Goal: Task Accomplishment & Management: Complete application form

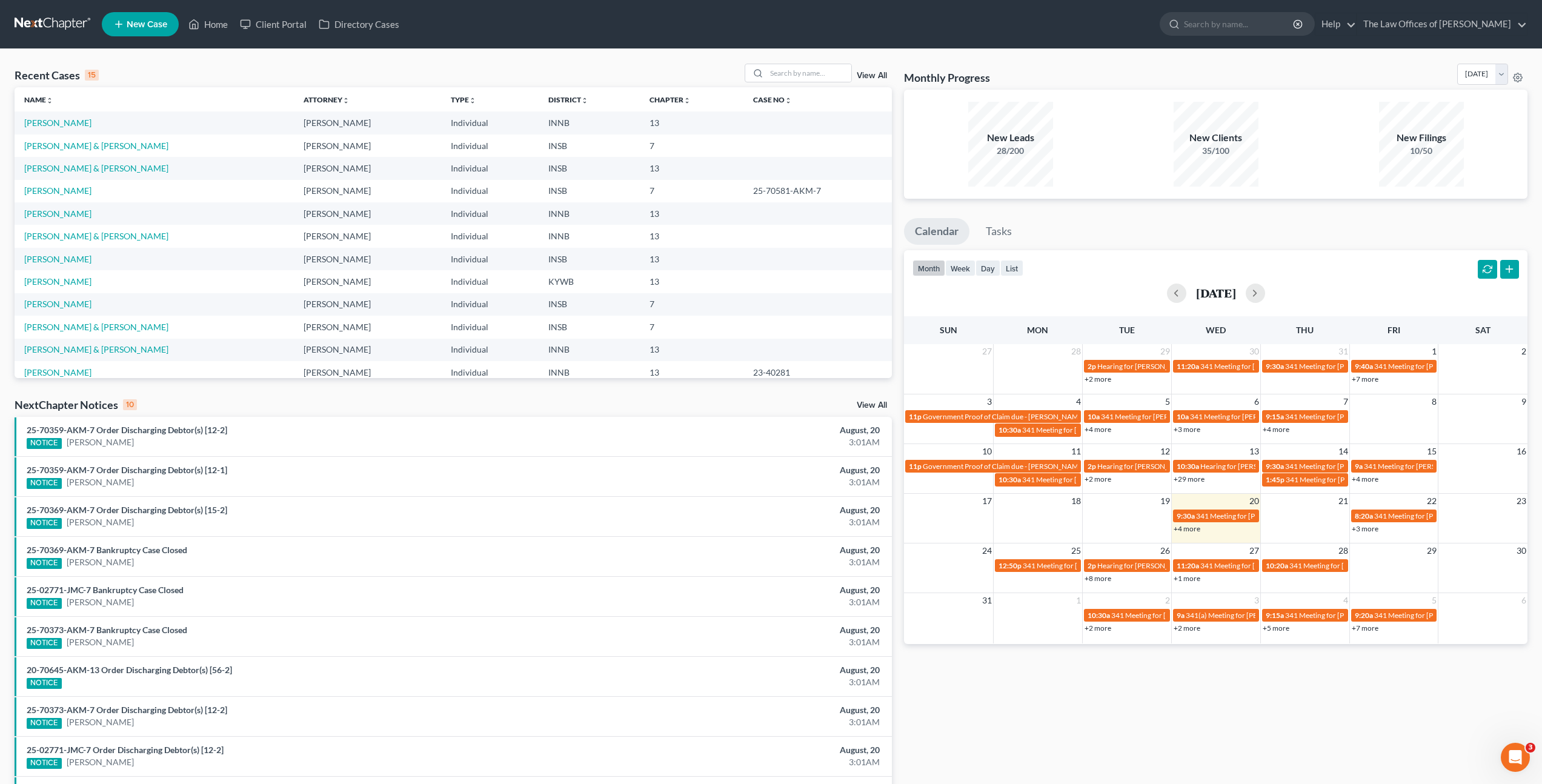
click at [1112, 58] on div "Recent Cases 15 View All Name unfold_more expand_more expand_less Attorney unfo…" at bounding box center [771, 450] width 1542 height 801
click at [794, 71] on input "search" at bounding box center [808, 72] width 85 height 18
type input "[PERSON_NAME] bbard"
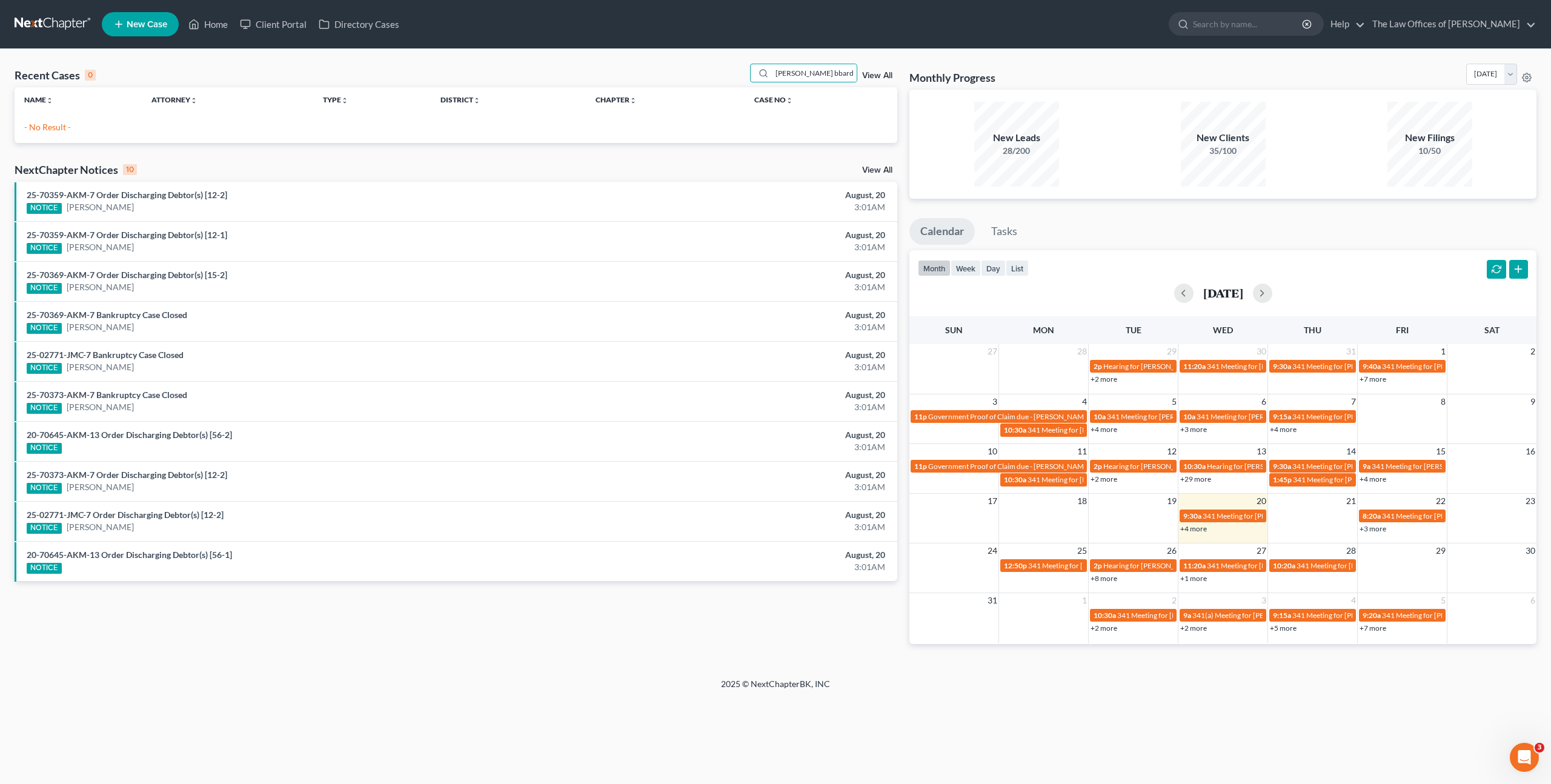
click at [137, 26] on span "New Case" at bounding box center [147, 25] width 41 height 9
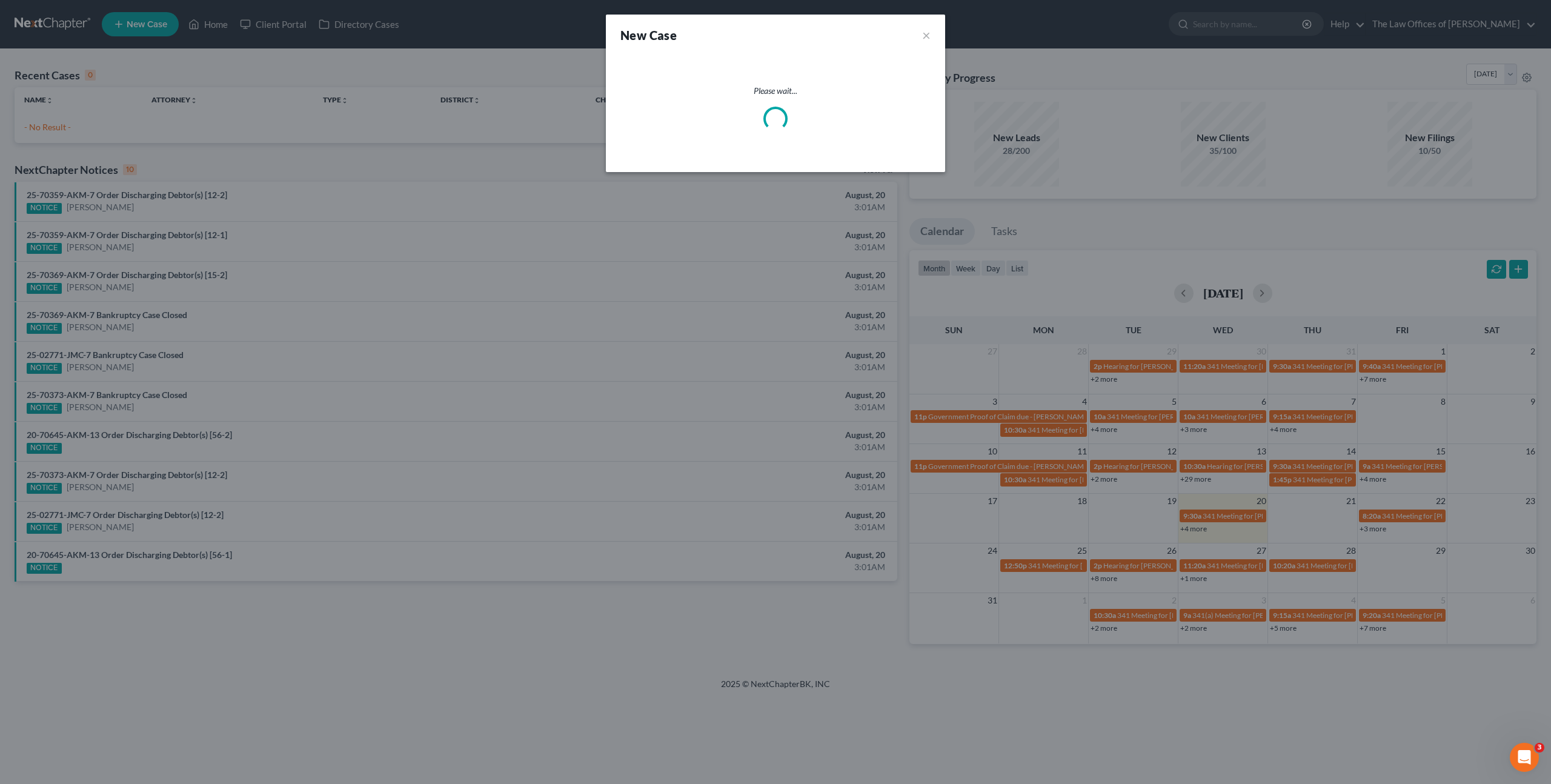
select select "28"
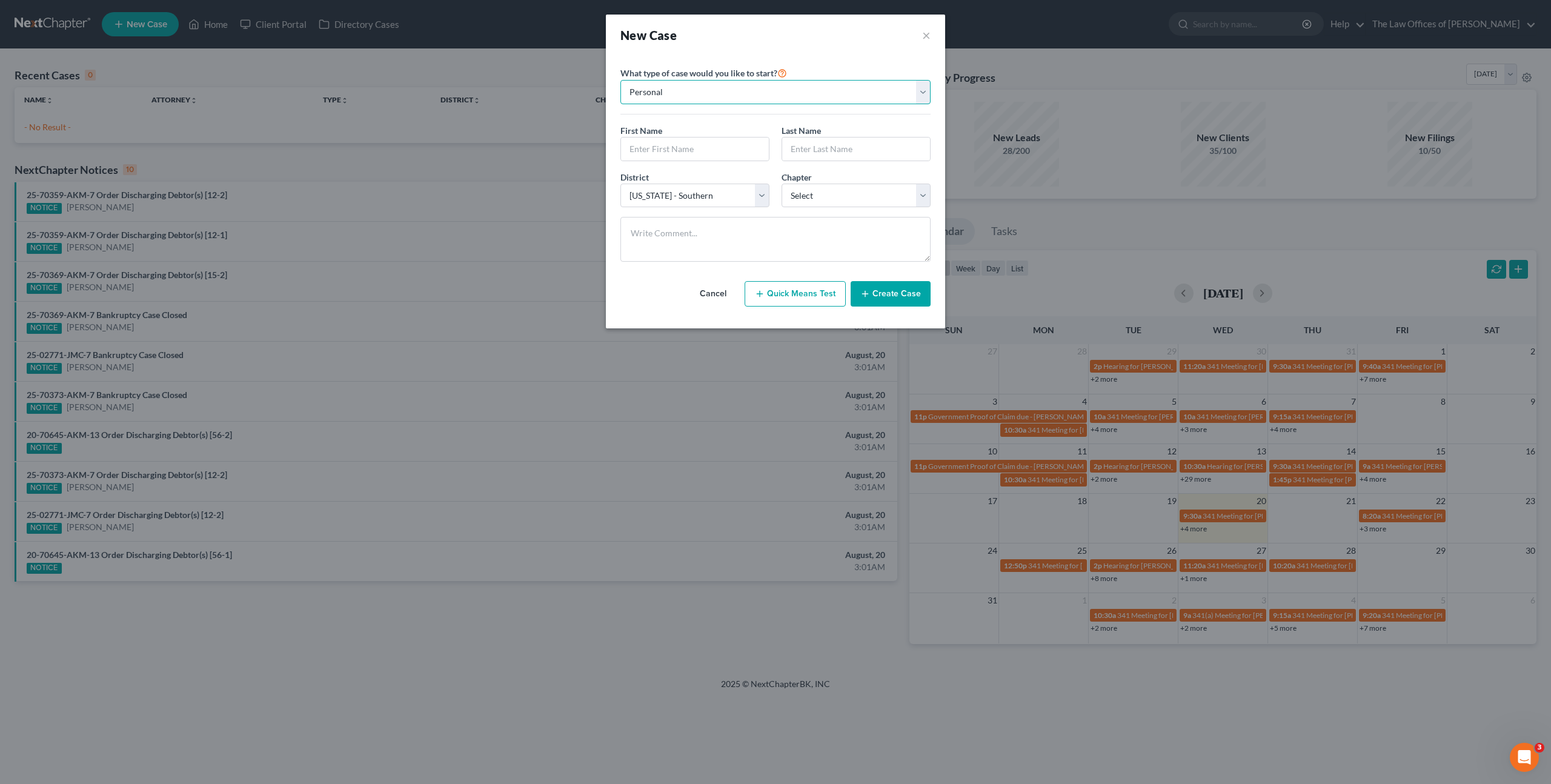
click at [673, 88] on select "Personal Business" at bounding box center [776, 92] width 310 height 24
click at [680, 153] on input "text" at bounding box center [695, 149] width 148 height 23
type input "C"
drag, startPoint x: 662, startPoint y: 147, endPoint x: 687, endPoint y: 151, distance: 25.3
click at [662, 147] on input "text" at bounding box center [695, 149] width 148 height 23
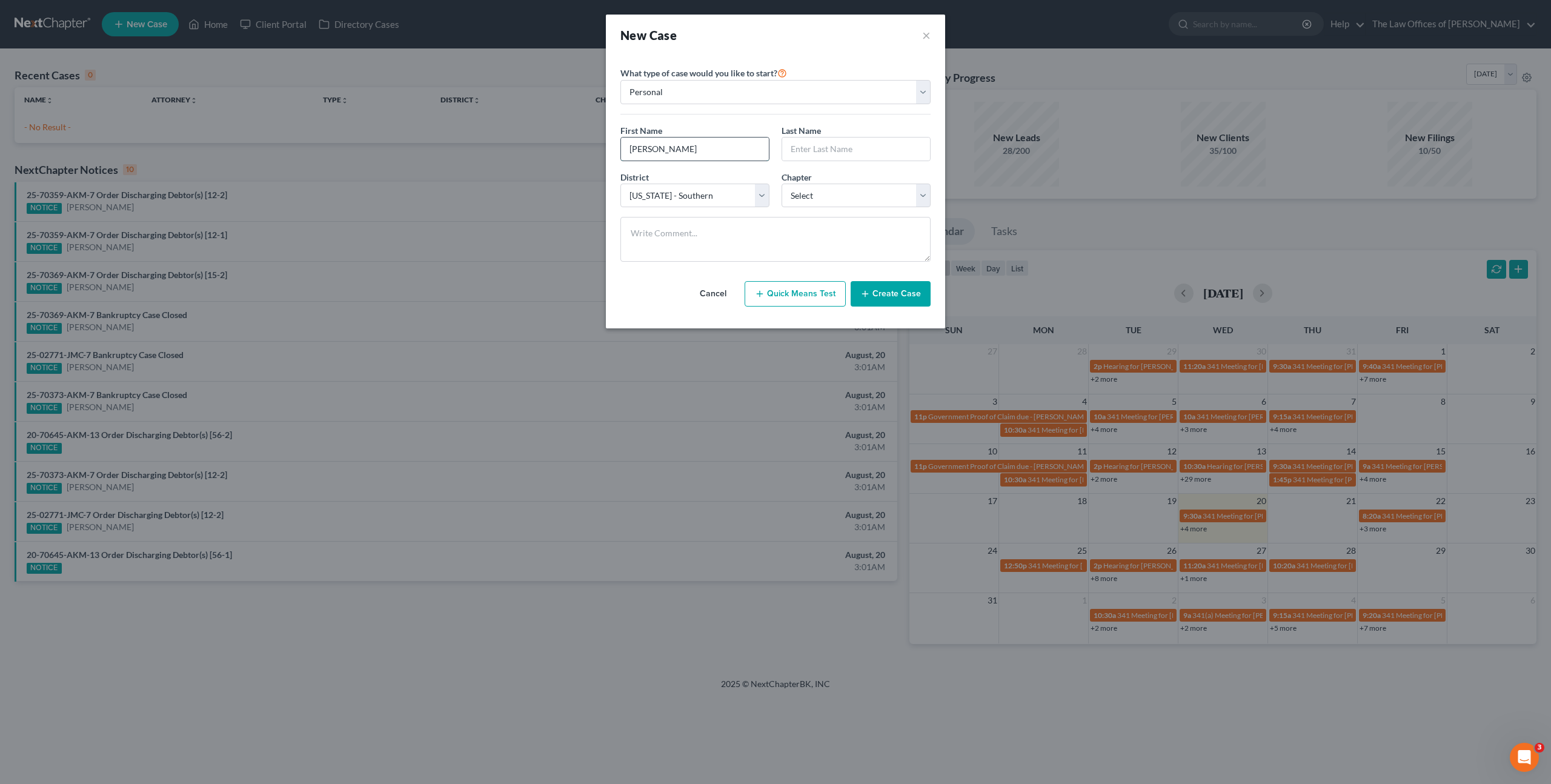
type input "[PERSON_NAME]"
click at [821, 195] on select "Select 7 11 12 13" at bounding box center [856, 196] width 149 height 24
select select "0"
click at [782, 184] on select "Select 7 11 12 13" at bounding box center [856, 196] width 149 height 24
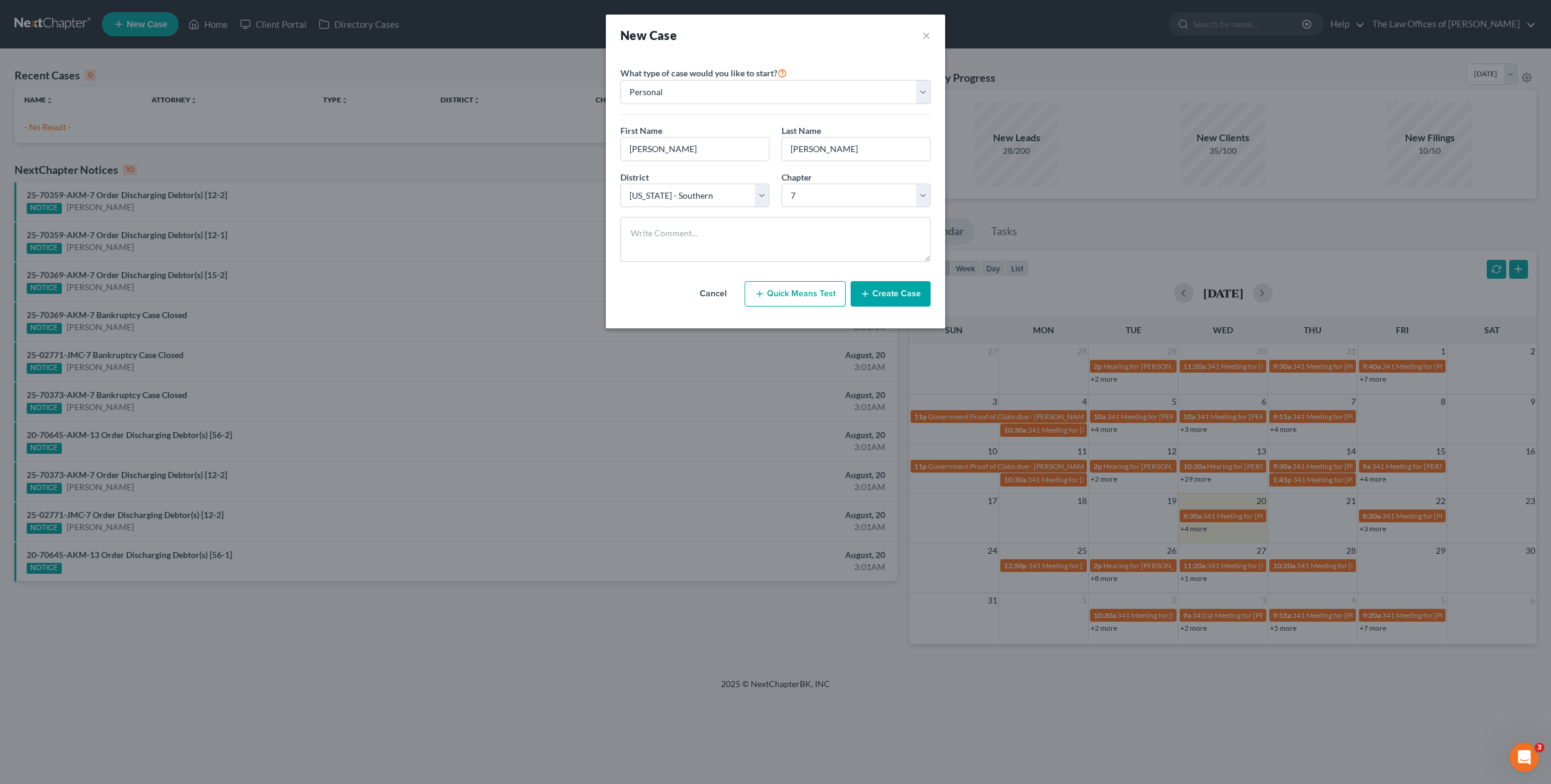
click at [902, 296] on button "Create Case" at bounding box center [890, 294] width 80 height 26
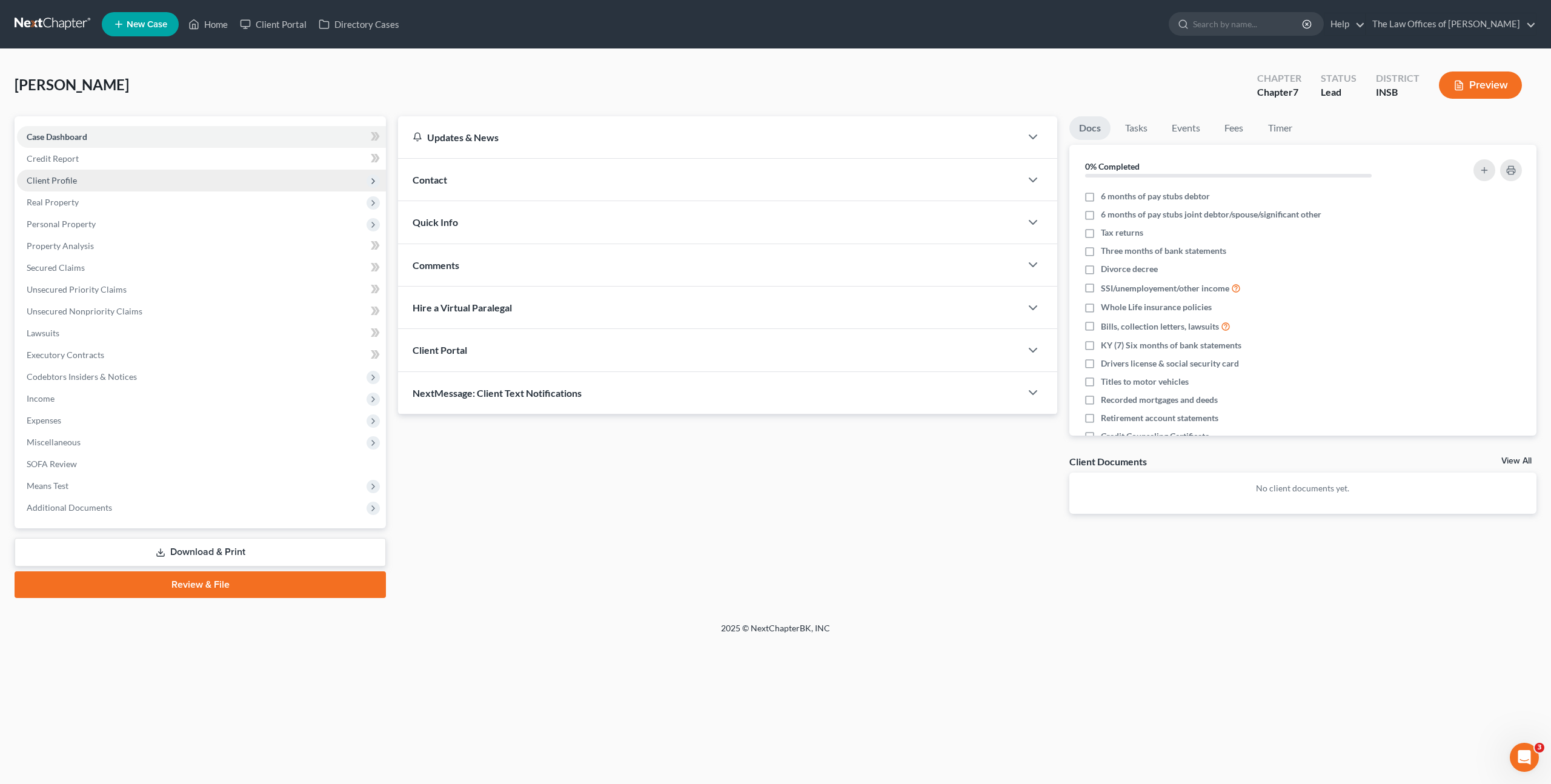
click at [143, 181] on span "Client Profile" at bounding box center [201, 181] width 369 height 22
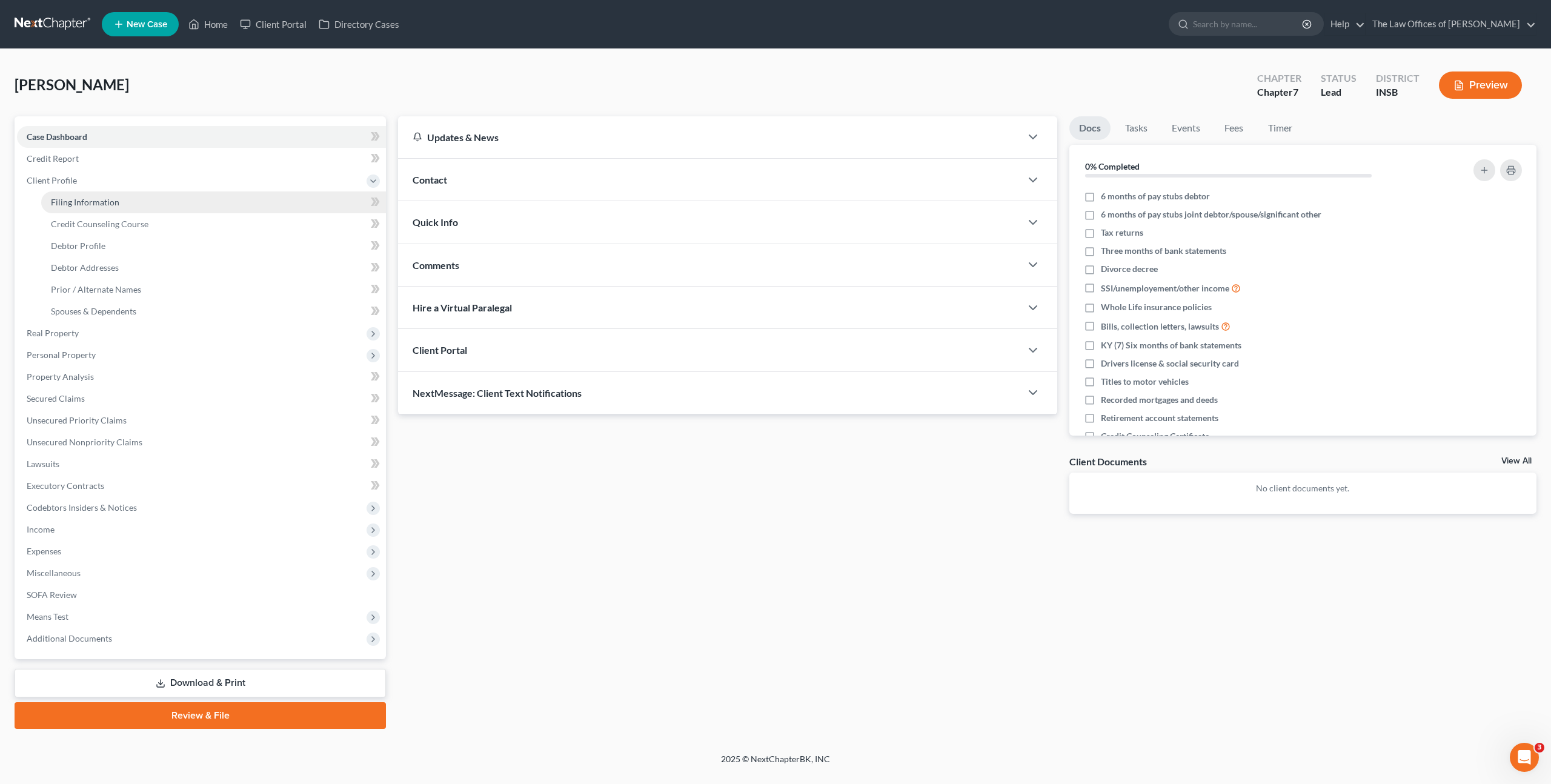
click at [143, 199] on link "Filing Information" at bounding box center [214, 203] width 344 height 22
select select "1"
select select "0"
select select "28"
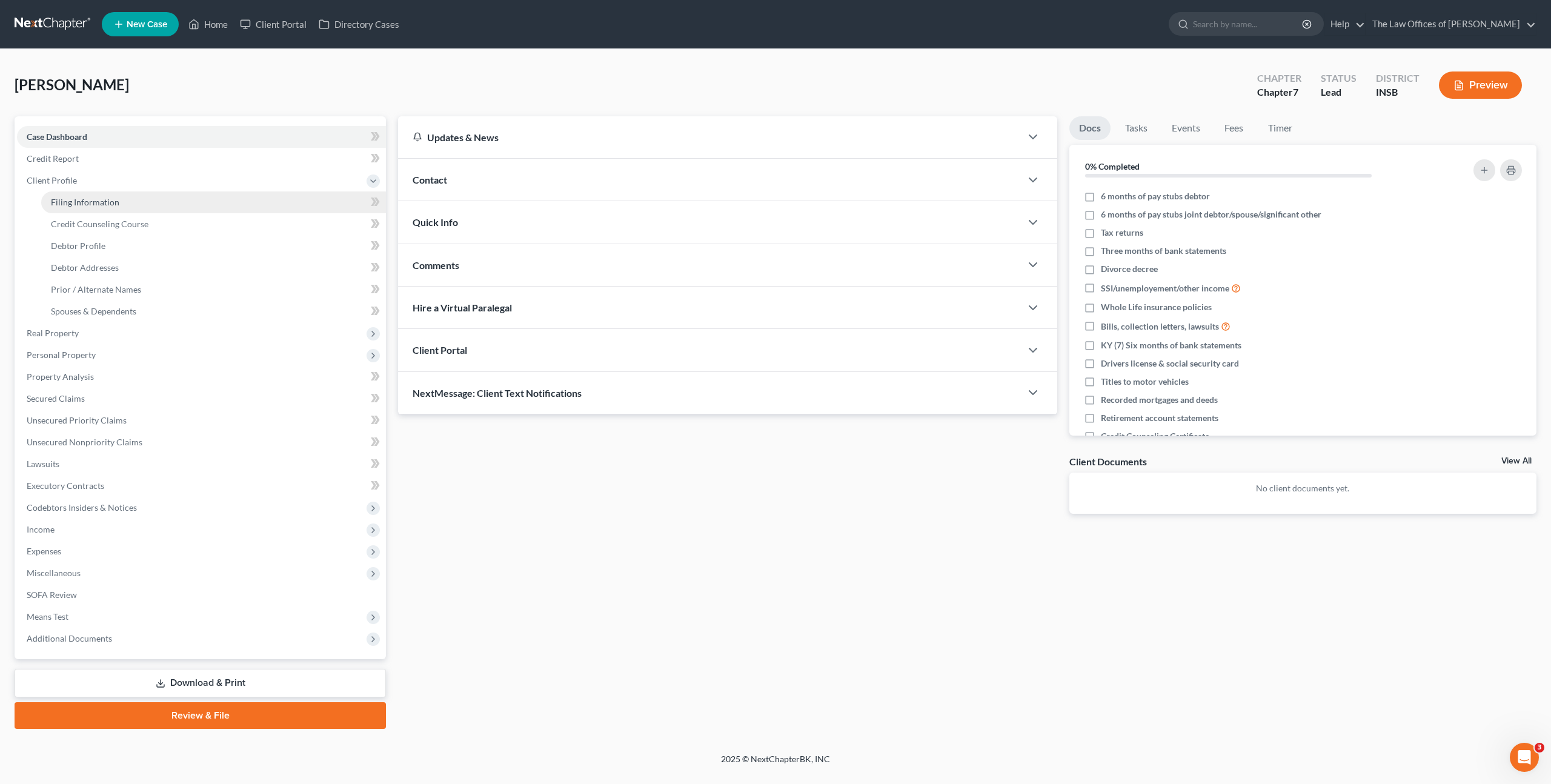
select select "15"
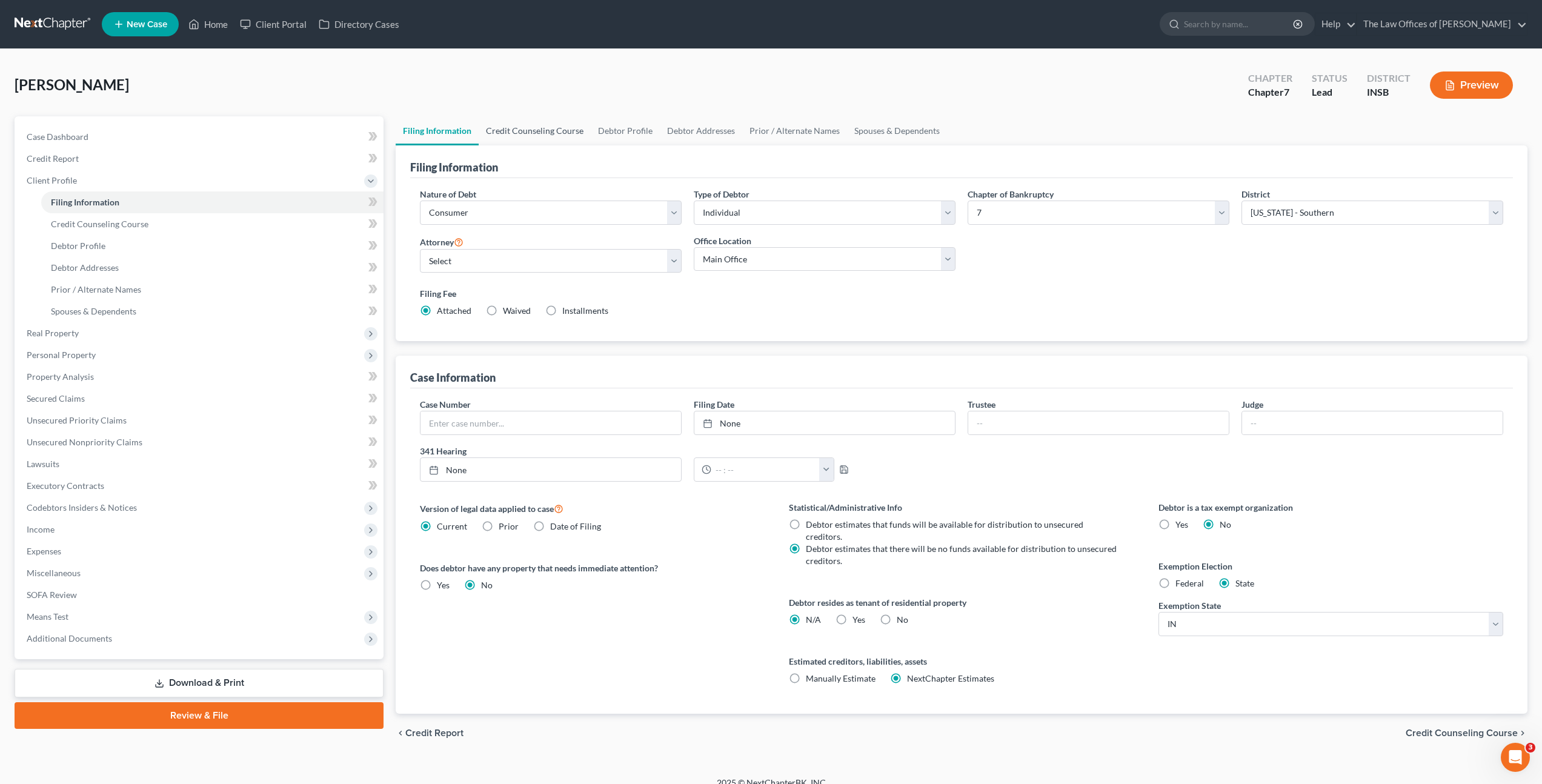
click at [543, 133] on link "Credit Counseling Course" at bounding box center [535, 130] width 112 height 29
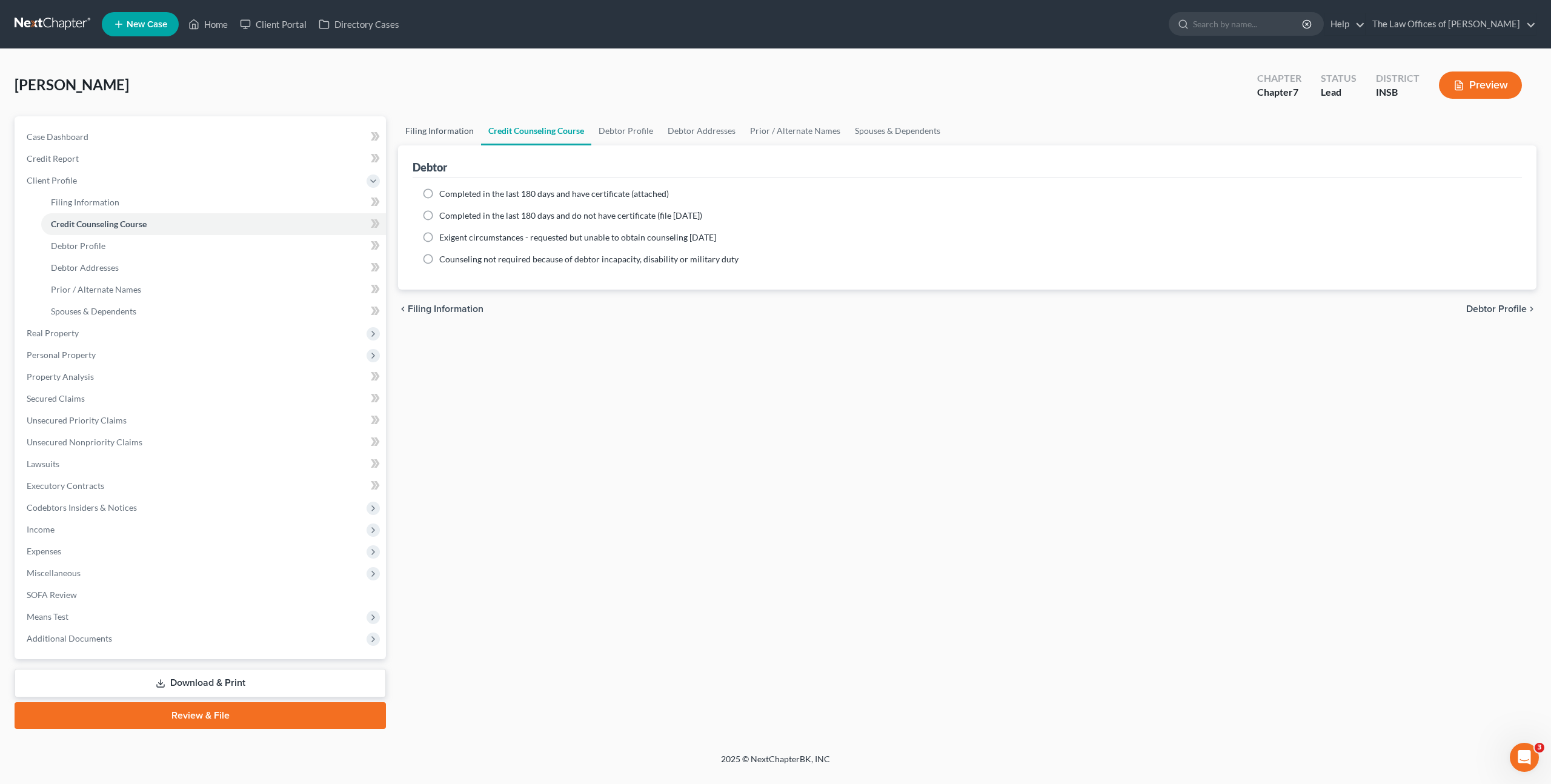
click at [453, 131] on link "Filing Information" at bounding box center [440, 130] width 83 height 29
select select "1"
select select "0"
select select "28"
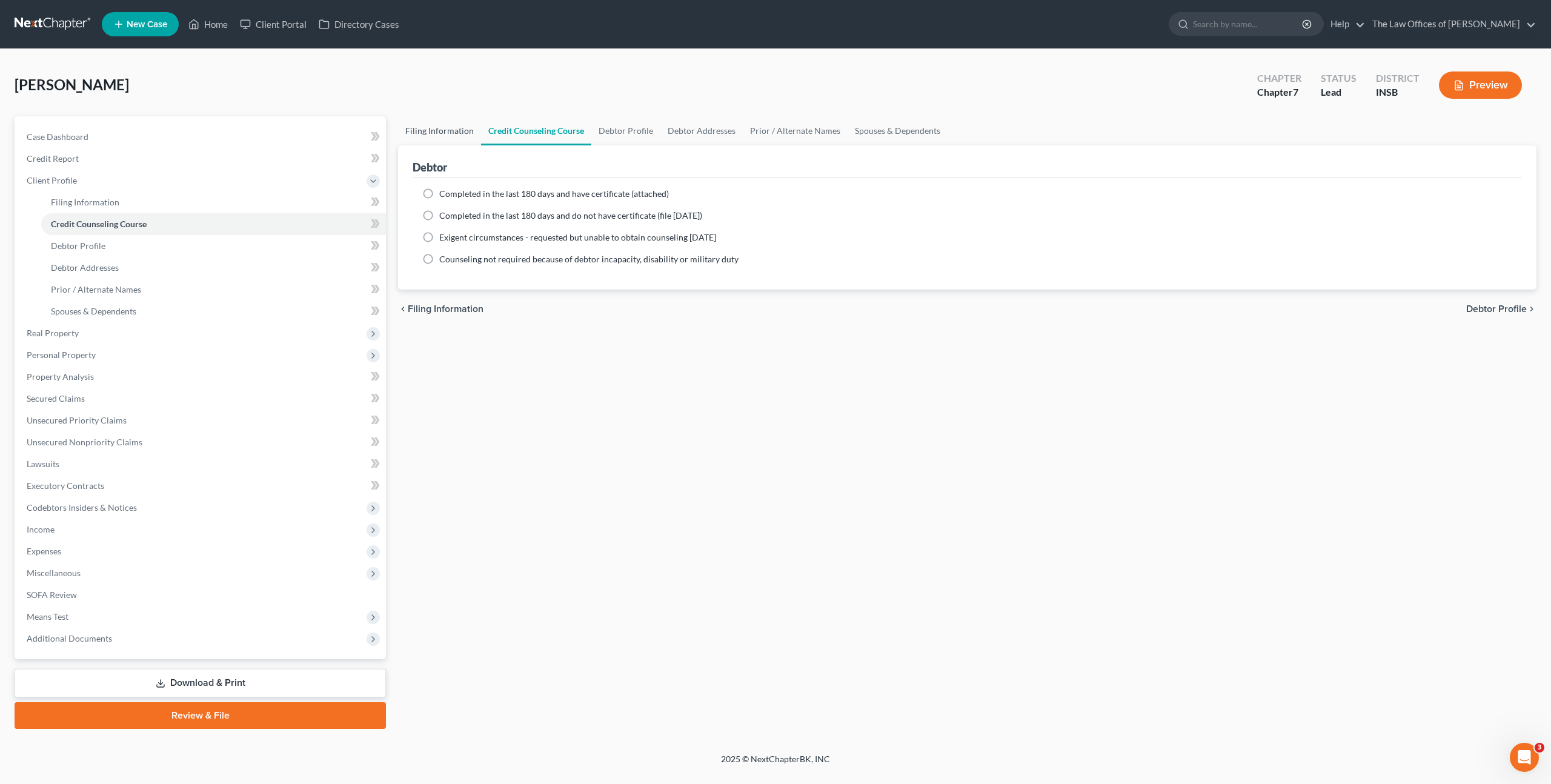
select select "15"
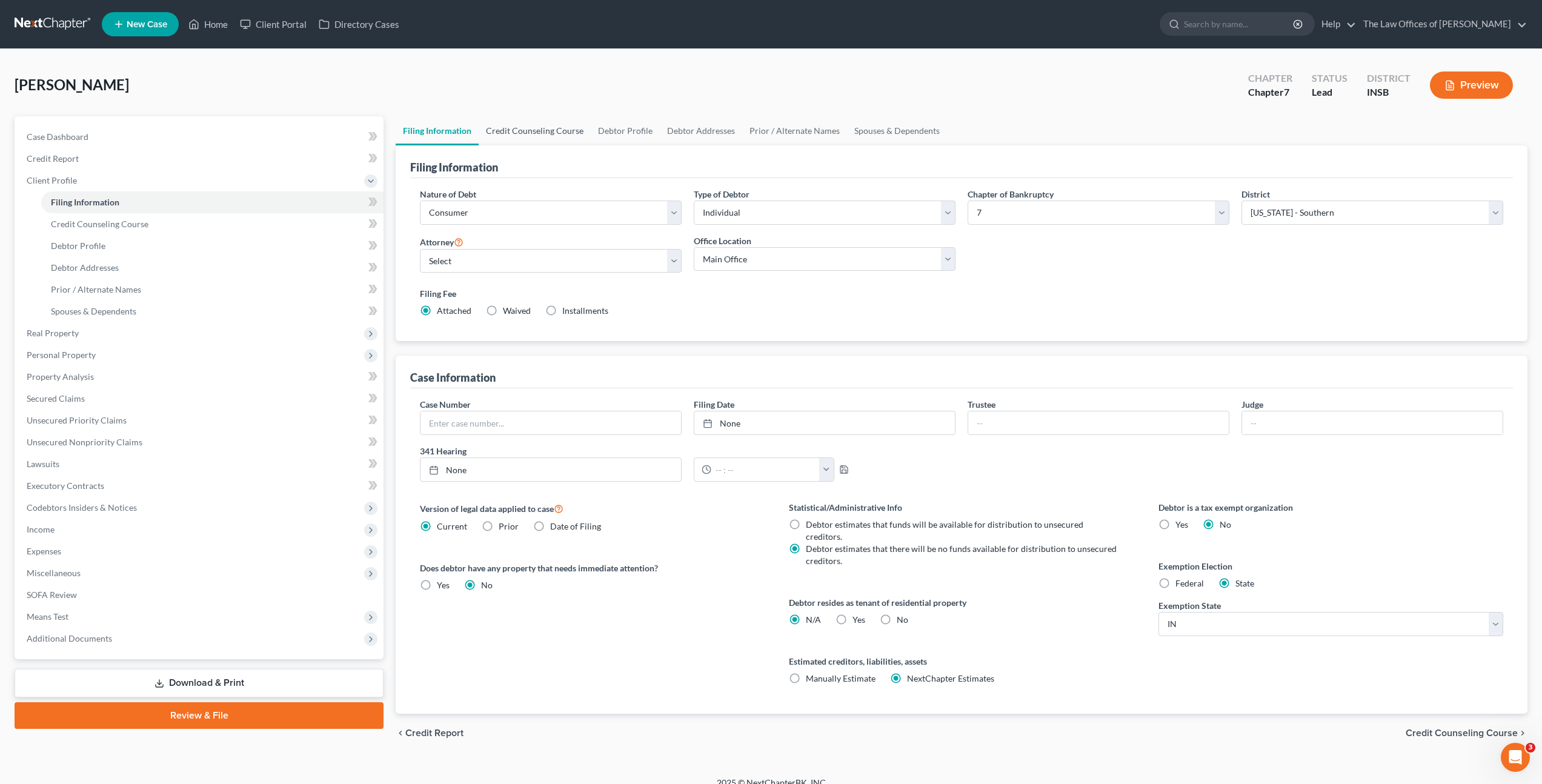
click at [532, 136] on link "Credit Counseling Course" at bounding box center [535, 130] width 112 height 29
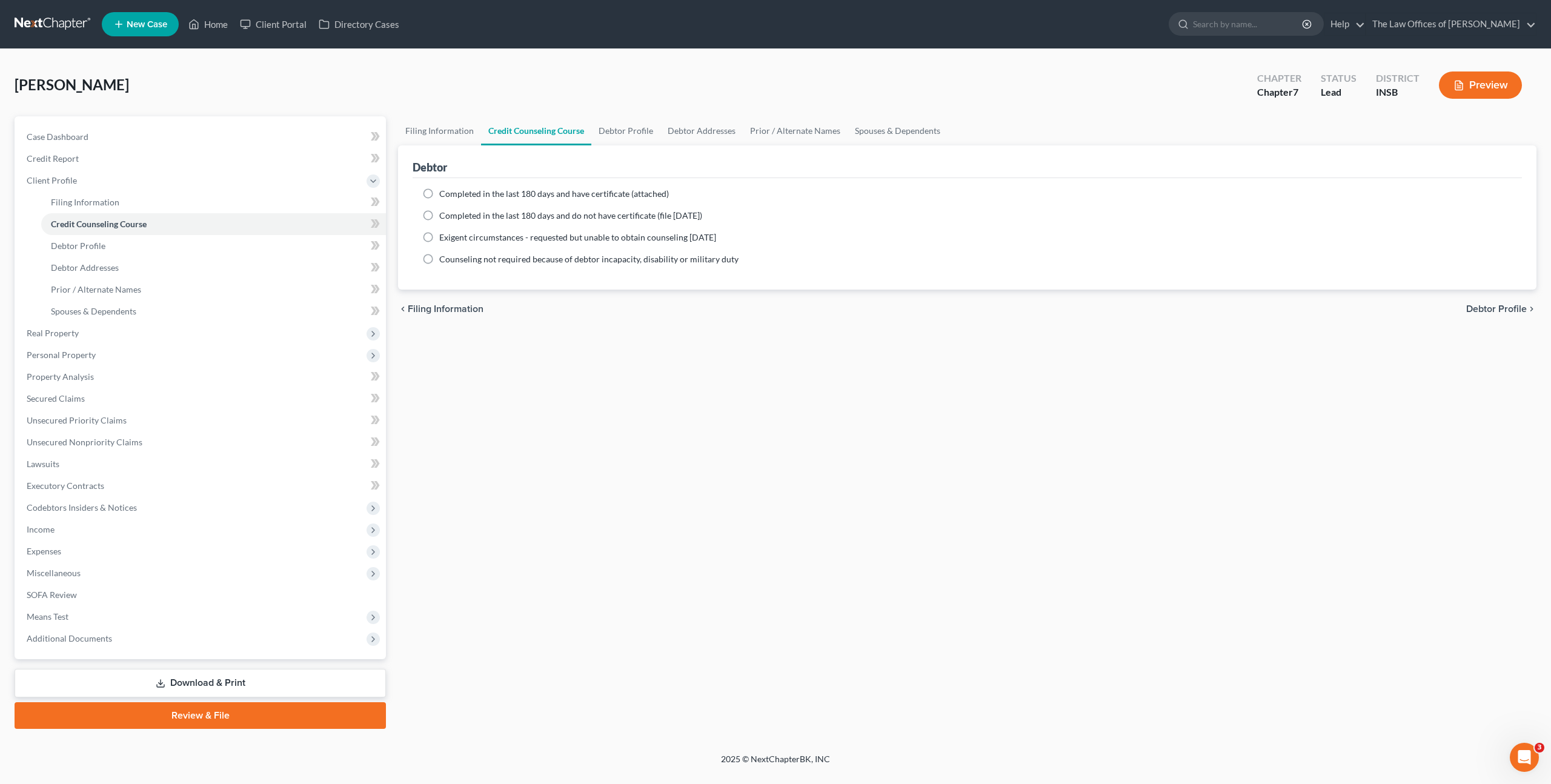
click at [542, 190] on span "Completed in the last 180 days and have certificate (attached)" at bounding box center [554, 193] width 230 height 10
click at [452, 190] on input "Completed in the last 180 days and have certificate (attached)" at bounding box center [448, 192] width 8 height 8
radio input "true"
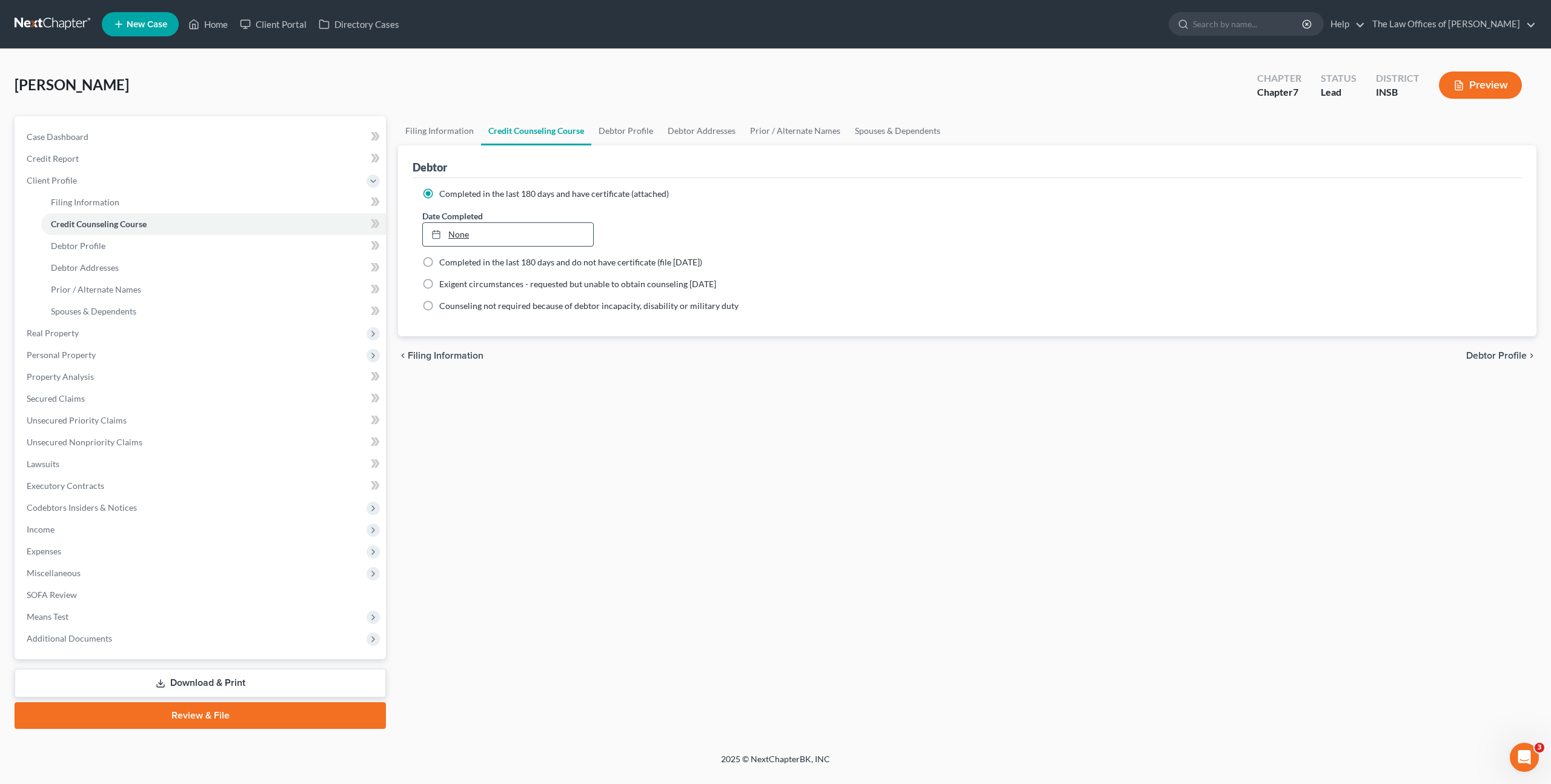
click at [503, 232] on link "None" at bounding box center [508, 235] width 170 height 23
type input "[DATE]"
click at [638, 410] on div "Filing Information Credit Counseling Course Debtor Profile Debtor Addresses Pri…" at bounding box center [967, 422] width 1150 height 613
click at [383, 221] on span at bounding box center [375, 224] width 21 height 18
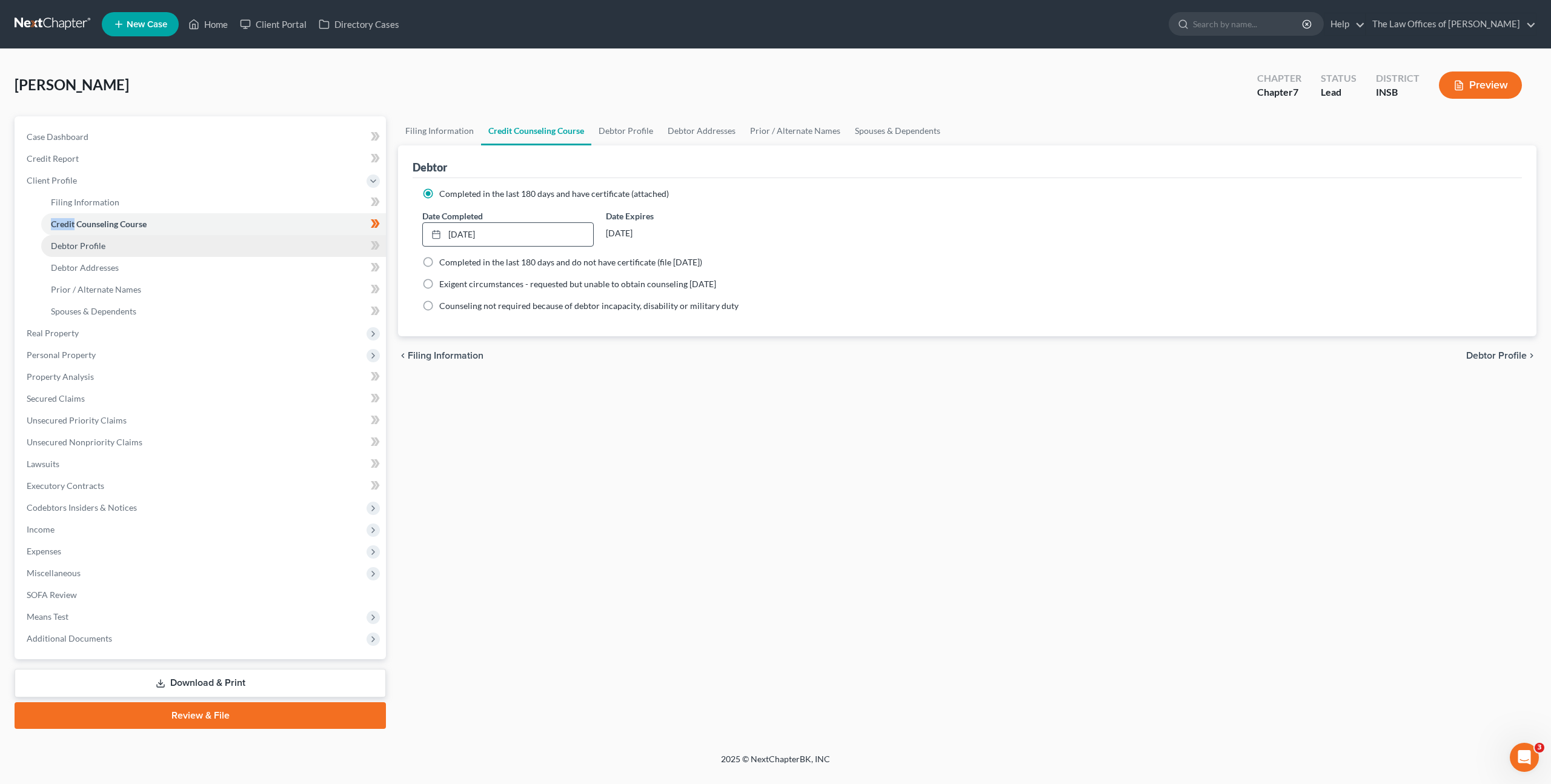
click at [324, 254] on link "Debtor Profile" at bounding box center [214, 246] width 344 height 22
select select "0"
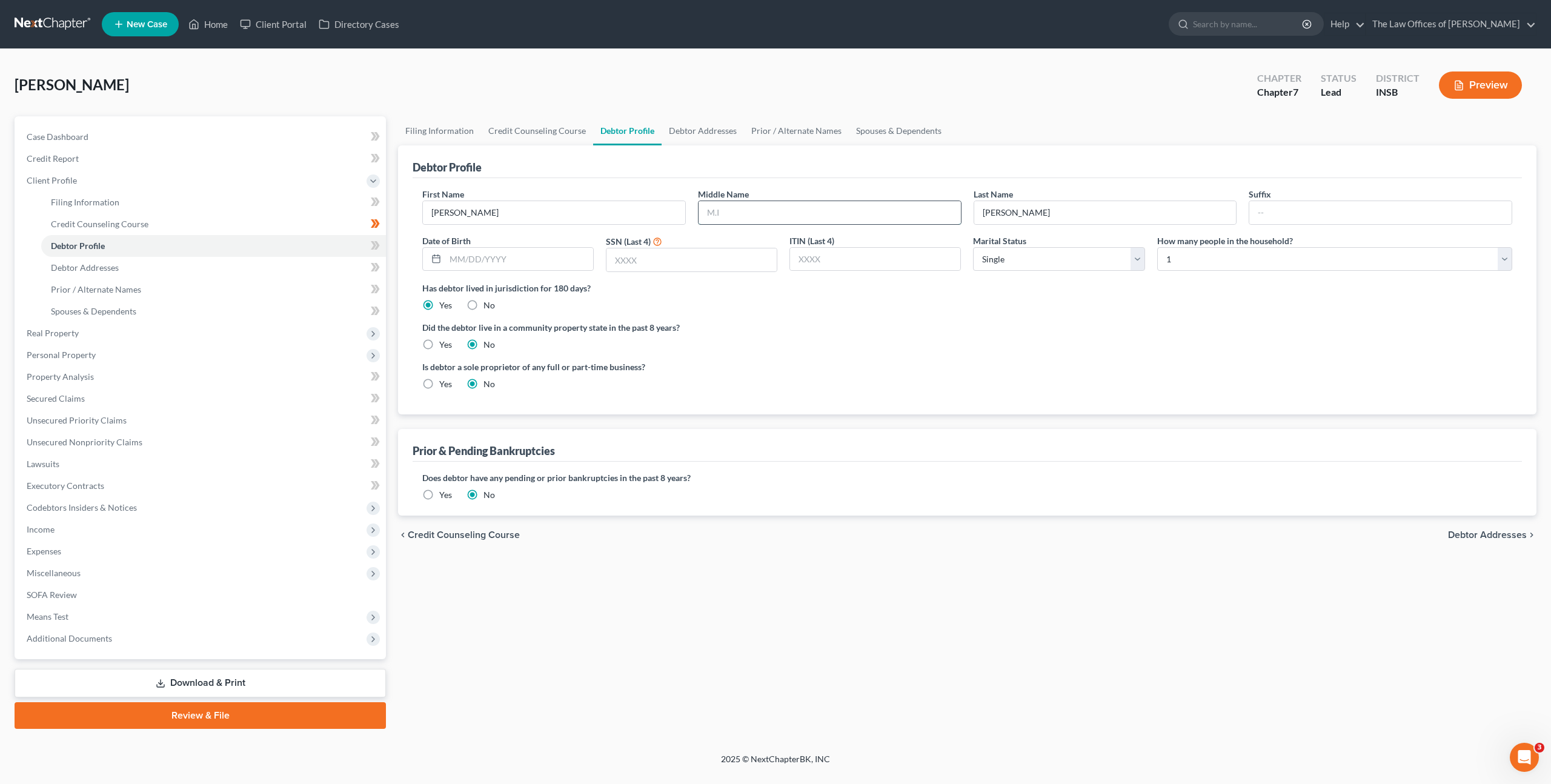
click at [776, 214] on input "text" at bounding box center [829, 213] width 263 height 23
drag, startPoint x: 429, startPoint y: 260, endPoint x: 437, endPoint y: 261, distance: 8.1
click at [429, 260] on div at bounding box center [434, 260] width 23 height 23
drag, startPoint x: 475, startPoint y: 261, endPoint x: 591, endPoint y: 268, distance: 116.2
click at [475, 261] on input "text" at bounding box center [519, 260] width 148 height 23
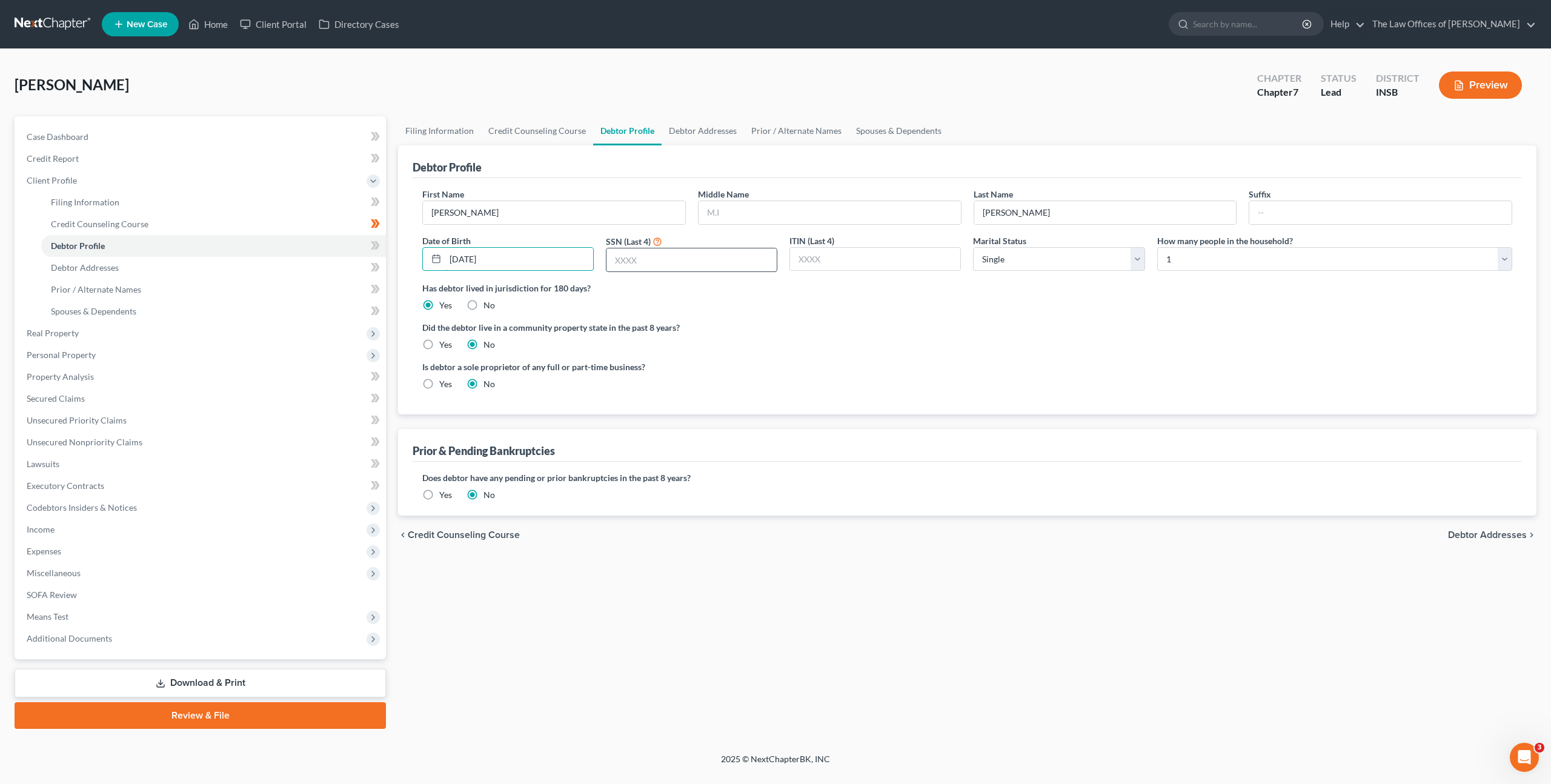
type input "[DATE]"
click at [665, 260] on input "text" at bounding box center [691, 260] width 170 height 23
type input "4771"
click at [832, 377] on div "Is debtor a sole proprietor of any full or part-time business? Yes No" at bounding box center [691, 375] width 551 height 30
click at [838, 271] on div "ITIN (Last 4)" at bounding box center [875, 253] width 184 height 38
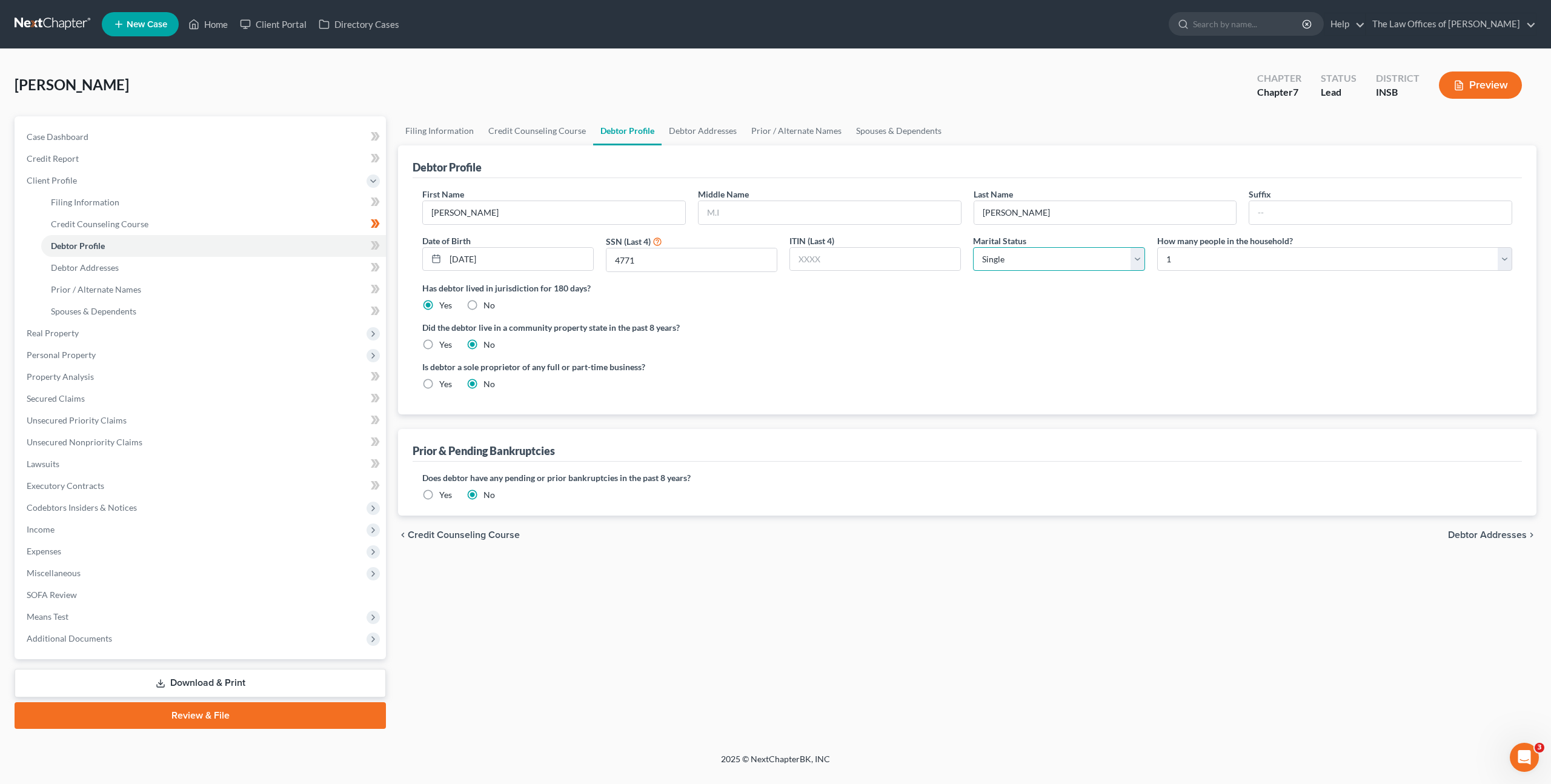
click at [1064, 268] on select "Select Single Married Separated Divorced Widowed" at bounding box center [1058, 259] width 171 height 24
select select "1"
click at [973, 247] on select "Select Single Married Separated Divorced Widowed" at bounding box center [1058, 259] width 171 height 24
click at [1087, 345] on div "Did the debtor live in a community property state in the past 8 years? Yes No" at bounding box center [967, 336] width 1090 height 30
click at [1211, 263] on select "Select 1 2 3 4 5 6 7 8 9 10 11 12 13 14 15 16 17 18 19 20" at bounding box center [1334, 259] width 355 height 24
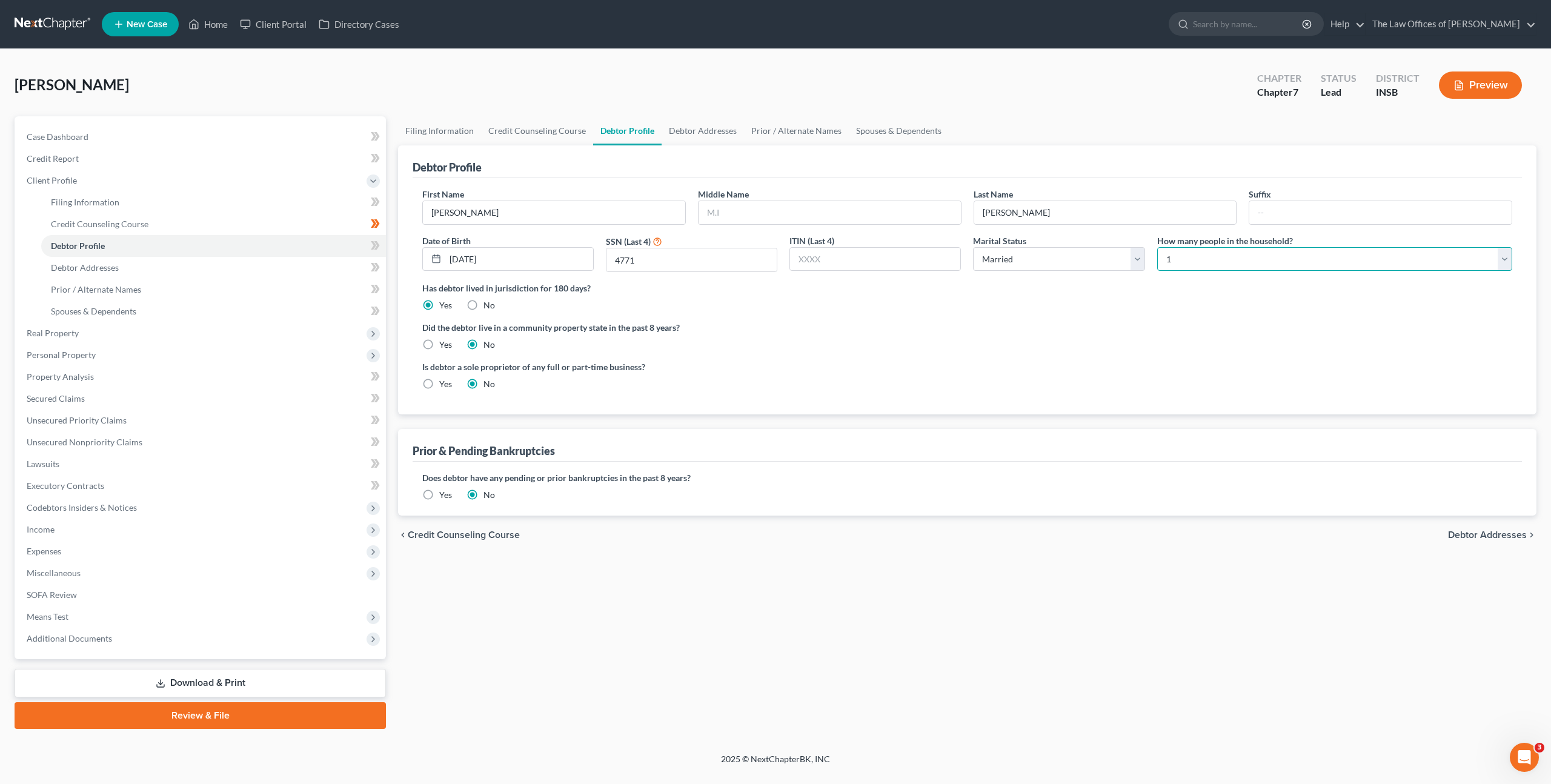
select select "1"
click at [1157, 247] on select "Select 1 2 3 4 5 6 7 8 9 10 11 12 13 14 15 16 17 18 19 20" at bounding box center [1334, 259] width 355 height 24
drag, startPoint x: 994, startPoint y: 333, endPoint x: 820, endPoint y: 283, distance: 181.0
click at [992, 334] on label "Did the debtor live in a community property state in the past 8 years?" at bounding box center [967, 327] width 1090 height 12
click at [375, 251] on icon at bounding box center [376, 245] width 9 height 15
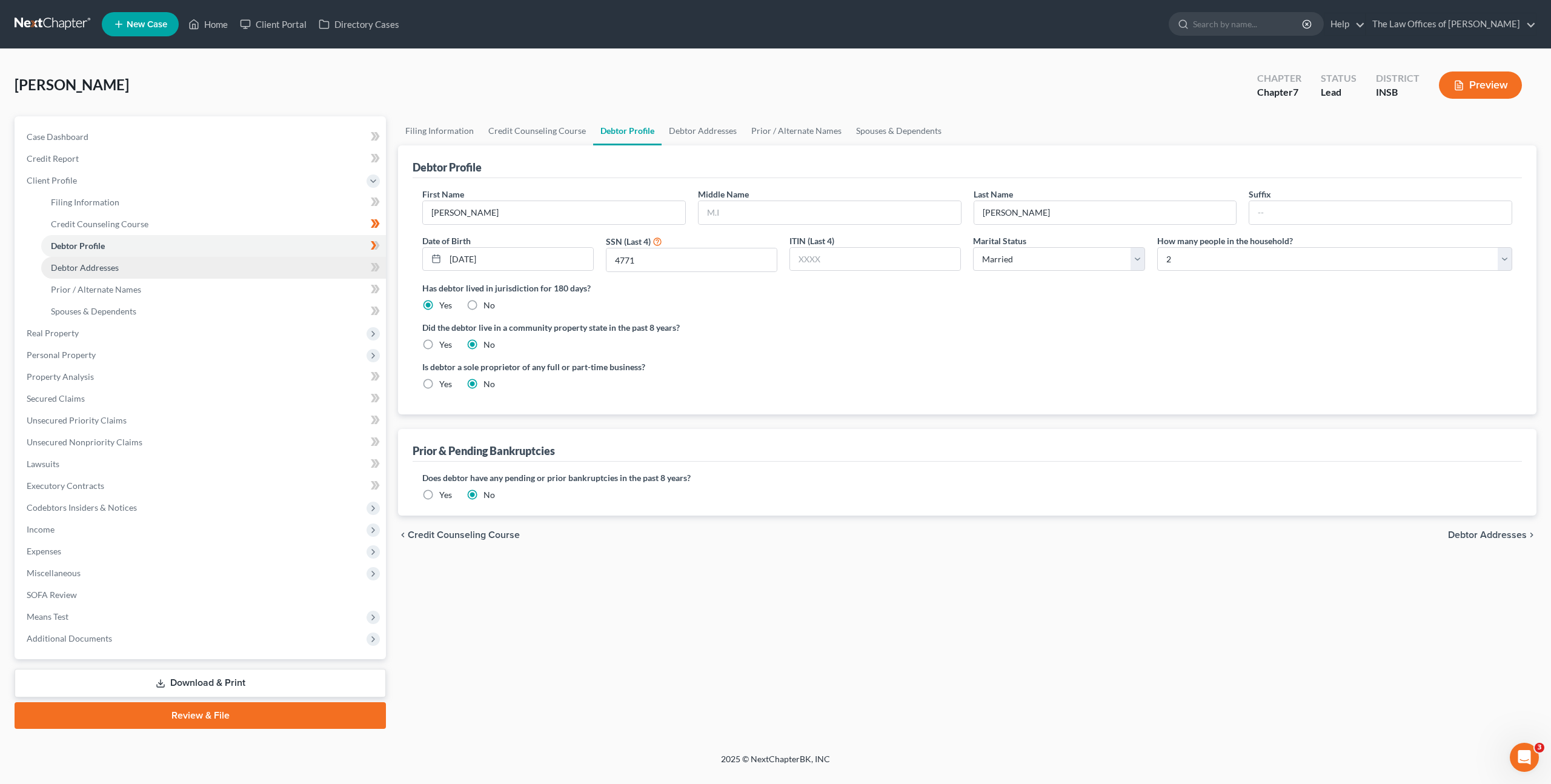
click at [323, 260] on link "Debtor Addresses" at bounding box center [214, 268] width 344 height 22
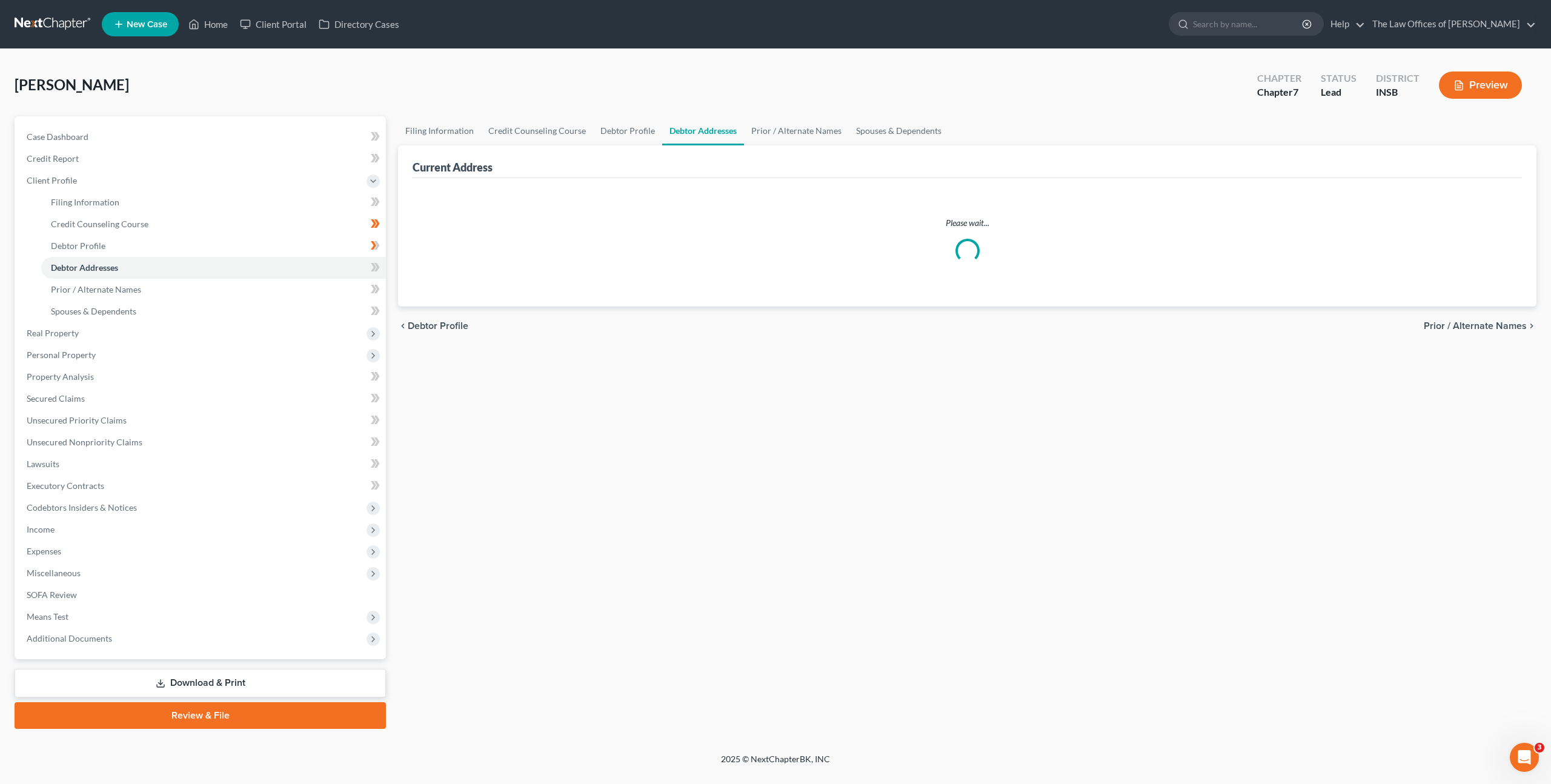
select select "0"
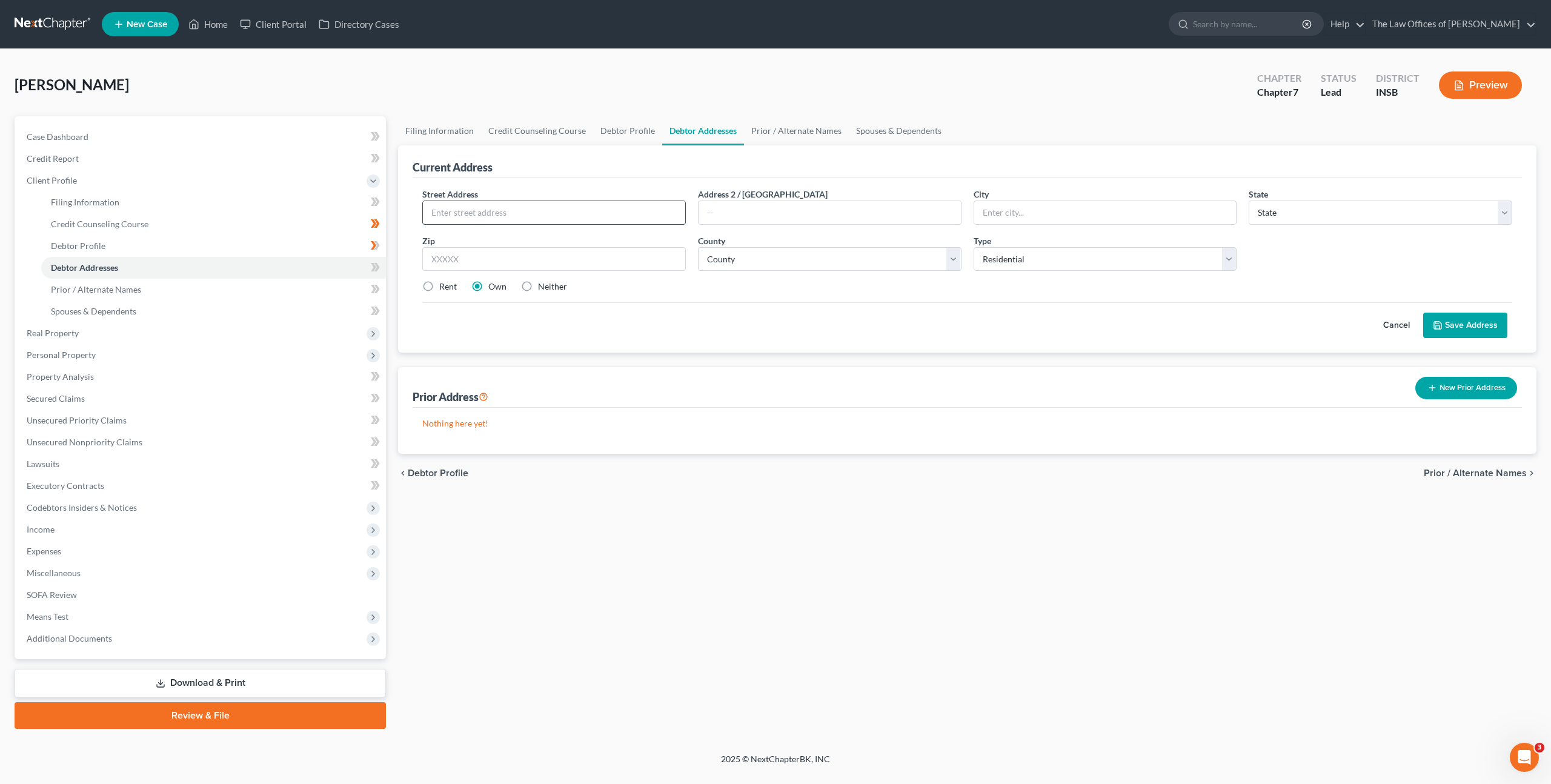
click at [584, 202] on input "text" at bounding box center [554, 213] width 263 height 23
click at [523, 199] on div "Street Address *" at bounding box center [554, 206] width 276 height 37
click at [645, 210] on input "text" at bounding box center [554, 213] width 263 height 23
type input "[STREET_ADDRESS]"
type input "47714"
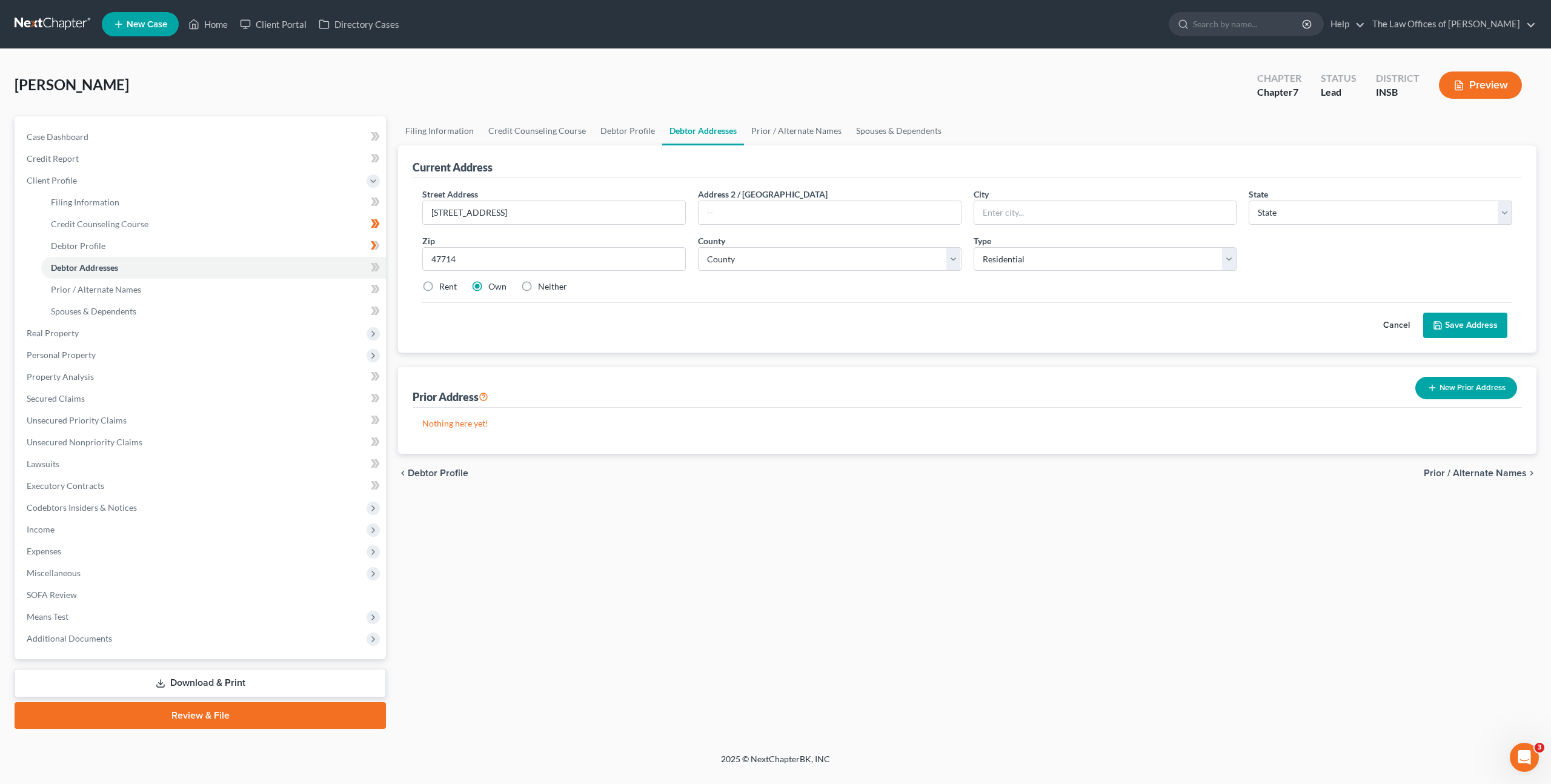
type input "[GEOGRAPHIC_DATA]"
select select "15"
click at [440, 286] on label "Rent" at bounding box center [448, 287] width 18 height 12
click at [444, 286] on input "Rent" at bounding box center [448, 284] width 8 height 8
radio input "true"
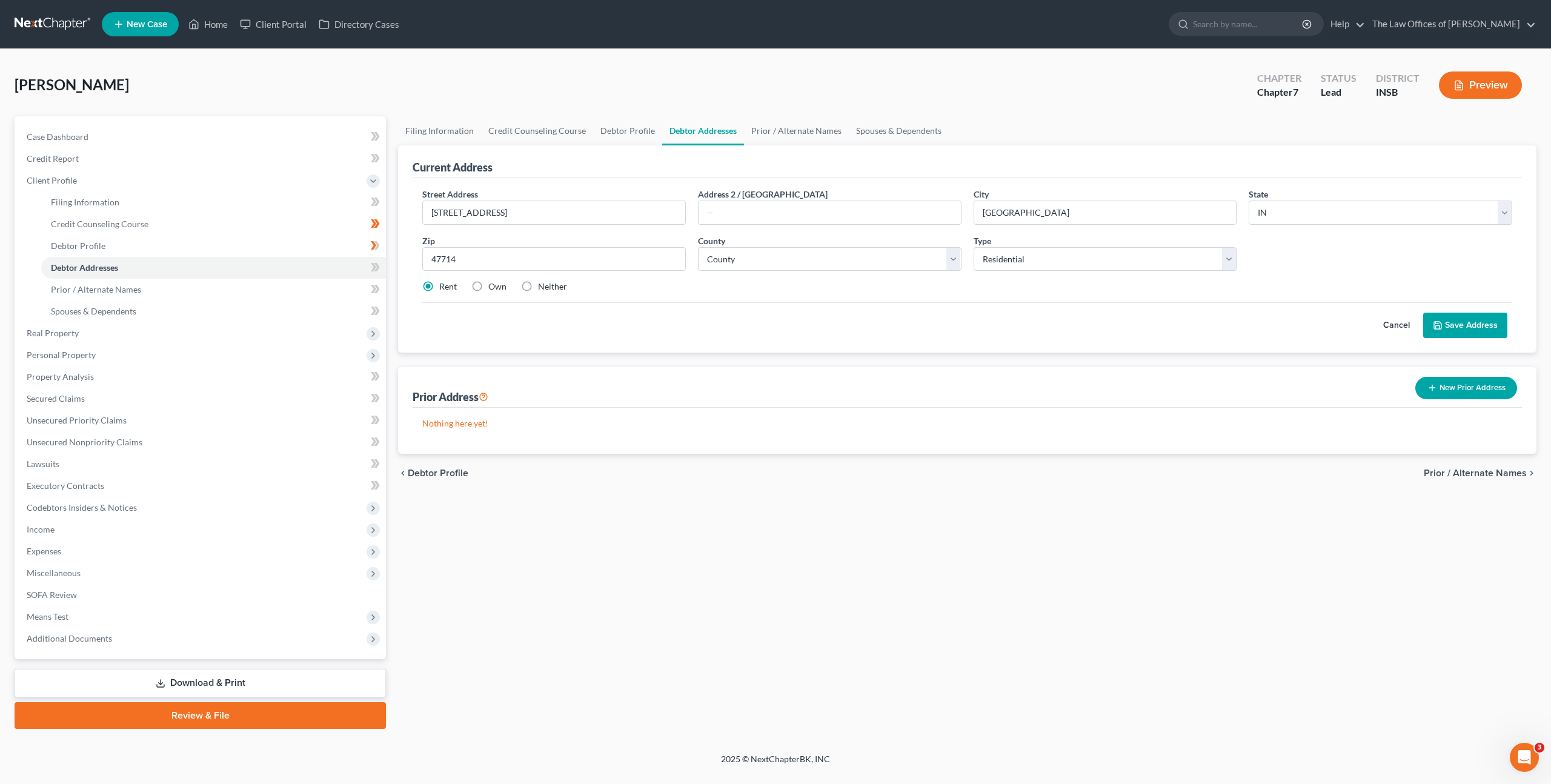
click at [1474, 325] on button "Save Address" at bounding box center [1465, 325] width 84 height 26
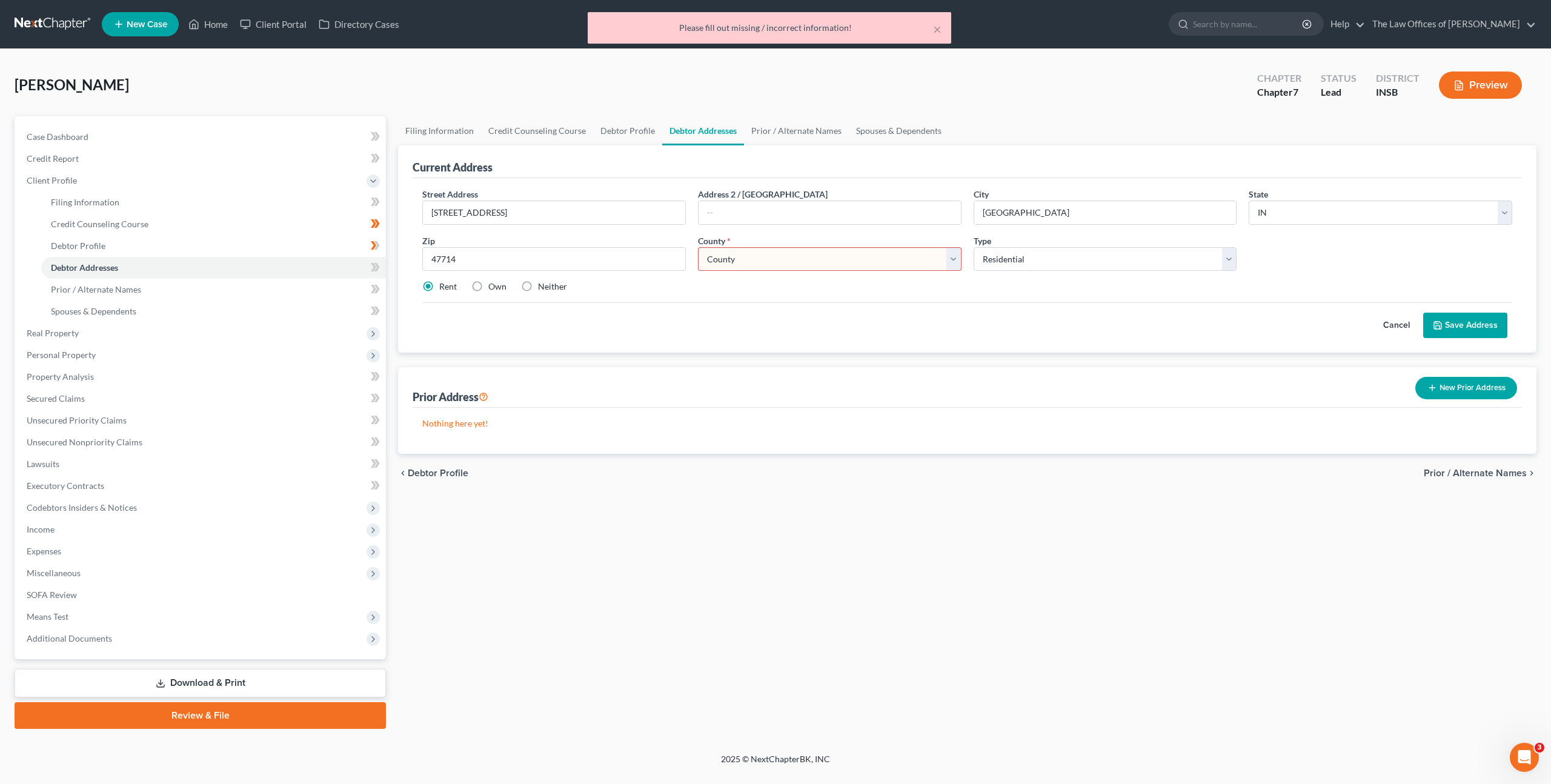
click at [839, 254] on select "County [GEOGRAPHIC_DATA] [GEOGRAPHIC_DATA] [GEOGRAPHIC_DATA] [GEOGRAPHIC_DATA] …" at bounding box center [829, 259] width 263 height 24
select select "81"
click at [698, 247] on select "County [GEOGRAPHIC_DATA] [GEOGRAPHIC_DATA] [GEOGRAPHIC_DATA] [GEOGRAPHIC_DATA] …" at bounding box center [829, 259] width 263 height 24
click at [1496, 328] on button "Save Address" at bounding box center [1465, 325] width 84 height 26
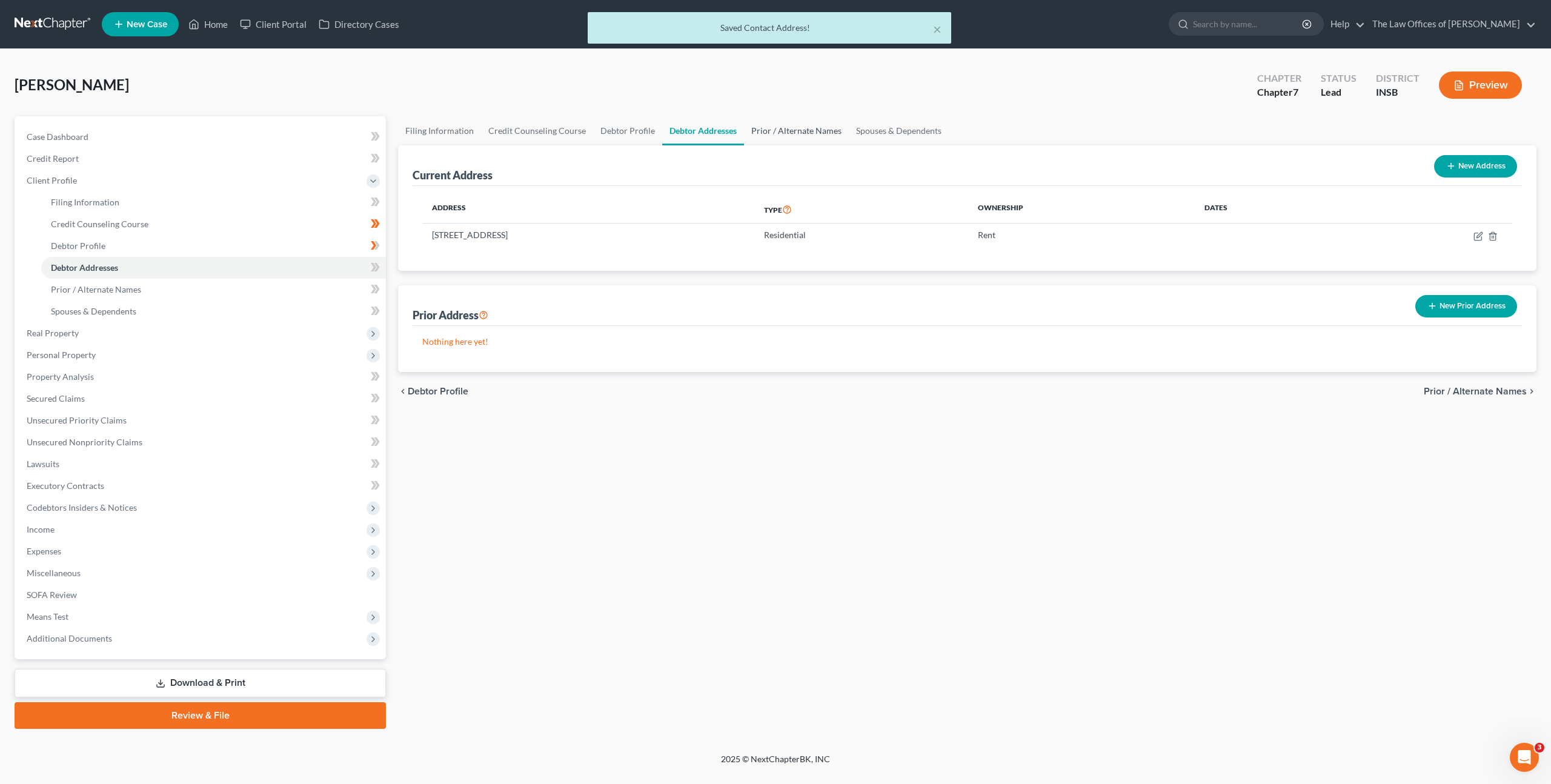
click at [818, 136] on link "Prior / Alternate Names" at bounding box center [796, 130] width 104 height 29
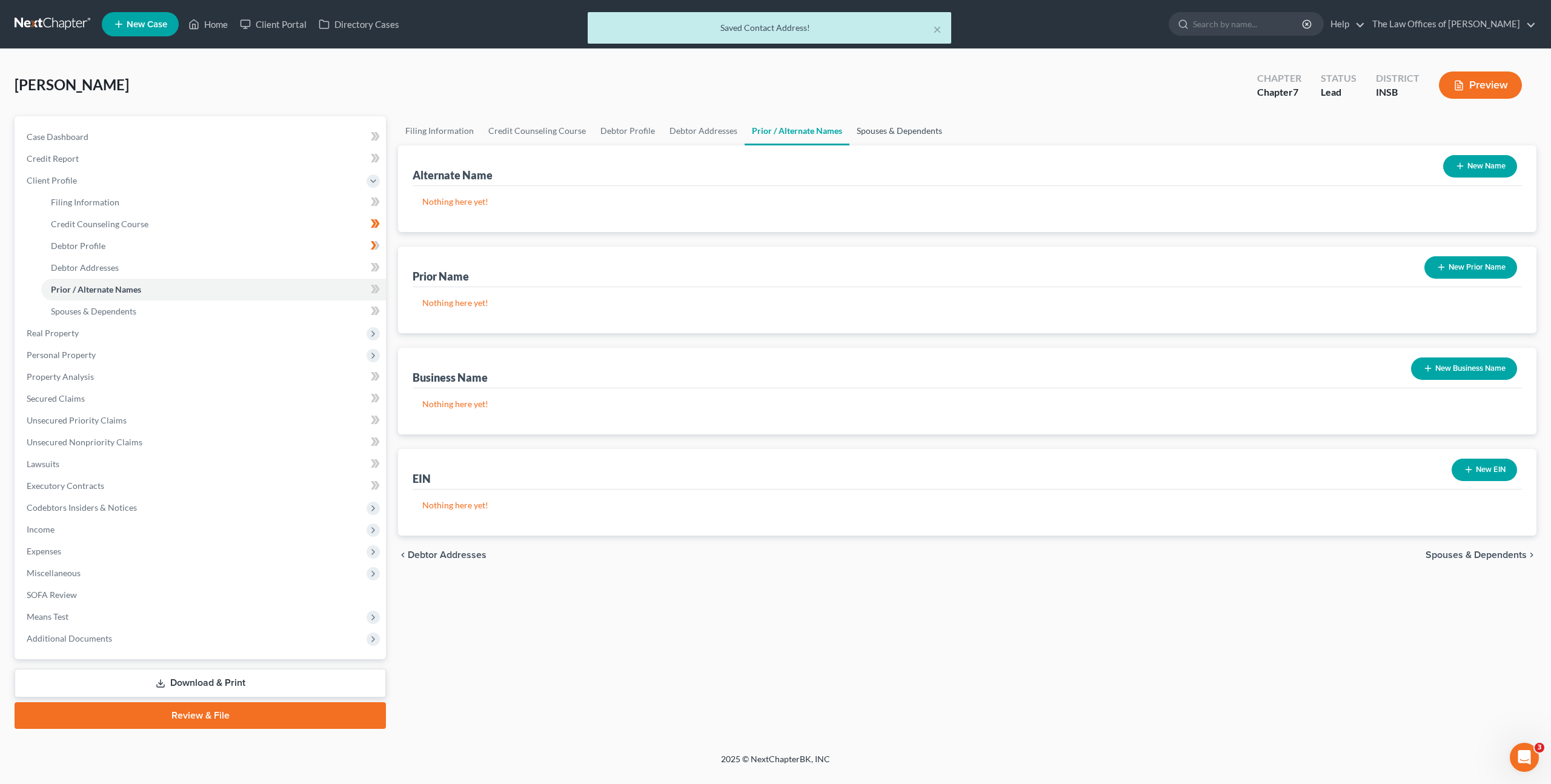
click at [868, 132] on link "Spouses & Dependents" at bounding box center [899, 130] width 100 height 29
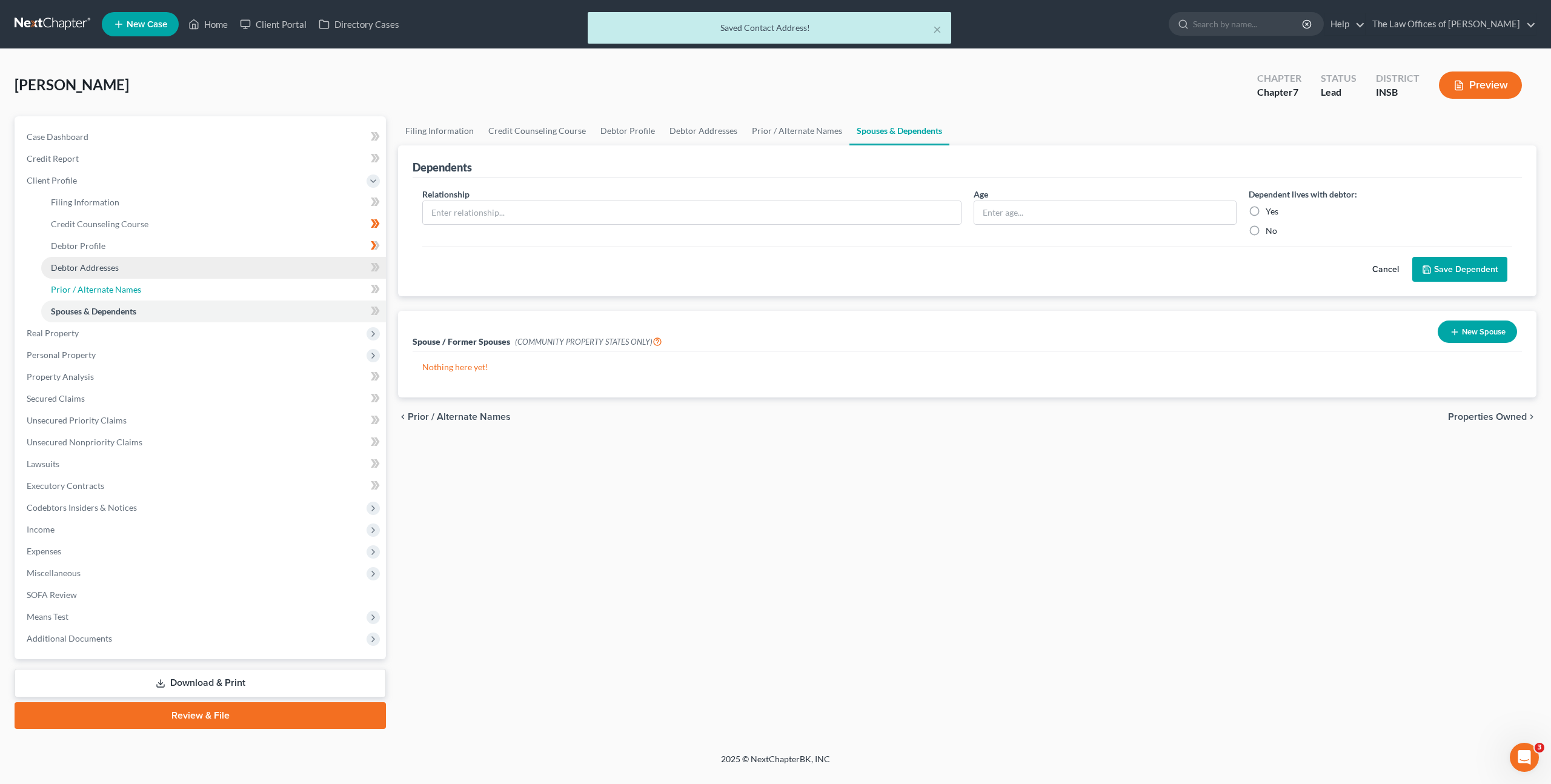
drag, startPoint x: 318, startPoint y: 285, endPoint x: 345, endPoint y: 275, distance: 28.8
click at [317, 286] on link "Prior / Alternate Names" at bounding box center [214, 290] width 344 height 22
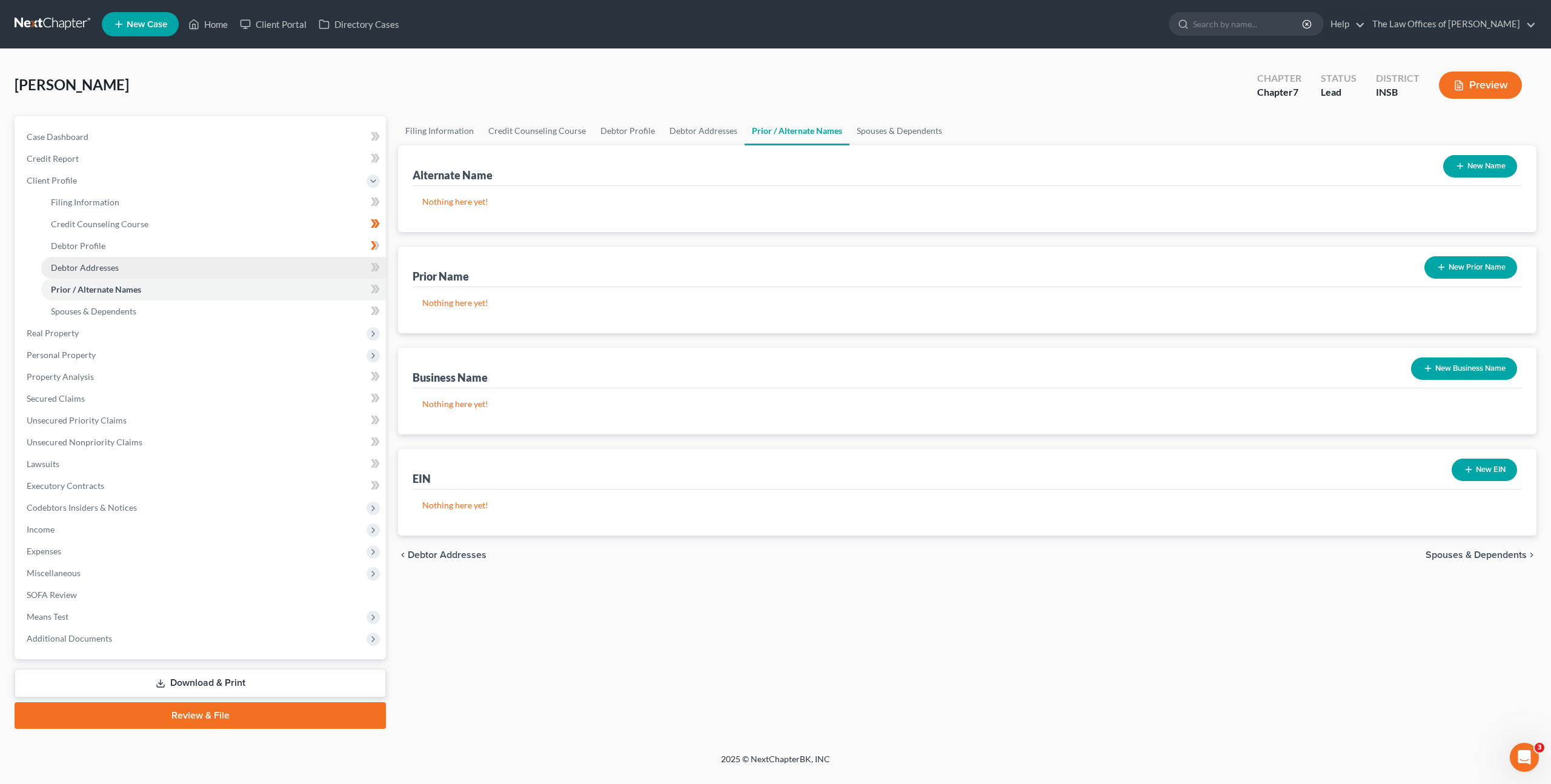
click at [273, 266] on link "Debtor Addresses" at bounding box center [214, 268] width 344 height 22
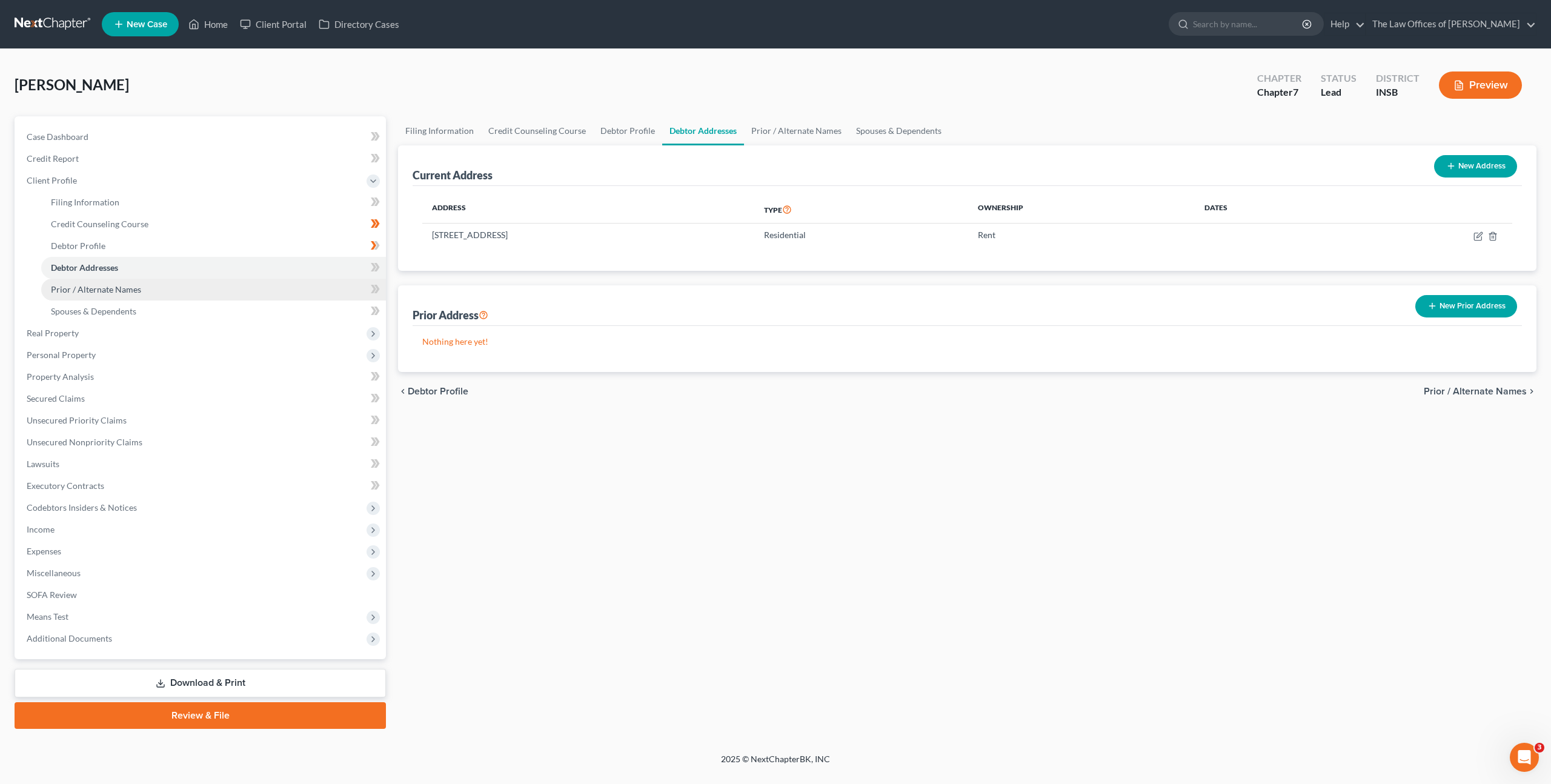
click at [260, 295] on link "Prior / Alternate Names" at bounding box center [214, 290] width 344 height 22
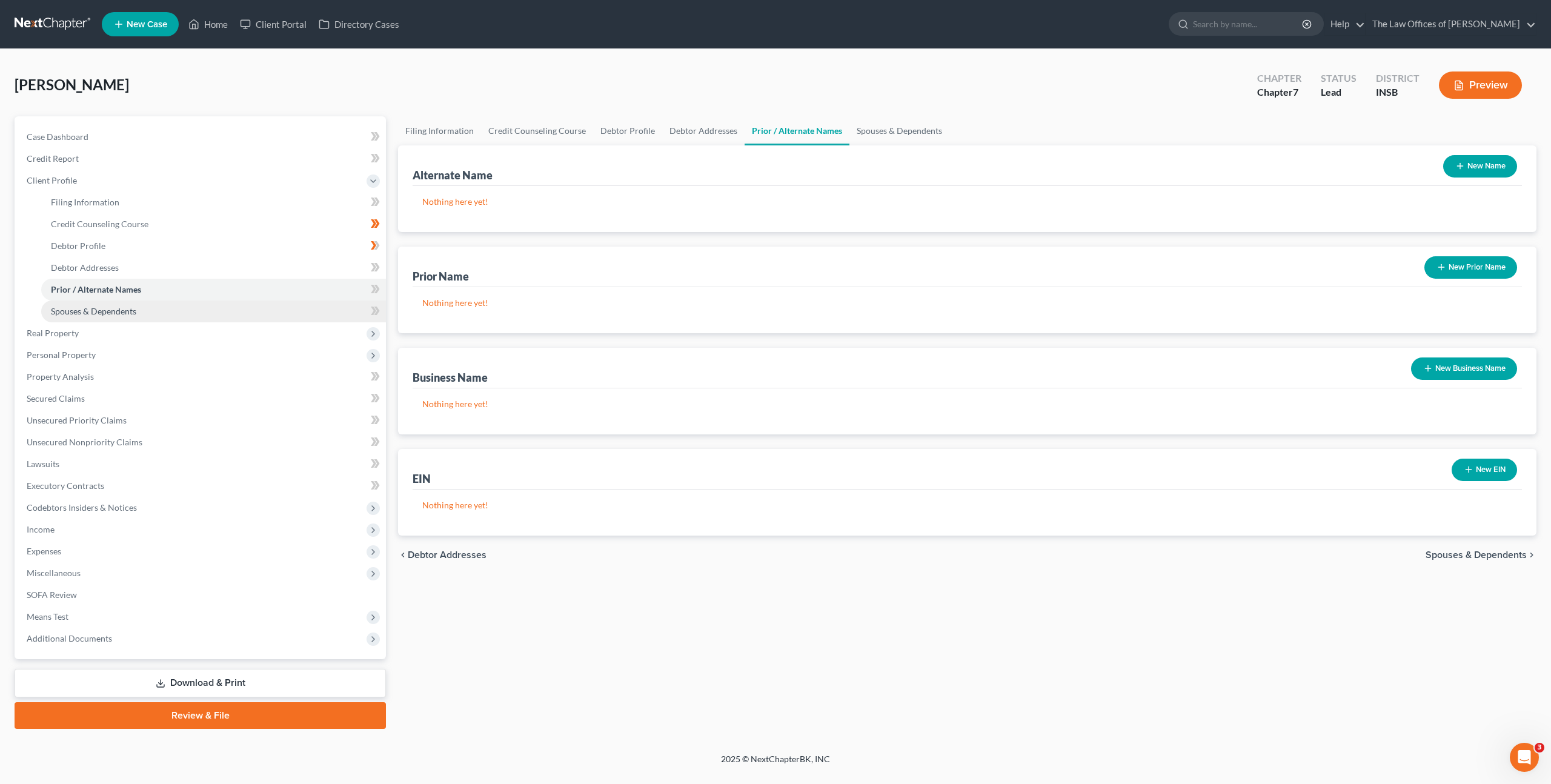
click at [256, 306] on link "Spouses & Dependents" at bounding box center [214, 312] width 344 height 22
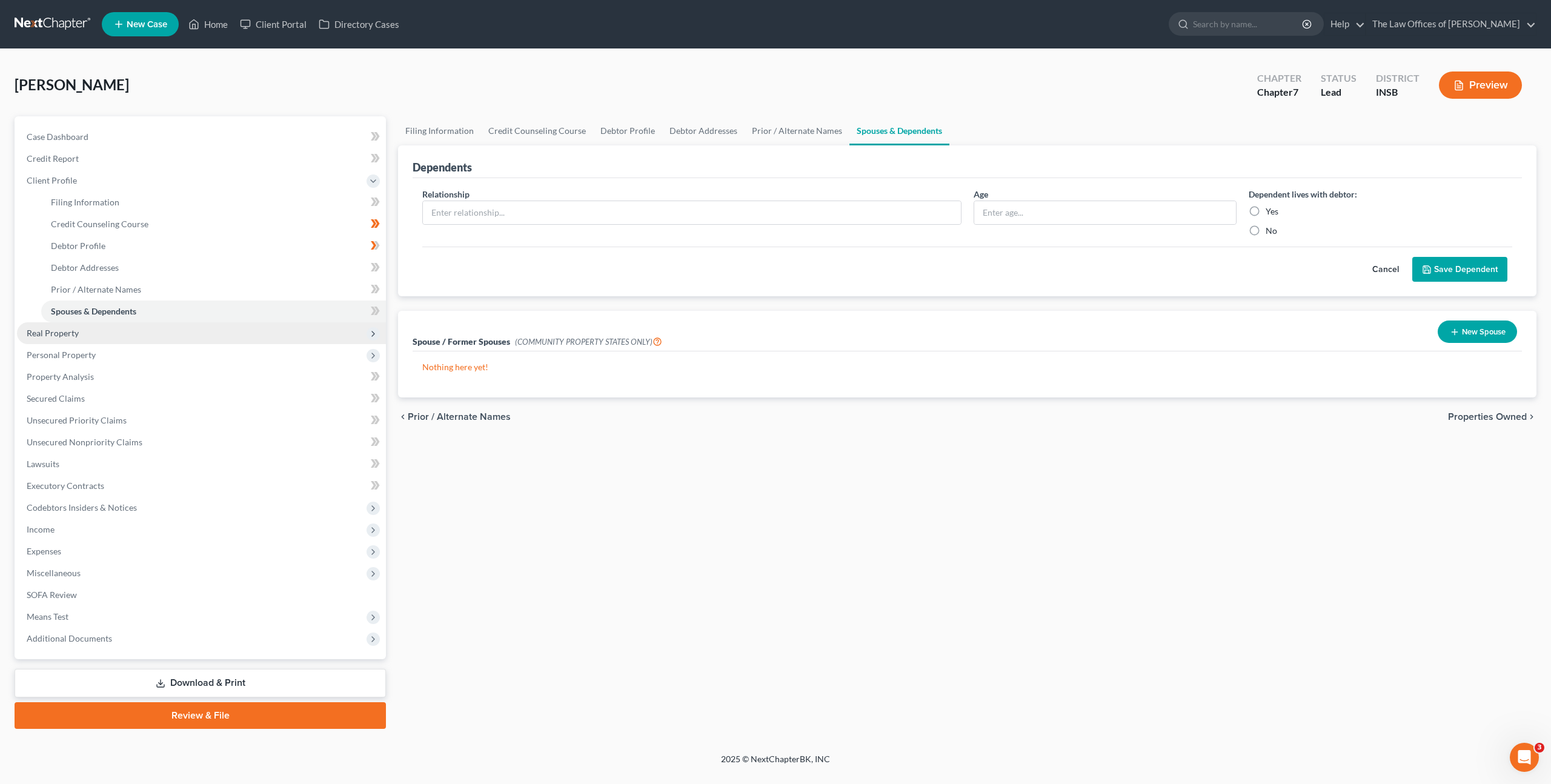
click at [200, 337] on span "Real Property" at bounding box center [201, 334] width 369 height 22
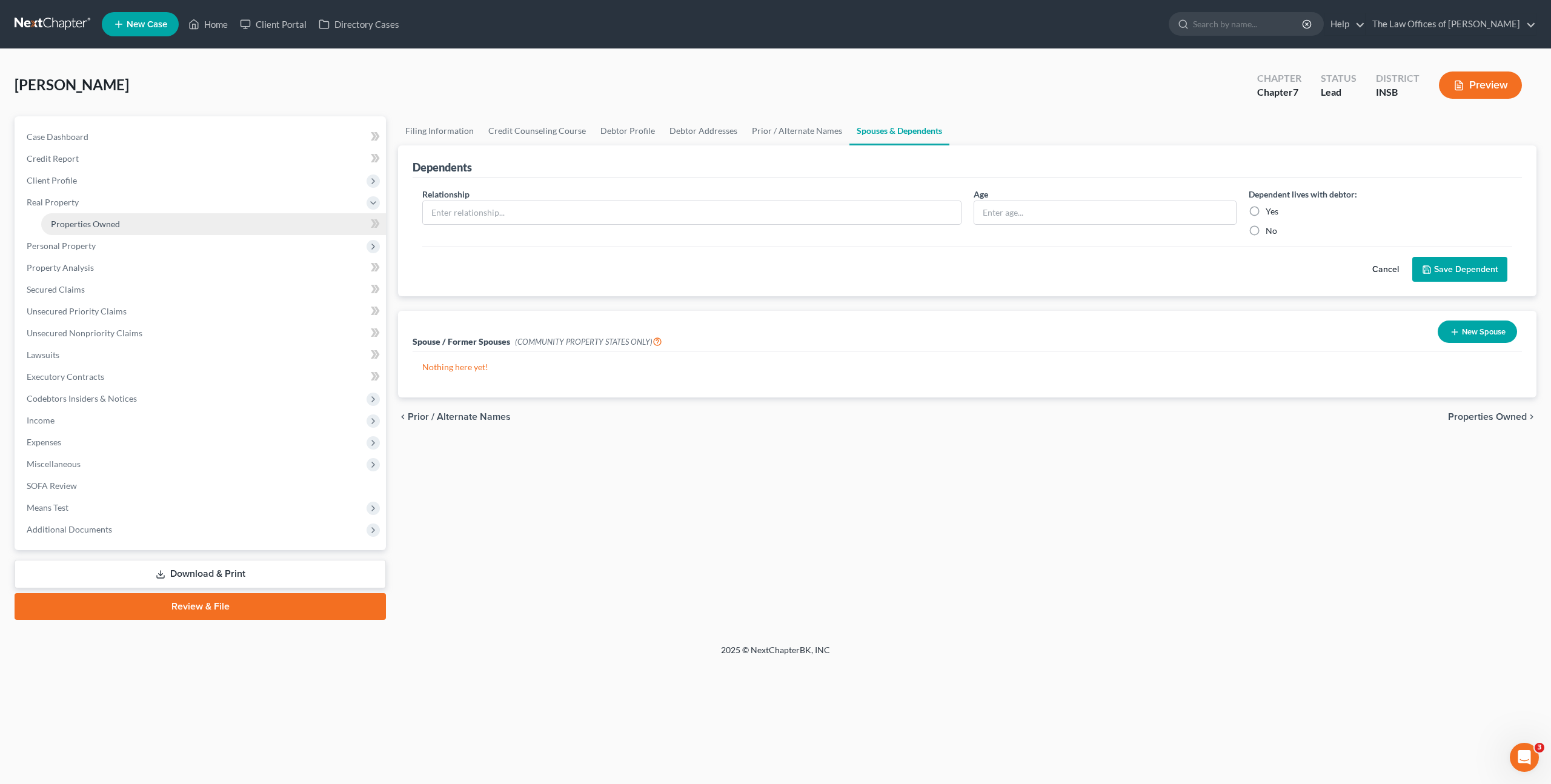
click at [214, 227] on link "Properties Owned" at bounding box center [214, 224] width 344 height 22
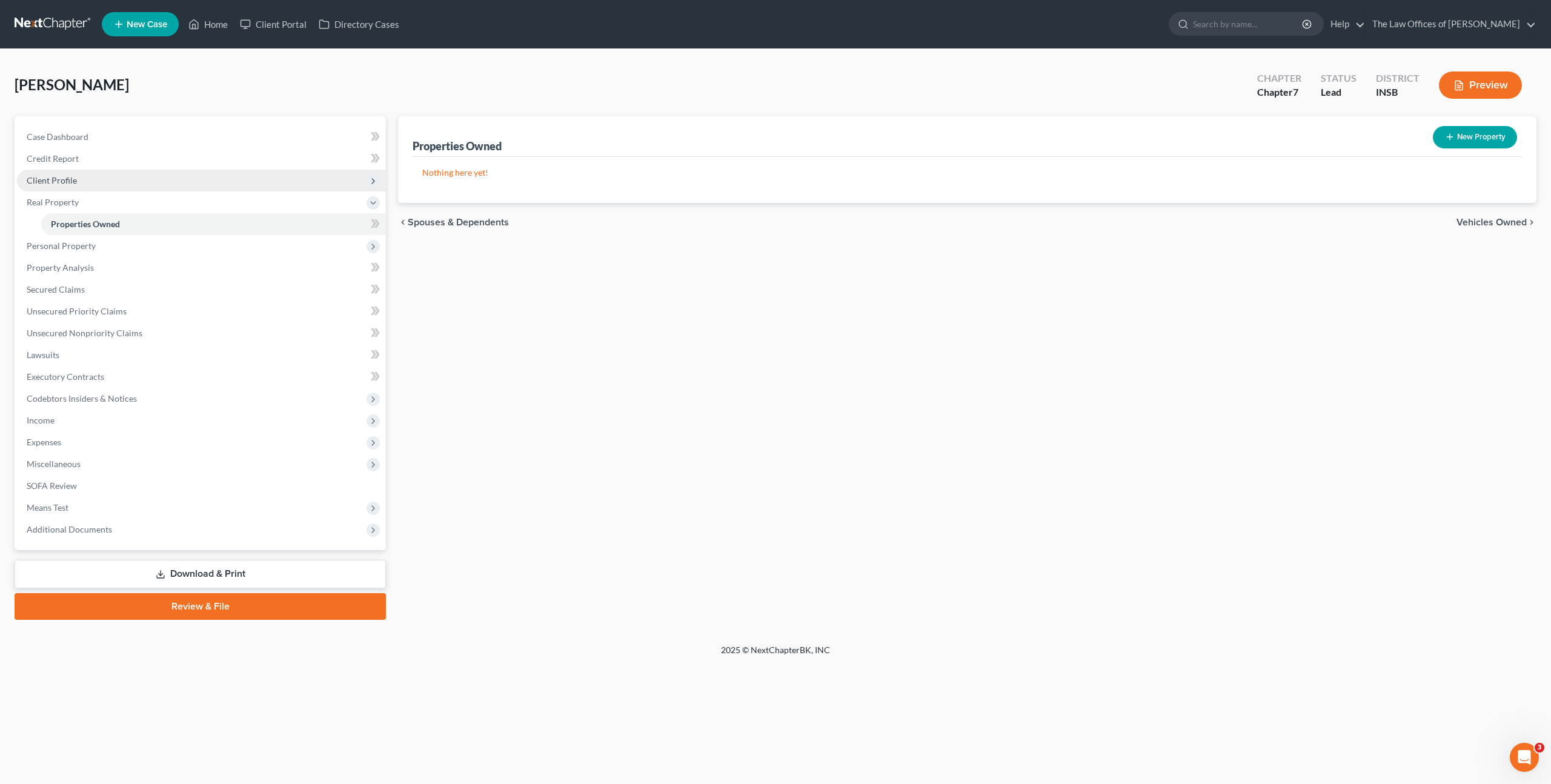
click at [207, 172] on span "Client Profile" at bounding box center [201, 181] width 369 height 22
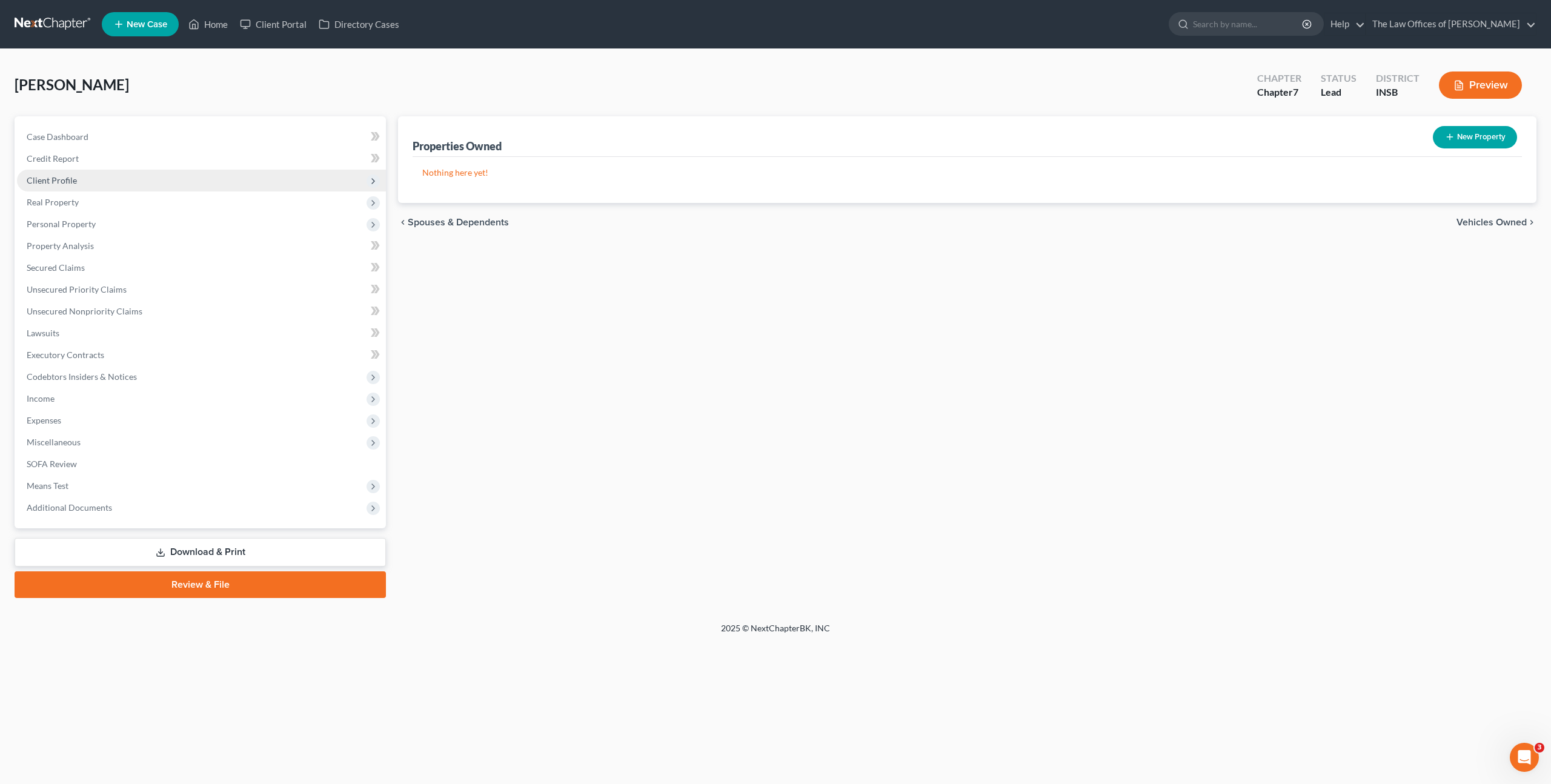
click at [221, 178] on span "Client Profile" at bounding box center [201, 181] width 369 height 22
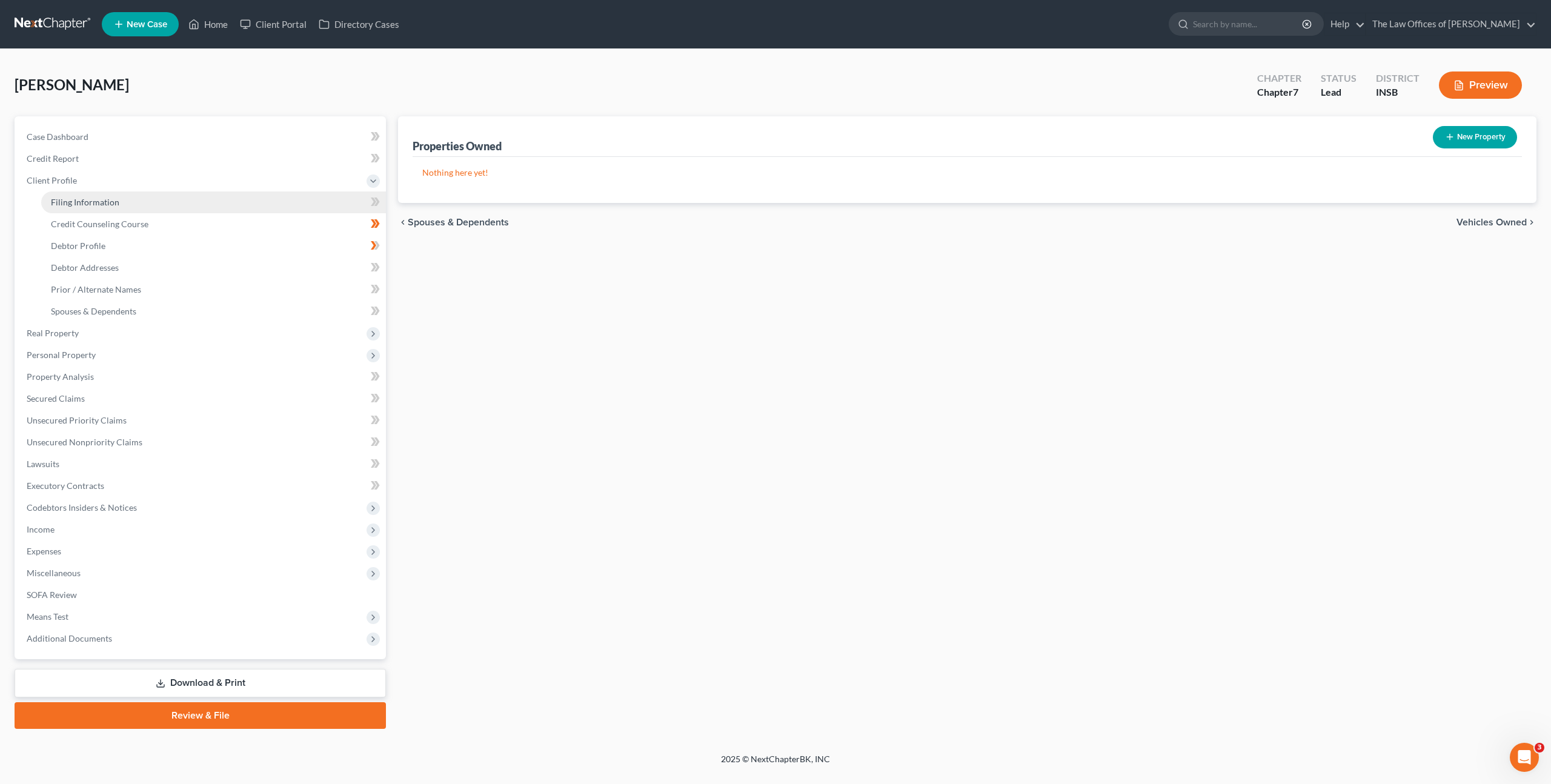
click at [204, 199] on link "Filing Information" at bounding box center [214, 203] width 344 height 22
select select "1"
select select "0"
select select "28"
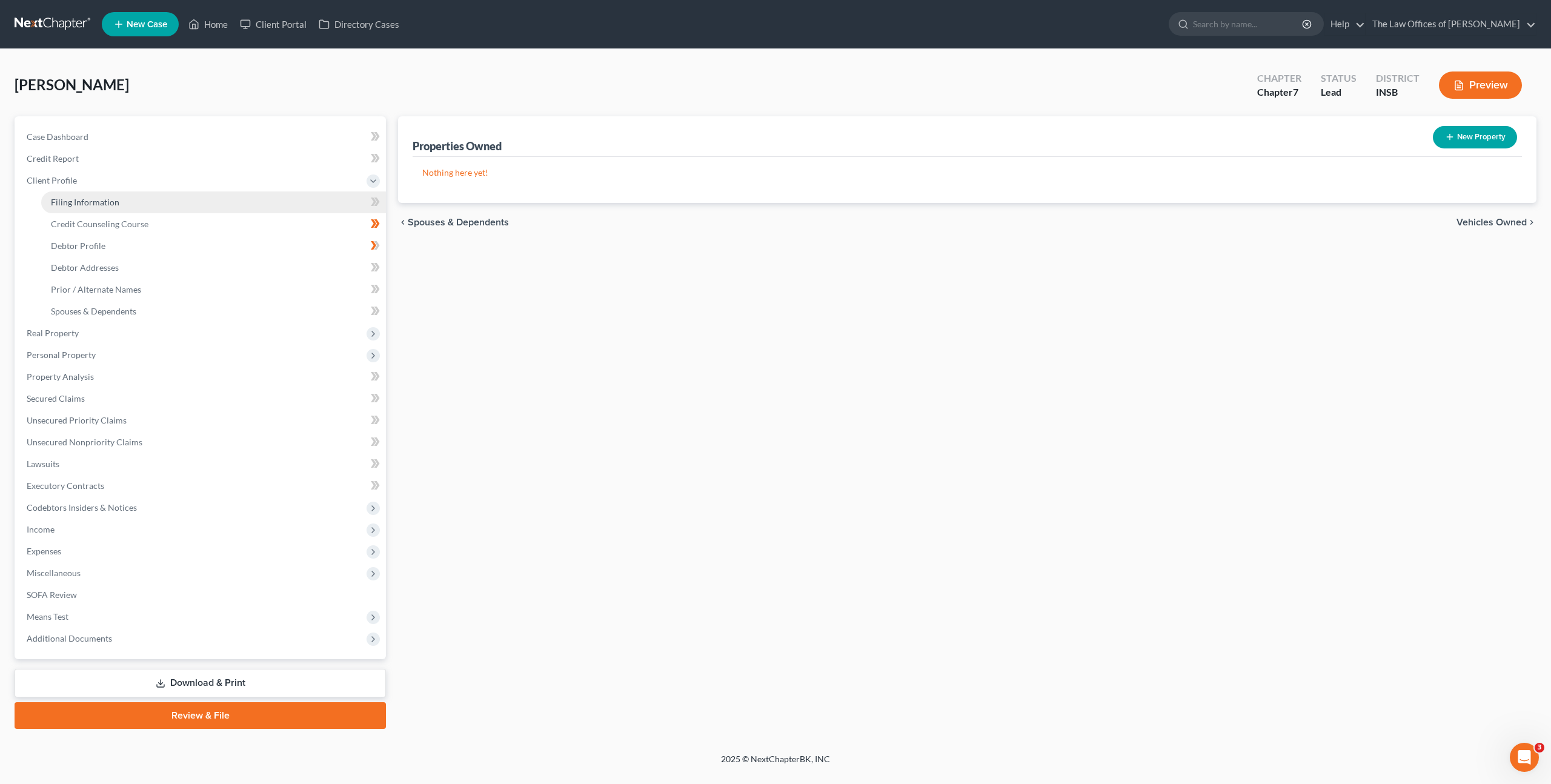
select select "15"
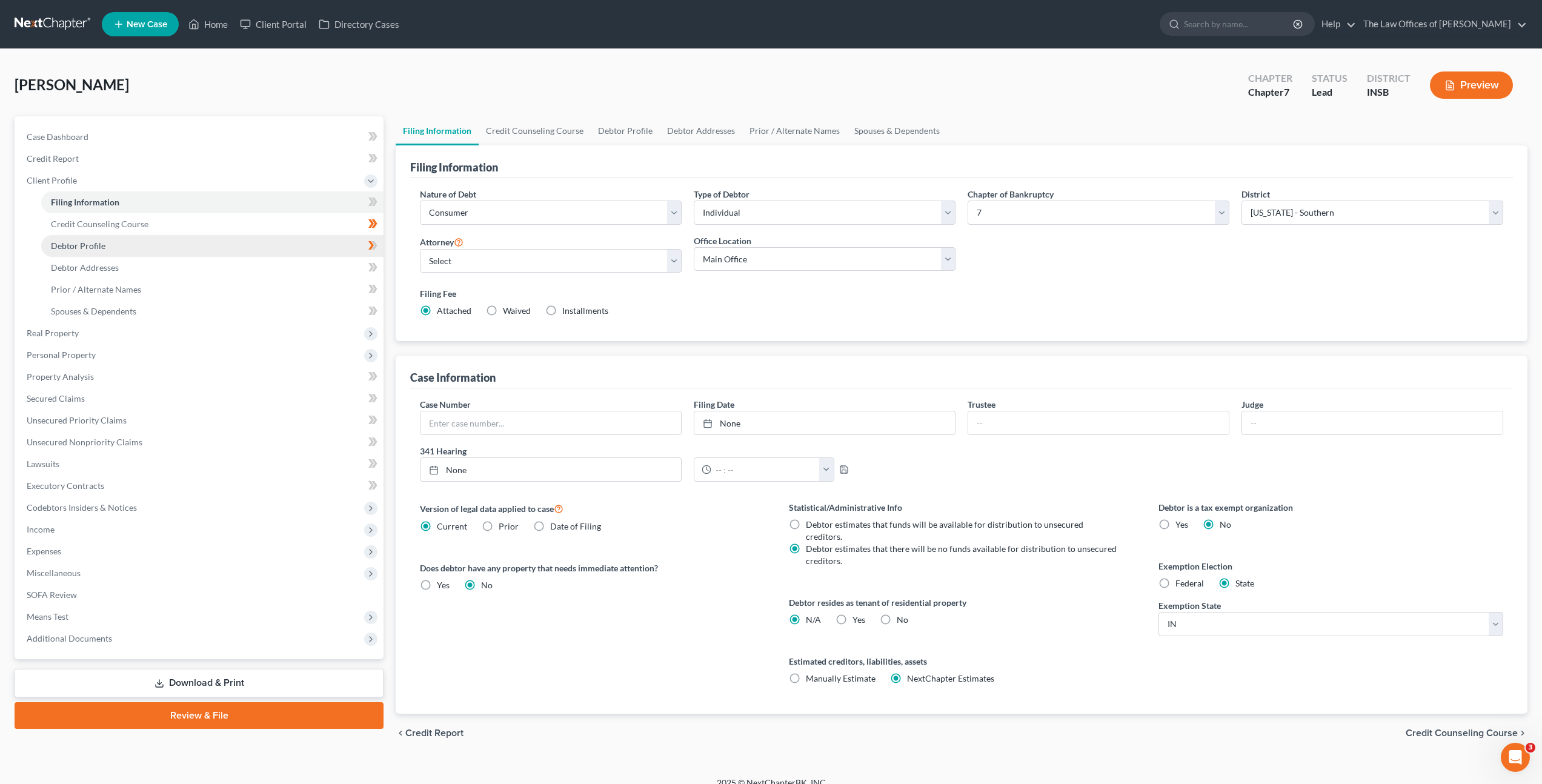
click at [359, 245] on link "Debtor Profile" at bounding box center [212, 246] width 342 height 22
select select "1"
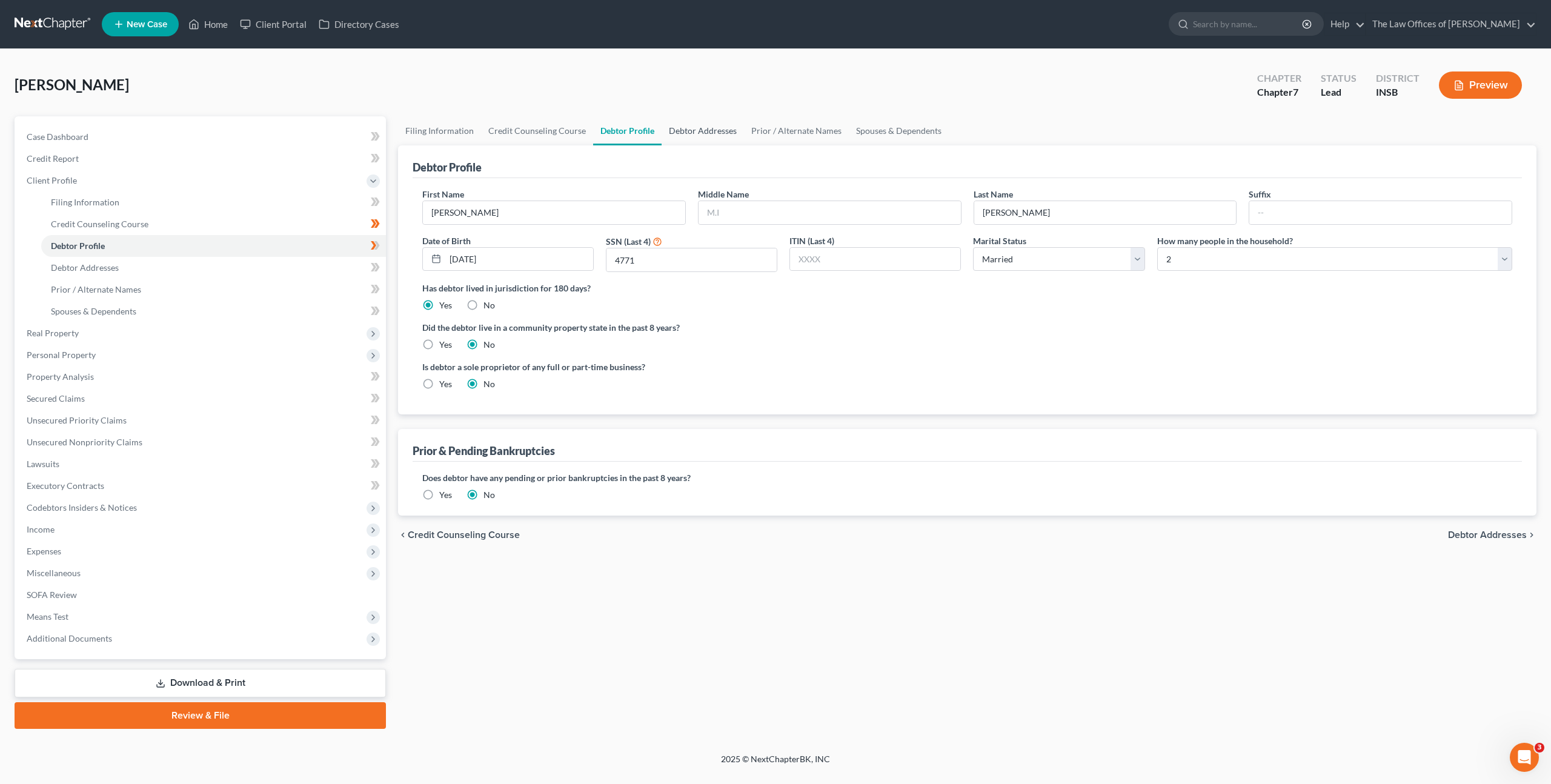
click at [677, 129] on link "Debtor Addresses" at bounding box center [703, 130] width 83 height 29
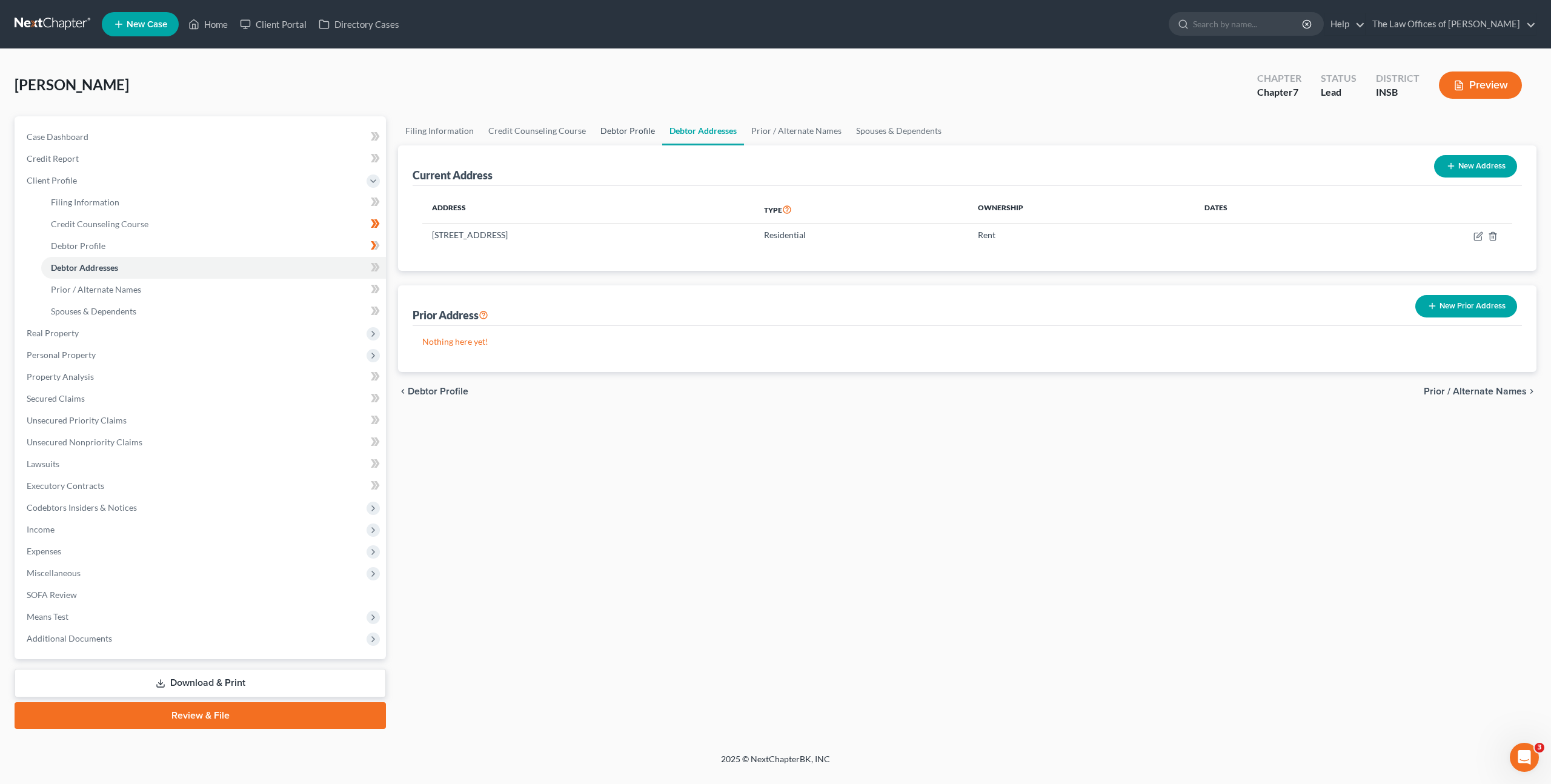
click at [638, 132] on link "Debtor Profile" at bounding box center [627, 130] width 69 height 29
select select "1"
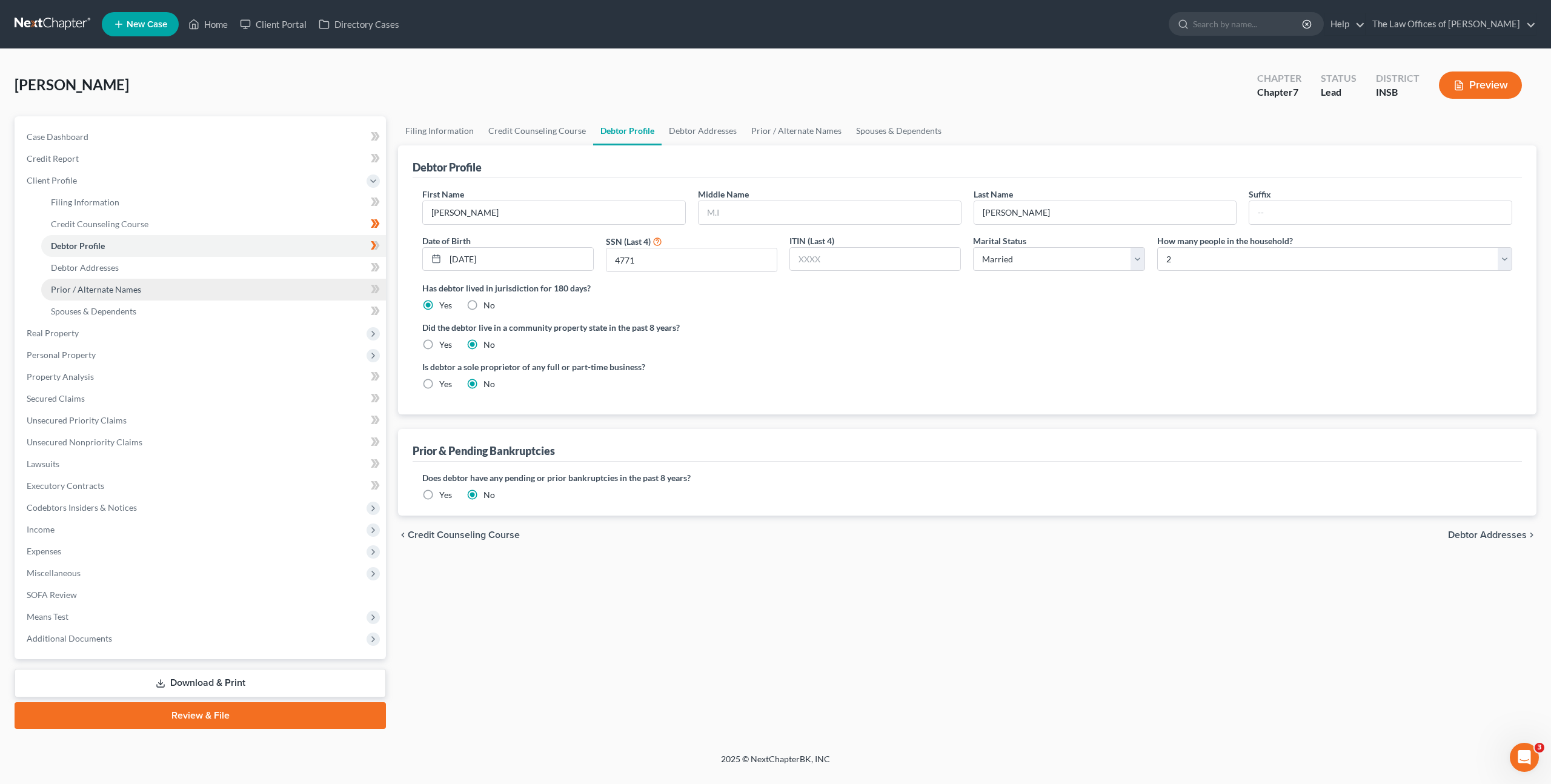
click at [227, 284] on link "Prior / Alternate Names" at bounding box center [214, 290] width 344 height 22
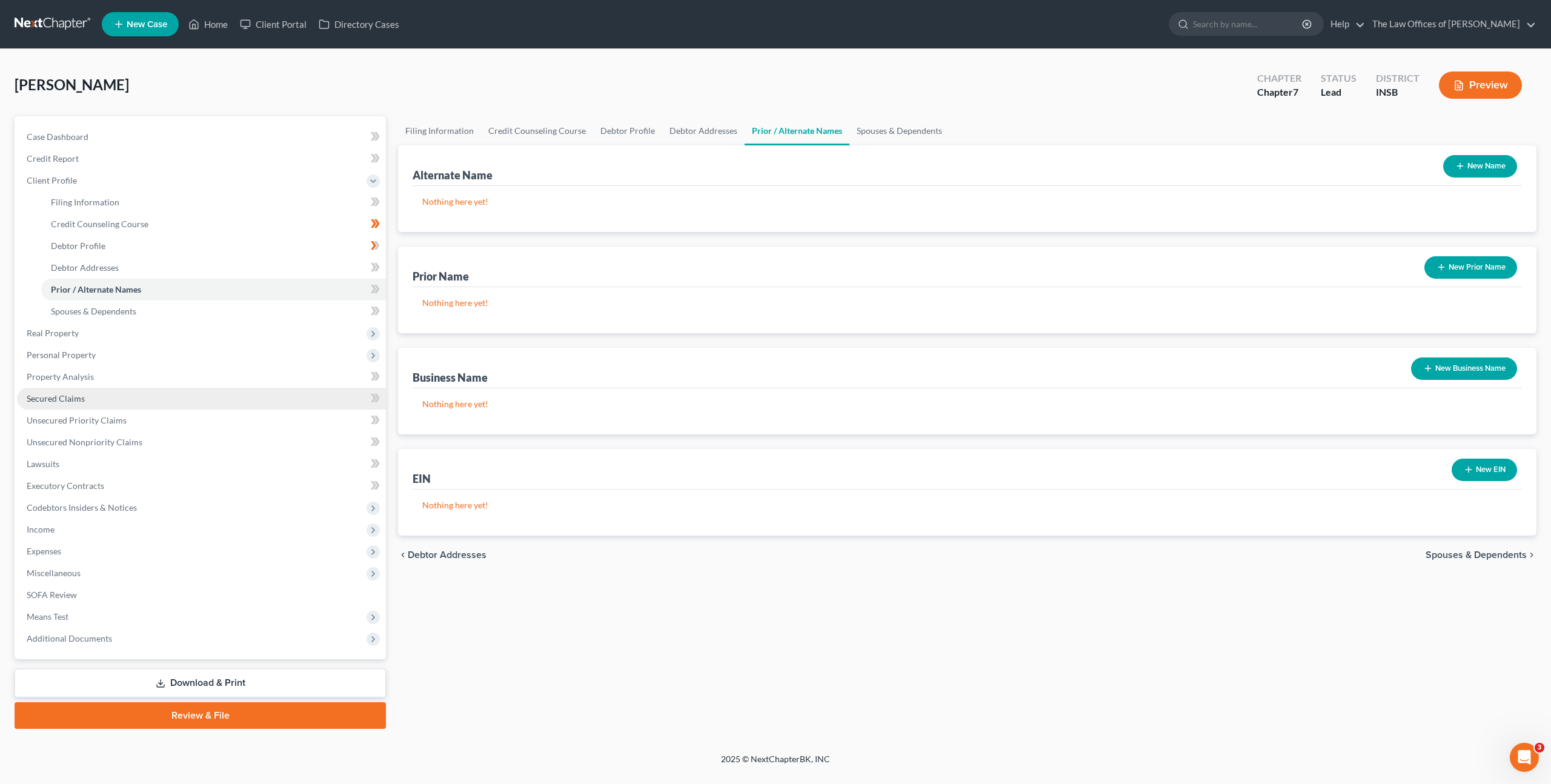
click at [158, 407] on link "Secured Claims" at bounding box center [201, 398] width 369 height 22
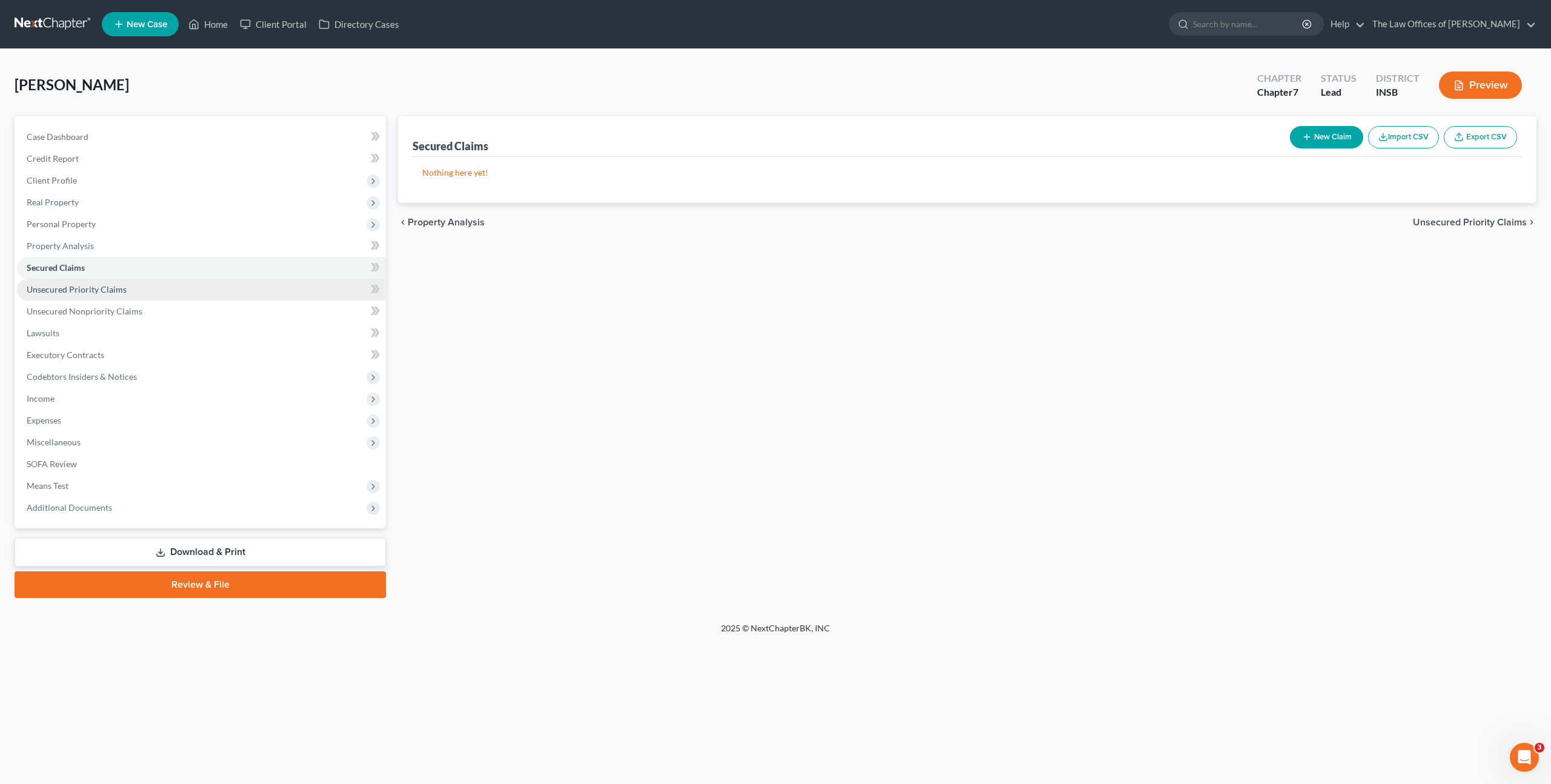
click at [148, 287] on link "Unsecured Priority Claims" at bounding box center [201, 290] width 369 height 22
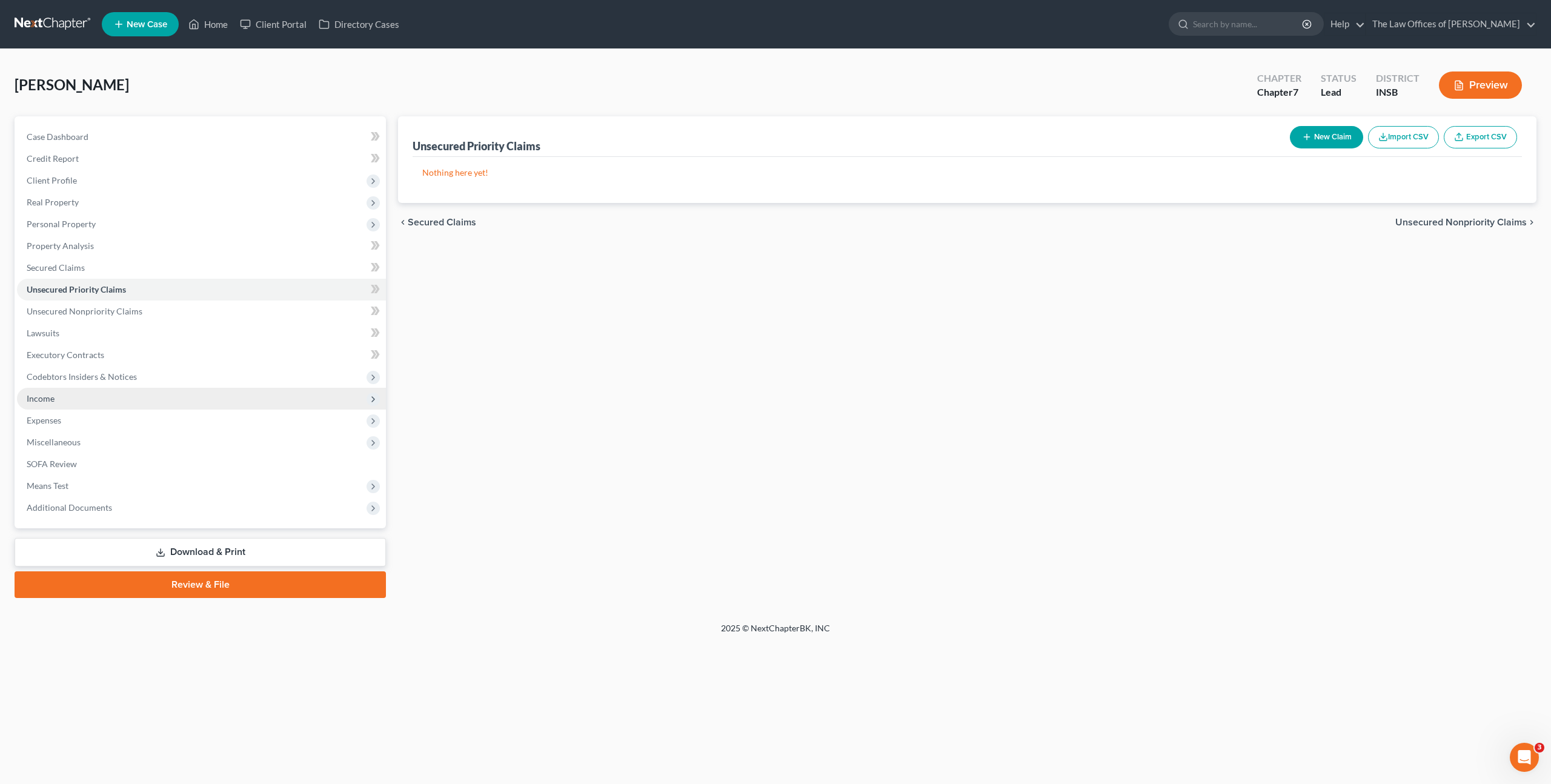
click at [94, 404] on span "Income" at bounding box center [201, 398] width 369 height 22
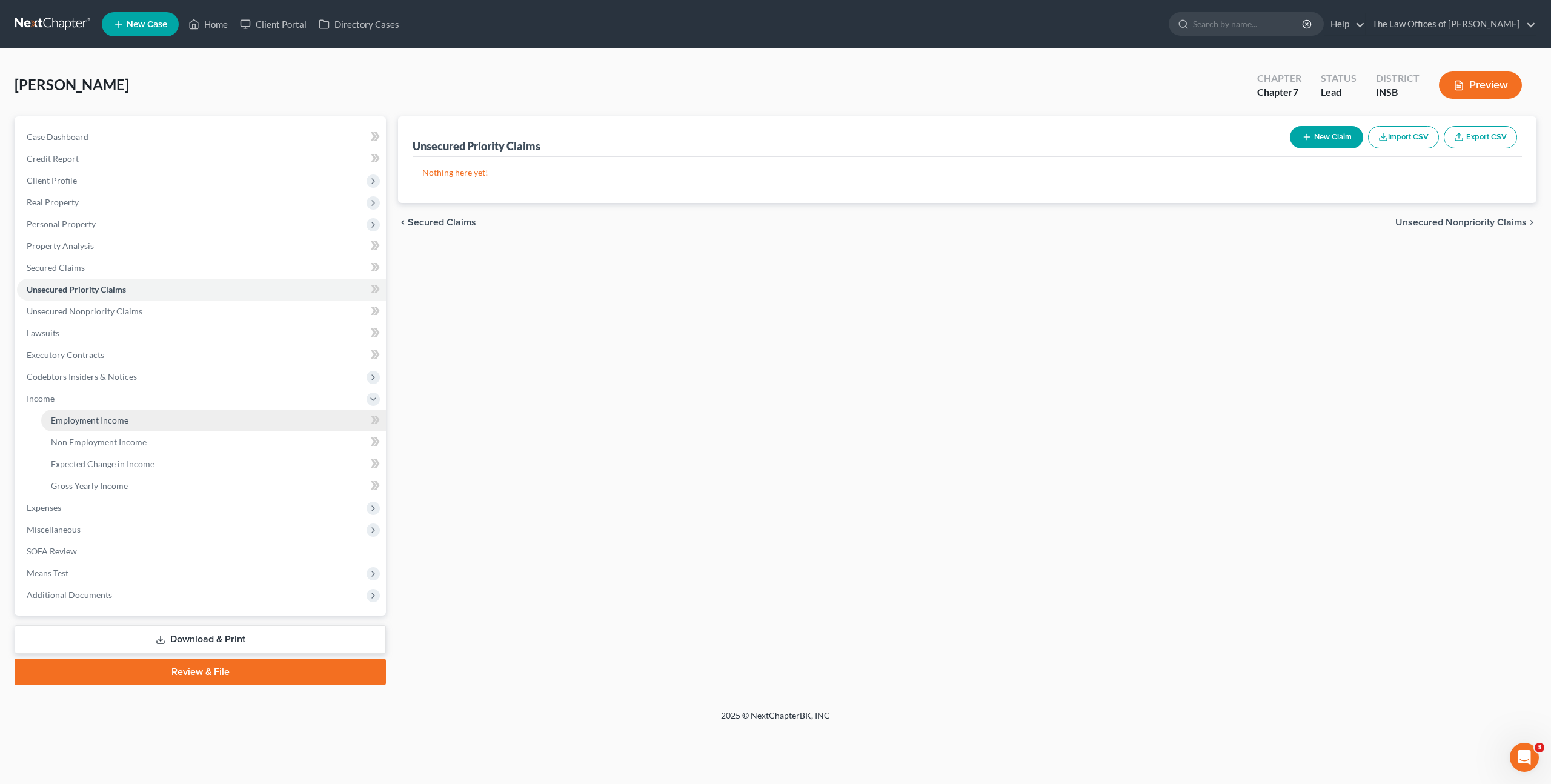
click at [94, 426] on link "Employment Income" at bounding box center [214, 420] width 344 height 22
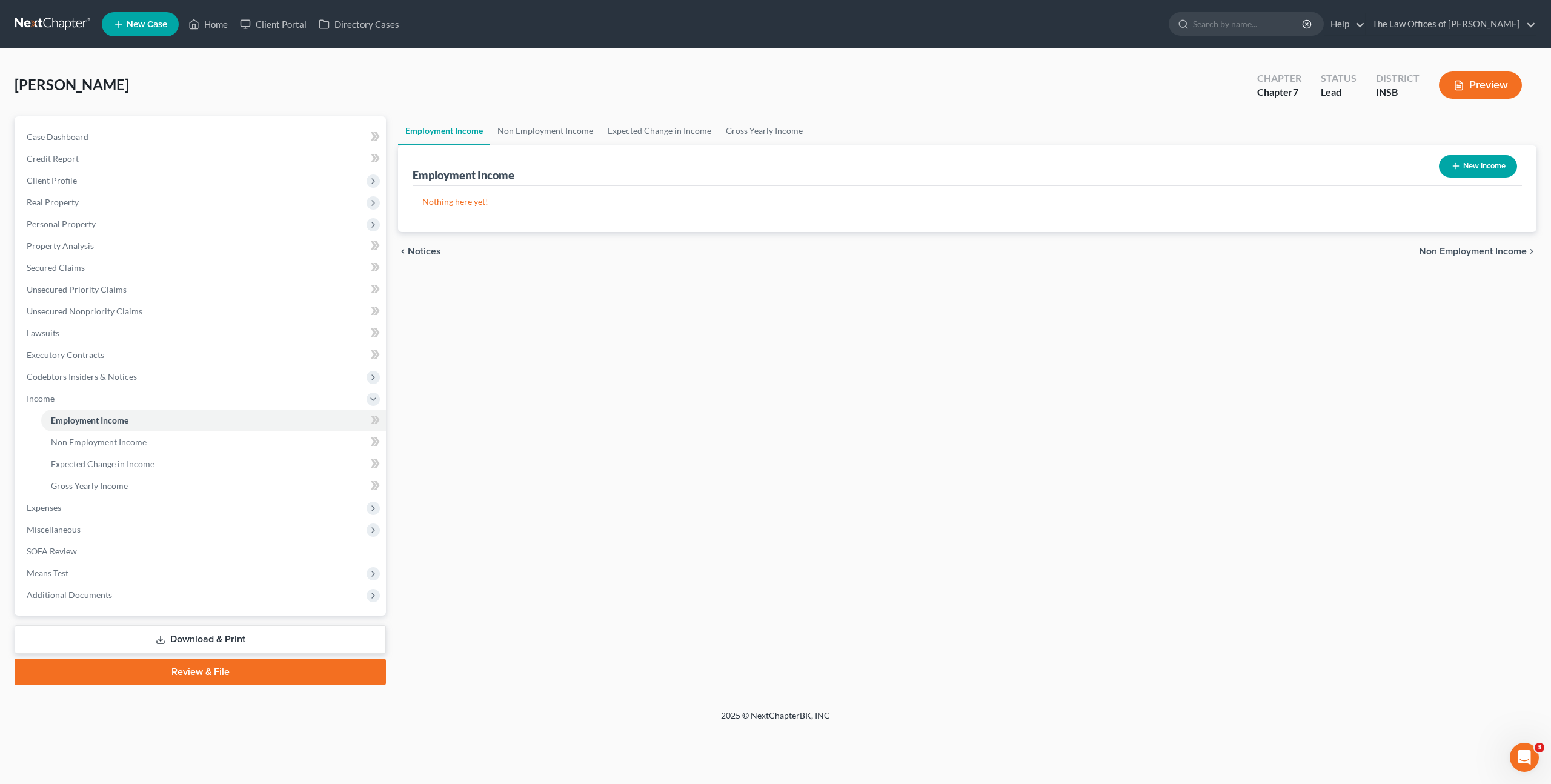
click at [1457, 171] on button "New Income" at bounding box center [1478, 166] width 78 height 23
select select "0"
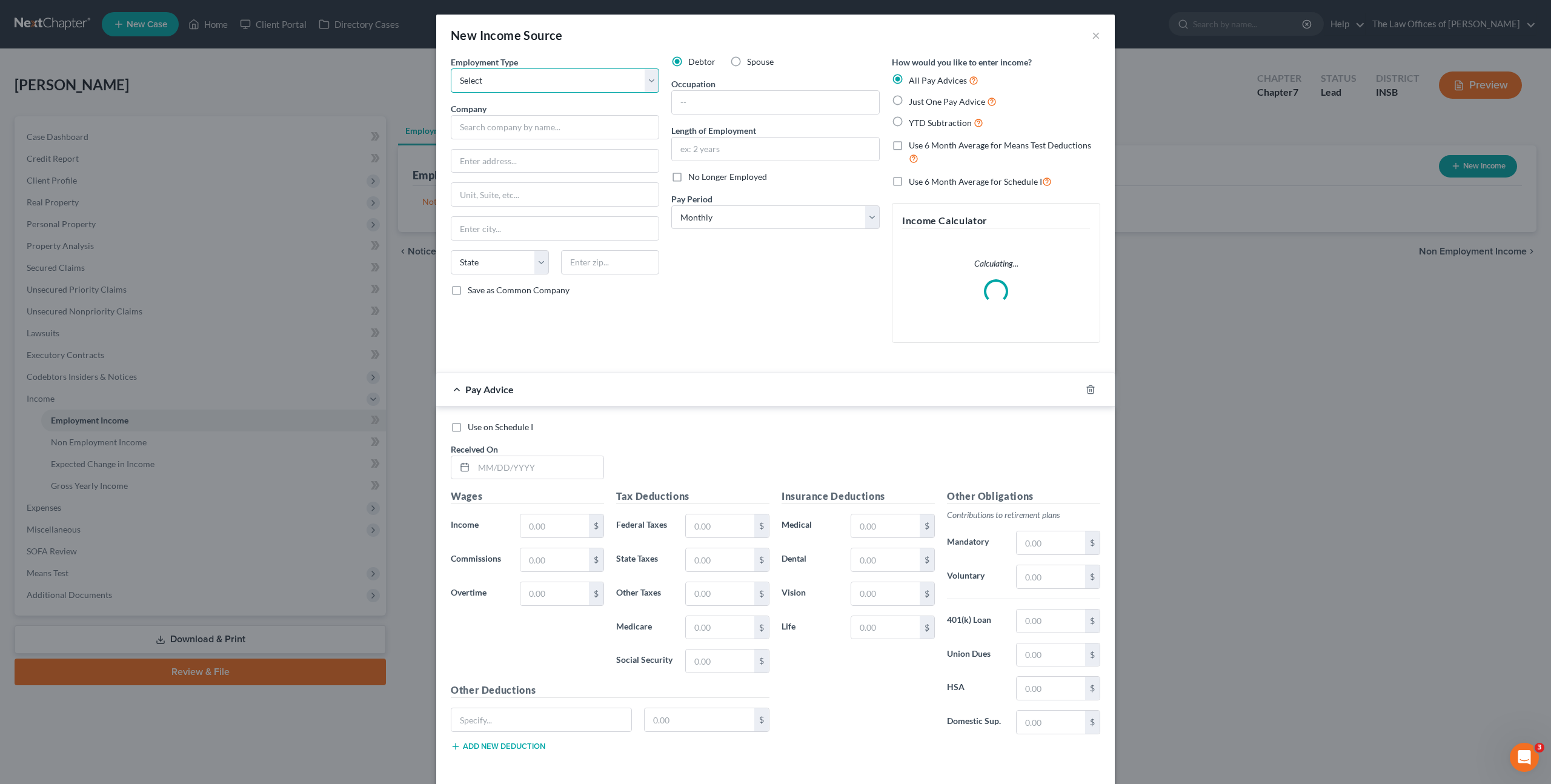
click at [507, 69] on select "Select Full or [DEMOGRAPHIC_DATA] Employment Self Employment" at bounding box center [554, 80] width 208 height 24
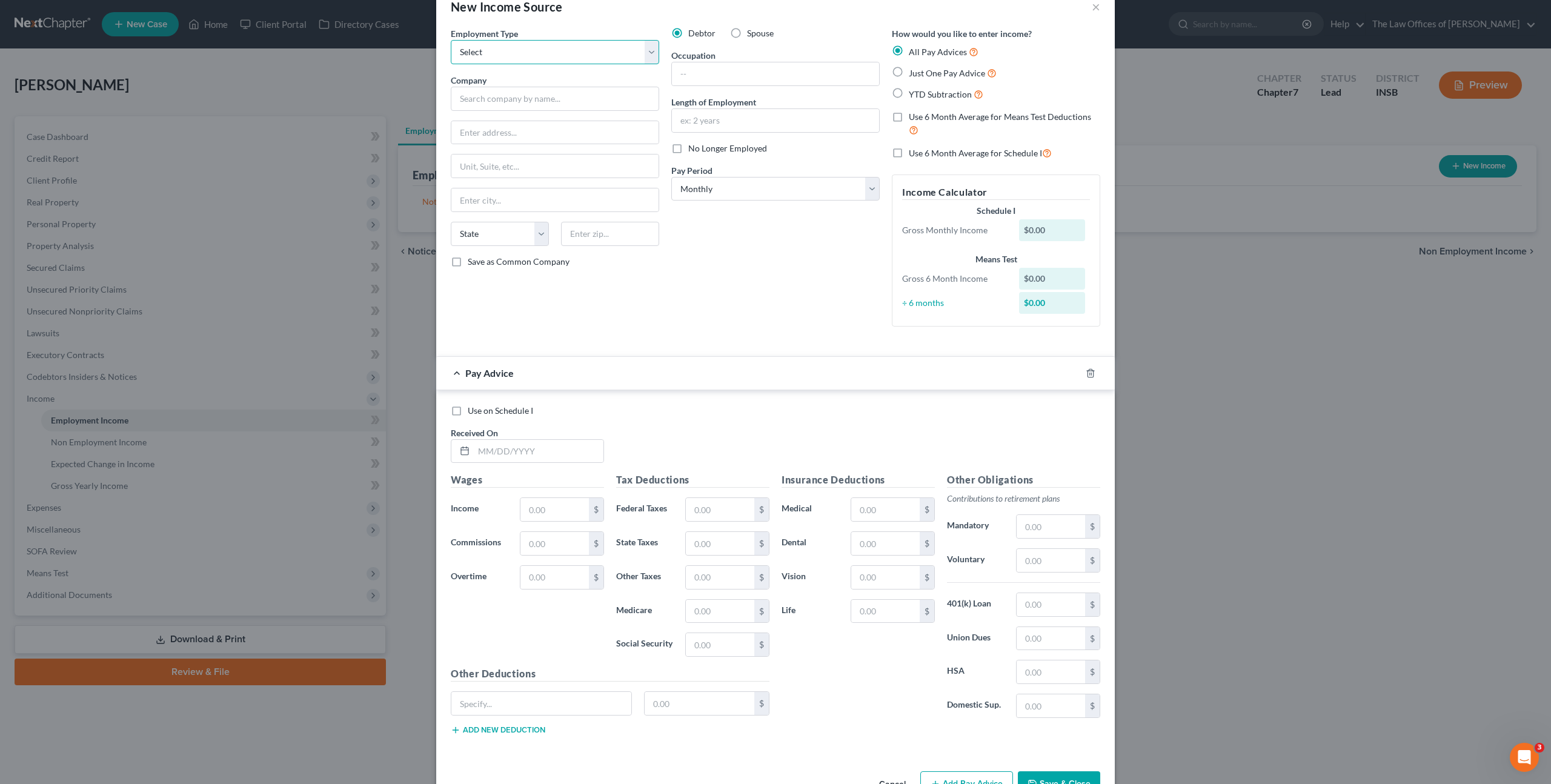
scroll to position [65, 0]
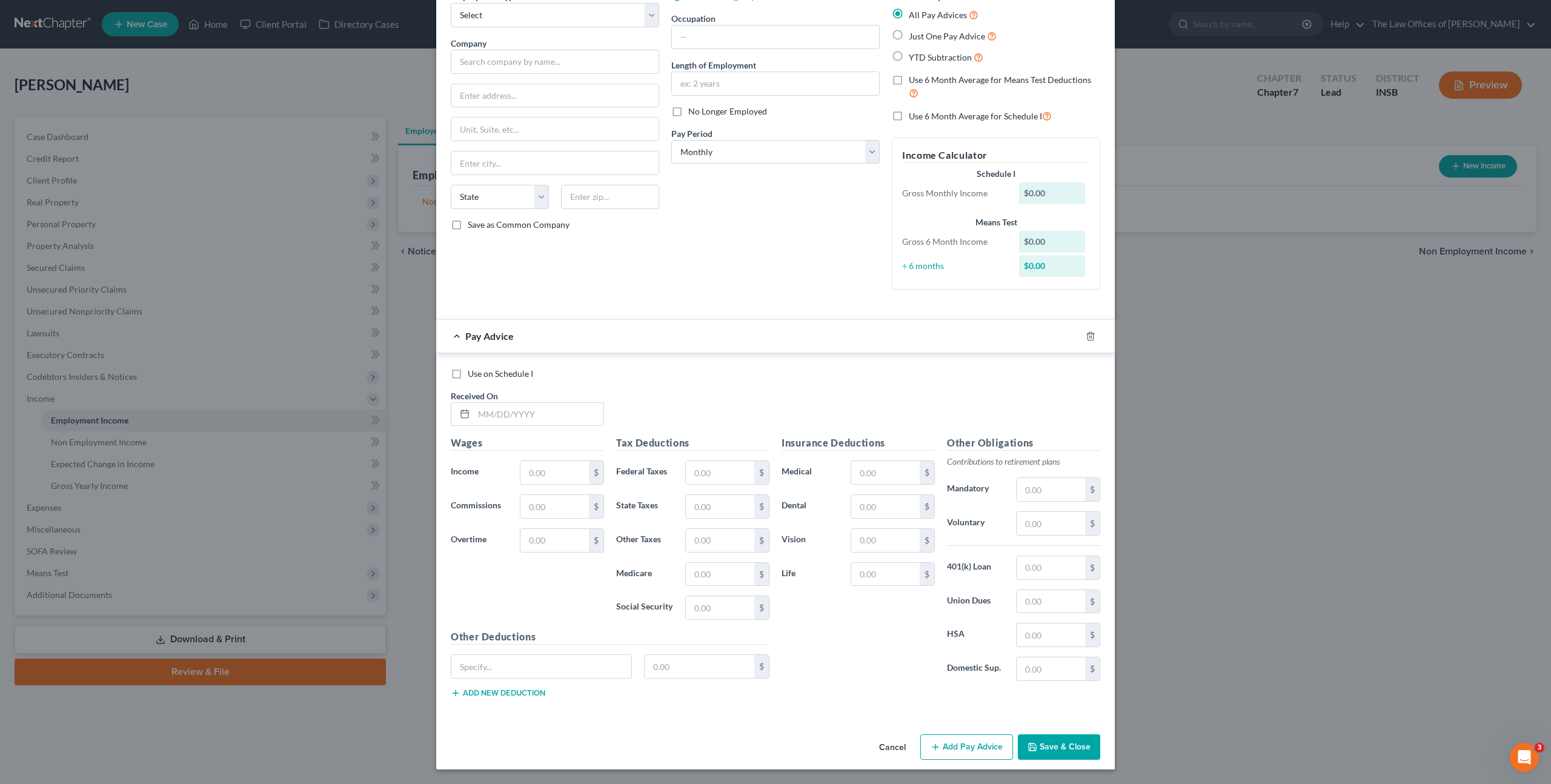
click at [883, 744] on button "Cancel" at bounding box center [892, 747] width 46 height 24
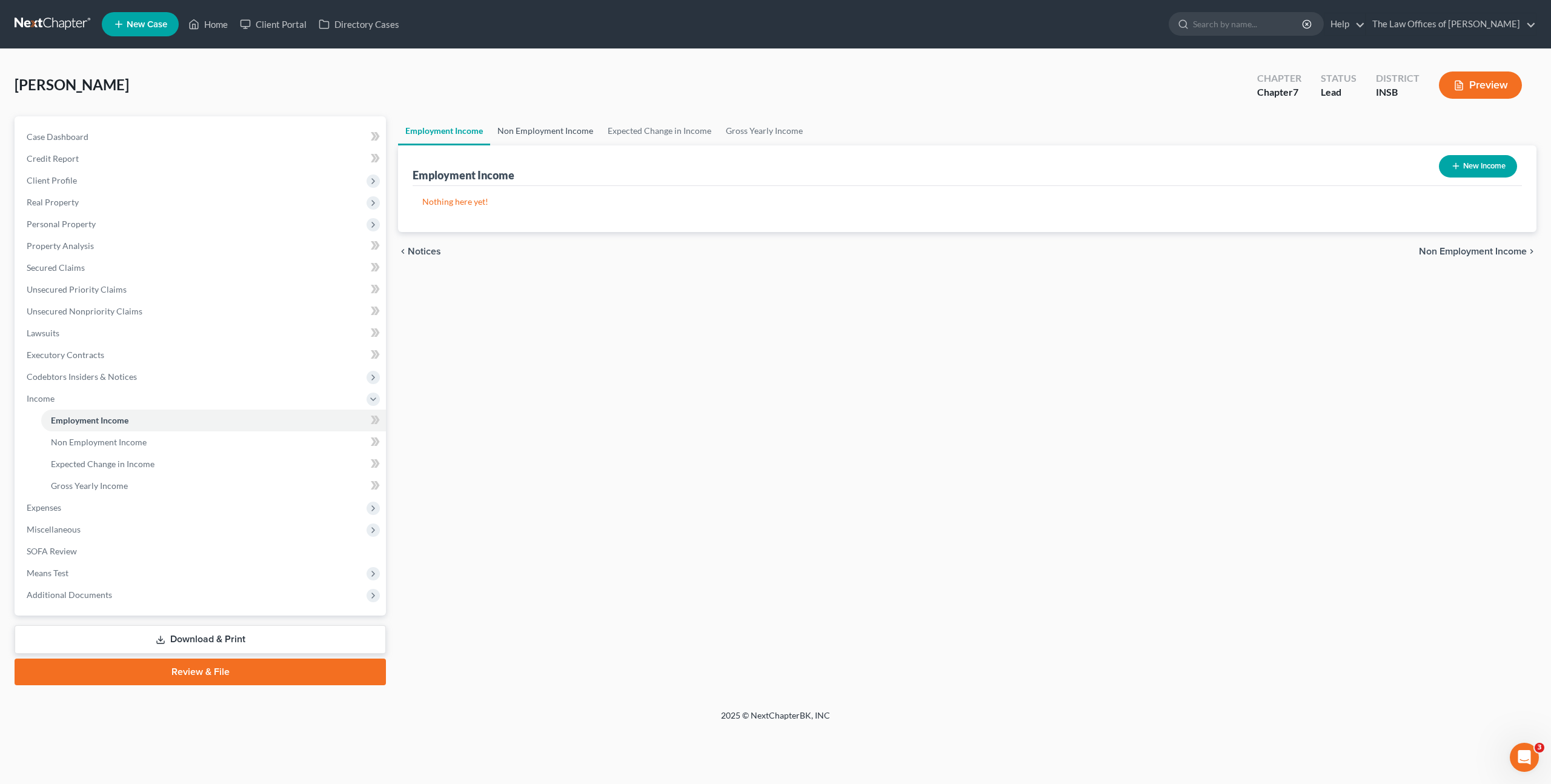
click at [526, 138] on link "Non Employment Income" at bounding box center [545, 130] width 110 height 29
click at [1487, 158] on button "New Income" at bounding box center [1478, 166] width 78 height 23
select select "0"
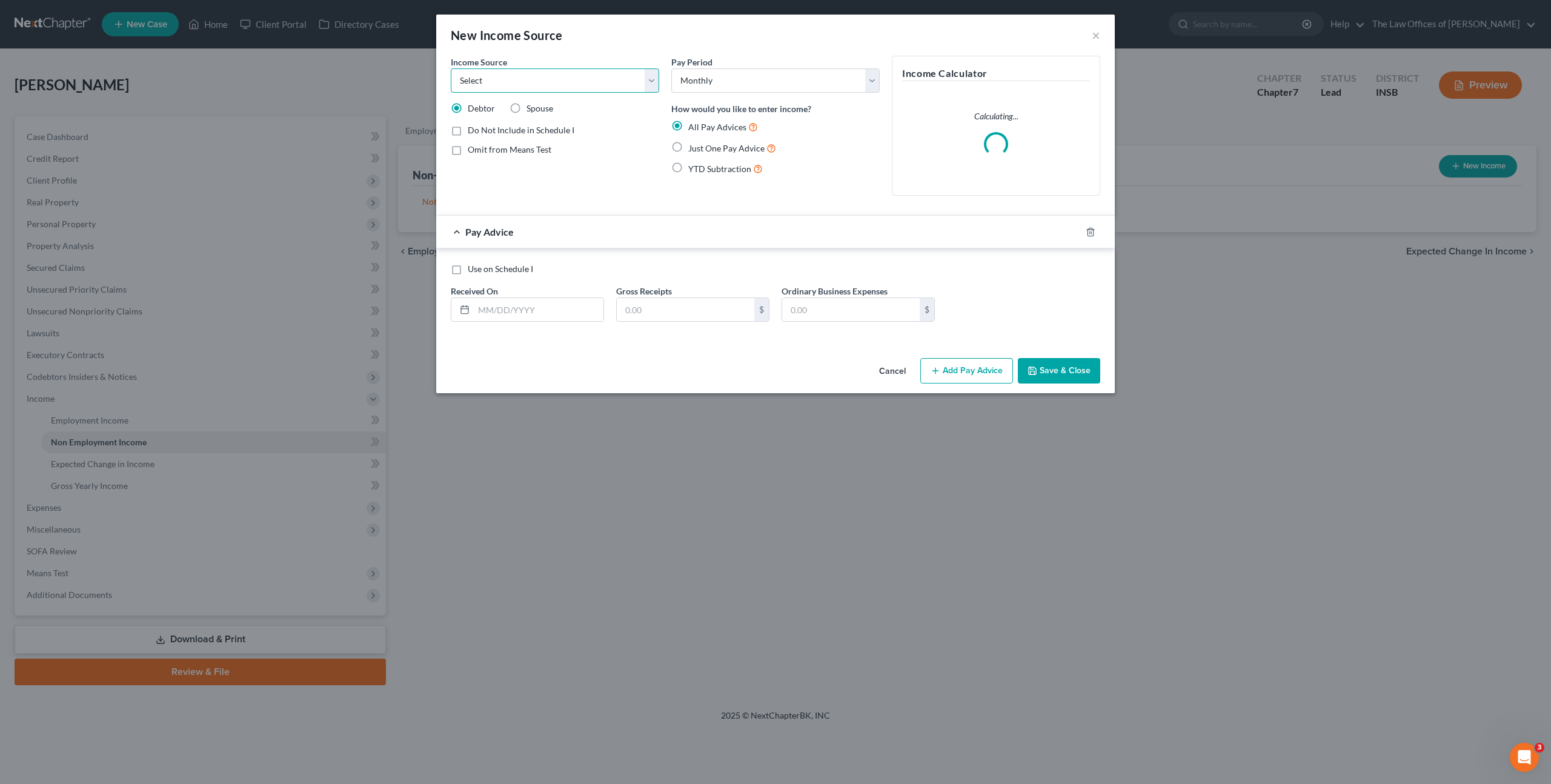
click at [521, 74] on select "Select Unemployment Disability (from employer) Pension Retirement Social Securi…" at bounding box center [554, 80] width 208 height 24
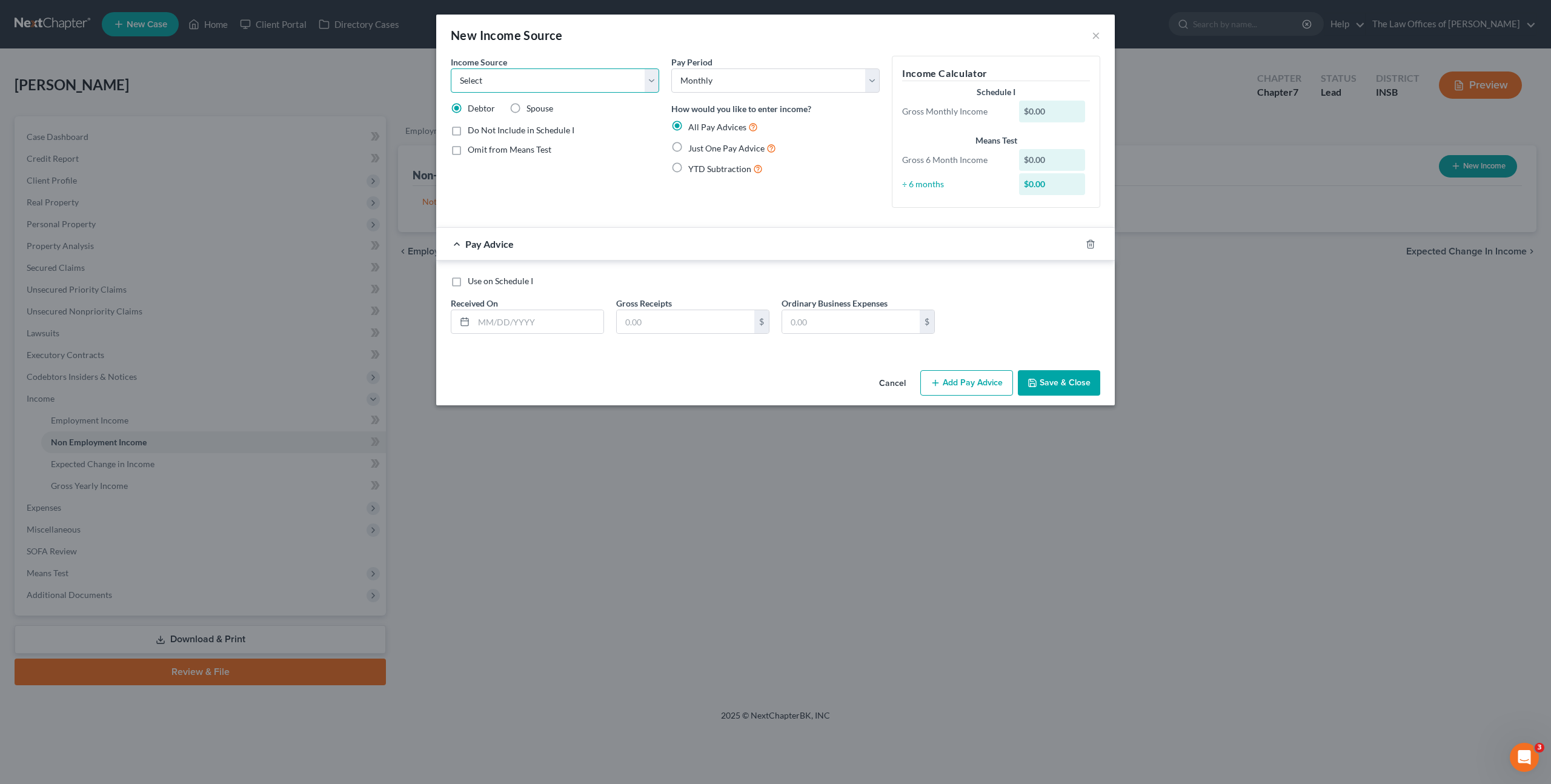
select select "10"
click at [450, 69] on select "Select Unemployment Disability (from employer) Pension Retirement Social Securi…" at bounding box center [554, 80] width 208 height 24
click at [518, 317] on input "text" at bounding box center [539, 322] width 129 height 23
click at [688, 149] on label "Just One Pay Advice" at bounding box center [732, 148] width 88 height 14
click at [693, 149] on input "Just One Pay Advice" at bounding box center [697, 145] width 8 height 8
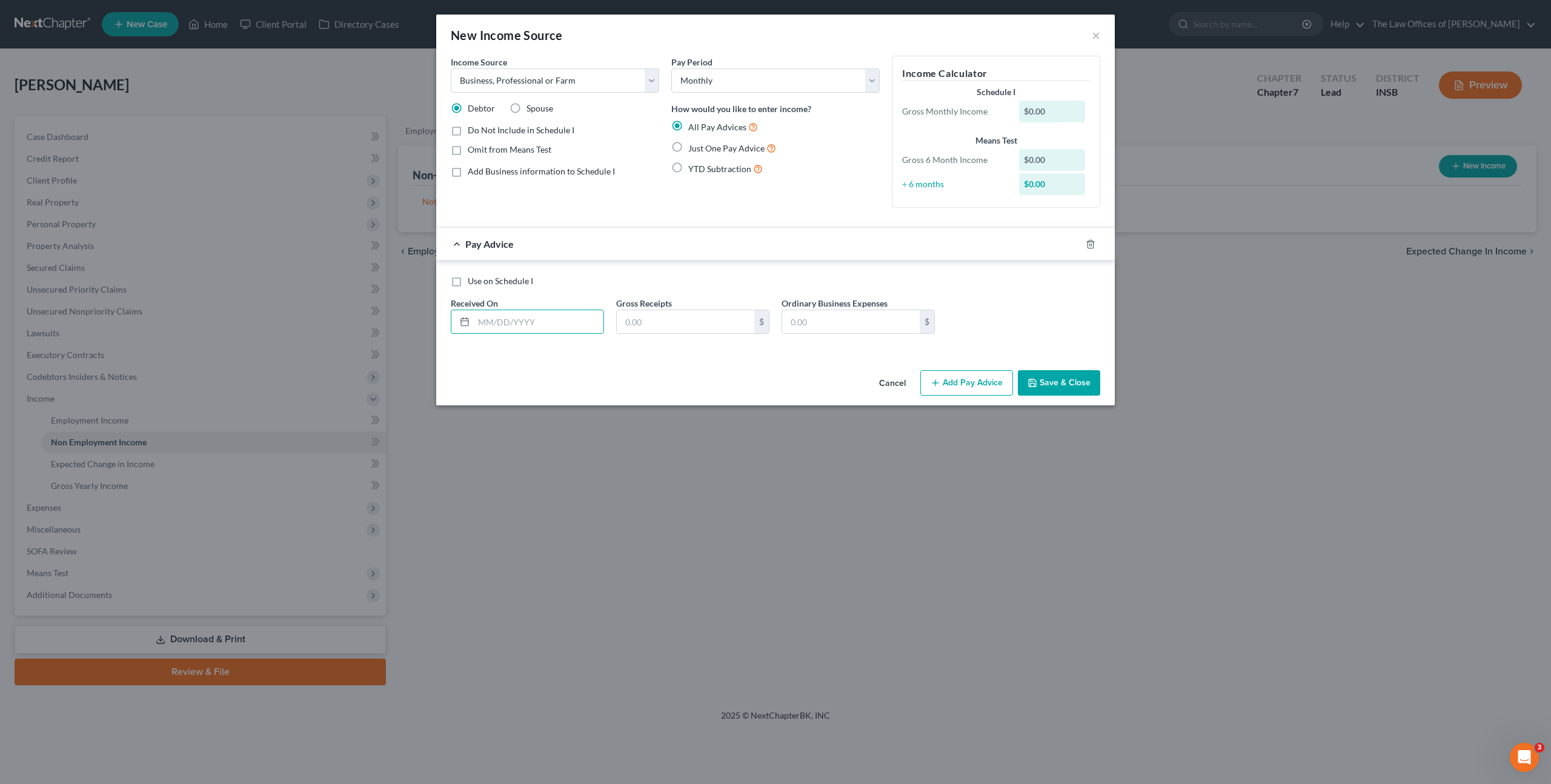
radio input "true"
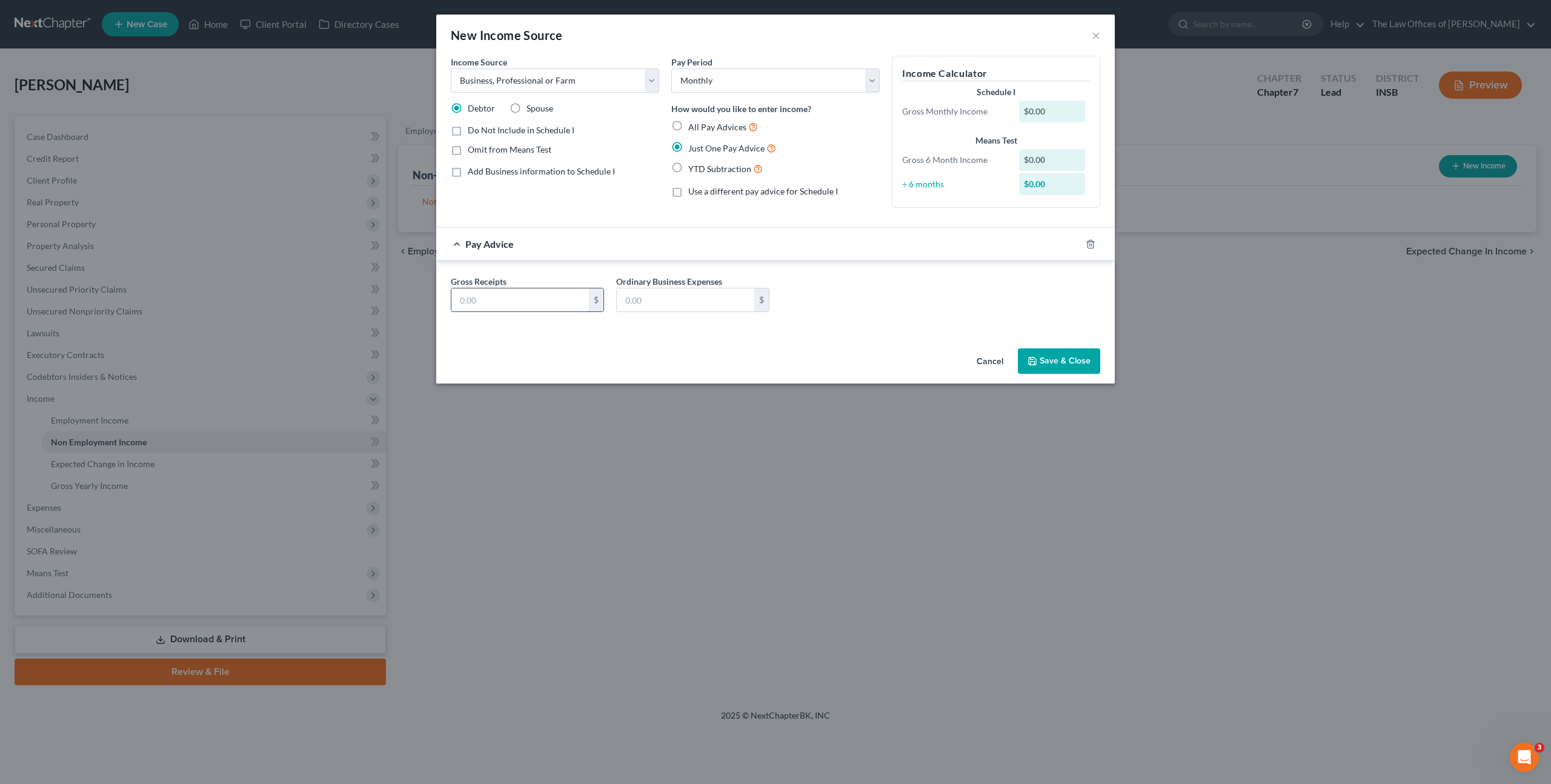
click at [486, 310] on input "text" at bounding box center [520, 300] width 137 height 23
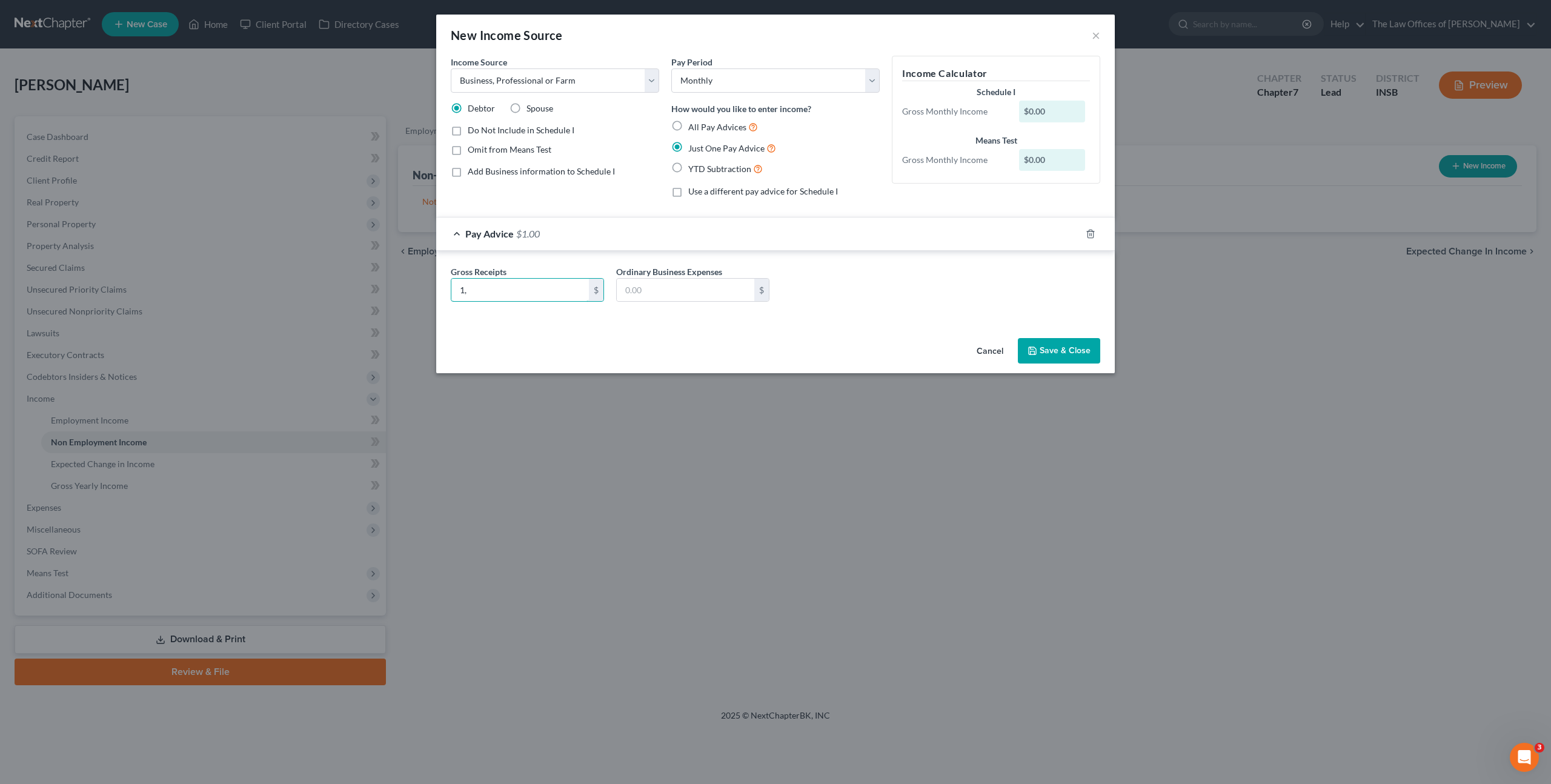
type input "1"
type input "131,325.46"
type input "62,244.42"
click at [846, 295] on div "Gross Receipts 131,325.46 $ Ordinary Business Expenses 62,244.42 $" at bounding box center [776, 288] width 662 height 47
click at [1048, 344] on button "Save & Close" at bounding box center [1059, 351] width 83 height 26
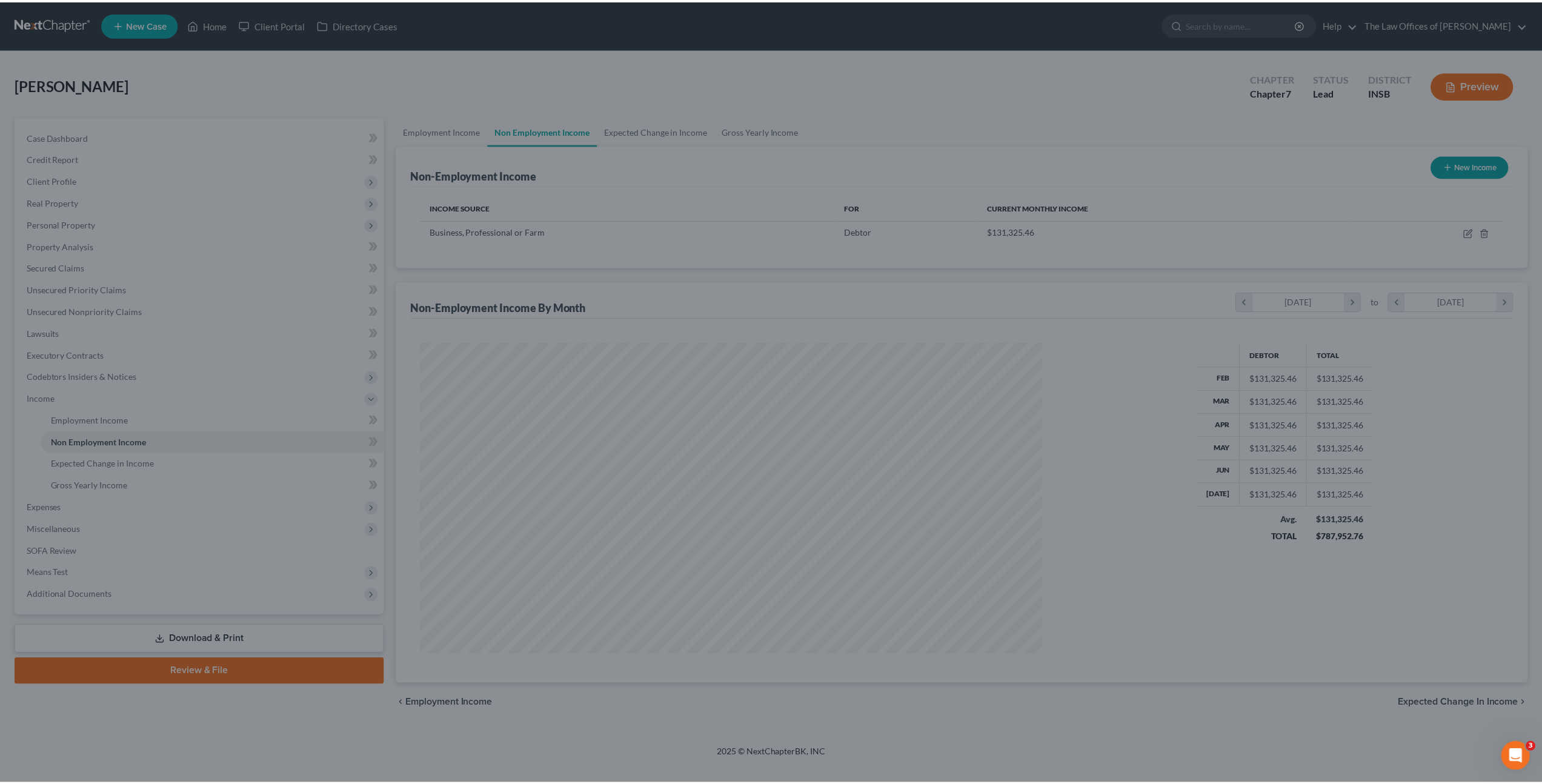
scroll to position [313, 650]
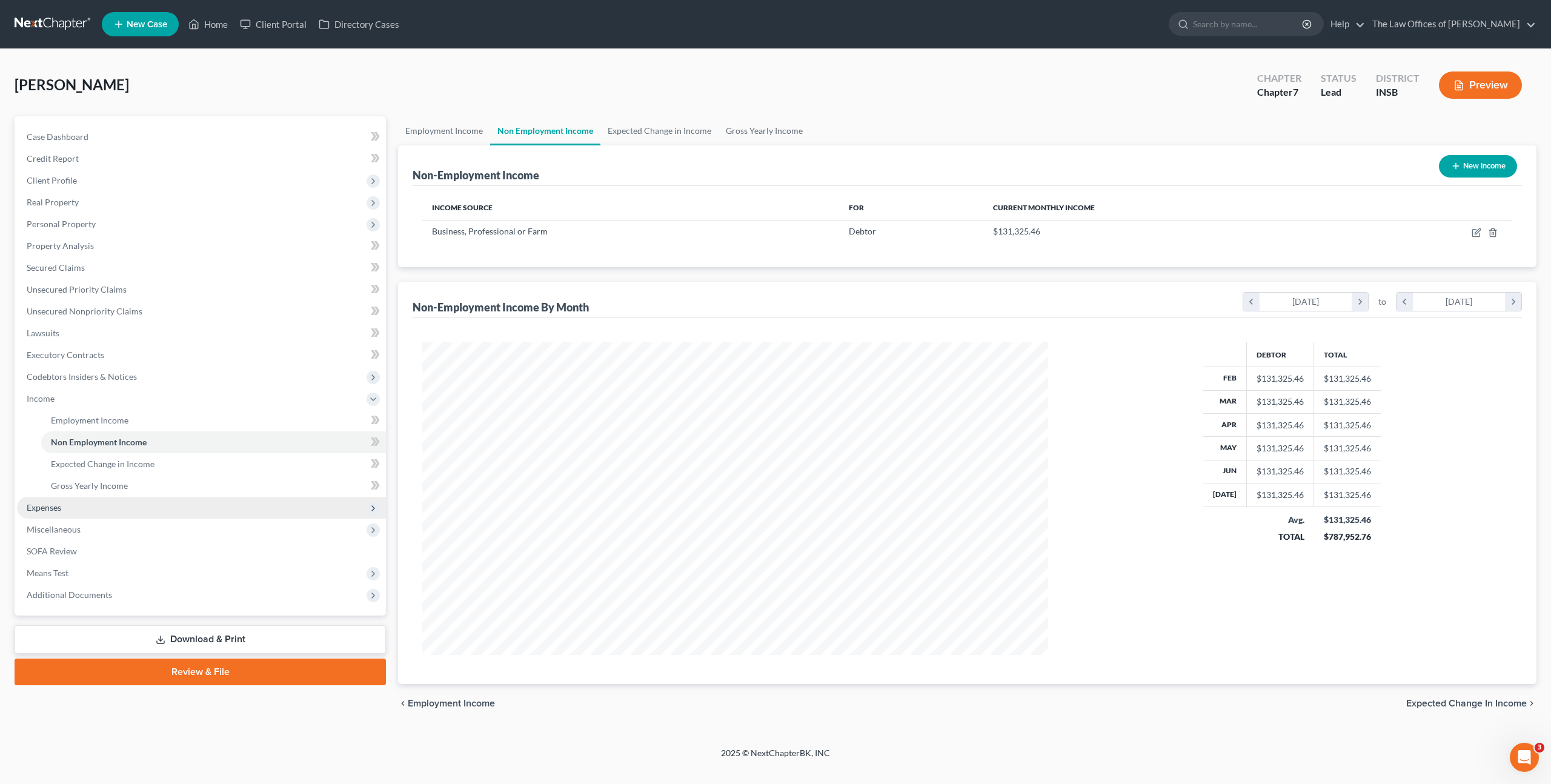
click at [148, 496] on span "Expenses" at bounding box center [201, 507] width 369 height 22
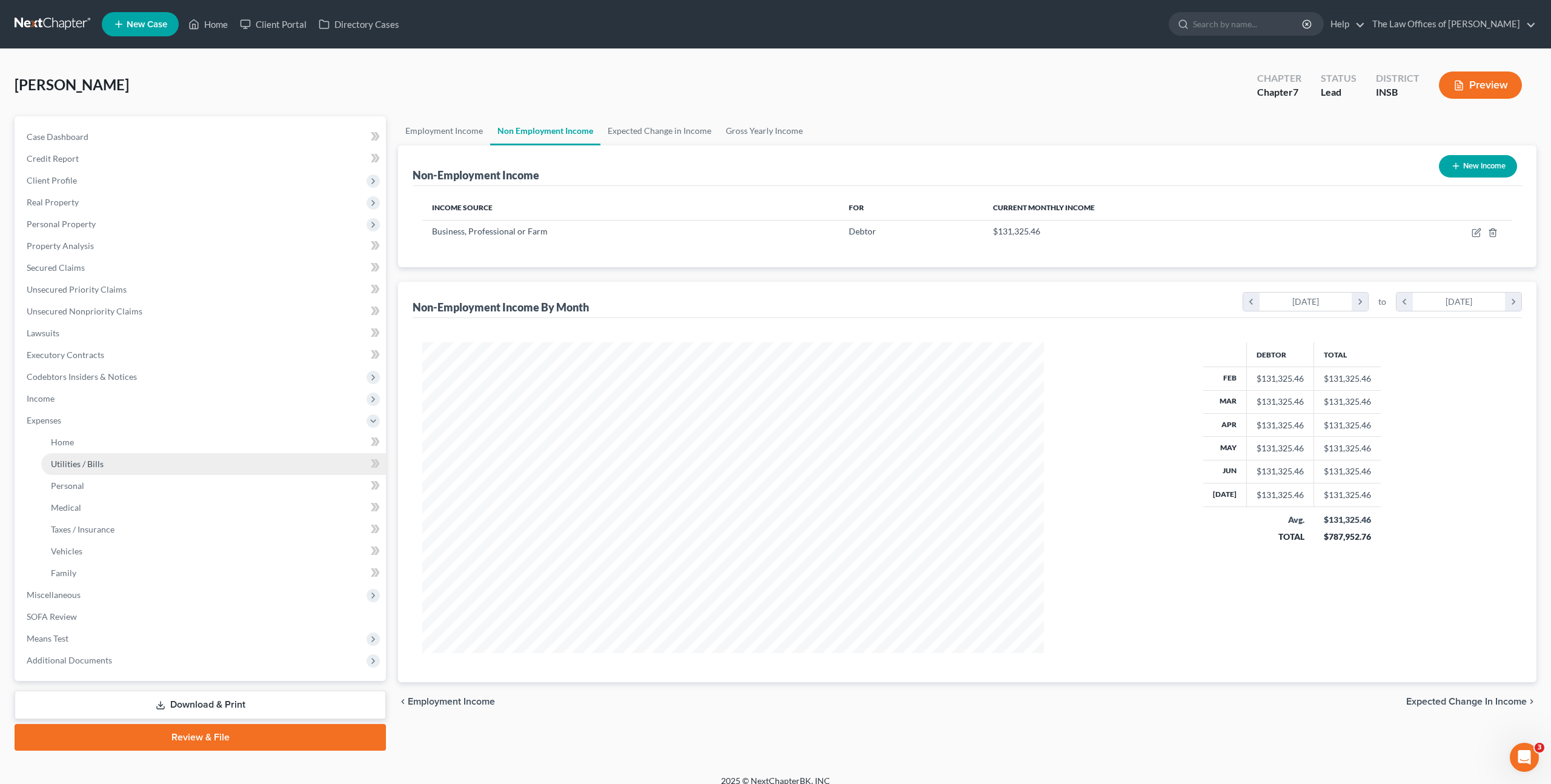
scroll to position [605433, 605155]
click at [157, 439] on link "Home" at bounding box center [212, 442] width 342 height 22
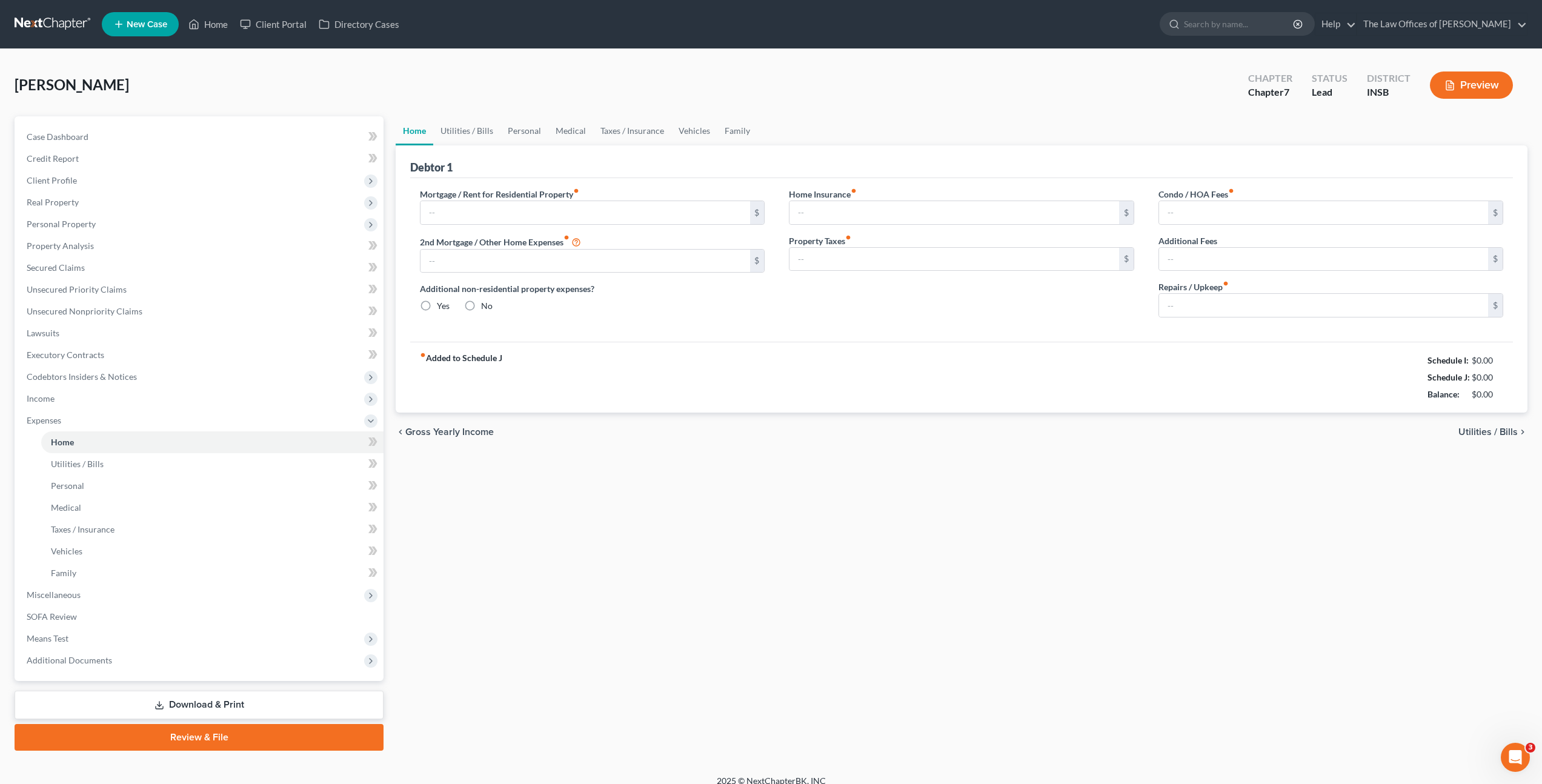
type input "0.00"
radio input "true"
type input "0.00"
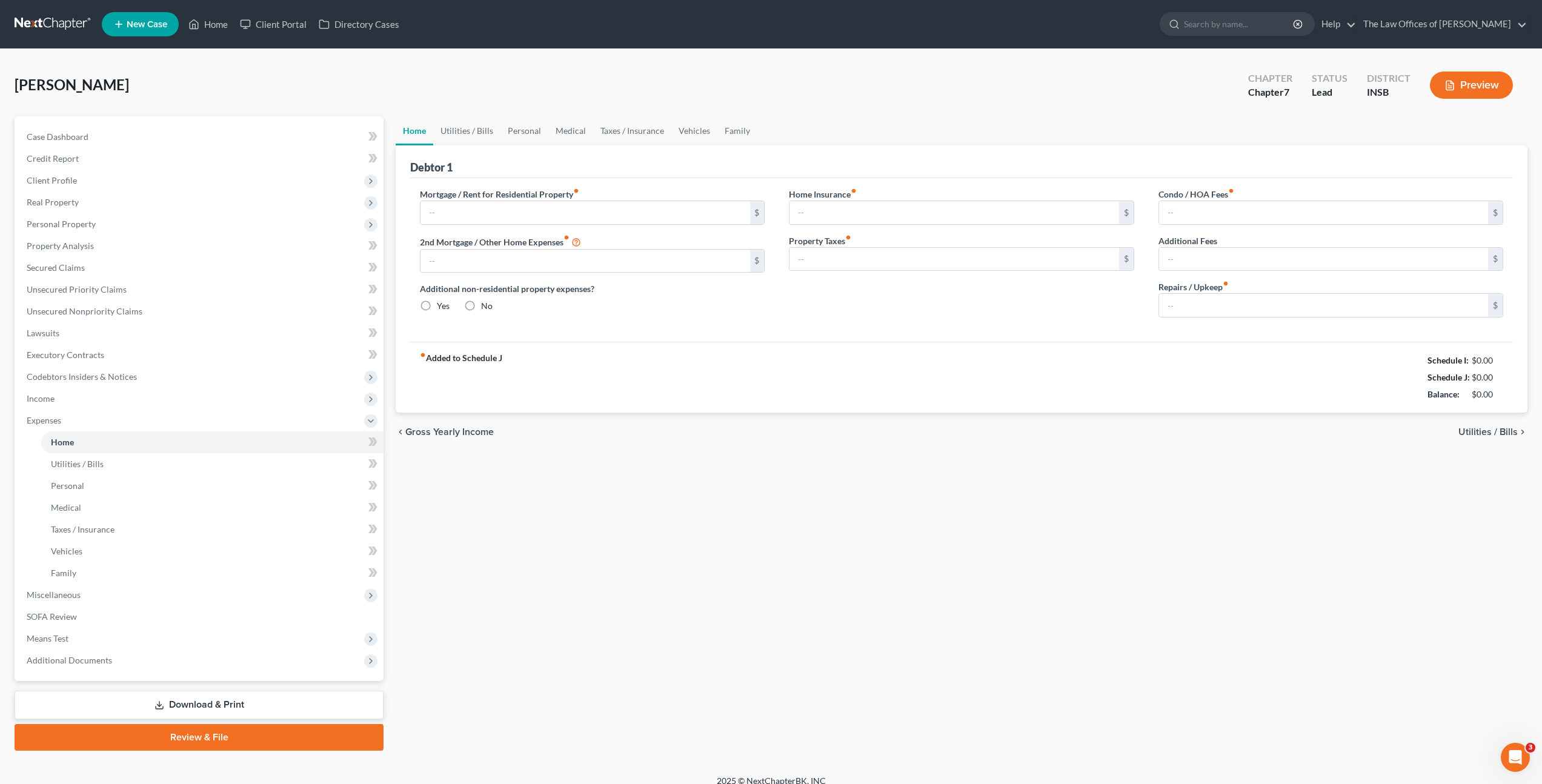
type input "0.00"
click at [170, 403] on span "Income" at bounding box center [200, 398] width 366 height 22
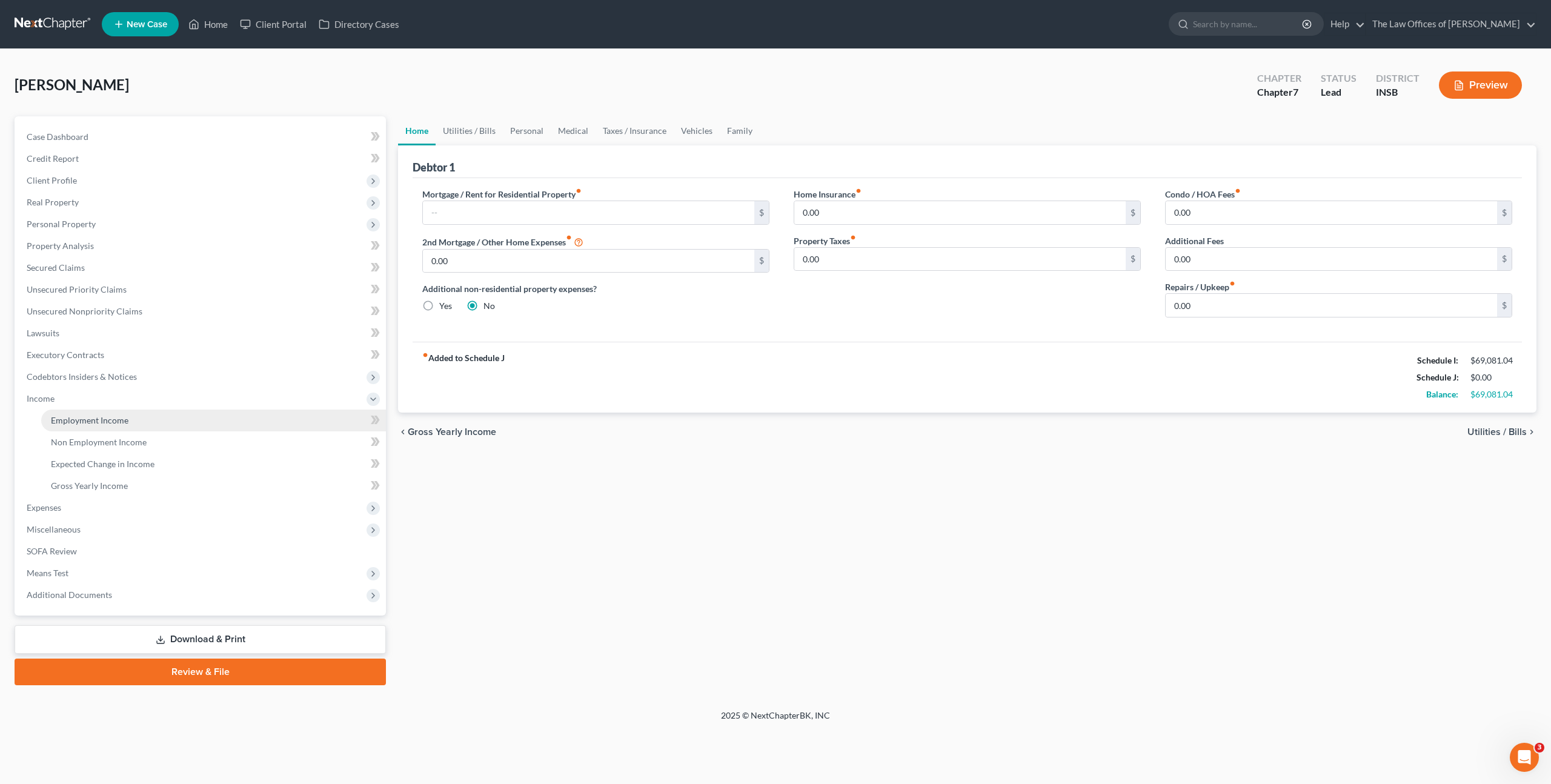
click at [169, 422] on link "Employment Income" at bounding box center [214, 420] width 344 height 22
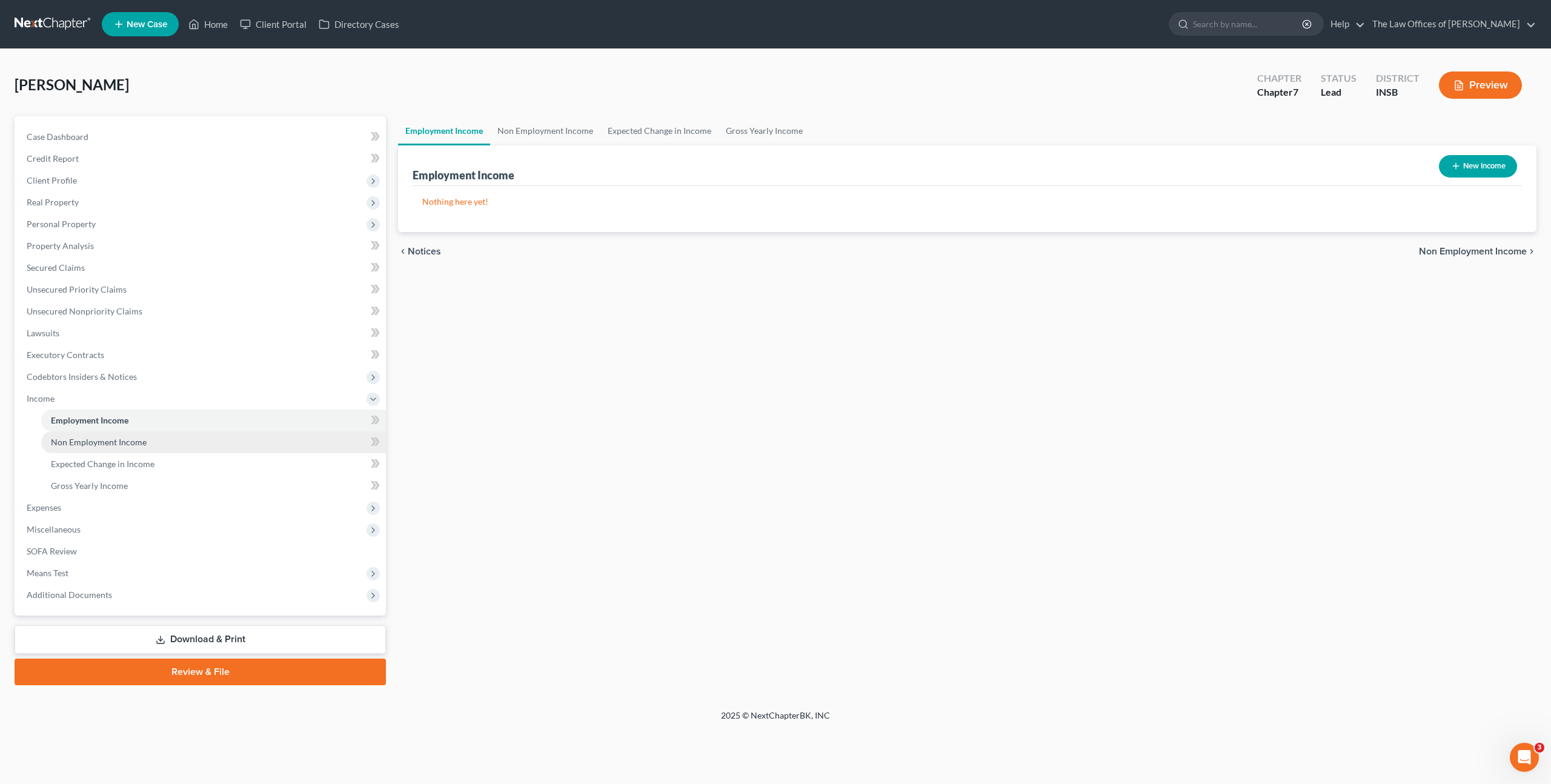
click at [210, 434] on link "Non Employment Income" at bounding box center [214, 442] width 344 height 22
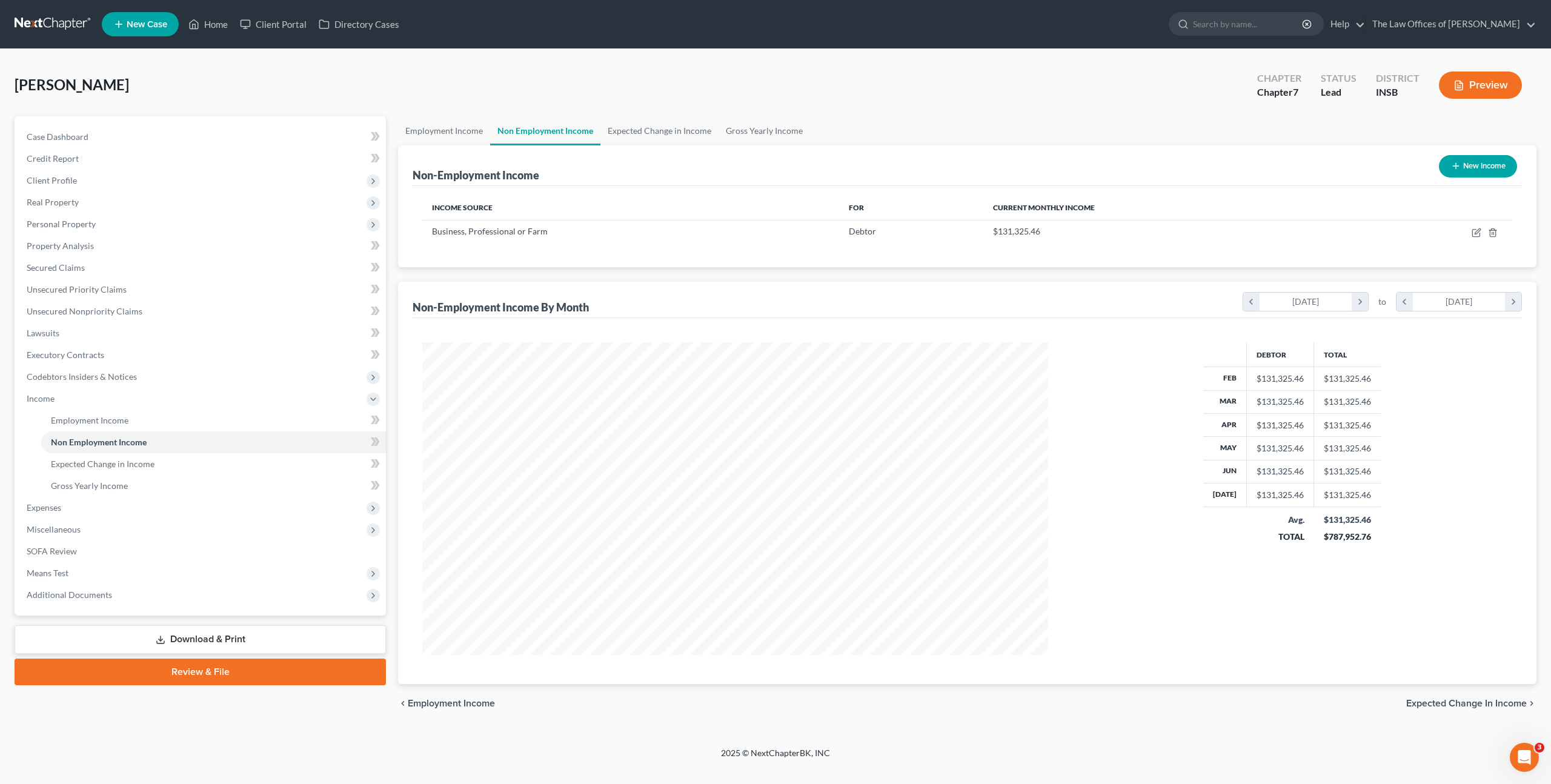
scroll to position [313, 650]
click at [1477, 233] on icon "button" at bounding box center [1477, 231] width 5 height 5
select select "10"
select select "0"
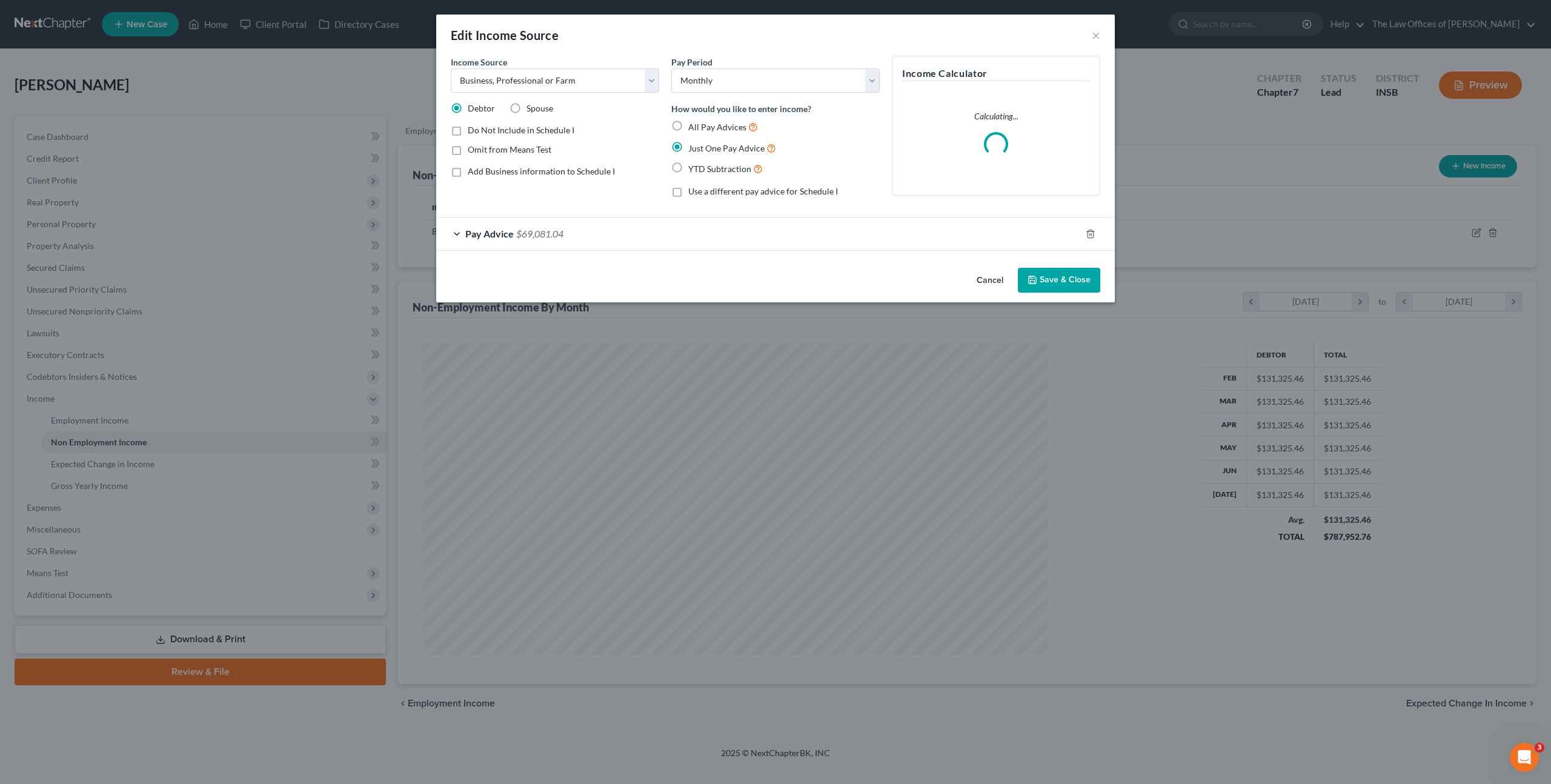
click at [622, 227] on div "Pay Advice $69,081.04" at bounding box center [758, 233] width 645 height 32
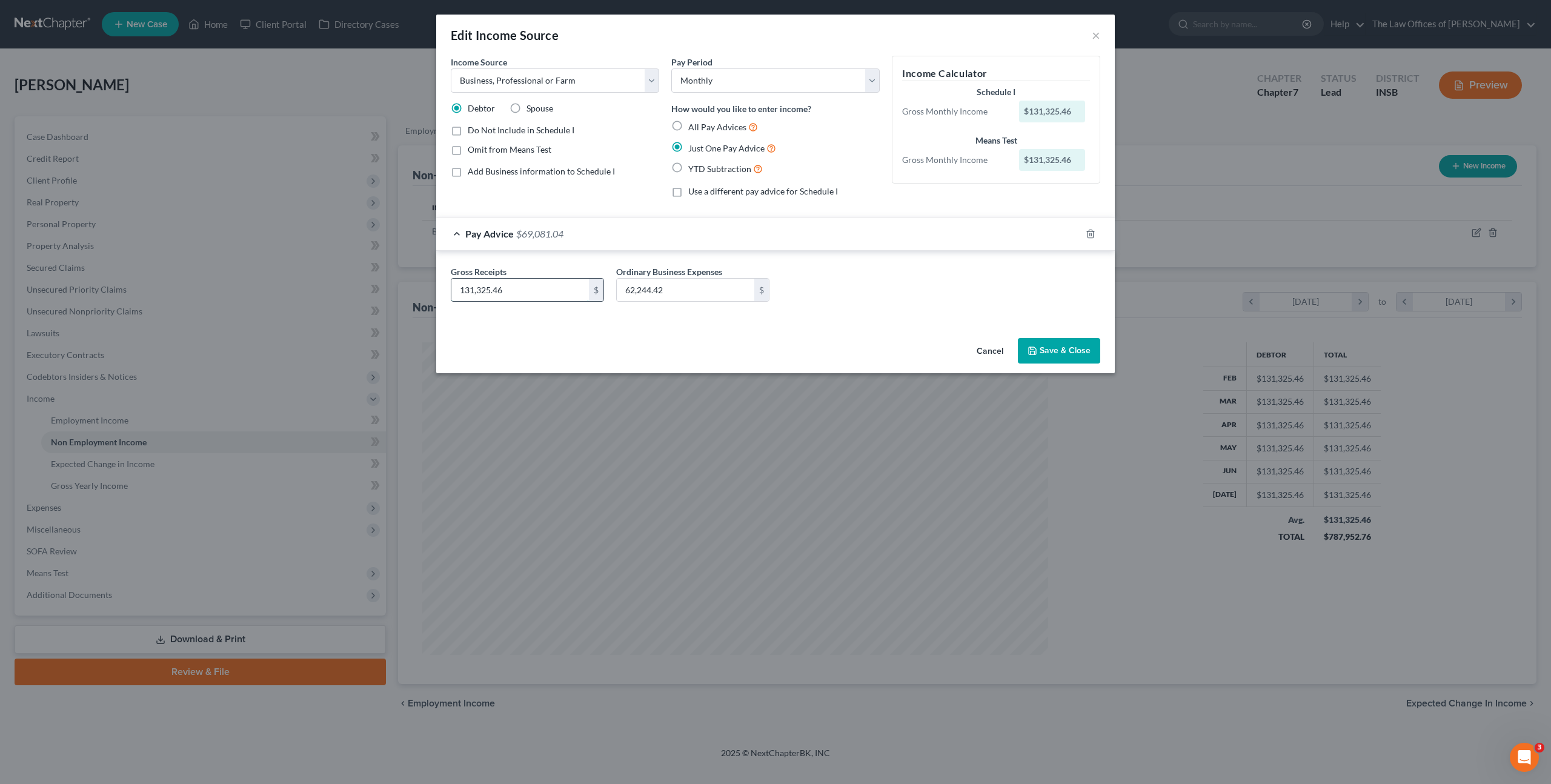
drag, startPoint x: 511, startPoint y: 289, endPoint x: 525, endPoint y: 287, distance: 14.1
click at [511, 288] on input "131,325.46" at bounding box center [520, 291] width 137 height 23
type input "16,415.68"
drag, startPoint x: 674, startPoint y: 292, endPoint x: 839, endPoint y: 287, distance: 165.1
click at [675, 291] on input "62,244.42" at bounding box center [685, 291] width 137 height 23
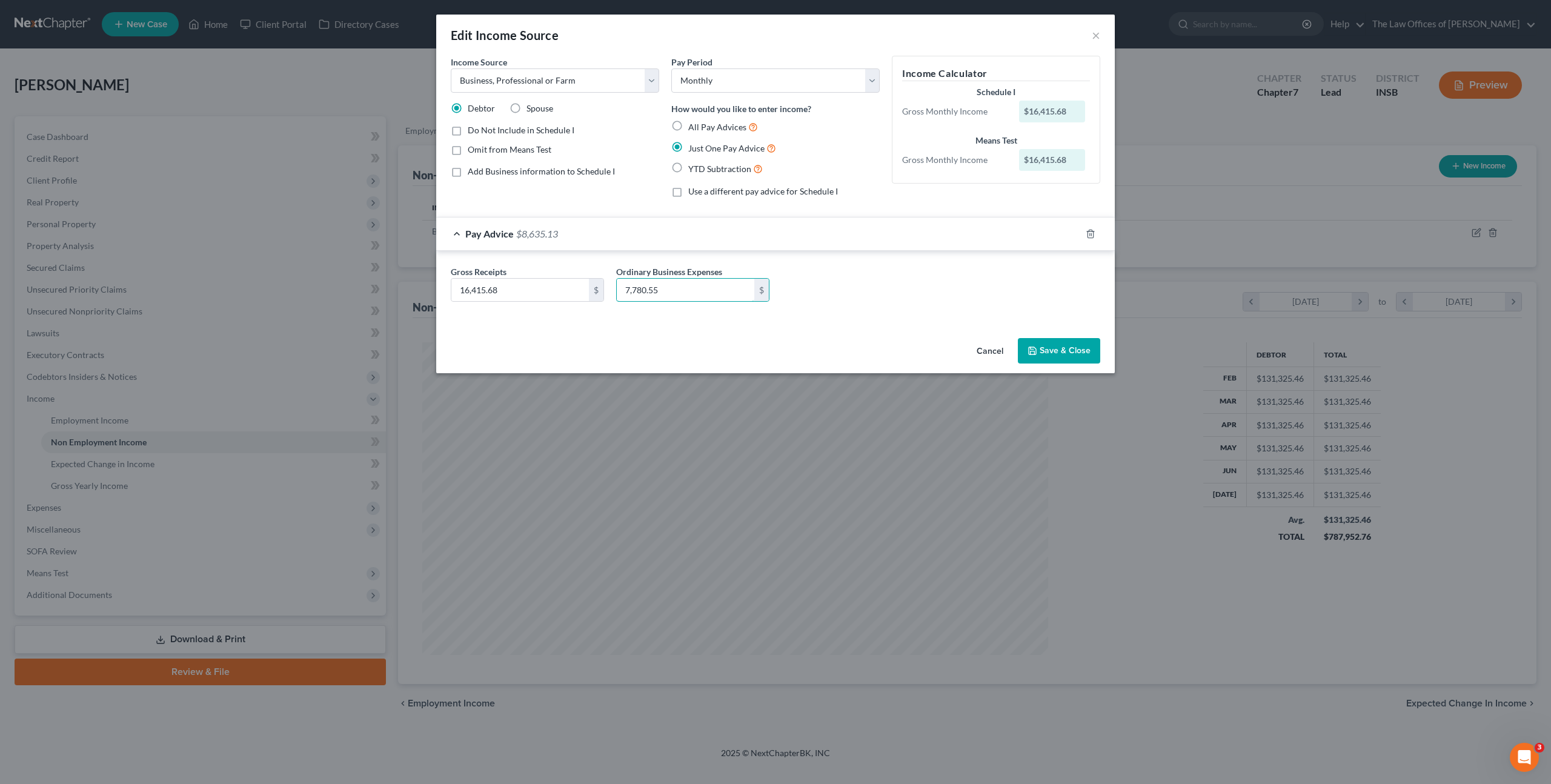
type input "7,780.55"
click at [1040, 341] on button "Save & Close" at bounding box center [1059, 351] width 83 height 26
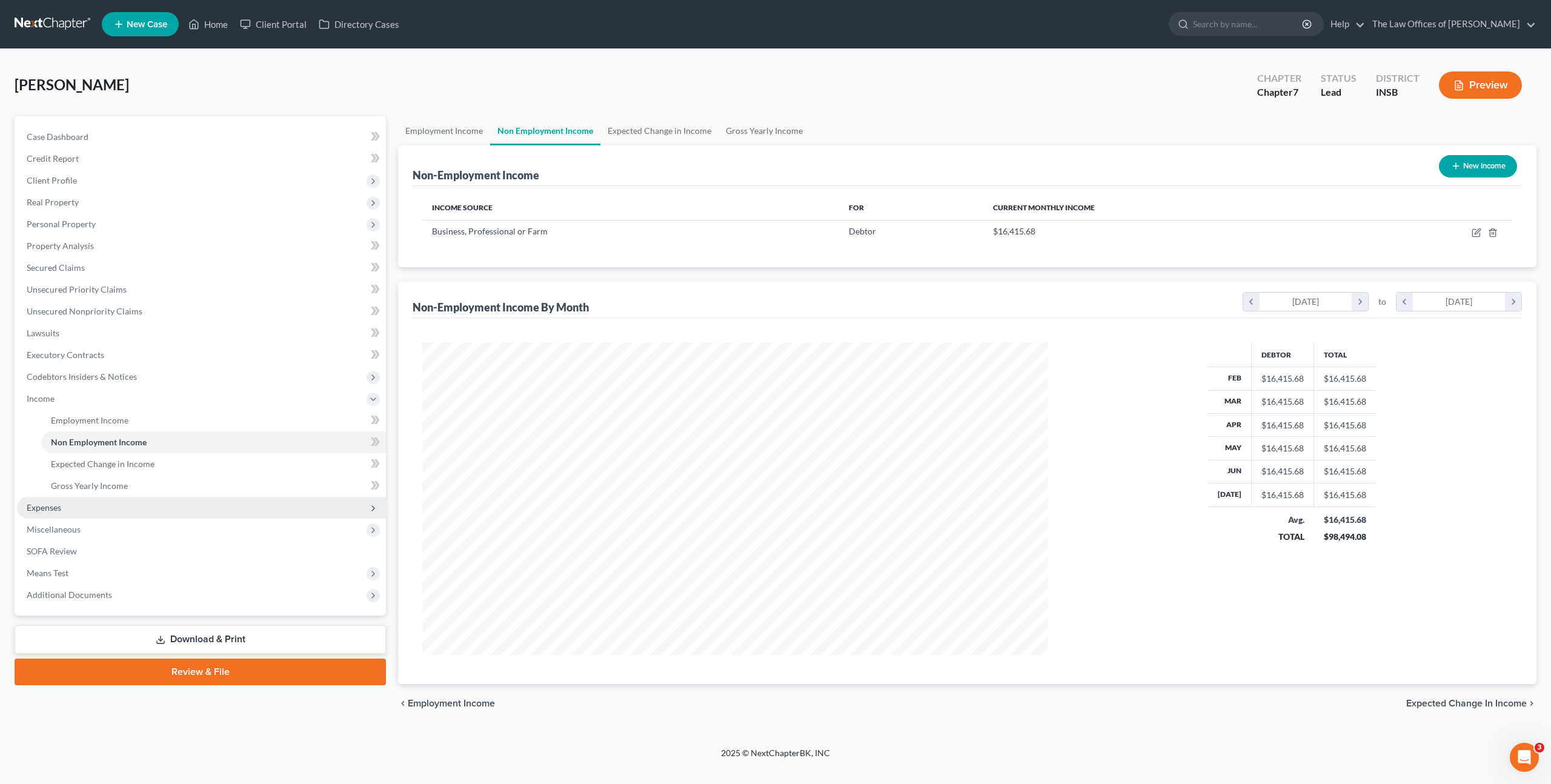
click at [224, 510] on span "Expenses" at bounding box center [201, 507] width 369 height 22
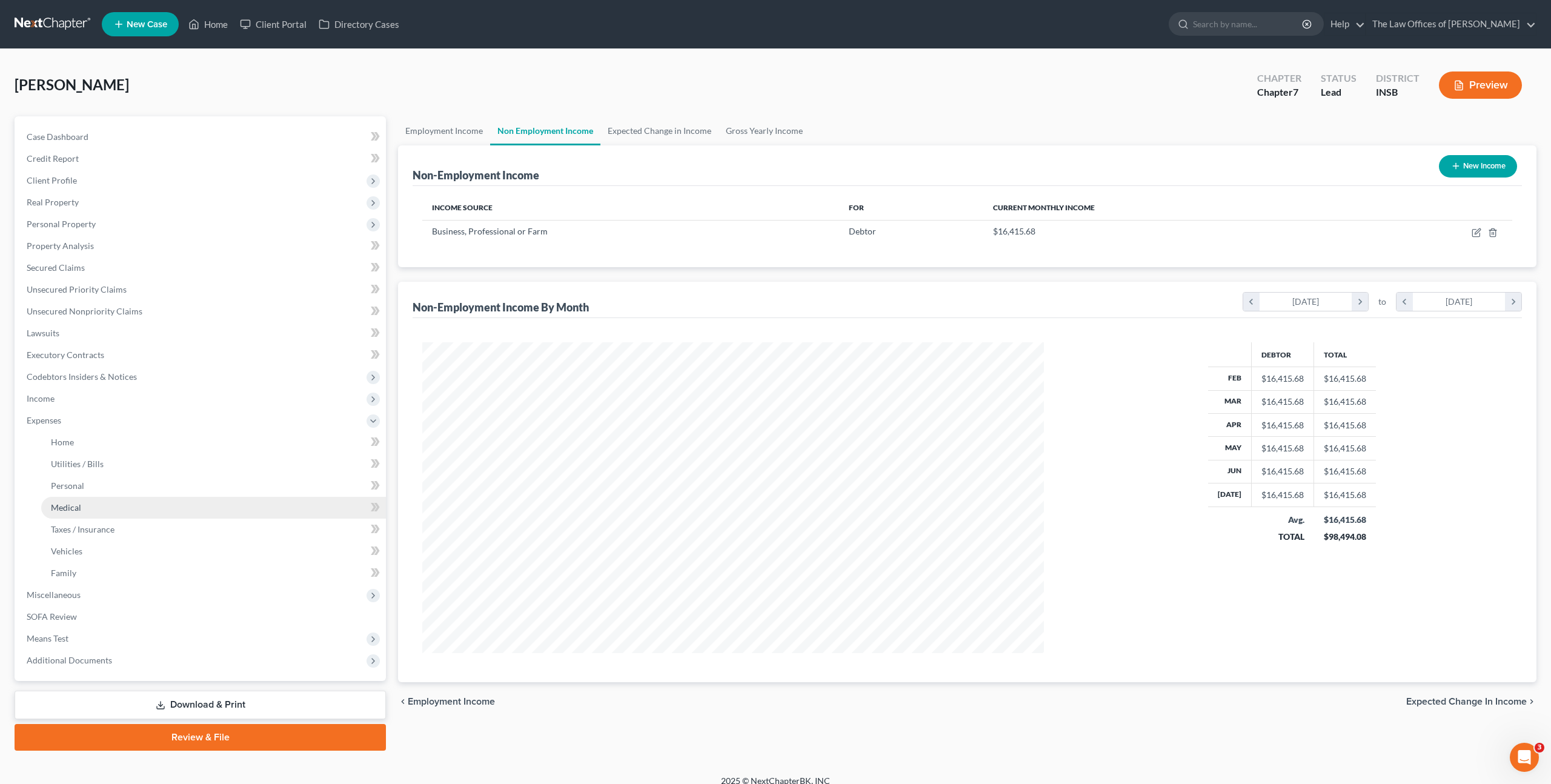
scroll to position [605433, 605155]
click at [192, 449] on link "Home" at bounding box center [212, 442] width 342 height 22
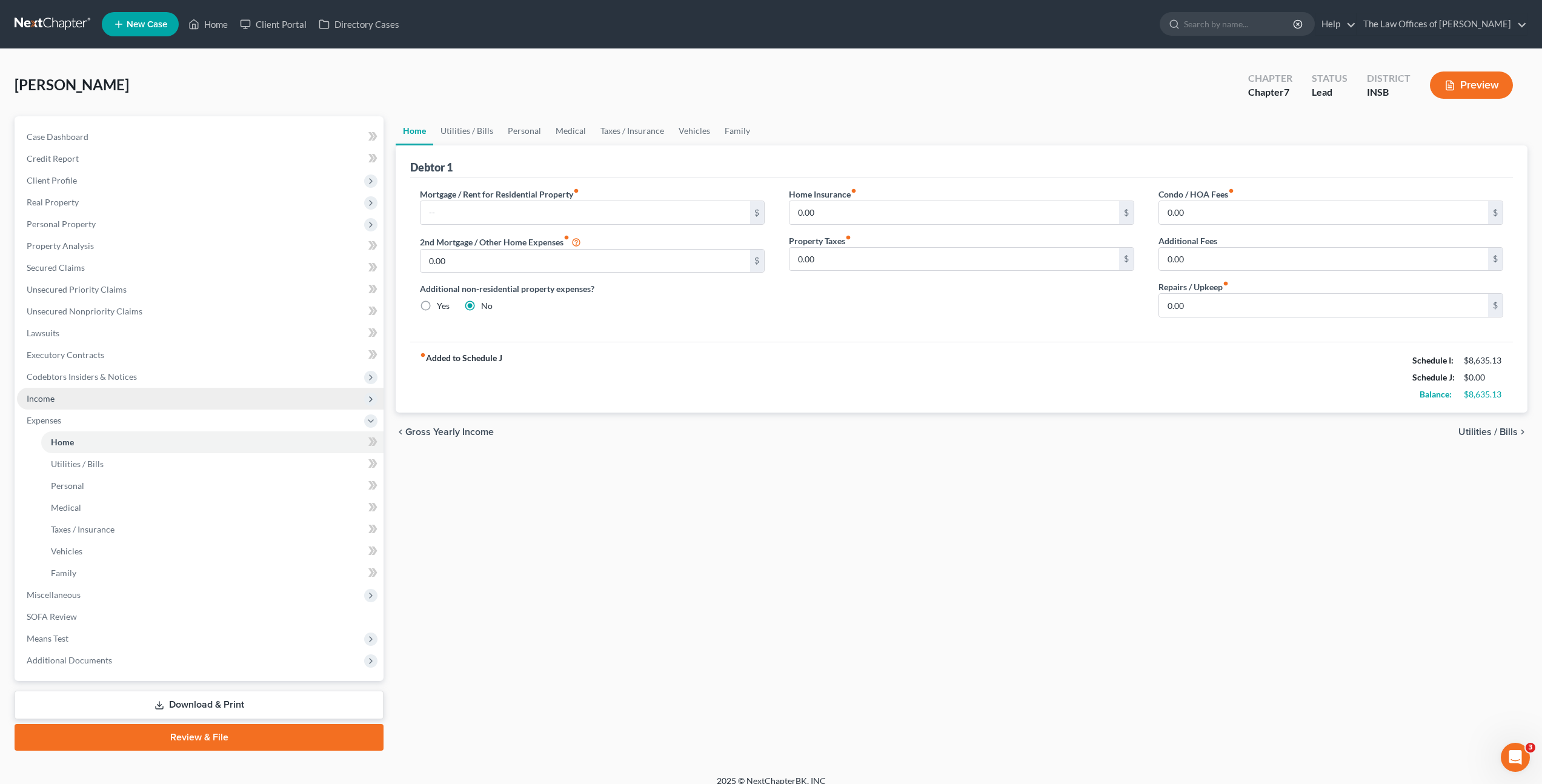
click at [186, 404] on span "Income" at bounding box center [200, 398] width 366 height 22
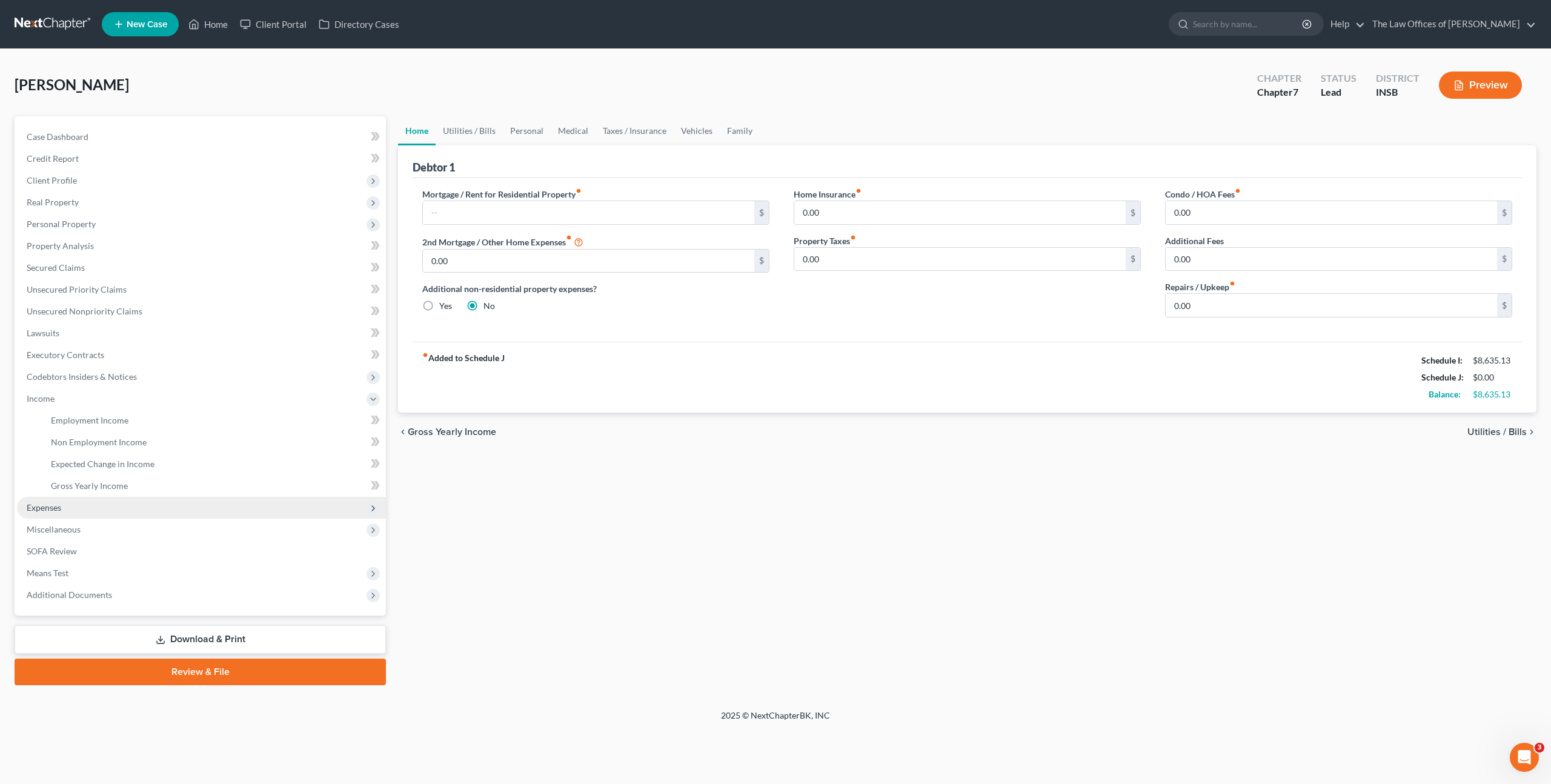
click at [155, 505] on span "Expenses" at bounding box center [201, 507] width 369 height 22
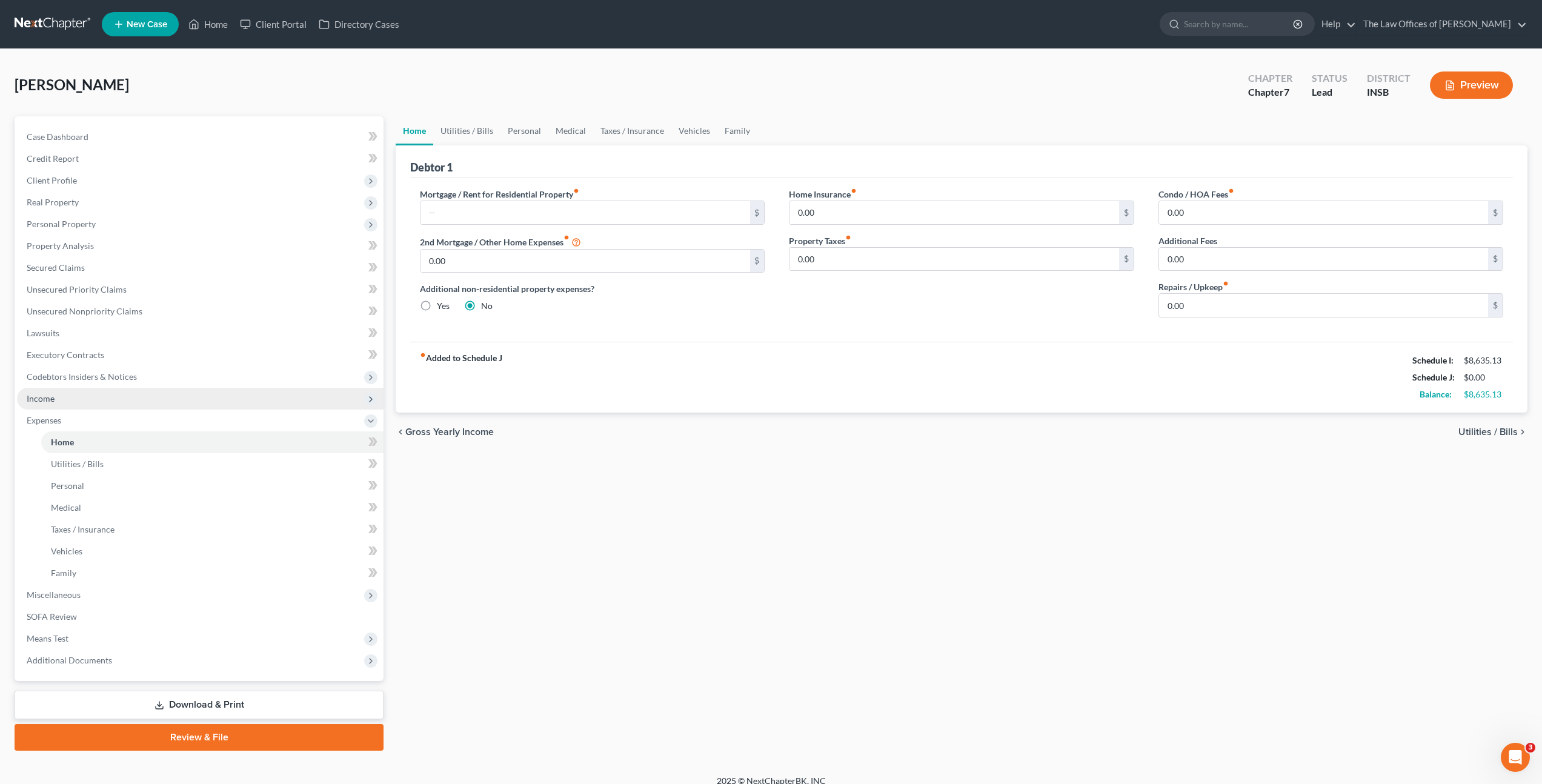
click at [159, 405] on span "Income" at bounding box center [200, 398] width 366 height 22
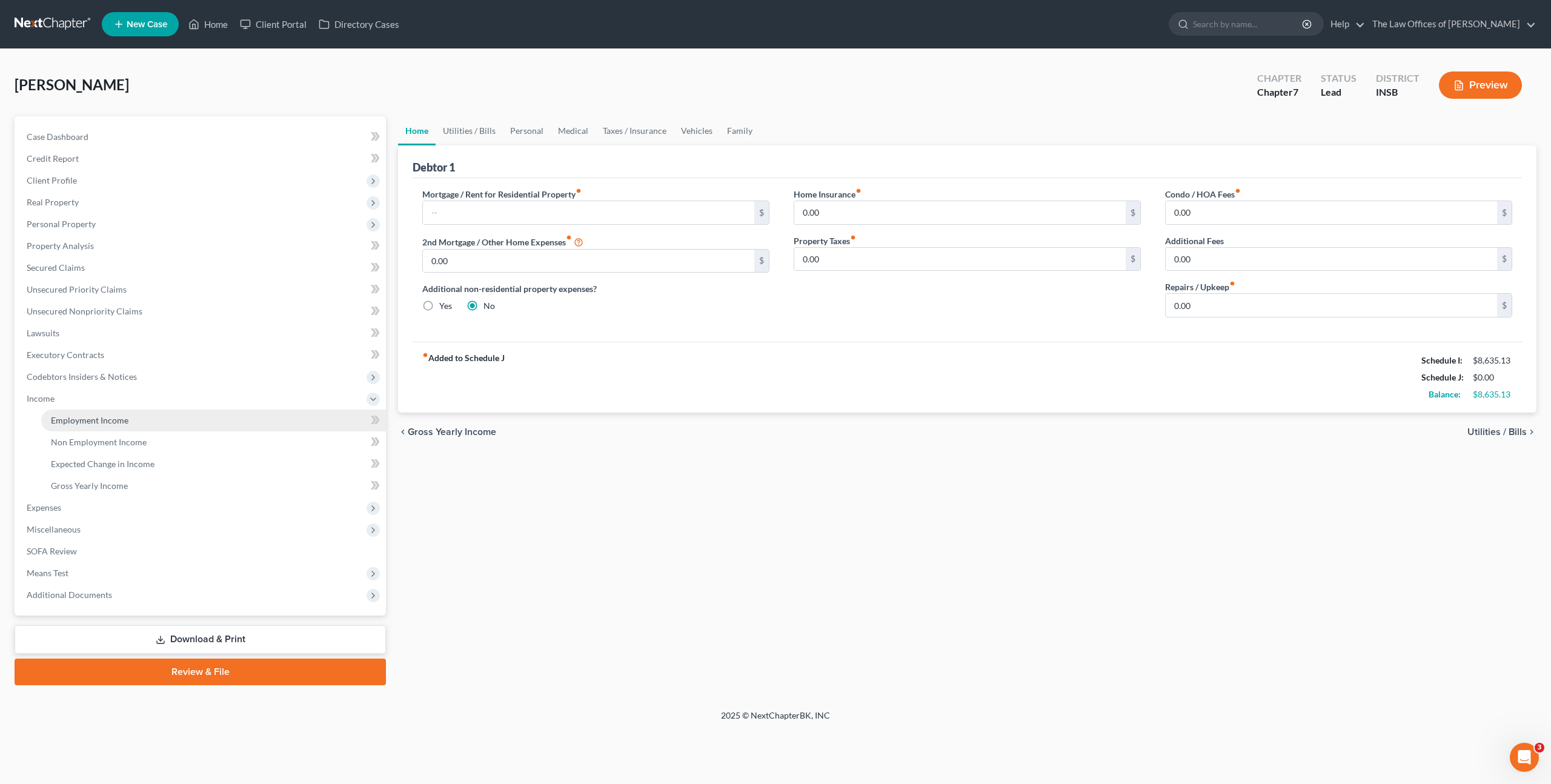
click at [150, 411] on link "Employment Income" at bounding box center [214, 420] width 344 height 22
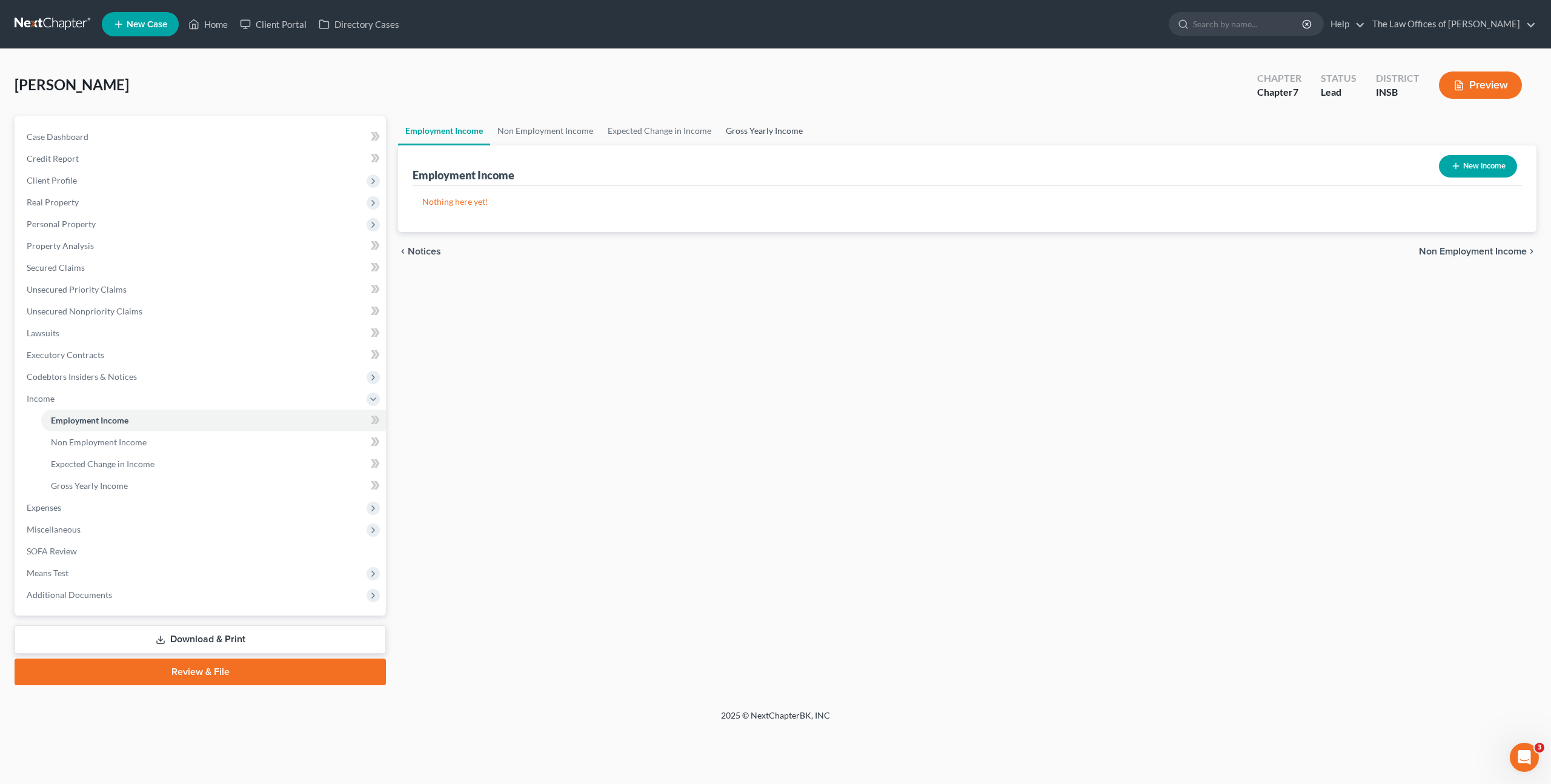
click at [749, 135] on link "Gross Yearly Income" at bounding box center [764, 130] width 91 height 29
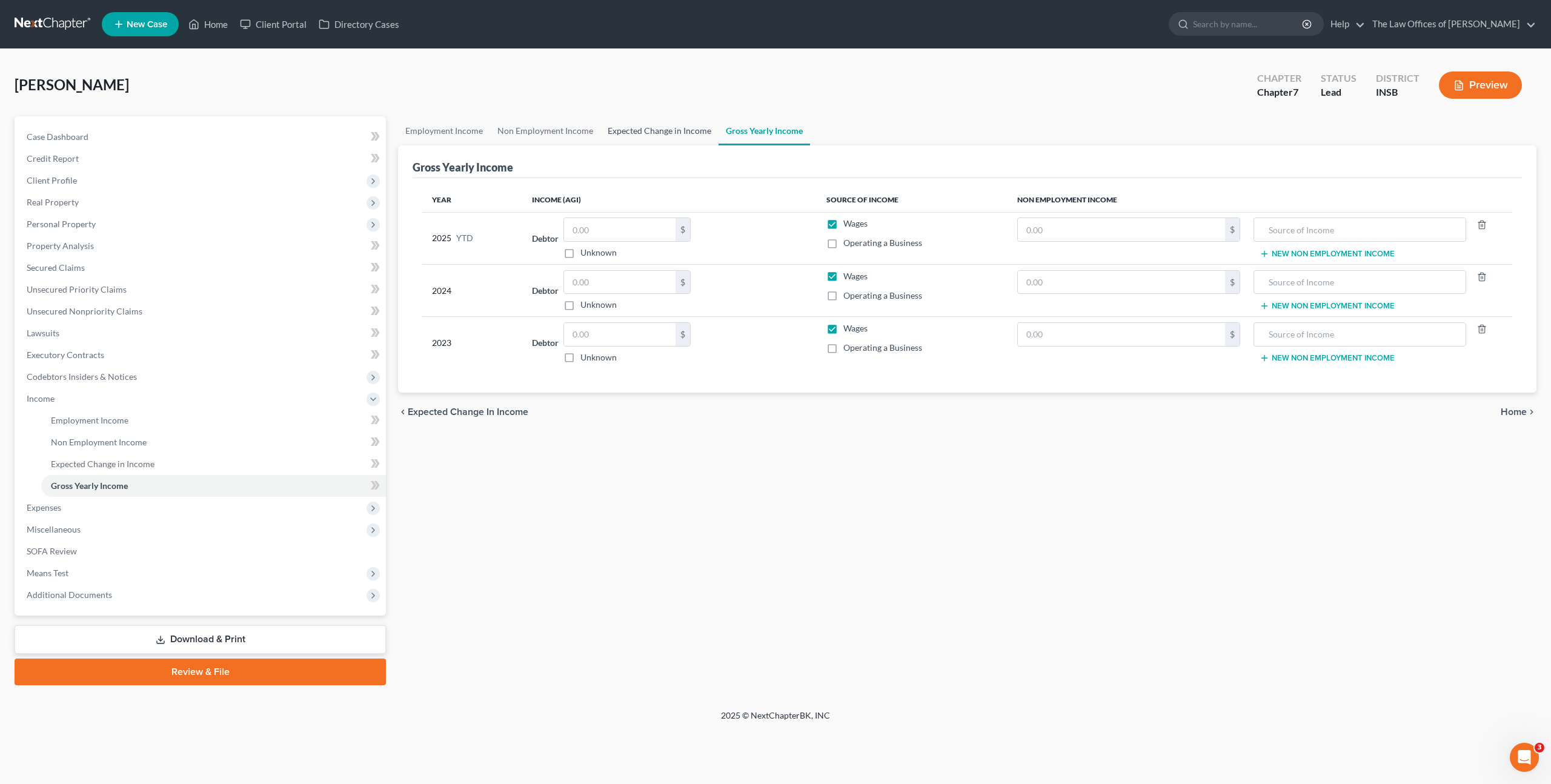
click at [670, 134] on link "Expected Change in Income" at bounding box center [659, 130] width 118 height 29
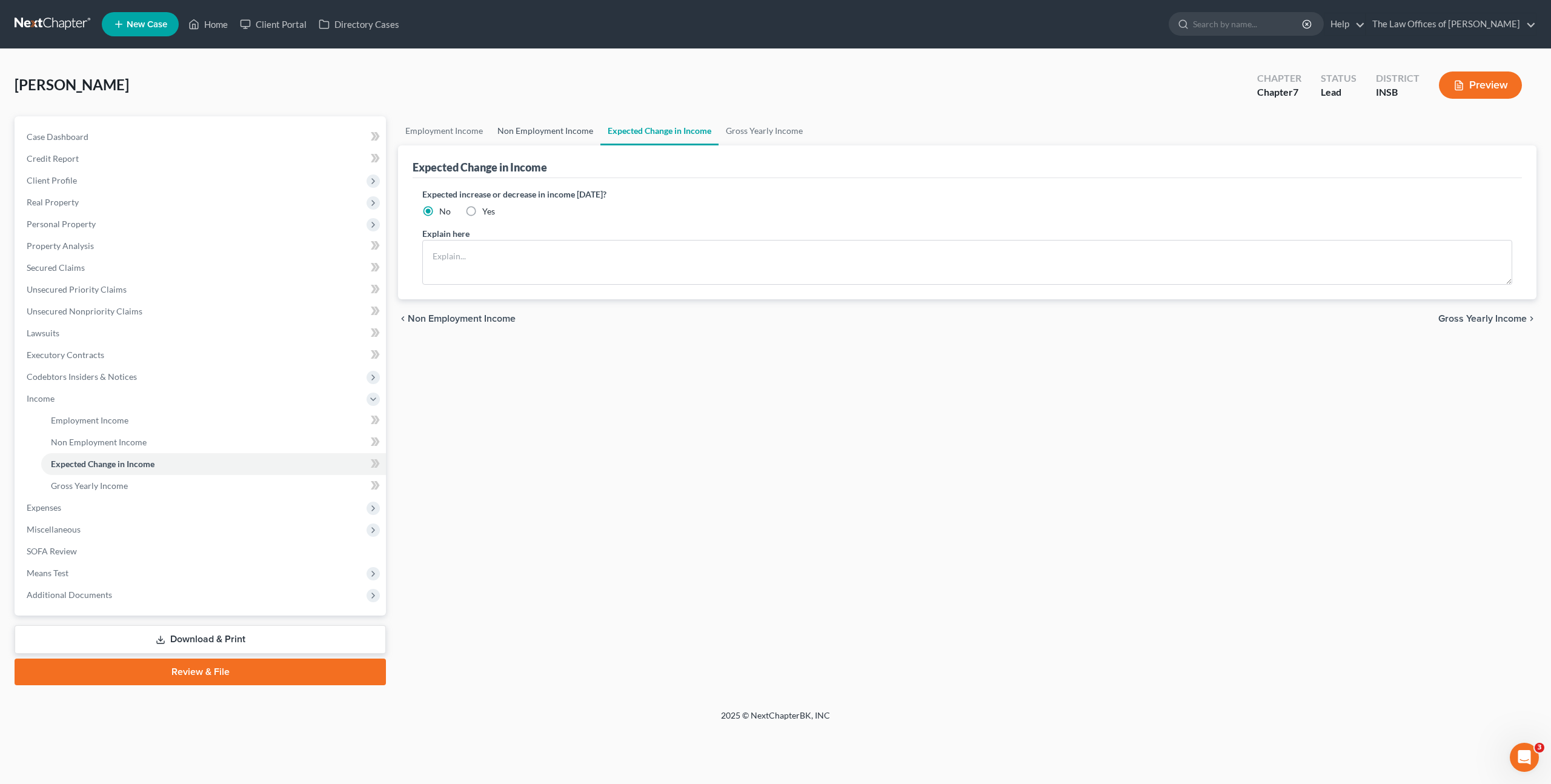
click at [528, 127] on link "Non Employment Income" at bounding box center [545, 130] width 110 height 29
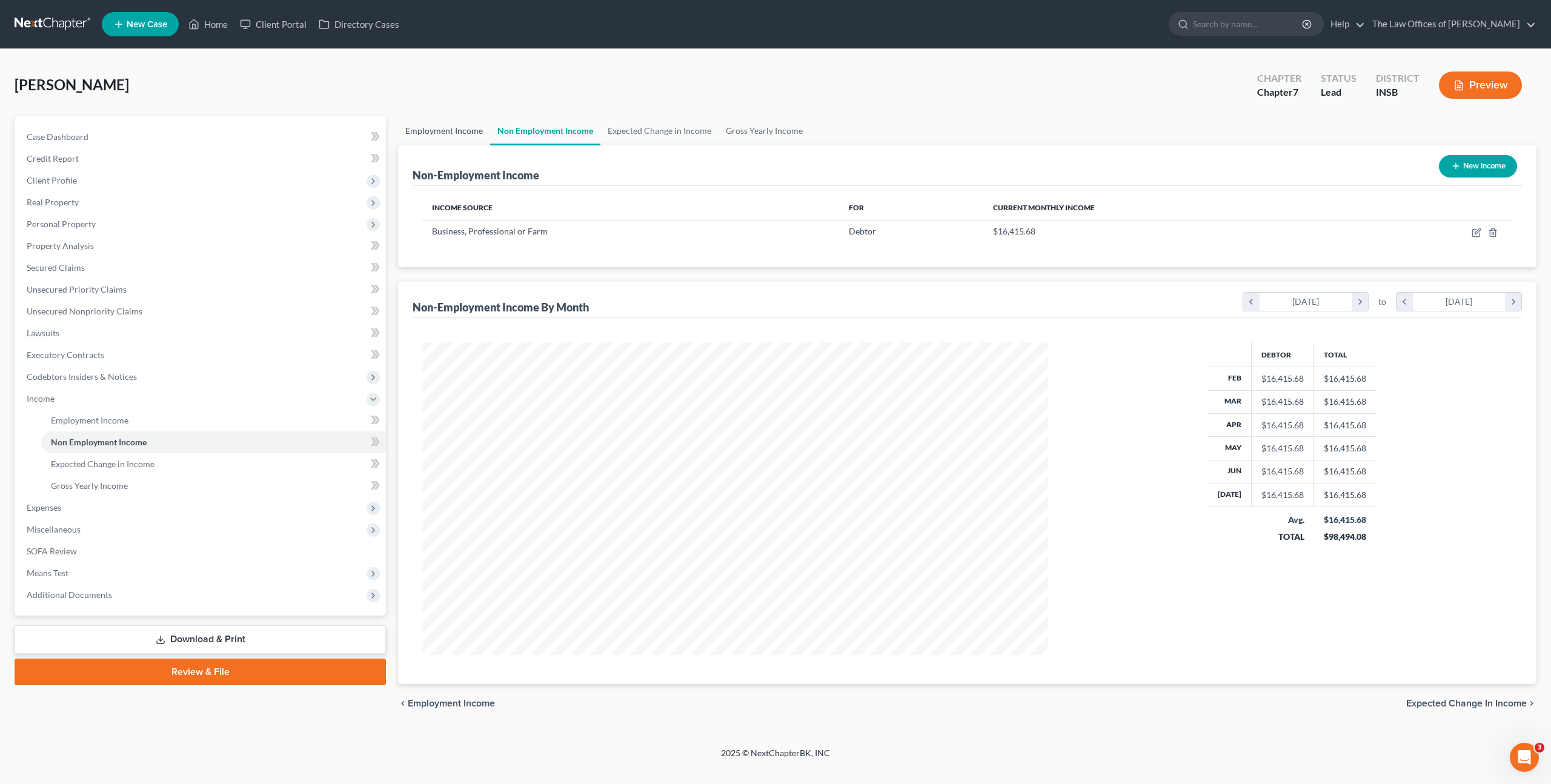
scroll to position [313, 650]
click at [436, 134] on link "Employment Income" at bounding box center [444, 130] width 92 height 29
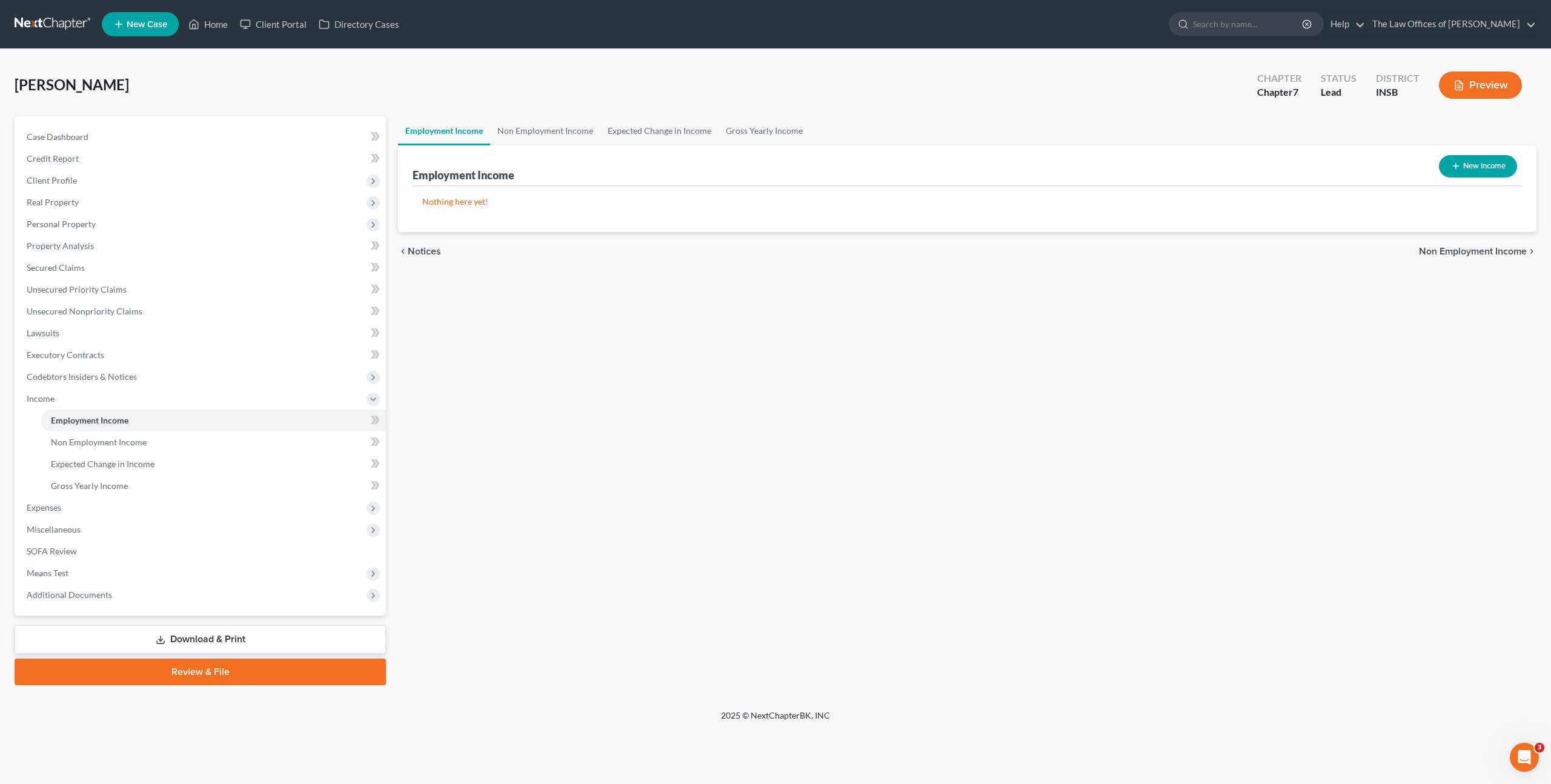
click at [1460, 169] on button "New Income" at bounding box center [1478, 166] width 78 height 23
select select "0"
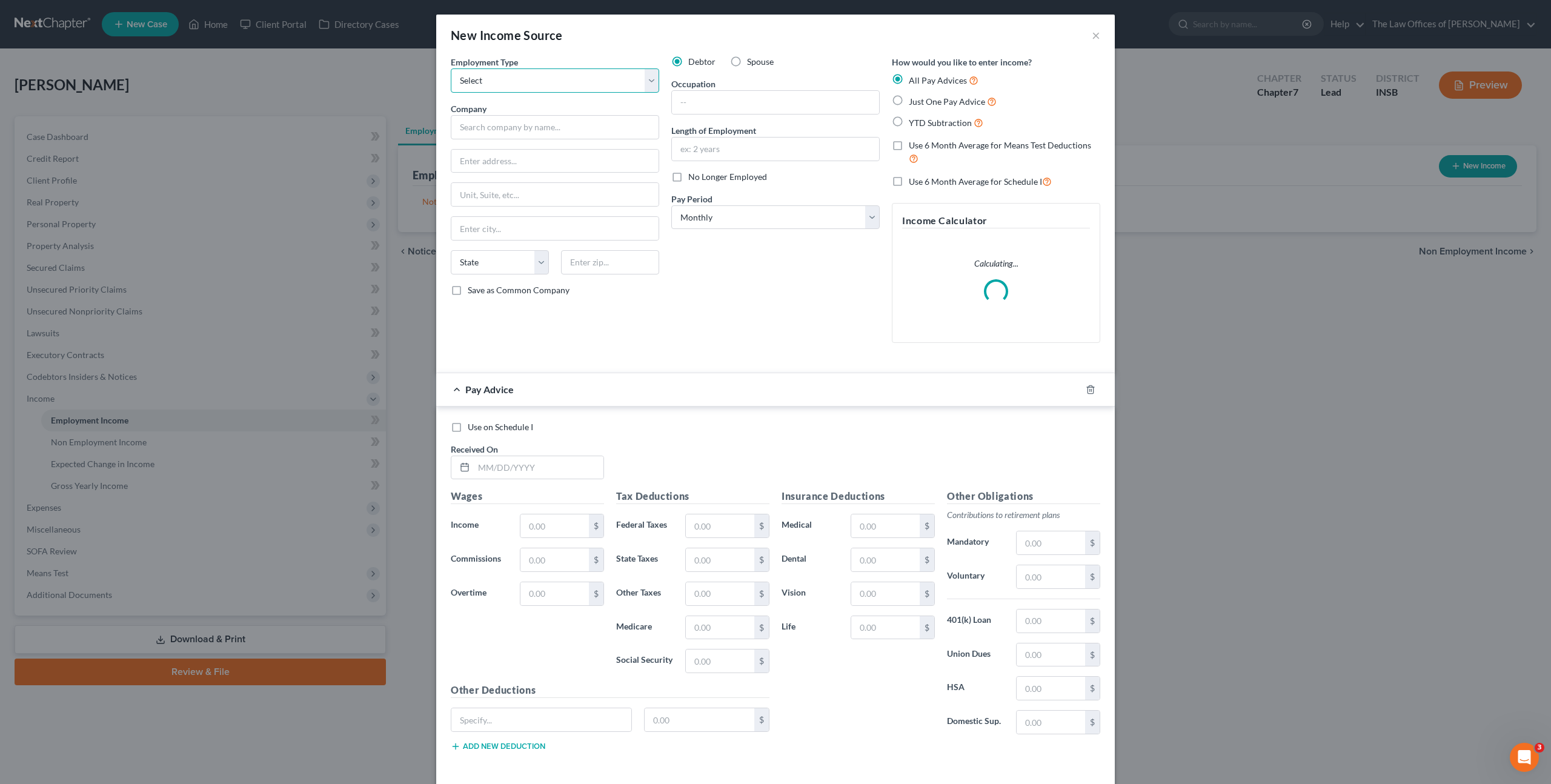
click at [503, 83] on select "Select Full or [DEMOGRAPHIC_DATA] Employment Self Employment" at bounding box center [554, 80] width 208 height 24
select select "1"
click at [450, 69] on select "Select Full or [DEMOGRAPHIC_DATA] Employment Self Employment" at bounding box center [554, 80] width 208 height 24
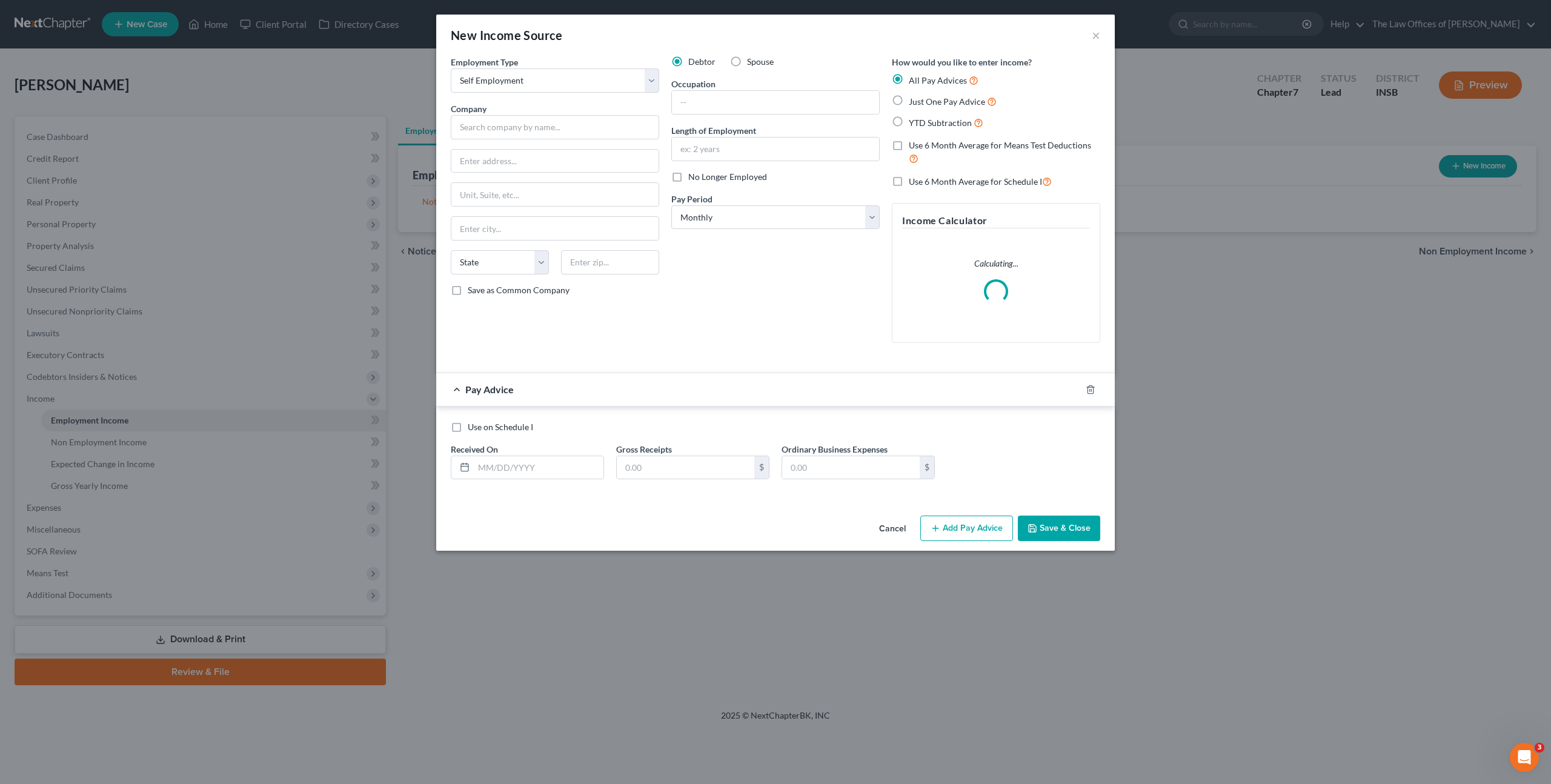
click at [801, 366] on form "Employment Type * Select Full or [DEMOGRAPHIC_DATA] Employment Self Employment …" at bounding box center [775, 277] width 649 height 443
click at [507, 135] on input "text" at bounding box center [554, 127] width 208 height 24
drag, startPoint x: 894, startPoint y: 528, endPoint x: 864, endPoint y: 479, distance: 57.5
click at [894, 528] on button "Cancel" at bounding box center [892, 528] width 46 height 24
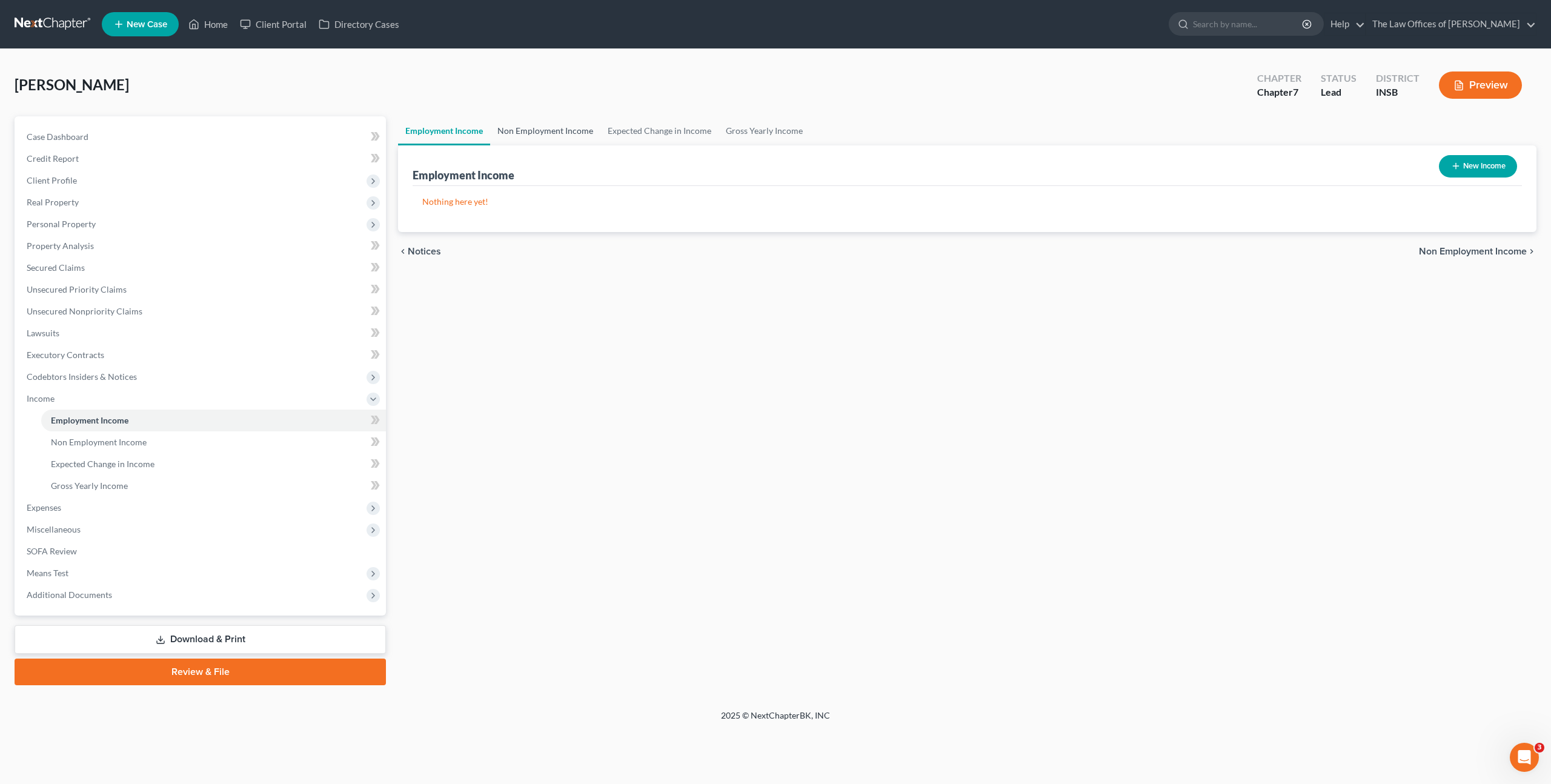
click at [537, 132] on link "Non Employment Income" at bounding box center [545, 130] width 110 height 29
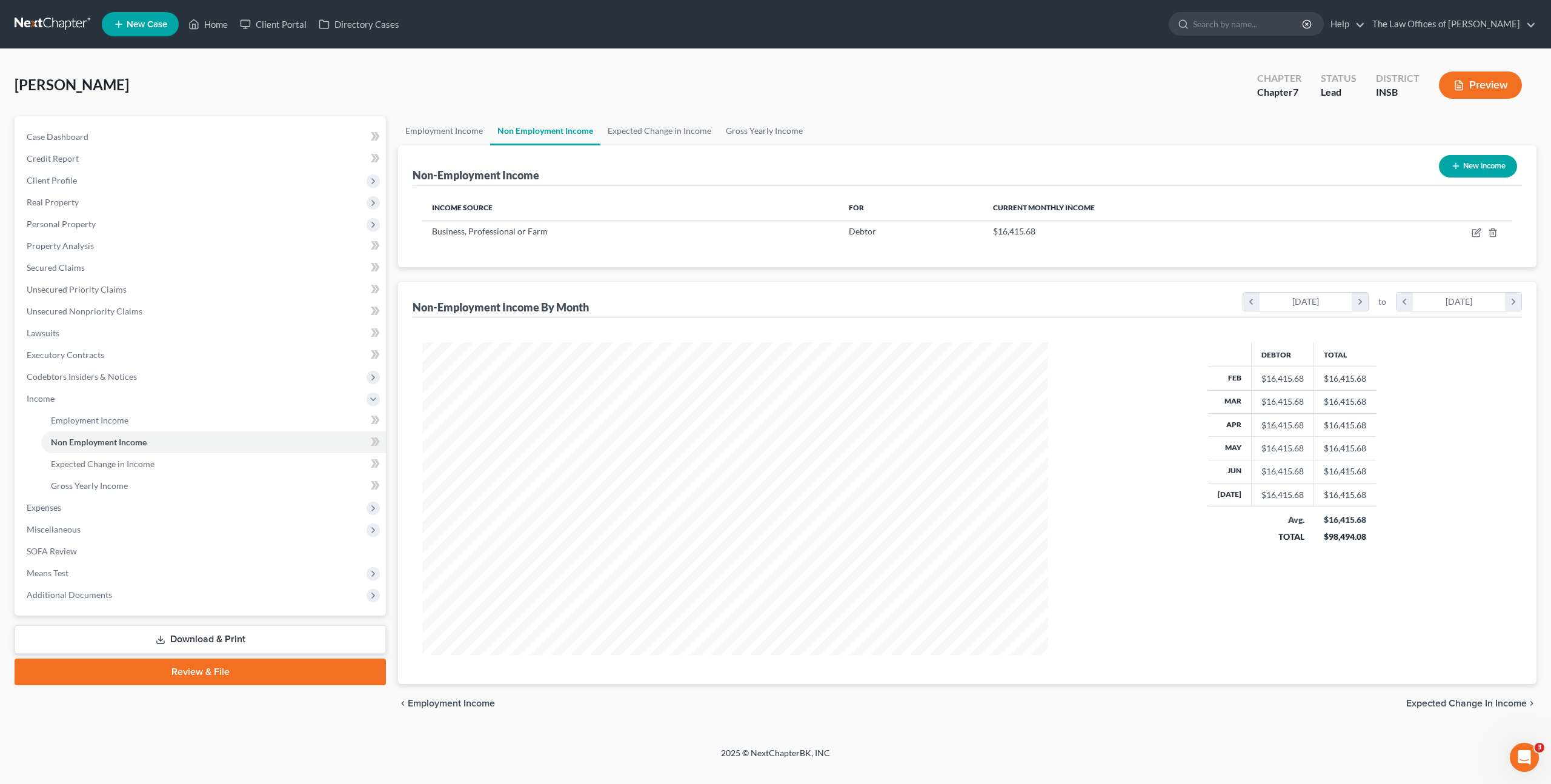
scroll to position [313, 650]
click at [1496, 231] on icon "button" at bounding box center [1493, 232] width 9 height 9
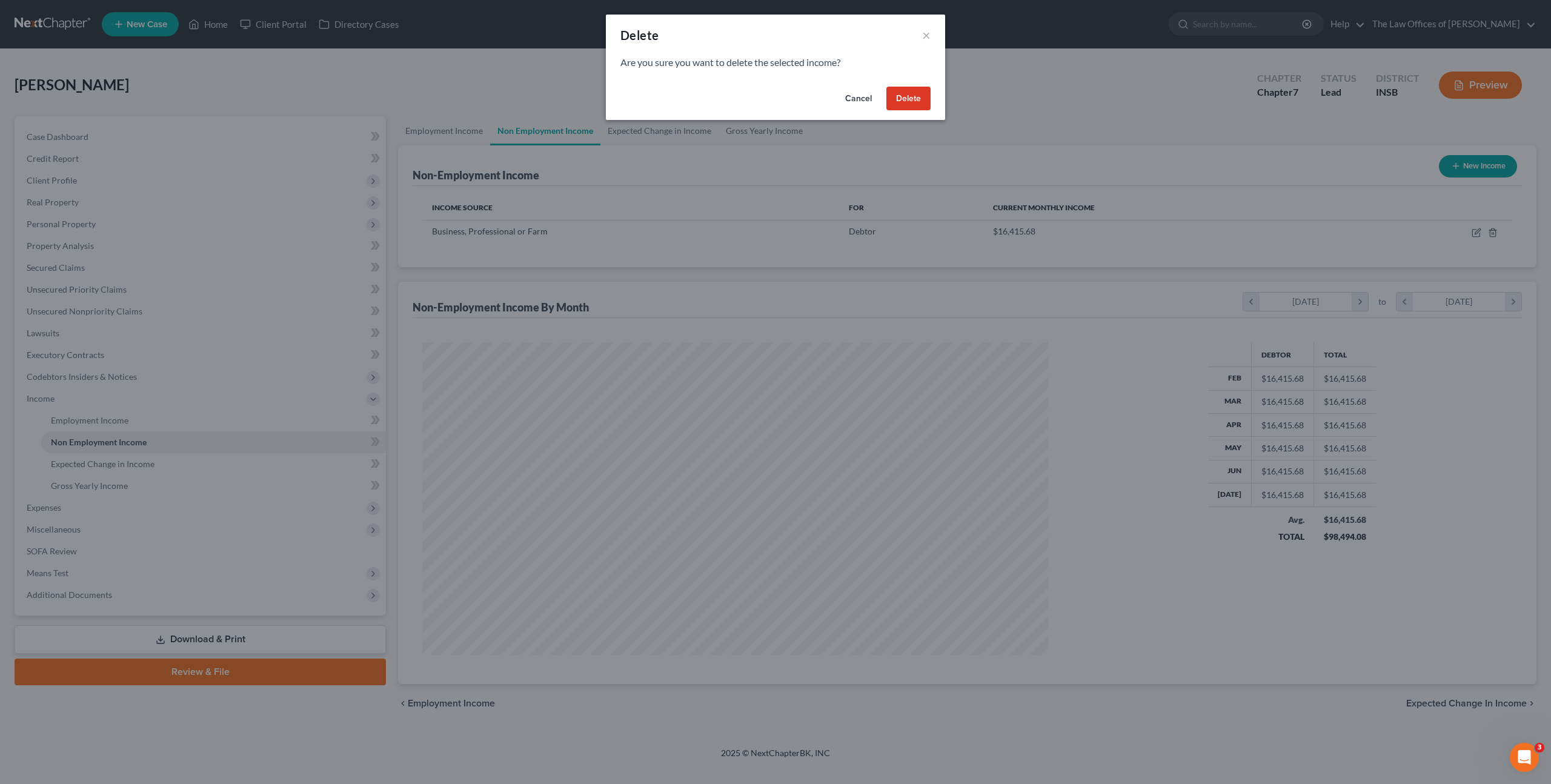
click at [905, 87] on button "Delete" at bounding box center [908, 98] width 44 height 24
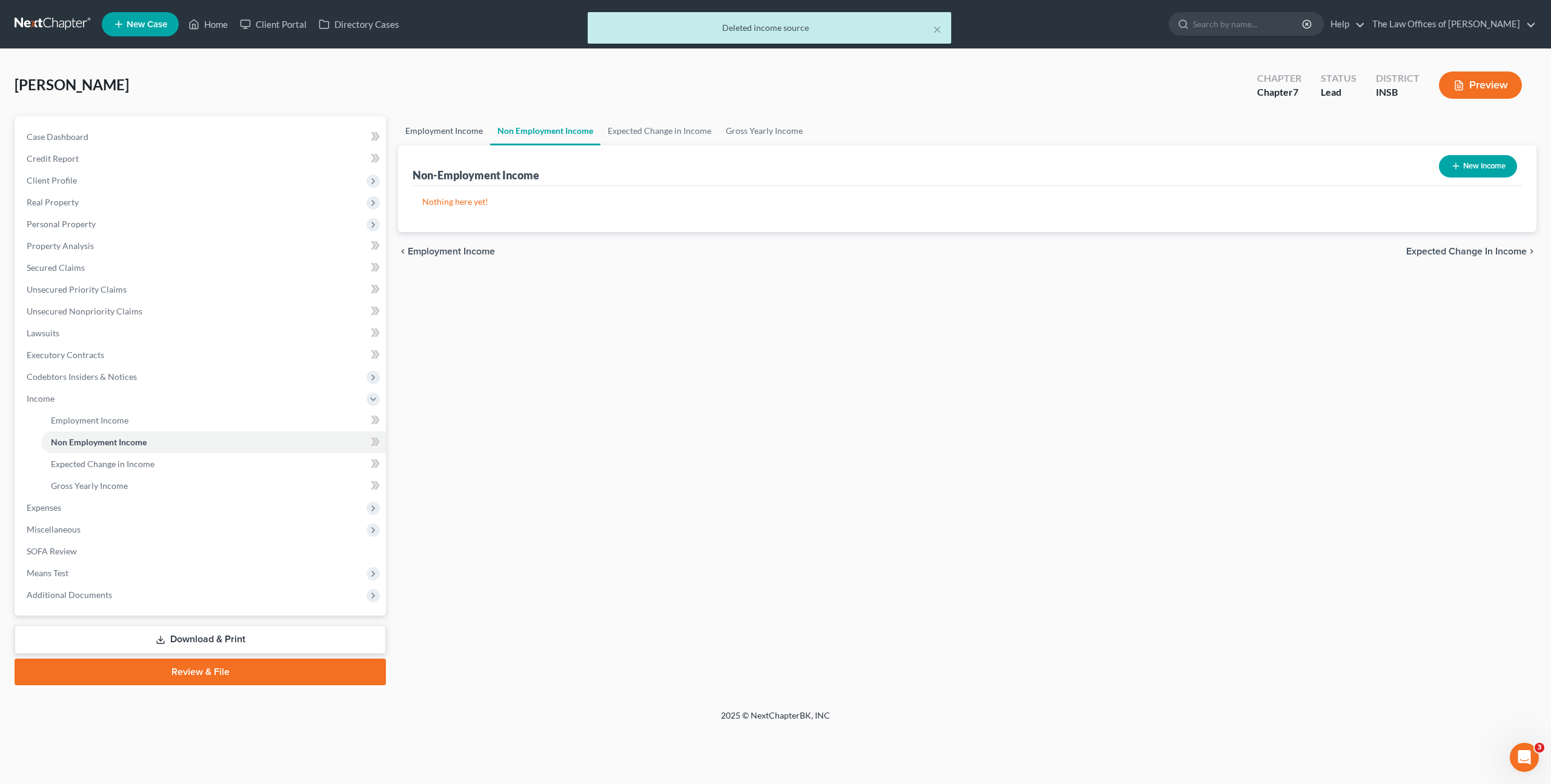
click at [427, 129] on link "Employment Income" at bounding box center [444, 130] width 92 height 29
click at [1475, 167] on button "New Income" at bounding box center [1478, 166] width 78 height 23
select select "0"
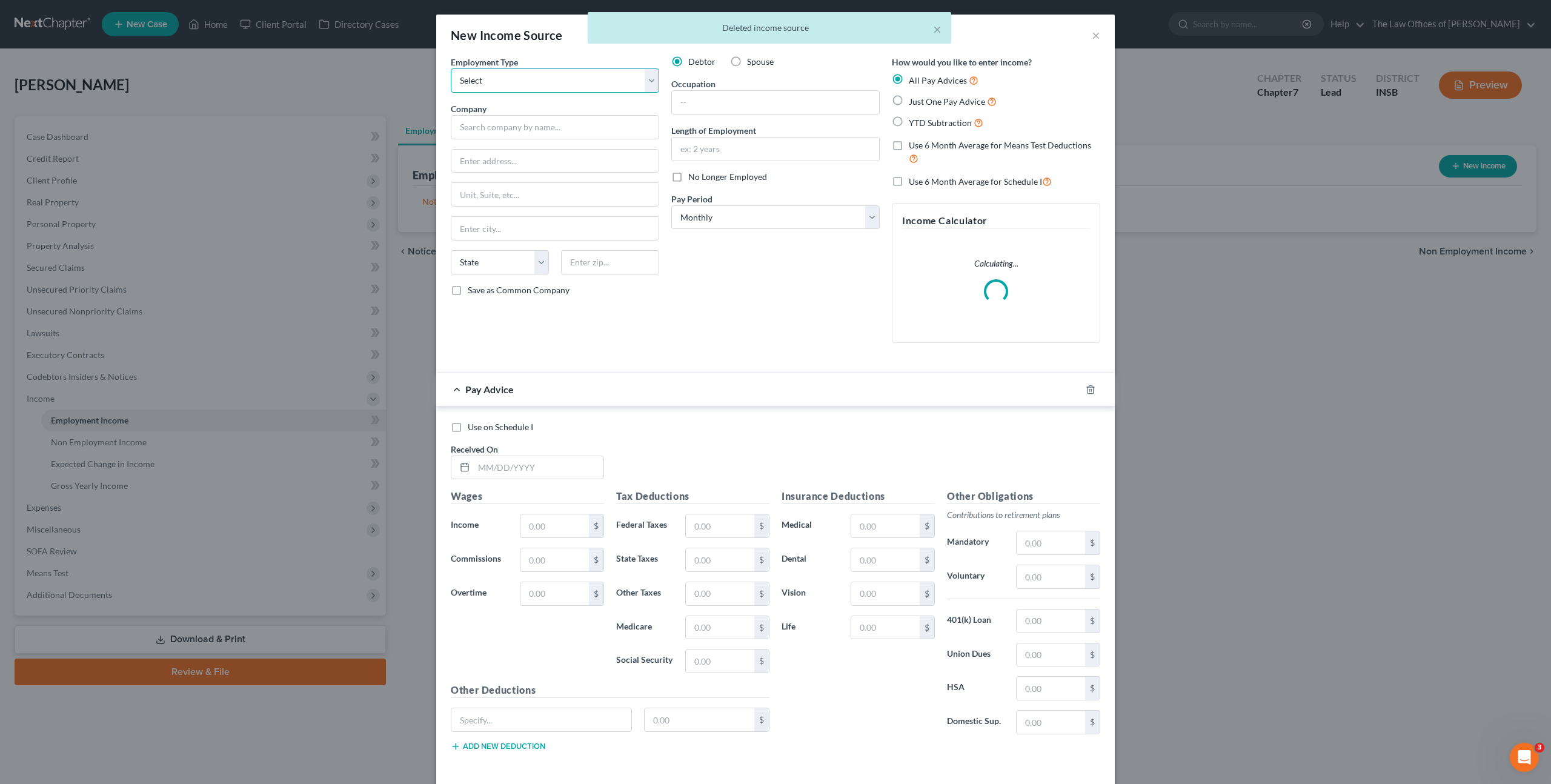
click at [602, 90] on select "Select Full or [DEMOGRAPHIC_DATA] Employment Self Employment" at bounding box center [554, 80] width 208 height 24
select select "1"
click at [450, 69] on select "Select Full or [DEMOGRAPHIC_DATA] Employment Self Employment" at bounding box center [554, 80] width 208 height 24
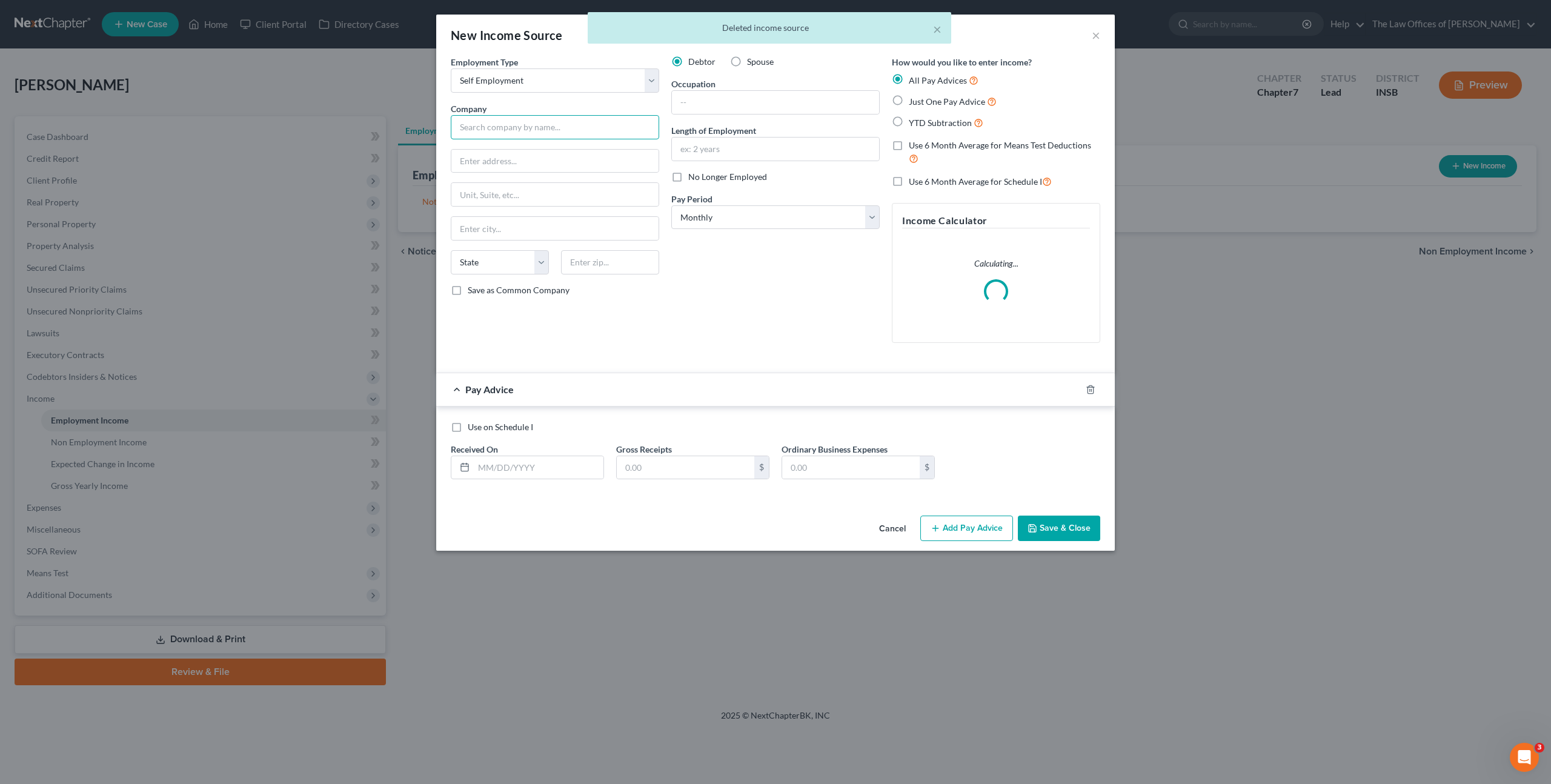
click at [573, 124] on input "text" at bounding box center [554, 127] width 208 height 24
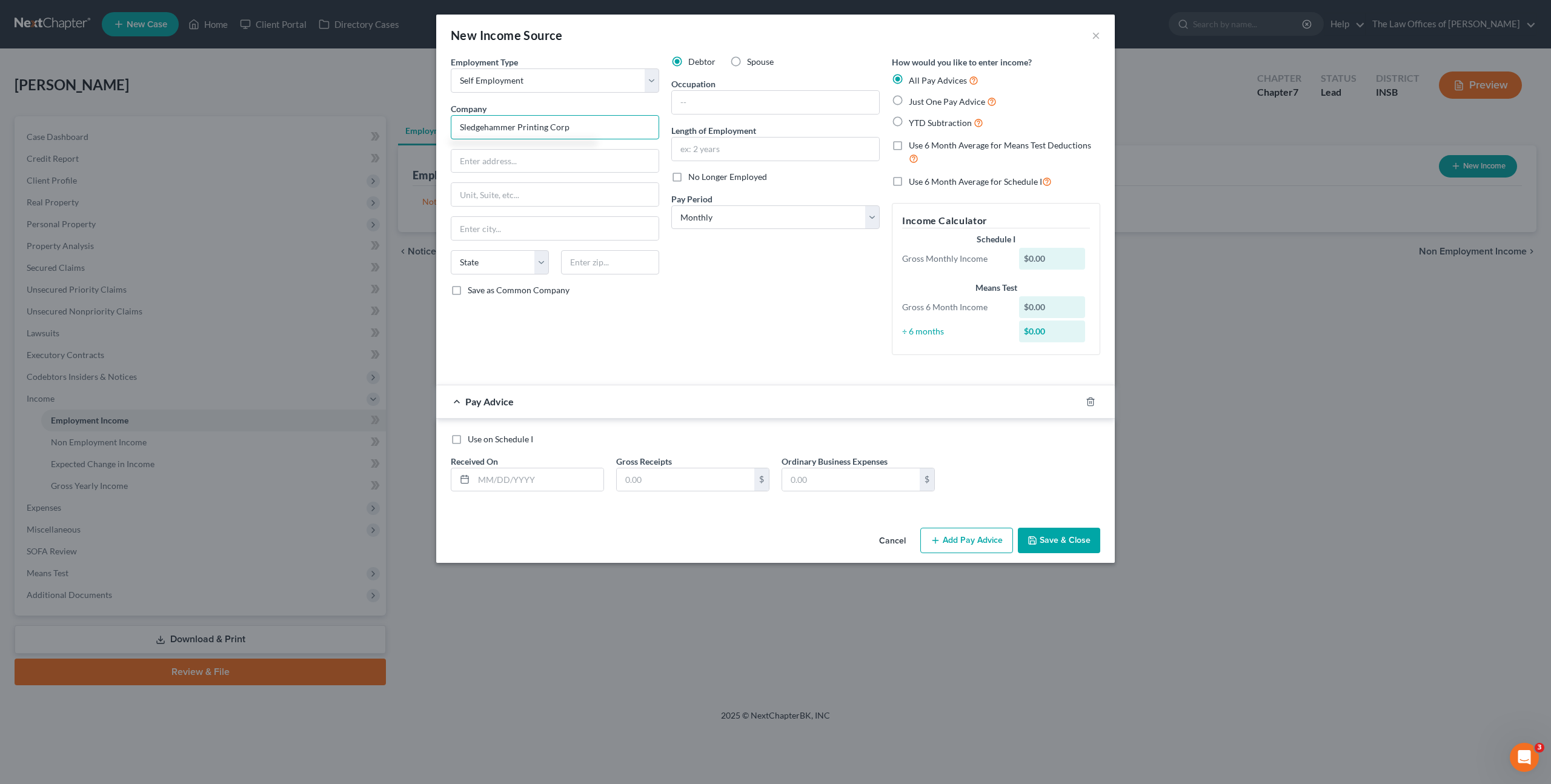
type input "Sledgehammer Printing Corp"
drag, startPoint x: 721, startPoint y: 101, endPoint x: 802, endPoint y: 97, distance: 81.1
click at [723, 101] on input "text" at bounding box center [776, 103] width 207 height 23
type input "Owner"
click at [909, 101] on label "Just One Pay Advice" at bounding box center [952, 101] width 88 height 14
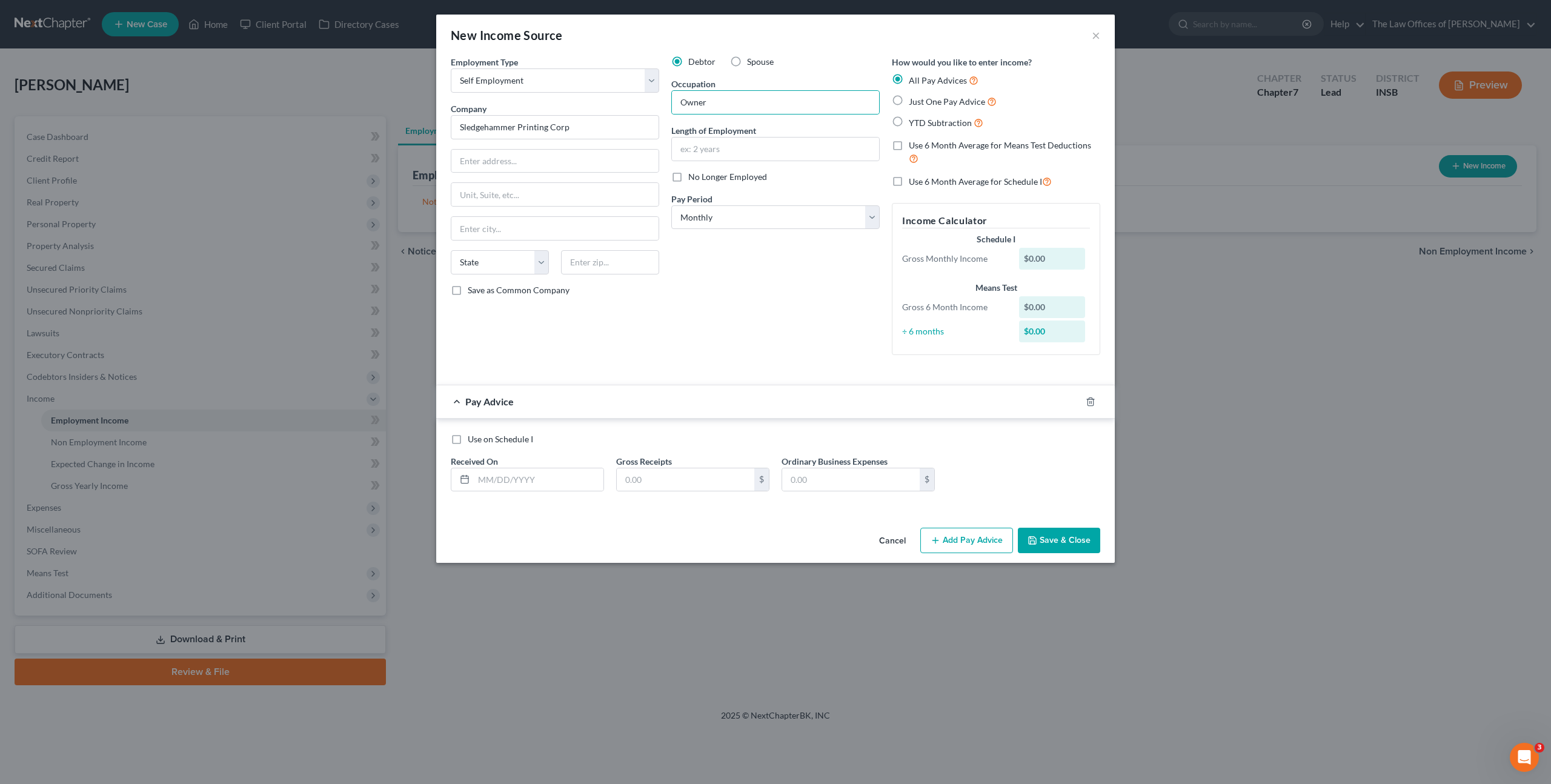
click at [913, 101] on input "Just One Pay Advice" at bounding box center [917, 98] width 8 height 8
radio input "true"
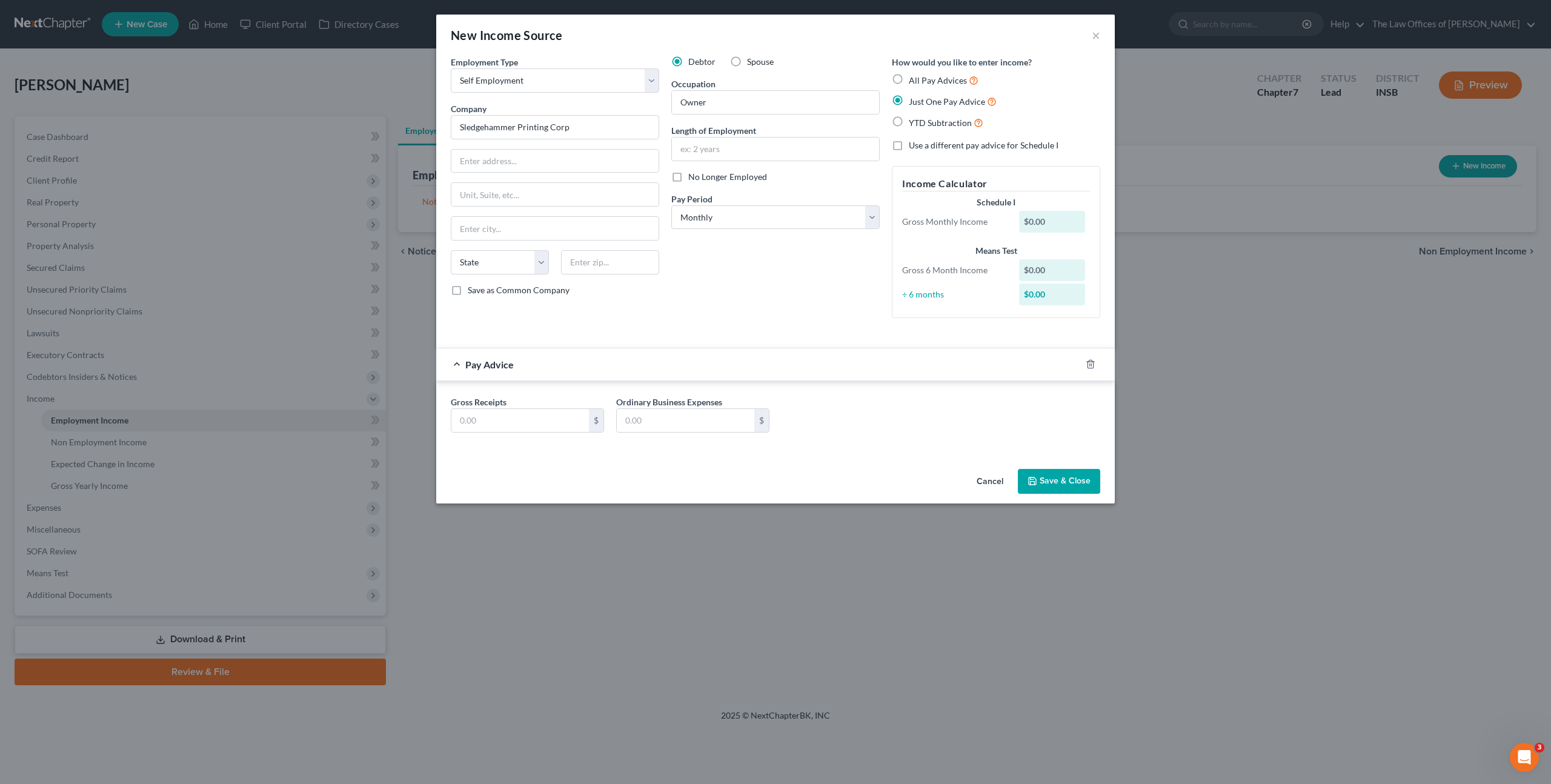
click at [909, 79] on label "All Pay Advices" at bounding box center [943, 80] width 69 height 14
click at [913, 79] on input "All Pay Advices" at bounding box center [917, 77] width 8 height 8
radio input "true"
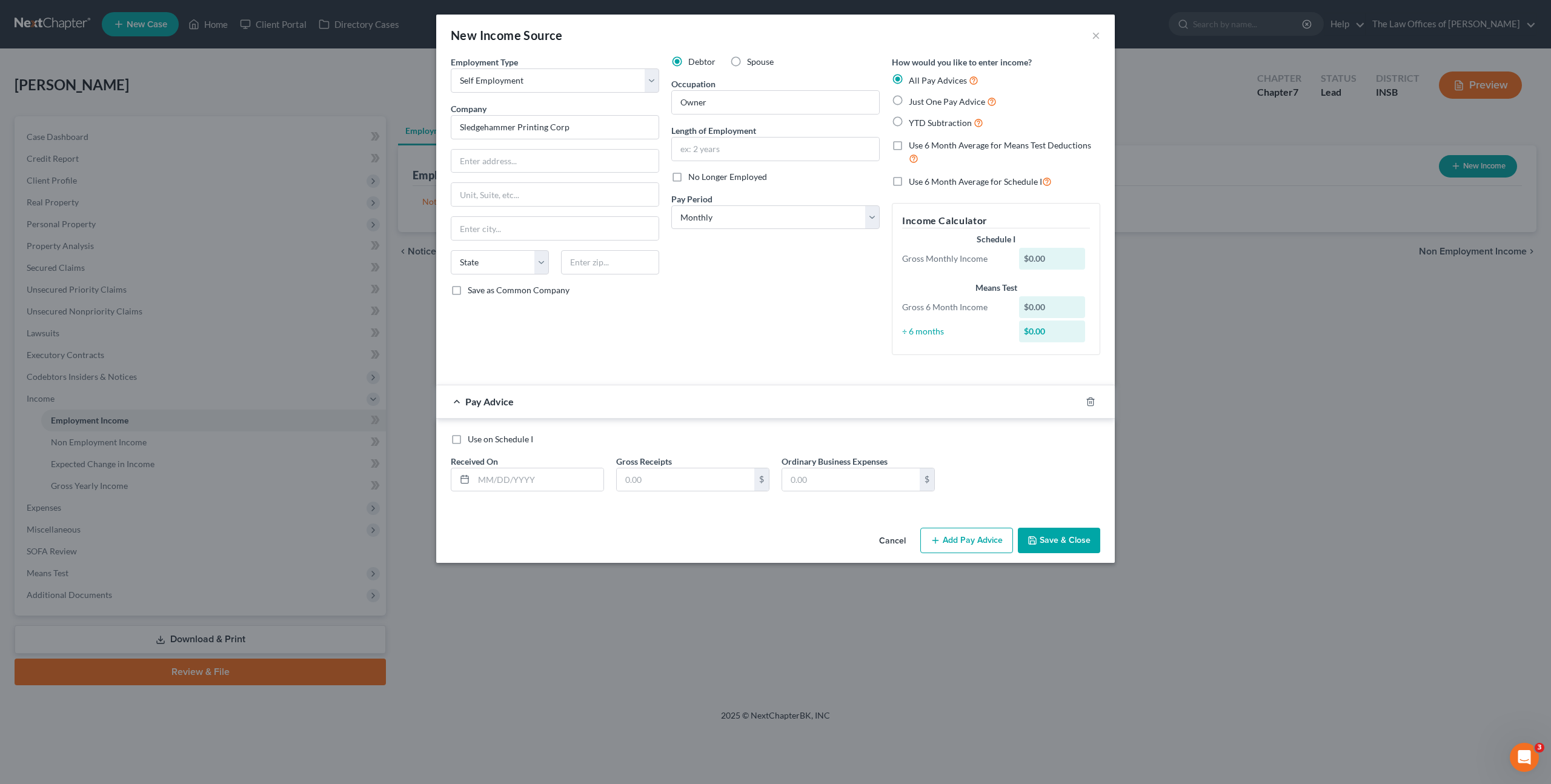
click at [909, 94] on label "Just One Pay Advice" at bounding box center [952, 101] width 88 height 14
click at [913, 94] on input "Just One Pay Advice" at bounding box center [917, 98] width 8 height 8
radio input "true"
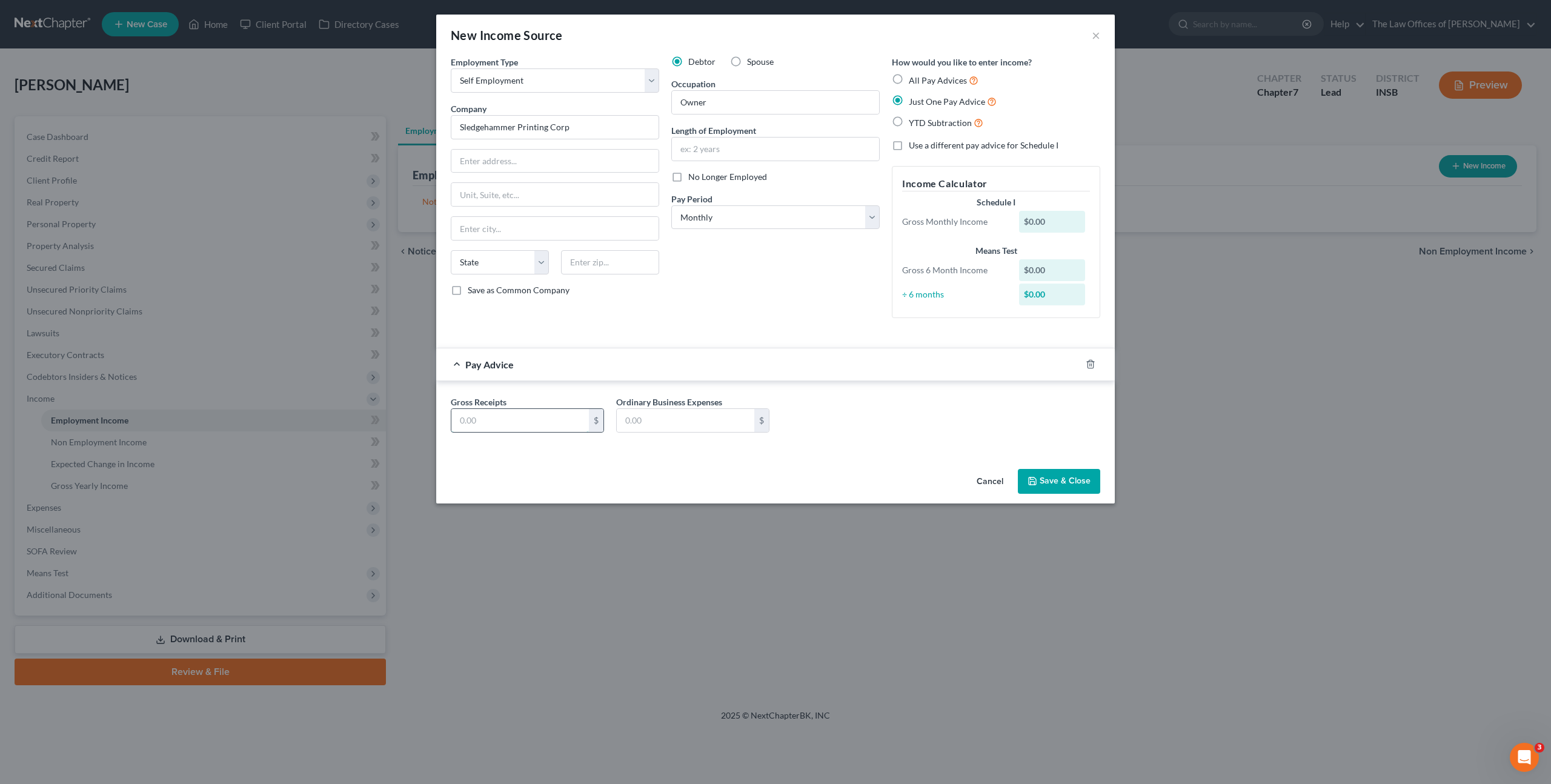
click at [486, 417] on input "text" at bounding box center [520, 421] width 137 height 23
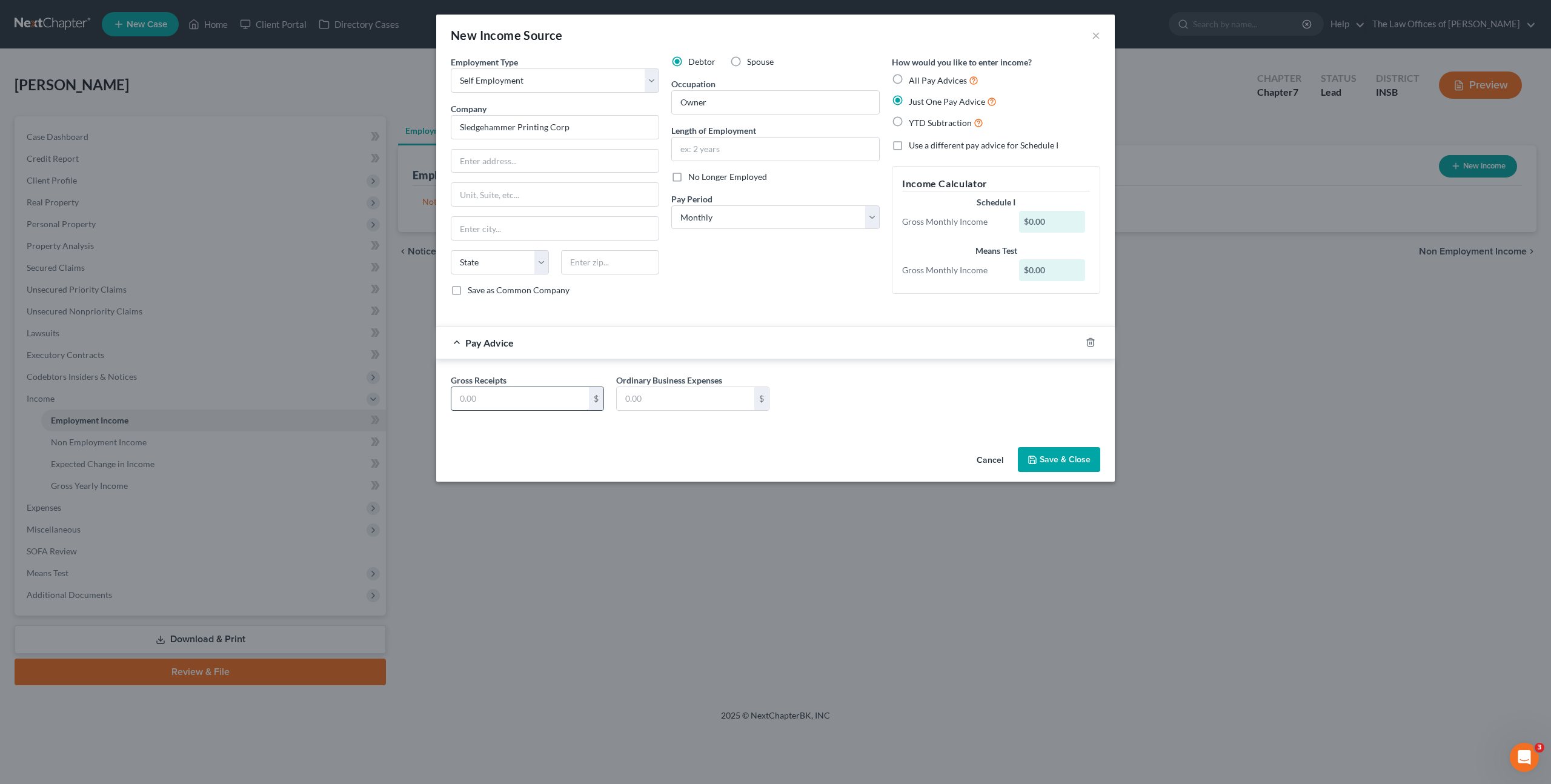
type input "1"
click at [507, 396] on input "text" at bounding box center [520, 399] width 137 height 23
type input "16,415.68"
click at [653, 404] on input "text" at bounding box center [685, 399] width 137 height 23
click at [659, 401] on input "text" at bounding box center [685, 399] width 137 height 23
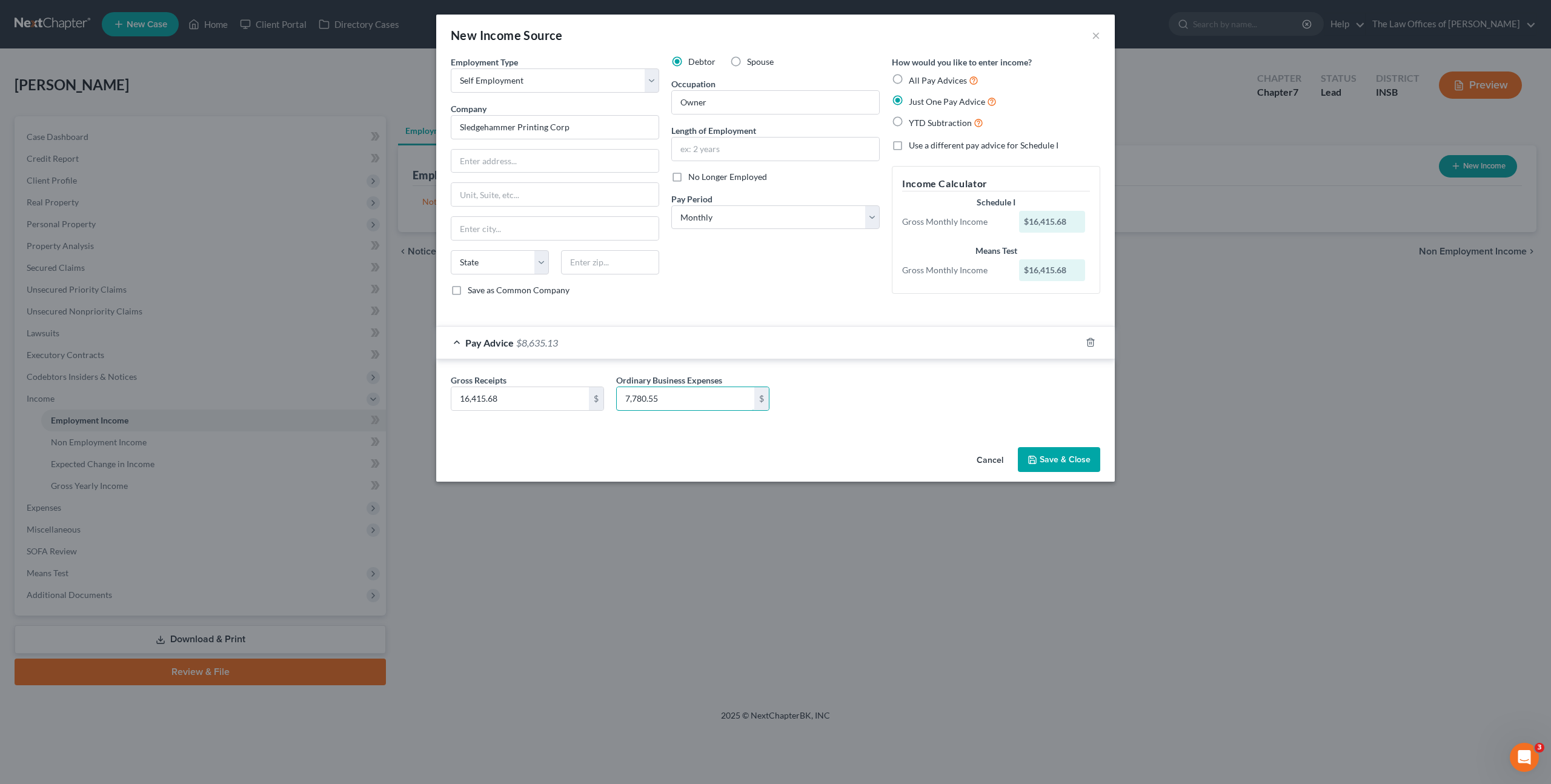
type input "7,780.55"
click at [841, 398] on div "Gross Receipts 16,415.68 $ Ordinary Business Expenses 7,780.55 $" at bounding box center [776, 397] width 662 height 47
click at [688, 176] on label "No Longer Employed" at bounding box center [727, 177] width 79 height 12
click at [693, 176] on input "No Longer Employed" at bounding box center [697, 175] width 8 height 8
checkbox input "true"
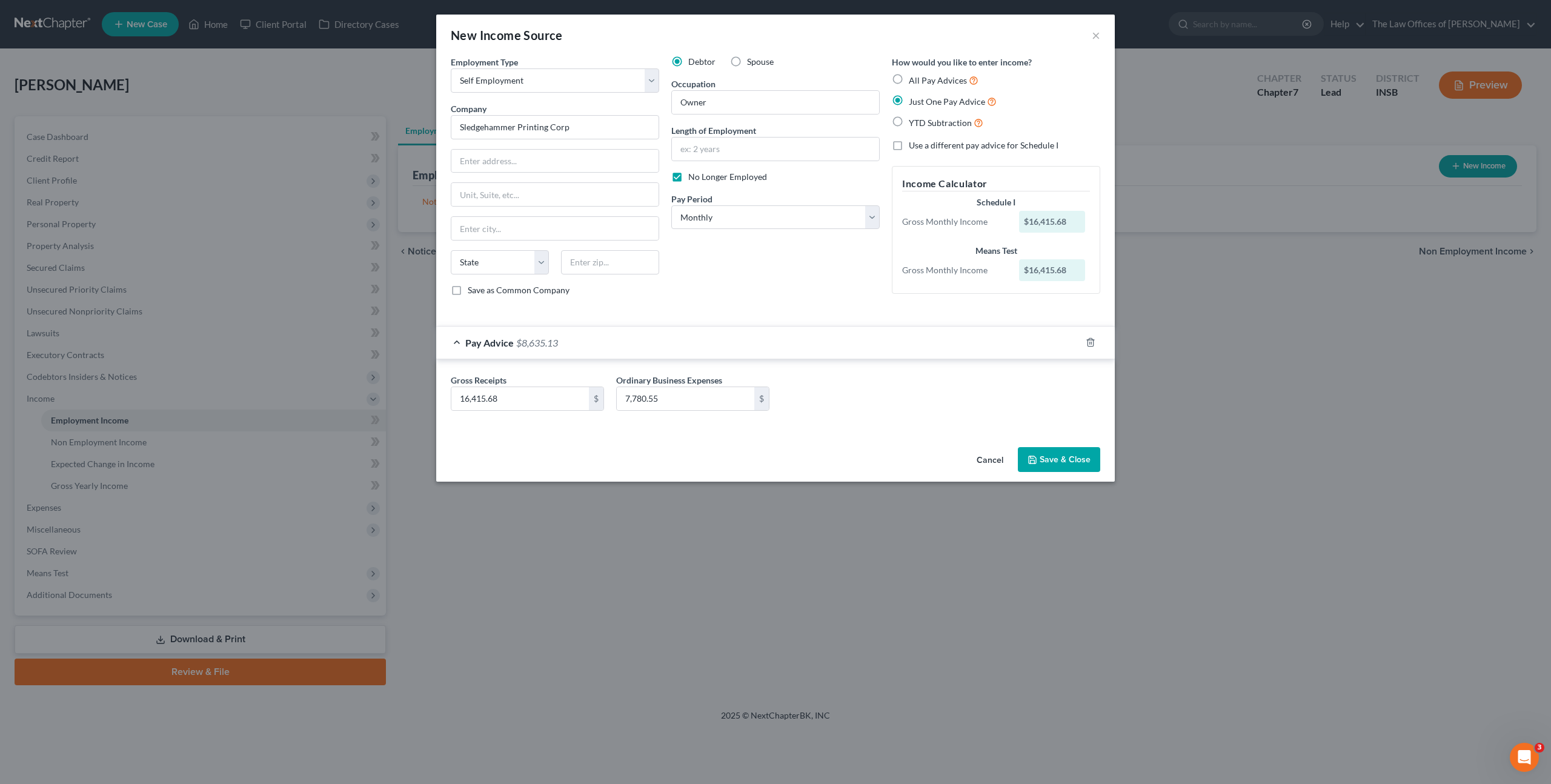
click at [1046, 457] on button "Save & Close" at bounding box center [1059, 460] width 83 height 26
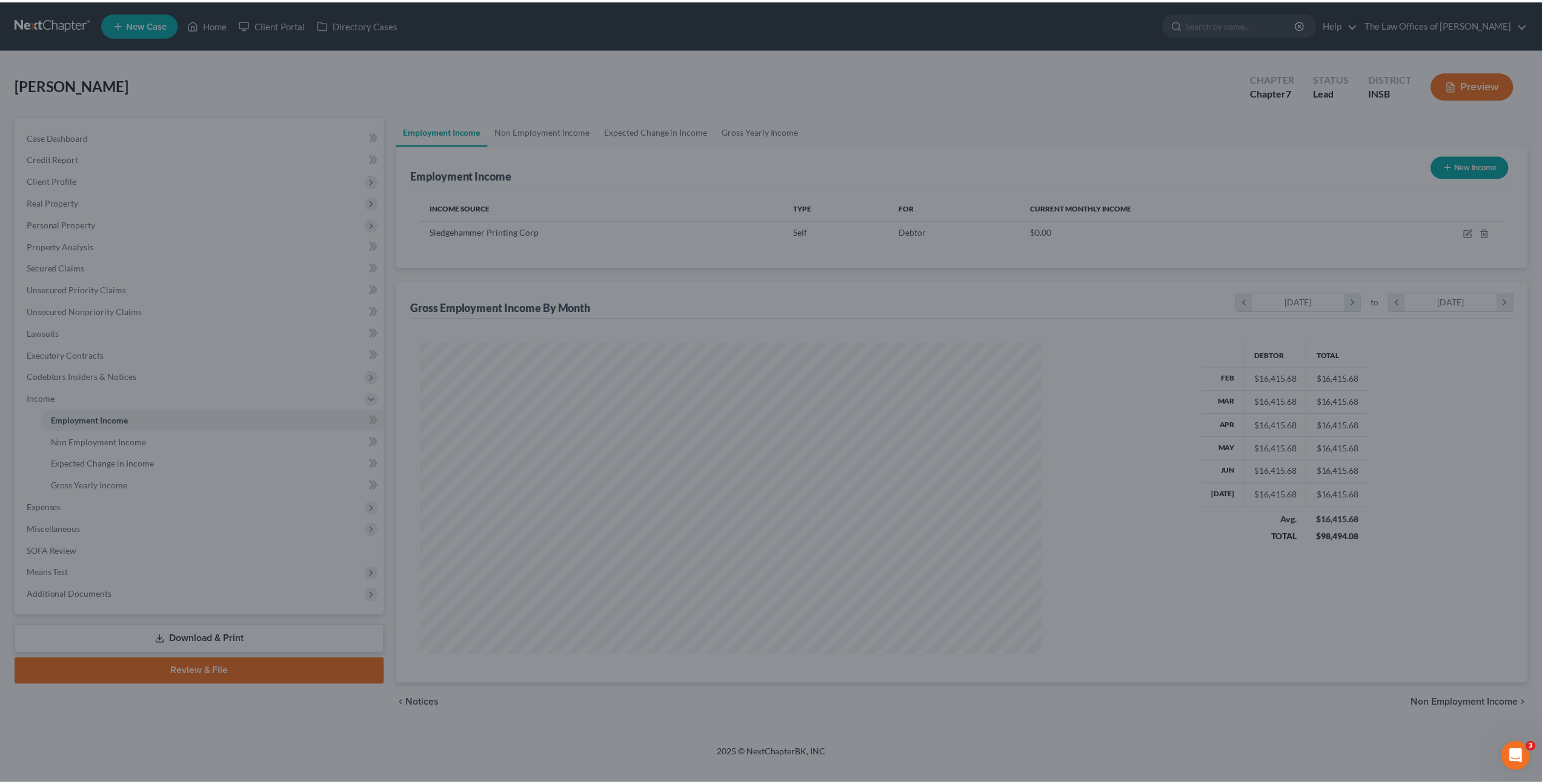
scroll to position [313, 650]
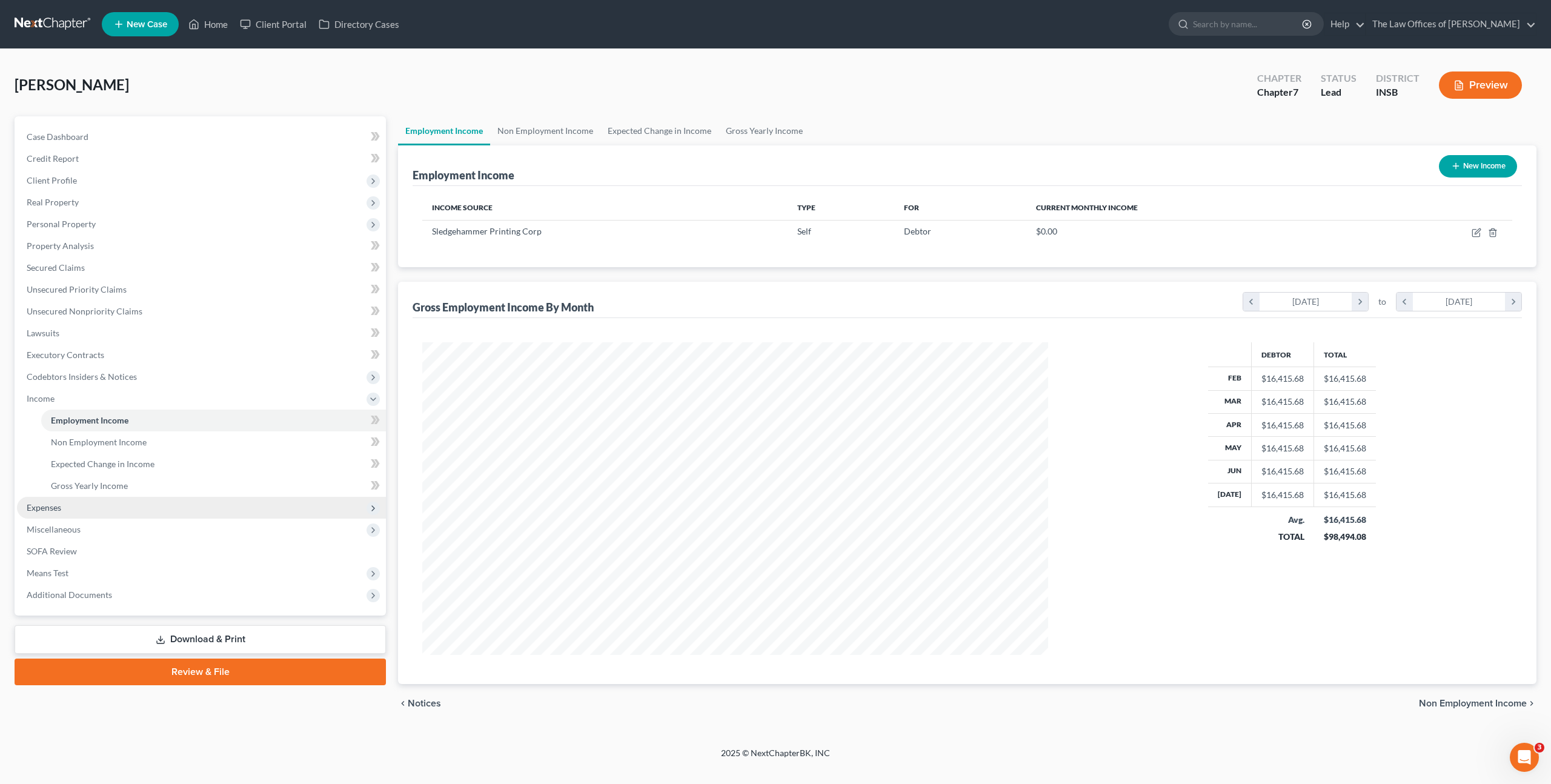
click at [143, 513] on span "Expenses" at bounding box center [201, 507] width 369 height 22
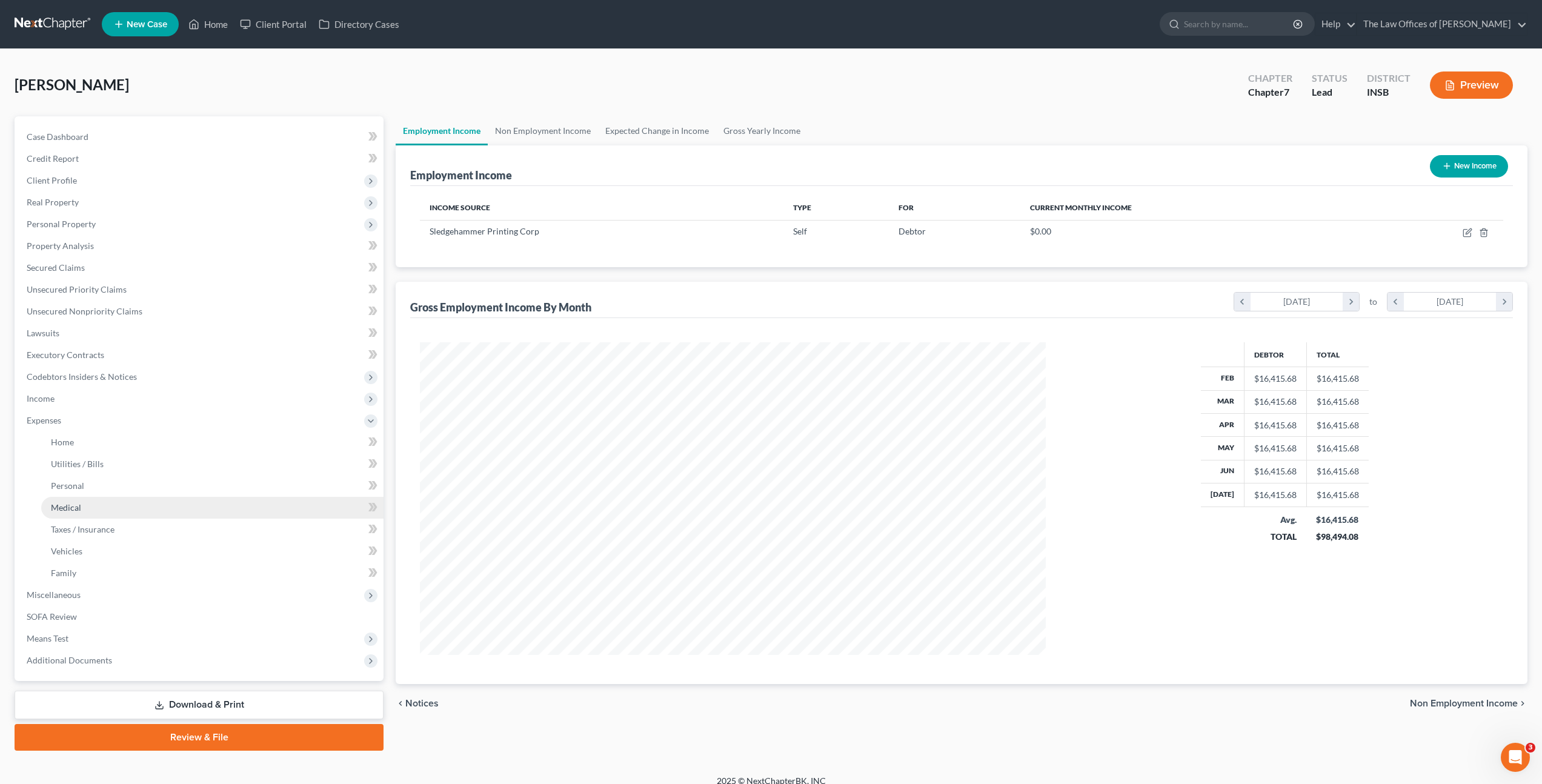
scroll to position [605433, 605293]
click at [146, 458] on link "Utilities / Bills" at bounding box center [212, 464] width 342 height 22
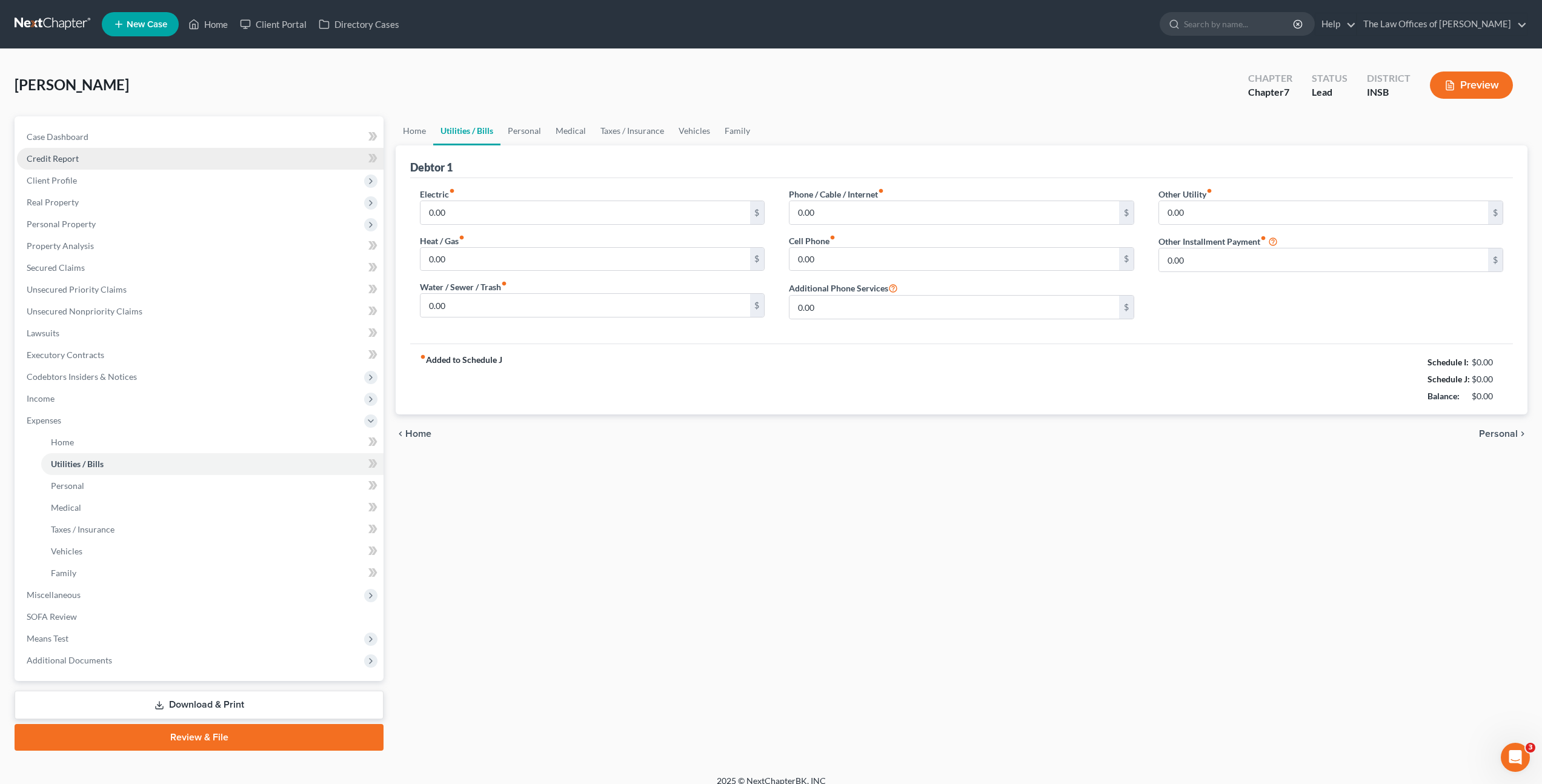
click at [262, 161] on link "Credit Report" at bounding box center [200, 159] width 366 height 22
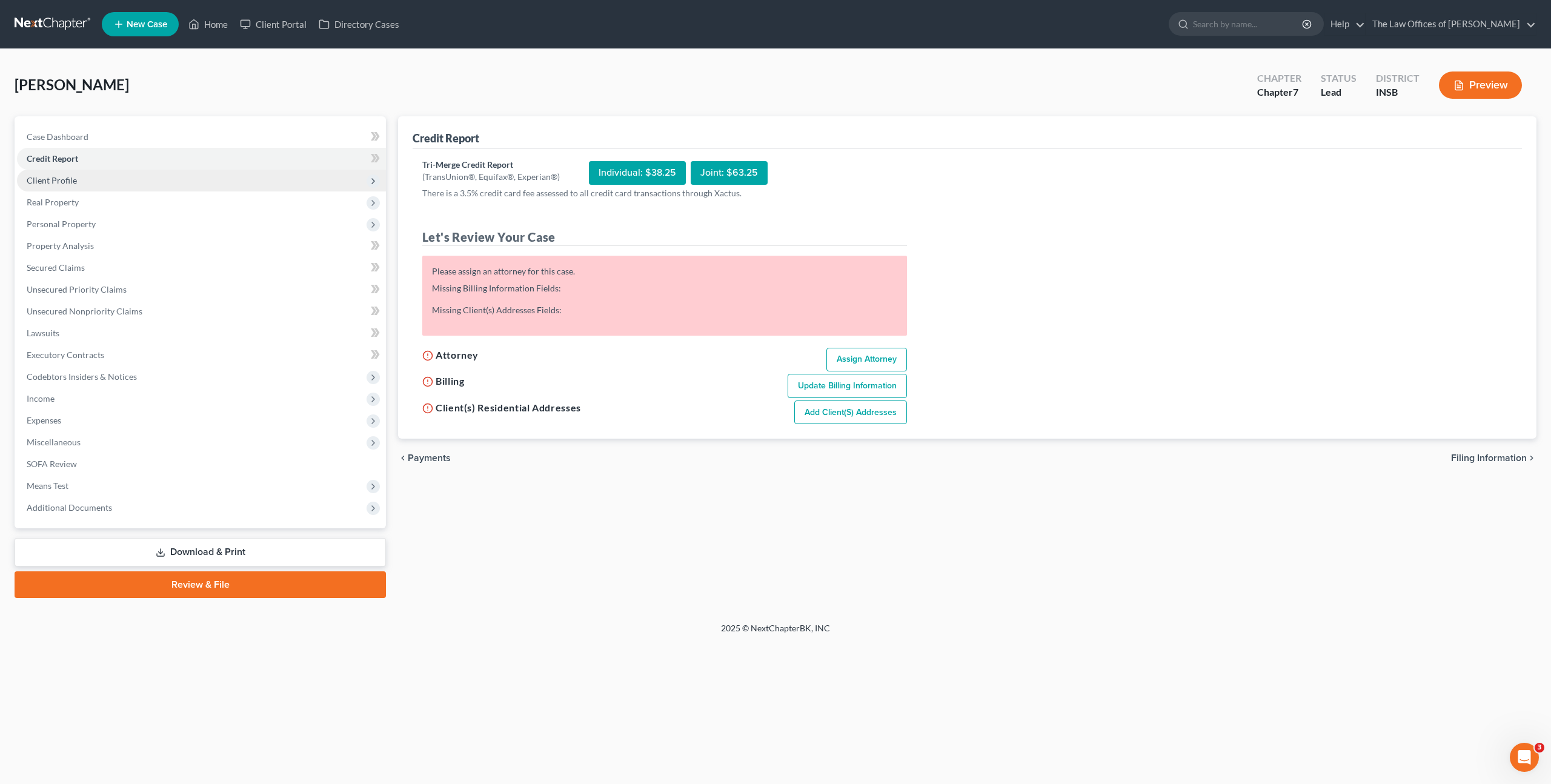
click at [235, 181] on span "Client Profile" at bounding box center [201, 181] width 369 height 22
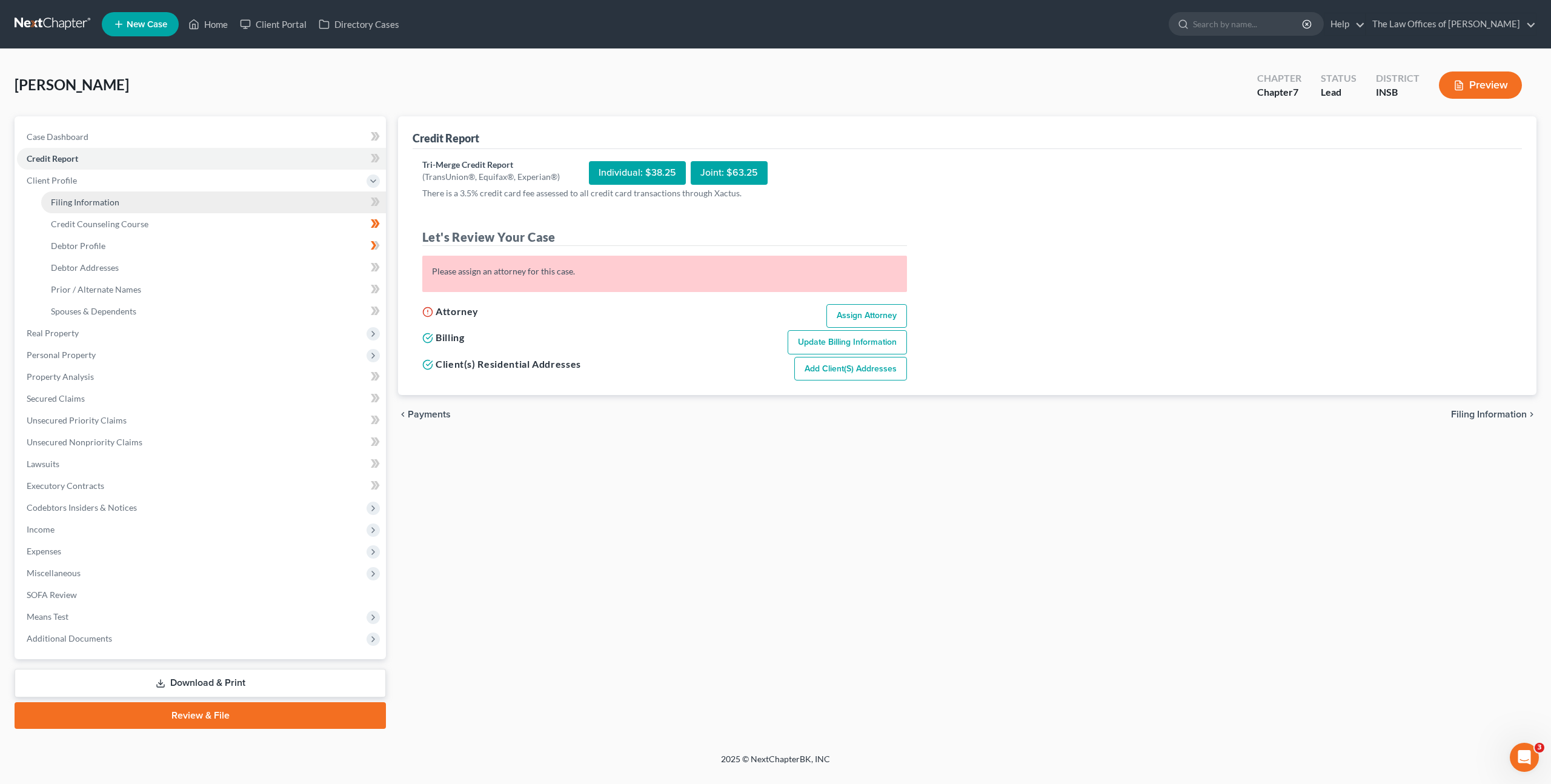
click at [224, 203] on link "Filing Information" at bounding box center [214, 203] width 344 height 22
select select "1"
select select "0"
select select "28"
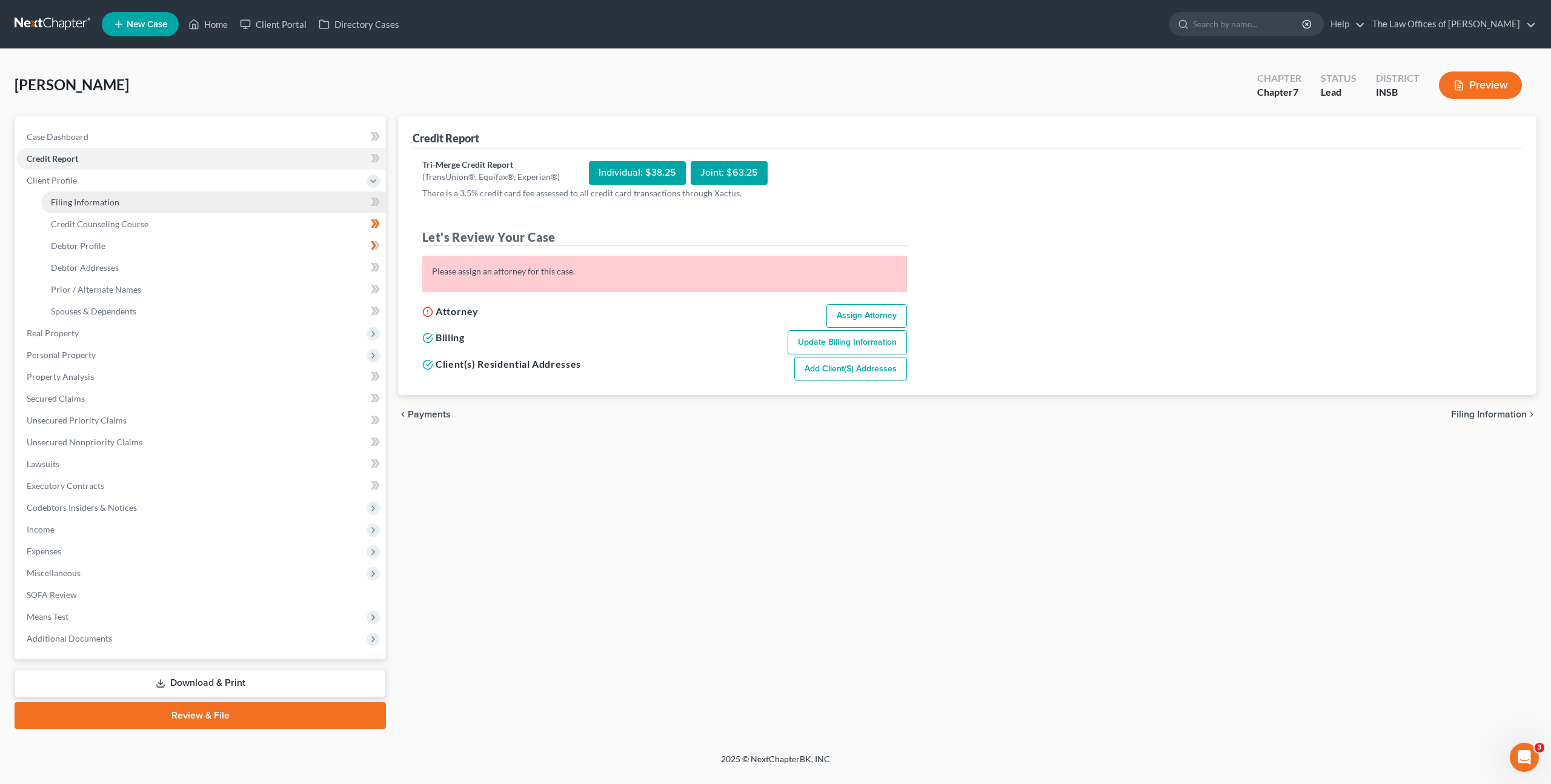
select select "15"
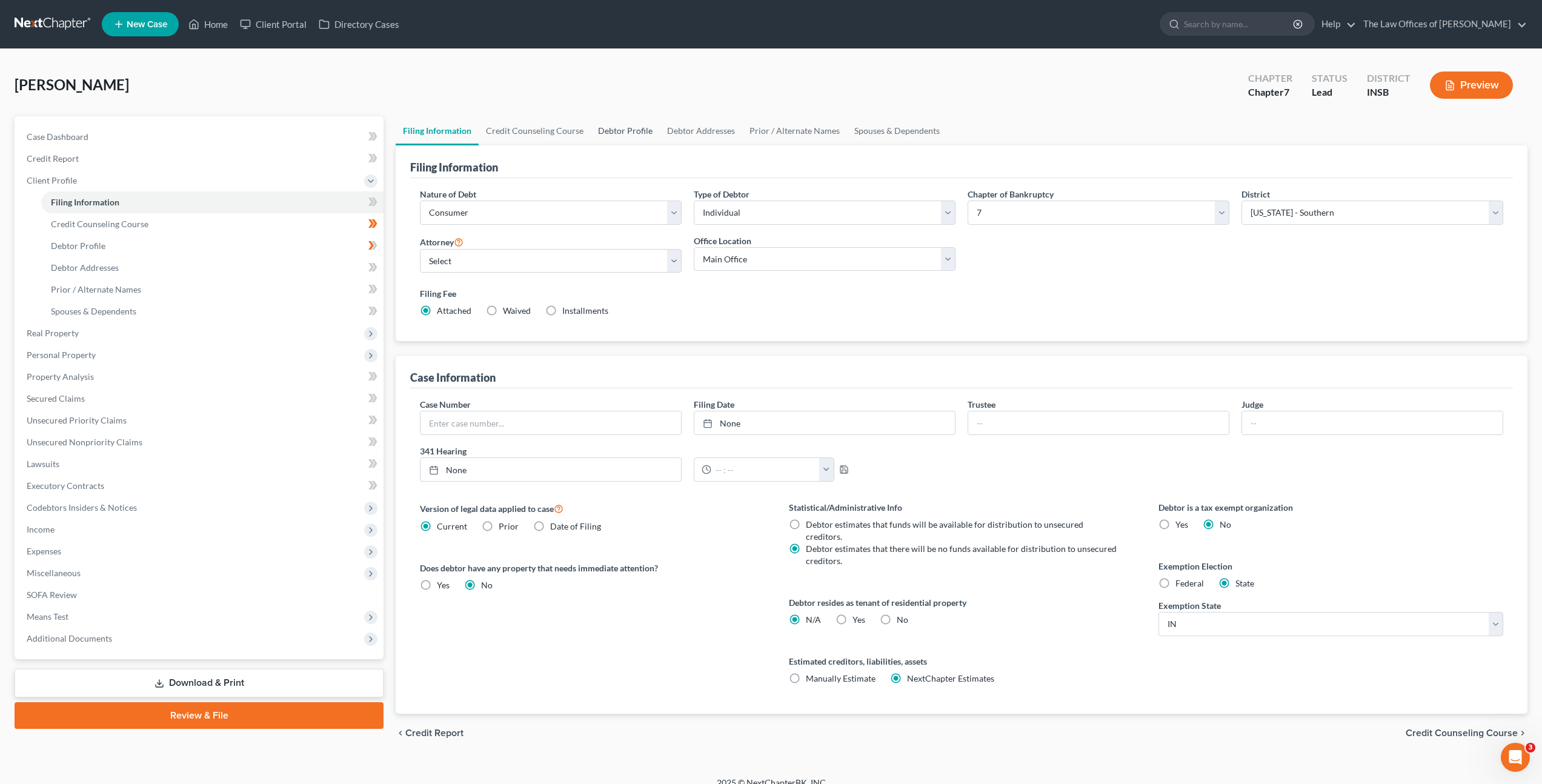
click at [628, 137] on link "Debtor Profile" at bounding box center [625, 130] width 69 height 29
select select "1"
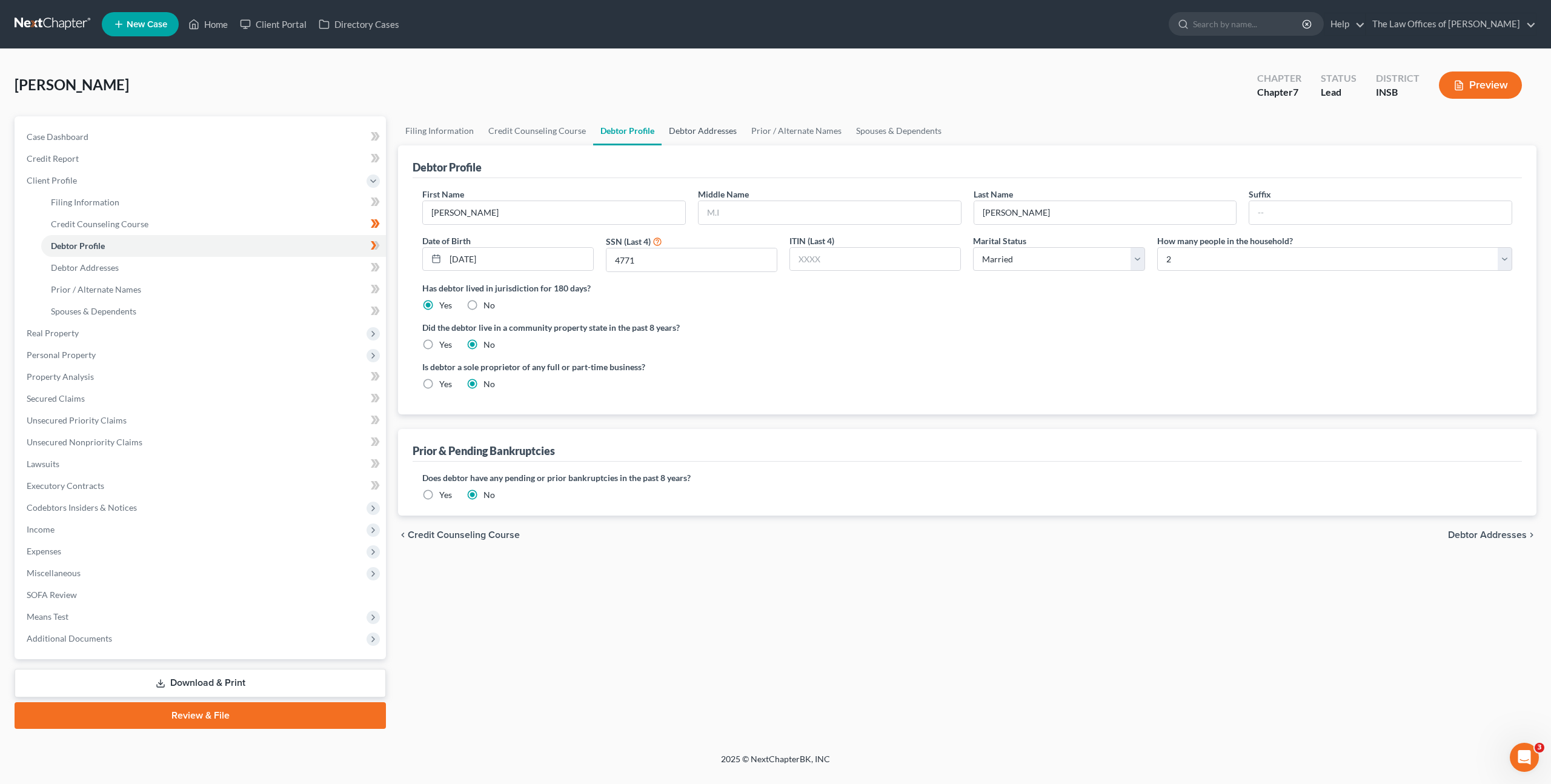
click at [688, 132] on link "Debtor Addresses" at bounding box center [703, 130] width 83 height 29
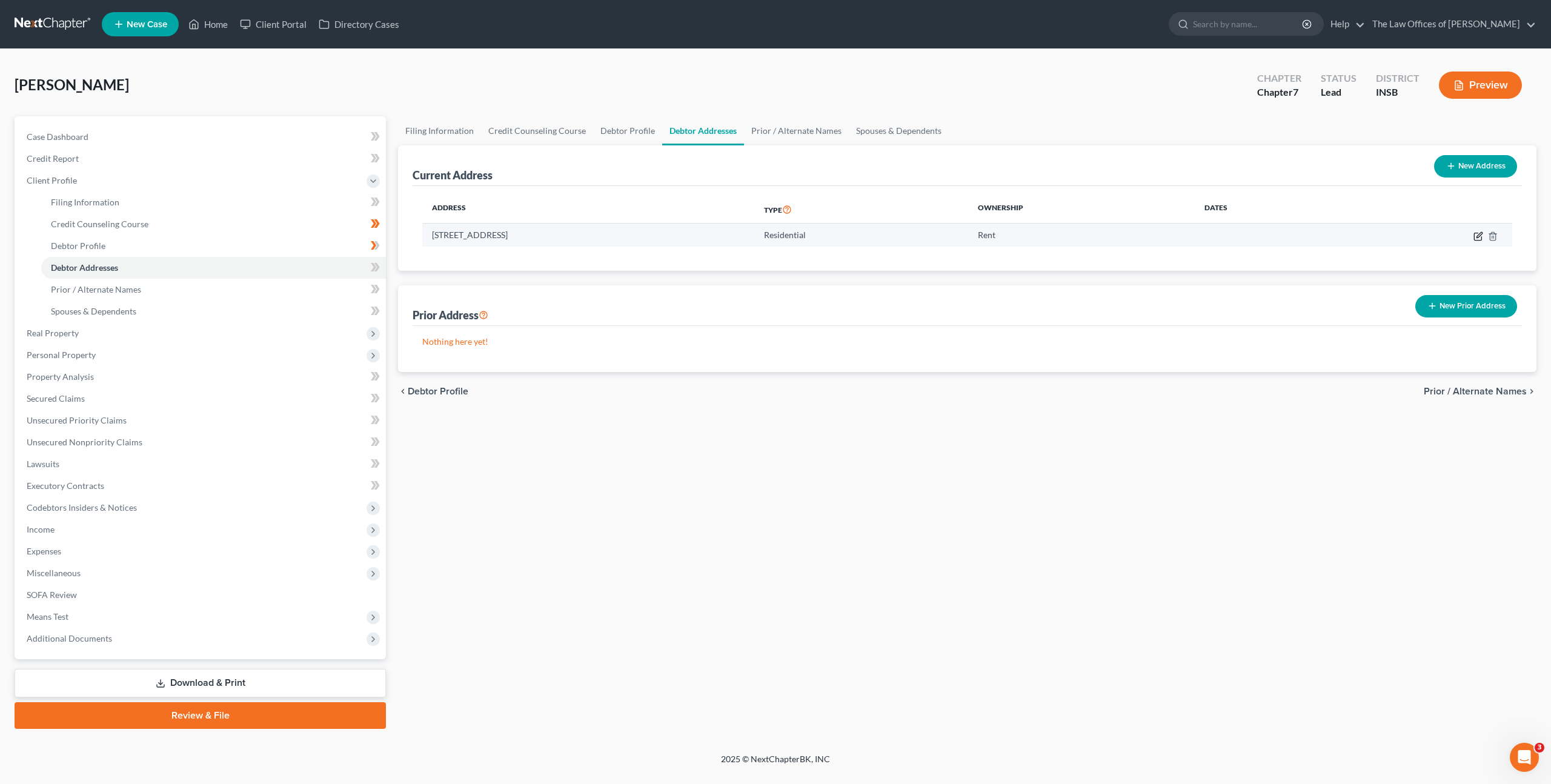
click at [1479, 235] on icon "button" at bounding box center [1479, 235] width 5 height 5
select select "15"
select select "81"
select select "0"
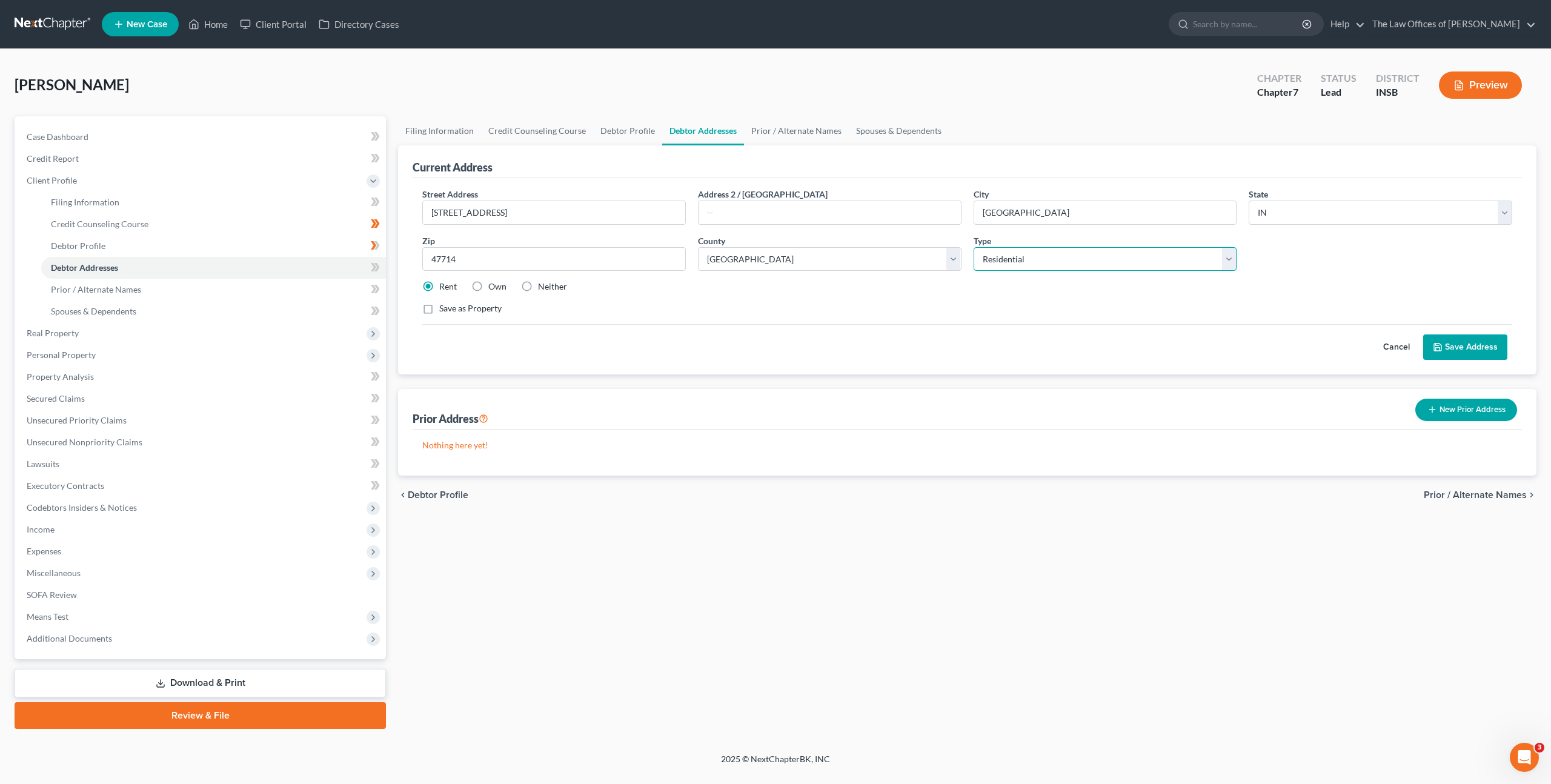
click at [1030, 263] on select "Select Residential Mailing Rental Business" at bounding box center [1105, 259] width 263 height 24
click at [488, 284] on label "Own" at bounding box center [496, 287] width 18 height 12
click at [493, 284] on input "Own" at bounding box center [497, 284] width 8 height 8
radio input "true"
click at [1440, 352] on button "Save Address" at bounding box center [1465, 347] width 84 height 26
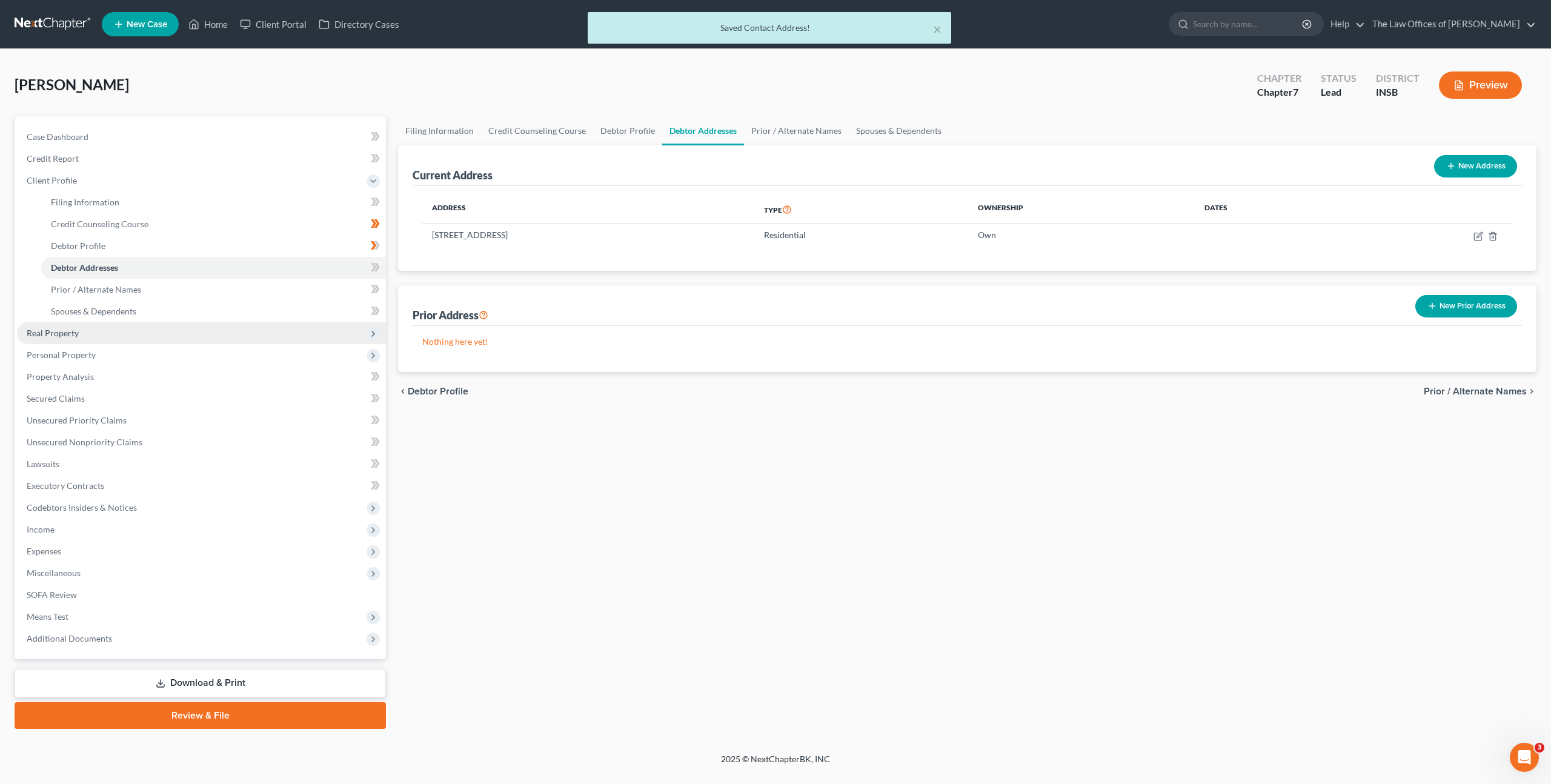
click at [112, 336] on span "Real Property" at bounding box center [201, 334] width 369 height 22
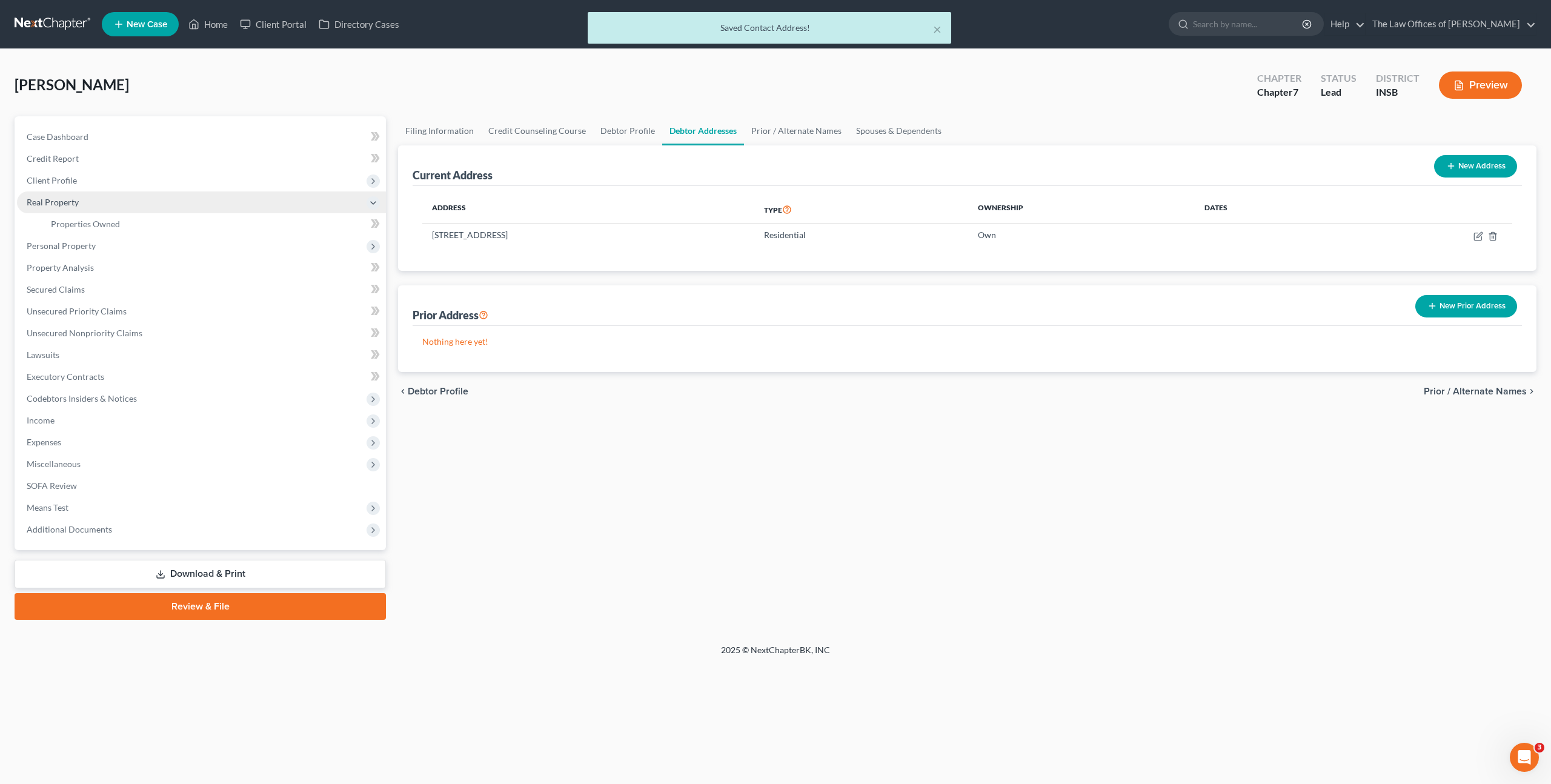
click at [112, 214] on span "Real Property" at bounding box center [201, 203] width 369 height 22
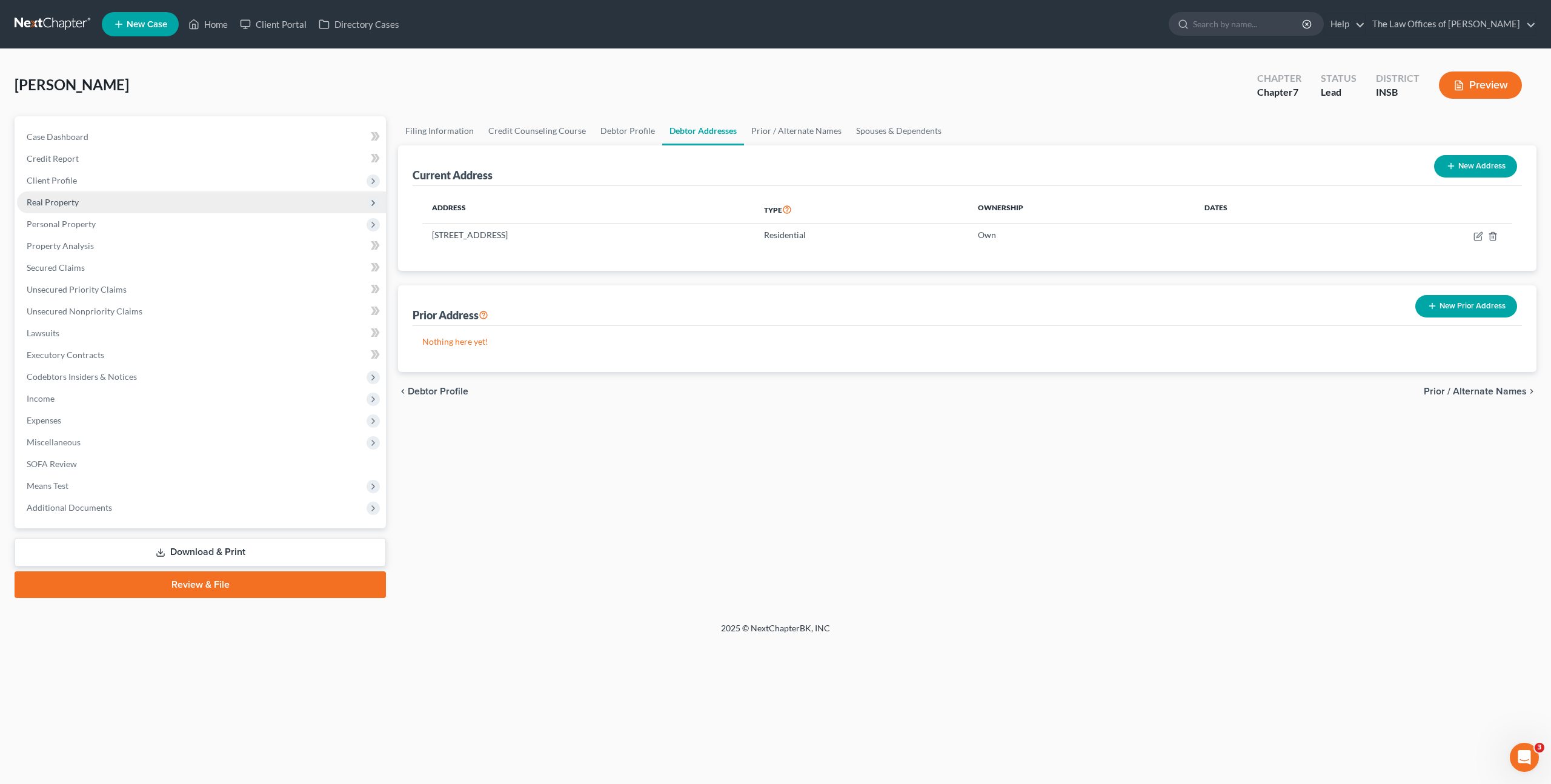
click at [105, 202] on span "Real Property" at bounding box center [201, 203] width 369 height 22
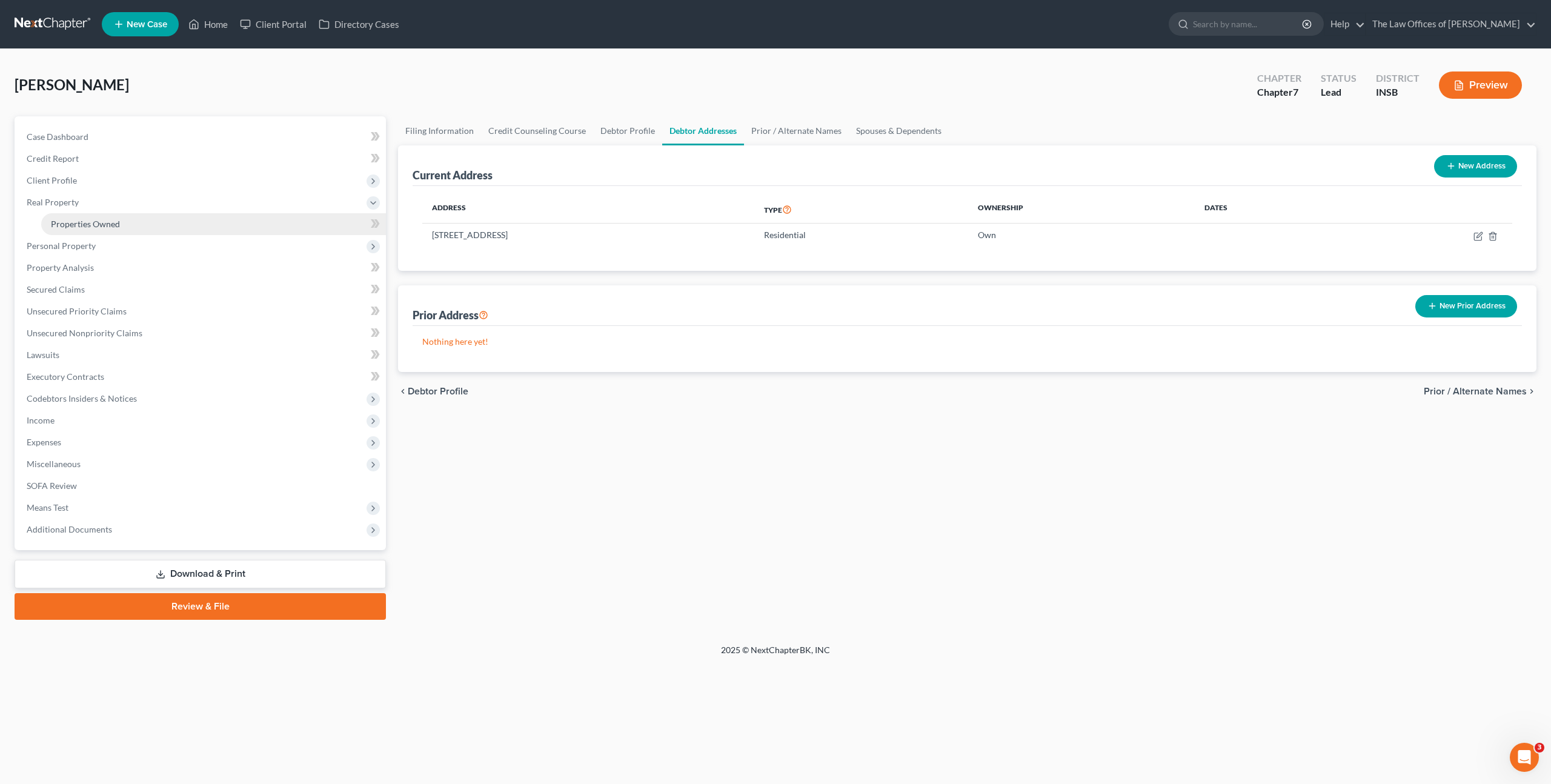
click at [94, 219] on span "Properties Owned" at bounding box center [85, 224] width 69 height 10
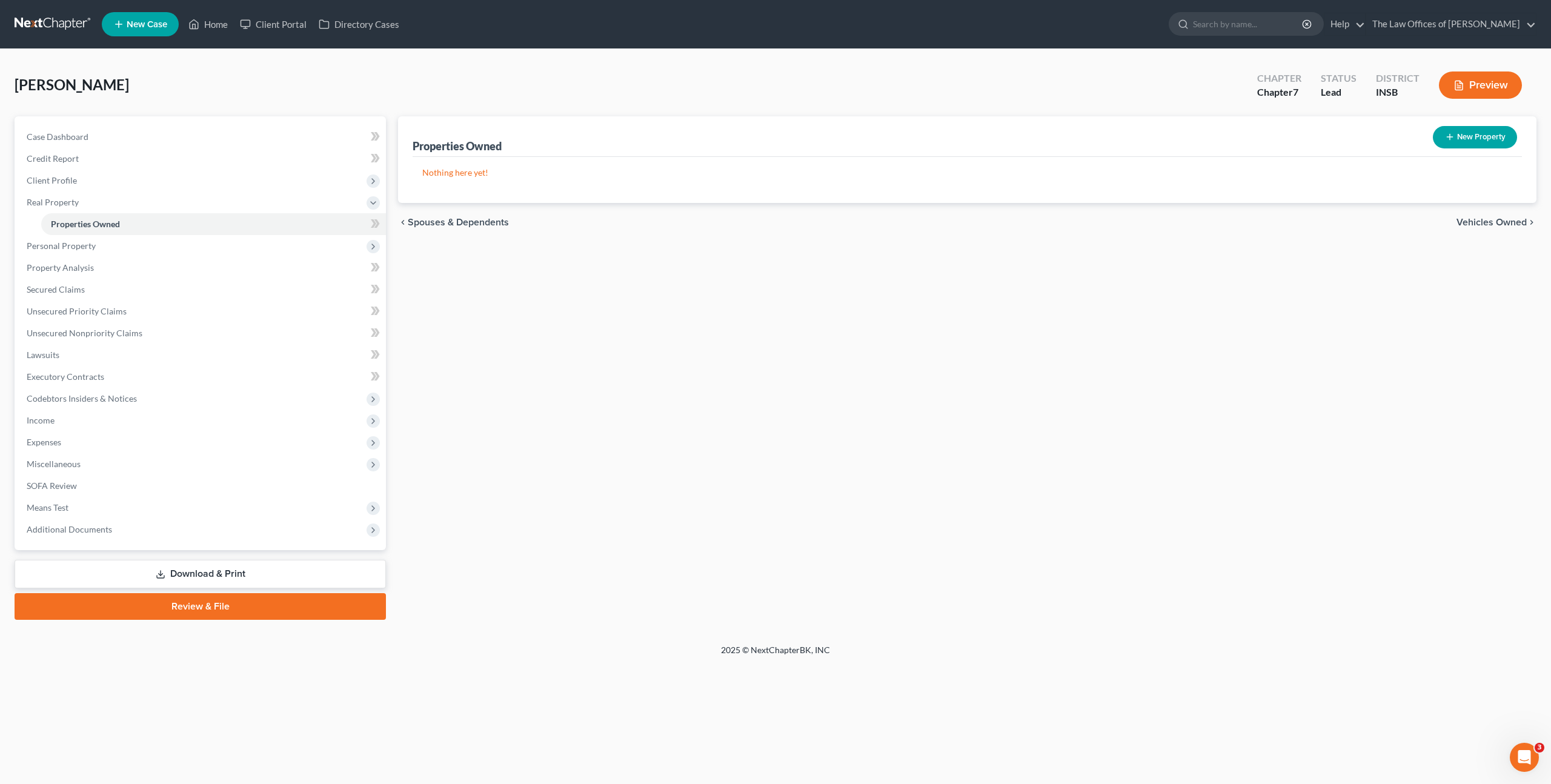
click at [1454, 148] on div "New Property" at bounding box center [1475, 136] width 94 height 32
click at [1456, 144] on button "New Property" at bounding box center [1475, 137] width 84 height 23
select select "15"
select select "81"
select select "0"
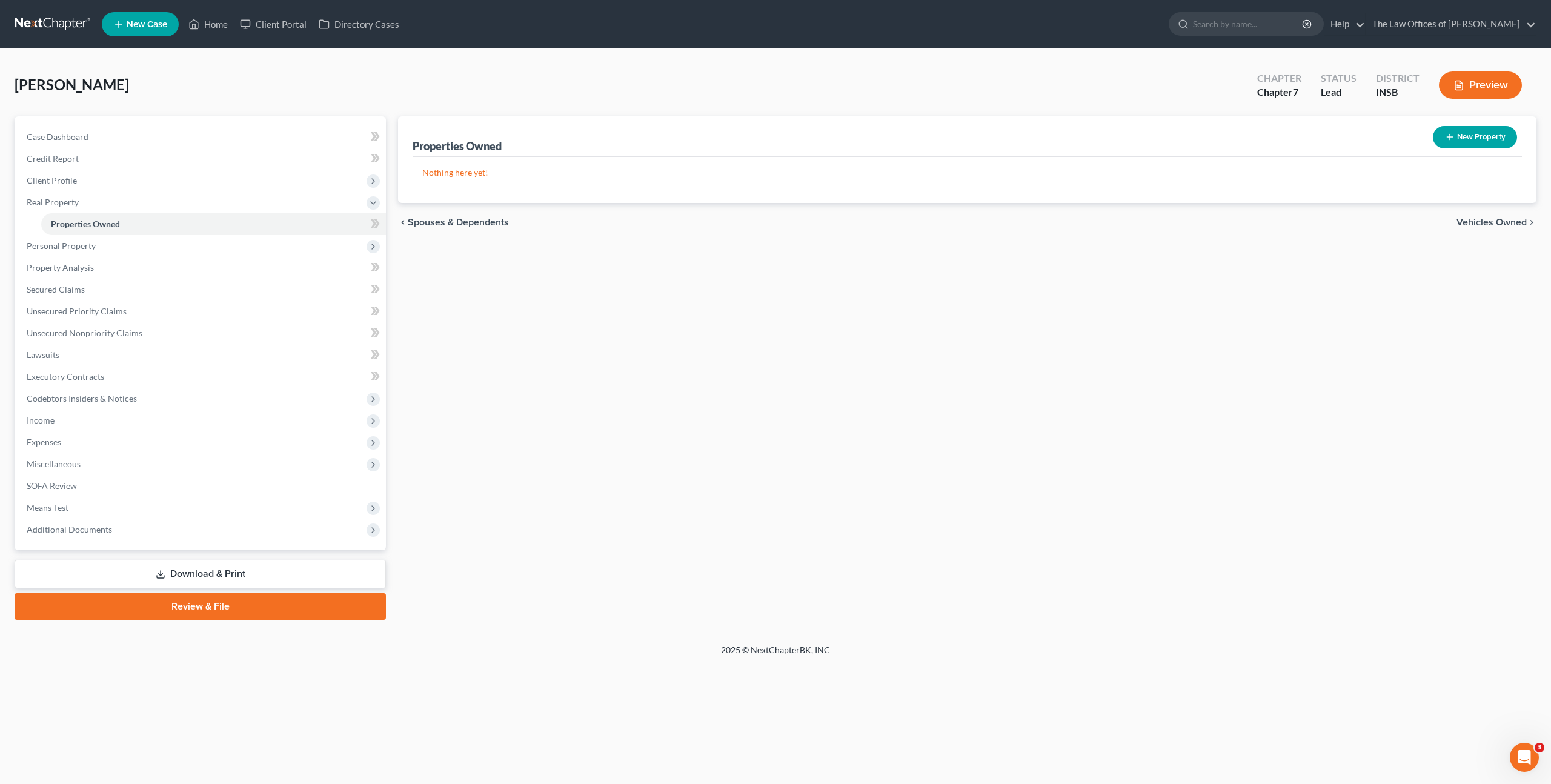
select select "0"
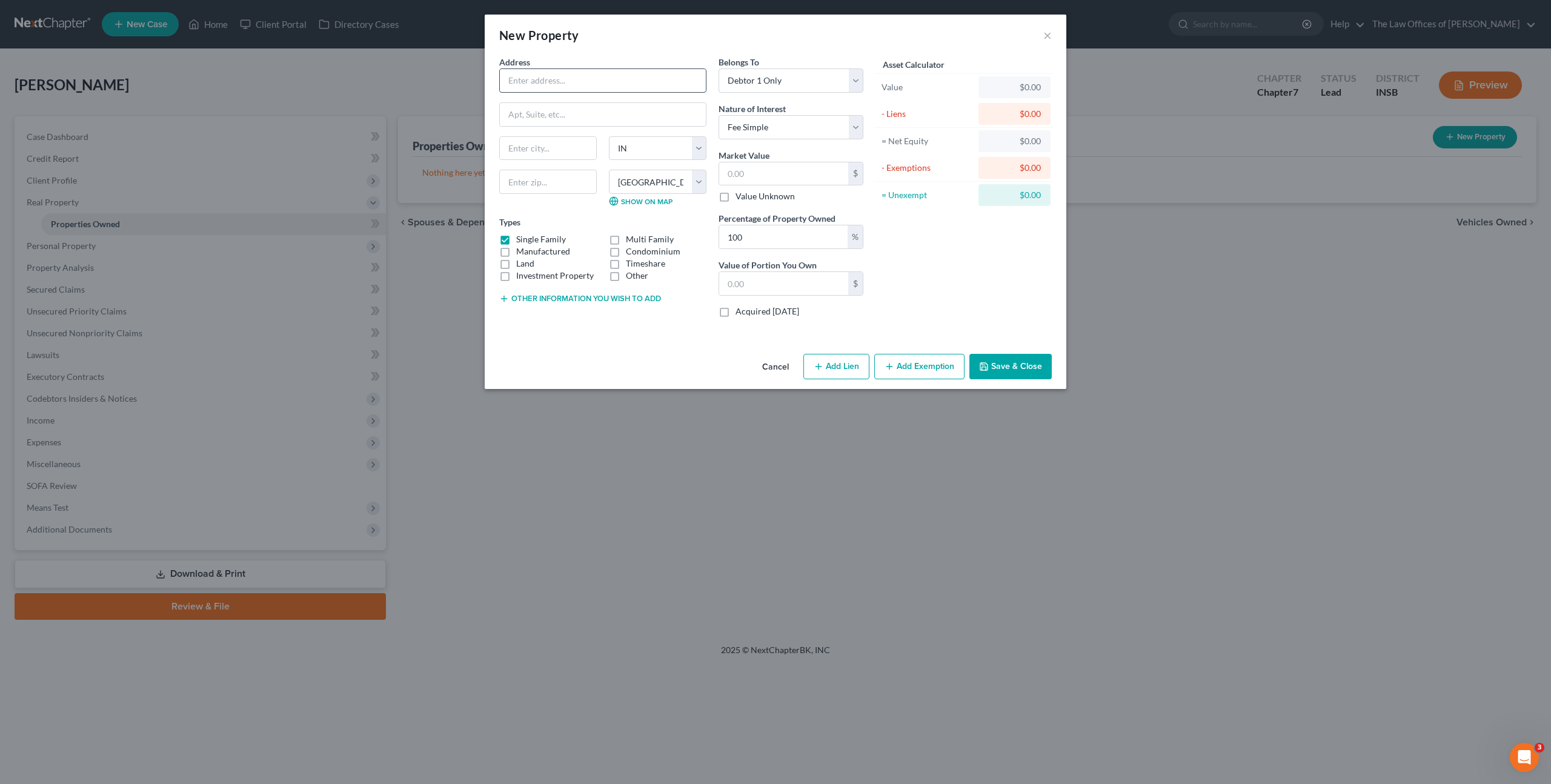
click at [540, 77] on input "text" at bounding box center [602, 81] width 206 height 23
type input "[STREET_ADDRESS]"
click at [528, 185] on input "text" at bounding box center [547, 182] width 97 height 24
type input "47714"
click at [578, 346] on div "Address * 621 S [GEOGRAPHIC_DATA] [US_STATE][GEOGRAPHIC_DATA] [GEOGRAPHIC_DATA]…" at bounding box center [776, 203] width 581 height 293
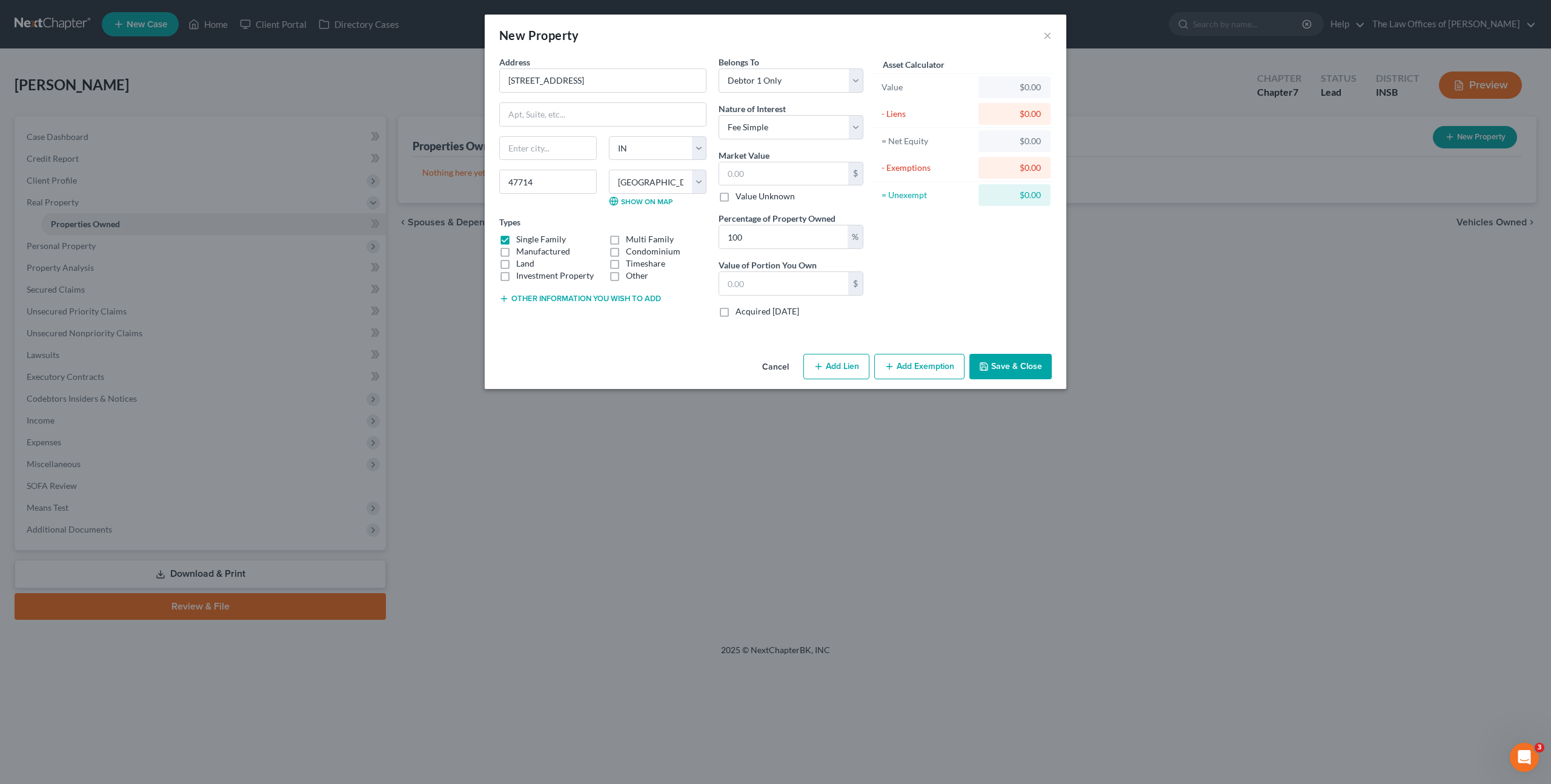
type input "[GEOGRAPHIC_DATA]"
click at [602, 298] on button "Other information you wish to add" at bounding box center [580, 298] width 162 height 9
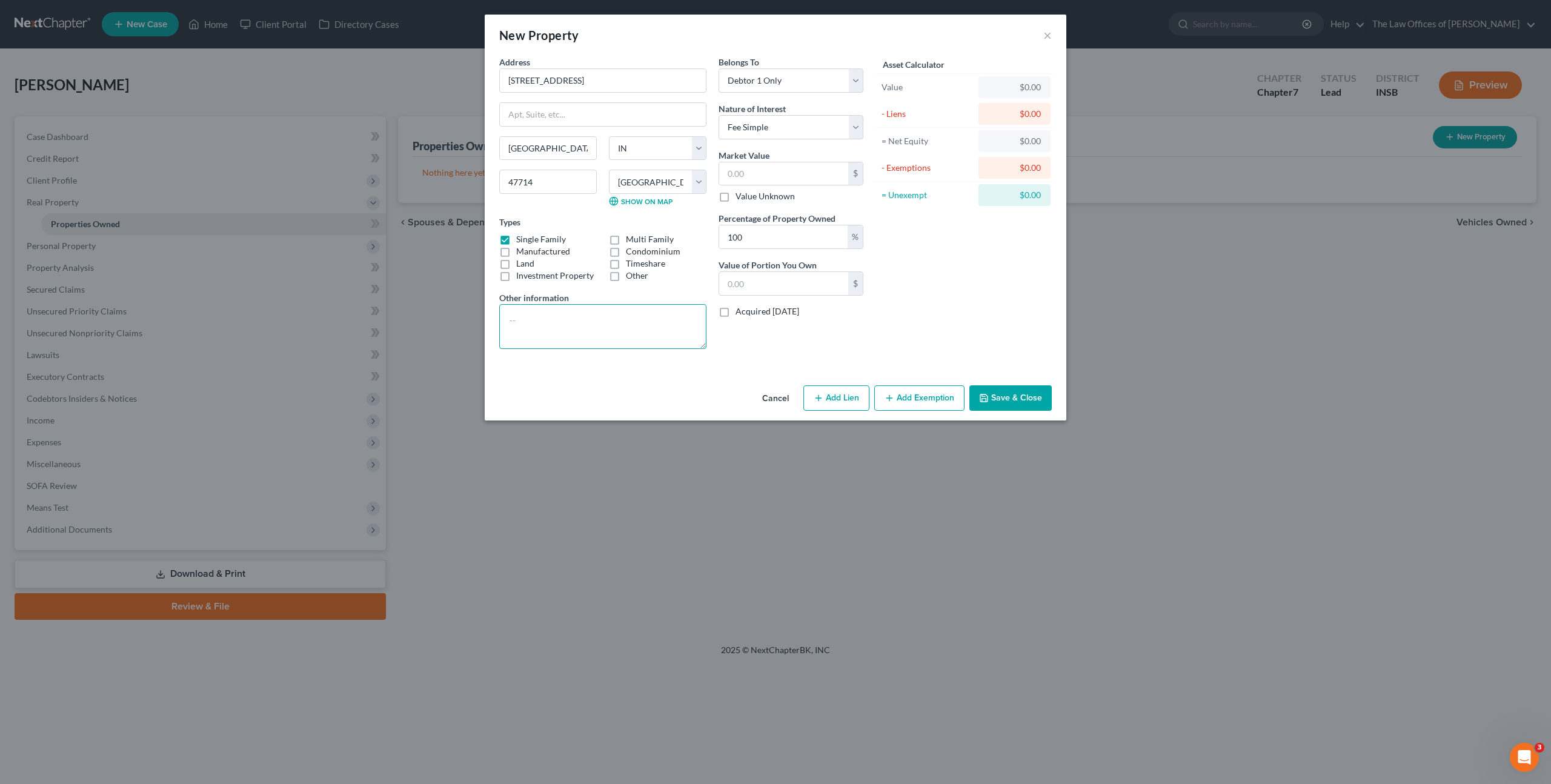
drag, startPoint x: 556, startPoint y: 314, endPoint x: 584, endPoint y: 316, distance: 28.1
click at [556, 314] on textarea at bounding box center [602, 327] width 207 height 45
paste textarea ""Purchased for $110,000.00 in 07/2022. Tax Assessed for $160,000.00 in 07/2024.""
type textarea ""Purchased for $110,000.00 in 07/2022. Tax Assessed for $160,000.00 in 07/2024.""
click at [762, 67] on div "Belongs To * Select Debtor 1 Only Debtor 2 Only Debtor 1 And Debtor 2 Only At L…" at bounding box center [791, 74] width 145 height 37
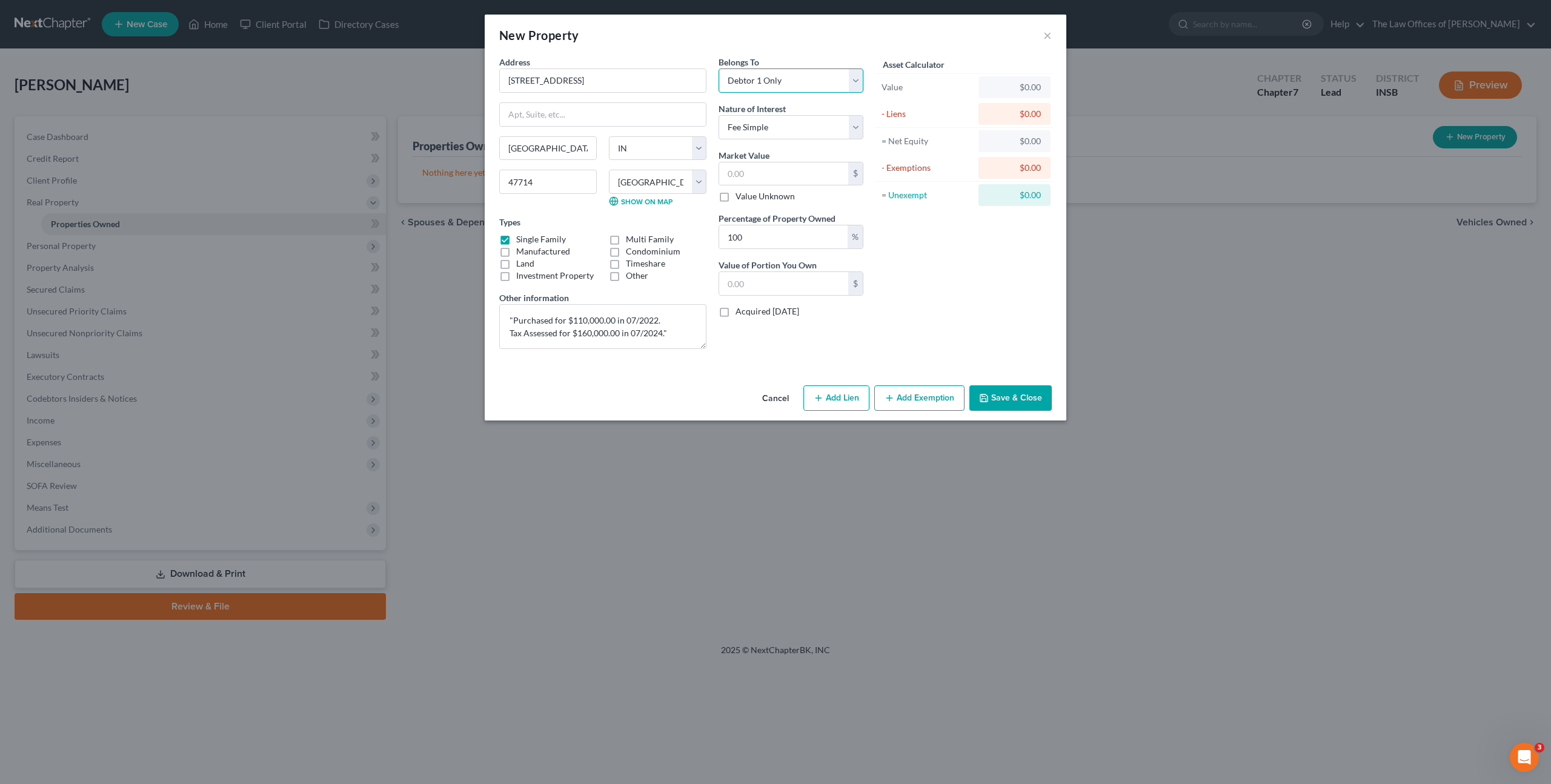
click at [765, 70] on select "Select Debtor 1 Only Debtor 2 Only Debtor 1 And Debtor 2 Only At Least One Of T…" at bounding box center [791, 80] width 145 height 24
select select "3"
click at [719, 69] on select "Select Debtor 1 Only Debtor 2 Only Debtor 1 And Debtor 2 Only At Least One Of T…" at bounding box center [791, 80] width 145 height 24
click at [930, 266] on div "Asset Calculator Value $0.00 - Liens $0.00 = Net Equity $0.00 - Exemptions $0.0…" at bounding box center [963, 207] width 189 height 303
click at [613, 316] on textarea ""Purchased for $110,000.00 in 07/2022. Tax Assessed for $160,000.00 in 07/2024."" at bounding box center [602, 327] width 207 height 45
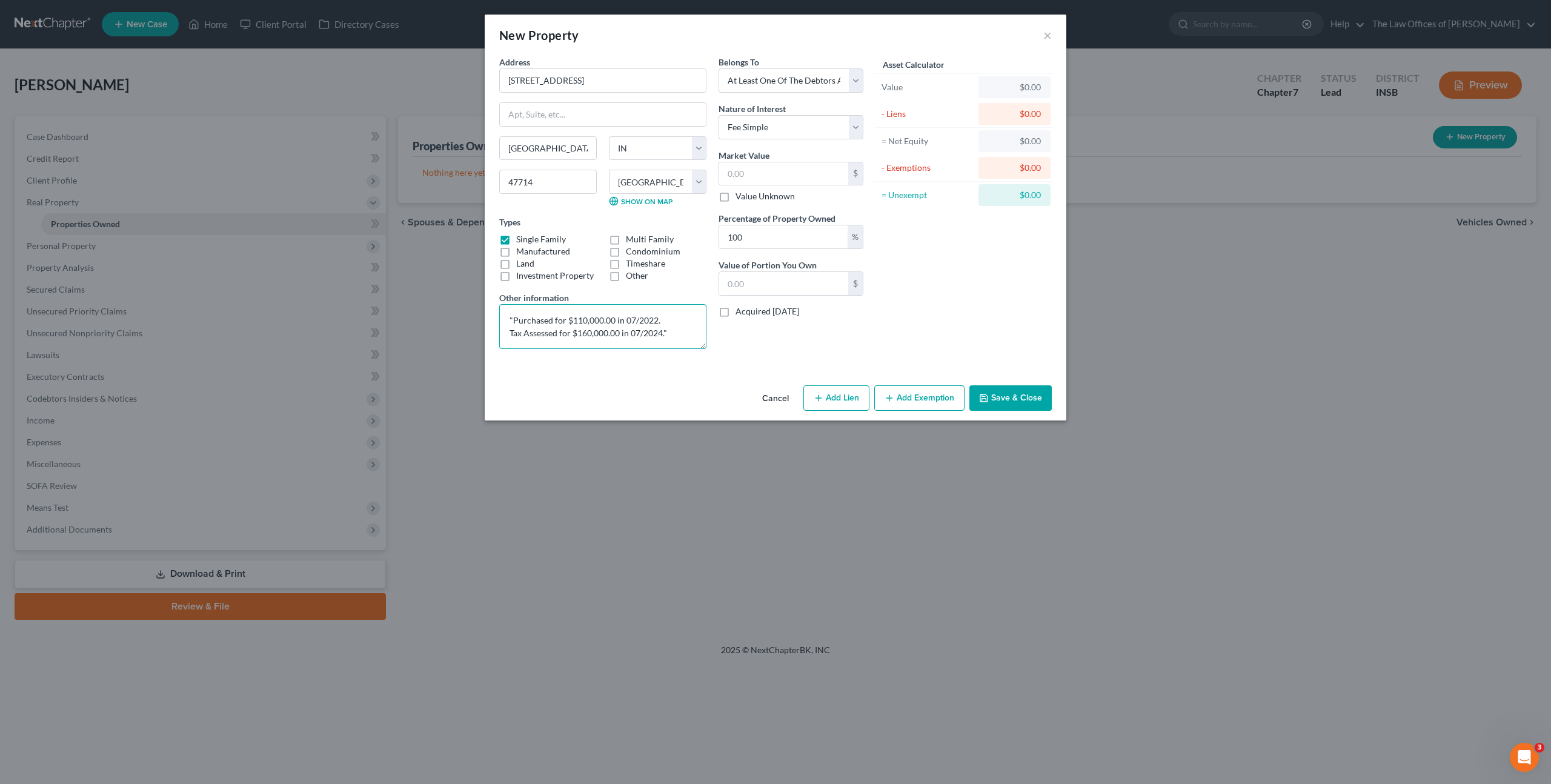
drag, startPoint x: 602, startPoint y: 320, endPoint x: 758, endPoint y: 335, distance: 156.7
click at [602, 320] on textarea ""Purchased for $110,000.00 in 07/2022. Tax Assessed for $160,000.00 in 07/2024."" at bounding box center [602, 327] width 207 height 45
click at [656, 316] on textarea ""Purchased for $194,124.00 in 07/2022. Tax Assessed for $160,000.00 in 07/2024."" at bounding box center [602, 327] width 207 height 45
click at [592, 338] on textarea ""Purchased for $194,124.00 in 07/2023. Tax Assessed for $160,000.00 in 07/2024."" at bounding box center [602, 327] width 207 height 45
click at [871, 334] on div "Asset Calculator Value $0.00 - Liens $0.00 = Net Equity $0.00 - Exemptions $0.0…" at bounding box center [963, 207] width 189 height 303
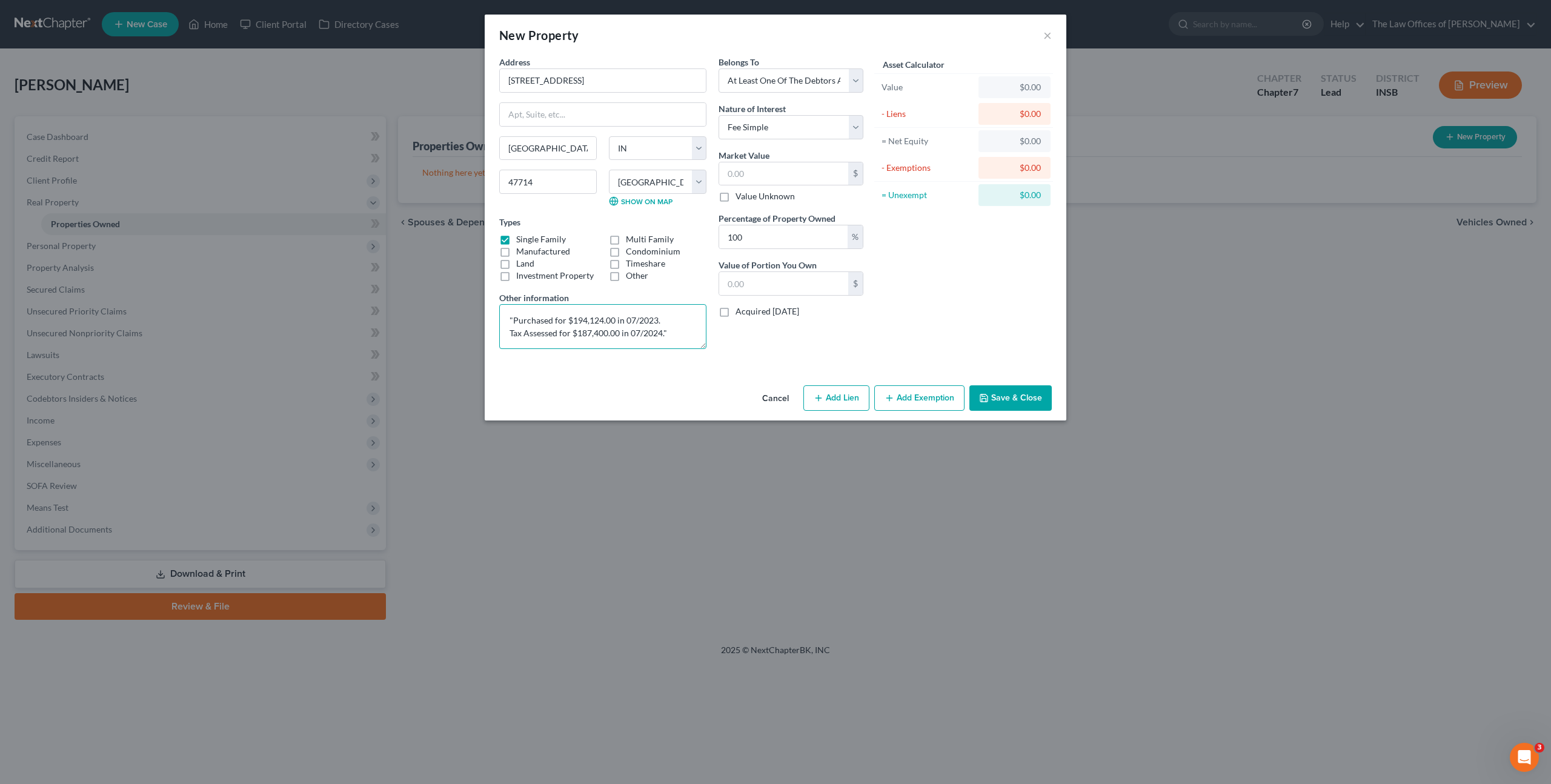
click at [662, 333] on textarea ""Purchased for $194,124.00 in 07/2023. Tax Assessed for $187,400.00 in 07/2024."" at bounding box center [602, 327] width 207 height 45
type textarea ""Purchased for $194,124.00 in 07/2023. Tax Assessed for $187,400.00 in 04/2025.""
click at [963, 255] on div "Asset Calculator Value $0.00 - Liens $0.00 = Net Equity $0.00 - Exemptions $0.0…" at bounding box center [963, 207] width 189 height 303
click at [766, 164] on input "text" at bounding box center [784, 174] width 129 height 23
type input "2"
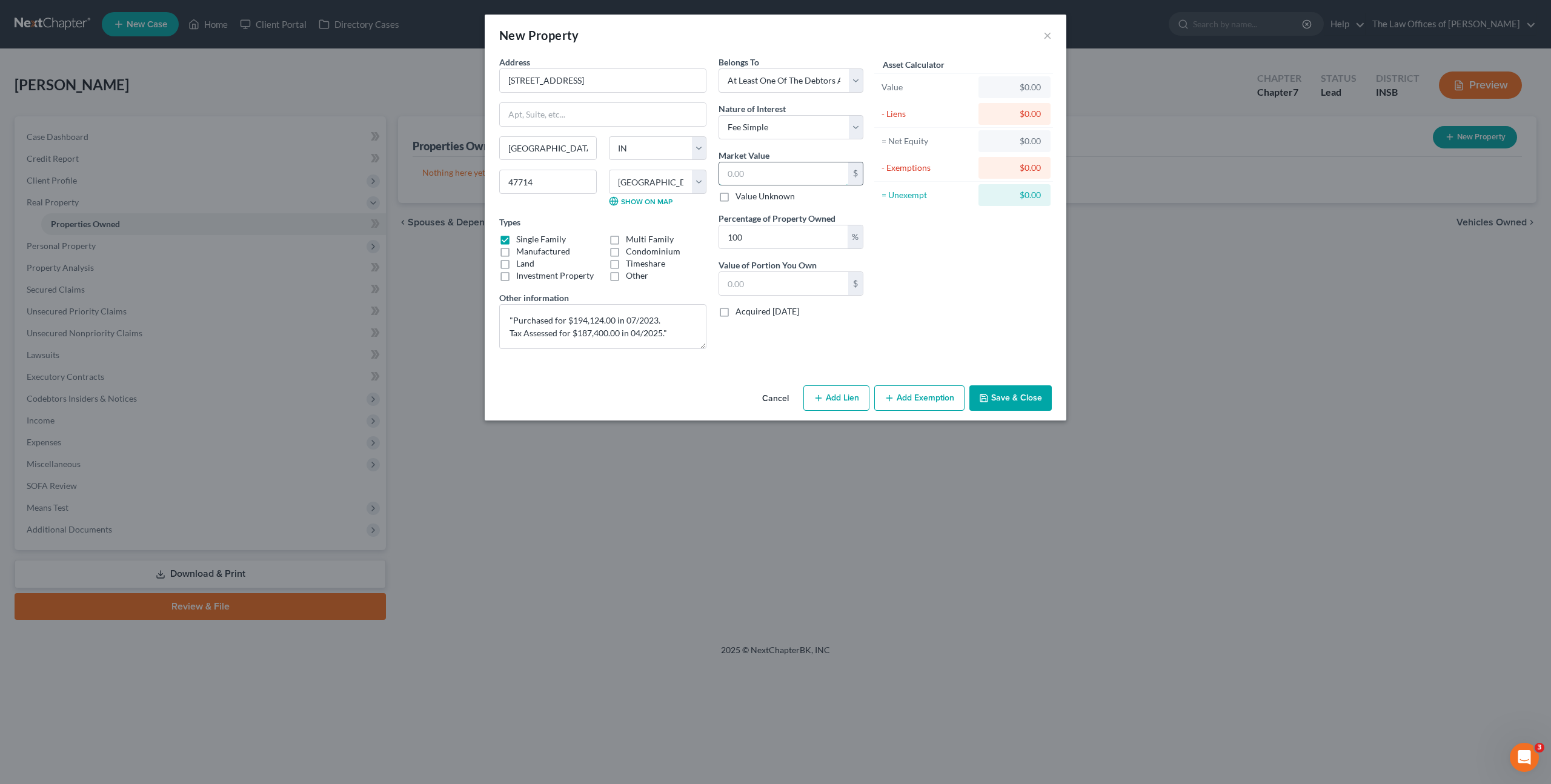
type input "2.00"
type input "24"
type input "24.00"
type input "249"
type input "249.00"
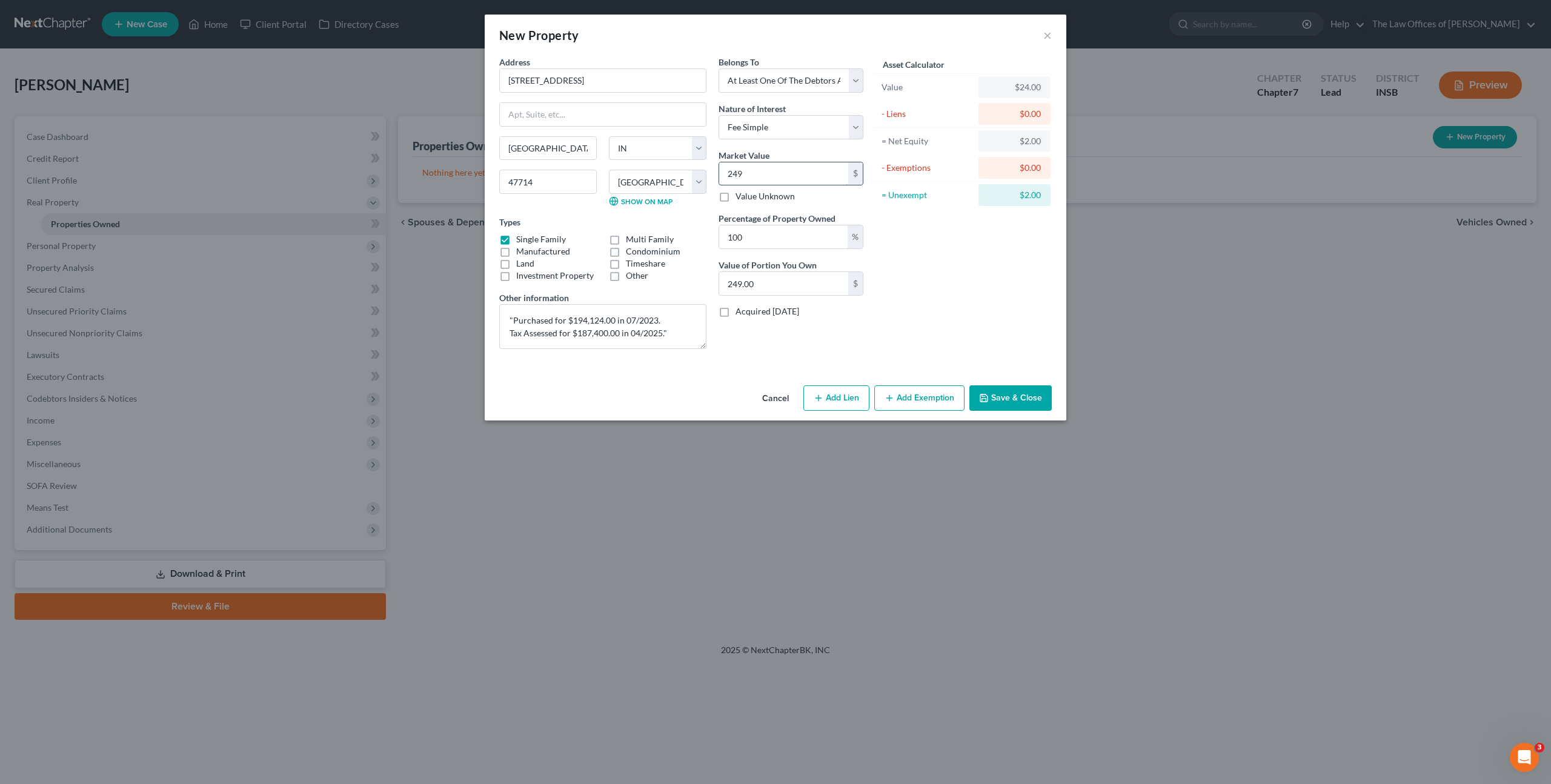
type input "2498"
type input "2,498.00"
type input "2,49"
type input "249.00"
type input "2498"
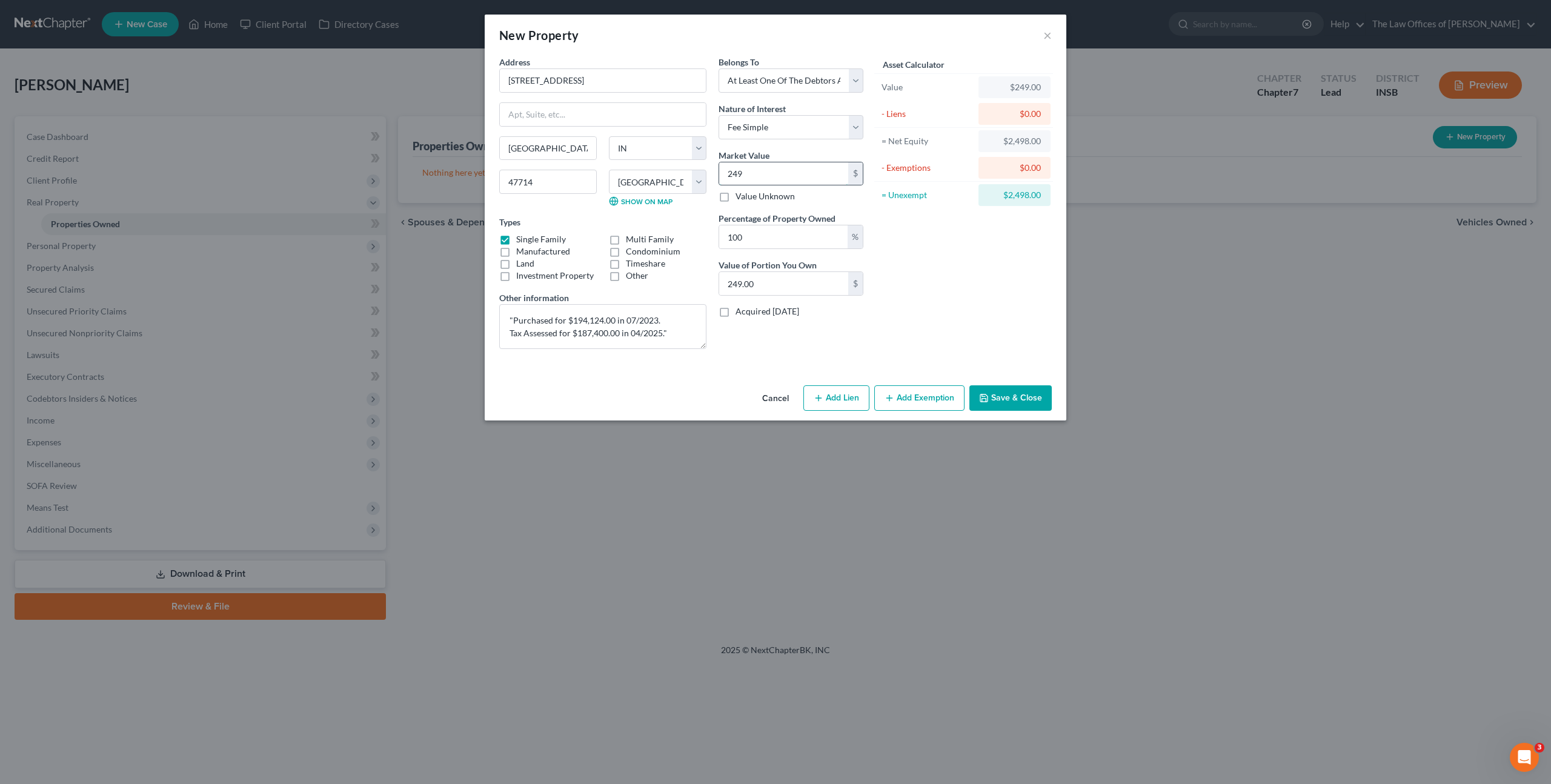
type input "2,498.00"
type input "2,4986"
type input "24,986.00"
type input "24,9860"
type input "249,860.00"
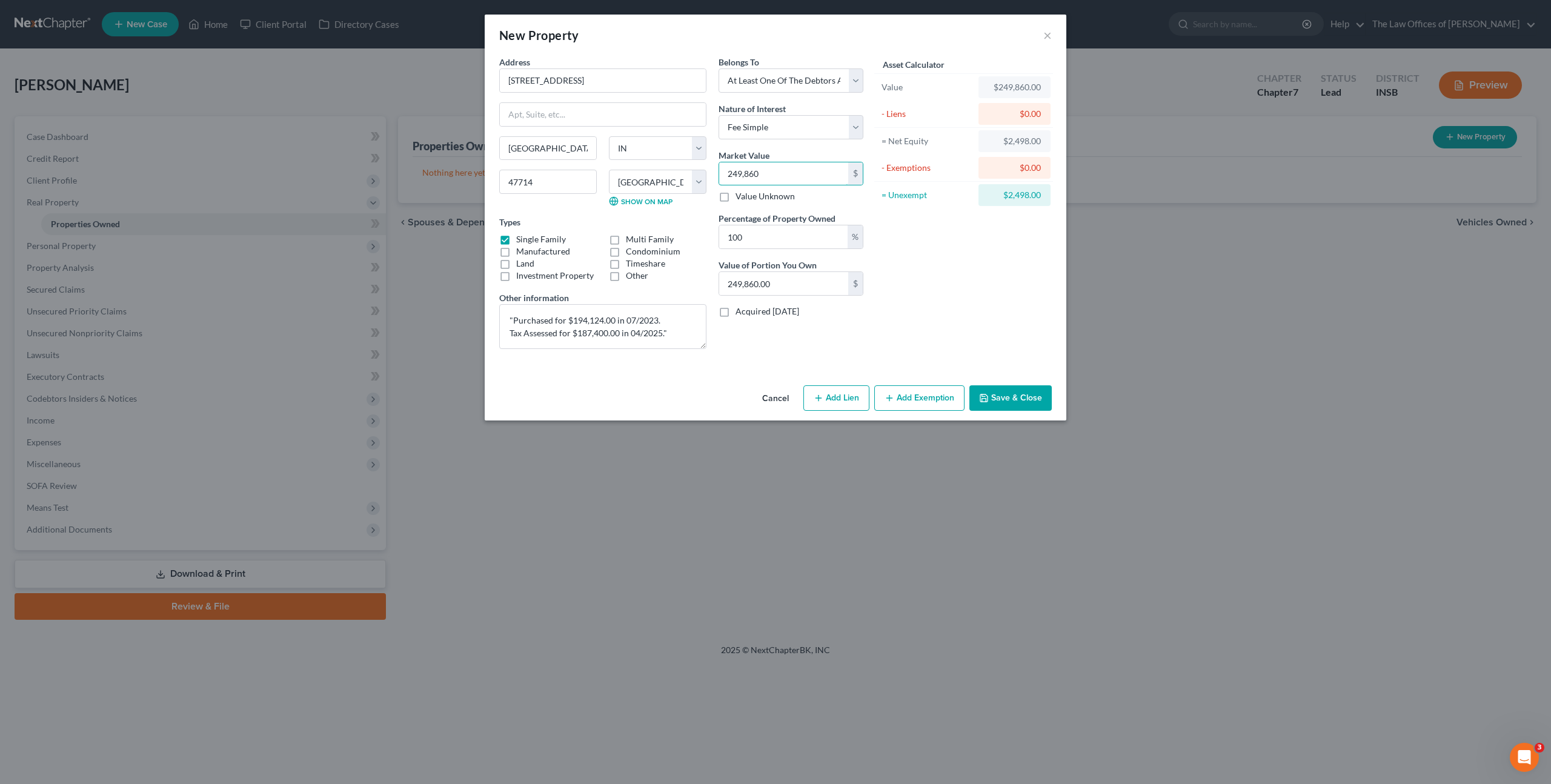
type input "249,860"
click at [978, 262] on div "Asset Calculator Value $249,860.00 - Liens $0.00 = Net Equity $2,498.00 - Exemp…" at bounding box center [963, 207] width 189 height 303
click at [999, 398] on button "Save & Close" at bounding box center [1011, 397] width 83 height 26
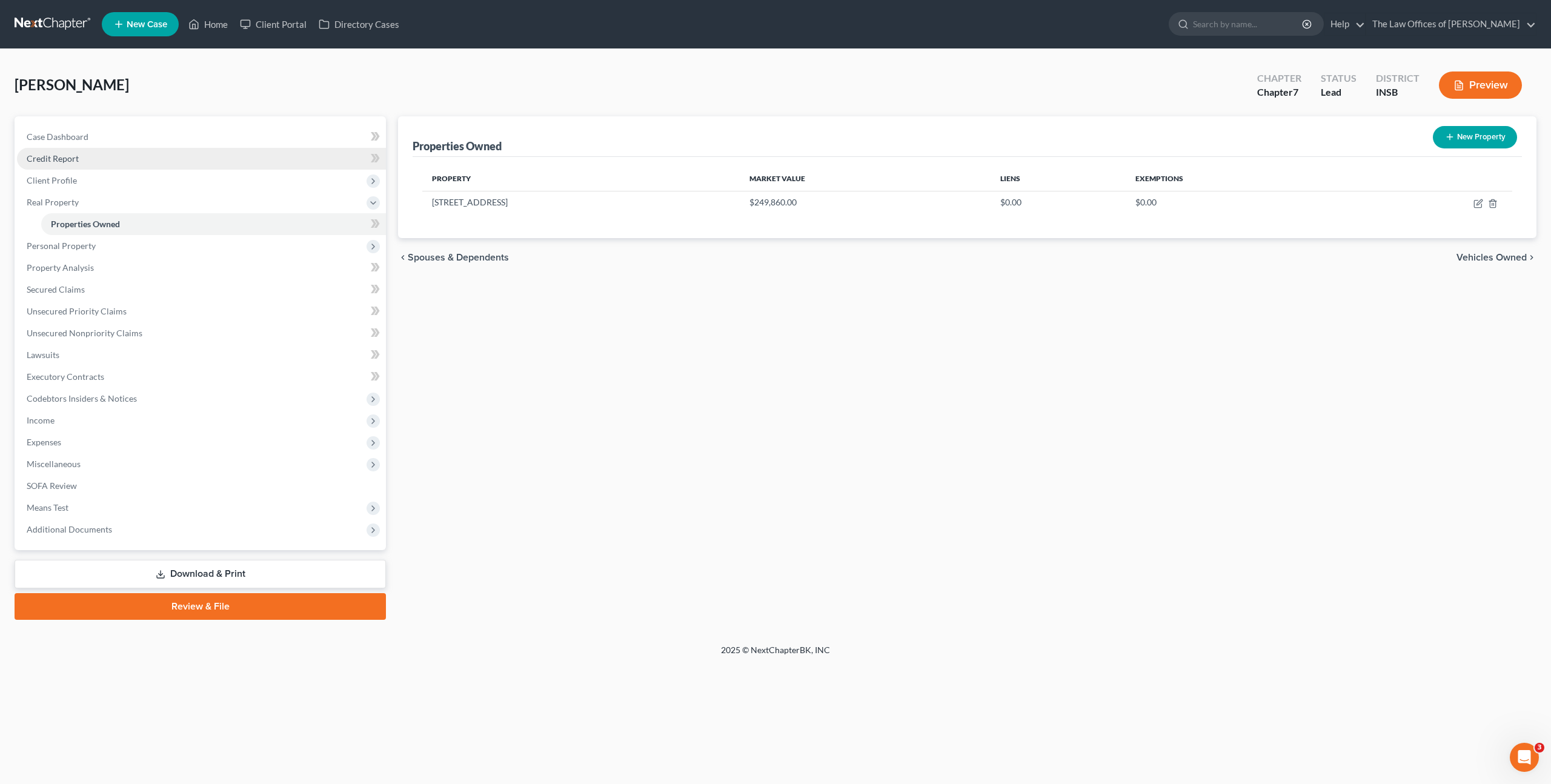
click at [96, 159] on link "Credit Report" at bounding box center [201, 159] width 369 height 22
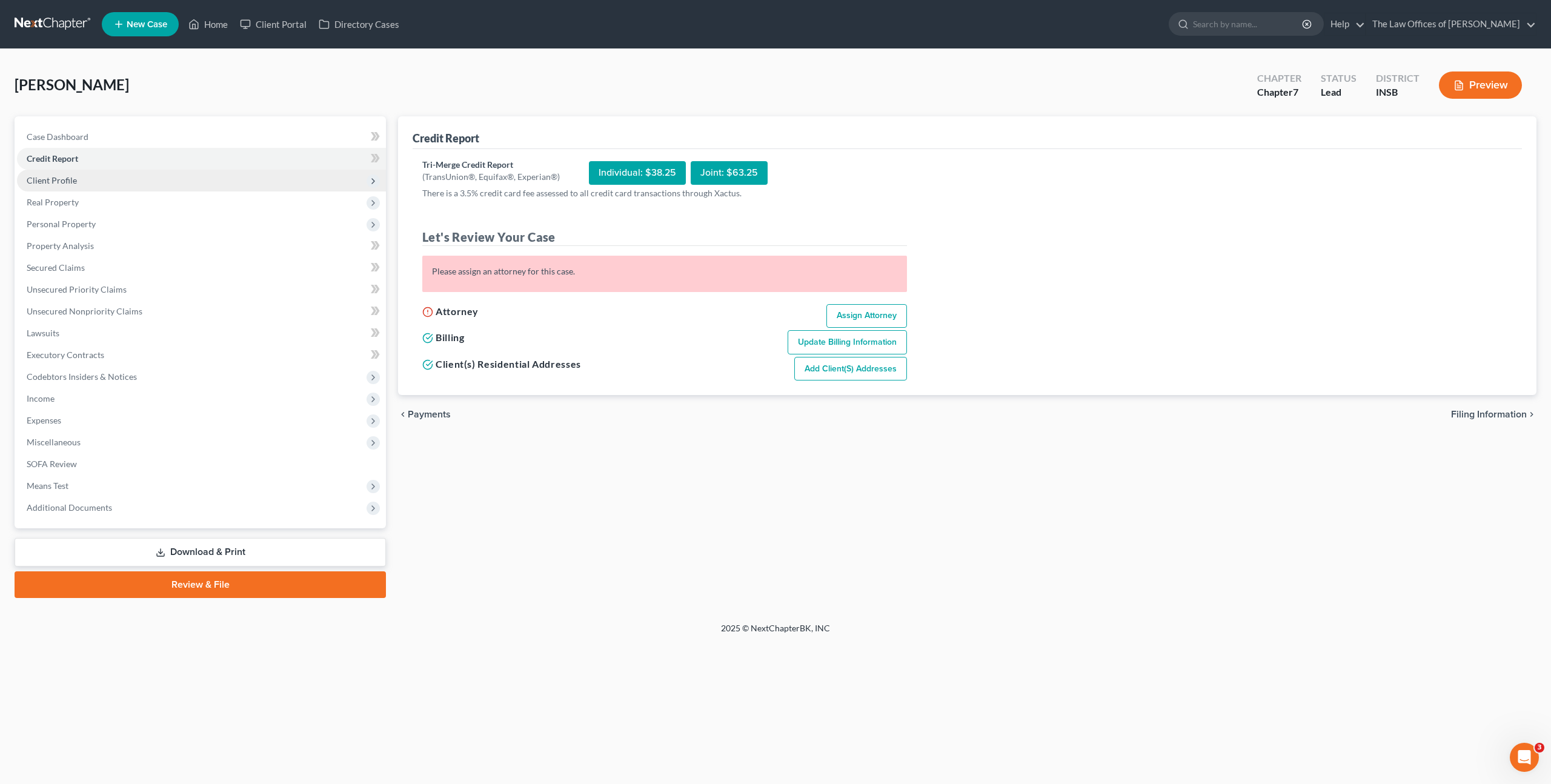
click at [114, 175] on span "Client Profile" at bounding box center [201, 181] width 369 height 22
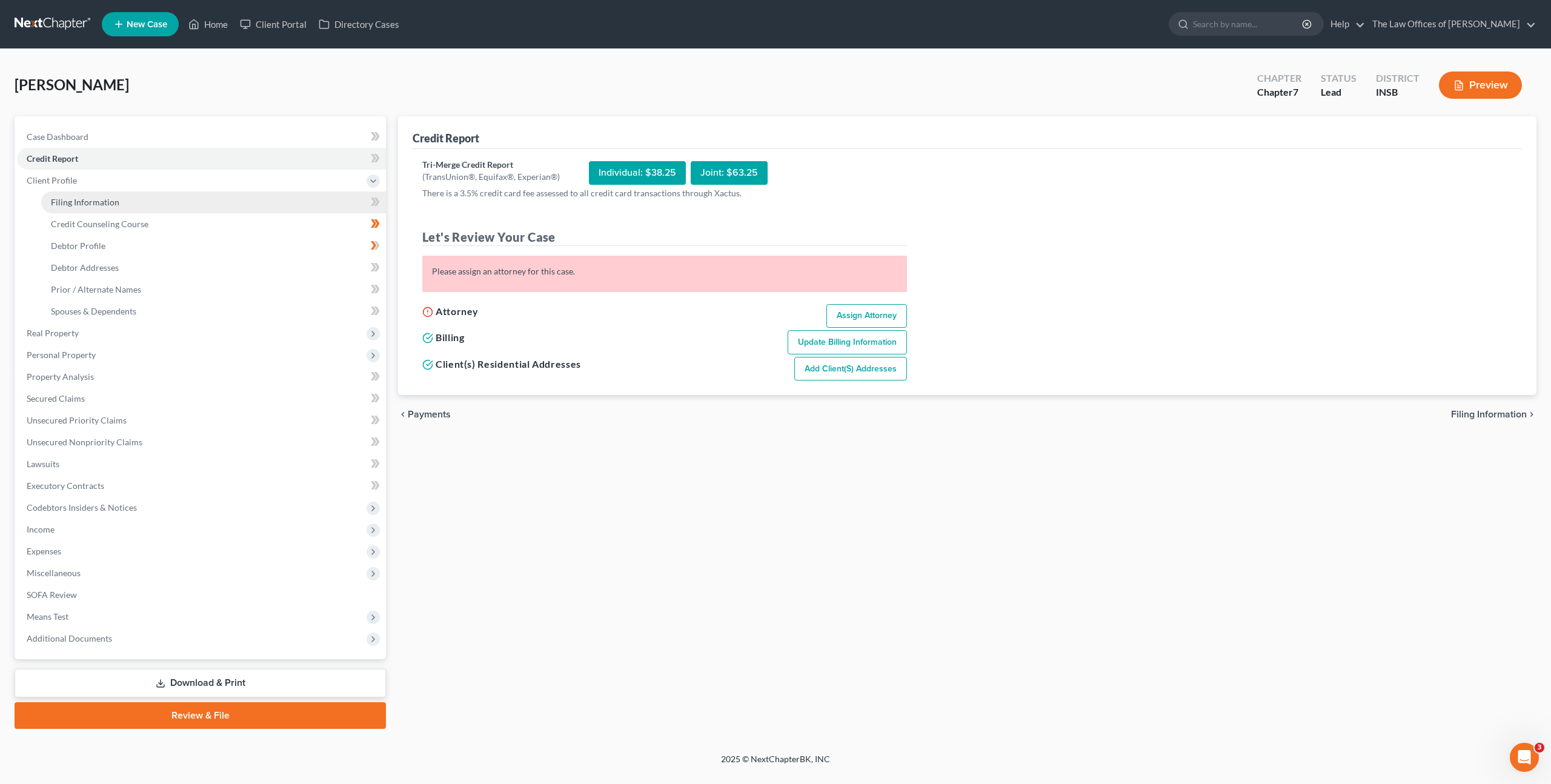
click at [111, 197] on span "Filing Information" at bounding box center [85, 202] width 69 height 10
select select "1"
select select "0"
select select "28"
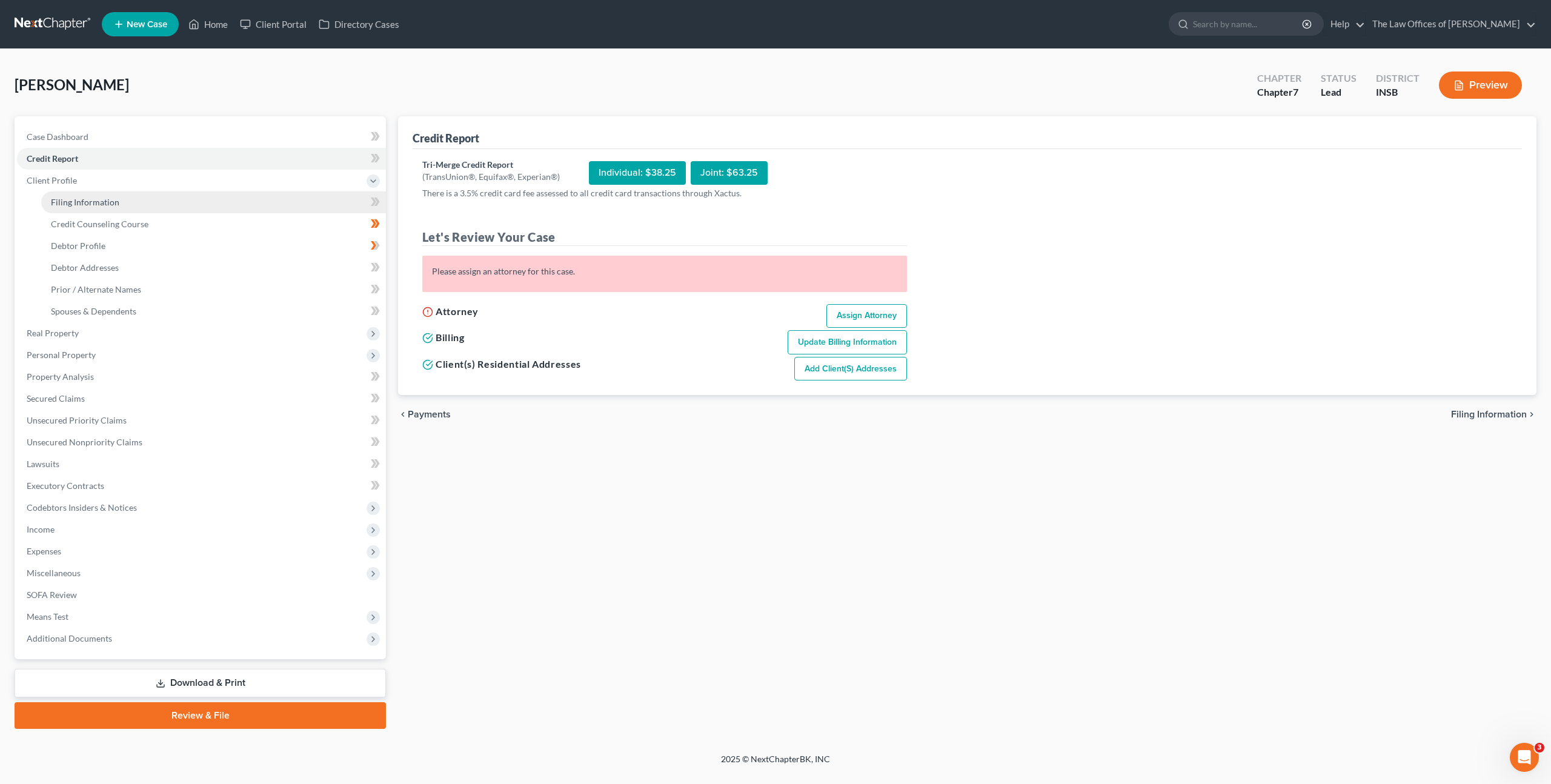
select select "15"
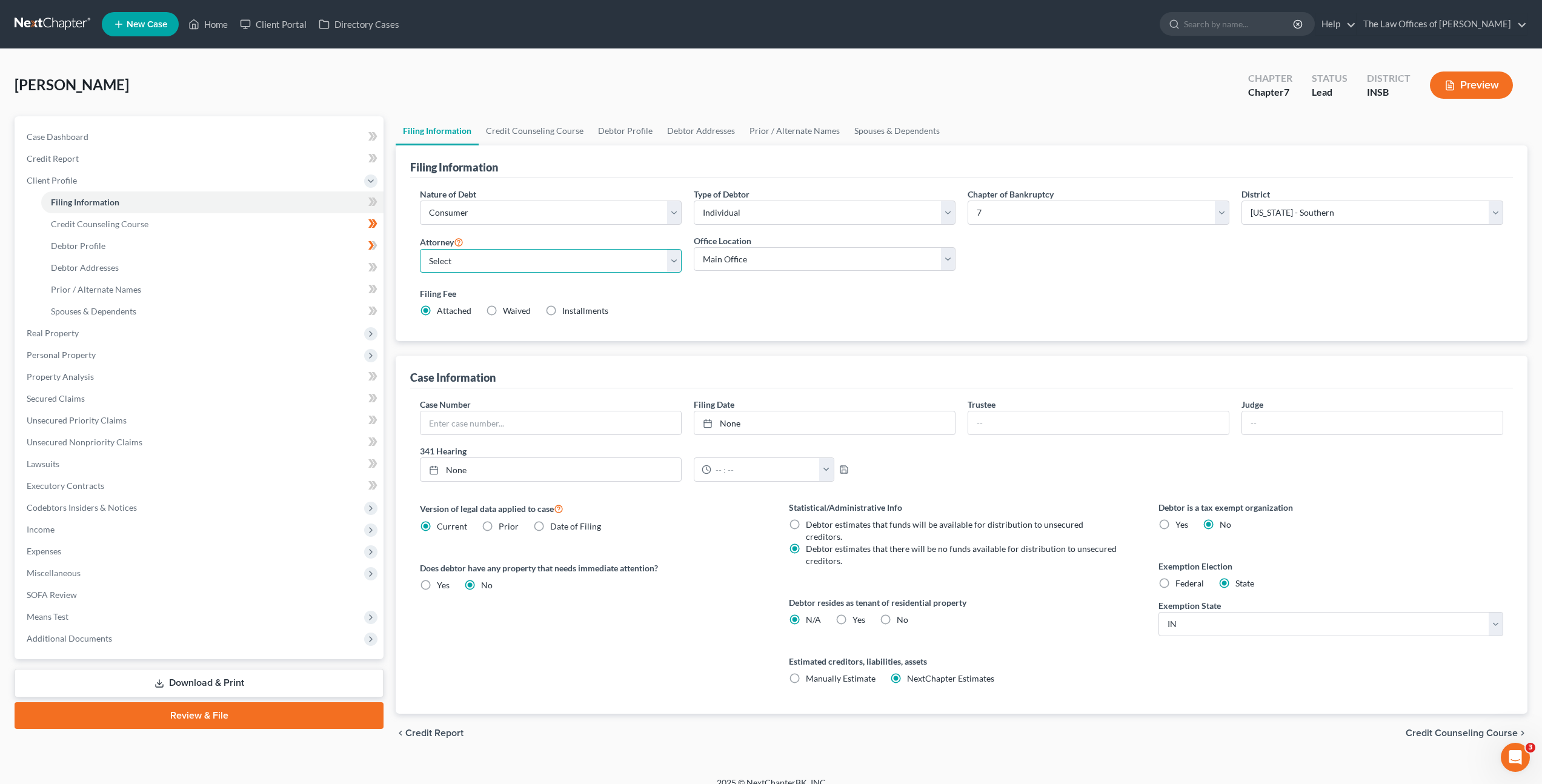
click at [538, 254] on select "Select [PERSON_NAME] - INSB [PERSON_NAME] - INSB [PERSON_NAME] [PERSON_NAME] - …" at bounding box center [551, 260] width 262 height 24
select select "0"
click at [420, 249] on select "Select [PERSON_NAME] - INSB [PERSON_NAME] - INSB [PERSON_NAME] [PERSON_NAME] - …" at bounding box center [551, 260] width 262 height 24
click at [175, 157] on link "Credit Report" at bounding box center [200, 159] width 366 height 22
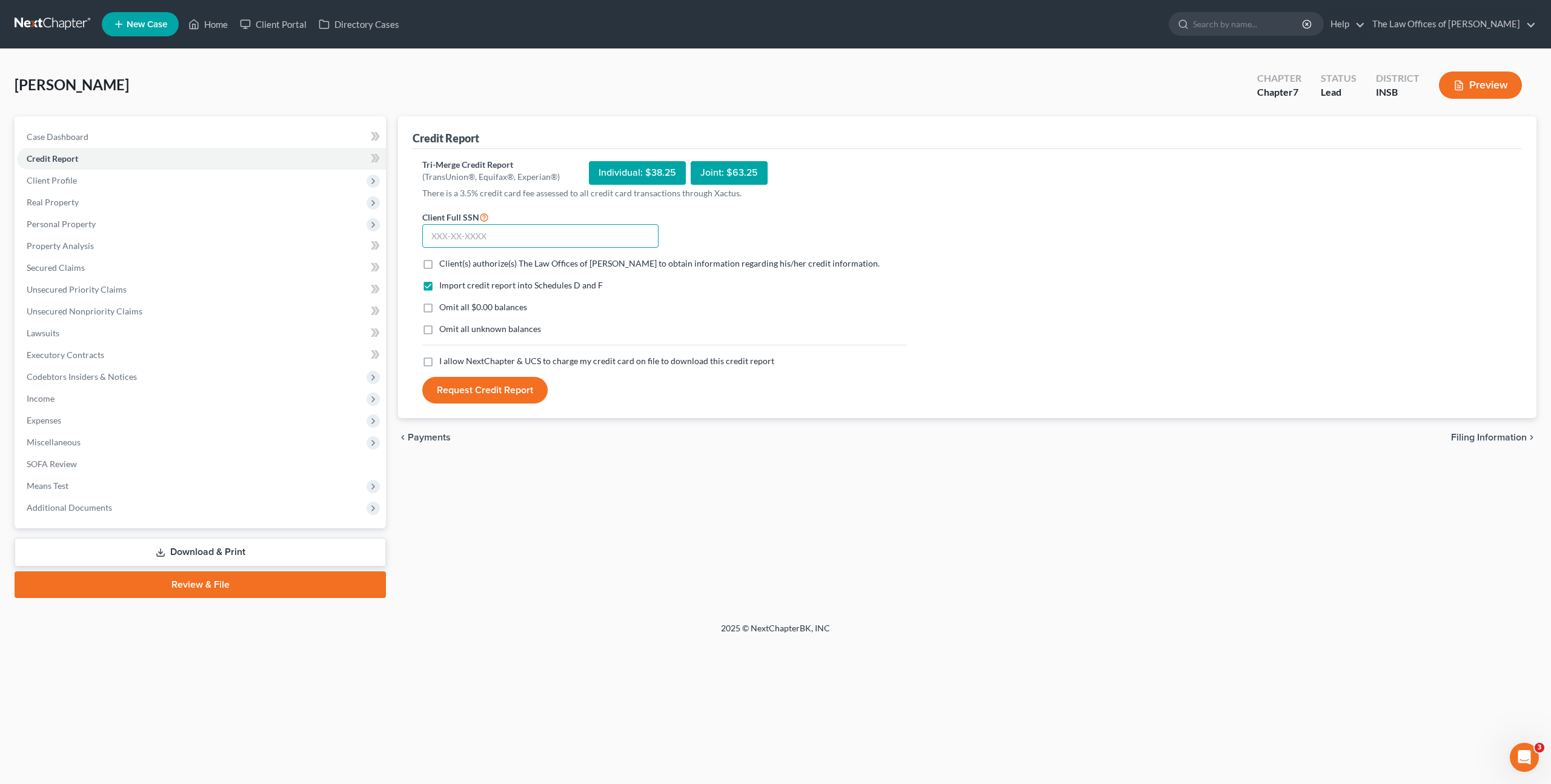
click at [515, 238] on input "text" at bounding box center [540, 236] width 236 height 24
paste input "313-76-6490"
type input "313-76-6490"
drag, startPoint x: 430, startPoint y: 260, endPoint x: 436, endPoint y: 285, distance: 25.7
click at [440, 261] on label "Client(s) authorize(s) The Law Offices of [PERSON_NAME] to obtain information r…" at bounding box center [659, 263] width 440 height 12
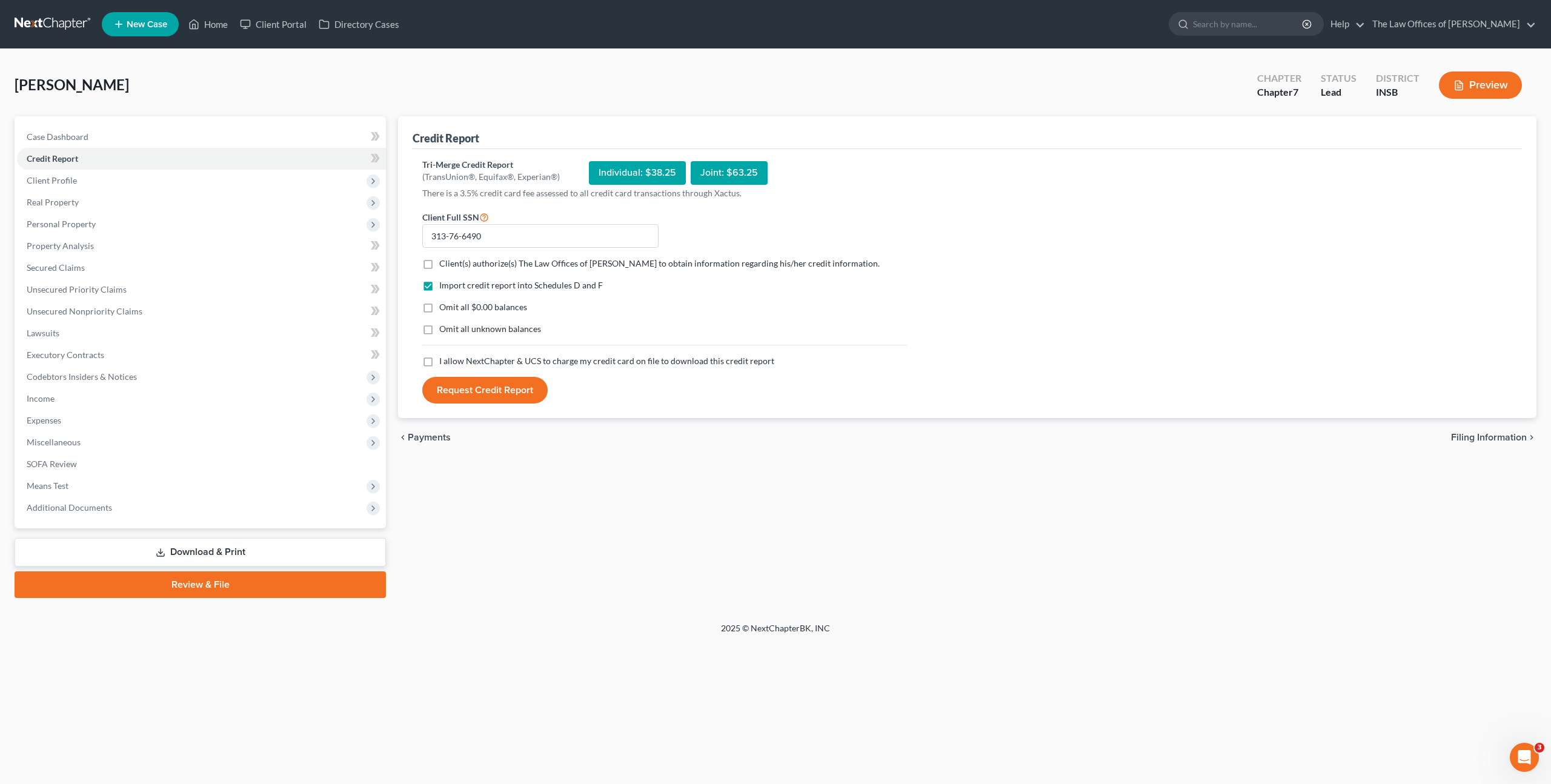
click at [444, 261] on input "Client(s) authorize(s) The Law Offices of [PERSON_NAME] to obtain information r…" at bounding box center [448, 261] width 8 height 8
checkbox input "true"
click at [440, 366] on label "I allow NextChapter & UCS to charge my credit card on file to download this cre…" at bounding box center [607, 361] width 335 height 12
click at [444, 363] on input "I allow NextChapter & UCS to charge my credit card on file to download this cre…" at bounding box center [448, 358] width 8 height 8
checkbox input "true"
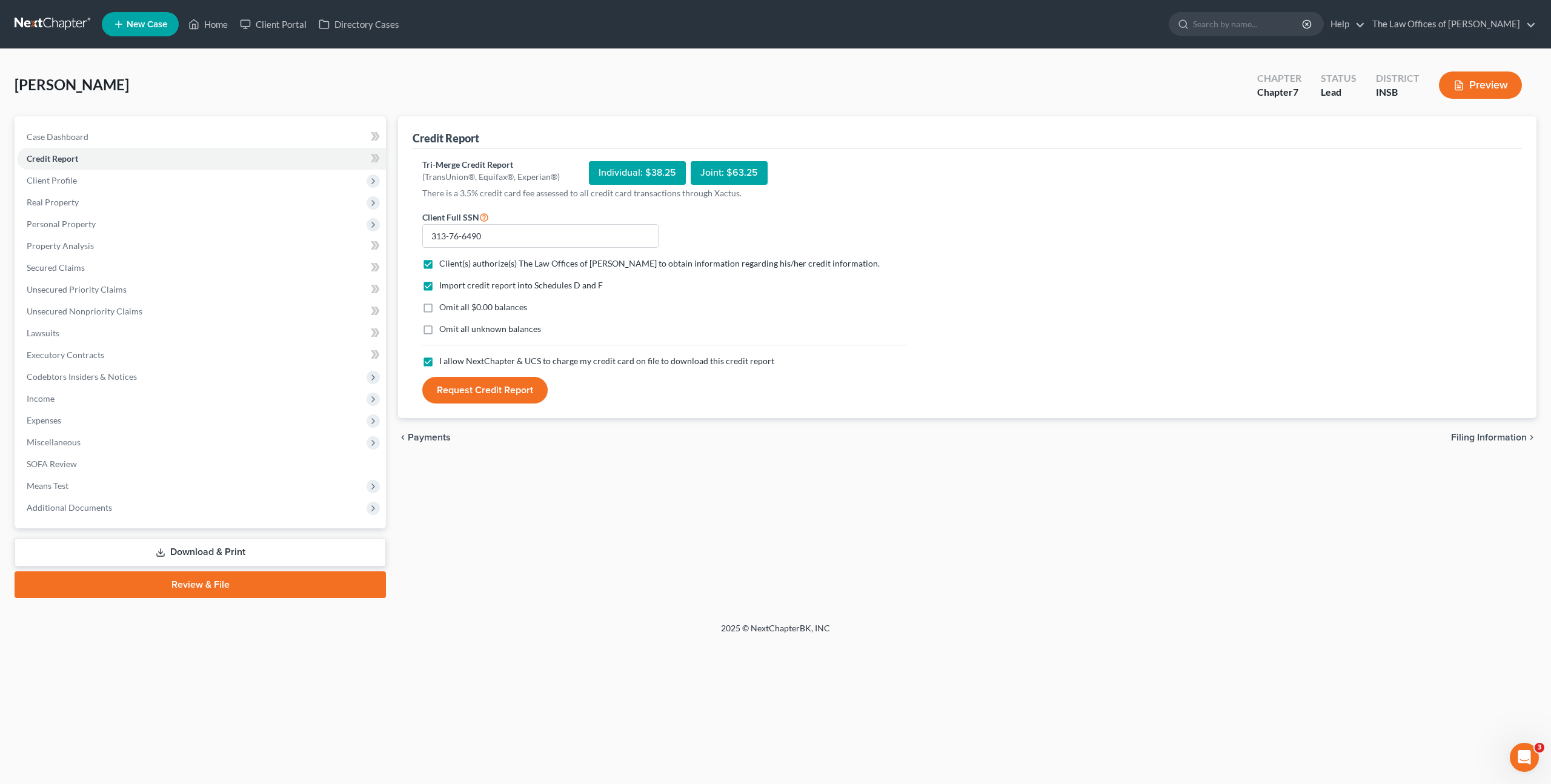
click at [469, 382] on button "Request Credit Report" at bounding box center [485, 390] width 125 height 26
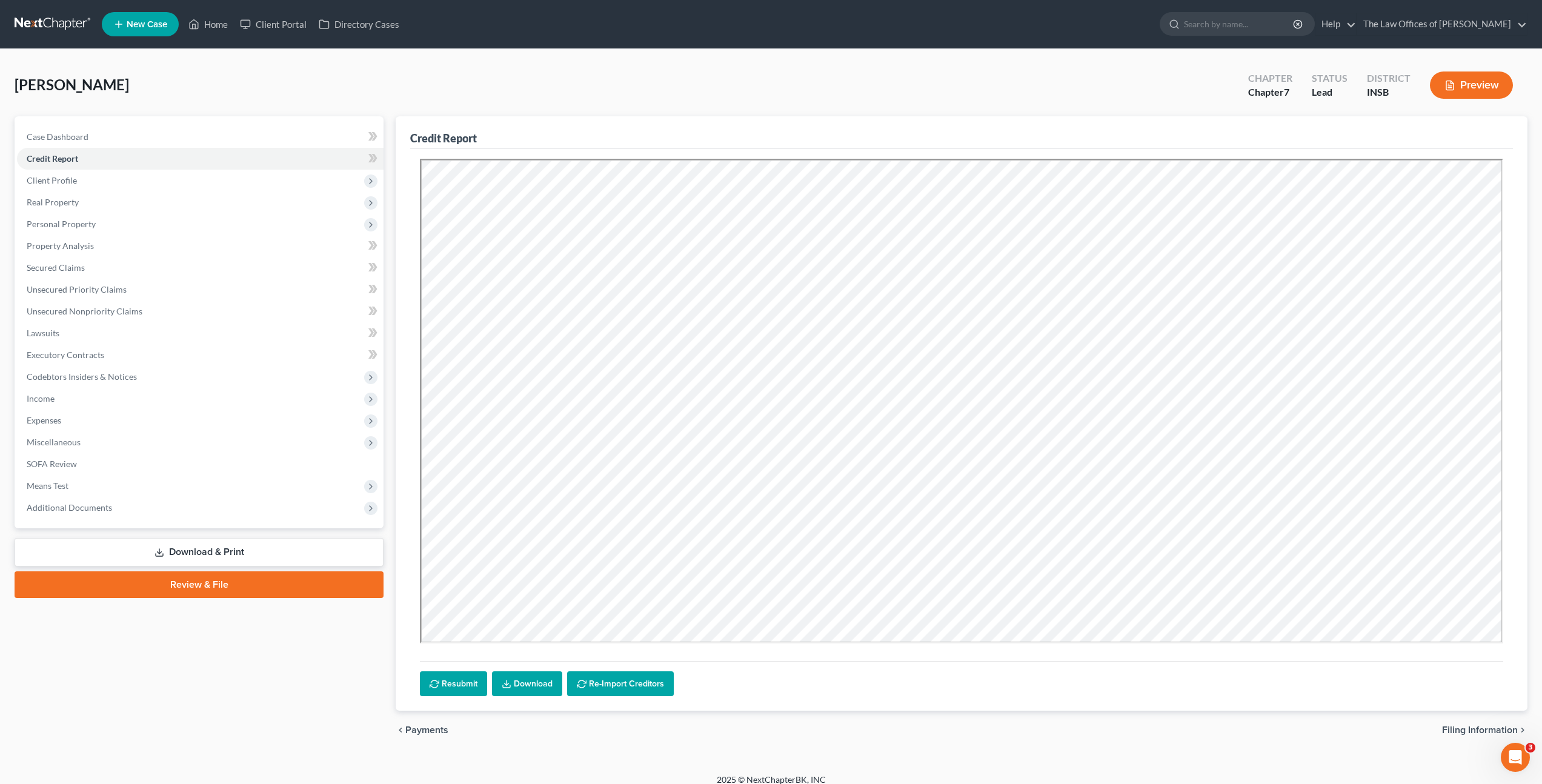
click at [521, 680] on link "Download" at bounding box center [527, 683] width 70 height 26
click at [257, 364] on link "Executory Contracts" at bounding box center [200, 355] width 366 height 22
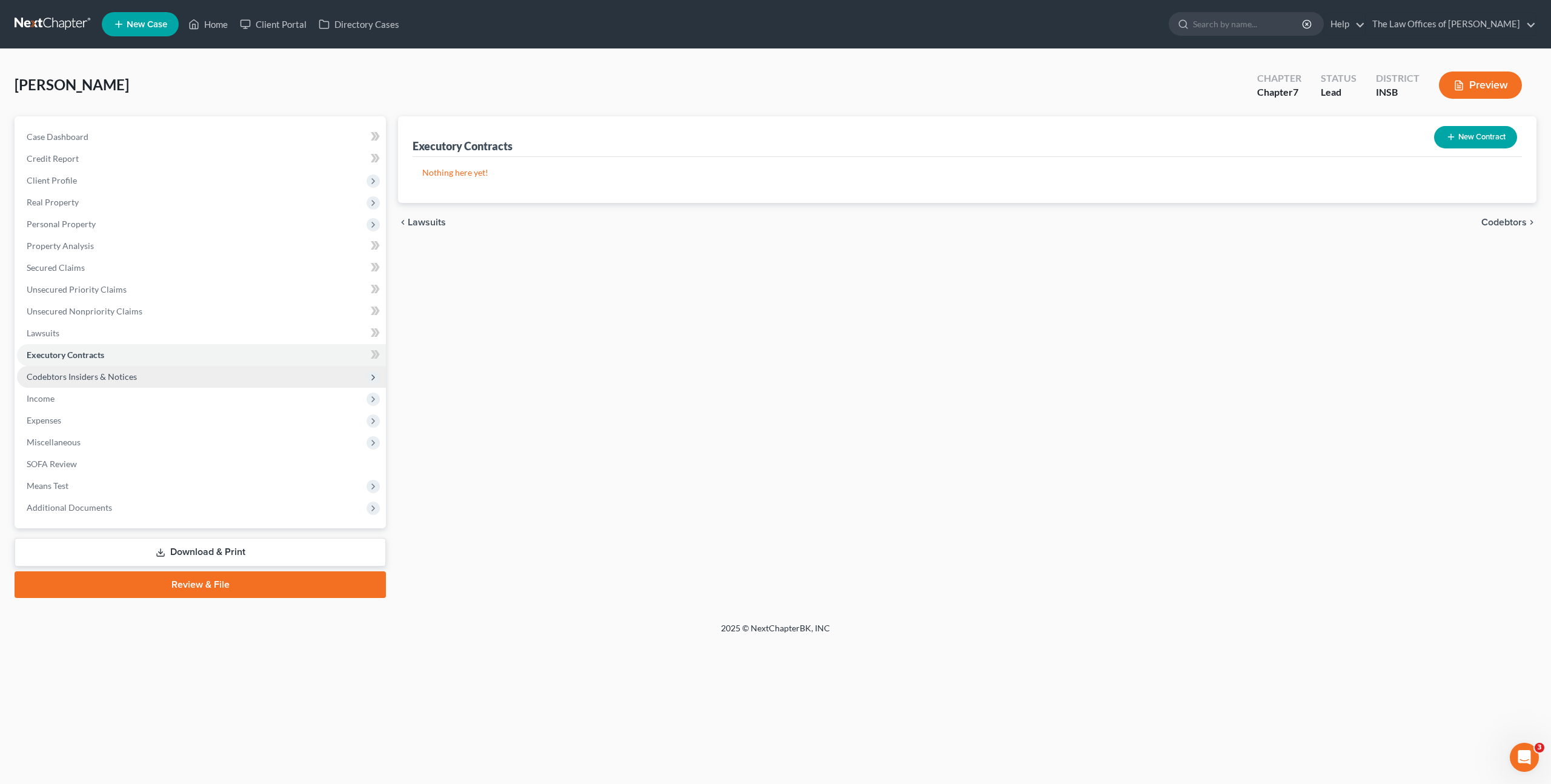
click at [249, 381] on span "Codebtors Insiders & Notices" at bounding box center [201, 376] width 369 height 22
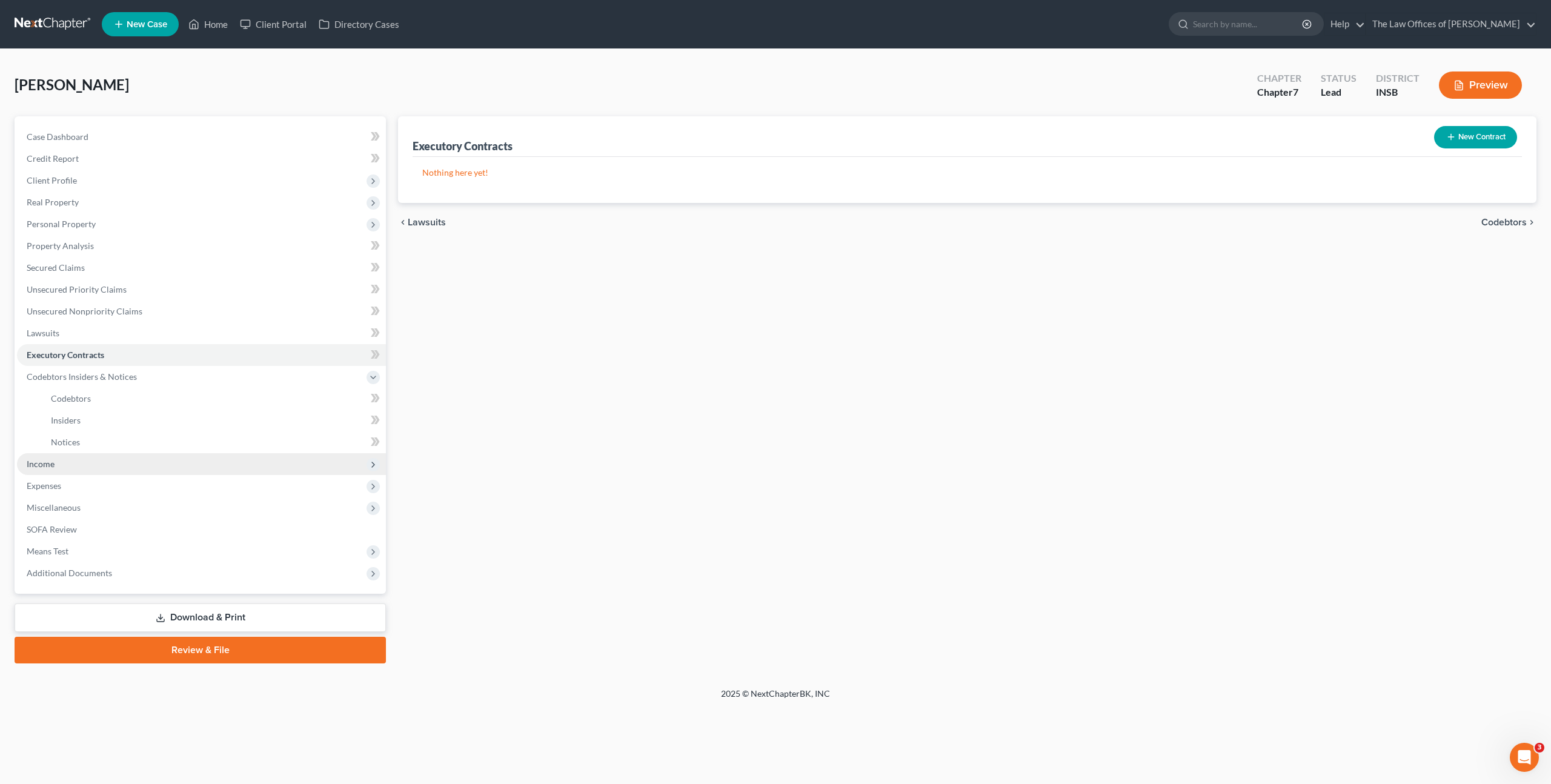
click at [280, 462] on span "Income" at bounding box center [201, 464] width 369 height 22
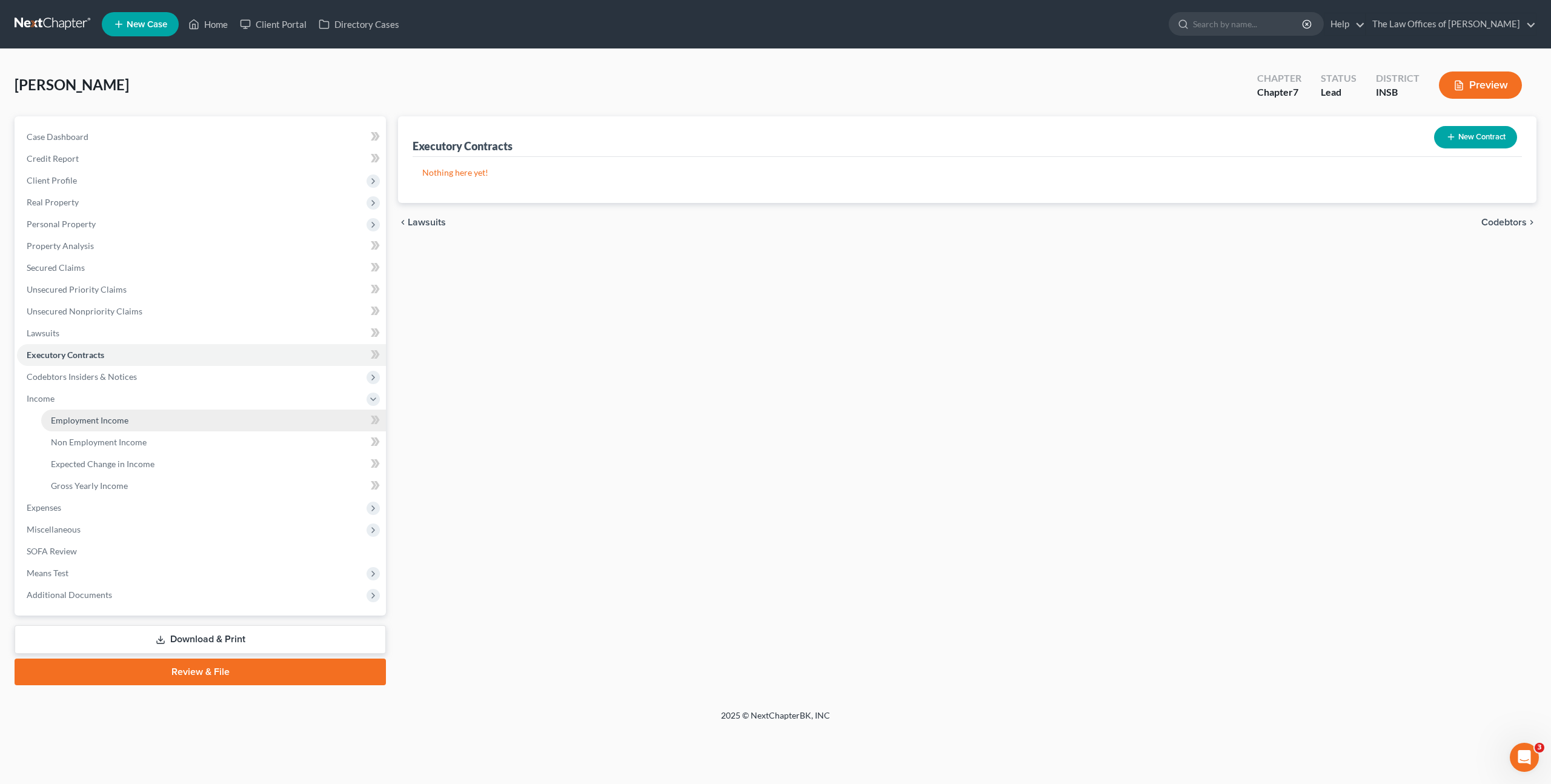
click at [242, 421] on link "Employment Income" at bounding box center [214, 420] width 344 height 22
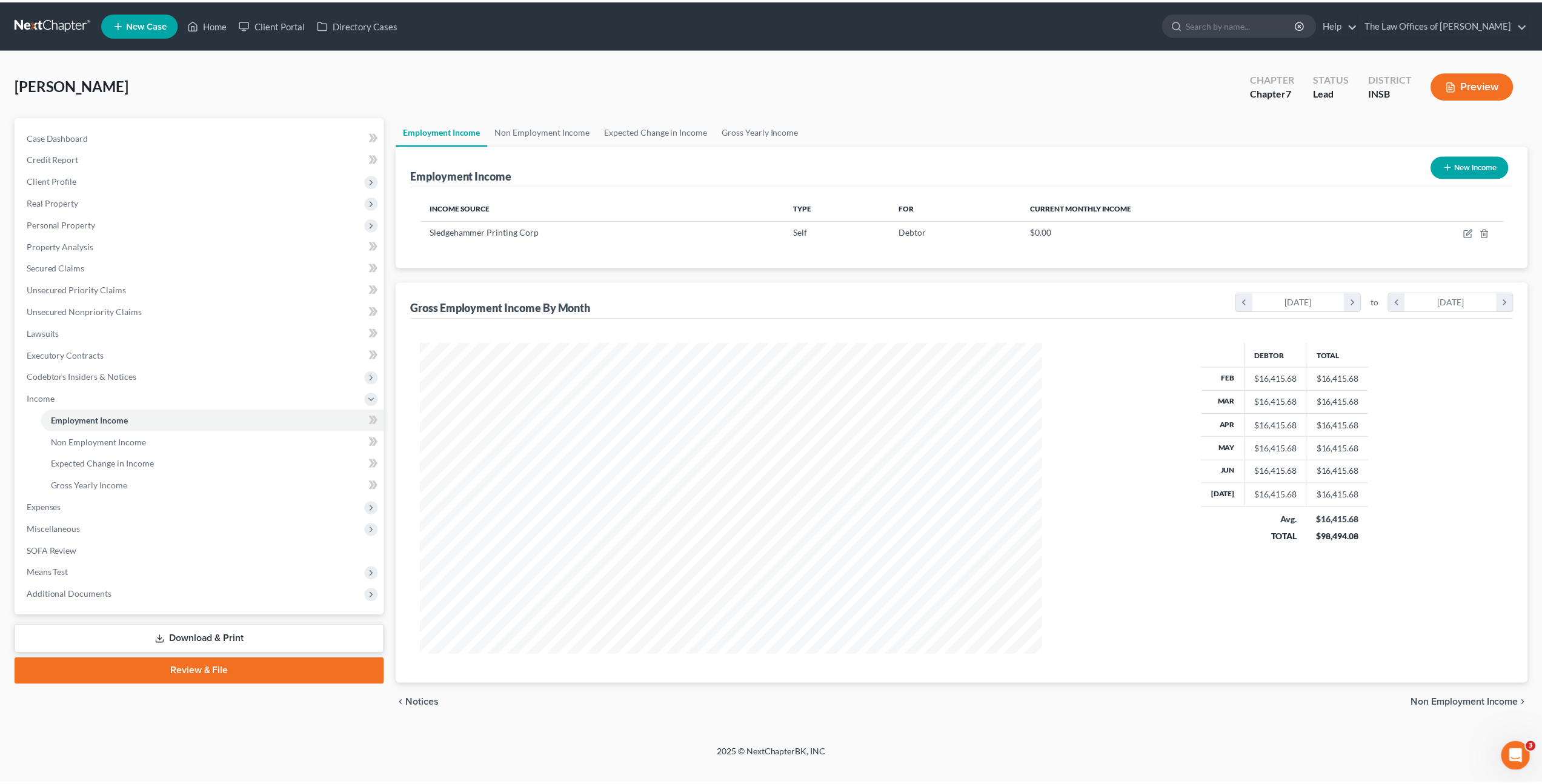
scroll to position [313, 650]
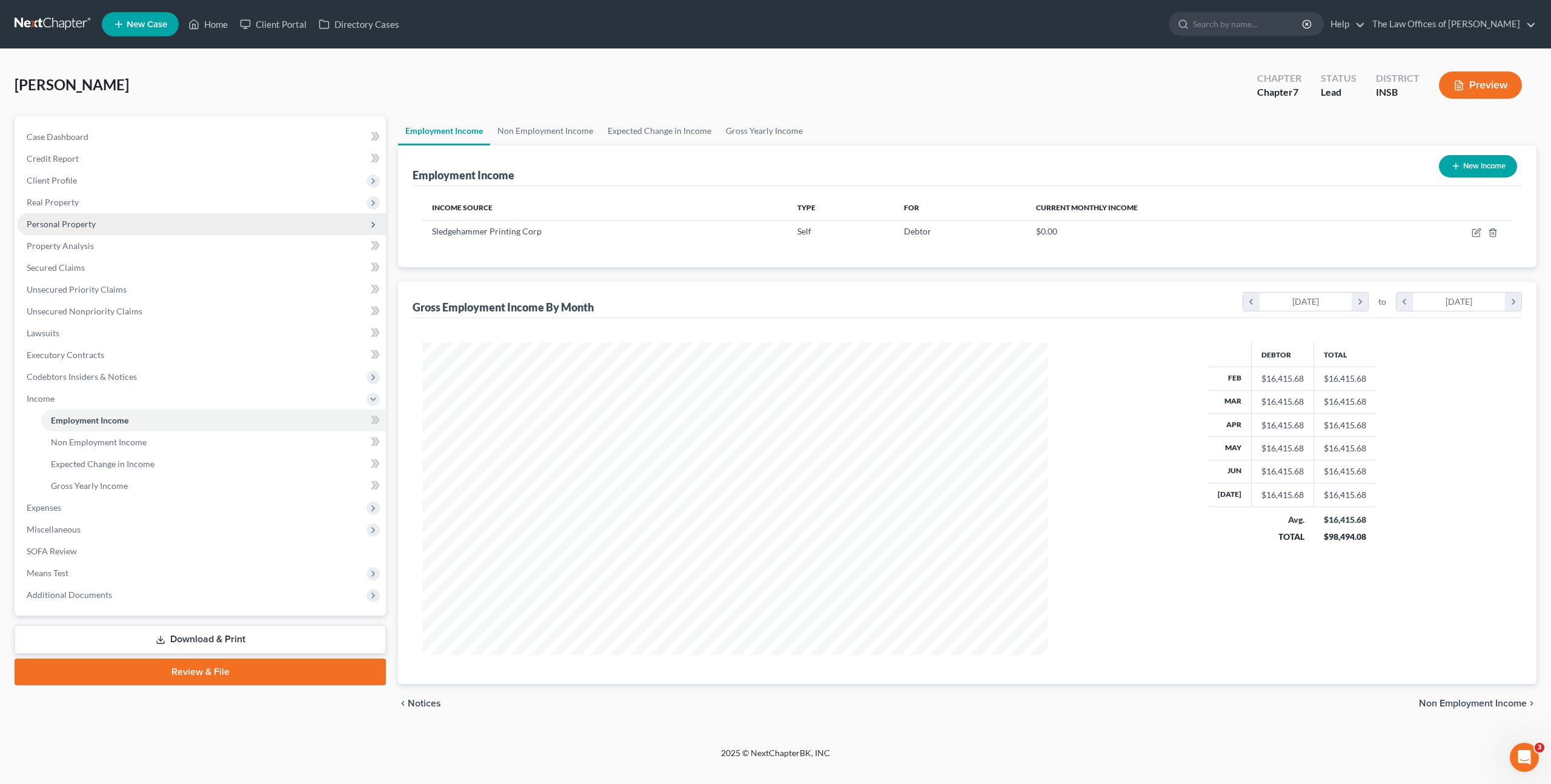
click at [244, 226] on span "Personal Property" at bounding box center [201, 224] width 369 height 22
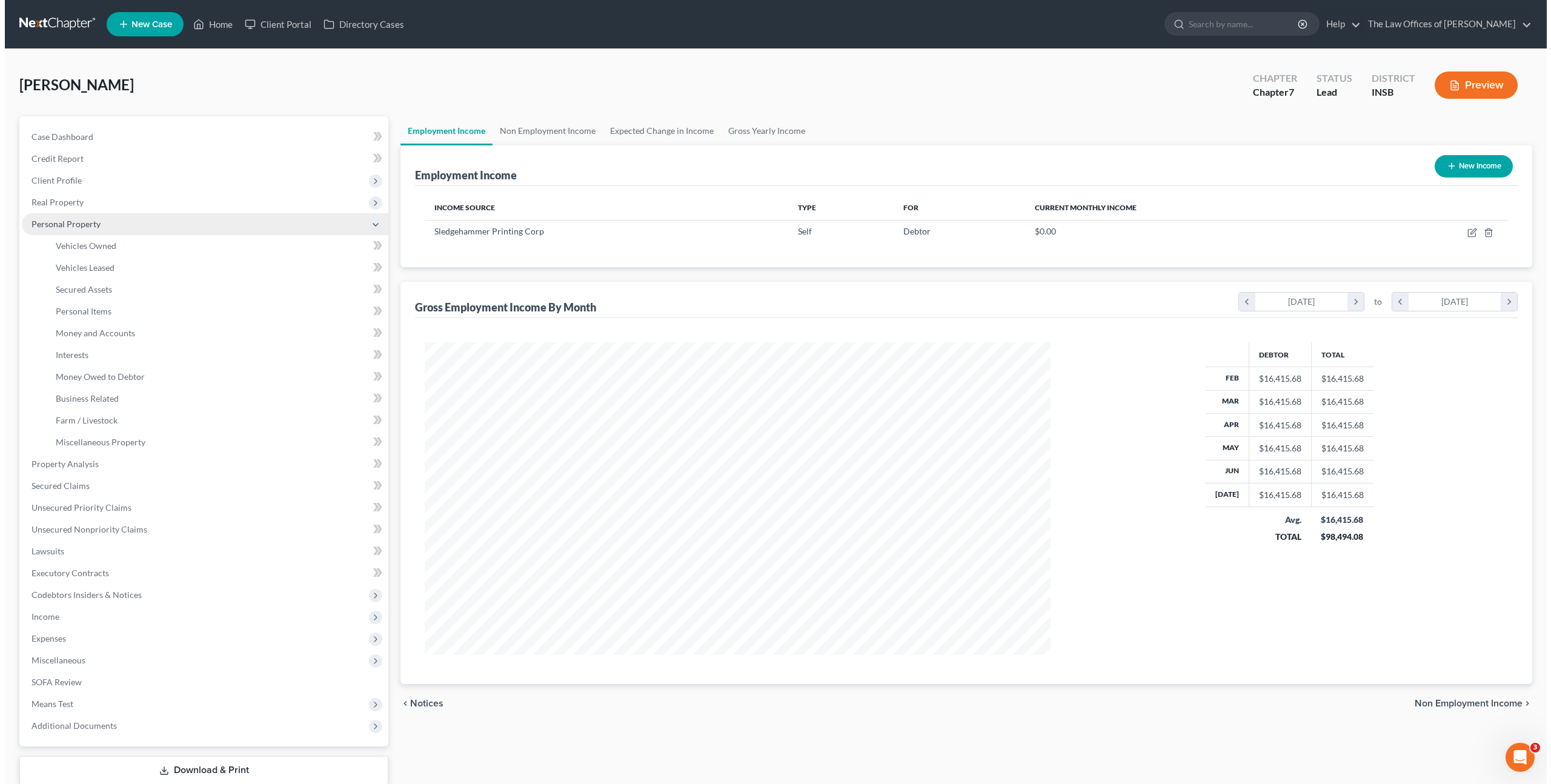
scroll to position [605433, 605155]
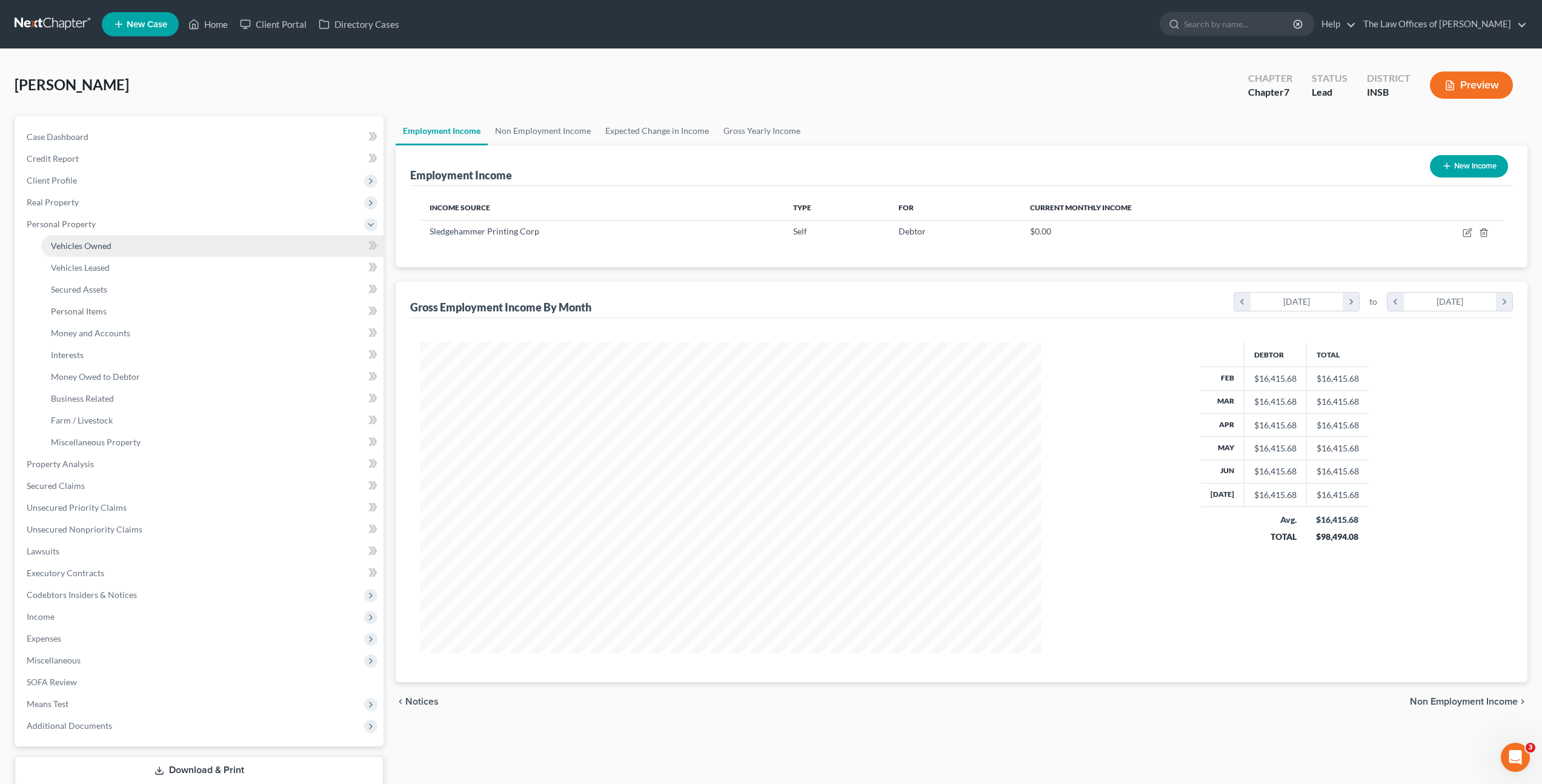
click at [238, 238] on link "Vehicles Owned" at bounding box center [212, 246] width 342 height 22
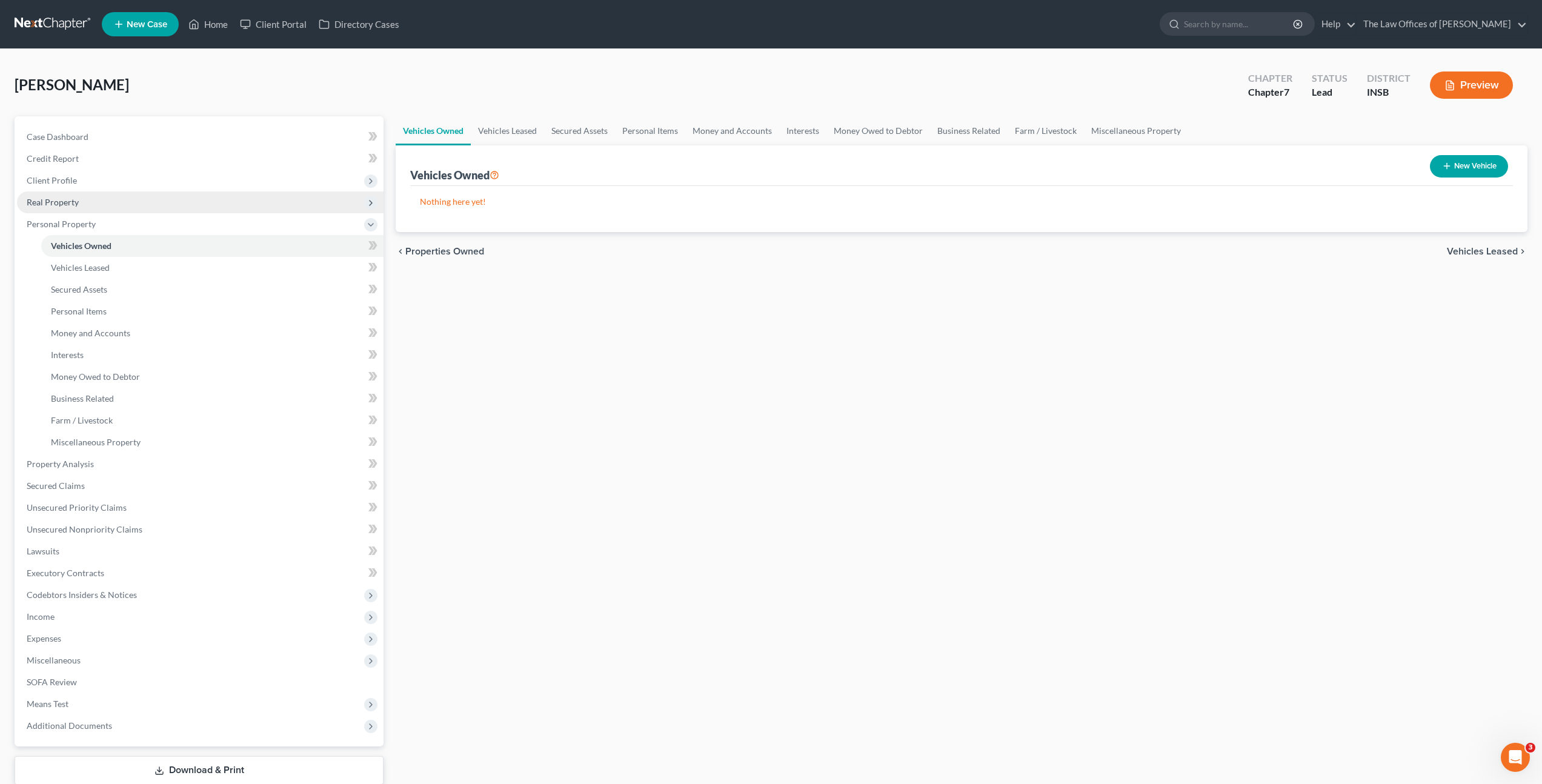
click at [246, 208] on span "Real Property" at bounding box center [200, 203] width 366 height 22
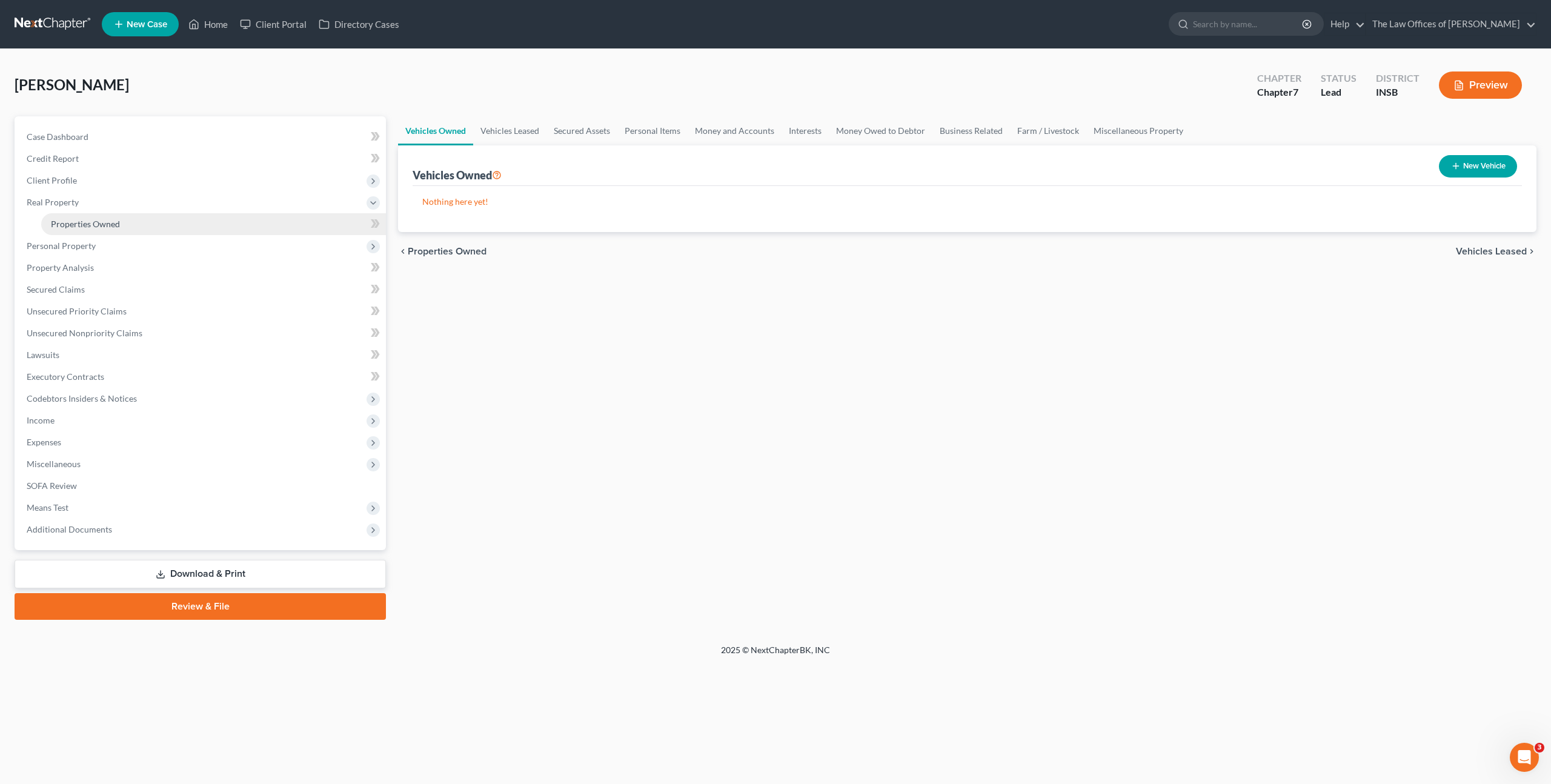
click at [238, 221] on link "Properties Owned" at bounding box center [214, 224] width 344 height 22
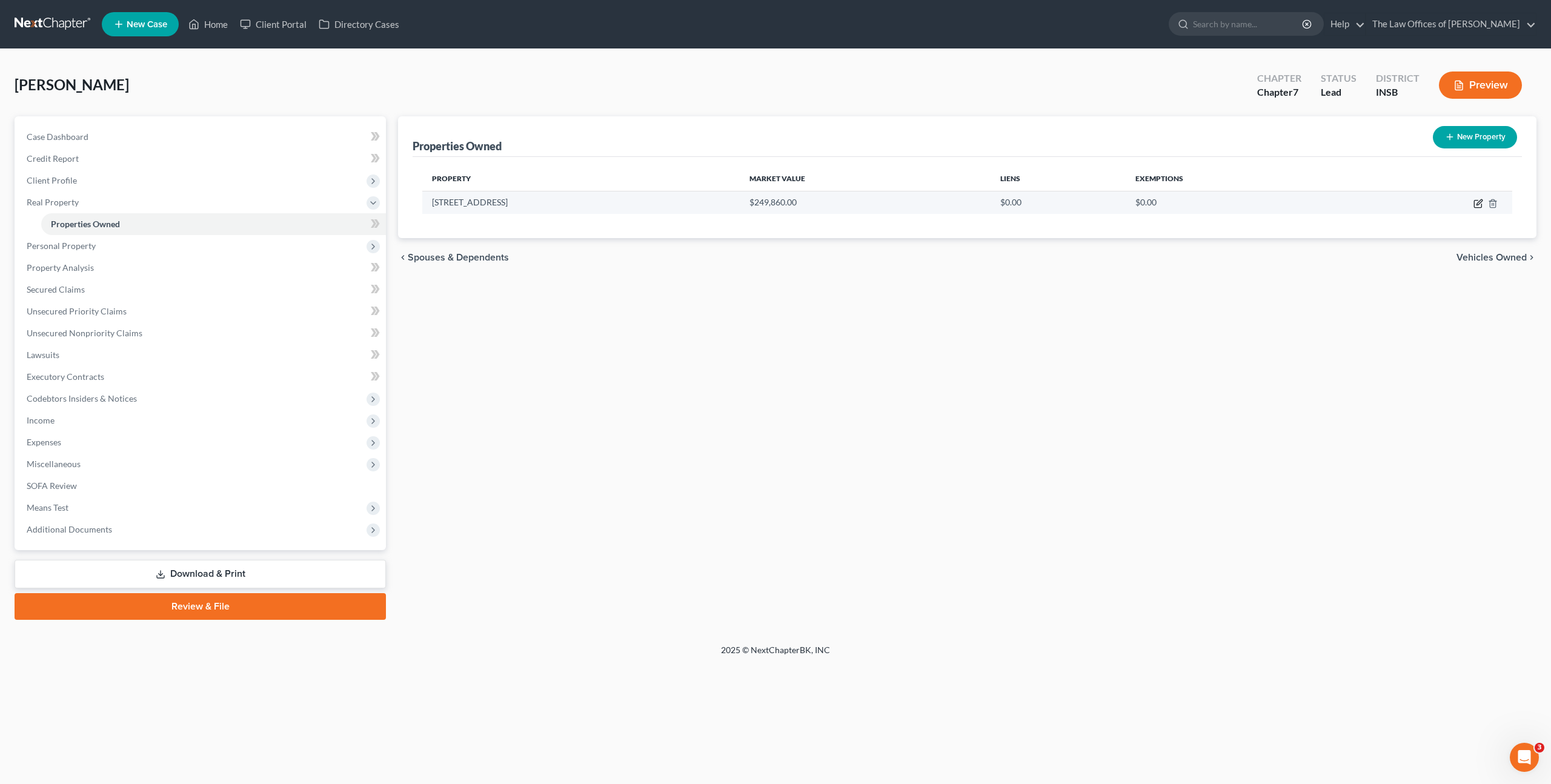
click at [1475, 205] on icon "button" at bounding box center [1478, 203] width 9 height 9
select select "15"
select select "81"
select select "3"
select select "0"
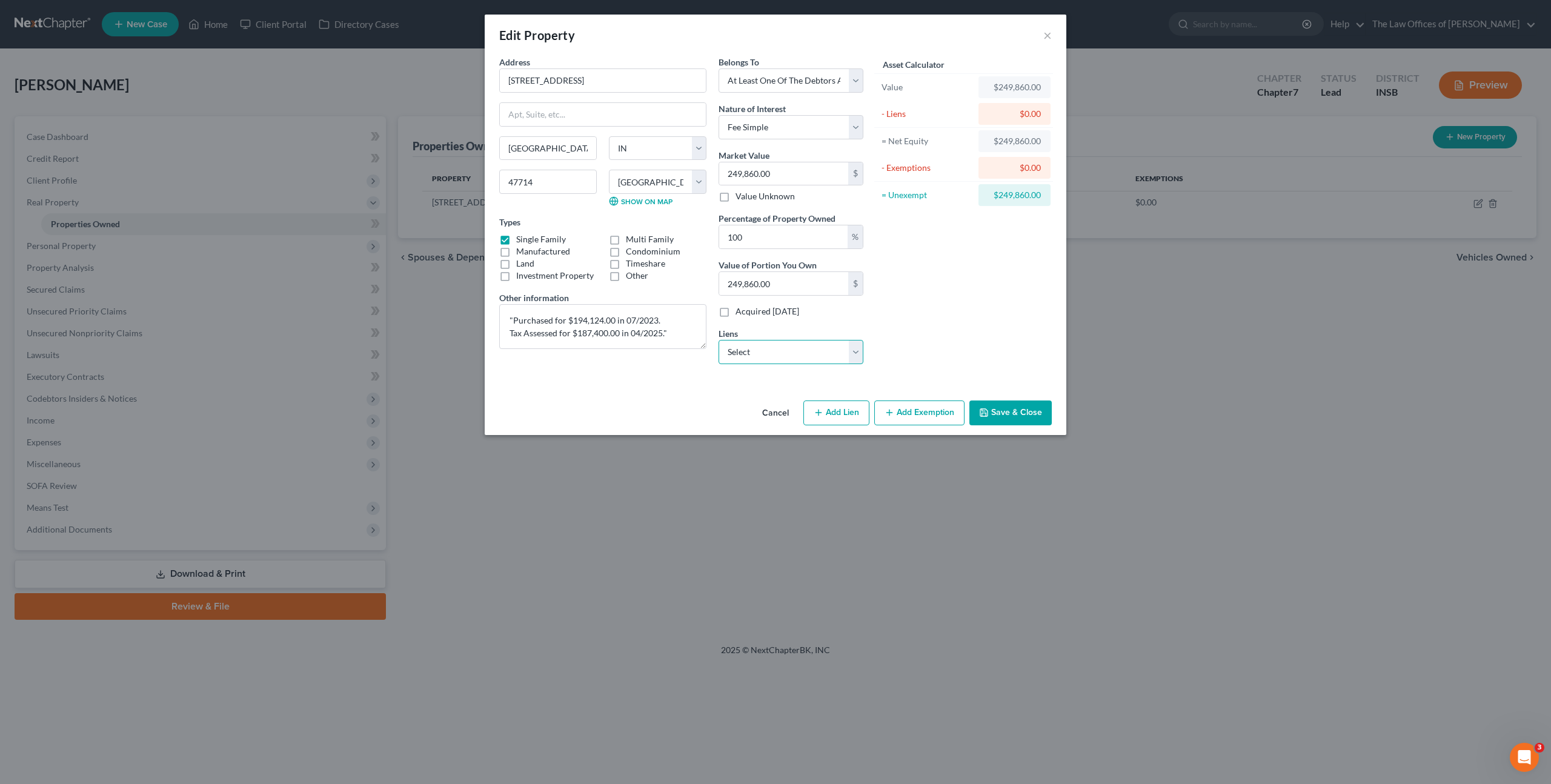
click at [748, 355] on select "Select Heritage Fcu - $22,675.00 Truist - $3,791.00 Heritage Fcu - $0.00 Libert…" at bounding box center [791, 351] width 145 height 24
click at [1010, 415] on button "Save & Close" at bounding box center [1011, 413] width 83 height 26
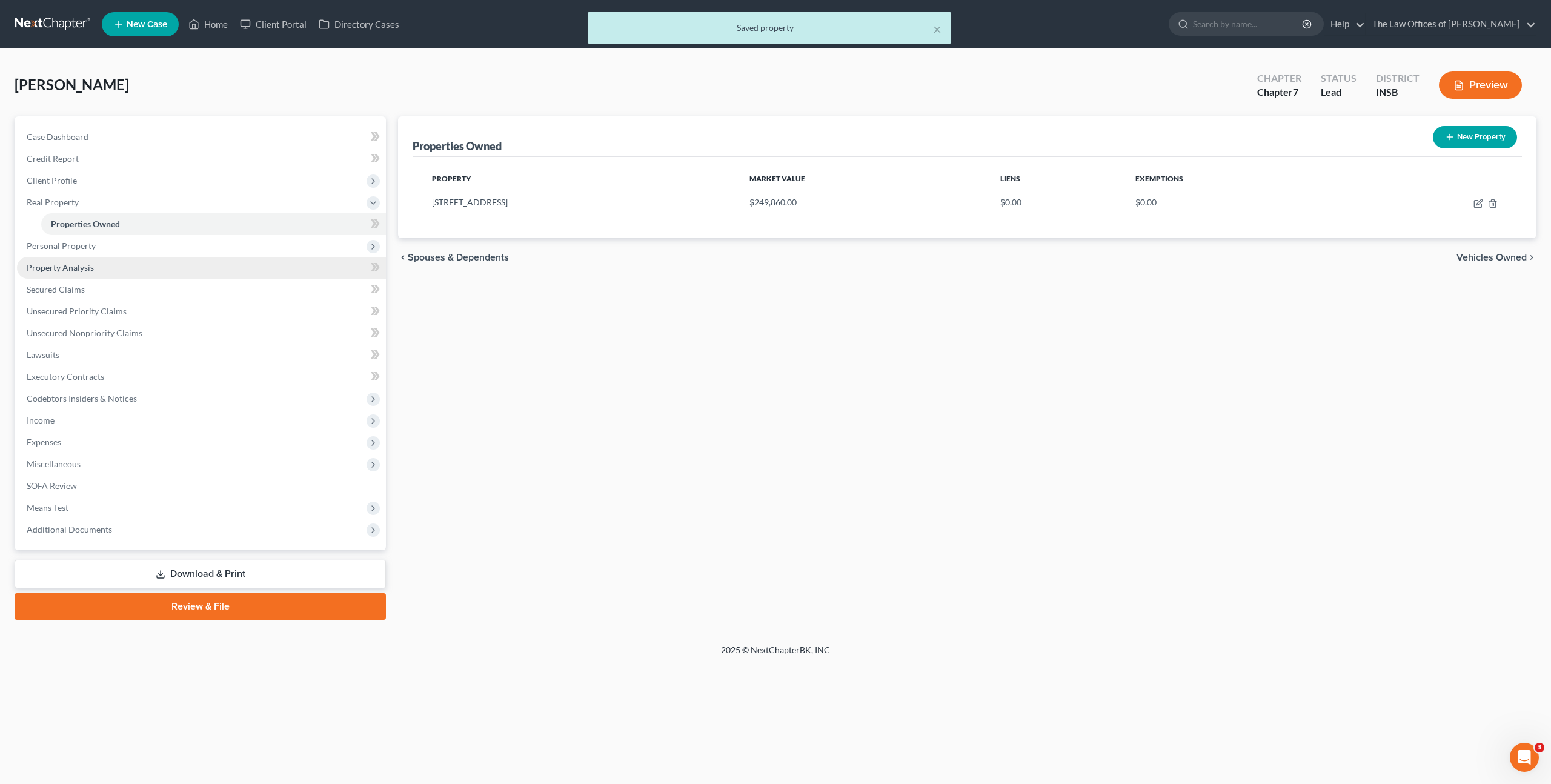
click at [204, 270] on link "Property Analysis" at bounding box center [201, 268] width 369 height 22
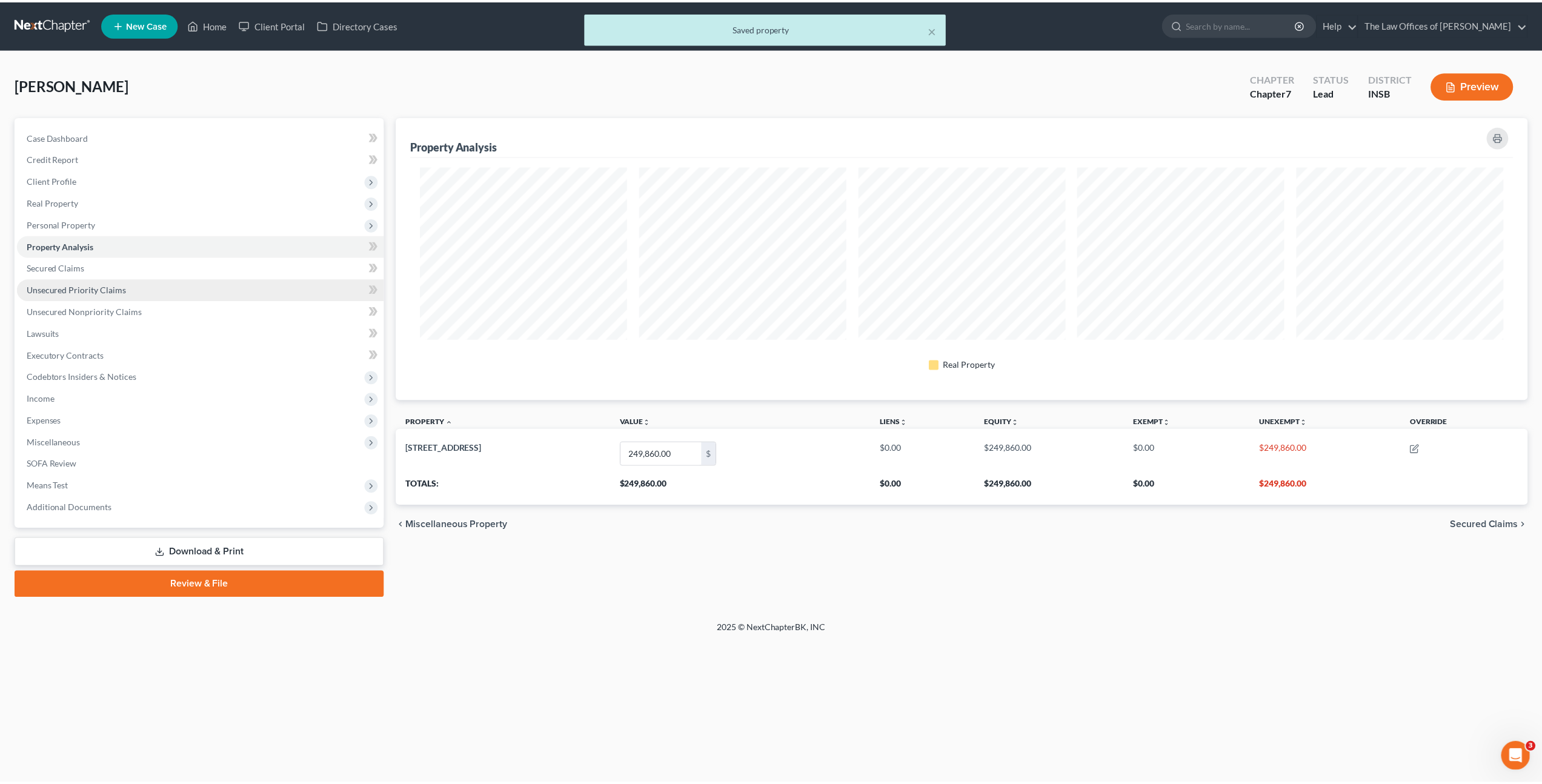
scroll to position [284, 1138]
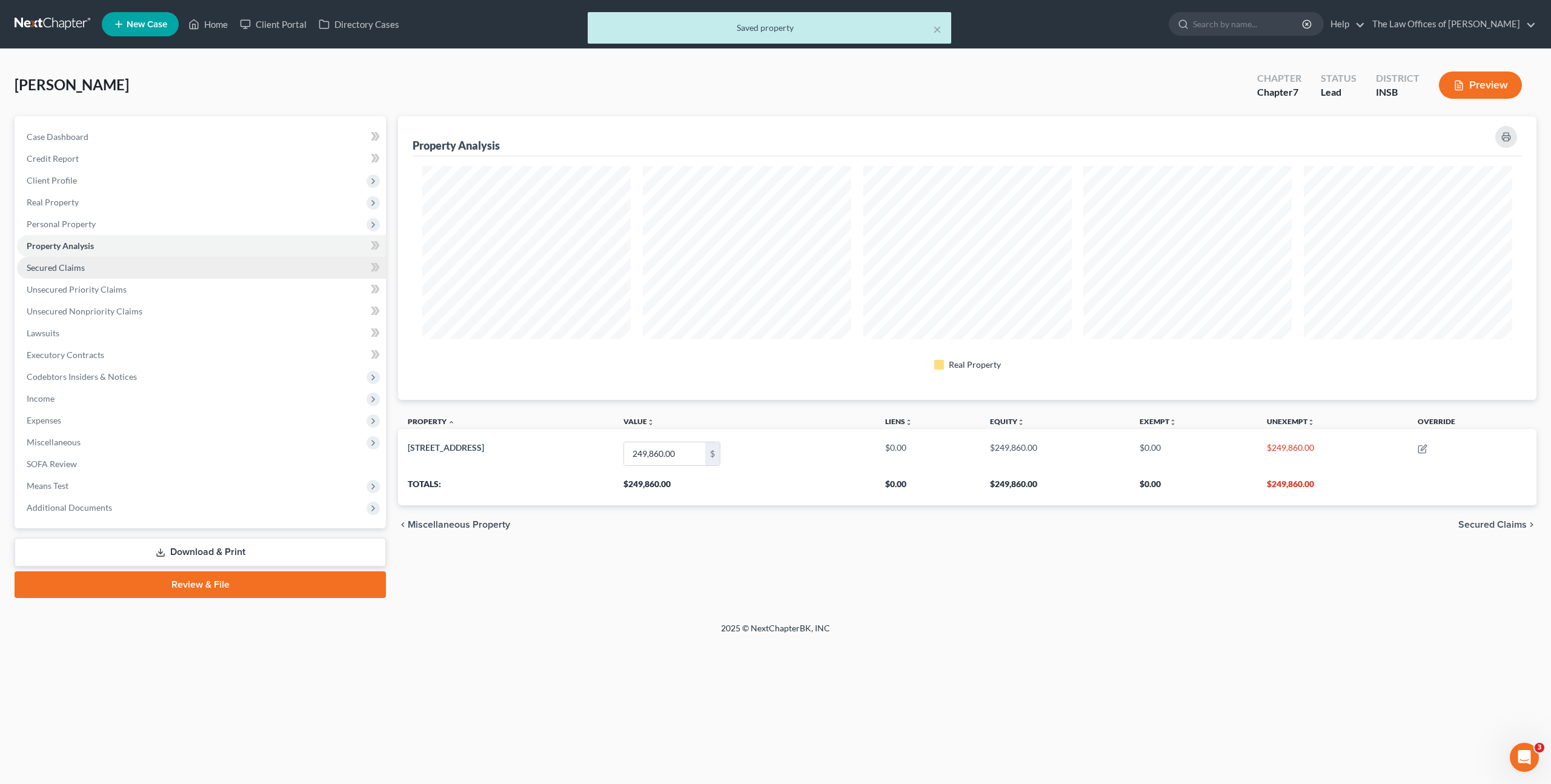
click at [197, 274] on link "Secured Claims" at bounding box center [201, 268] width 369 height 22
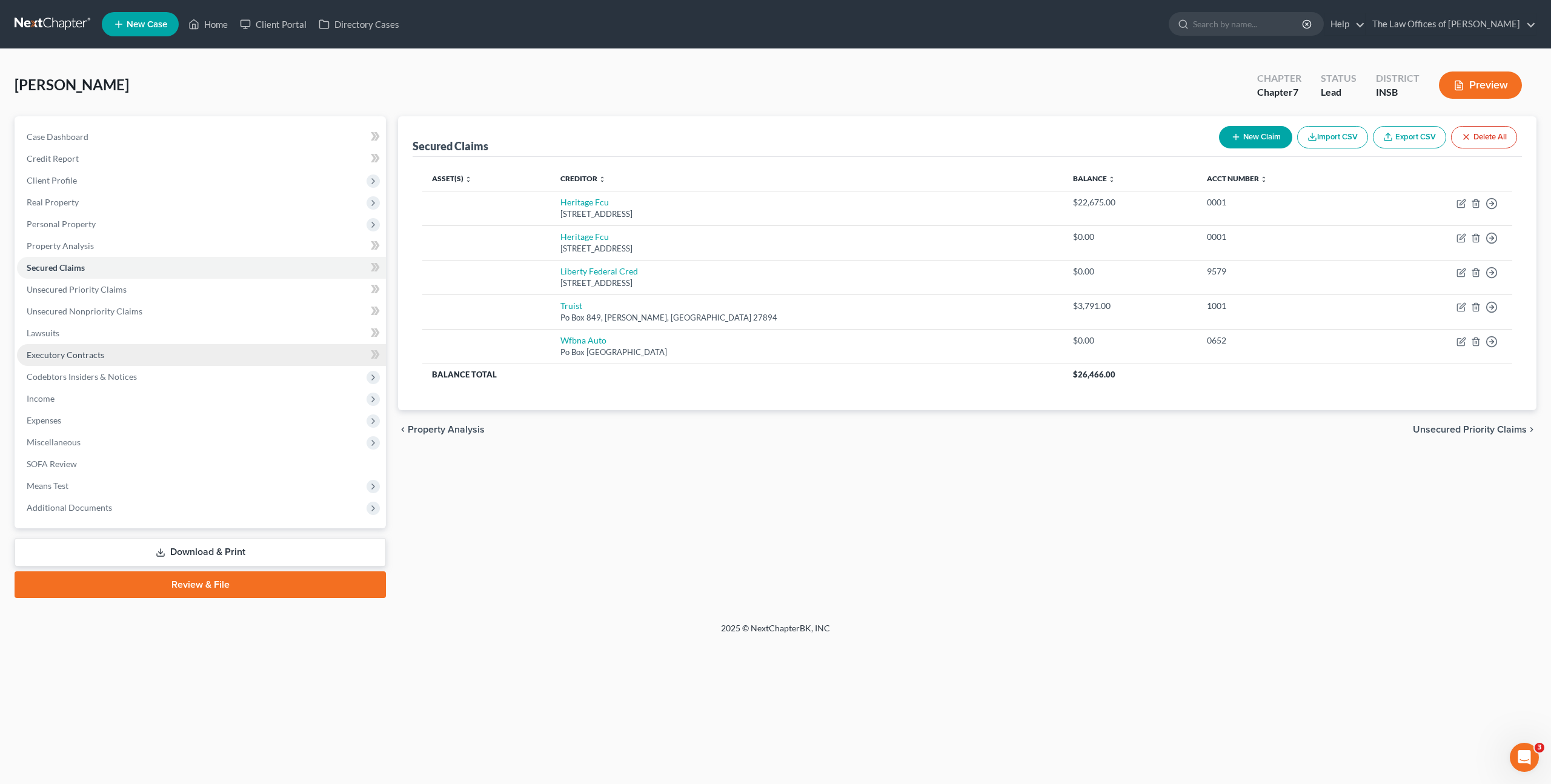
click at [193, 358] on link "Executory Contracts" at bounding box center [201, 355] width 369 height 22
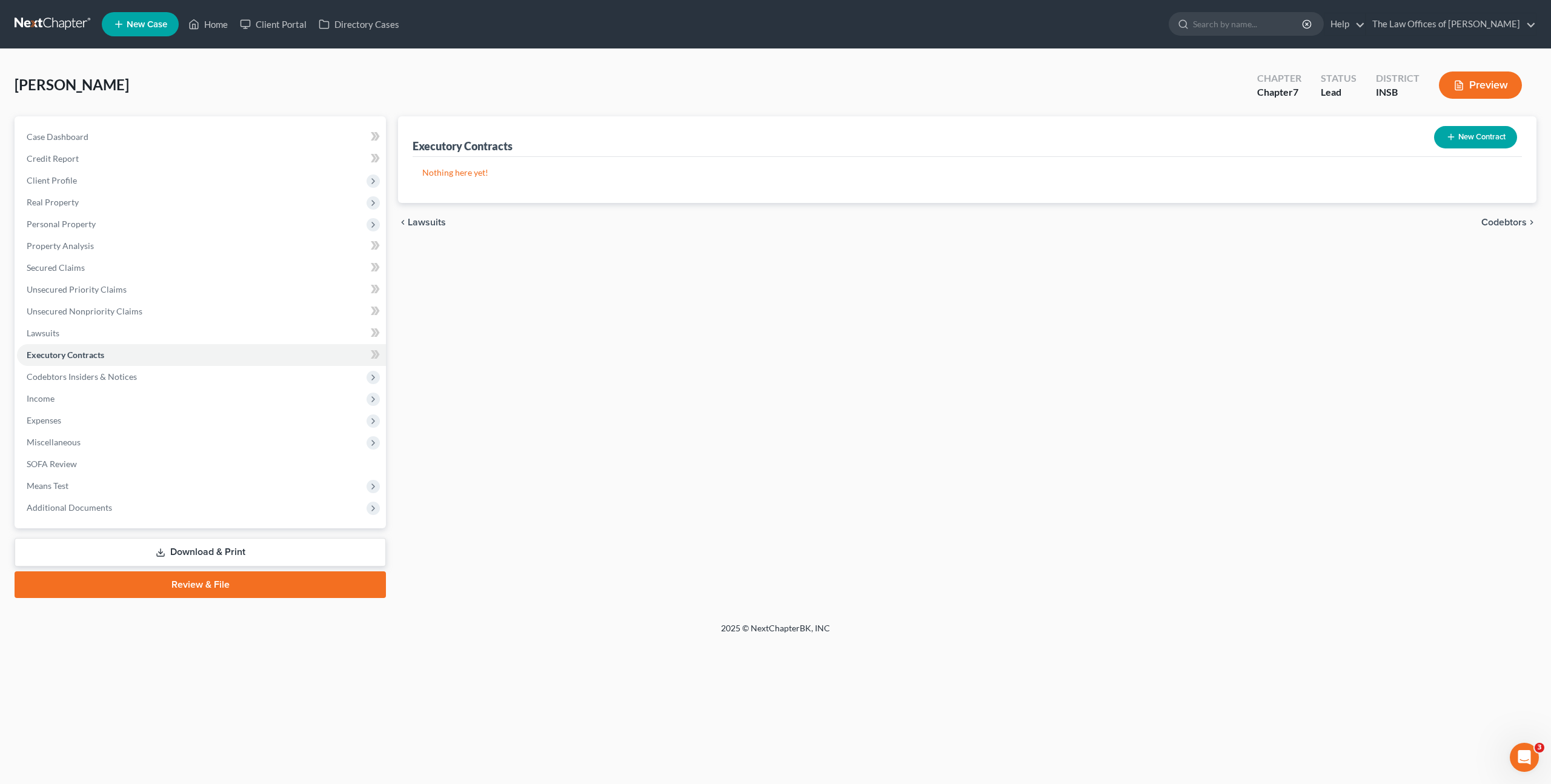
click at [1451, 135] on line "button" at bounding box center [1451, 137] width 0 height 5
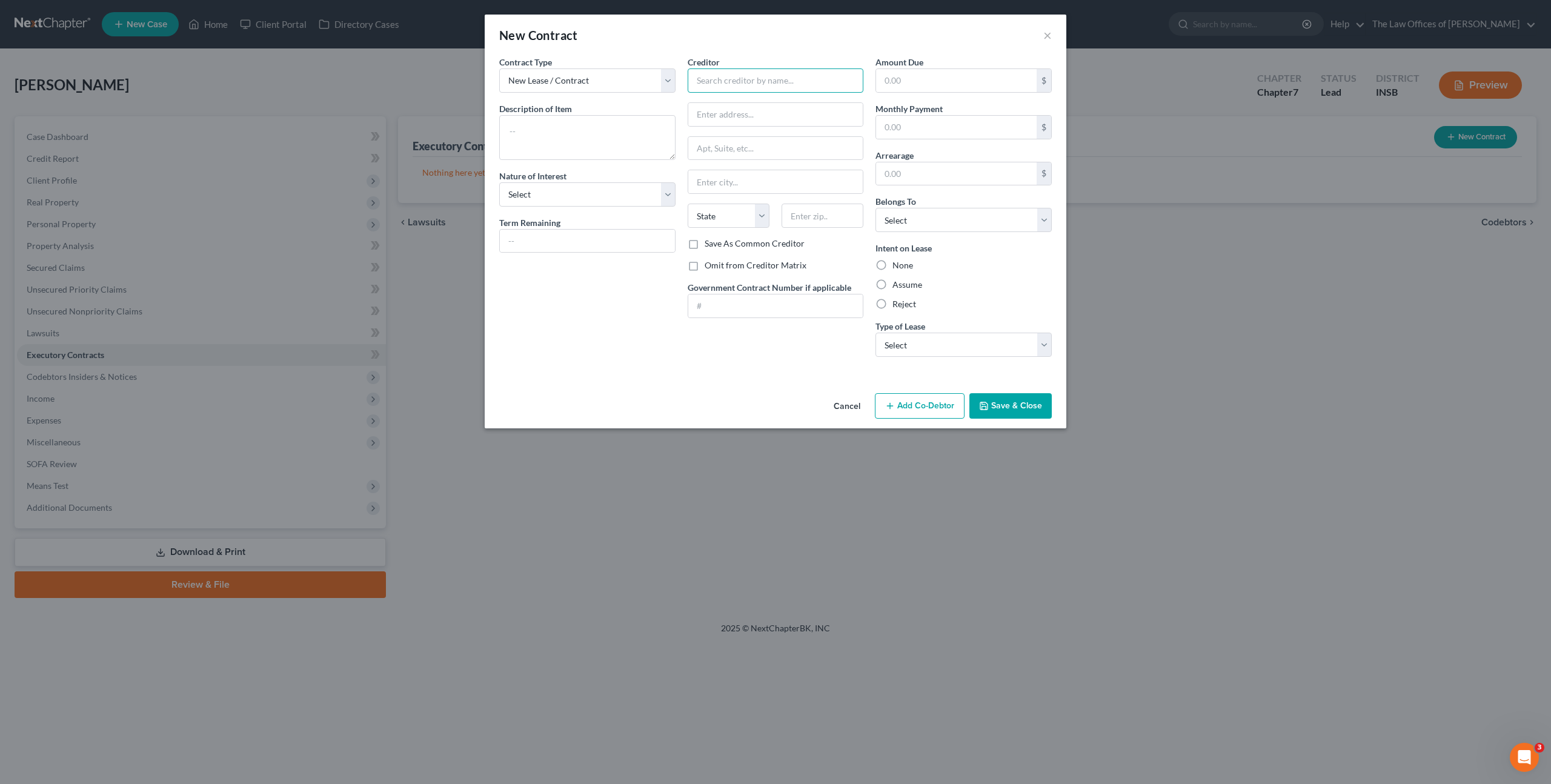
click at [751, 79] on input "text" at bounding box center [776, 80] width 176 height 24
type input "[PERSON_NAME] Properties Management Inc."
type input "[STREET_ADDRESS]"
type input "47714"
click at [588, 315] on div "Contract Type New Lease / Contract New Timeshare Description of non-residential…" at bounding box center [588, 211] width 189 height 311
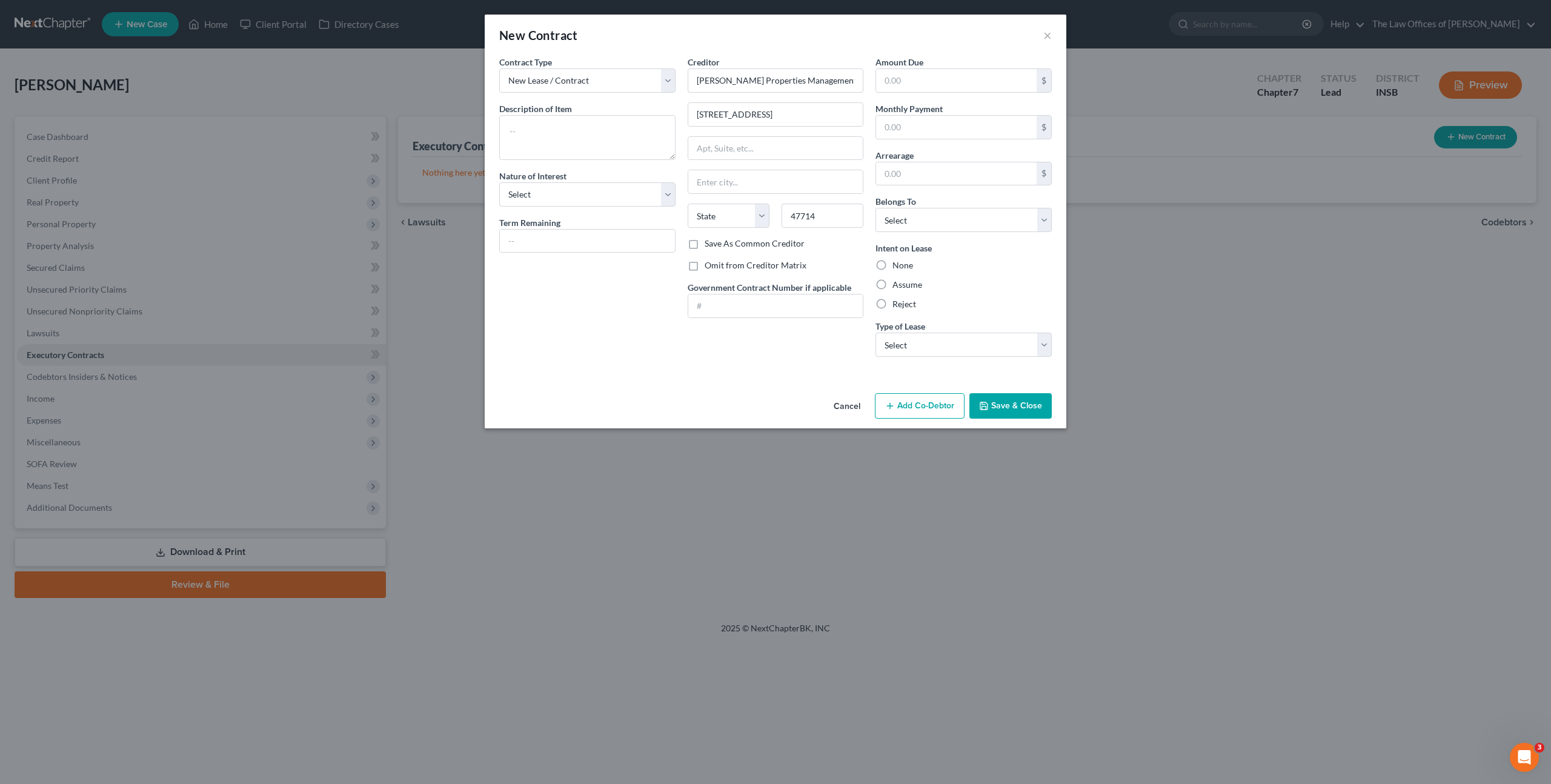
type input "[GEOGRAPHIC_DATA]"
select select "15"
click at [580, 133] on textarea at bounding box center [587, 138] width 176 height 45
type textarea "N"
type textarea "Business Lease: $"
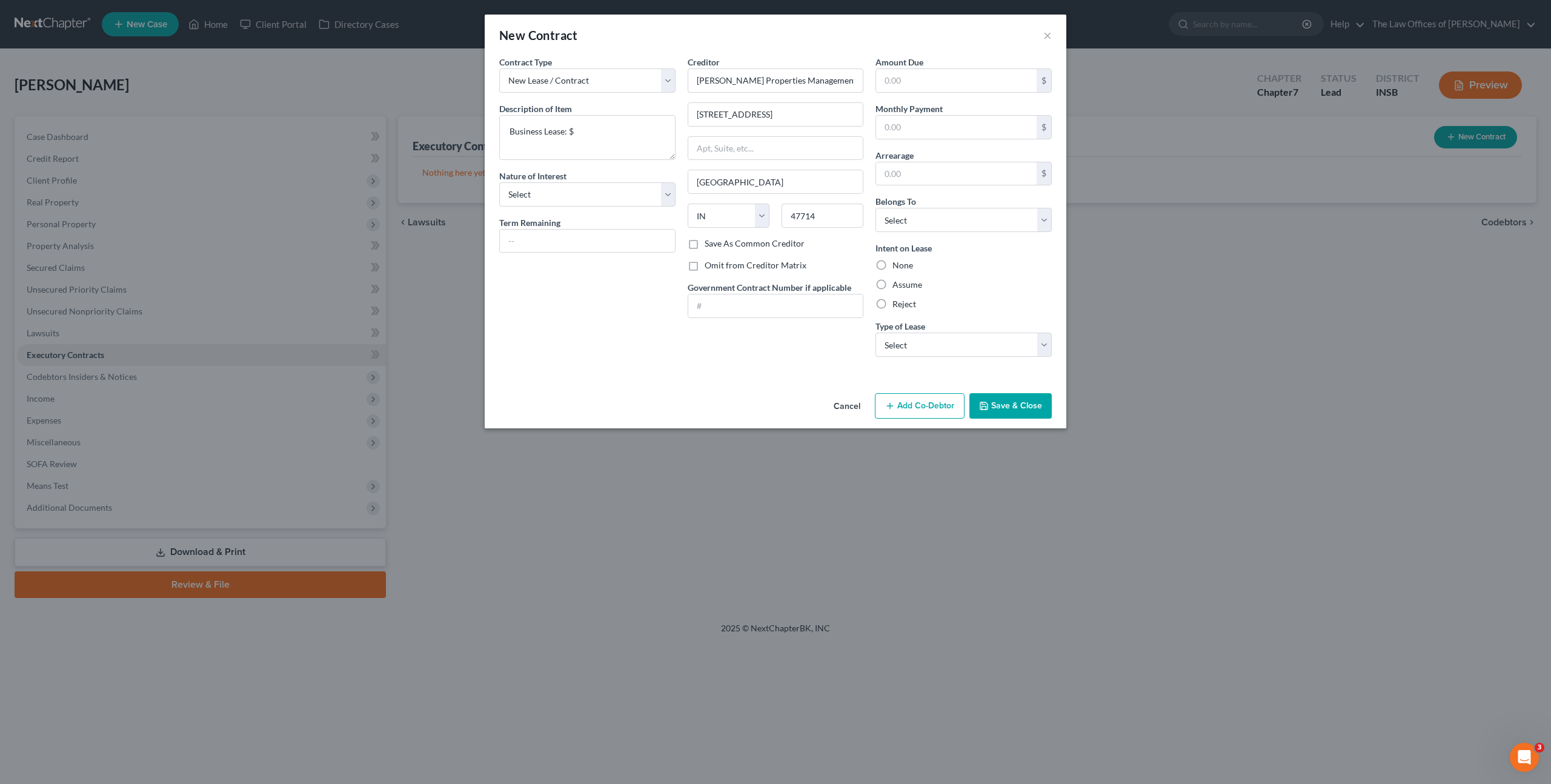
click at [892, 305] on label "Reject" at bounding box center [904, 304] width 23 height 12
click at [897, 305] on input "Reject" at bounding box center [901, 302] width 8 height 8
radio input "true"
click at [995, 284] on div "Assume" at bounding box center [963, 285] width 176 height 12
click at [622, 143] on textarea "Business Lease: $" at bounding box center [587, 138] width 176 height 45
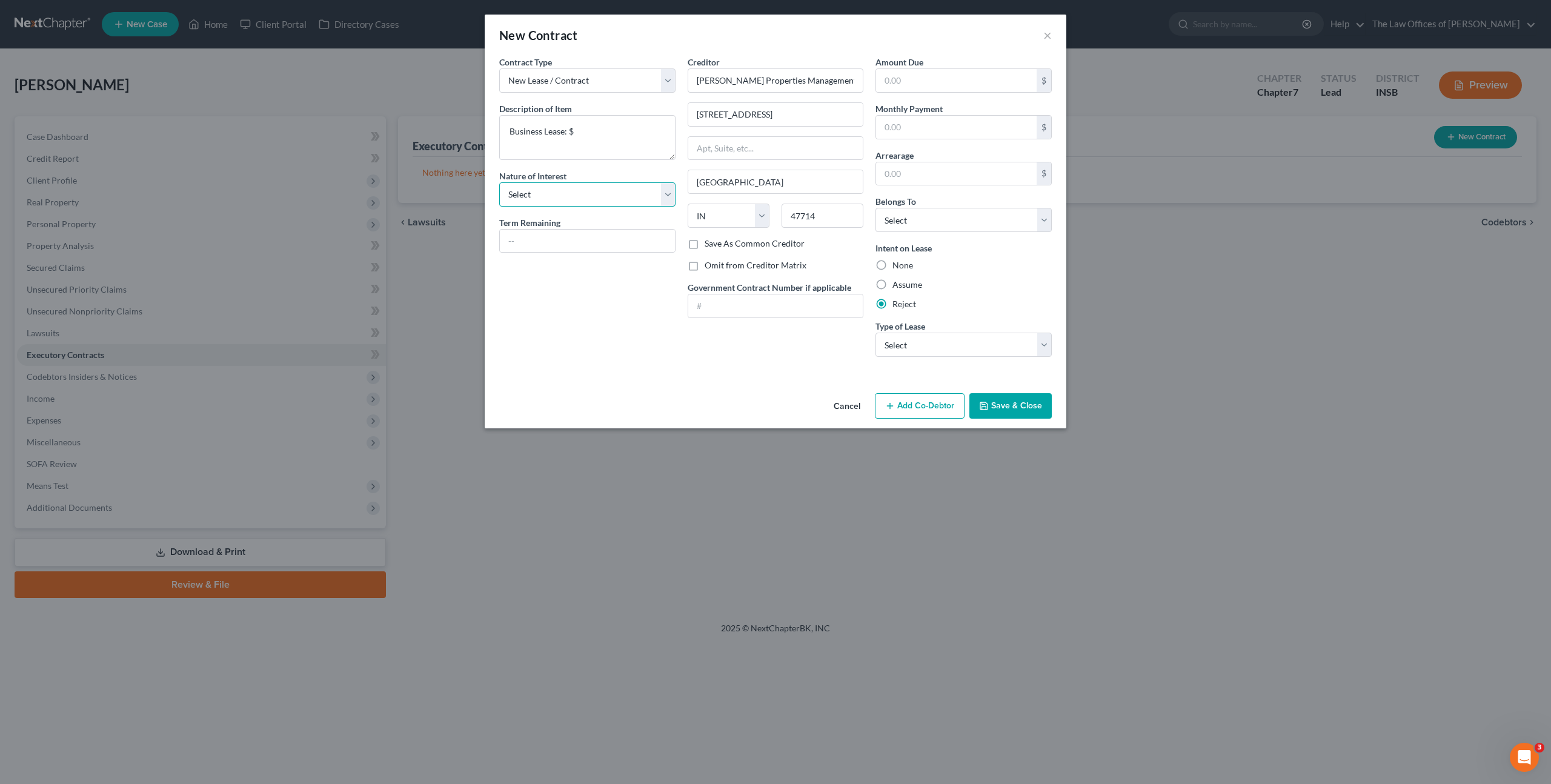
click at [599, 203] on select "Select Purchaser Agent Lessor Lessee" at bounding box center [587, 194] width 176 height 24
select select "3"
click at [499, 182] on select "Select Purchaser Agent Lessor Lessee" at bounding box center [587, 194] width 176 height 24
click at [570, 281] on div "Contract Type New Lease / Contract New Timeshare Description of non-residential…" at bounding box center [588, 211] width 189 height 311
click at [606, 130] on textarea "Business Lease: $" at bounding box center [587, 138] width 176 height 45
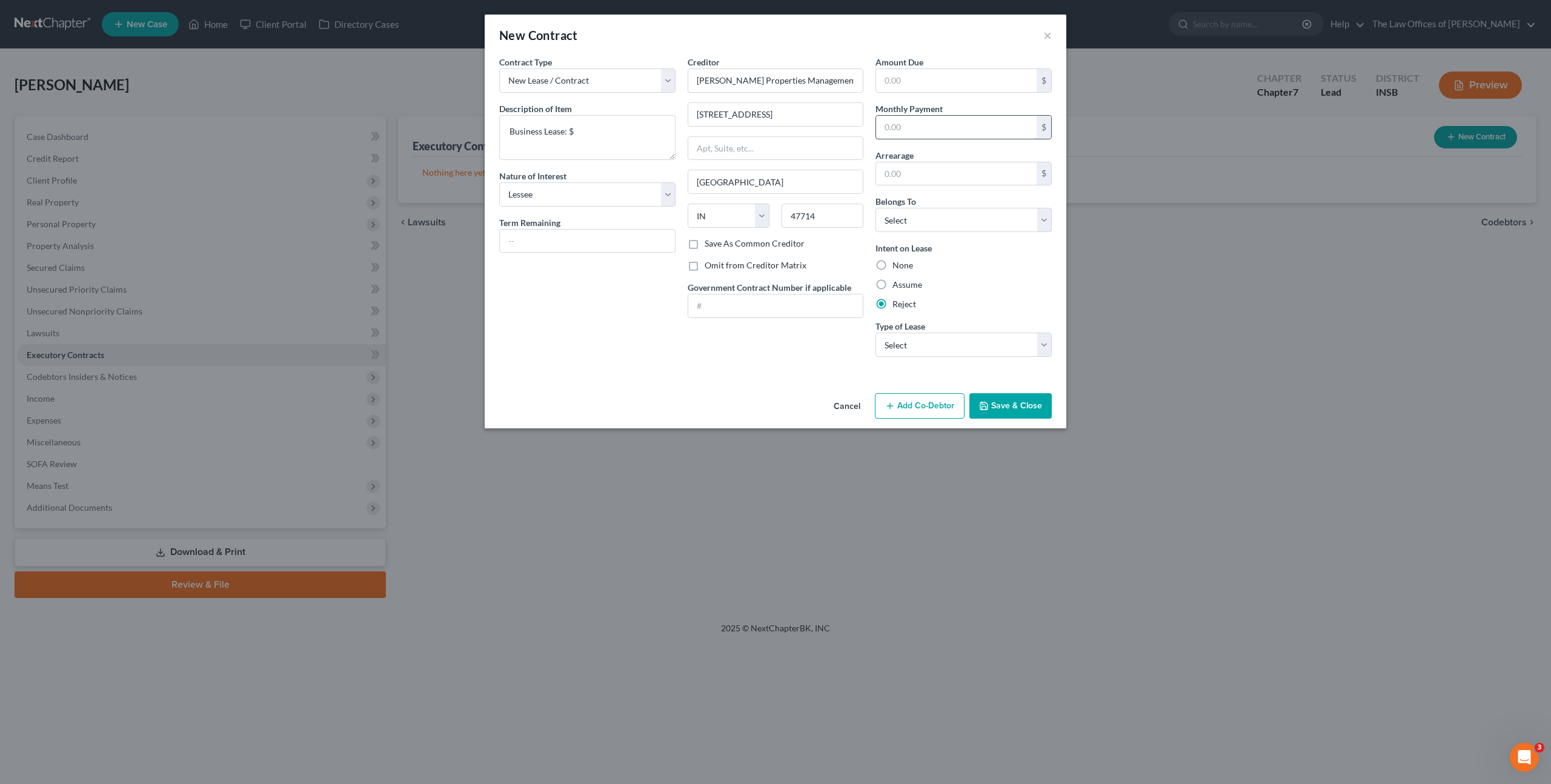
click at [954, 118] on input "text" at bounding box center [956, 127] width 161 height 23
click at [630, 132] on textarea "Business Lease: $" at bounding box center [587, 138] width 176 height 45
click at [915, 206] on span "Belongs To" at bounding box center [896, 201] width 41 height 10
click at [910, 217] on select "Select Debtor 1 Only Debtor 2 Only Debtor 1 And Debtor 2 Only At Least One Of T…" at bounding box center [963, 220] width 176 height 24
click at [593, 140] on textarea "Business Lease: $" at bounding box center [587, 138] width 176 height 45
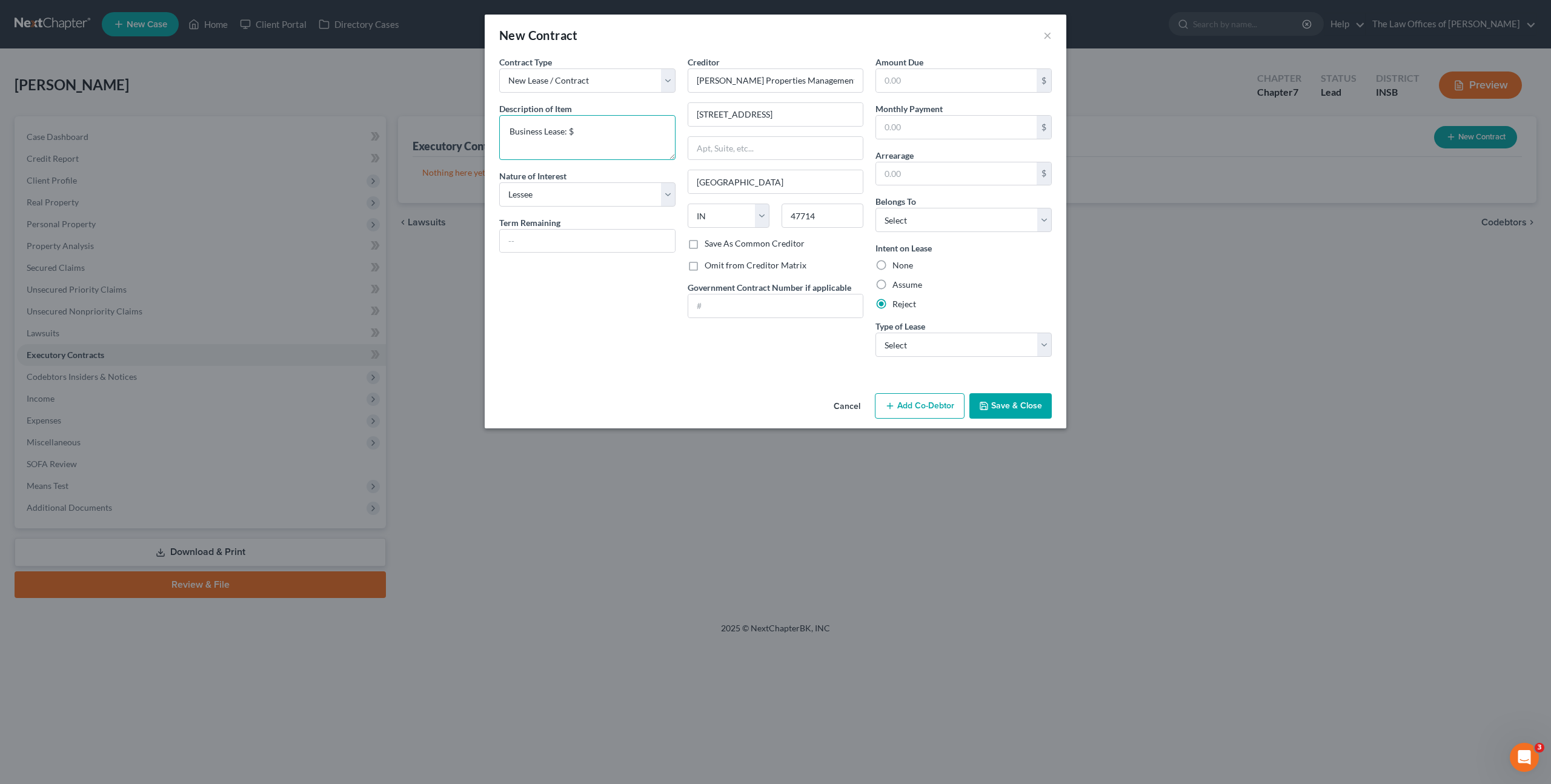
click at [605, 135] on textarea "Business Lease: $" at bounding box center [587, 138] width 176 height 45
type textarea "Business Lease: $2000"
drag, startPoint x: 947, startPoint y: 132, endPoint x: 1035, endPoint y: 126, distance: 88.2
click at [948, 132] on input "text" at bounding box center [956, 127] width 161 height 23
type input "2,000"
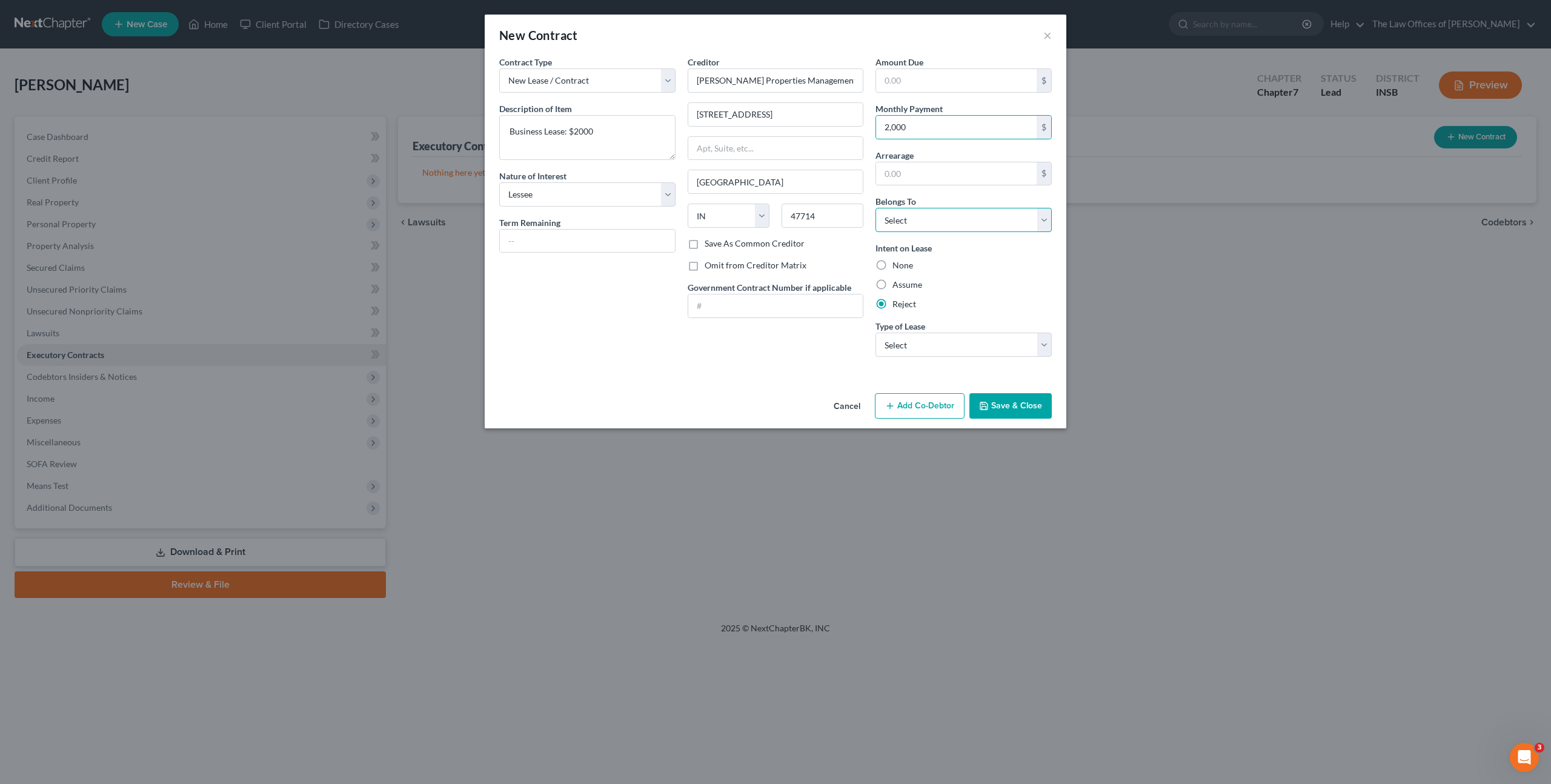
click at [900, 220] on select "Select Debtor 1 Only Debtor 2 Only Debtor 1 And Debtor 2 Only At Least One Of T…" at bounding box center [963, 220] width 176 height 24
select select "0"
click at [875, 208] on select "Select Debtor 1 Only Debtor 2 Only Debtor 1 And Debtor 2 Only At Least One Of T…" at bounding box center [963, 220] width 176 height 24
click at [1006, 281] on div "Assume" at bounding box center [963, 285] width 176 height 12
click at [615, 288] on div "Contract Type New Lease / Contract New Timeshare Description of non-residential…" at bounding box center [588, 211] width 189 height 311
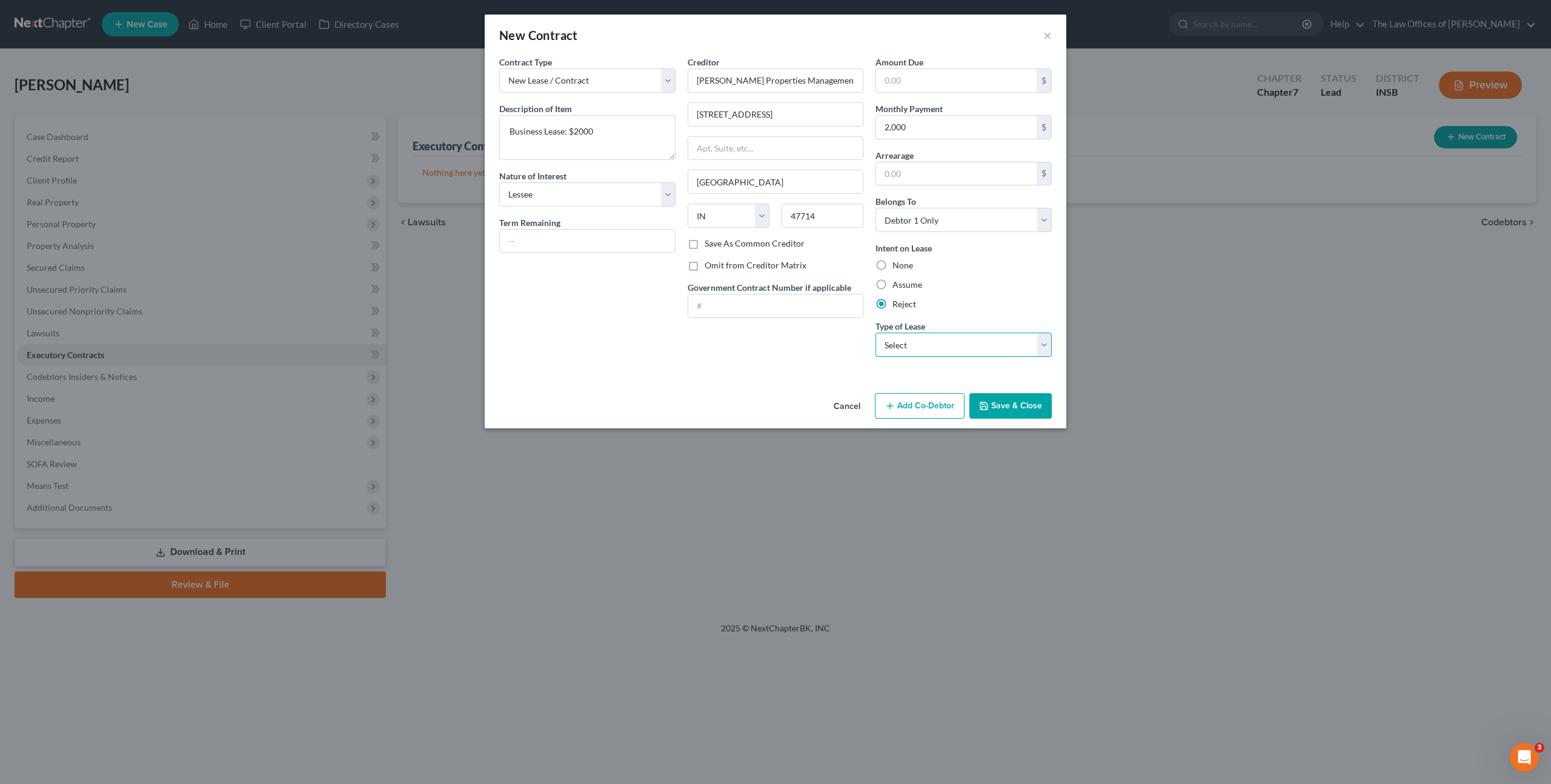
click at [941, 348] on select "Select Real Estate Car Other" at bounding box center [963, 344] width 176 height 24
select select "0"
click at [875, 333] on select "Select Real Estate Car Other" at bounding box center [963, 344] width 176 height 24
drag, startPoint x: 790, startPoint y: 362, endPoint x: 945, endPoint y: 369, distance: 155.2
click at [796, 360] on div "Creditor * [PERSON_NAME] Properties Management Inc. [STREET_ADDRESS][US_STATE] …" at bounding box center [776, 211] width 189 height 311
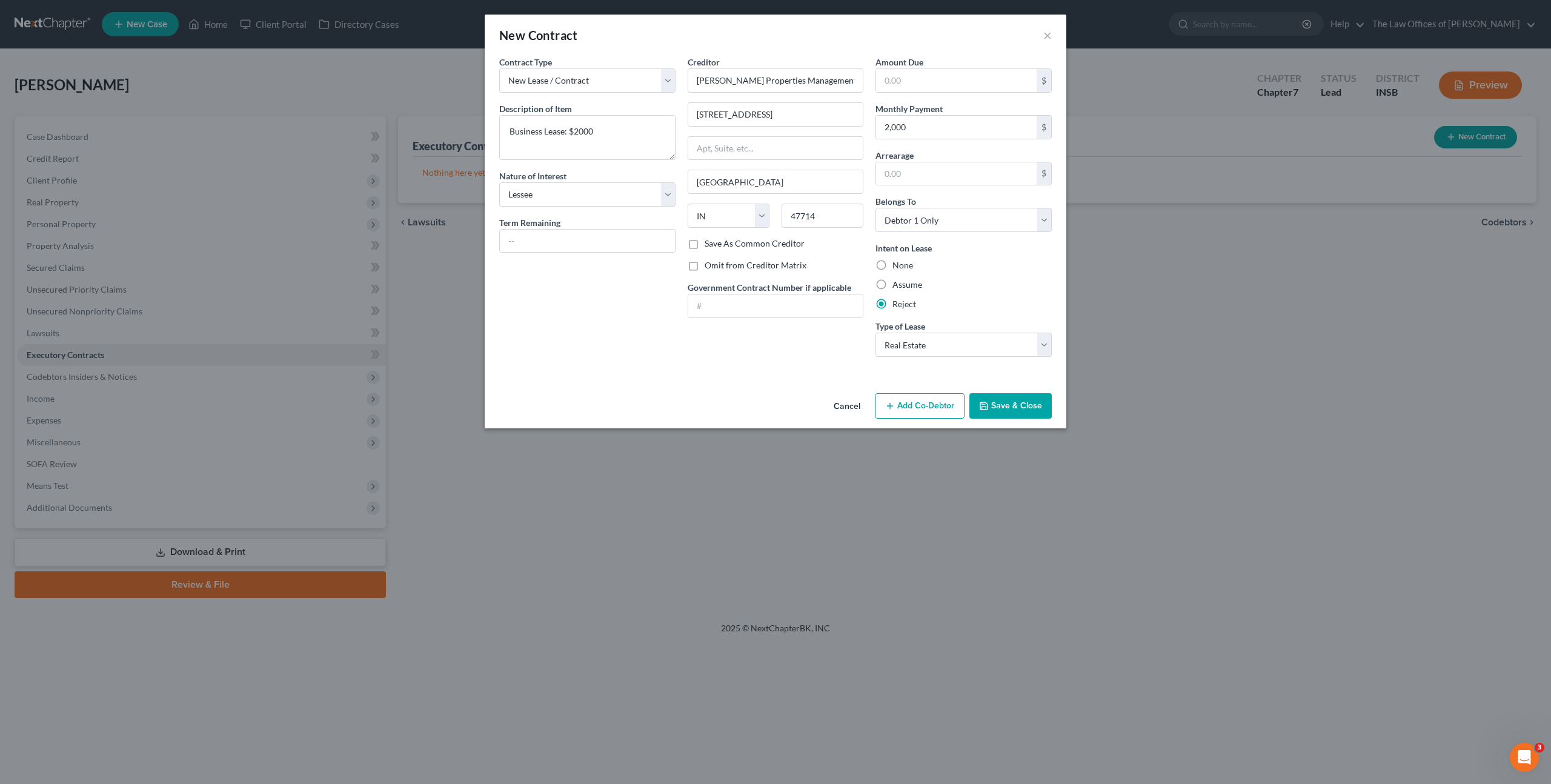
click at [1030, 404] on button "Save & Close" at bounding box center [1011, 405] width 83 height 26
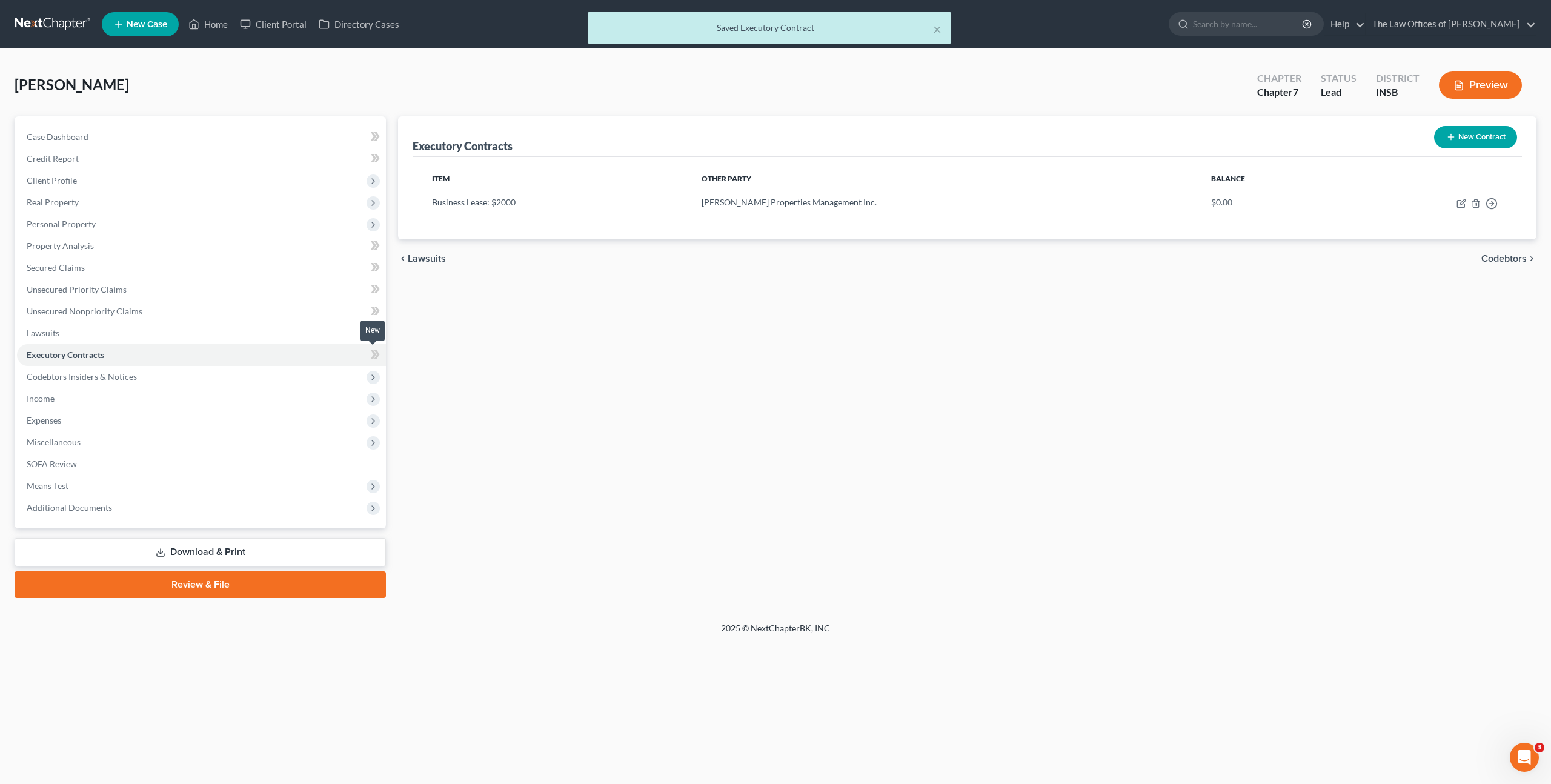
click at [383, 352] on span at bounding box center [375, 355] width 21 height 18
click at [374, 357] on icon at bounding box center [376, 354] width 9 height 15
click at [376, 356] on icon at bounding box center [376, 354] width 5 height 9
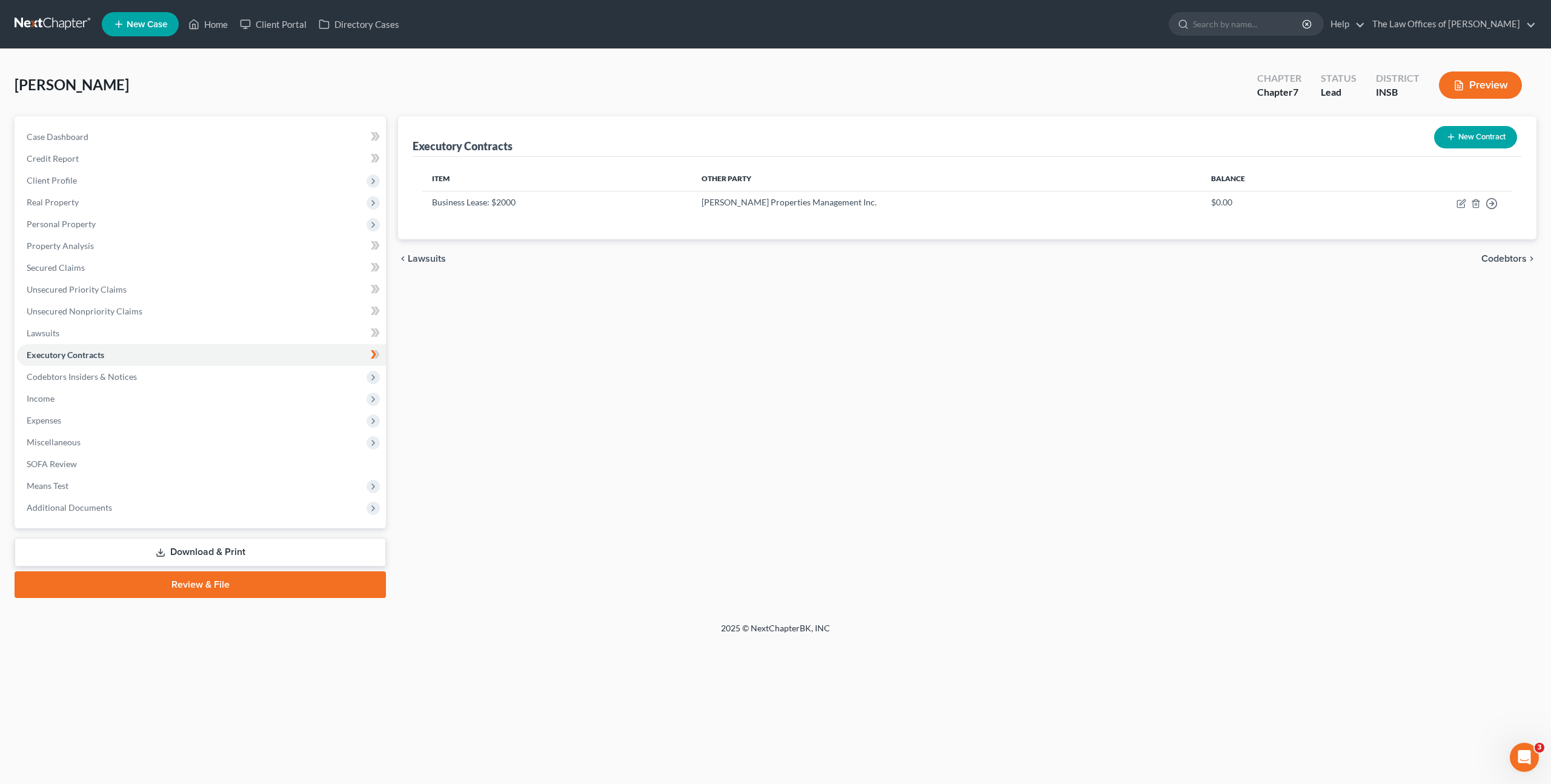
click at [744, 371] on div "Executory Contracts New Contract Item Other Party Balance Business Lease: $2000…" at bounding box center [967, 357] width 1150 height 482
click at [249, 177] on span "Client Profile" at bounding box center [201, 181] width 369 height 22
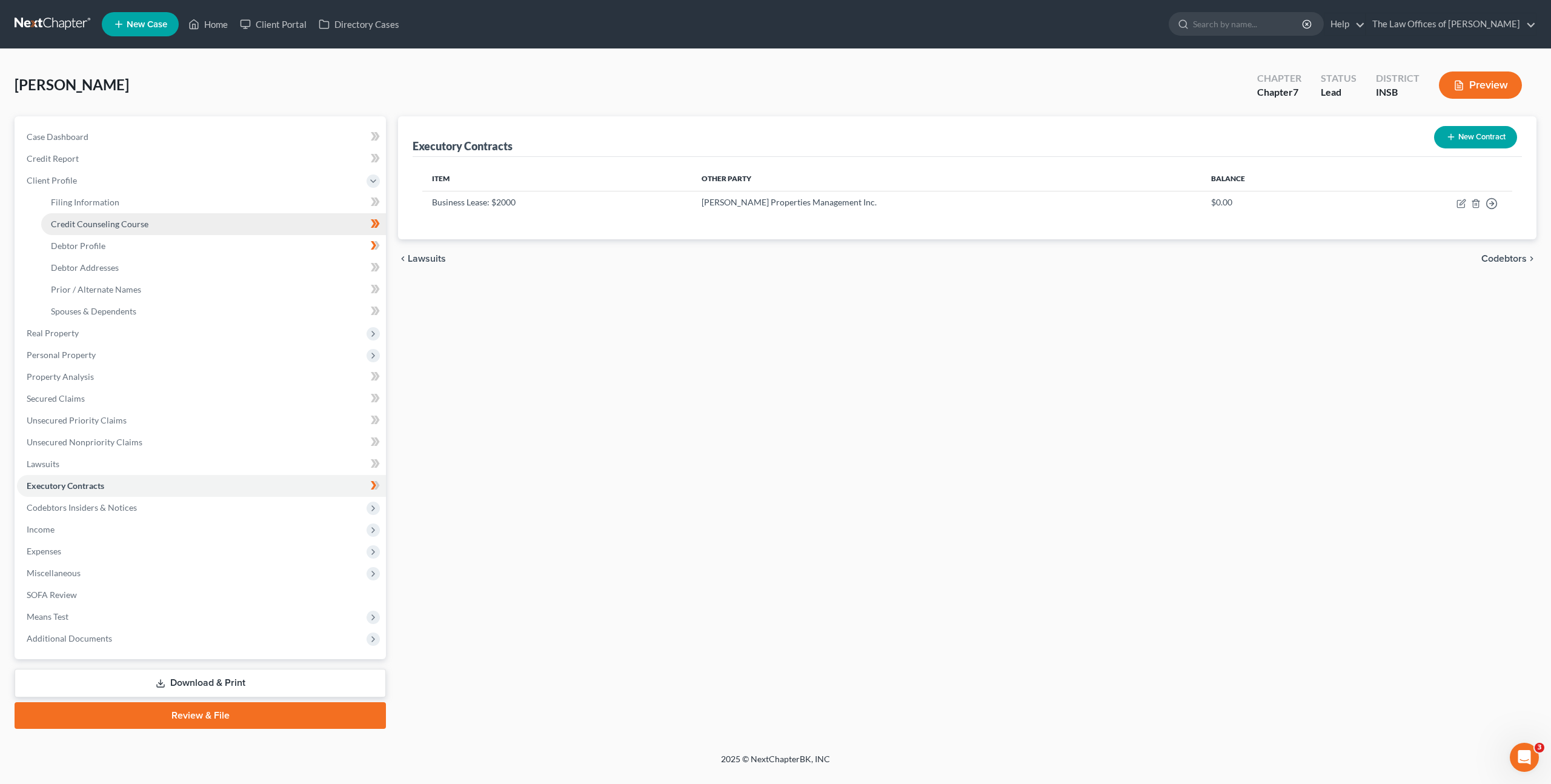
click at [221, 216] on link "Credit Counseling Course" at bounding box center [214, 224] width 344 height 22
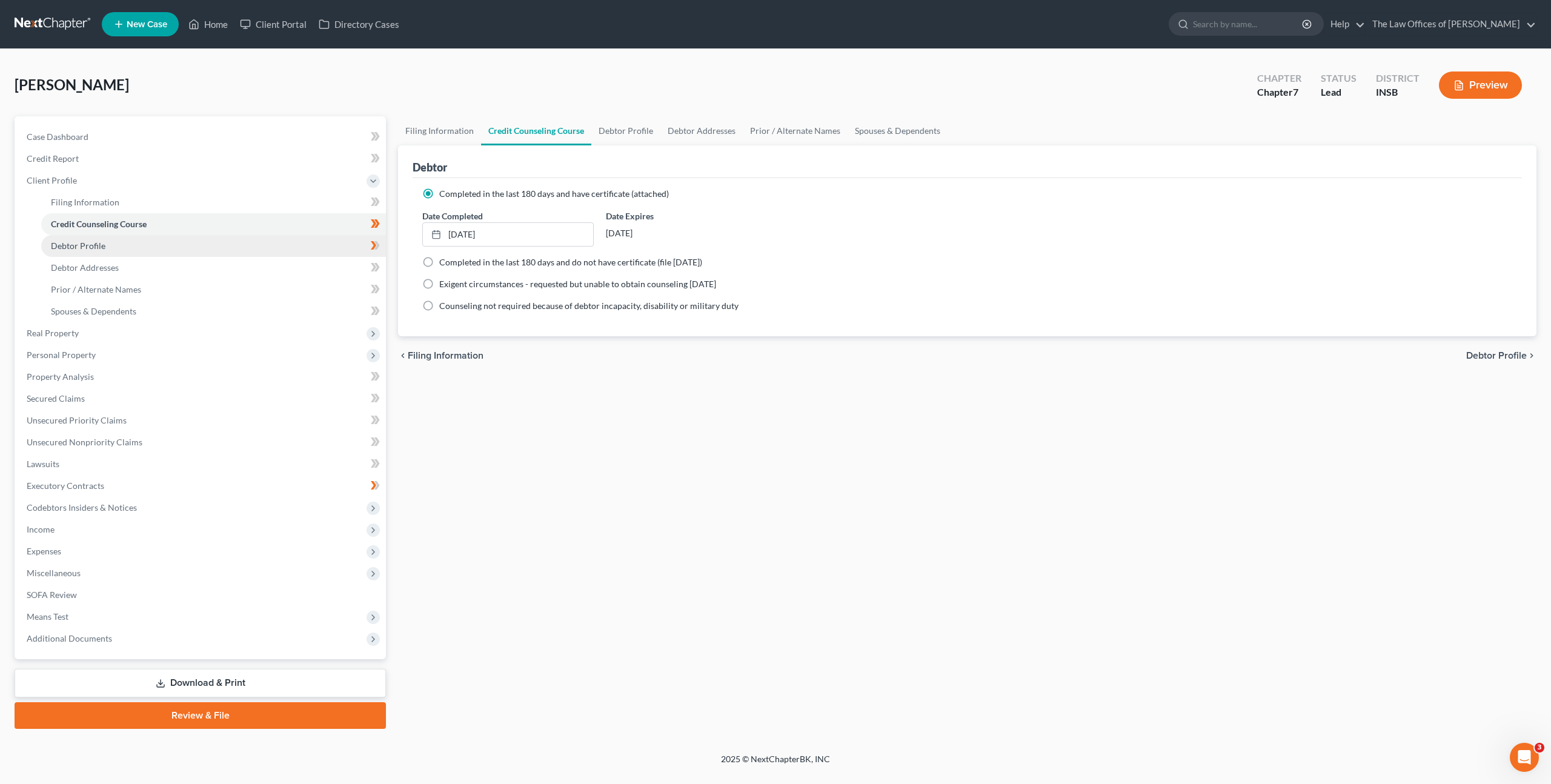
click at [125, 246] on link "Debtor Profile" at bounding box center [214, 246] width 344 height 22
select select "1"
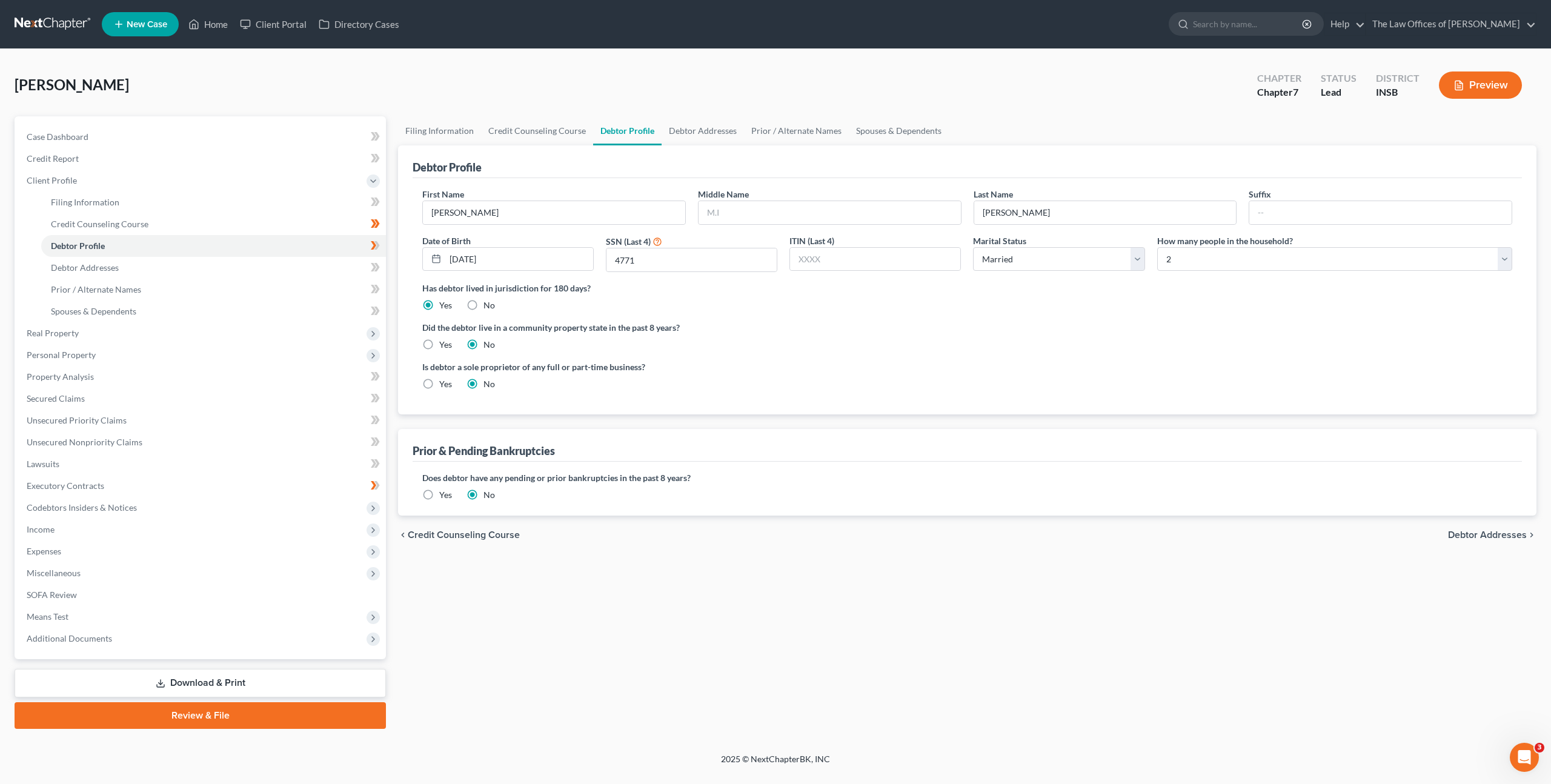
click at [990, 330] on label "Did the debtor live in a community property state in the past 8 years?" at bounding box center [967, 327] width 1090 height 12
click at [564, 241] on div "First Name [PERSON_NAME] Middle Name Last Name [PERSON_NAME] Suffix Date of Bir…" at bounding box center [967, 235] width 1102 height 94
type input "6490"
click at [865, 321] on label "Did the debtor live in a community property state in the past 8 years?" at bounding box center [967, 327] width 1090 height 12
click at [192, 178] on span "Client Profile" at bounding box center [201, 181] width 369 height 22
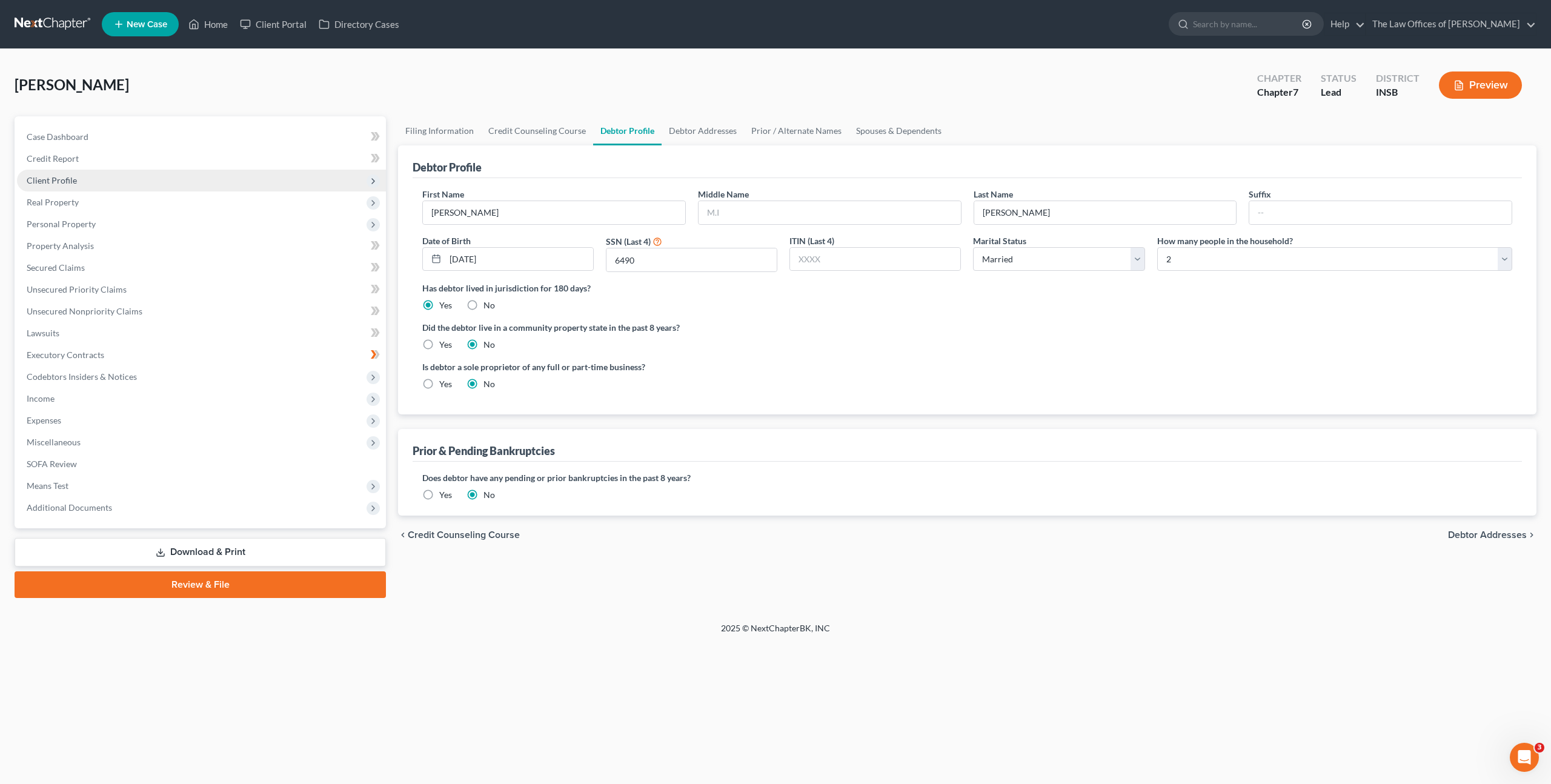
click at [192, 176] on span "Client Profile" at bounding box center [201, 181] width 369 height 22
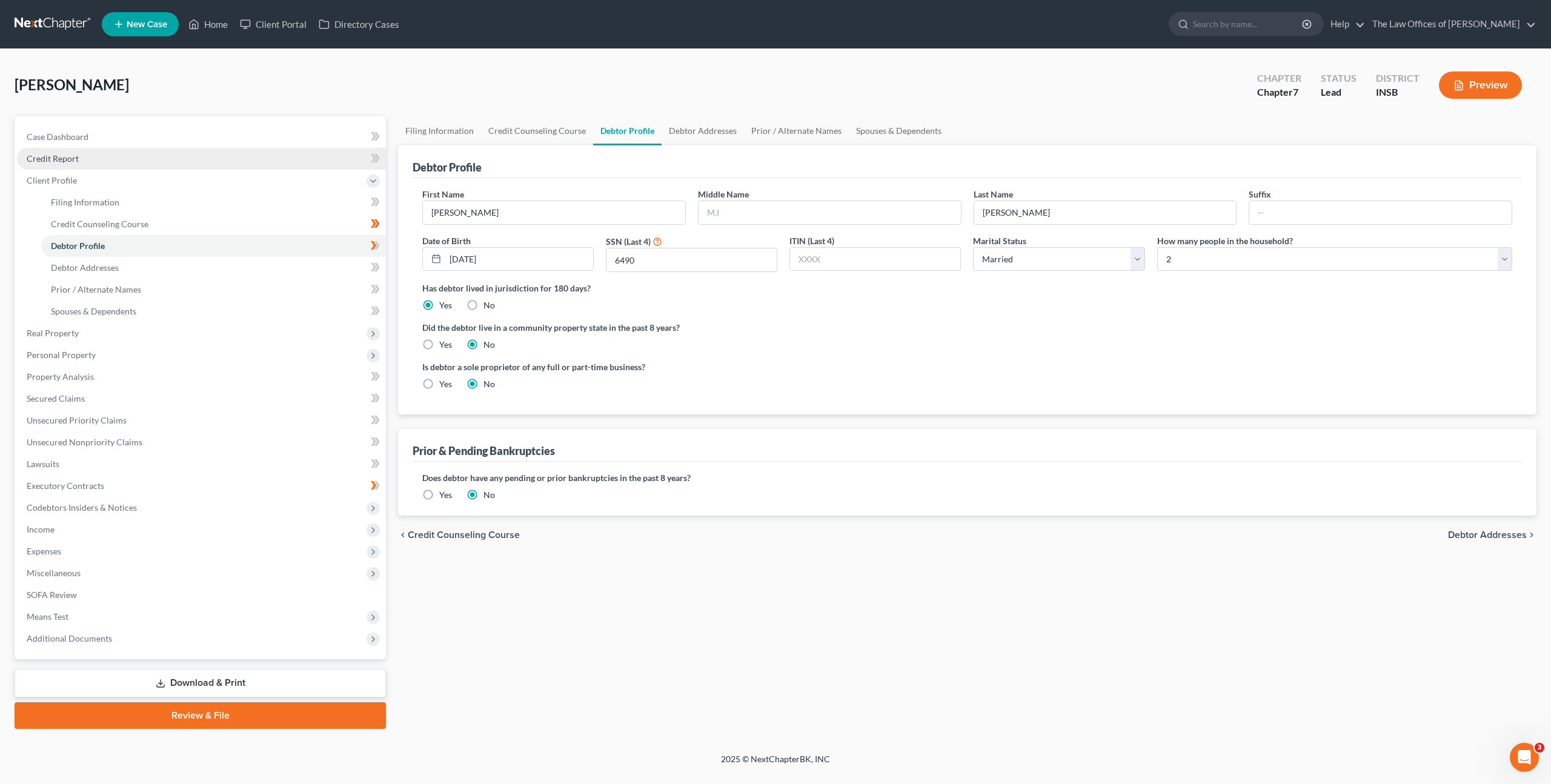
click at [190, 164] on link "Credit Report" at bounding box center [201, 159] width 369 height 22
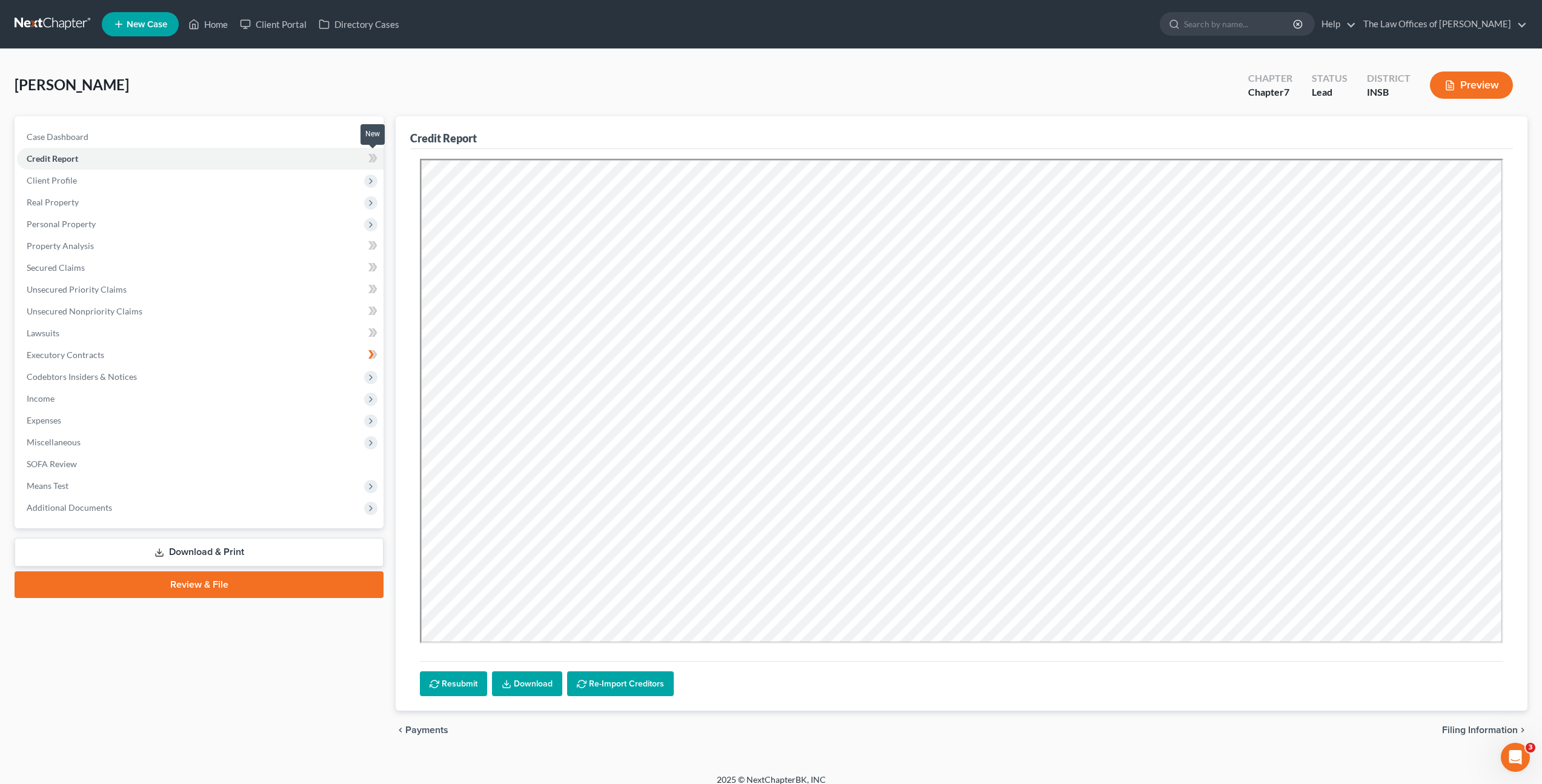
click at [369, 159] on icon at bounding box center [373, 158] width 9 height 15
click at [241, 179] on span "Client Profile" at bounding box center [200, 181] width 366 height 22
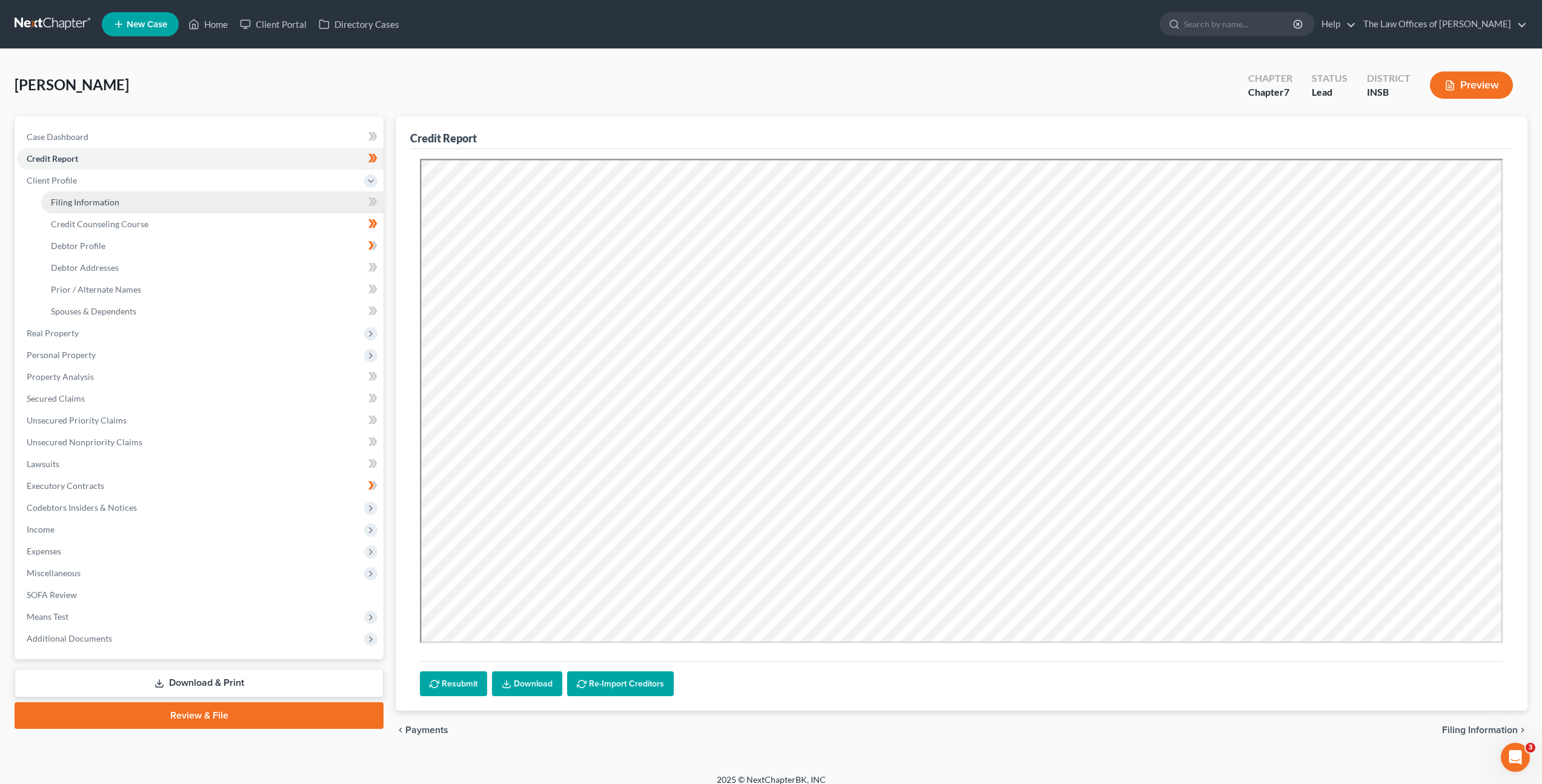
click at [211, 210] on link "Filing Information" at bounding box center [212, 203] width 342 height 22
select select "1"
select select "0"
select select "28"
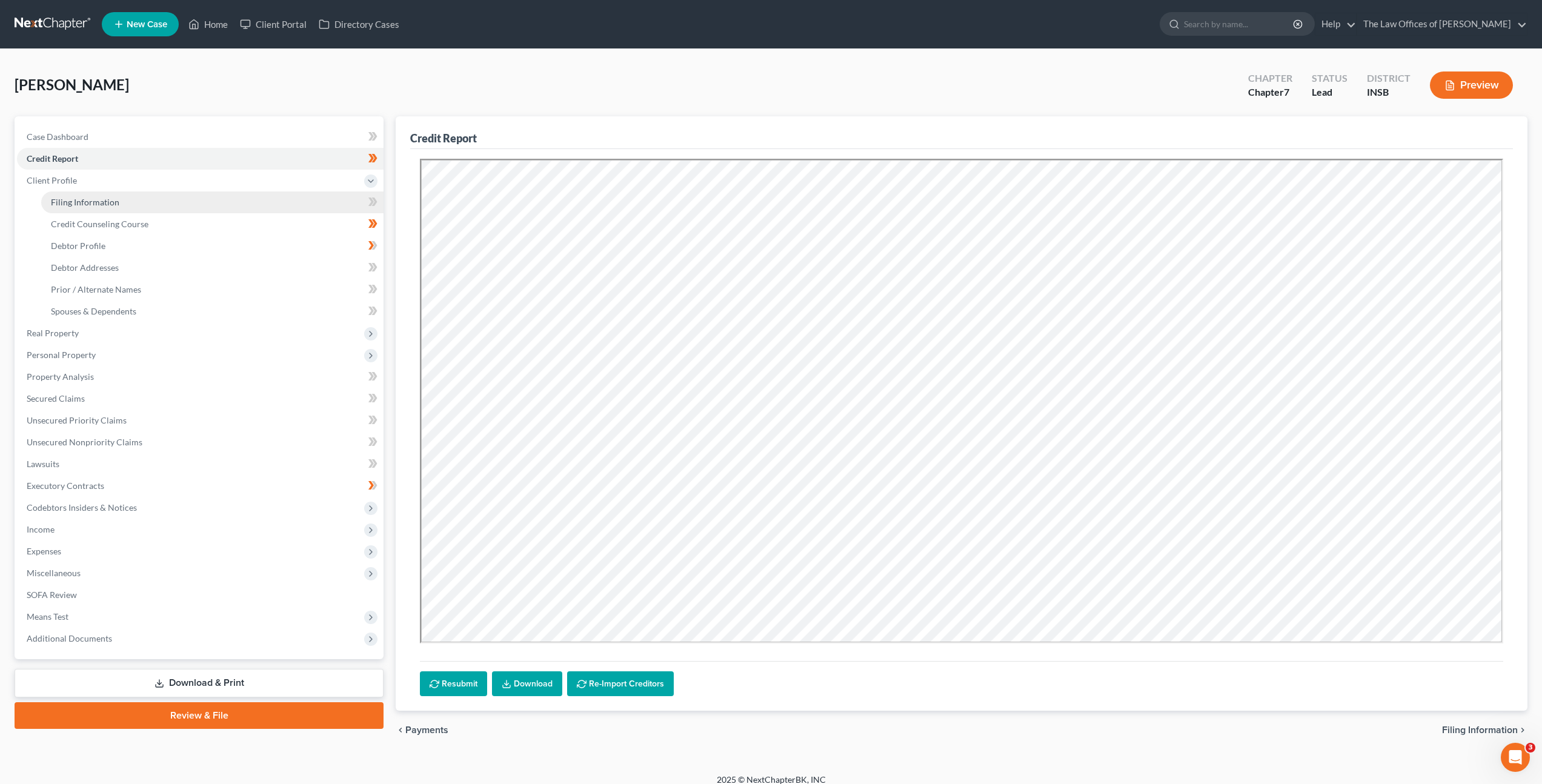
select select "0"
select select "15"
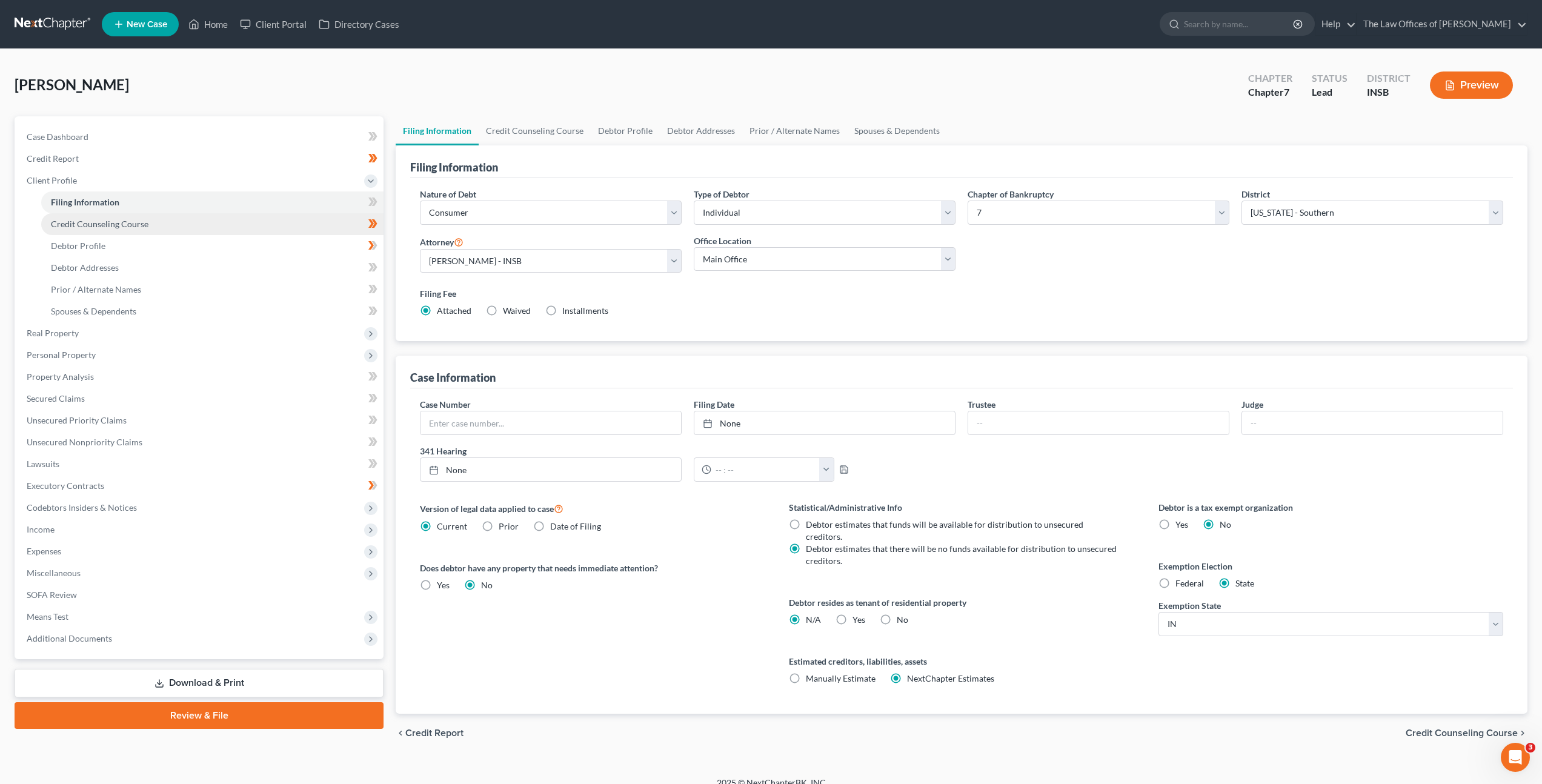
click at [207, 221] on link "Credit Counseling Course" at bounding box center [212, 224] width 342 height 22
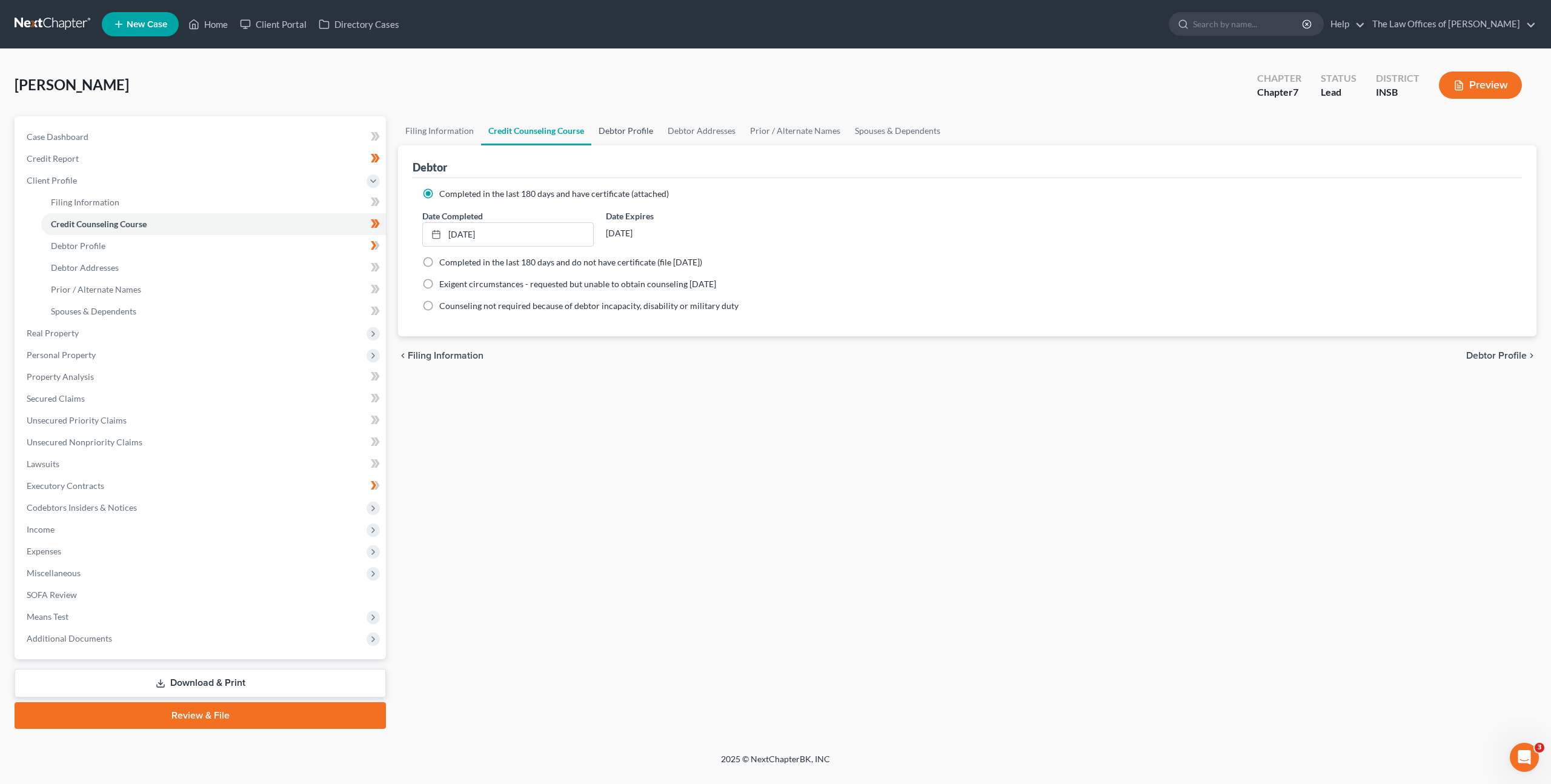
click at [627, 138] on link "Debtor Profile" at bounding box center [626, 130] width 69 height 29
select select "1"
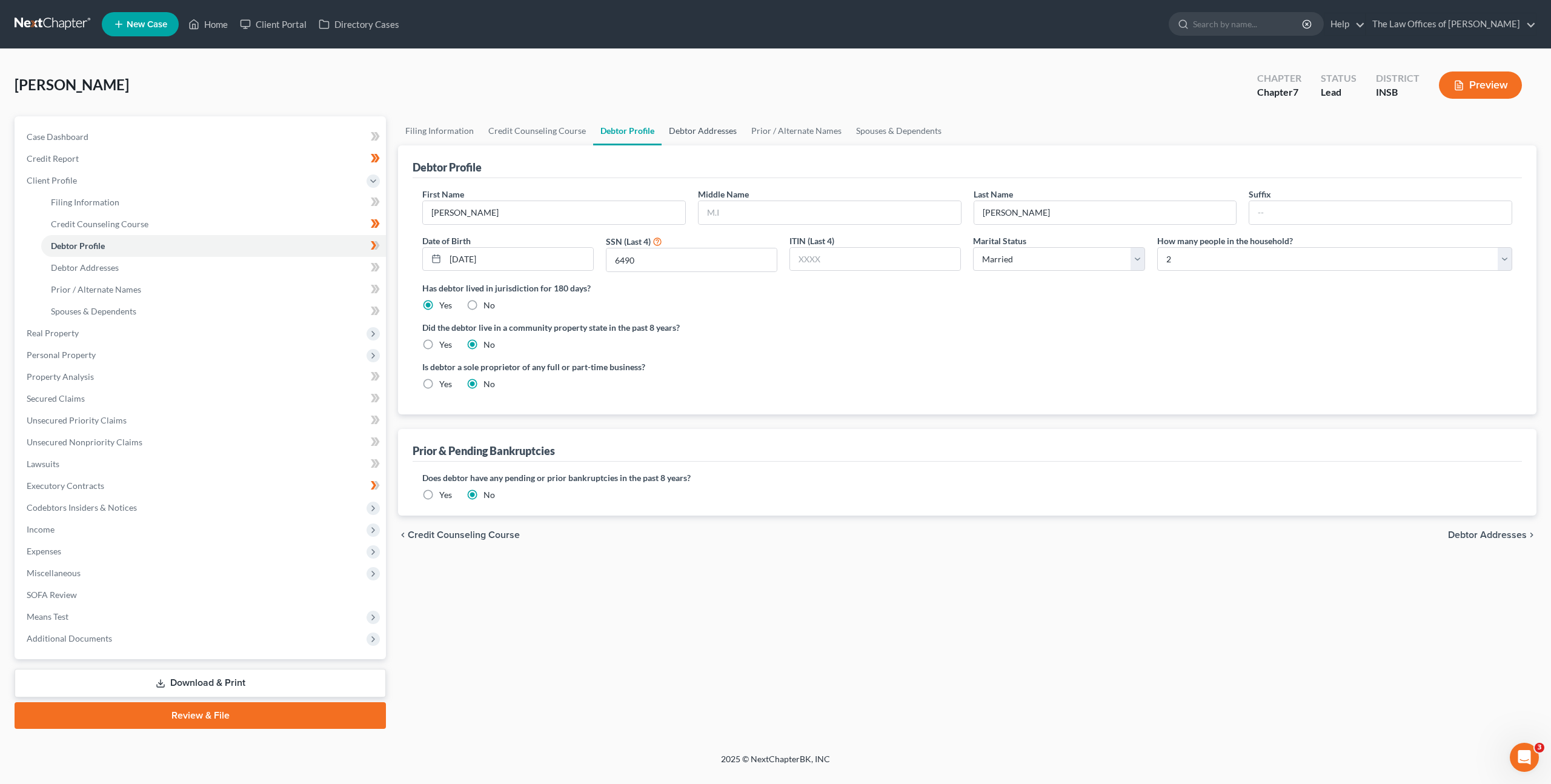
click at [698, 136] on link "Debtor Addresses" at bounding box center [703, 130] width 83 height 29
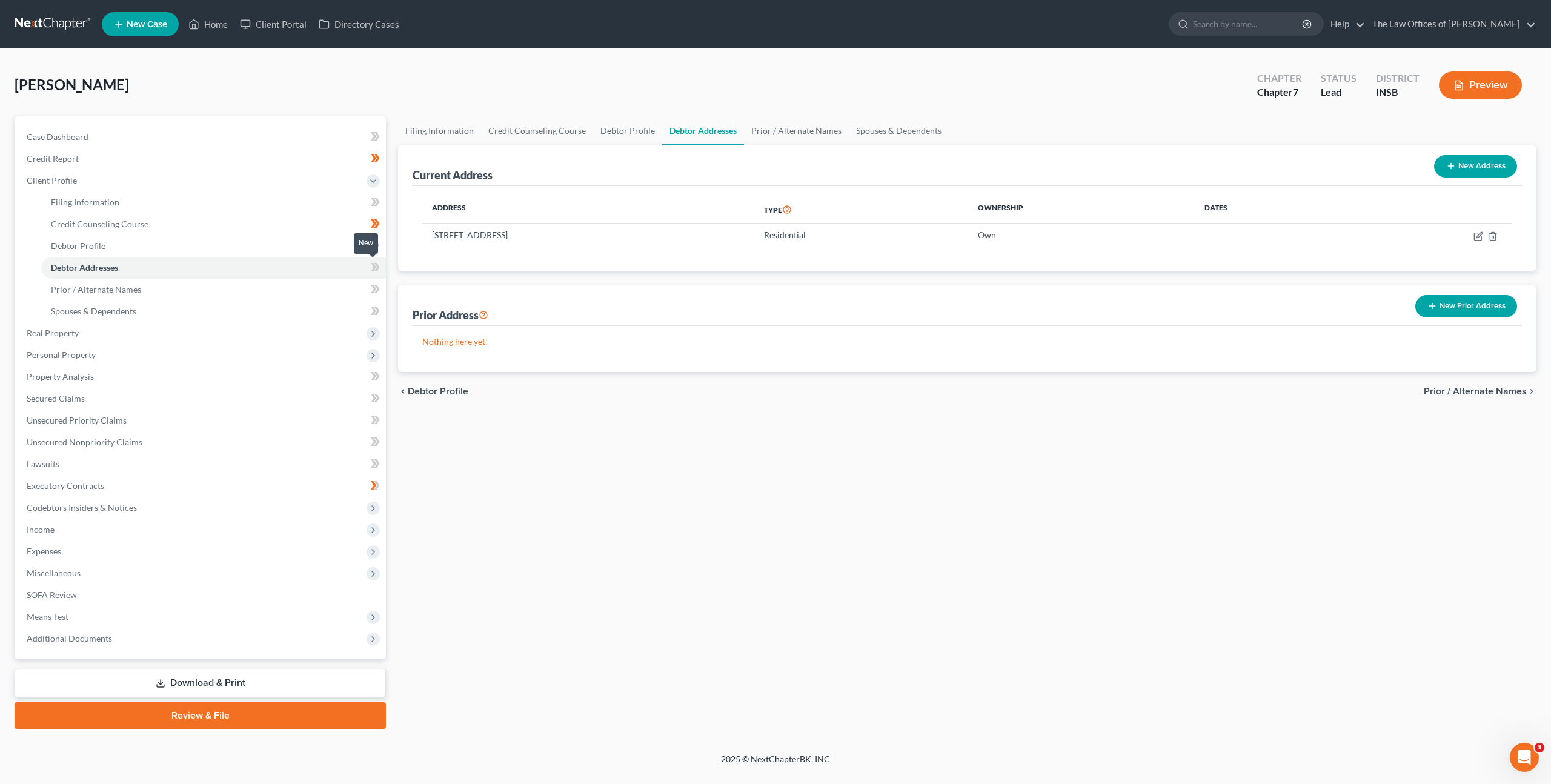
click at [369, 270] on span at bounding box center [375, 268] width 21 height 18
click at [797, 139] on link "Prior / Alternate Names" at bounding box center [796, 130] width 104 height 29
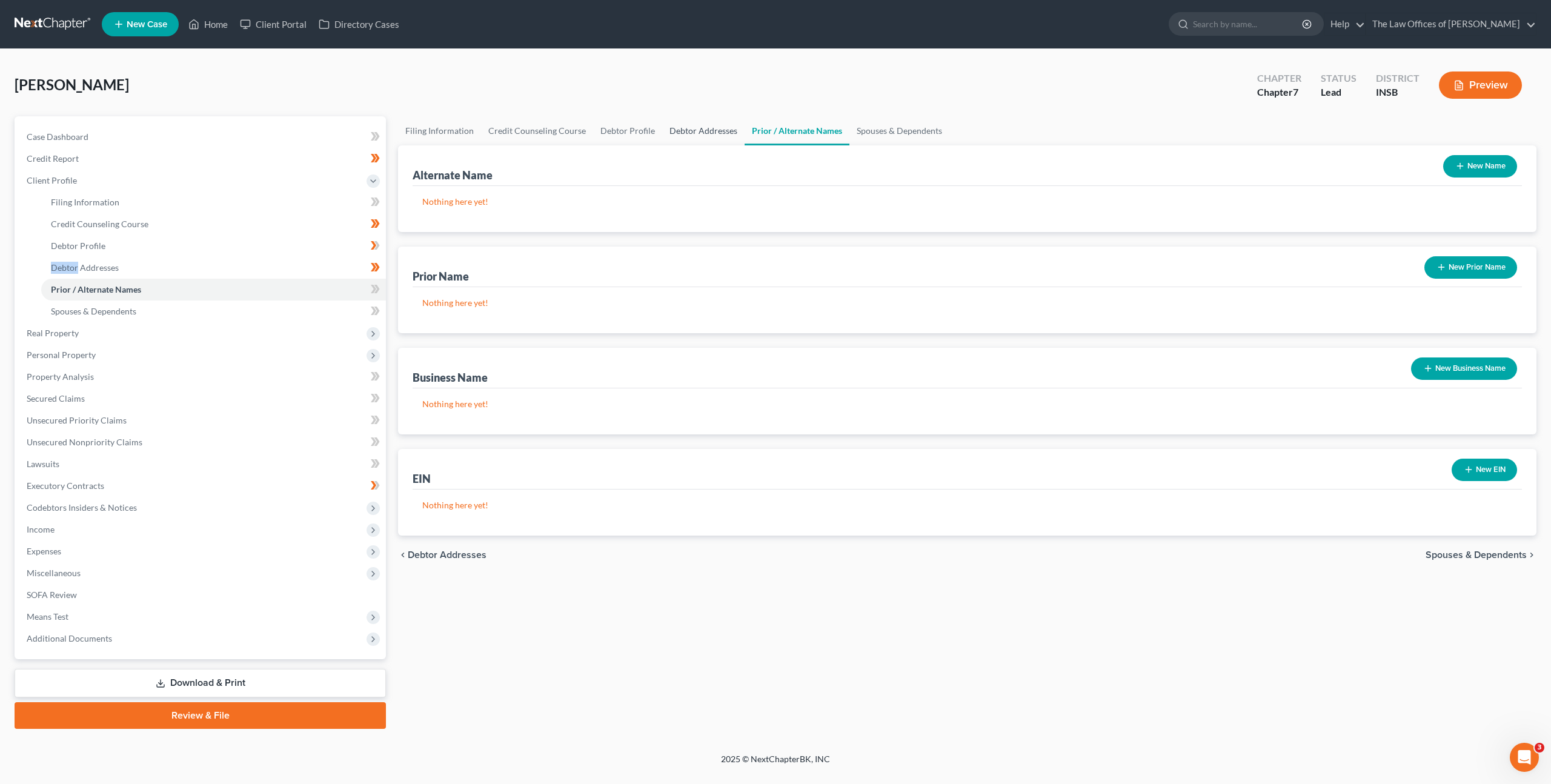
click at [702, 132] on link "Debtor Addresses" at bounding box center [704, 130] width 83 height 29
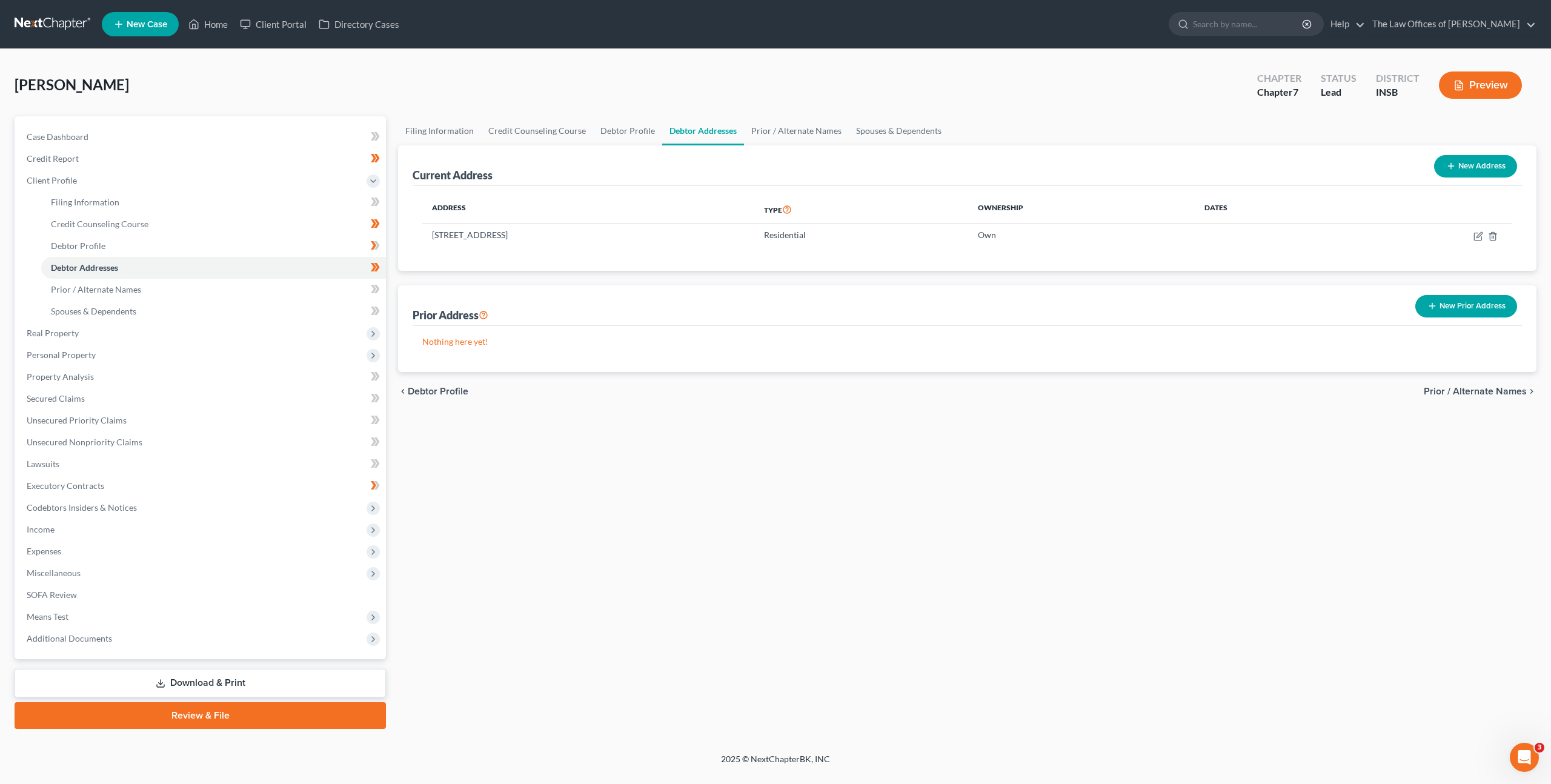
click at [1072, 401] on div "chevron_left Debtor Profile Prior / Alternate Names chevron_right" at bounding box center [967, 391] width 1138 height 39
click at [1433, 302] on icon "button" at bounding box center [1432, 305] width 9 height 9
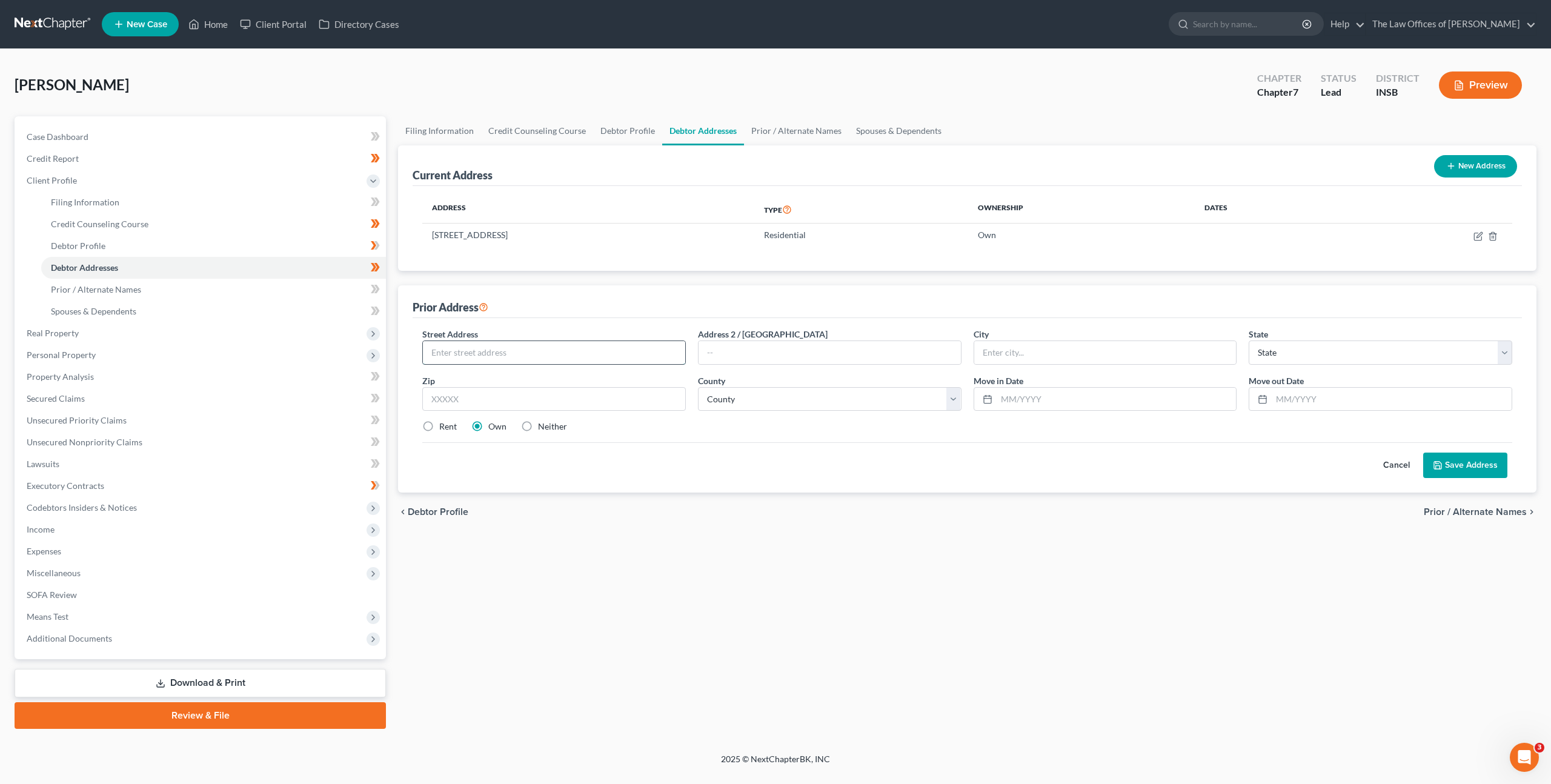
click at [609, 347] on input "text" at bounding box center [554, 353] width 263 height 23
type input "8366 [GEOGRAPHIC_DATA]"
type input "47630"
click at [810, 456] on div "Cancel Save Address" at bounding box center [967, 460] width 1090 height 36
type input "[GEOGRAPHIC_DATA]"
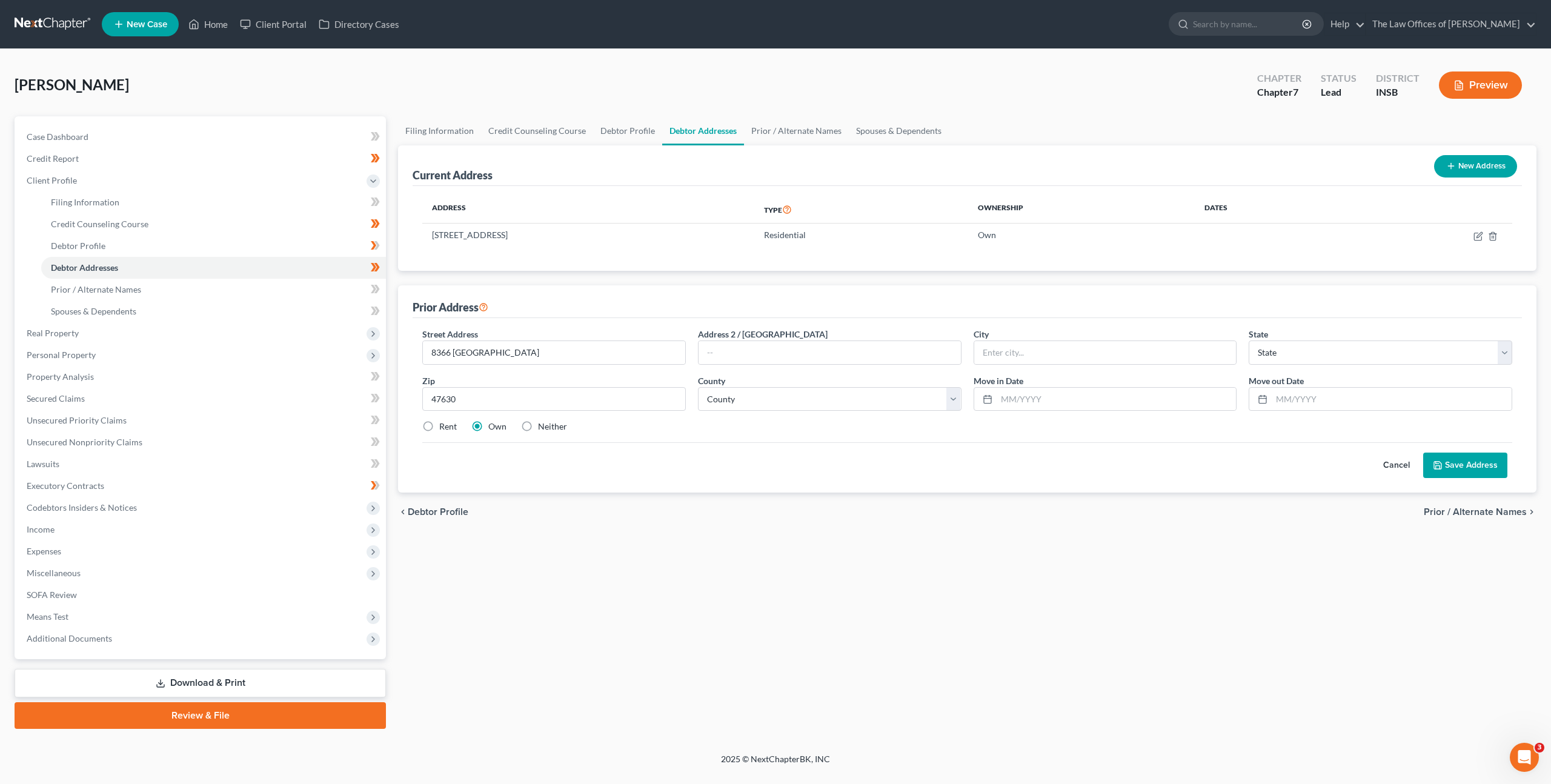
select select "15"
click at [440, 429] on label "Rent" at bounding box center [448, 426] width 18 height 12
click at [444, 429] on input "Rent" at bounding box center [448, 424] width 8 height 8
radio input "true"
click at [1059, 406] on input "text" at bounding box center [1117, 399] width 240 height 23
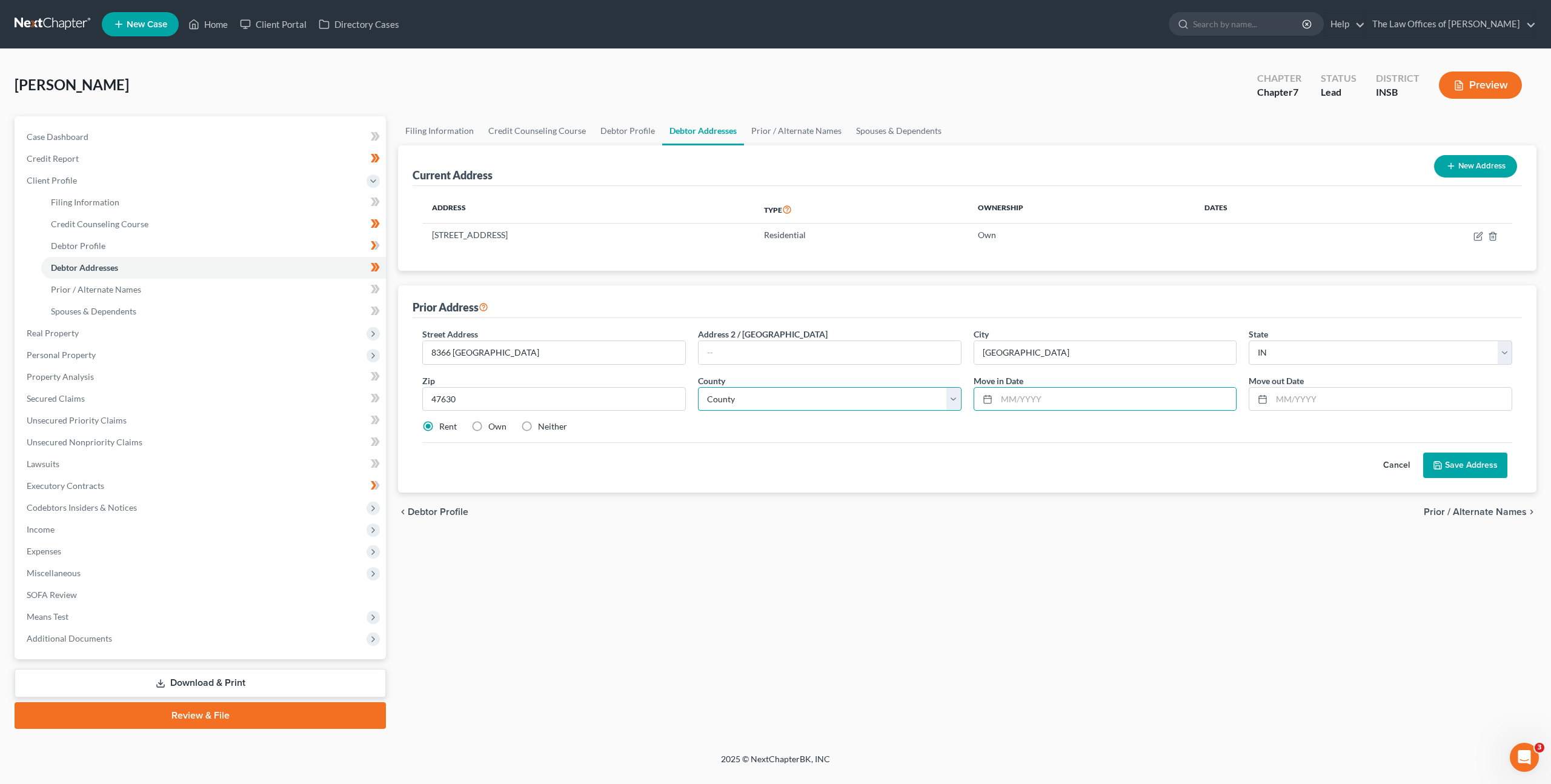
click at [800, 405] on select "County [GEOGRAPHIC_DATA] [GEOGRAPHIC_DATA] [GEOGRAPHIC_DATA] [GEOGRAPHIC_DATA] …" at bounding box center [829, 399] width 263 height 24
click at [757, 405] on select "County [GEOGRAPHIC_DATA] [GEOGRAPHIC_DATA] [GEOGRAPHIC_DATA] [GEOGRAPHIC_DATA] …" at bounding box center [829, 399] width 263 height 24
select select "86"
click at [698, 387] on select "County [GEOGRAPHIC_DATA] [GEOGRAPHIC_DATA] [GEOGRAPHIC_DATA] [GEOGRAPHIC_DATA] …" at bounding box center [829, 399] width 263 height 24
click at [881, 464] on div "Cancel Save Address" at bounding box center [967, 460] width 1090 height 36
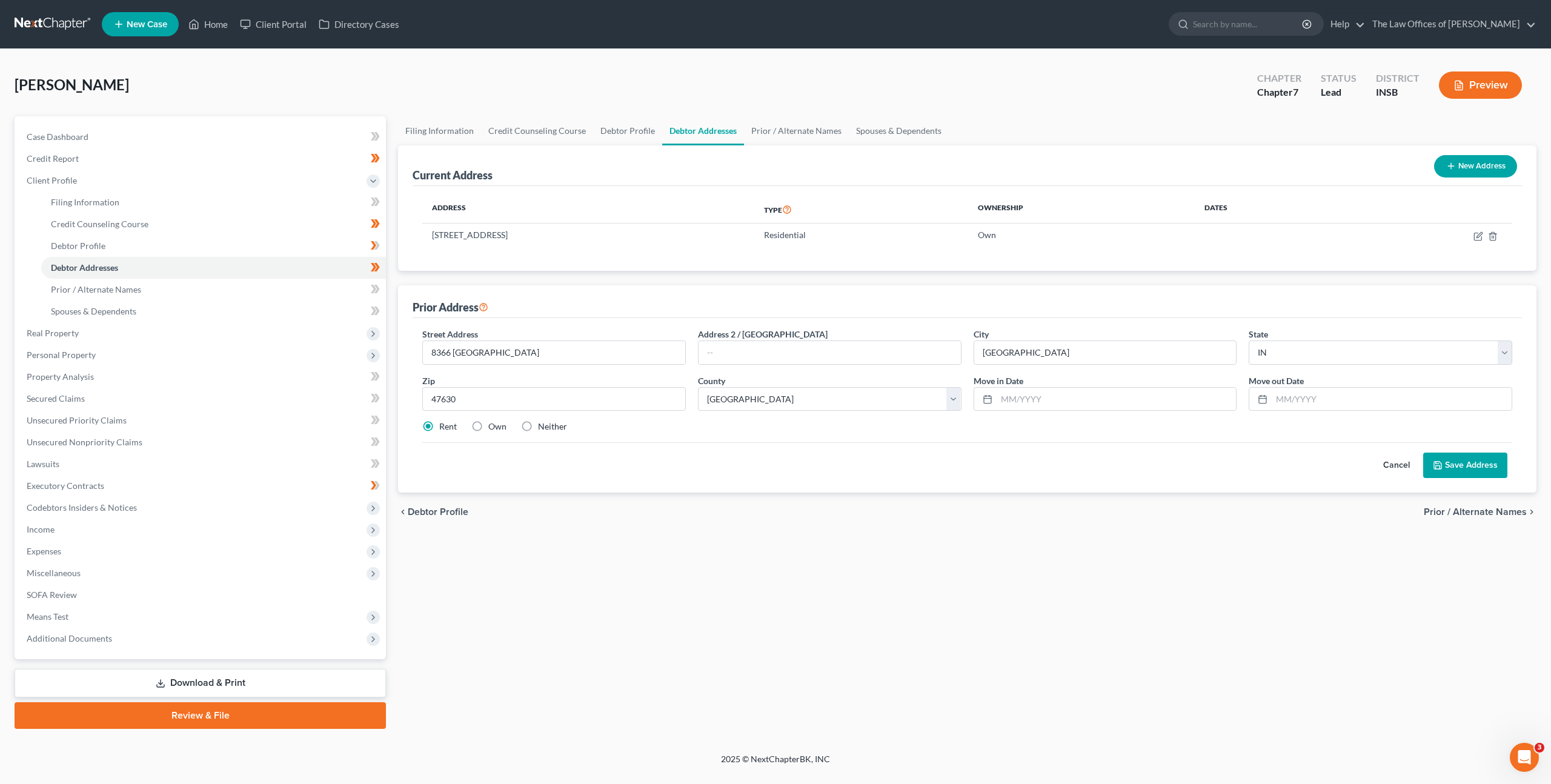
click at [1055, 383] on div "Move in Date *" at bounding box center [1105, 392] width 276 height 37
click at [1033, 401] on input "text" at bounding box center [1117, 399] width 240 height 23
type input "08/2013"
click at [1316, 399] on input "text" at bounding box center [1391, 399] width 240 height 23
type input "08/2023"
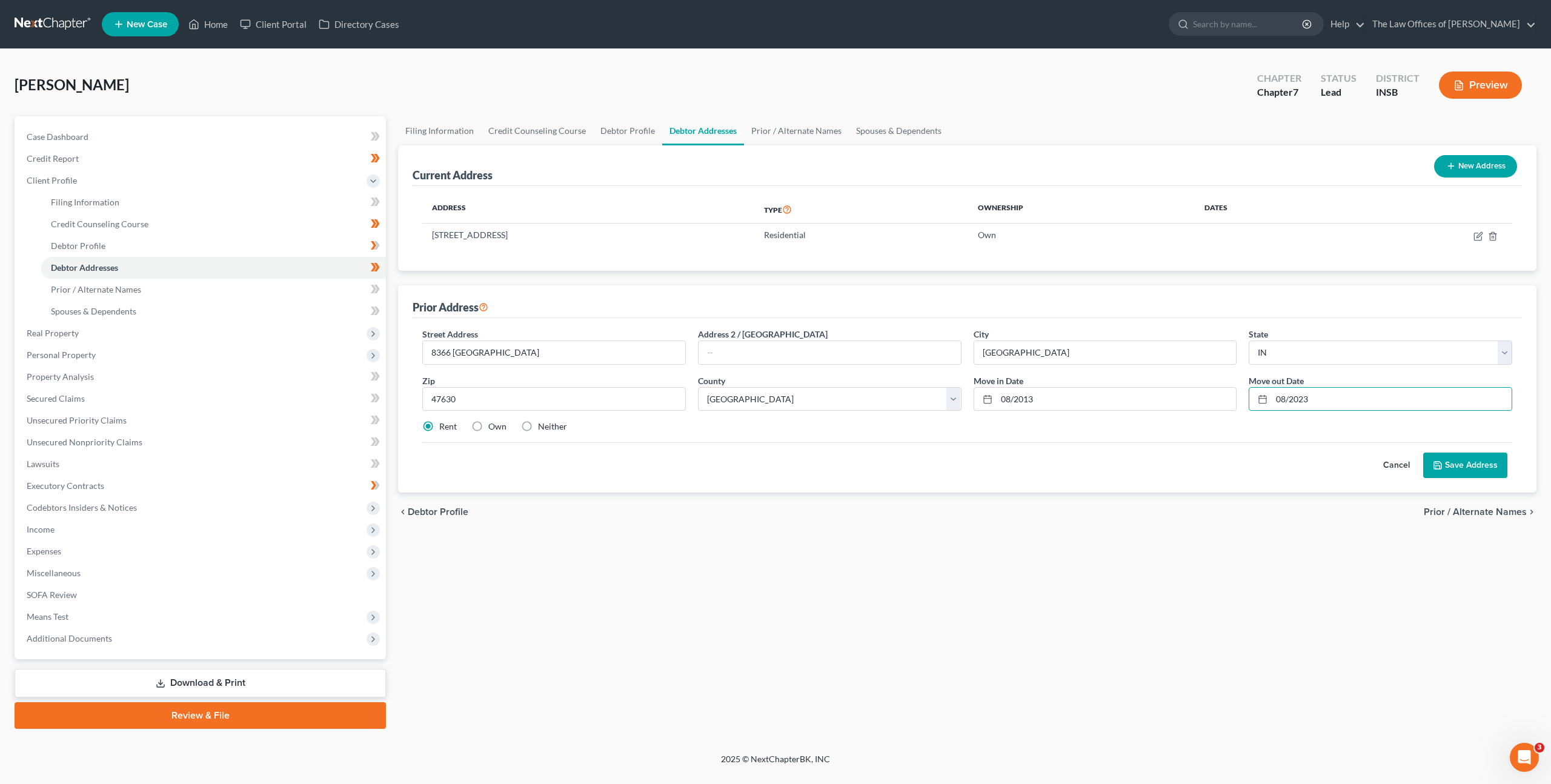
click at [896, 458] on div "Cancel Save Address" at bounding box center [967, 460] width 1090 height 36
click at [1450, 463] on button "Save Address" at bounding box center [1465, 465] width 84 height 26
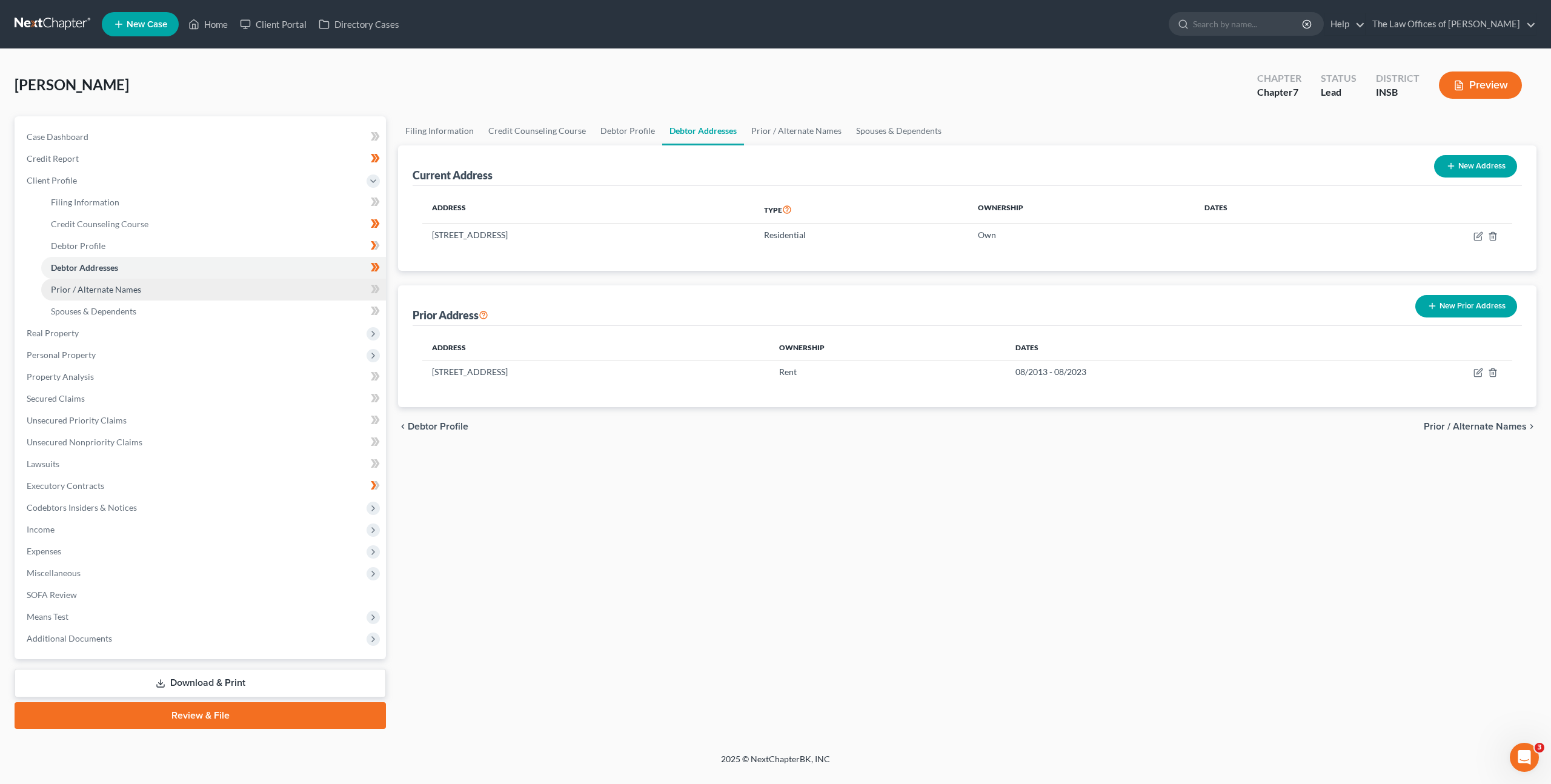
click at [292, 292] on link "Prior / Alternate Names" at bounding box center [214, 290] width 344 height 22
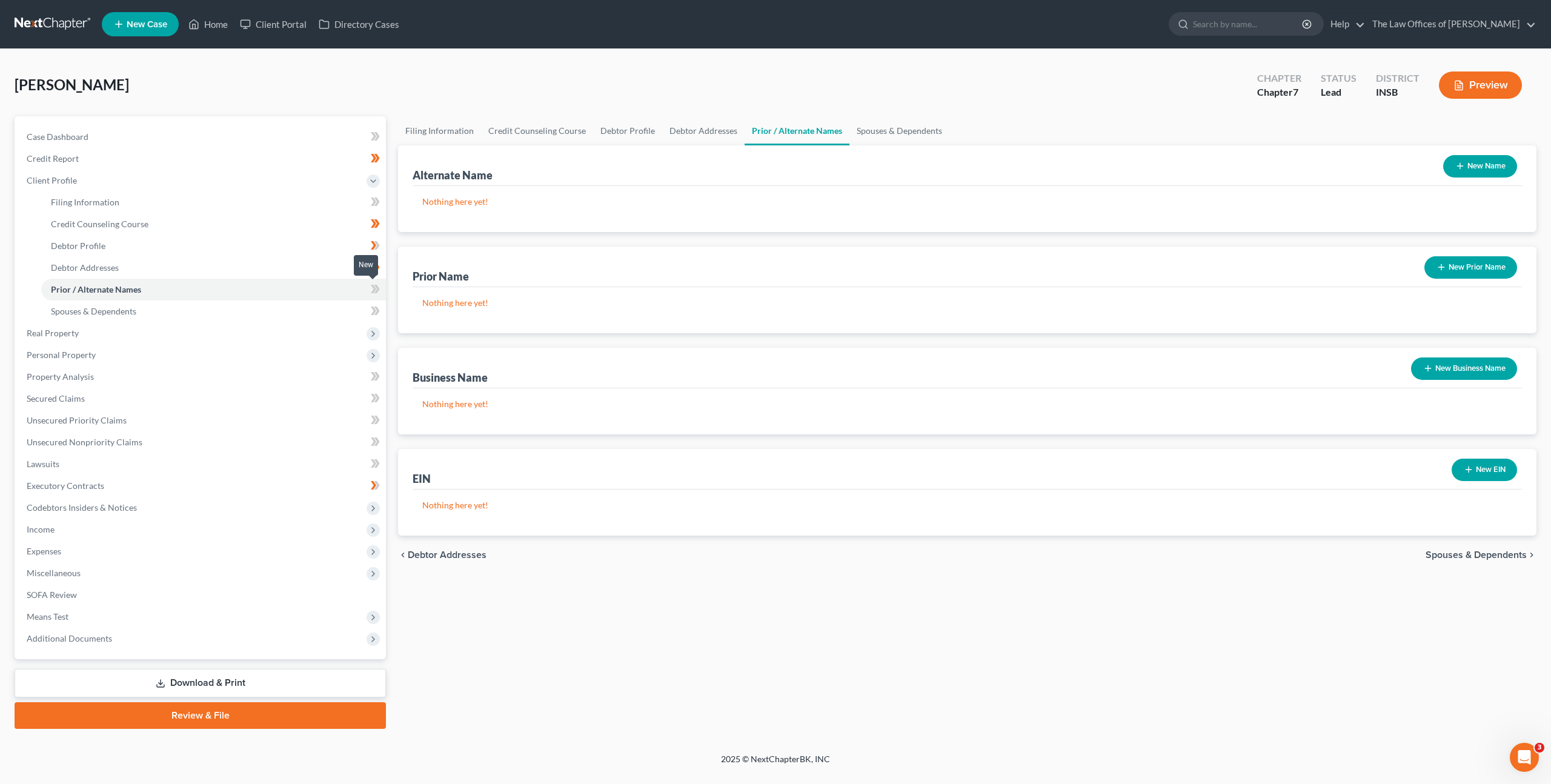
click at [373, 292] on icon at bounding box center [373, 288] width 5 height 9
click at [372, 292] on icon at bounding box center [373, 288] width 5 height 9
click at [277, 313] on link "Spouses & Dependents" at bounding box center [214, 312] width 344 height 22
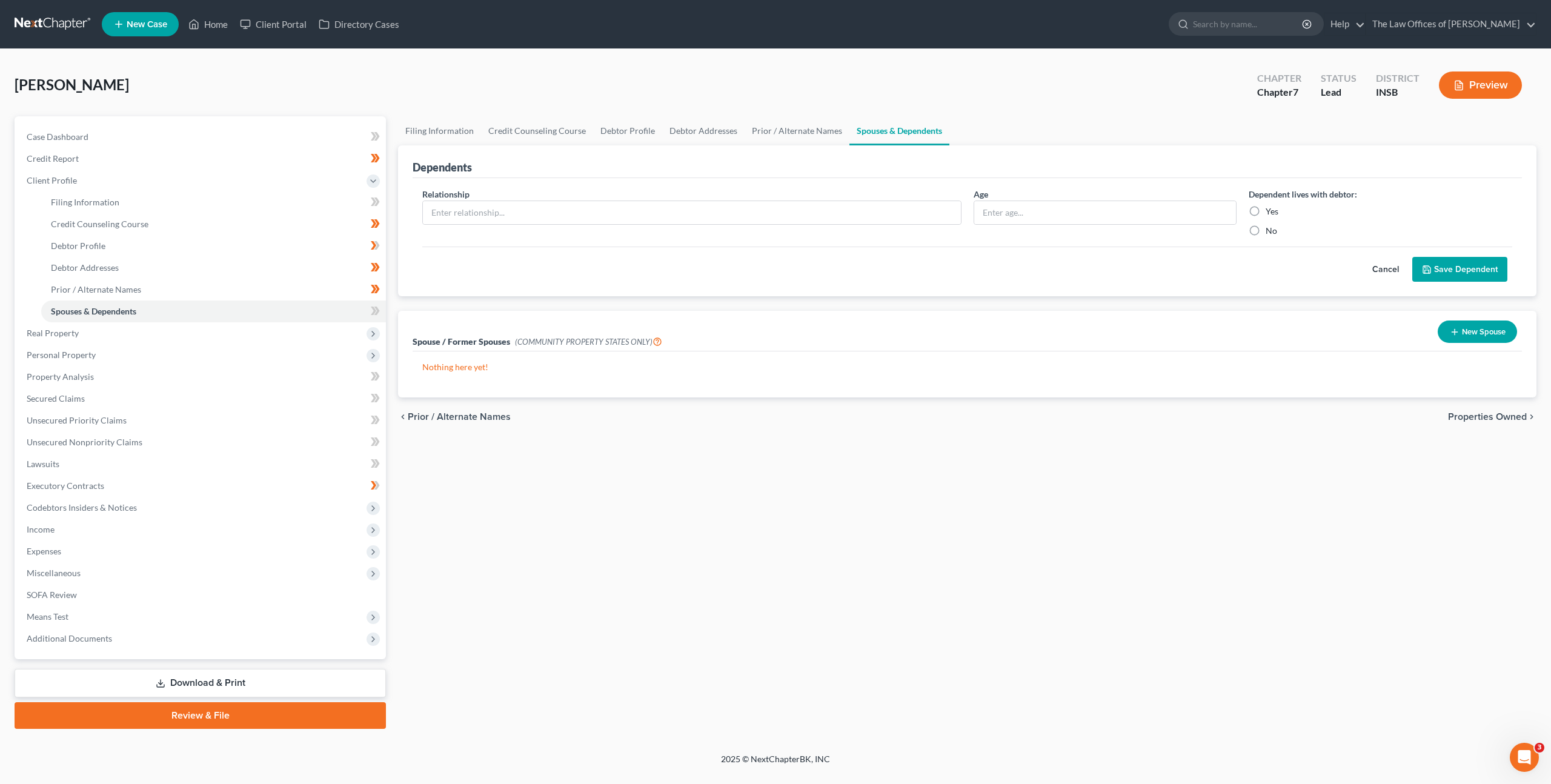
click at [710, 199] on div "Relationship *" at bounding box center [691, 212] width 551 height 49
click at [866, 213] on input "text" at bounding box center [692, 213] width 538 height 23
type input "Wfife"
click at [512, 210] on input "Wfife" at bounding box center [692, 213] width 538 height 23
type input "Wife"
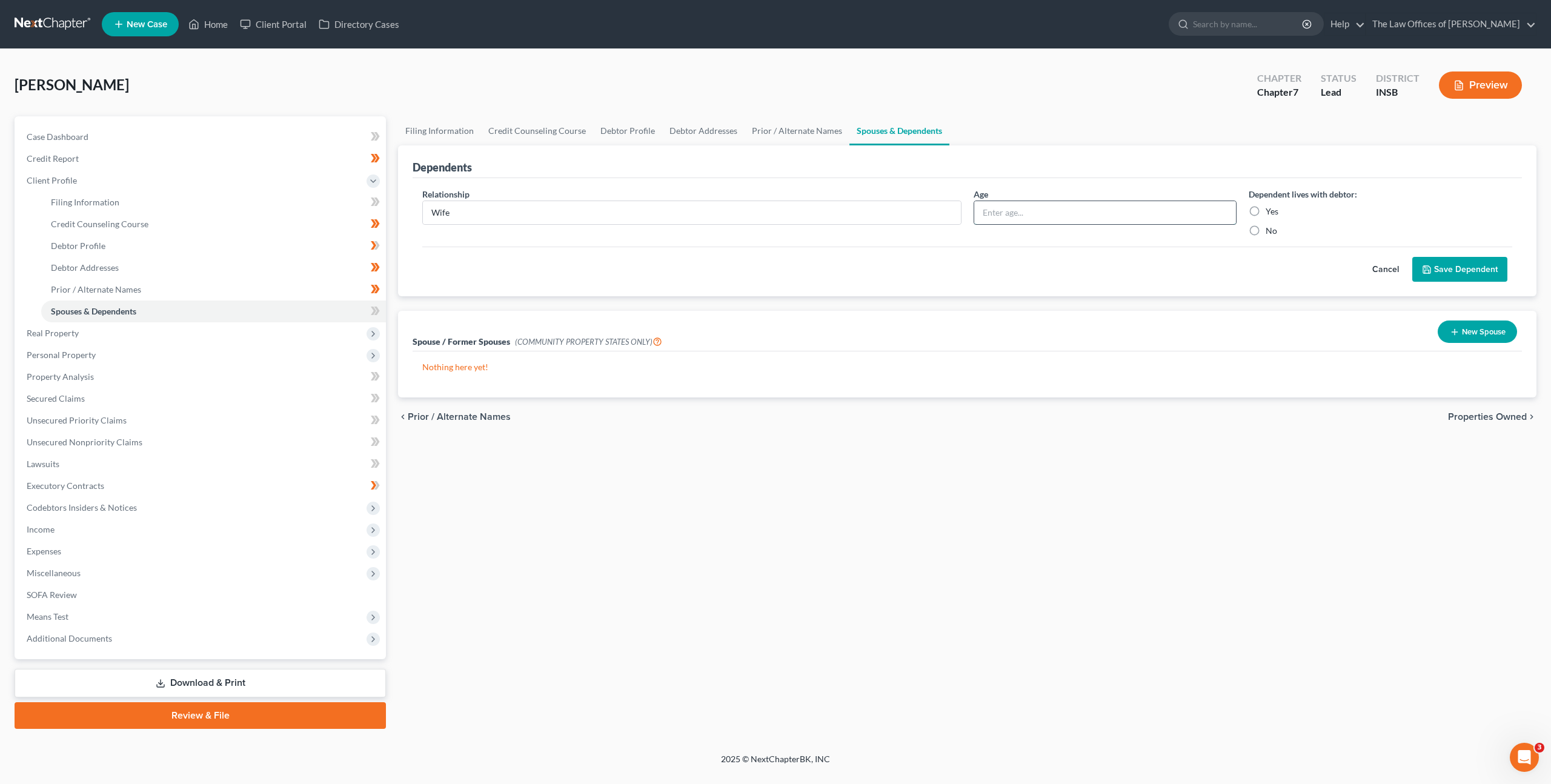
click at [1019, 210] on input "text" at bounding box center [1105, 213] width 263 height 23
type input "52"
click at [1266, 207] on label "Yes" at bounding box center [1272, 211] width 12 height 12
click at [1270, 207] on input "Yes" at bounding box center [1274, 209] width 8 height 8
radio input "true"
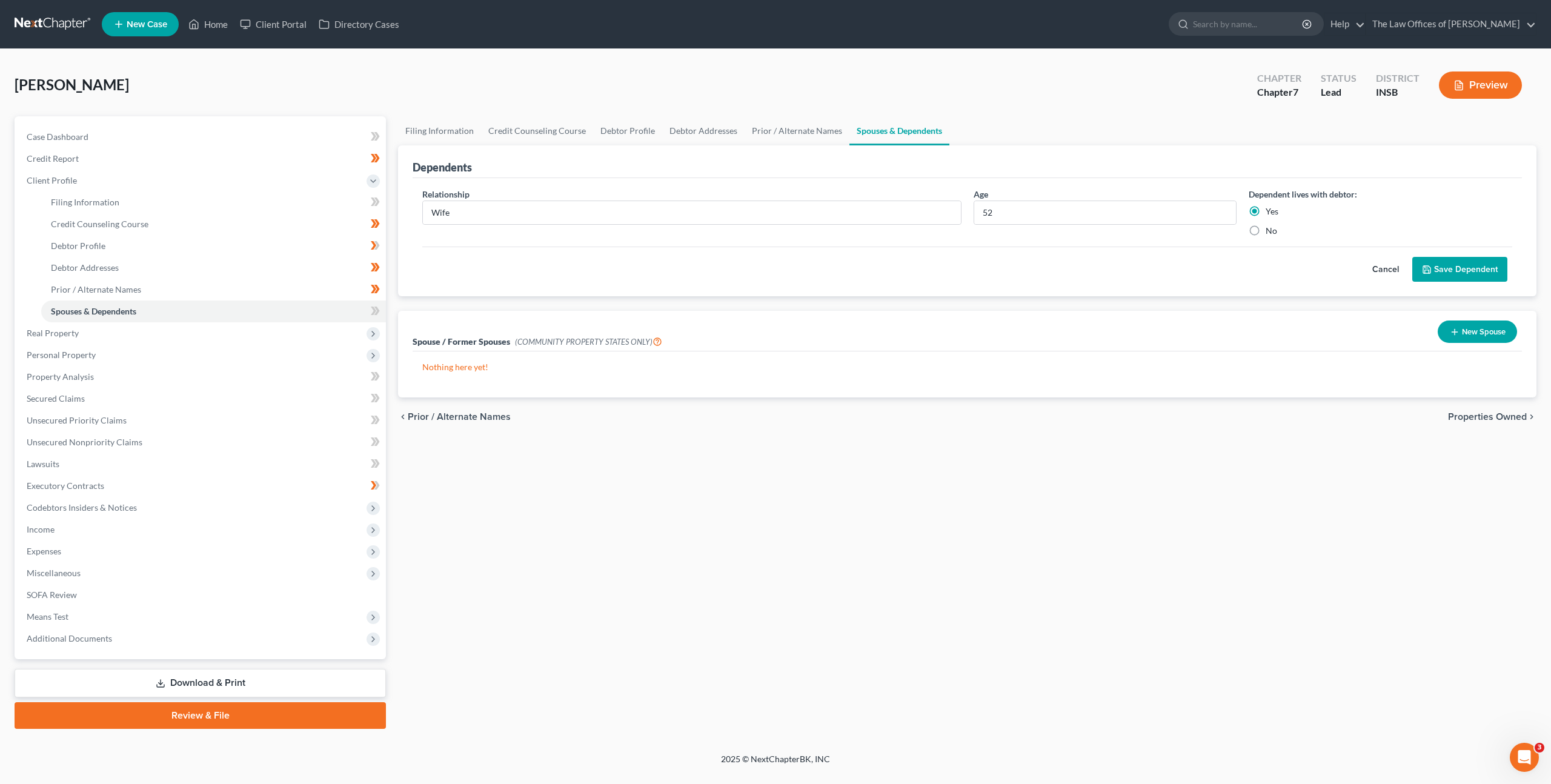
click at [1445, 265] on button "Save Dependent" at bounding box center [1460, 270] width 95 height 26
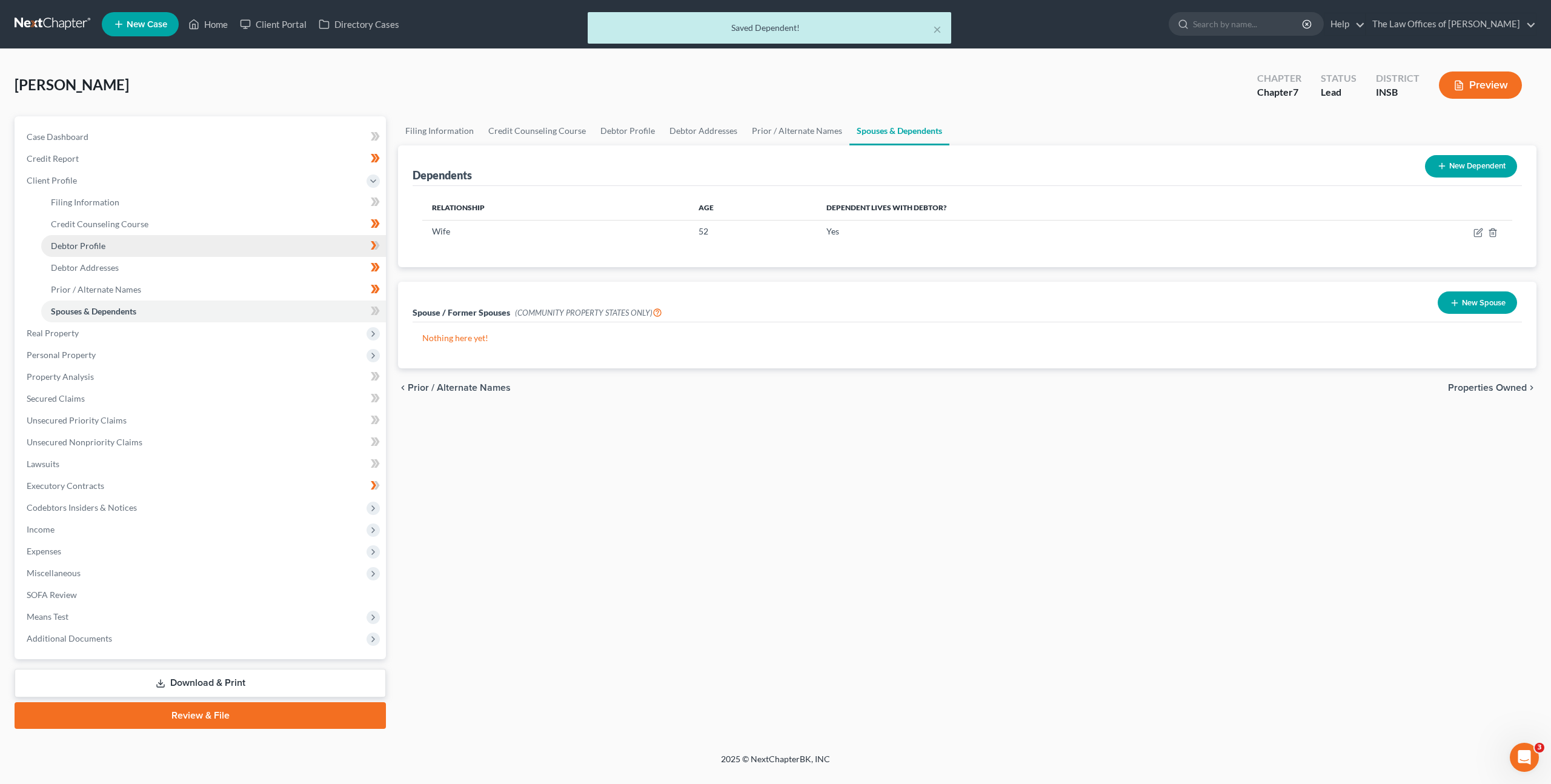
click at [262, 252] on link "Debtor Profile" at bounding box center [214, 246] width 344 height 22
select select "1"
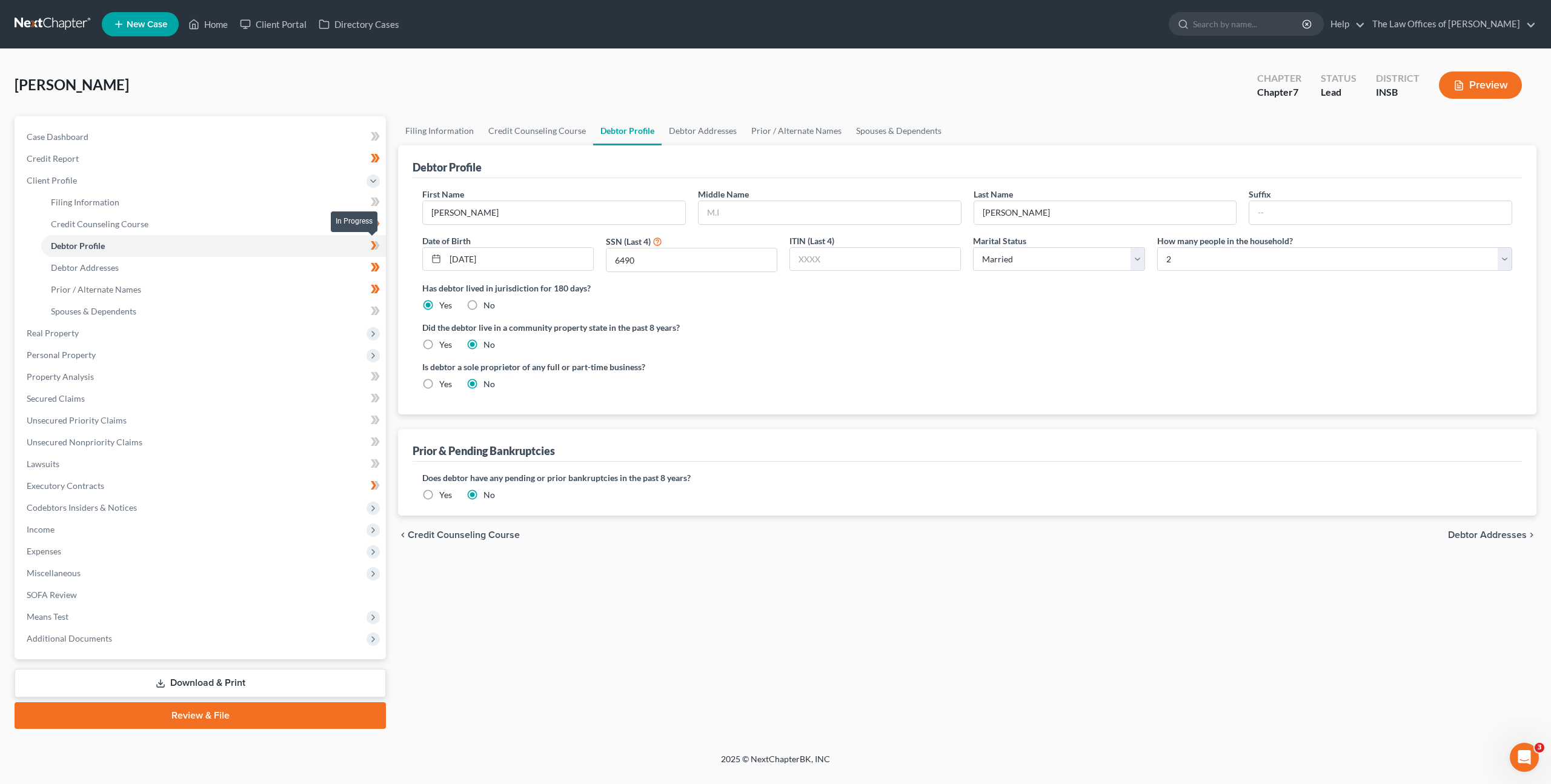
click at [374, 252] on icon at bounding box center [376, 245] width 9 height 15
click at [828, 344] on div "Did the debtor live in a community property state in the past 8 years? Yes No" at bounding box center [967, 336] width 1090 height 30
click at [126, 503] on span "Codebtors Insiders & Notices" at bounding box center [81, 507] width 110 height 10
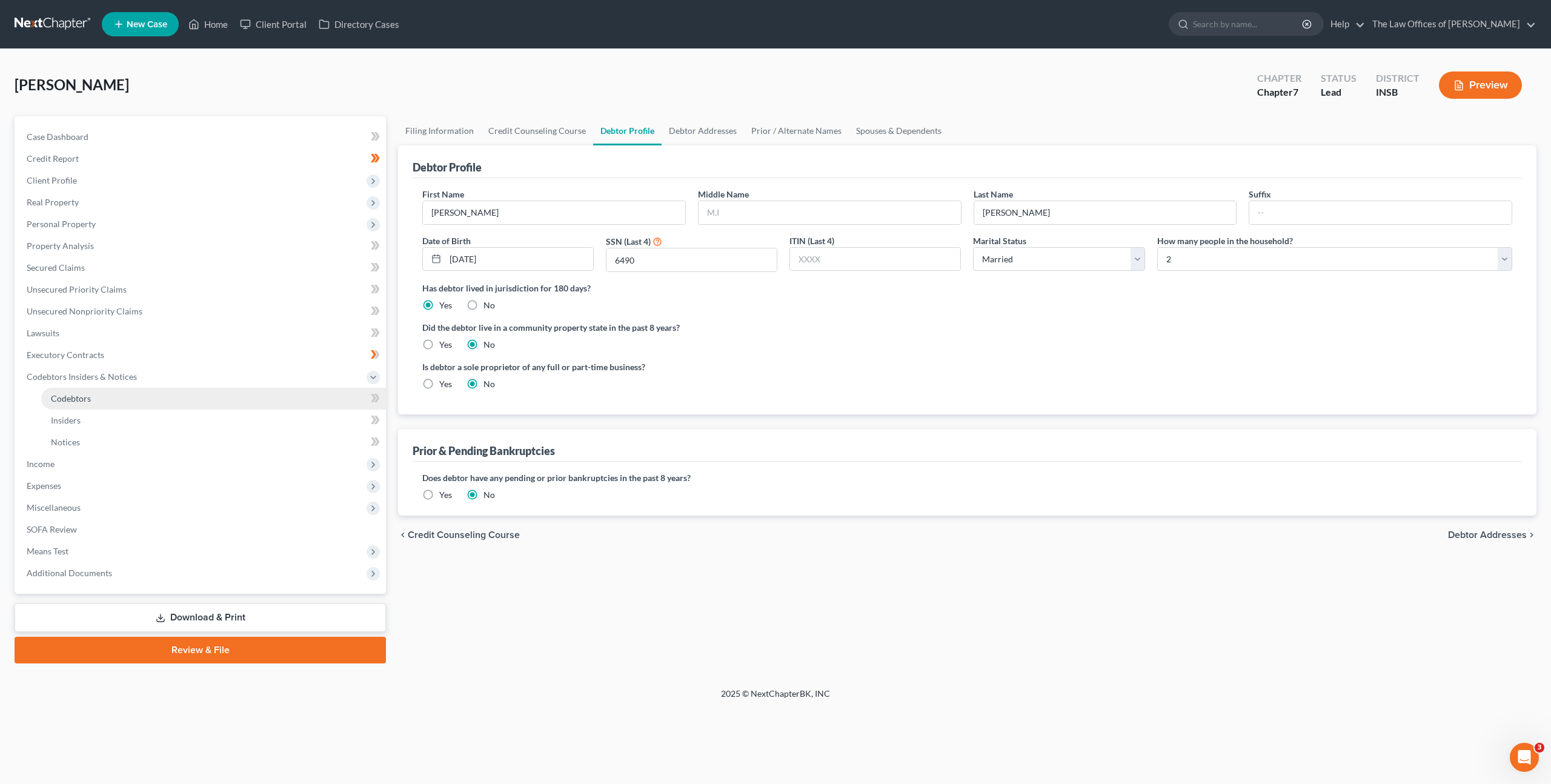
click at [127, 401] on link "Codebtors" at bounding box center [214, 398] width 344 height 22
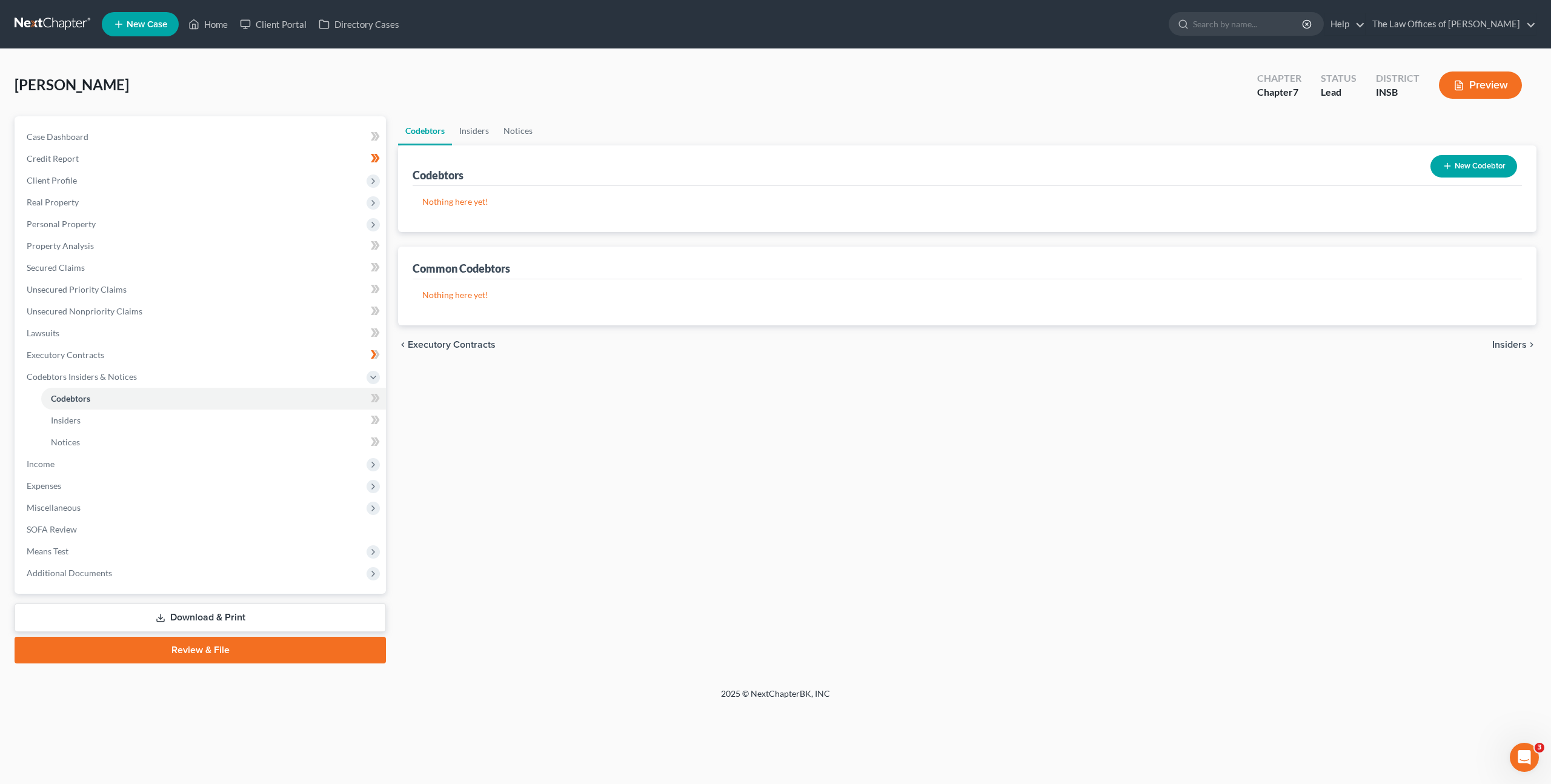
click at [1458, 168] on button "New Codebtor" at bounding box center [1473, 166] width 87 height 23
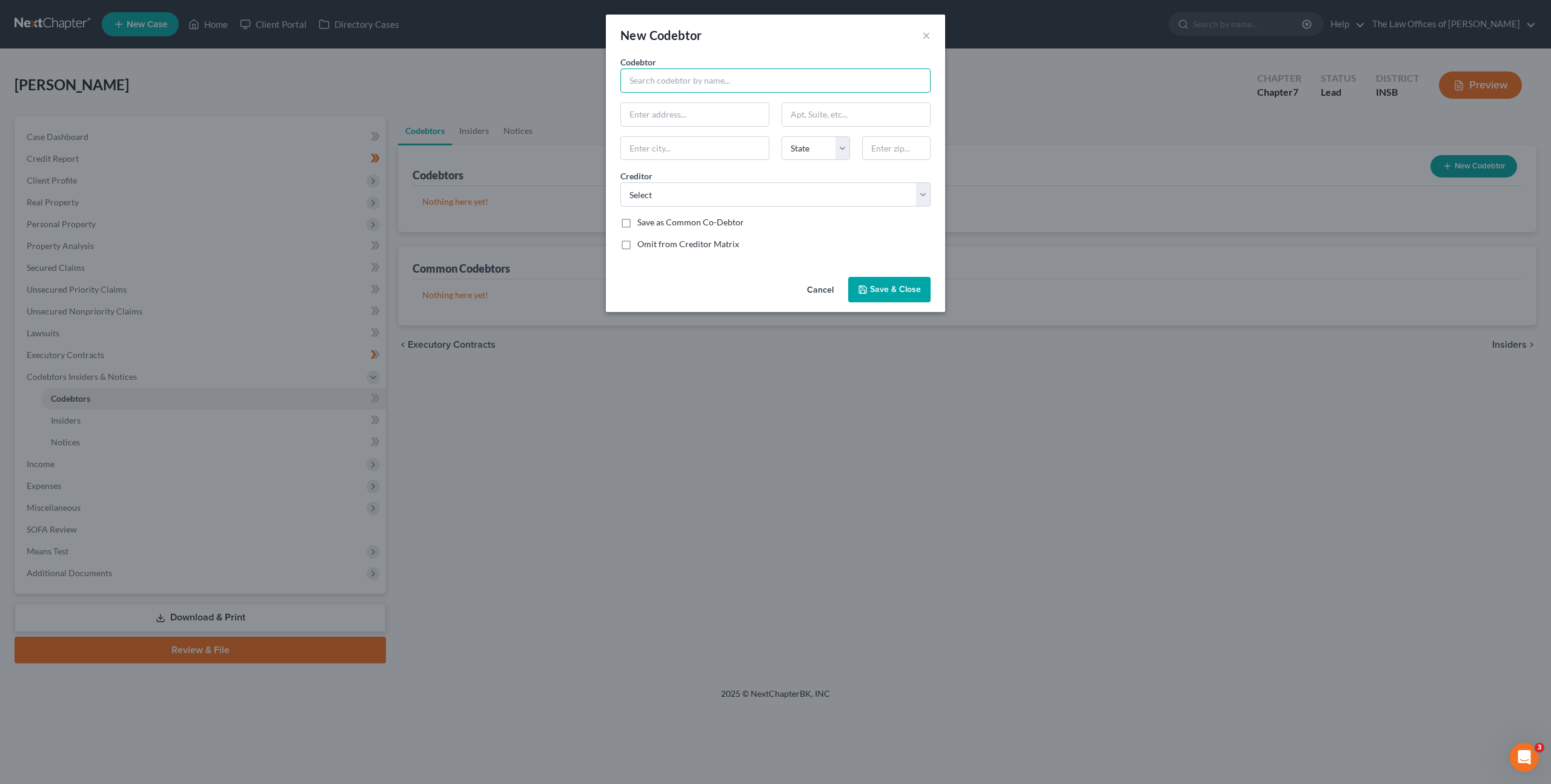
click at [659, 76] on input "text" at bounding box center [776, 80] width 310 height 24
type input "[PERSON_NAME]"
click at [689, 108] on input "text" at bounding box center [695, 115] width 148 height 23
type input "[STREET_ADDRESS]"
type input "47714"
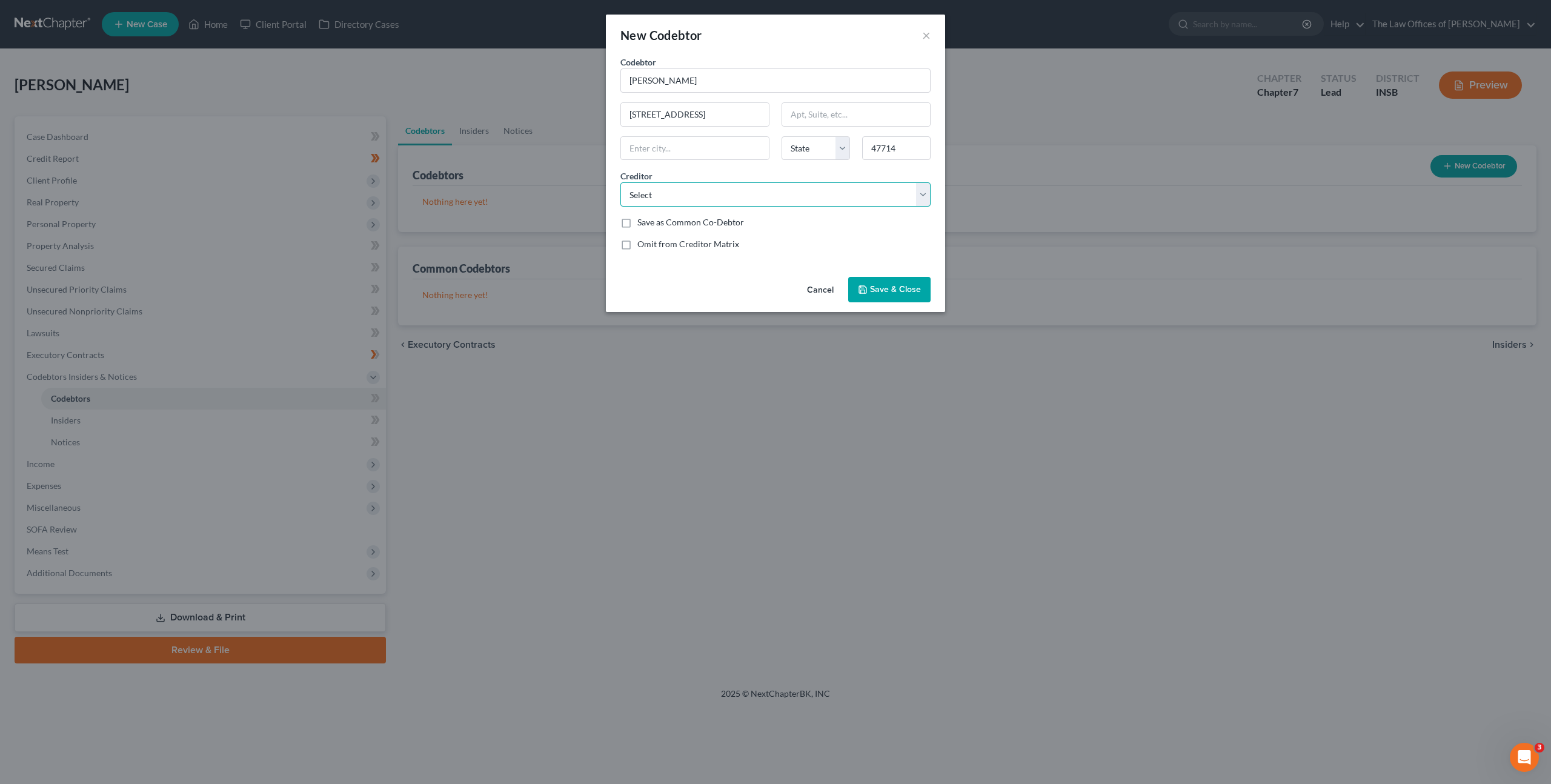
click at [696, 191] on select "Select Heritage Fcu Truist Bank [PERSON_NAME] Capital One Truist Syncb/Ppc Disc…" at bounding box center [776, 194] width 310 height 24
type input "[GEOGRAPHIC_DATA]"
select select "15"
drag, startPoint x: 917, startPoint y: 302, endPoint x: 906, endPoint y: 298, distance: 11.7
click at [906, 298] on button "Save & Close" at bounding box center [889, 289] width 83 height 26
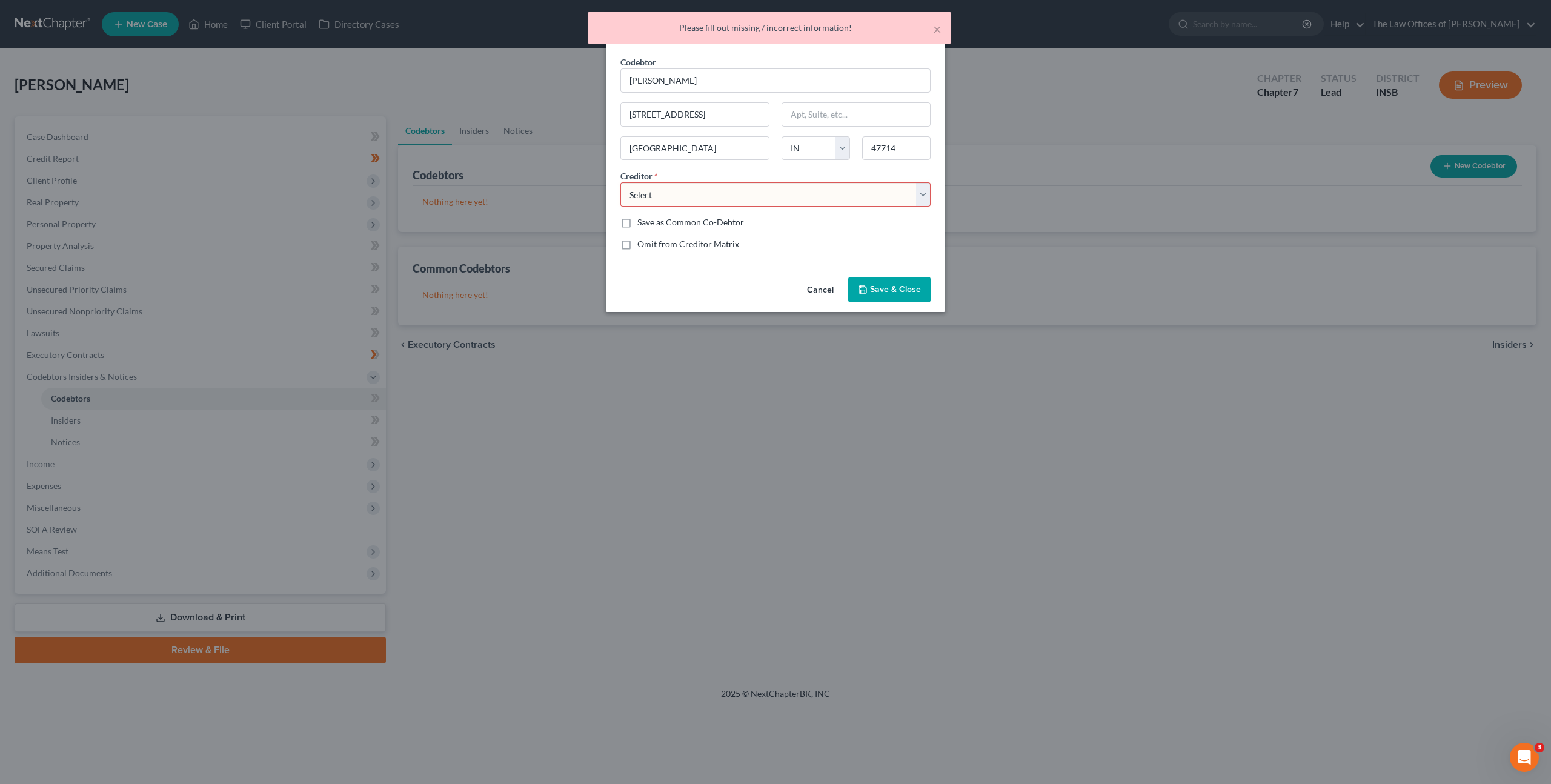
click at [790, 199] on select "Select Heritage Fcu Truist Bank [PERSON_NAME] Capital One Truist Syncb/Ppc Disc…" at bounding box center [776, 194] width 310 height 24
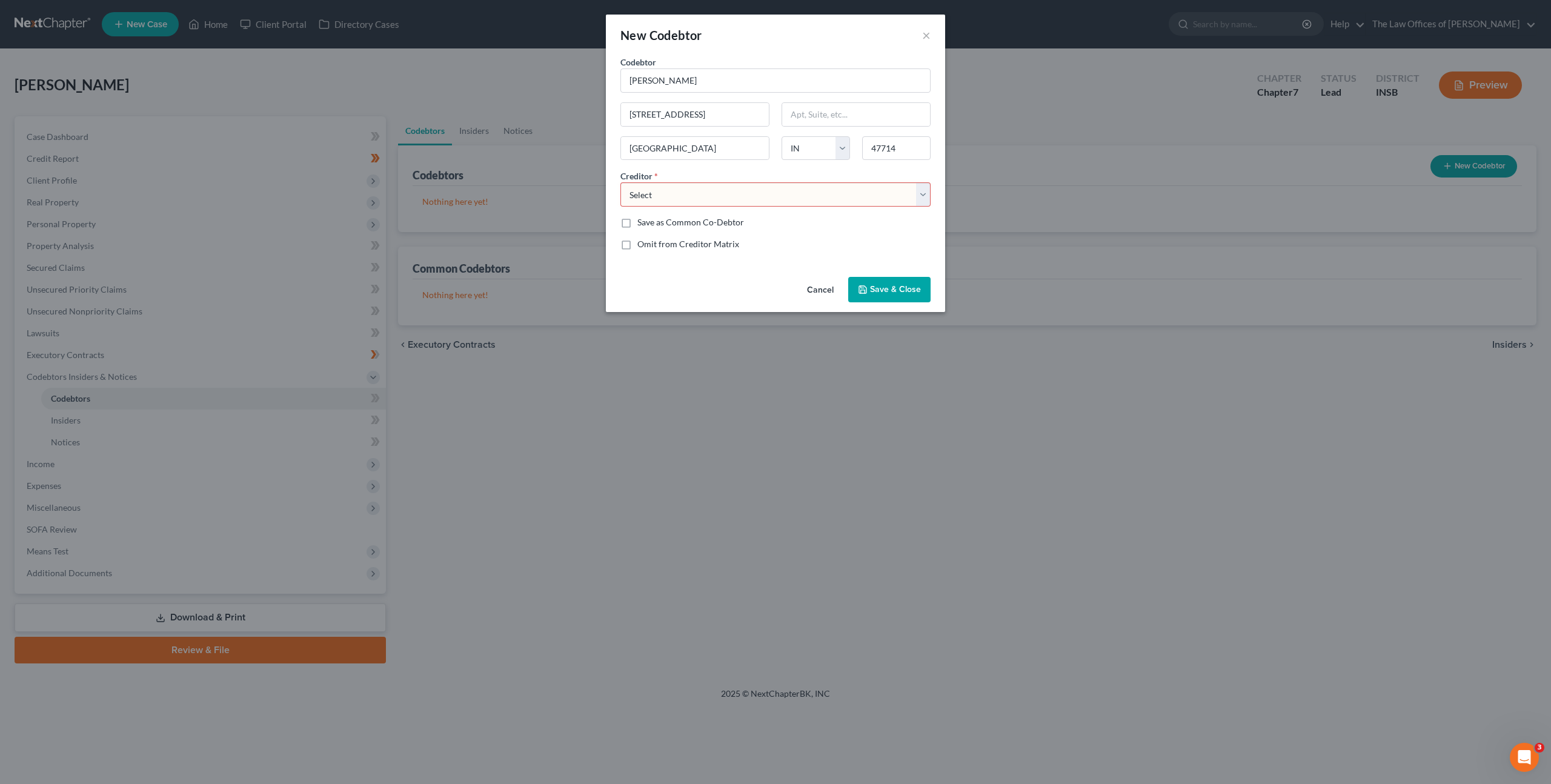
click at [815, 285] on button "Cancel" at bounding box center [820, 290] width 46 height 24
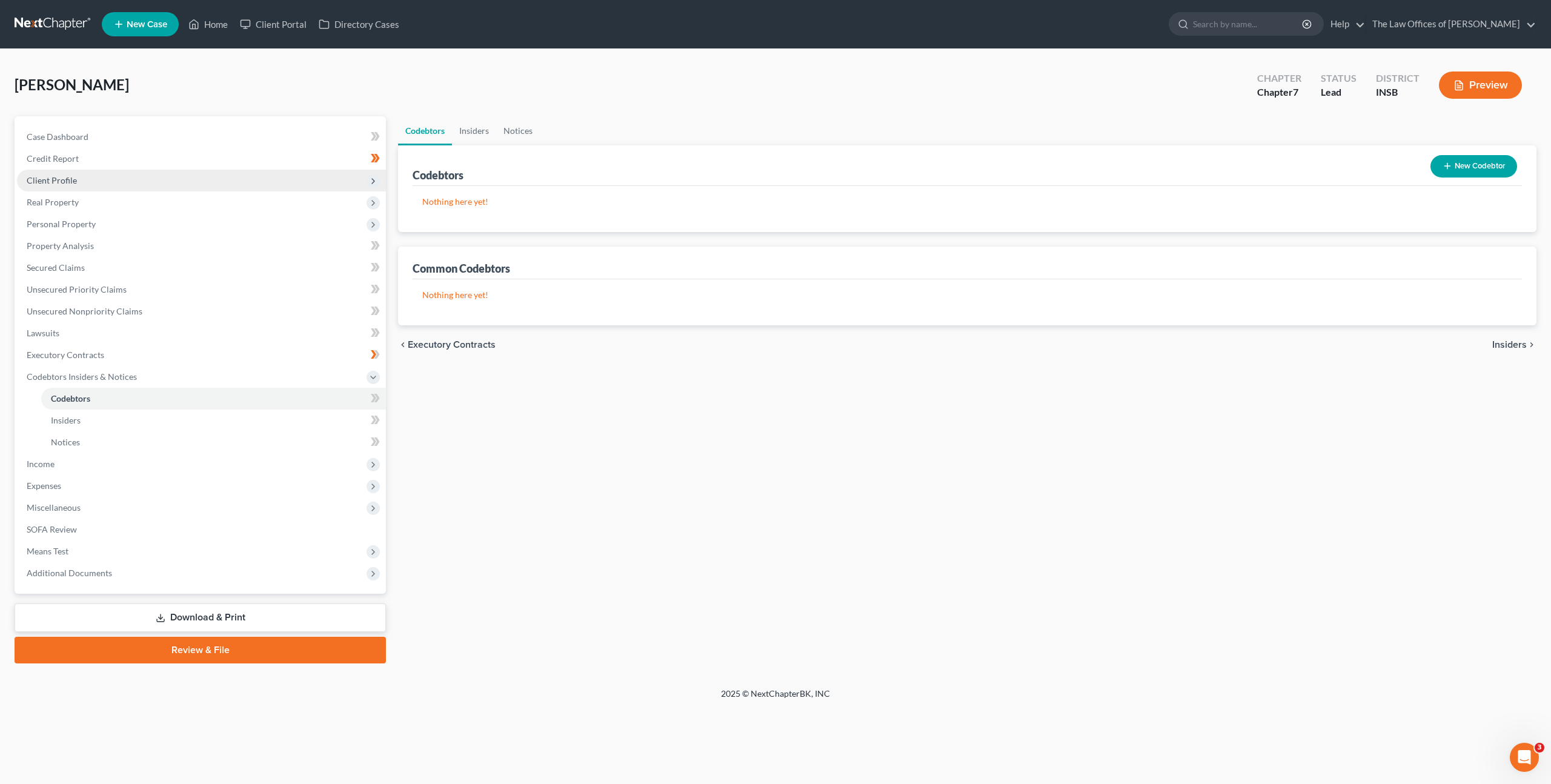
click at [34, 176] on span "Client Profile" at bounding box center [51, 180] width 51 height 10
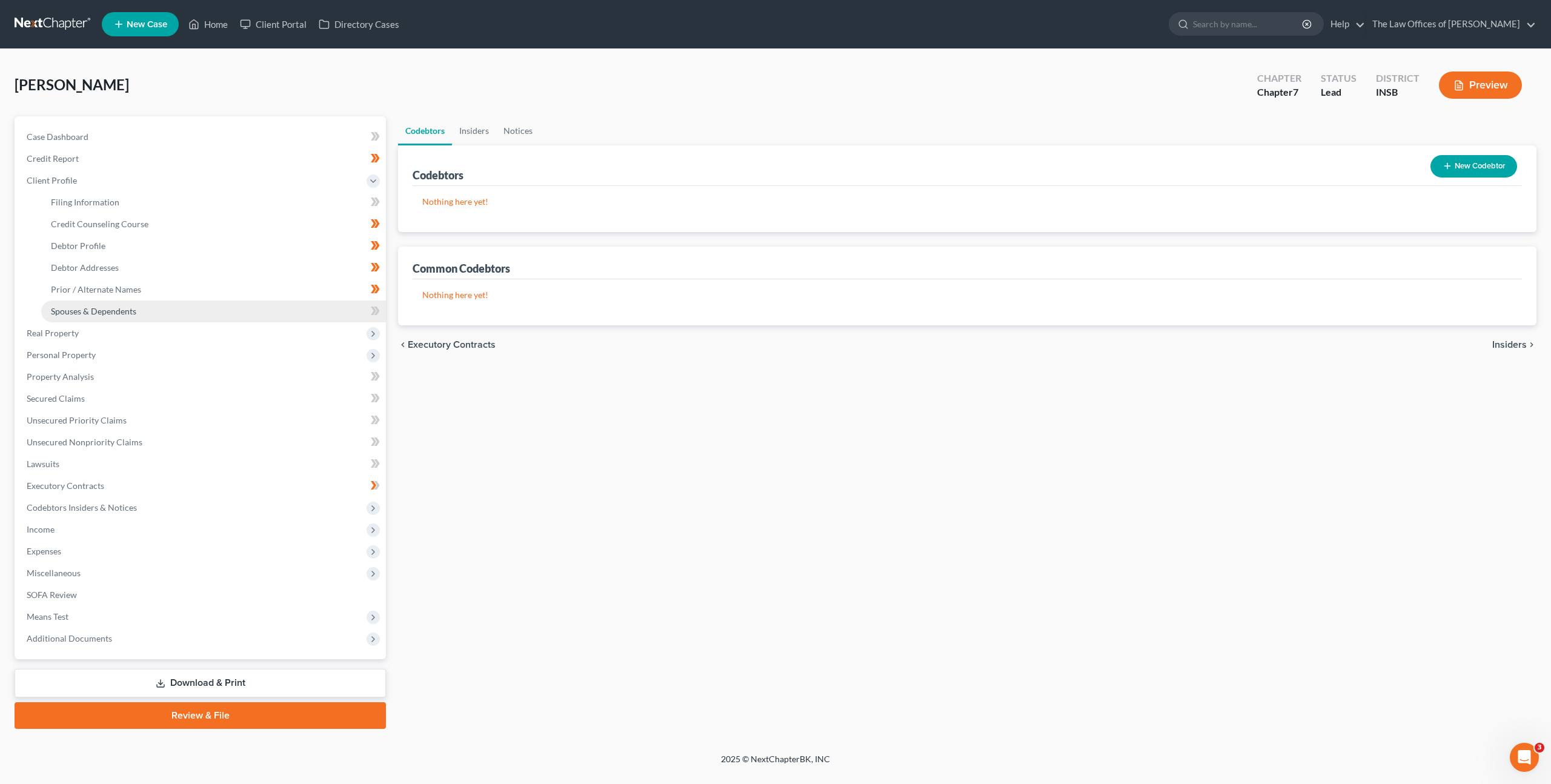
click at [81, 309] on span "Spouses & Dependents" at bounding box center [94, 311] width 86 height 10
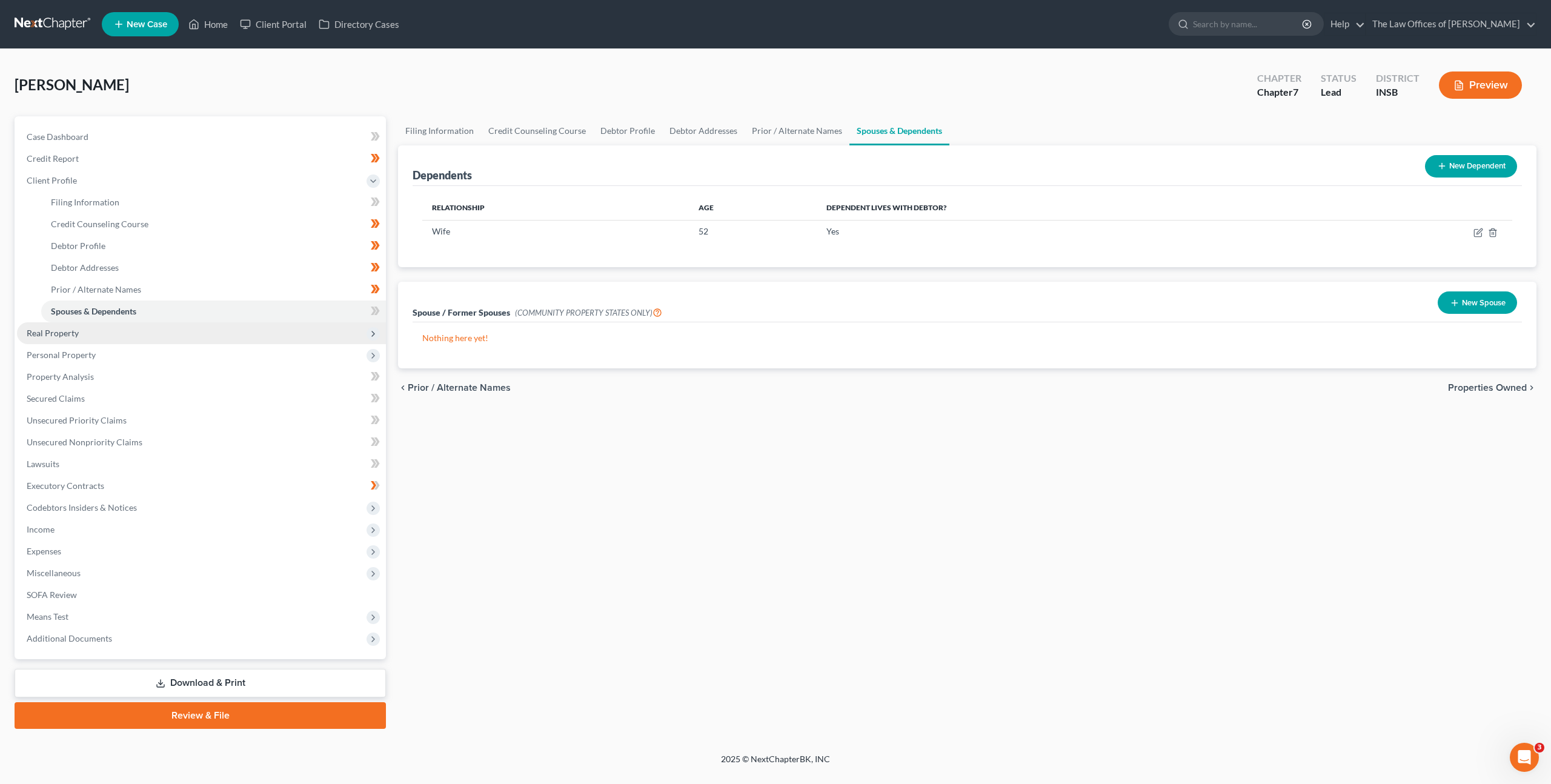
click at [77, 331] on span "Real Property" at bounding box center [52, 333] width 52 height 10
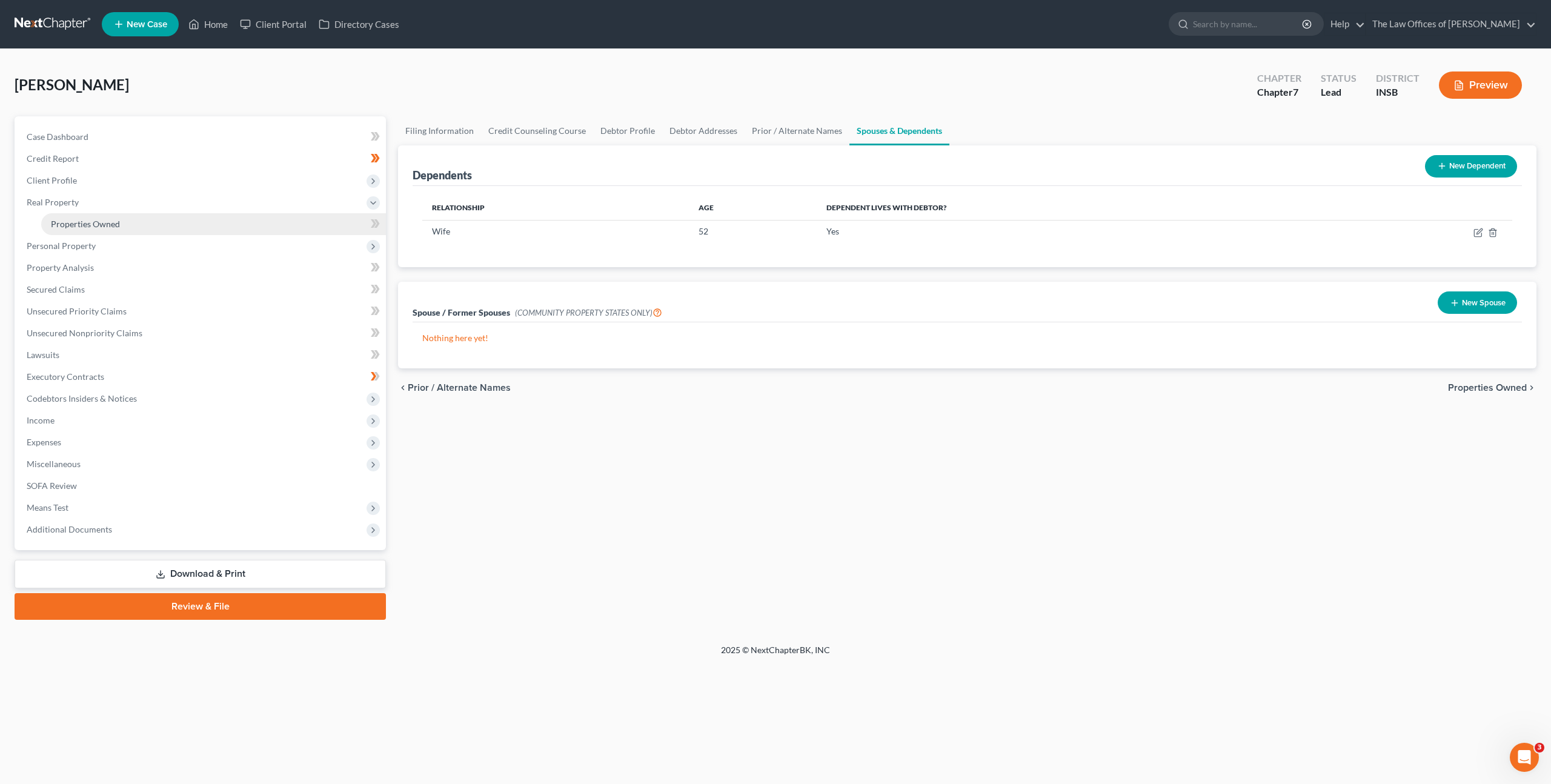
drag, startPoint x: 79, startPoint y: 221, endPoint x: 139, endPoint y: 212, distance: 60.7
click at [79, 221] on span "Properties Owned" at bounding box center [85, 224] width 69 height 10
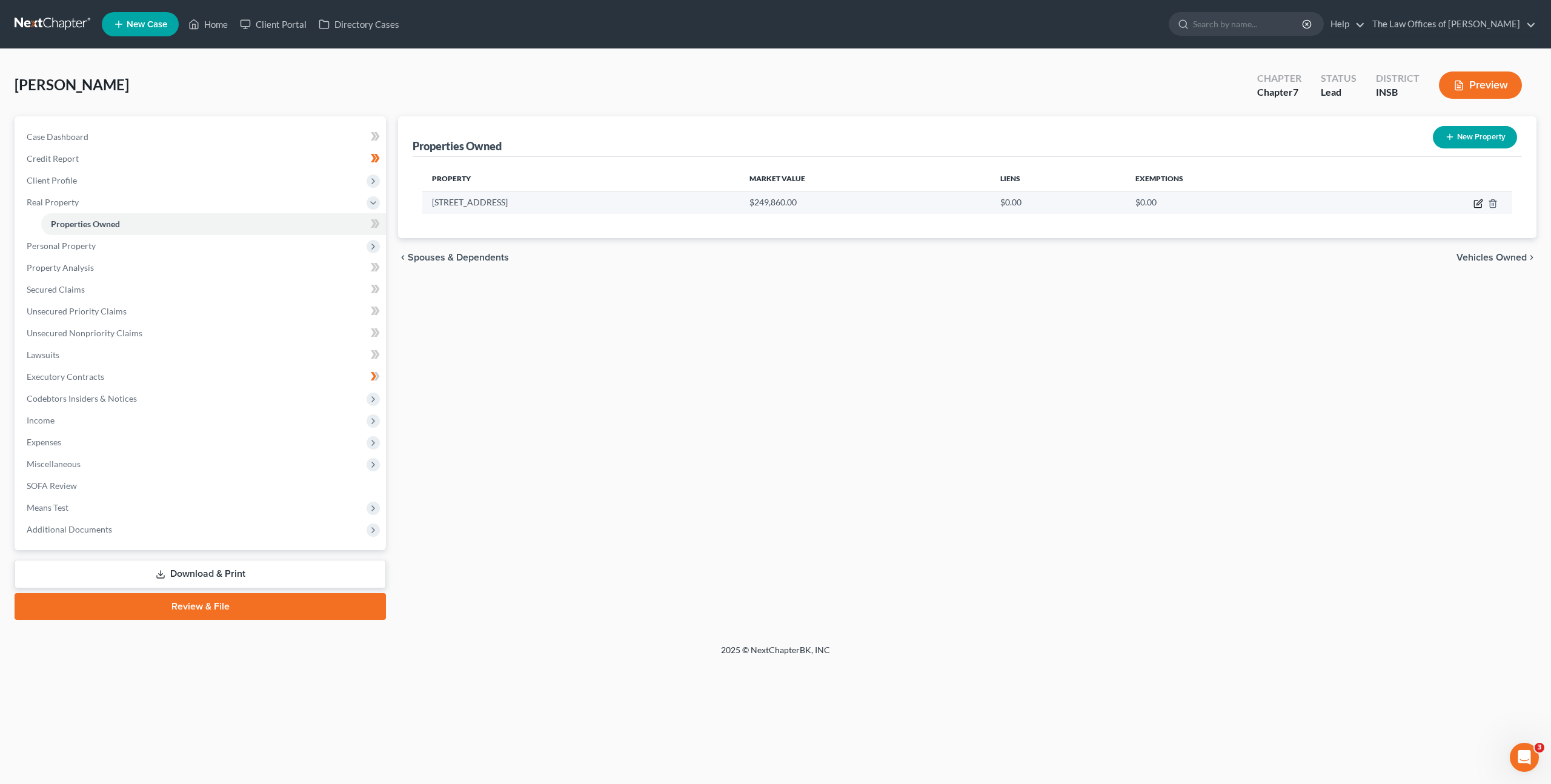
click at [1477, 200] on icon "button" at bounding box center [1478, 203] width 9 height 9
select select "15"
select select "81"
select select "3"
select select "0"
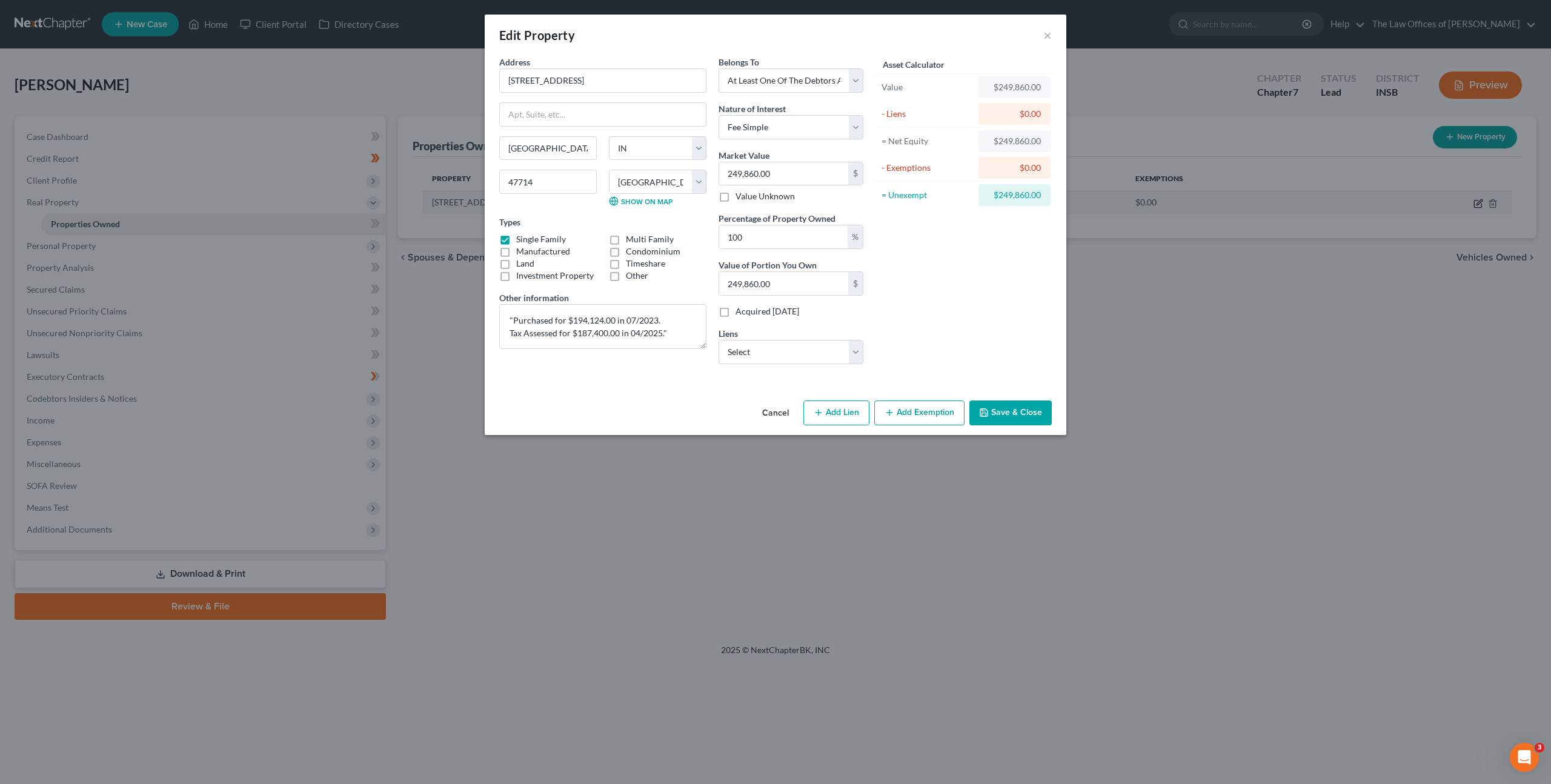
click at [1475, 205] on div "Edit Property × Address * 621 S [GEOGRAPHIC_DATA] [GEOGRAPHIC_DATA] [US_STATE][…" at bounding box center [776, 392] width 1551 height 784
click at [784, 174] on input "249,860.00" at bounding box center [784, 174] width 129 height 23
type input "2"
type input "2.00"
type input "20"
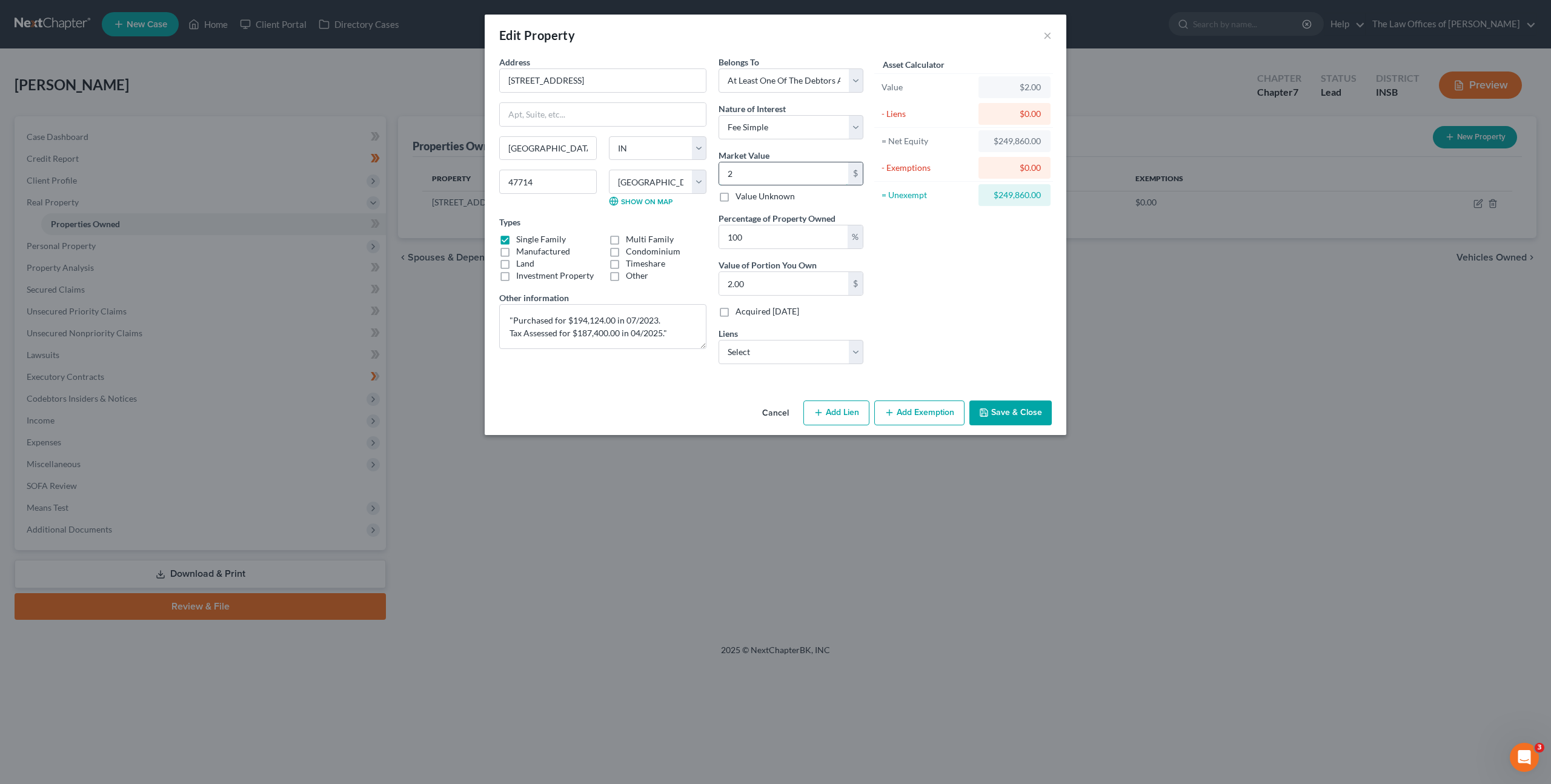
type input "20.00"
type input "200"
type input "200.00"
type input "2000"
type input "2,000.00"
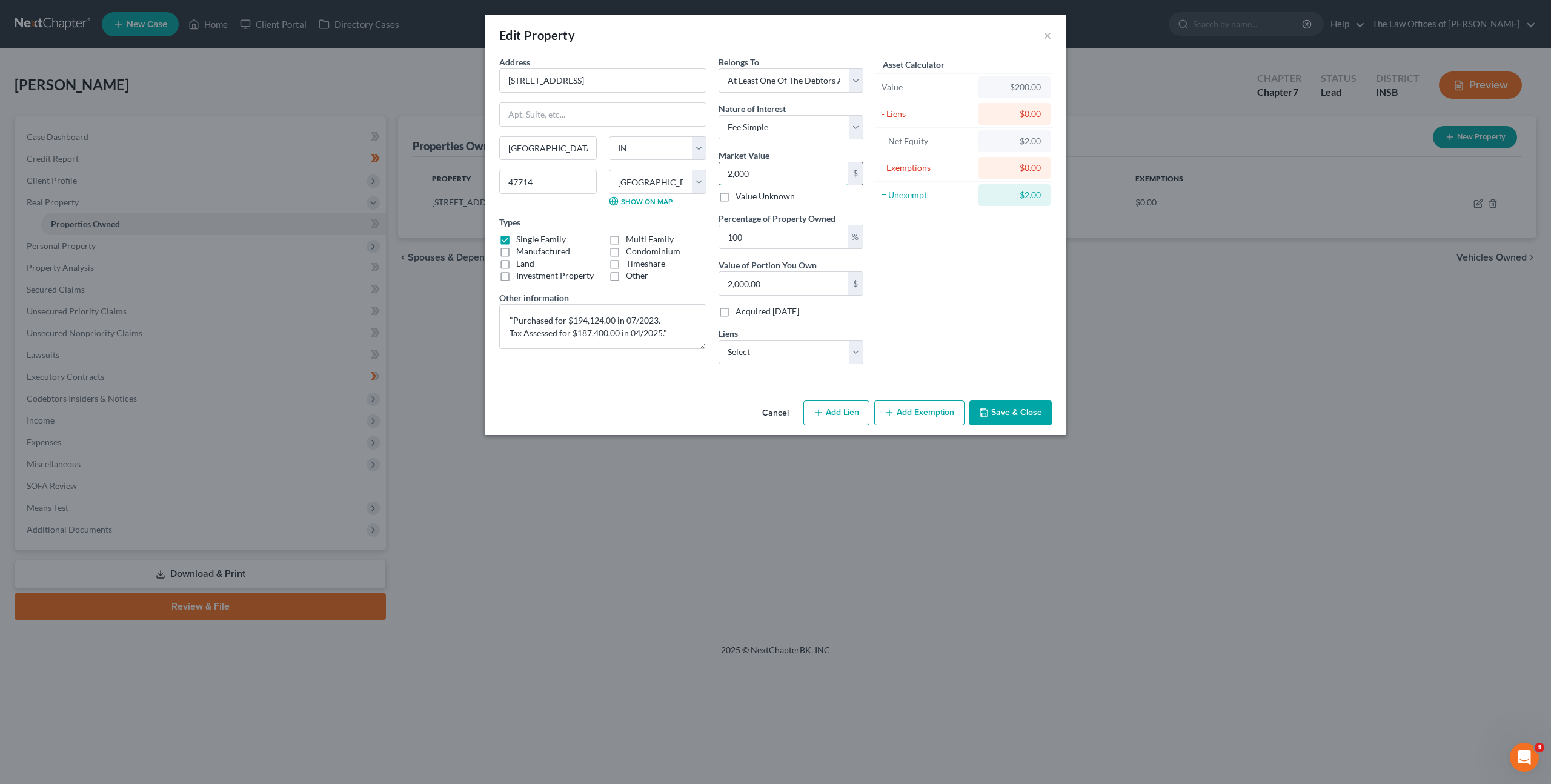
type input "2,0000"
type input "20,000.00"
type input "20,0000"
type input "200,000.00"
type input "200,000"
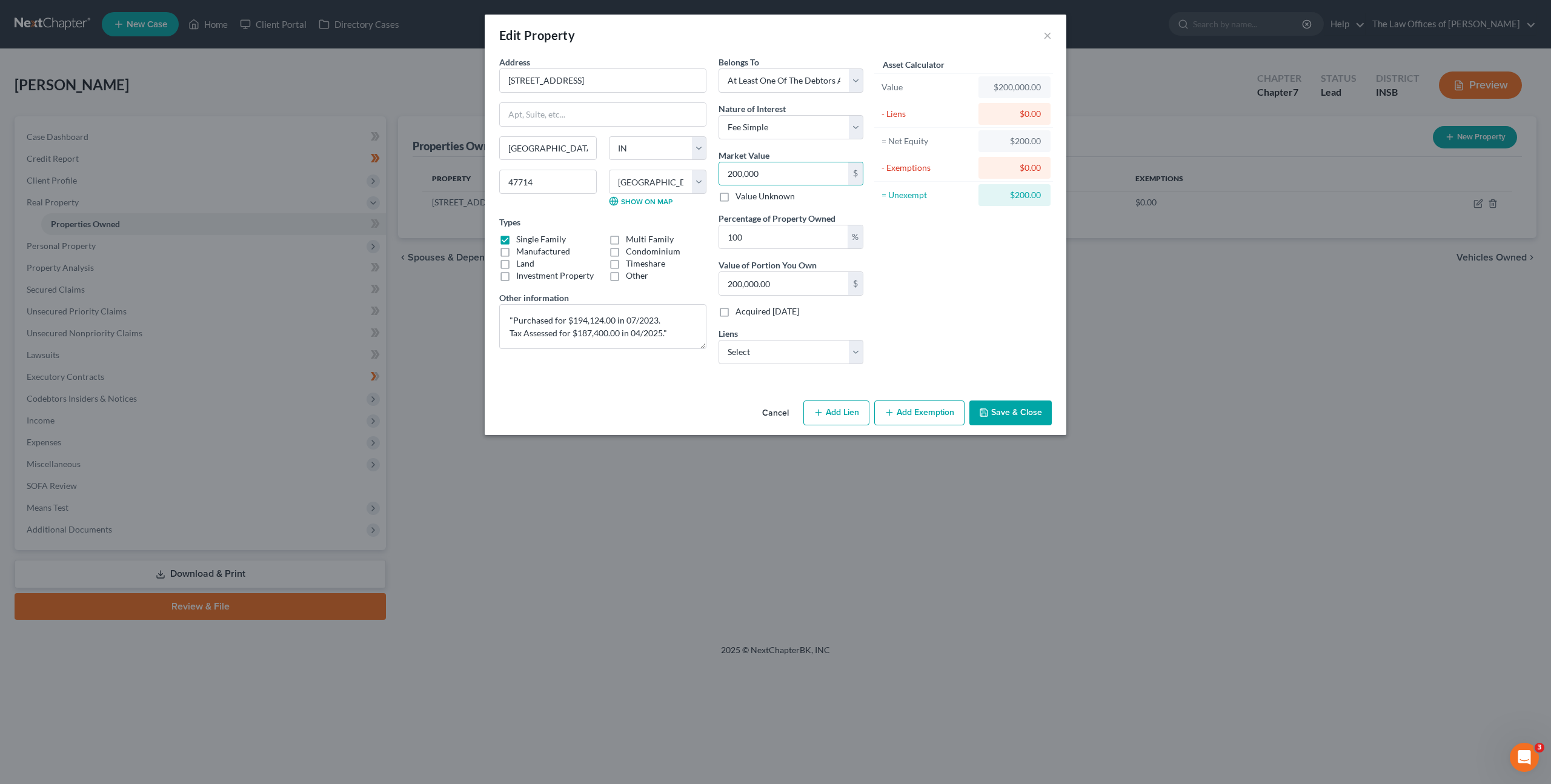
click at [906, 415] on button "Add Exemption" at bounding box center [920, 413] width 90 height 26
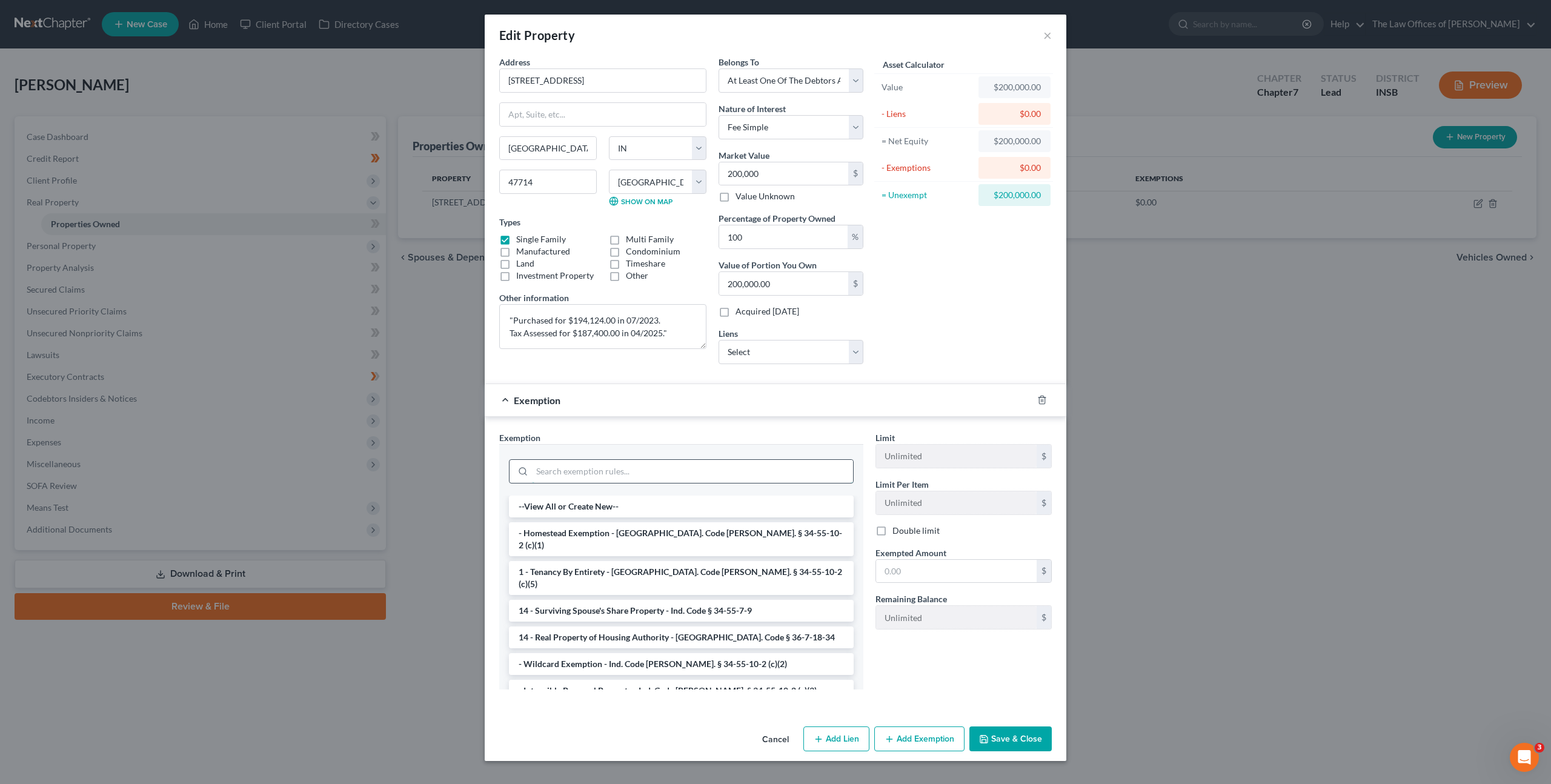
click at [579, 473] on input "search" at bounding box center [692, 471] width 321 height 23
click at [569, 526] on li "- Homestead Exemption - [GEOGRAPHIC_DATA]. Code [PERSON_NAME]. § 34-55-10-2 (c)…" at bounding box center [681, 539] width 344 height 34
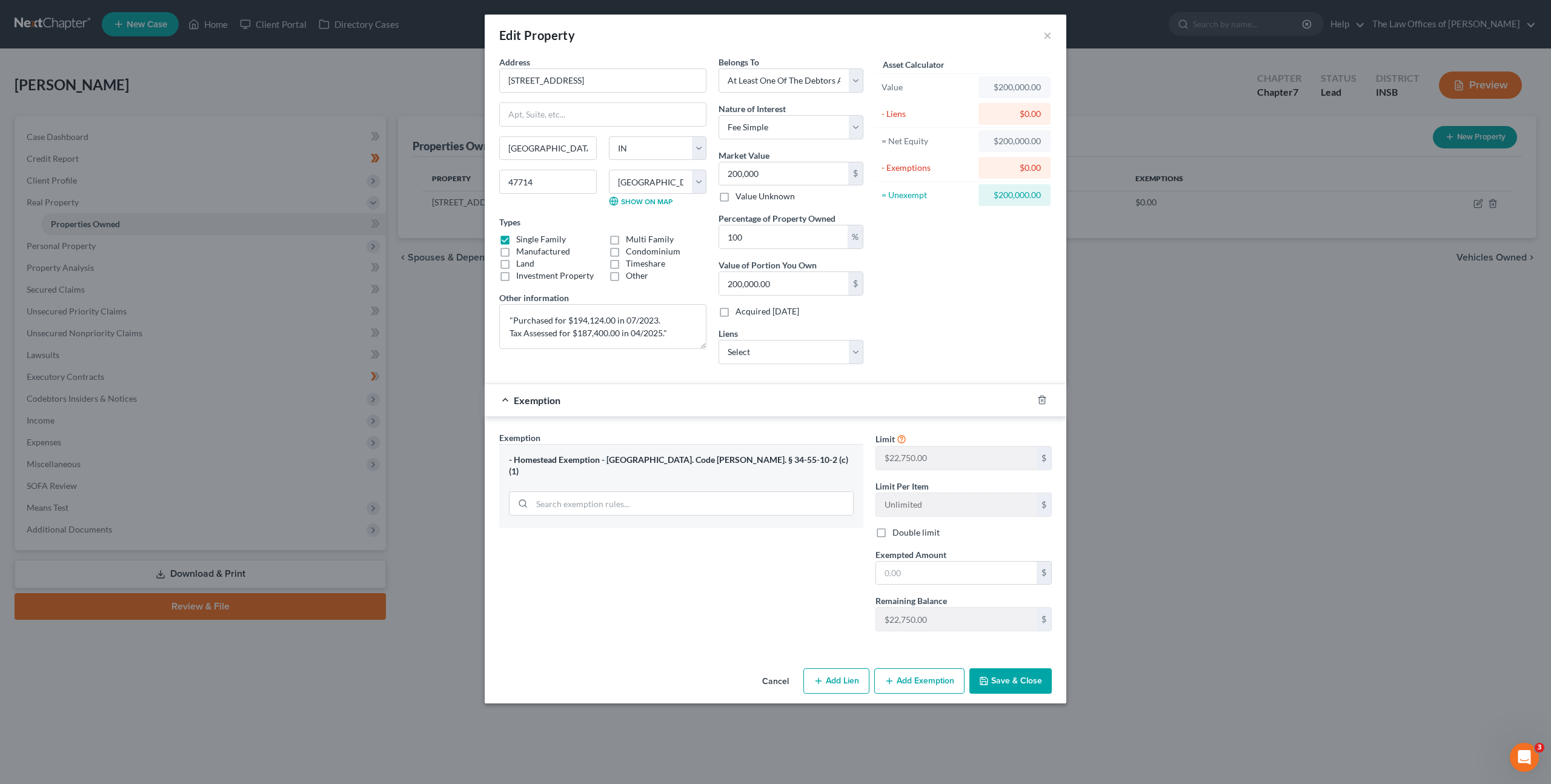
click at [814, 553] on div "Exemption Set must be selected for CA. Exemption * - Homestead Exemption - [GEO…" at bounding box center [681, 535] width 376 height 210
click at [983, 678] on polyline "button" at bounding box center [984, 678] width 3 height 2
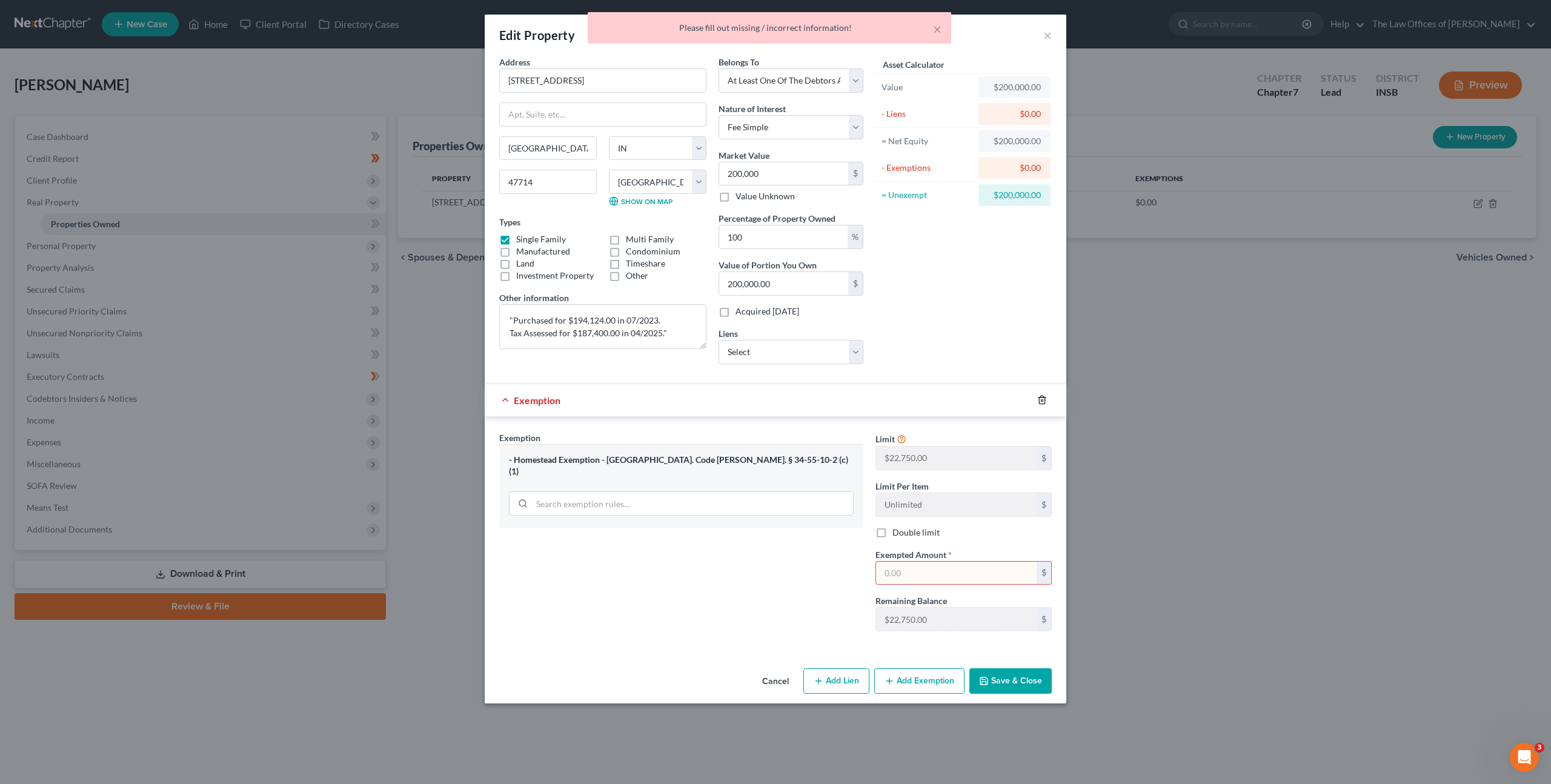
click at [1043, 399] on icon "button" at bounding box center [1042, 400] width 9 height 9
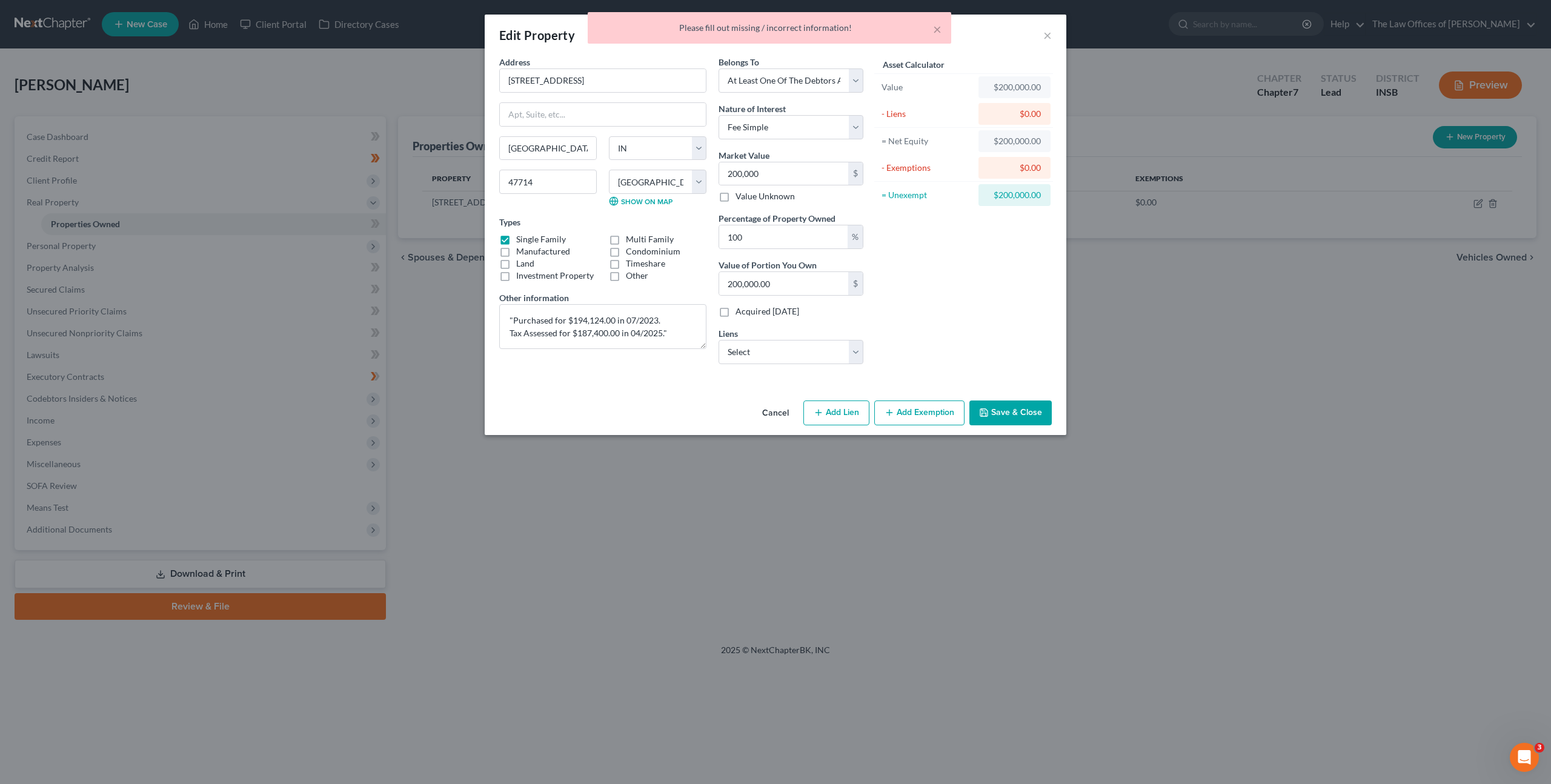
click at [1026, 403] on button "Save & Close" at bounding box center [1011, 413] width 83 height 26
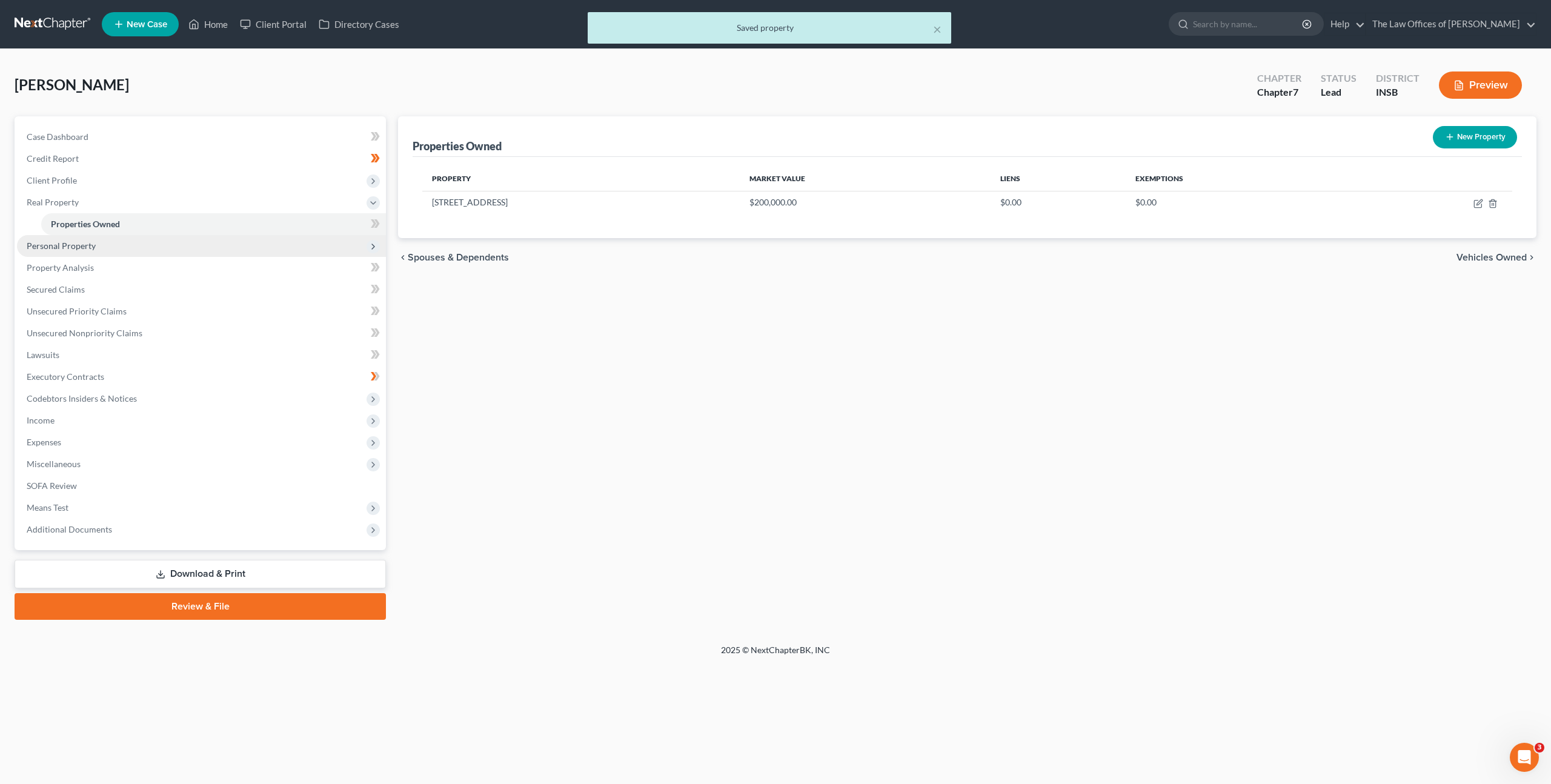
drag, startPoint x: 295, startPoint y: 242, endPoint x: 271, endPoint y: 239, distance: 24.2
click at [284, 242] on span "Personal Property" at bounding box center [201, 246] width 369 height 22
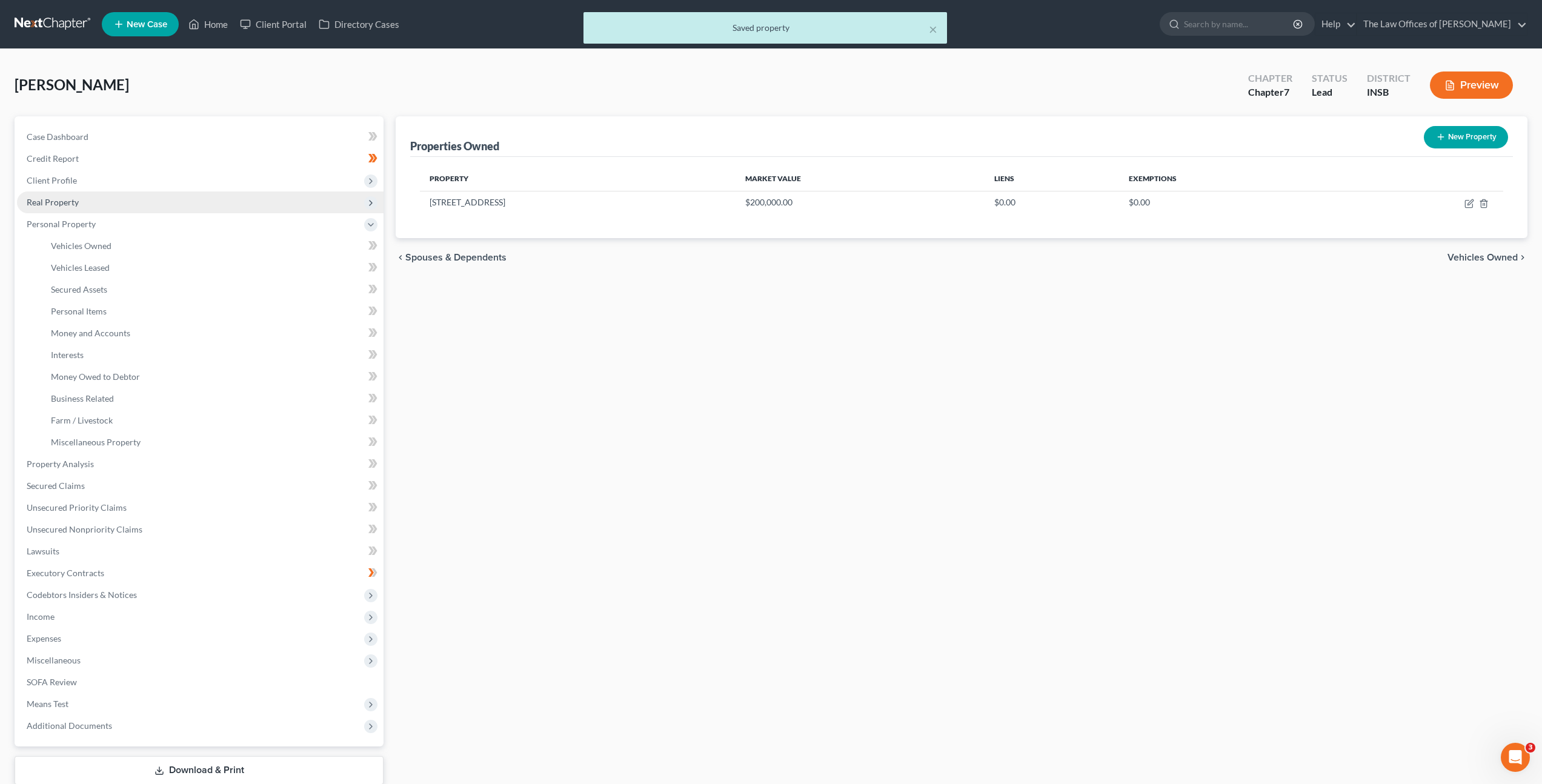
click at [256, 208] on span "Real Property" at bounding box center [200, 203] width 366 height 22
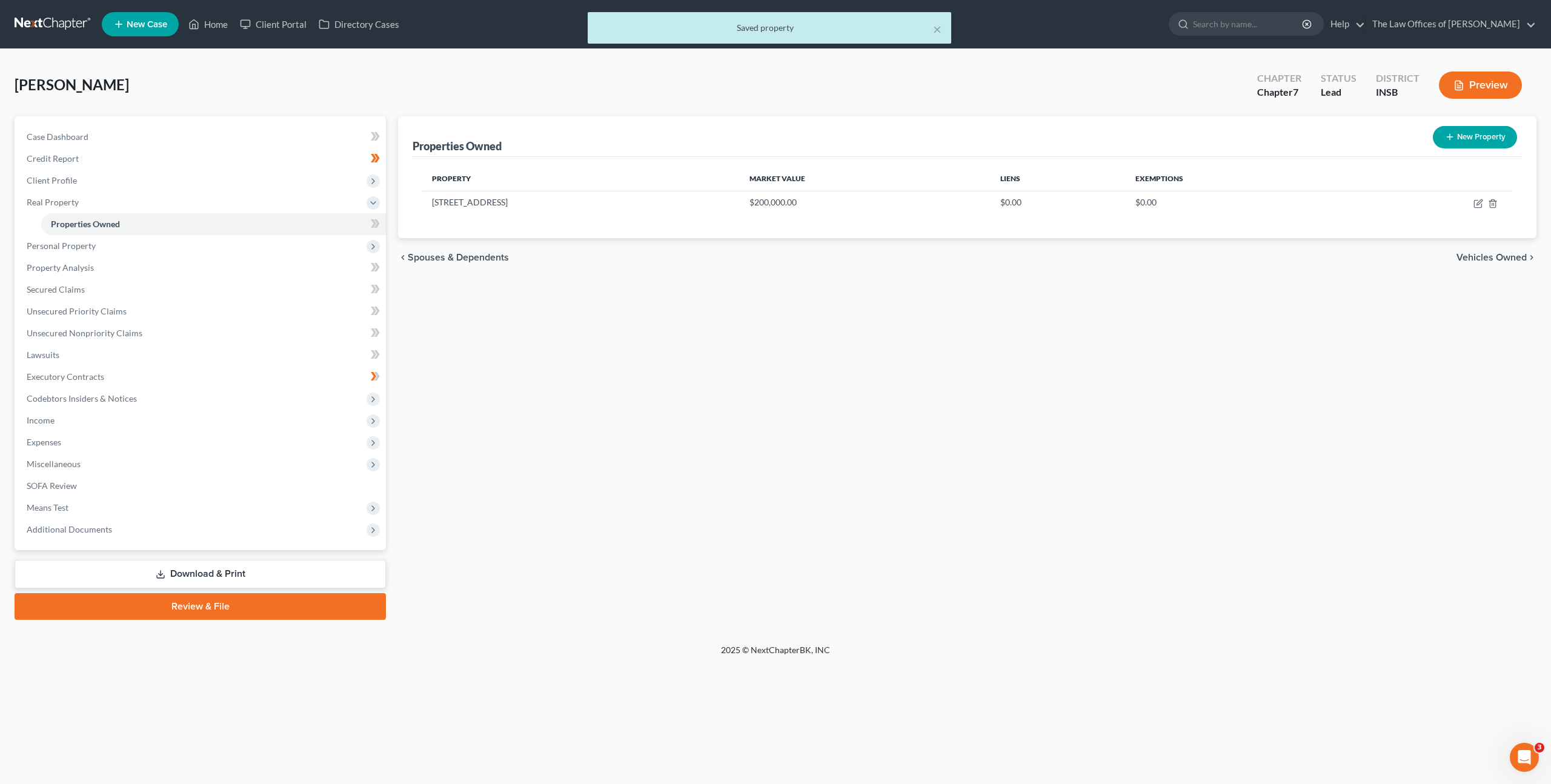
click at [375, 227] on div "New" at bounding box center [366, 216] width 24 height 28
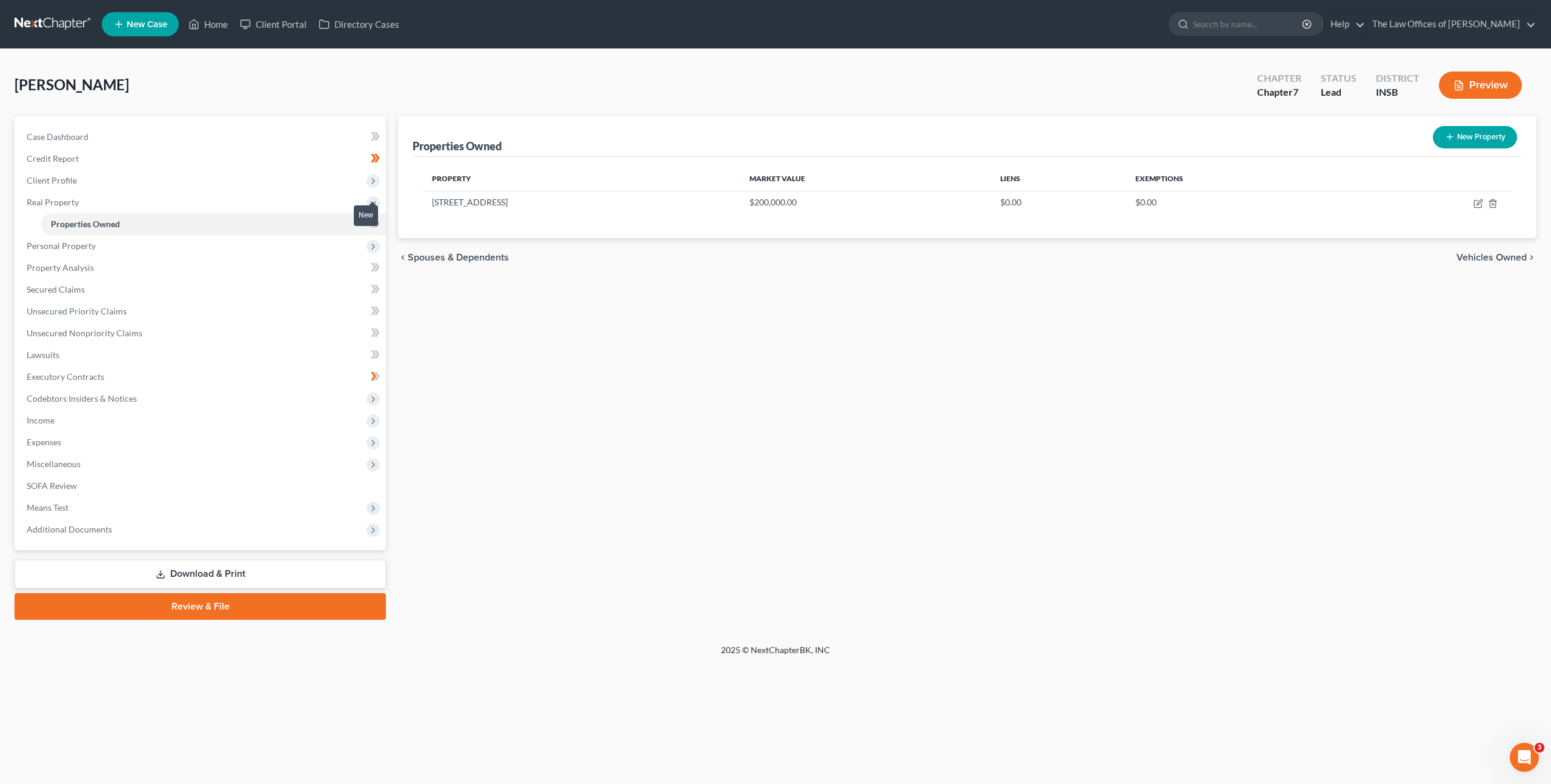
click at [380, 224] on span at bounding box center [375, 224] width 21 height 18
click at [541, 401] on div "Properties Owned New Property Property Market Value Liens Exemptions [STREET_AD…" at bounding box center [967, 368] width 1150 height 503
click at [331, 243] on span "Personal Property" at bounding box center [201, 246] width 369 height 22
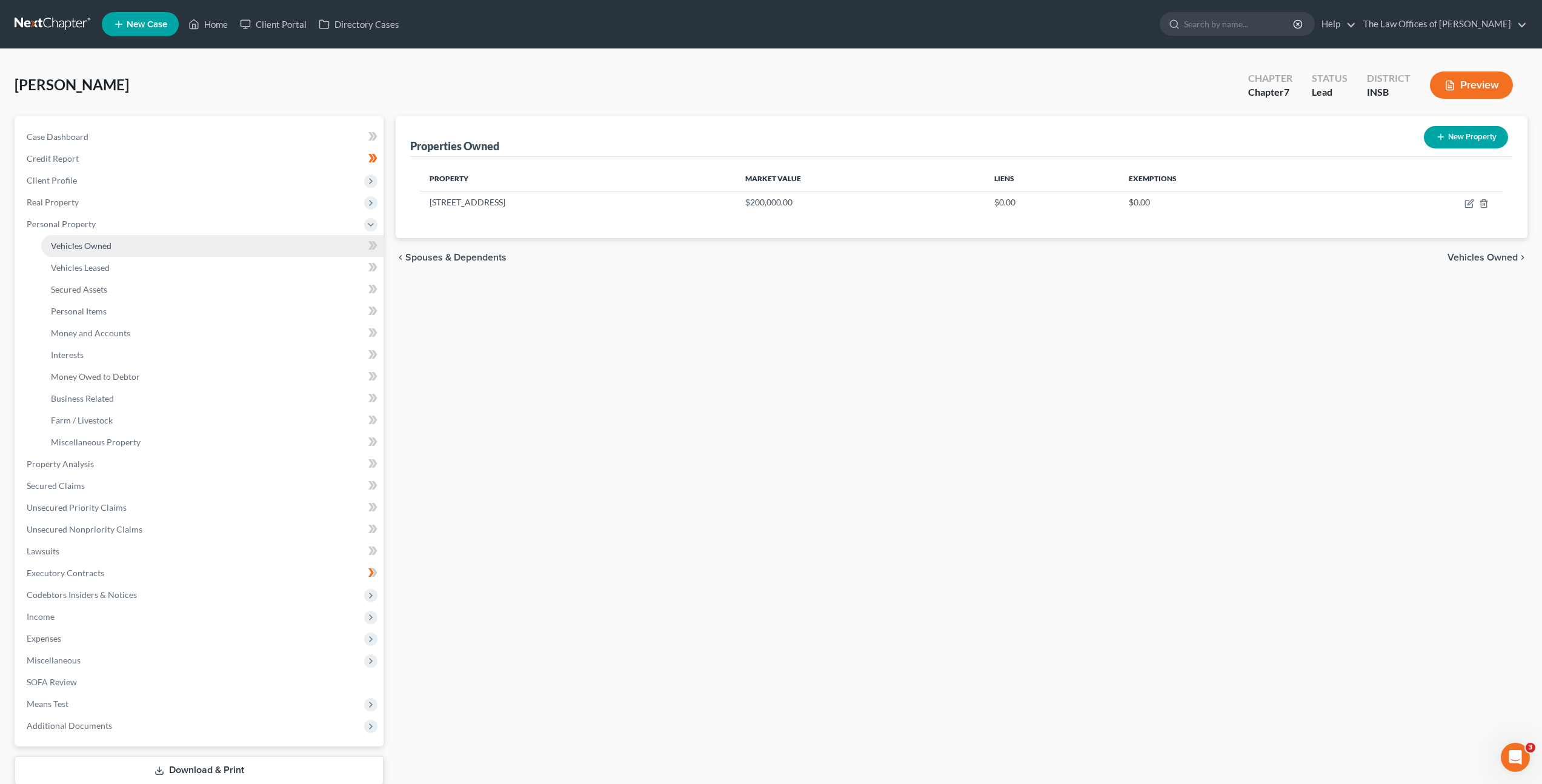
click at [317, 254] on link "Vehicles Owned" at bounding box center [212, 246] width 342 height 22
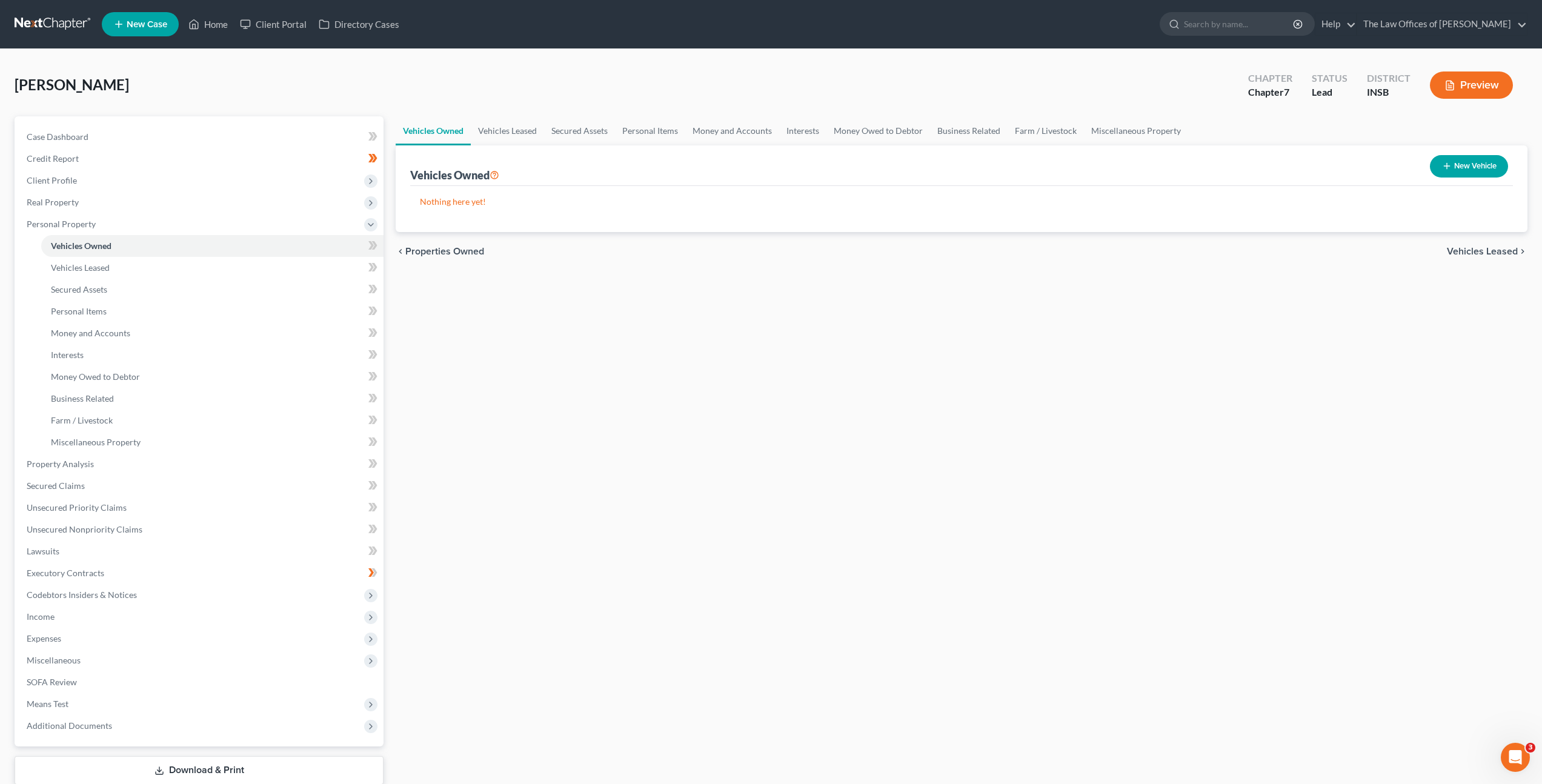
click at [893, 268] on div "chevron_left Properties Owned Vehicles Leased chevron_right" at bounding box center [962, 252] width 1132 height 39
click at [1445, 170] on icon "button" at bounding box center [1447, 166] width 9 height 9
select select "0"
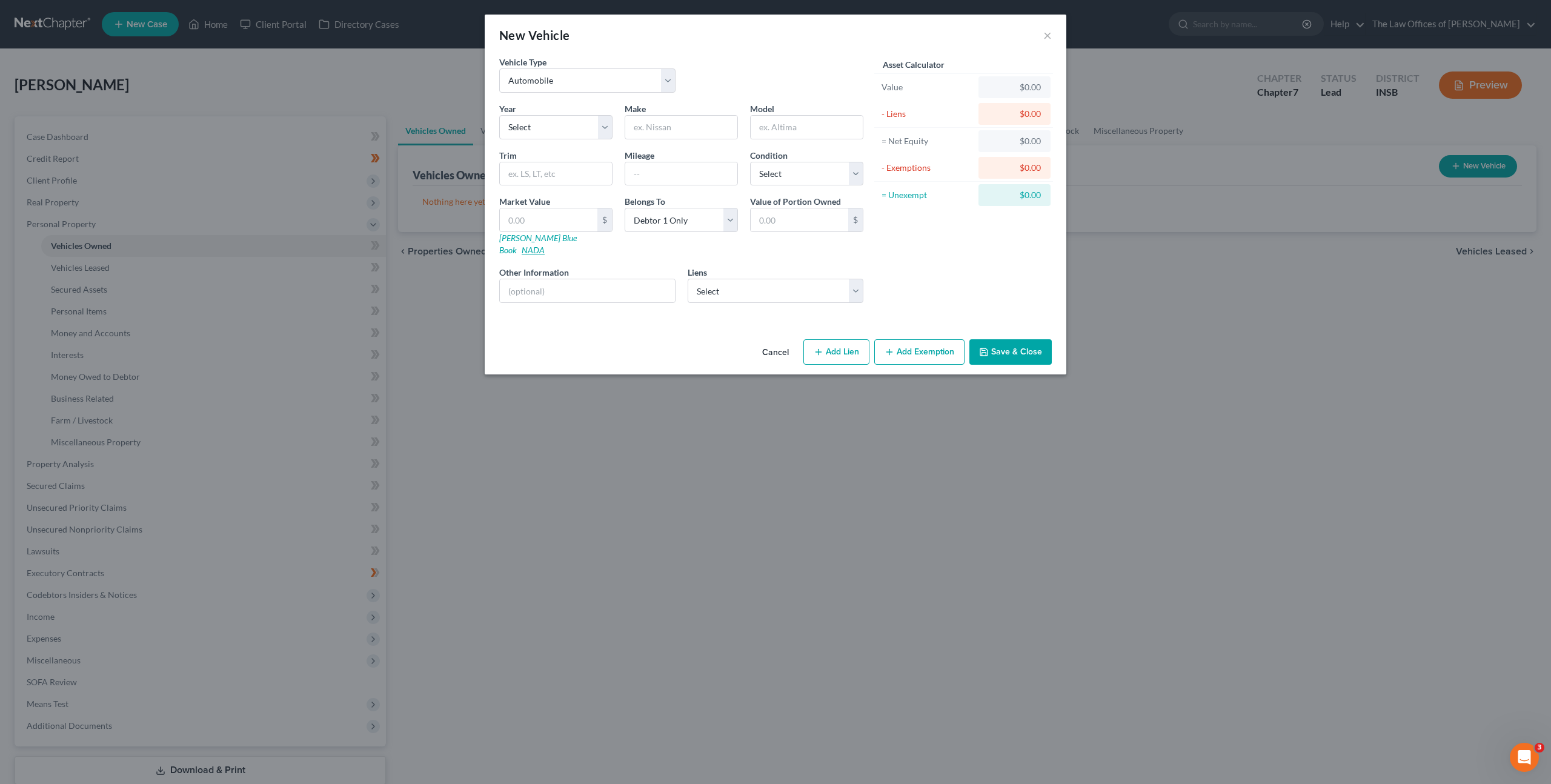
drag, startPoint x: 569, startPoint y: 241, endPoint x: 593, endPoint y: 245, distance: 24.3
click at [545, 245] on link "NADA" at bounding box center [533, 249] width 23 height 10
click at [562, 118] on select "Select 2026 2025 2024 2023 2022 2021 2020 2019 2018 2017 2016 2015 2014 2013 20…" at bounding box center [555, 127] width 113 height 24
click at [581, 133] on select "Select 2026 2025 2024 2023 2022 2021 2020 2019 2018 2017 2016 2015 2014 2013 20…" at bounding box center [555, 127] width 113 height 24
select select "11"
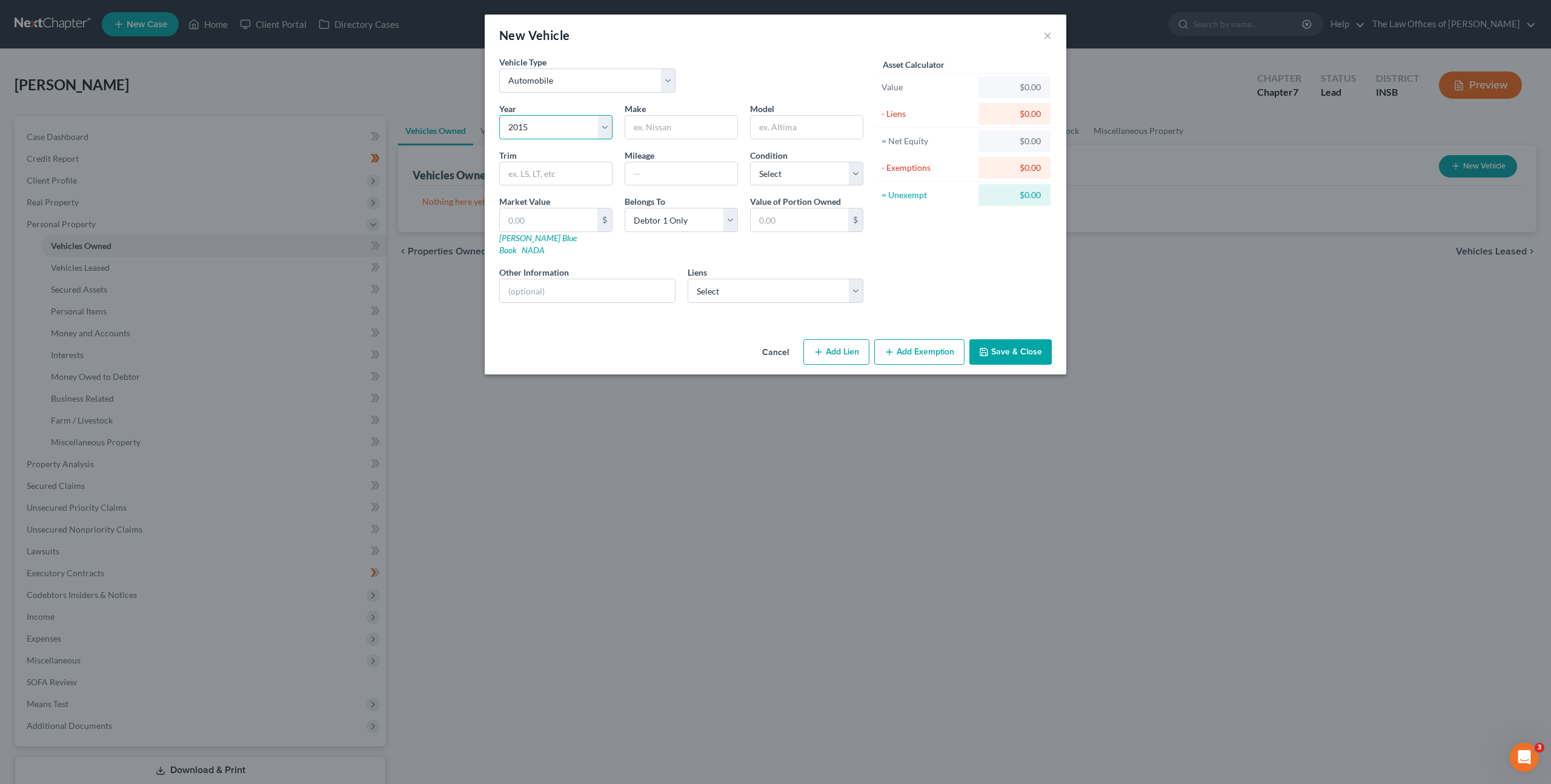
click at [499, 115] on select "Select 2026 2025 2024 2023 2022 2021 2020 2019 2018 2017 2016 2015 2014 2013 20…" at bounding box center [555, 127] width 113 height 24
click at [670, 124] on input "text" at bounding box center [681, 127] width 112 height 23
type input "Ford"
type input "F-150"
drag, startPoint x: 637, startPoint y: 178, endPoint x: 687, endPoint y: 173, distance: 50.2
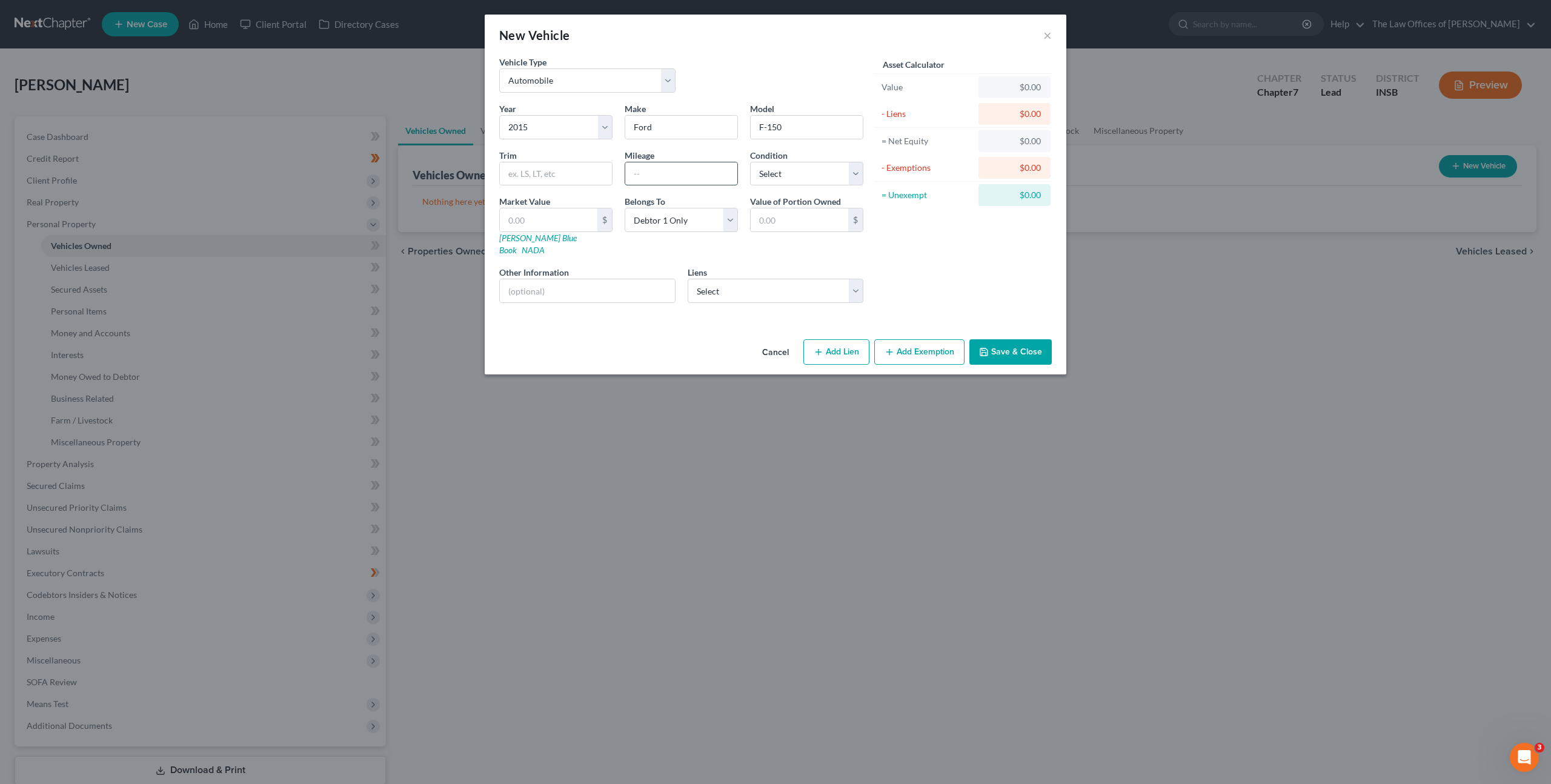
click at [638, 178] on input "text" at bounding box center [681, 174] width 112 height 23
type input "171,000"
click at [564, 159] on div "Year Select 2026 2025 2024 2023 2022 2021 2020 2019 2018 2017 2016 2015 2014 20…" at bounding box center [681, 207] width 376 height 210
click at [655, 166] on input "171,000" at bounding box center [681, 174] width 112 height 23
click at [529, 168] on div "Year Select 2026 2025 2024 2023 2022 2021 2020 2019 2018 2017 2016 2015 2014 20…" at bounding box center [681, 207] width 376 height 210
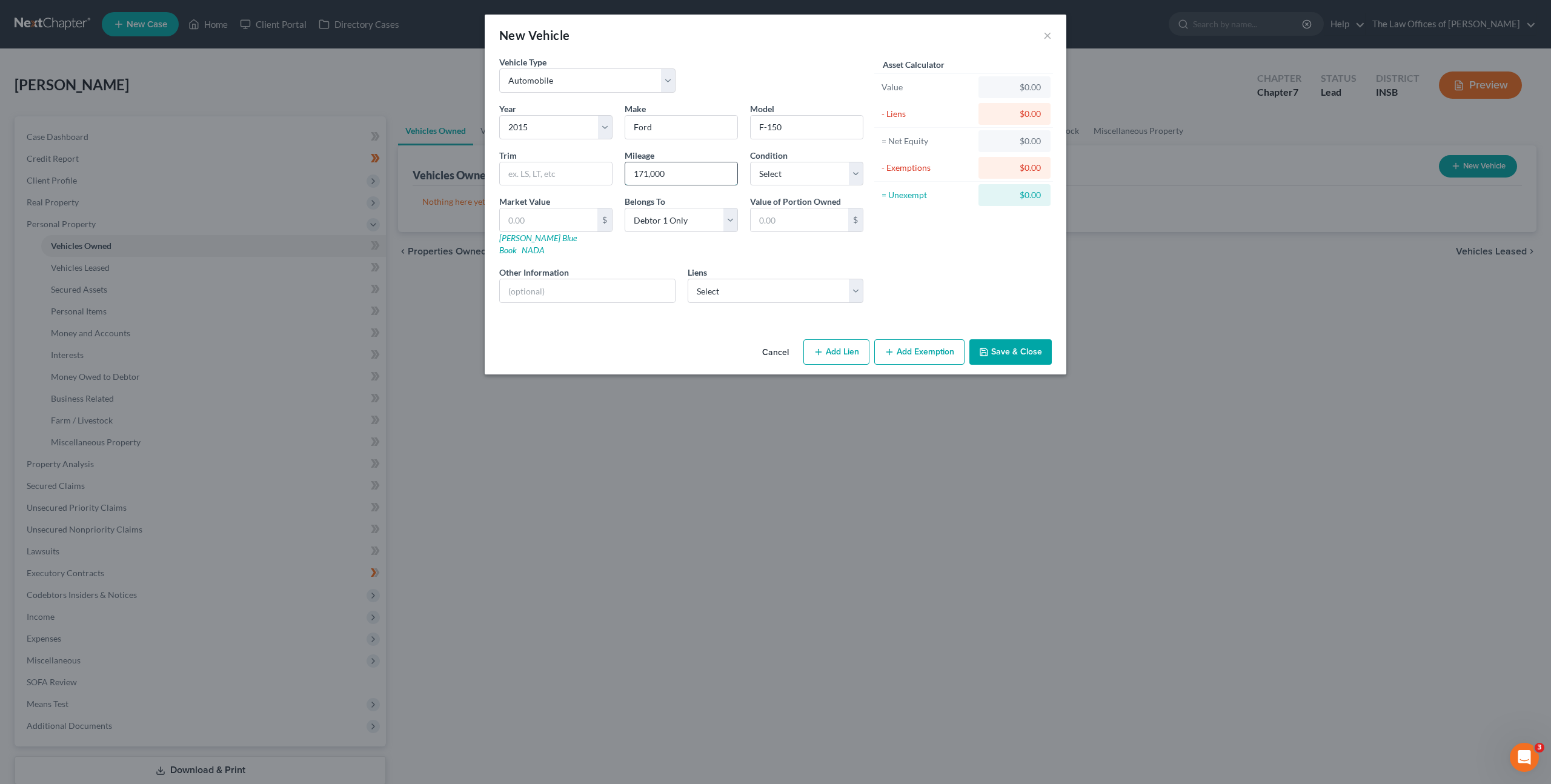
click at [678, 166] on input "171,000" at bounding box center [681, 174] width 112 height 23
drag, startPoint x: 701, startPoint y: 175, endPoint x: 606, endPoint y: 162, distance: 95.9
click at [606, 162] on div "Year Select 2026 2025 2024 2023 2022 2021 2020 2019 2018 2017 2016 2015 2014 20…" at bounding box center [681, 207] width 376 height 210
click at [823, 159] on div "Condition Select Excellent Very Good Good Fair Poor" at bounding box center [806, 167] width 125 height 37
click at [823, 162] on select "Select Excellent Very Good Good Fair Poor" at bounding box center [806, 174] width 113 height 24
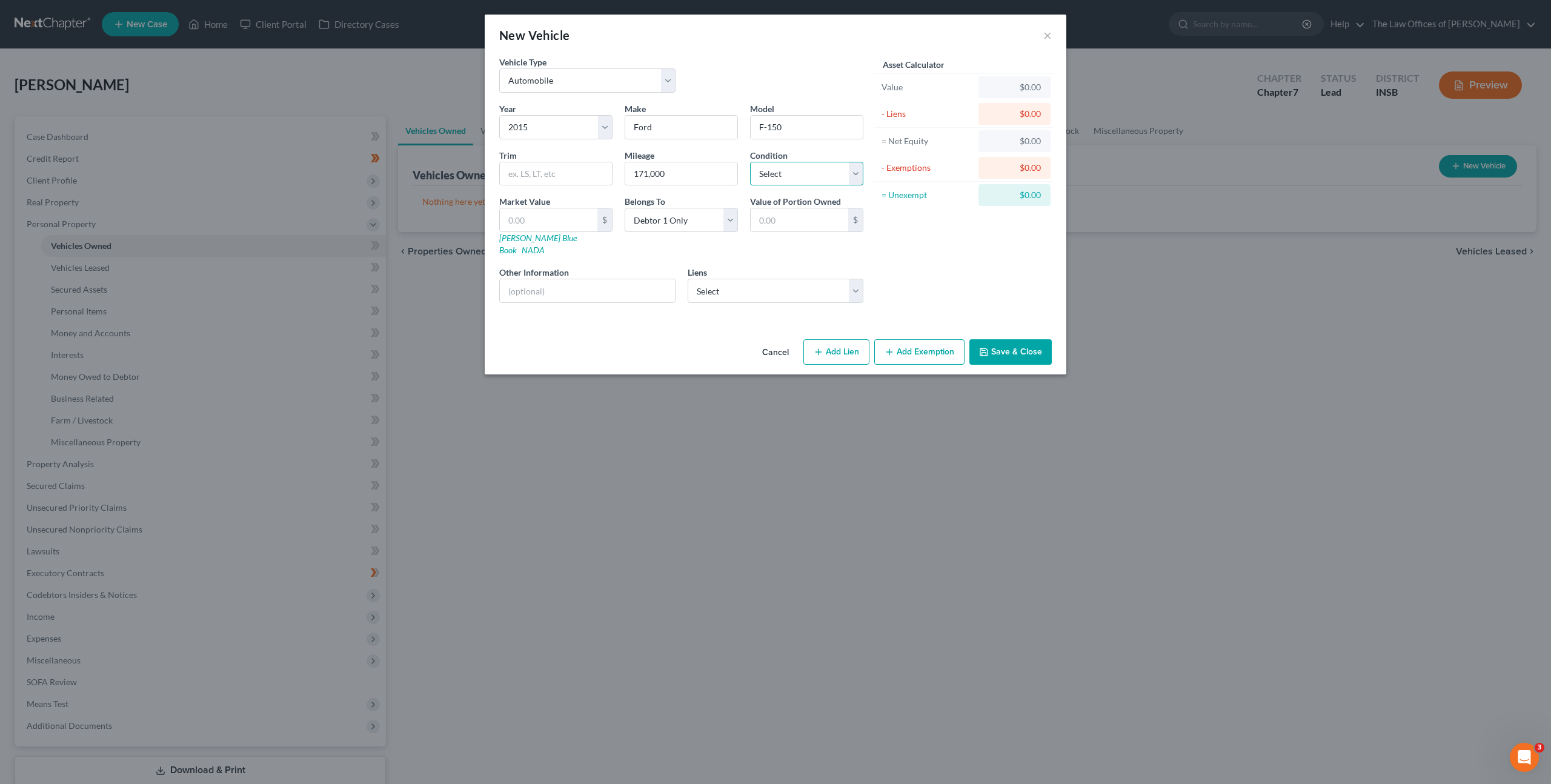
select select "2"
click at [750, 162] on select "Select Excellent Very Good Good Fair Poor" at bounding box center [806, 174] width 113 height 24
click at [743, 266] on div "Liens Select Heritage Fcu - $22,675.00 Truist - $3,791.00 Heritage Fcu - $0.00 …" at bounding box center [776, 284] width 176 height 37
click at [741, 279] on select "Select Heritage Fcu - $22,675.00 Truist - $3,791.00 Heritage Fcu - $0.00 Libert…" at bounding box center [776, 291] width 176 height 24
click at [530, 214] on input "text" at bounding box center [548, 220] width 97 height 23
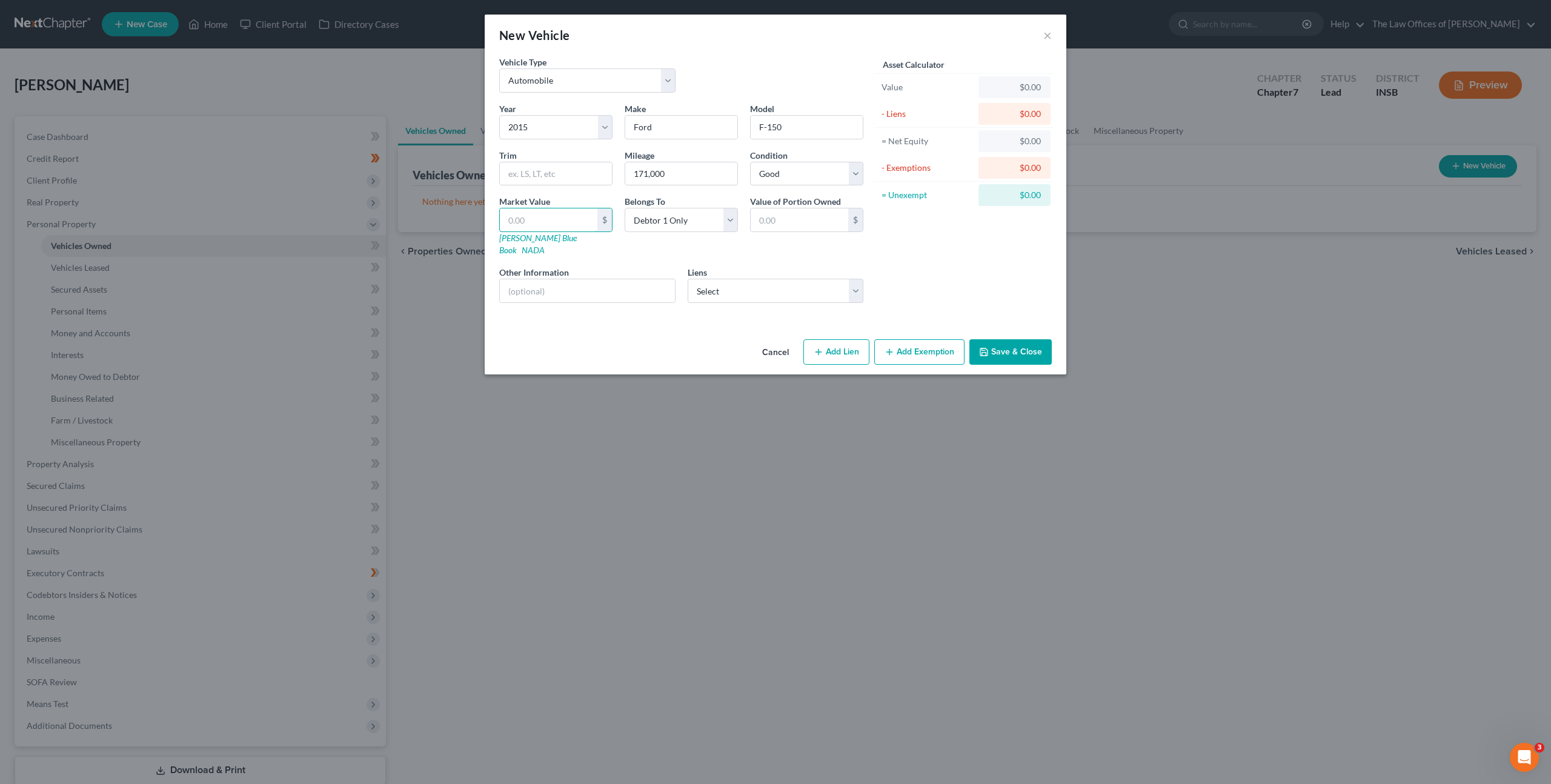
type input "1"
type input "1.00"
type input "10"
type input "10.00"
type input "105"
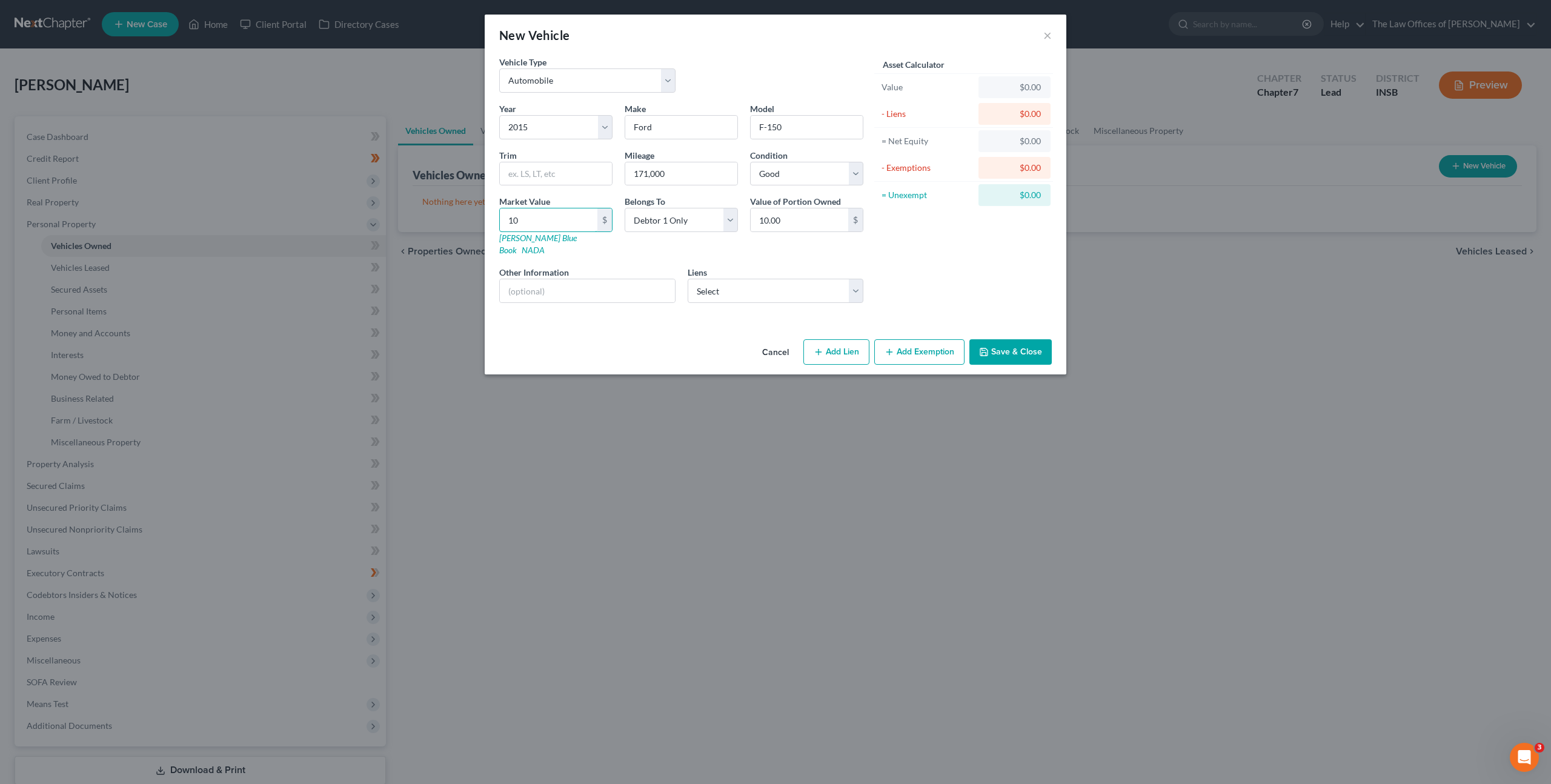
type input "105.00"
type input "1050"
type input "1,050.00"
type input "1,0500"
type input "10,500.00"
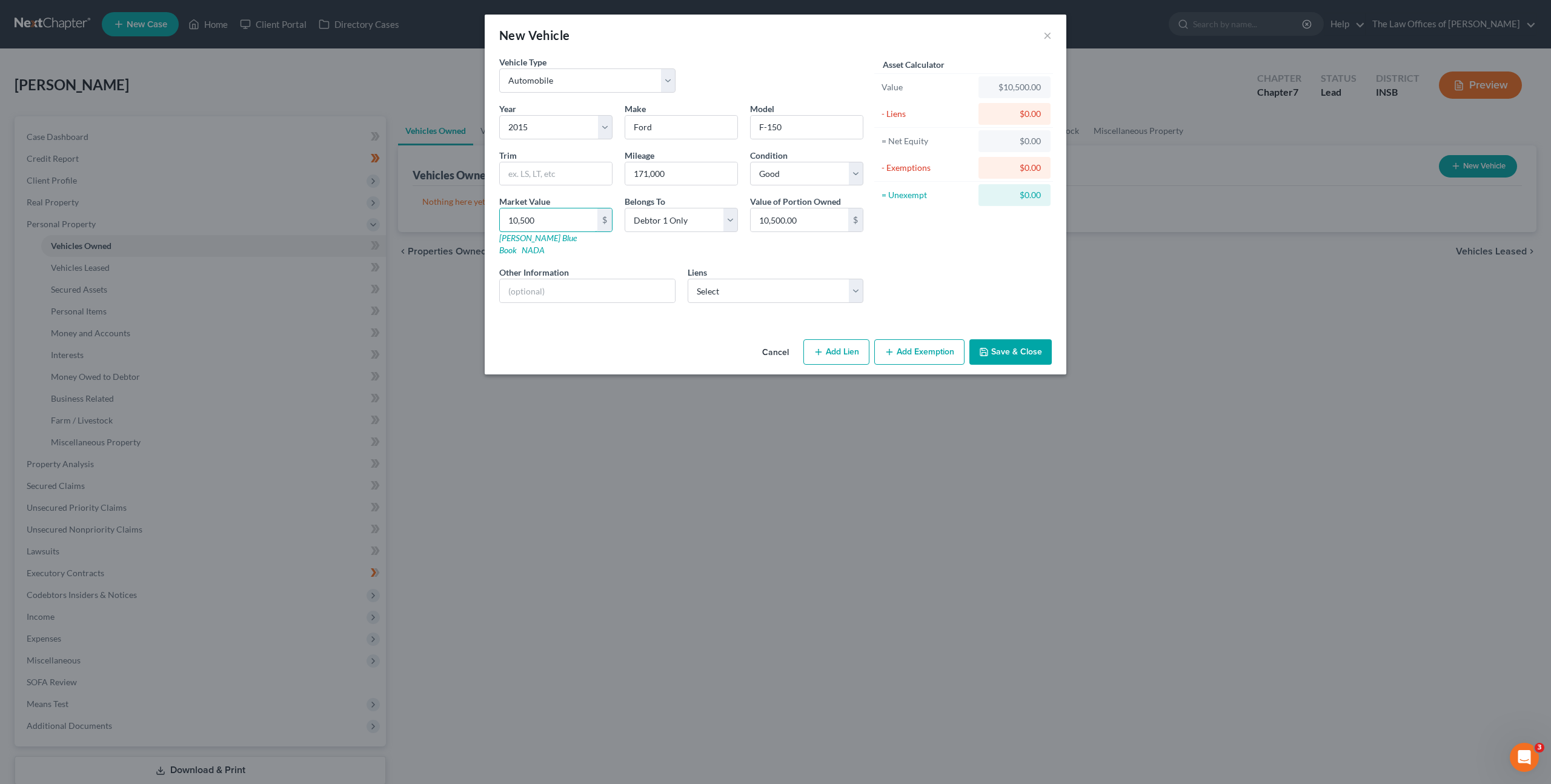
type input "10,500"
click at [638, 279] on input "text" at bounding box center [587, 291] width 175 height 23
drag, startPoint x: 537, startPoint y: 214, endPoint x: 482, endPoint y: 211, distance: 55.1
click at [466, 209] on div "New Vehicle × Vehicle Type Select Automobile Truck Trailer Watercraft Aircraft …" at bounding box center [776, 392] width 1551 height 784
drag, startPoint x: 529, startPoint y: 270, endPoint x: 589, endPoint y: 263, distance: 60.4
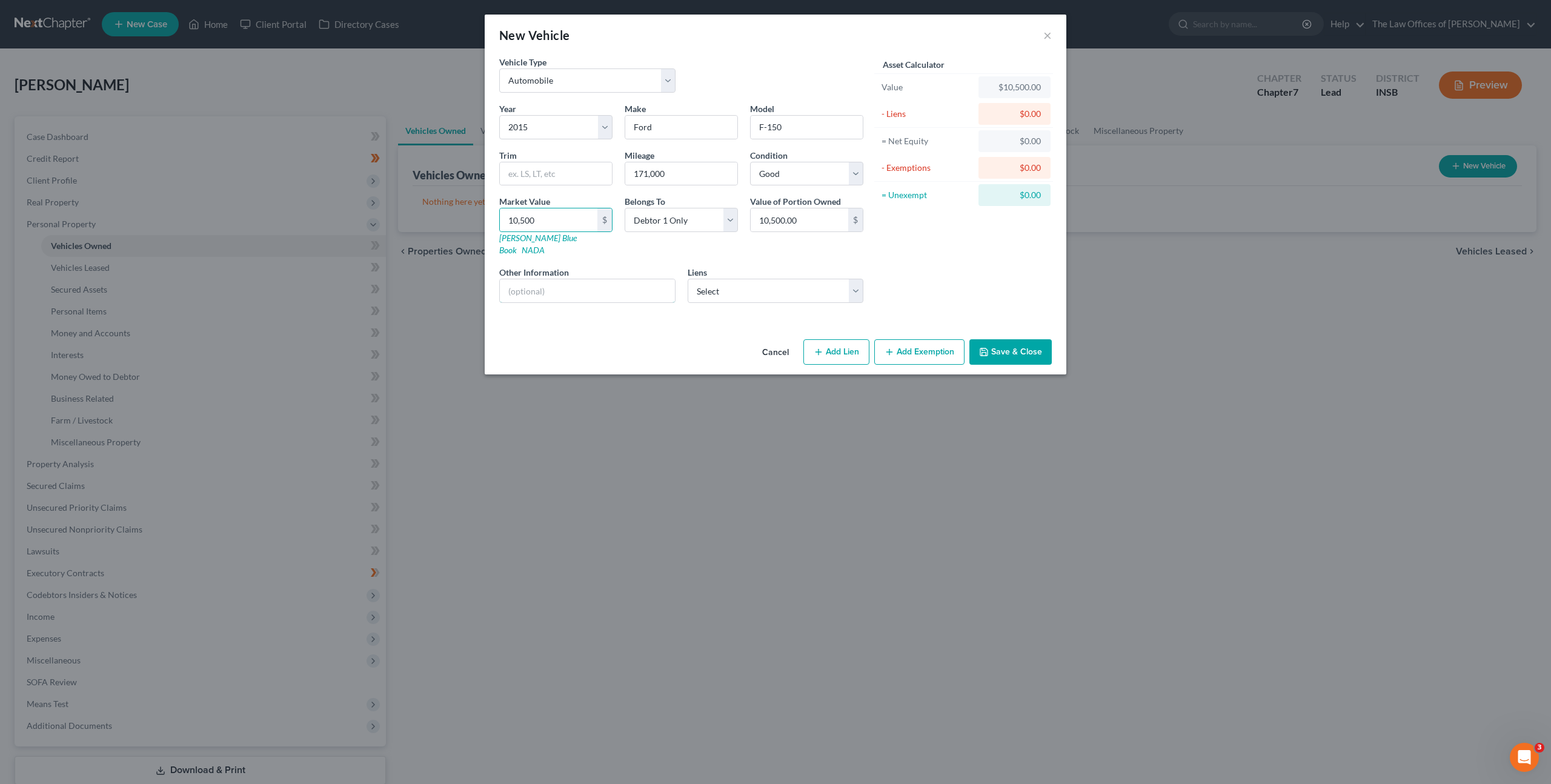
click at [529, 279] on input "text" at bounding box center [587, 291] width 175 height 23
click at [736, 280] on select "Select Heritage Fcu - $22,675.00 Truist - $3,791.00 Heritage Fcu - $0.00 Libert…" at bounding box center [776, 291] width 176 height 24
click at [687, 279] on select "Select Heritage Fcu - $22,675.00 Truist - $3,791.00 Heritage Fcu - $0.00 Libert…" at bounding box center [776, 291] width 176 height 24
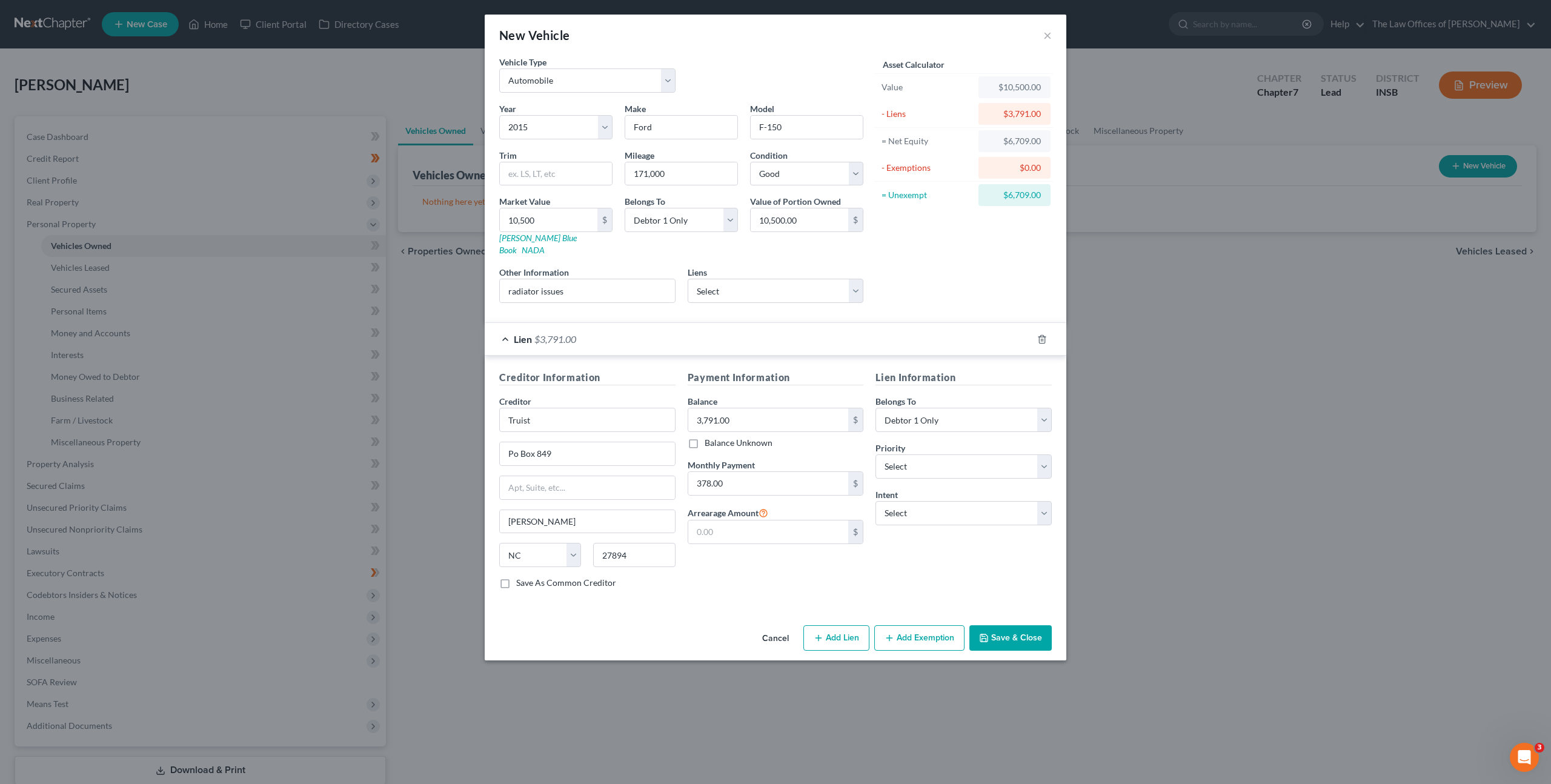
click at [962, 255] on div "Asset Calculator Value $10,500.00 - Liens $3,791.00 = Net Equity $6,709.00 - Ex…" at bounding box center [963, 185] width 189 height 257
click at [905, 255] on div "Asset Calculator Value $10,500.00 - Liens $3,791.00 = Net Equity $6,709.00 - Ex…" at bounding box center [963, 185] width 189 height 257
click at [913, 501] on select "Select Surrender Redeem Reaffirm Avoid Other" at bounding box center [963, 513] width 176 height 24
click at [875, 501] on select "Select Surrender Redeem Reaffirm Avoid Other" at bounding box center [963, 513] width 176 height 24
click at [923, 556] on div "Lien Information Belongs To * Select Debtor 1 Only Debtor 2 Only Debtor 1 And D…" at bounding box center [963, 484] width 189 height 228
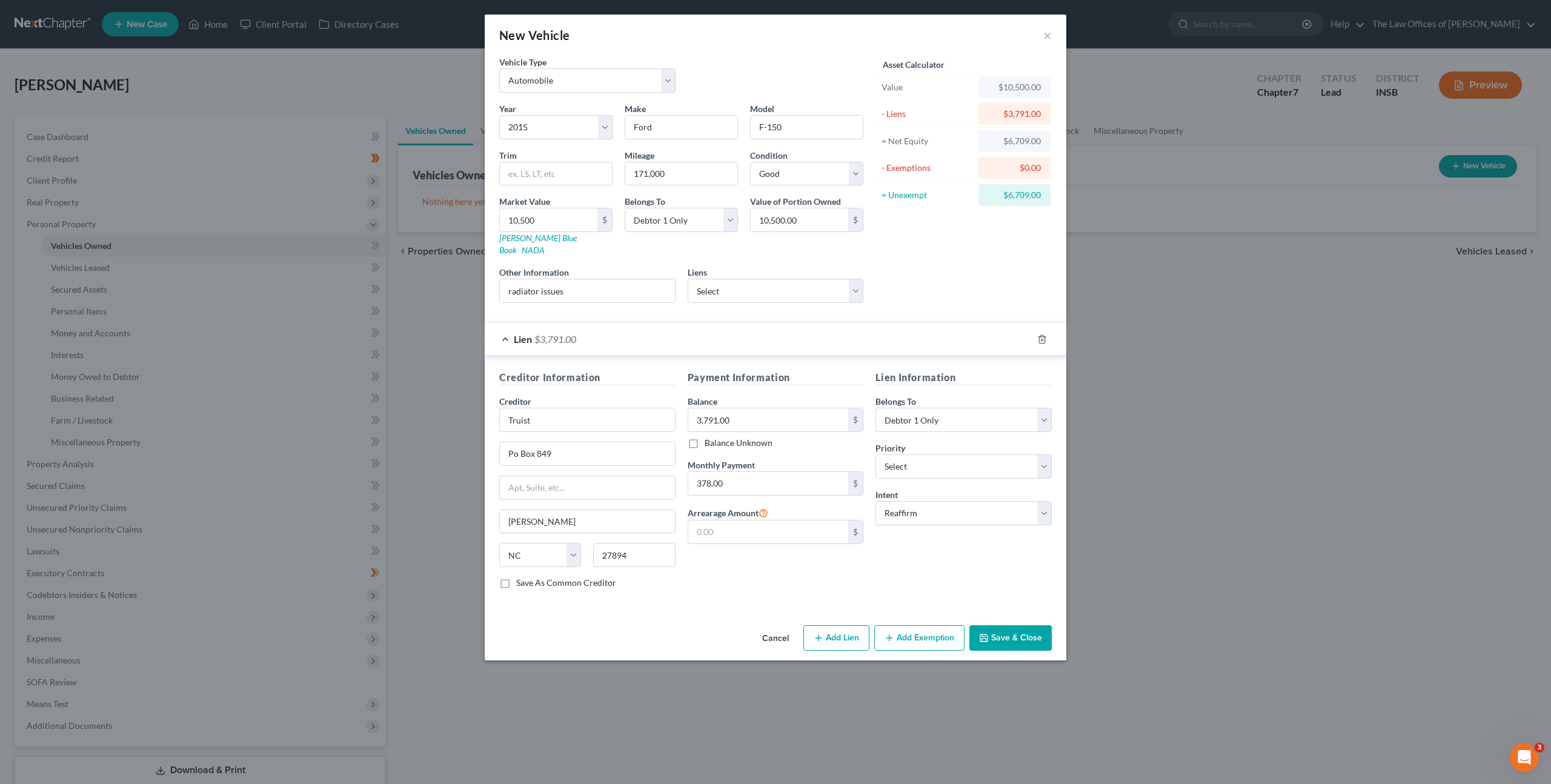
click at [950, 273] on div "Asset Calculator Value $10,500.00 - Liens $3,791.00 = Net Equity $6,709.00 - Ex…" at bounding box center [963, 185] width 189 height 257
drag, startPoint x: 900, startPoint y: 616, endPoint x: 790, endPoint y: 584, distance: 114.6
click at [900, 625] on button "Add Exemption" at bounding box center [920, 637] width 90 height 26
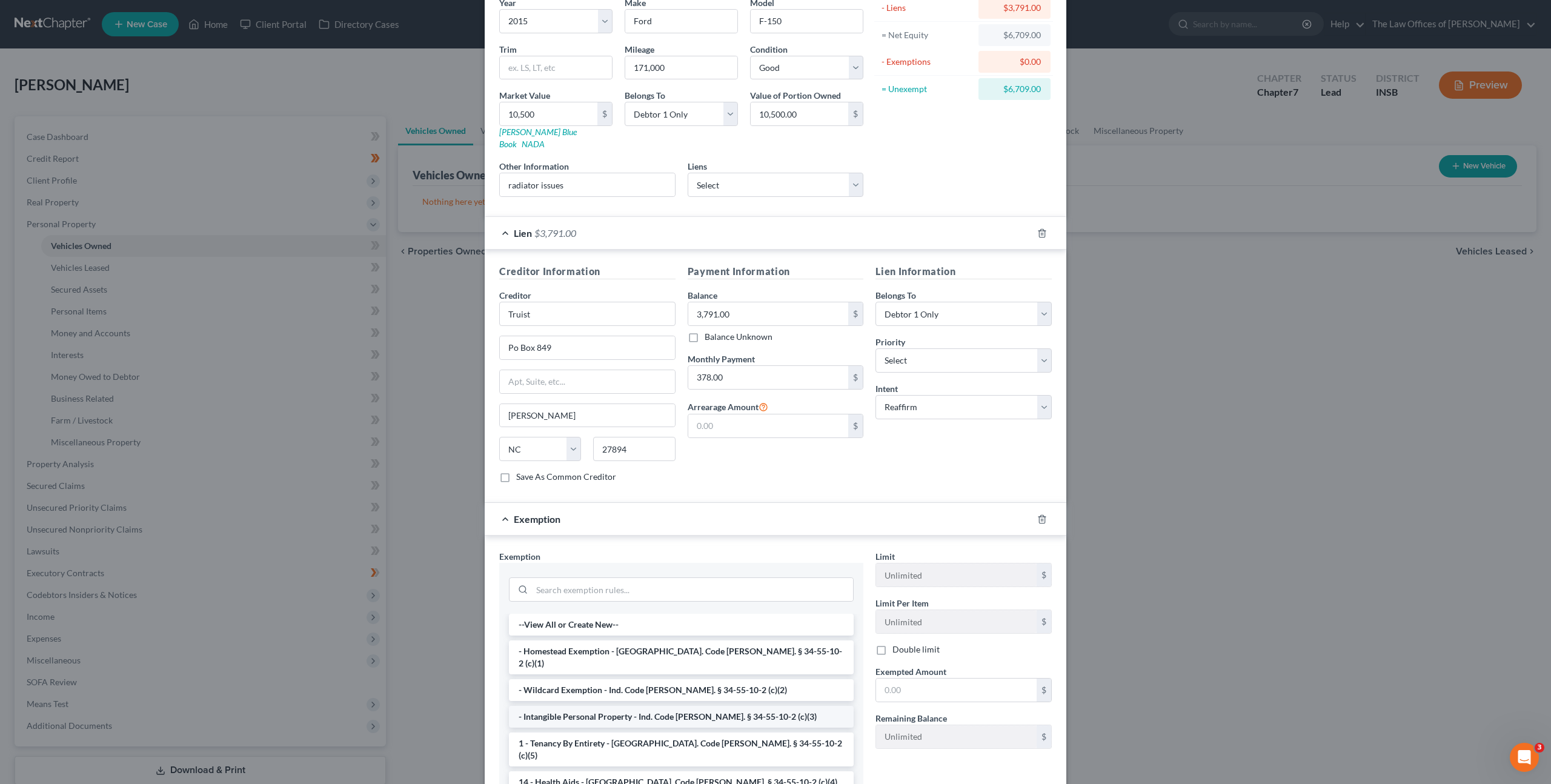
scroll to position [204, 0]
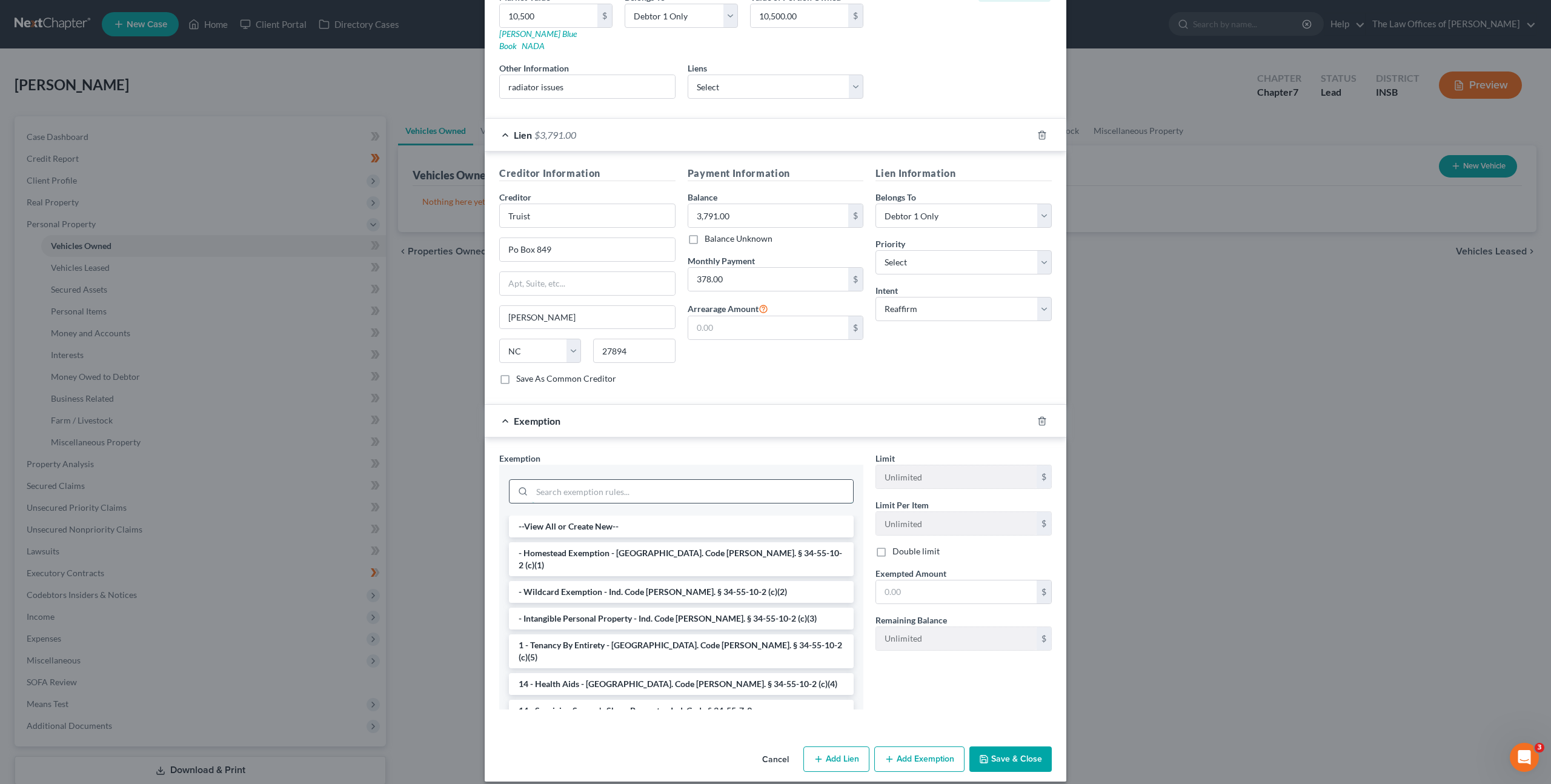
click at [635, 488] on input "search" at bounding box center [692, 492] width 321 height 23
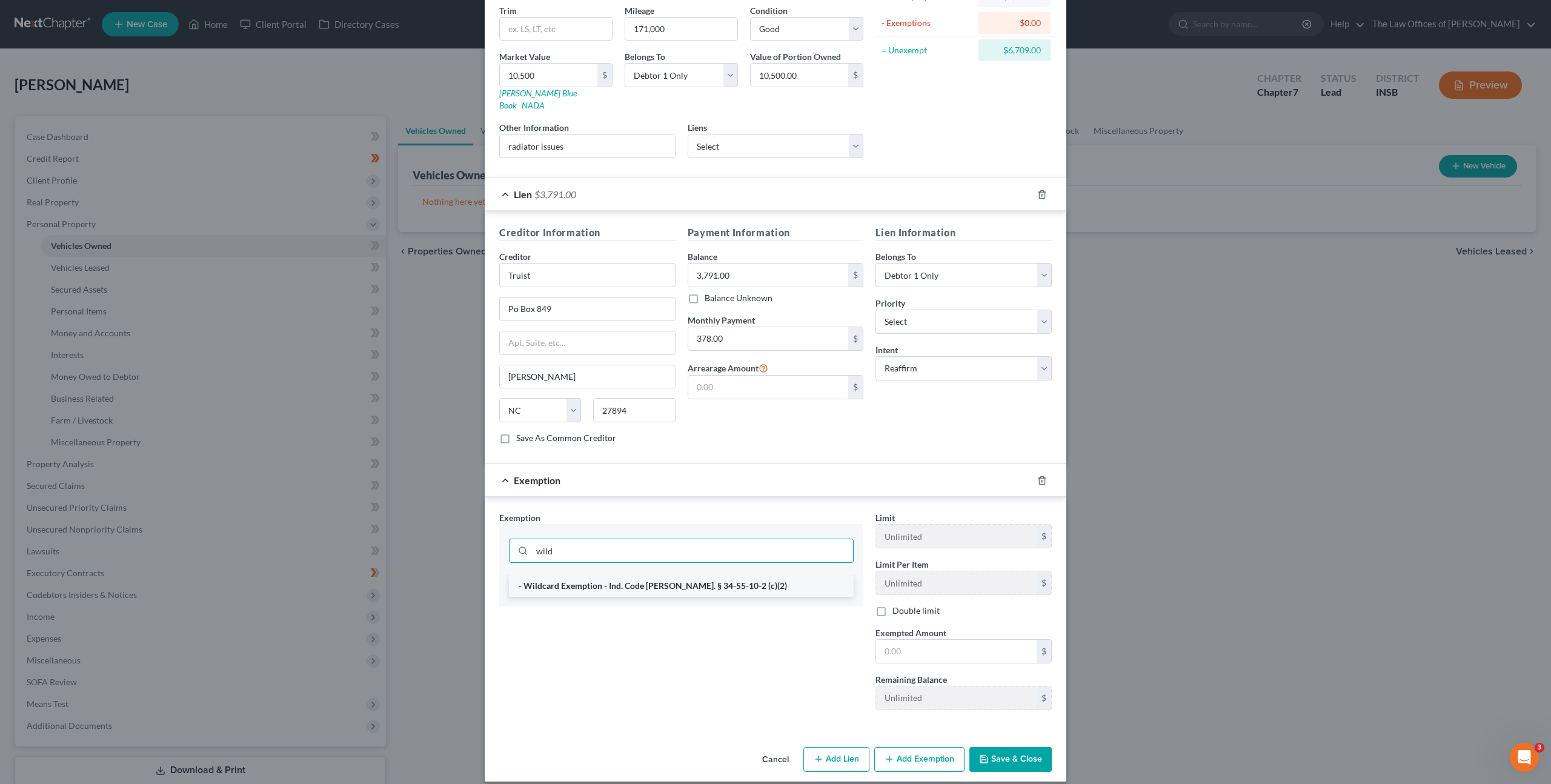
drag, startPoint x: 757, startPoint y: 584, endPoint x: 758, endPoint y: 577, distance: 7.1
click at [758, 583] on li "- Wildcard Exemption - Ind. Code [PERSON_NAME]. § 34-55-10-2 (c)(2)" at bounding box center [681, 586] width 344 height 22
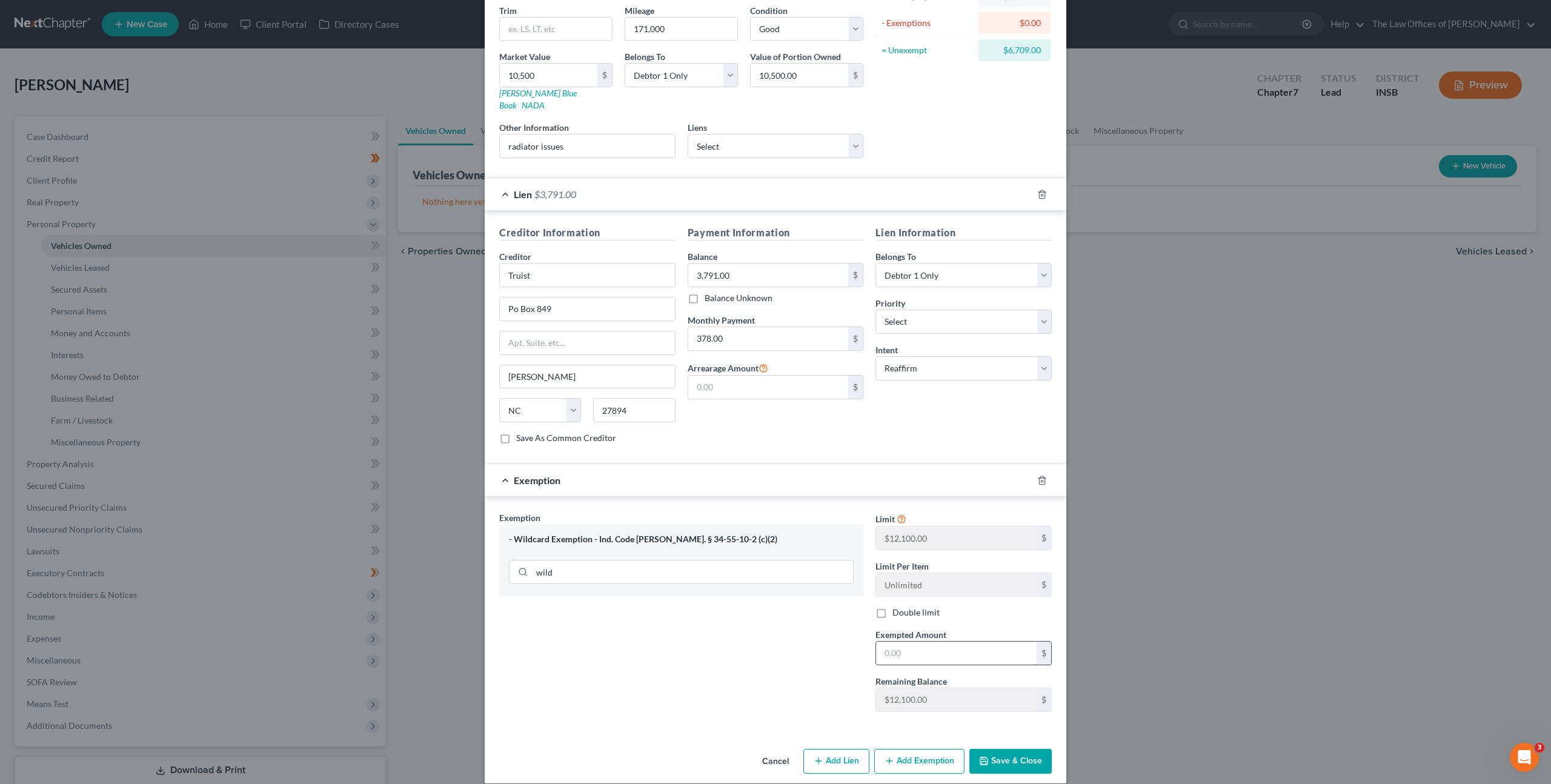
click at [912, 643] on input "text" at bounding box center [956, 653] width 161 height 23
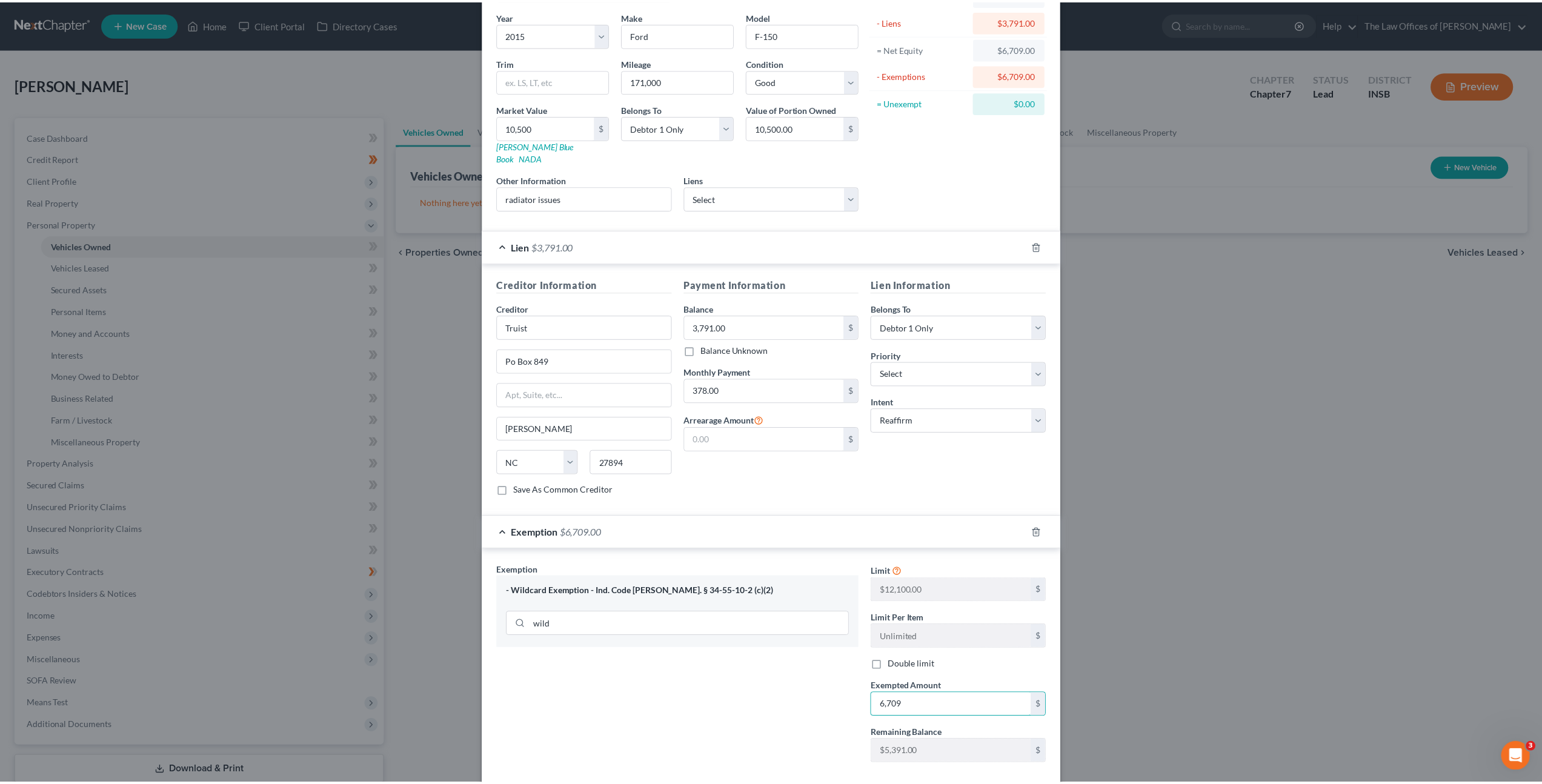
scroll to position [147, 0]
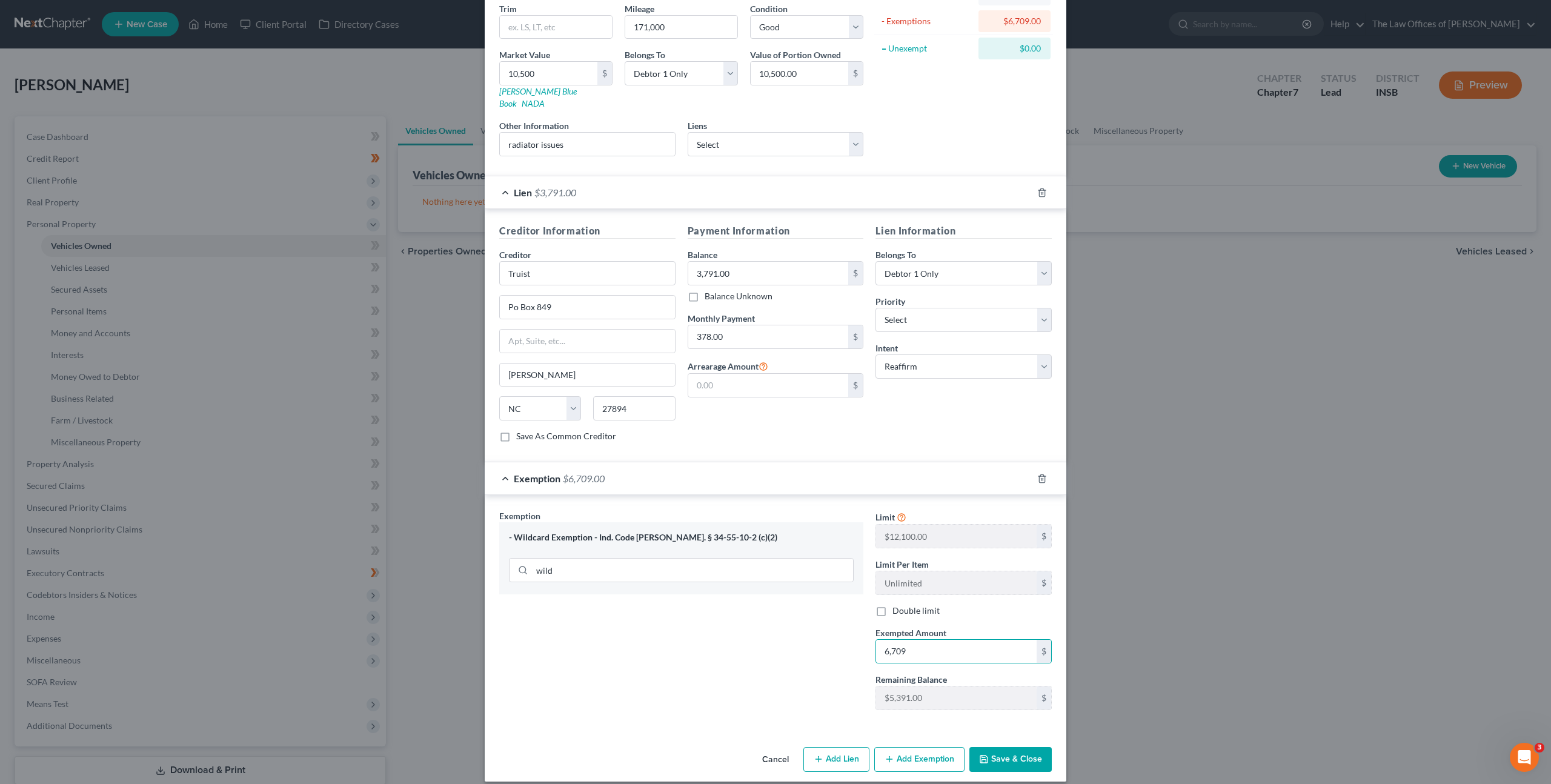
click at [1008, 748] on button "Save & Close" at bounding box center [1011, 759] width 83 height 26
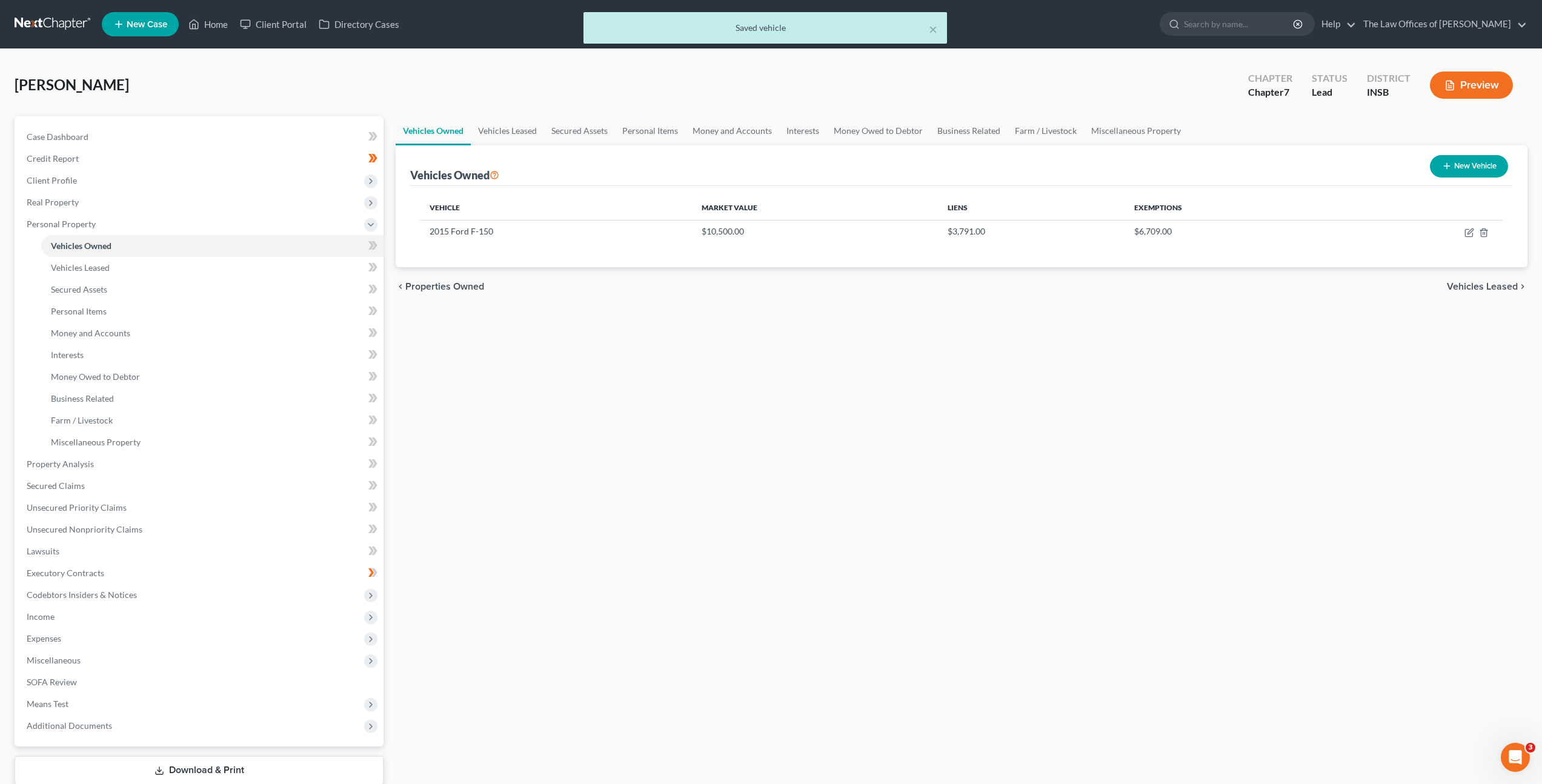
click at [871, 393] on div "Vehicles Owned Vehicles Leased Secured Assets Personal Items Money and Accounts…" at bounding box center [961, 466] width 1144 height 700
click at [1487, 167] on button "New Vehicle" at bounding box center [1469, 166] width 78 height 23
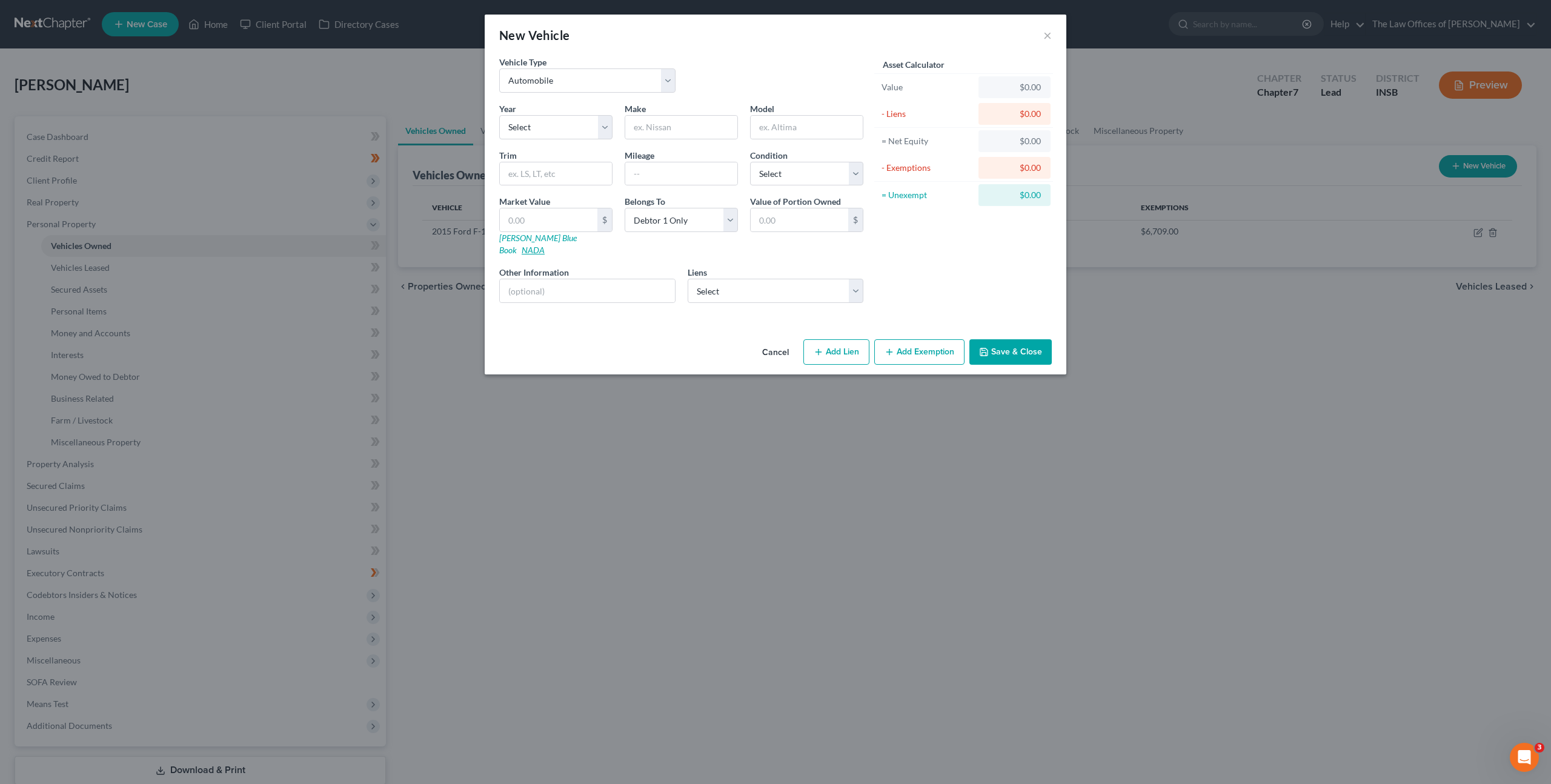
click at [545, 245] on link "NADA" at bounding box center [533, 249] width 23 height 10
click at [550, 112] on div "Year Select 2026 2025 2024 2023 2022 2021 2020 2019 2018 2017 2016 2015 2014 20…" at bounding box center [556, 120] width 125 height 37
click at [553, 120] on select "Select 2026 2025 2024 2023 2022 2021 2020 2019 2018 2017 2016 2015 2014 2013 20…" at bounding box center [555, 127] width 113 height 24
click at [499, 115] on select "Select 2026 2025 2024 2023 2022 2021 2020 2019 2018 2017 2016 2015 2014 2013 20…" at bounding box center [555, 127] width 113 height 24
click at [662, 128] on input "text" at bounding box center [681, 127] width 112 height 23
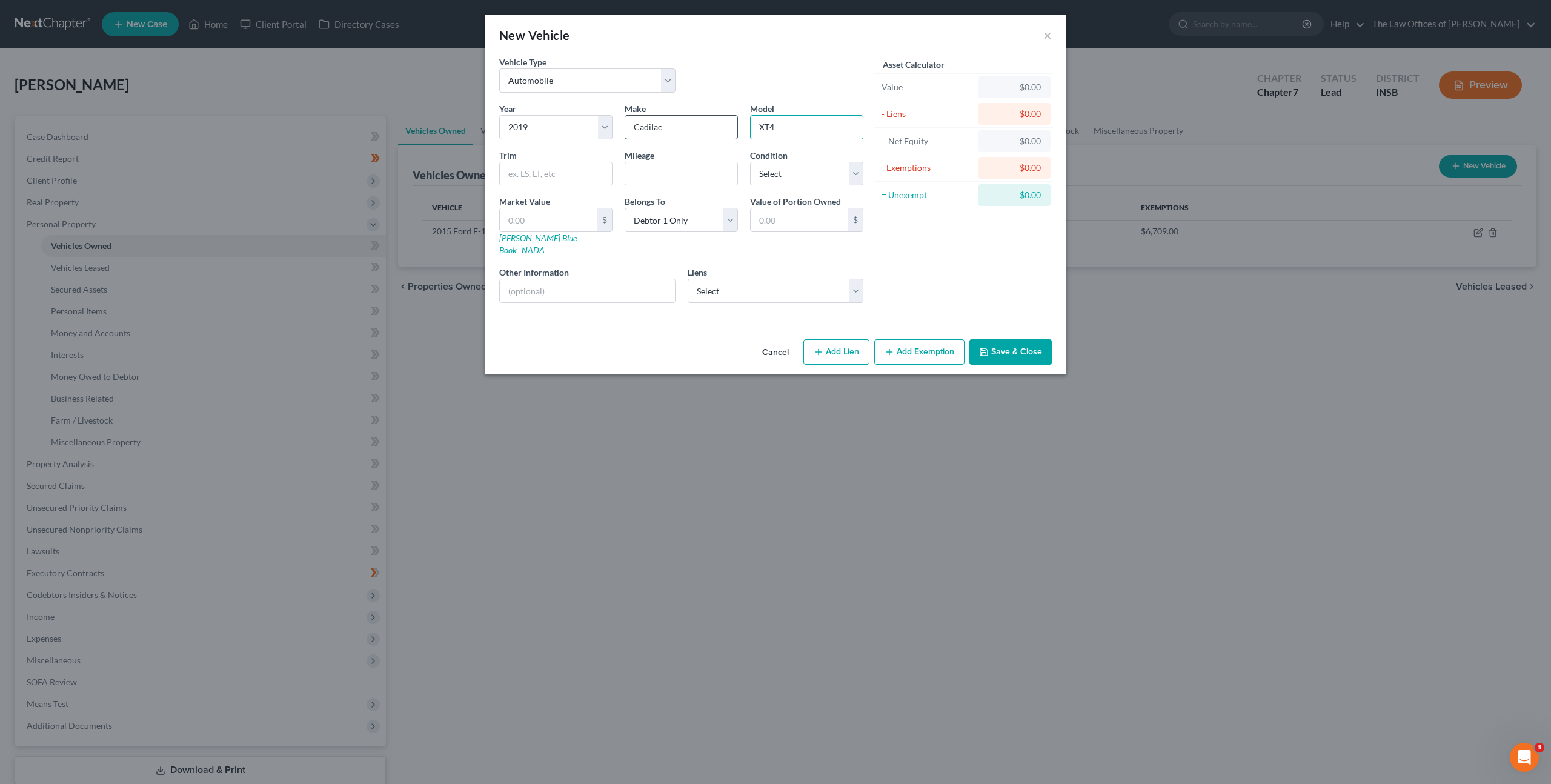
click at [660, 125] on input "Cadilac" at bounding box center [681, 127] width 112 height 23
click at [494, 108] on div "Year Select 2026 2025 2024 2023 2022 2021 2020 2019 2018 2017 2016 2015 2014 20…" at bounding box center [681, 207] width 376 height 210
click at [606, 121] on div "Year Select 2026 2025 2024 2023 2022 2021 2020 2019 2018 2017 2016 2015 2014 20…" at bounding box center [681, 207] width 376 height 210
paste input "l"
click at [735, 279] on select "Select Heritage Fcu - $22,675.00 Heritage Fcu - $0.00 Liberty Federal Cred - $0…" at bounding box center [776, 291] width 176 height 24
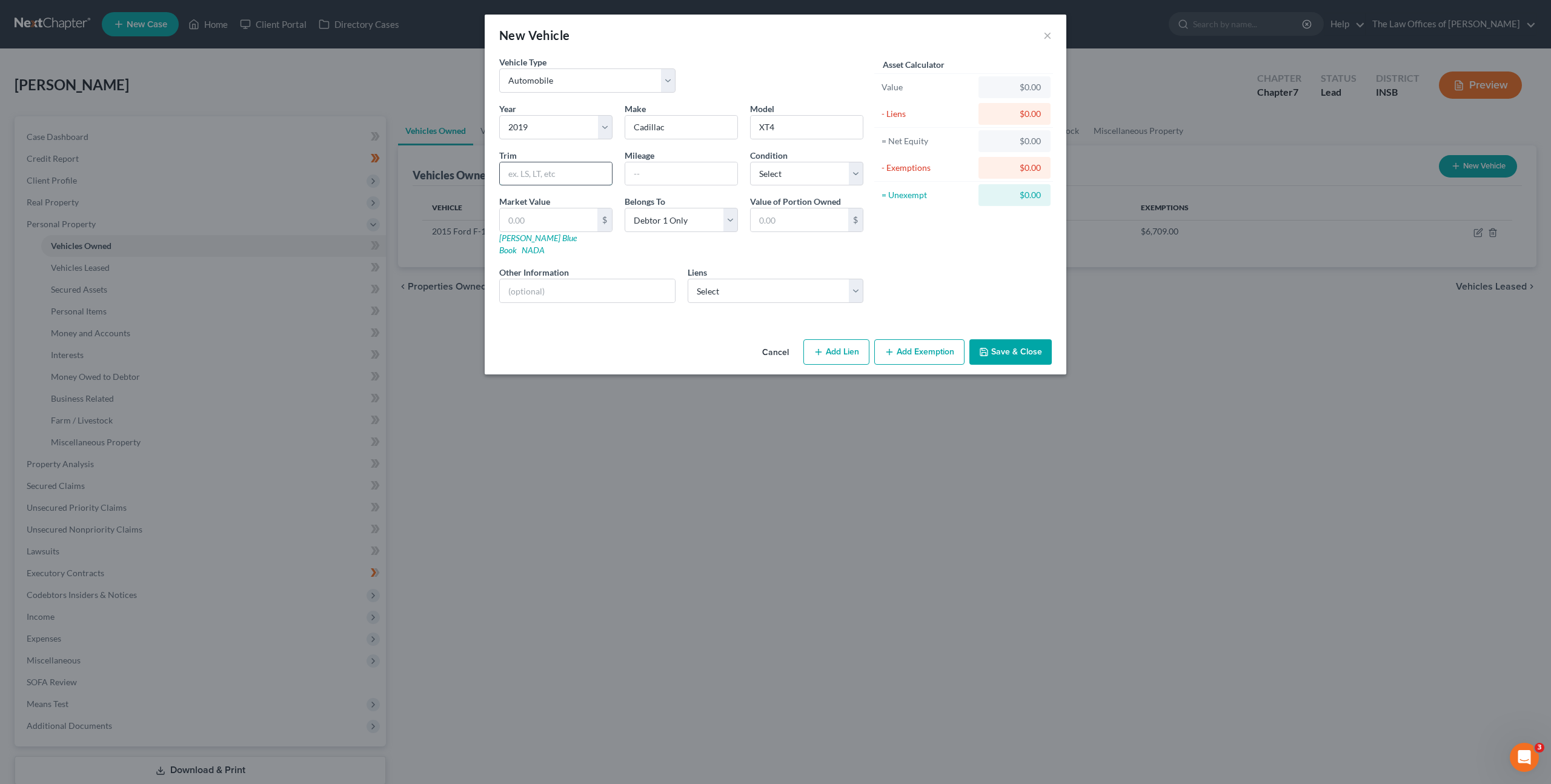
click at [549, 168] on input "text" at bounding box center [556, 174] width 112 height 23
drag, startPoint x: 755, startPoint y: 264, endPoint x: 758, endPoint y: 271, distance: 7.6
click at [755, 266] on div "Liens Select Heritage Fcu - $22,675.00 Heritage Fcu - $0.00 Liberty Federal Cre…" at bounding box center [776, 284] width 176 height 37
click at [758, 279] on select "Select Heritage Fcu - $22,675.00 Heritage Fcu - $0.00 Liberty Federal Cred - $0…" at bounding box center [776, 291] width 176 height 24
click at [687, 279] on select "Select Heritage Fcu - $22,675.00 Heritage Fcu - $0.00 Liberty Federal Cred - $0…" at bounding box center [776, 291] width 176 height 24
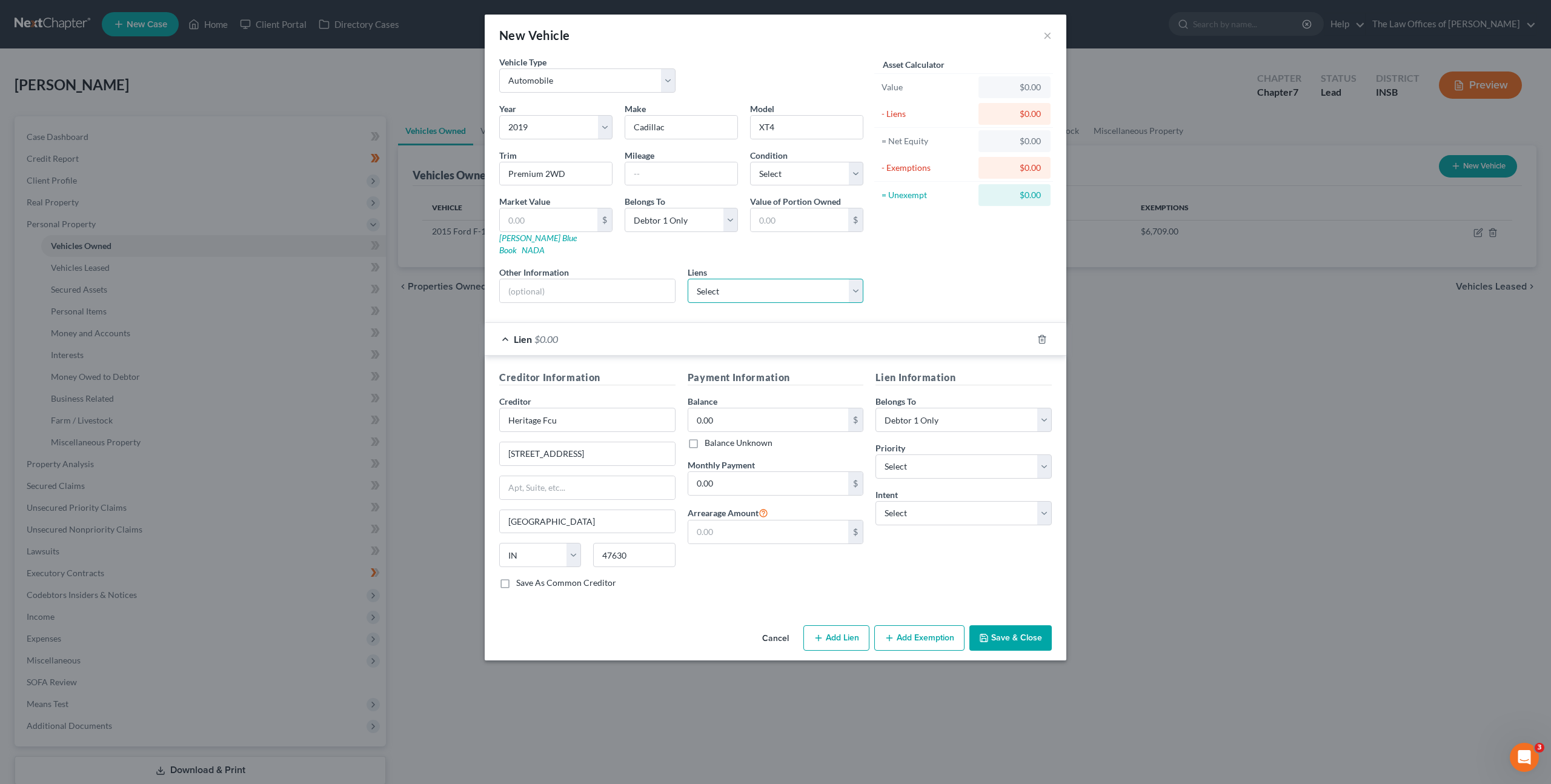
click at [772, 285] on select "Select Heritage Fcu - $22,675.00 Liberty Federal Cred - $0.00 Wfbna Auto - $0.00" at bounding box center [776, 291] width 176 height 24
click at [687, 279] on select "Select Heritage Fcu - $22,675.00 Liberty Federal Cred - $0.00 Wfbna Auto - $0.00" at bounding box center [776, 291] width 176 height 24
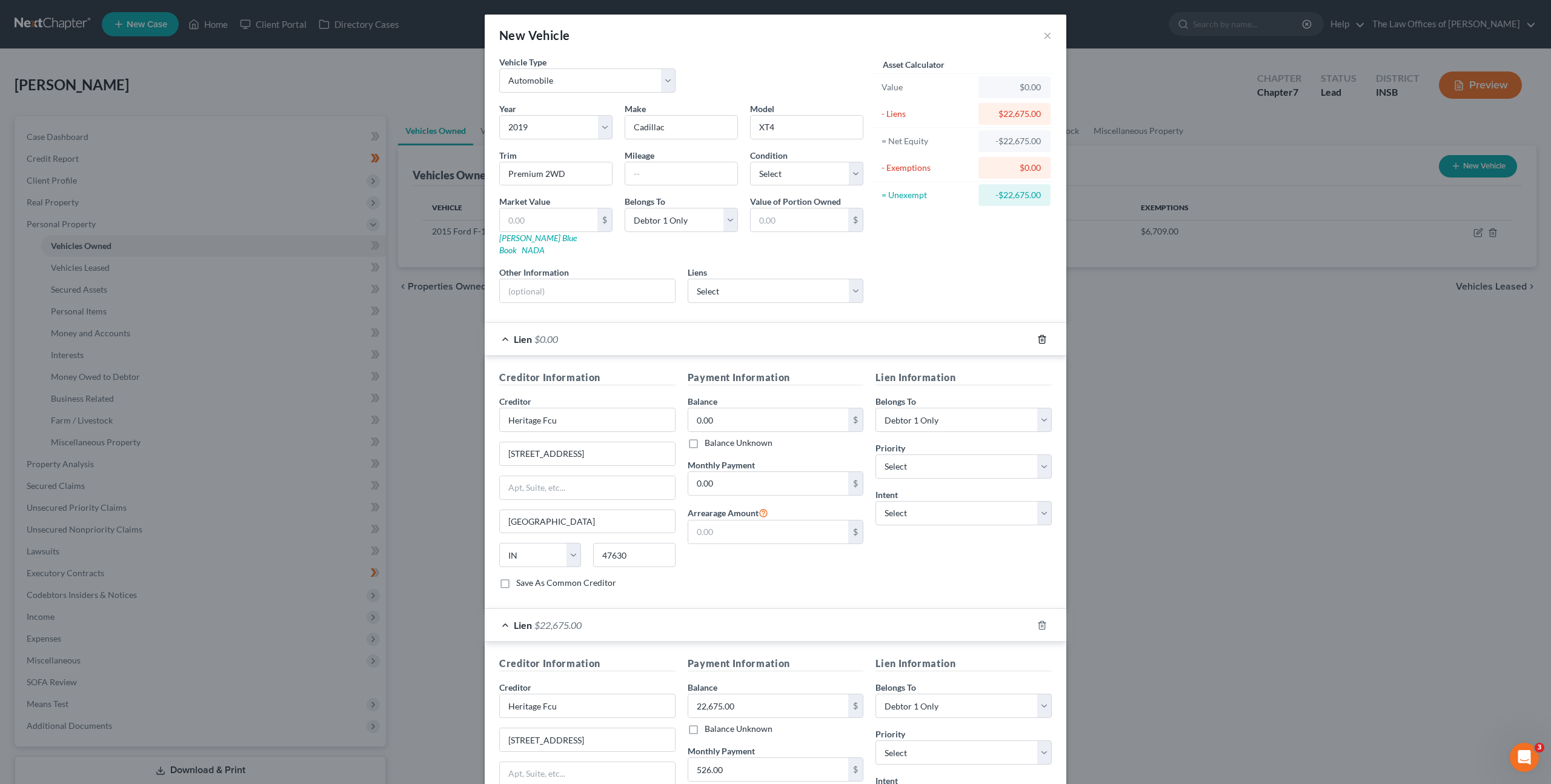
click at [1043, 338] on line "button" at bounding box center [1043, 339] width 0 height 2
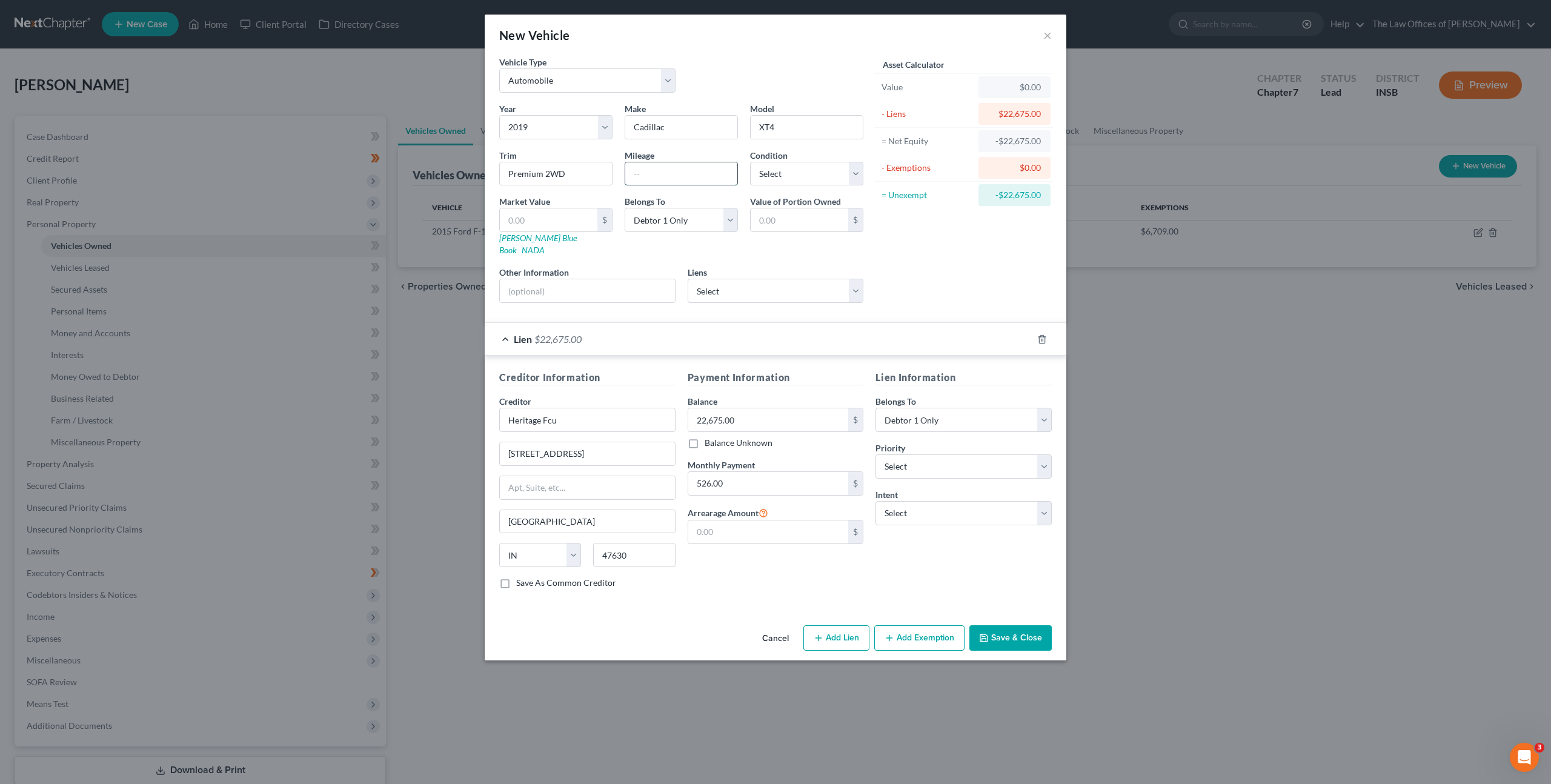
drag, startPoint x: 659, startPoint y: 181, endPoint x: 798, endPoint y: 170, distance: 139.4
click at [659, 180] on input "text" at bounding box center [681, 174] width 112 height 23
drag, startPoint x: 551, startPoint y: 224, endPoint x: 631, endPoint y: 216, distance: 80.4
click at [554, 224] on input "text" at bounding box center [548, 220] width 97 height 23
click at [945, 246] on div "Asset Calculator Value $15,700.00 - Liens $22,675.00 = Net Equity -$22,518.00 -…" at bounding box center [963, 185] width 189 height 257
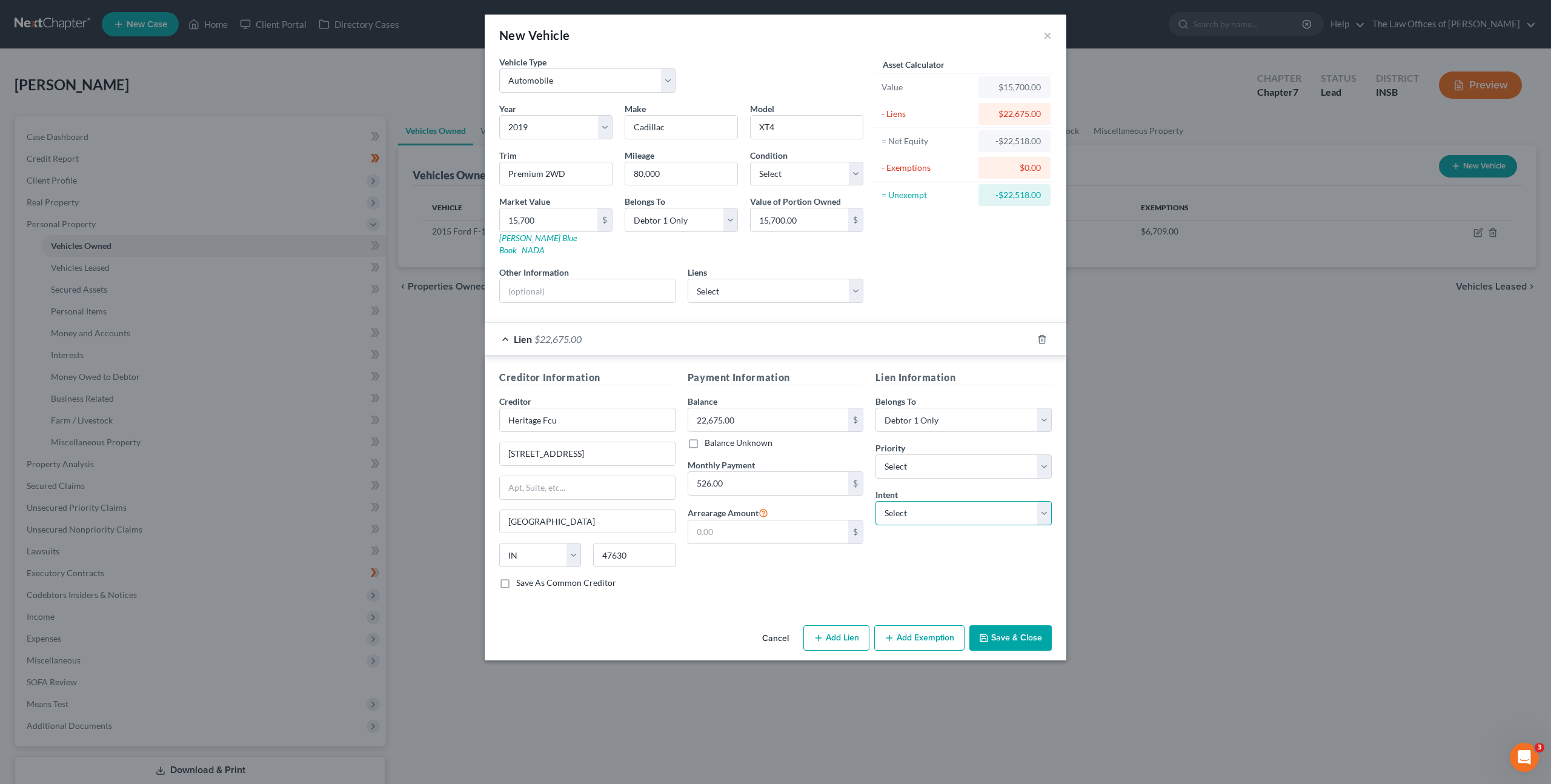
click at [907, 501] on select "Select Surrender Redeem Reaffirm Avoid Other" at bounding box center [963, 513] width 176 height 24
click at [875, 501] on select "Select Surrender Redeem Reaffirm Avoid Other" at bounding box center [963, 513] width 176 height 24
click at [941, 551] on div "Lien Information Belongs To * Select Debtor 1 Only Debtor 2 Only Debtor 1 And D…" at bounding box center [963, 484] width 189 height 228
click at [963, 268] on div "Asset Calculator Value $15,700.00 - Liens $22,675.00 = Net Equity -$6,975.00 - …" at bounding box center [963, 185] width 189 height 257
click at [816, 165] on select "Select Excellent Very Good Good Fair Poor" at bounding box center [806, 174] width 113 height 24
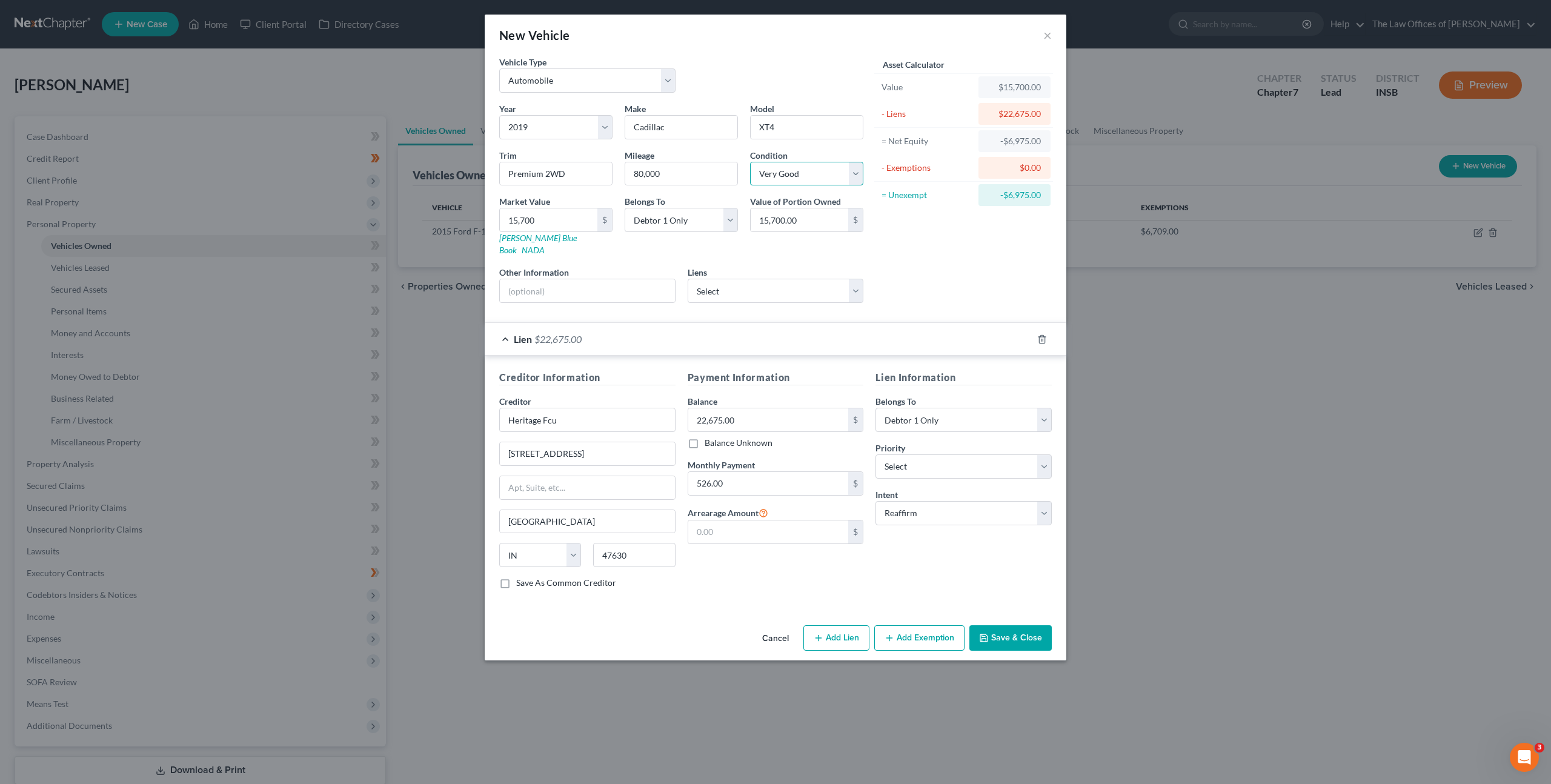
click at [750, 162] on select "Select Excellent Very Good Good Fair Poor" at bounding box center [806, 174] width 113 height 24
drag, startPoint x: 957, startPoint y: 238, endPoint x: 959, endPoint y: 245, distance: 7.3
click at [957, 238] on div "Asset Calculator Value $15,700.00 - Liens $22,675.00 = Net Equity -$6,975.00 - …" at bounding box center [963, 185] width 189 height 257
click at [999, 625] on button "Save & Close" at bounding box center [1011, 637] width 83 height 26
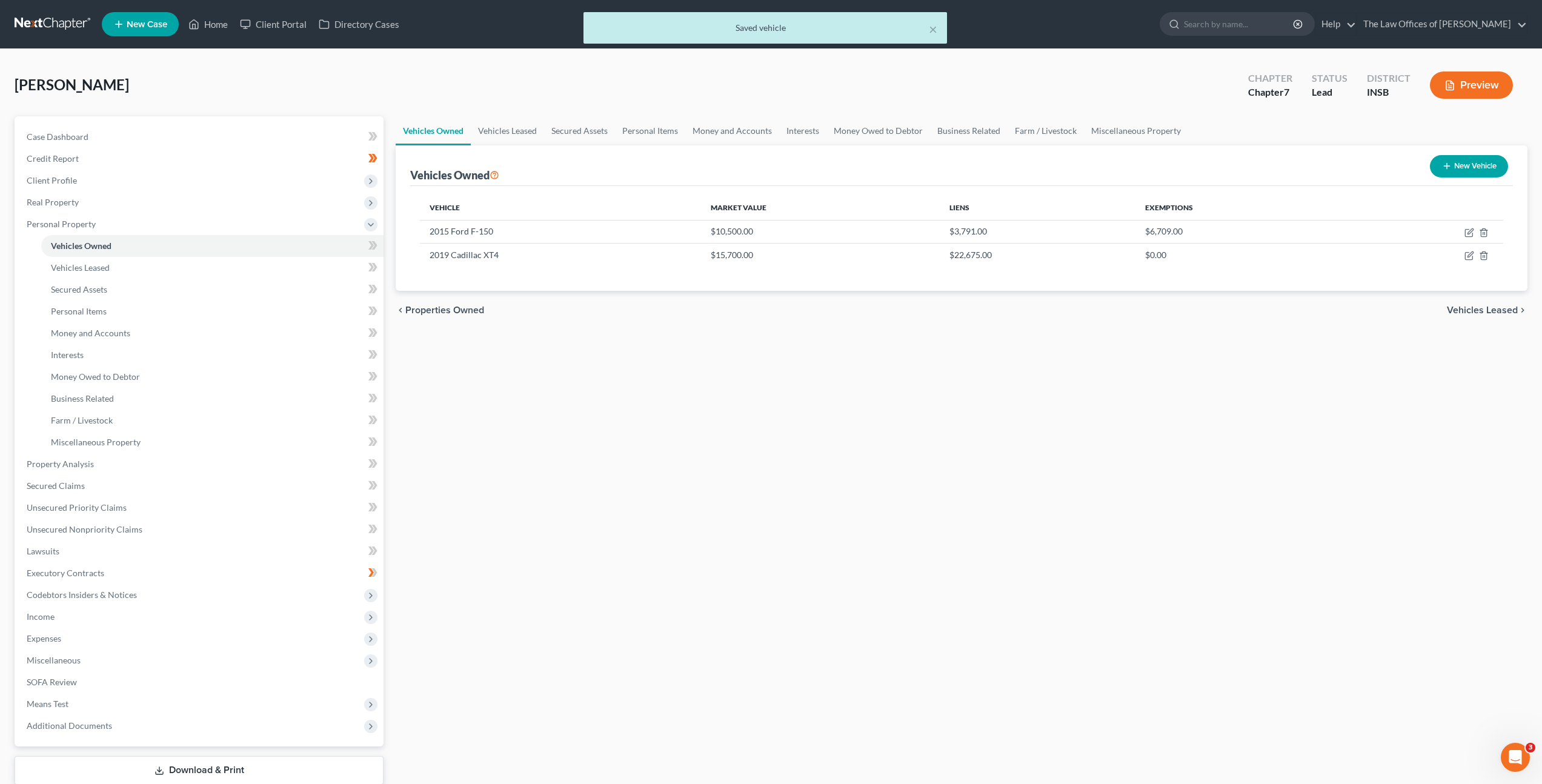
click at [901, 407] on div "Vehicles Owned Vehicles Leased Secured Assets Personal Items Money and Accounts…" at bounding box center [961, 466] width 1144 height 700
click at [377, 249] on span at bounding box center [373, 246] width 21 height 18
click at [627, 450] on div "Vehicles Owned Vehicles Leased Secured Assets Personal Items Money and Accounts…" at bounding box center [961, 466] width 1144 height 700
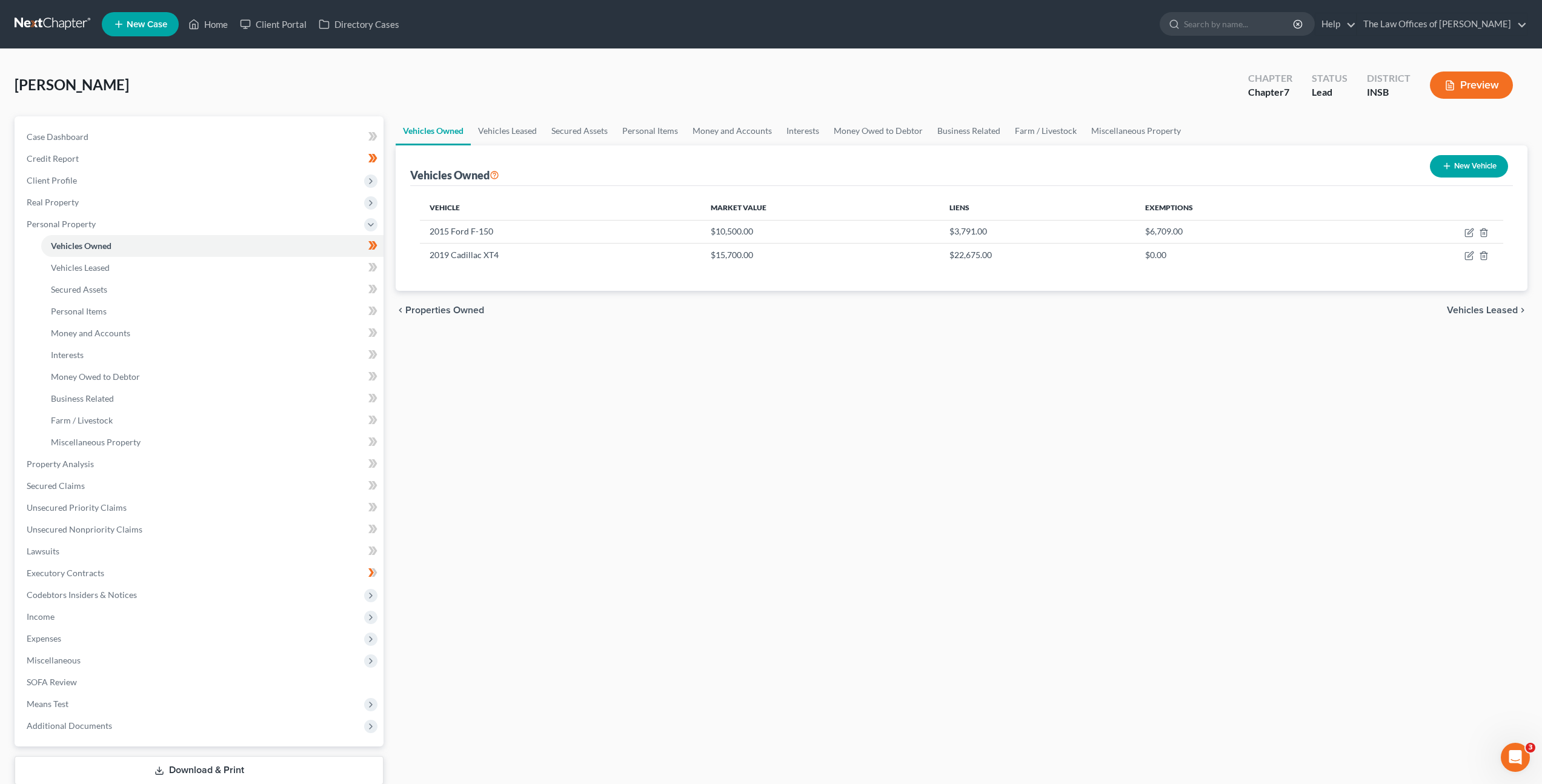
click at [687, 477] on div "Vehicles Owned Vehicles Leased Secured Assets Personal Items Money and Accounts…" at bounding box center [961, 466] width 1144 height 700
click at [1468, 257] on icon "button" at bounding box center [1470, 254] width 5 height 5
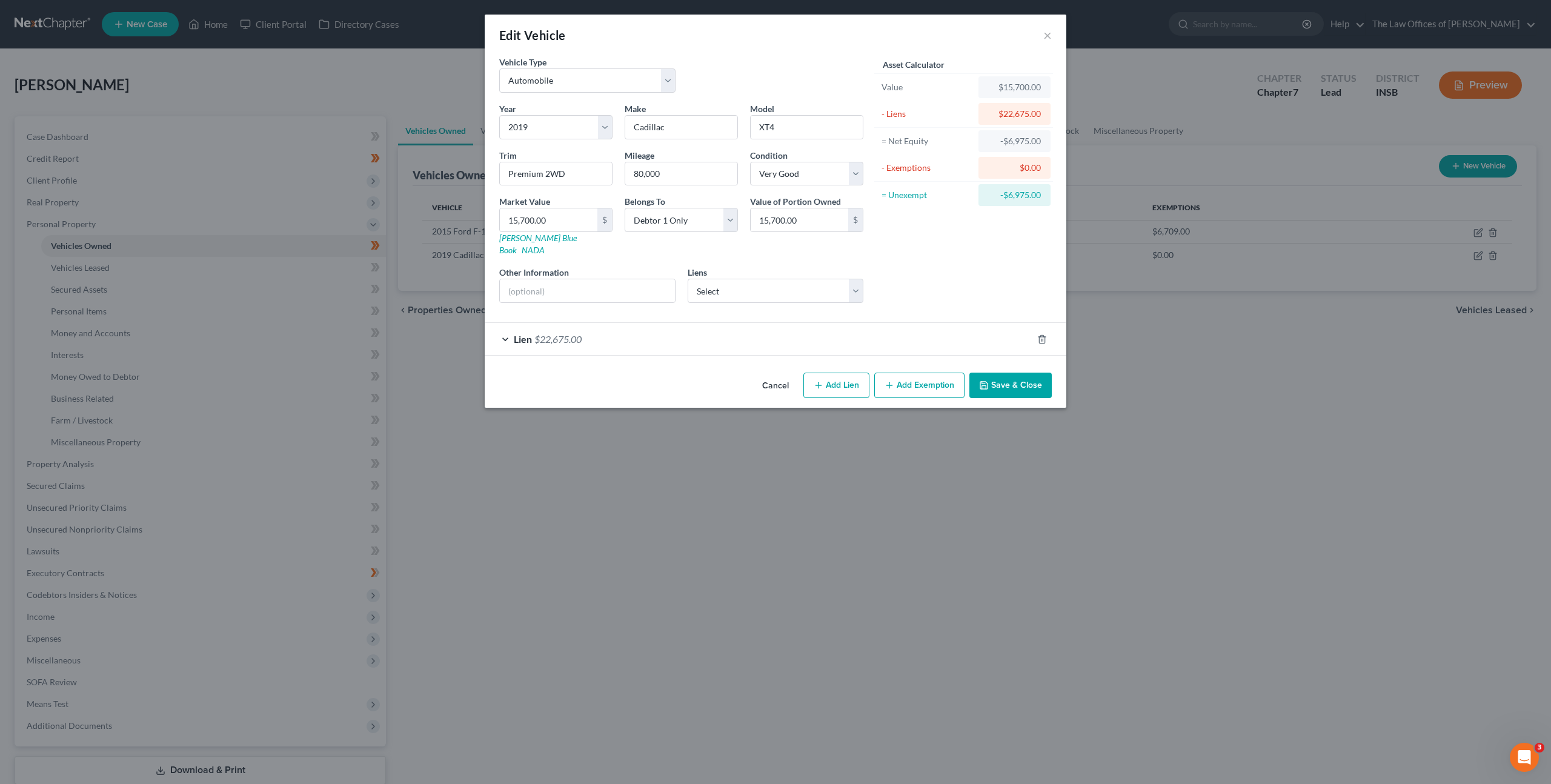
click at [913, 329] on div "Lien $22,675.00" at bounding box center [758, 338] width 548 height 32
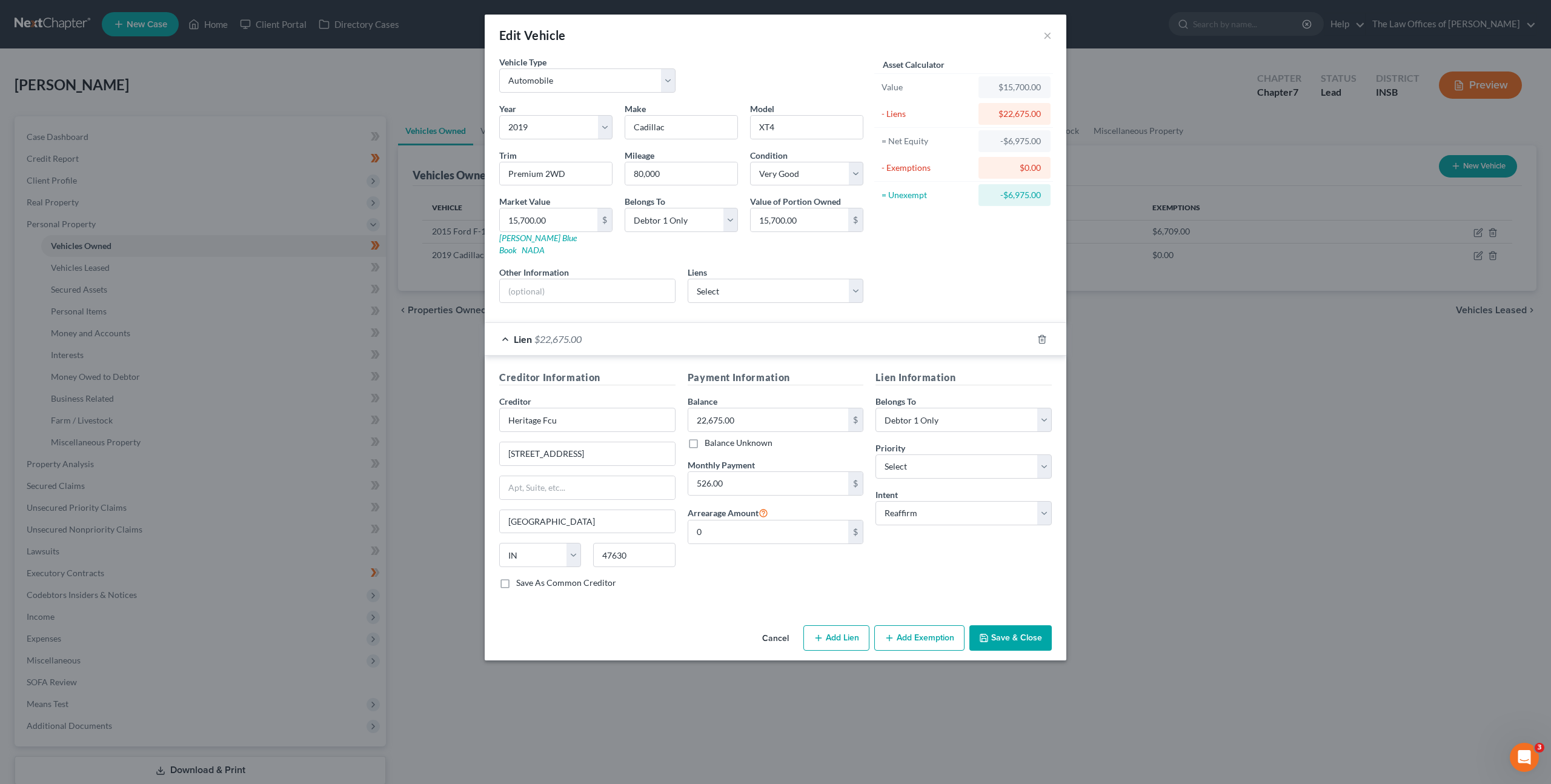
click at [913, 329] on div "Lien $22,675.00" at bounding box center [758, 338] width 548 height 32
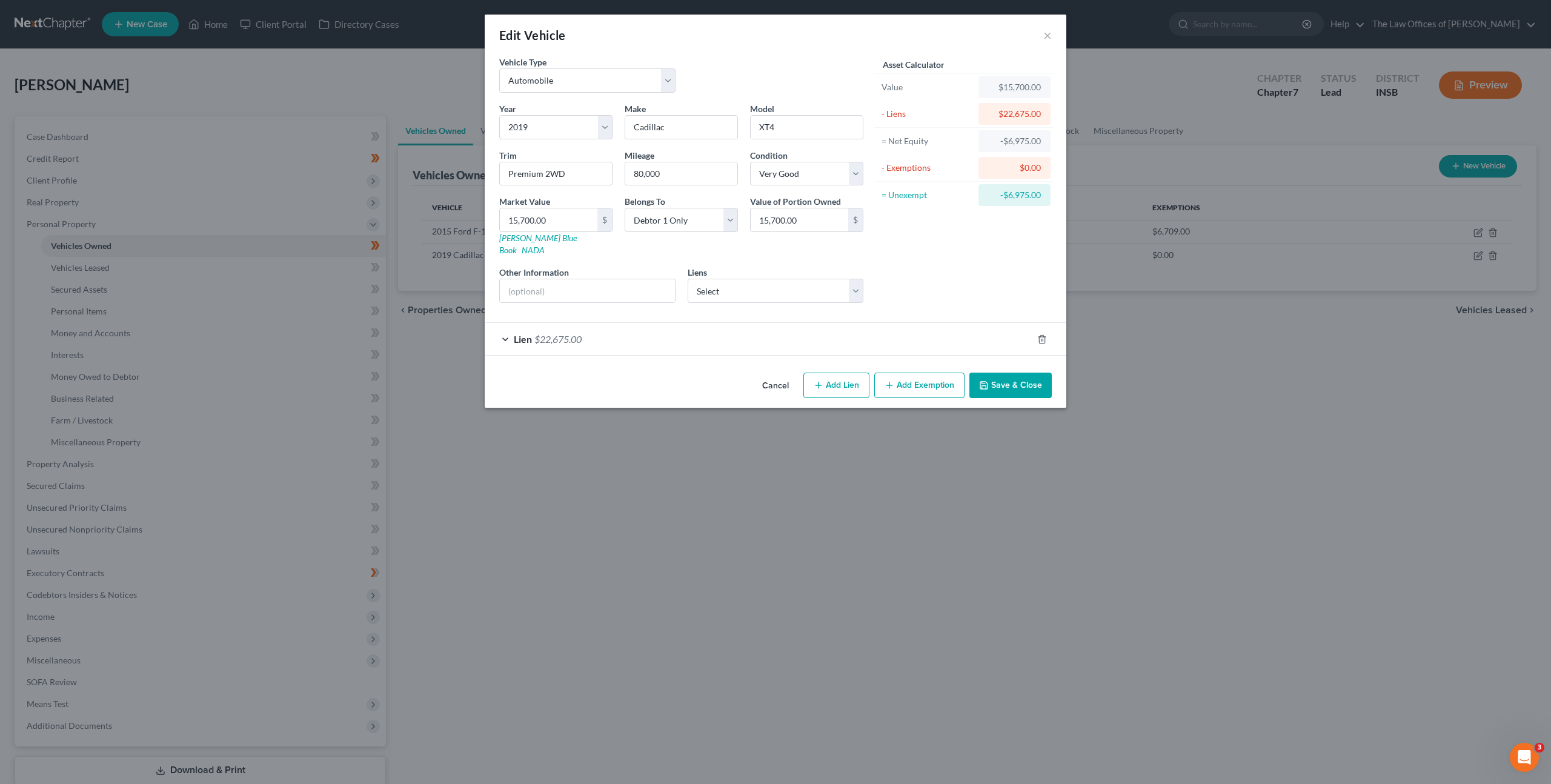
click at [915, 323] on div "Lien $22,675.00" at bounding box center [758, 338] width 548 height 32
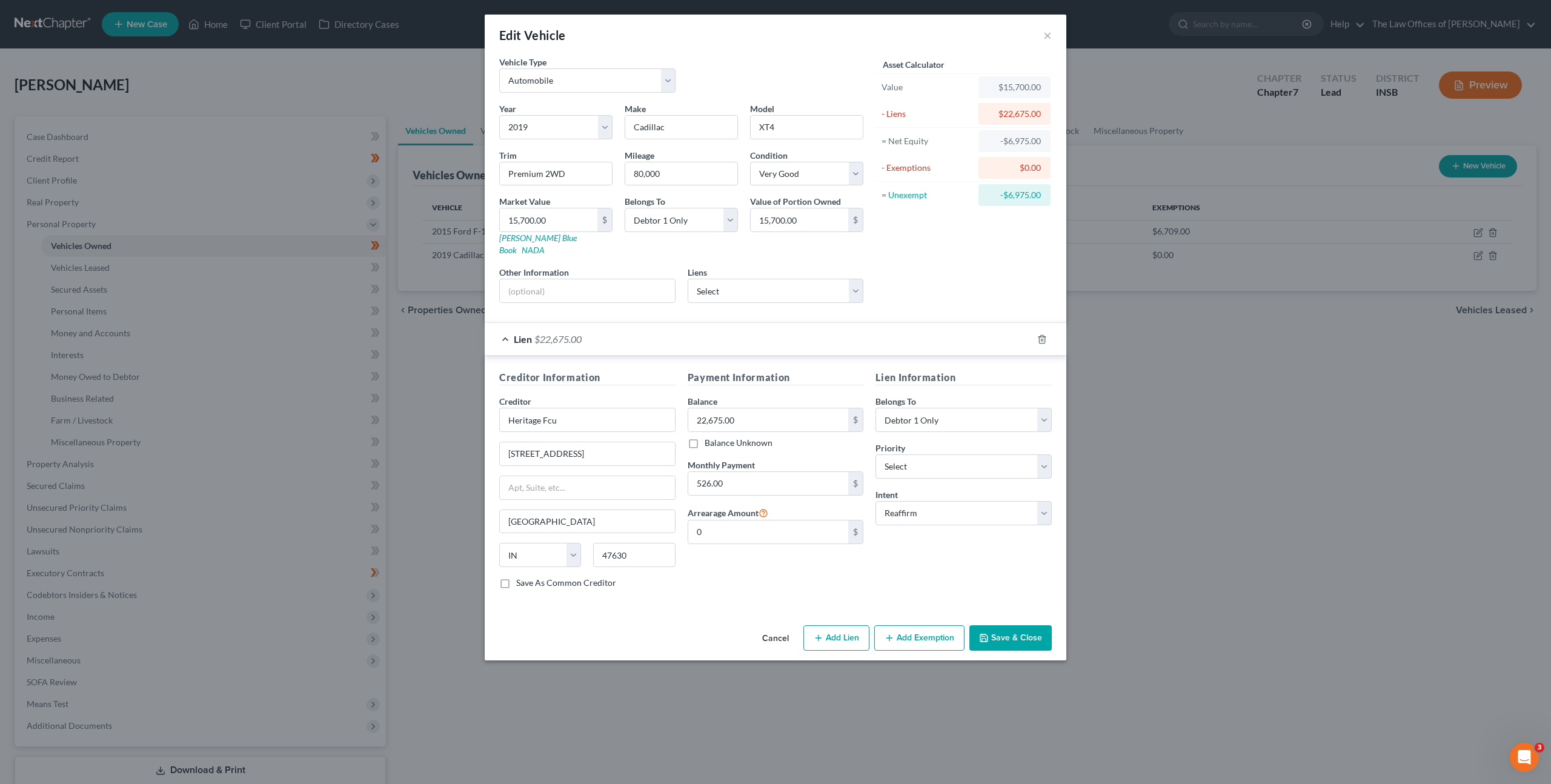
click at [915, 323] on div "Lien $22,675.00" at bounding box center [758, 338] width 548 height 32
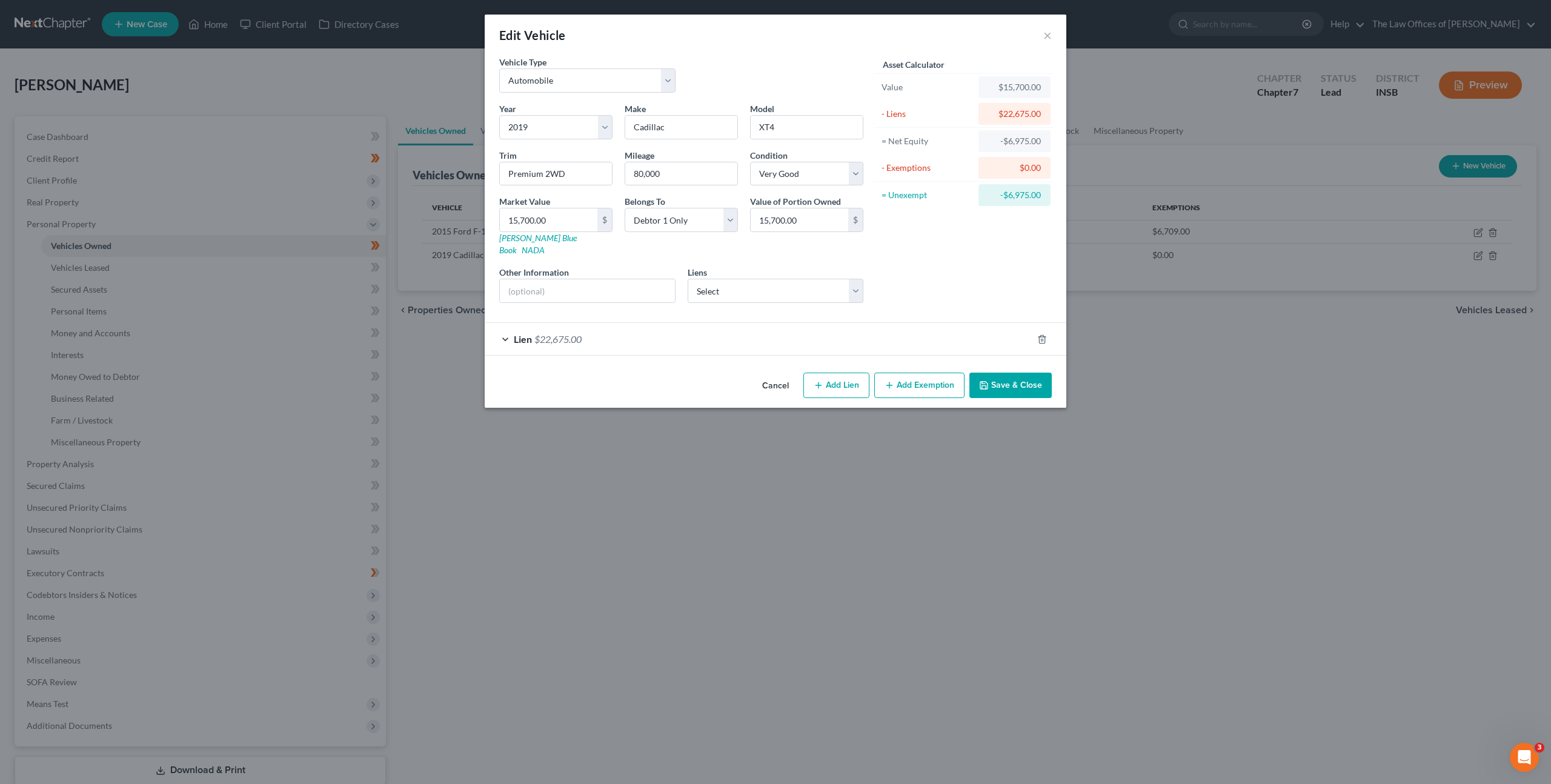
drag, startPoint x: 1000, startPoint y: 375, endPoint x: 1013, endPoint y: 382, distance: 14.8
click at [1000, 375] on button "Save & Close" at bounding box center [1011, 385] width 83 height 26
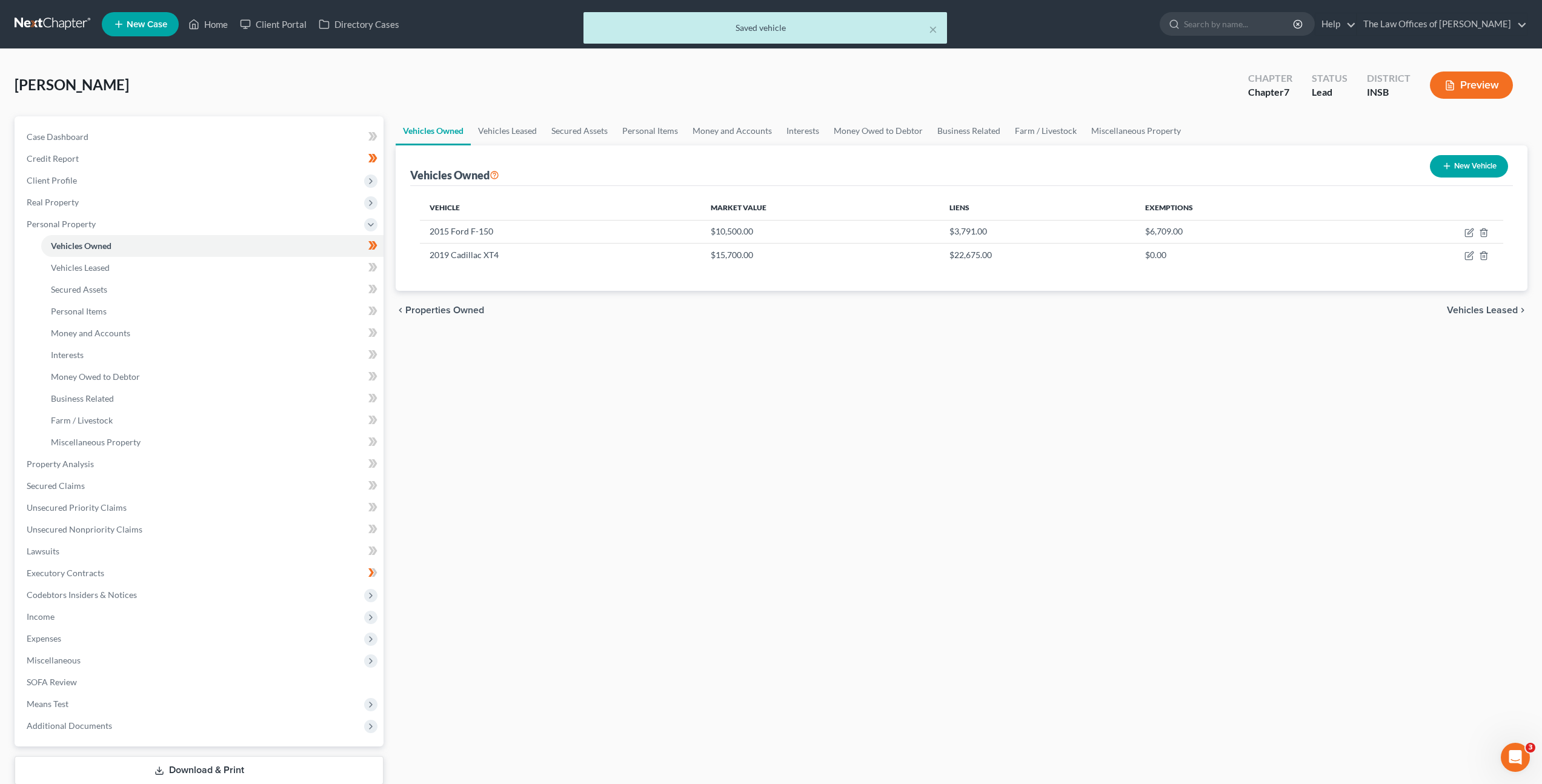
click at [947, 450] on div "Vehicles Owned Vehicles Leased Secured Assets Personal Items Money and Accounts…" at bounding box center [961, 466] width 1144 height 700
click at [327, 269] on link "Vehicles Leased" at bounding box center [212, 268] width 342 height 22
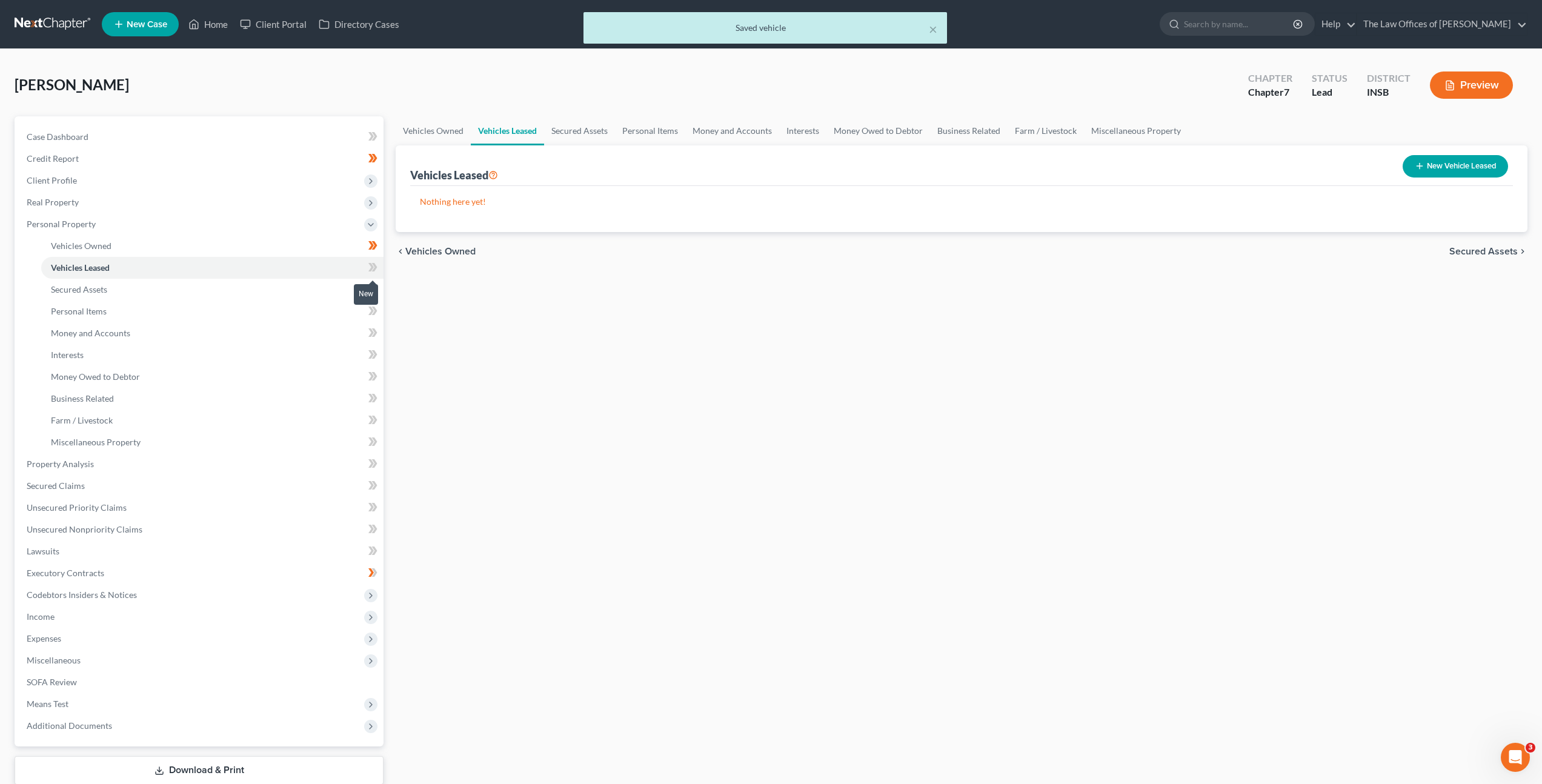
click at [377, 271] on span at bounding box center [373, 268] width 21 height 18
click at [258, 281] on link "Secured Assets" at bounding box center [212, 290] width 342 height 22
click at [368, 287] on span at bounding box center [373, 290] width 21 height 18
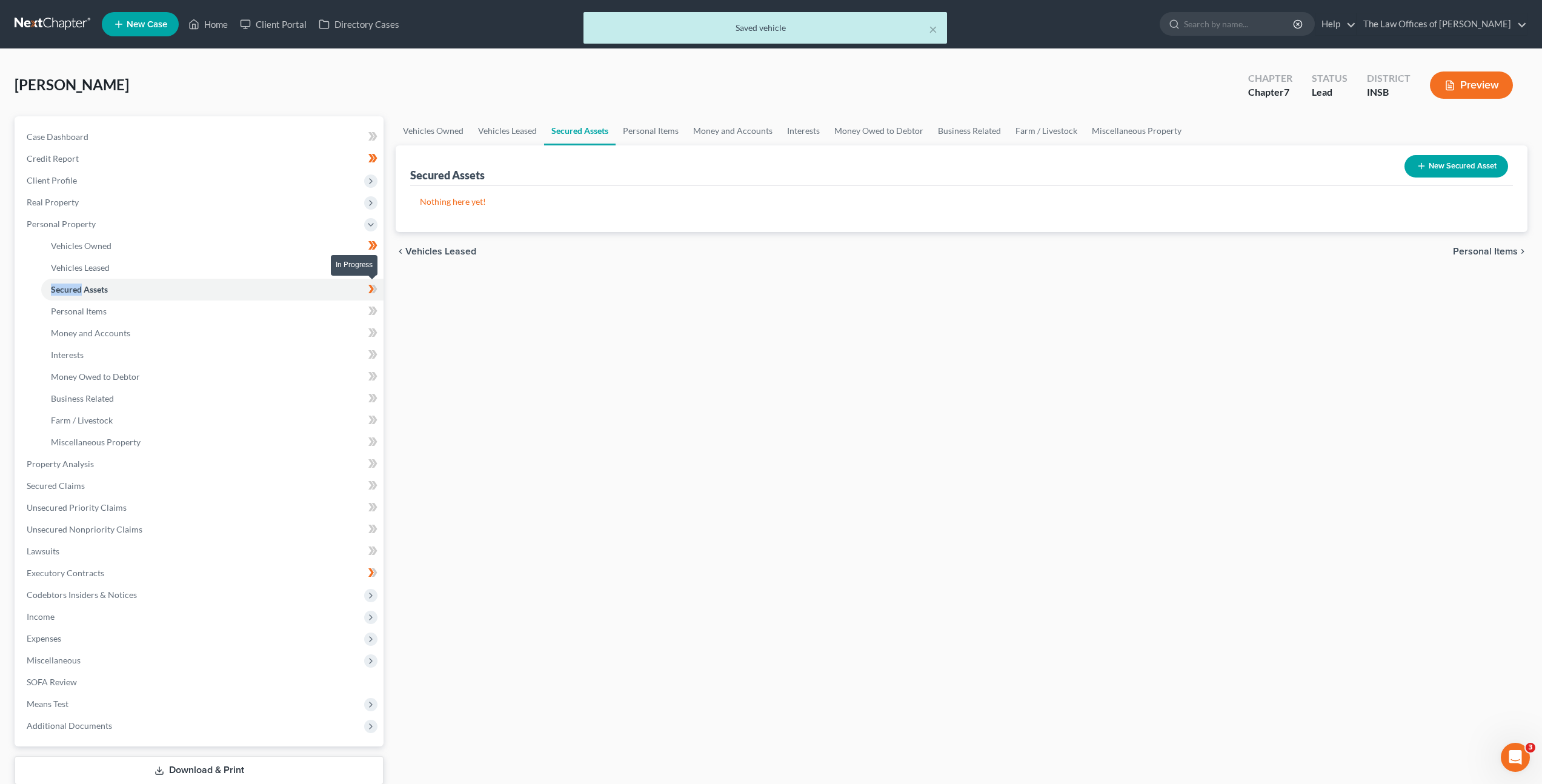
click at [368, 287] on span at bounding box center [373, 290] width 21 height 18
click at [304, 304] on link "Personal Items" at bounding box center [212, 312] width 342 height 22
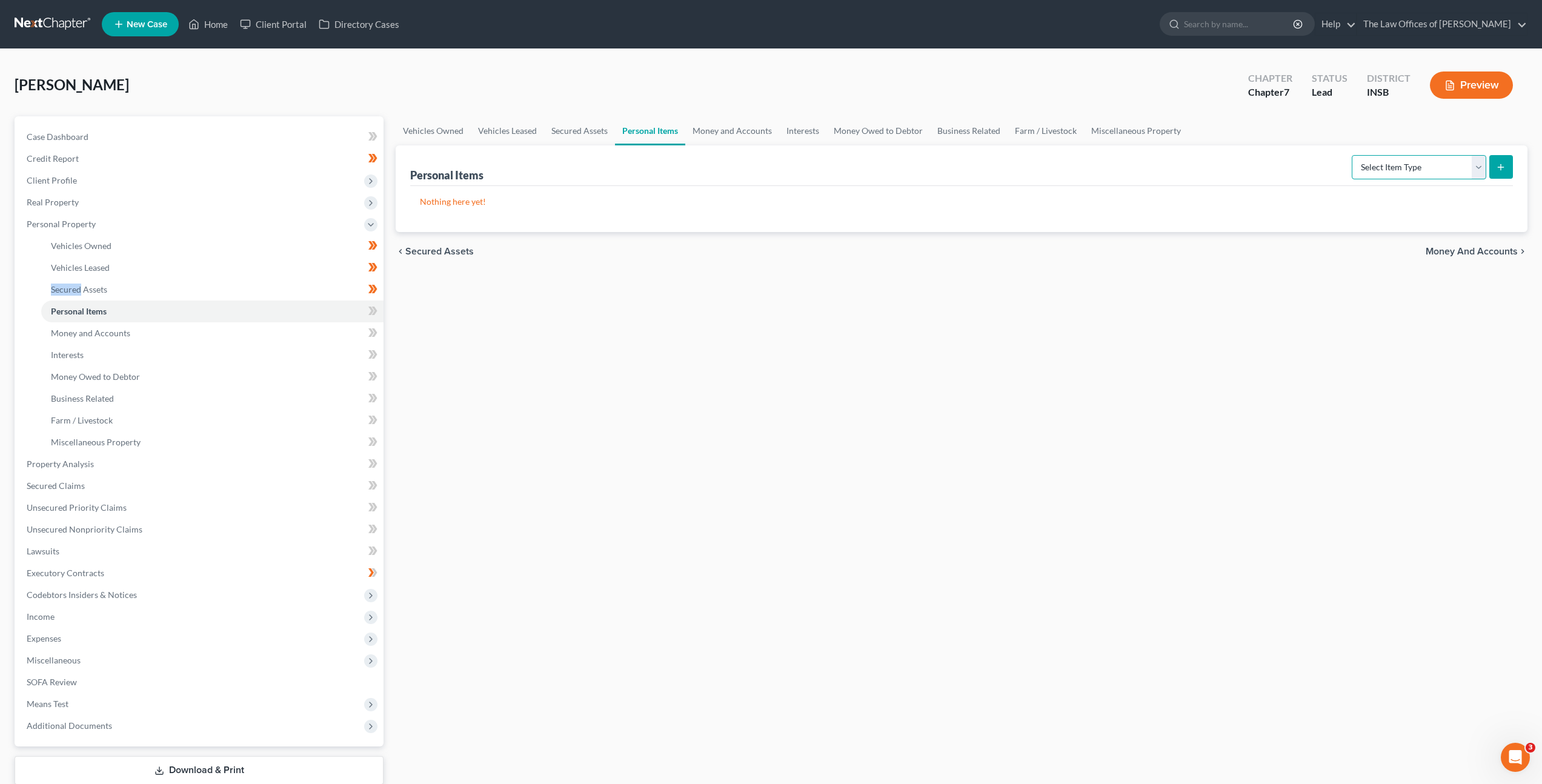
click at [1362, 170] on select "Select Item Type Clothing Collectibles Of Value Electronics Firearms Household …" at bounding box center [1419, 167] width 135 height 24
click at [782, 317] on div "Vehicles Owned Vehicles Leased Secured Assets Personal Items Money and Accounts…" at bounding box center [961, 466] width 1144 height 700
click at [175, 243] on link "Vehicles Owned" at bounding box center [212, 246] width 342 height 22
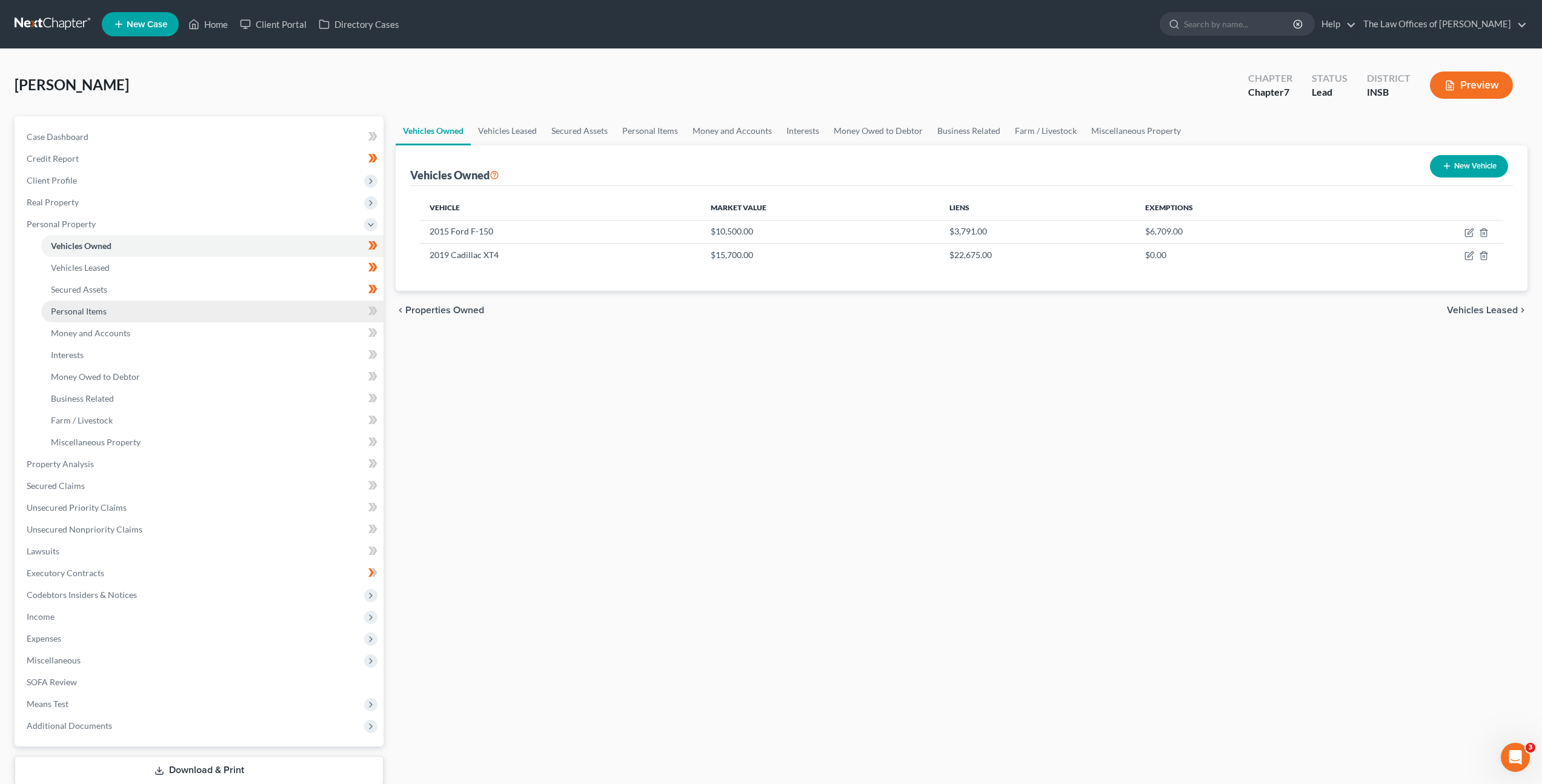
click at [235, 303] on link "Personal Items" at bounding box center [212, 312] width 342 height 22
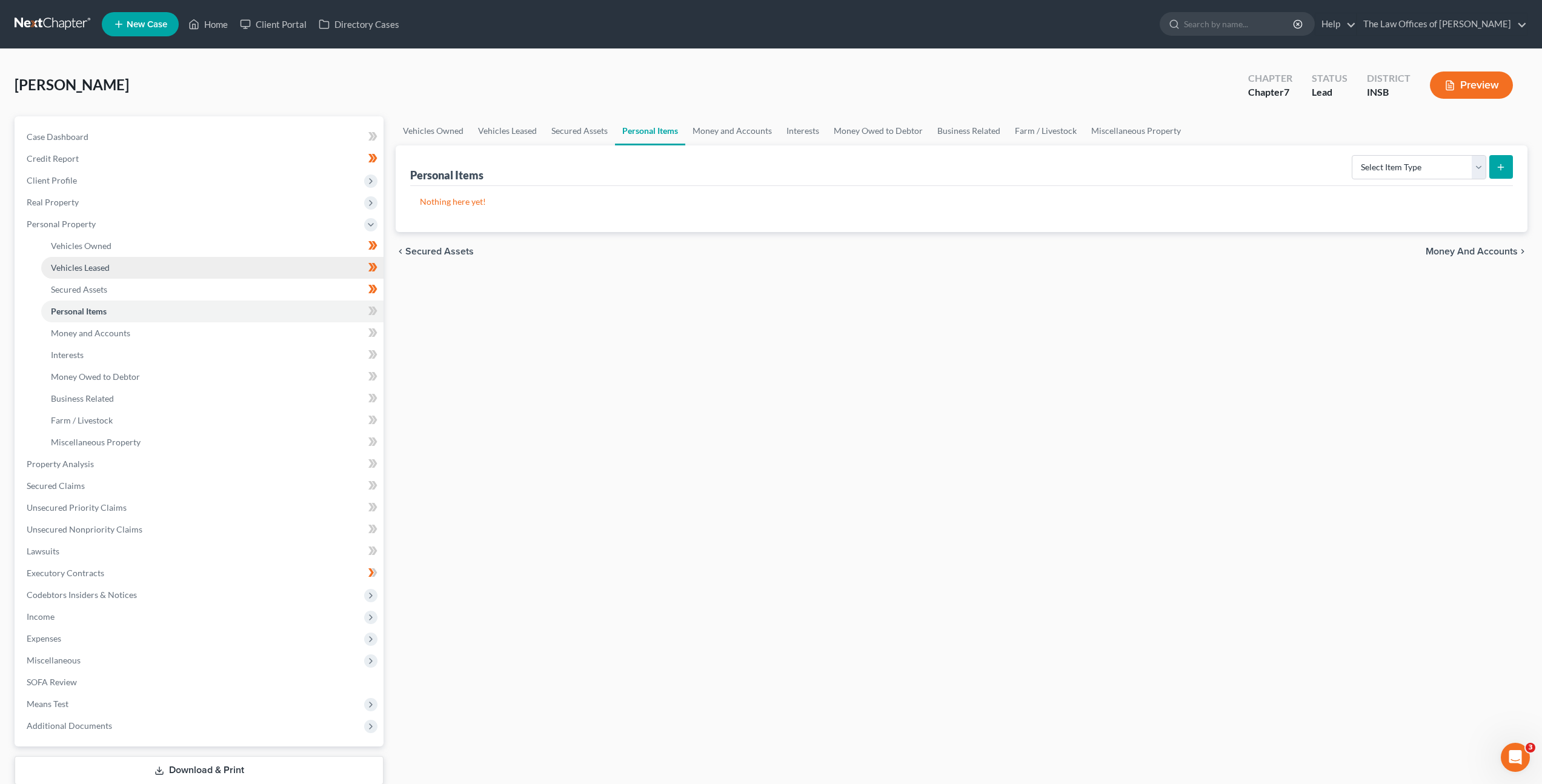
click at [244, 263] on link "Vehicles Leased" at bounding box center [212, 268] width 342 height 22
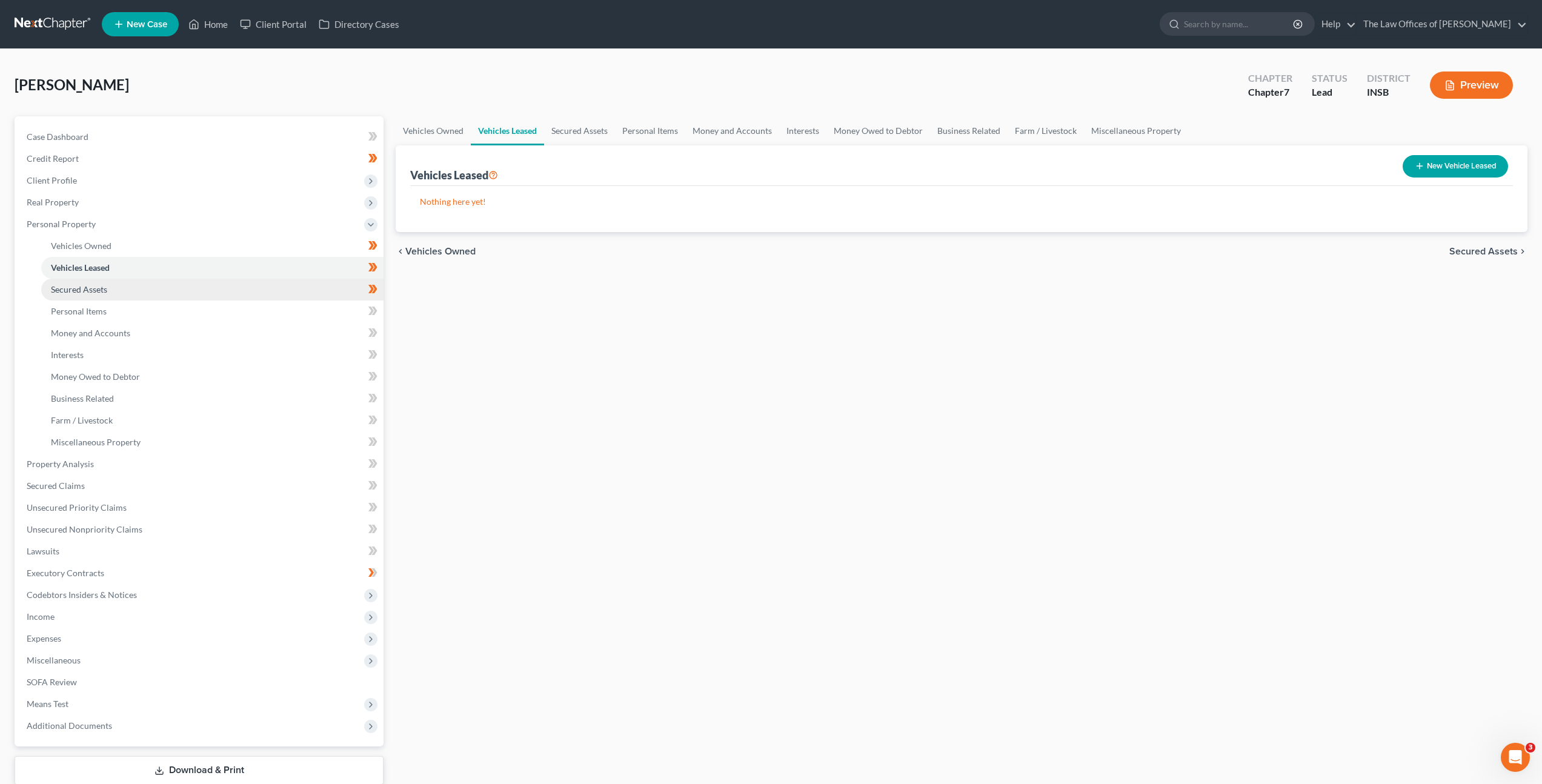
click at [246, 279] on link "Secured Assets" at bounding box center [212, 290] width 342 height 22
click at [243, 309] on link "Personal Items" at bounding box center [212, 312] width 342 height 22
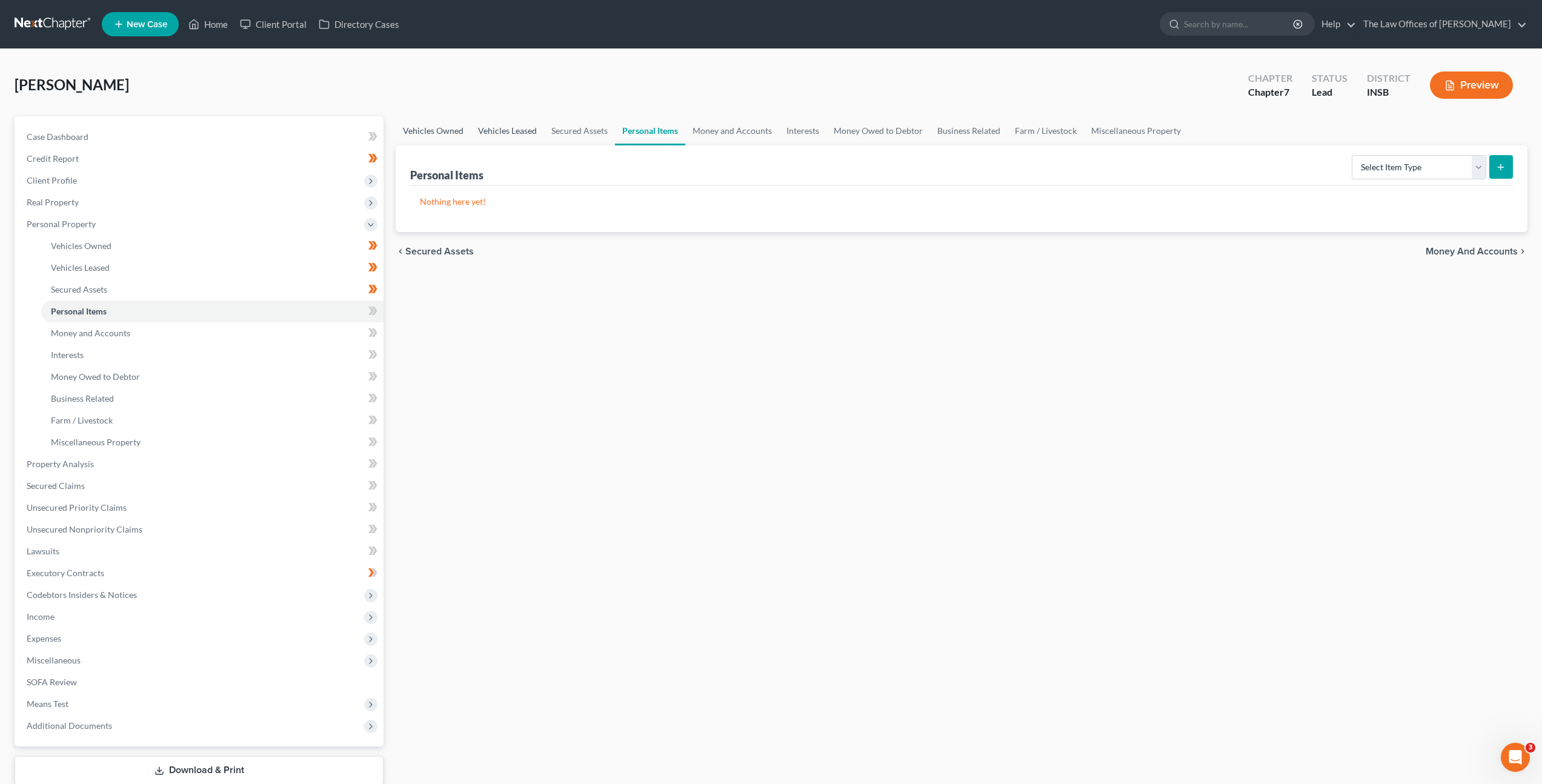
drag, startPoint x: 439, startPoint y: 127, endPoint x: 476, endPoint y: 132, distance: 37.3
click at [439, 127] on link "Vehicles Owned" at bounding box center [433, 130] width 75 height 29
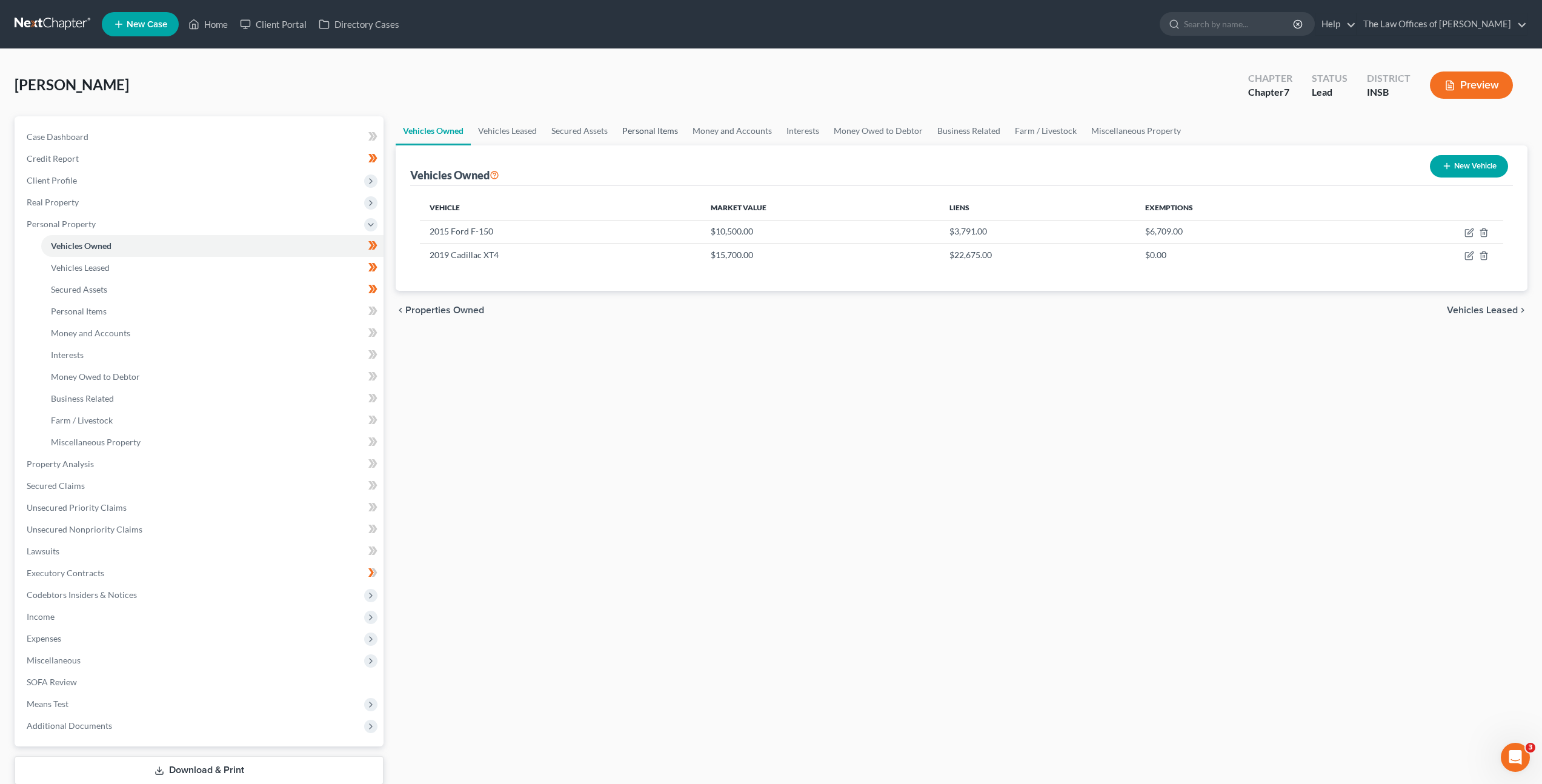
click at [634, 130] on link "Personal Items" at bounding box center [650, 130] width 70 height 29
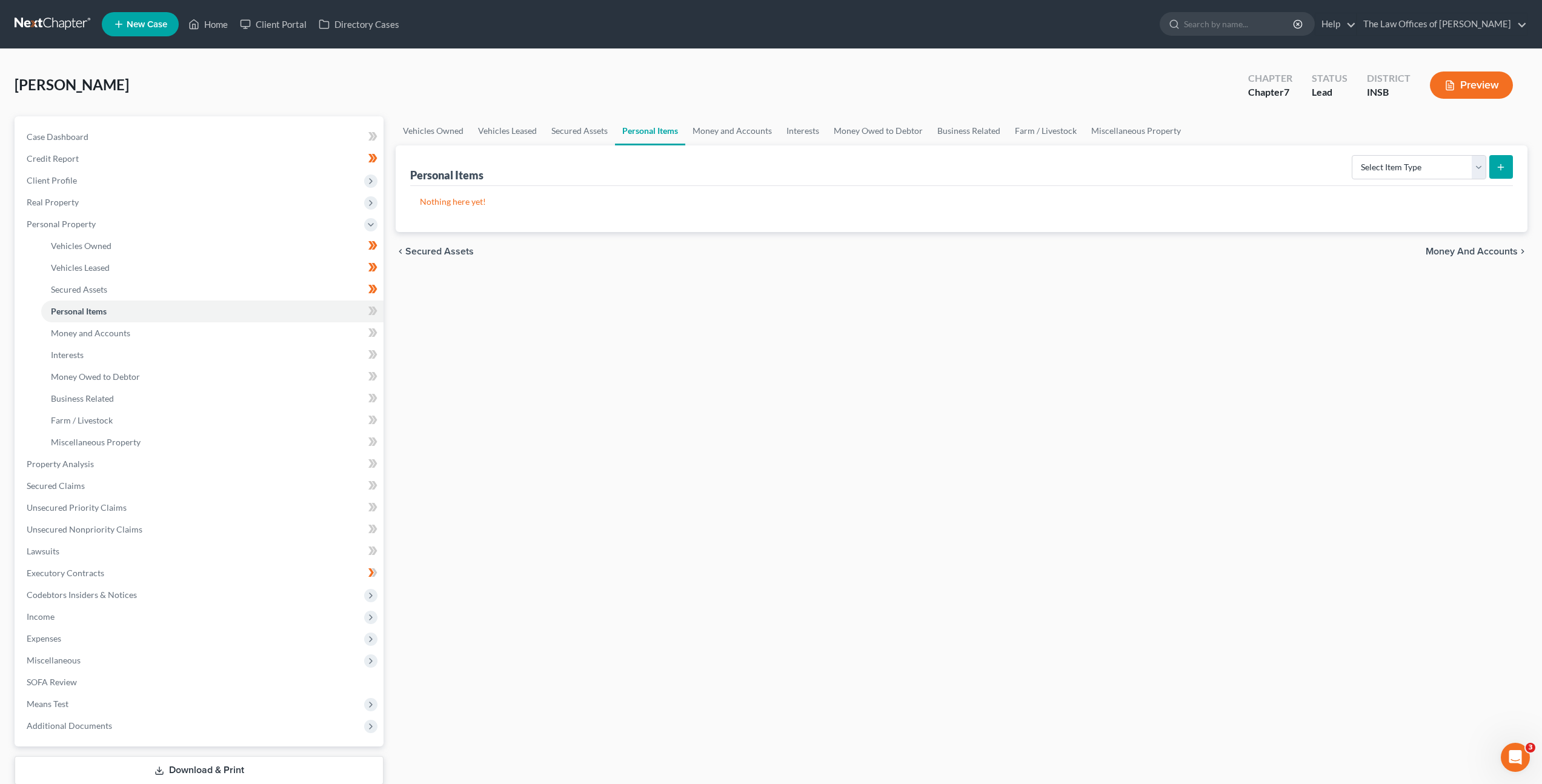
click at [856, 355] on div "Vehicles Owned Vehicles Leased Secured Assets Personal Items Money and Accounts…" at bounding box center [961, 466] width 1144 height 700
click at [1385, 173] on select "Select Item Type Clothing Collectibles Of Value Electronics Firearms Household …" at bounding box center [1419, 167] width 135 height 24
click at [1393, 162] on select "Select Item Type Clothing Collectibles Of Value Electronics Firearms Household …" at bounding box center [1419, 167] width 135 height 24
click at [1353, 155] on select "Select Item Type Clothing Collectibles Of Value Electronics Firearms Household …" at bounding box center [1419, 167] width 135 height 24
drag, startPoint x: 1287, startPoint y: 312, endPoint x: 1367, endPoint y: 246, distance: 103.7
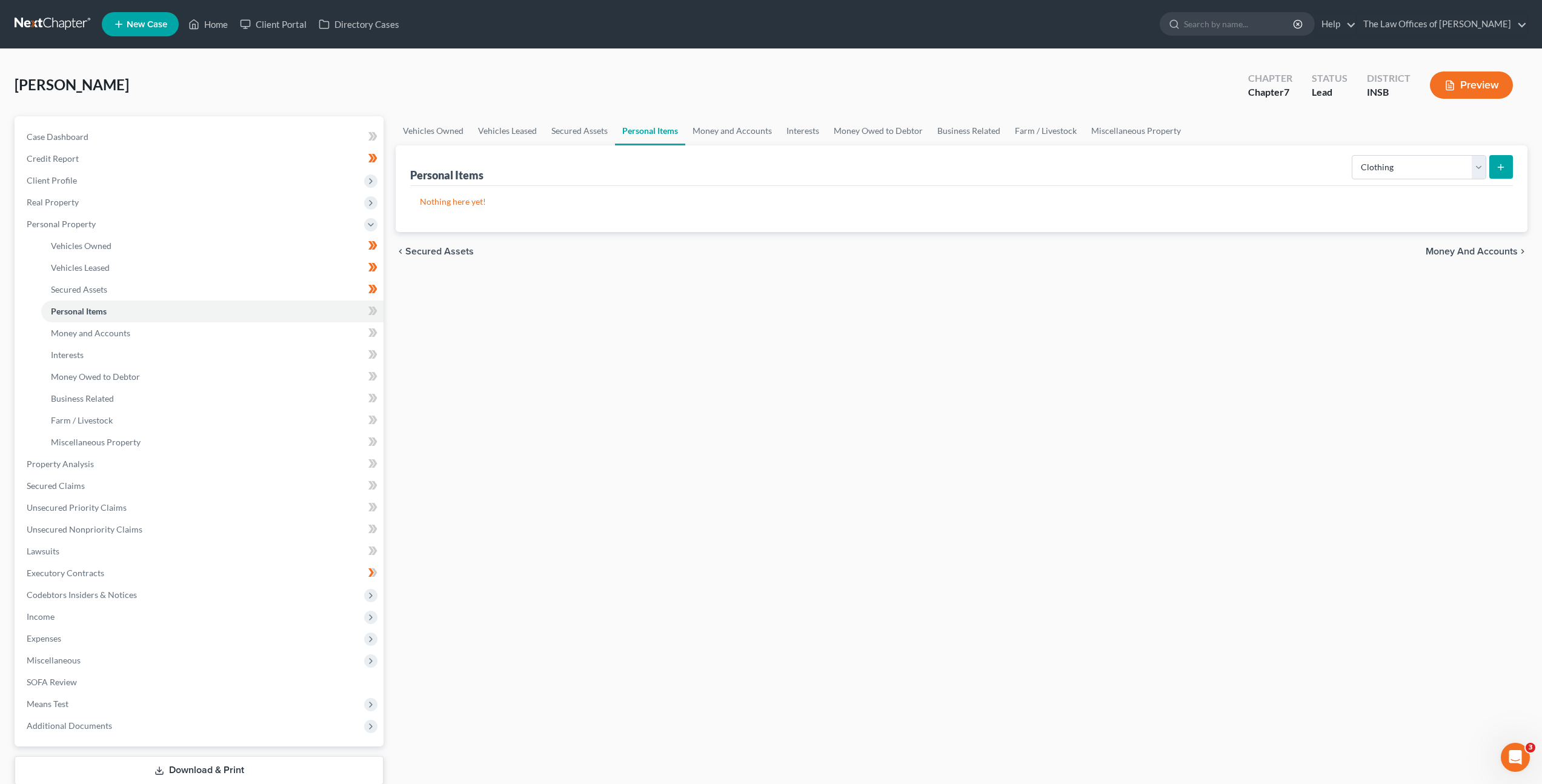
click at [1287, 312] on div "Vehicles Owned Vehicles Leased Secured Assets Personal Items Money and Accounts…" at bounding box center [961, 466] width 1144 height 700
click at [1507, 175] on button "submit" at bounding box center [1501, 167] width 23 height 23
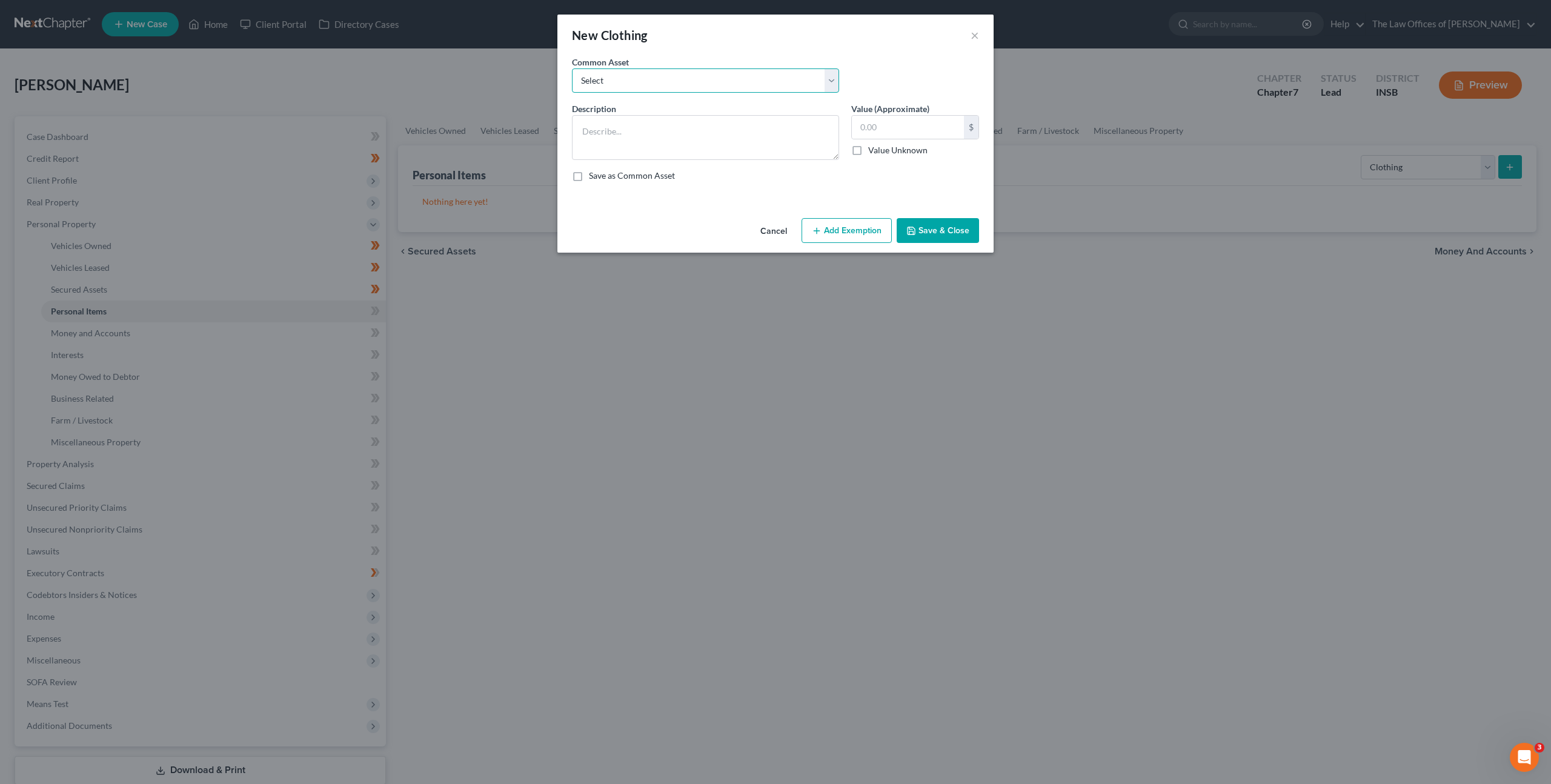
click at [718, 78] on select "Select Debtor's Clothing Joint Debtor's Clothing" at bounding box center [705, 80] width 267 height 24
click at [572, 69] on select "Select Debtor's Clothing Joint Debtor's Clothing" at bounding box center [705, 80] width 267 height 24
drag, startPoint x: 834, startPoint y: 235, endPoint x: 820, endPoint y: 251, distance: 21.3
click at [834, 235] on button "Add Exemption" at bounding box center [846, 231] width 90 height 26
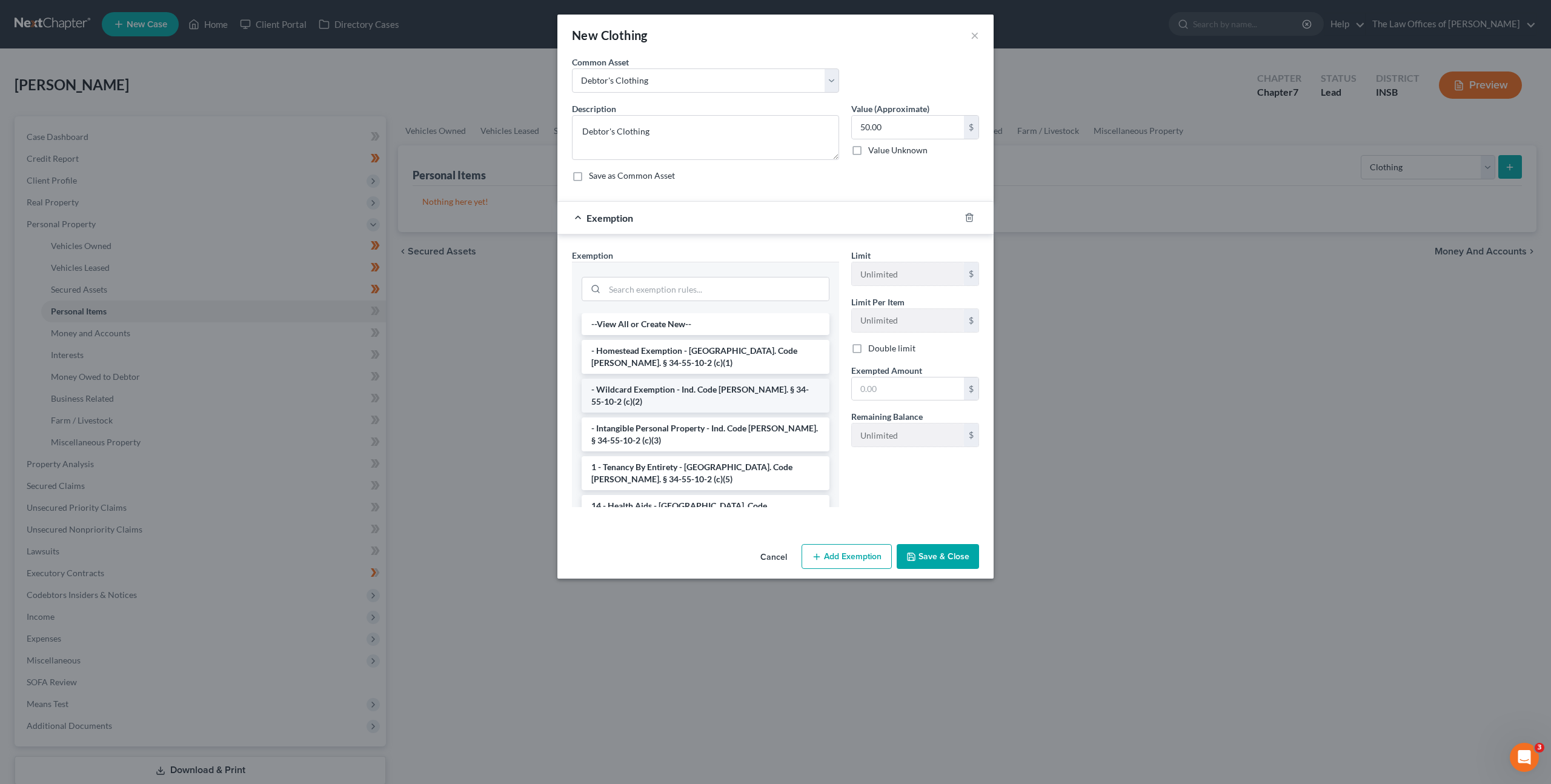
click at [685, 381] on li "- Wildcard Exemption - Ind. Code [PERSON_NAME]. § 34-55-10-2 (c)(2)" at bounding box center [705, 396] width 248 height 34
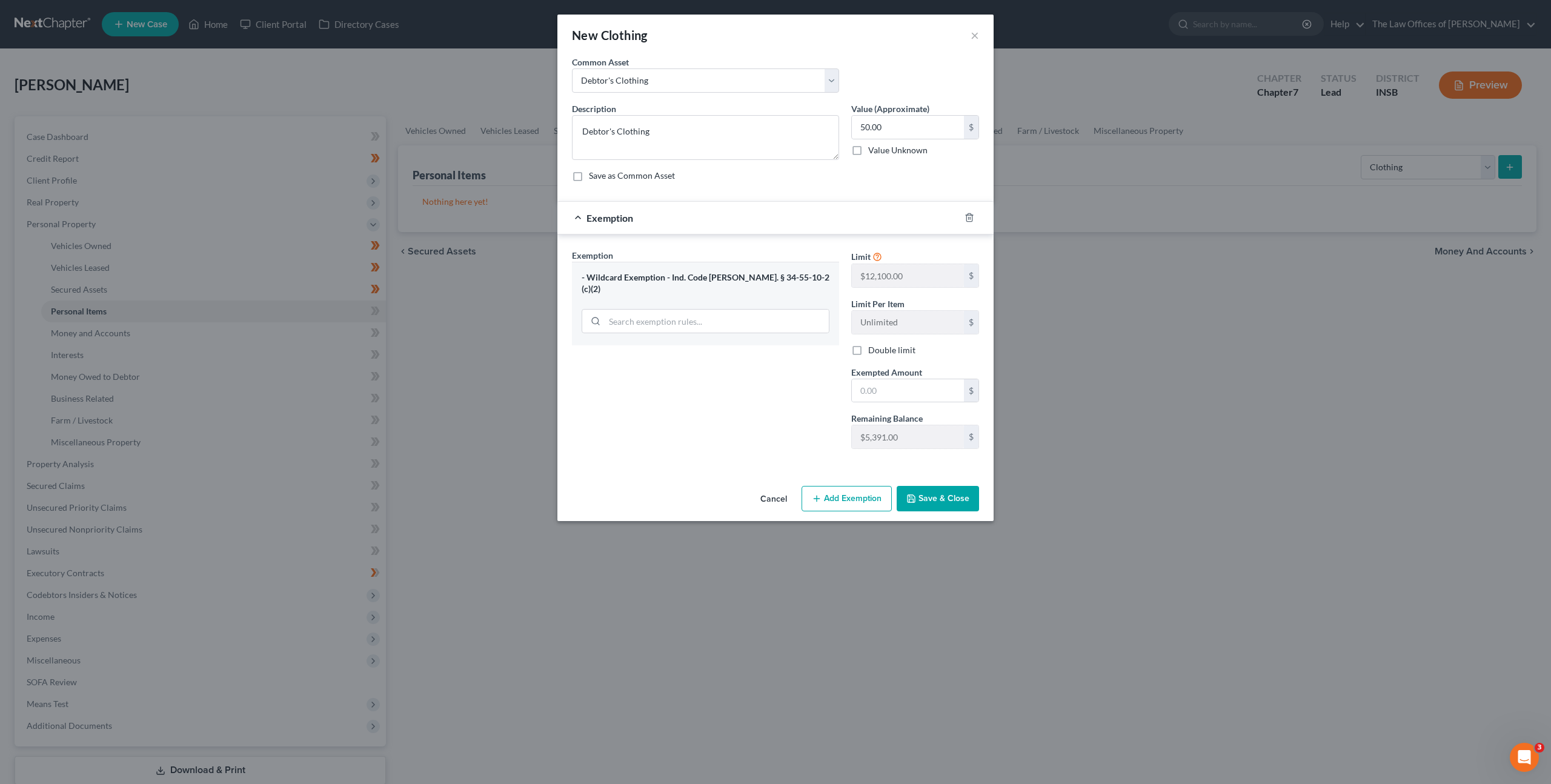
click at [847, 186] on div "Description * Debtor's Clothing Value (Approximate) 50.00 $ Value Unknown Balan…" at bounding box center [776, 147] width 419 height 89
click at [869, 390] on input "text" at bounding box center [908, 391] width 112 height 23
click at [880, 126] on input "50.00" at bounding box center [908, 127] width 112 height 23
drag, startPoint x: 872, startPoint y: 392, endPoint x: 793, endPoint y: 363, distance: 84.2
click at [872, 391] on input "text" at bounding box center [908, 391] width 112 height 23
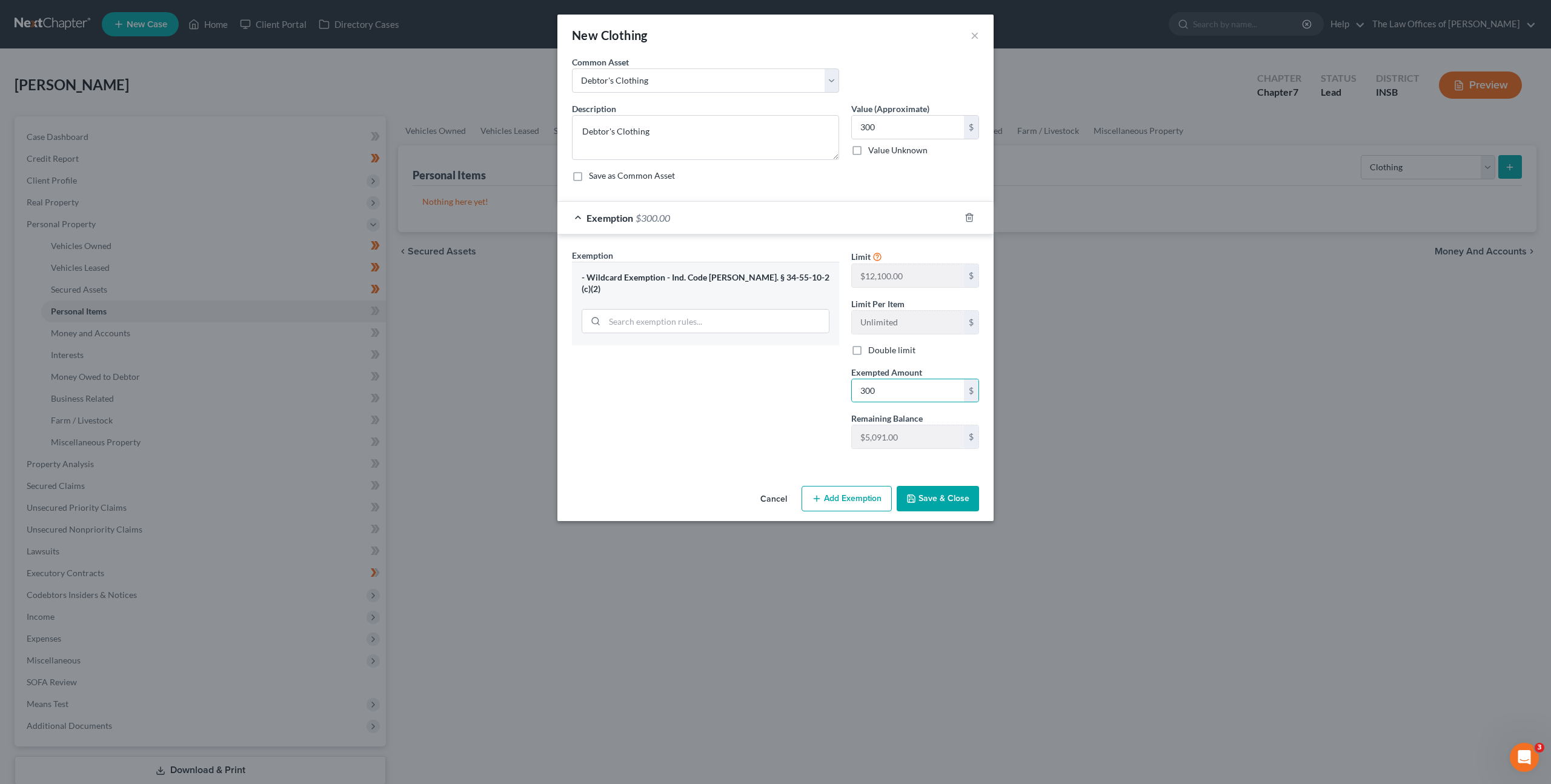
drag, startPoint x: 706, startPoint y: 323, endPoint x: 703, endPoint y: 330, distance: 7.6
click at [705, 323] on div "- Wildcard Exemption - Ind. Code [PERSON_NAME]. § 34-55-10-2 (c)(2)" at bounding box center [705, 303] width 267 height 83
click at [924, 488] on button "Save & Close" at bounding box center [938, 498] width 83 height 26
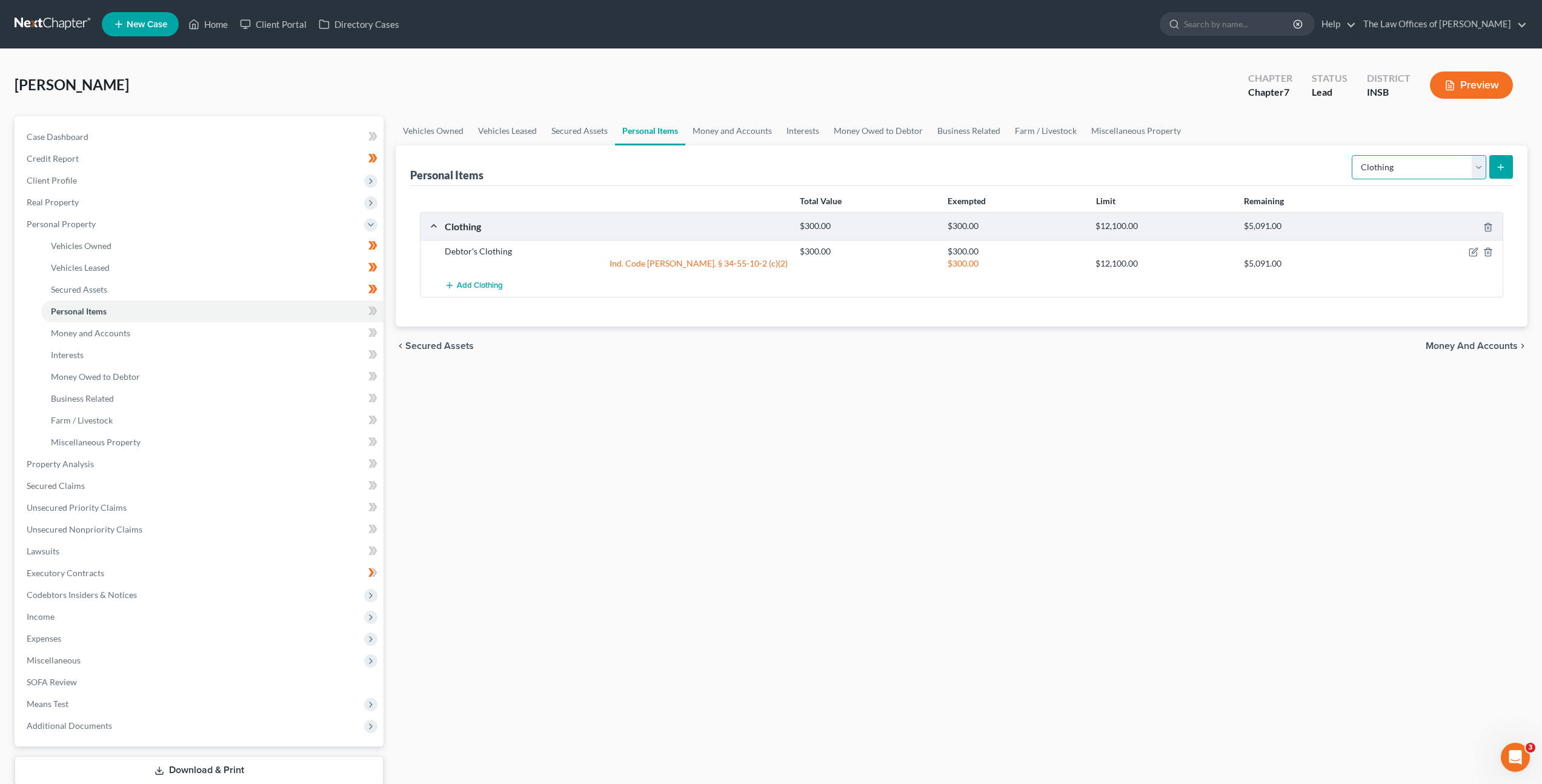
click at [1424, 166] on select "Select Item Type Clothing Collectibles Of Value Electronics Firearms Household …" at bounding box center [1419, 167] width 135 height 24
click at [1353, 155] on select "Select Item Type Clothing Collectibles Of Value Electronics Firearms Household …" at bounding box center [1419, 167] width 135 height 24
click at [1302, 174] on div "Personal Items Select Item Type Clothing Collectibles Of Value Electronics Fire…" at bounding box center [961, 166] width 1103 height 41
click at [1512, 168] on button "submit" at bounding box center [1501, 167] width 23 height 23
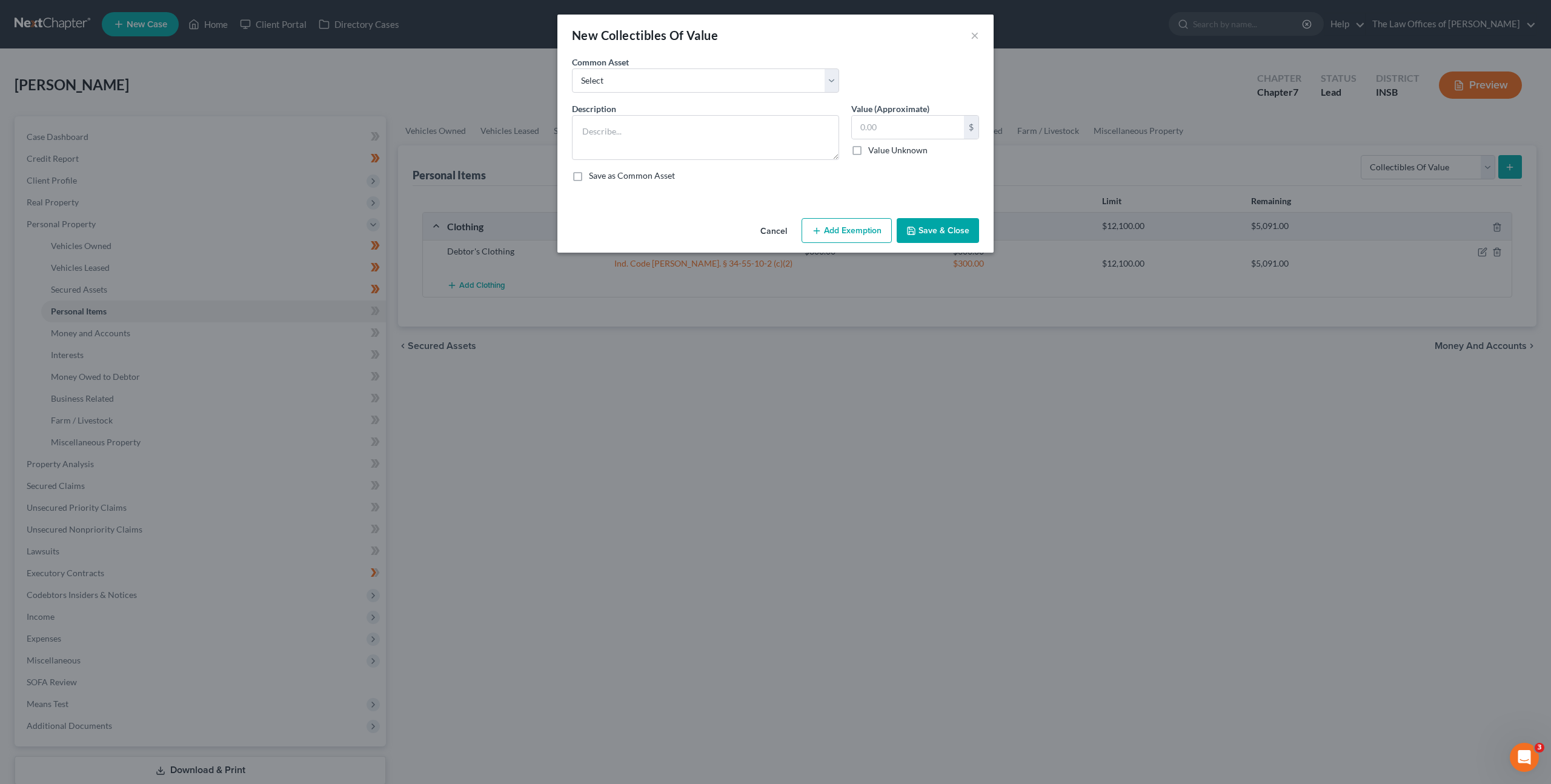
click at [773, 226] on button "Cancel" at bounding box center [773, 231] width 46 height 24
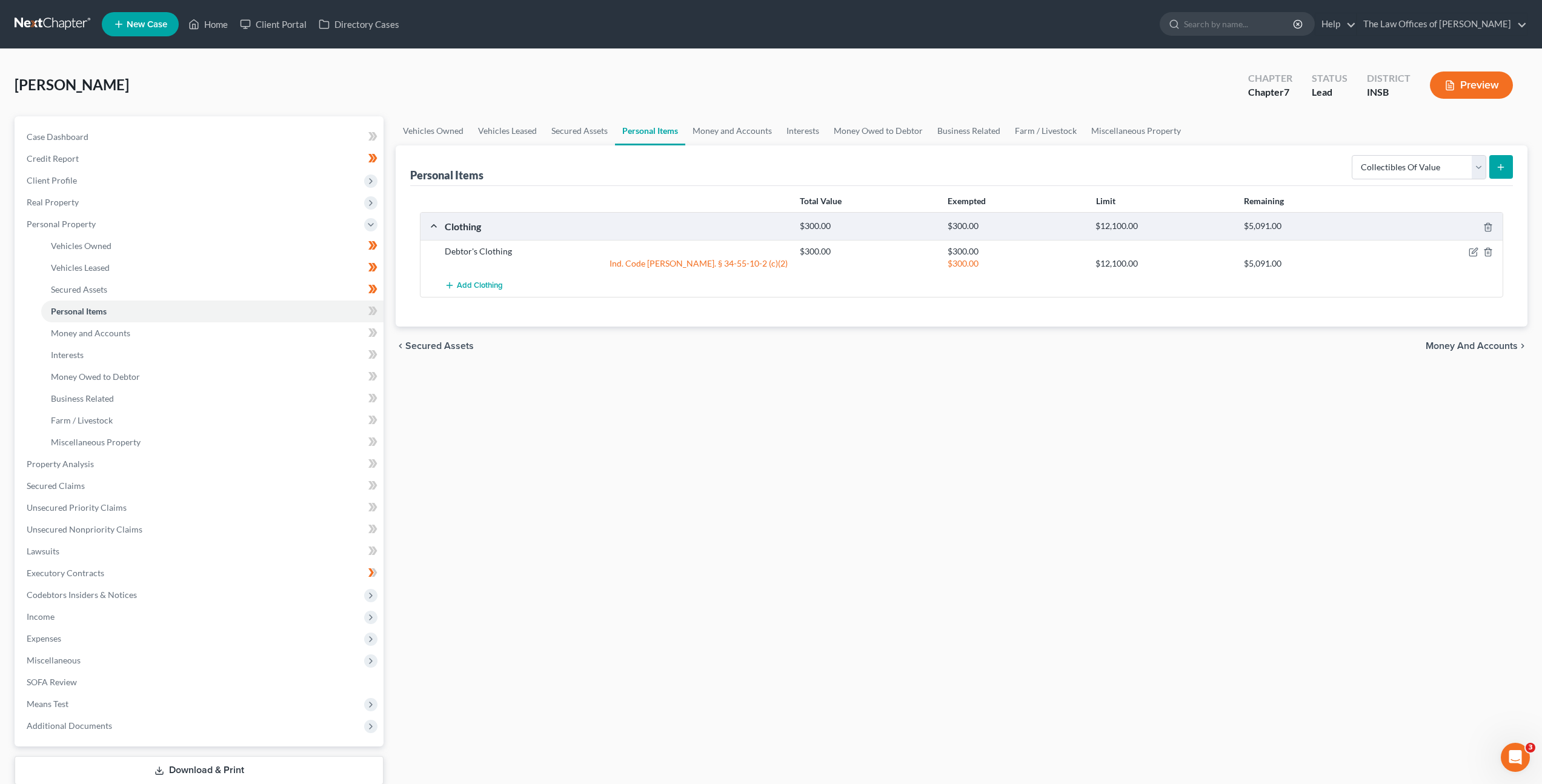
click at [888, 376] on div "Vehicles Owned Vehicles Leased Secured Assets Personal Items Money and Accounts…" at bounding box center [961, 466] width 1144 height 700
click at [1094, 445] on div "Vehicles Owned Vehicles Leased Secured Assets Personal Items Money and Accounts…" at bounding box center [961, 466] width 1144 height 700
click at [1358, 174] on select "Select Item Type Clothing Collectibles Of Value Electronics Firearms Household …" at bounding box center [1419, 167] width 135 height 24
click at [1353, 155] on select "Select Item Type Clothing Collectibles Of Value Electronics Firearms Household …" at bounding box center [1419, 167] width 135 height 24
click at [1241, 174] on div "Personal Items Select Item Type Clothing Collectibles Of Value Electronics Fire…" at bounding box center [961, 166] width 1103 height 41
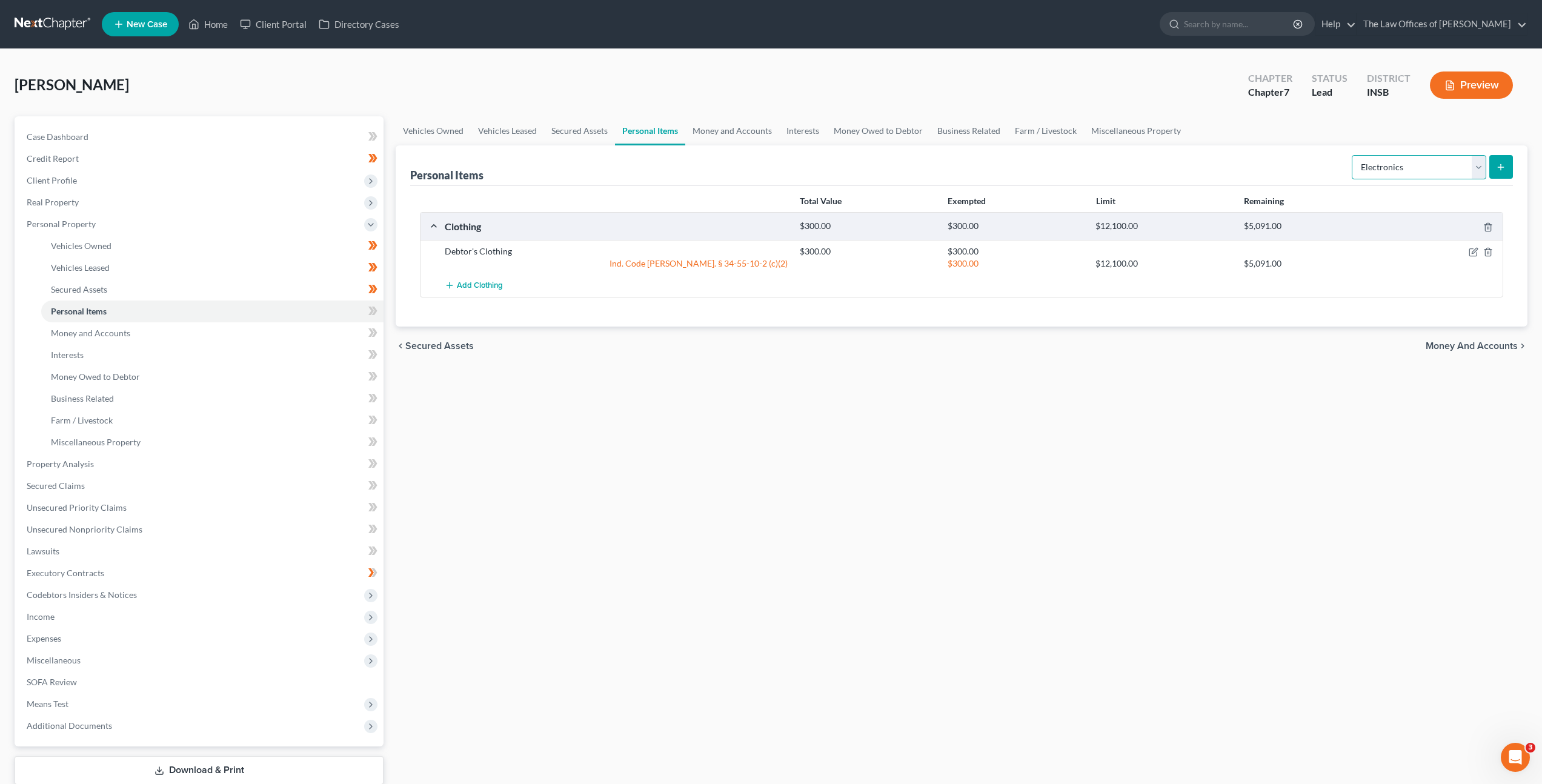
click at [1420, 166] on select "Select Item Type Clothing Collectibles Of Value Electronics Firearms Household …" at bounding box center [1419, 167] width 135 height 24
click at [1353, 155] on select "Select Item Type Clothing Collectibles Of Value Electronics Firearms Household …" at bounding box center [1419, 167] width 135 height 24
click at [1508, 164] on button "submit" at bounding box center [1501, 167] width 23 height 23
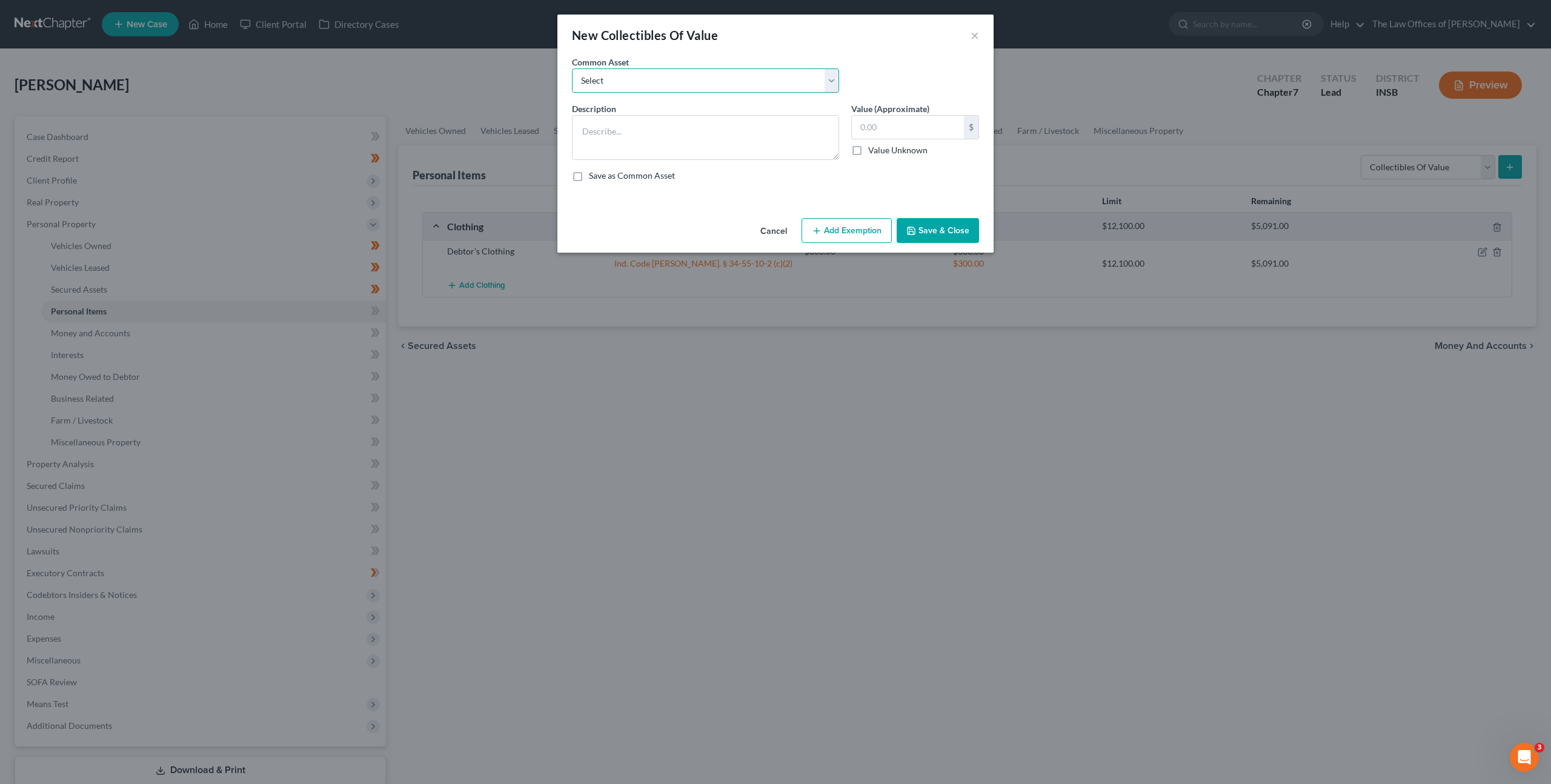
click at [797, 80] on select "Select Family Pictures Family Pictures, Miscellaneous Short Glass" at bounding box center [705, 80] width 267 height 24
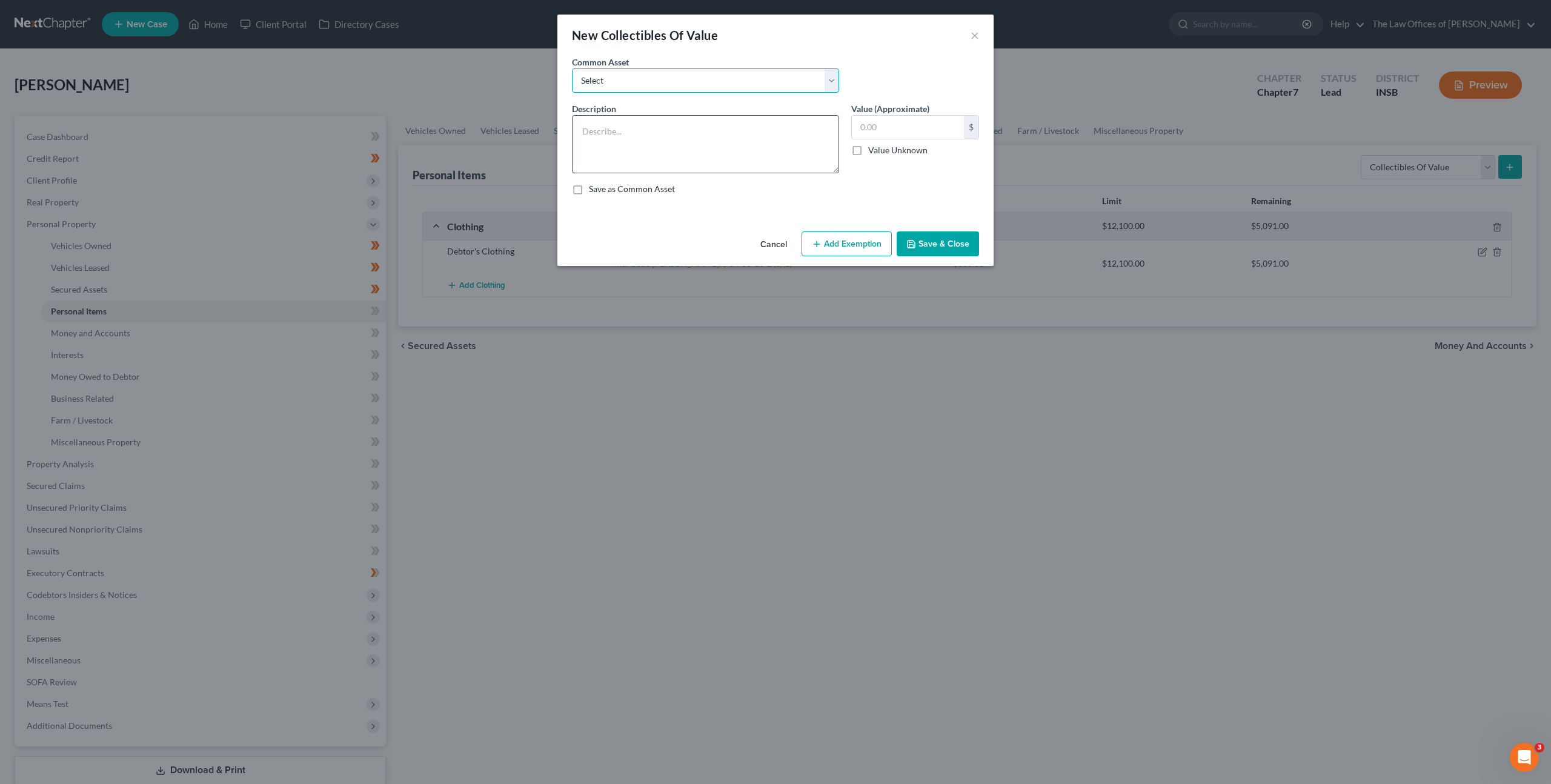
drag, startPoint x: 835, startPoint y: 157, endPoint x: 831, endPoint y: 171, distance: 14.6
click at [831, 171] on textarea at bounding box center [705, 144] width 267 height 58
click at [756, 246] on button "Cancel" at bounding box center [773, 244] width 46 height 24
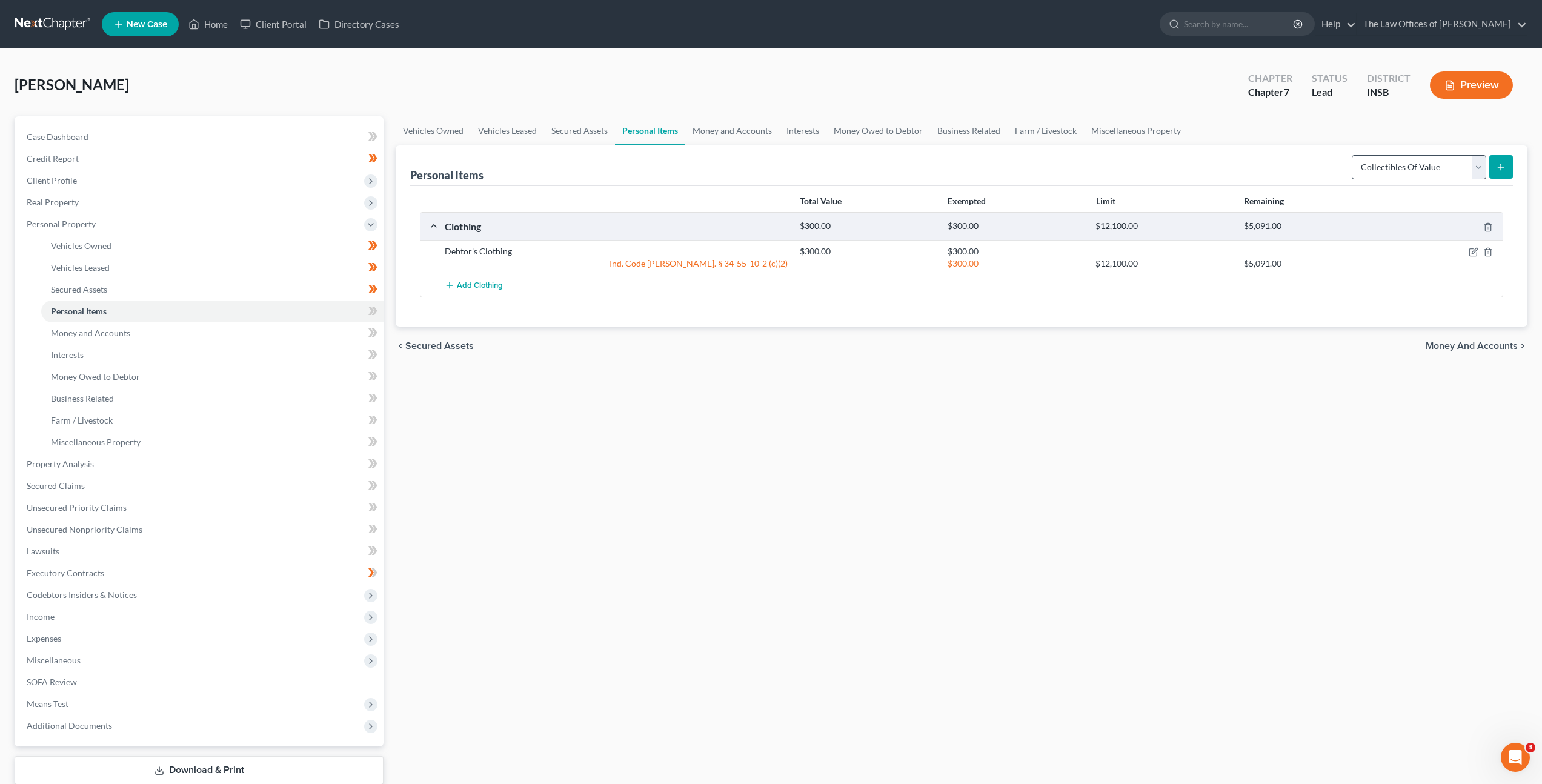
drag, startPoint x: 1339, startPoint y: 157, endPoint x: 1356, endPoint y: 157, distance: 17.0
click at [1342, 157] on div "Personal Items Select Item Type Clothing Collectibles Of Value Electronics Fire…" at bounding box center [961, 166] width 1103 height 41
click at [1356, 157] on select "Select Item Type Clothing Collectibles Of Value Electronics Firearms Household …" at bounding box center [1419, 167] width 135 height 24
click at [1353, 155] on select "Select Item Type Clothing Collectibles Of Value Electronics Firearms Household …" at bounding box center [1419, 167] width 135 height 24
click at [1383, 166] on select "Select Item Type Clothing Collectibles Of Value Electronics Firearms Household …" at bounding box center [1419, 167] width 135 height 24
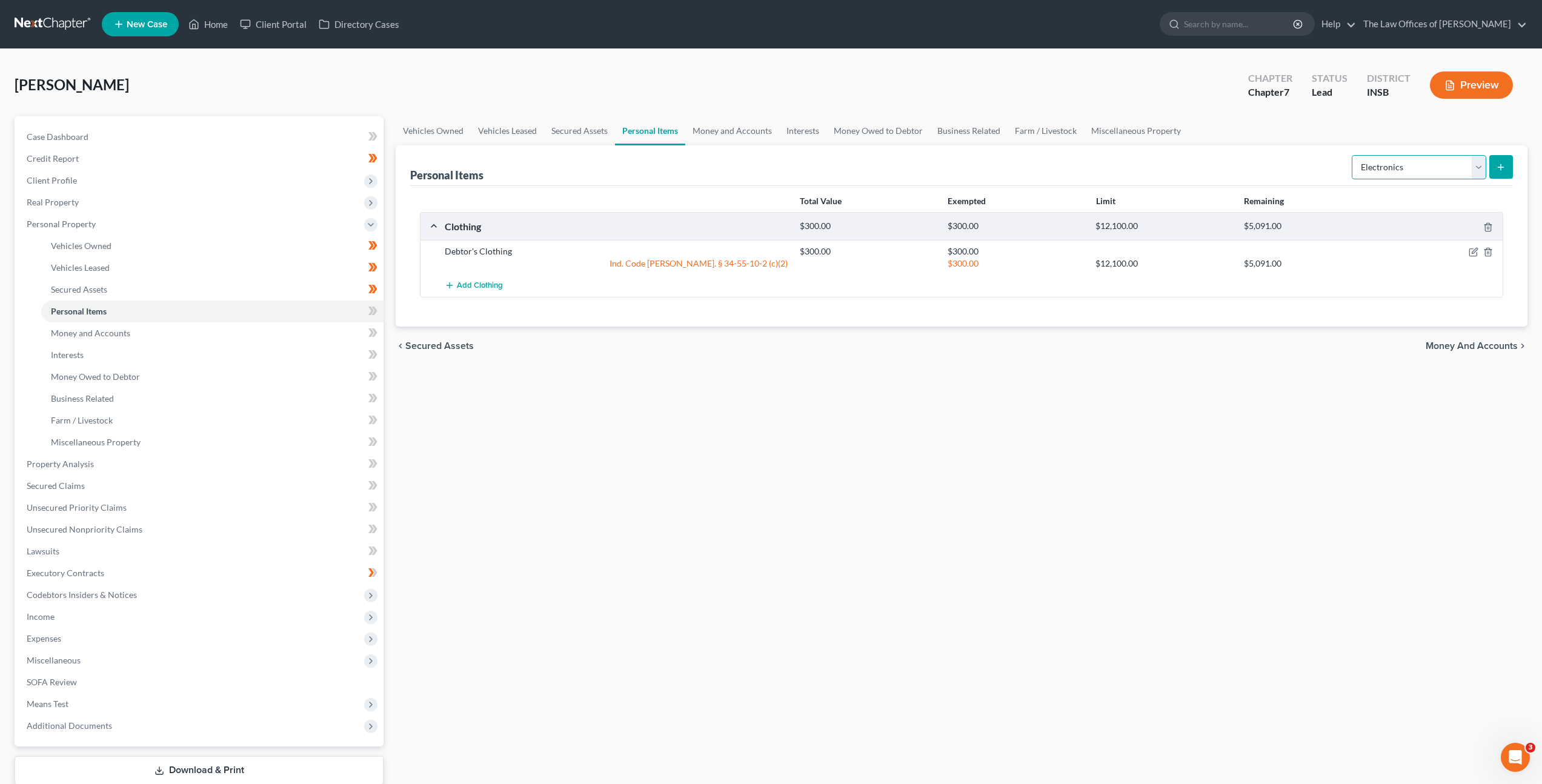
click at [1353, 155] on select "Select Item Type Clothing Collectibles Of Value Electronics Firearms Household …" at bounding box center [1419, 167] width 135 height 24
click at [1503, 170] on icon "submit" at bounding box center [1501, 167] width 9 height 9
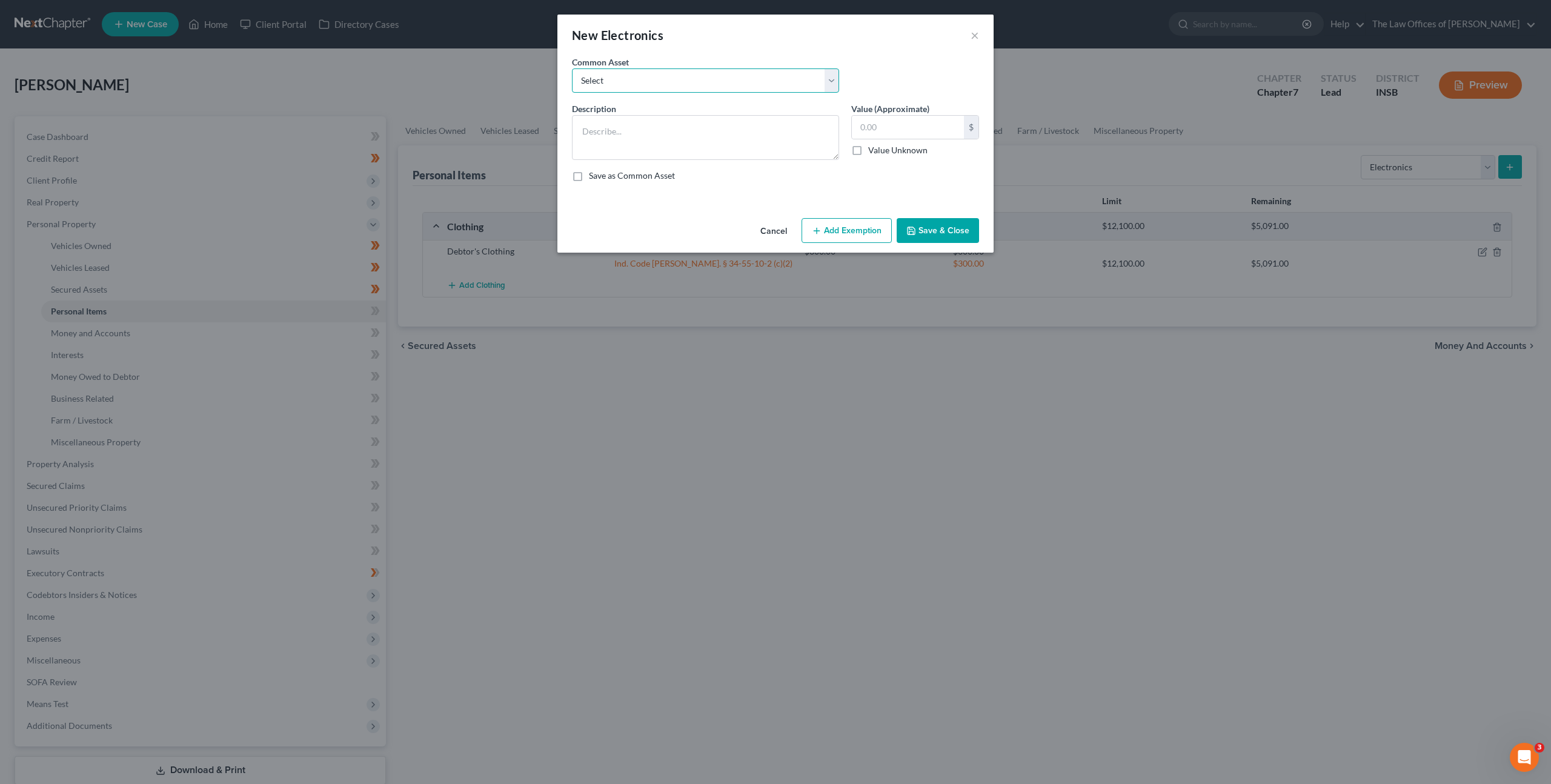
click at [785, 69] on select "Select Cell Phone (1), Television (2), Desktop Computer (1)" at bounding box center [705, 80] width 267 height 24
click at [572, 69] on select "Select Cell Phone (1), Television (2), Desktop Computer (1)" at bounding box center [705, 80] width 267 height 24
click at [814, 224] on button "Add Exemption" at bounding box center [846, 231] width 90 height 26
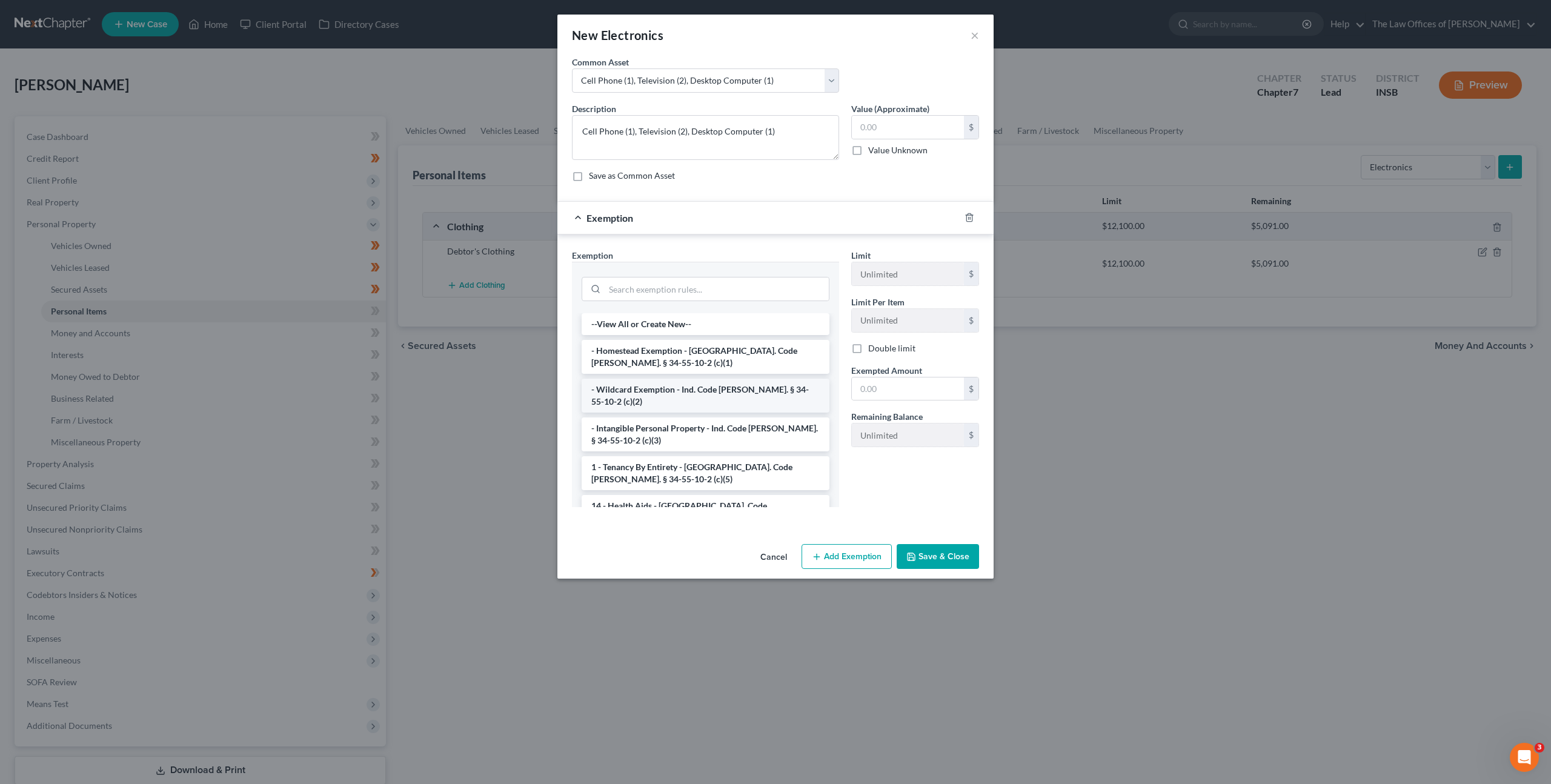
click at [706, 380] on li "- Wildcard Exemption - Ind. Code [PERSON_NAME]. § 34-55-10-2 (c)(2)" at bounding box center [705, 396] width 248 height 34
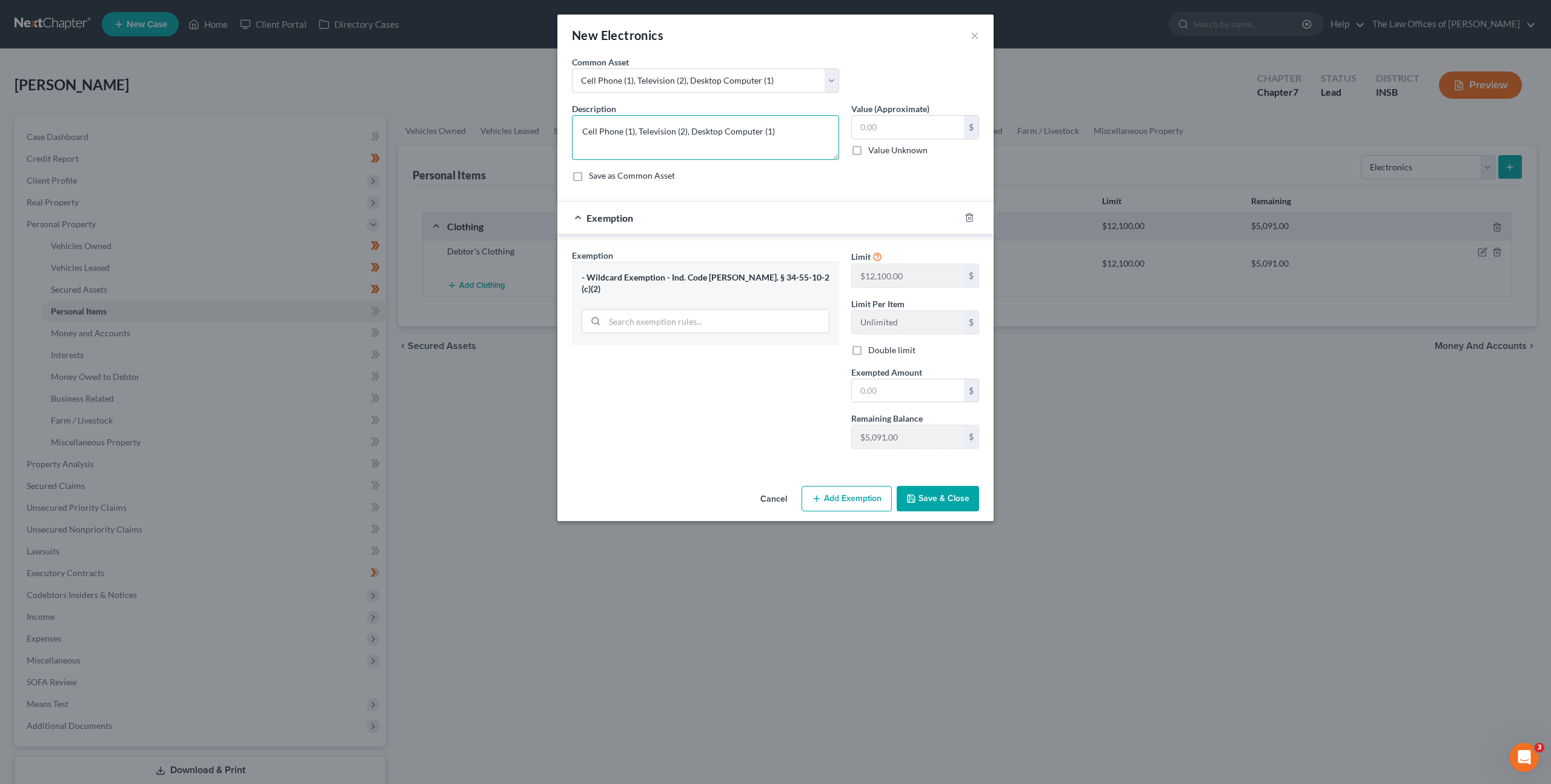
drag, startPoint x: 789, startPoint y: 128, endPoint x: 830, endPoint y: 132, distance: 41.2
click at [789, 127] on textarea "Cell Phone (1), Television (2), Desktop Computer (1)" at bounding box center [705, 138] width 267 height 45
drag, startPoint x: 772, startPoint y: 129, endPoint x: 692, endPoint y: 127, distance: 80.0
click at [692, 127] on textarea "Cell Phone (1), Television (2), Desktop Computer (1), Laptop (1), Printer (1), …" at bounding box center [705, 138] width 267 height 45
click at [680, 136] on textarea "Cell Phone (1), Television (2), Laptop (1), Printer (1), Tablet (1), Gaming Con…" at bounding box center [705, 138] width 267 height 45
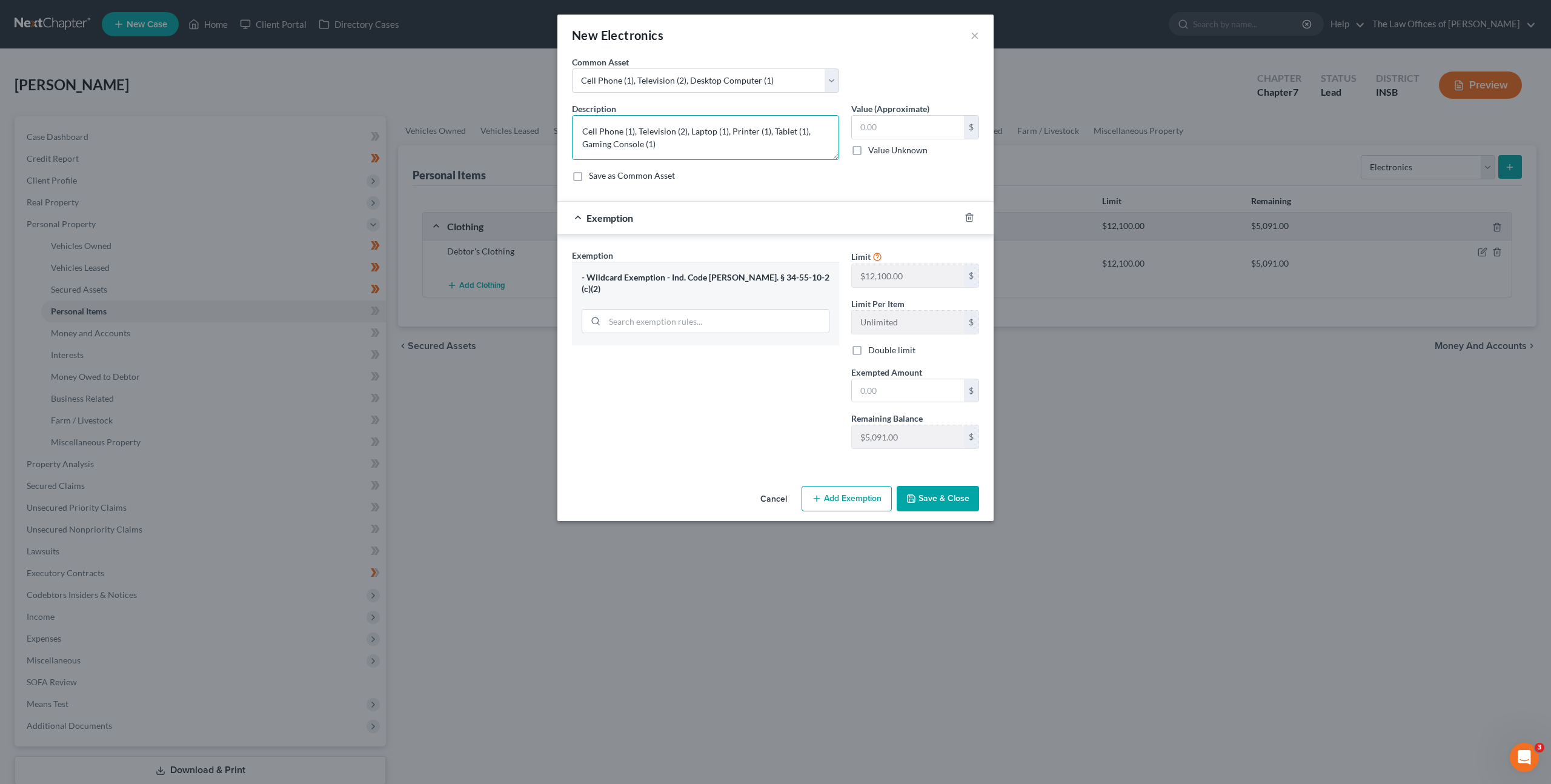
click at [683, 132] on textarea "Cell Phone (1), Television (2), Laptop (1), Printer (1), Tablet (1), Gaming Con…" at bounding box center [705, 138] width 267 height 45
click at [910, 137] on input "text" at bounding box center [908, 127] width 112 height 23
click at [893, 390] on input "text" at bounding box center [908, 391] width 112 height 23
click at [829, 435] on div "Exemption Set must be selected for CA. Exemption * - Wildcard Exemption - Ind. …" at bounding box center [705, 353] width 279 height 210
drag, startPoint x: 940, startPoint y: 499, endPoint x: 982, endPoint y: 469, distance: 51.6
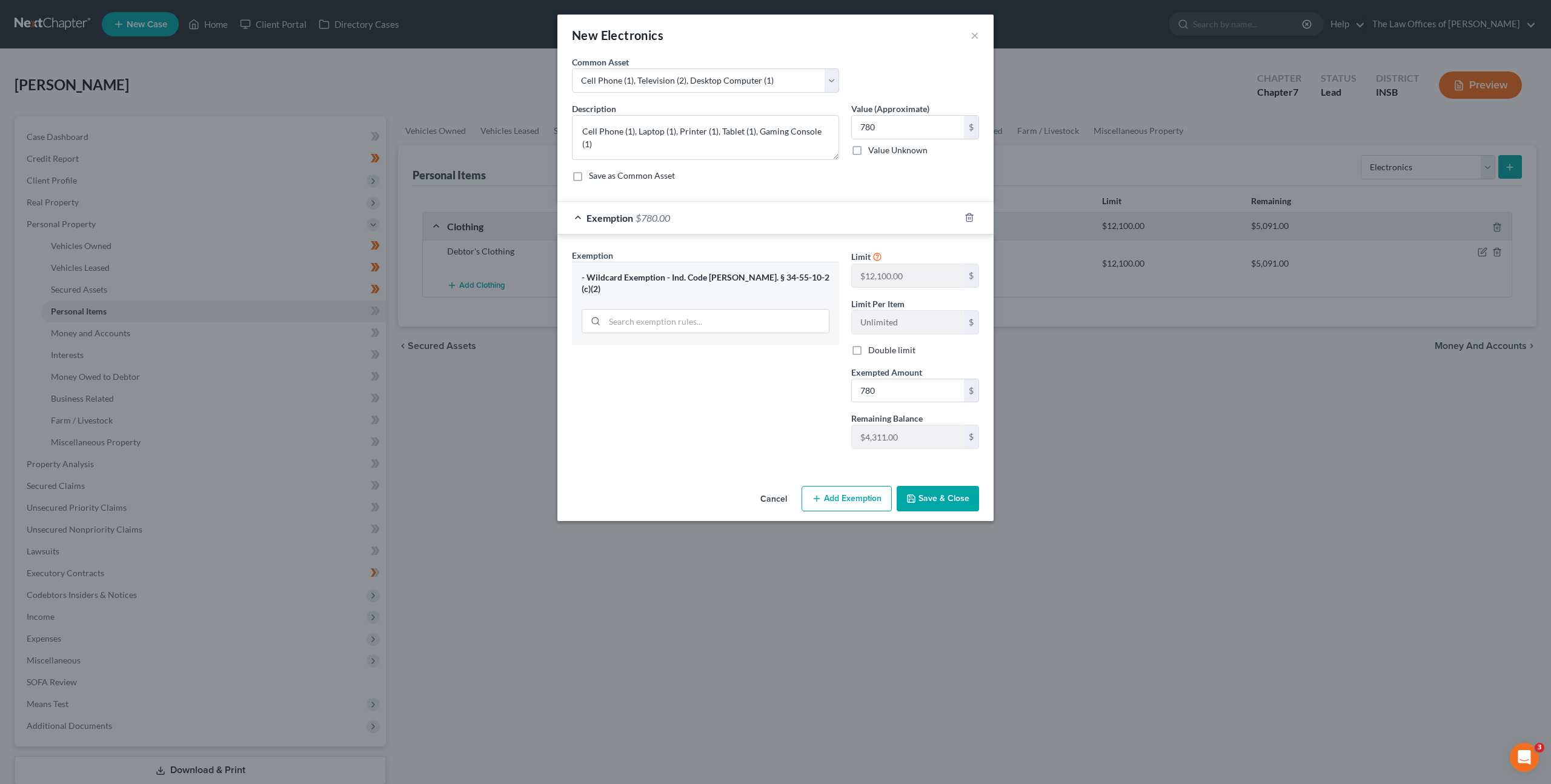
click at [940, 499] on button "Save & Close" at bounding box center [938, 498] width 83 height 26
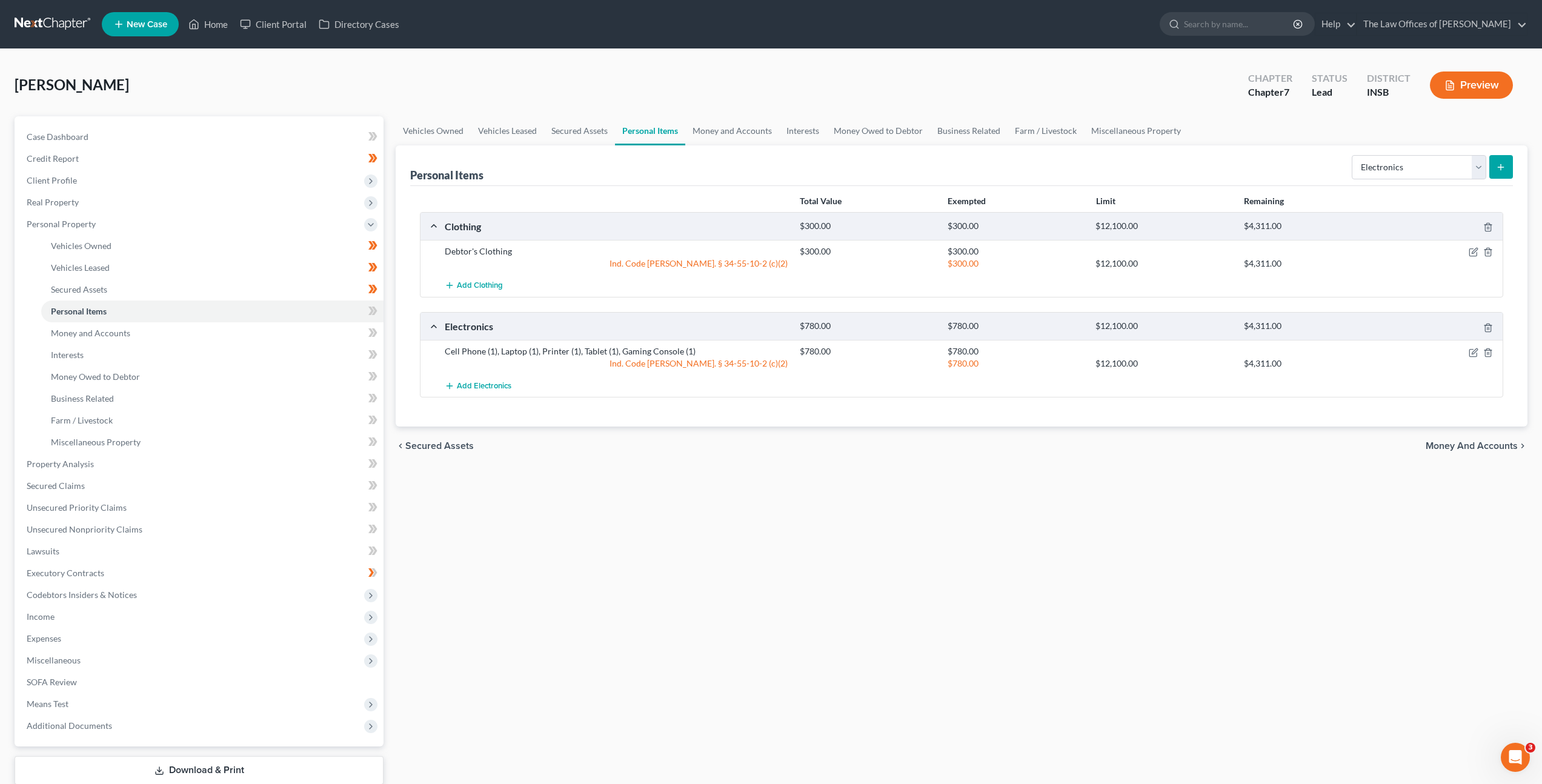
click at [1019, 493] on div "Vehicles Owned Vehicles Leased Secured Assets Personal Items Money and Accounts…" at bounding box center [961, 466] width 1144 height 700
click at [1416, 170] on select "Select Item Type Clothing Collectibles Of Value Electronics Firearms Household …" at bounding box center [1419, 167] width 135 height 24
click at [1353, 155] on select "Select Item Type Clothing Collectibles Of Value Electronics Firearms Household …" at bounding box center [1419, 167] width 135 height 24
click at [1326, 161] on div "Personal Items Select Item Type Clothing Collectibles Of Value Electronics Fire…" at bounding box center [961, 166] width 1103 height 41
click at [1496, 171] on icon "submit" at bounding box center [1501, 167] width 9 height 9
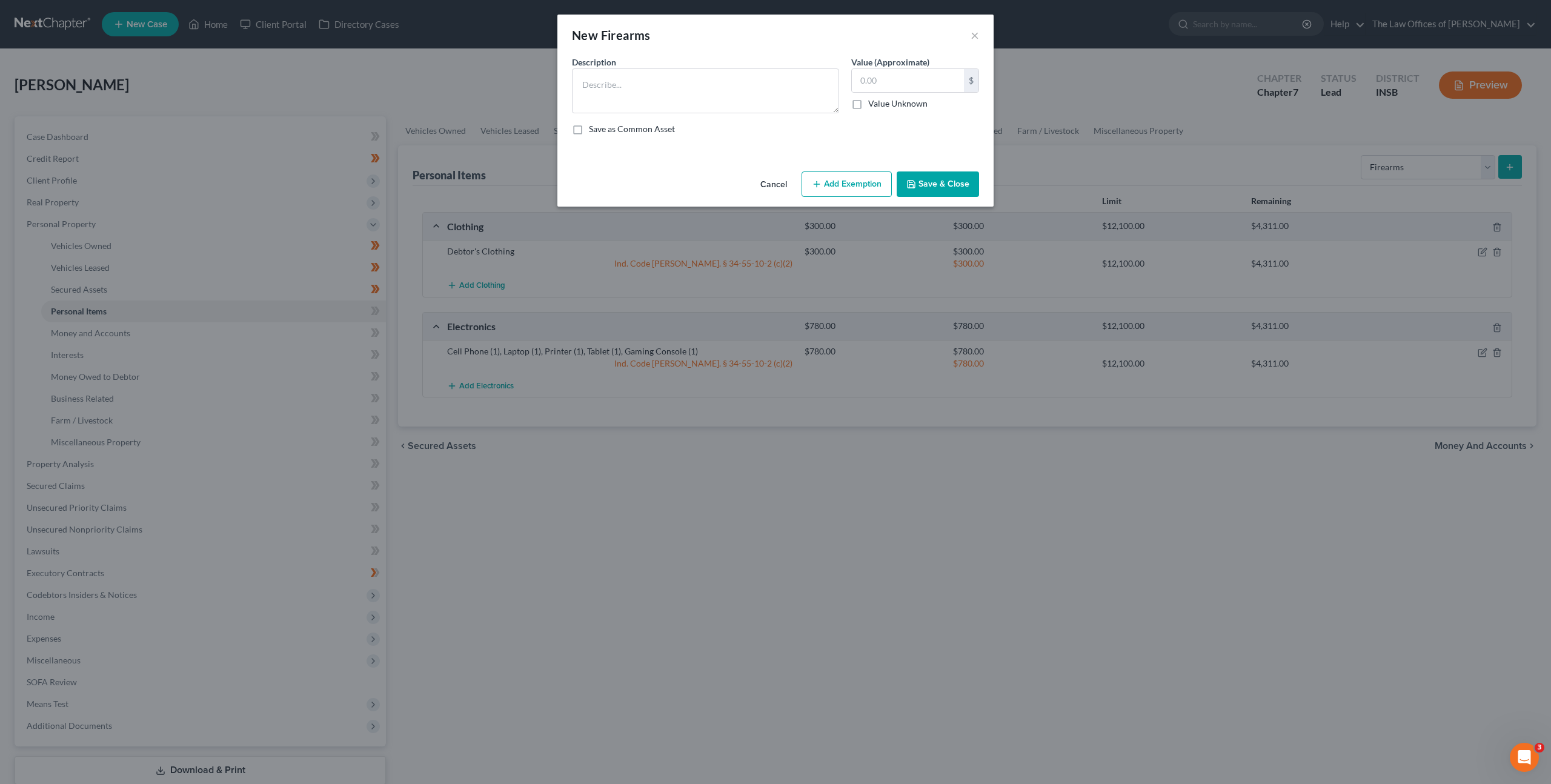
click at [783, 185] on button "Cancel" at bounding box center [773, 185] width 46 height 24
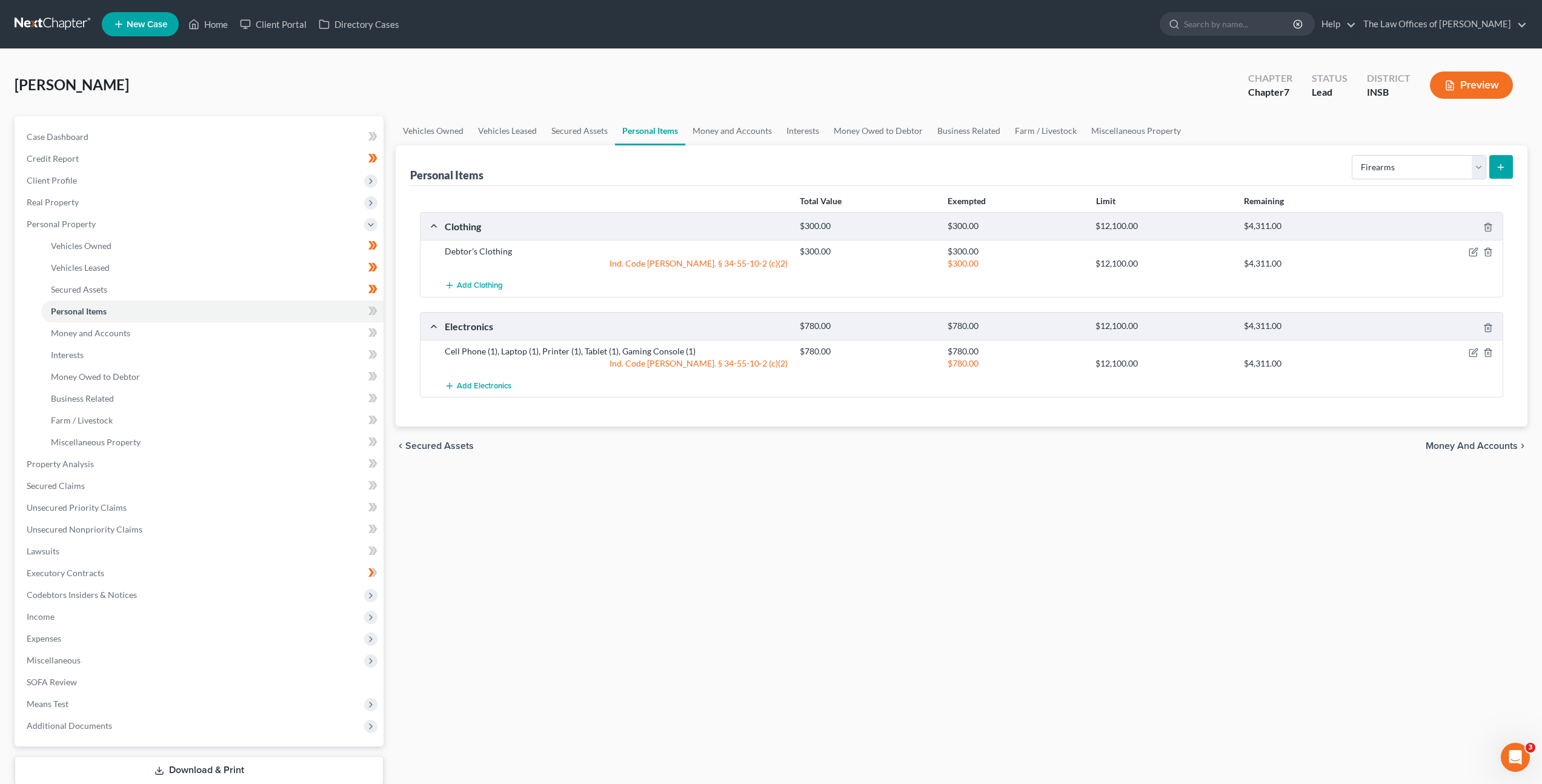
click at [1048, 158] on div "Personal Items Select Item Type Clothing Collectibles Of Value Electronics Fire…" at bounding box center [961, 166] width 1103 height 41
click at [1367, 173] on select "Select Item Type Clothing Collectibles Of Value Electronics Firearms Household …" at bounding box center [1419, 167] width 135 height 24
click at [1353, 155] on select "Select Item Type Clothing Collectibles Of Value Electronics Firearms Household …" at bounding box center [1419, 167] width 135 height 24
click at [1314, 167] on div "Personal Items Select Item Type Clothing Collectibles Of Value Electronics Fire…" at bounding box center [961, 166] width 1103 height 41
click at [1496, 170] on icon "submit" at bounding box center [1501, 167] width 9 height 9
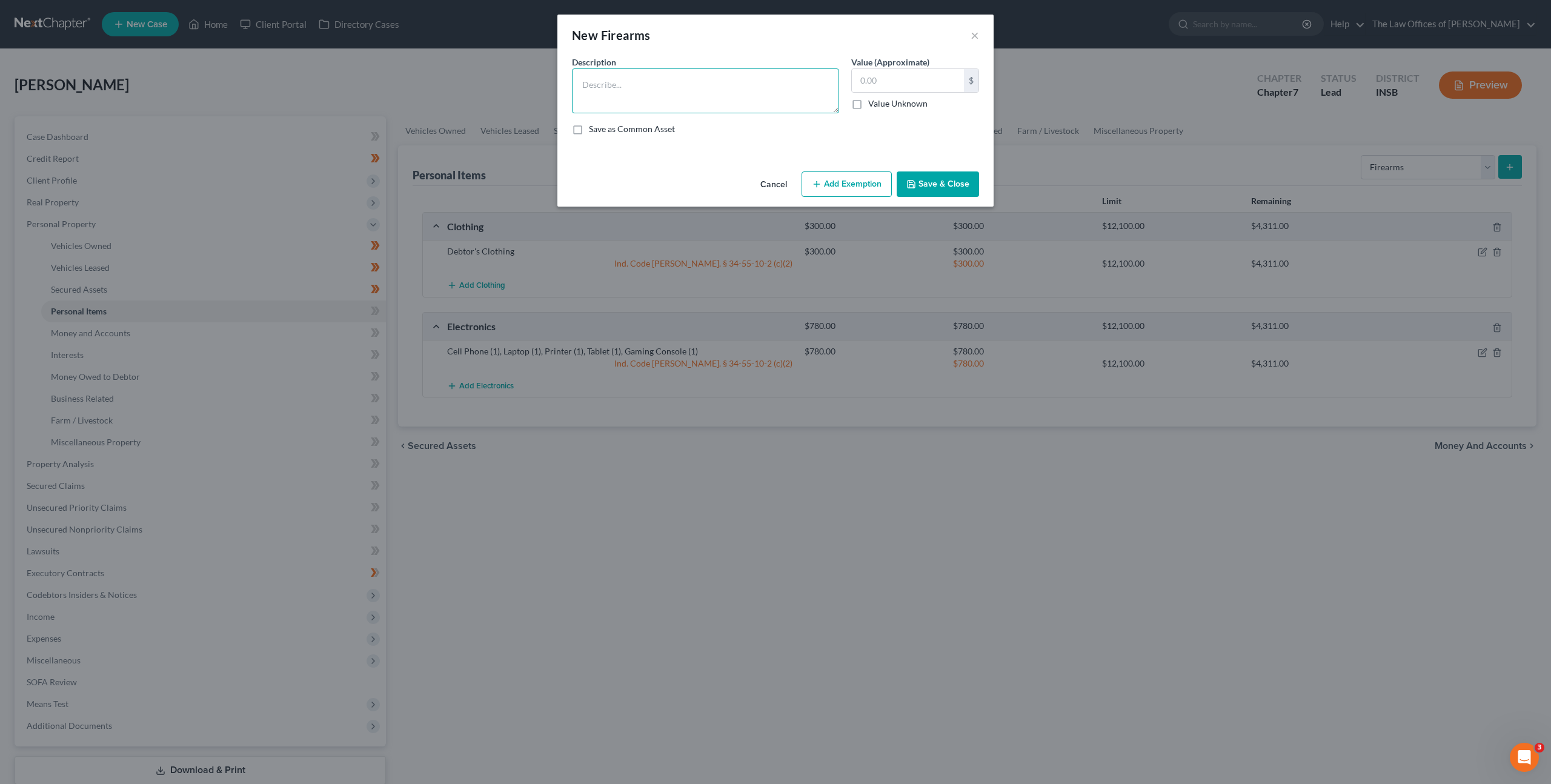
click at [787, 86] on textarea at bounding box center [705, 91] width 267 height 45
drag, startPoint x: 755, startPoint y: 77, endPoint x: 747, endPoint y: 90, distance: 15.3
click at [754, 78] on textarea at bounding box center [705, 91] width 267 height 45
click at [905, 72] on input "text" at bounding box center [908, 81] width 112 height 23
click at [855, 184] on button "Add Exemption" at bounding box center [846, 184] width 90 height 26
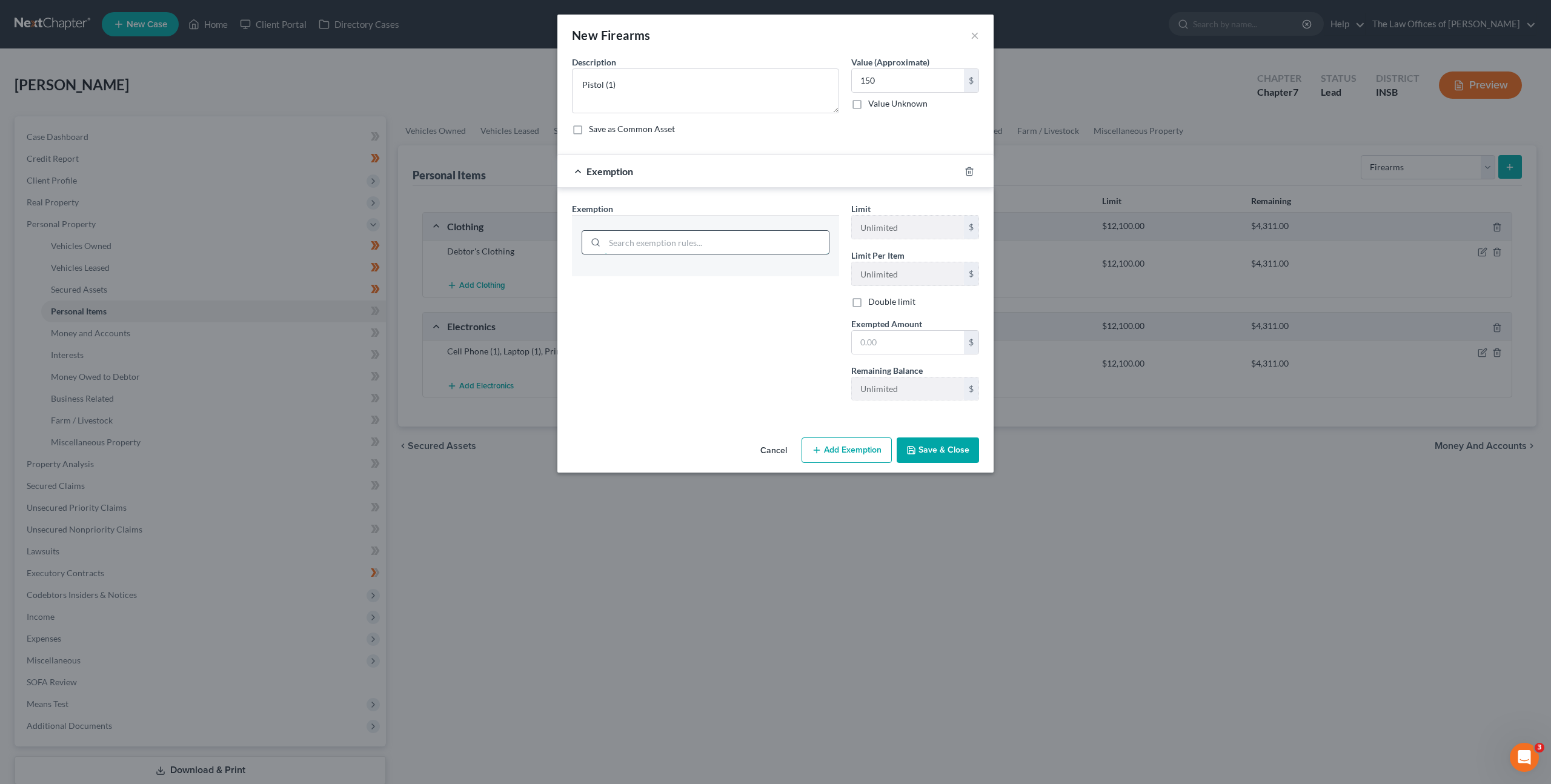
click at [730, 247] on input "search" at bounding box center [717, 242] width 224 height 23
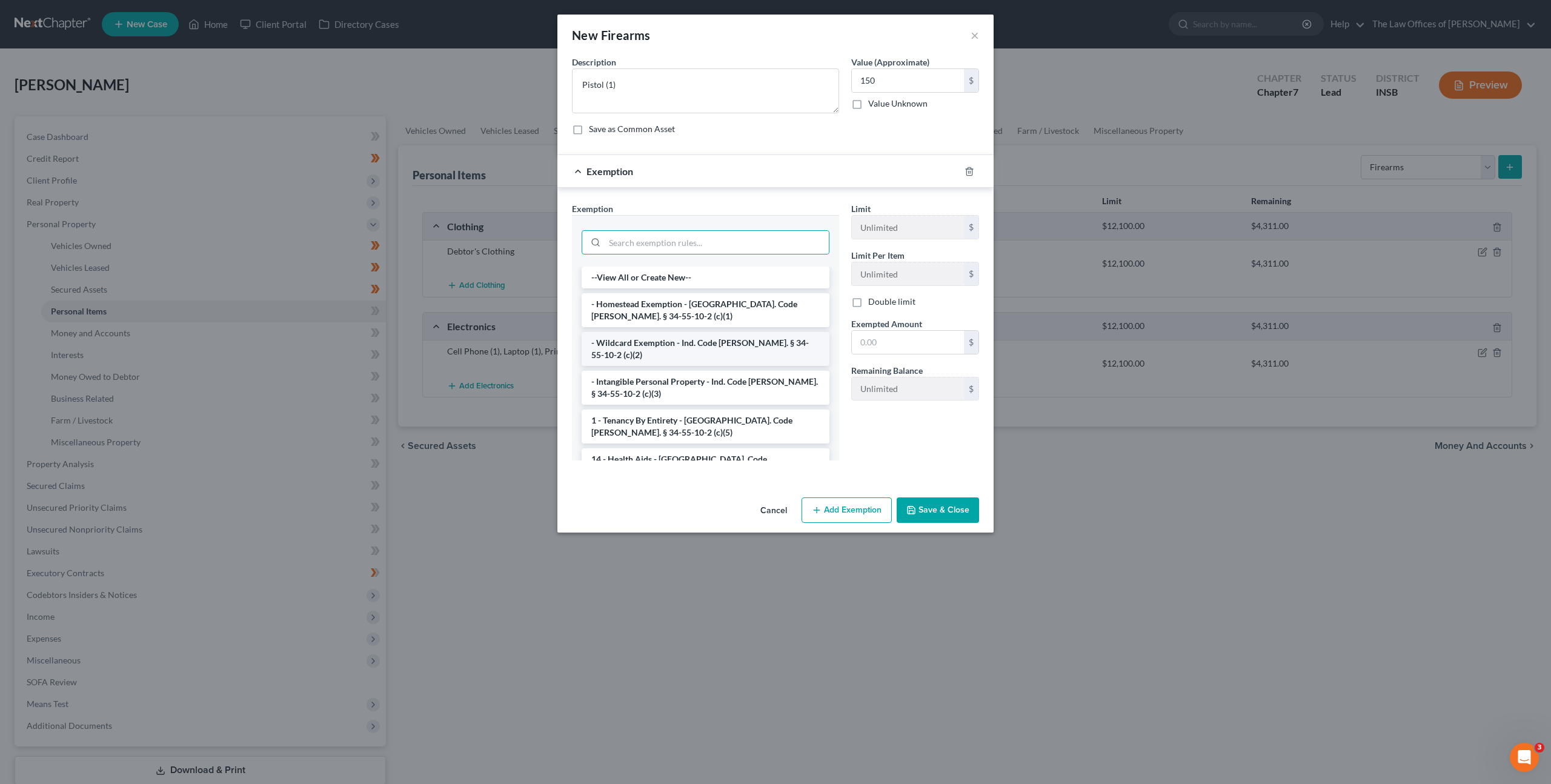
click at [662, 337] on li "- Wildcard Exemption - Ind. Code [PERSON_NAME]. § 34-55-10-2 (c)(2)" at bounding box center [705, 349] width 248 height 34
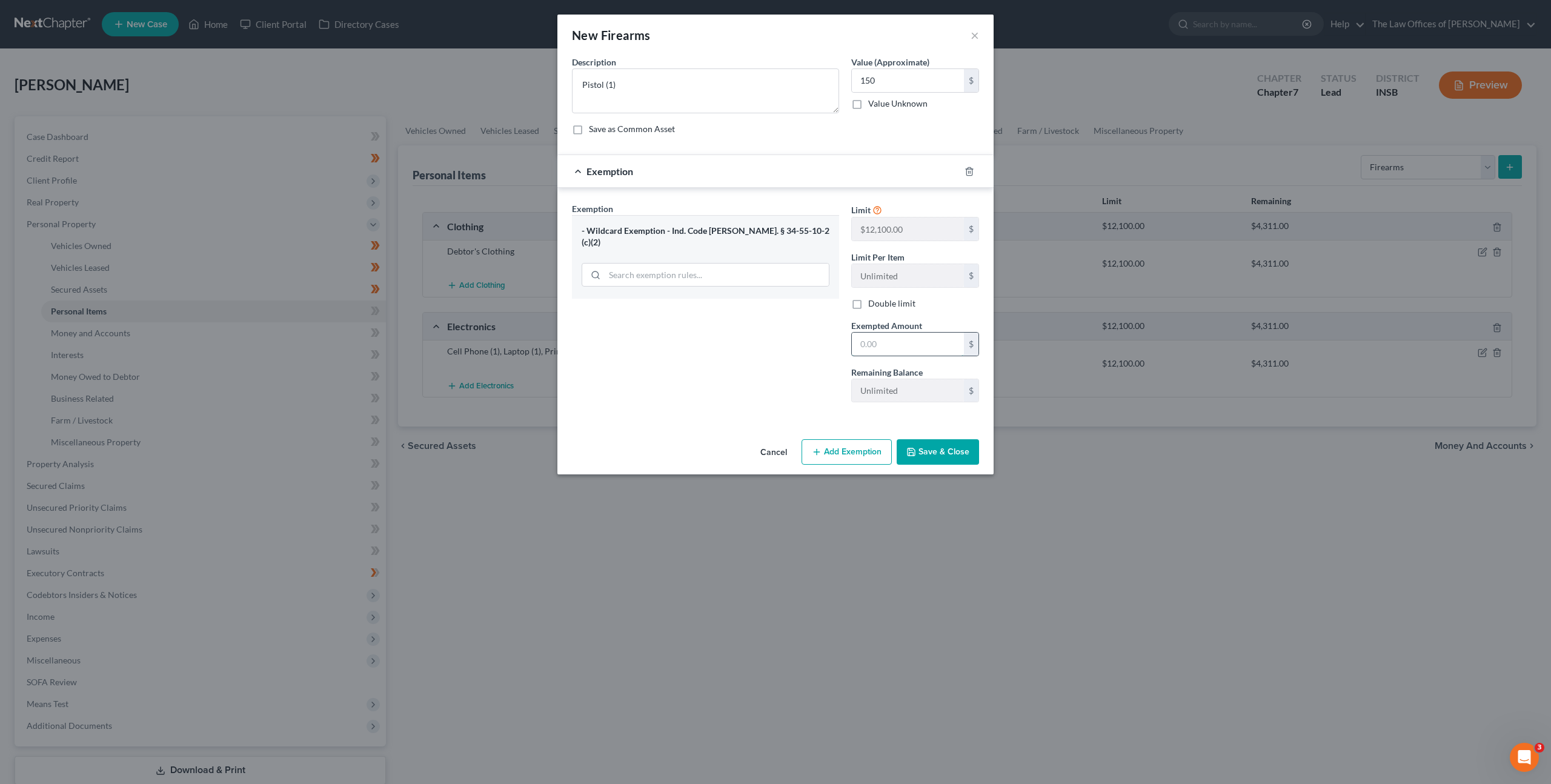
click at [884, 347] on input "text" at bounding box center [908, 344] width 112 height 23
drag, startPoint x: 692, startPoint y: 320, endPoint x: 820, endPoint y: 334, distance: 128.8
click at [692, 320] on div "Exemption Set must be selected for CA. Exemption * - Wildcard Exemption - Ind. …" at bounding box center [705, 307] width 279 height 210
drag, startPoint x: 768, startPoint y: 352, endPoint x: 843, endPoint y: 387, distance: 82.8
click at [768, 352] on div "Exemption Set must be selected for CA. Exemption * - Wildcard Exemption - Ind. …" at bounding box center [705, 307] width 279 height 210
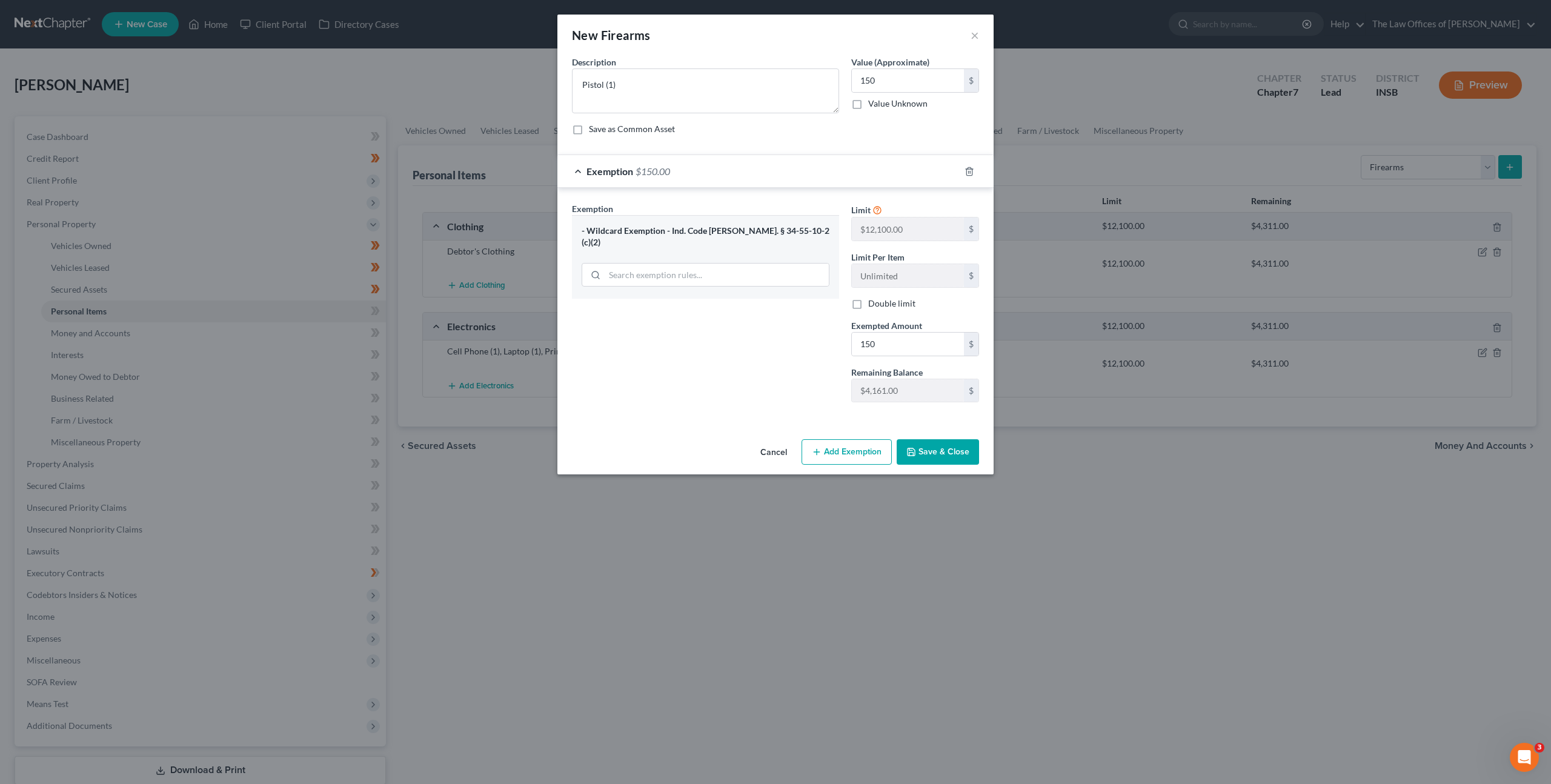
drag, startPoint x: 934, startPoint y: 452, endPoint x: 953, endPoint y: 404, distance: 51.6
click at [935, 451] on button "Save & Close" at bounding box center [938, 452] width 83 height 26
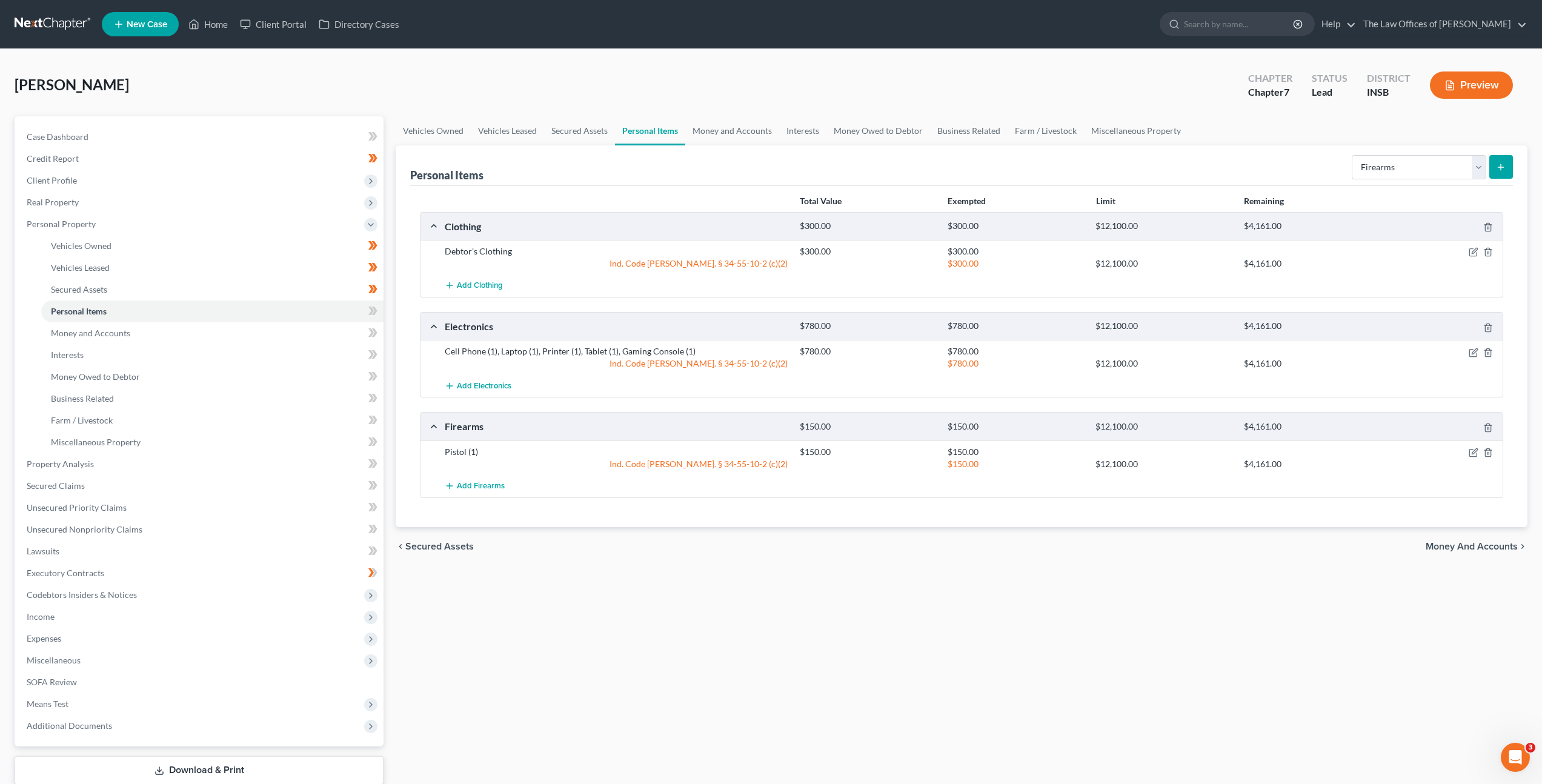
click at [947, 567] on div "Vehicles Owned Vehicles Leased Secured Assets Personal Items Money and Accounts…" at bounding box center [961, 466] width 1144 height 700
click at [1382, 168] on select "Select Item Type Clothing Collectibles Of Value Electronics Firearms Household …" at bounding box center [1419, 167] width 135 height 24
click at [1353, 155] on select "Select Item Type Clothing Collectibles Of Value Electronics Firearms Household …" at bounding box center [1419, 167] width 135 height 24
click at [1445, 167] on select "Select Item Type Clothing Collectibles Of Value Electronics Firearms Household …" at bounding box center [1419, 167] width 135 height 24
click at [1353, 155] on select "Select Item Type Clothing Collectibles Of Value Electronics Firearms Household …" at bounding box center [1419, 167] width 135 height 24
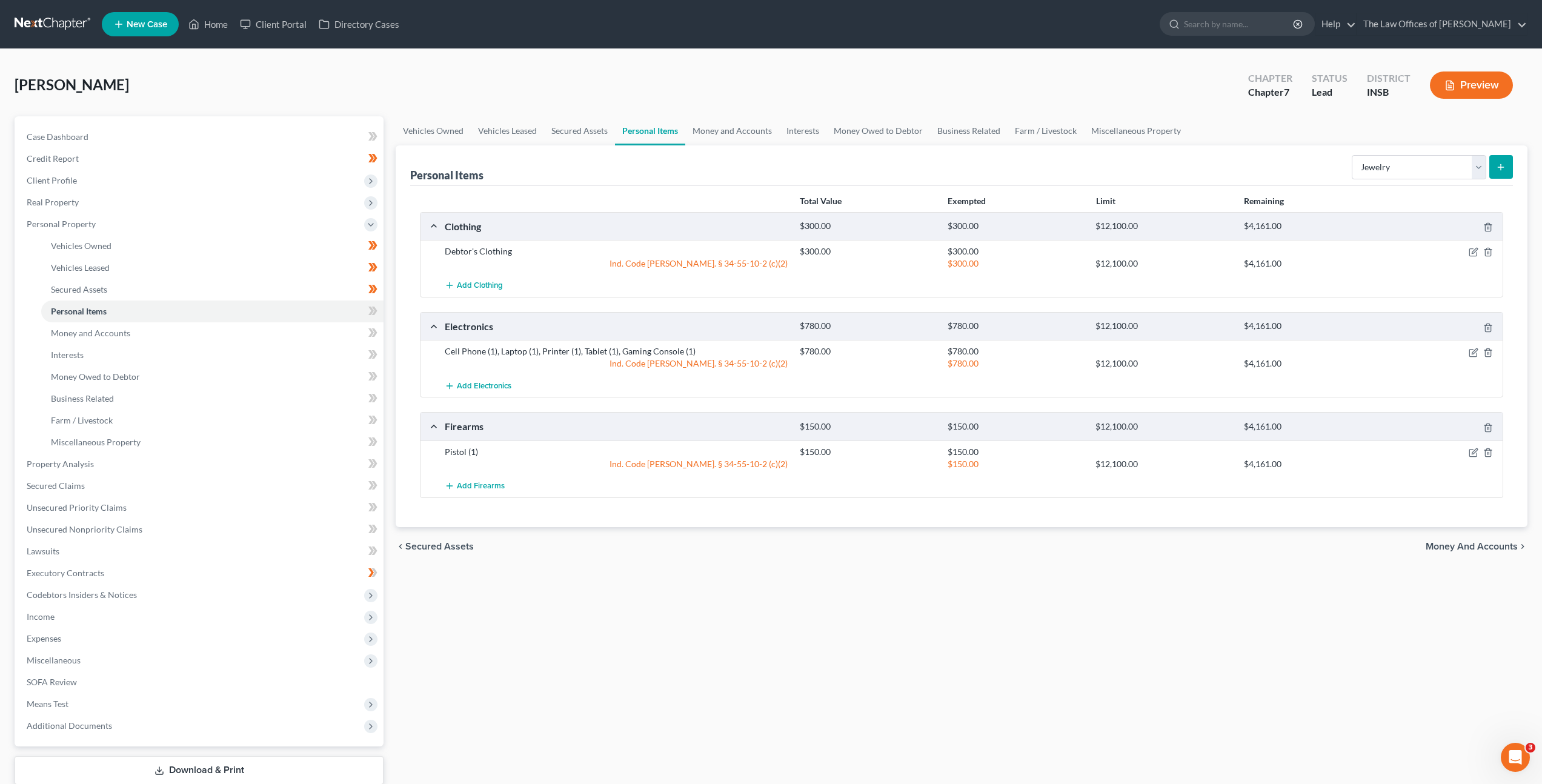
click at [1503, 164] on icon "submit" at bounding box center [1501, 167] width 9 height 9
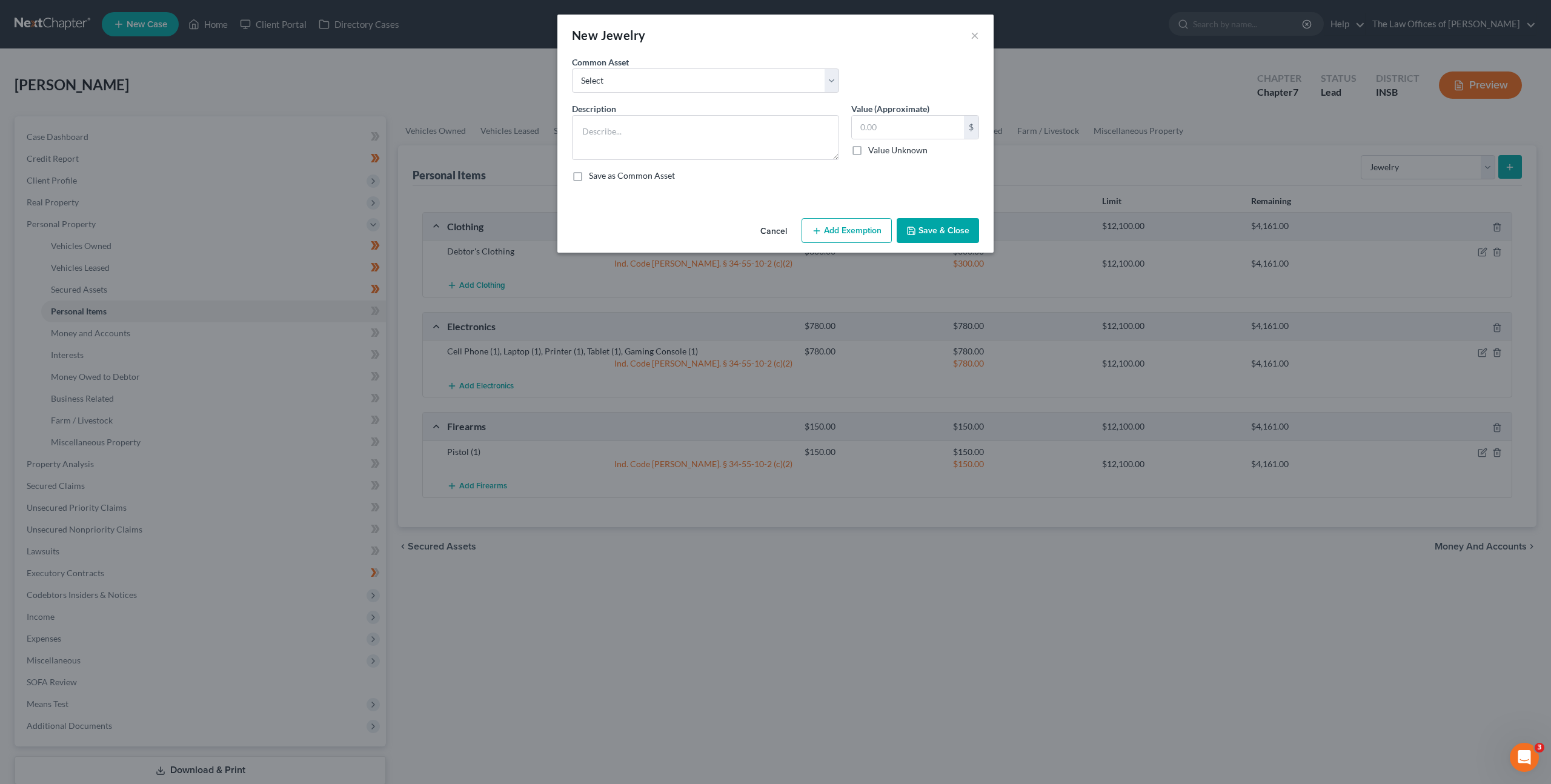
click at [761, 220] on button "Cancel" at bounding box center [773, 231] width 46 height 24
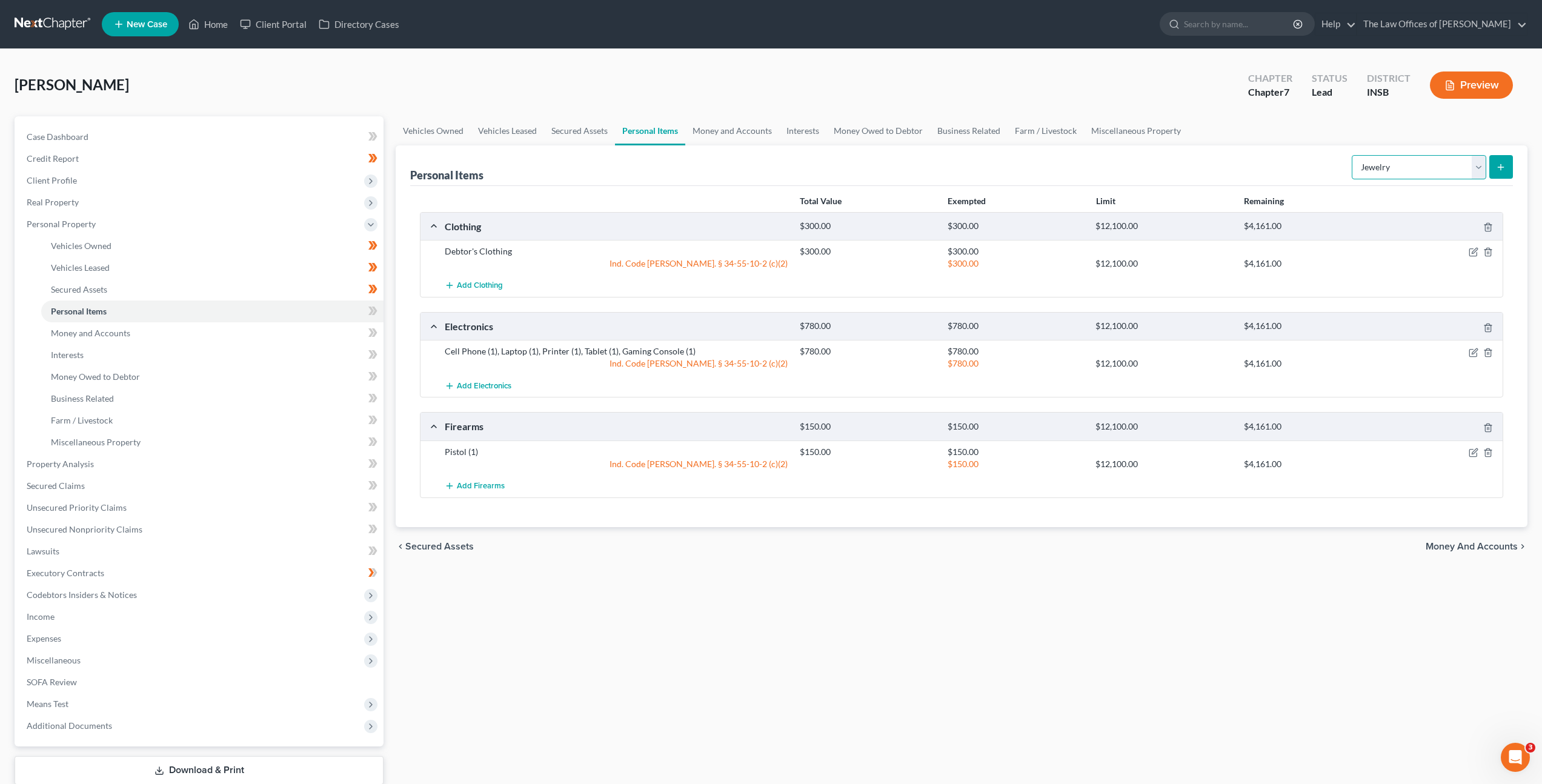
click at [1386, 166] on select "Select Item Type Clothing Collectibles Of Value Electronics Firearms Household …" at bounding box center [1419, 167] width 135 height 24
click at [1353, 155] on select "Select Item Type Clothing Collectibles Of Value Electronics Firearms Household …" at bounding box center [1419, 167] width 135 height 24
click at [1507, 166] on button "submit" at bounding box center [1501, 167] width 23 height 23
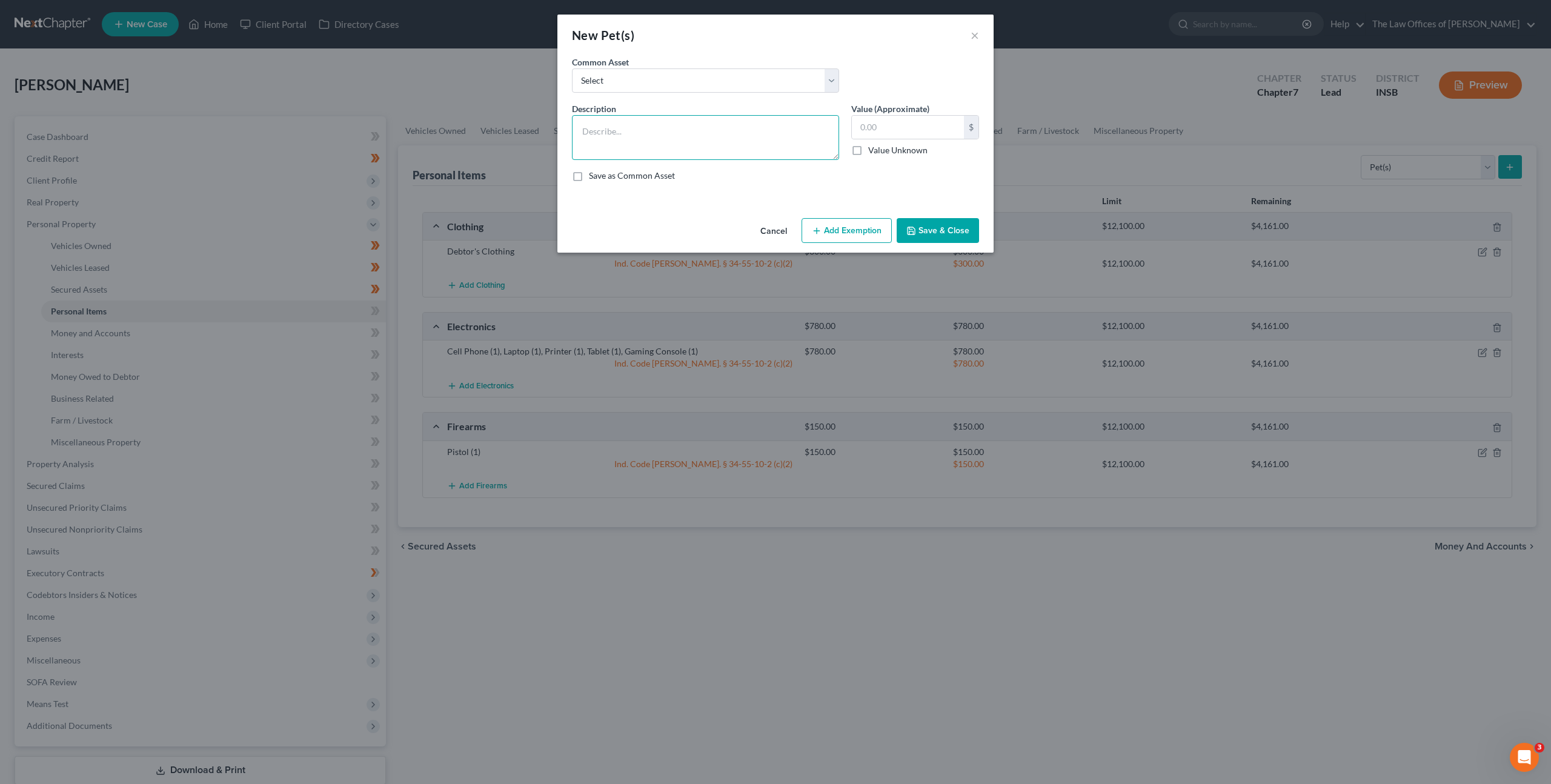
click at [652, 147] on textarea at bounding box center [705, 138] width 267 height 45
click at [942, 224] on button "Save & Close" at bounding box center [938, 231] width 83 height 26
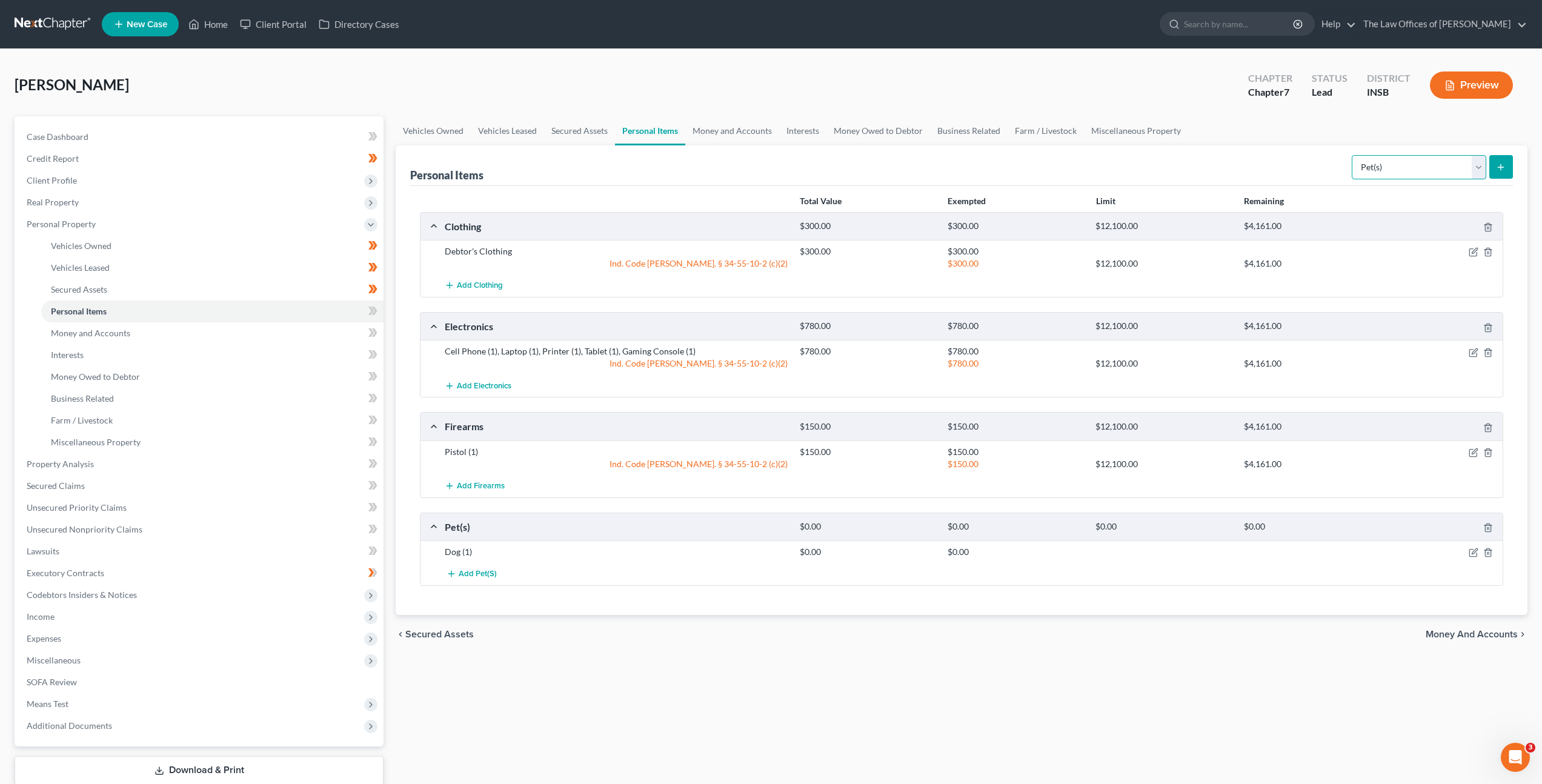
click at [1396, 170] on select "Select Item Type Clothing Collectibles Of Value Electronics Firearms Household …" at bounding box center [1419, 167] width 135 height 24
click at [1353, 155] on select "Select Item Type Clothing Collectibles Of Value Electronics Firearms Household …" at bounding box center [1419, 167] width 135 height 24
click at [1497, 168] on icon "submit" at bounding box center [1501, 167] width 9 height 9
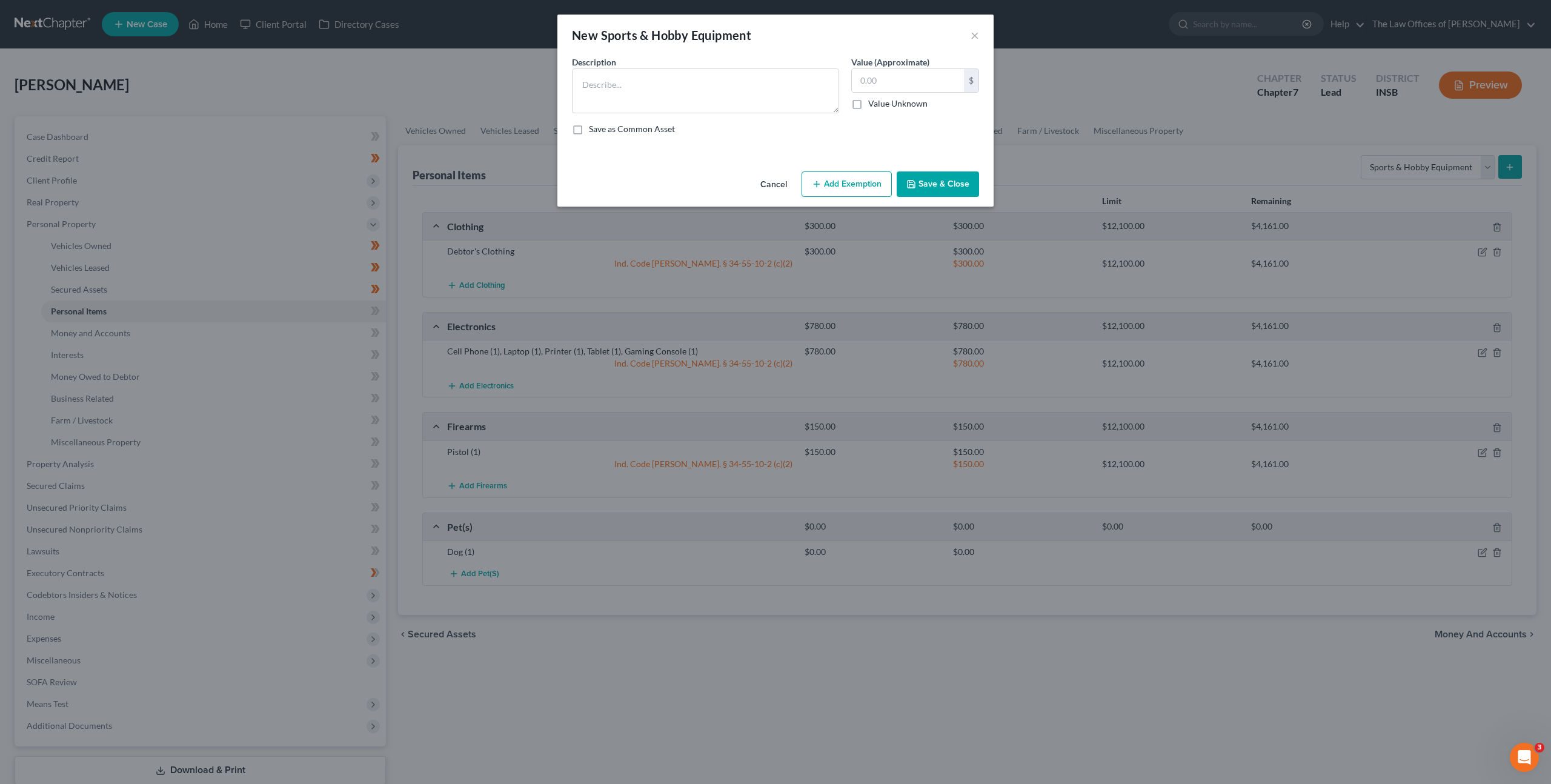
click at [769, 181] on button "Cancel" at bounding box center [773, 185] width 46 height 24
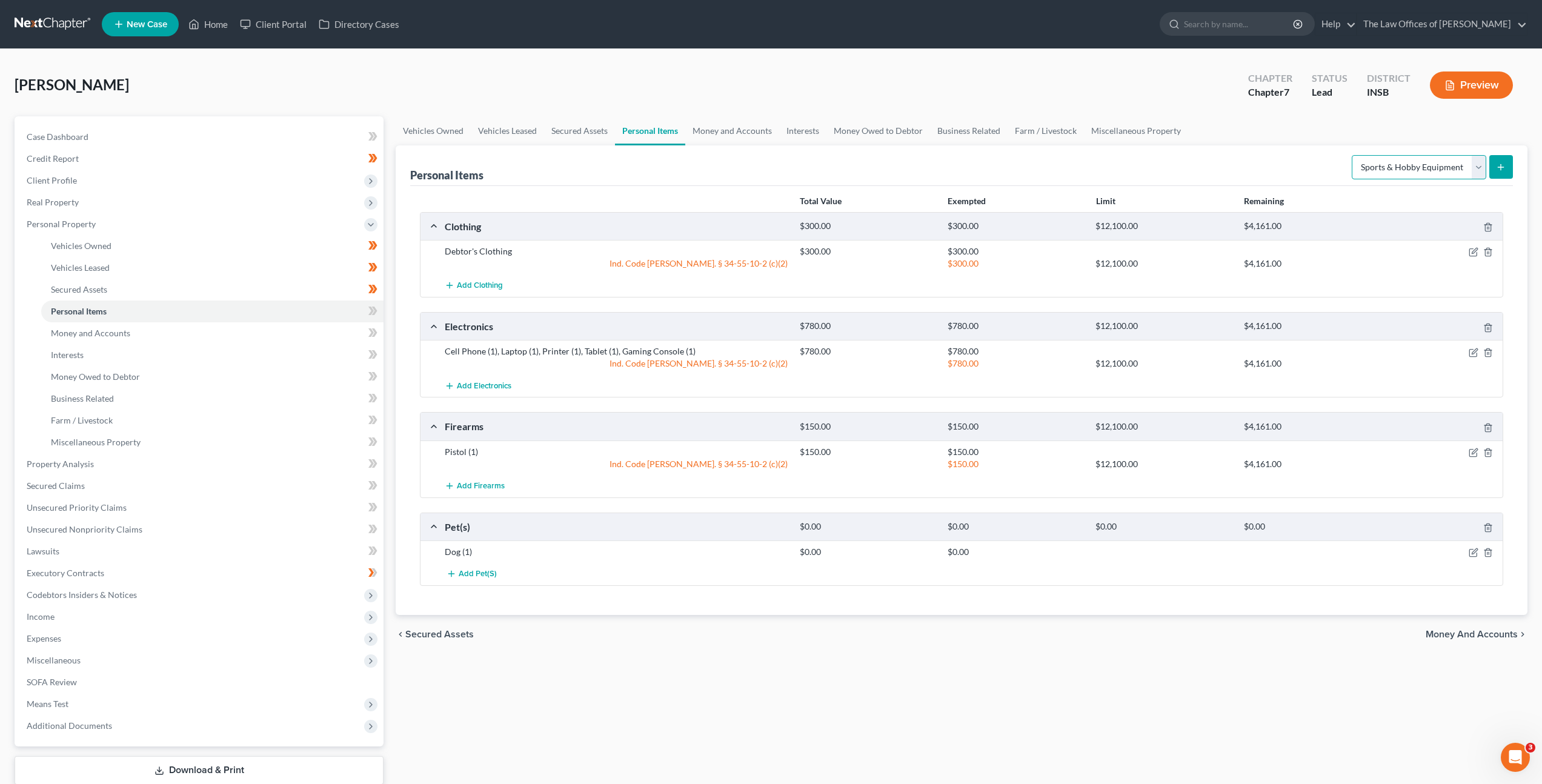
click at [1426, 161] on select "Select Item Type Clothing Collectibles Of Value Electronics Firearms Household …" at bounding box center [1419, 167] width 135 height 24
click at [1353, 155] on select "Select Item Type Clothing Collectibles Of Value Electronics Firearms Household …" at bounding box center [1419, 167] width 135 height 24
click at [1503, 170] on icon "submit" at bounding box center [1501, 167] width 9 height 9
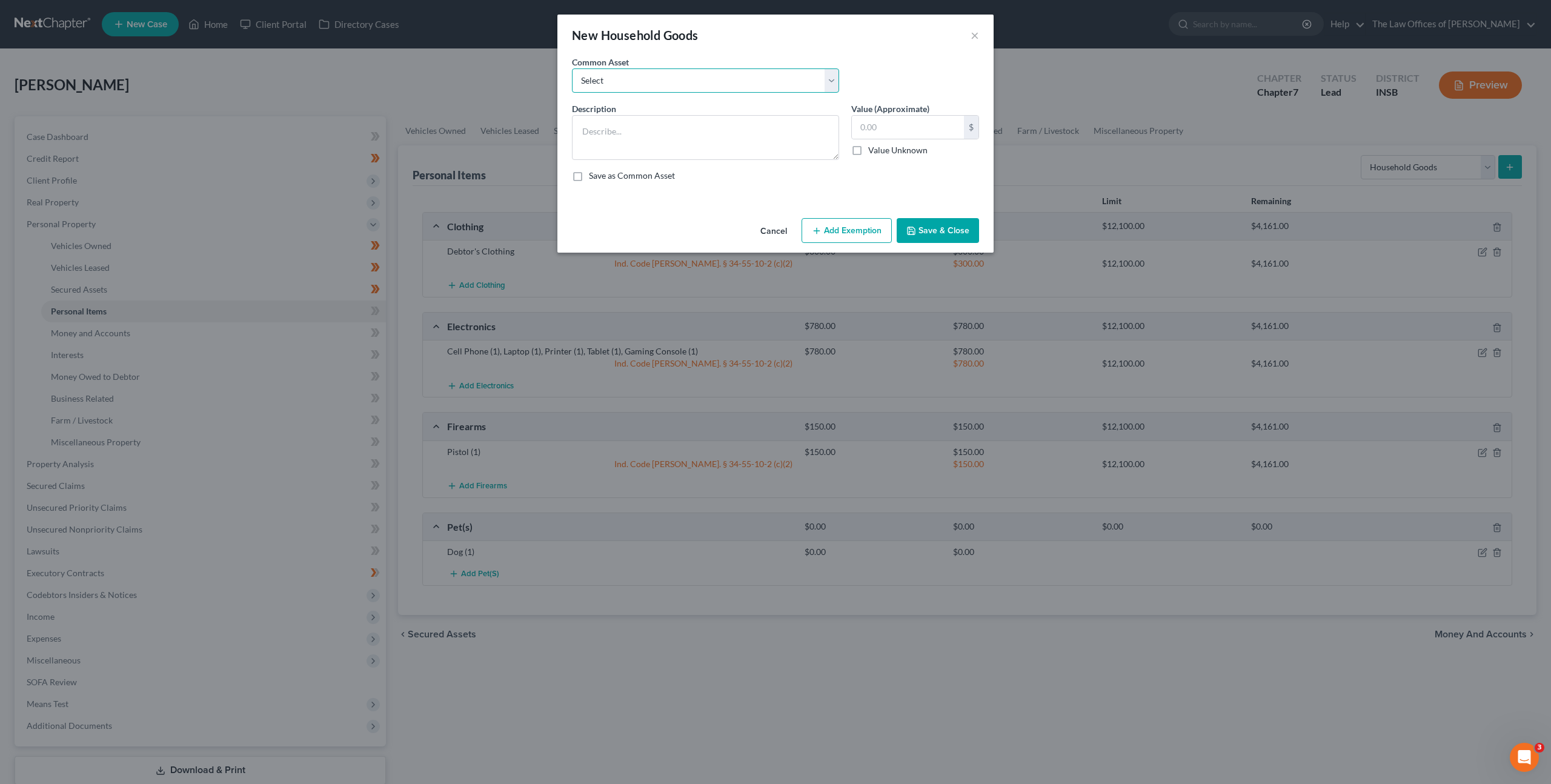
click at [692, 85] on select "Select Living Room Suite, Dining Room Suite, Bedroom Suite, Washer, Dryer, Refr…" at bounding box center [705, 80] width 267 height 24
click at [572, 69] on select "Select Living Room Suite, Dining Room Suite, Bedroom Suite, Washer, Dryer, Refr…" at bounding box center [705, 80] width 267 height 24
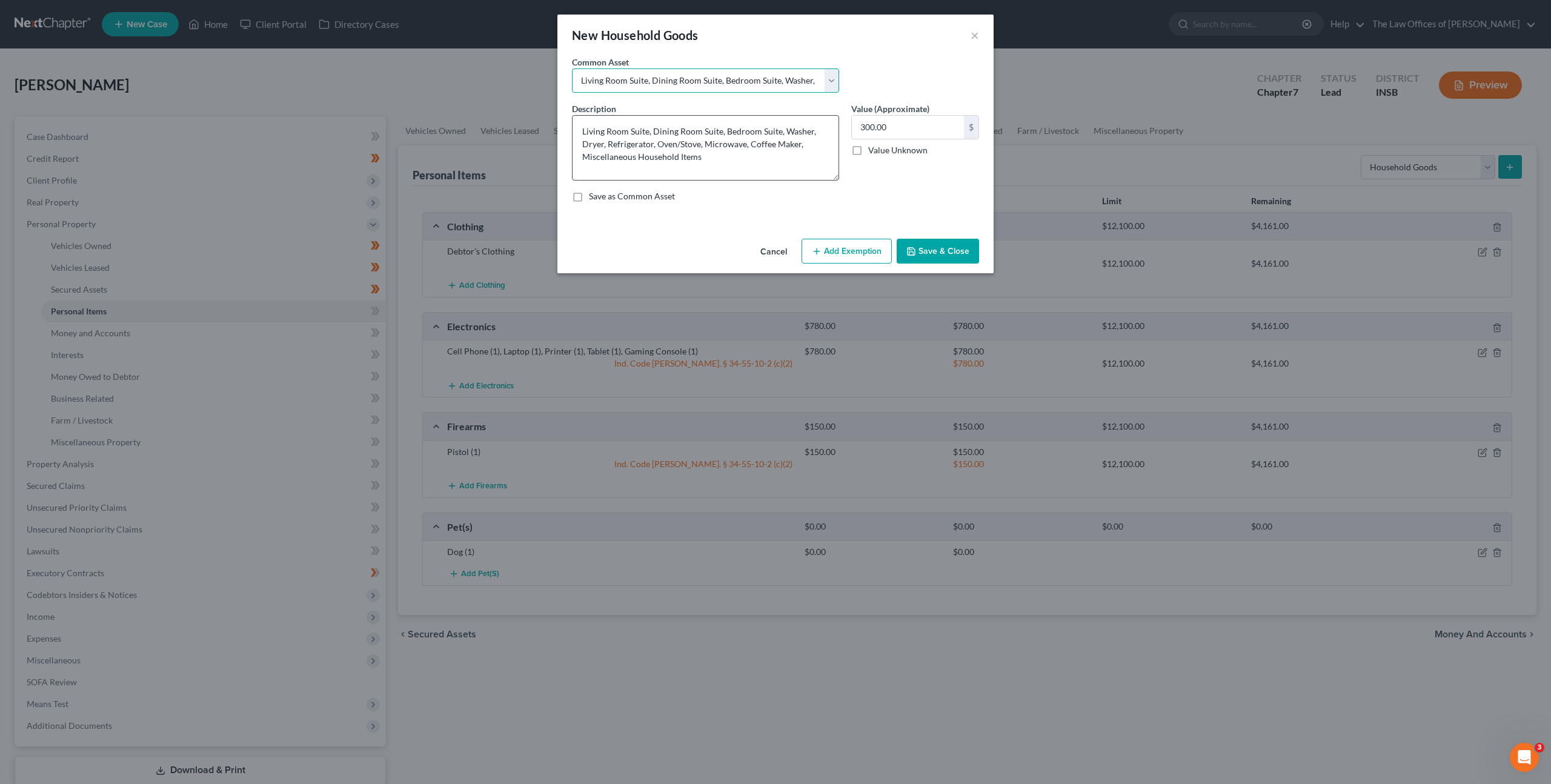
drag, startPoint x: 837, startPoint y: 157, endPoint x: 834, endPoint y: 177, distance: 20.2
click at [834, 177] on textarea "Living Room Suite, Dining Room Suite, Bedroom Suite, Washer, Dryer, Refrigerato…" at bounding box center [705, 148] width 267 height 65
click at [772, 162] on textarea "Living Room Suite, Dining Room Suite, Bedroom Suite, Washer, Dryer, Refrigerato…" at bounding box center [705, 148] width 267 height 65
click at [776, 252] on button "Cancel" at bounding box center [773, 252] width 46 height 24
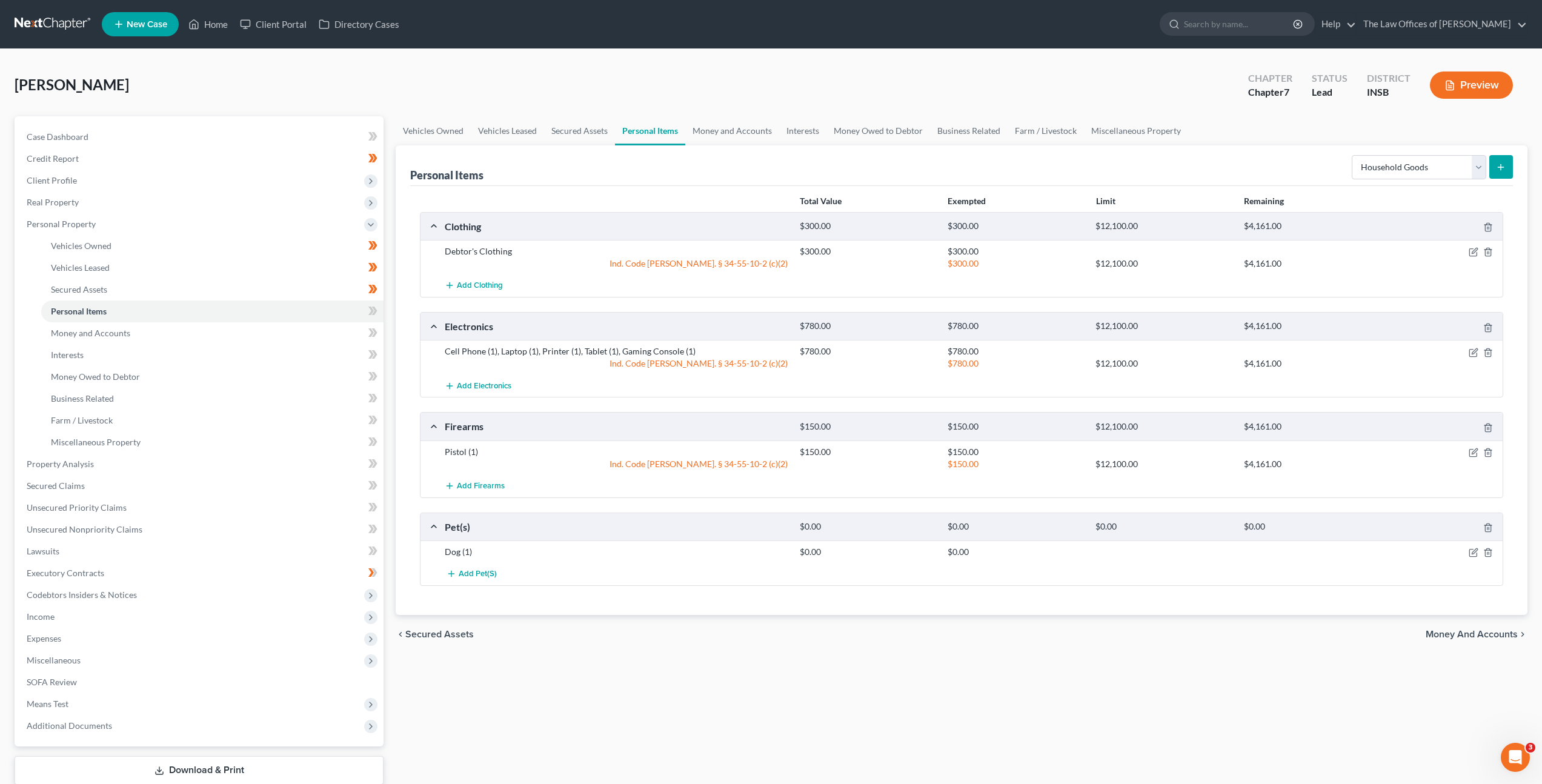
drag, startPoint x: 720, startPoint y: 625, endPoint x: 707, endPoint y: 666, distance: 43.0
click at [720, 625] on div "chevron_left Secured Assets Money and Accounts chevron_right" at bounding box center [962, 634] width 1132 height 39
click at [1503, 169] on icon "submit" at bounding box center [1501, 167] width 9 height 9
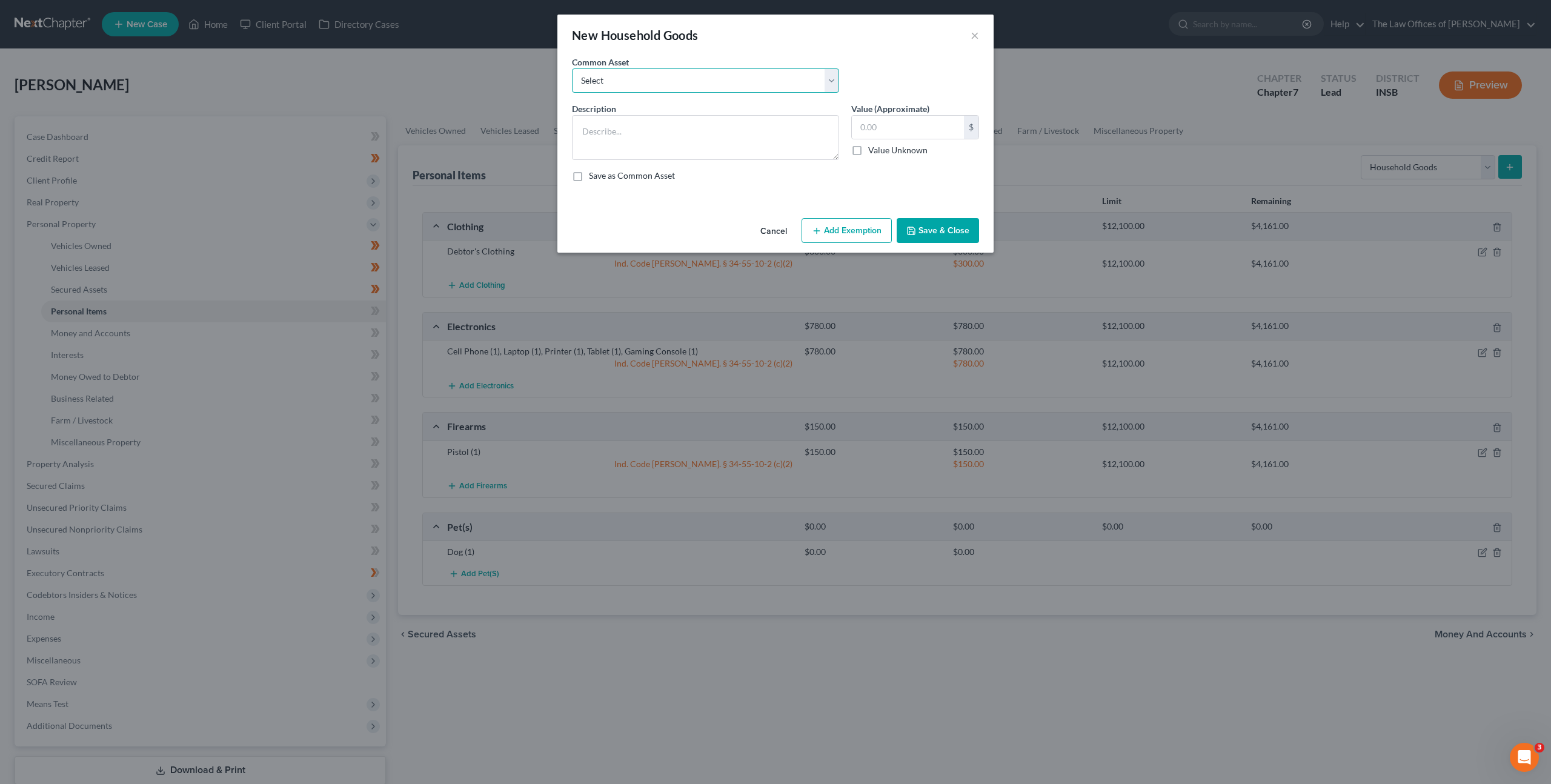
click at [772, 84] on select "Select Living Room Suite, Dining Room Suite, Bedroom Suite, Washer, Dryer, Refr…" at bounding box center [705, 80] width 267 height 24
click at [572, 69] on select "Select Living Room Suite, Dining Room Suite, Bedroom Suite, Washer, Dryer, Refr…" at bounding box center [705, 80] width 267 height 24
drag, startPoint x: 907, startPoint y: 130, endPoint x: 918, endPoint y: 101, distance: 31.0
click at [908, 127] on input "300.00" at bounding box center [908, 127] width 112 height 23
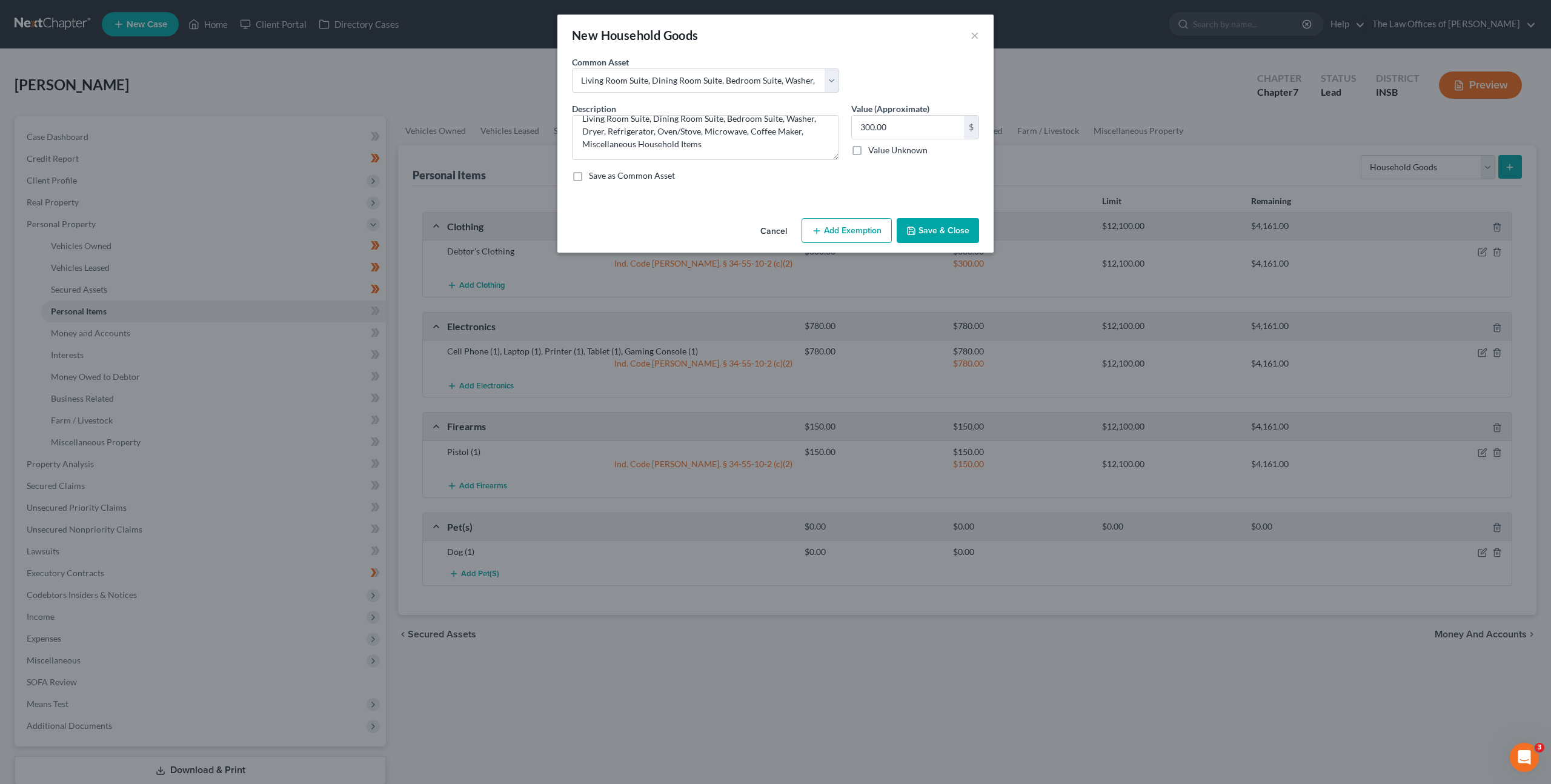
click at [772, 216] on div "Cancel Add Exemption Save & Close" at bounding box center [776, 233] width 436 height 40
click at [768, 225] on button "Cancel" at bounding box center [773, 231] width 46 height 24
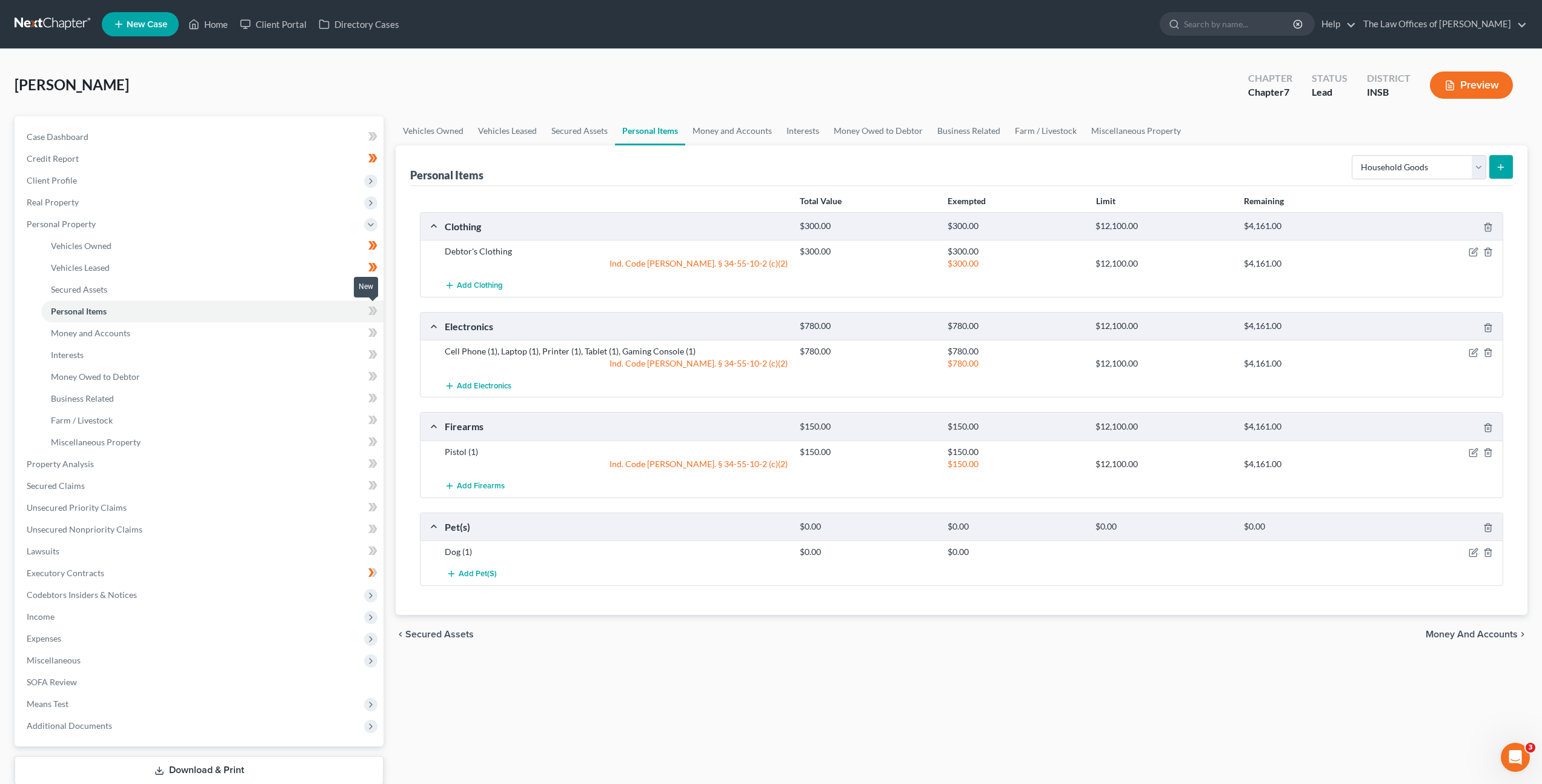
click at [370, 309] on icon at bounding box center [371, 310] width 5 height 9
click at [323, 326] on link "Money and Accounts" at bounding box center [212, 334] width 342 height 22
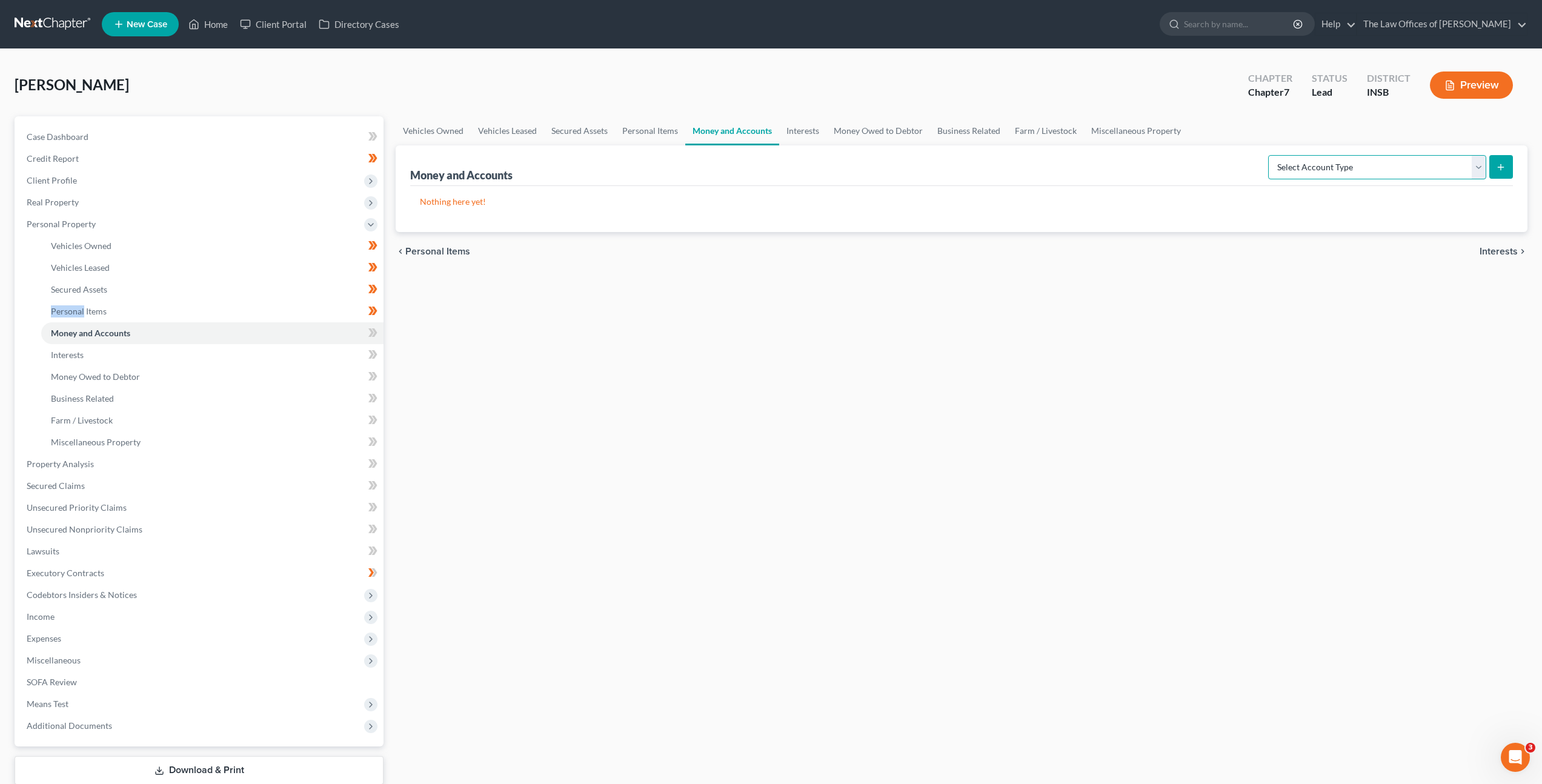
click at [1326, 159] on select "Select Account Type Brokerage Cash on Hand Certificates of Deposit Checking Acc…" at bounding box center [1378, 167] width 218 height 24
click at [1271, 155] on select "Select Account Type Brokerage Cash on Hand Certificates of Deposit Checking Acc…" at bounding box center [1378, 167] width 218 height 24
click at [1497, 171] on icon "submit" at bounding box center [1501, 167] width 9 height 9
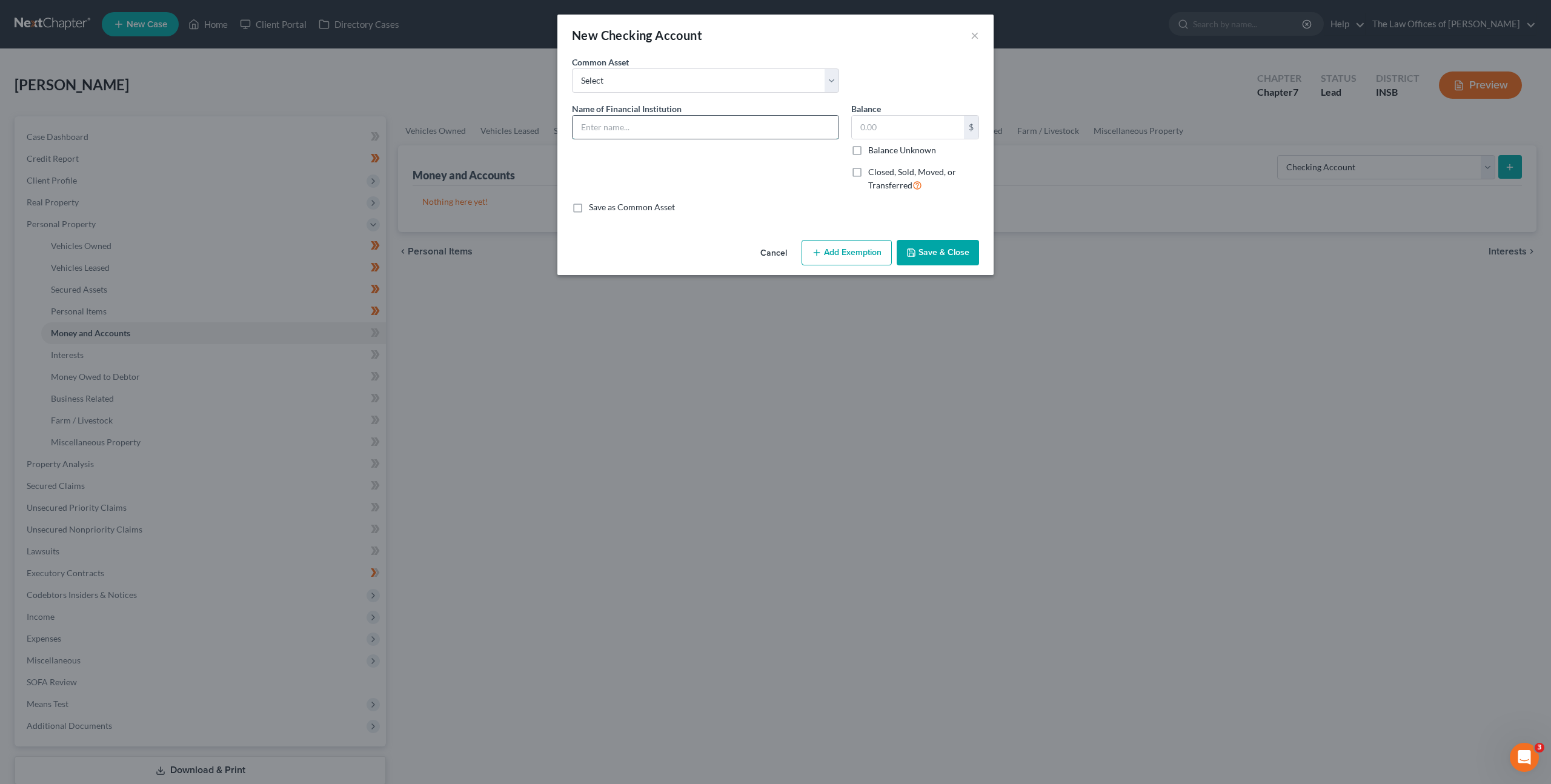
click at [642, 118] on input "text" at bounding box center [705, 127] width 266 height 23
click at [957, 250] on button "Save & Close" at bounding box center [938, 253] width 83 height 26
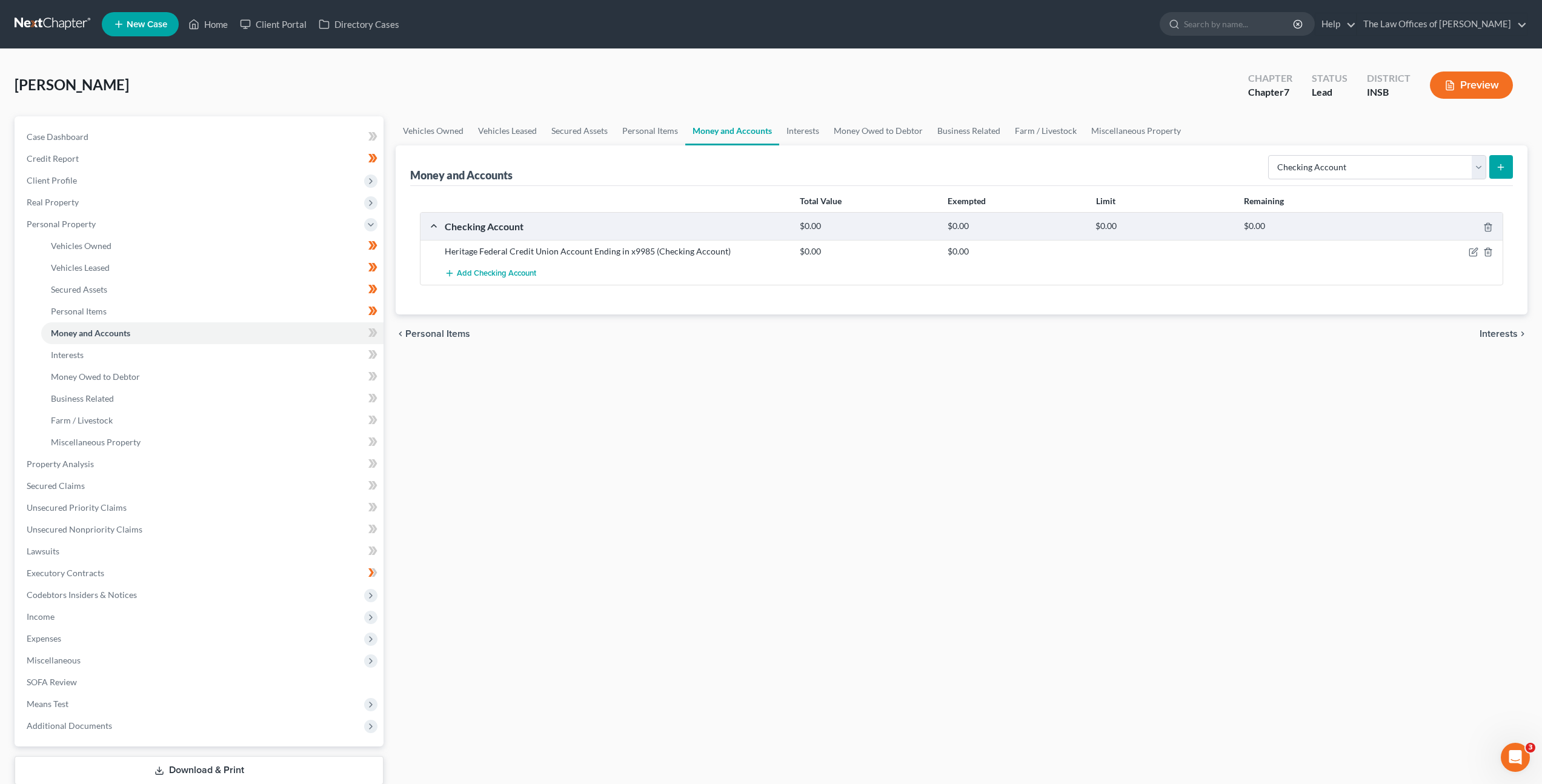
click at [913, 442] on div "Vehicles Owned Vehicles Leased Secured Assets Personal Items Money and Accounts…" at bounding box center [961, 466] width 1144 height 700
click at [374, 328] on icon at bounding box center [373, 332] width 9 height 15
click at [331, 357] on link "Interests" at bounding box center [212, 355] width 342 height 22
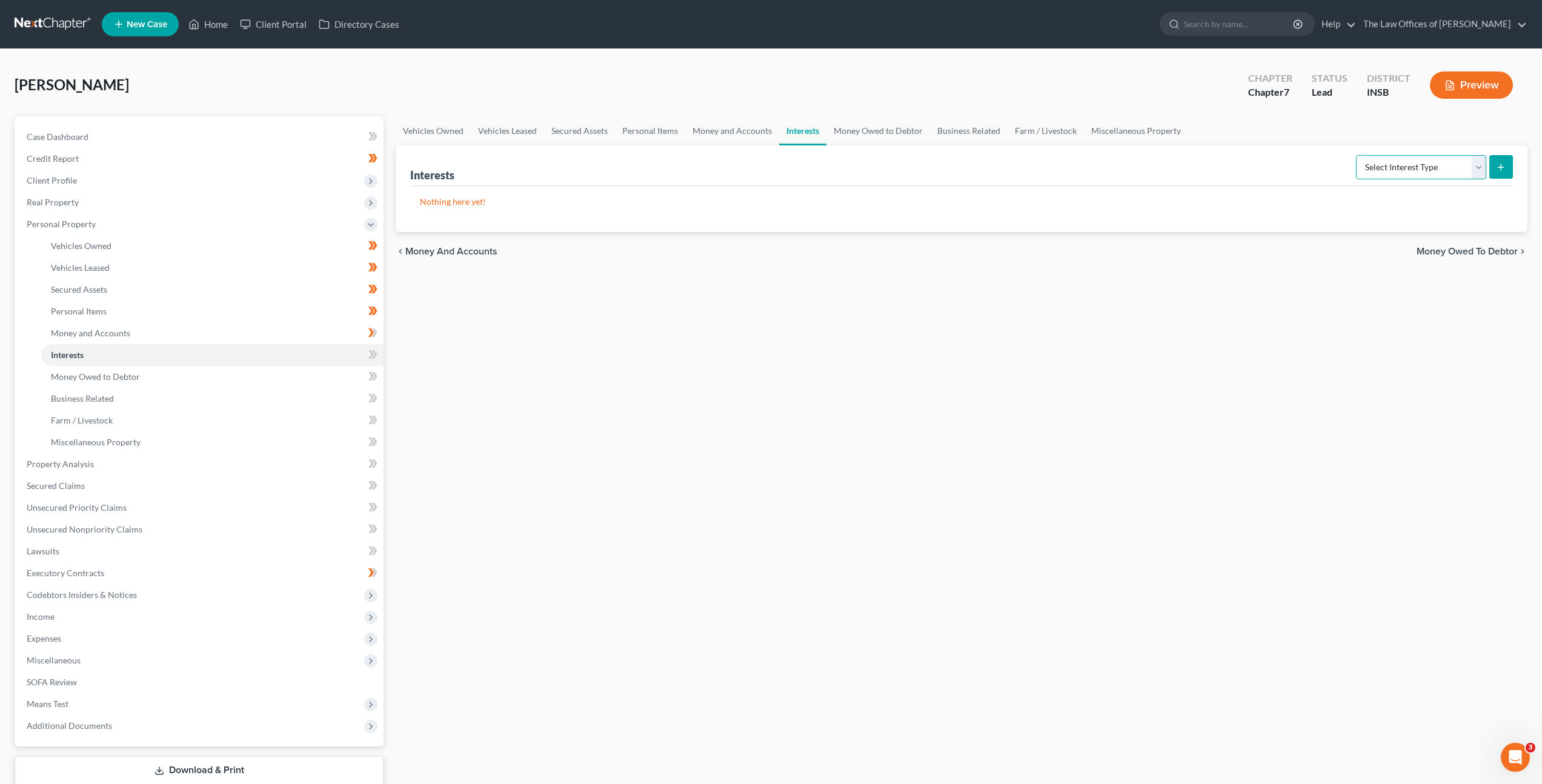
click at [1399, 159] on select "Select Interest Type 401K Annuity Bond Education IRA Government Bond Government…" at bounding box center [1421, 167] width 130 height 24
click at [1357, 155] on select "Select Interest Type 401K Annuity Bond Education IRA Government Bond Government…" at bounding box center [1421, 167] width 130 height 24
click at [1503, 164] on icon "submit" at bounding box center [1501, 167] width 9 height 9
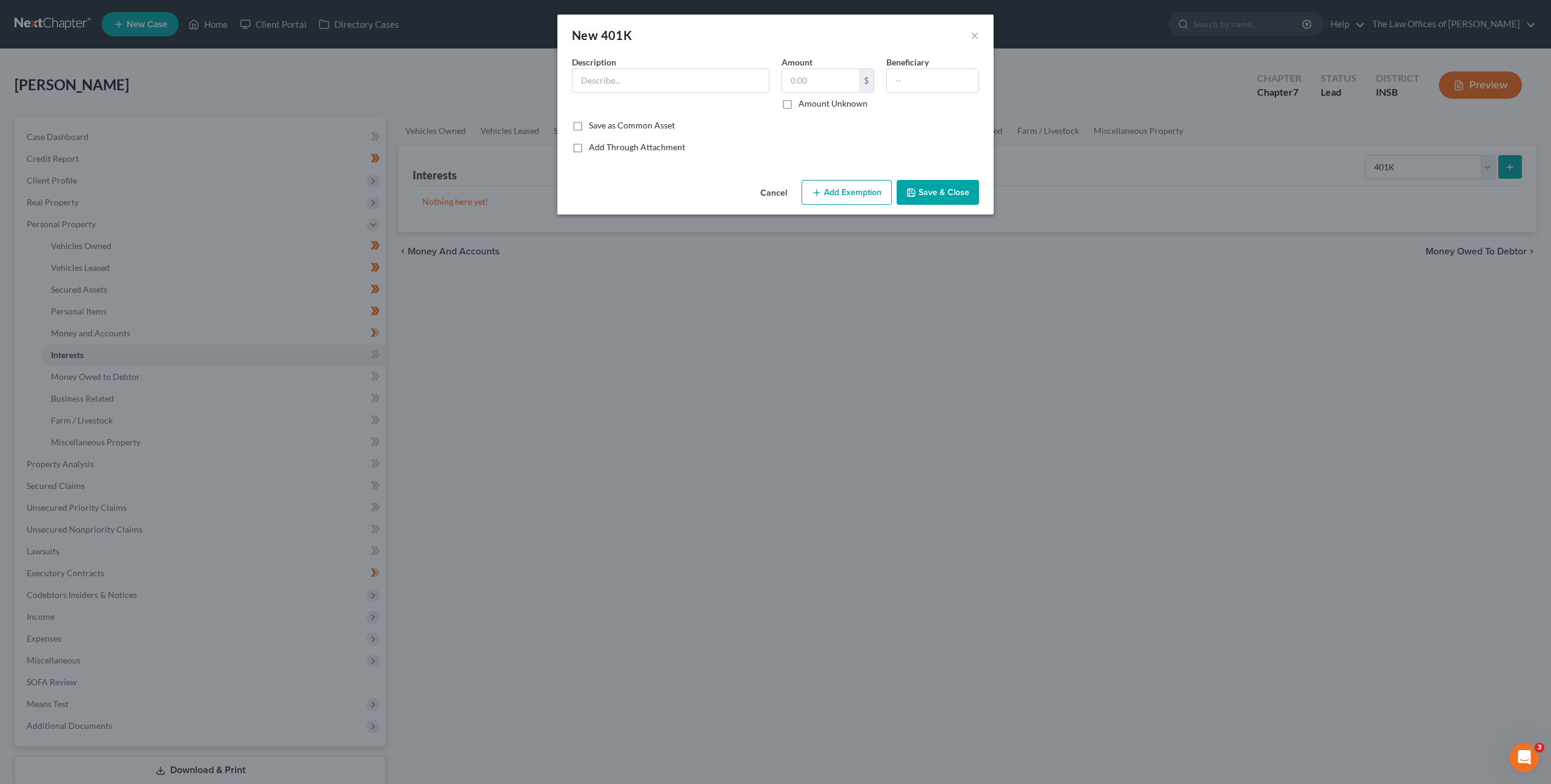
click at [759, 188] on button "Cancel" at bounding box center [773, 192] width 46 height 24
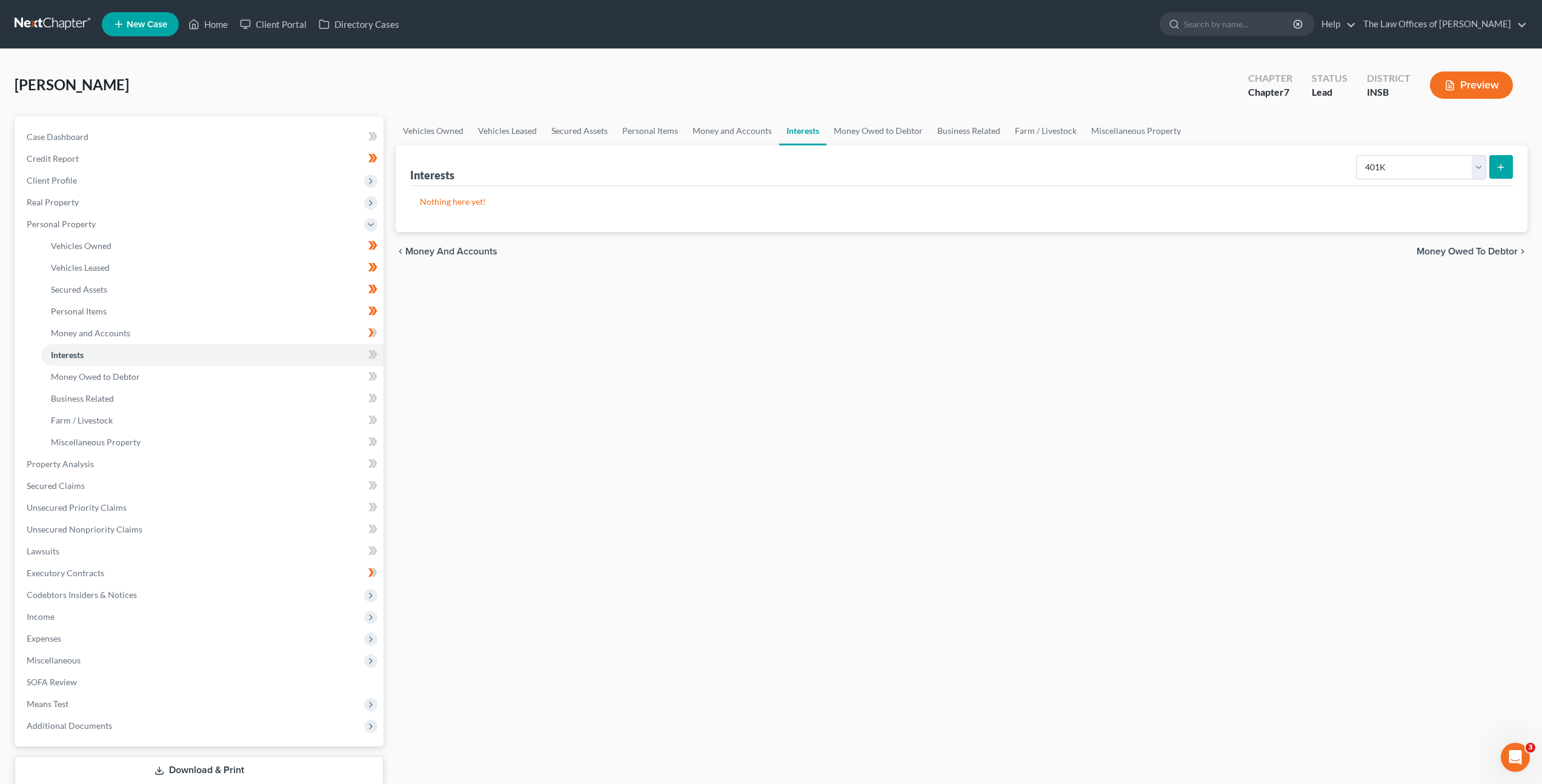
click at [1115, 298] on div "Vehicles Owned Vehicles Leased Secured Assets Personal Items Money and Accounts…" at bounding box center [961, 466] width 1144 height 700
click at [1408, 164] on select "Select Interest Type 401K Annuity Bond Education IRA Government Bond Government…" at bounding box center [1421, 167] width 130 height 24
click at [1357, 155] on select "Select Interest Type 401K Annuity Bond Education IRA Government Bond Government…" at bounding box center [1421, 167] width 130 height 24
click at [1503, 175] on button "submit" at bounding box center [1501, 167] width 23 height 23
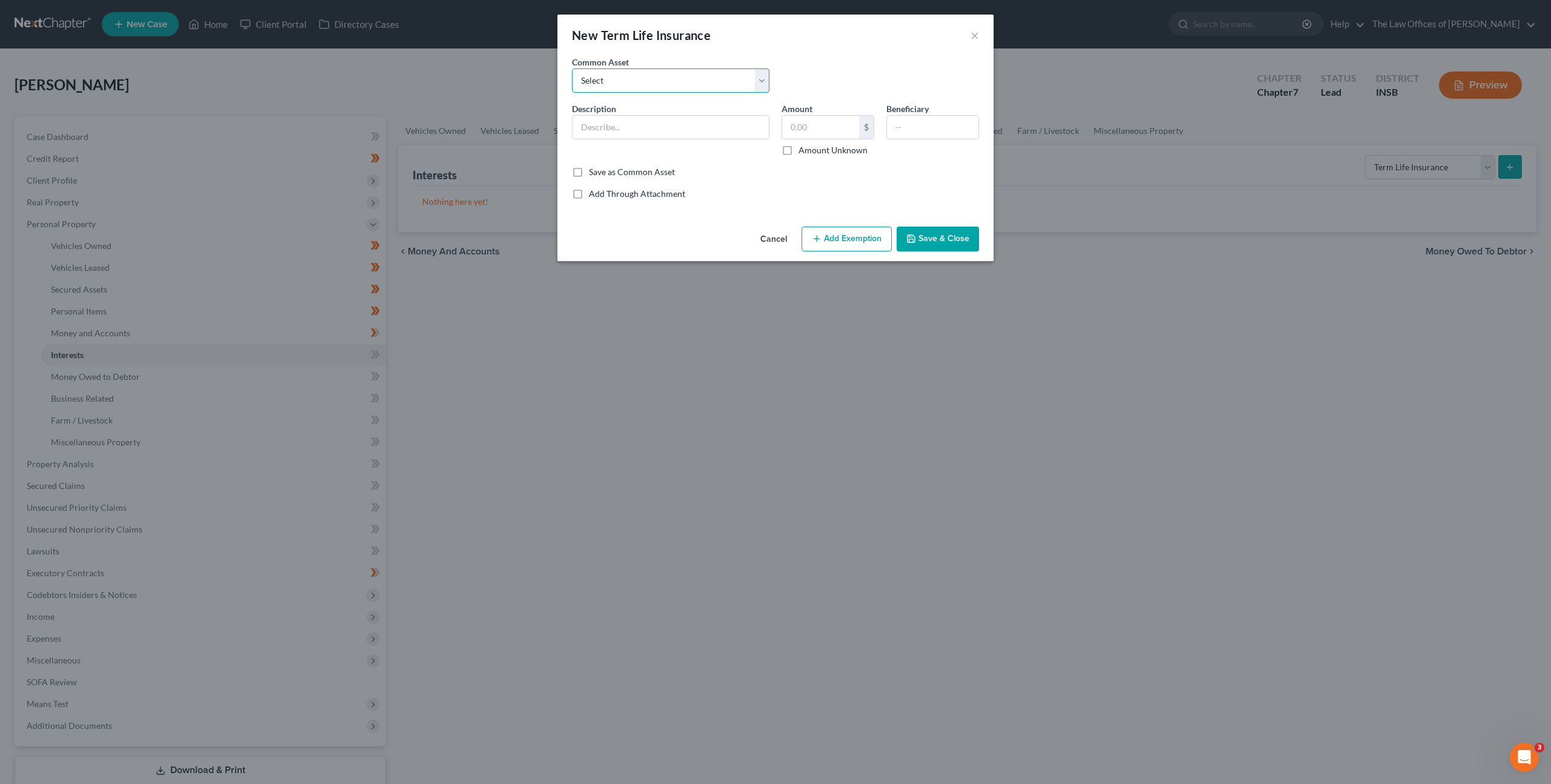
click at [703, 82] on select "Select $250,000.00 Term Life Insurance Policy Through State Farm" at bounding box center [670, 80] width 197 height 24
click at [572, 69] on select "Select $250,000.00 Term Life Insurance Policy Through State Farm" at bounding box center [670, 80] width 197 height 24
drag, startPoint x: 660, startPoint y: 129, endPoint x: 585, endPoint y: 121, distance: 75.4
click at [534, 126] on div "New Term Life Insurance × An exemption set must first be selected from the Fili…" at bounding box center [776, 392] width 1551 height 784
click at [596, 121] on input "$250,000.00 Term Life Insurance Policy Through State Farm" at bounding box center [671, 127] width 196 height 23
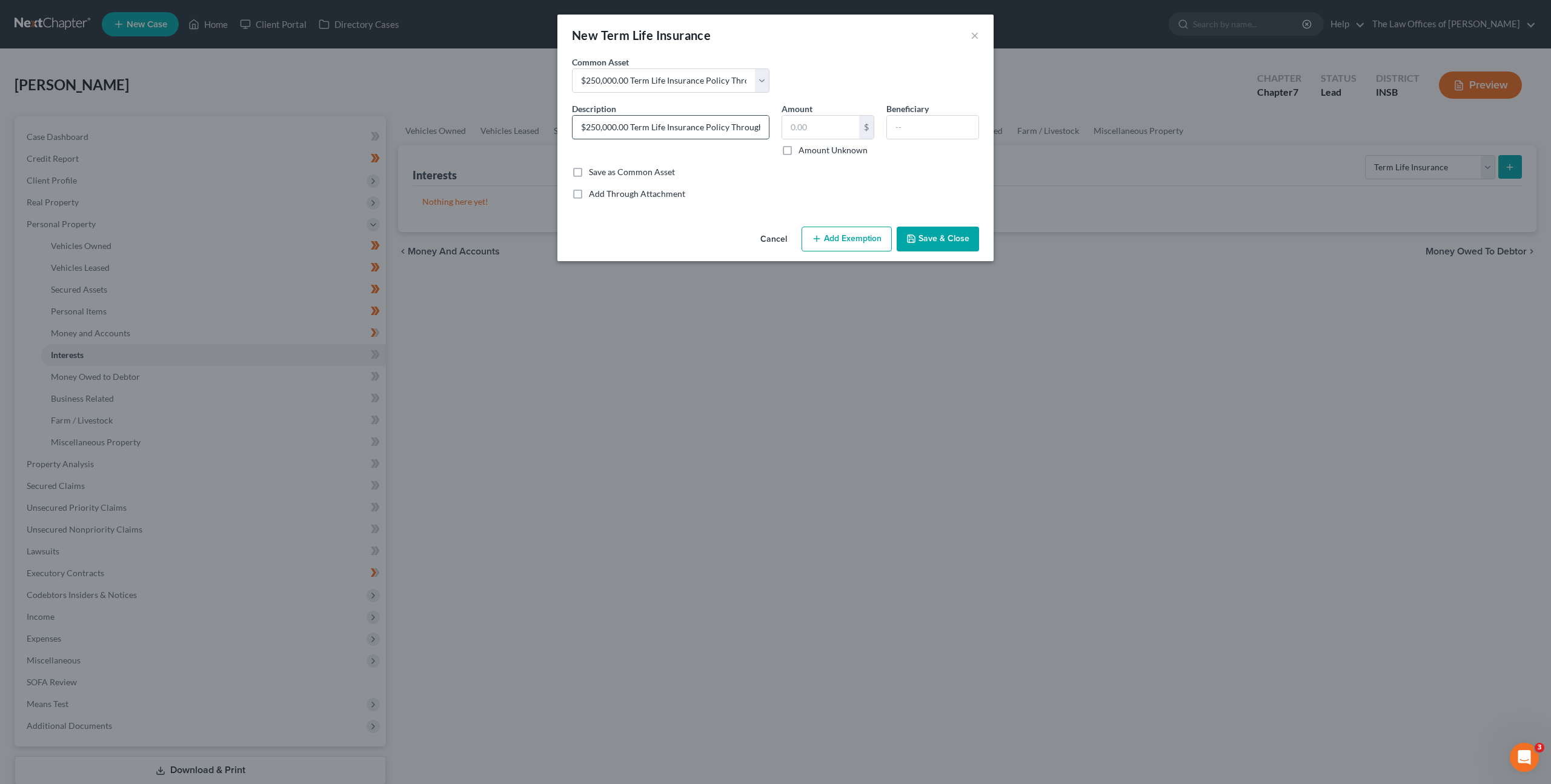
scroll to position [0, 42]
drag, startPoint x: 624, startPoint y: 127, endPoint x: 757, endPoint y: 124, distance: 133.0
click at [757, 124] on input "$250,000.00 Term Life Insurance Policy Through State Farm" at bounding box center [671, 127] width 196 height 23
drag, startPoint x: 758, startPoint y: 126, endPoint x: 720, endPoint y: 132, distance: 38.5
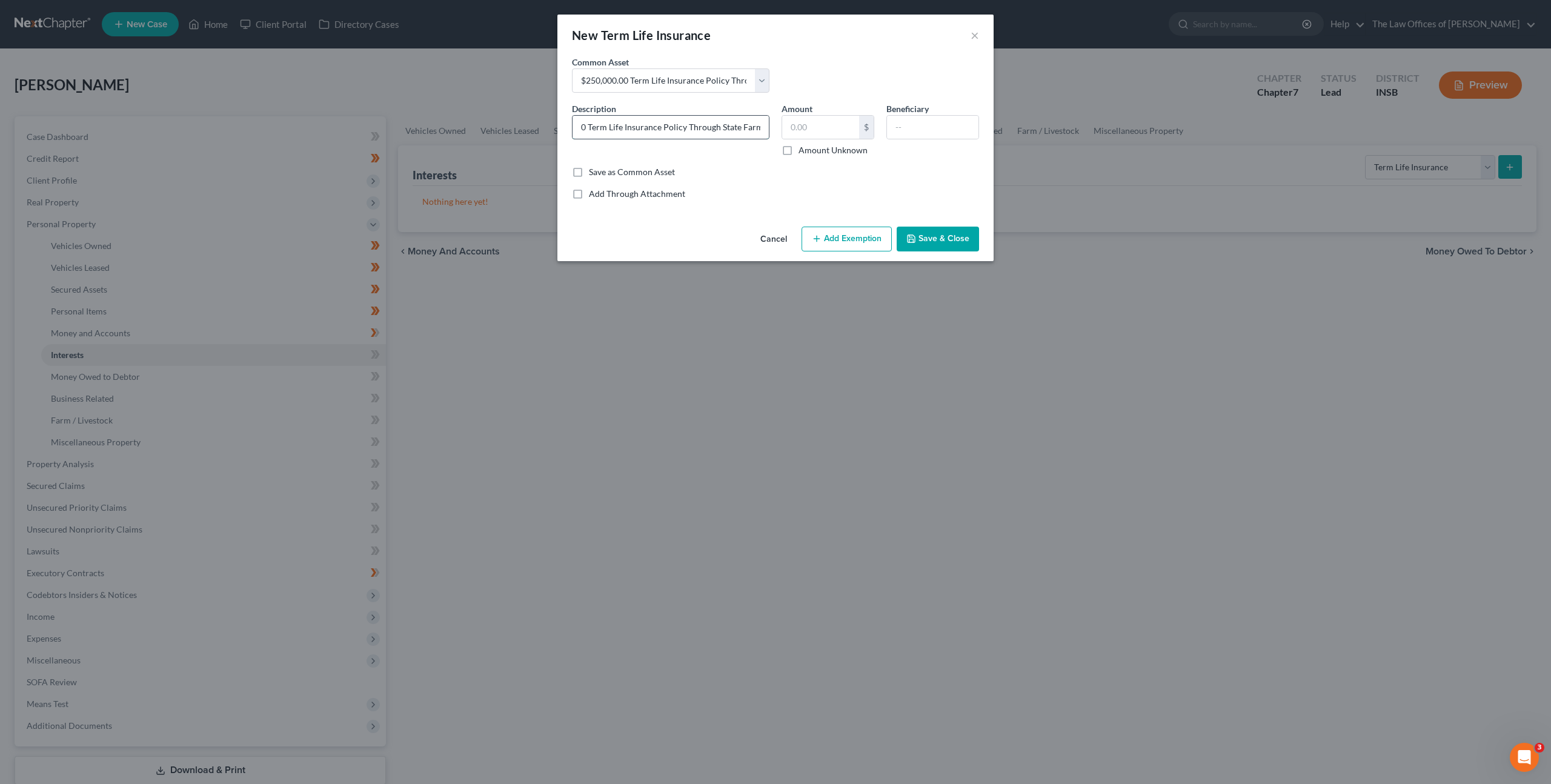
click at [720, 132] on input "$250,000.00 Term Life Insurance Policy Through State Farm" at bounding box center [671, 127] width 196 height 23
click at [721, 168] on div "Save as Common Asset" at bounding box center [776, 172] width 407 height 12
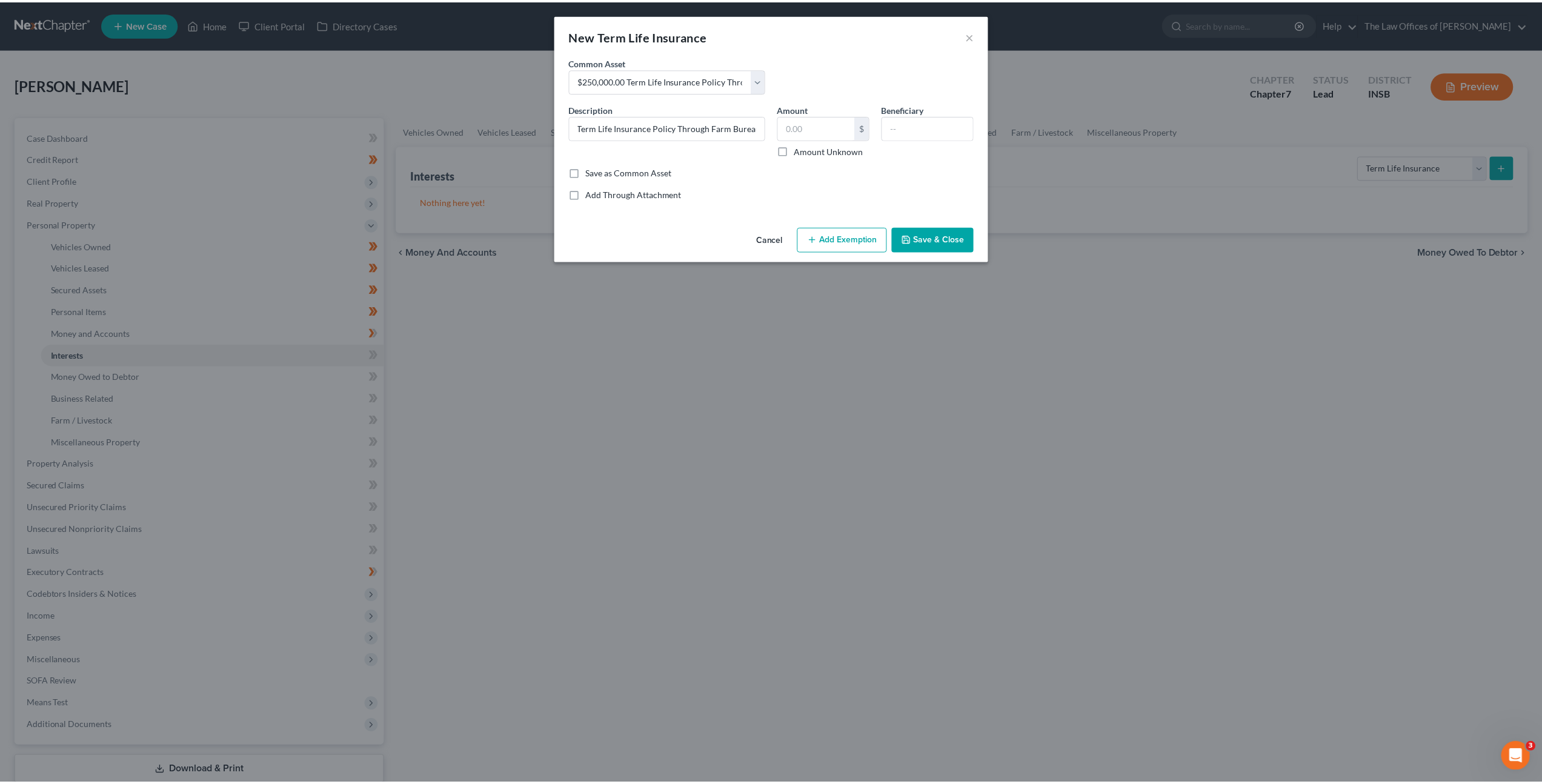
scroll to position [0, 0]
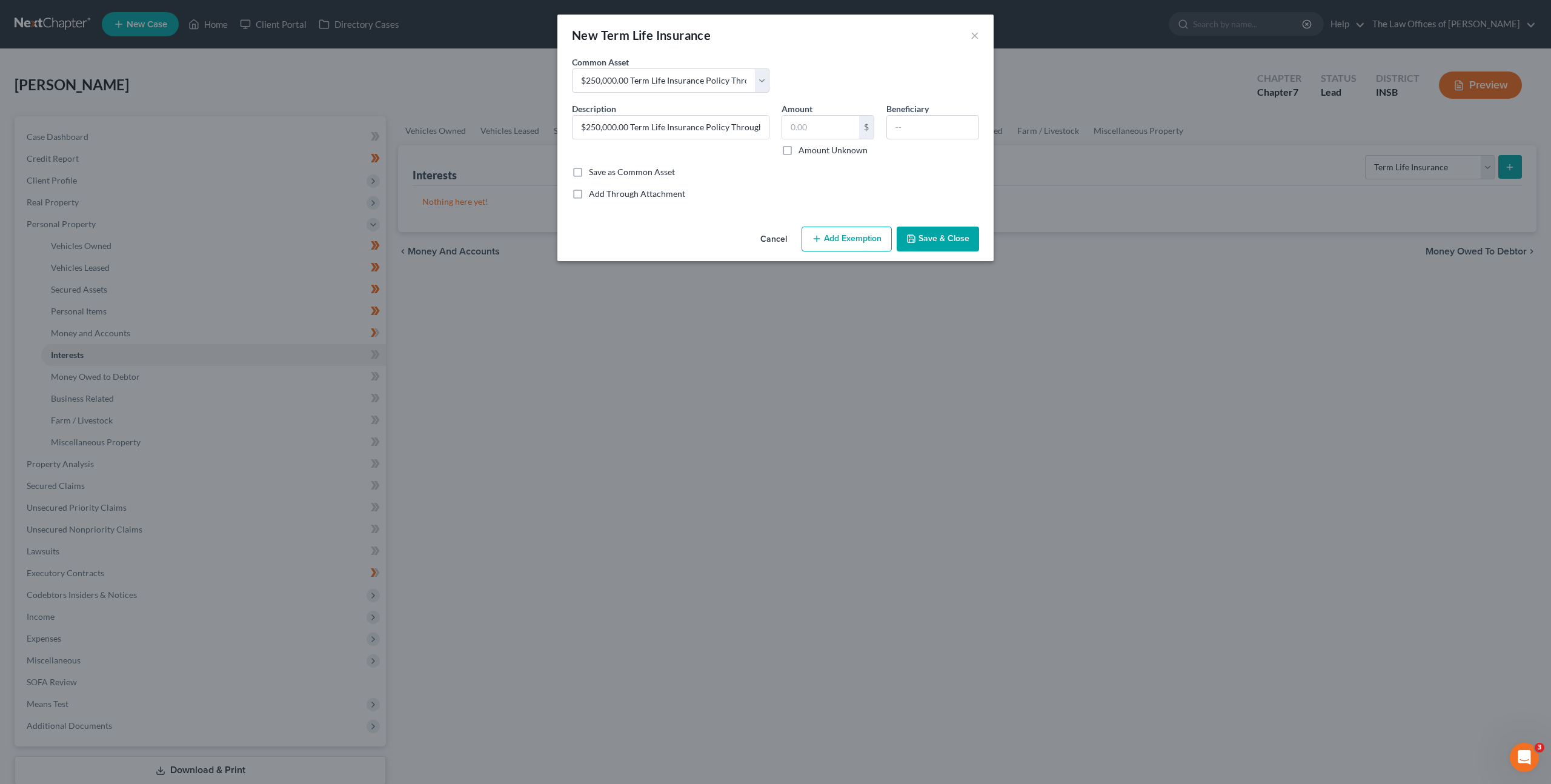
click at [955, 231] on button "Save & Close" at bounding box center [938, 239] width 83 height 26
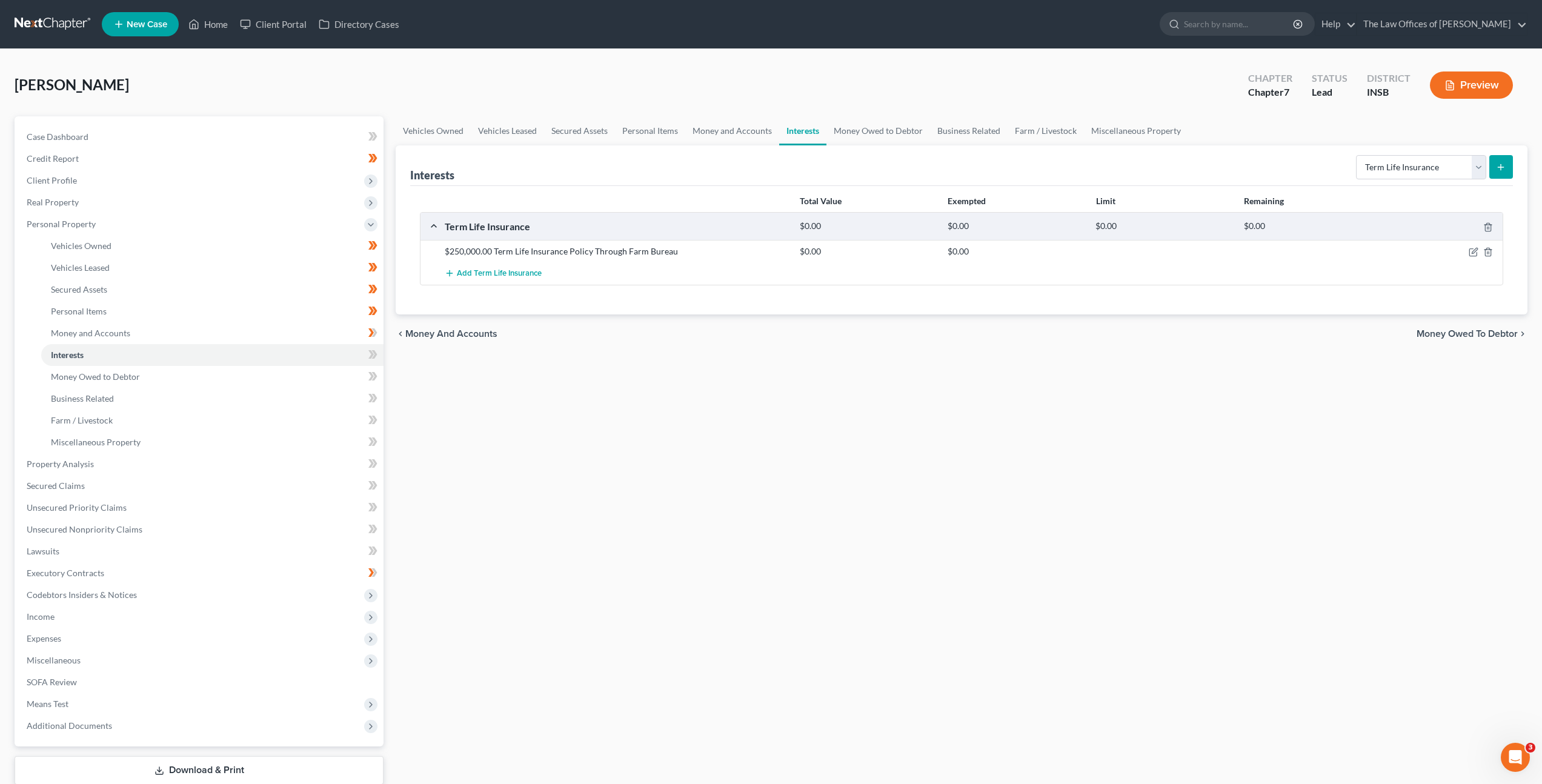
drag, startPoint x: 1348, startPoint y: 168, endPoint x: 1370, endPoint y: 165, distance: 22.2
click at [1349, 168] on div "Interests Select Interest Type 401K Annuity Bond Education IRA Government Bond …" at bounding box center [961, 166] width 1103 height 41
click at [1371, 165] on select "Select Interest Type 401K Annuity Bond Education IRA Government Bond Government…" at bounding box center [1421, 167] width 130 height 24
click at [376, 356] on icon at bounding box center [373, 354] width 9 height 15
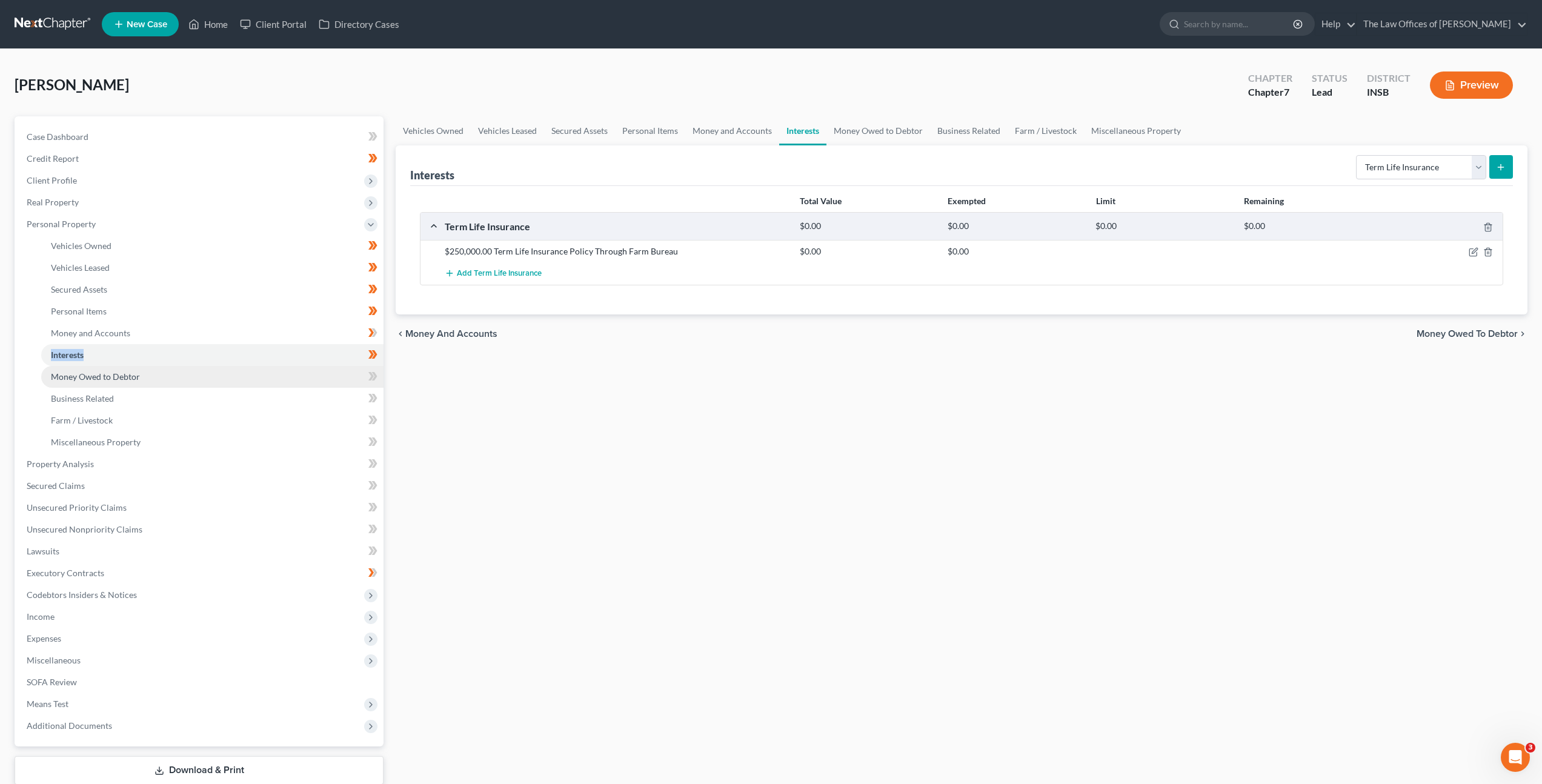
click at [339, 376] on link "Money Owed to Debtor" at bounding box center [212, 376] width 342 height 22
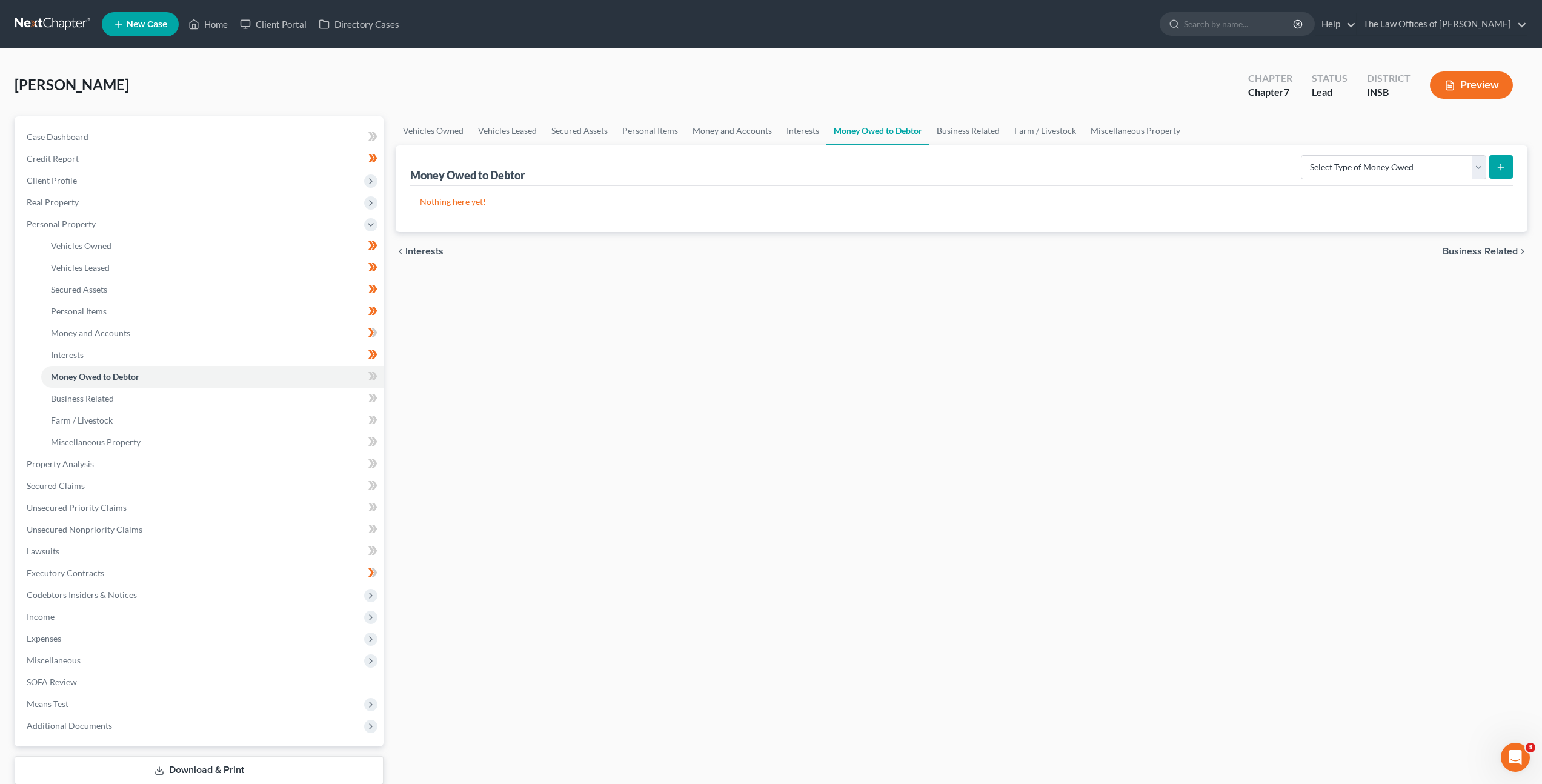
click at [953, 369] on div "Vehicles Owned Vehicles Leased Secured Assets Personal Items Money and Accounts…" at bounding box center [961, 466] width 1144 height 700
click at [1329, 161] on select "Select Type of Money Owed Accounts Receivable Alimony Child Support Claims Agai…" at bounding box center [1394, 167] width 186 height 24
click at [1399, 162] on select "Select Type of Money Owed Accounts Receivable Alimony Child Support Claims Agai…" at bounding box center [1394, 167] width 186 height 24
click at [369, 376] on icon at bounding box center [373, 376] width 9 height 15
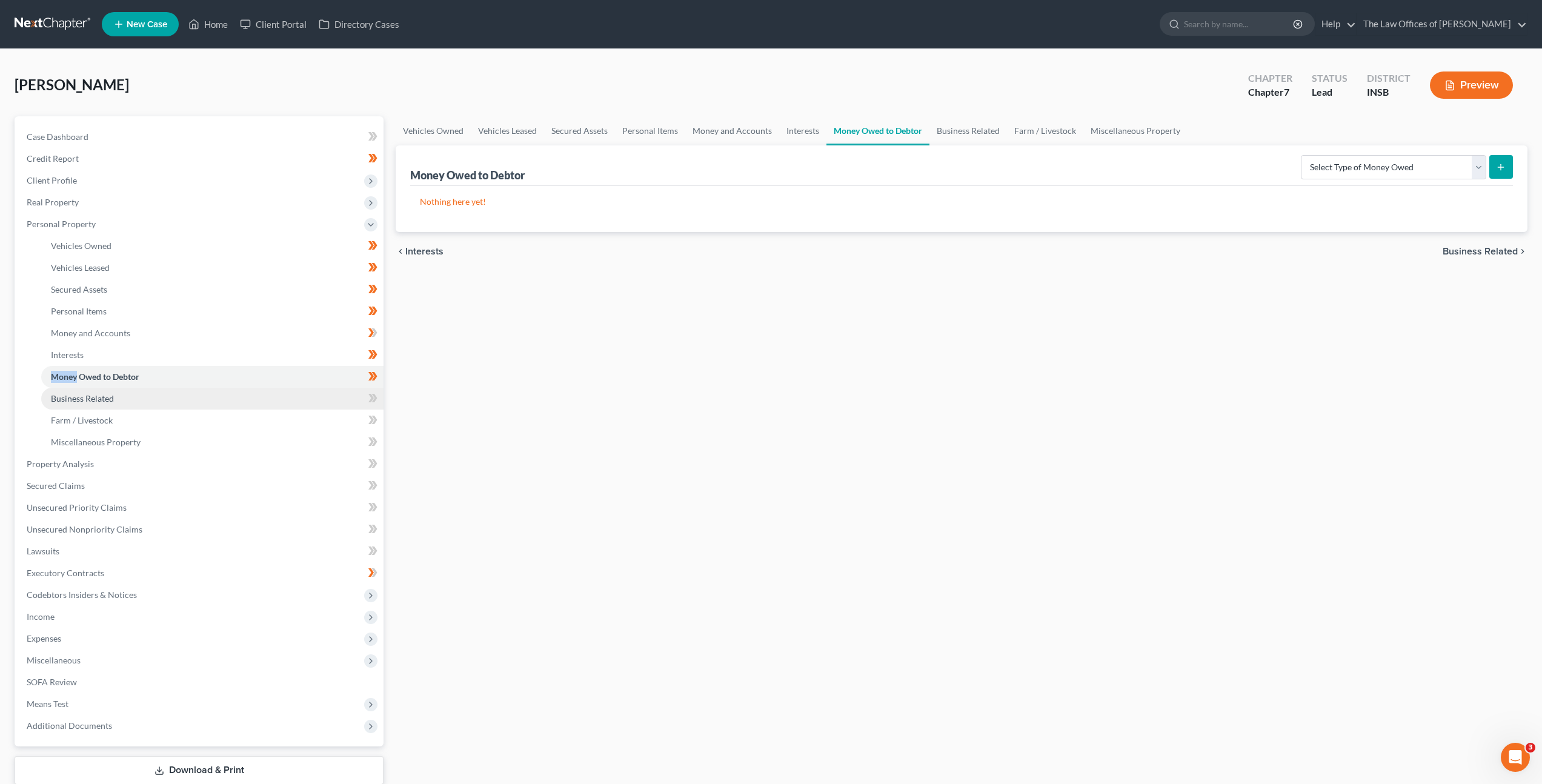
click at [340, 393] on link "Business Related" at bounding box center [212, 398] width 342 height 22
drag, startPoint x: 663, startPoint y: 420, endPoint x: 972, endPoint y: 256, distance: 349.8
click at [670, 415] on div "Vehicles Owned Vehicles Leased Secured Assets Personal Items Money and Accounts…" at bounding box center [961, 466] width 1144 height 700
click at [1382, 161] on select "Select Type Customer Lists Franchises Inventory Licenses Machinery Office Equip…" at bounding box center [1388, 167] width 196 height 24
click at [1340, 170] on select "Select Type Customer Lists Franchises Inventory Licenses Machinery Office Equip…" at bounding box center [1388, 167] width 196 height 24
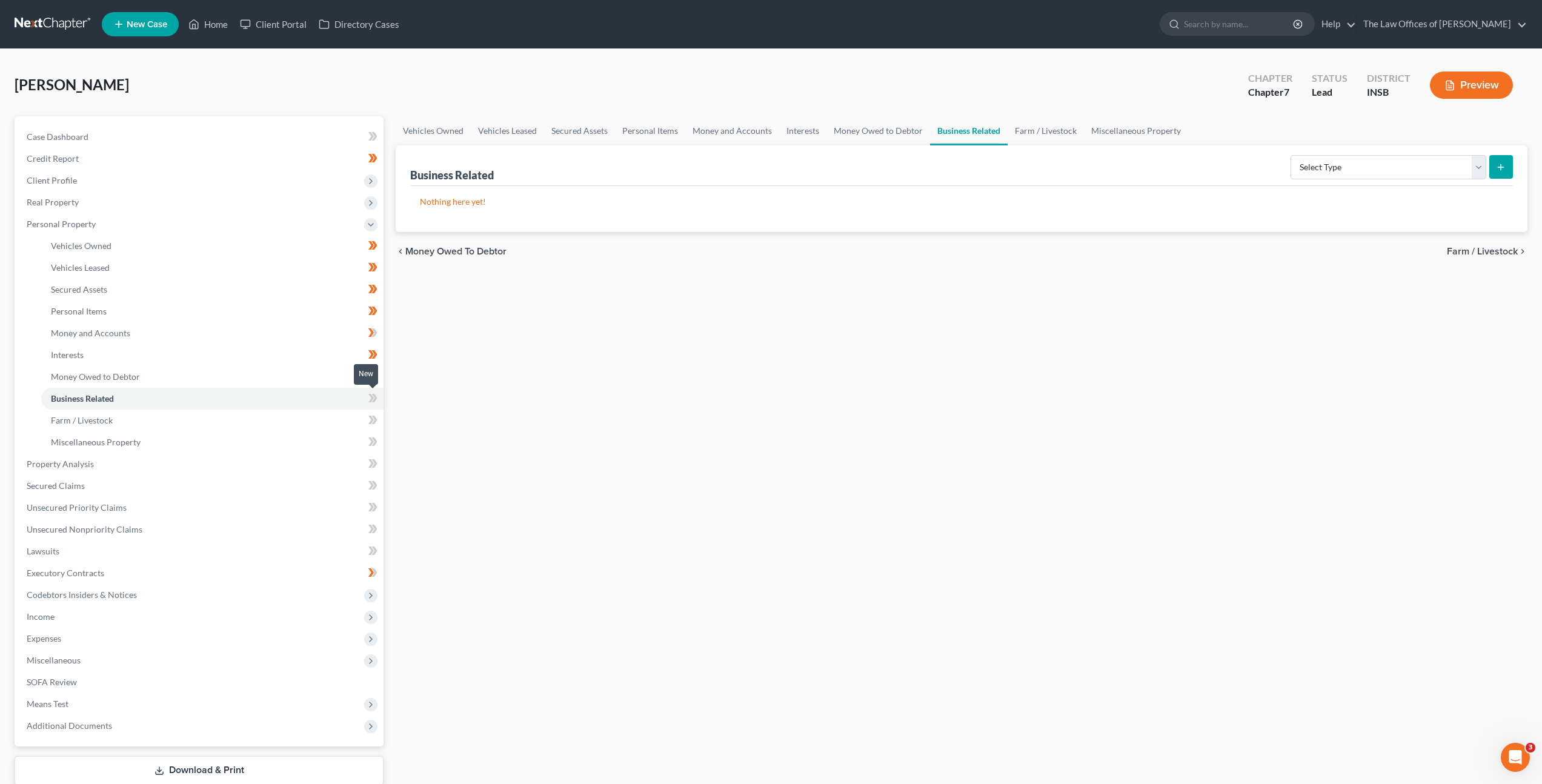
click at [380, 394] on span at bounding box center [373, 399] width 21 height 18
click at [1436, 161] on select "Select Type Customer Lists Franchises Inventory Licenses Machinery Office Equip…" at bounding box center [1388, 167] width 196 height 24
click at [234, 423] on link "Farm / Livestock" at bounding box center [212, 420] width 342 height 22
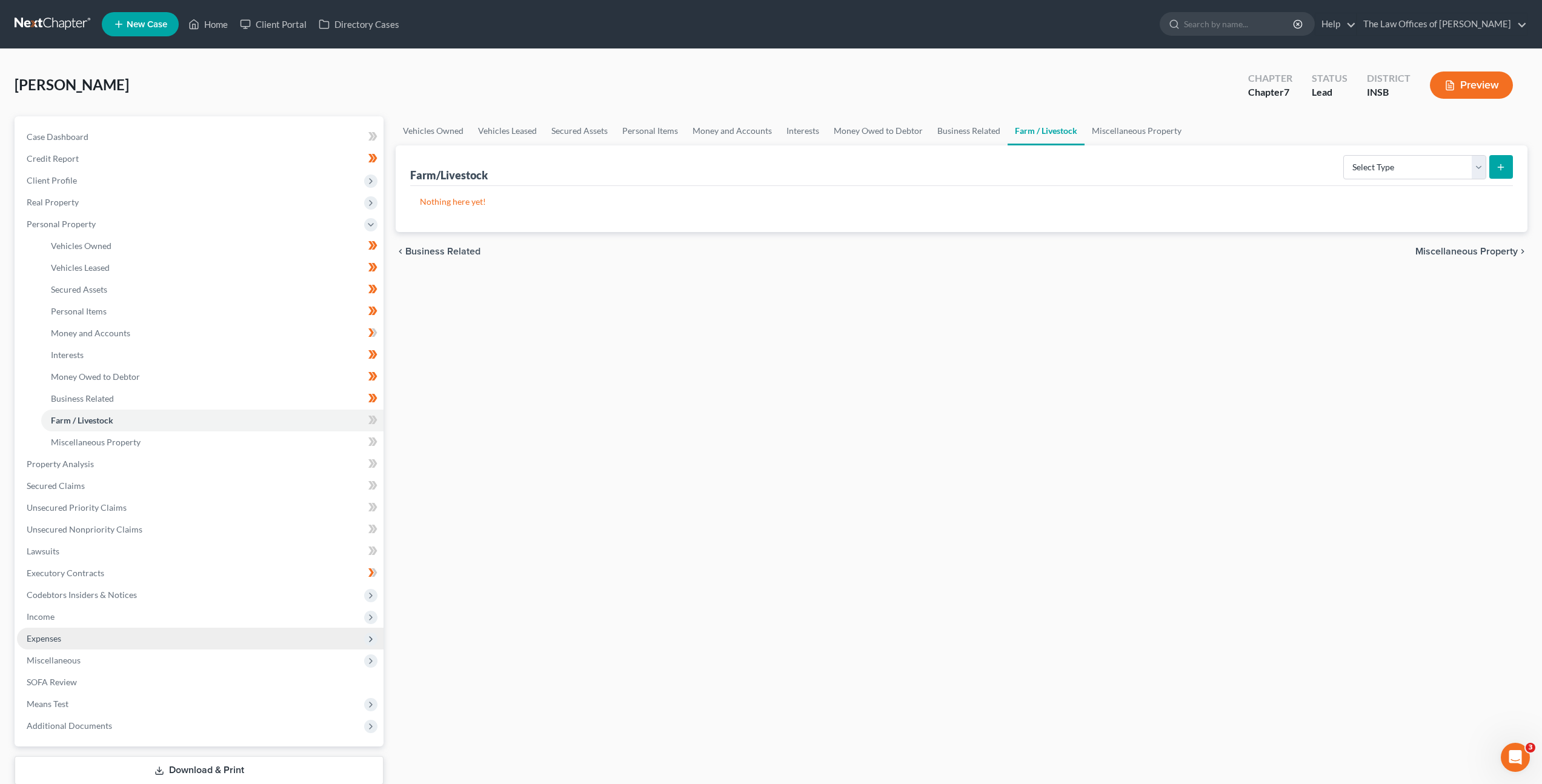
click at [232, 637] on span "Expenses" at bounding box center [200, 638] width 366 height 22
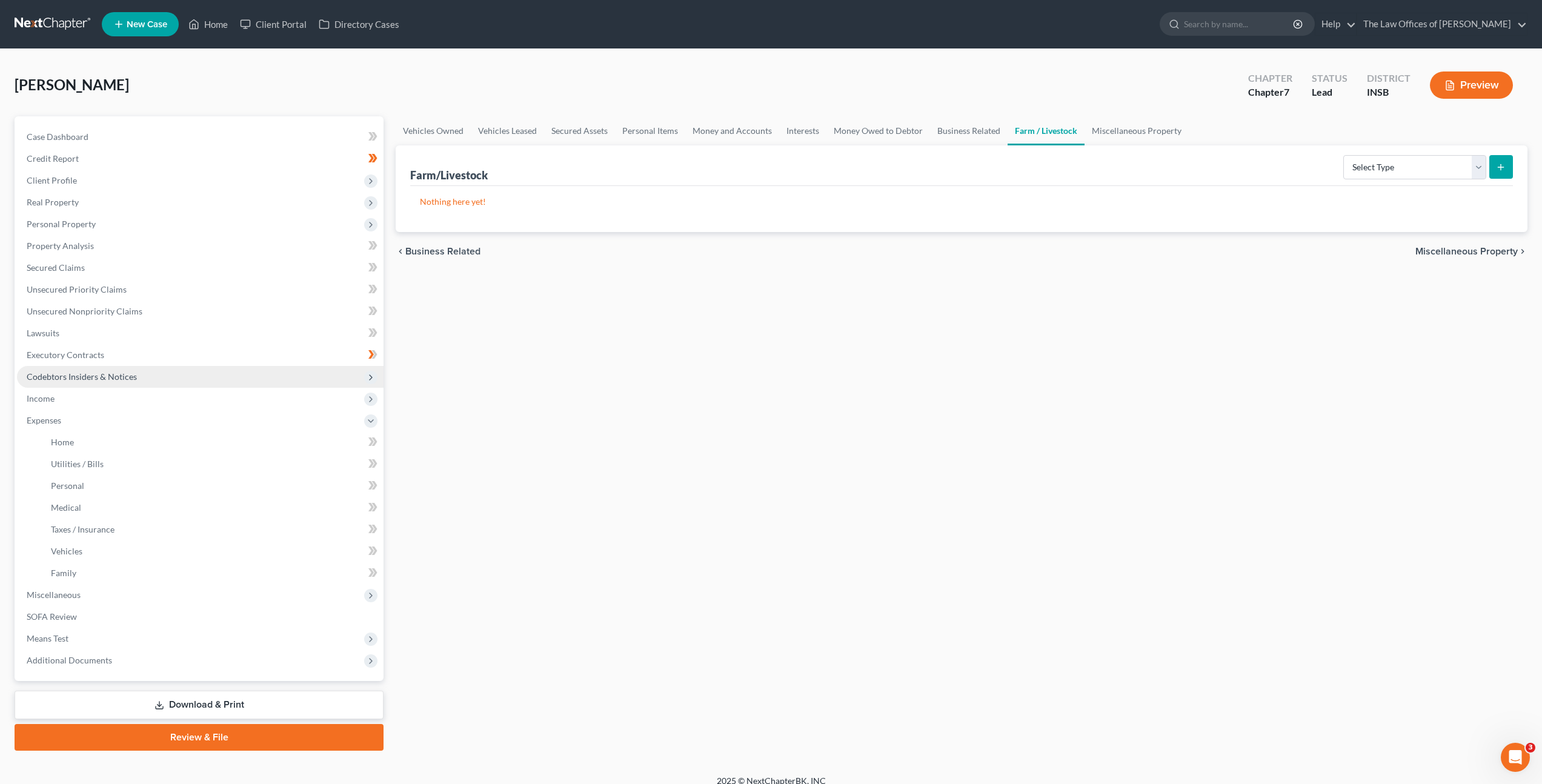
click at [214, 385] on span "Codebtors Insiders & Notices" at bounding box center [200, 376] width 366 height 22
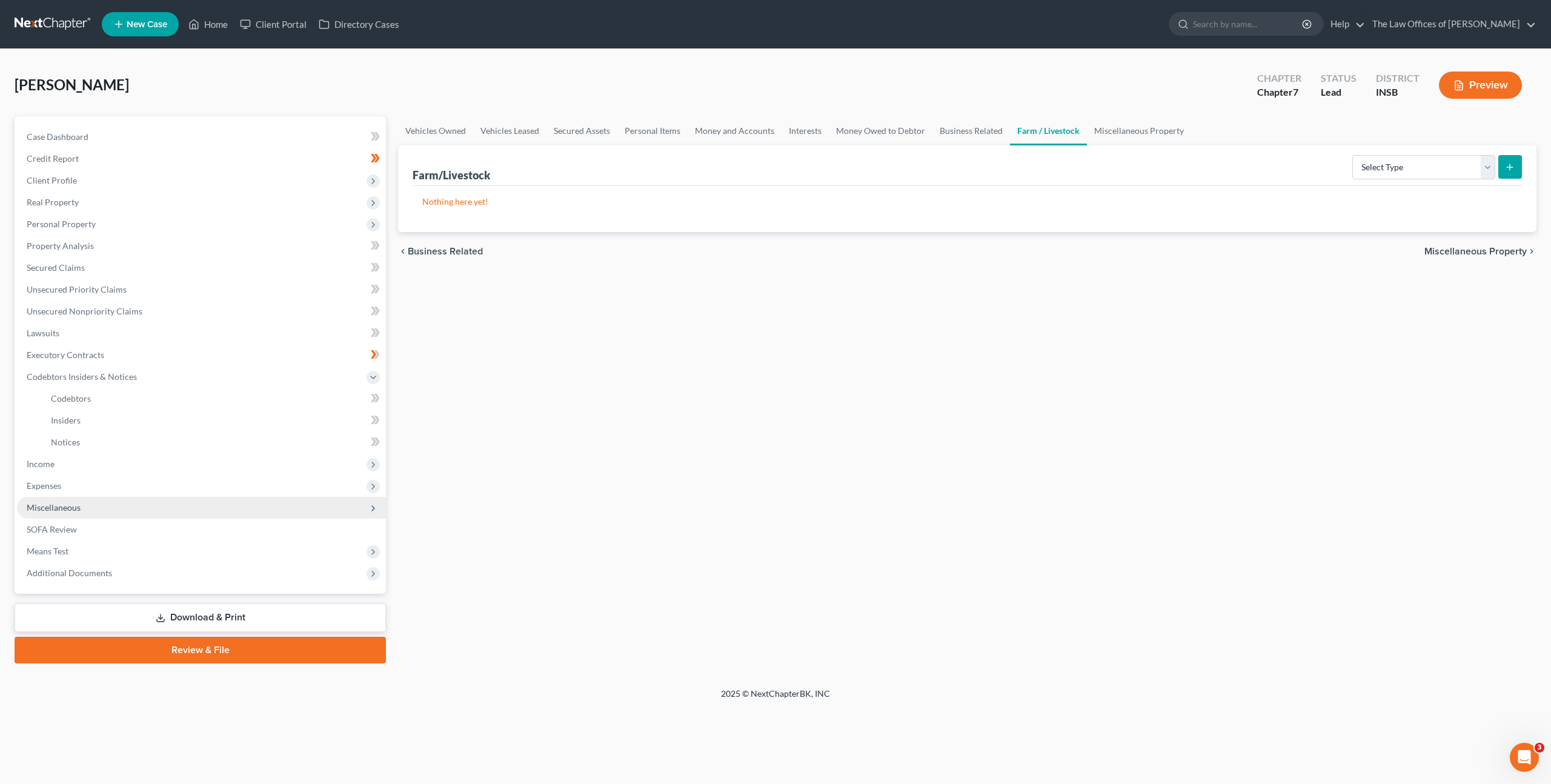
click at [154, 504] on span "Miscellaneous" at bounding box center [201, 507] width 369 height 22
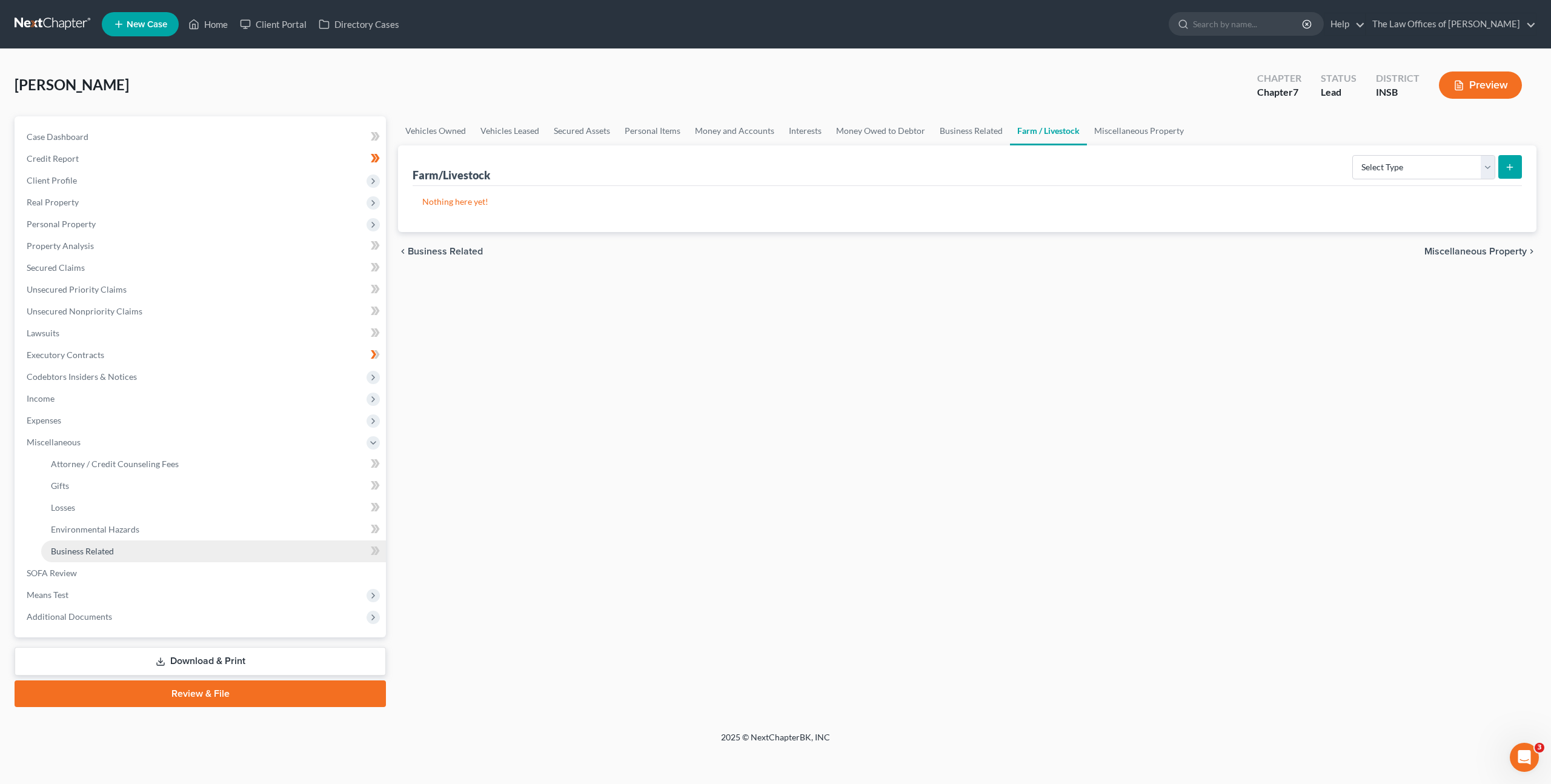
click at [205, 556] on link "Business Related" at bounding box center [214, 551] width 344 height 22
click at [1456, 172] on button "New Business" at bounding box center [1475, 166] width 83 height 23
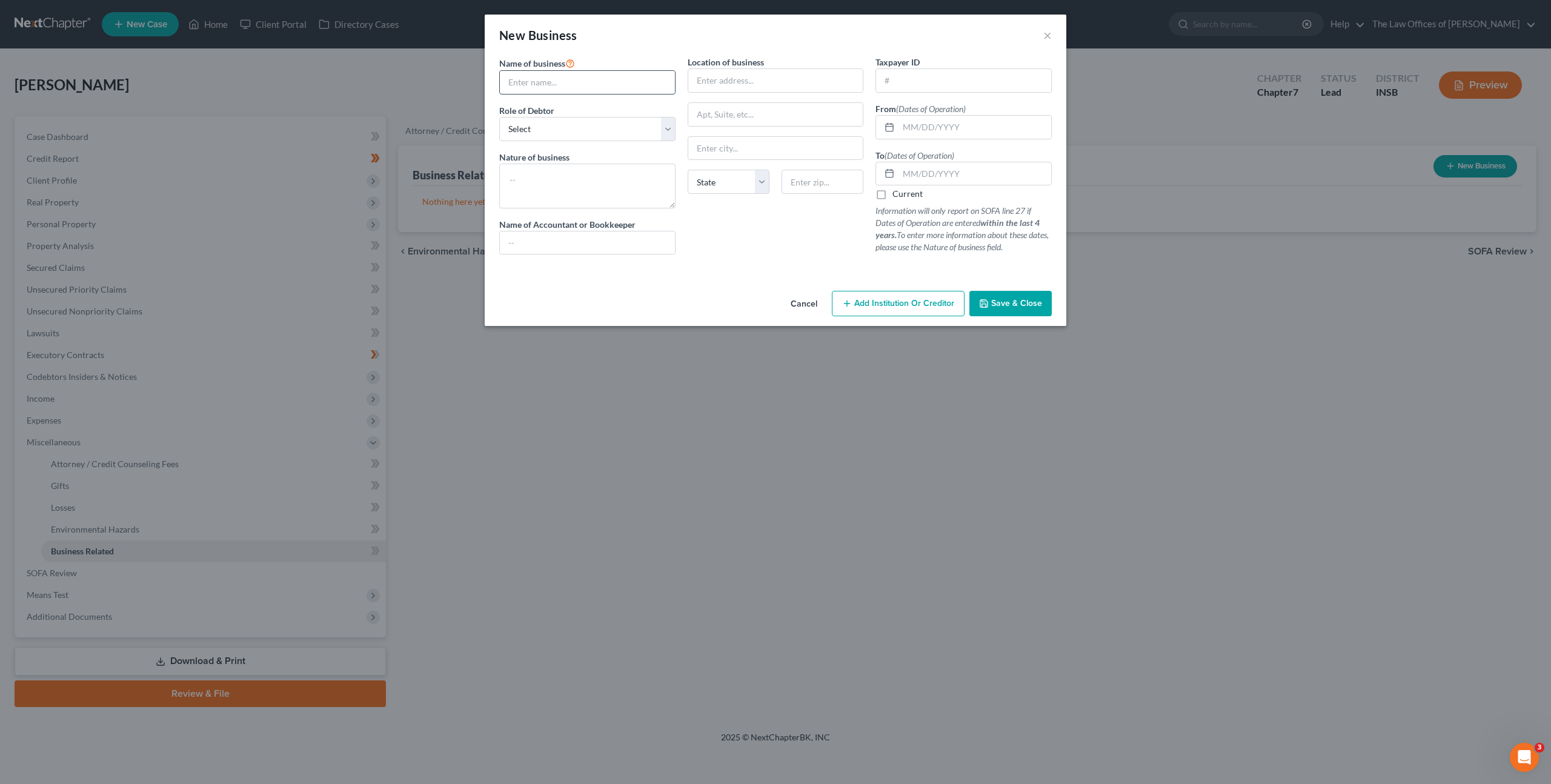
click at [552, 71] on input "text" at bounding box center [587, 83] width 175 height 23
click at [571, 80] on input "text" at bounding box center [587, 83] width 175 height 23
click at [537, 137] on select "Select A member of a limited liability company (LLC) or limited liability partn…" at bounding box center [587, 129] width 176 height 24
click at [499, 117] on select "Select A member of a limited liability company (LLC) or limited liability partn…" at bounding box center [587, 129] width 176 height 24
click at [579, 135] on select "Select A member of a limited liability company (LLC) or limited liability partn…" at bounding box center [587, 129] width 176 height 24
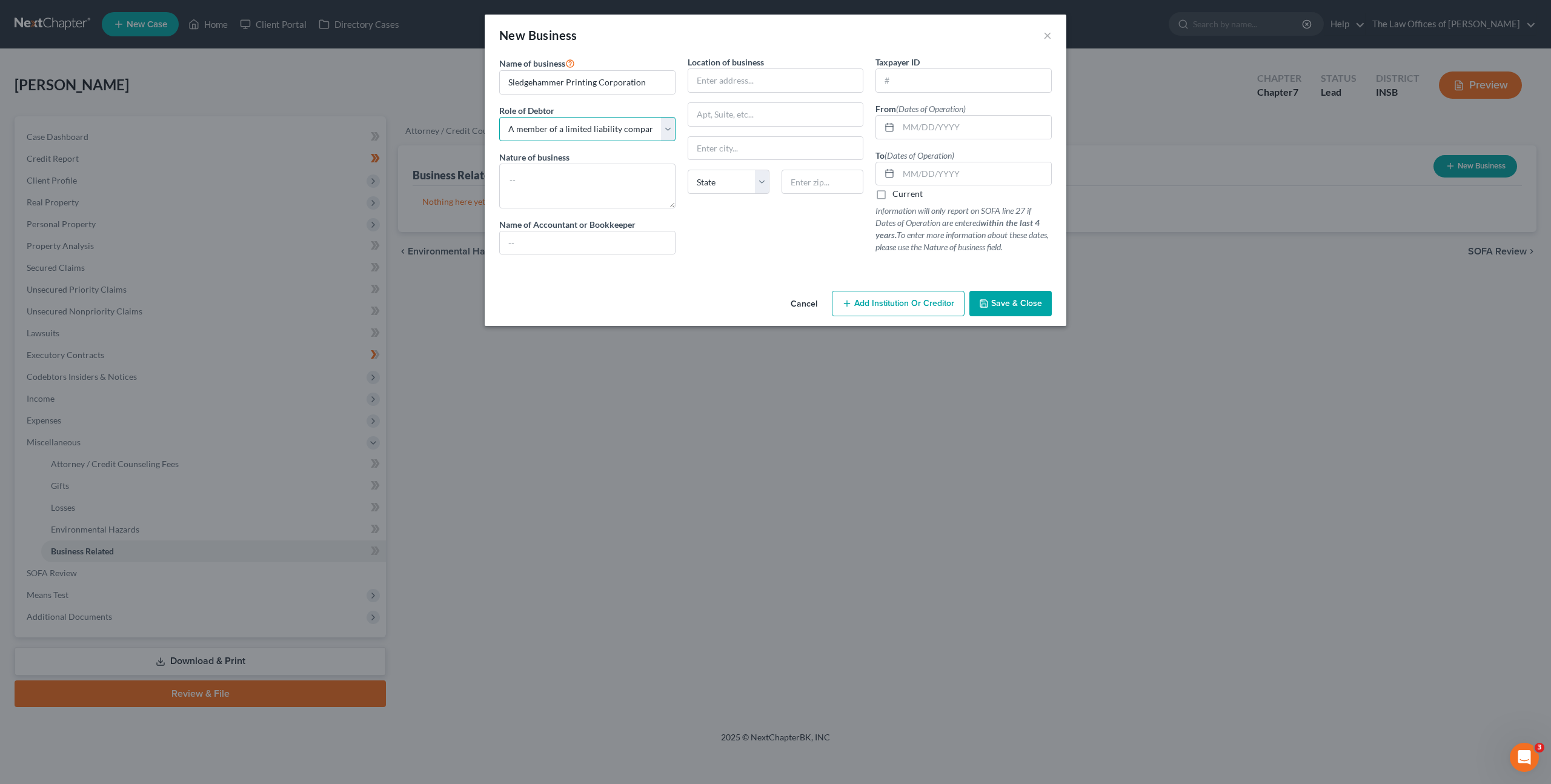
click at [499, 117] on select "Select A member of a limited liability company (LLC) or limited liability partn…" at bounding box center [587, 129] width 176 height 24
click at [570, 173] on textarea at bounding box center [587, 186] width 176 height 45
click at [750, 91] on div at bounding box center [776, 80] width 176 height 24
click at [754, 83] on input "text" at bounding box center [776, 81] width 175 height 23
click at [934, 93] on div "Taxpayer ID From (Dates of Operation) To (Dates of Operation) Current Informati…" at bounding box center [963, 160] width 189 height 208
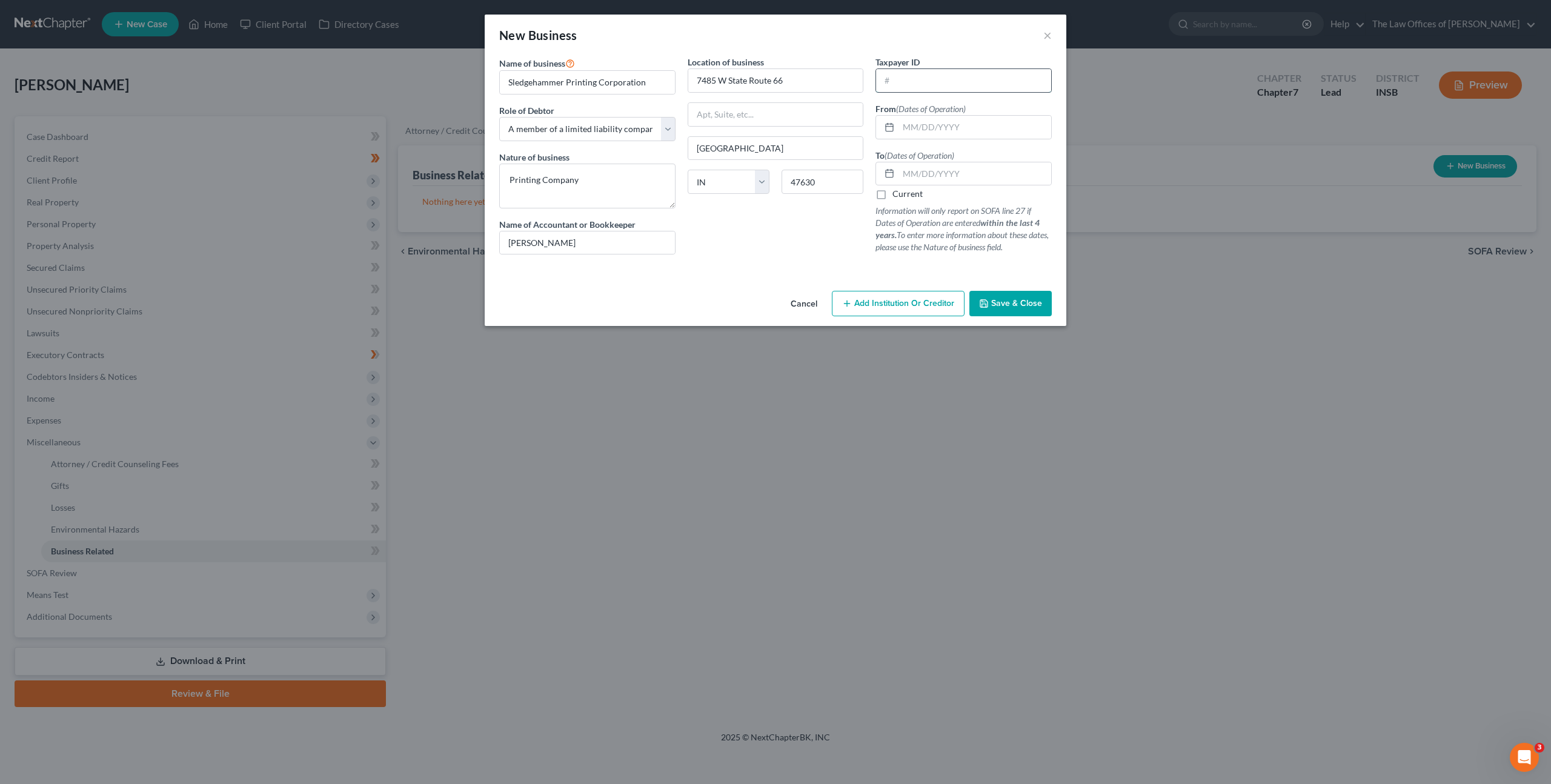
click at [932, 80] on input "text" at bounding box center [963, 81] width 175 height 23
click at [934, 83] on input "text" at bounding box center [963, 81] width 175 height 23
click at [931, 135] on input "text" at bounding box center [975, 127] width 153 height 23
click at [825, 235] on div "Location of business 7485 W State Route 66 [GEOGRAPHIC_DATA] [US_STATE][GEOGRAP…" at bounding box center [776, 160] width 189 height 208
click at [936, 129] on input "text" at bounding box center [975, 127] width 153 height 23
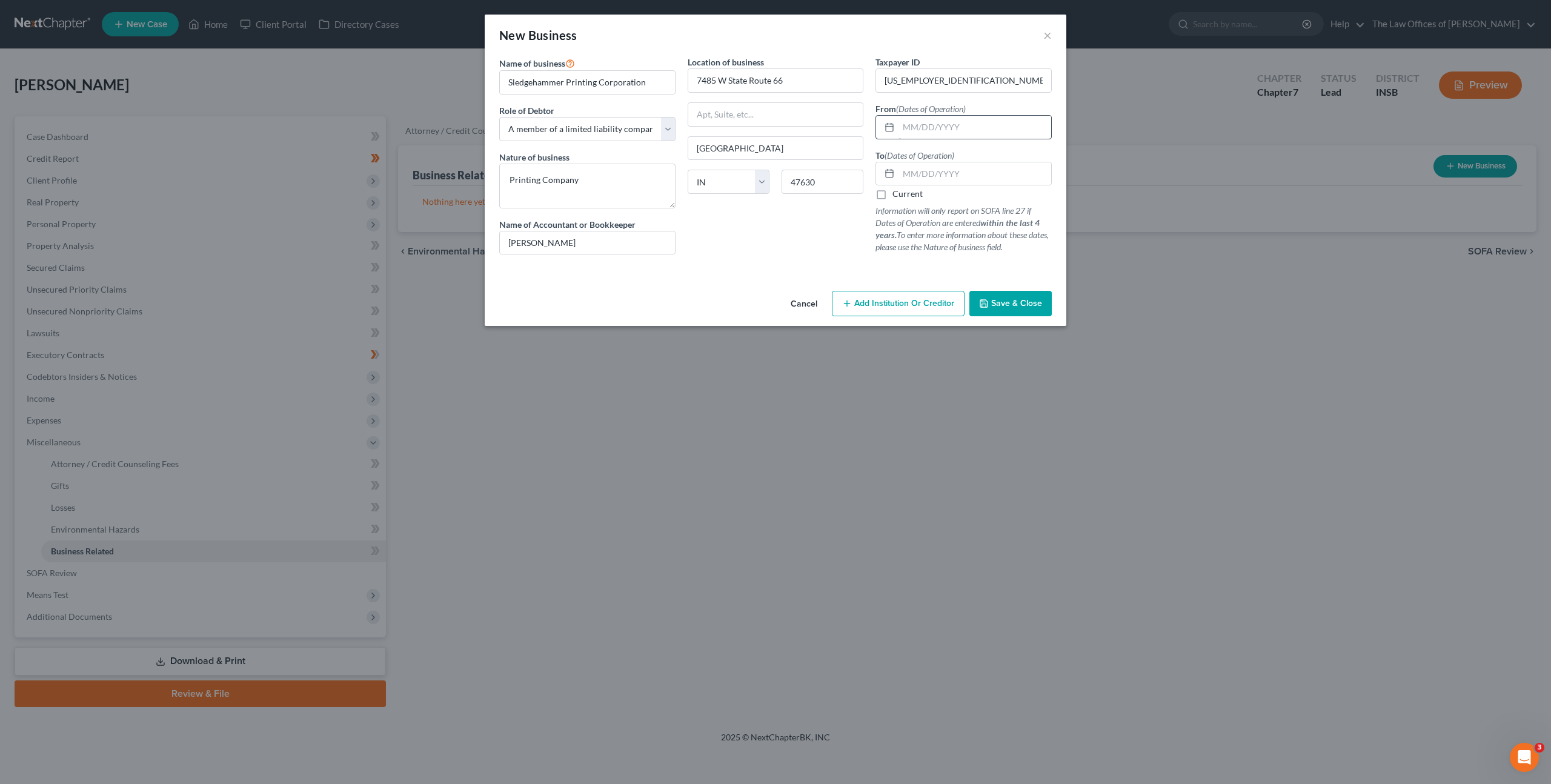
drag, startPoint x: 910, startPoint y: 142, endPoint x: 917, endPoint y: 134, distance: 10.6
click at [910, 141] on div "Taxpayer ID [US_EMPLOYER_IDENTIFICATION_NUMBER] From (Dates of Operation) To (D…" at bounding box center [963, 160] width 189 height 208
click at [919, 129] on input "text" at bounding box center [975, 127] width 153 height 23
click at [883, 166] on div at bounding box center [887, 174] width 23 height 23
click at [907, 170] on input "text" at bounding box center [975, 174] width 153 height 23
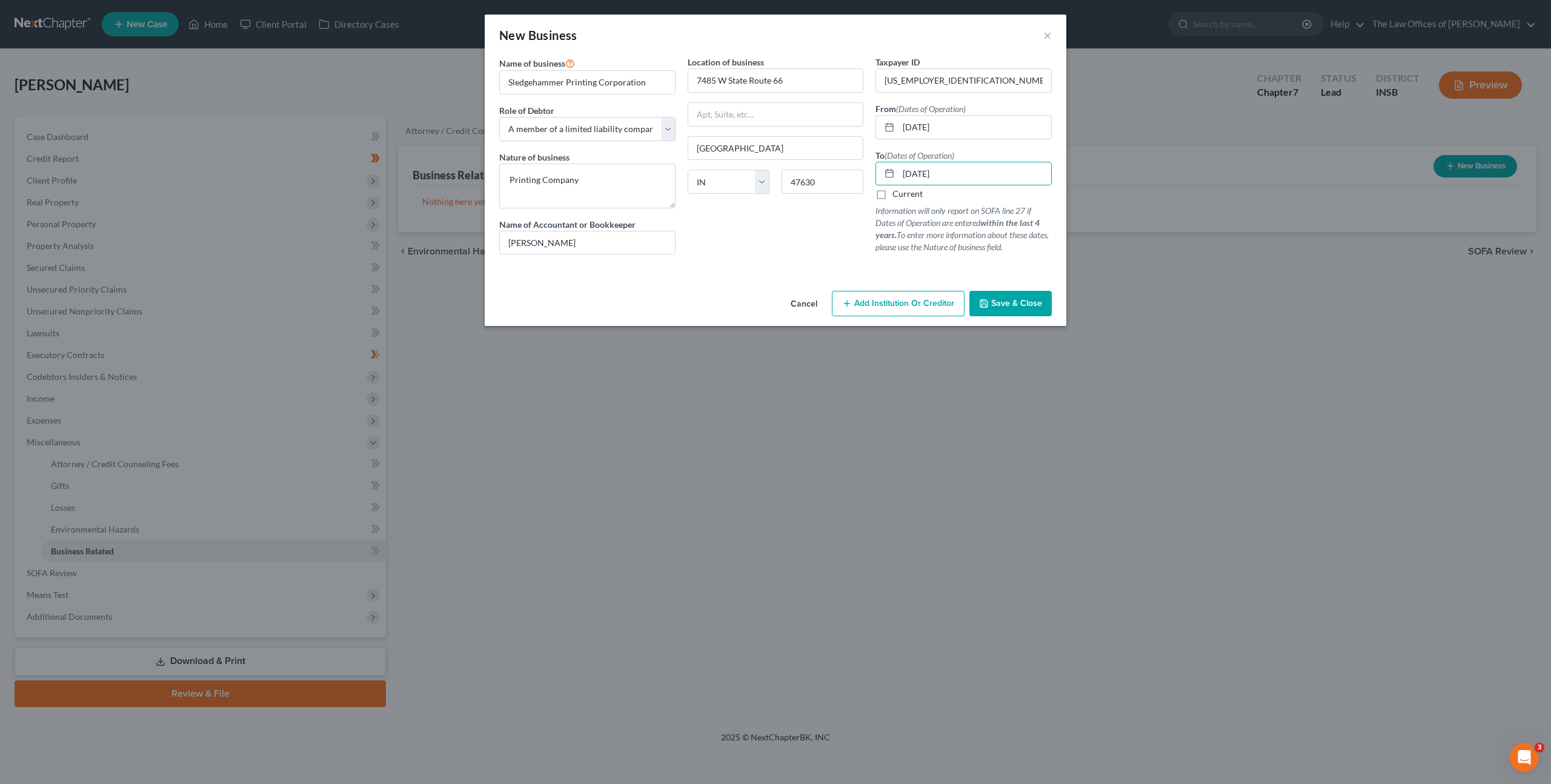
click at [776, 248] on div "Location of business 7485 W State Route 66 [GEOGRAPHIC_DATA] [US_STATE][GEOGRAP…" at bounding box center [776, 160] width 189 height 208
click at [980, 178] on input "[DATE]" at bounding box center [975, 174] width 153 height 23
drag, startPoint x: 840, startPoint y: 167, endPoint x: 820, endPoint y: 166, distance: 20.0
click at [820, 166] on div "Name of business * Sledgehammer Printing Corporation Role of Debtor * Select A …" at bounding box center [776, 165] width 564 height 218
click at [826, 255] on div "Location of business 7485 W State Route 66 [GEOGRAPHIC_DATA] [US_STATE][GEOGRAP…" at bounding box center [776, 160] width 189 height 208
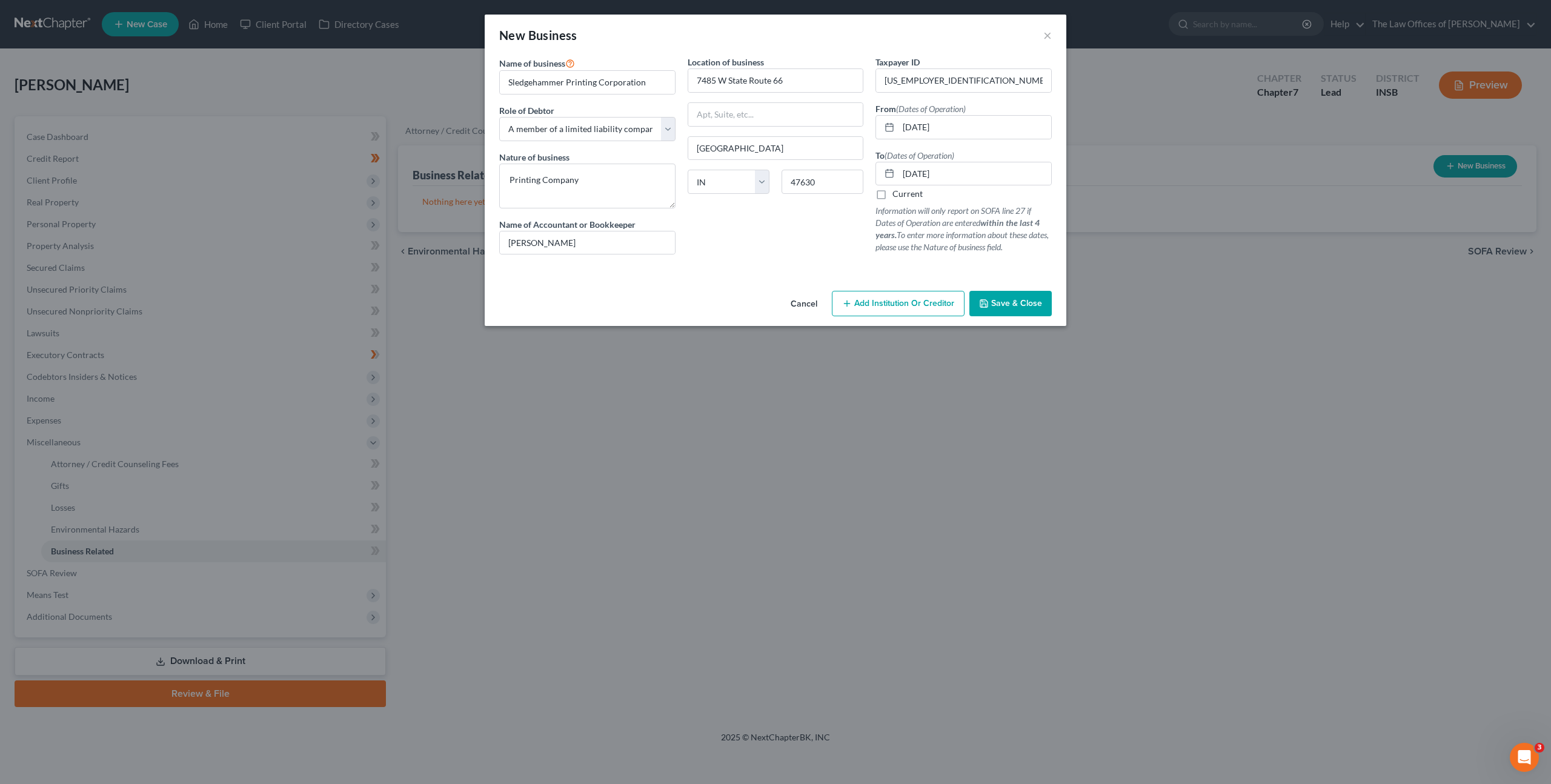
click at [987, 298] on icon "button" at bounding box center [984, 303] width 9 height 9
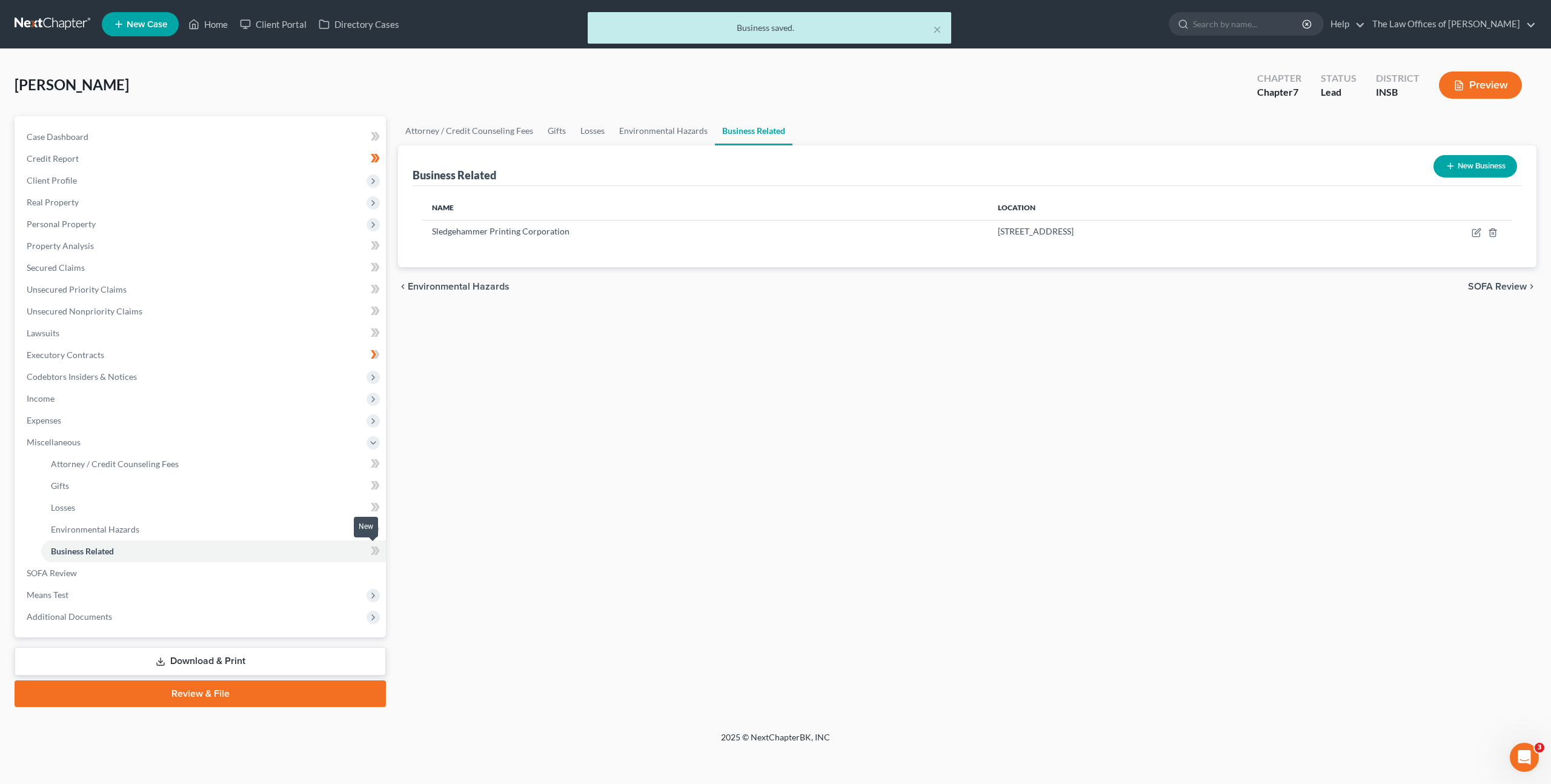
click at [375, 548] on icon at bounding box center [376, 550] width 5 height 9
drag, startPoint x: 577, startPoint y: 401, endPoint x: 607, endPoint y: 289, distance: 115.9
click at [578, 396] on div "Attorney / Credit Counseling Fees Gifts Losses Environmental Hazards Business R…" at bounding box center [967, 411] width 1150 height 591
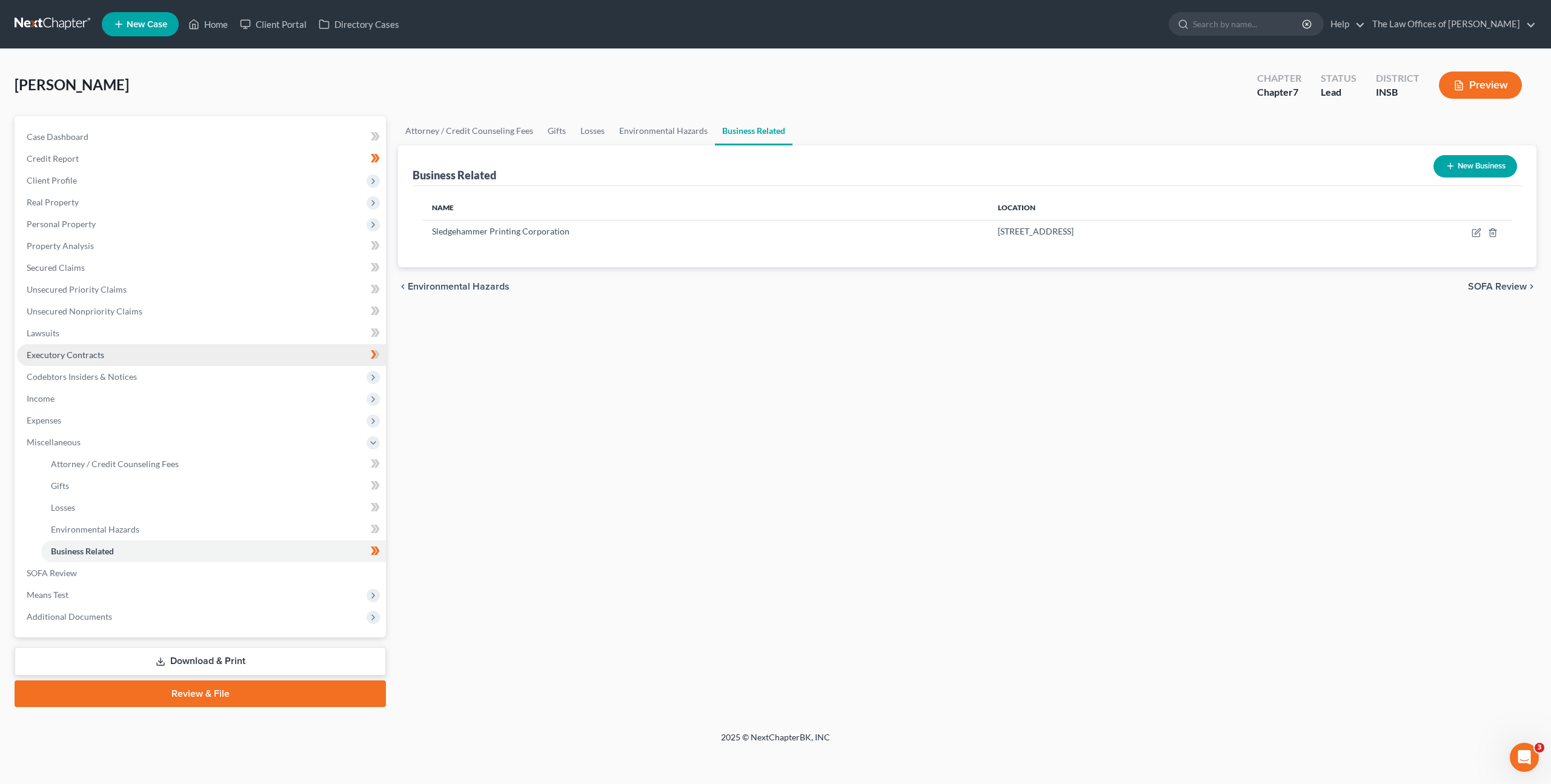
click at [224, 345] on link "Executory Contracts" at bounding box center [201, 355] width 369 height 22
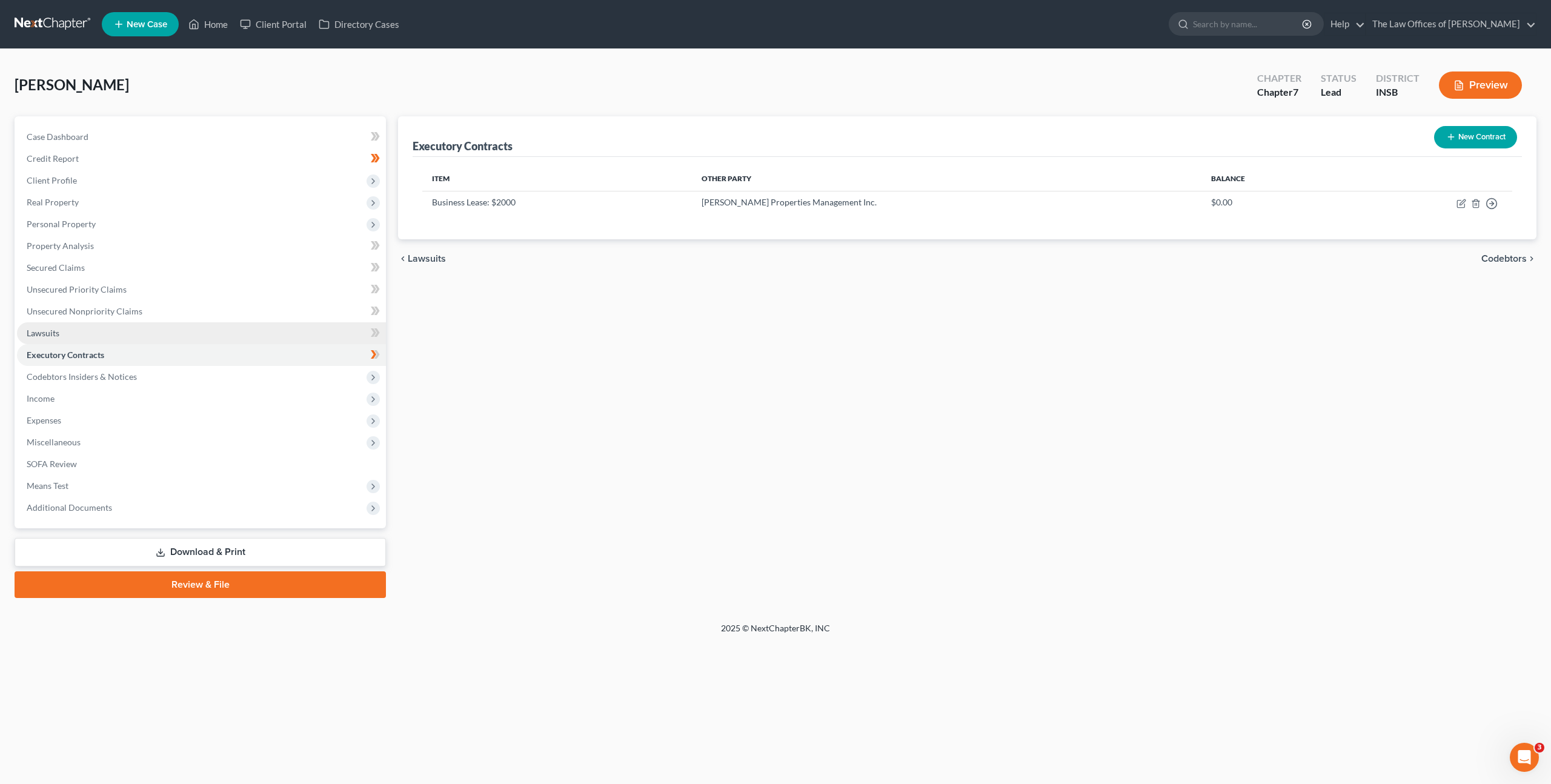
click at [225, 325] on link "Lawsuits" at bounding box center [201, 334] width 369 height 22
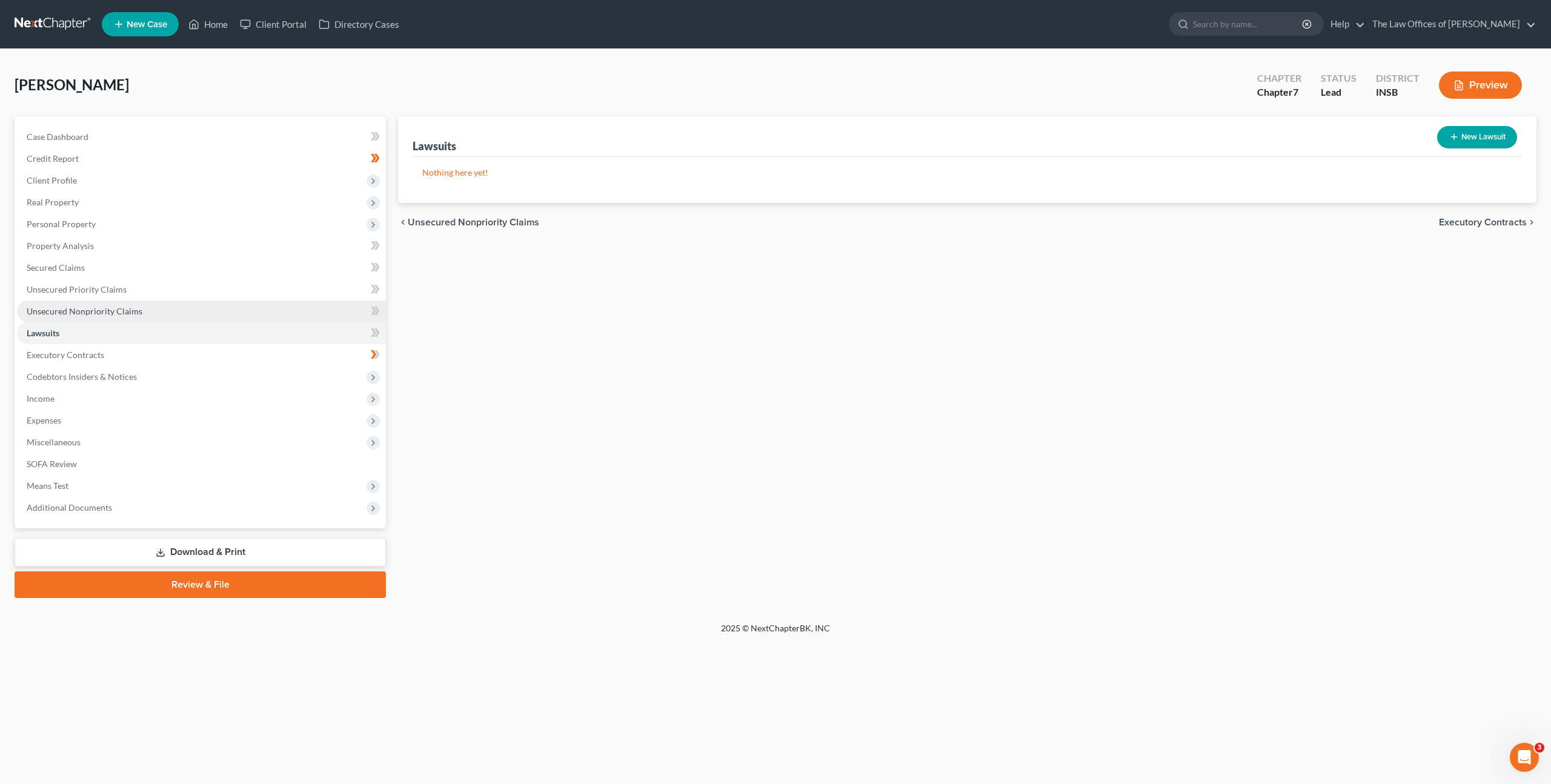
click at [230, 313] on link "Unsecured Nonpriority Claims" at bounding box center [201, 312] width 369 height 22
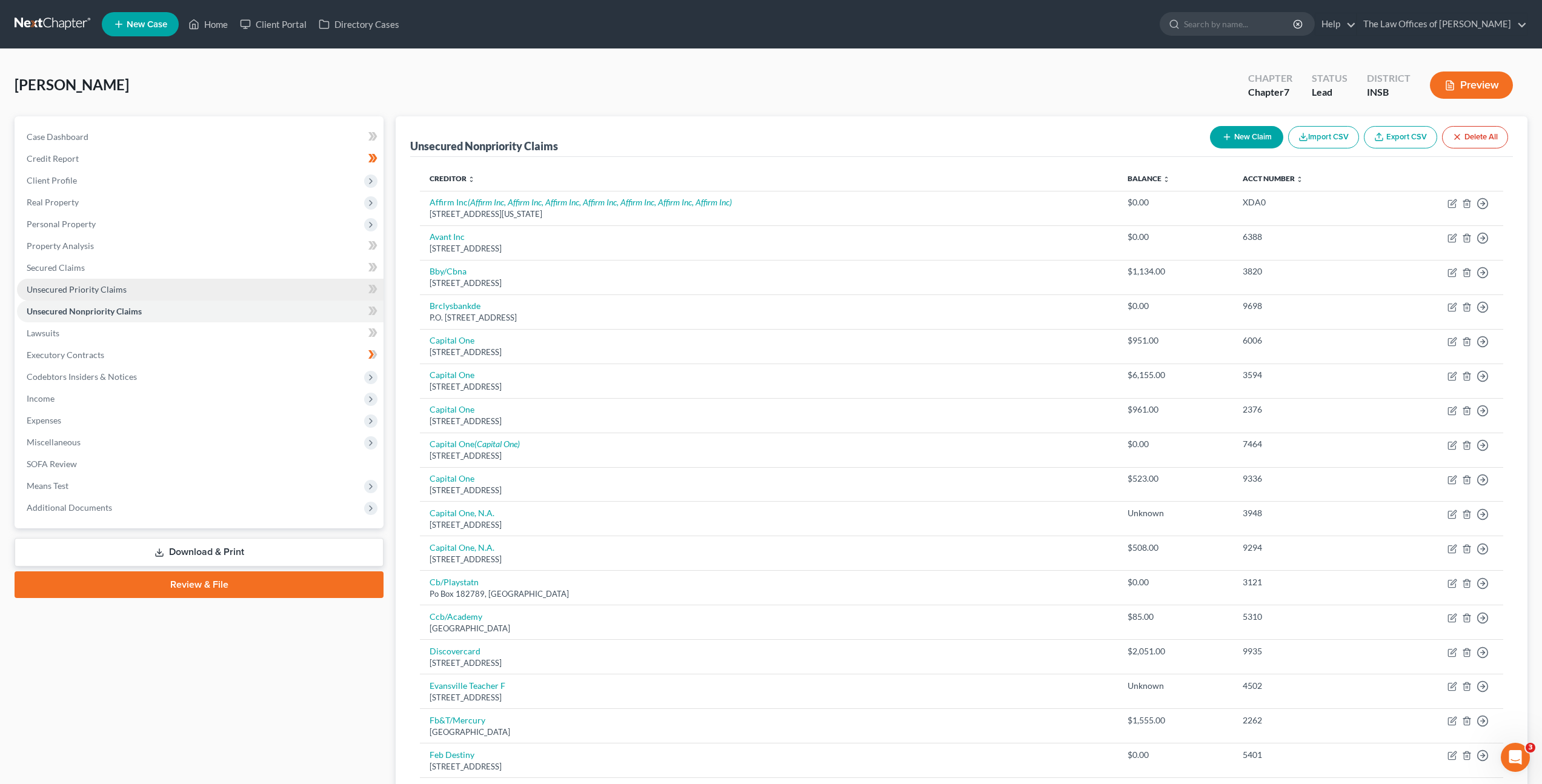
click at [232, 288] on link "Unsecured Priority Claims" at bounding box center [200, 290] width 366 height 22
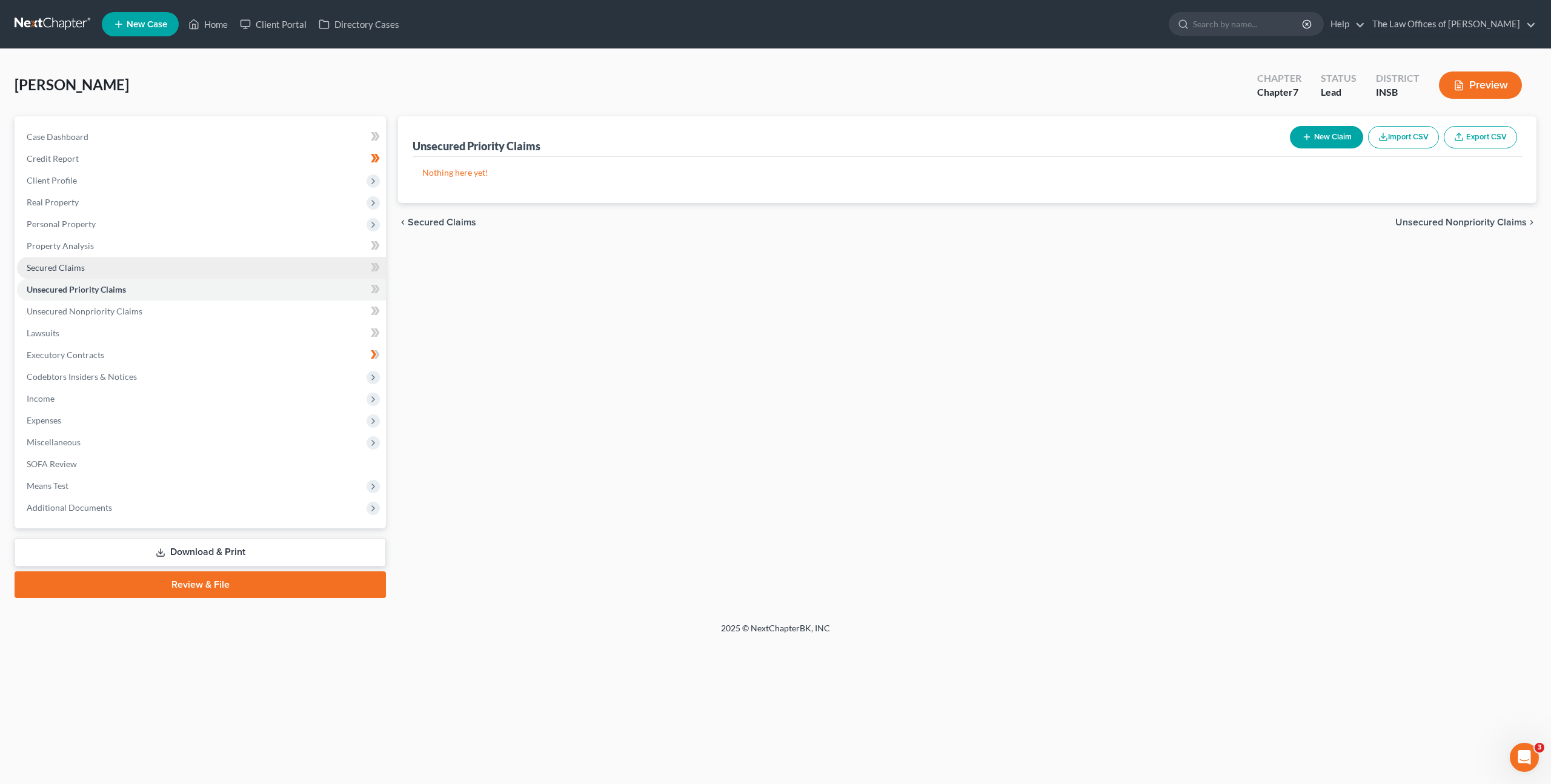
click at [235, 268] on link "Secured Claims" at bounding box center [201, 268] width 369 height 22
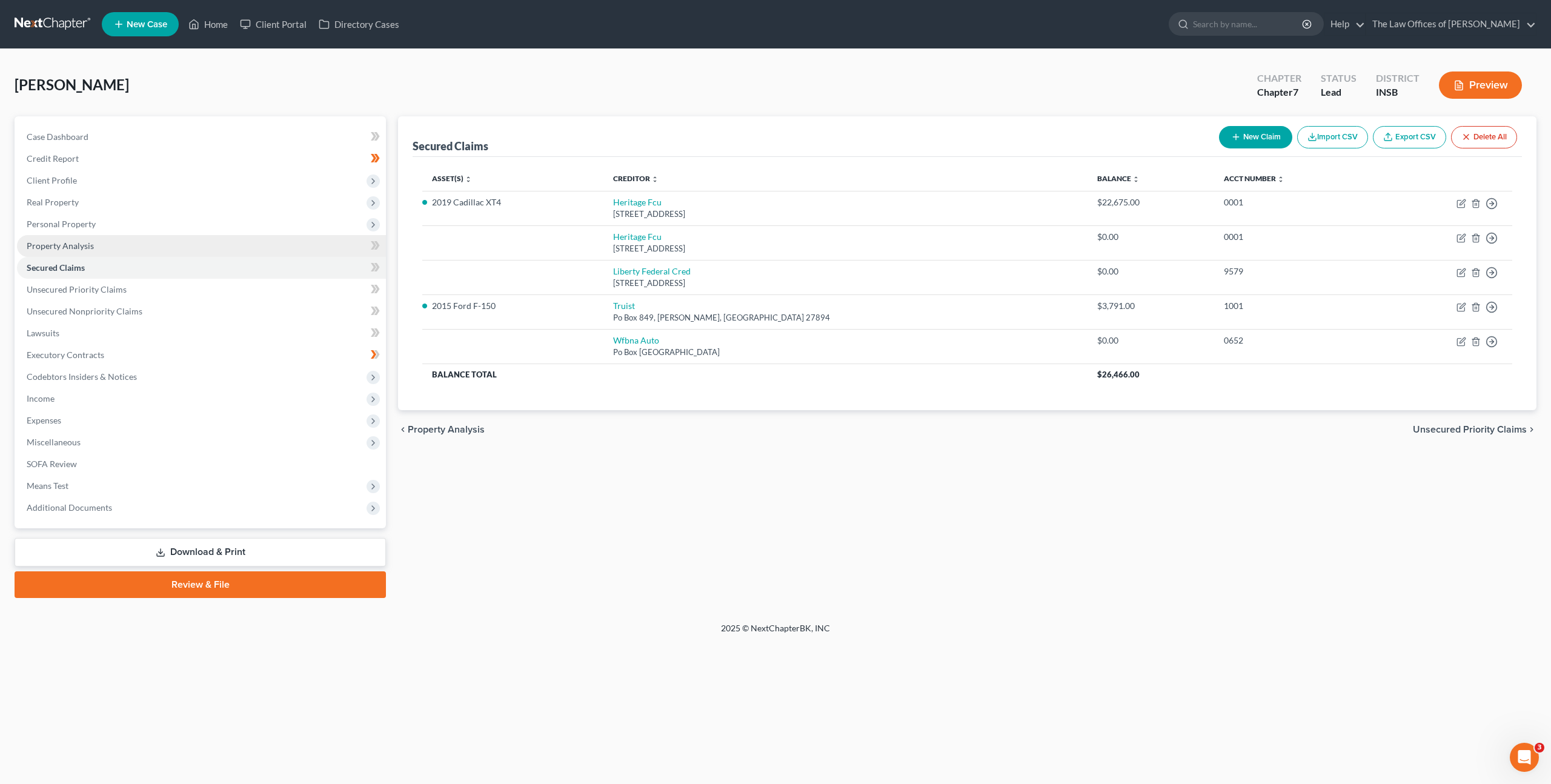
click at [238, 252] on link "Property Analysis" at bounding box center [201, 246] width 369 height 22
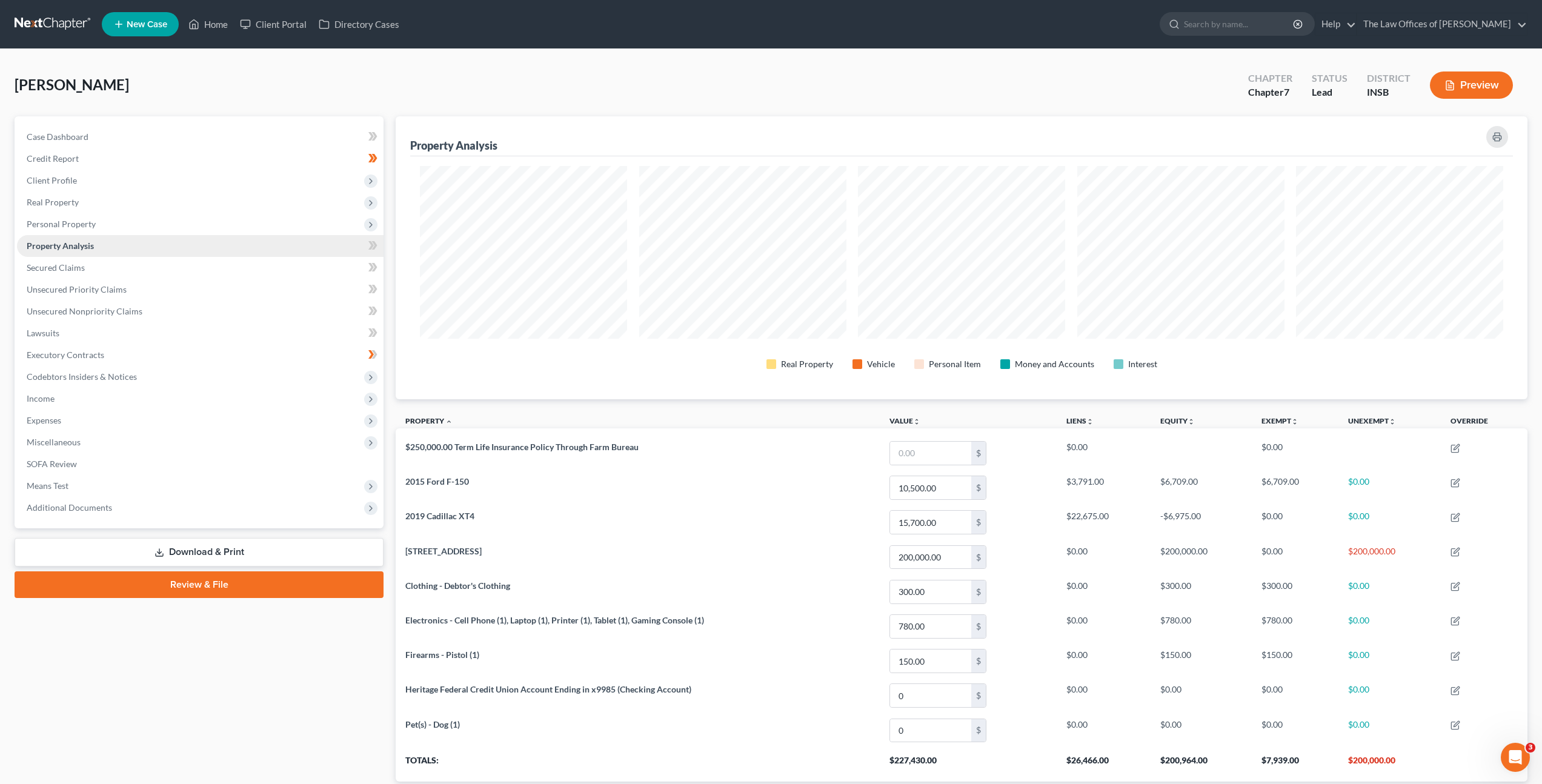
scroll to position [283, 1132]
click at [242, 232] on span "Personal Property" at bounding box center [200, 224] width 366 height 22
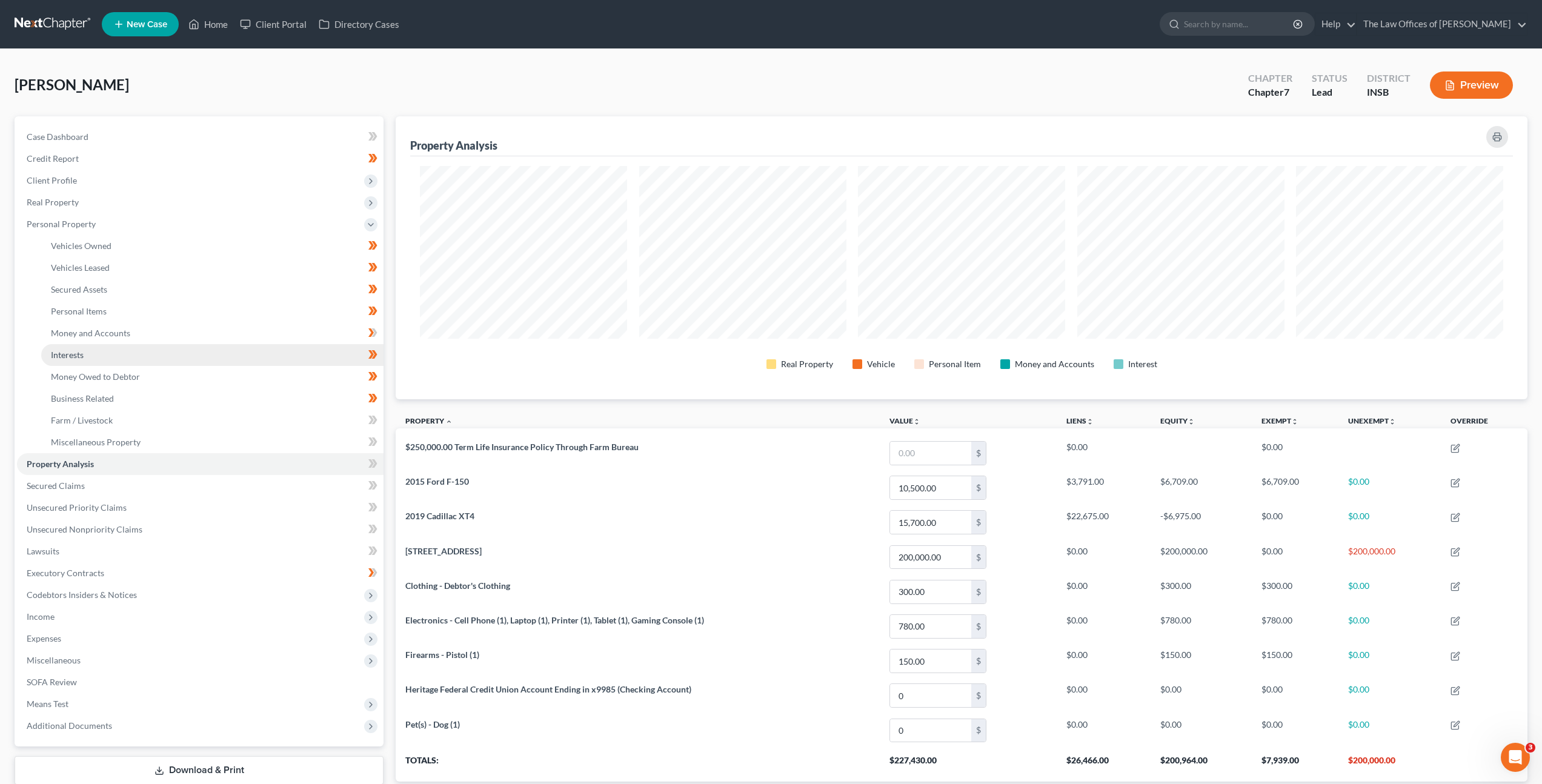
click at [205, 344] on link "Interests" at bounding box center [212, 355] width 342 height 22
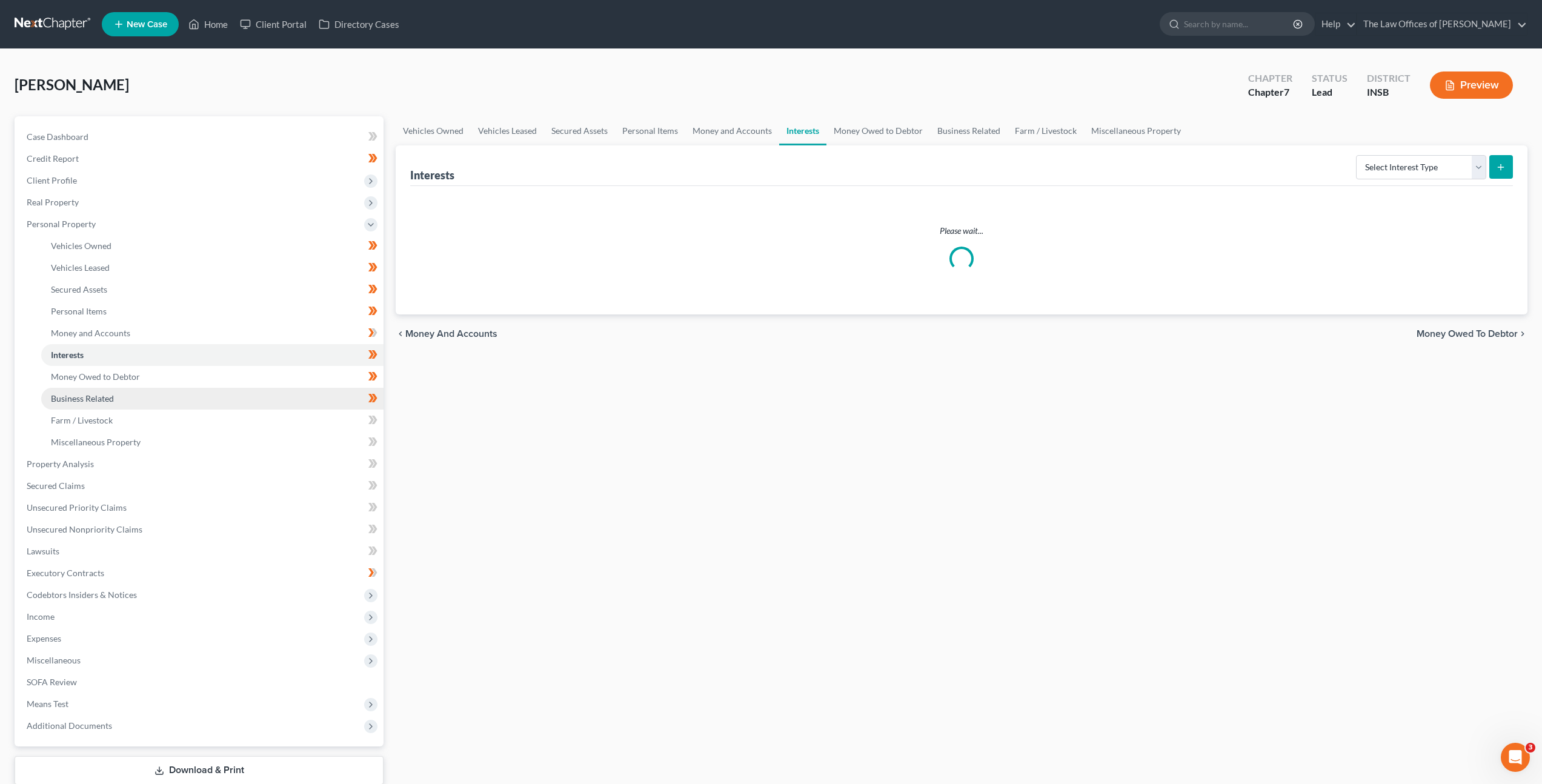
click at [208, 404] on link "Business Related" at bounding box center [212, 398] width 342 height 22
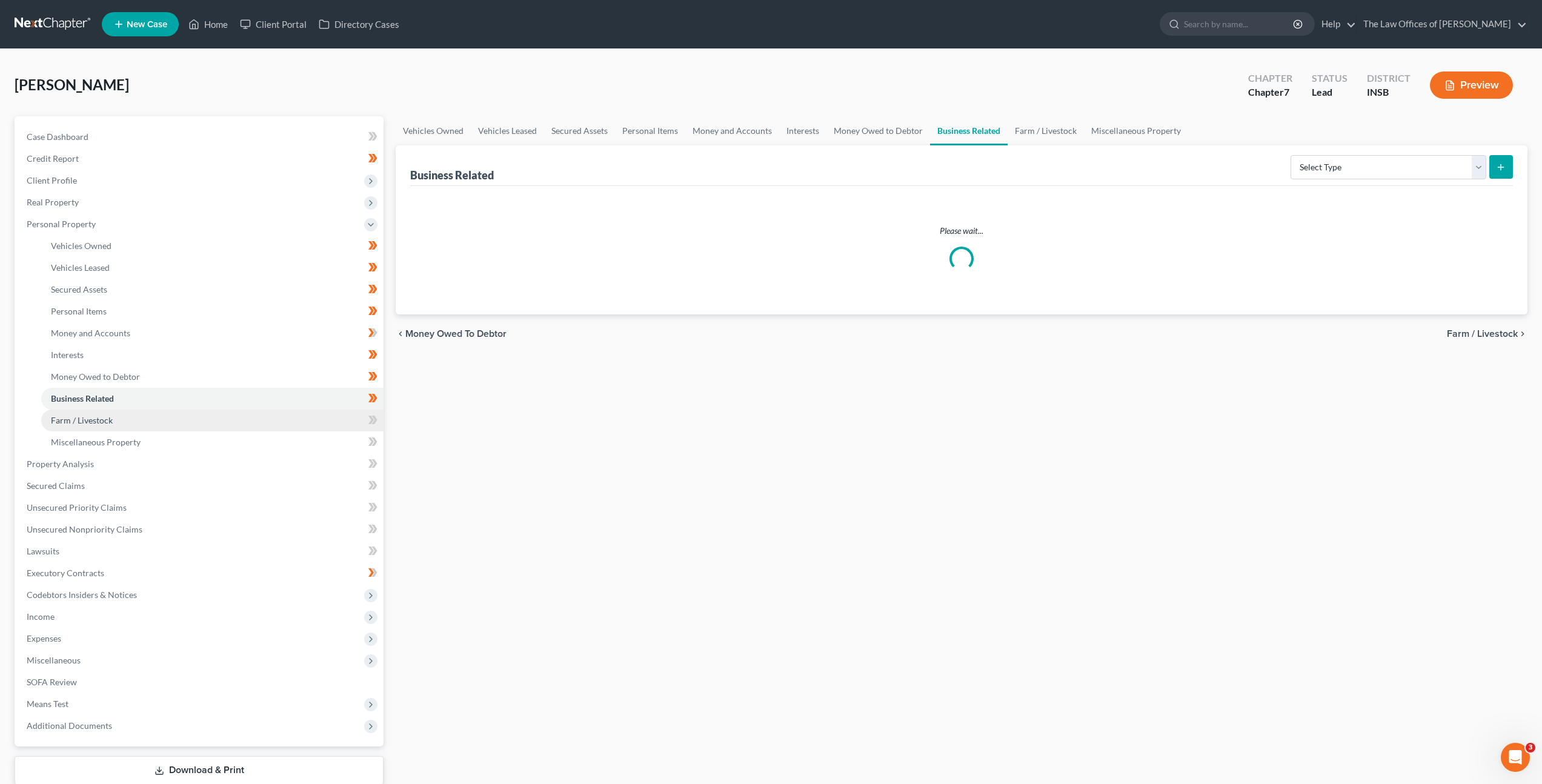
click at [207, 416] on link "Farm / Livestock" at bounding box center [212, 420] width 342 height 22
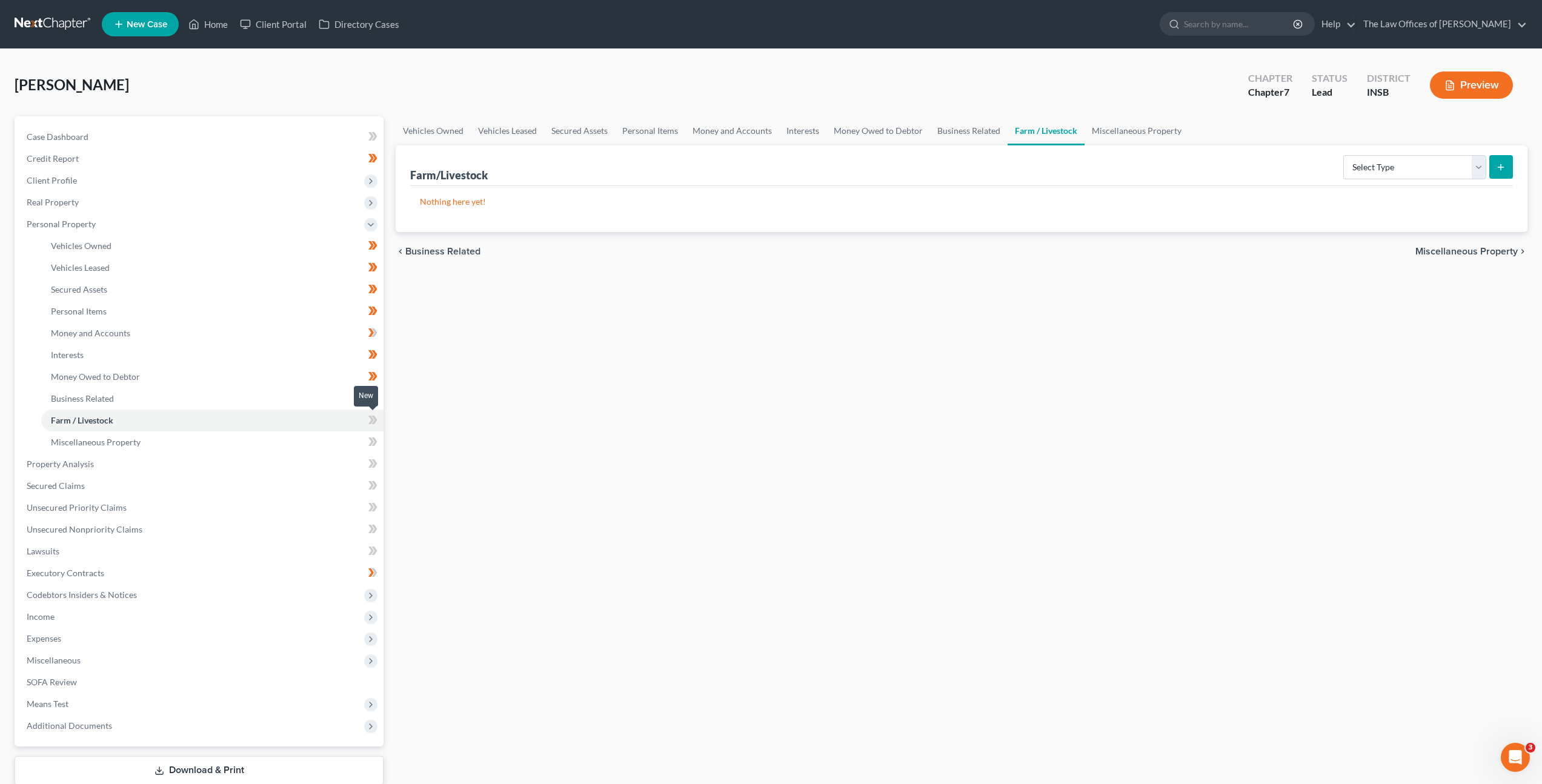
click at [364, 419] on span at bounding box center [373, 421] width 21 height 18
click at [331, 436] on link "Miscellaneous Property" at bounding box center [212, 442] width 342 height 22
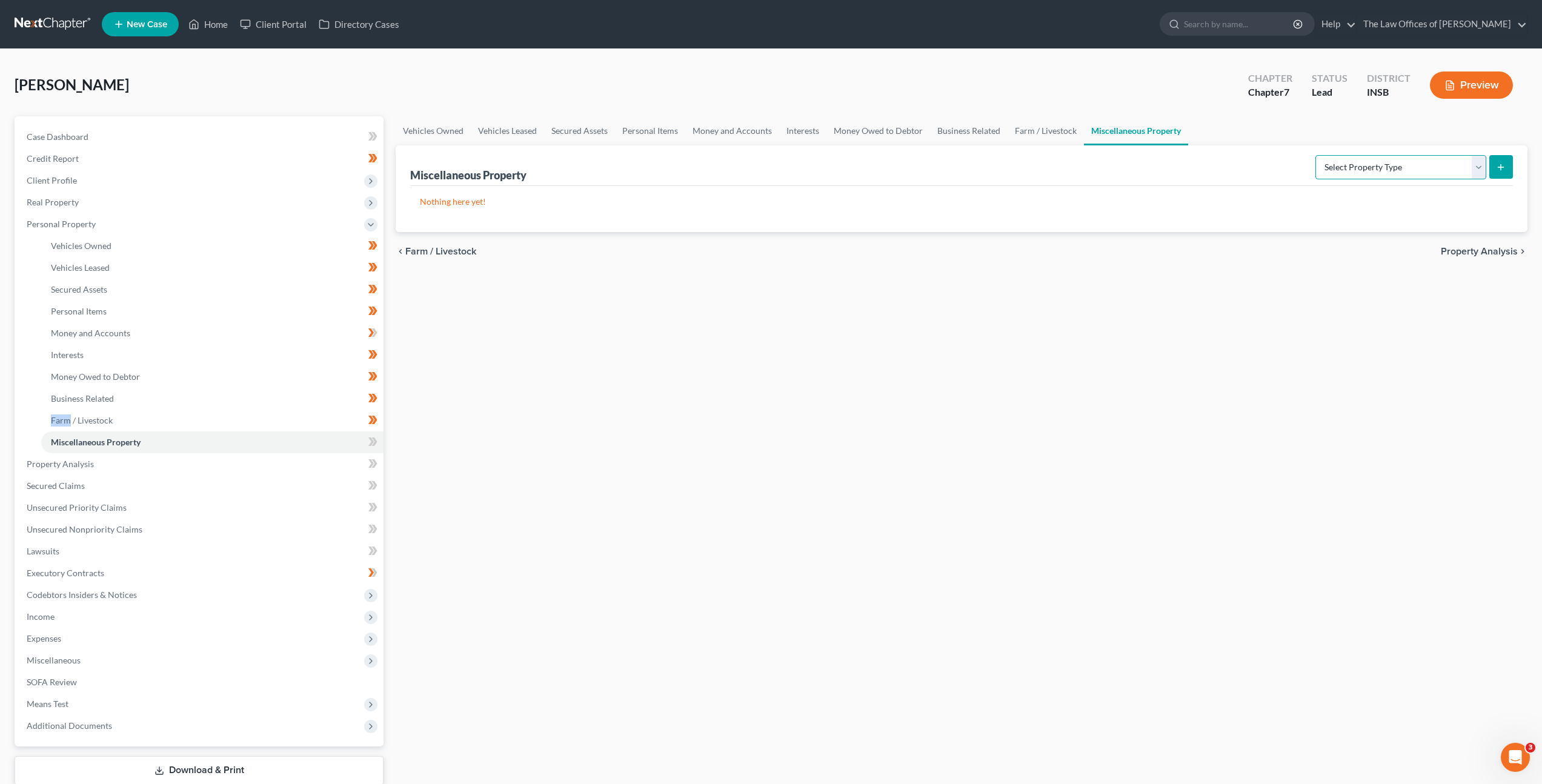
click at [1321, 170] on select "Select Property Type Assigned for Creditor Benefit [DATE] Holding for Another N…" at bounding box center [1400, 167] width 171 height 24
click at [1232, 254] on div "chevron_left Farm / Livestock Property Analysis chevron_right" at bounding box center [962, 252] width 1132 height 39
click at [1327, 161] on select "Select Property Type Assigned for Creditor Benefit [DATE] Holding for Another N…" at bounding box center [1400, 167] width 171 height 24
click at [1315, 170] on select "Select Property Type Assigned for Creditor Benefit [DATE] Holding for Another N…" at bounding box center [1400, 167] width 171 height 24
click at [1315, 155] on select "Select Property Type Assigned for Creditor Benefit [DATE] Holding for Another N…" at bounding box center [1400, 167] width 171 height 24
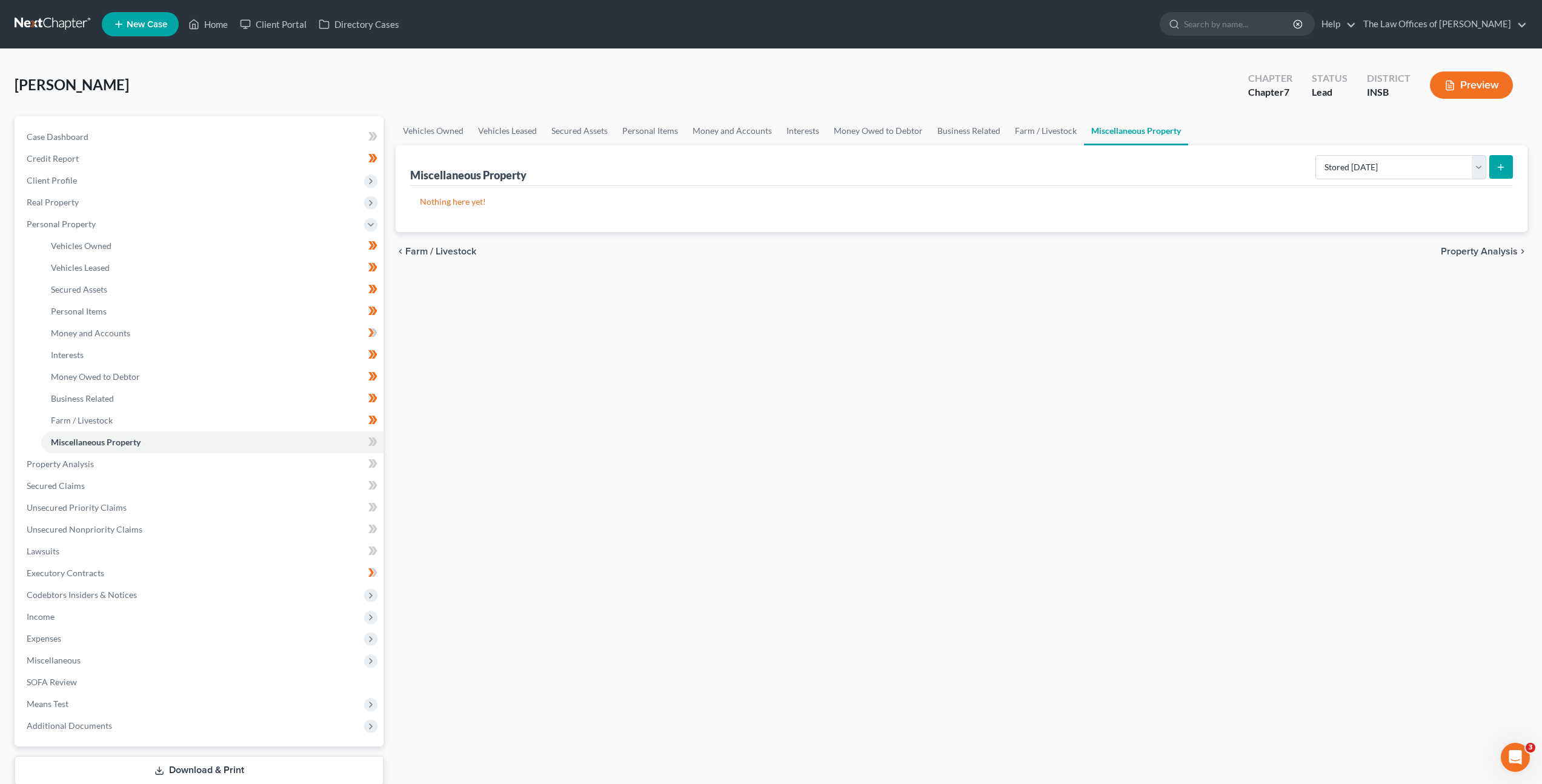
click at [1498, 170] on icon "submit" at bounding box center [1501, 167] width 9 height 9
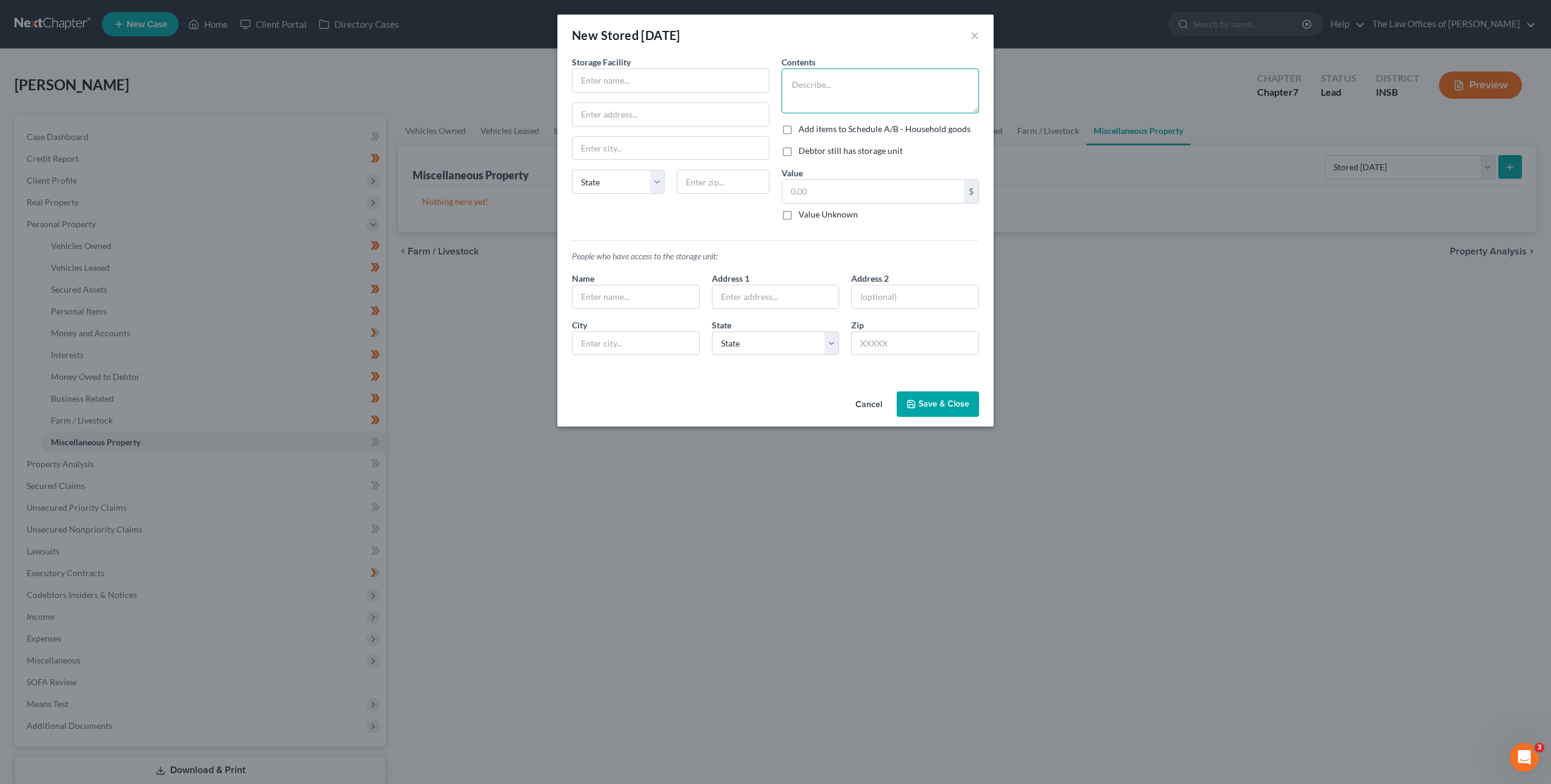
click at [856, 95] on textarea at bounding box center [880, 91] width 197 height 45
click at [734, 74] on input "text" at bounding box center [671, 81] width 196 height 23
click at [733, 185] on input "text" at bounding box center [723, 182] width 93 height 24
drag, startPoint x: 663, startPoint y: 118, endPoint x: 761, endPoint y: 115, distance: 98.0
click at [668, 118] on input "text" at bounding box center [671, 115] width 196 height 23
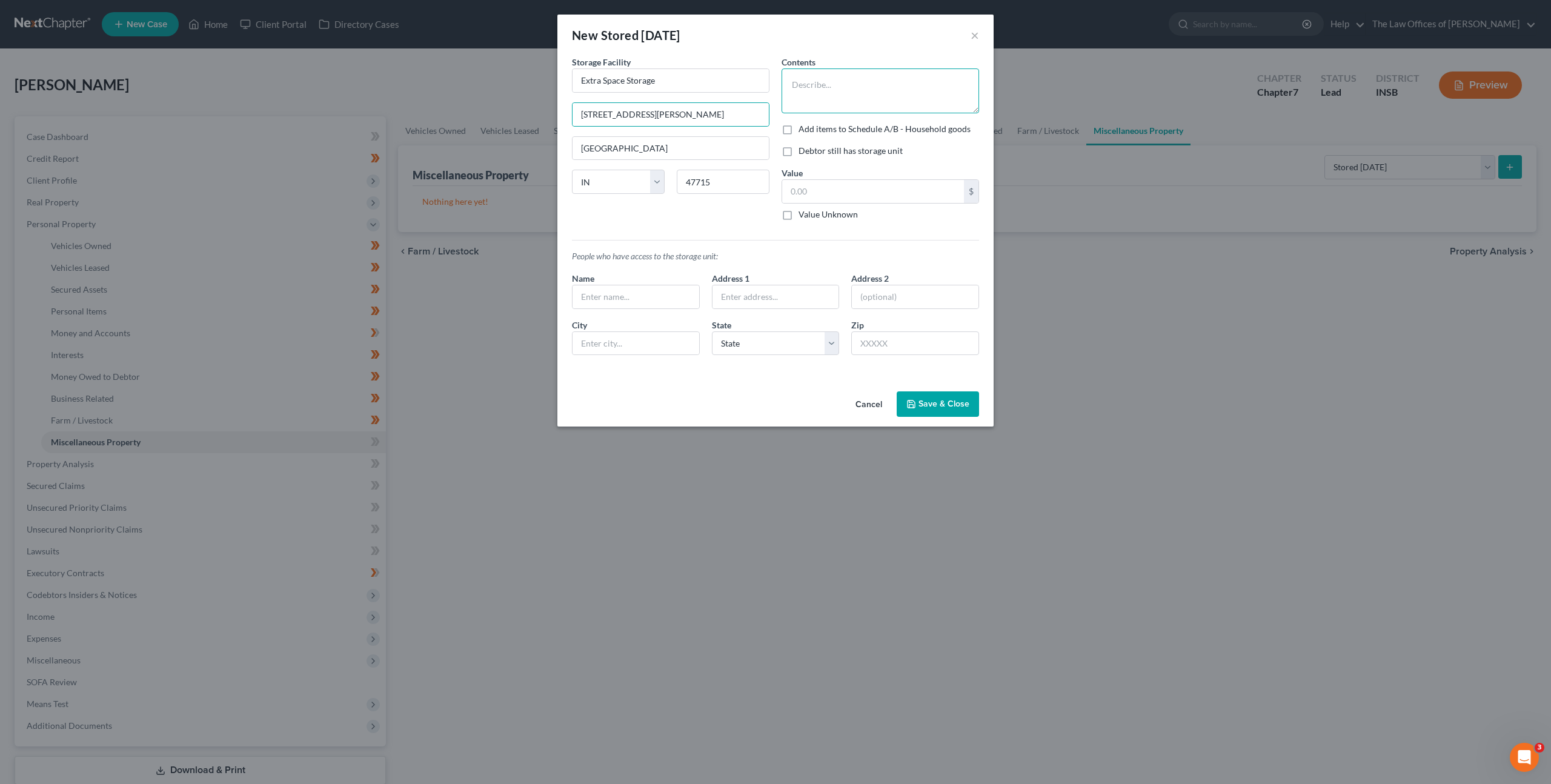
click at [827, 92] on textarea at bounding box center [880, 91] width 197 height 45
click at [798, 152] on label "Debtor still has storage unit" at bounding box center [850, 151] width 104 height 12
click at [804, 152] on input "Debtor still has storage unit" at bounding box center [807, 149] width 8 height 8
click at [727, 228] on div "Storage Facility Extra Space Storage [GEOGRAPHIC_DATA][PERSON_NAME] [US_STATE][…" at bounding box center [670, 143] width 210 height 175
click at [942, 406] on button "Save & Close" at bounding box center [938, 404] width 83 height 26
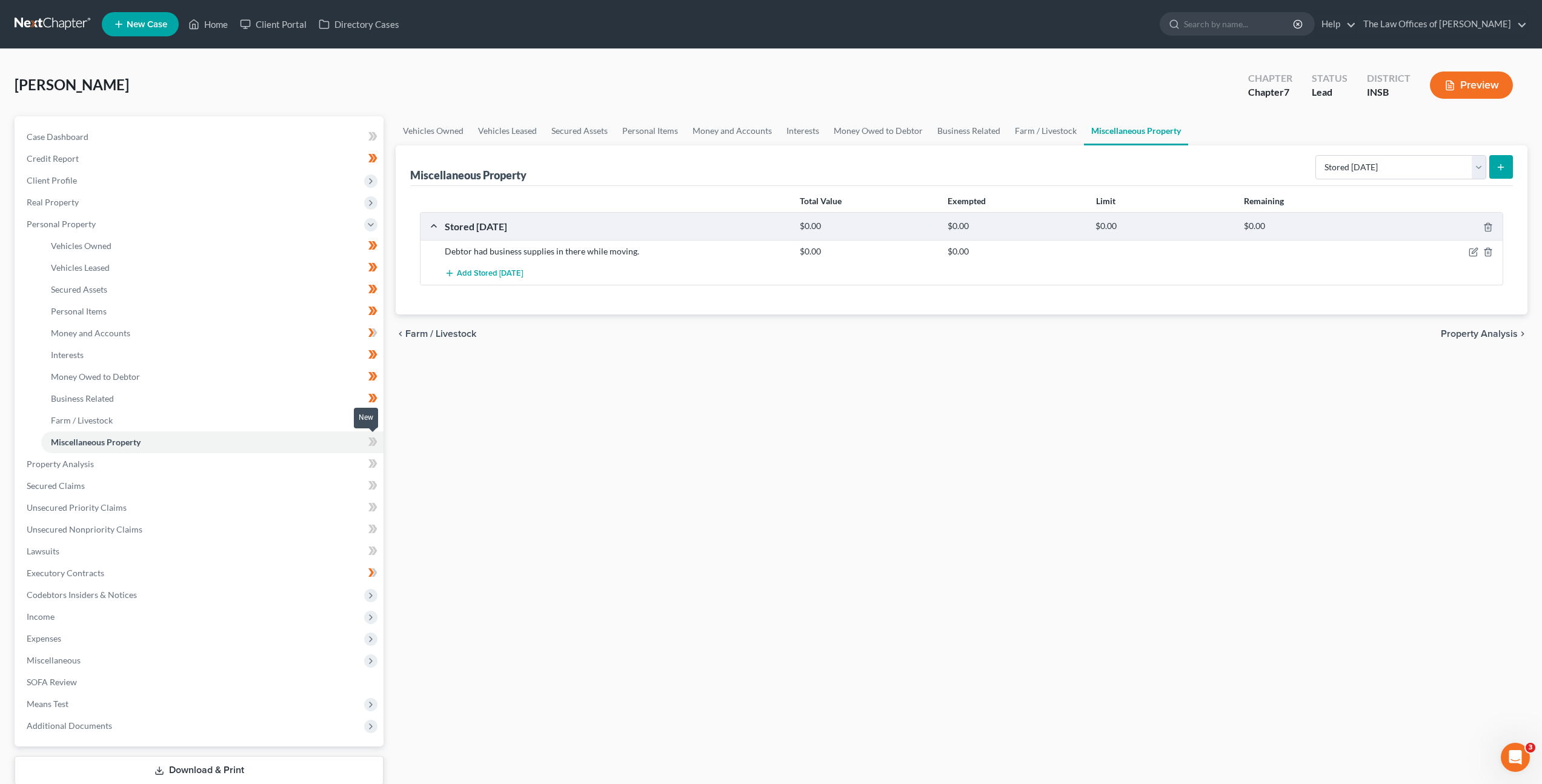
click at [364, 442] on span at bounding box center [373, 443] width 21 height 18
click at [349, 455] on link "Property Analysis" at bounding box center [200, 464] width 366 height 22
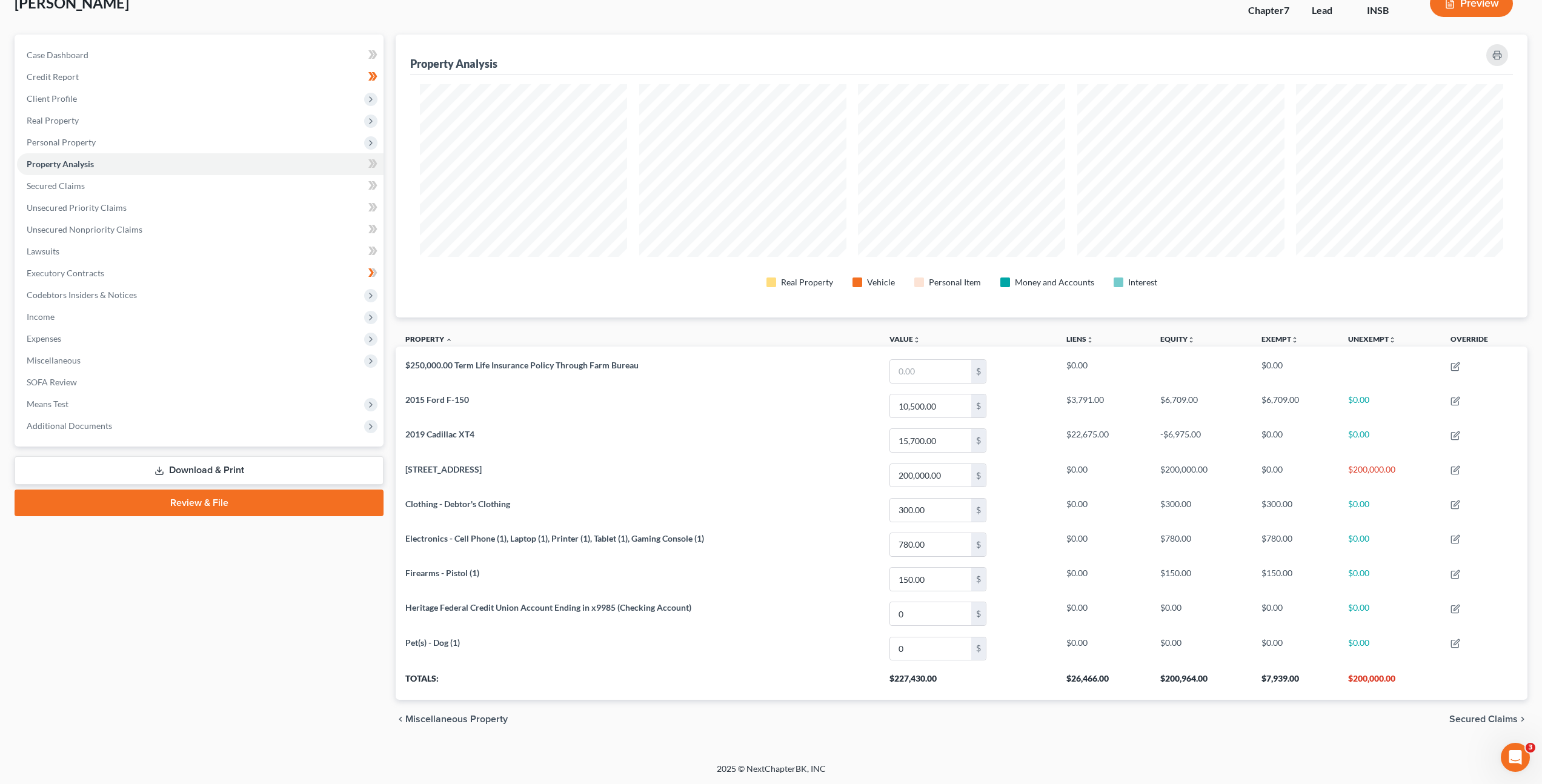
scroll to position [83, 0]
click at [201, 185] on link "Secured Claims" at bounding box center [200, 185] width 366 height 22
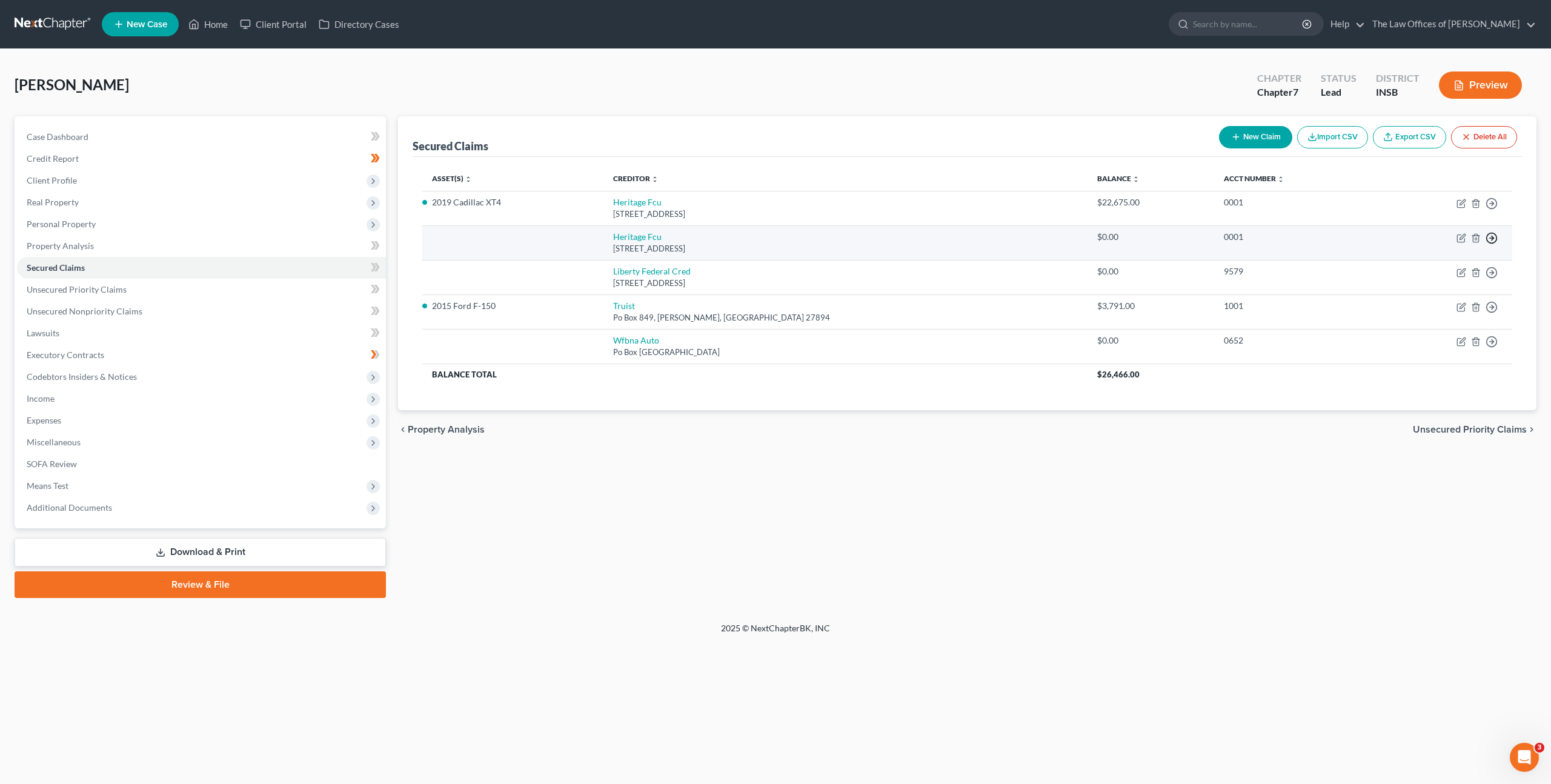
click at [1492, 206] on polyline "button" at bounding box center [1493, 203] width 2 height 4
drag, startPoint x: 1428, startPoint y: 313, endPoint x: 1421, endPoint y: 320, distance: 9.9
click at [1428, 313] on link "Move to Notice Only" at bounding box center [1436, 308] width 101 height 20
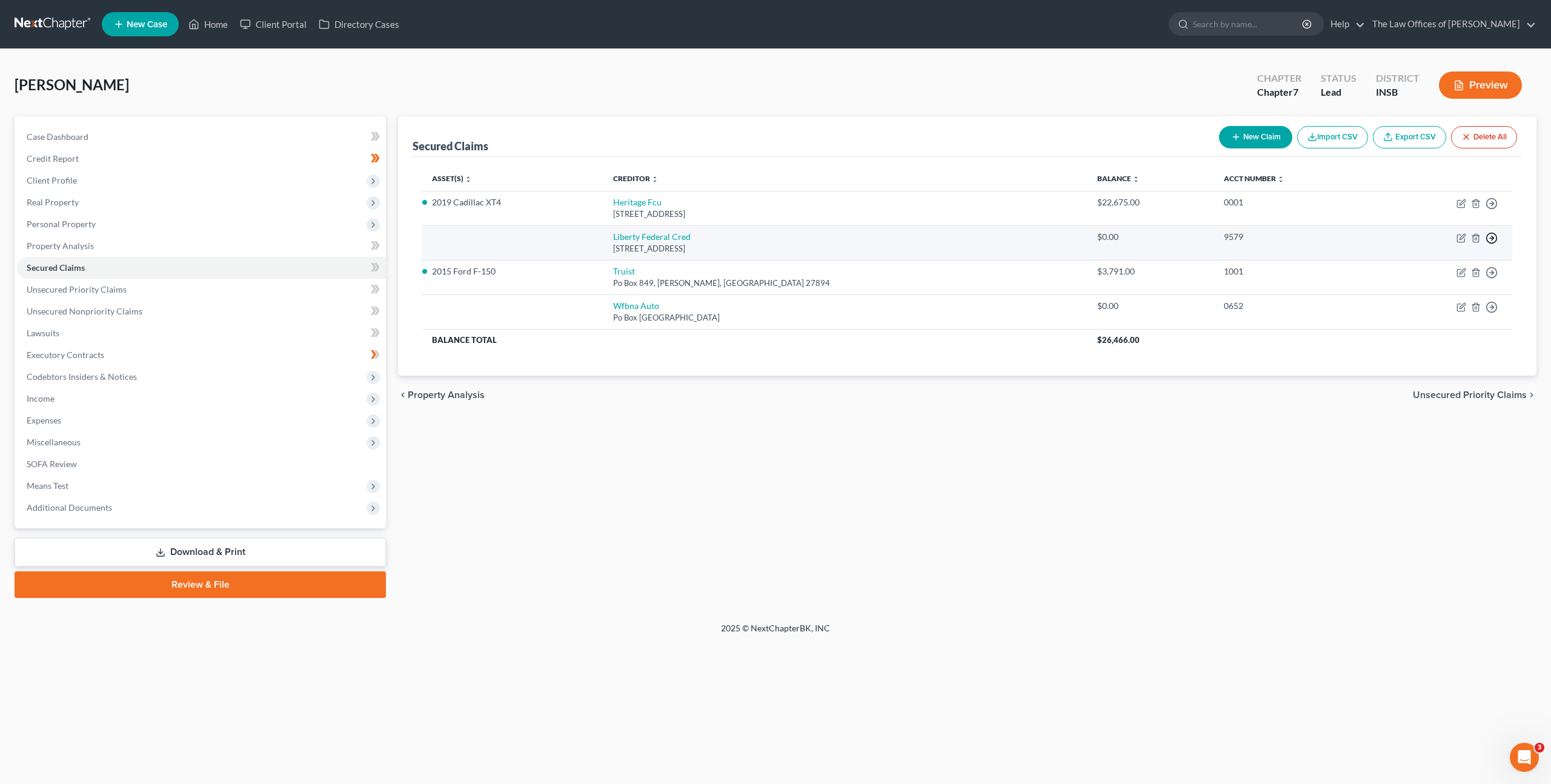
click at [1487, 210] on icon "button" at bounding box center [1492, 203] width 12 height 12
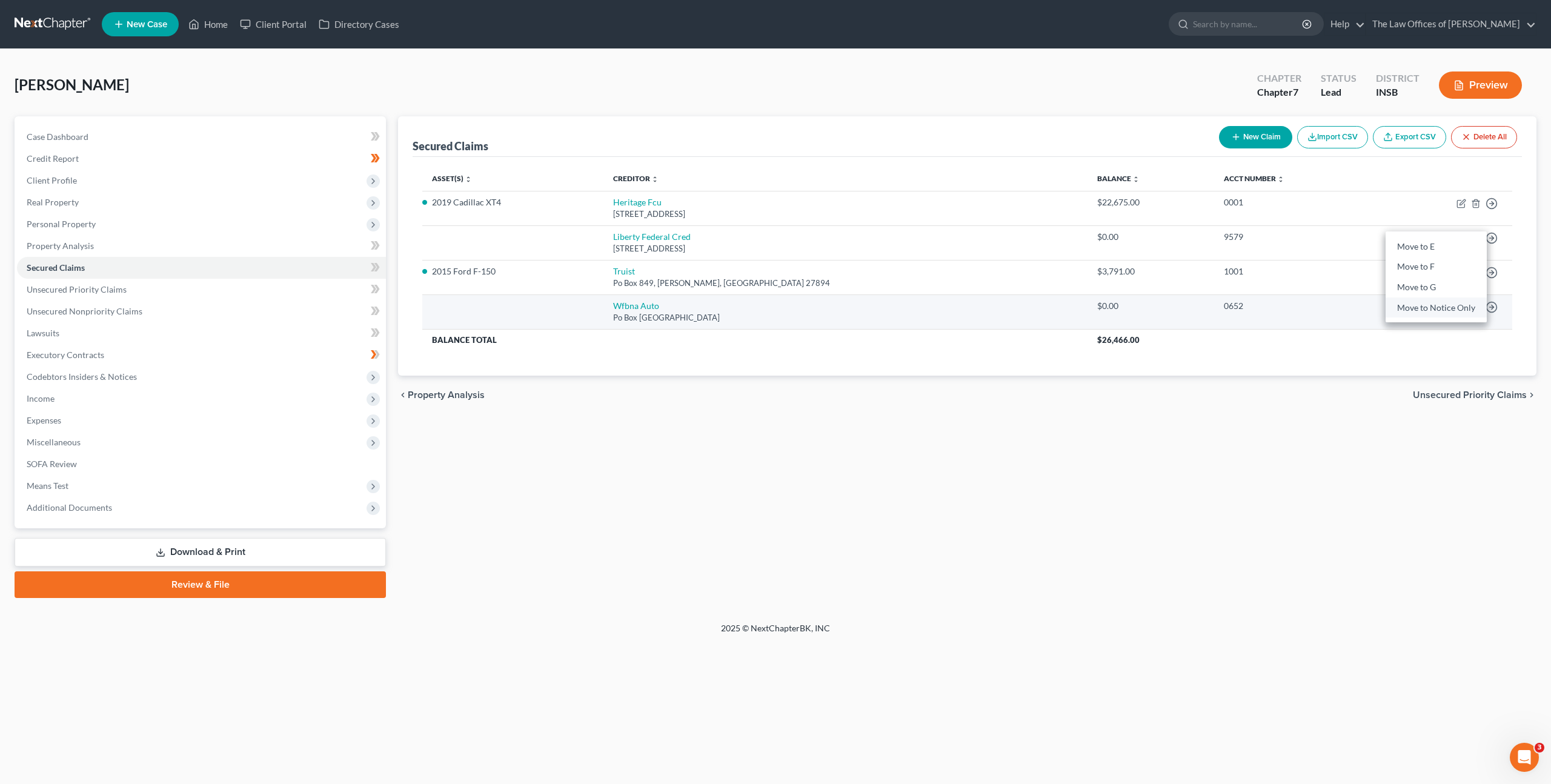
click at [1408, 312] on link "Move to Notice Only" at bounding box center [1436, 308] width 101 height 20
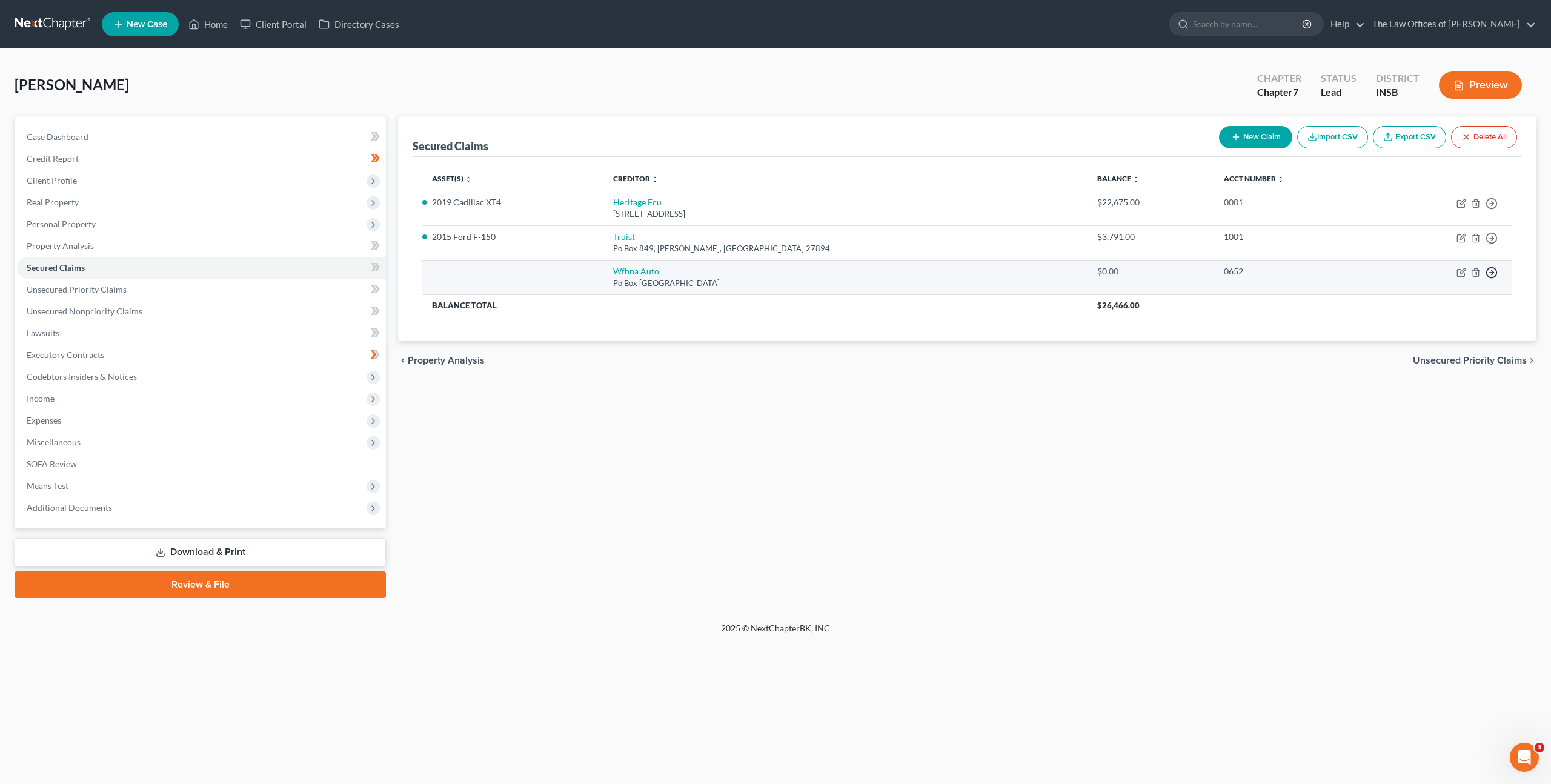
click at [1494, 210] on icon "button" at bounding box center [1492, 203] width 12 height 12
click at [1421, 338] on link "Move to Notice Only" at bounding box center [1436, 342] width 101 height 20
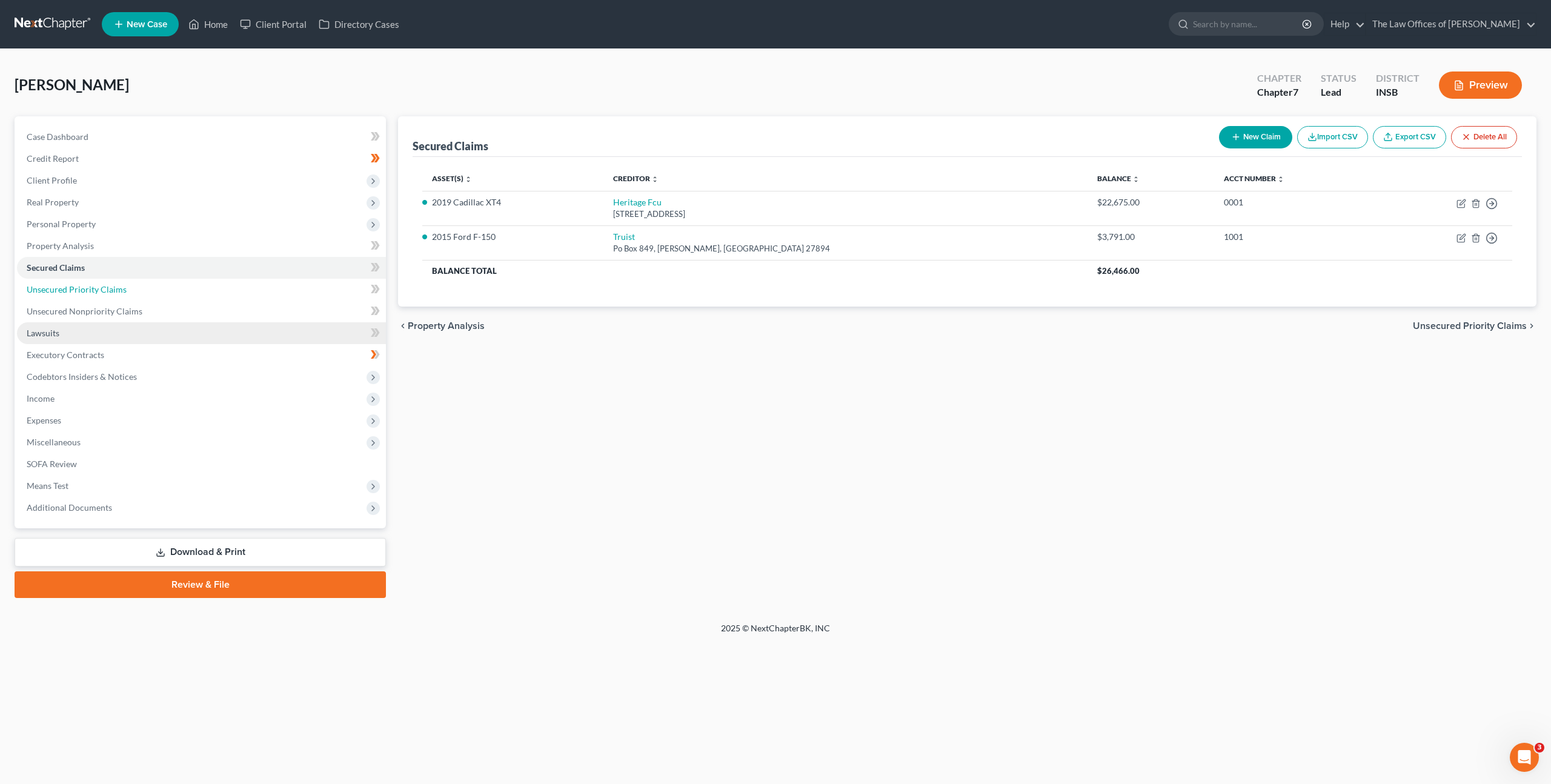
drag, startPoint x: 121, startPoint y: 293, endPoint x: 329, endPoint y: 323, distance: 210.2
click at [121, 293] on span "Unsecured Priority Claims" at bounding box center [76, 289] width 100 height 10
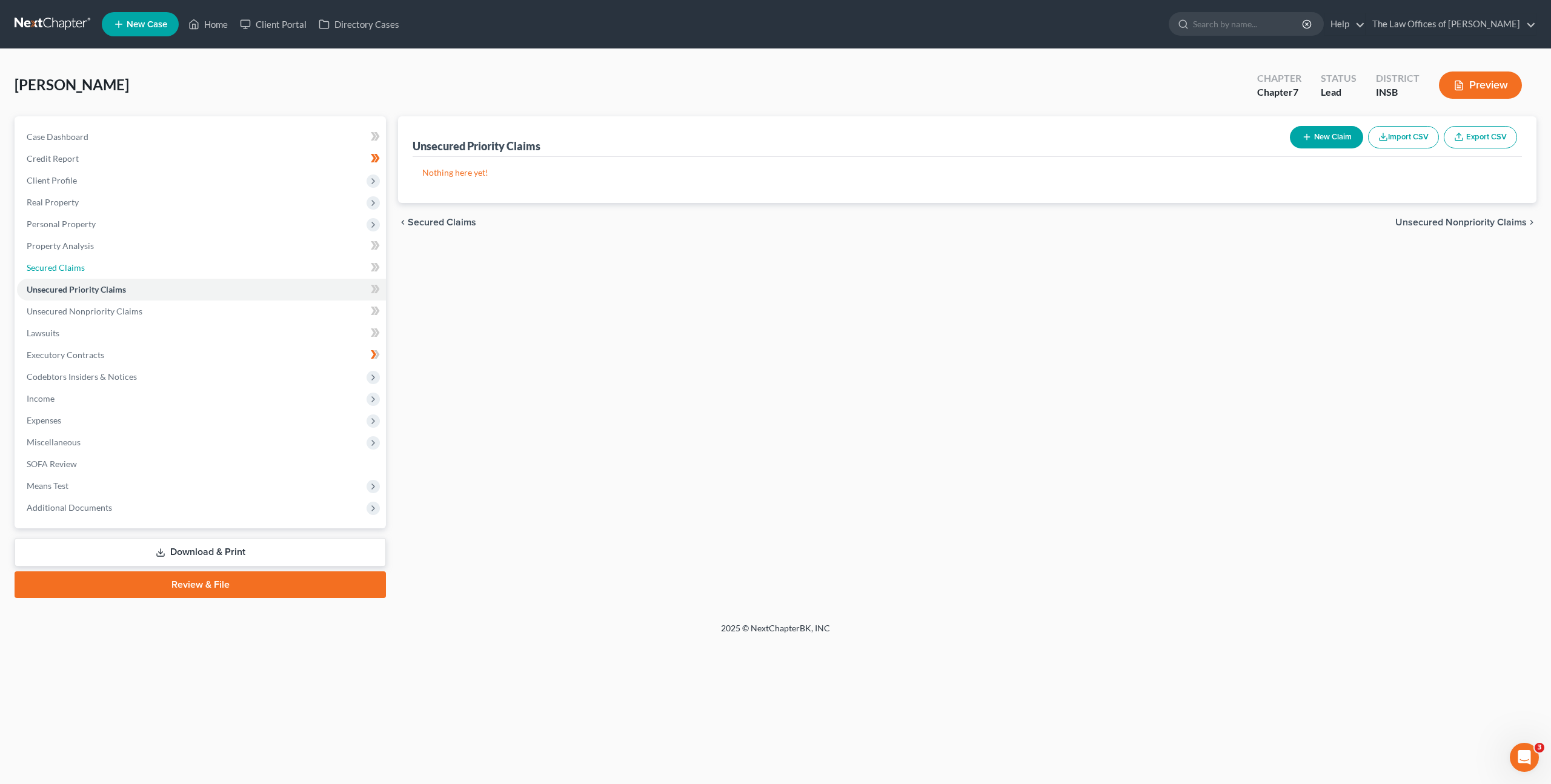
click at [282, 263] on link "Secured Claims" at bounding box center [201, 268] width 369 height 22
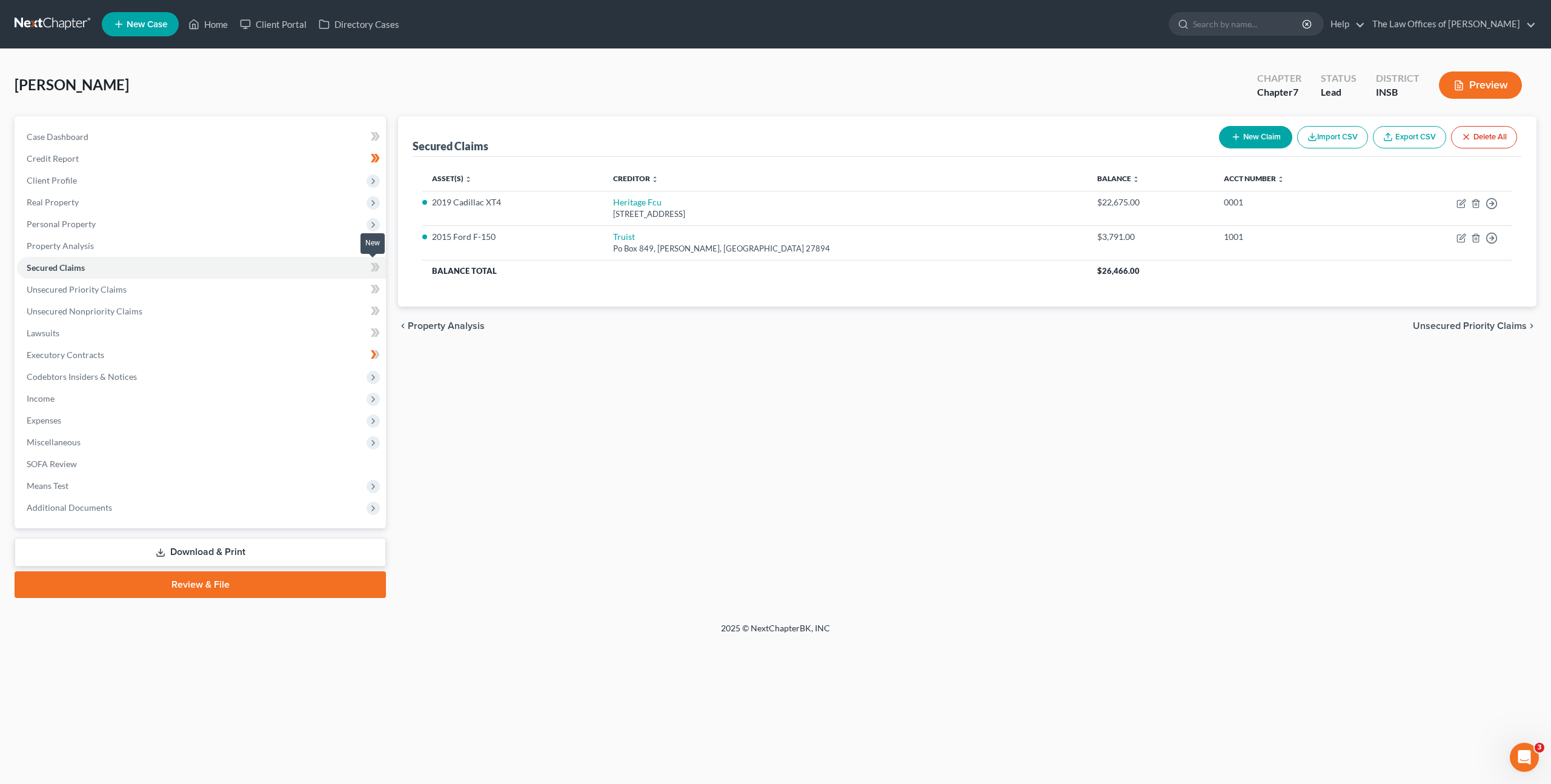
click at [365, 265] on span at bounding box center [375, 268] width 21 height 18
click at [1241, 137] on button "New Claim" at bounding box center [1256, 137] width 73 height 23
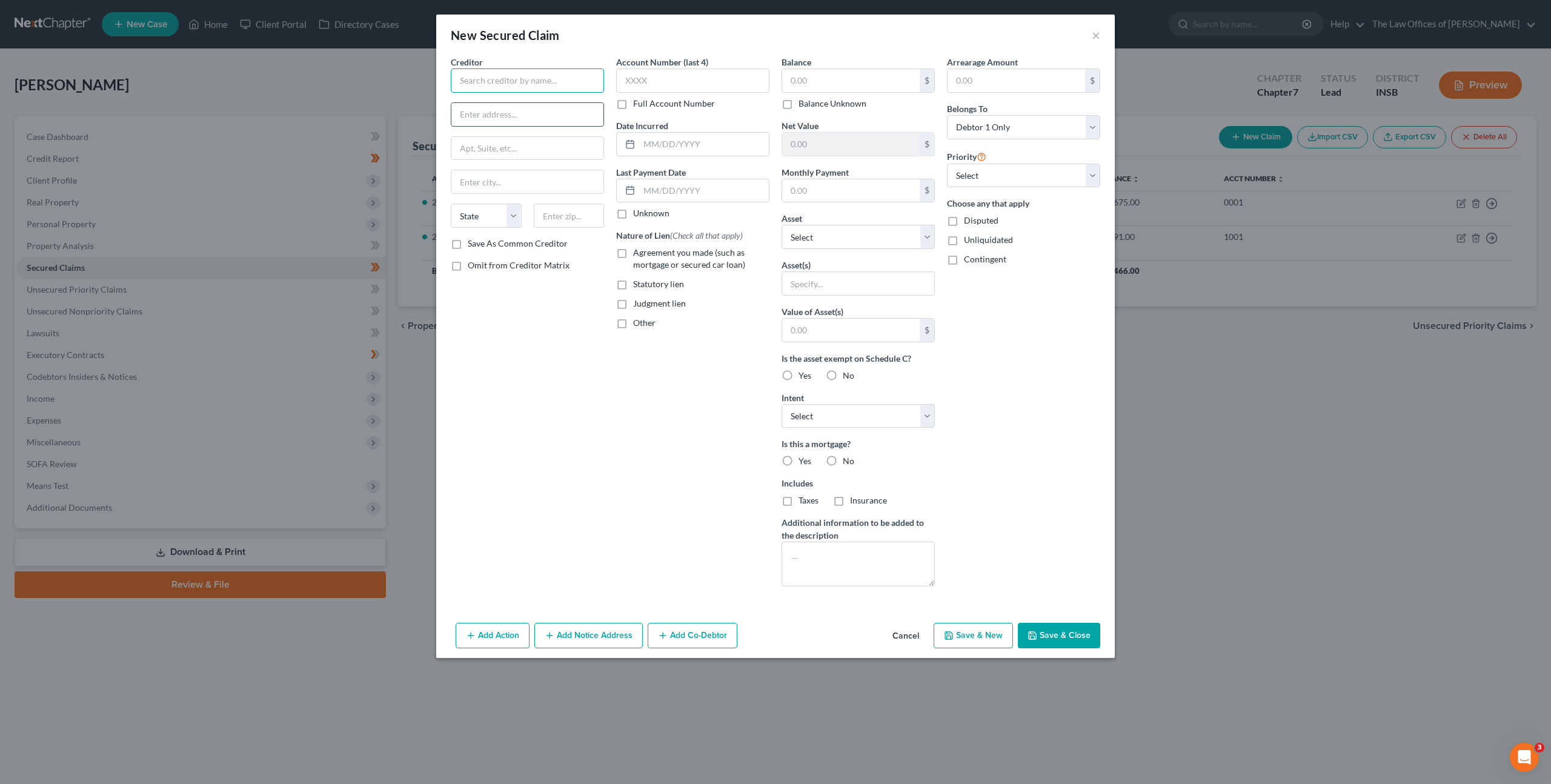
drag, startPoint x: 509, startPoint y: 74, endPoint x: 574, endPoint y: 115, distance: 76.9
click at [508, 74] on input "text" at bounding box center [527, 80] width 154 height 24
click at [885, 633] on button "Cancel" at bounding box center [905, 636] width 46 height 24
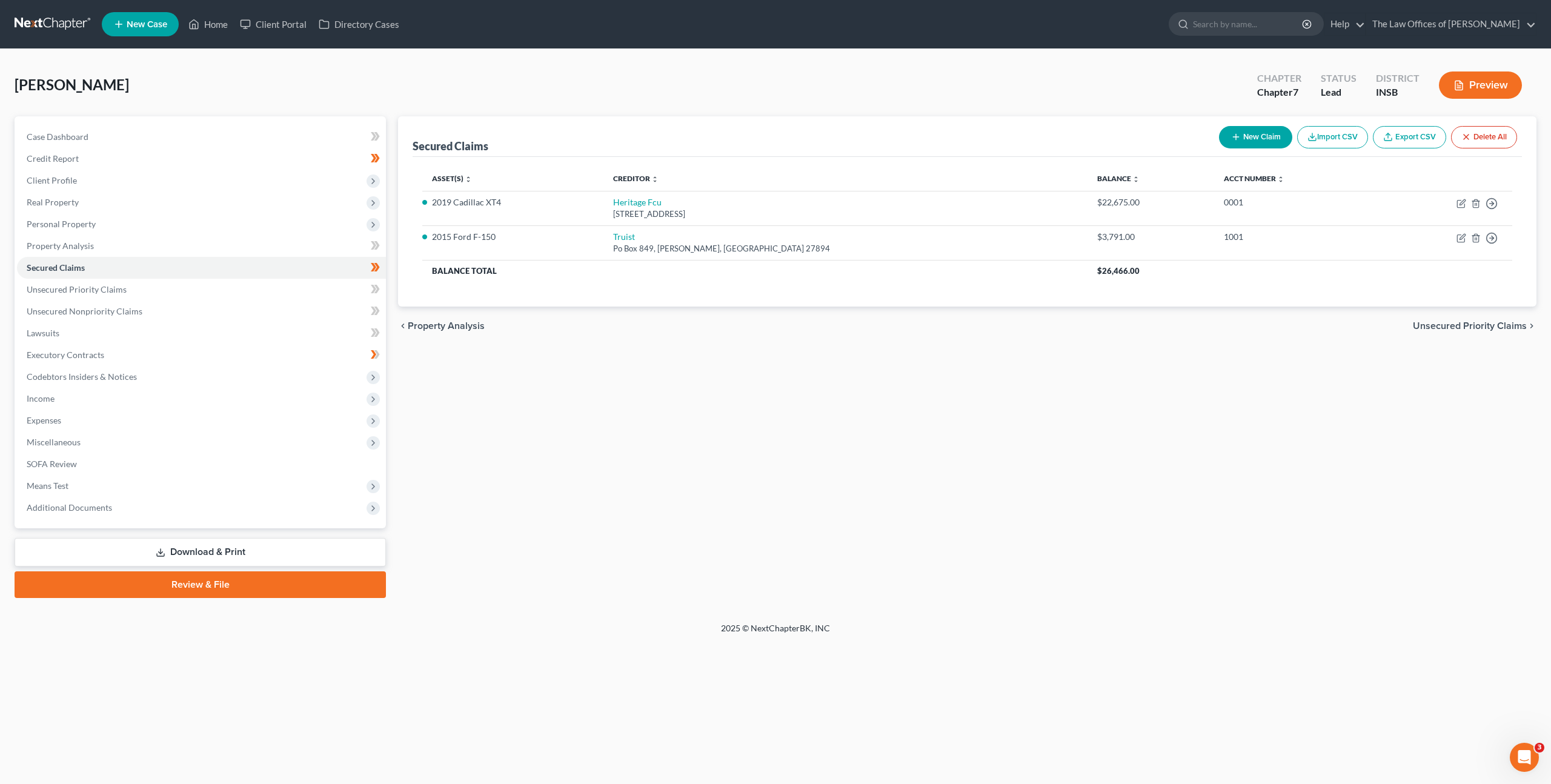
click at [758, 491] on div "Secured Claims New Claim Import CSV Export CSV Delete All Asset(s) expand_more …" at bounding box center [967, 357] width 1150 height 482
click at [202, 292] on link "Unsecured Priority Claims" at bounding box center [201, 290] width 369 height 22
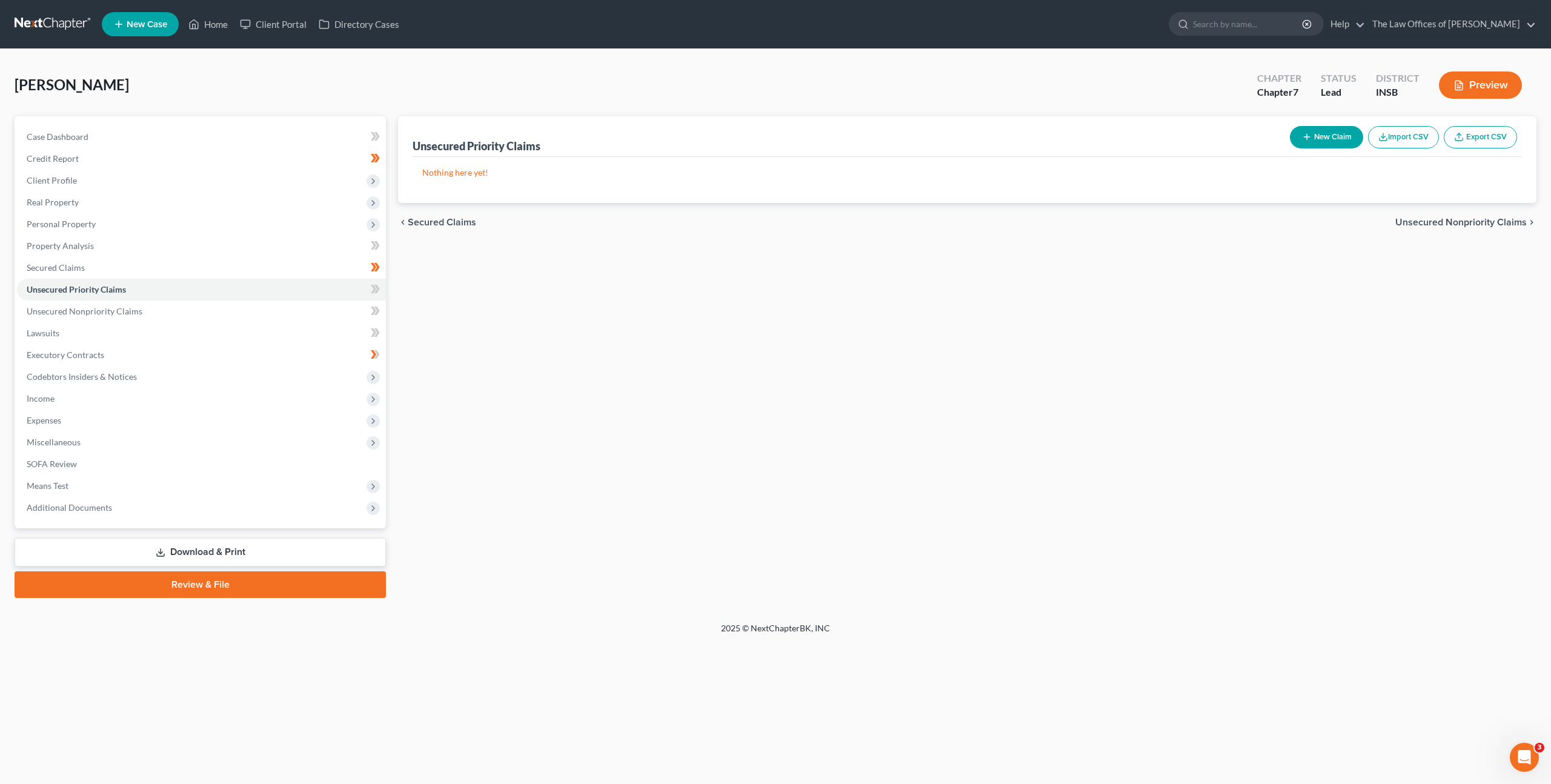
click at [1318, 135] on button "New Claim" at bounding box center [1327, 137] width 73 height 23
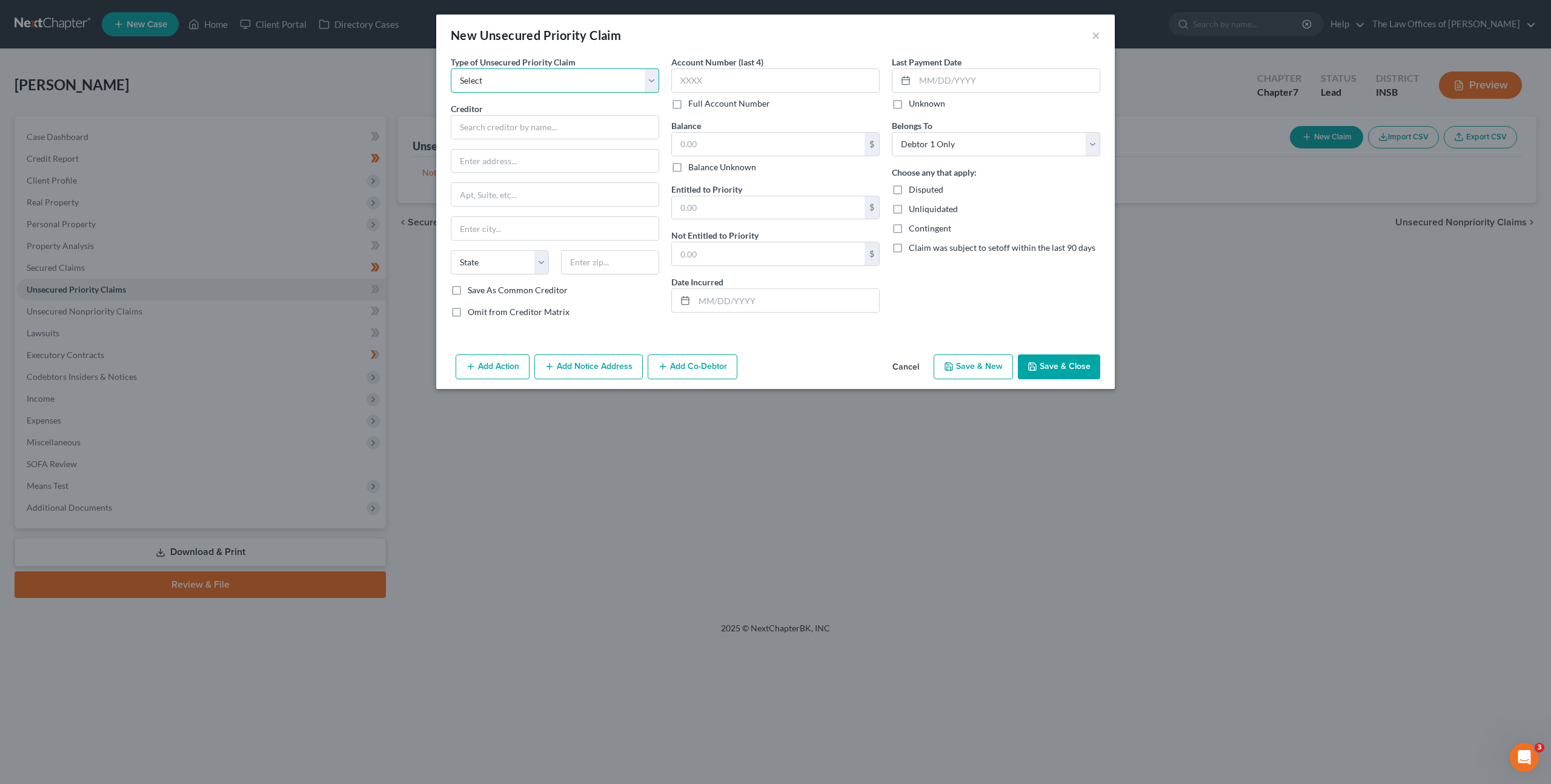
click at [480, 82] on select "Select Taxes & Other Government Units Domestic Support Obligations Extensions o…" at bounding box center [554, 80] width 208 height 24
click at [450, 69] on select "Select Taxes & Other Government Units Domestic Support Obligations Extensions o…" at bounding box center [554, 80] width 208 height 24
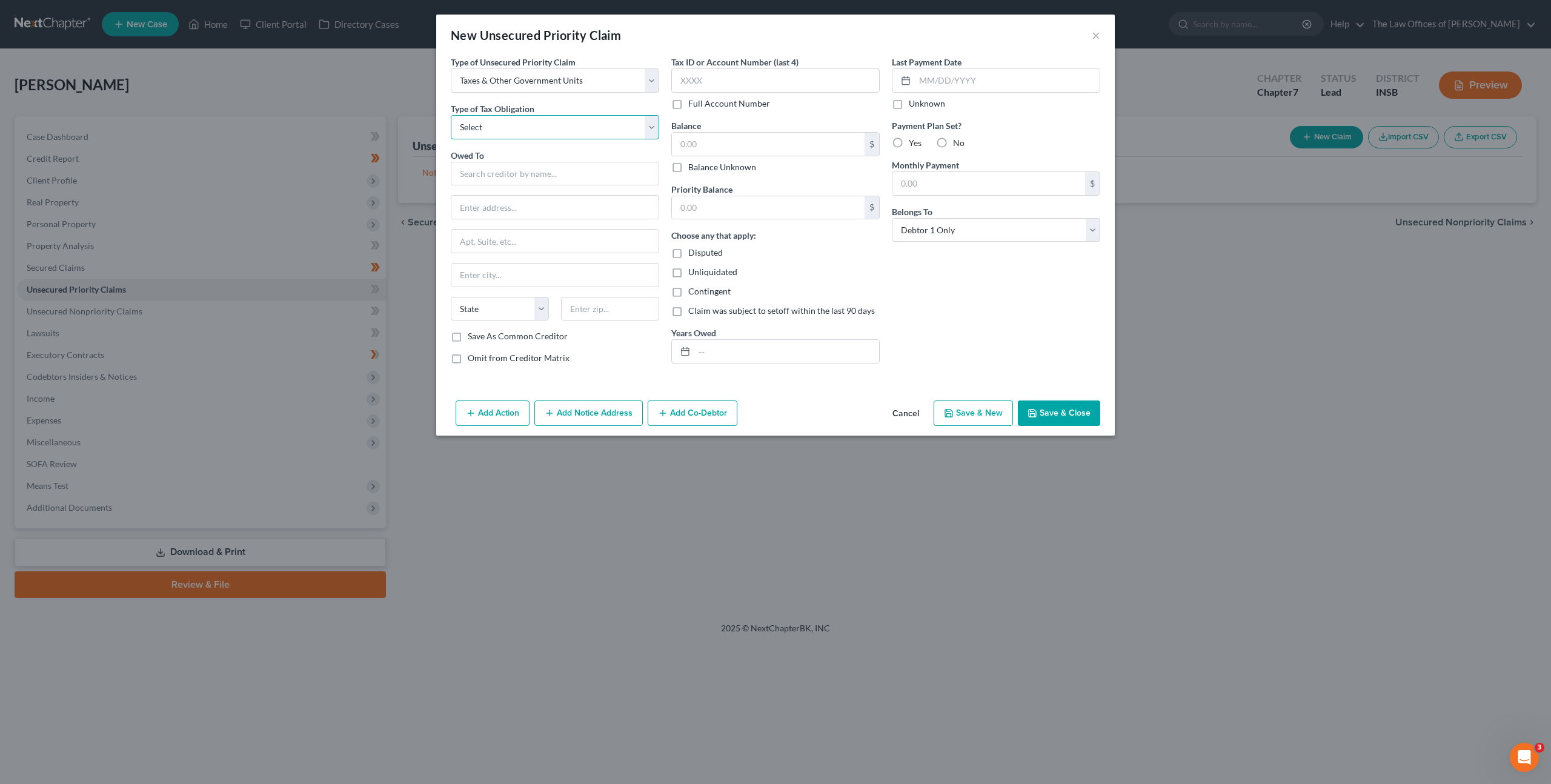
click at [518, 129] on select "Select Federal City State Franchise Tax Board Other" at bounding box center [554, 127] width 208 height 24
click at [450, 115] on select "Select Federal City State Franchise Tax Board Other" at bounding box center [554, 127] width 208 height 24
click at [499, 167] on input "text" at bounding box center [554, 174] width 208 height 24
click at [556, 229] on div "Internal Revenue Service" at bounding box center [547, 223] width 173 height 12
click at [766, 86] on input "text" at bounding box center [775, 80] width 208 height 24
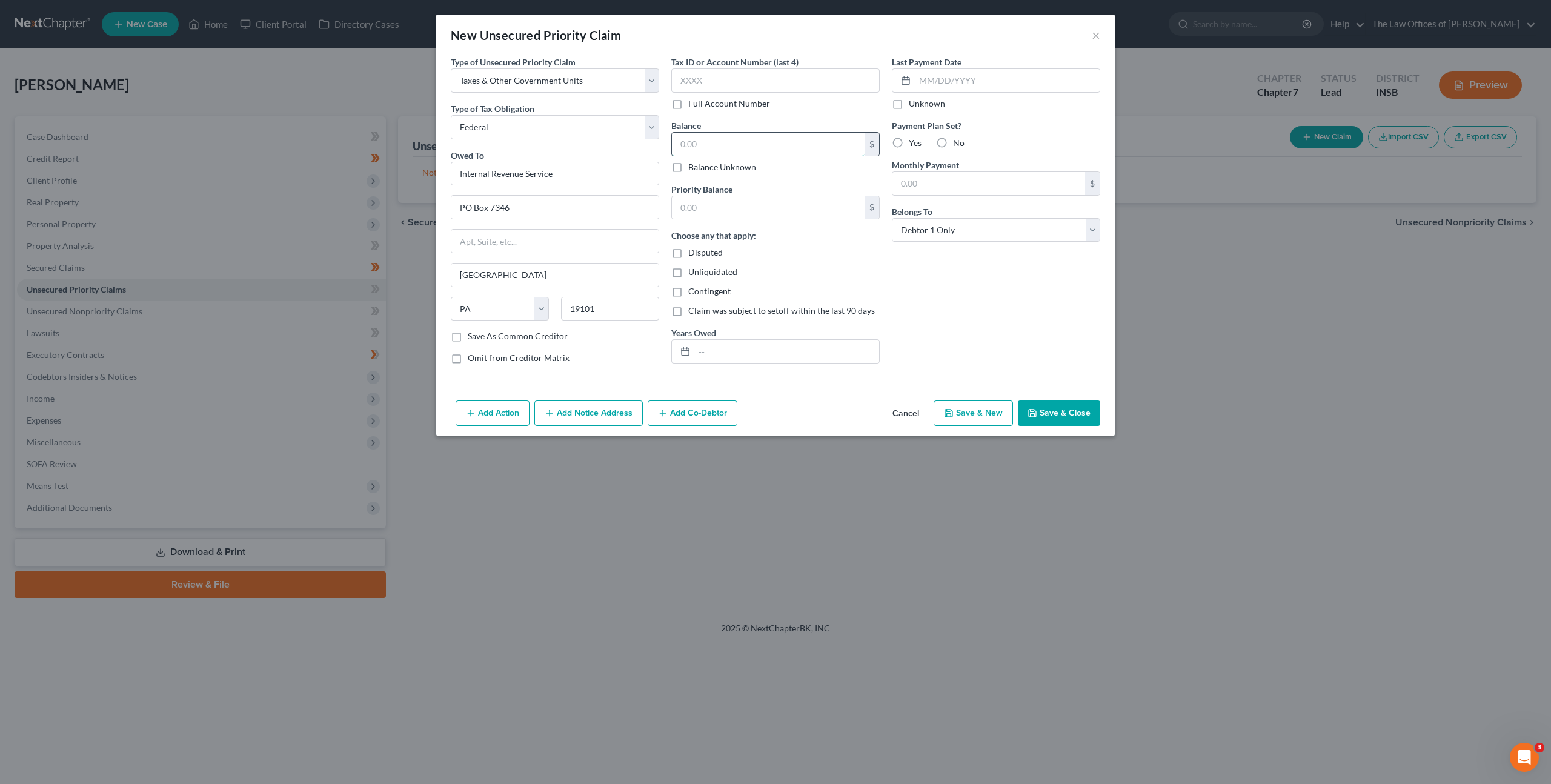
click at [813, 146] on input "text" at bounding box center [768, 144] width 193 height 23
click at [759, 355] on input "text" at bounding box center [786, 351] width 185 height 23
click at [953, 145] on label "No" at bounding box center [959, 143] width 12 height 12
click at [958, 145] on input "No" at bounding box center [962, 141] width 8 height 8
click at [928, 293] on div "Last Payment Date Unknown Payment Plan Set? Yes No Monthly Payment $ Belongs To…" at bounding box center [995, 215] width 221 height 318
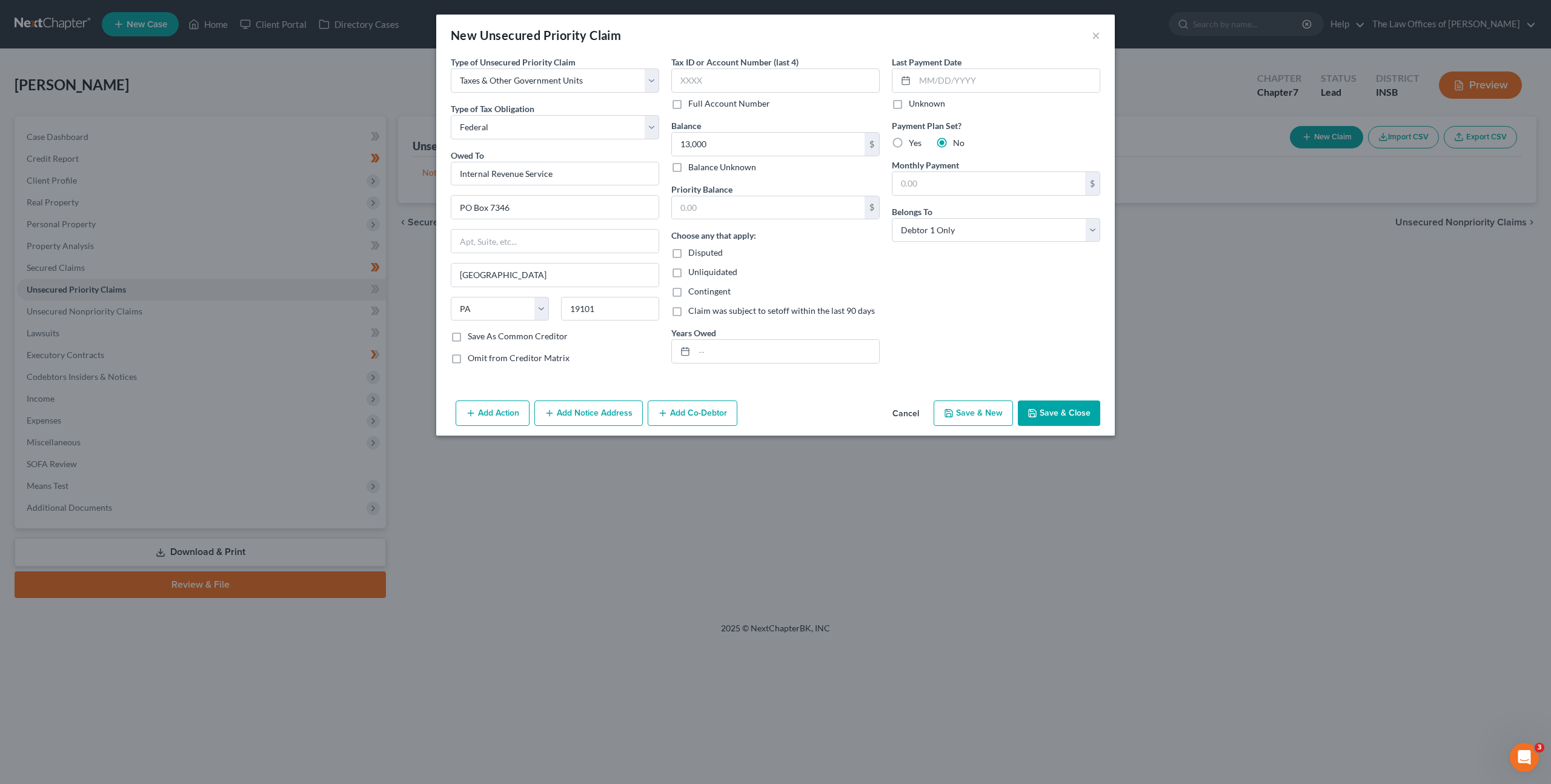
click at [903, 412] on button "Cancel" at bounding box center [905, 413] width 46 height 24
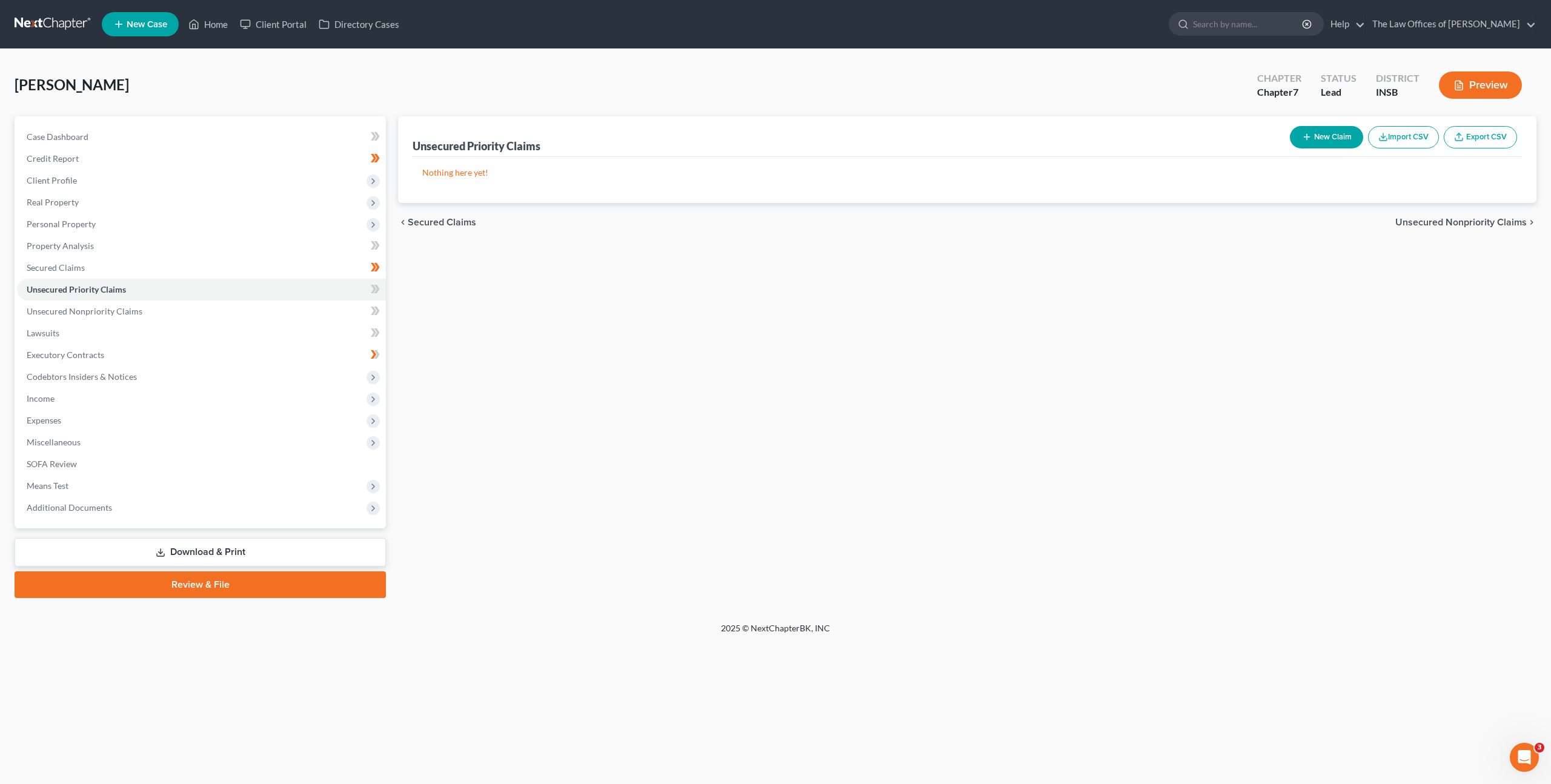
click at [951, 328] on div "Unsecured Priority Claims New Claim Import CSV Export CSV Nothing here yet! Pre…" at bounding box center [967, 357] width 1150 height 482
click at [1330, 129] on button "New Claim" at bounding box center [1327, 137] width 73 height 23
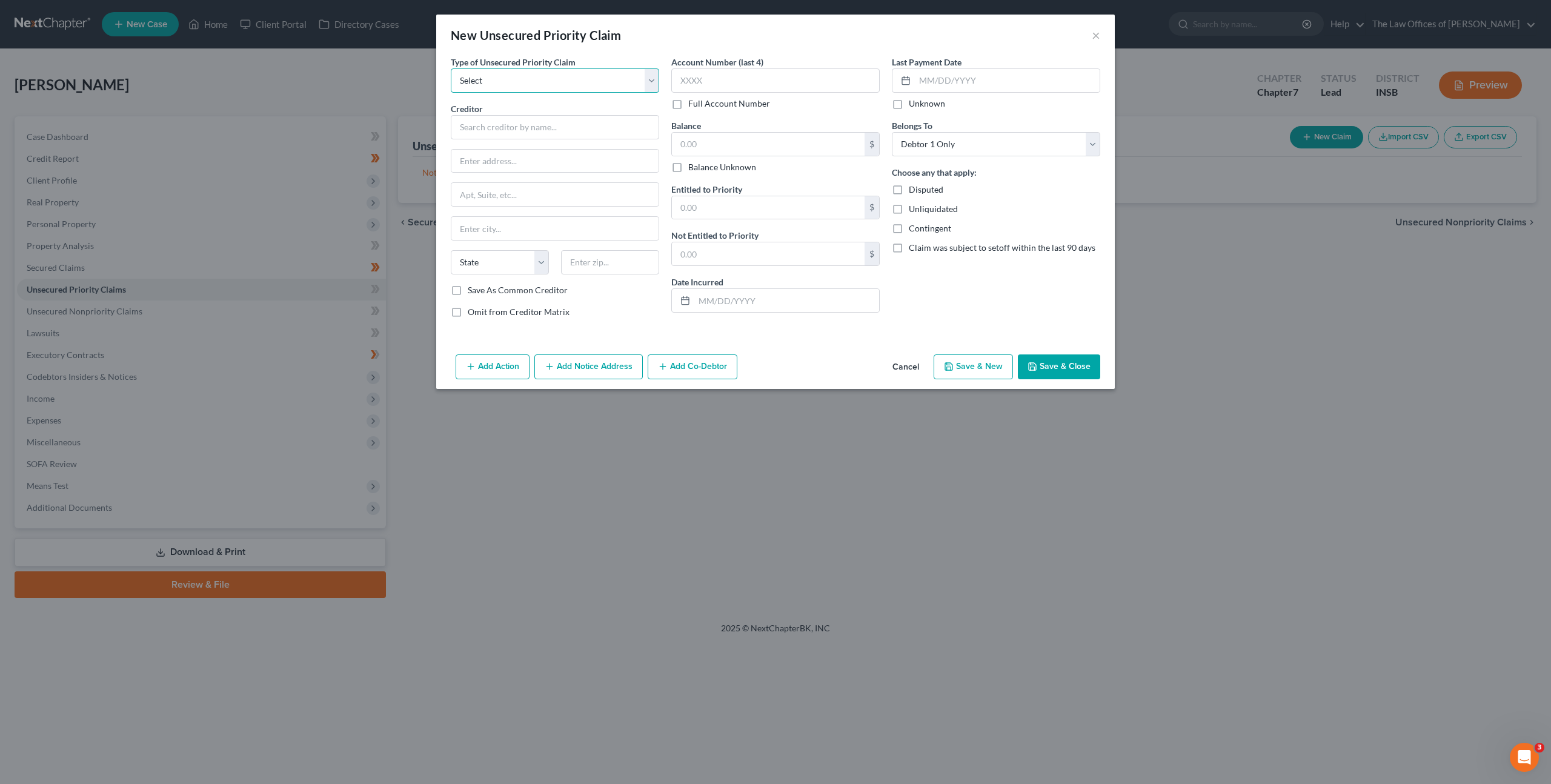
click at [559, 83] on select "Select Taxes & Other Government Units Domestic Support Obligations Extensions o…" at bounding box center [554, 80] width 208 height 24
click at [450, 69] on select "Select Taxes & Other Government Units Domestic Support Obligations Extensions o…" at bounding box center [554, 80] width 208 height 24
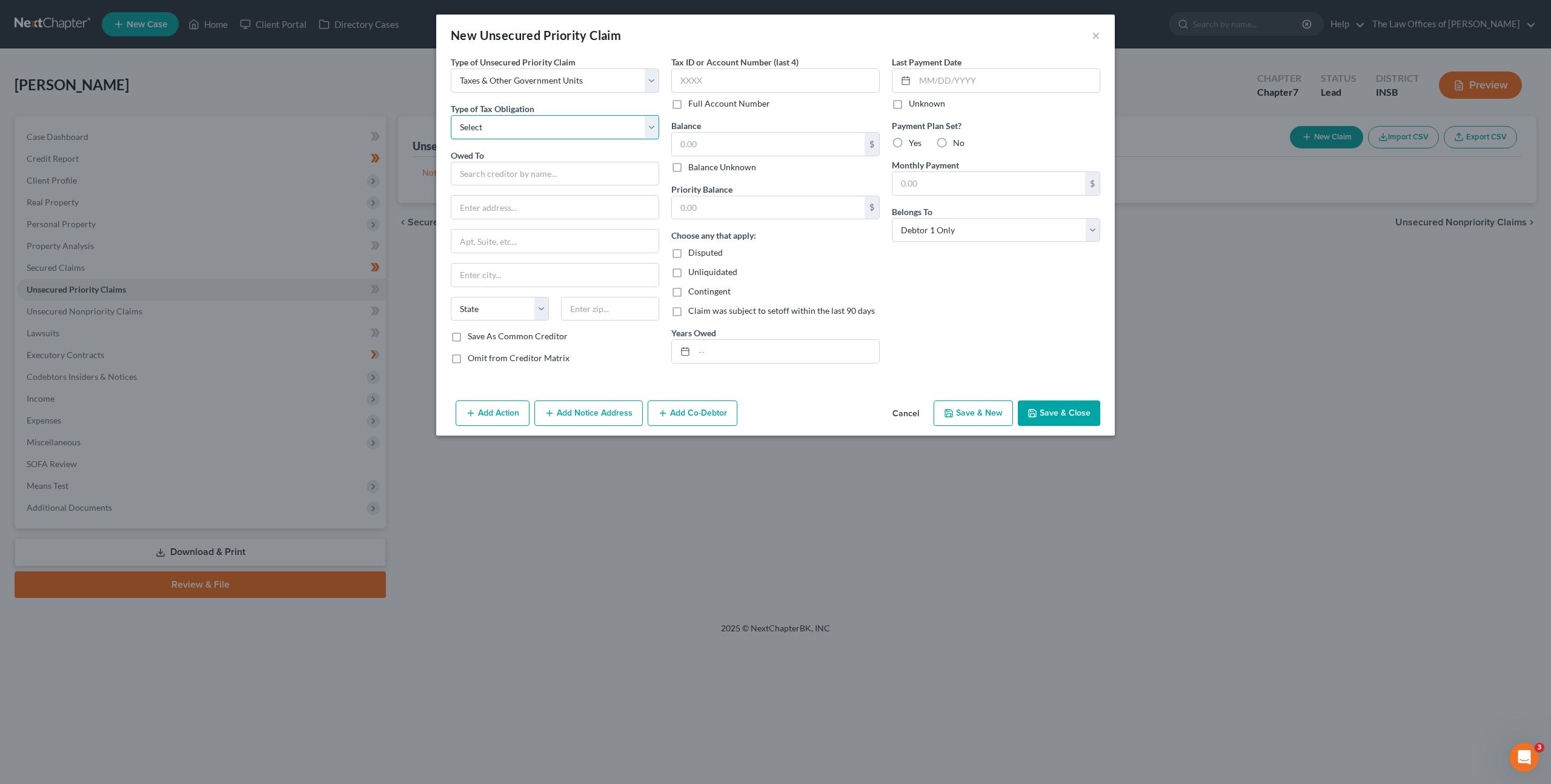
click at [535, 131] on select "Select Federal City State Franchise Tax Board Other" at bounding box center [554, 127] width 208 height 24
click at [450, 115] on select "Select Federal City State Franchise Tax Board Other" at bounding box center [554, 127] width 208 height 24
click at [526, 157] on div "Owed To *" at bounding box center [554, 167] width 208 height 37
click at [523, 167] on input "text" at bounding box center [554, 174] width 208 height 24
drag, startPoint x: 565, startPoint y: 238, endPoint x: 580, endPoint y: 263, distance: 29.2
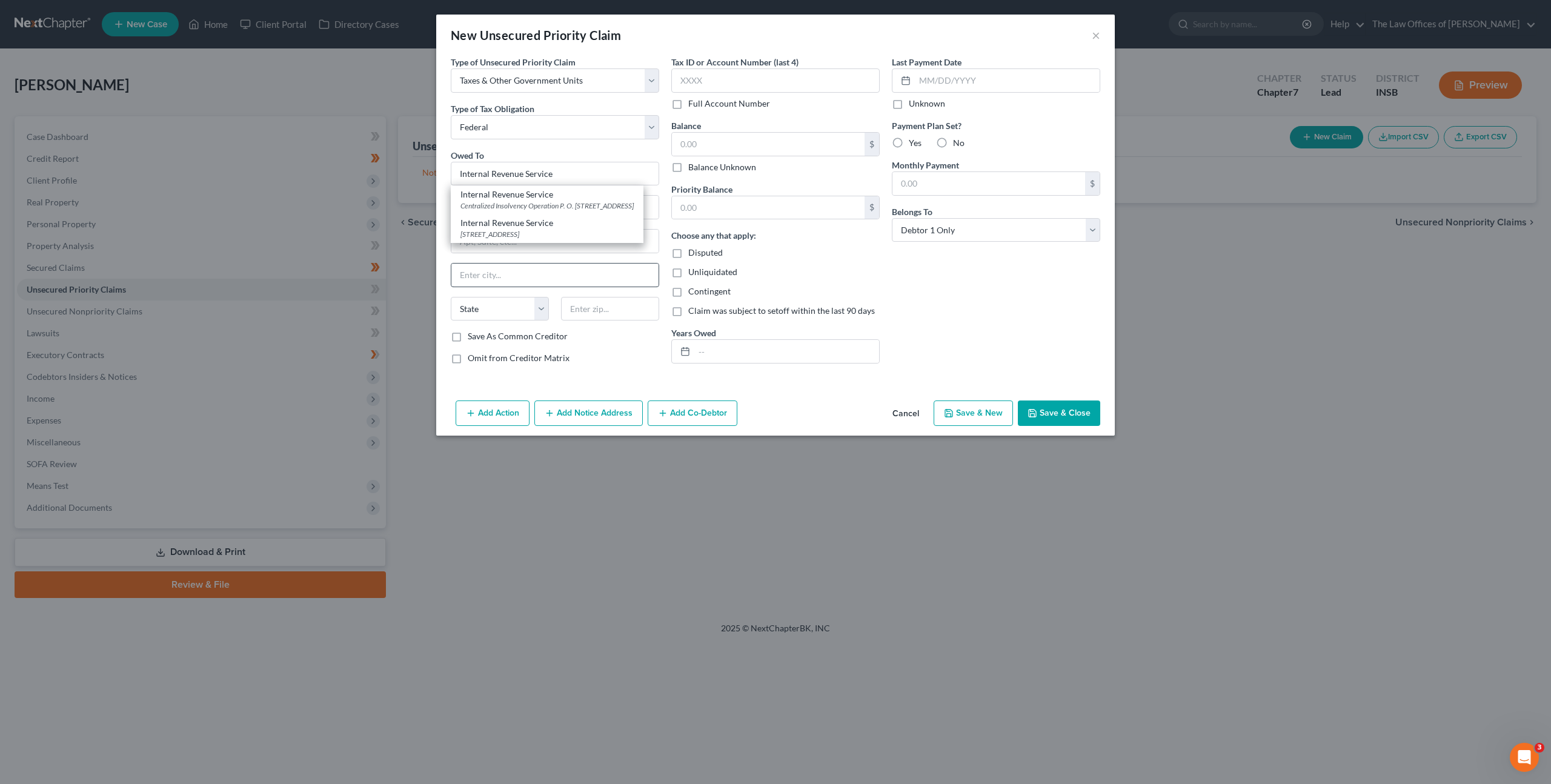
click at [565, 229] on div "Internal Revenue Service" at bounding box center [547, 223] width 173 height 12
click at [694, 77] on input "text" at bounding box center [775, 80] width 208 height 24
click at [712, 140] on input "text" at bounding box center [768, 144] width 193 height 23
click at [821, 139] on input "text" at bounding box center [768, 144] width 193 height 23
click at [834, 120] on div "Balance $ Balance Unknown Balance Undetermined $ Balance Unknown" at bounding box center [775, 146] width 208 height 54
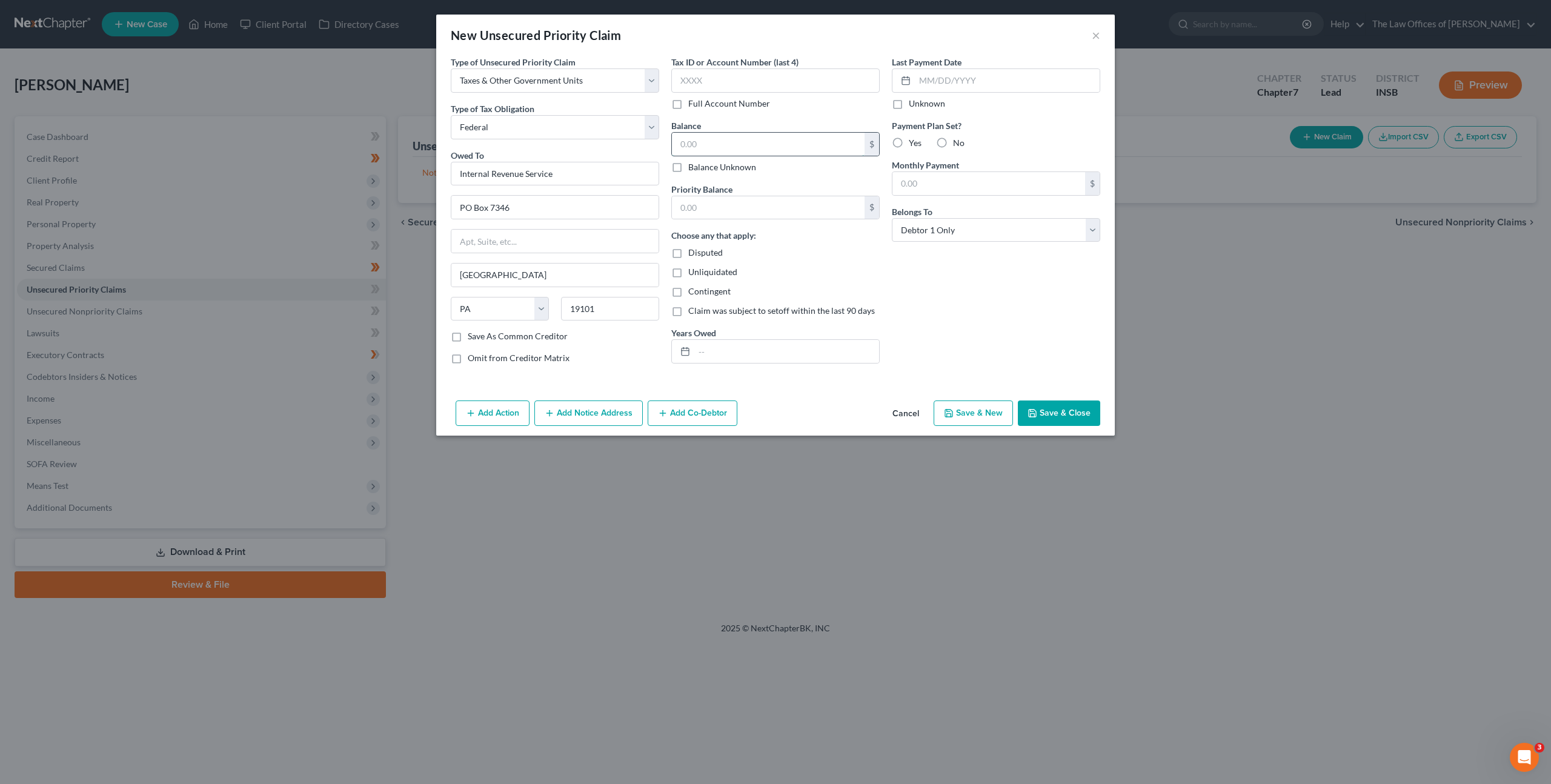
click at [818, 137] on input "text" at bounding box center [768, 144] width 193 height 23
click at [730, 206] on input "text" at bounding box center [768, 208] width 193 height 23
click at [723, 341] on input "text" at bounding box center [786, 351] width 185 height 23
click at [909, 138] on label "Yes" at bounding box center [915, 143] width 12 height 12
click at [913, 138] on input "Yes" at bounding box center [917, 141] width 8 height 8
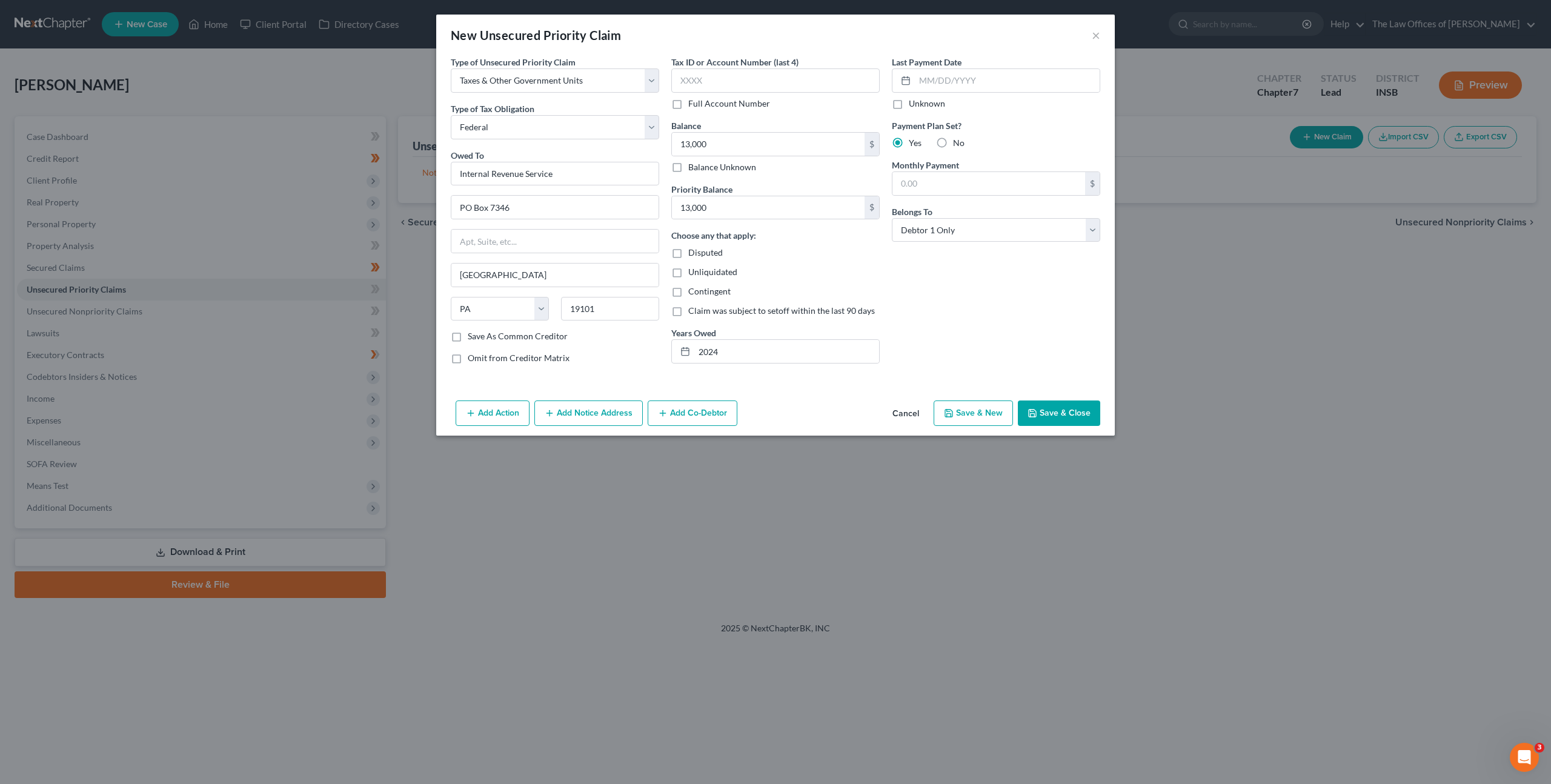
drag, startPoint x: 945, startPoint y: 327, endPoint x: 950, endPoint y: 313, distance: 14.9
click at [945, 327] on div "Last Payment Date Unknown Payment Plan Set? Yes No Monthly Payment $ Belongs To…" at bounding box center [995, 215] width 221 height 318
click at [957, 189] on input "text" at bounding box center [988, 184] width 193 height 23
click at [964, 296] on div "Last Payment Date Unknown Payment Plan Set? Yes No Monthly Payment $ Belongs To…" at bounding box center [995, 215] width 221 height 318
click at [953, 137] on label "No" at bounding box center [959, 143] width 12 height 12
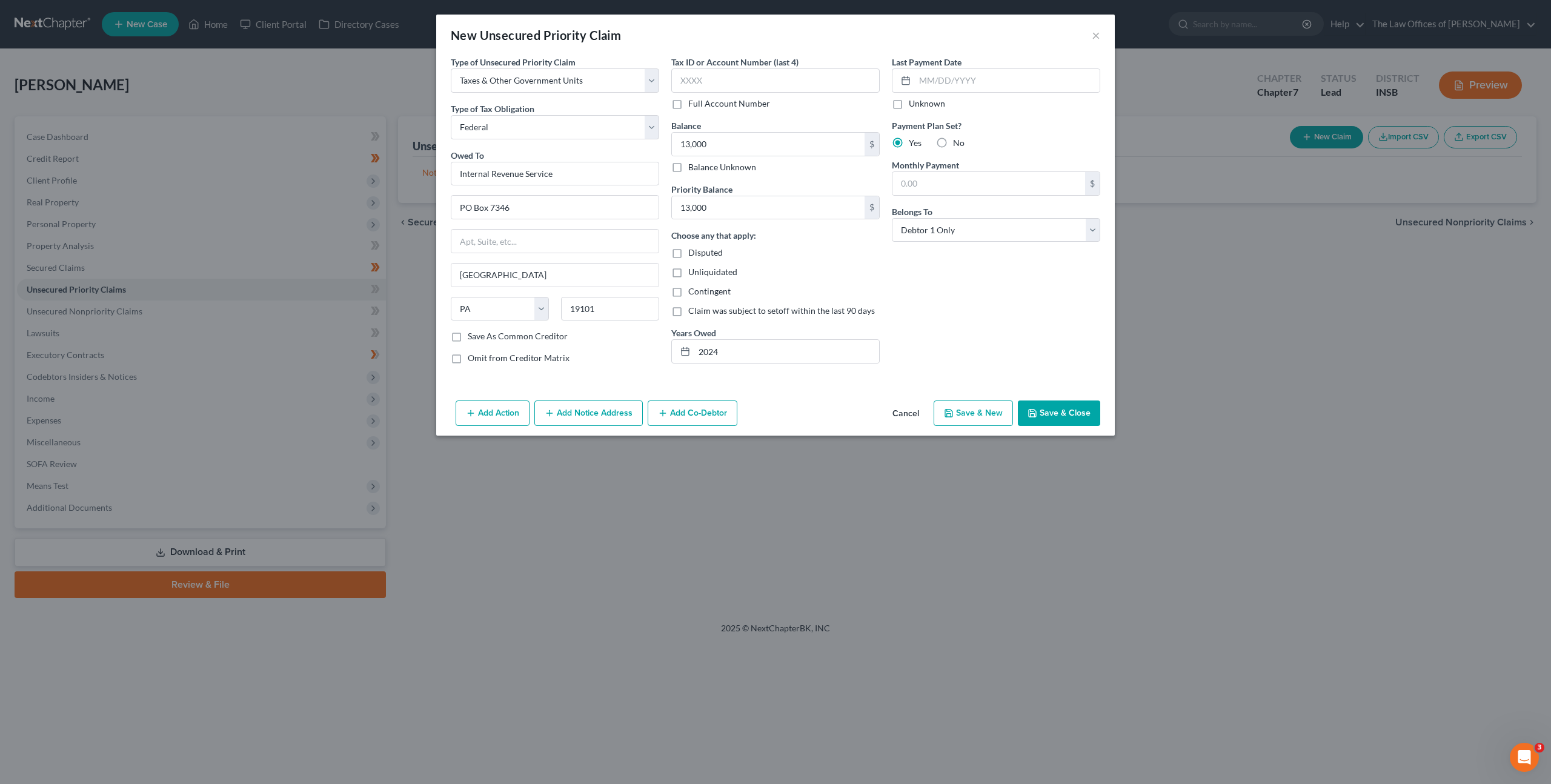
click at [958, 137] on input "No" at bounding box center [962, 141] width 8 height 8
click at [949, 310] on div "Last Payment Date Unknown Payment Plan Set? Yes No Monthly Payment $ Belongs To…" at bounding box center [995, 215] width 221 height 318
click at [1043, 410] on button "Save & Close" at bounding box center [1059, 413] width 83 height 26
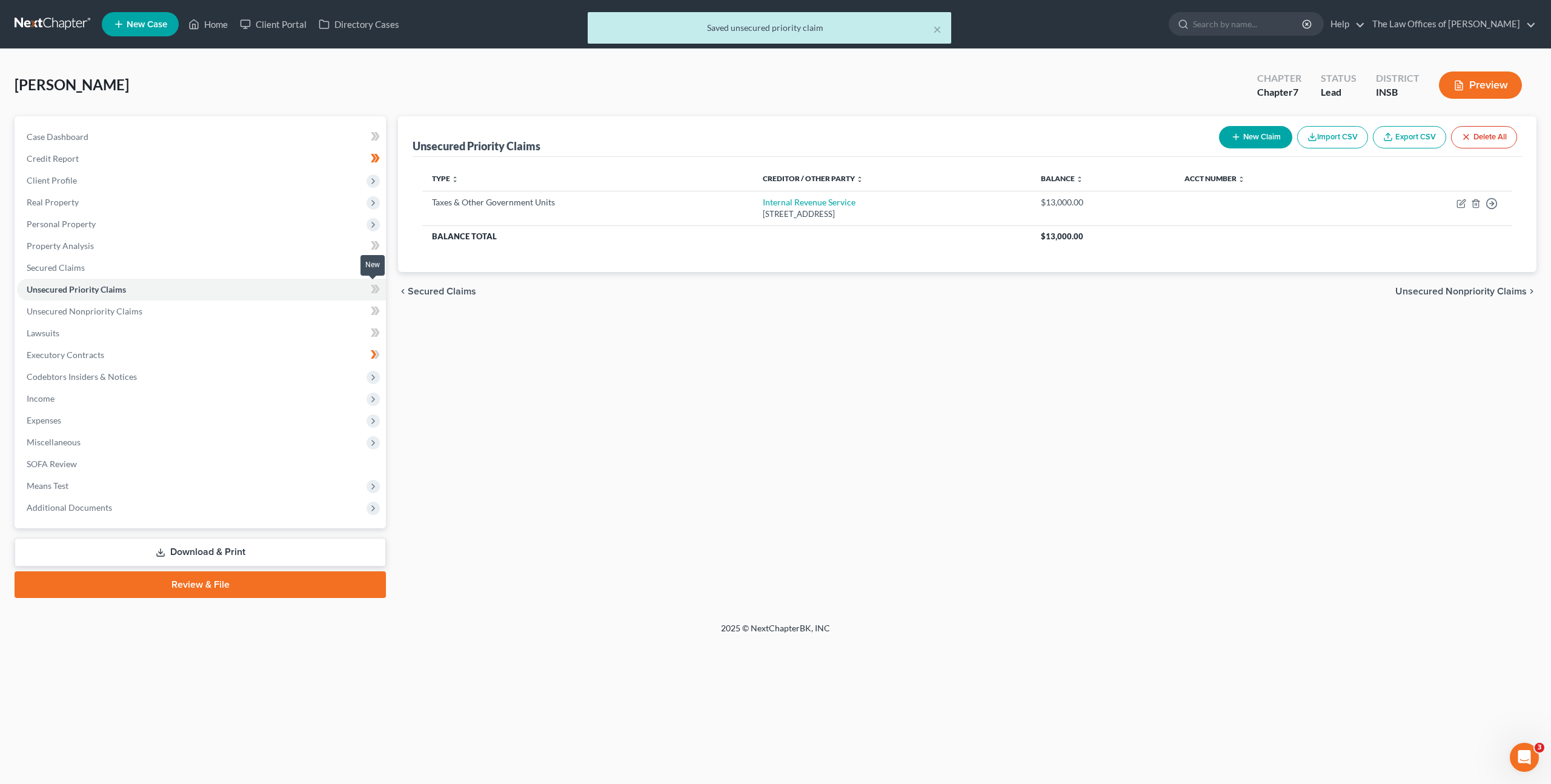
drag, startPoint x: 373, startPoint y: 288, endPoint x: 398, endPoint y: 287, distance: 25.0
click at [373, 288] on icon at bounding box center [376, 288] width 9 height 15
click at [692, 338] on div "Unsecured Priority Claims New Claim Import CSV Export CSV Delete All Type expan…" at bounding box center [967, 357] width 1150 height 482
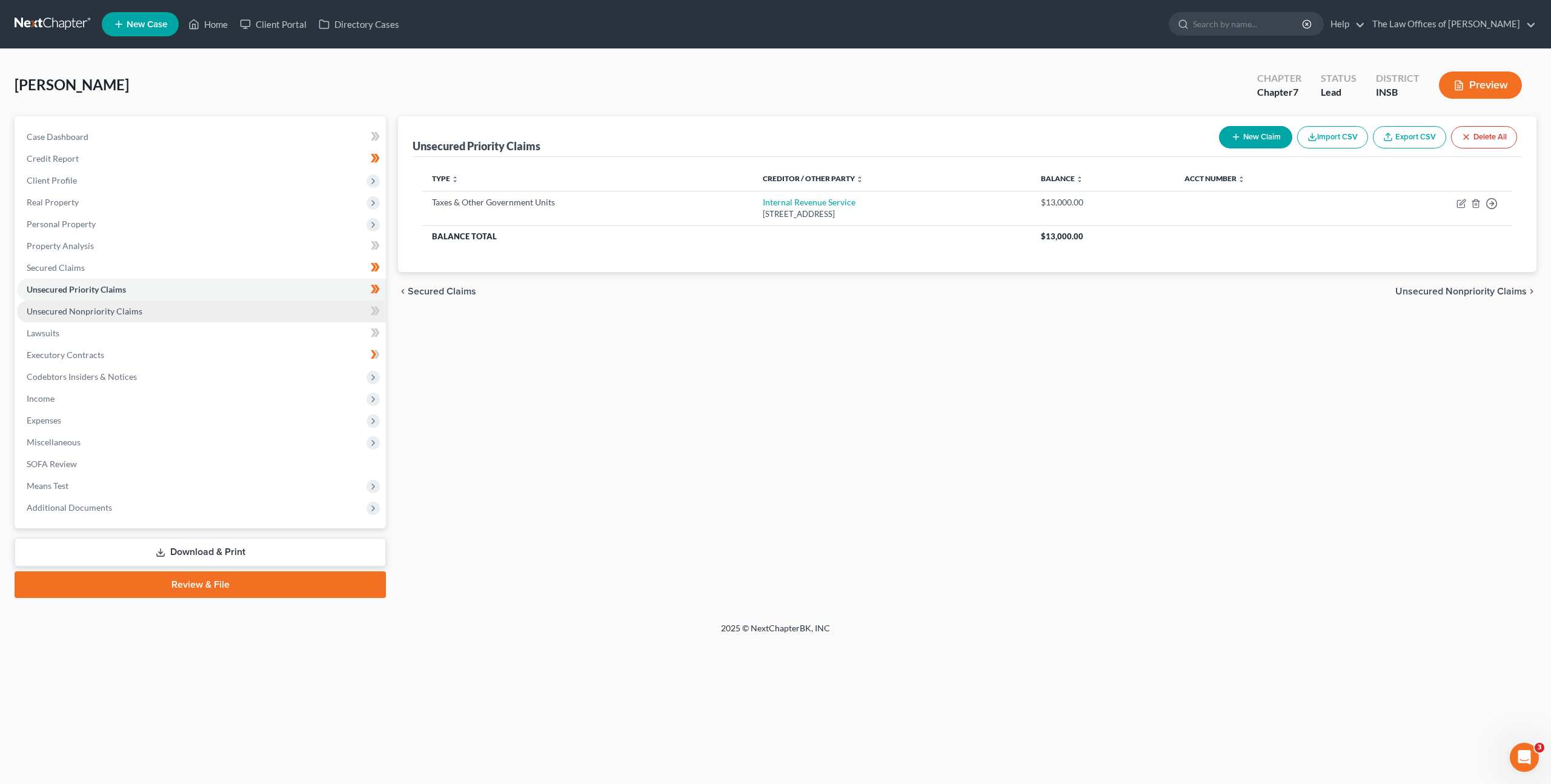
drag, startPoint x: 244, startPoint y: 309, endPoint x: 258, endPoint y: 308, distance: 14.0
click at [244, 309] on link "Unsecured Nonpriority Claims" at bounding box center [201, 312] width 369 height 22
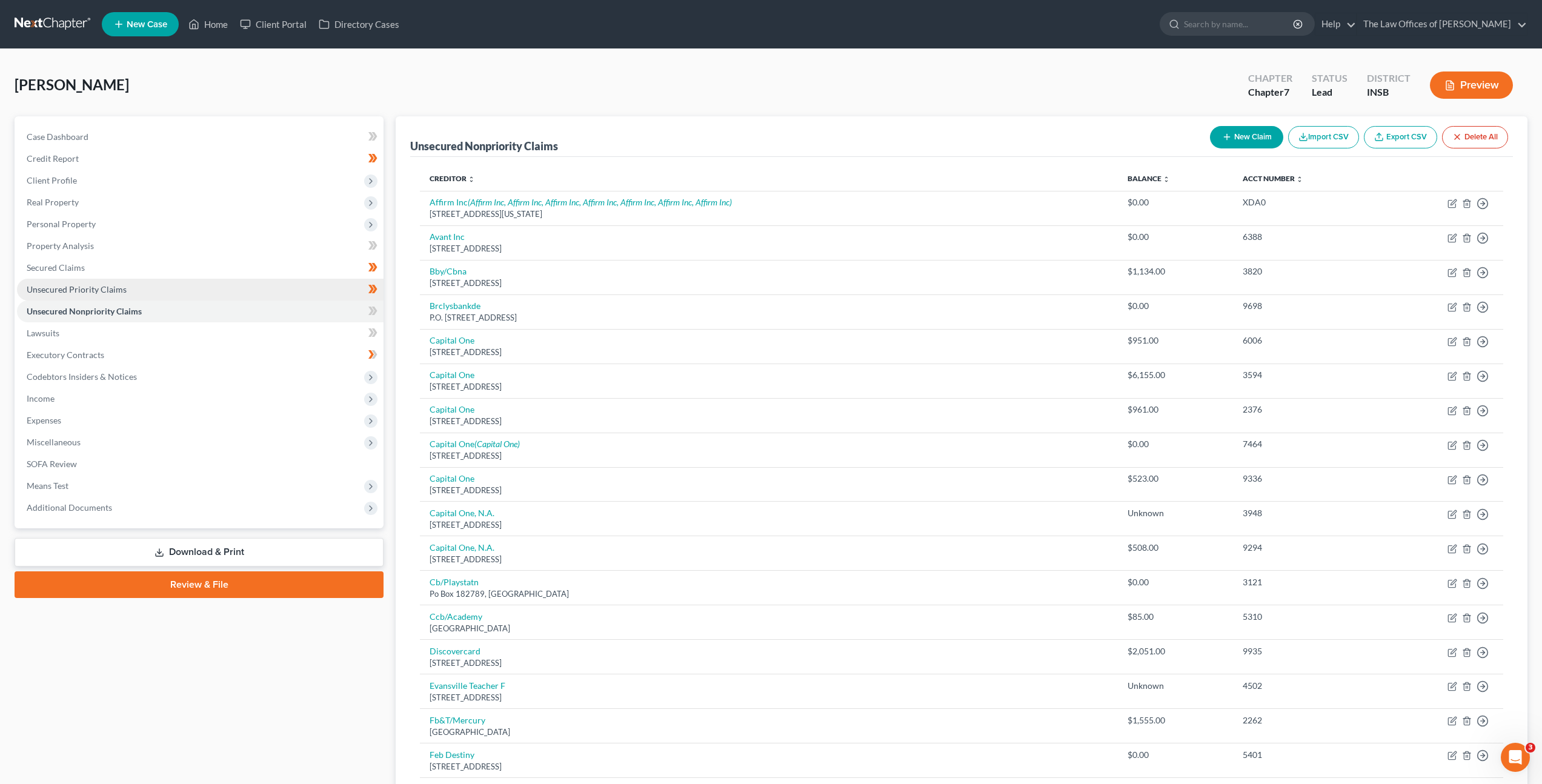
click at [310, 292] on link "Unsecured Priority Claims" at bounding box center [200, 290] width 366 height 22
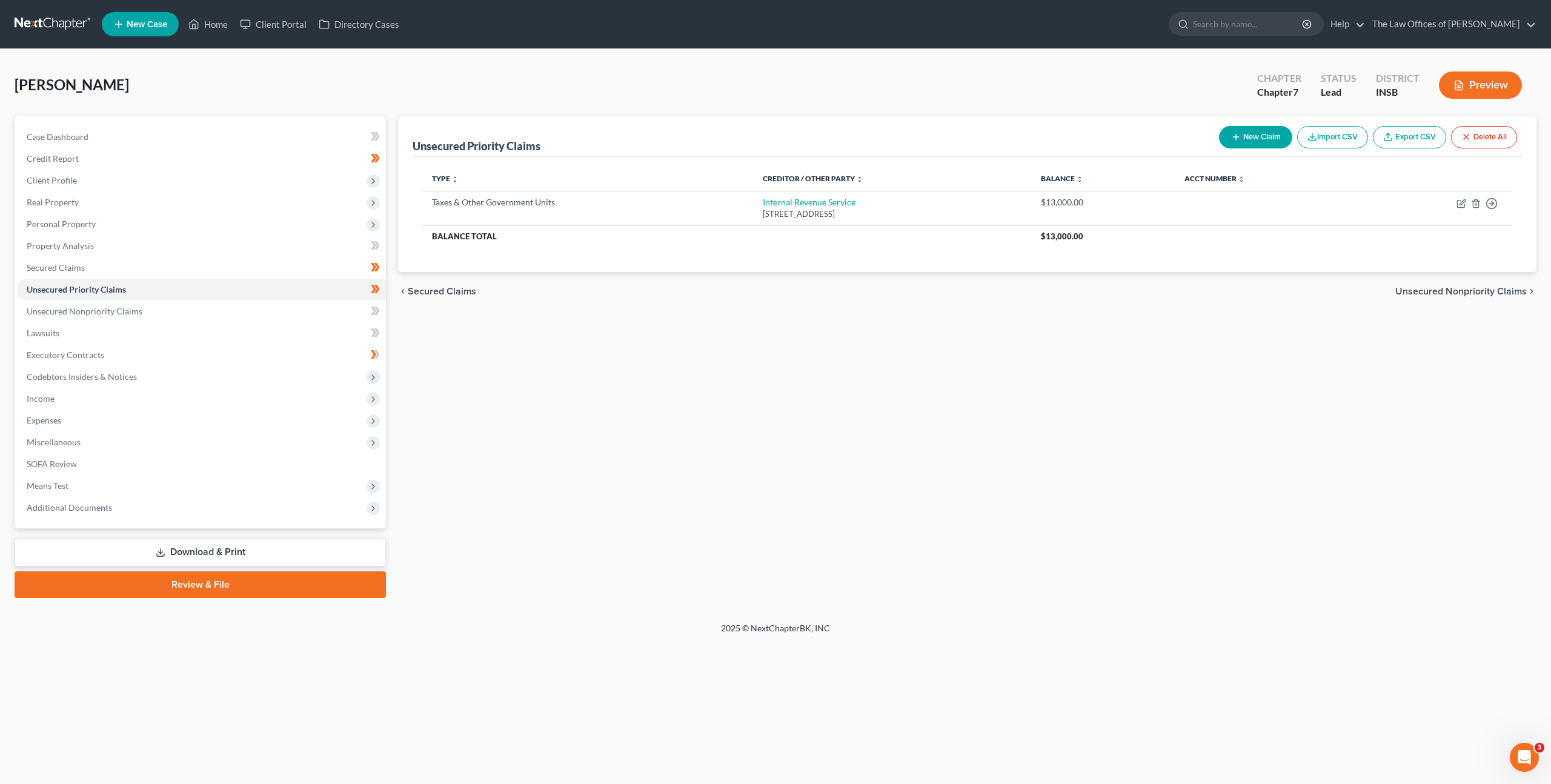
click at [834, 327] on div "Unsecured Priority Claims New Claim Import CSV Export CSV Delete All Type expan…" at bounding box center [967, 357] width 1150 height 482
drag, startPoint x: 349, startPoint y: 313, endPoint x: 384, endPoint y: 320, distance: 35.7
click at [349, 313] on link "Unsecured Nonpriority Claims" at bounding box center [201, 312] width 369 height 22
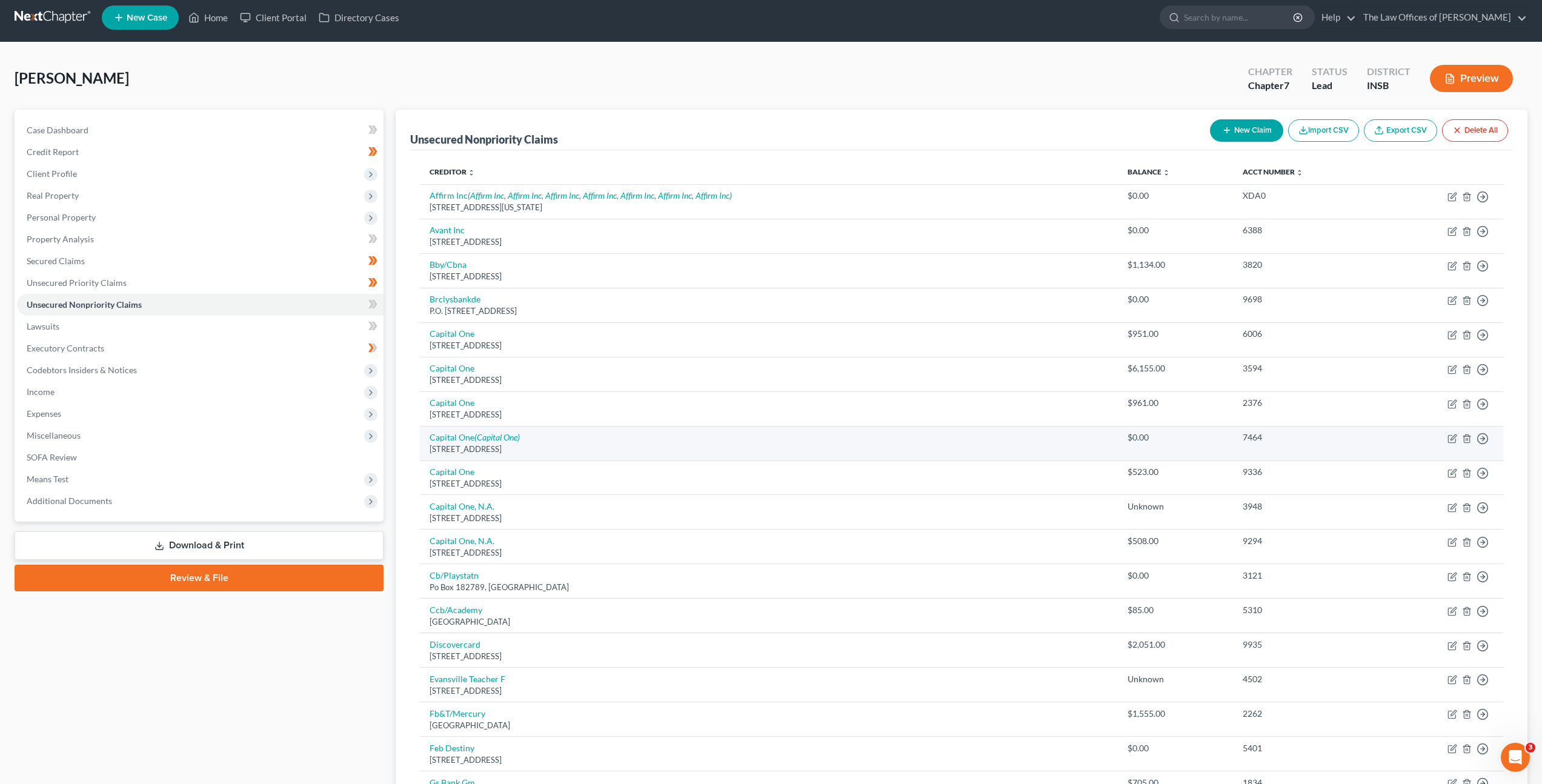
scroll to position [7, 0]
click at [1469, 440] on icon "button" at bounding box center [1467, 438] width 9 height 9
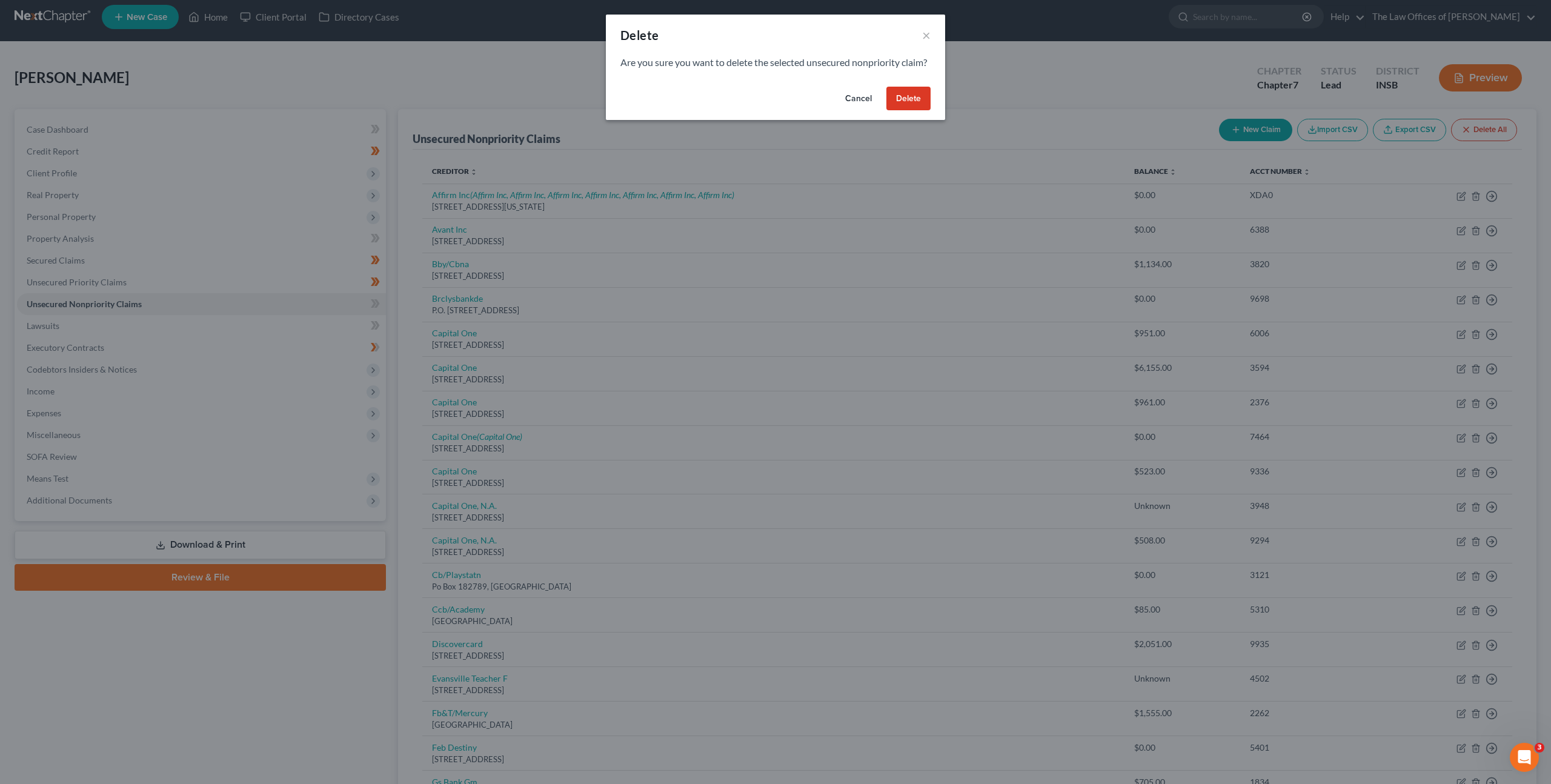
drag, startPoint x: 912, startPoint y: 116, endPoint x: 856, endPoint y: 230, distance: 127.0
click at [911, 111] on button "Delete" at bounding box center [908, 98] width 44 height 24
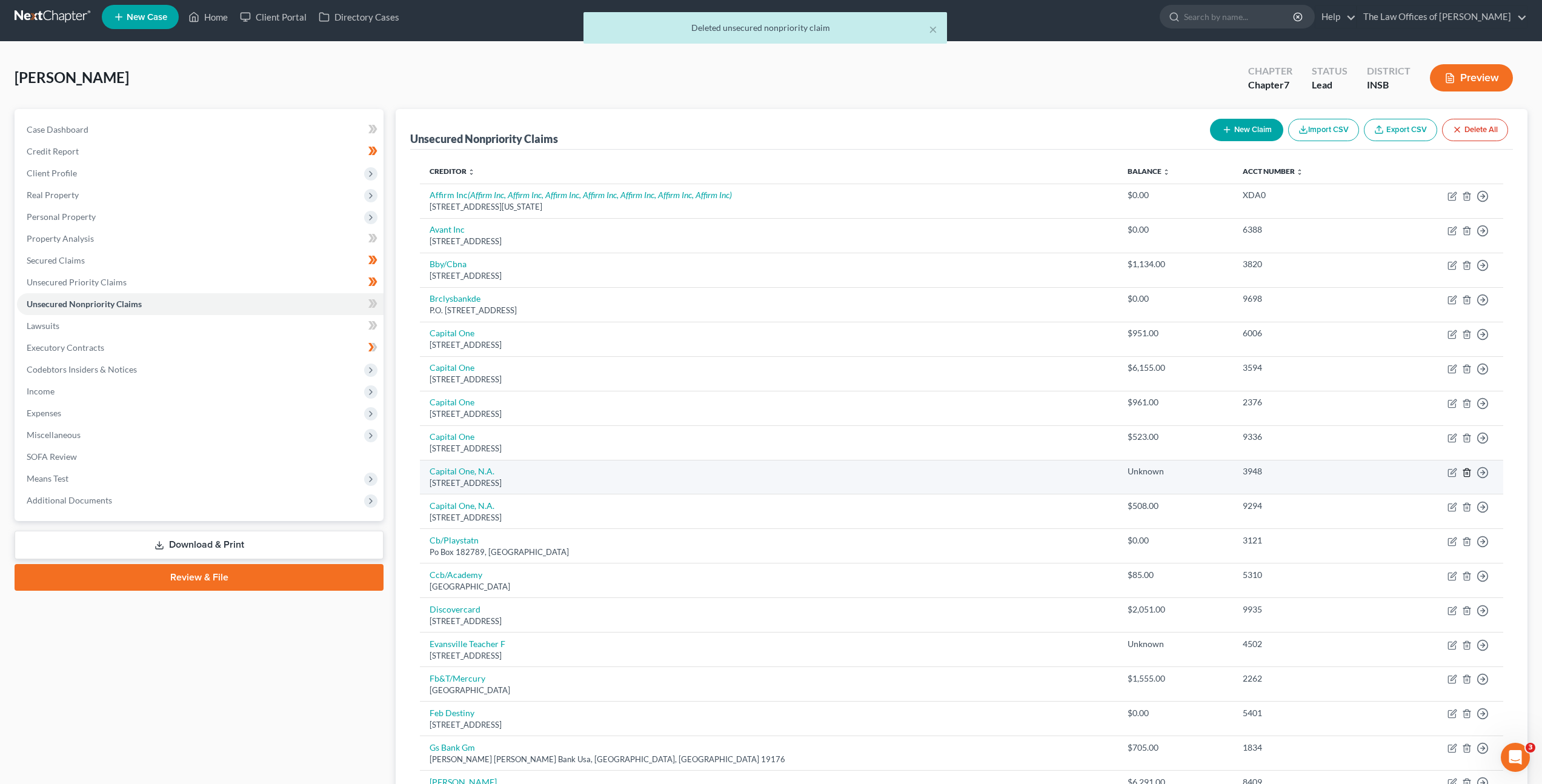
click at [1468, 472] on icon "button" at bounding box center [1467, 472] width 9 height 9
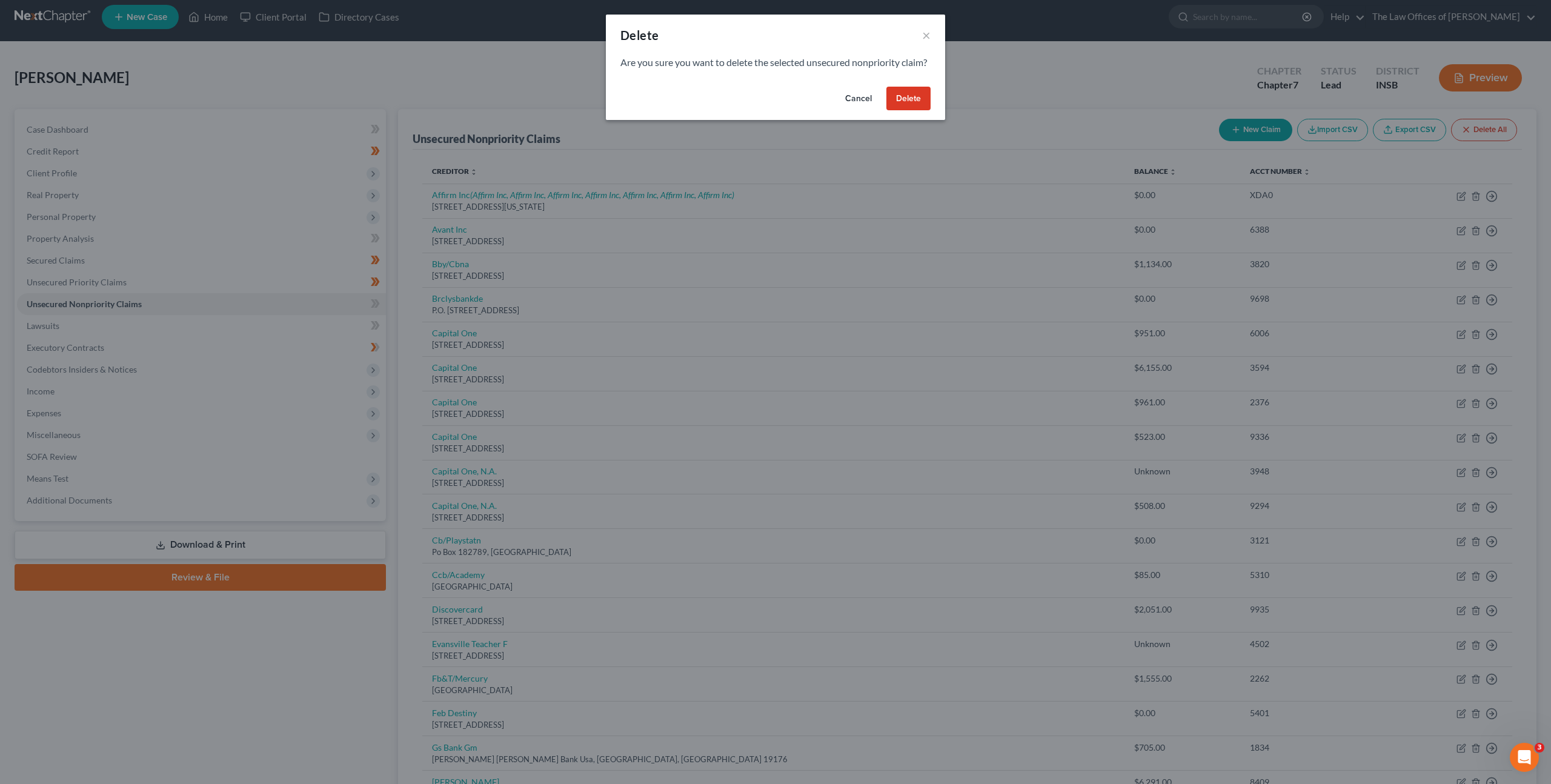
click at [918, 111] on button "Delete" at bounding box center [908, 98] width 44 height 24
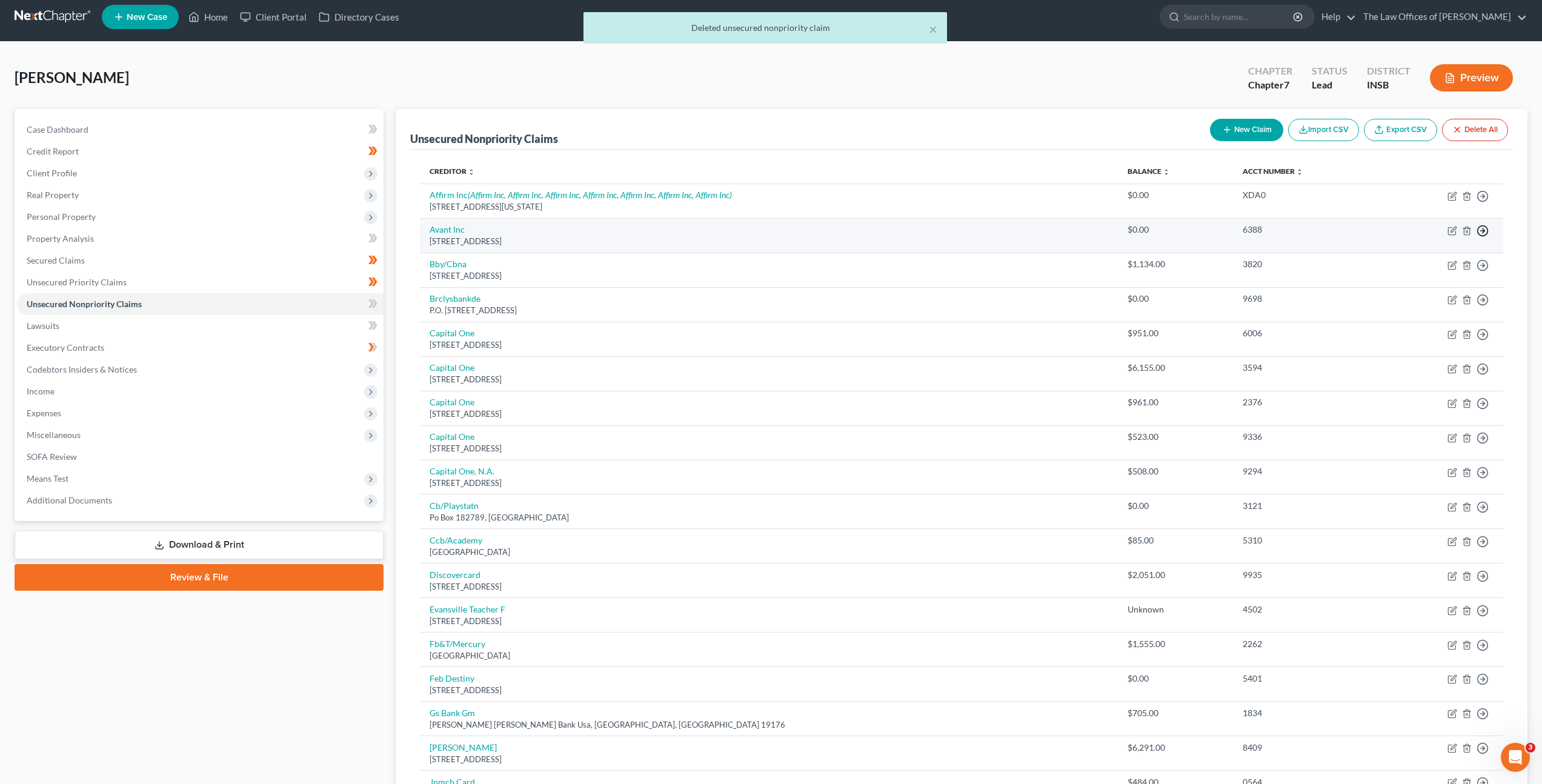
click at [1484, 199] on polyline "button" at bounding box center [1484, 196] width 2 height 4
click at [1423, 300] on link "Move to Notice Only" at bounding box center [1427, 300] width 101 height 20
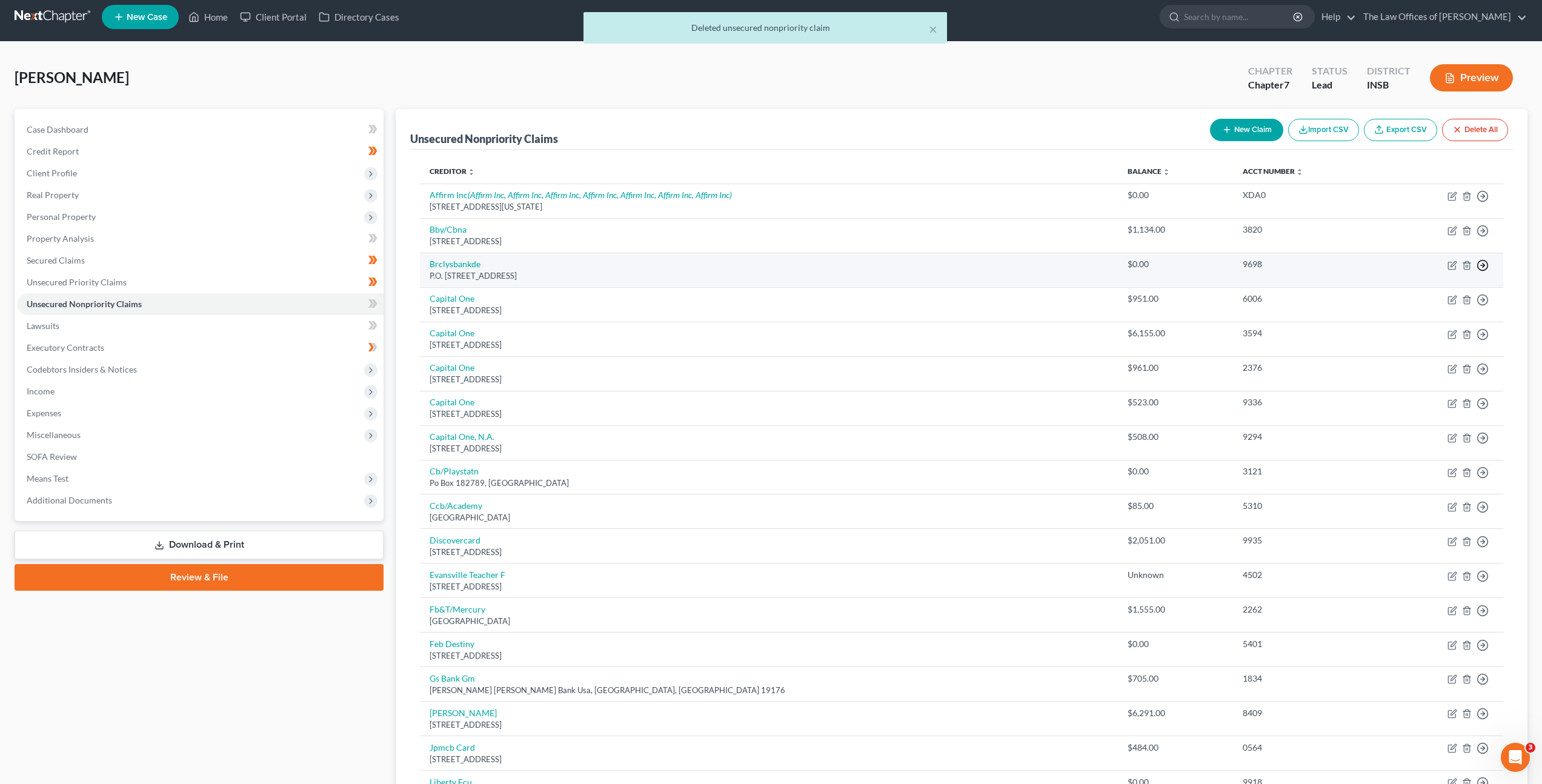
click at [1487, 203] on icon "button" at bounding box center [1483, 196] width 12 height 12
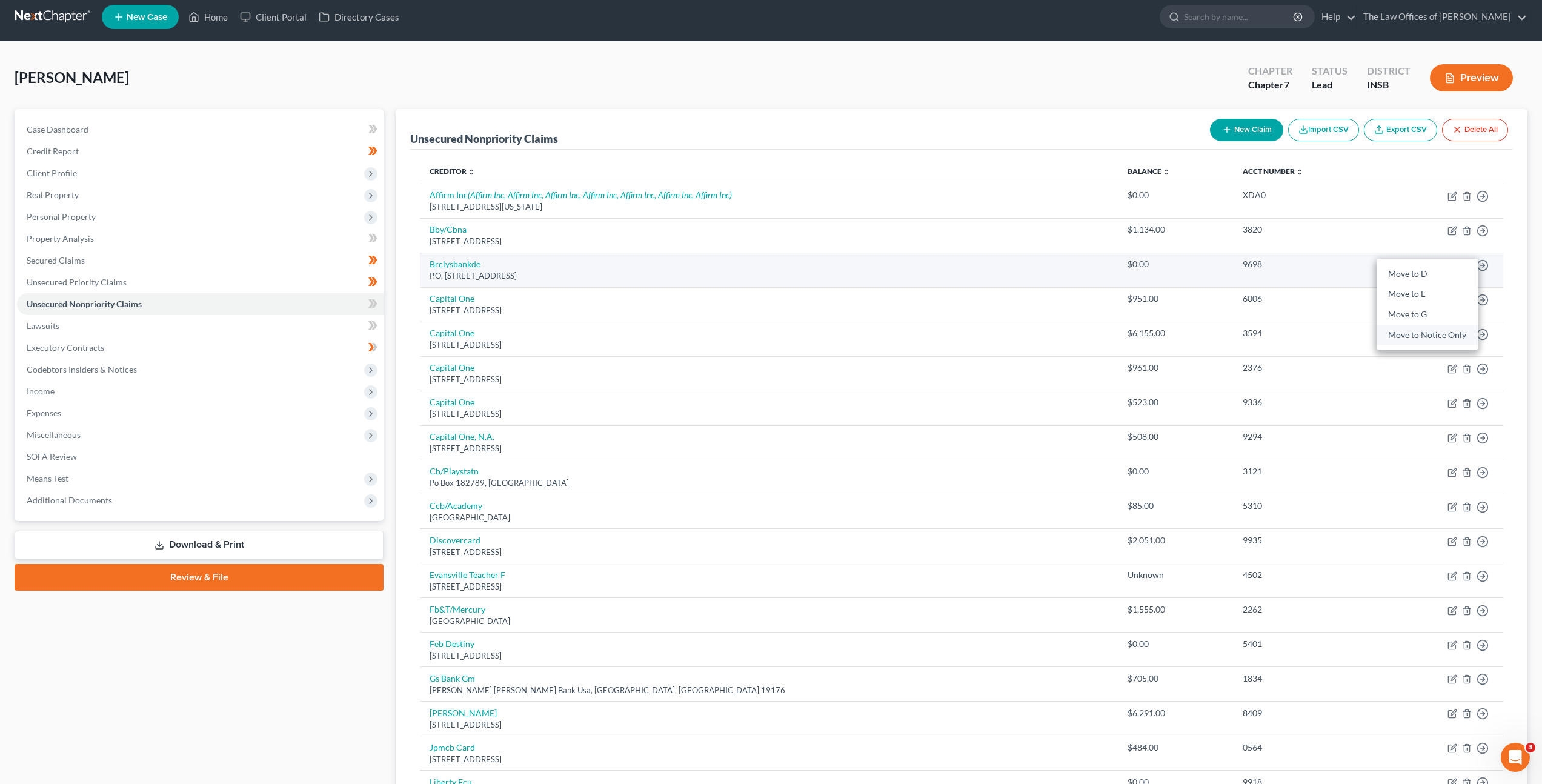
click at [1410, 332] on link "Move to Notice Only" at bounding box center [1427, 335] width 101 height 20
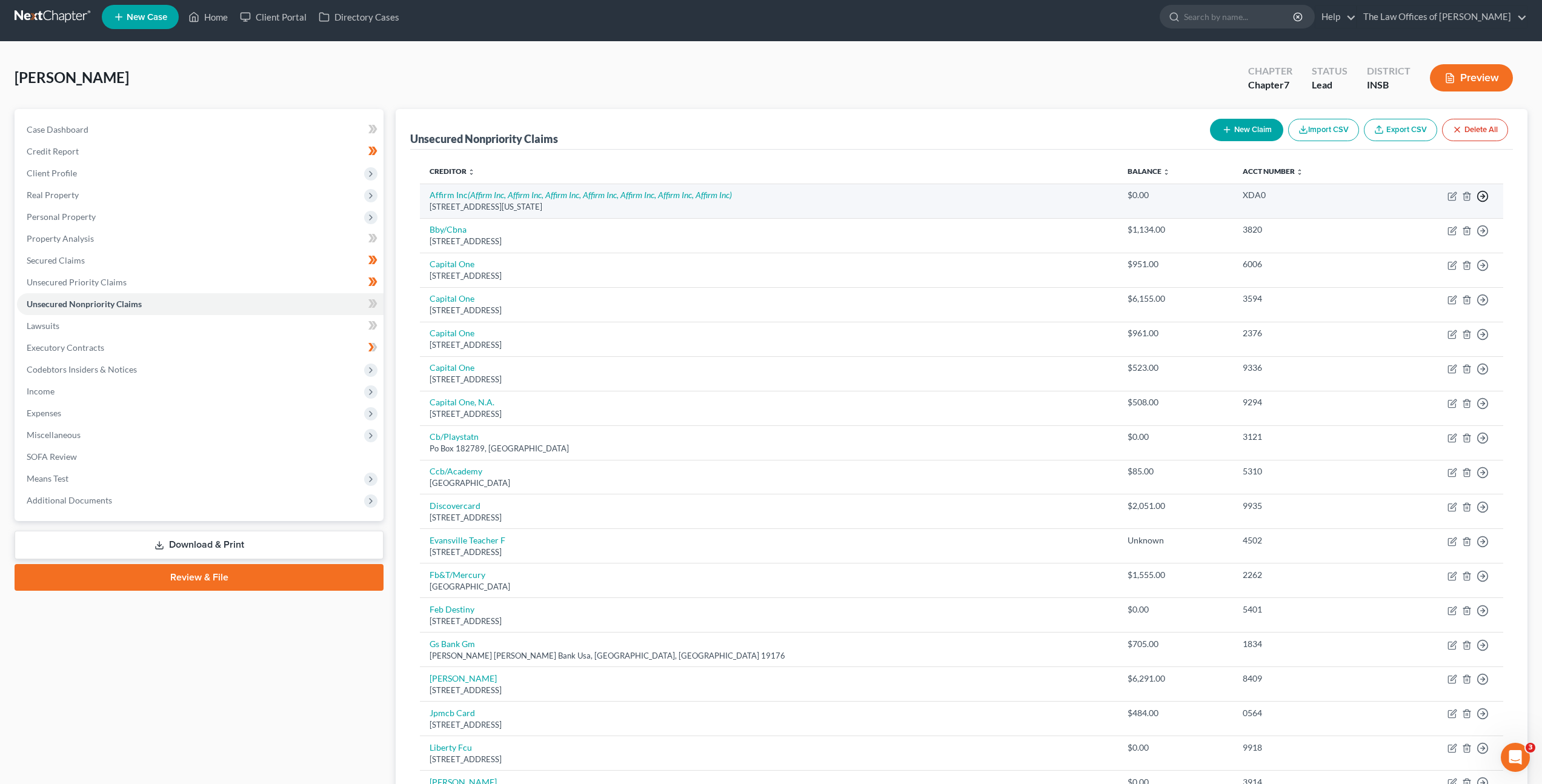
click at [1481, 192] on icon "button" at bounding box center [1483, 196] width 12 height 12
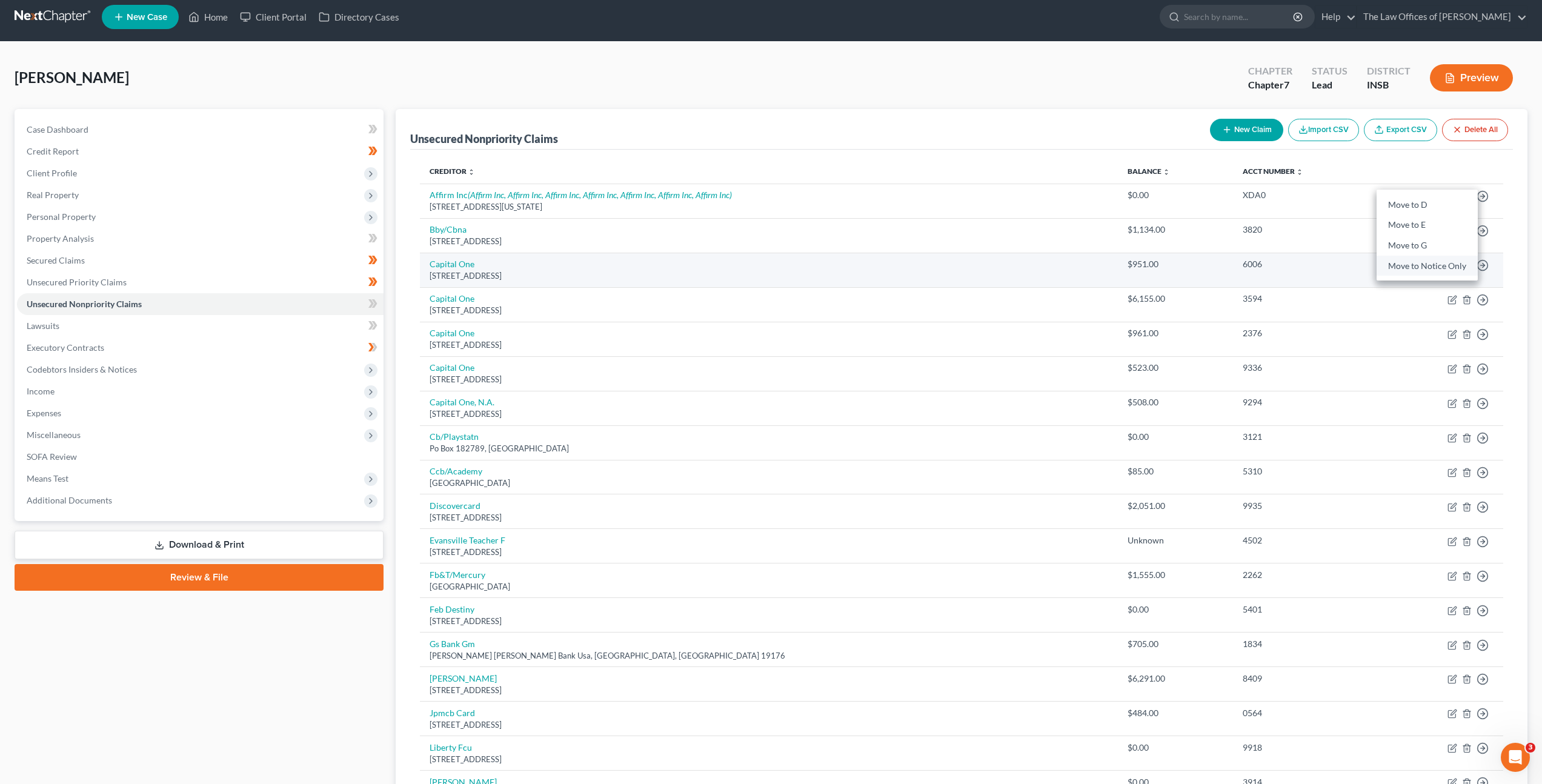
click at [1408, 264] on link "Move to Notice Only" at bounding box center [1427, 266] width 101 height 20
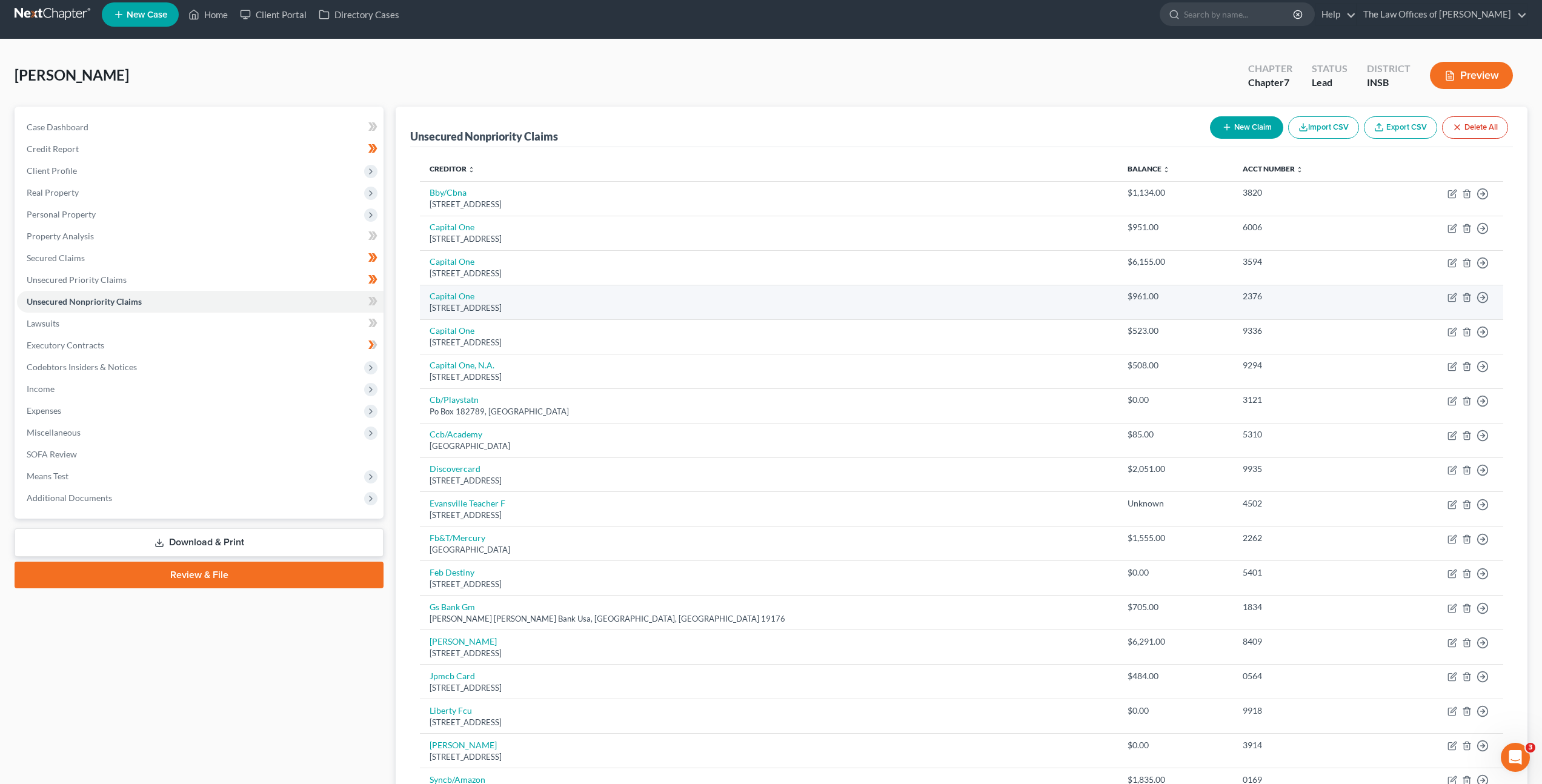
scroll to position [12, 0]
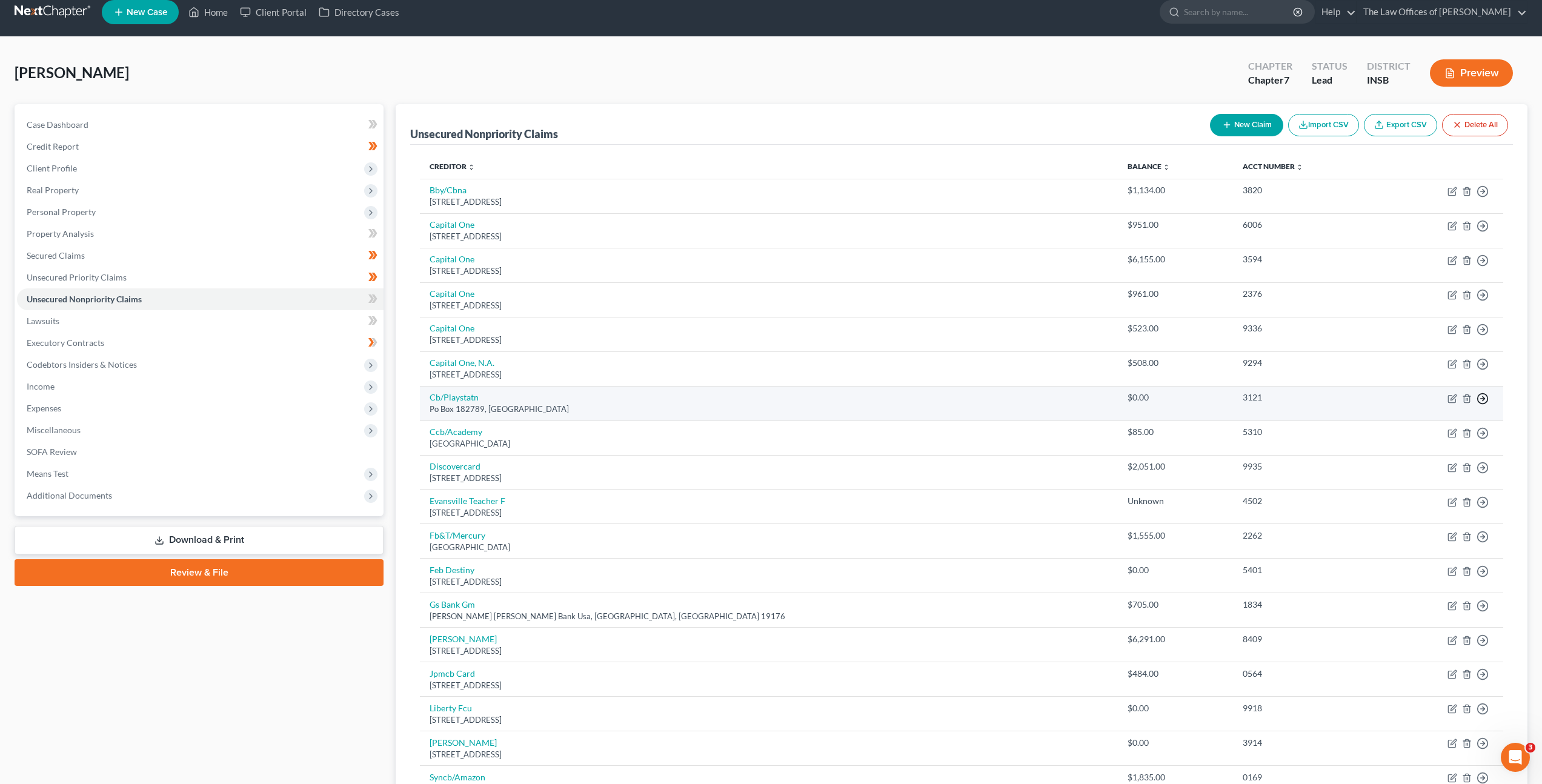
click at [1487, 197] on circle "button" at bounding box center [1483, 191] width 10 height 10
click at [1295, 404] on td "3121" at bounding box center [1307, 403] width 149 height 34
click at [1466, 400] on line "button" at bounding box center [1466, 399] width 0 height 2
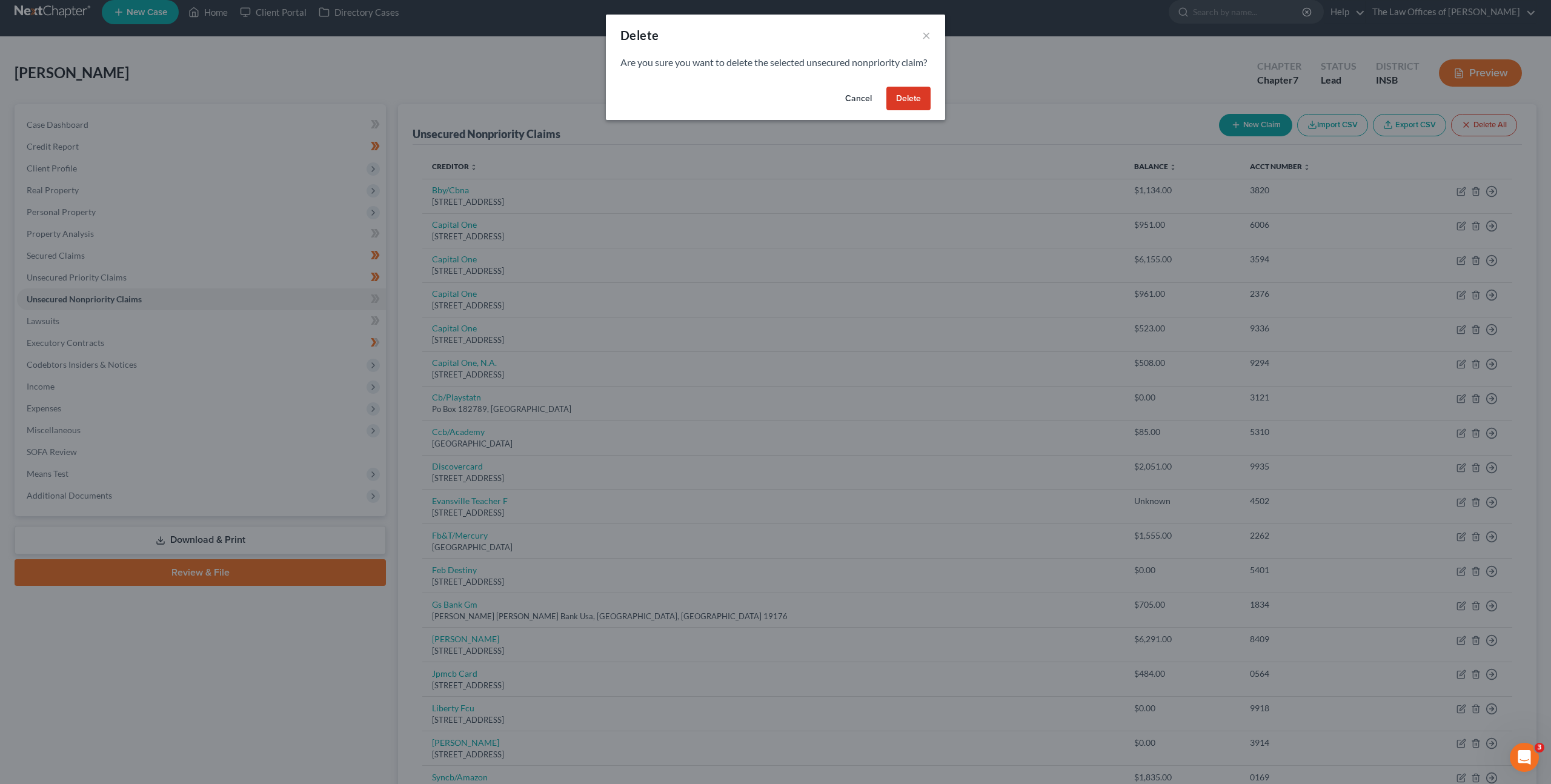
click at [925, 111] on button "Delete" at bounding box center [908, 98] width 44 height 24
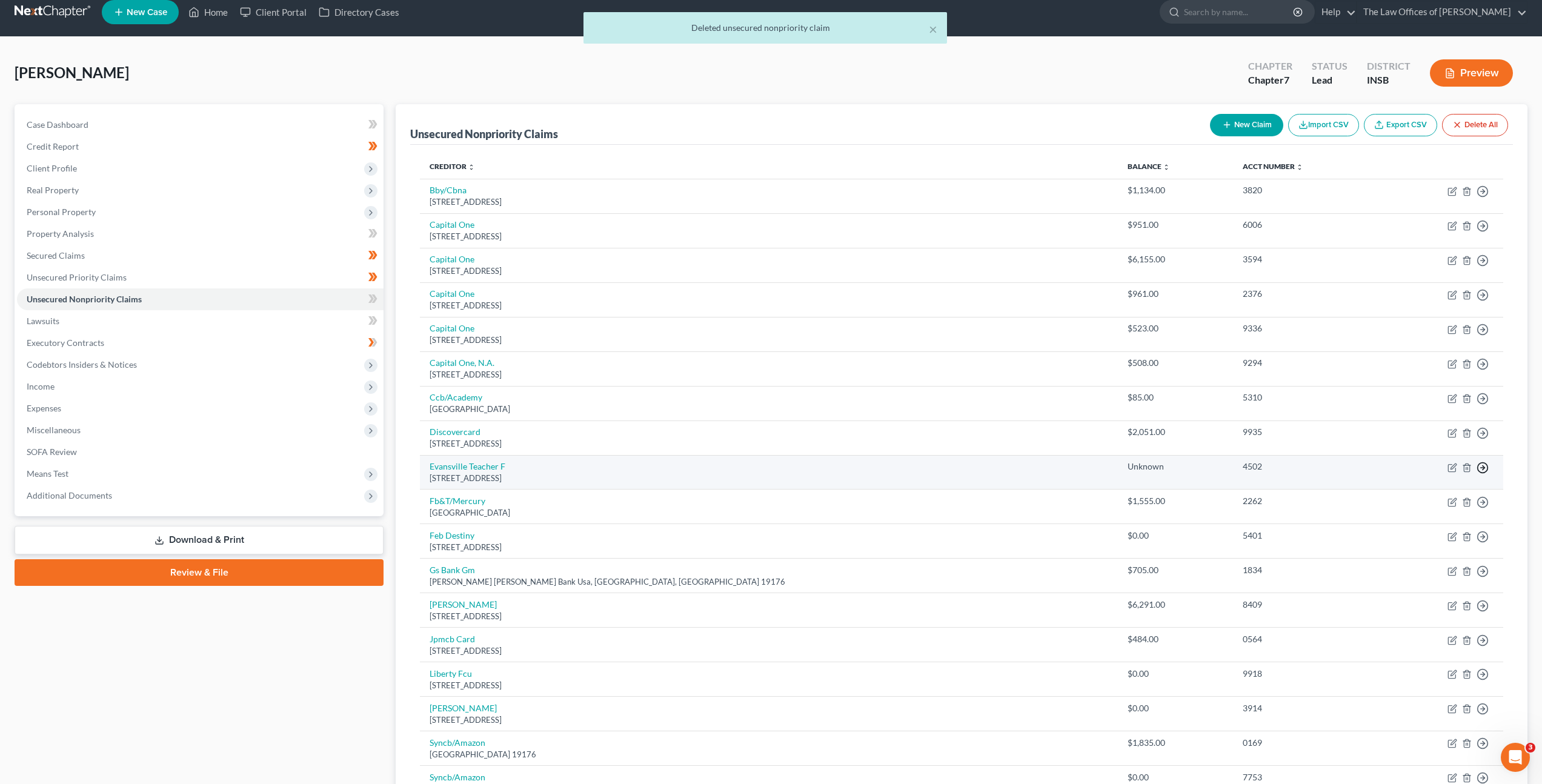
click at [1478, 197] on circle "button" at bounding box center [1483, 191] width 10 height 10
click at [1402, 531] on link "Move to Notice Only" at bounding box center [1427, 537] width 101 height 20
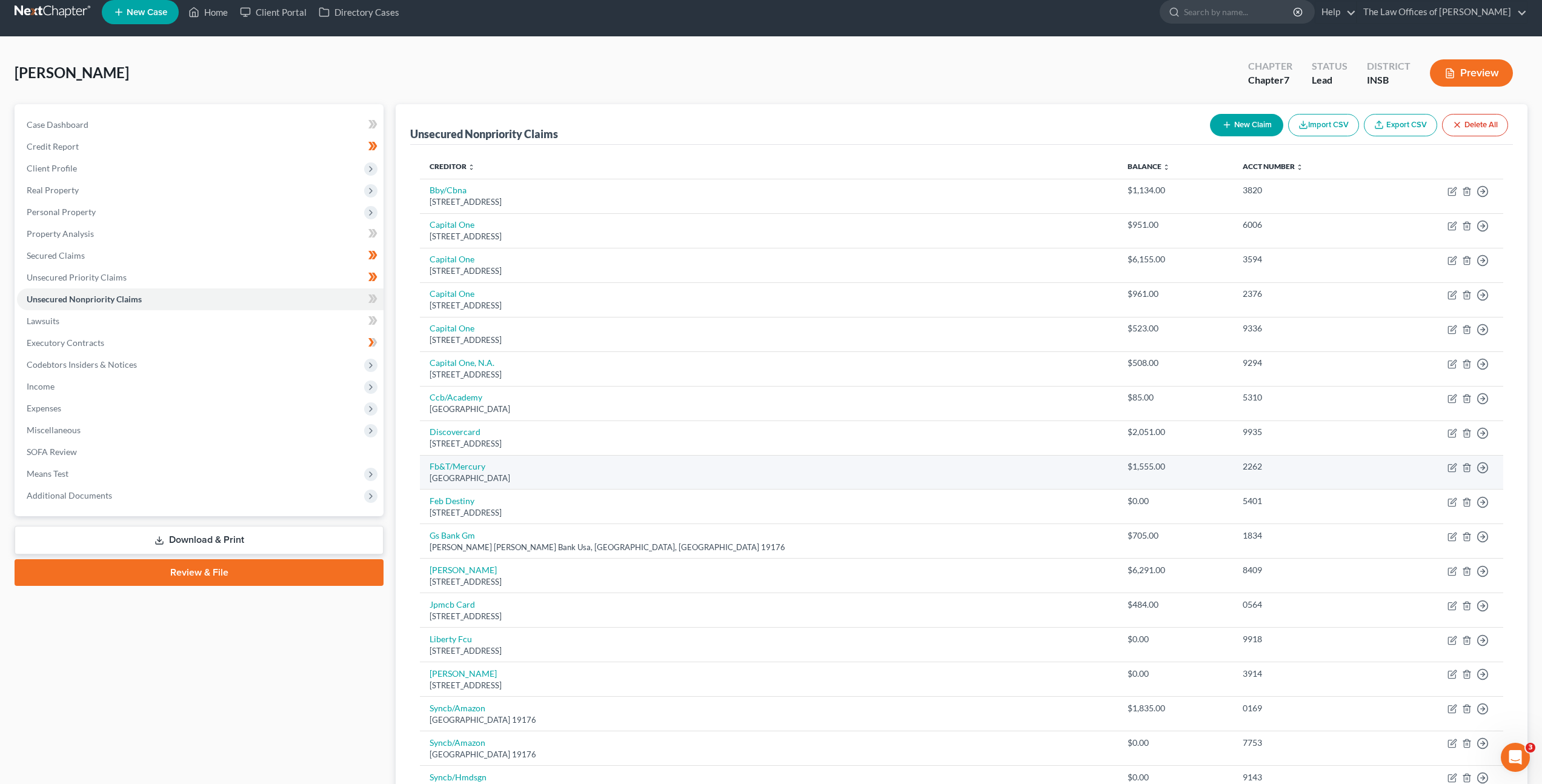
scroll to position [15, 0]
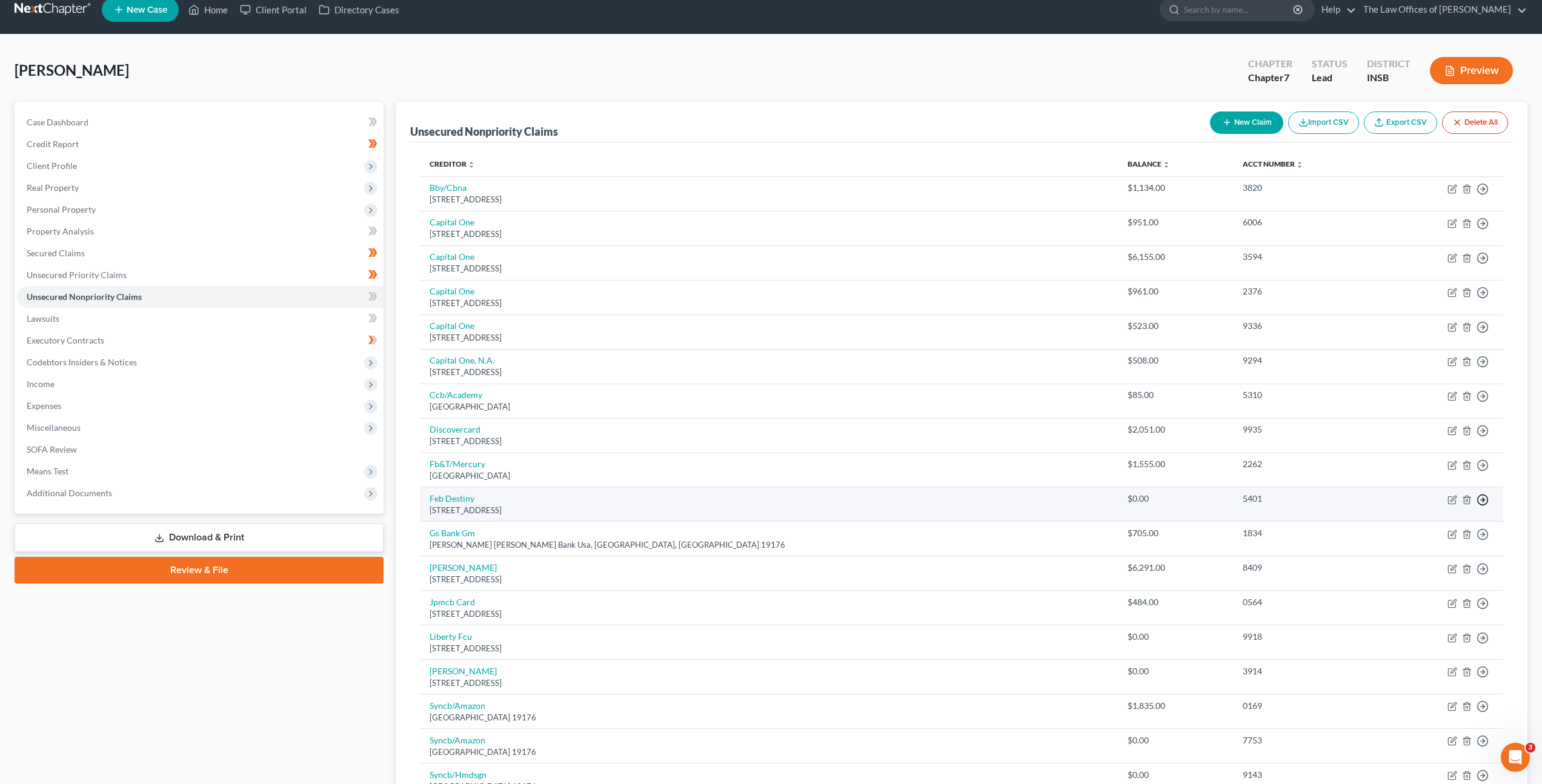
click at [1478, 195] on circle "button" at bounding box center [1483, 189] width 10 height 10
click at [1420, 564] on link "Move to Notice Only" at bounding box center [1427, 569] width 101 height 20
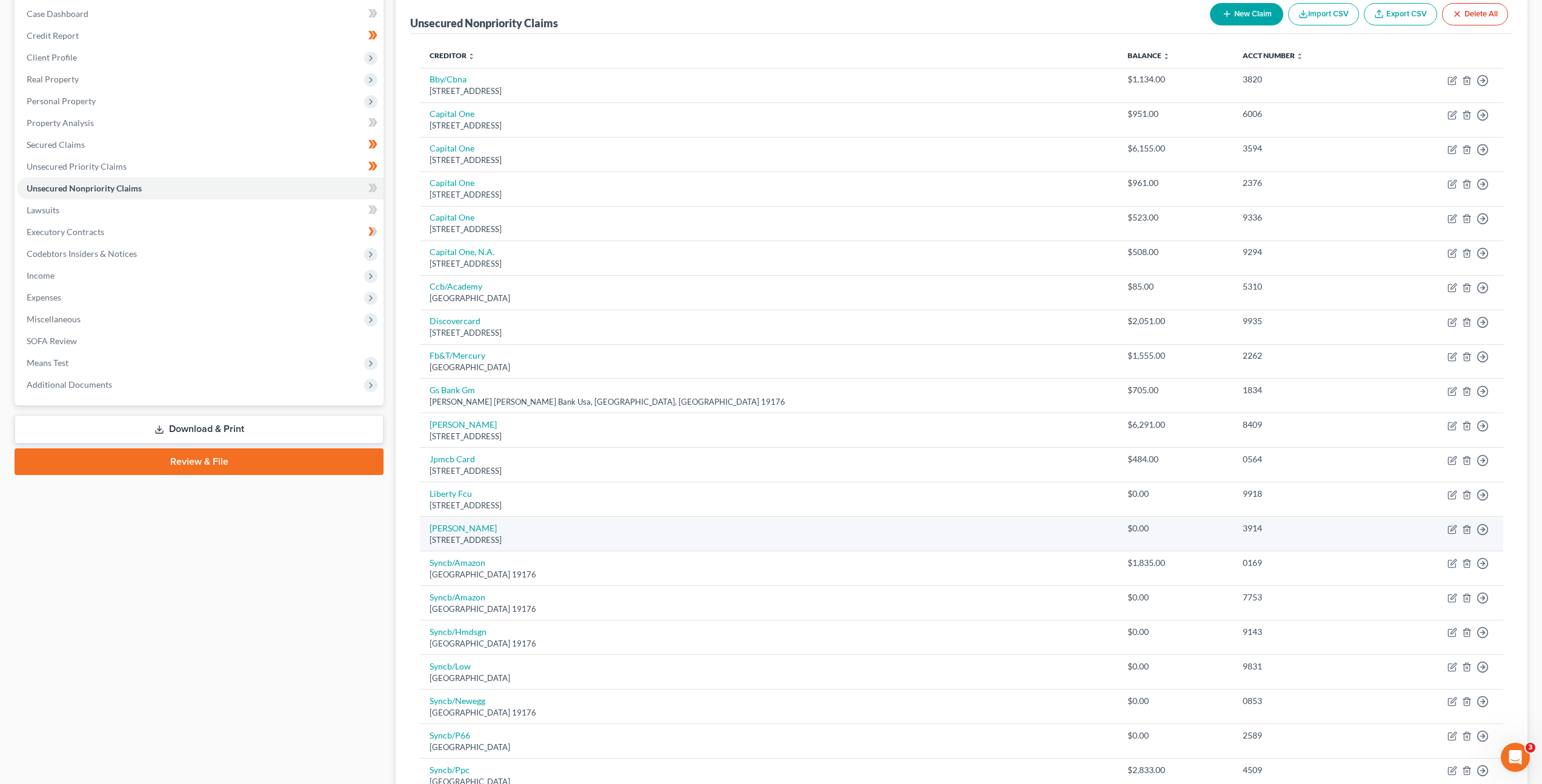
scroll to position [146, 0]
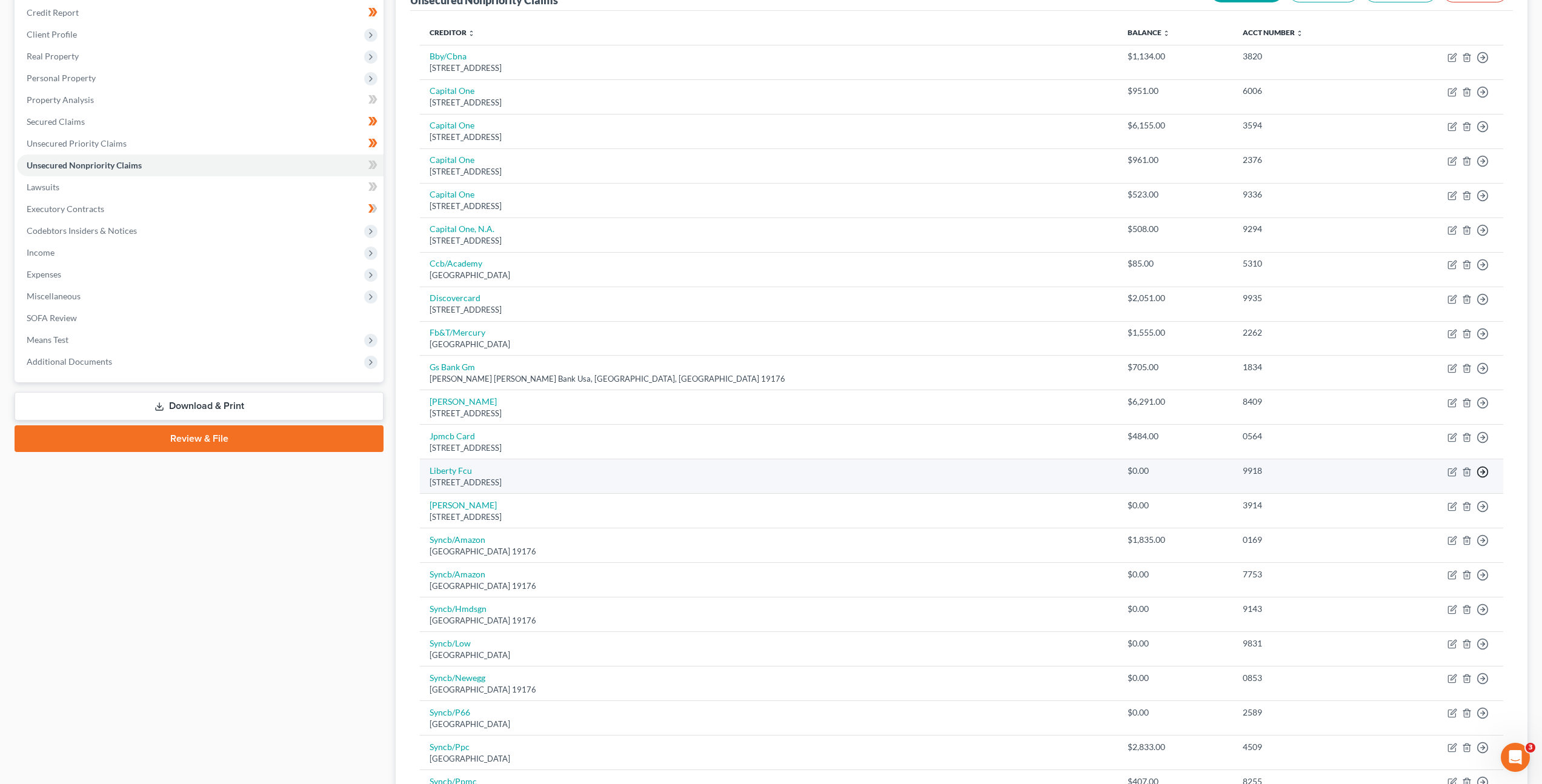
click at [1481, 64] on icon "button" at bounding box center [1483, 58] width 12 height 12
click at [1427, 537] on link "Move to Notice Only" at bounding box center [1427, 542] width 101 height 20
click at [1482, 64] on icon "button" at bounding box center [1483, 58] width 12 height 12
click at [1438, 539] on link "Move to Notice Only" at bounding box center [1427, 542] width 101 height 20
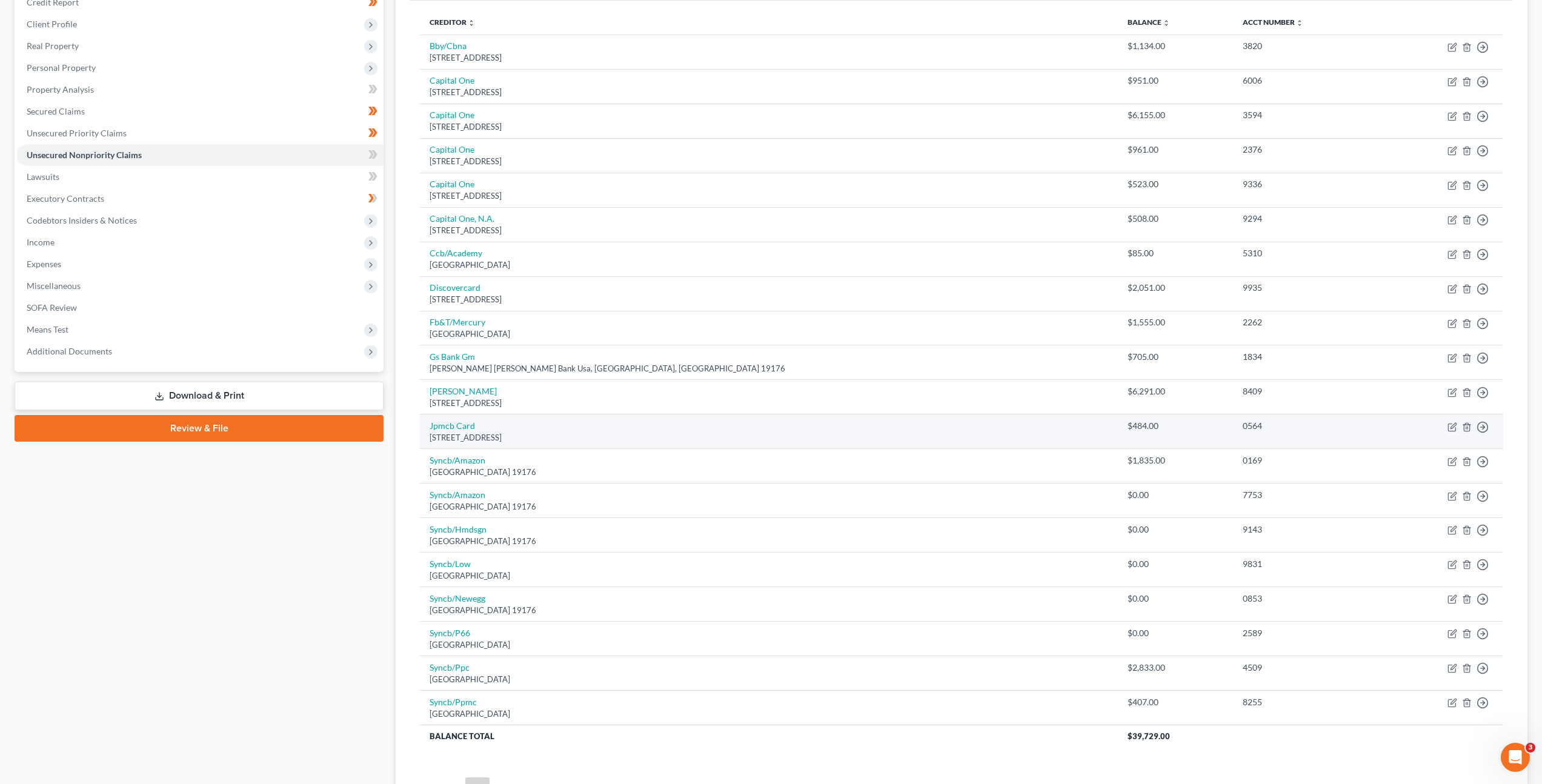
scroll to position [167, 0]
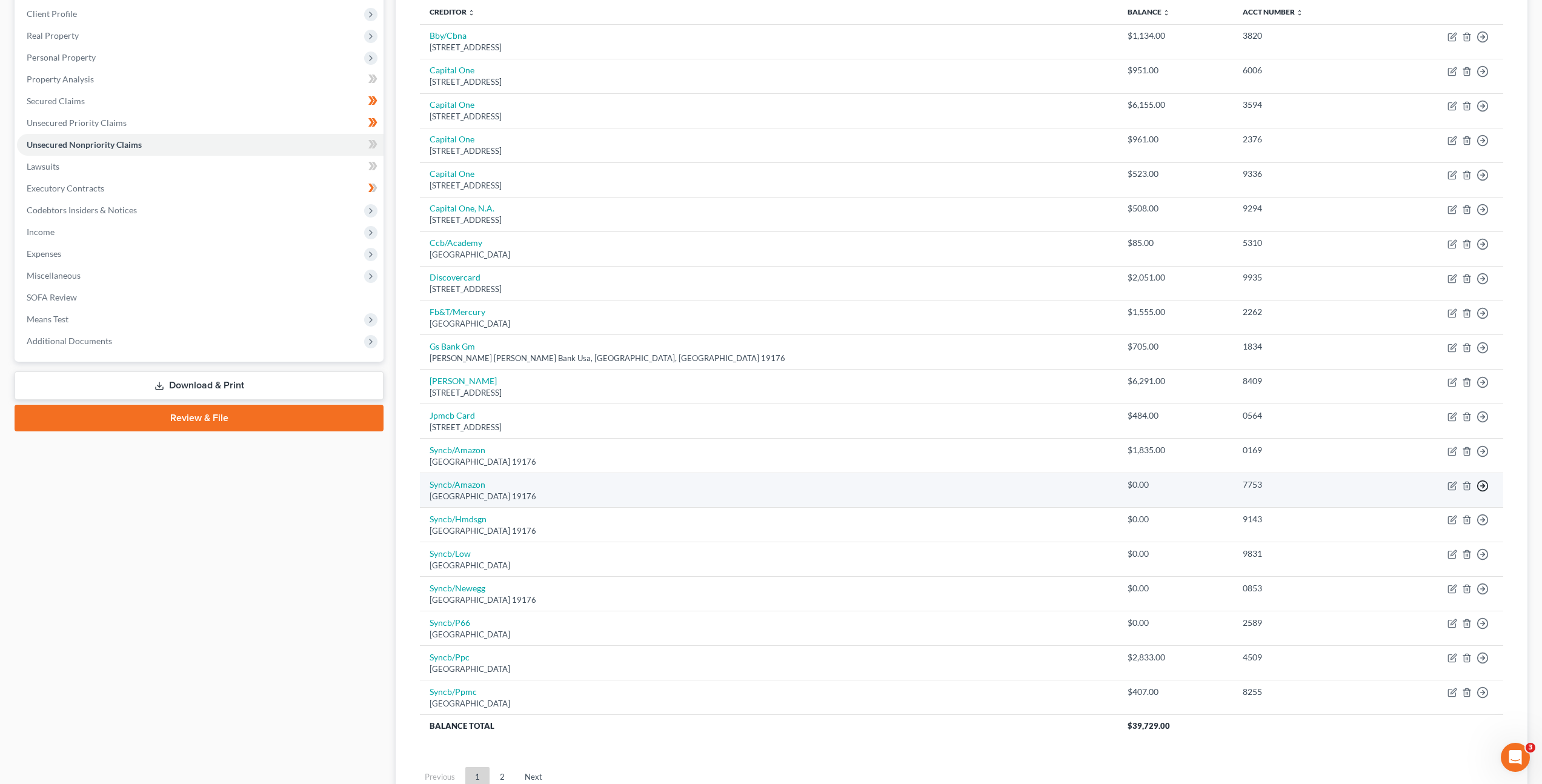
click at [1487, 42] on circle "button" at bounding box center [1483, 37] width 10 height 10
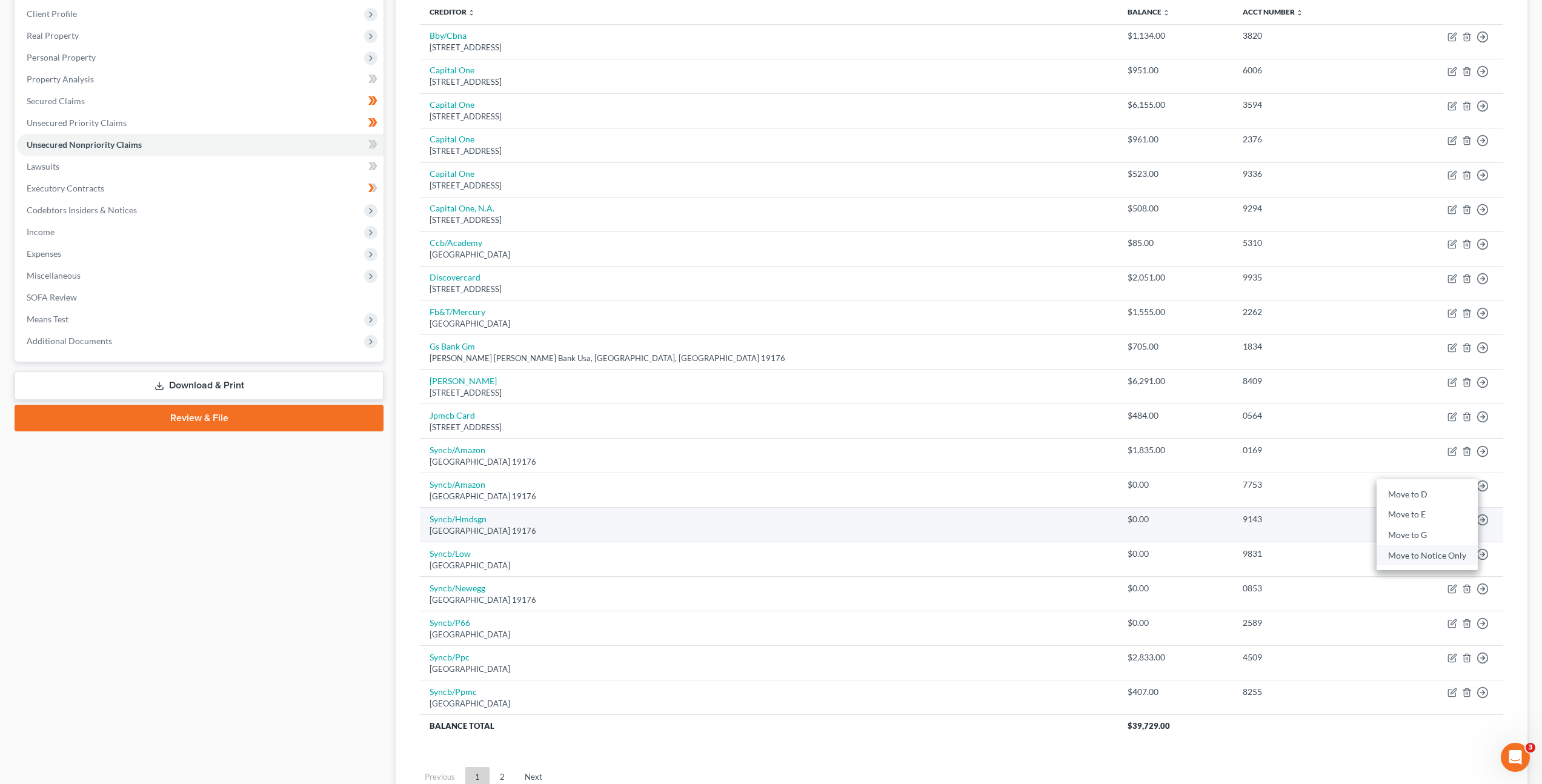
drag, startPoint x: 1431, startPoint y: 553, endPoint x: 1426, endPoint y: 519, distance: 34.4
click at [1431, 553] on link "Move to Notice Only" at bounding box center [1427, 556] width 101 height 20
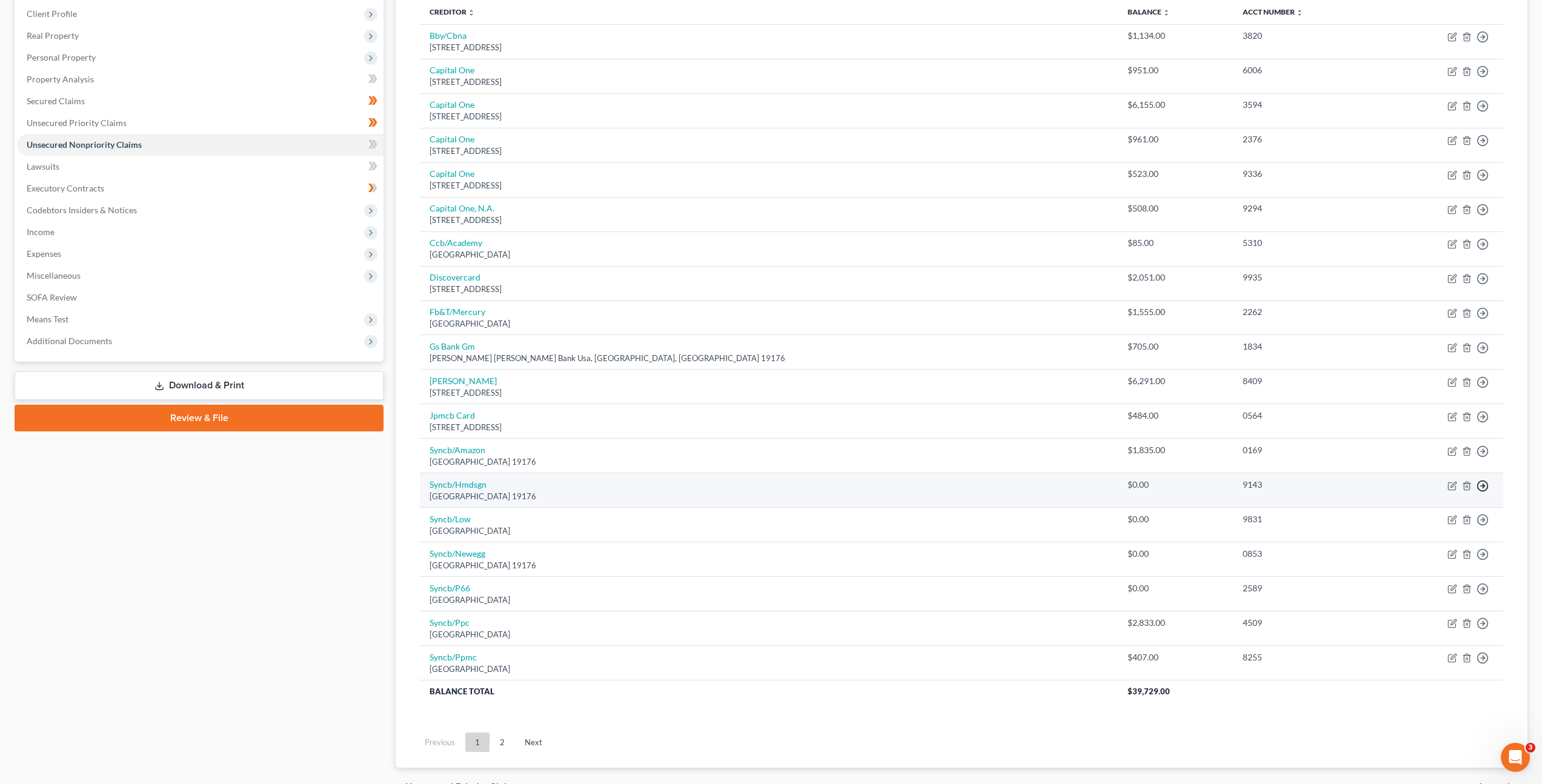
click at [1479, 42] on circle "button" at bounding box center [1483, 37] width 10 height 10
drag, startPoint x: 1416, startPoint y: 553, endPoint x: 1386, endPoint y: 486, distance: 73.4
click at [1416, 553] on link "Move to Notice Only" at bounding box center [1427, 556] width 101 height 20
click at [1483, 43] on icon "button" at bounding box center [1483, 37] width 12 height 12
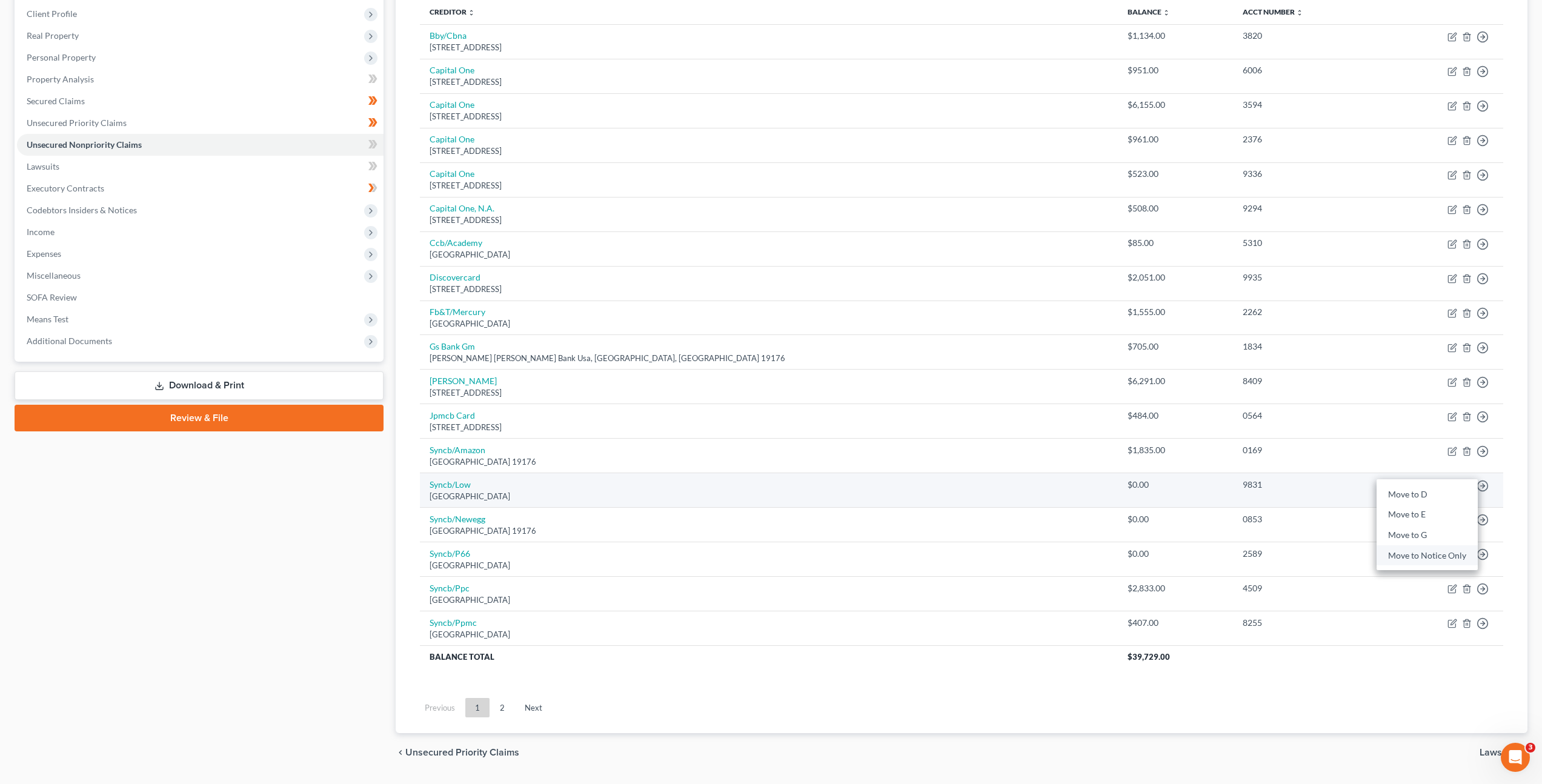
click at [1415, 549] on link "Move to Notice Only" at bounding box center [1427, 556] width 101 height 20
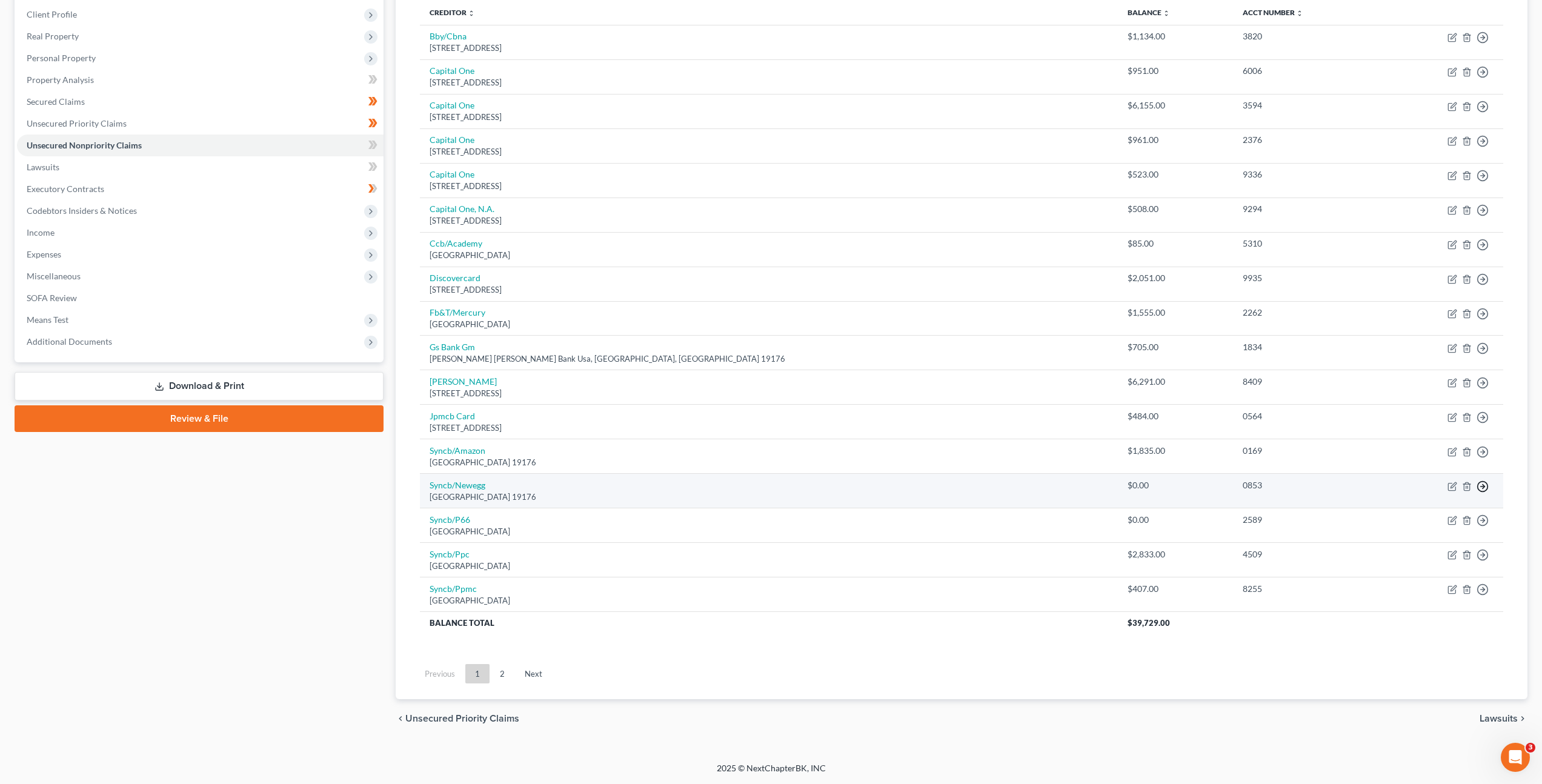
click at [1484, 37] on line "button" at bounding box center [1483, 37] width 4 height 0
click at [1409, 557] on link "Move to Notice Only" at bounding box center [1427, 556] width 101 height 20
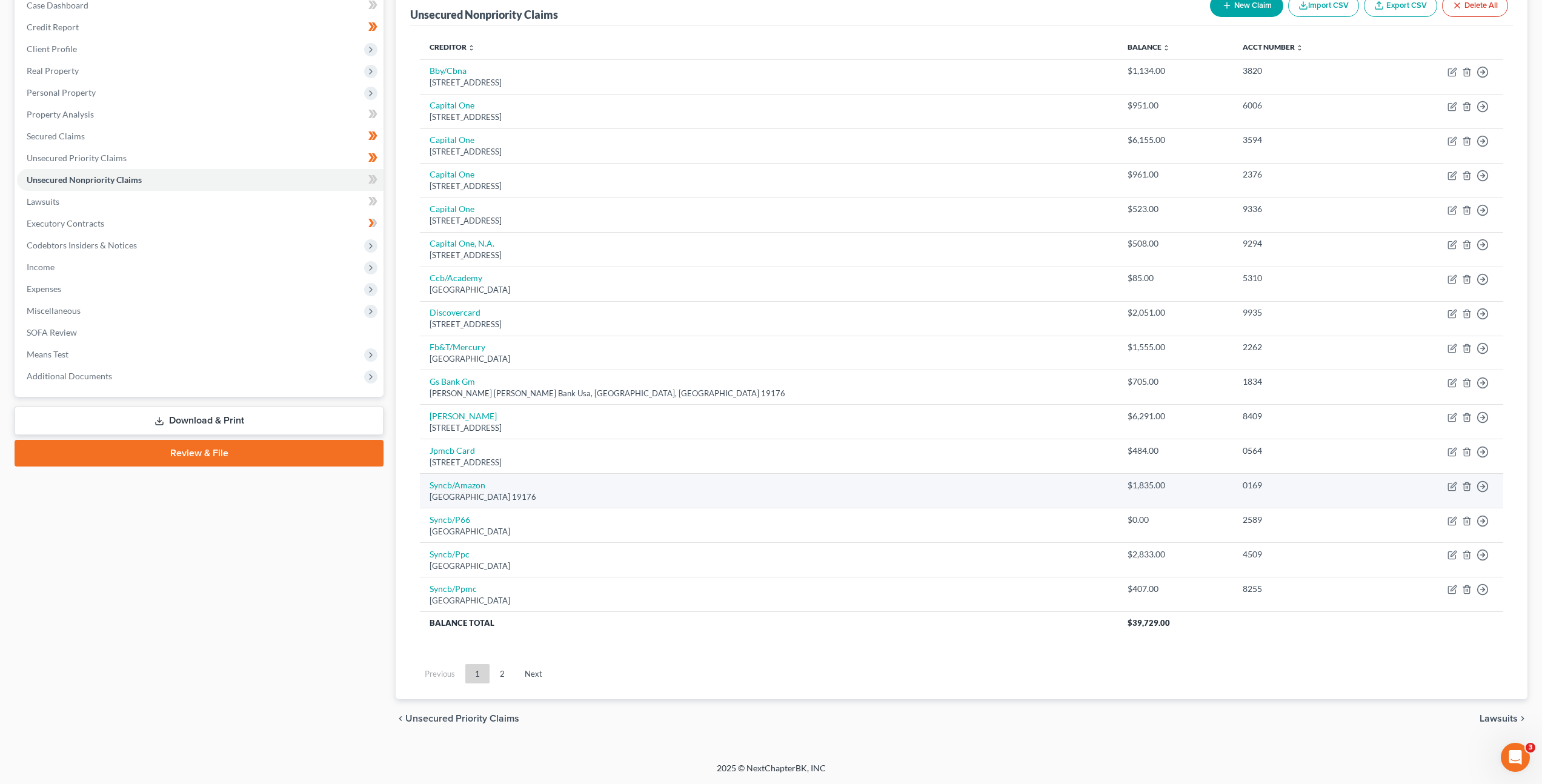
scroll to position [132, 0]
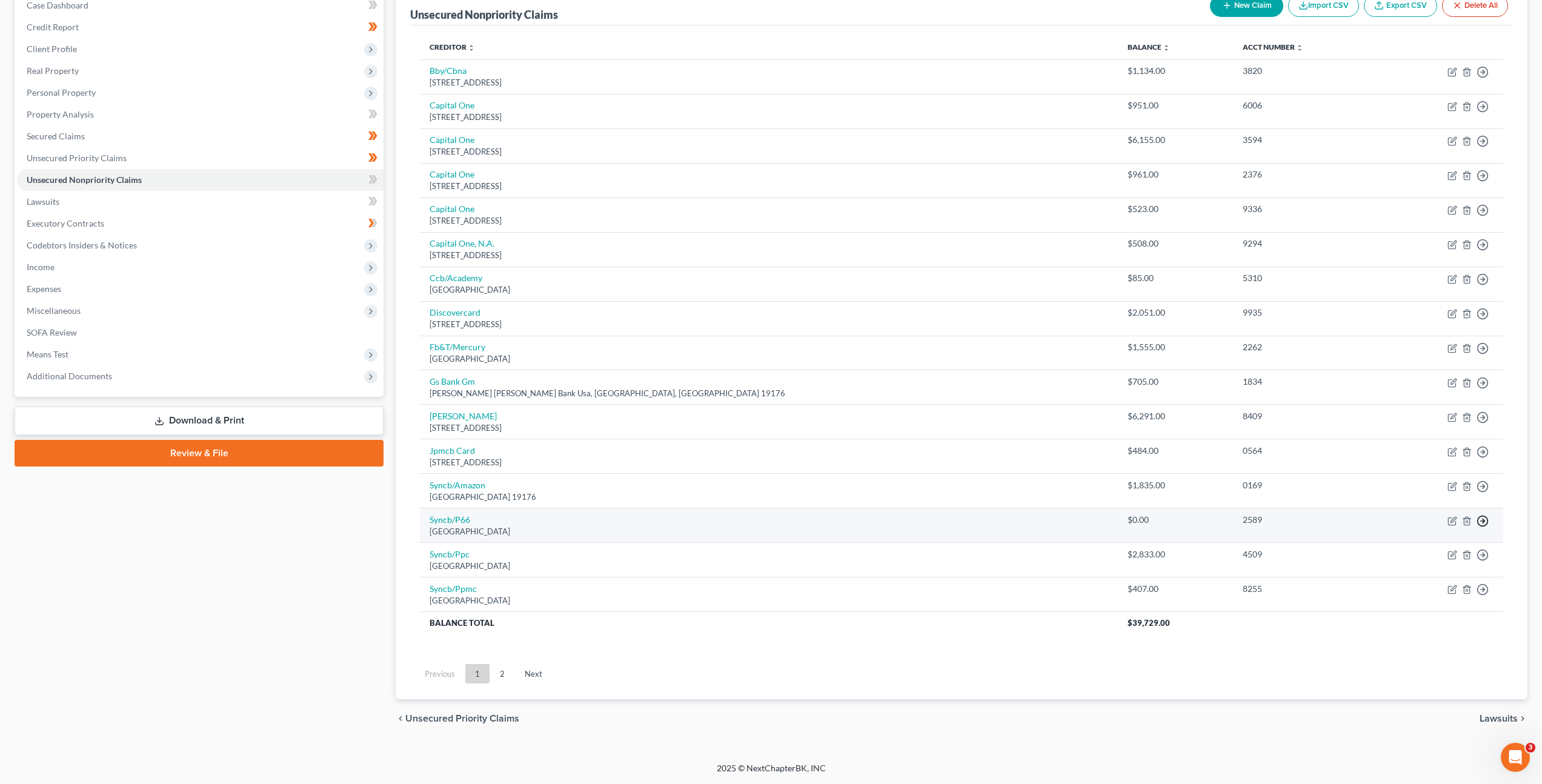
click at [1480, 78] on icon "button" at bounding box center [1483, 72] width 12 height 12
click at [1416, 586] on link "Move to Notice Only" at bounding box center [1427, 591] width 101 height 20
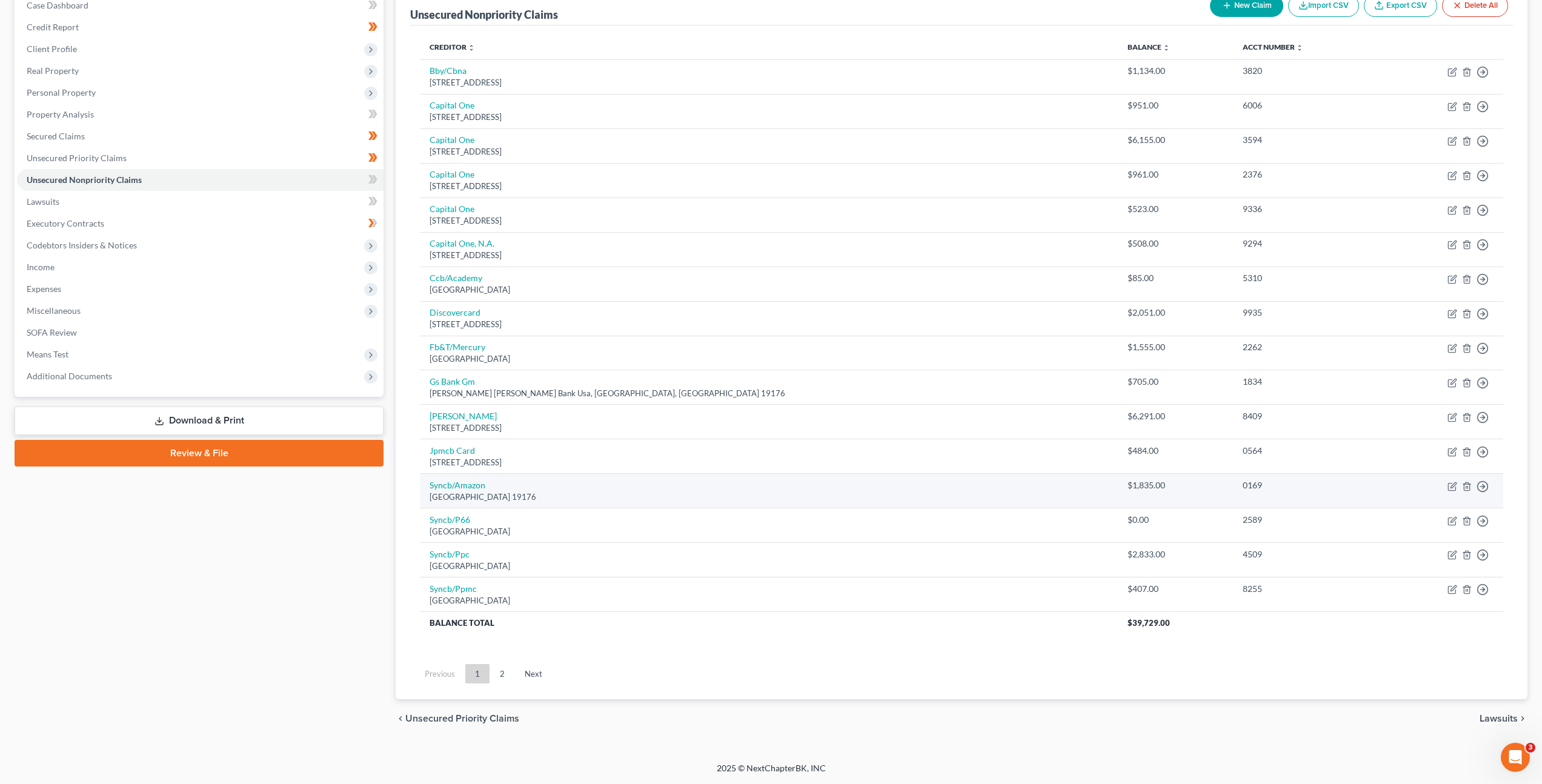
scroll to position [97, 0]
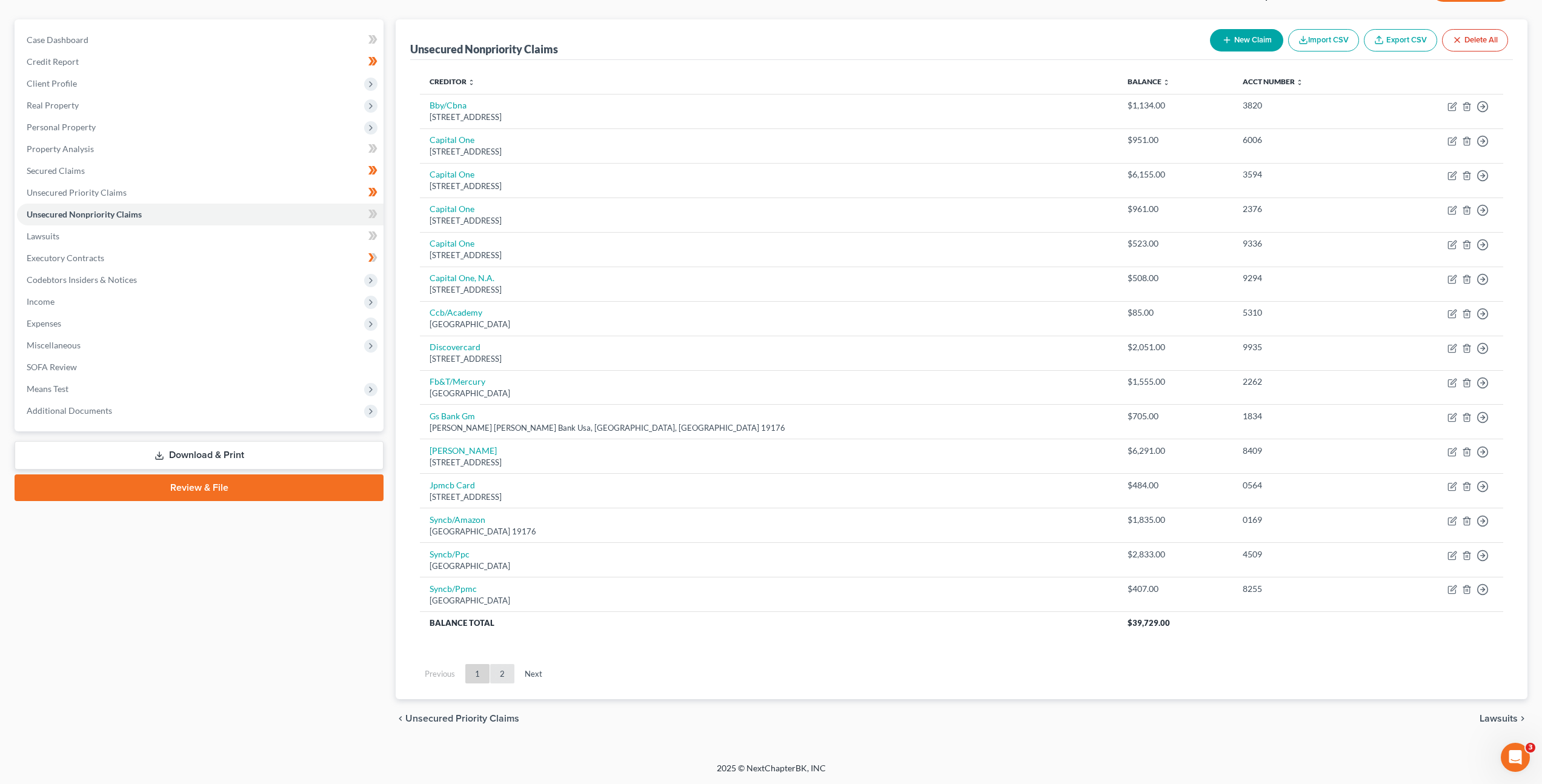
click at [493, 676] on link "2" at bounding box center [502, 673] width 24 height 19
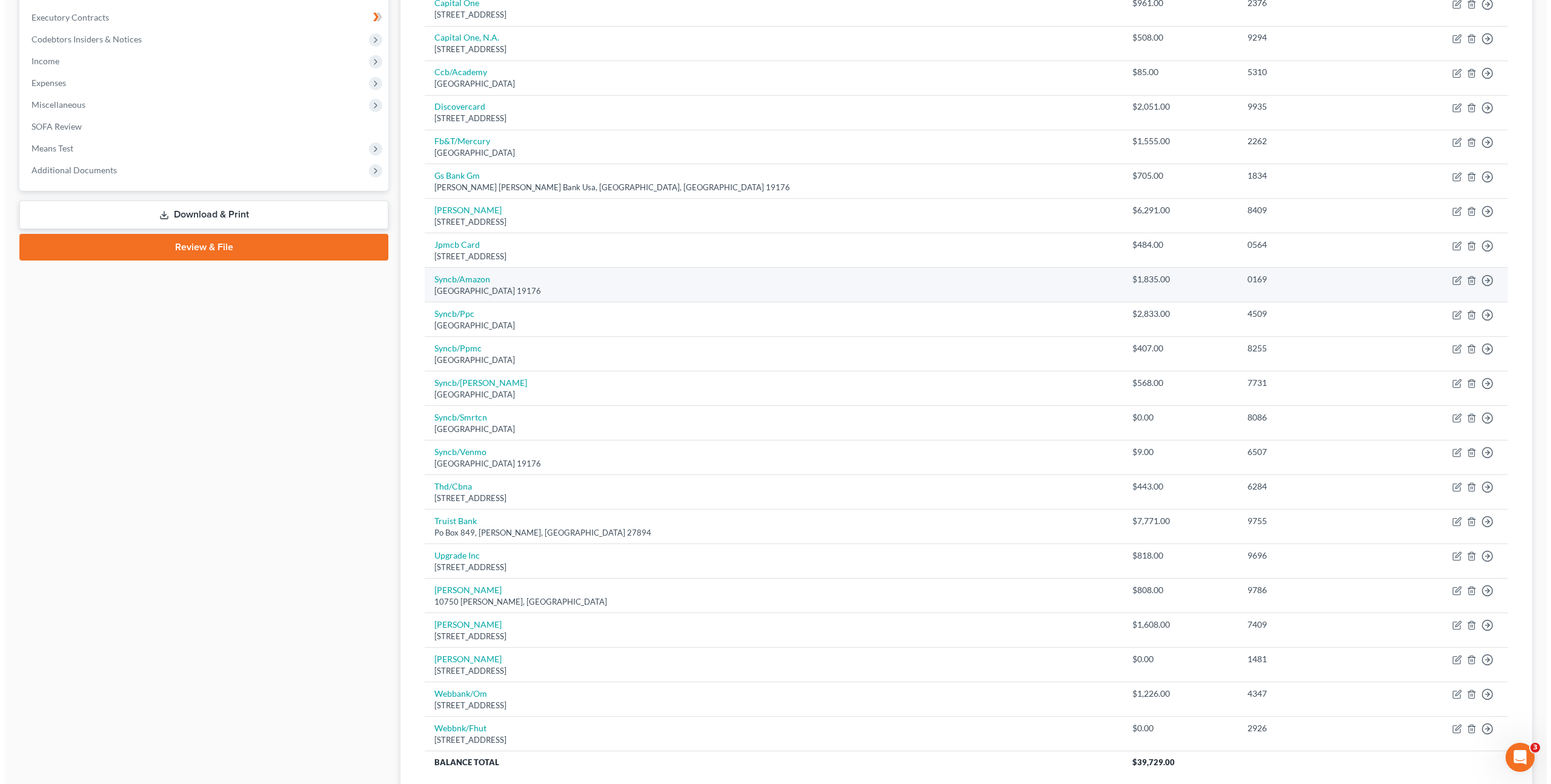
scroll to position [436, 0]
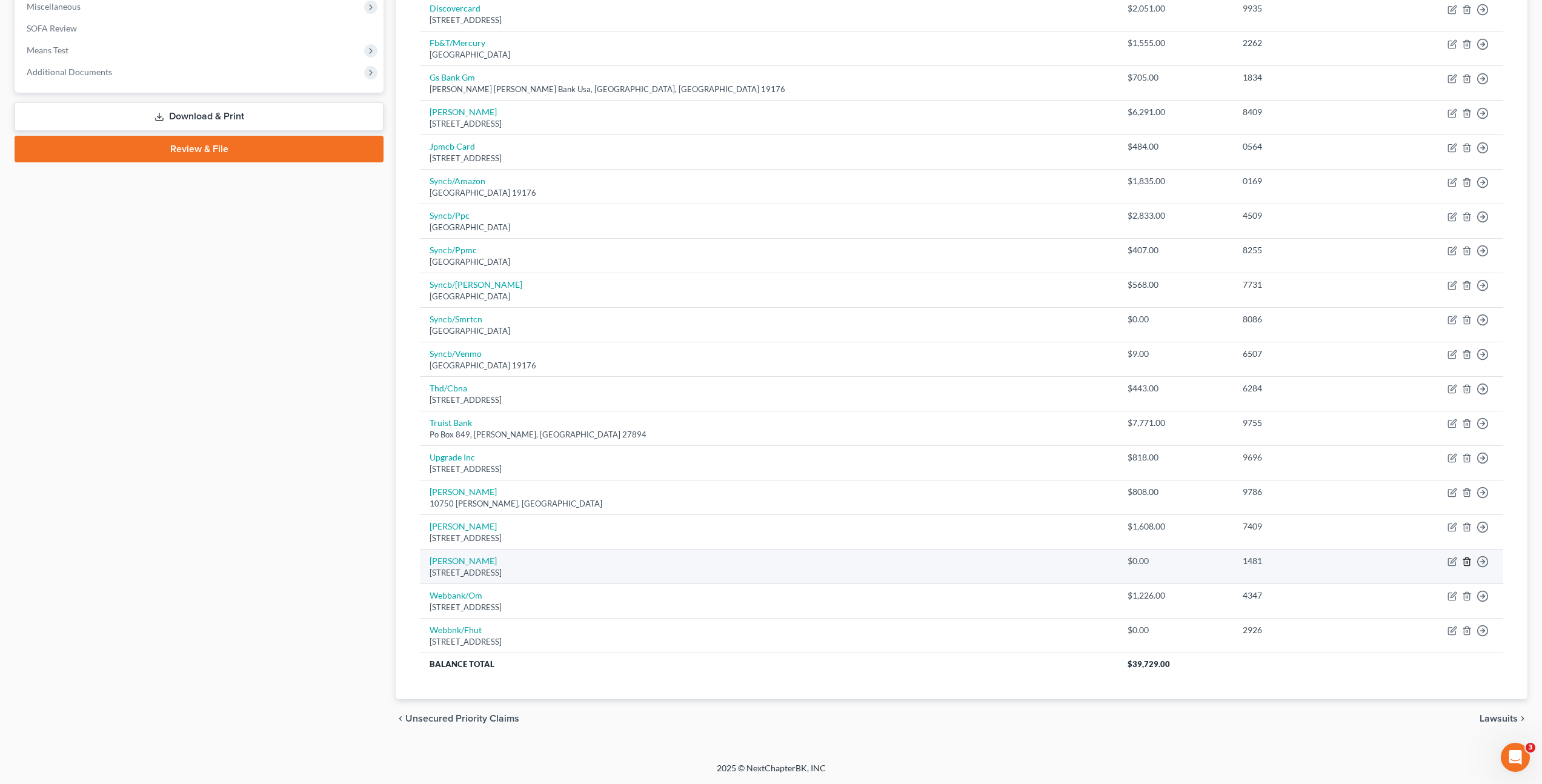
click at [1468, 563] on icon "button" at bounding box center [1467, 561] width 9 height 9
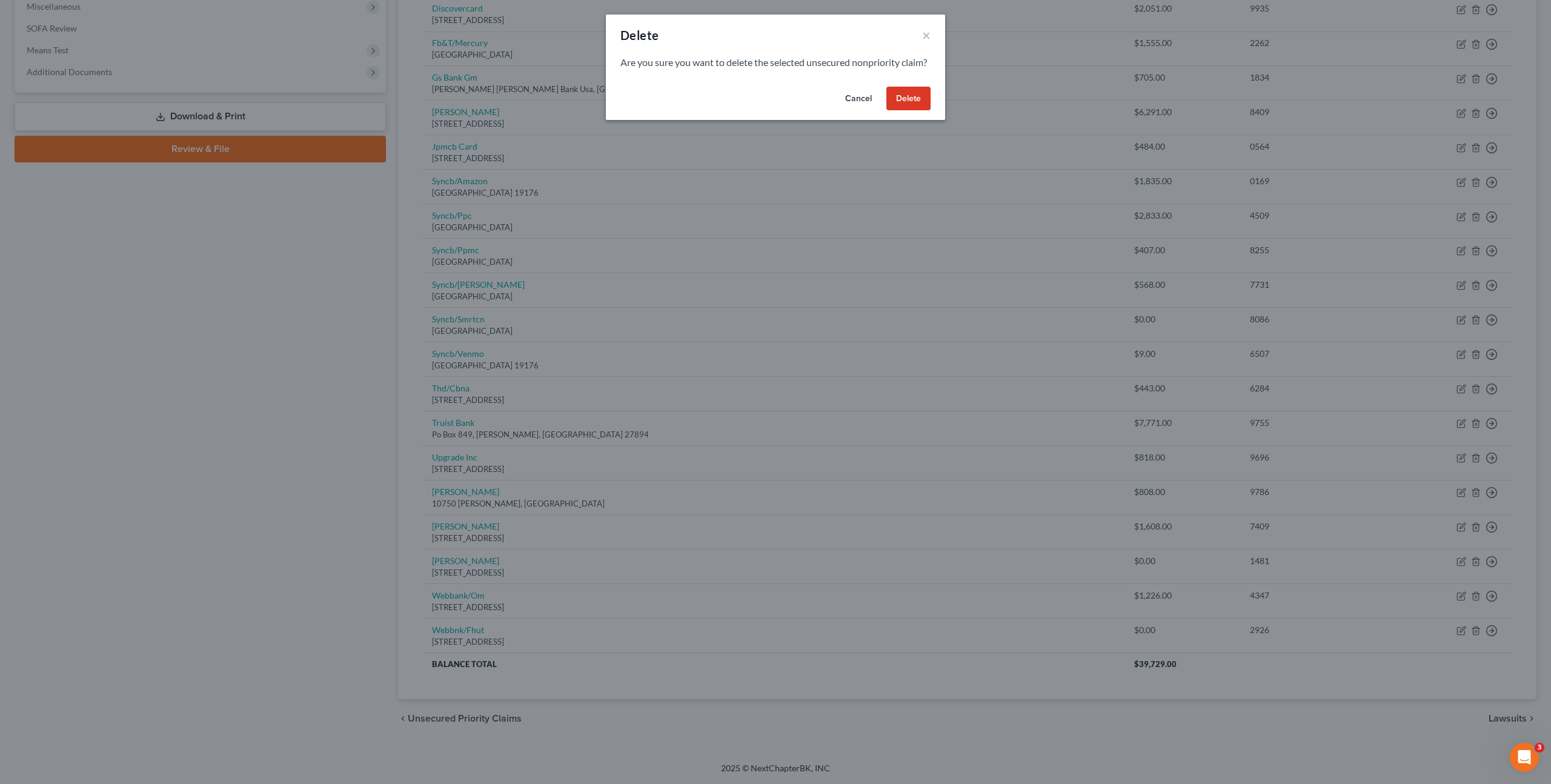
click at [905, 111] on button "Delete" at bounding box center [908, 98] width 44 height 24
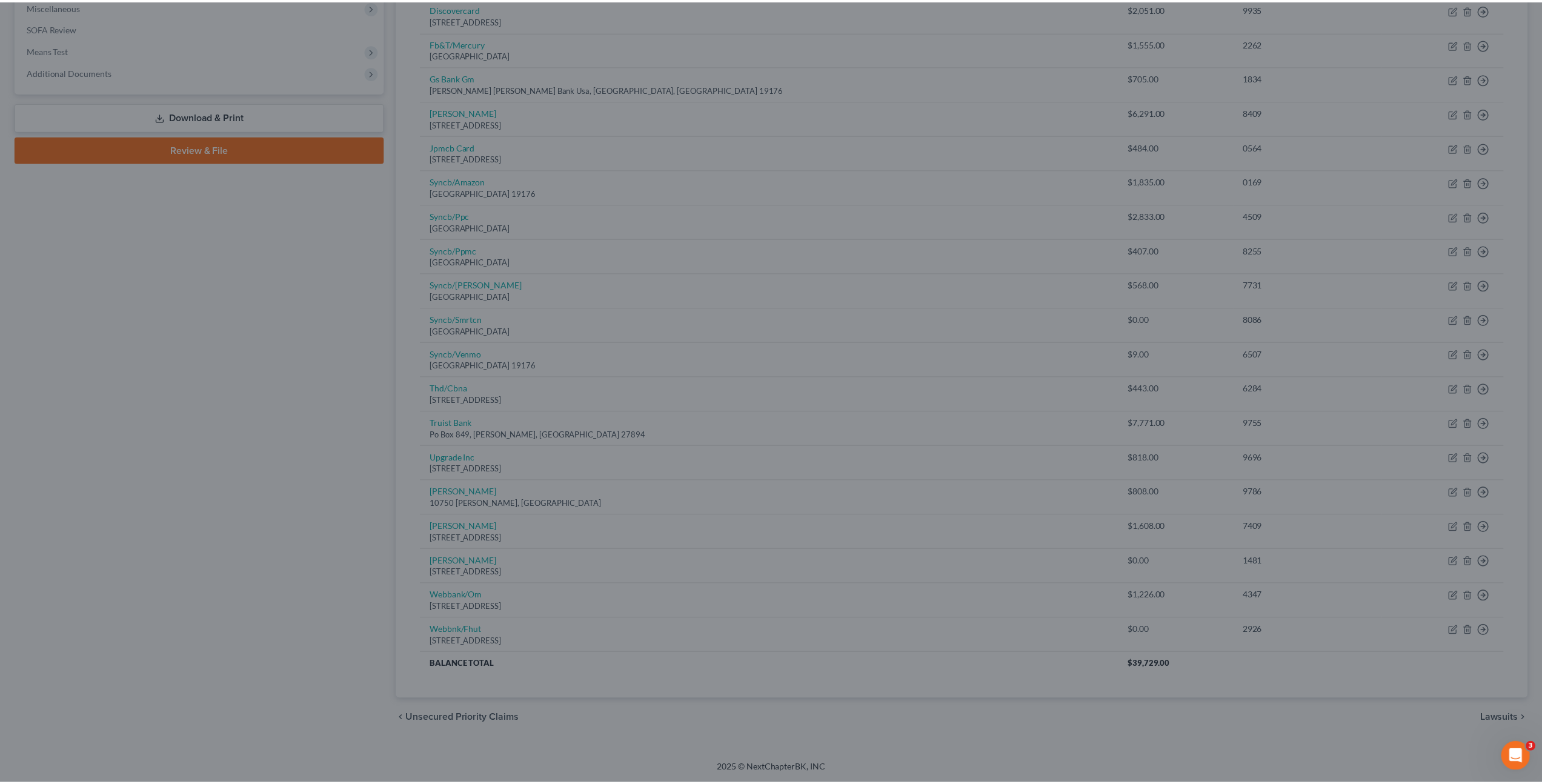
scroll to position [401, 0]
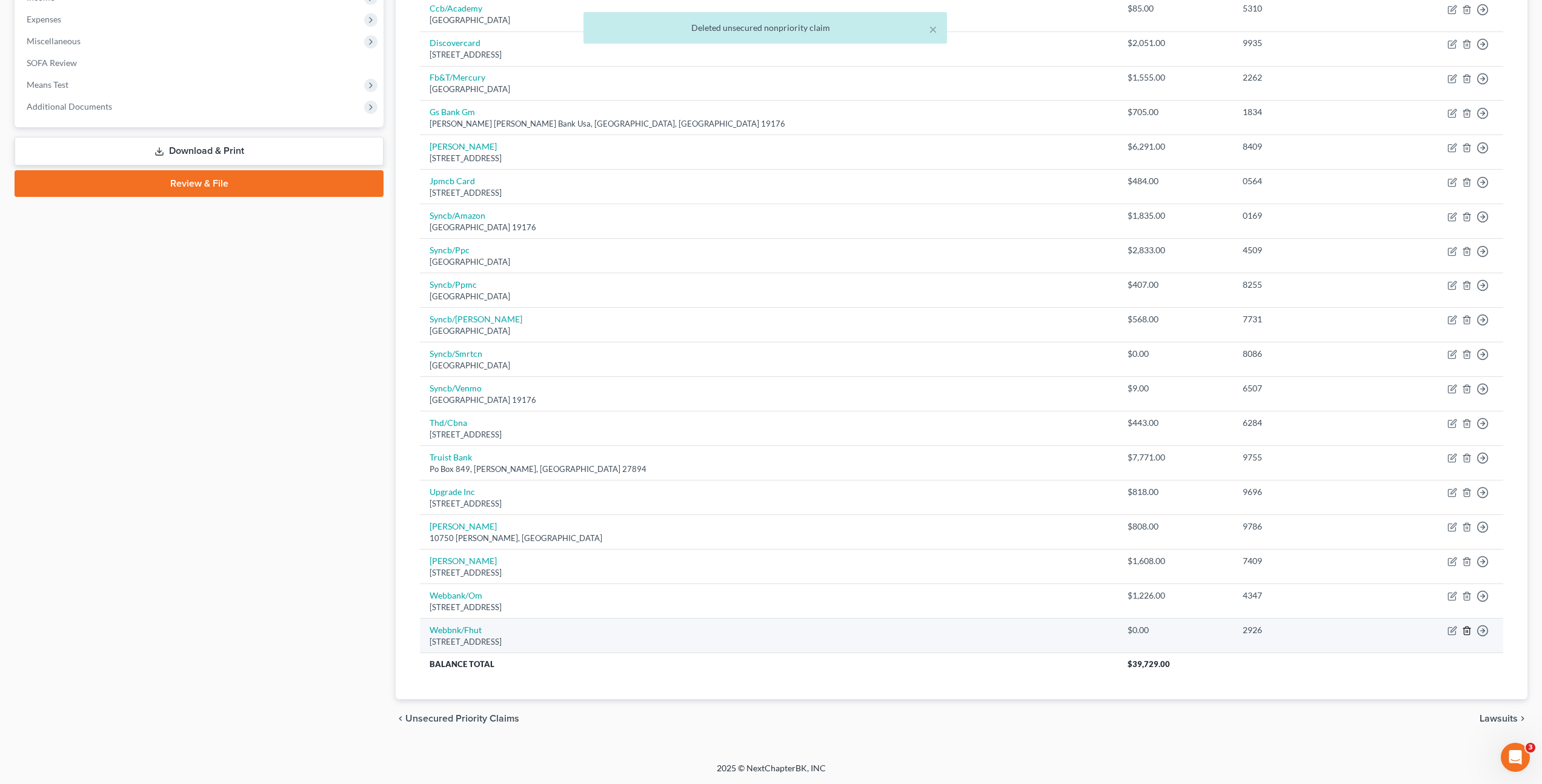
click at [1468, 631] on line "button" at bounding box center [1468, 631] width 0 height 2
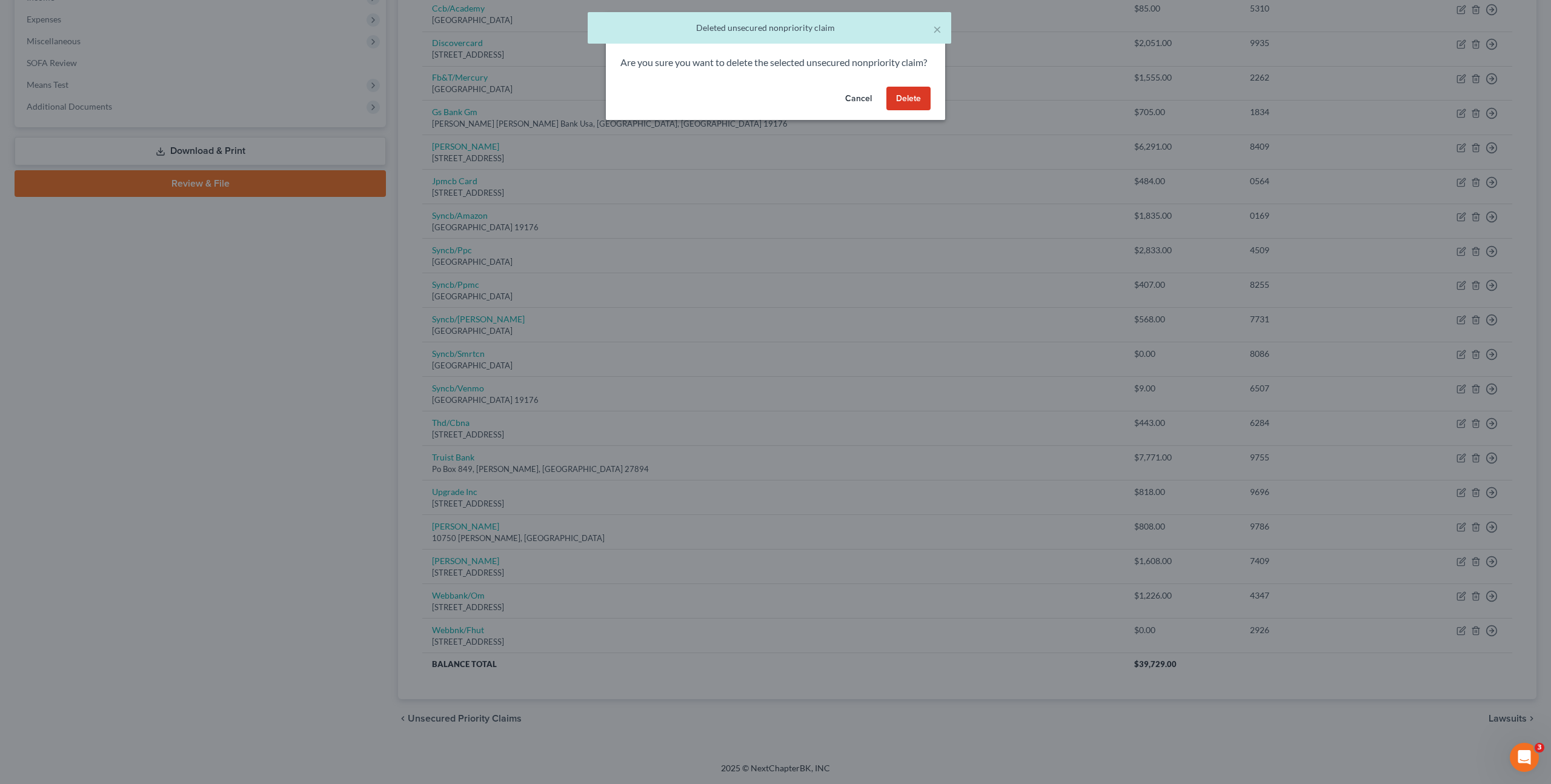
drag, startPoint x: 903, startPoint y: 118, endPoint x: 904, endPoint y: 153, distance: 35.0
click at [903, 111] on button "Delete" at bounding box center [908, 98] width 44 height 24
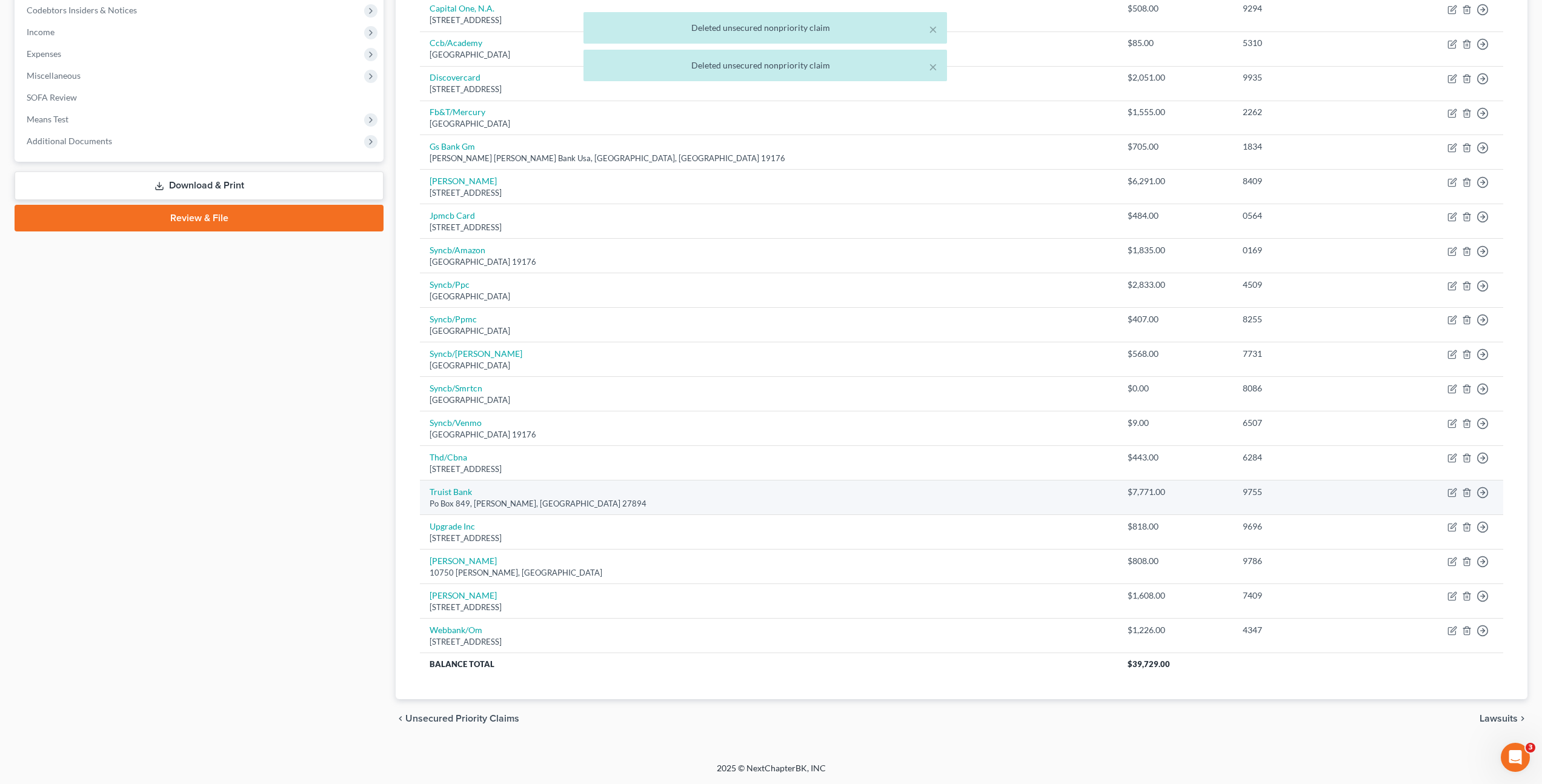
scroll to position [366, 0]
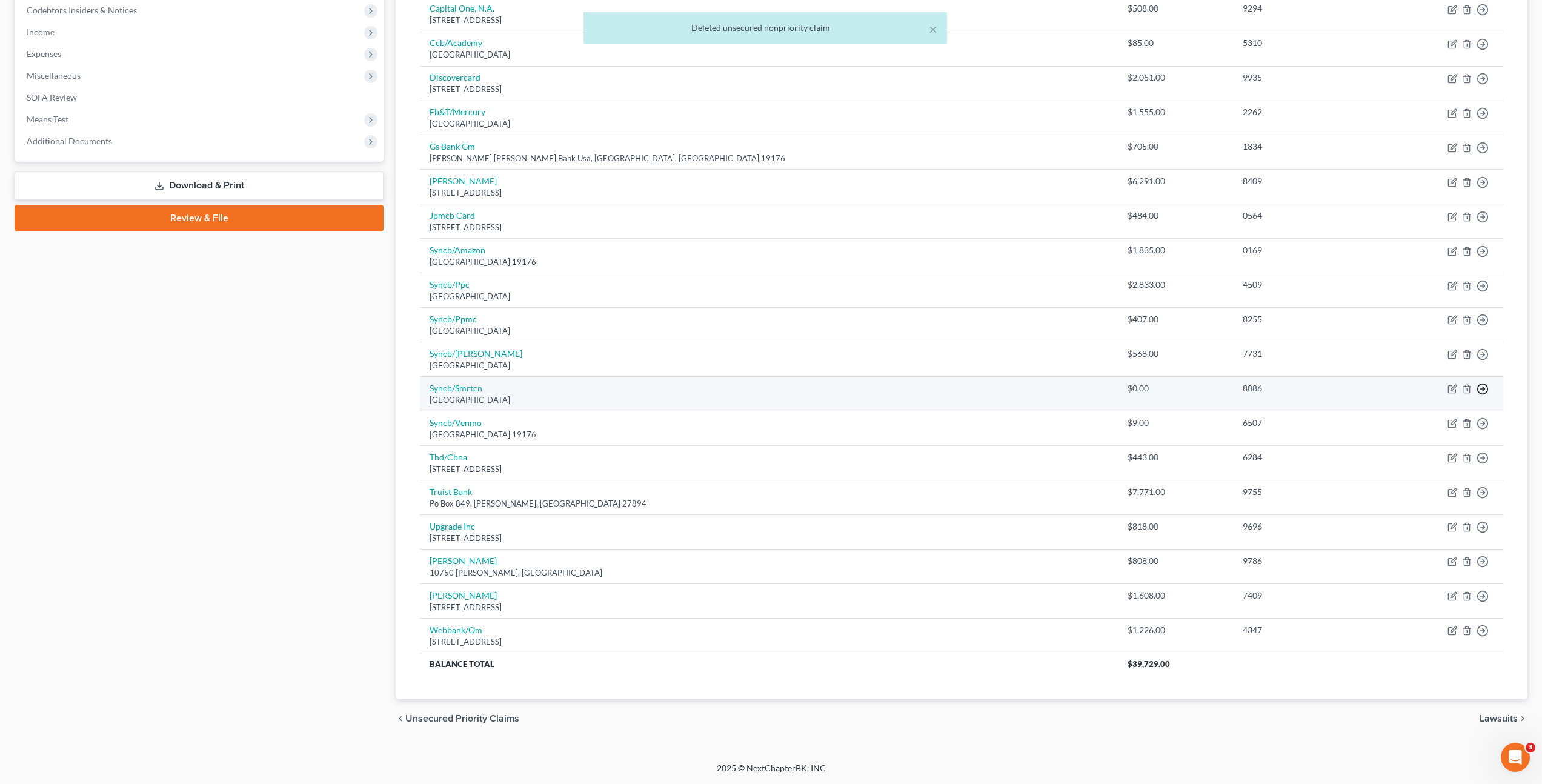
click at [1397, 463] on link "Move to Notice Only" at bounding box center [1427, 459] width 101 height 20
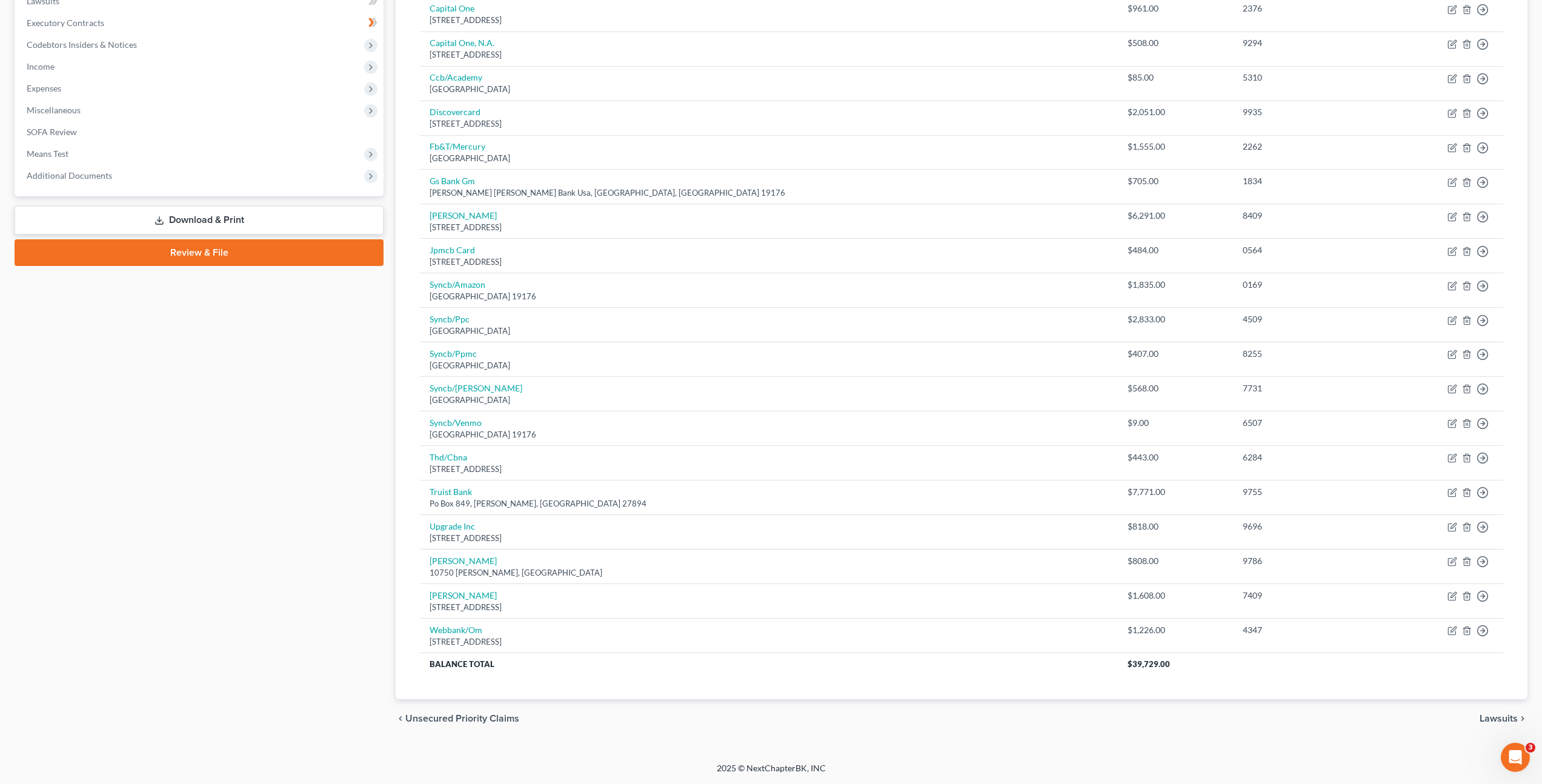
scroll to position [0, 0]
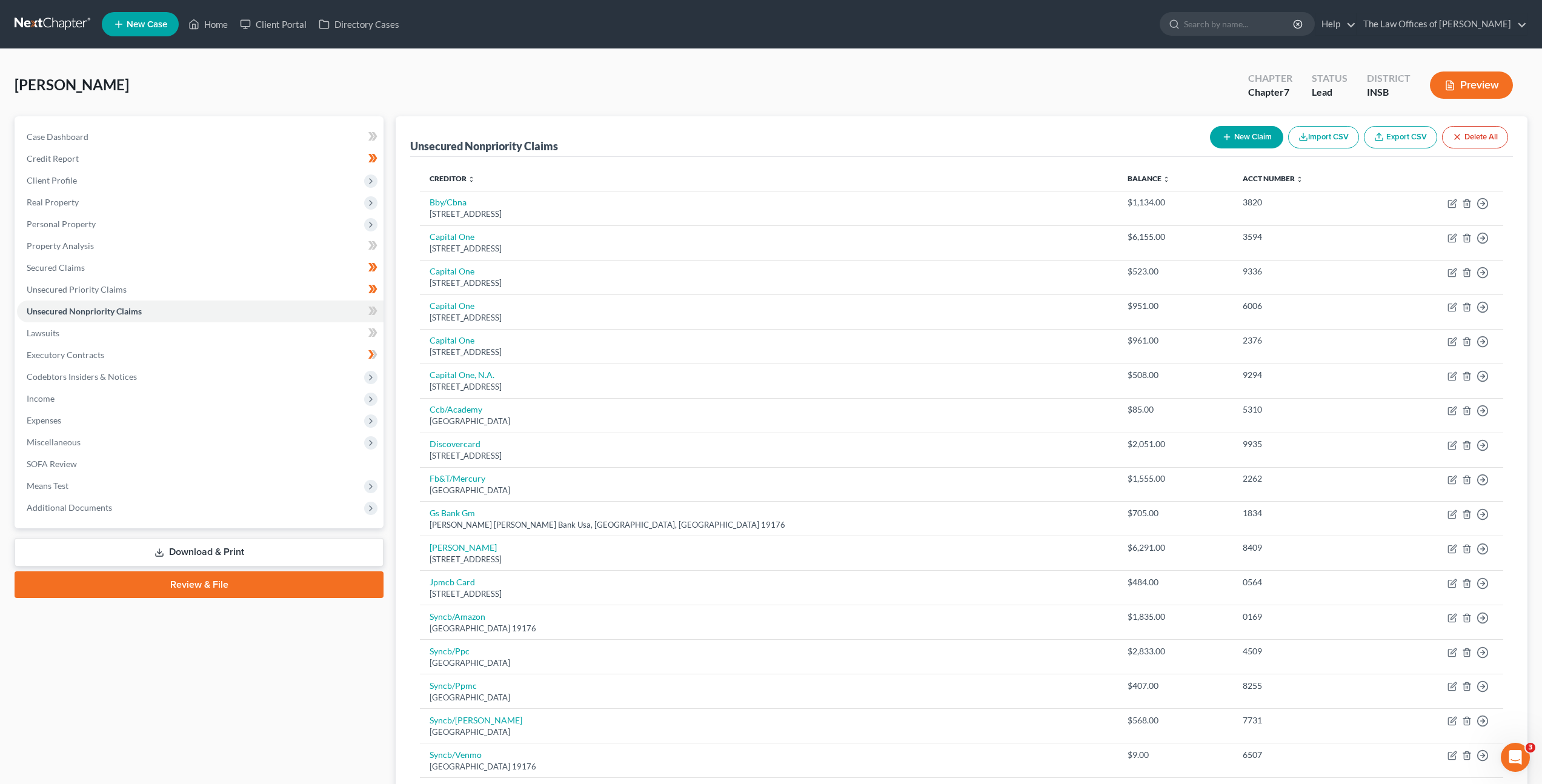
click at [1253, 138] on button "New Claim" at bounding box center [1247, 137] width 73 height 23
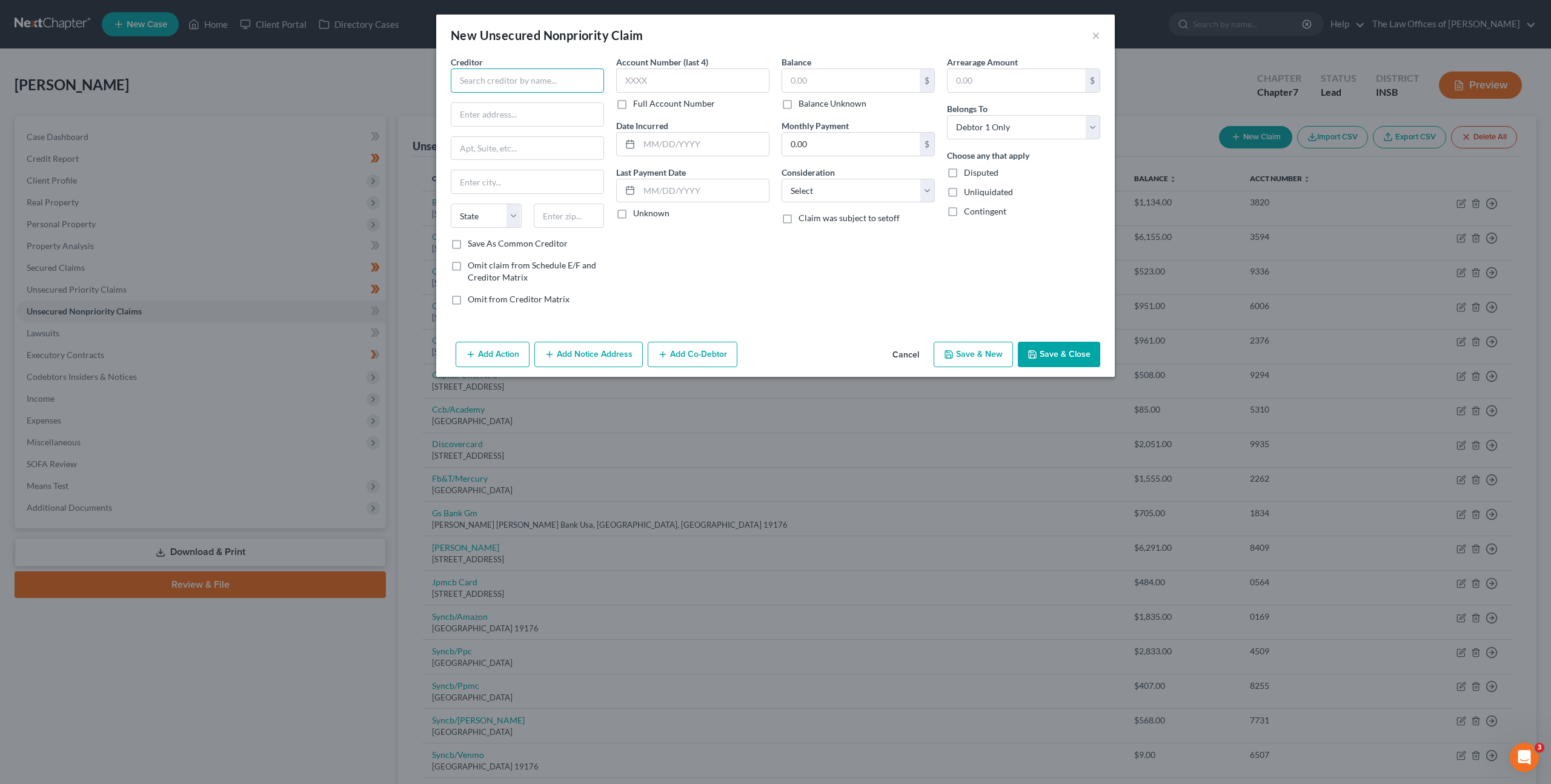
click at [529, 90] on input "text" at bounding box center [527, 80] width 154 height 24
click at [500, 109] on div "[STREET_ADDRESS][US_STATE]" at bounding box center [524, 112] width 126 height 10
drag, startPoint x: 804, startPoint y: 75, endPoint x: 954, endPoint y: 94, distance: 151.2
click at [800, 75] on input "text" at bounding box center [850, 81] width 137 height 23
drag, startPoint x: 900, startPoint y: 357, endPoint x: 823, endPoint y: 506, distance: 167.7
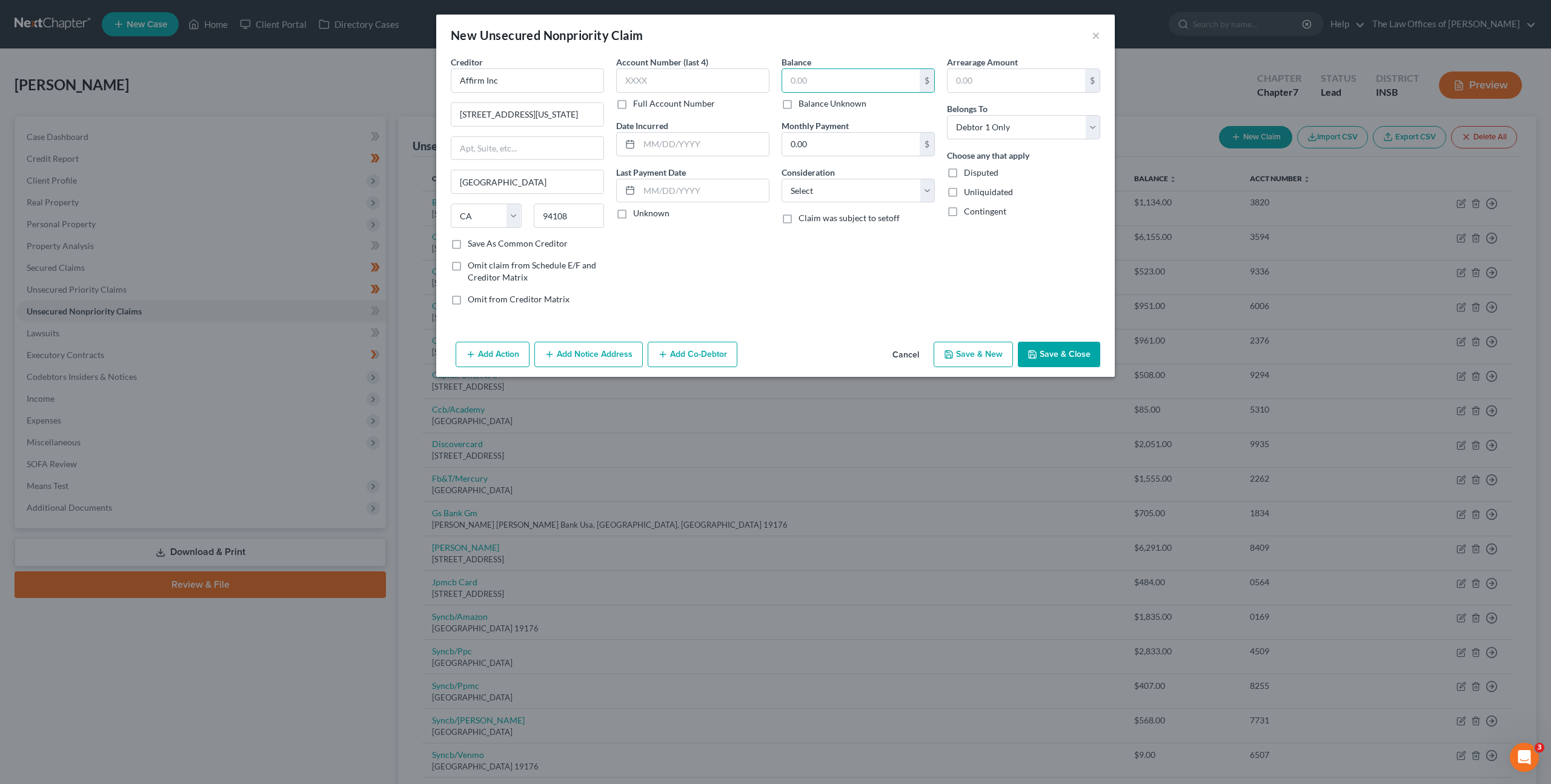
click at [900, 357] on button "Cancel" at bounding box center [905, 355] width 46 height 24
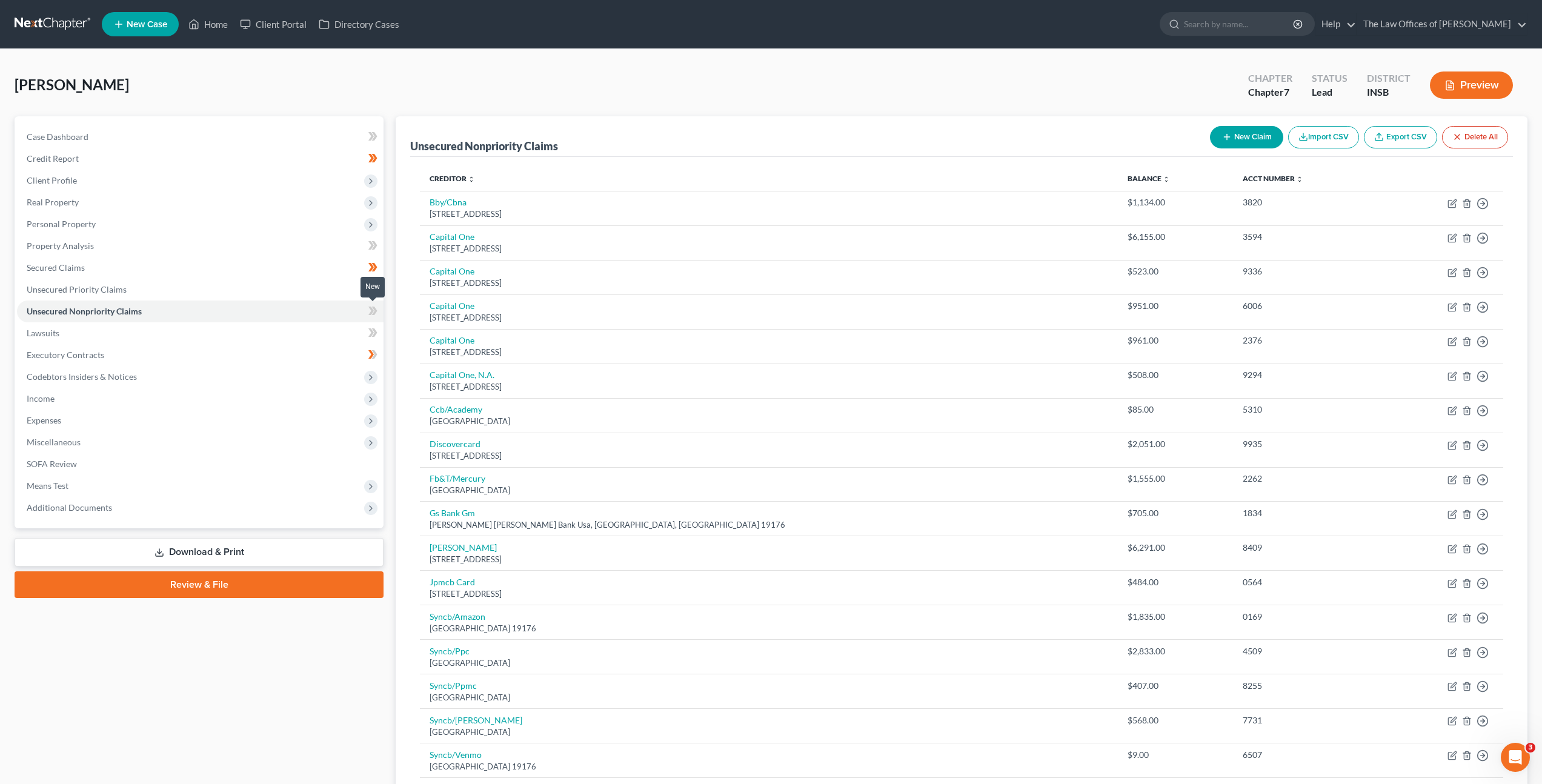
click at [375, 308] on icon at bounding box center [373, 310] width 9 height 15
click at [313, 325] on link "Lawsuits" at bounding box center [200, 334] width 366 height 22
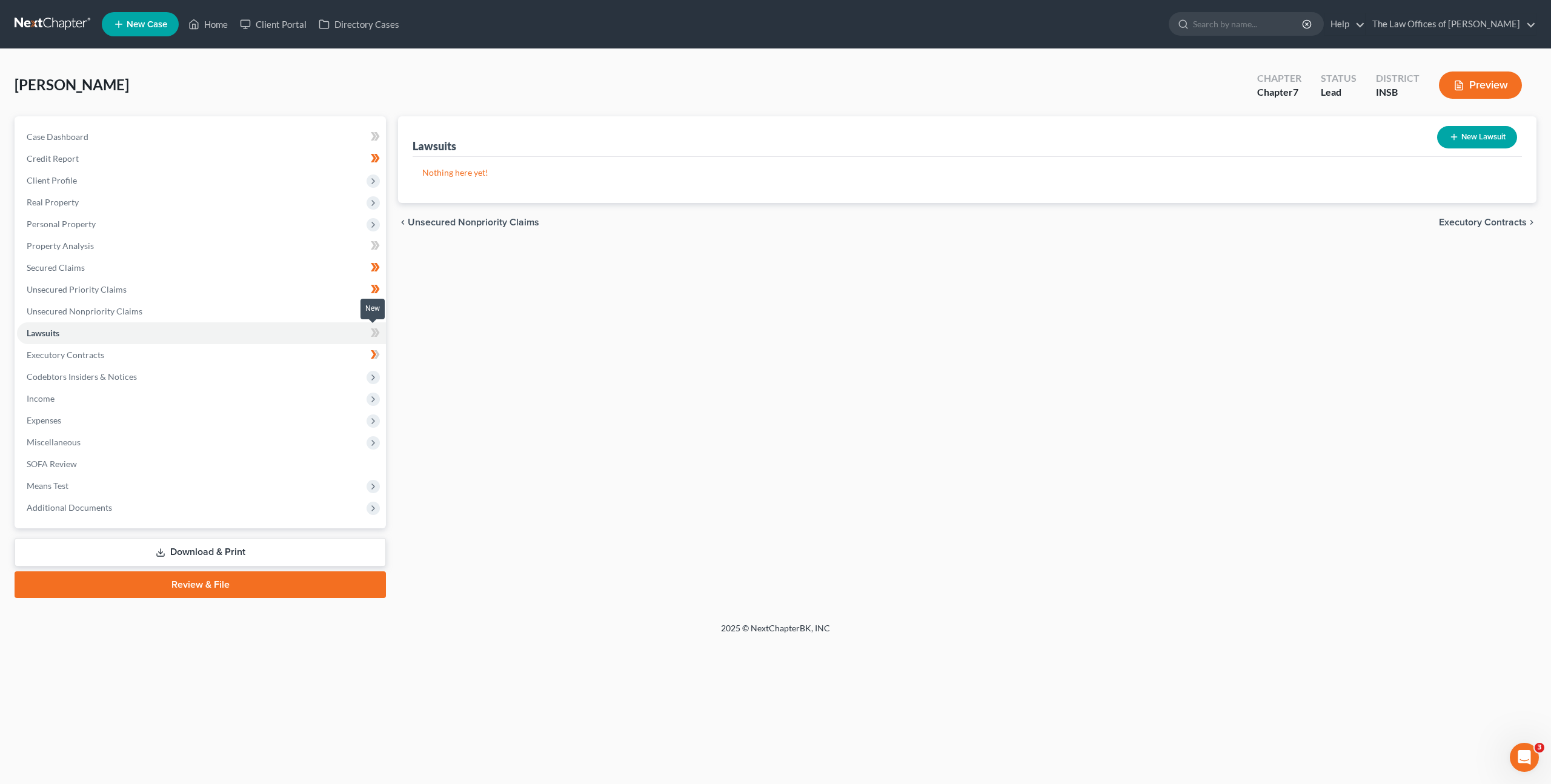
click at [371, 328] on icon at bounding box center [376, 332] width 9 height 15
click at [525, 320] on div "Lawsuits New Lawsuit Nothing here yet! Court Name Date Filed Status Creditor Na…" at bounding box center [967, 357] width 1150 height 482
click at [299, 351] on link "Executory Contracts" at bounding box center [201, 355] width 369 height 22
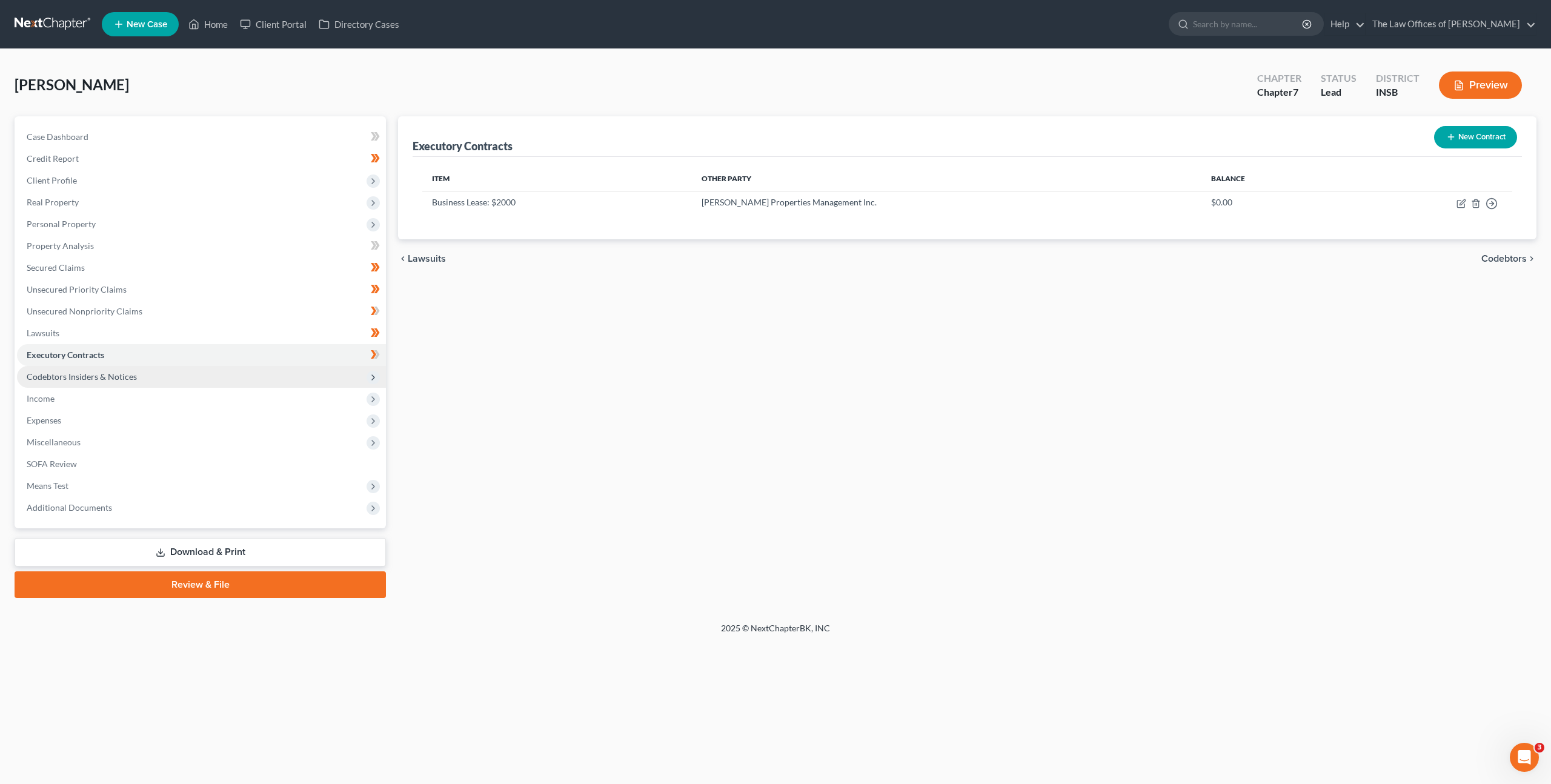
click at [297, 377] on span "Codebtors Insiders & Notices" at bounding box center [201, 376] width 369 height 22
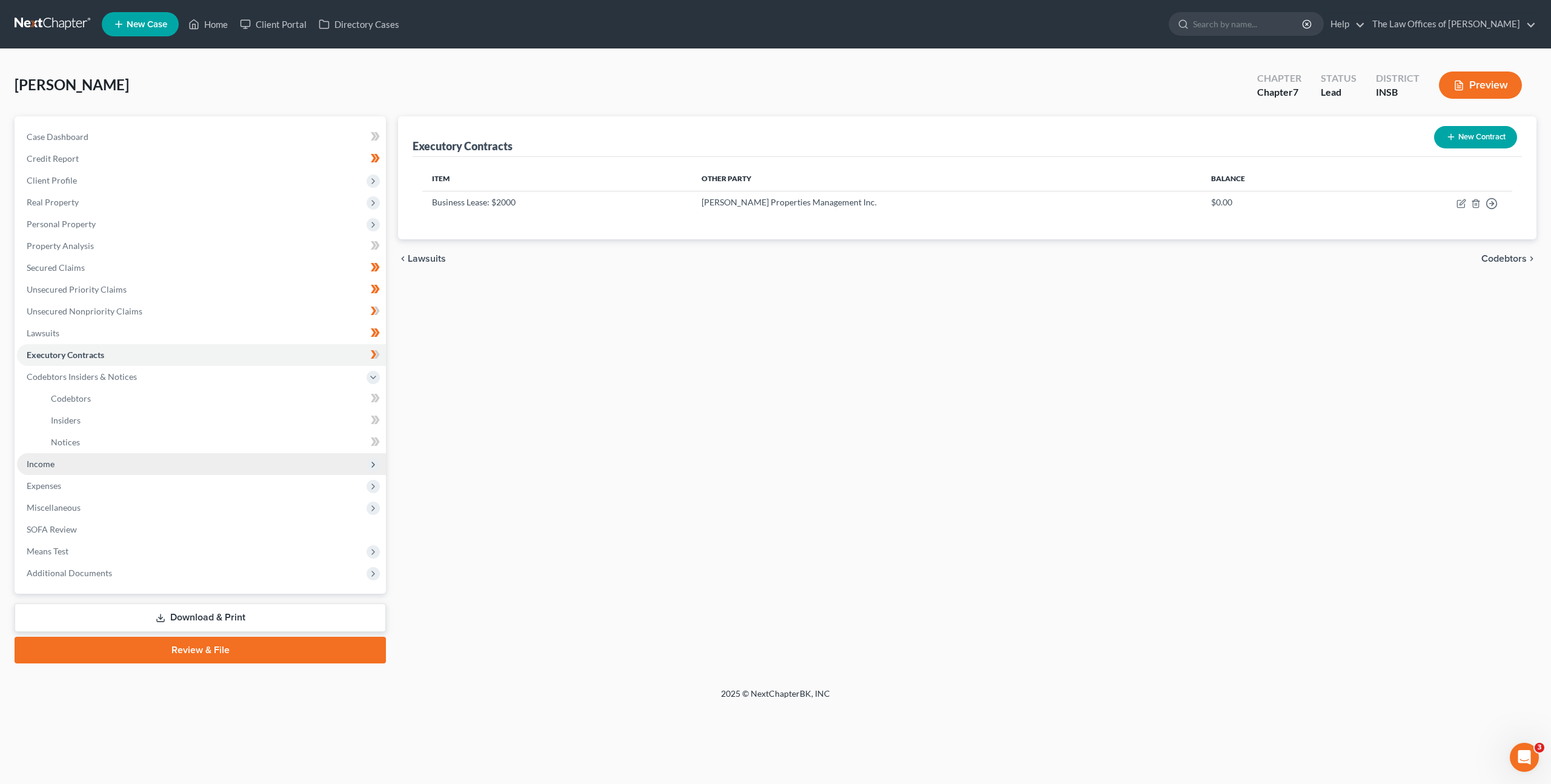
click at [174, 469] on span "Income" at bounding box center [201, 464] width 369 height 22
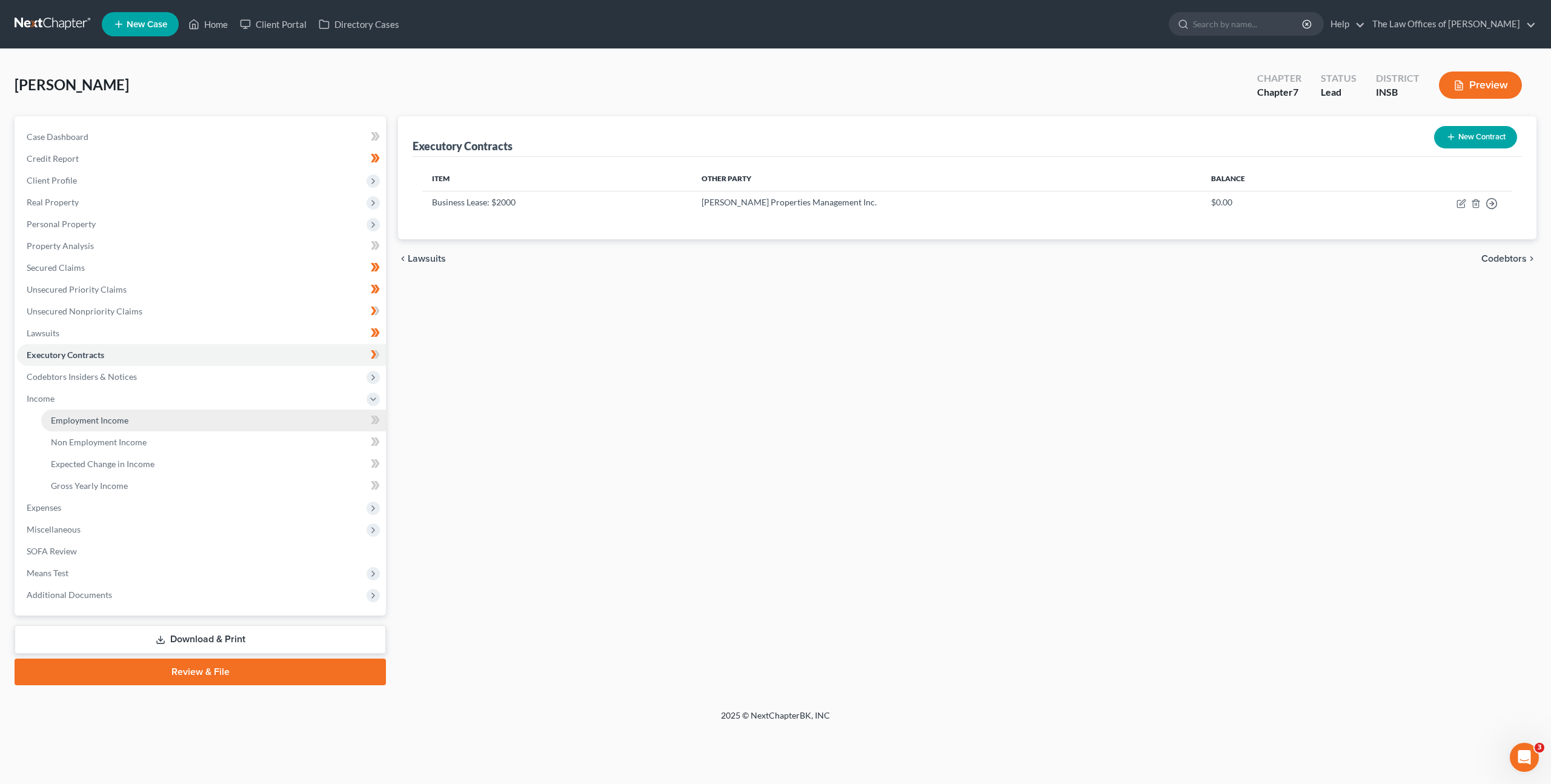
click at [186, 425] on link "Employment Income" at bounding box center [214, 420] width 344 height 22
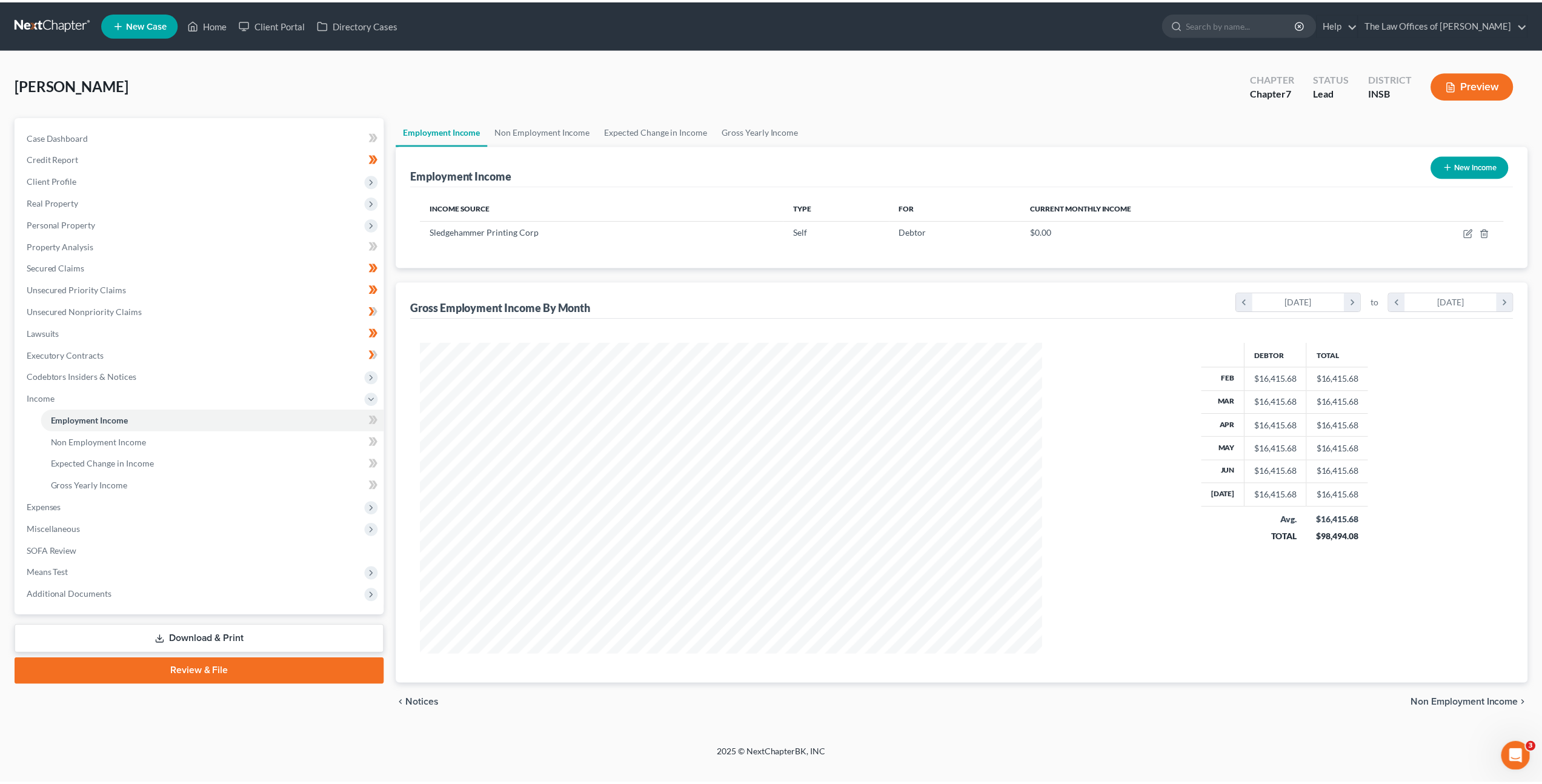
scroll to position [313, 650]
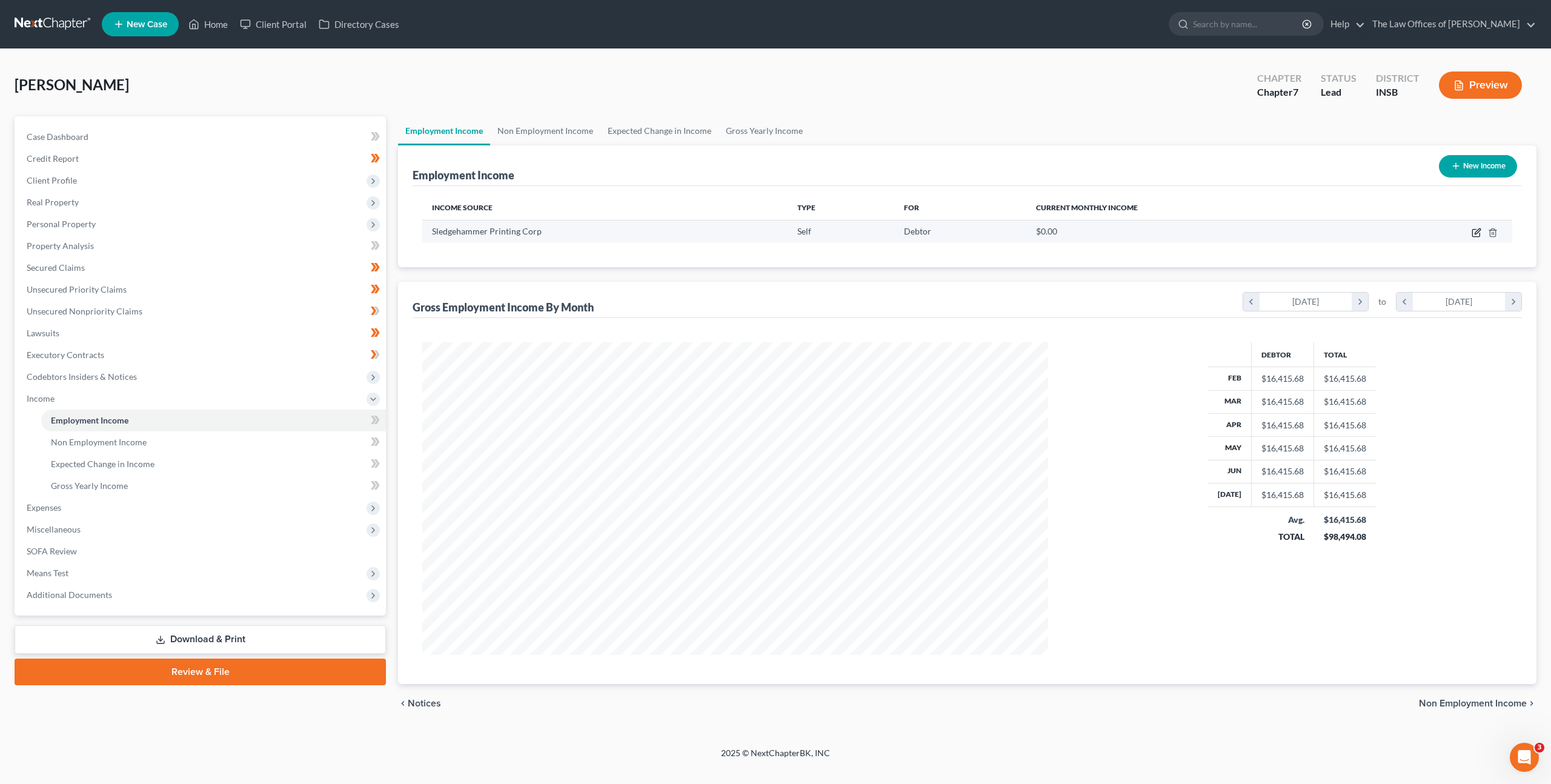
click at [1478, 232] on icon "button" at bounding box center [1477, 231] width 5 height 5
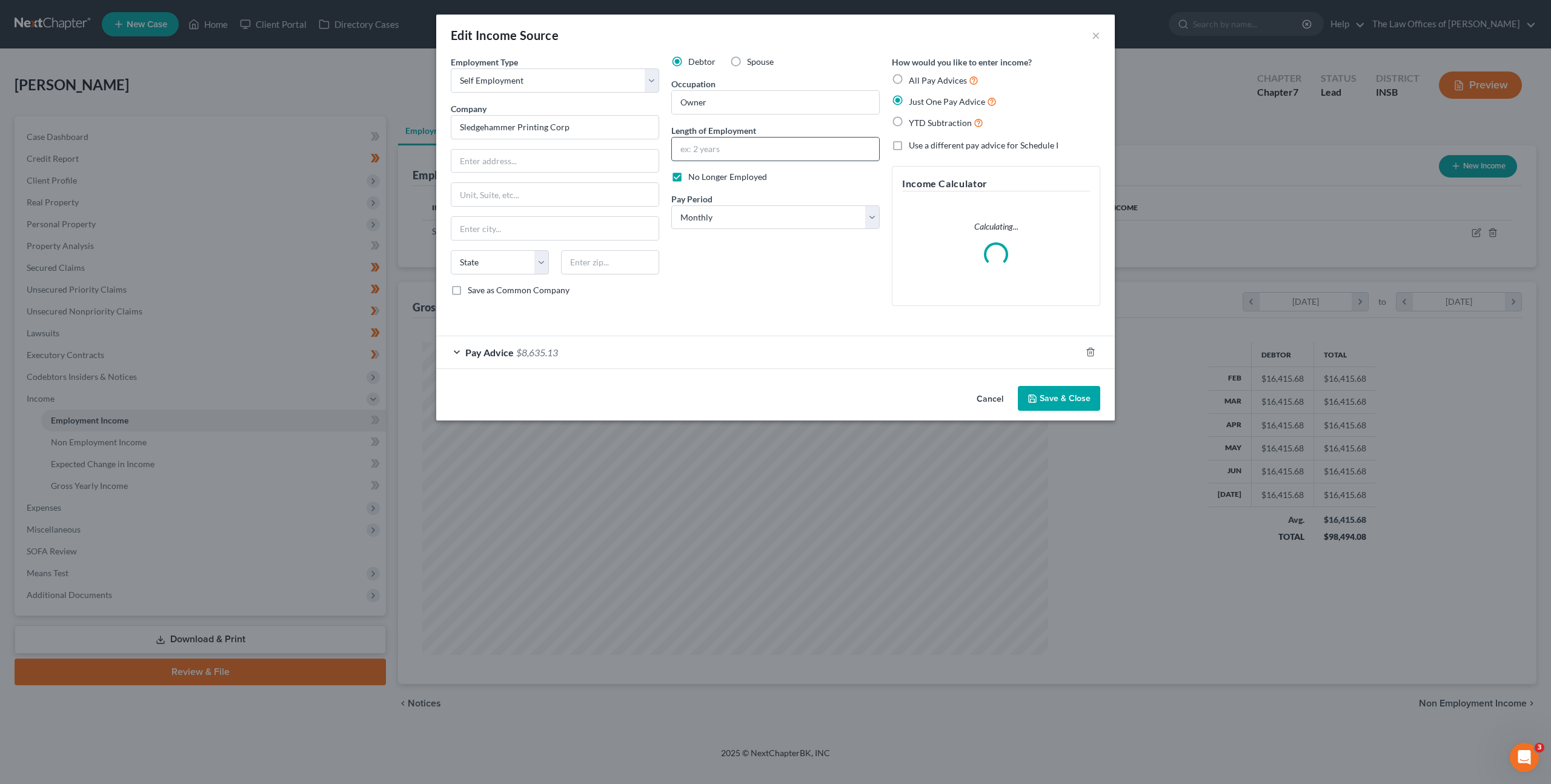
click at [725, 154] on input "text" at bounding box center [776, 149] width 207 height 23
click at [1062, 404] on button "Save & Close" at bounding box center [1059, 398] width 83 height 26
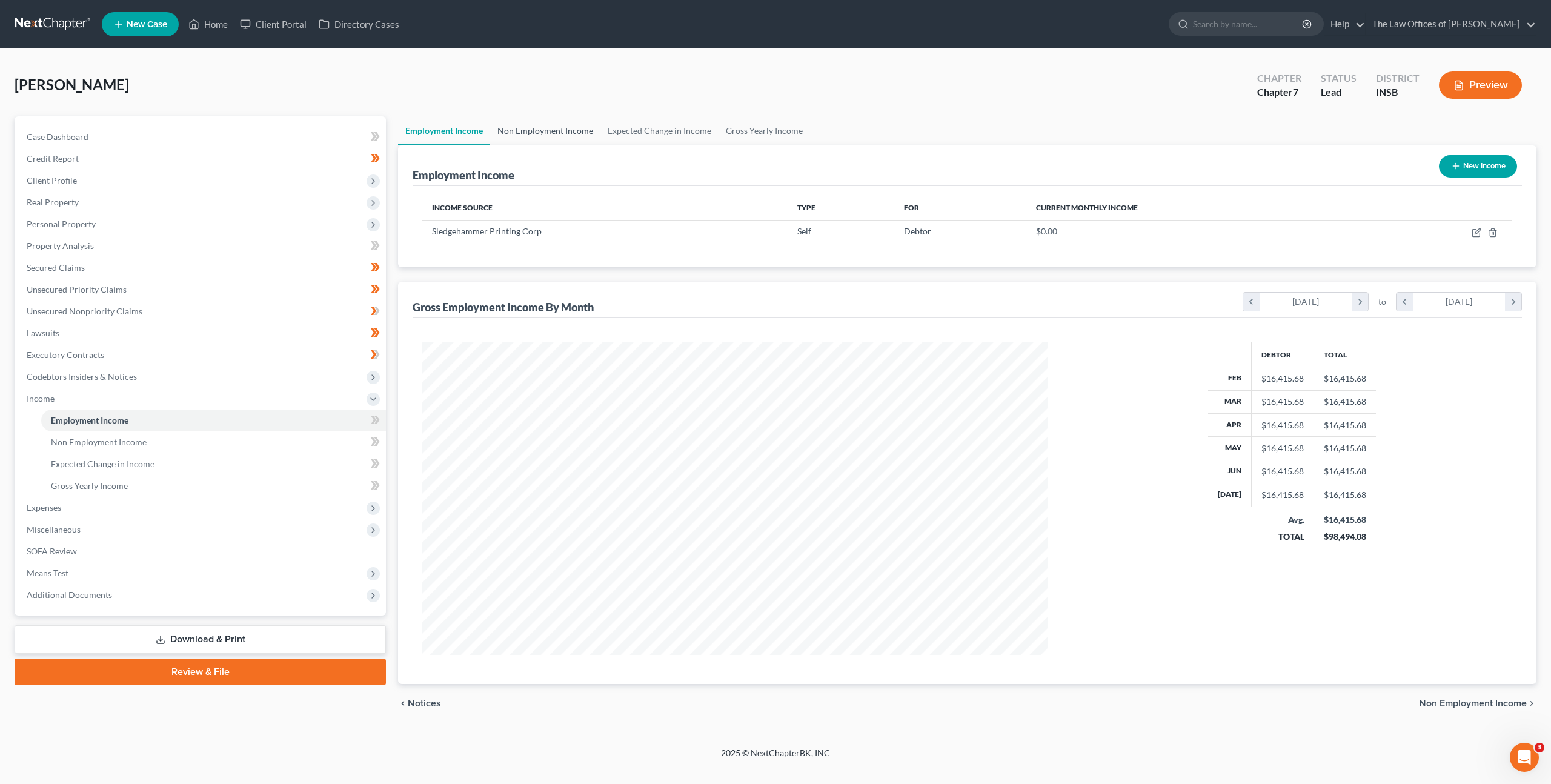
drag, startPoint x: 531, startPoint y: 136, endPoint x: 585, endPoint y: 126, distance: 54.9
click at [531, 136] on link "Non Employment Income" at bounding box center [545, 130] width 110 height 29
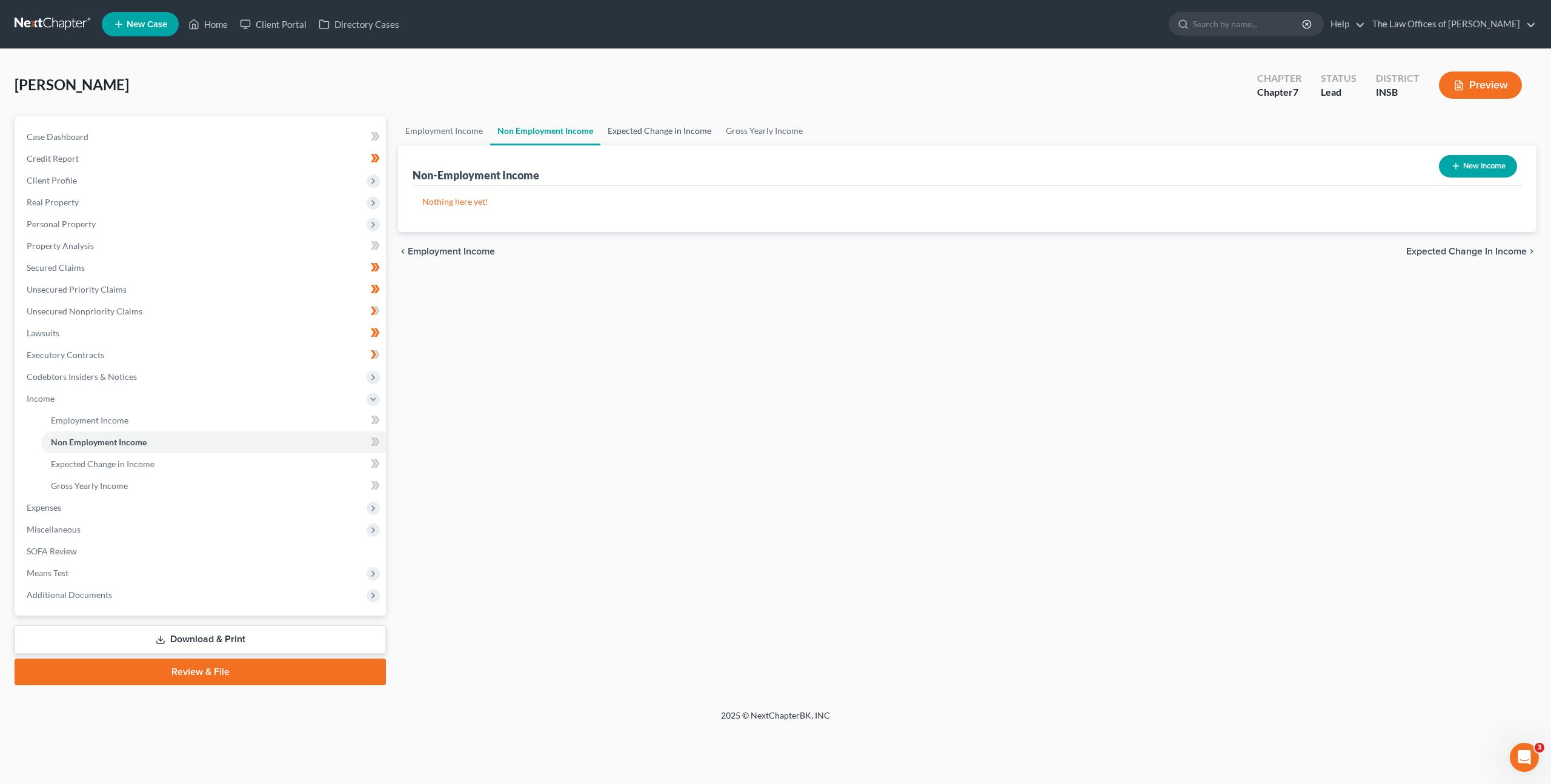
click at [653, 133] on link "Expected Change in Income" at bounding box center [659, 130] width 118 height 29
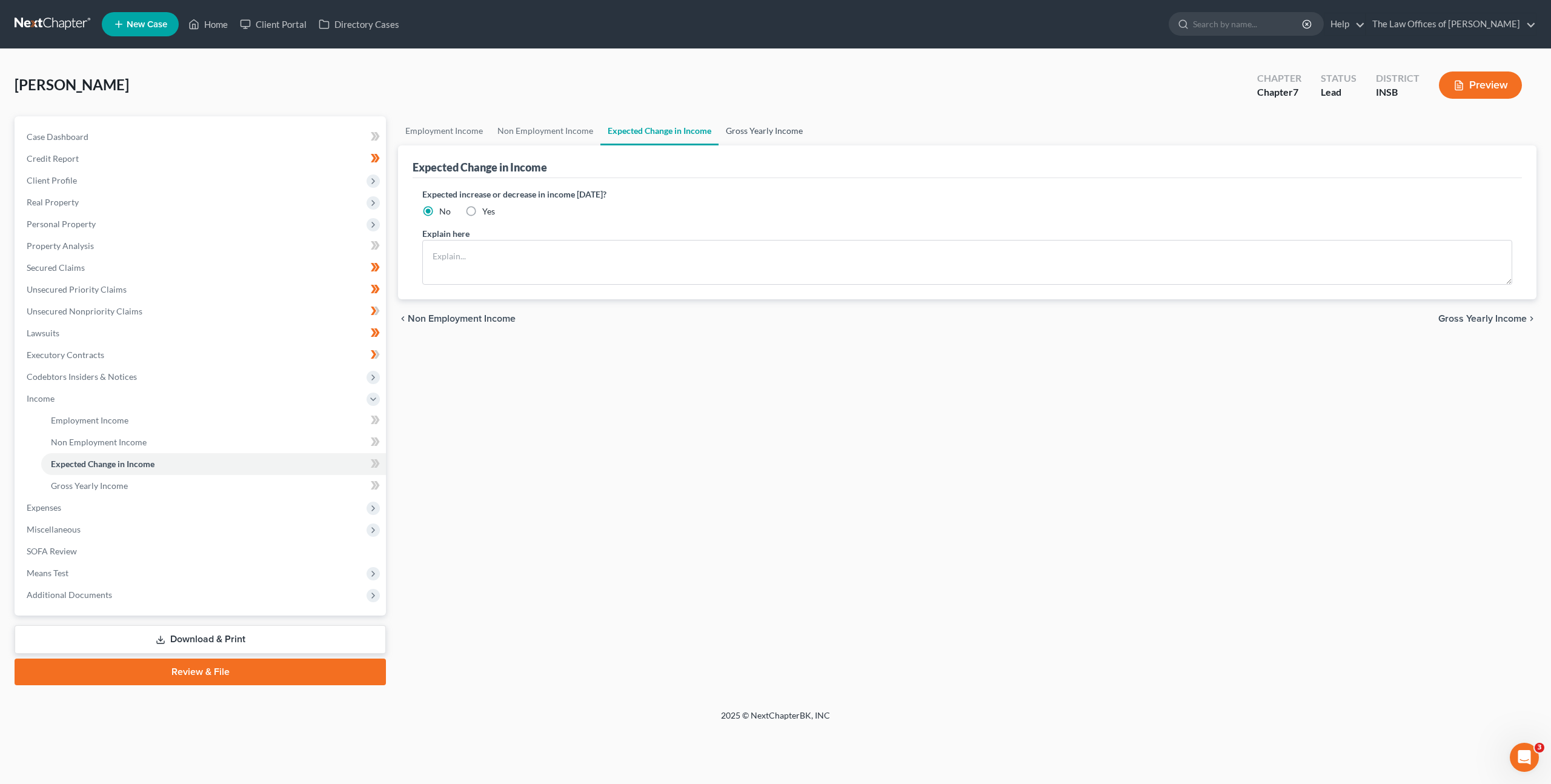
click at [774, 142] on link "Gross Yearly Income" at bounding box center [764, 130] width 91 height 29
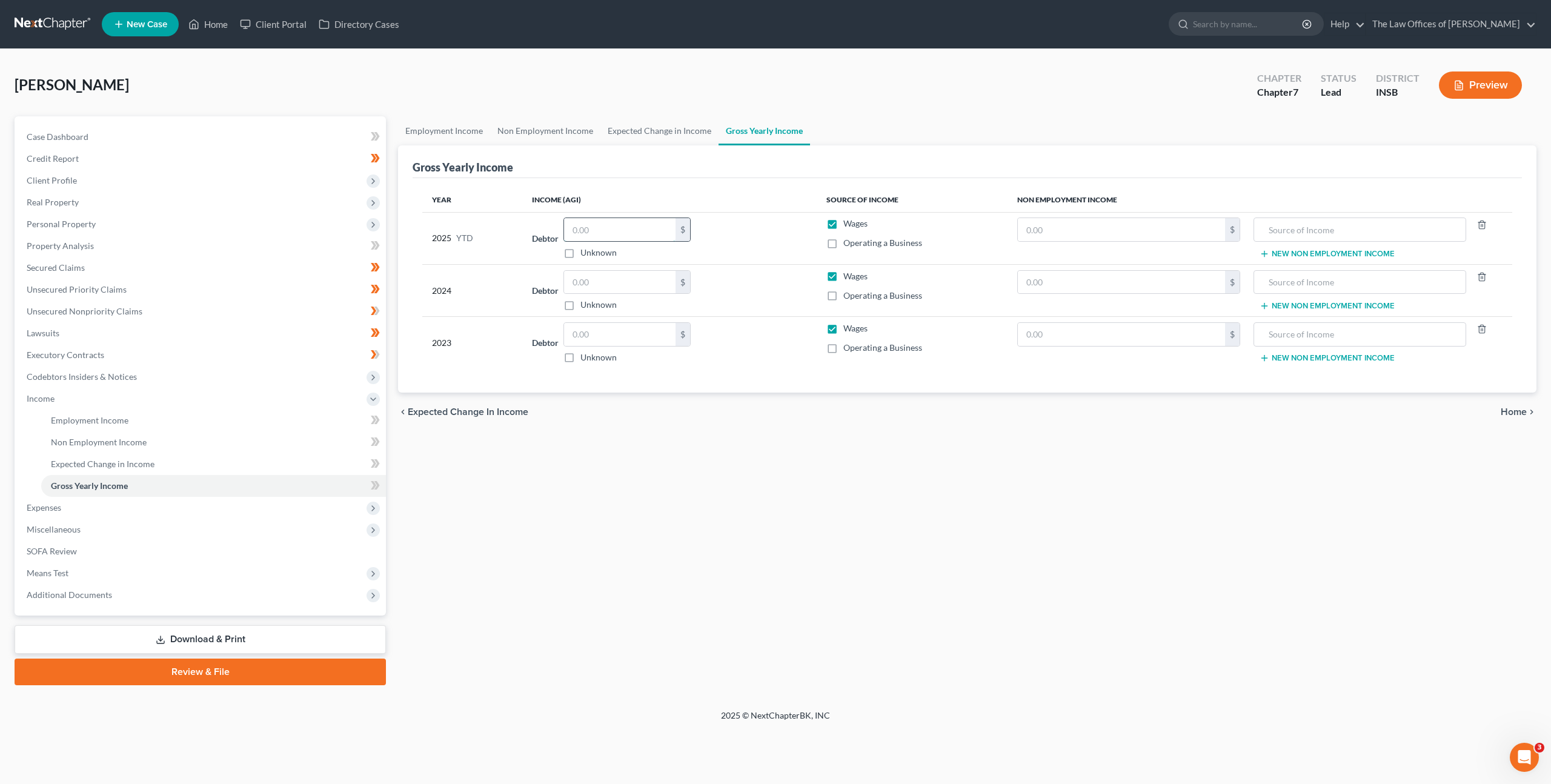
click at [578, 231] on input "text" at bounding box center [620, 230] width 111 height 23
click at [177, 511] on span "Expenses" at bounding box center [201, 507] width 369 height 22
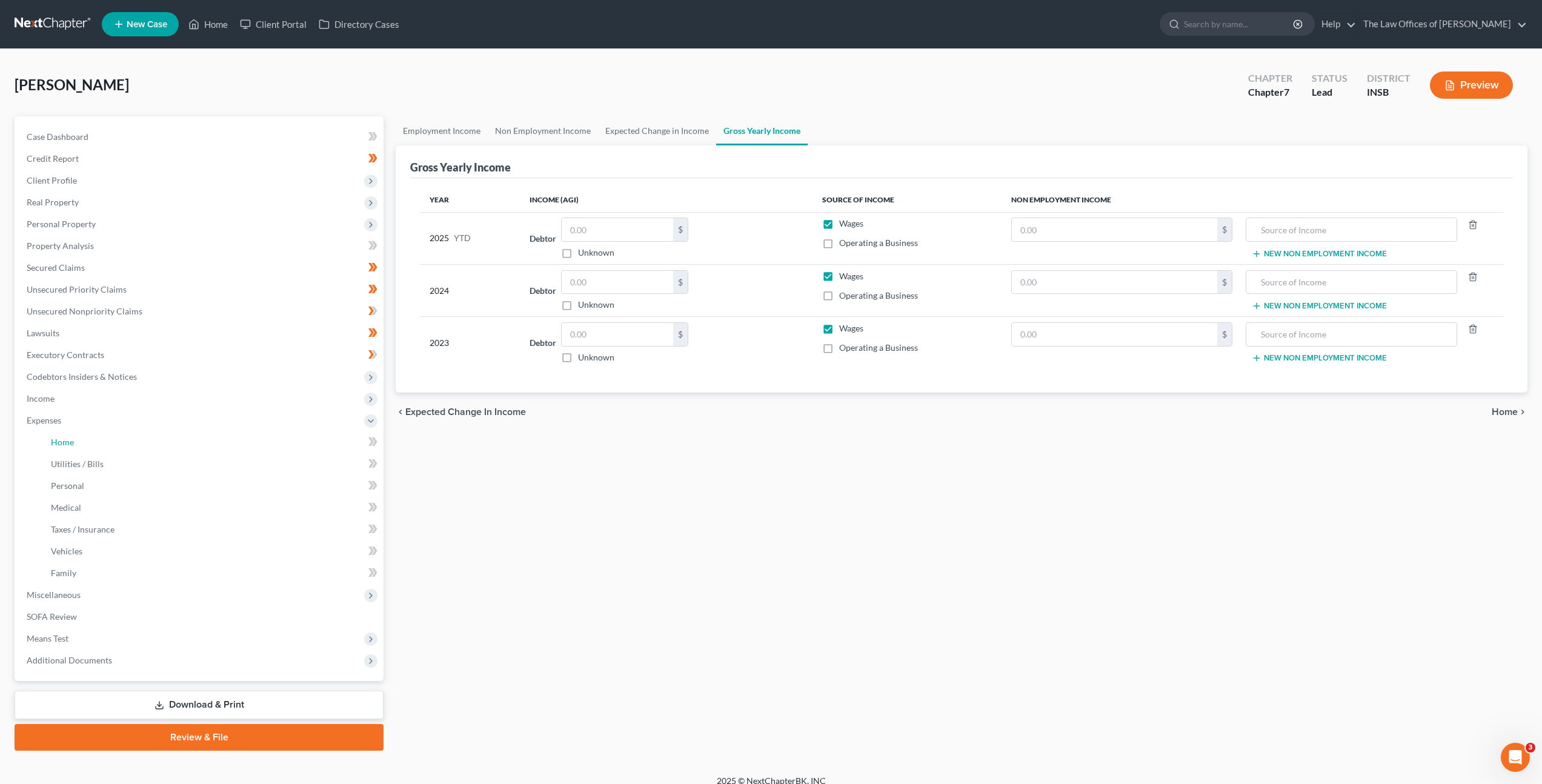
drag, startPoint x: 175, startPoint y: 449, endPoint x: 513, endPoint y: 422, distance: 339.1
click at [175, 448] on link "Home" at bounding box center [212, 442] width 342 height 22
click at [186, 438] on link "Home" at bounding box center [212, 442] width 342 height 22
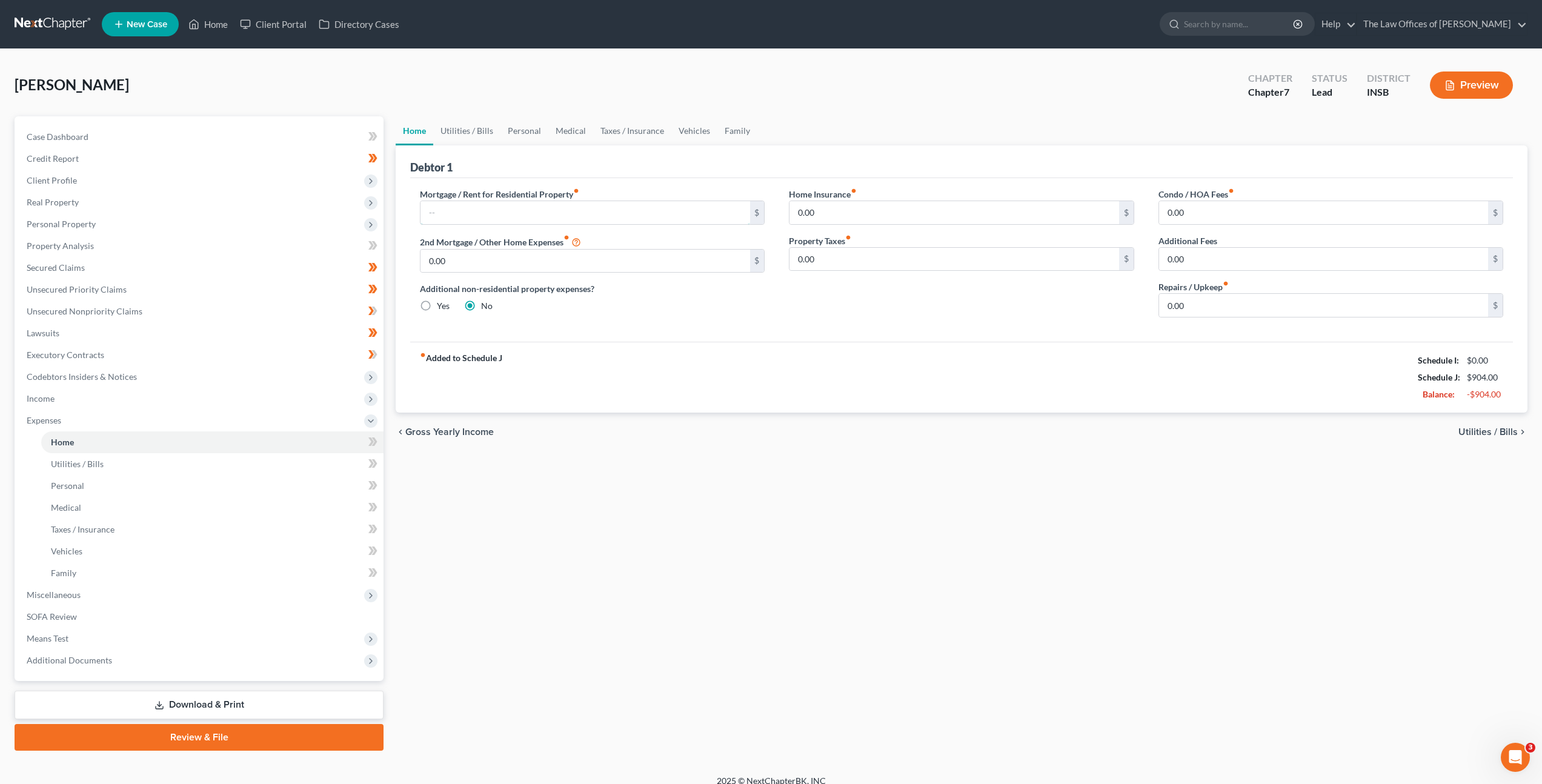
click at [532, 217] on input "text" at bounding box center [585, 213] width 329 height 23
click at [552, 216] on input "text" at bounding box center [585, 213] width 329 height 23
click at [834, 215] on input "0.00" at bounding box center [954, 213] width 329 height 23
click at [776, 395] on div "fiber_manual_record Added to Schedule J Schedule I: $0.00 Schedule J: $2,654.00…" at bounding box center [961, 376] width 1103 height 71
click at [1227, 309] on input "0.00" at bounding box center [1324, 305] width 329 height 23
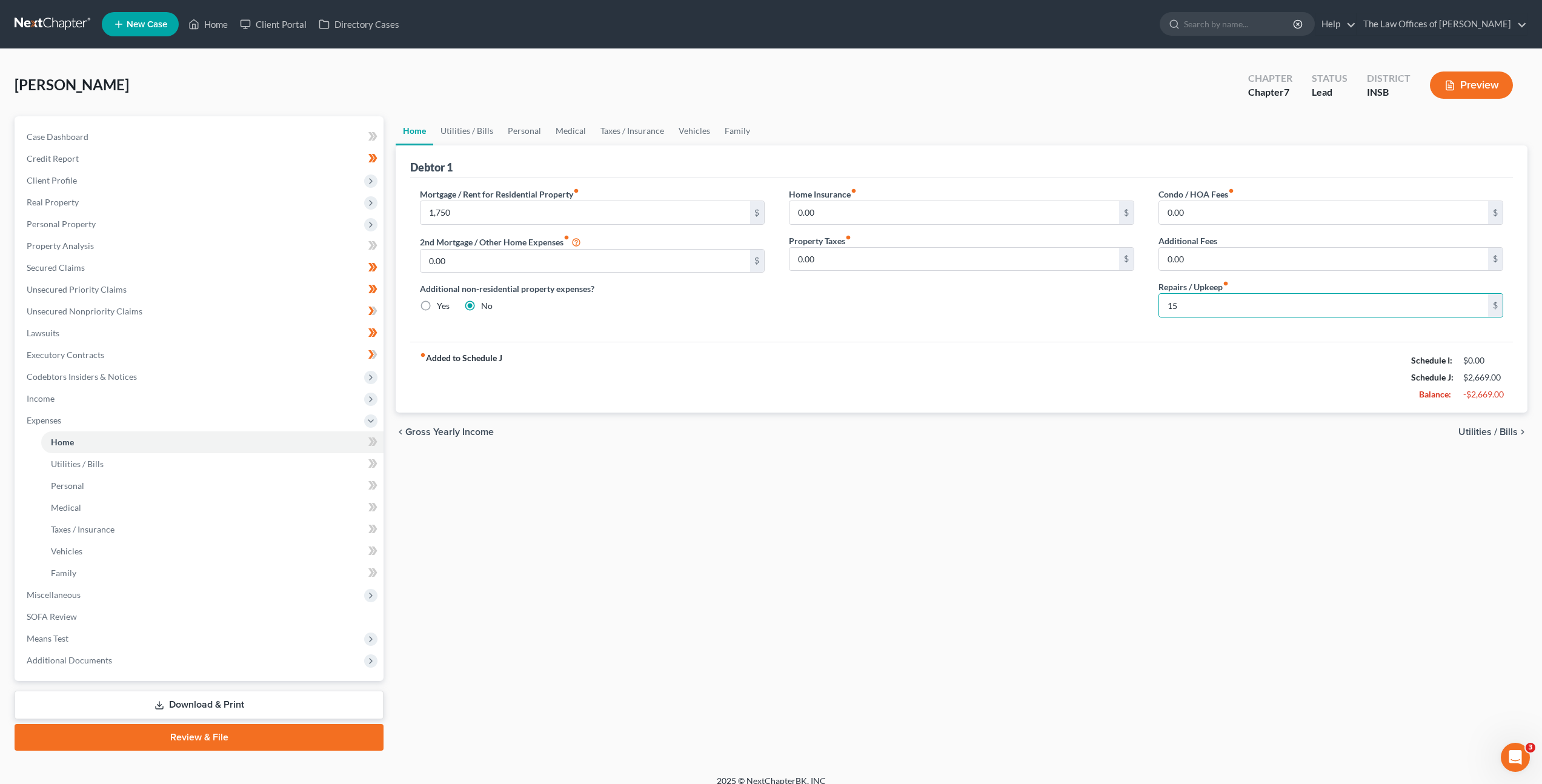
click at [958, 403] on div "fiber_manual_record Added to Schedule J Schedule I: $0.00 Schedule J: $2,669.00…" at bounding box center [961, 376] width 1103 height 71
click at [475, 143] on link "Utilities / Bills" at bounding box center [467, 130] width 67 height 29
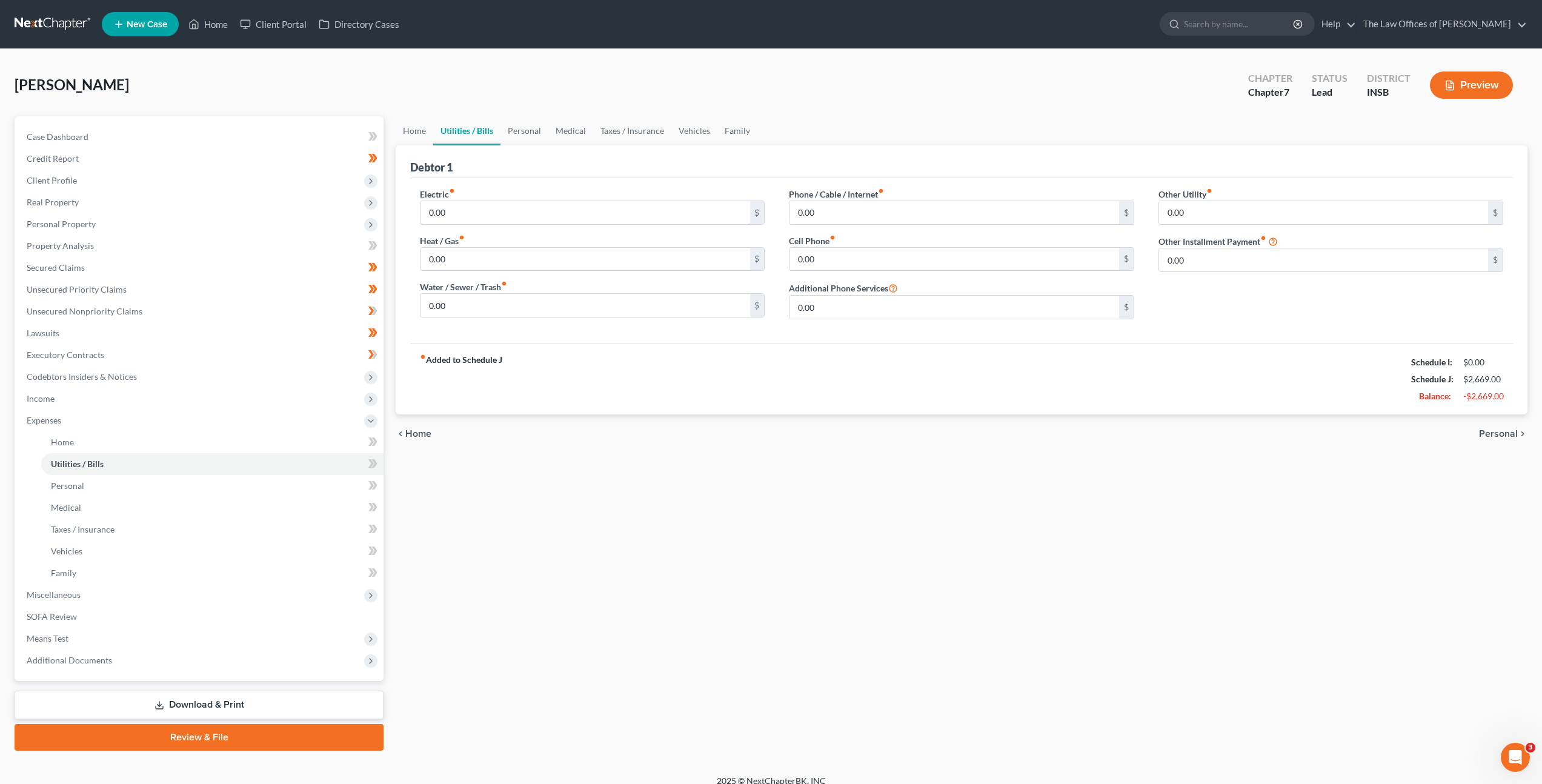
drag, startPoint x: 466, startPoint y: 221, endPoint x: 477, endPoint y: 230, distance: 14.2
click at [466, 221] on input "0.00" at bounding box center [585, 213] width 329 height 23
click at [377, 443] on icon at bounding box center [373, 441] width 9 height 15
click at [526, 205] on input "0.00" at bounding box center [585, 213] width 329 height 23
drag, startPoint x: 493, startPoint y: 274, endPoint x: 497, endPoint y: 267, distance: 8.1
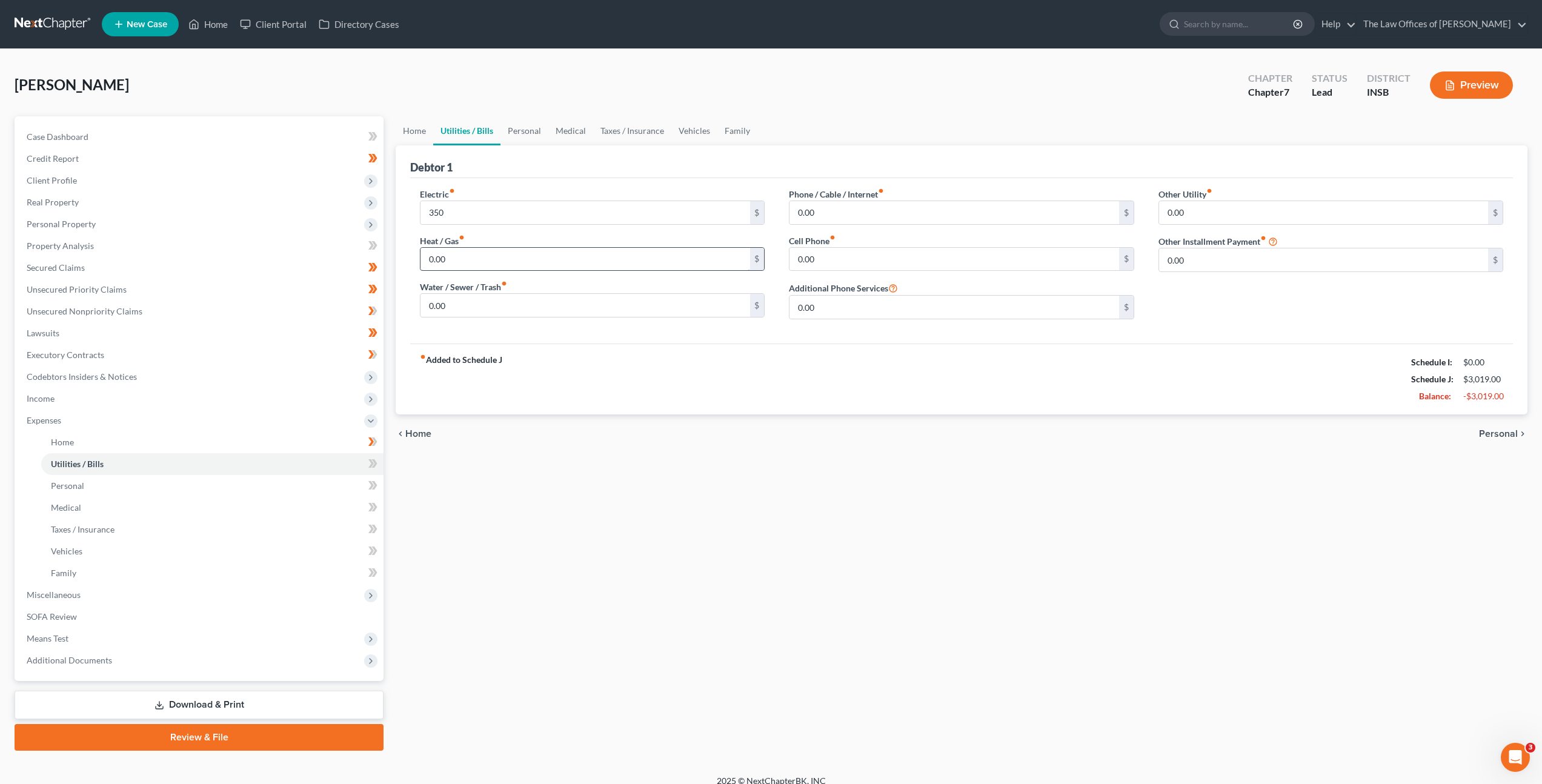
click at [493, 274] on div "Electric fiber_manual_record 350 $ Heat / Gas fiber_manual_record 0.00 $ Water …" at bounding box center [592, 258] width 369 height 141
click at [497, 265] on input "0.00" at bounding box center [585, 260] width 329 height 23
click at [608, 308] on input "0.00" at bounding box center [585, 305] width 329 height 23
click at [953, 354] on div "fiber_manual_record Added to Schedule J Schedule I: $0.00 Schedule J: $3,119.00…" at bounding box center [961, 379] width 1103 height 71
click at [900, 190] on div "Phone / Cable / Internet fiber_manual_record 0.00 $" at bounding box center [961, 206] width 345 height 37
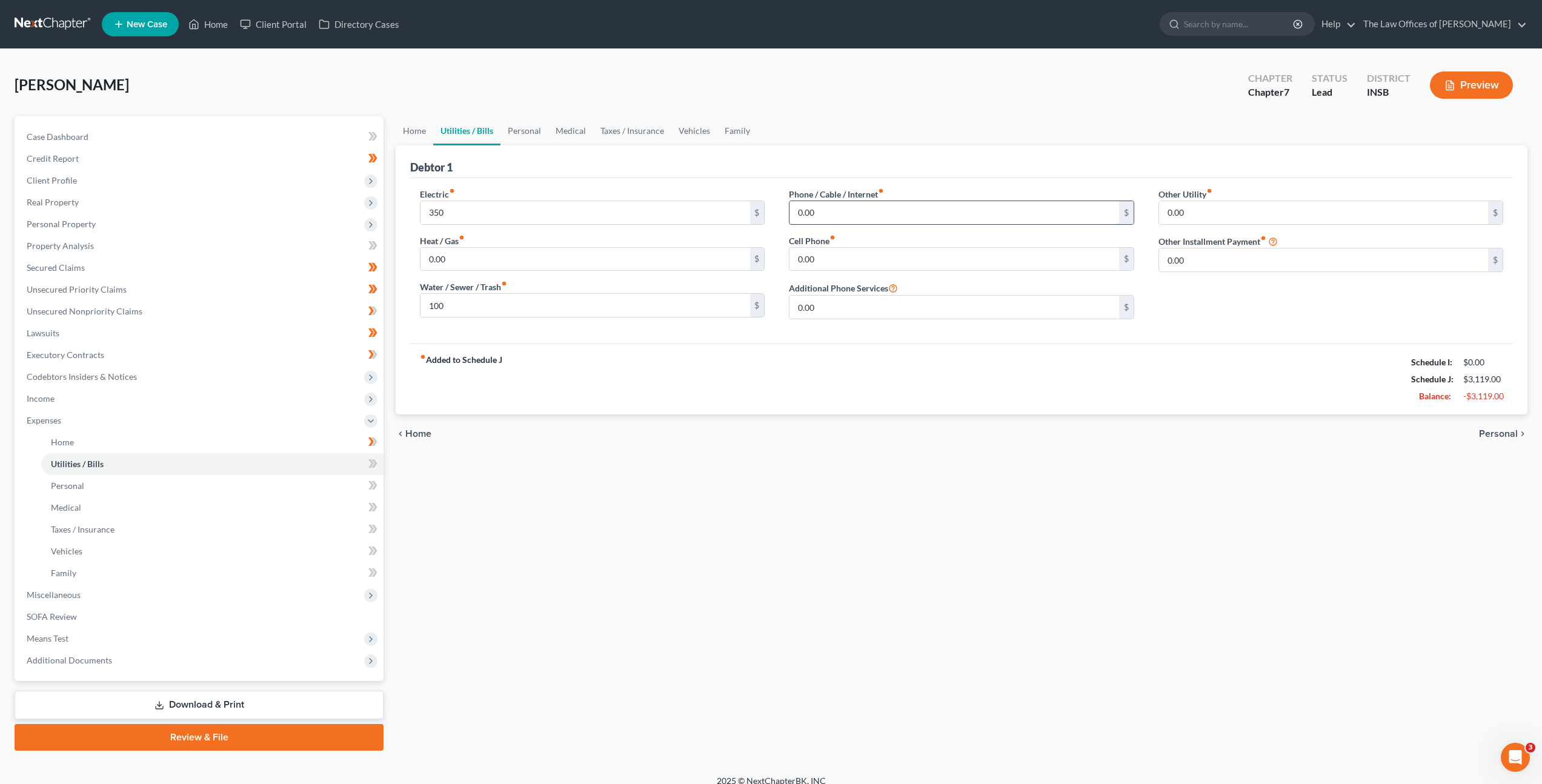
click at [911, 215] on input "0.00" at bounding box center [954, 213] width 329 height 23
drag, startPoint x: 869, startPoint y: 258, endPoint x: 856, endPoint y: 285, distance: 30.0
click at [869, 258] on input "0.00" at bounding box center [954, 260] width 329 height 23
click at [848, 303] on input "0.00" at bounding box center [954, 307] width 329 height 23
click at [864, 203] on input "0.00" at bounding box center [954, 213] width 329 height 23
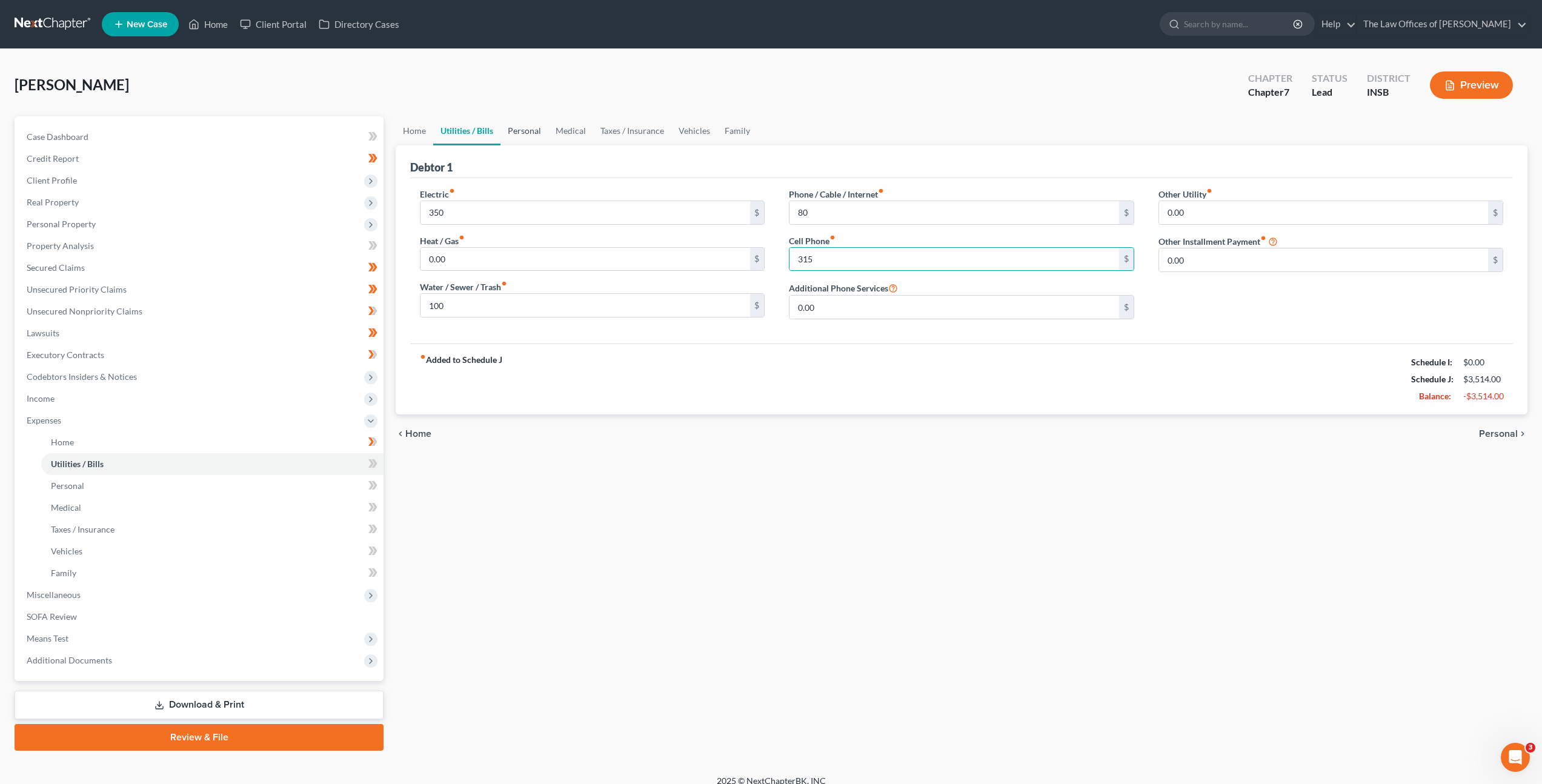
click at [521, 130] on link "Personal" at bounding box center [524, 130] width 48 height 29
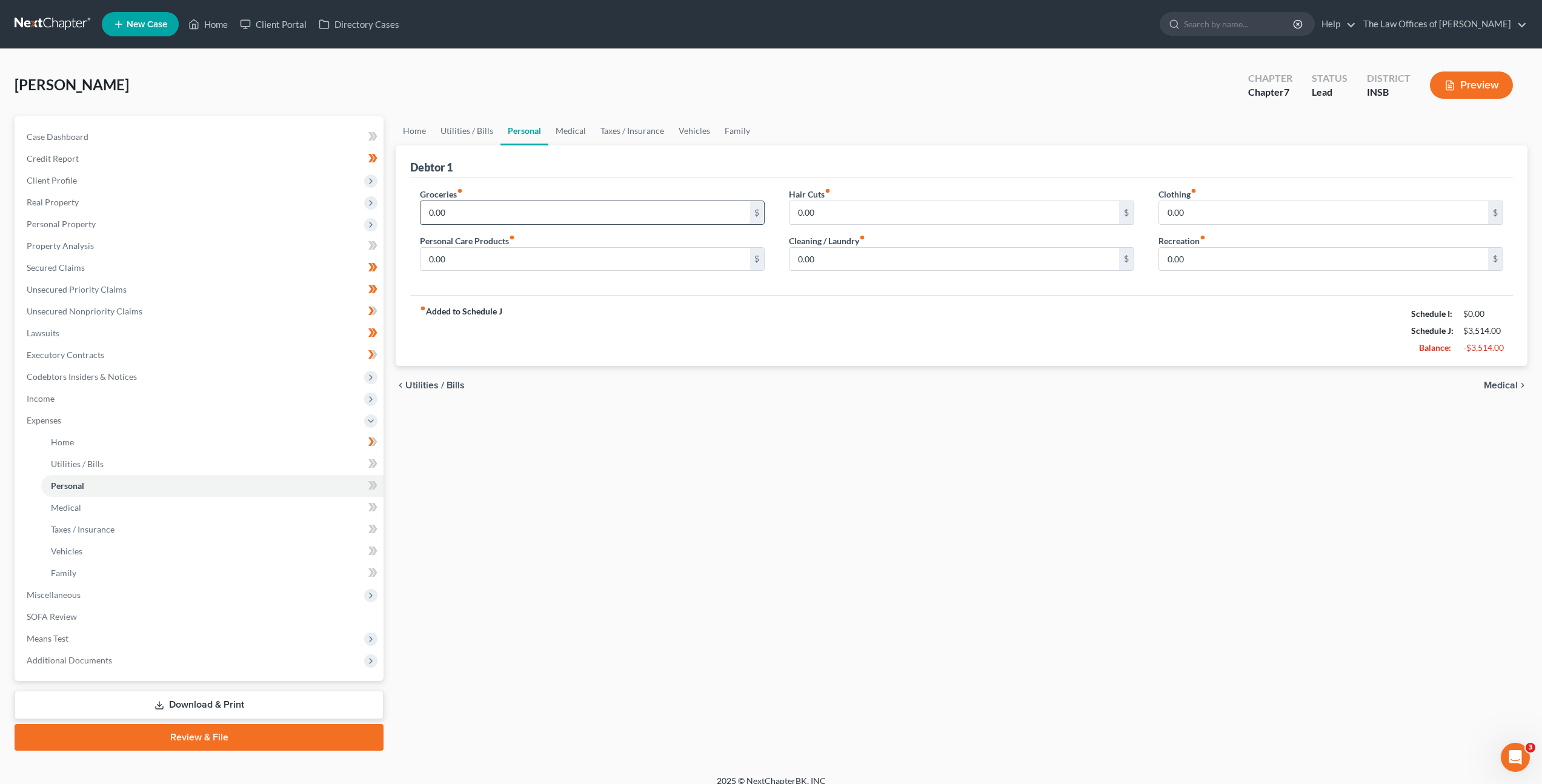
click at [546, 206] on input "0.00" at bounding box center [585, 213] width 329 height 23
drag, startPoint x: 499, startPoint y: 257, endPoint x: 571, endPoint y: 284, distance: 76.9
click at [499, 257] on input "0.00" at bounding box center [585, 260] width 329 height 23
click at [826, 252] on input "0.00" at bounding box center [954, 260] width 329 height 23
click at [818, 203] on input "0.00" at bounding box center [954, 213] width 329 height 23
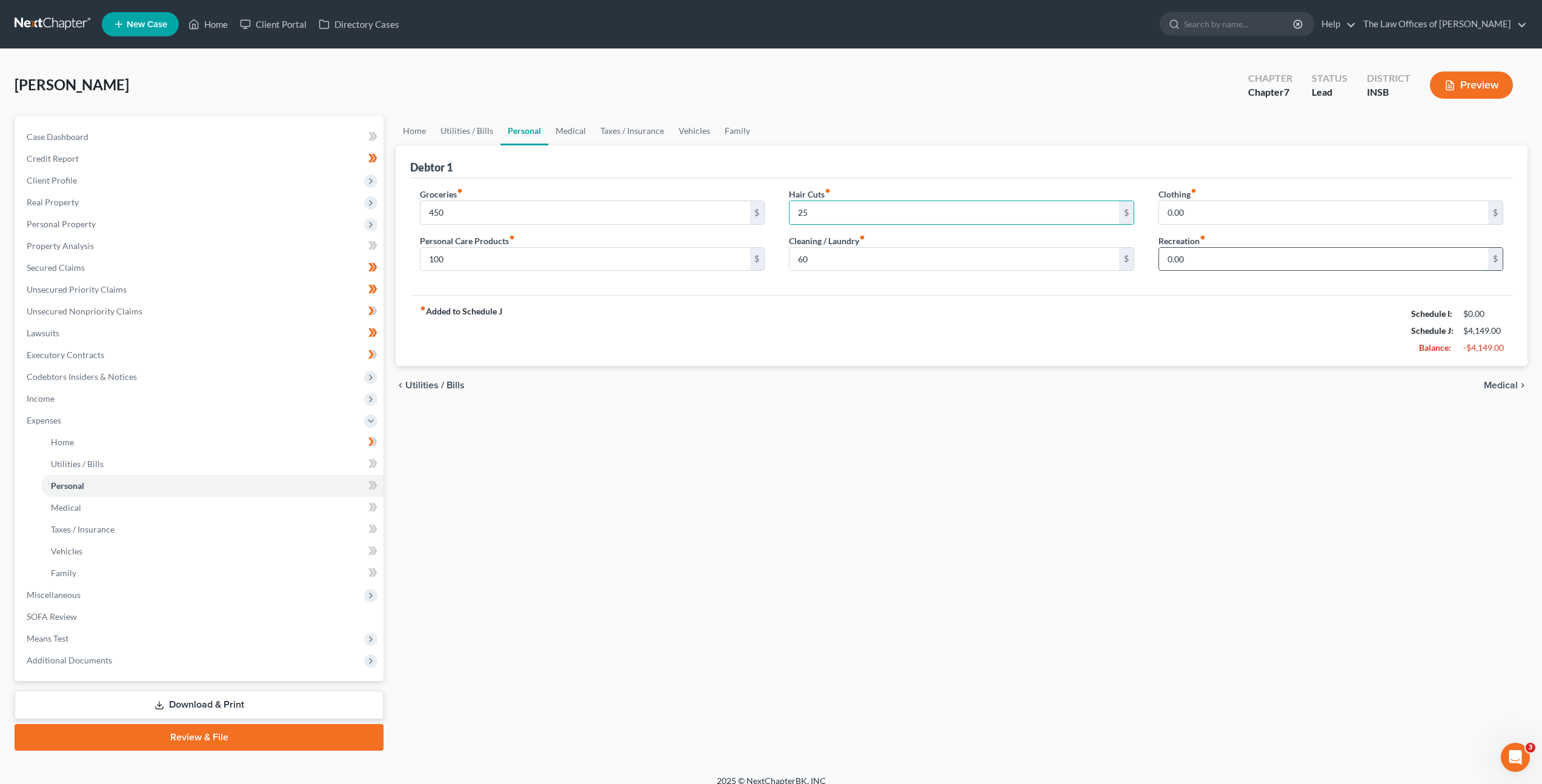
click at [1219, 263] on input "0.00" at bounding box center [1324, 260] width 329 height 23
click at [559, 126] on link "Medical" at bounding box center [571, 130] width 45 height 29
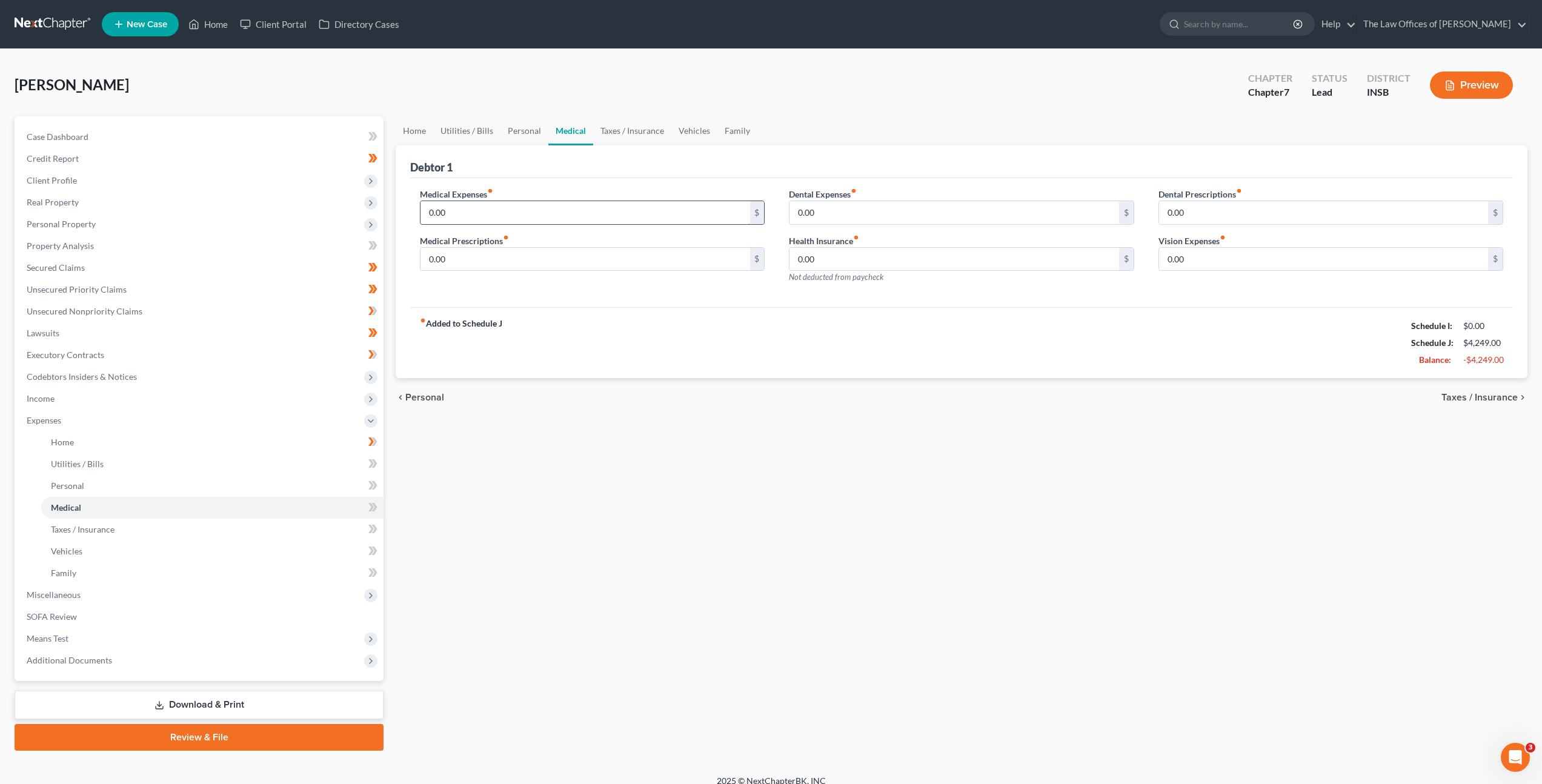
click at [568, 203] on input "0.00" at bounding box center [585, 213] width 329 height 23
click at [437, 181] on div "Medical Expenses fiber_manual_record 0.00 $ Medical Prescriptions fiber_manual_…" at bounding box center [961, 243] width 1103 height 129
click at [656, 175] on div "Debtor 1" at bounding box center [961, 162] width 1103 height 33
drag, startPoint x: 858, startPoint y: 221, endPoint x: 858, endPoint y: 215, distance: 6.0
click at [858, 221] on input "0.00" at bounding box center [954, 213] width 329 height 23
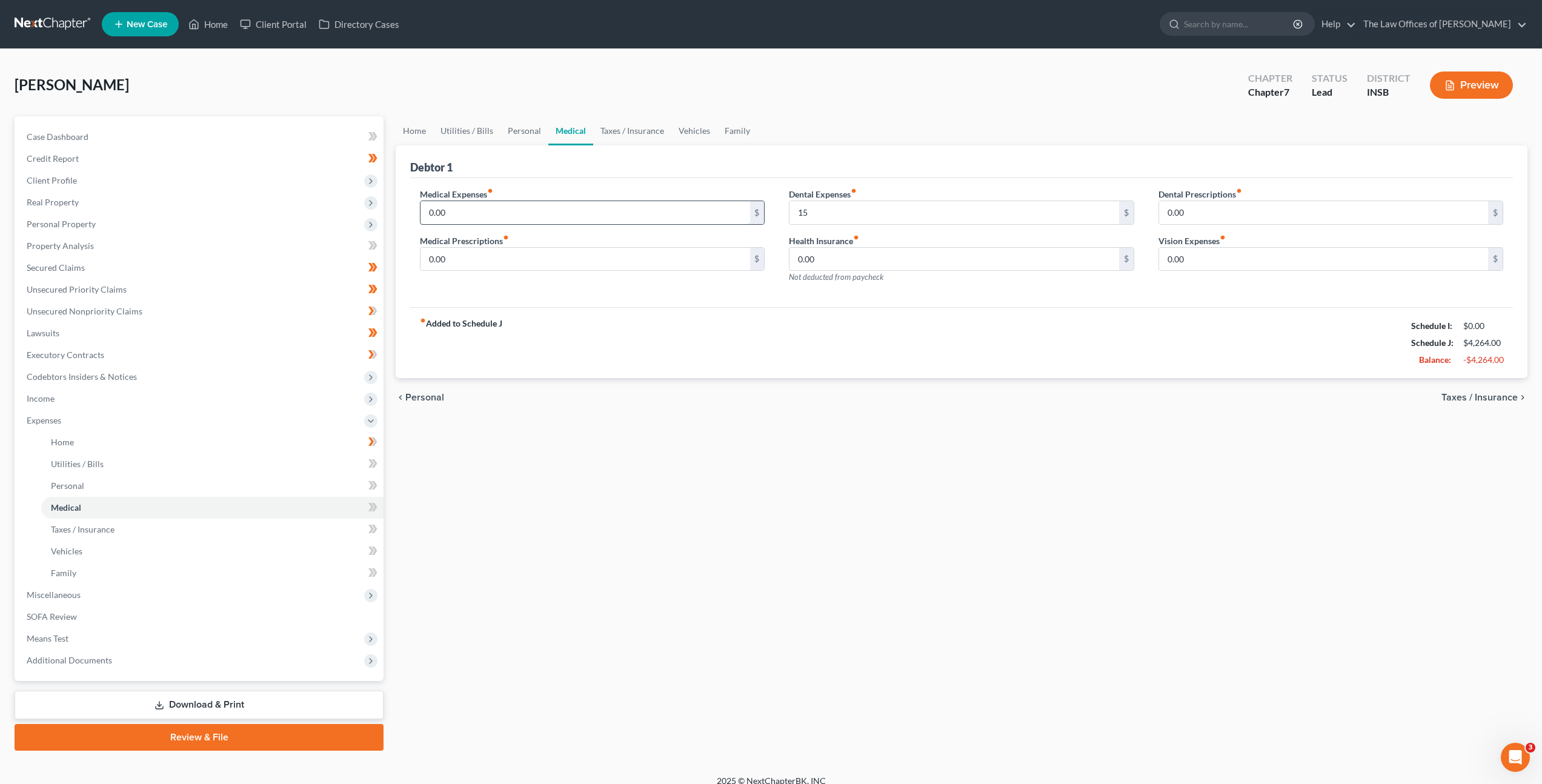
click at [536, 214] on input "0.00" at bounding box center [585, 213] width 329 height 23
drag, startPoint x: 496, startPoint y: 209, endPoint x: 422, endPoint y: 194, distance: 75.5
click at [403, 194] on div "Debtor 1 Medical Expenses fiber_manual_record 100 $ Medical Prescriptions fiber…" at bounding box center [962, 262] width 1132 height 233
drag, startPoint x: 600, startPoint y: 264, endPoint x: 650, endPoint y: 257, distance: 50.5
click at [601, 264] on input "0.00" at bounding box center [585, 260] width 329 height 23
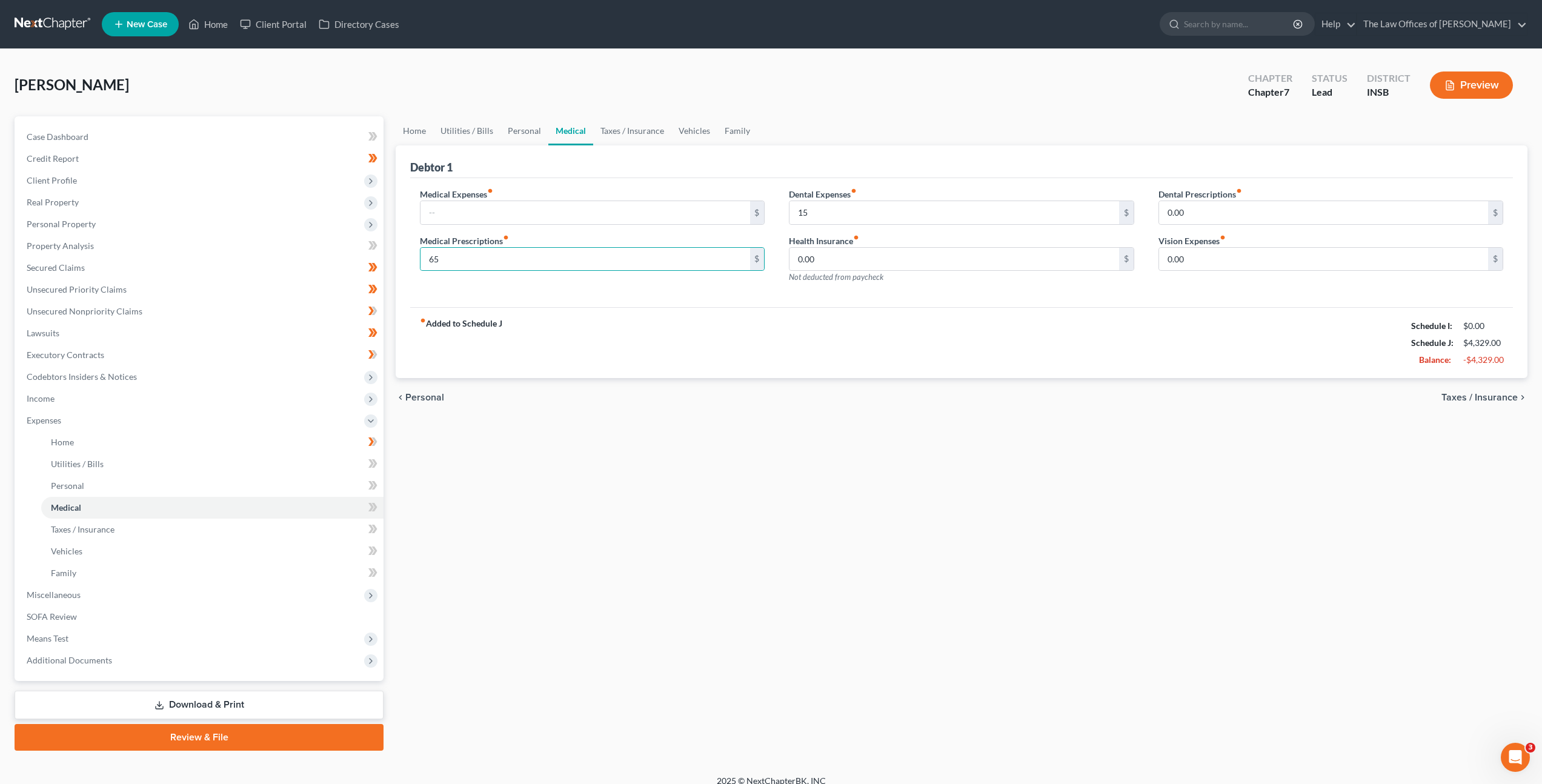
click at [580, 190] on div "Medical Expenses fiber_manual_record $" at bounding box center [592, 206] width 345 height 37
click at [540, 269] on input "65" at bounding box center [585, 260] width 329 height 23
click at [539, 260] on input "65" at bounding box center [585, 260] width 329 height 23
drag, startPoint x: 445, startPoint y: 210, endPoint x: 462, endPoint y: 208, distance: 17.1
click at [445, 210] on input "text" at bounding box center [585, 213] width 329 height 23
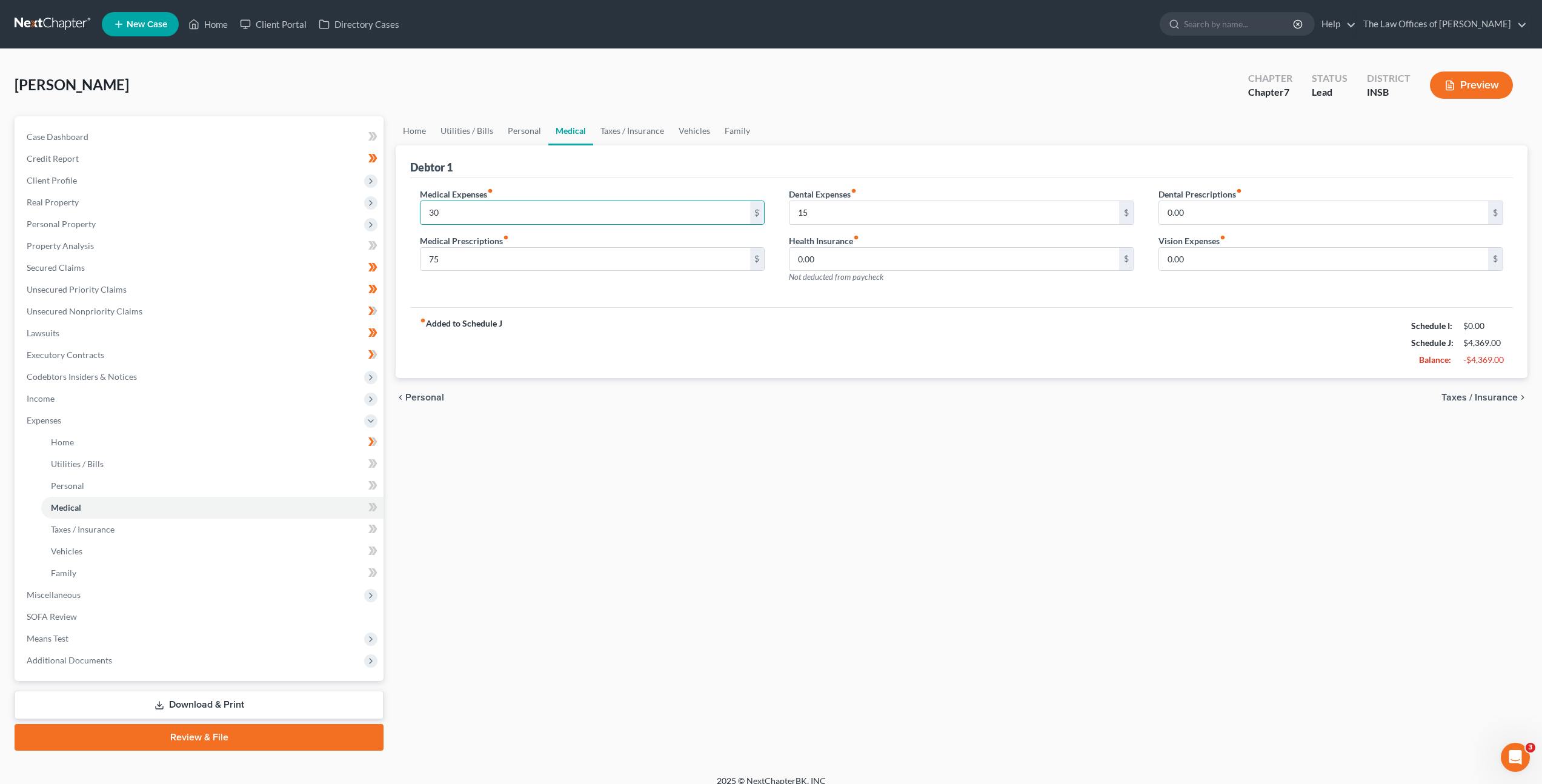
drag, startPoint x: 559, startPoint y: 346, endPoint x: 812, endPoint y: 321, distance: 254.2
click at [559, 346] on div "fiber_manual_record Added to Schedule J Schedule I: $0.00 Schedule J: $4,369.00…" at bounding box center [961, 342] width 1103 height 71
click at [1229, 257] on input "0.00" at bounding box center [1324, 260] width 329 height 23
click at [956, 210] on input "15" at bounding box center [954, 213] width 329 height 23
click at [1252, 263] on input "0.00" at bounding box center [1324, 260] width 329 height 23
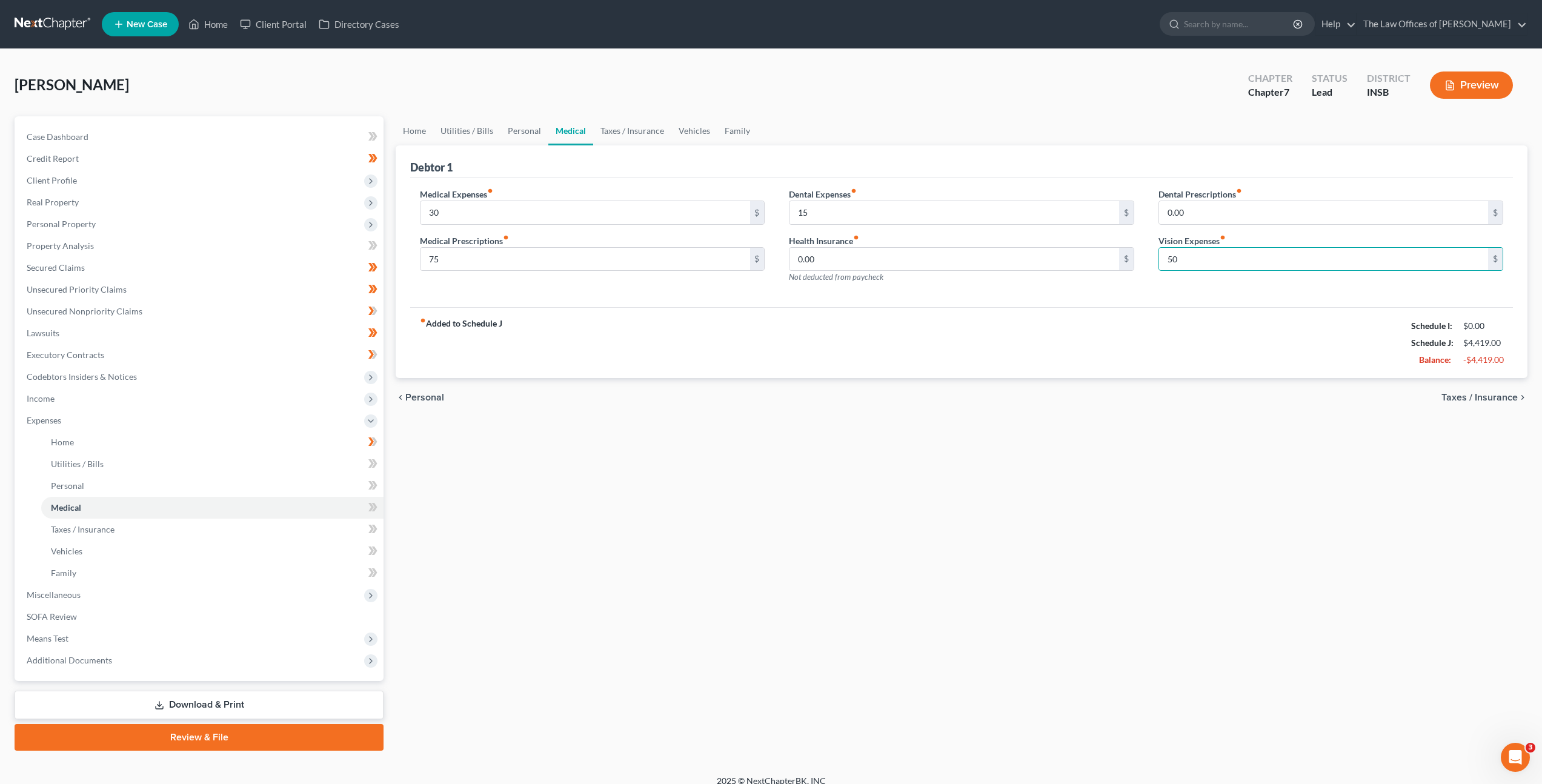
click at [1172, 353] on div "fiber_manual_record Added to Schedule J Schedule I: $0.00 Schedule J: $4,419.00…" at bounding box center [961, 342] width 1103 height 71
click at [623, 129] on link "Taxes / Insurance" at bounding box center [632, 130] width 78 height 29
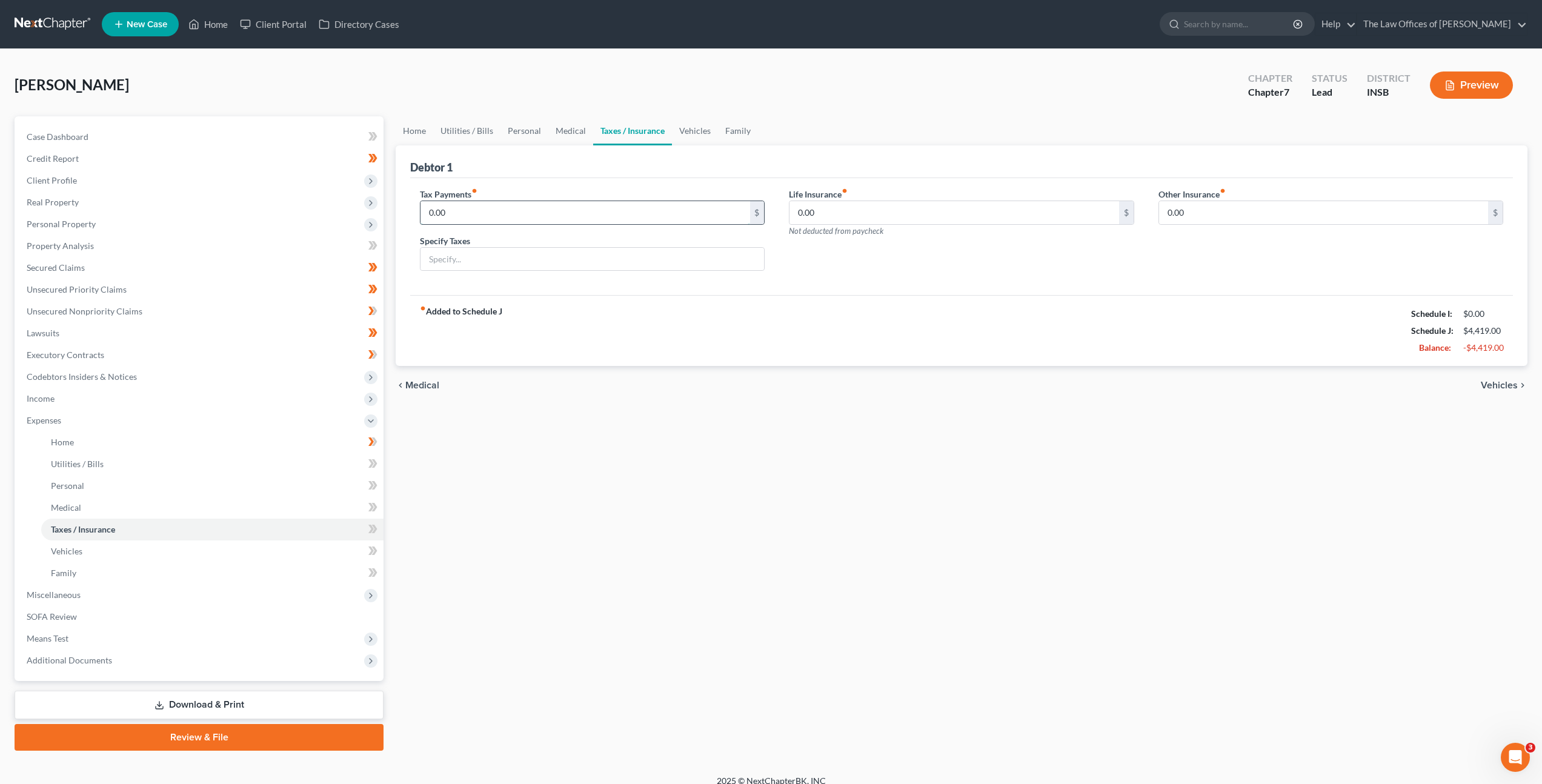
click at [632, 217] on input "0.00" at bounding box center [585, 213] width 329 height 23
click at [865, 207] on input "0.00" at bounding box center [954, 213] width 329 height 23
drag, startPoint x: 888, startPoint y: 337, endPoint x: 747, endPoint y: 83, distance: 290.5
click at [886, 330] on div "fiber_manual_record Added to Schedule J Schedule I: $0.00 Schedule J: $4,554.00…" at bounding box center [961, 330] width 1103 height 71
click at [688, 118] on link "Vehicles" at bounding box center [695, 130] width 46 height 29
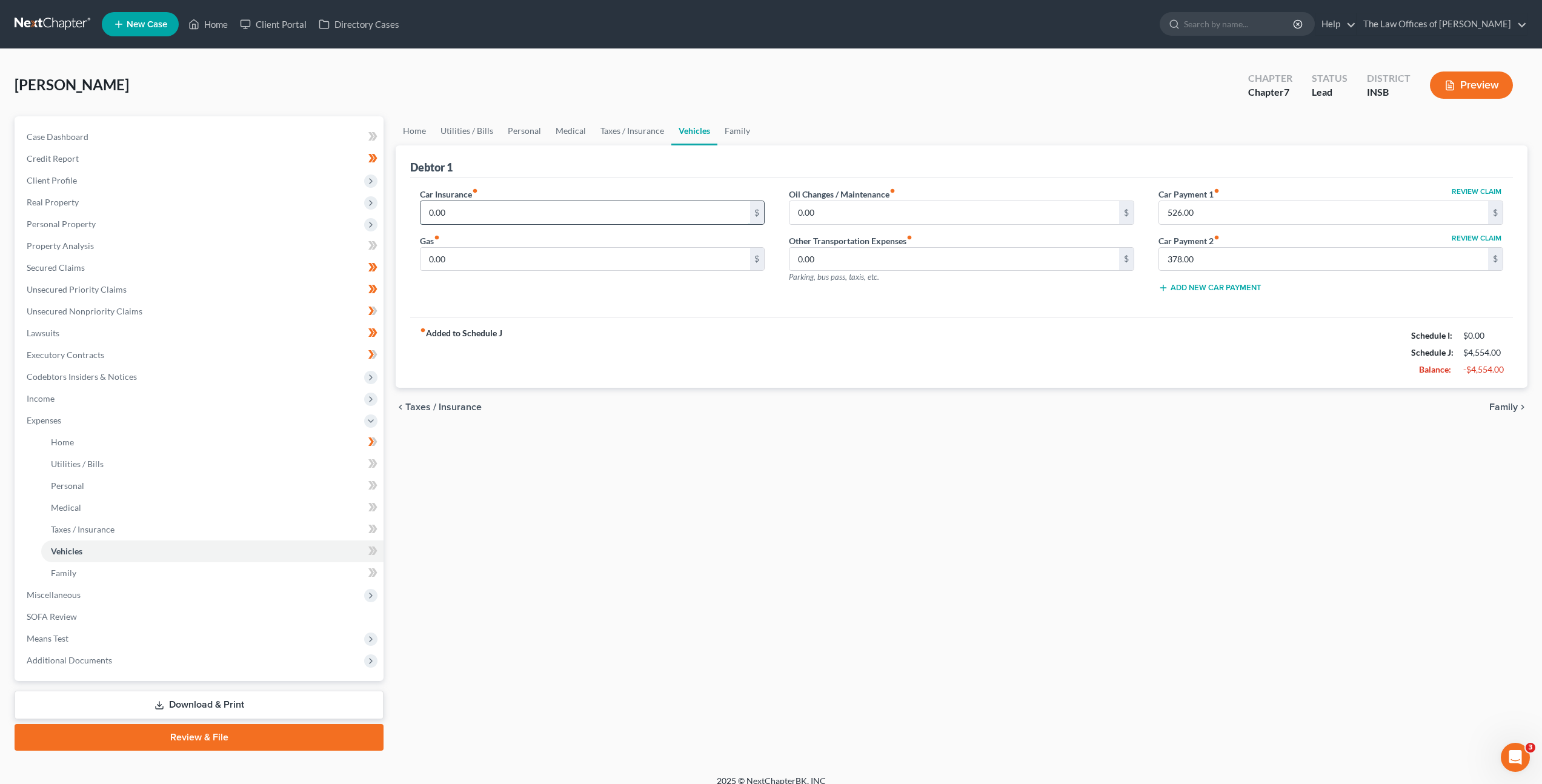
click at [551, 222] on input "0.00" at bounding box center [585, 213] width 329 height 23
click at [609, 121] on link "Taxes / Insurance" at bounding box center [632, 130] width 78 height 29
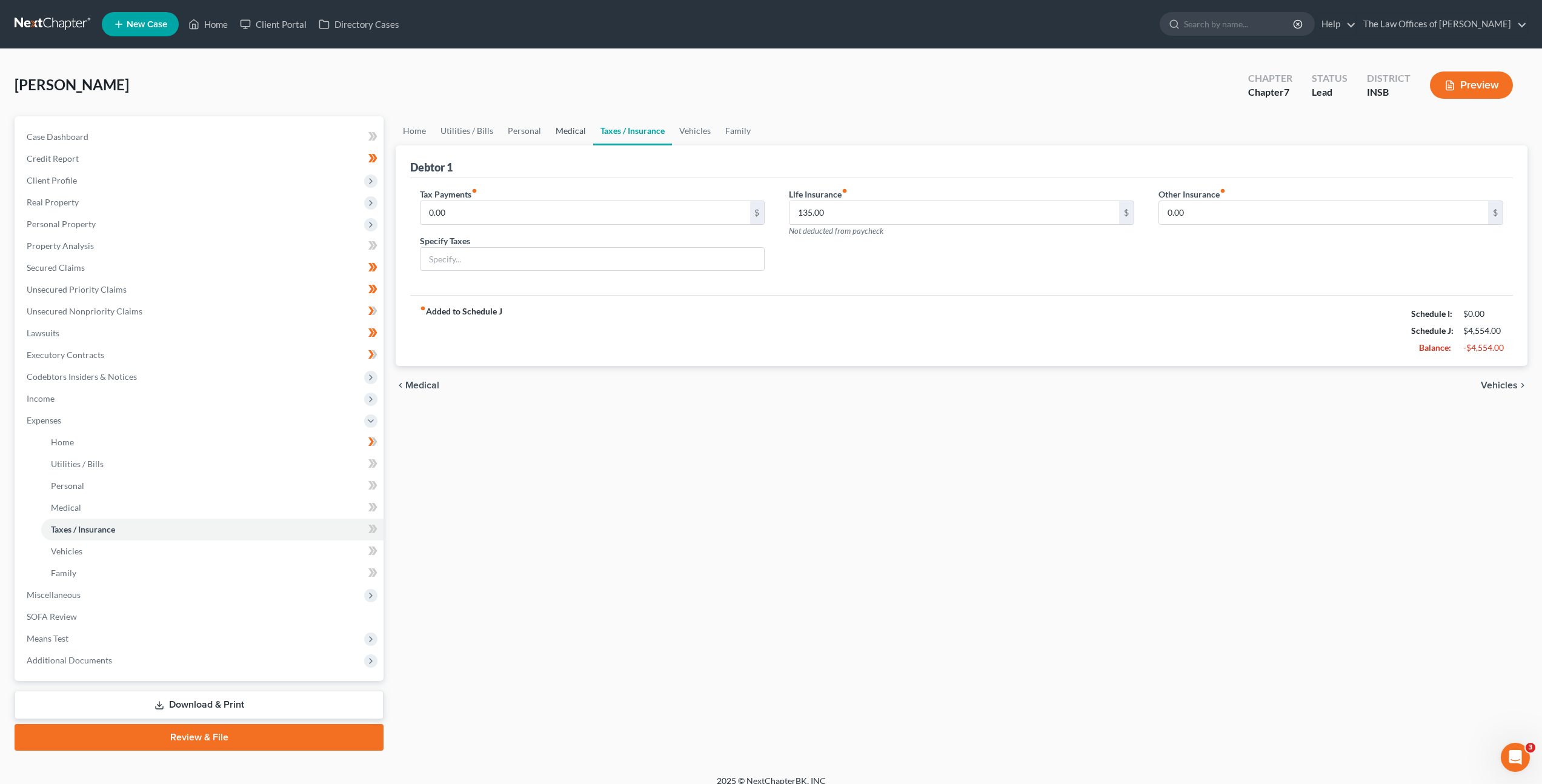
click at [588, 125] on link "Medical" at bounding box center [571, 130] width 45 height 29
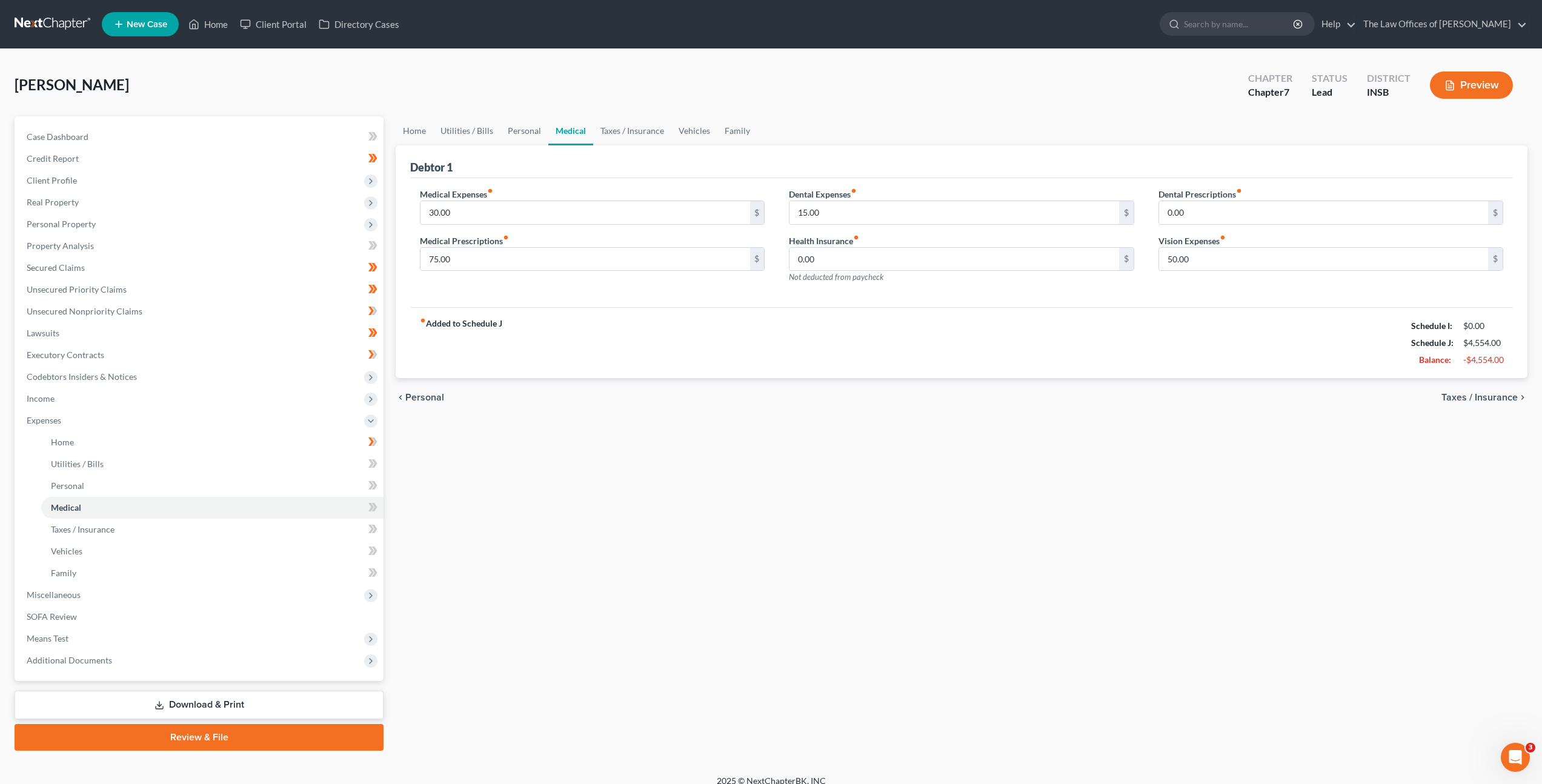
drag, startPoint x: 853, startPoint y: 198, endPoint x: 875, endPoint y: 192, distance: 22.8
click at [853, 198] on label "Dental Expenses fiber_manual_record" at bounding box center [822, 194] width 68 height 12
drag, startPoint x: 611, startPoint y: 132, endPoint x: 595, endPoint y: 164, distance: 35.8
click at [612, 132] on link "Taxes / Insurance" at bounding box center [632, 130] width 78 height 29
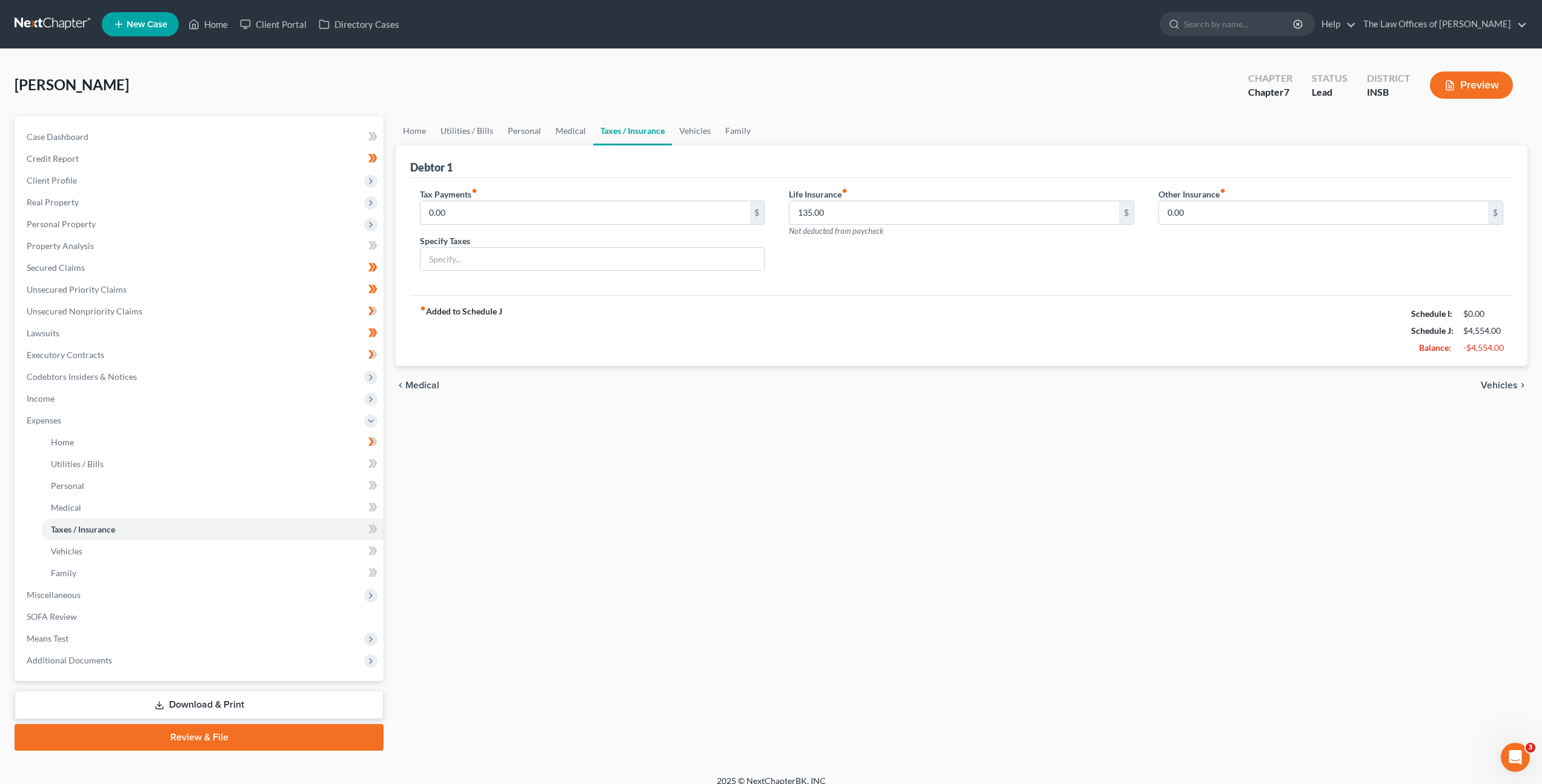
drag, startPoint x: 861, startPoint y: 376, endPoint x: 738, endPoint y: 493, distance: 169.8
click at [818, 617] on div "Home Utilities / Bills Personal Medical Taxes / Insurance Vehicles Family Debto…" at bounding box center [961, 433] width 1144 height 634
click at [1024, 357] on div "fiber_manual_record Added to Schedule J Schedule I: $0.00 Schedule J: $4,719.00…" at bounding box center [961, 330] width 1103 height 71
click at [834, 198] on label "Life Insurance fiber_manual_record" at bounding box center [818, 194] width 58 height 12
drag, startPoint x: 840, startPoint y: 214, endPoint x: 583, endPoint y: 164, distance: 261.8
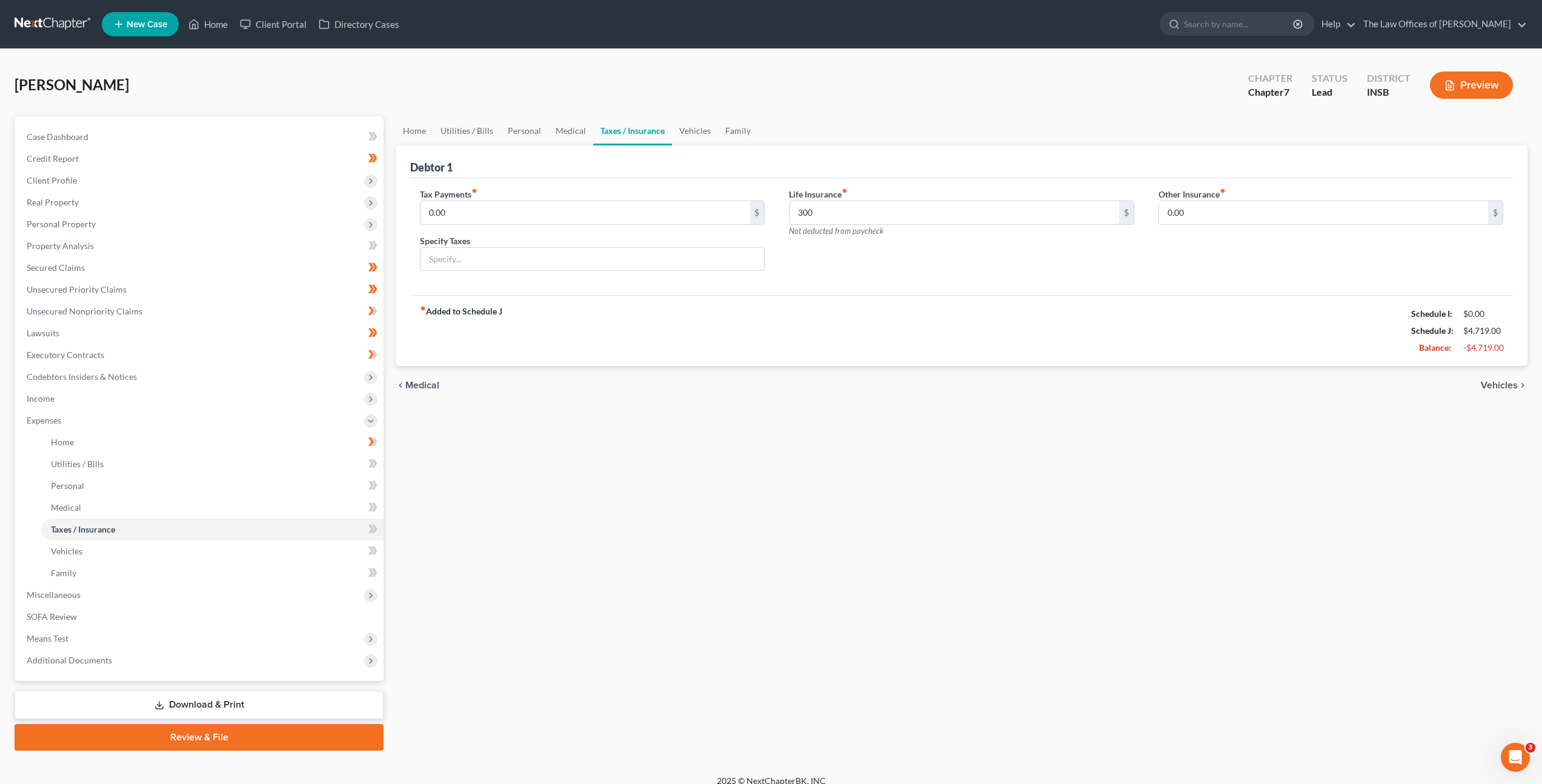
click at [828, 210] on input "300" at bounding box center [954, 213] width 329 height 23
click at [687, 139] on link "Vehicles" at bounding box center [695, 130] width 46 height 29
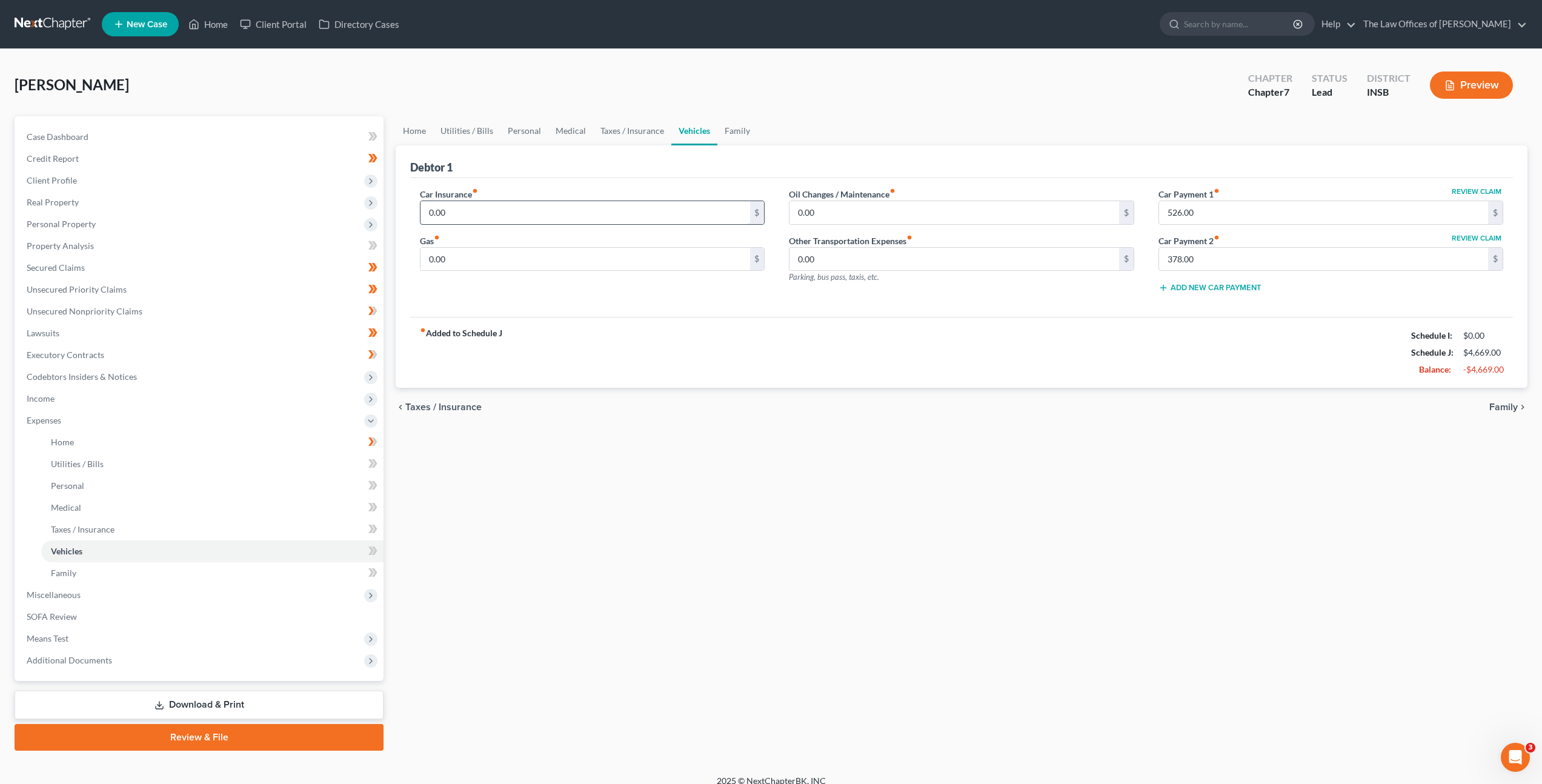
click at [572, 206] on input "0.00" at bounding box center [585, 213] width 329 height 23
click at [553, 260] on input "0.00" at bounding box center [585, 260] width 329 height 23
click at [847, 214] on input "0.00" at bounding box center [954, 213] width 329 height 23
click at [450, 265] on input "0.00" at bounding box center [585, 260] width 329 height 23
click at [537, 314] on div "Car Insurance fiber_manual_record 200 $ Gas fiber_manual_record 400 $ Oil Chang…" at bounding box center [961, 248] width 1103 height 139
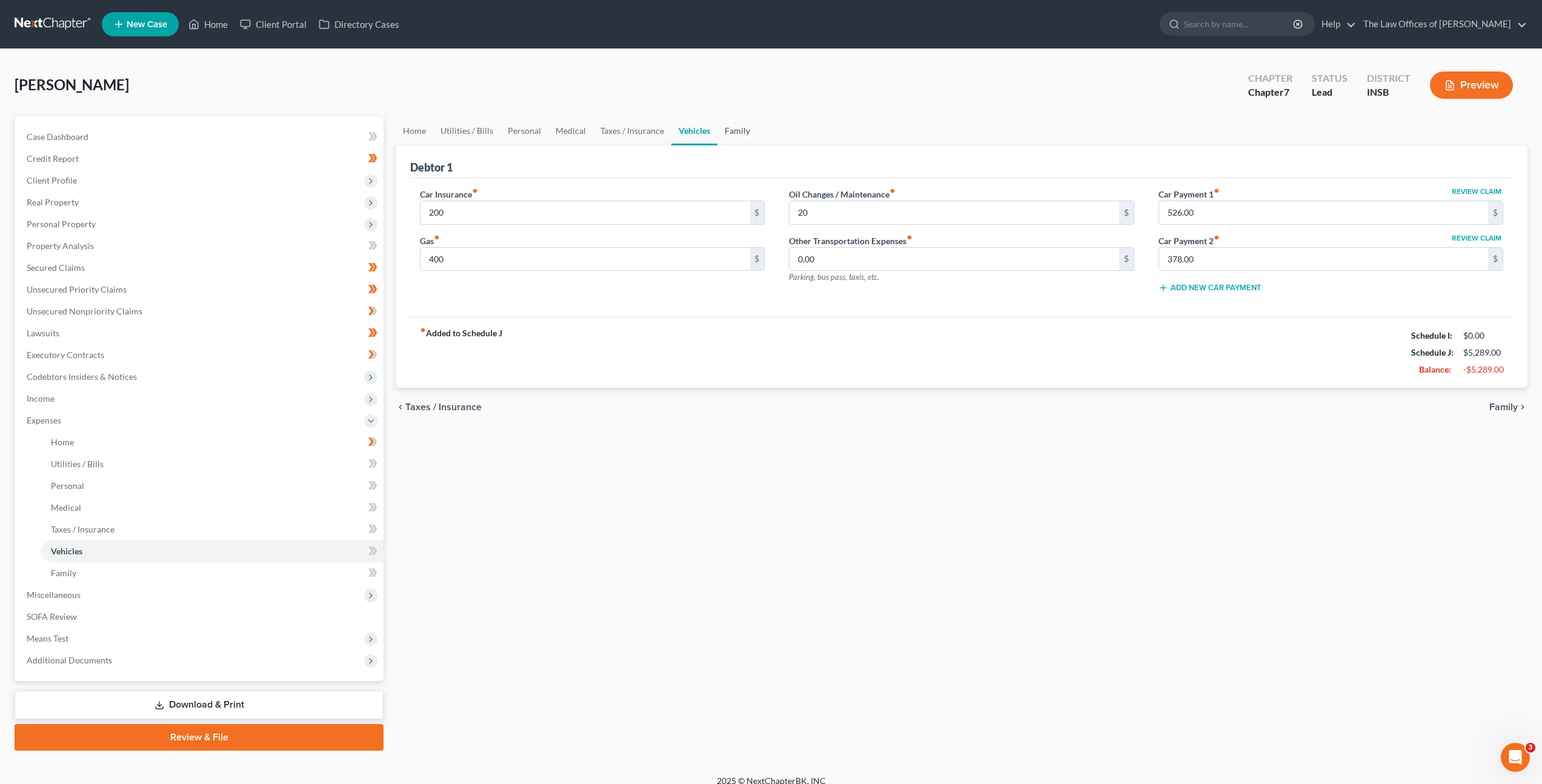
click at [741, 129] on link "Family" at bounding box center [737, 130] width 40 height 29
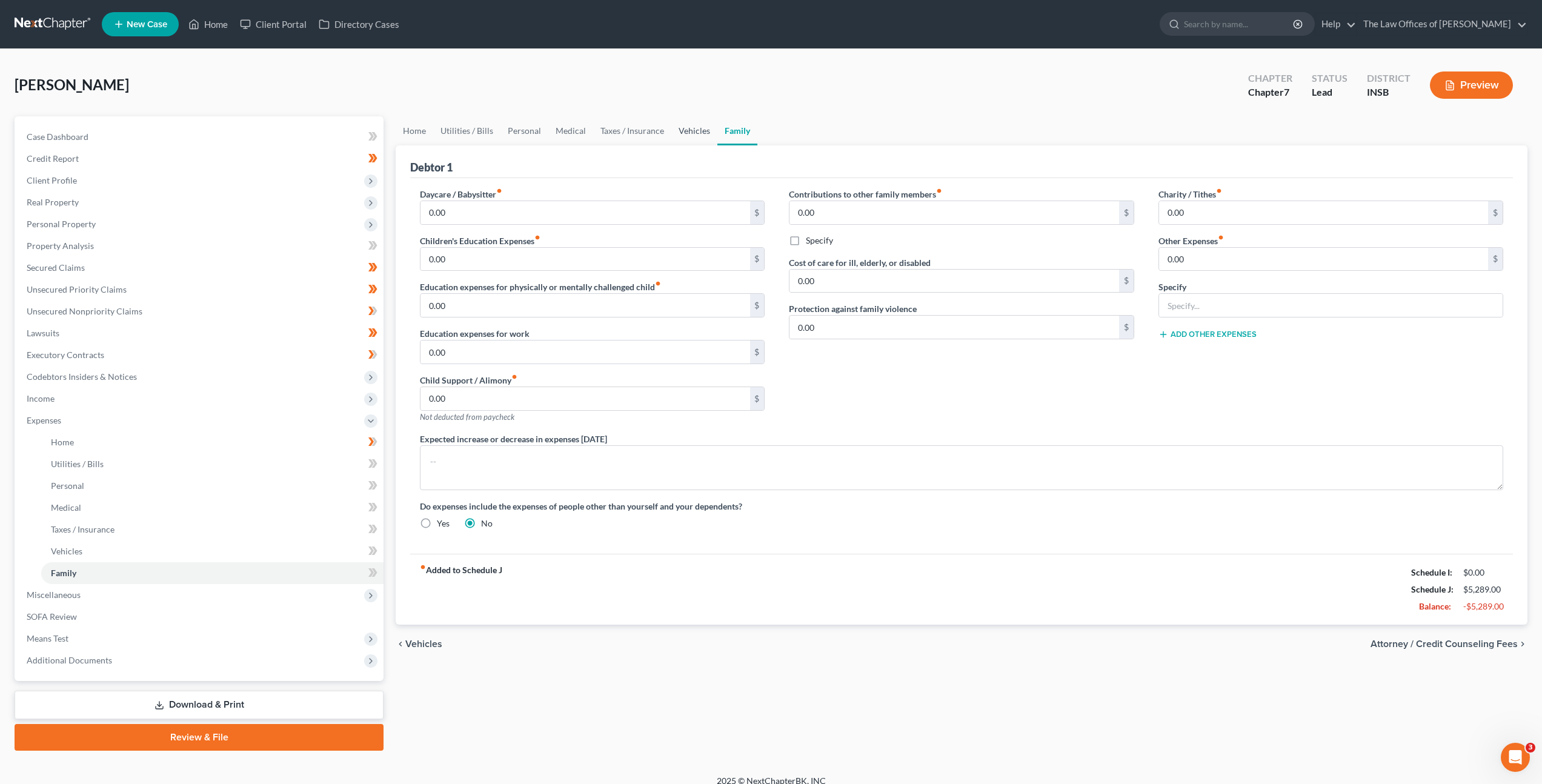
click at [695, 129] on link "Vehicles" at bounding box center [694, 130] width 46 height 29
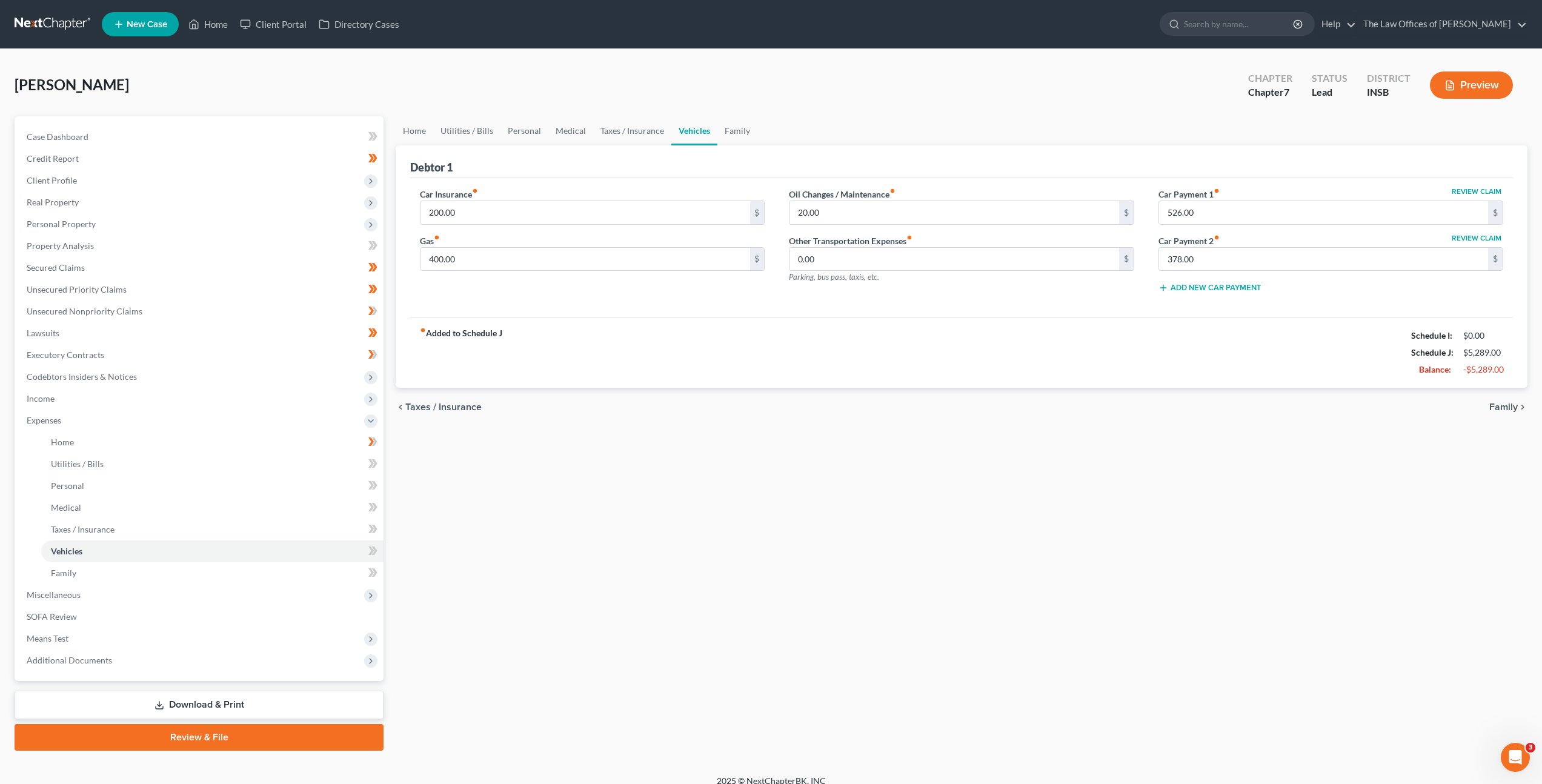
click at [583, 271] on div "Car Insurance fiber_manual_record 200.00 $ Gas fiber_manual_record 400.00 $" at bounding box center [592, 245] width 369 height 115
click at [587, 265] on input "400.00" at bounding box center [585, 260] width 329 height 23
click at [735, 121] on link "Family" at bounding box center [737, 130] width 40 height 29
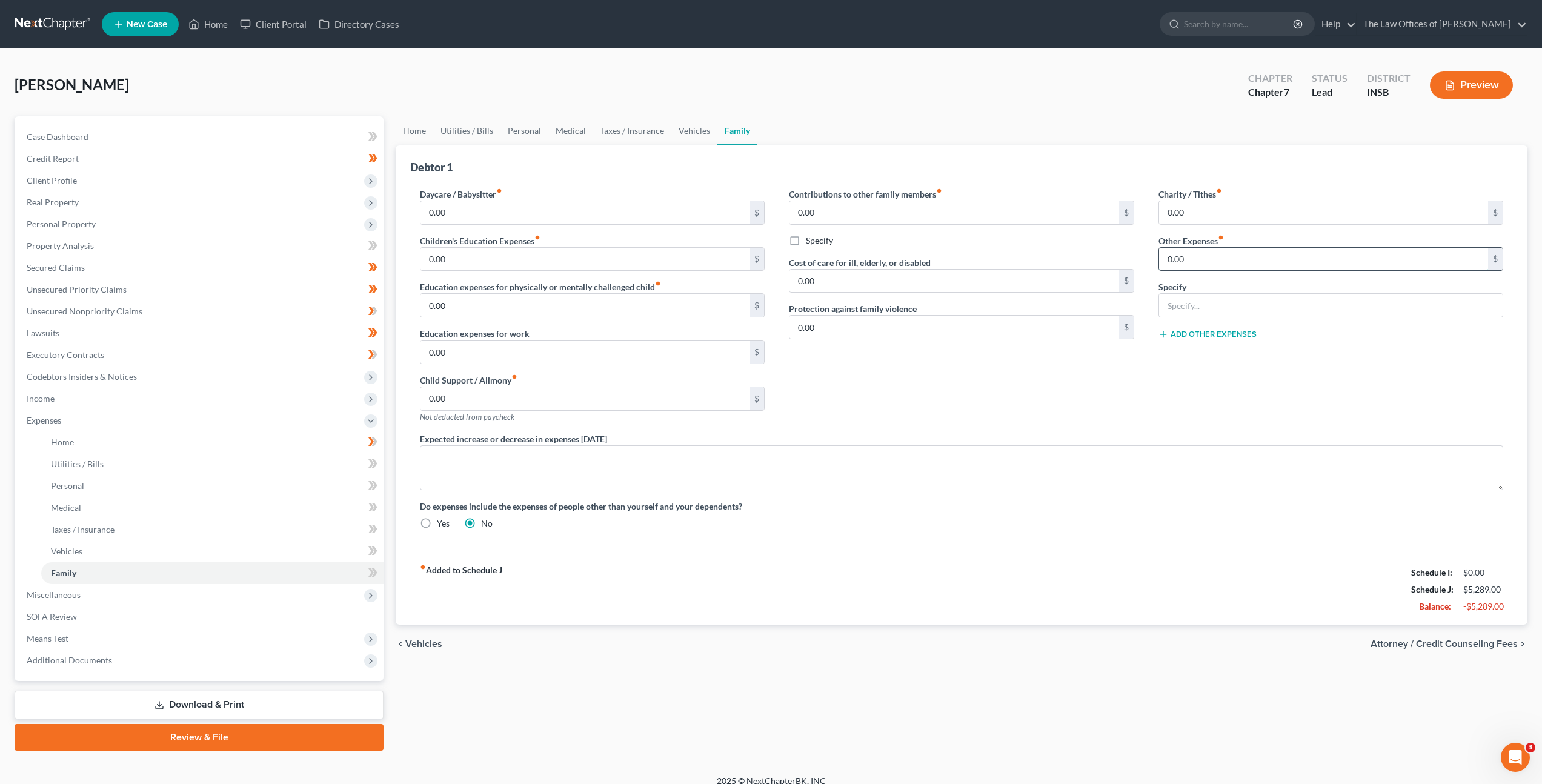
click at [1213, 260] on input "0.00" at bounding box center [1324, 260] width 329 height 23
drag, startPoint x: 1187, startPoint y: 292, endPoint x: 1225, endPoint y: 288, distance: 38.2
click at [1188, 292] on div "Specify" at bounding box center [1331, 298] width 345 height 37
click at [1218, 304] on input "text" at bounding box center [1331, 305] width 344 height 23
click at [973, 379] on div "Contributions to other family members fiber_manual_record 0.00 $ Specify Cost o…" at bounding box center [960, 310] width 369 height 245
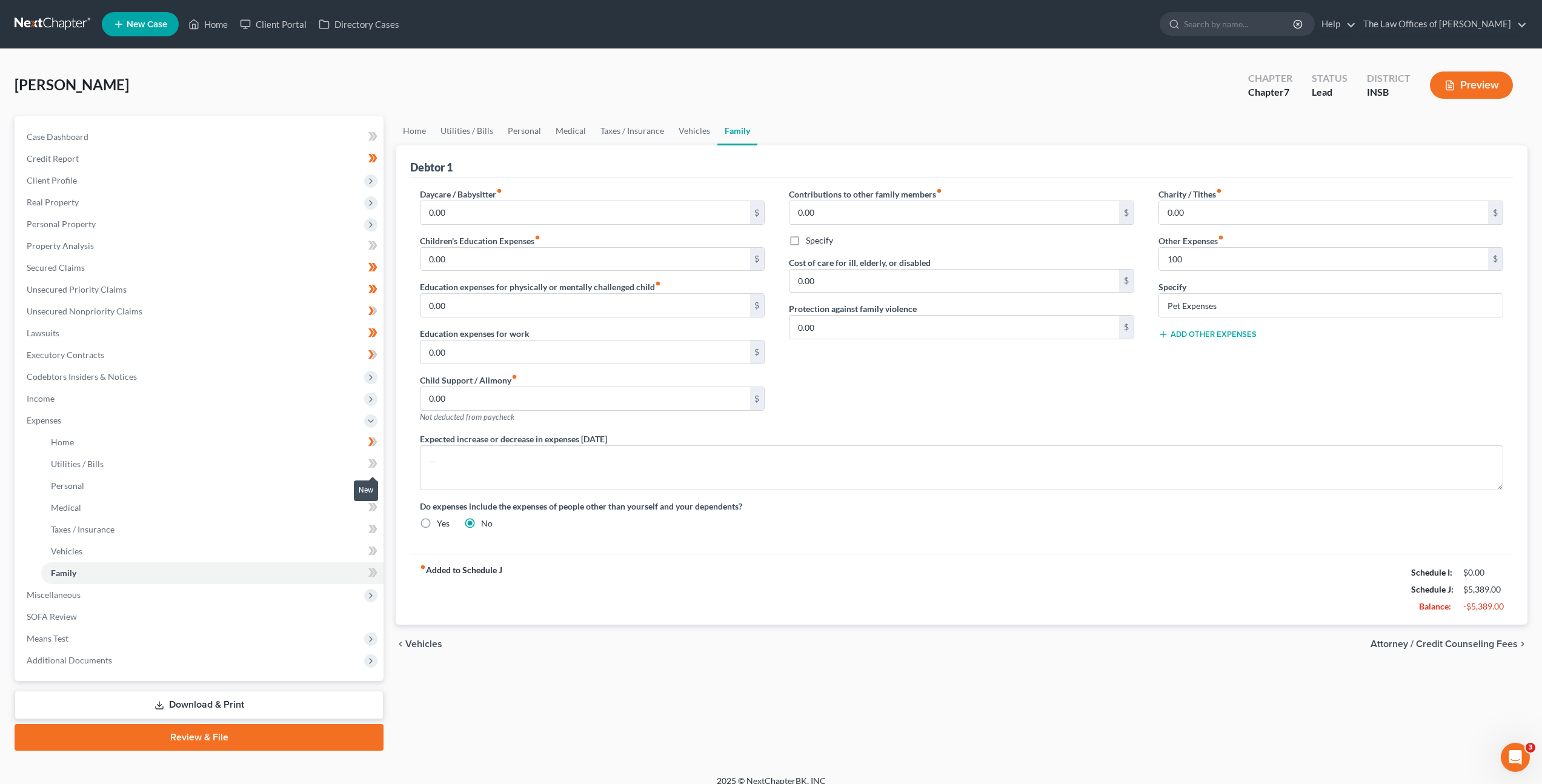
click at [381, 464] on span at bounding box center [373, 464] width 21 height 18
click at [377, 480] on icon at bounding box center [373, 485] width 9 height 15
click at [369, 507] on icon at bounding box center [373, 507] width 9 height 15
click at [371, 529] on icon at bounding box center [371, 528] width 5 height 9
drag, startPoint x: 374, startPoint y: 546, endPoint x: 360, endPoint y: 581, distance: 37.7
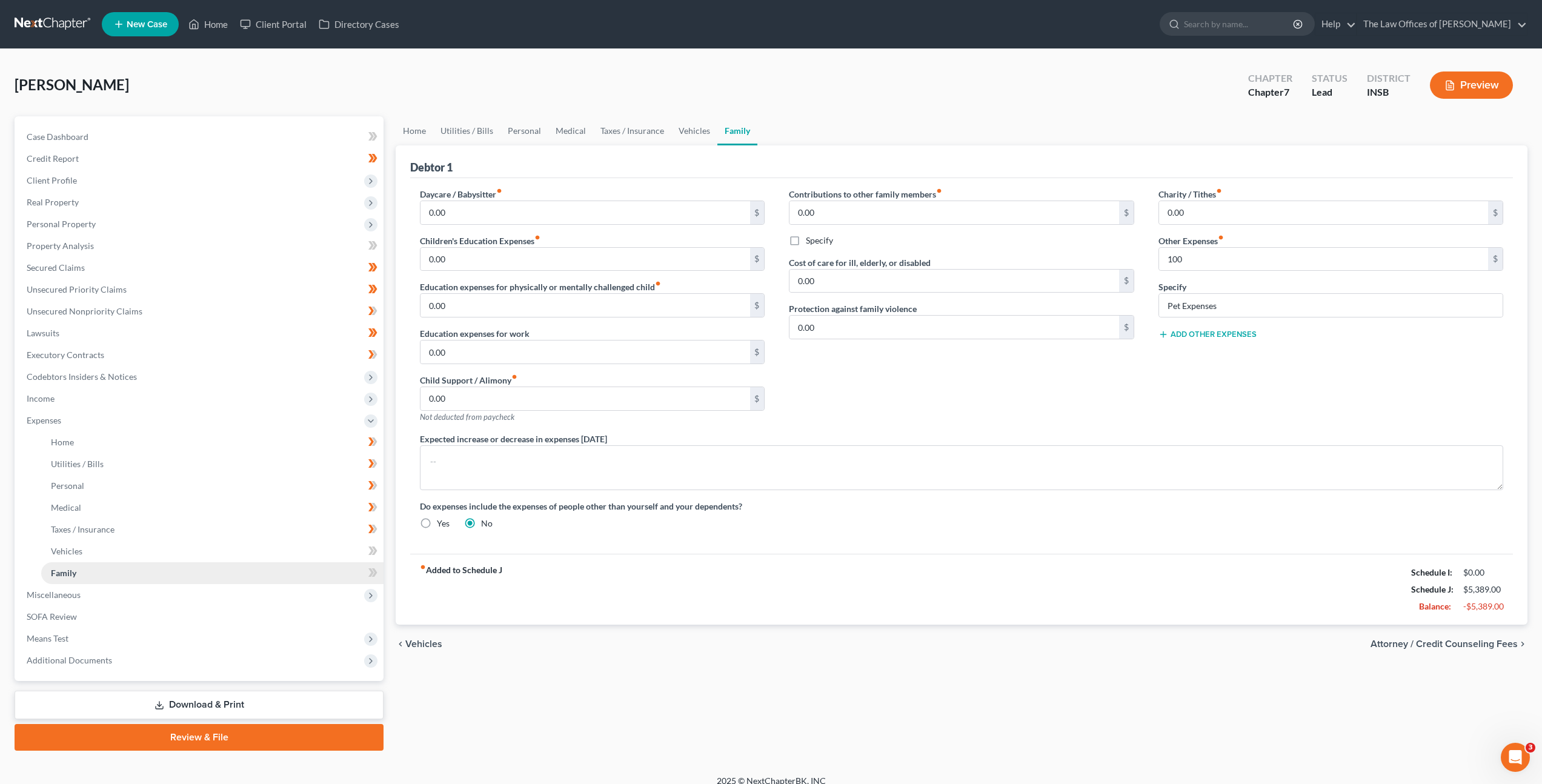
click at [374, 546] on icon at bounding box center [373, 550] width 9 height 15
click at [376, 571] on icon at bounding box center [374, 572] width 5 height 9
click at [814, 421] on div "Contributions to other family members fiber_manual_record 0.00 $ Specify Cost o…" at bounding box center [960, 310] width 369 height 245
click at [223, 595] on span "Miscellaneous" at bounding box center [200, 595] width 366 height 22
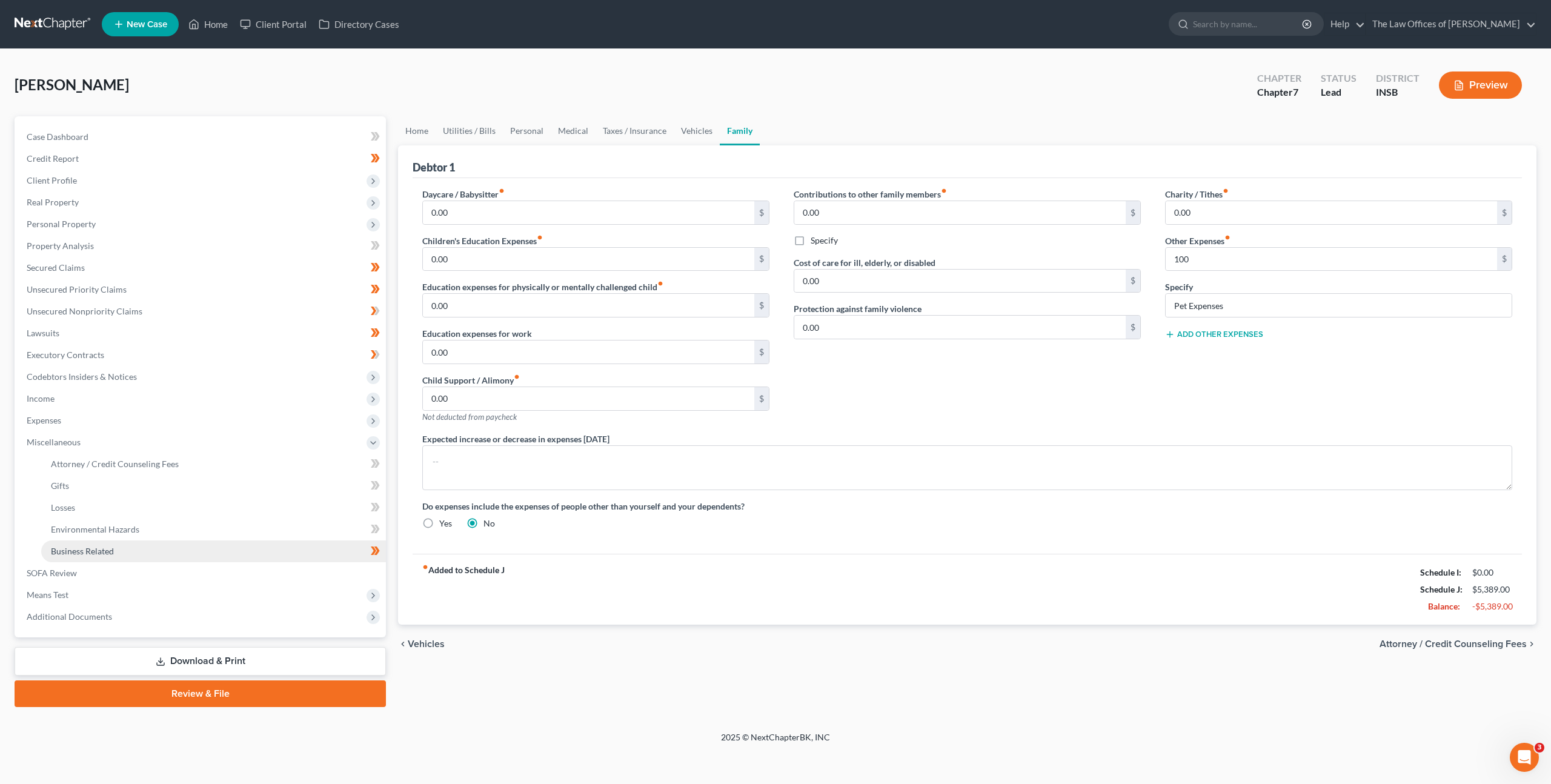
click at [235, 552] on link "Business Related" at bounding box center [214, 551] width 344 height 22
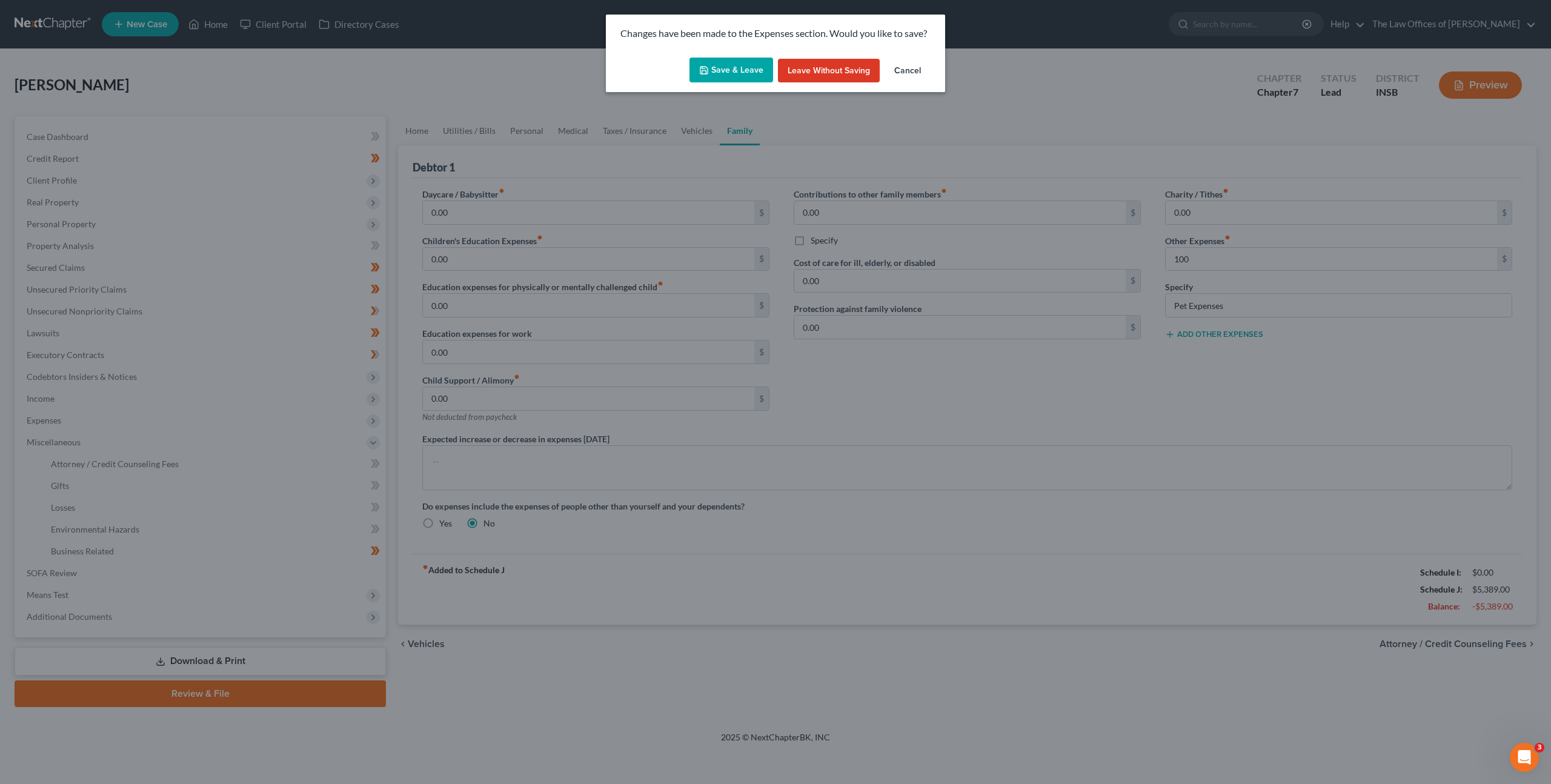
click at [729, 79] on button "Save & Leave" at bounding box center [731, 70] width 83 height 26
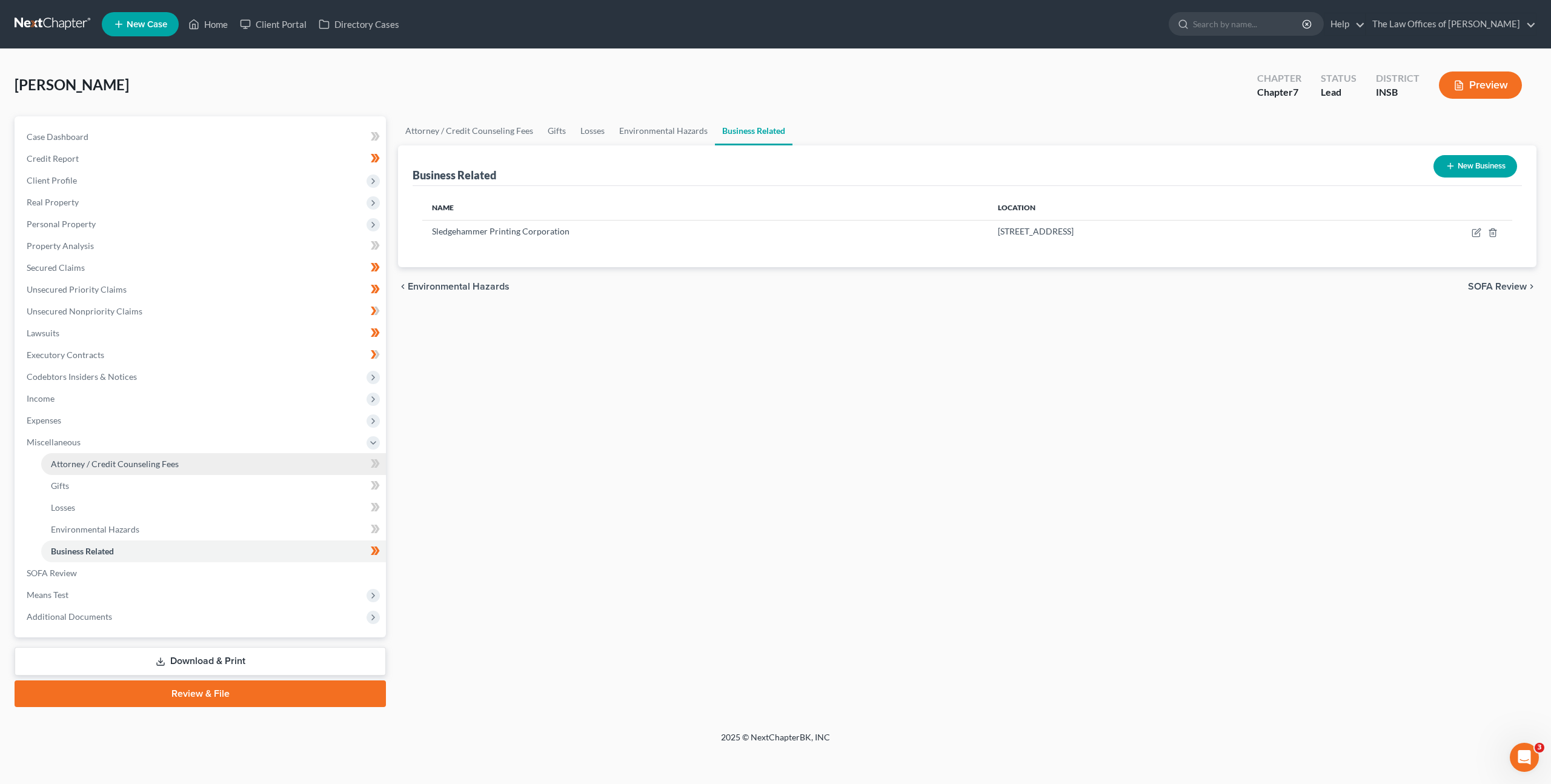
click at [306, 473] on link "Attorney / Credit Counseling Fees" at bounding box center [214, 464] width 344 height 22
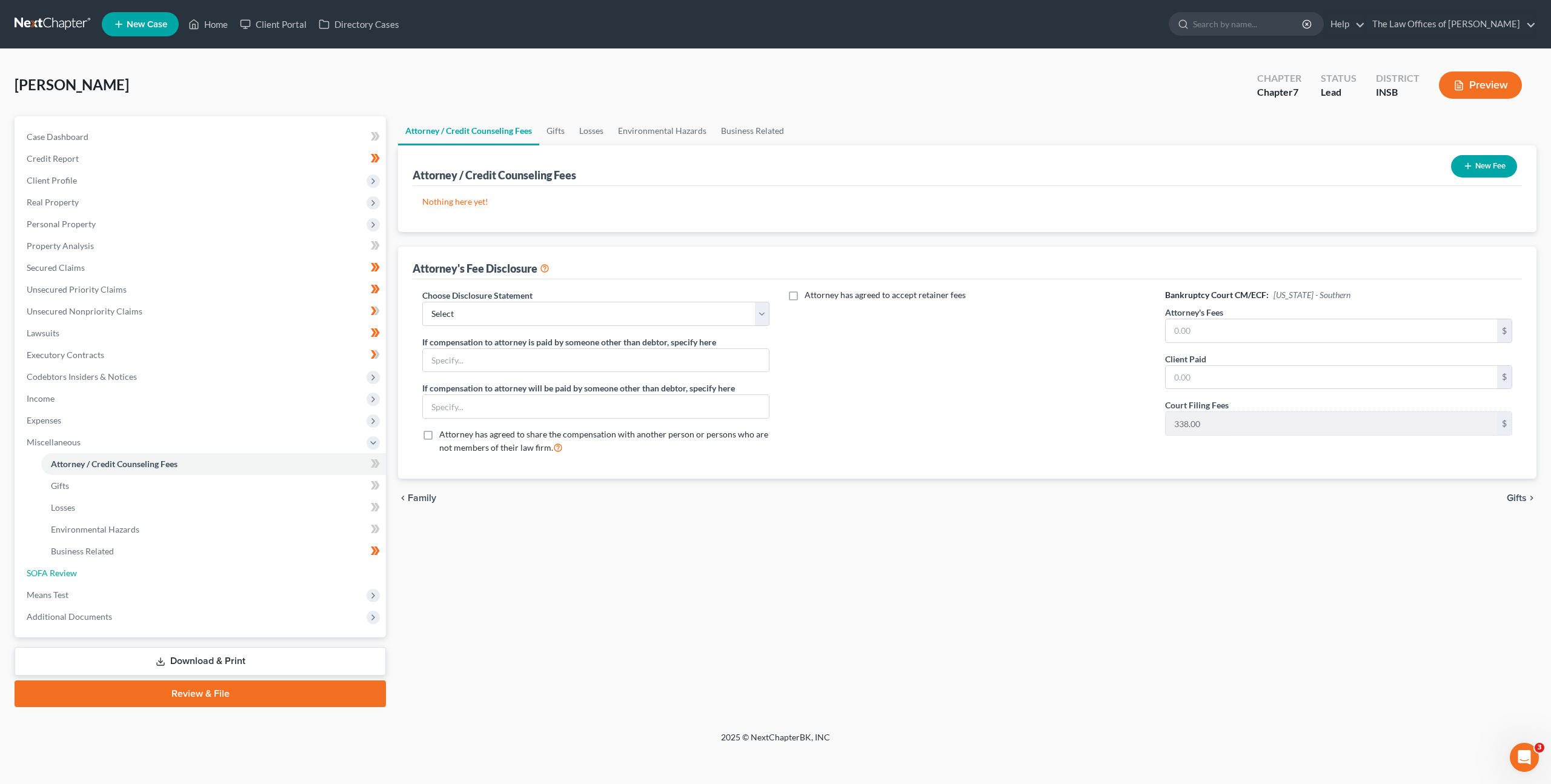
drag, startPoint x: 247, startPoint y: 577, endPoint x: 546, endPoint y: 524, distance: 303.7
click at [247, 577] on link "SOFA Review" at bounding box center [201, 573] width 369 height 22
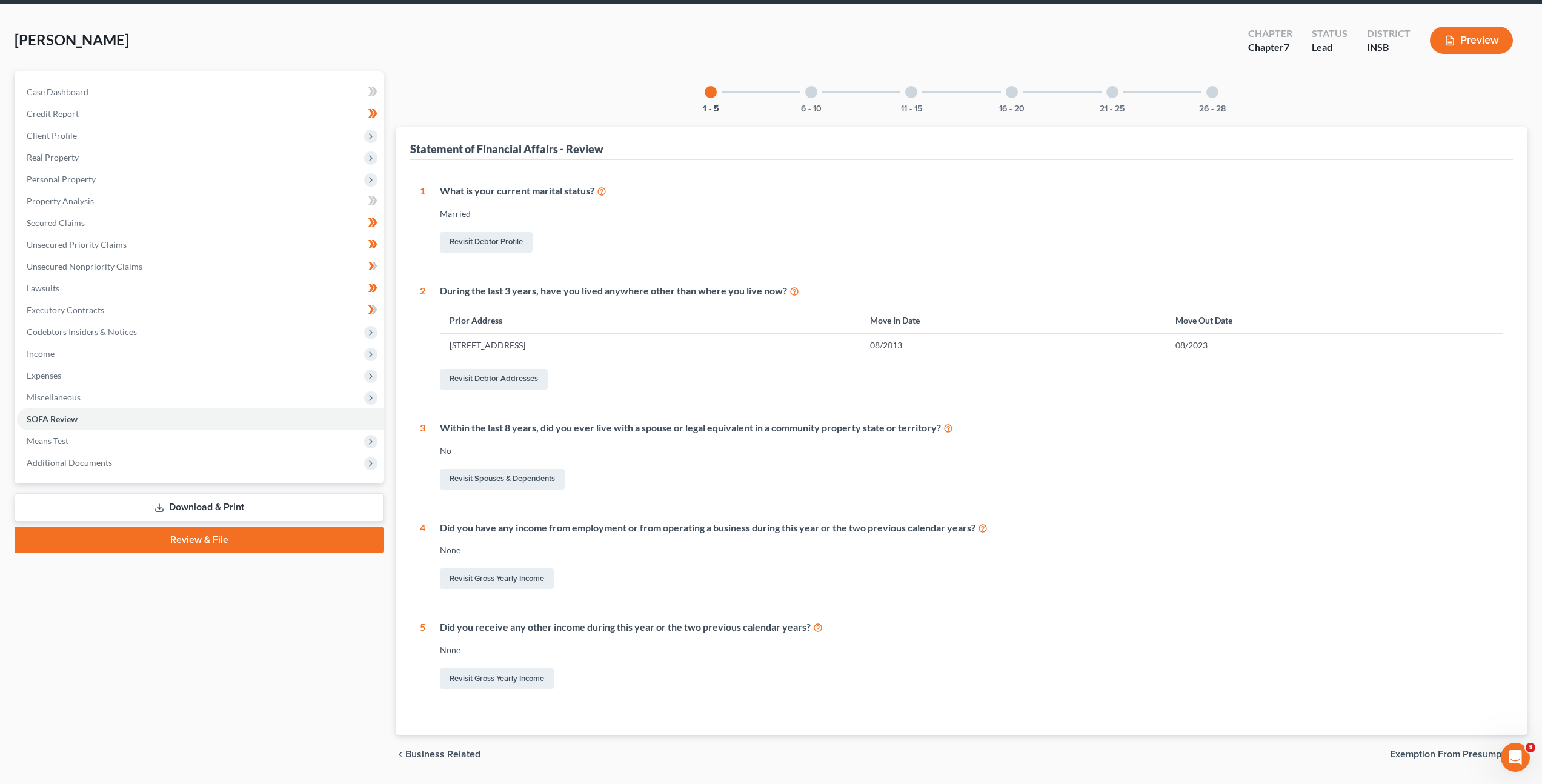
scroll to position [80, 0]
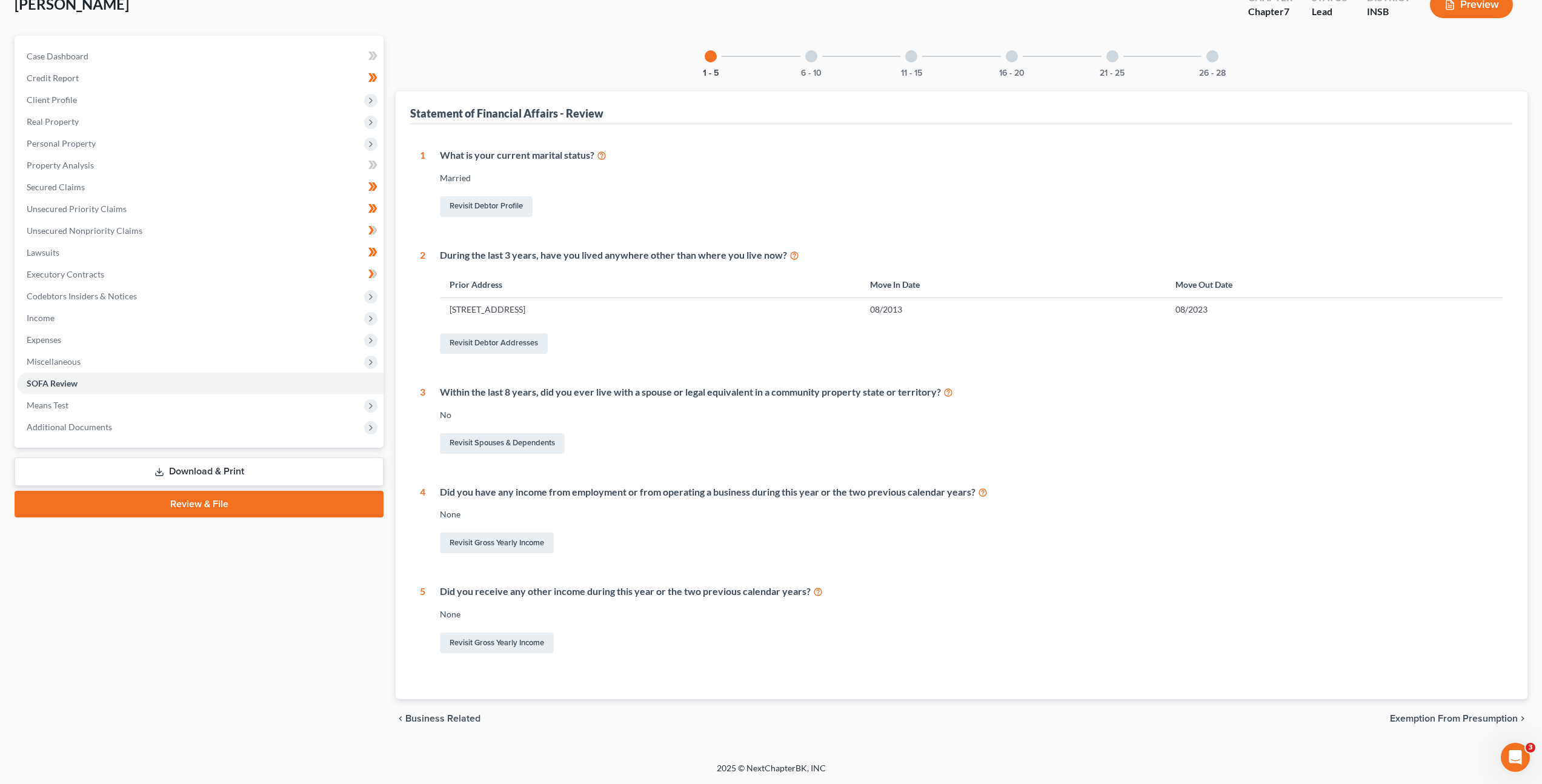
click at [819, 57] on div "6 - 10" at bounding box center [811, 56] width 41 height 41
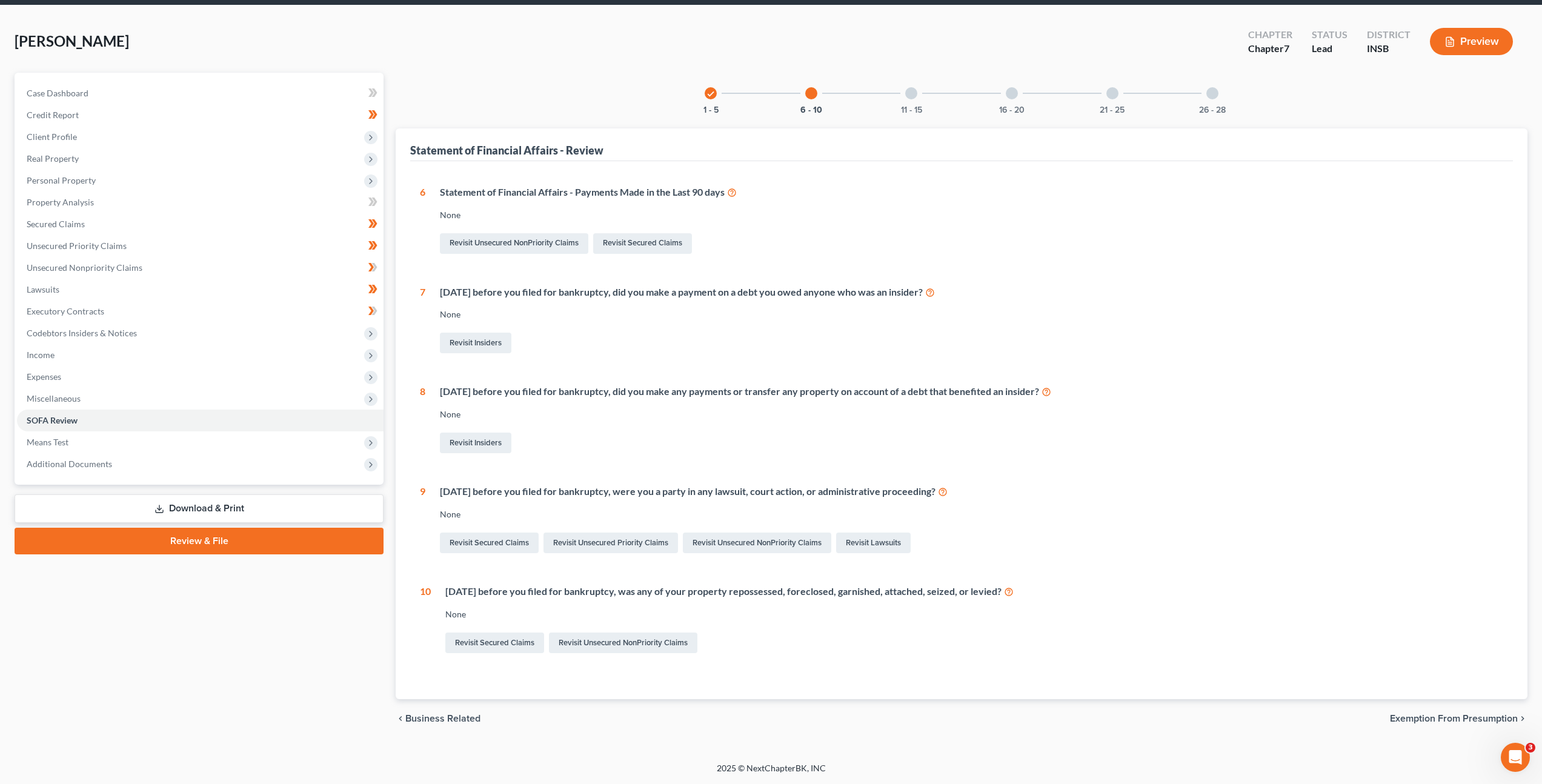
scroll to position [44, 0]
click at [147, 336] on span "Codebtors Insiders & Notices" at bounding box center [200, 334] width 366 height 22
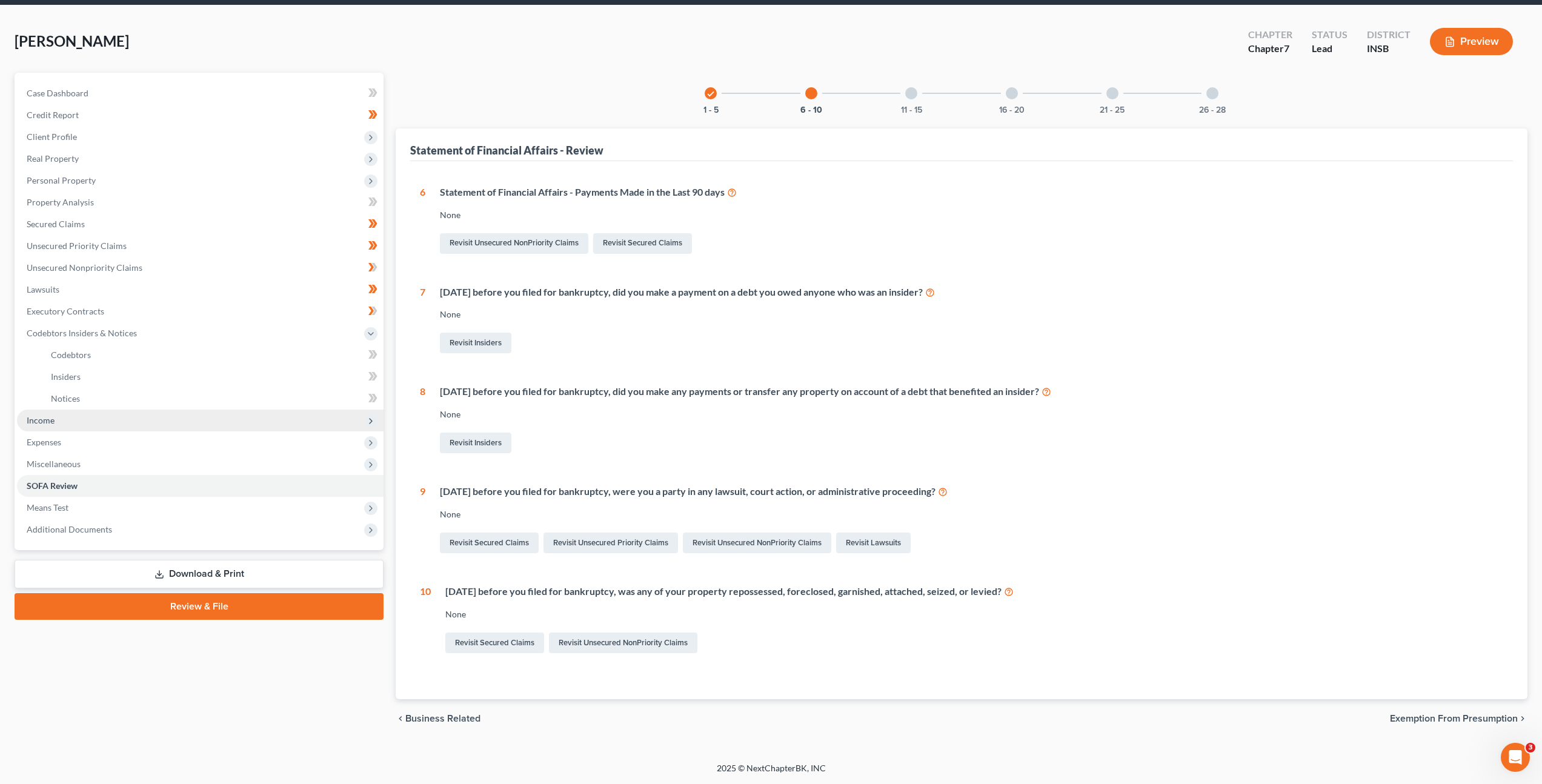
click at [122, 413] on span "Income" at bounding box center [200, 420] width 366 height 22
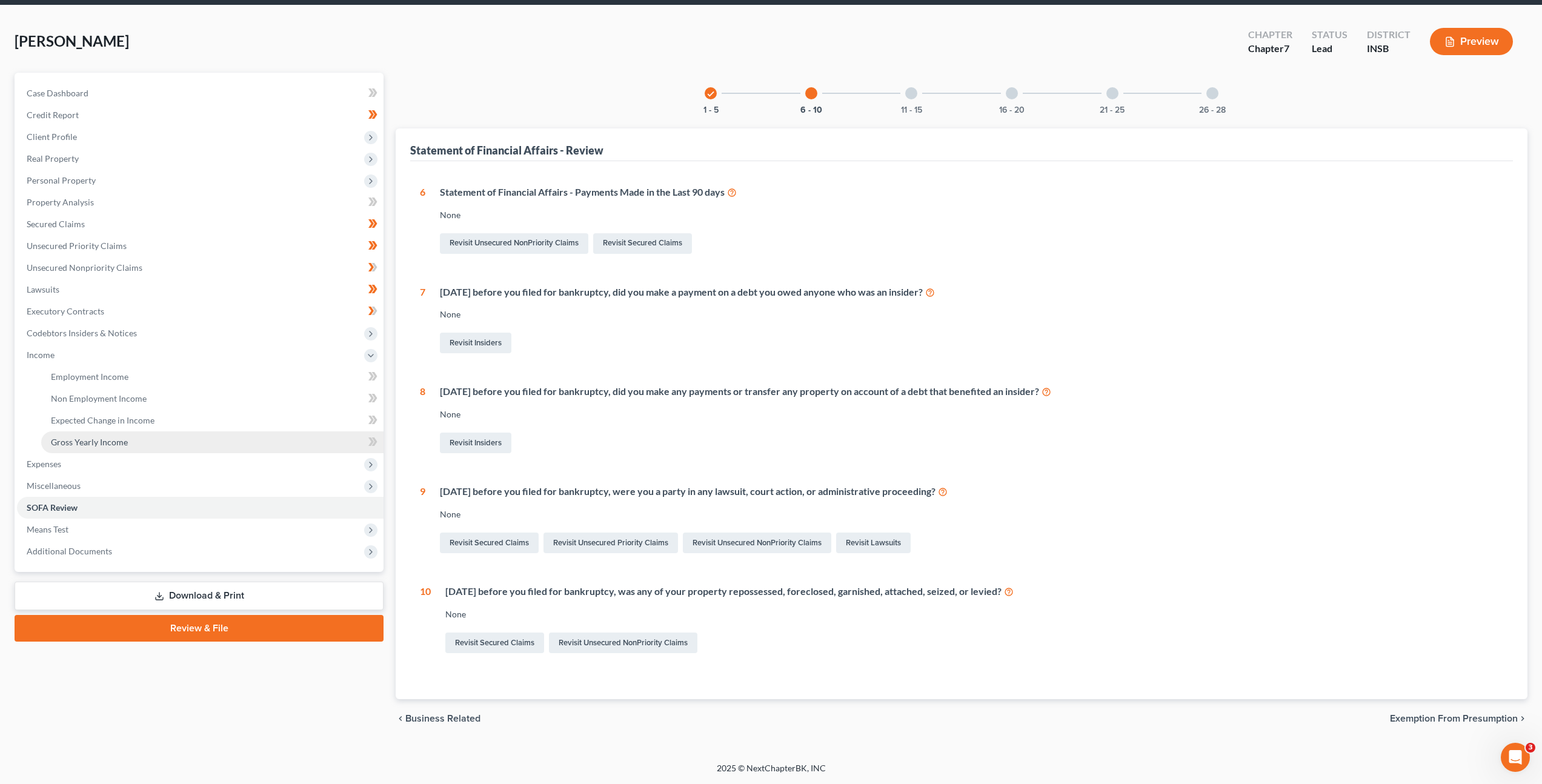
click at [143, 441] on link "Gross Yearly Income" at bounding box center [212, 442] width 342 height 22
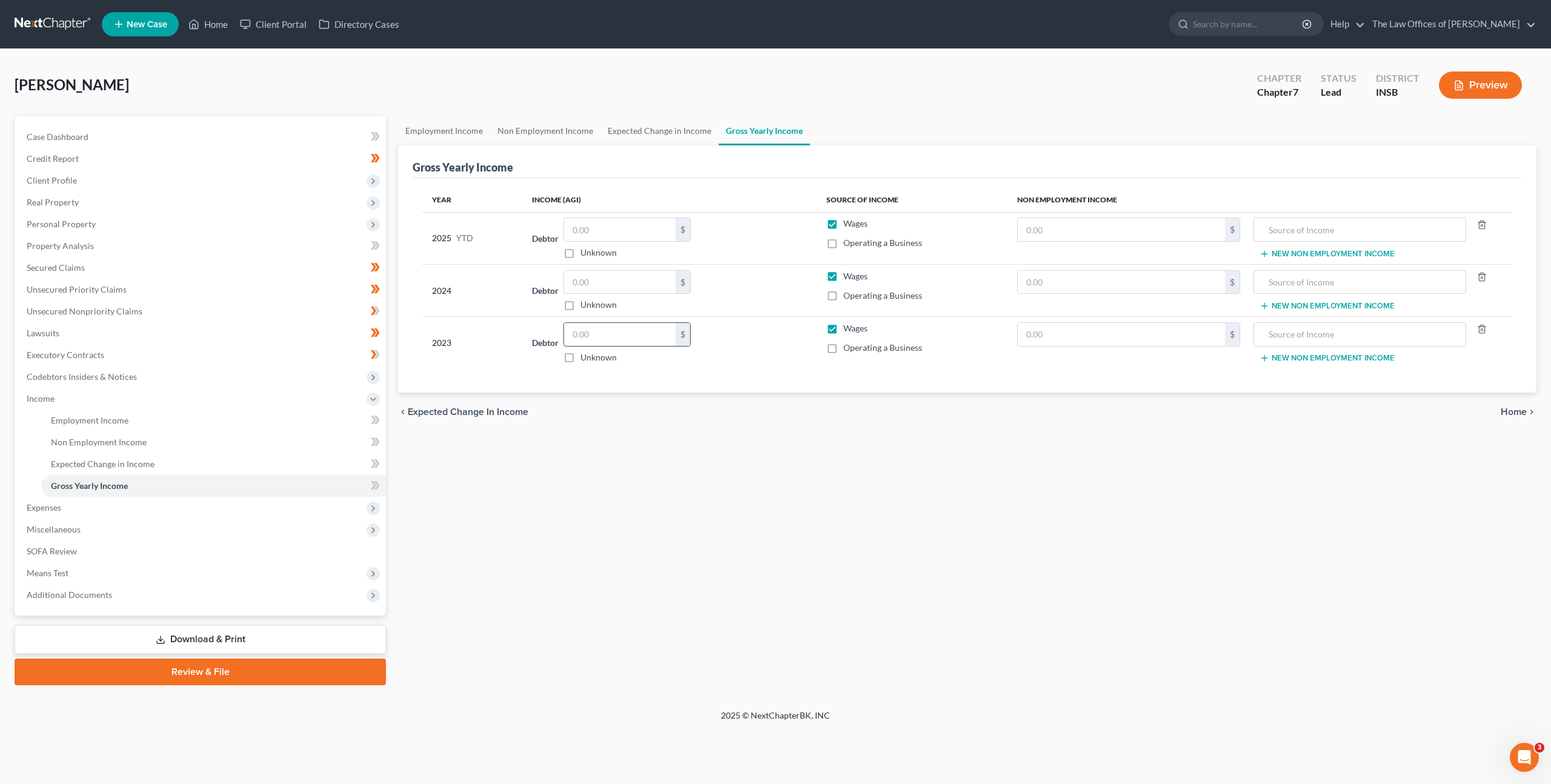
click at [641, 323] on input "text" at bounding box center [620, 334] width 111 height 23
click at [596, 284] on input "text" at bounding box center [620, 282] width 111 height 23
click at [752, 263] on td "Debtor $ Unknown Balance Undetermined $ Unknown" at bounding box center [670, 238] width 295 height 52
click at [612, 240] on input "text" at bounding box center [620, 230] width 111 height 23
click at [596, 442] on div "Employment Income Non Employment Income Expected Change in Income Gross Yearly …" at bounding box center [967, 401] width 1150 height 569
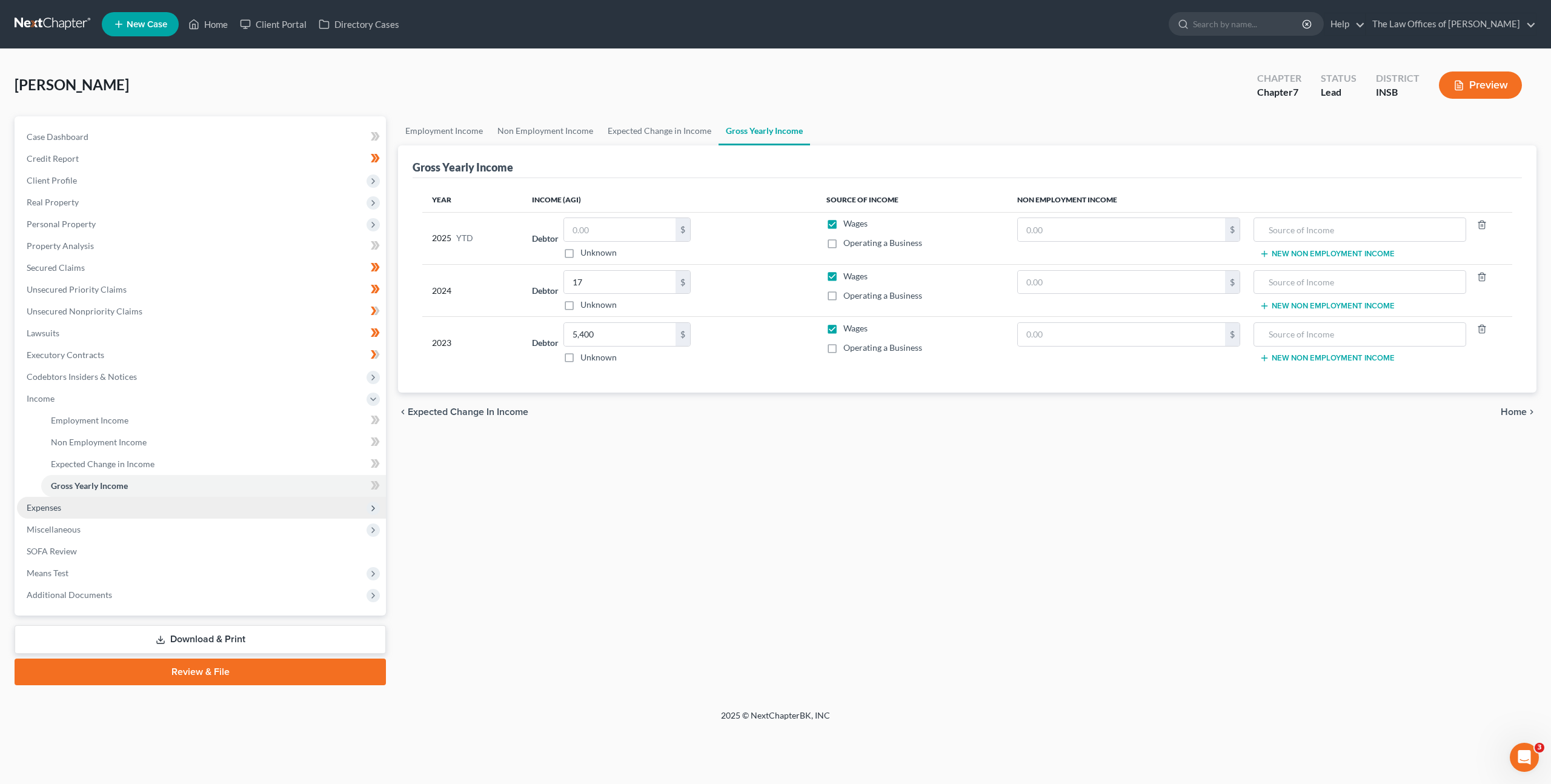
click at [281, 510] on span "Expenses" at bounding box center [201, 507] width 369 height 22
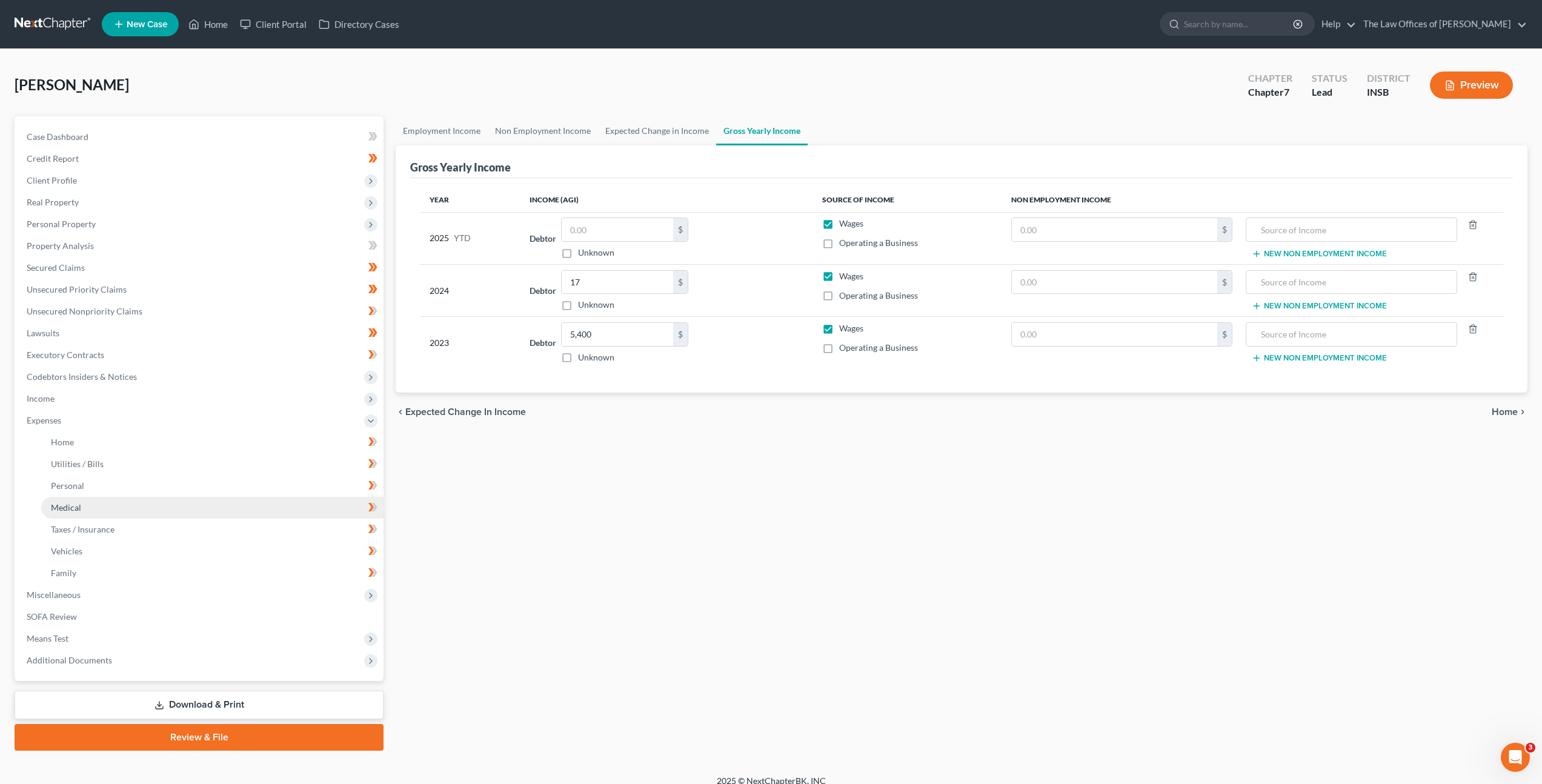
click at [268, 507] on link "Medical" at bounding box center [212, 507] width 342 height 22
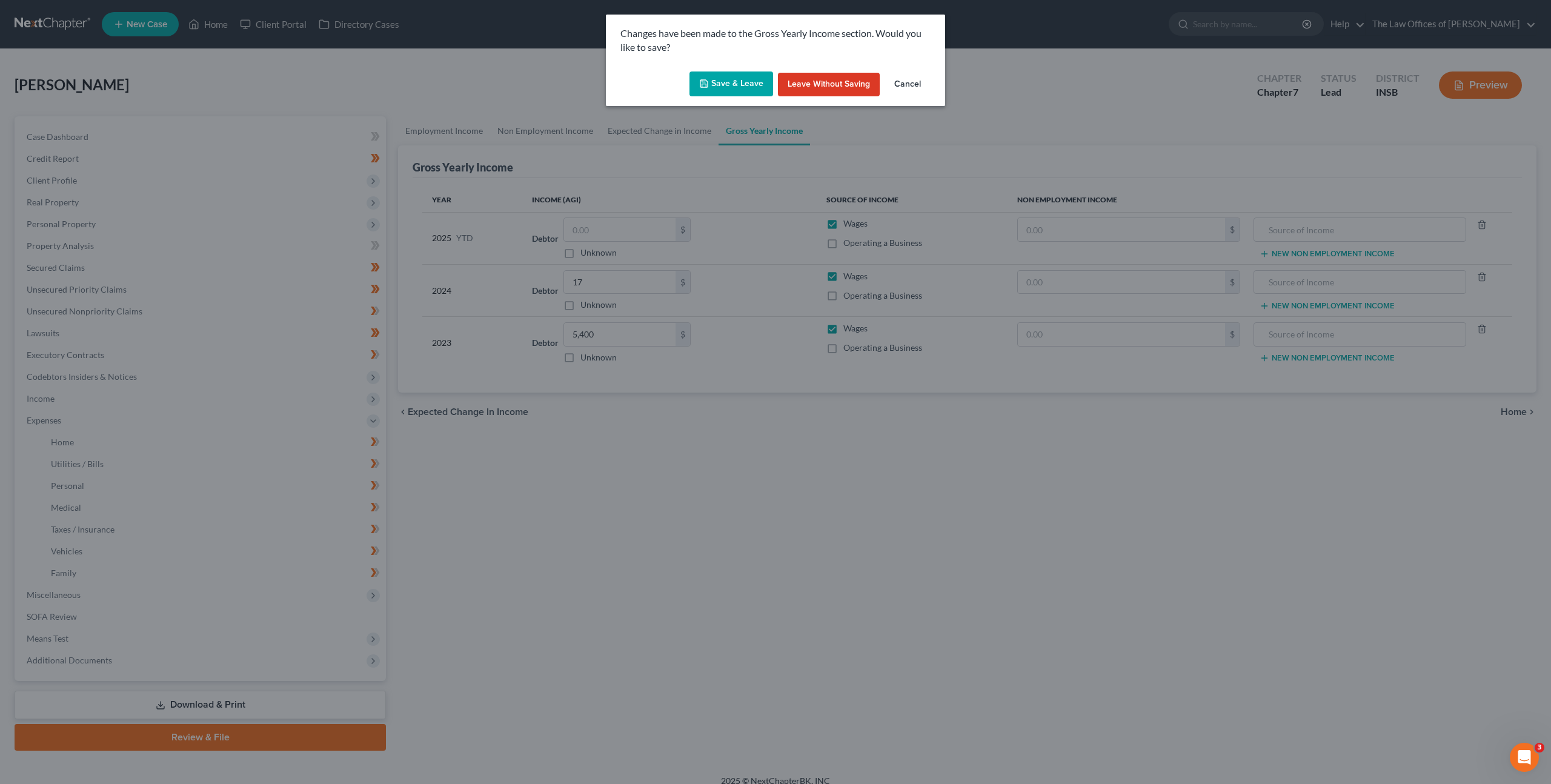
drag, startPoint x: 698, startPoint y: 72, endPoint x: 700, endPoint y: 80, distance: 8.2
click at [698, 72] on button "Save & Leave" at bounding box center [731, 84] width 83 height 26
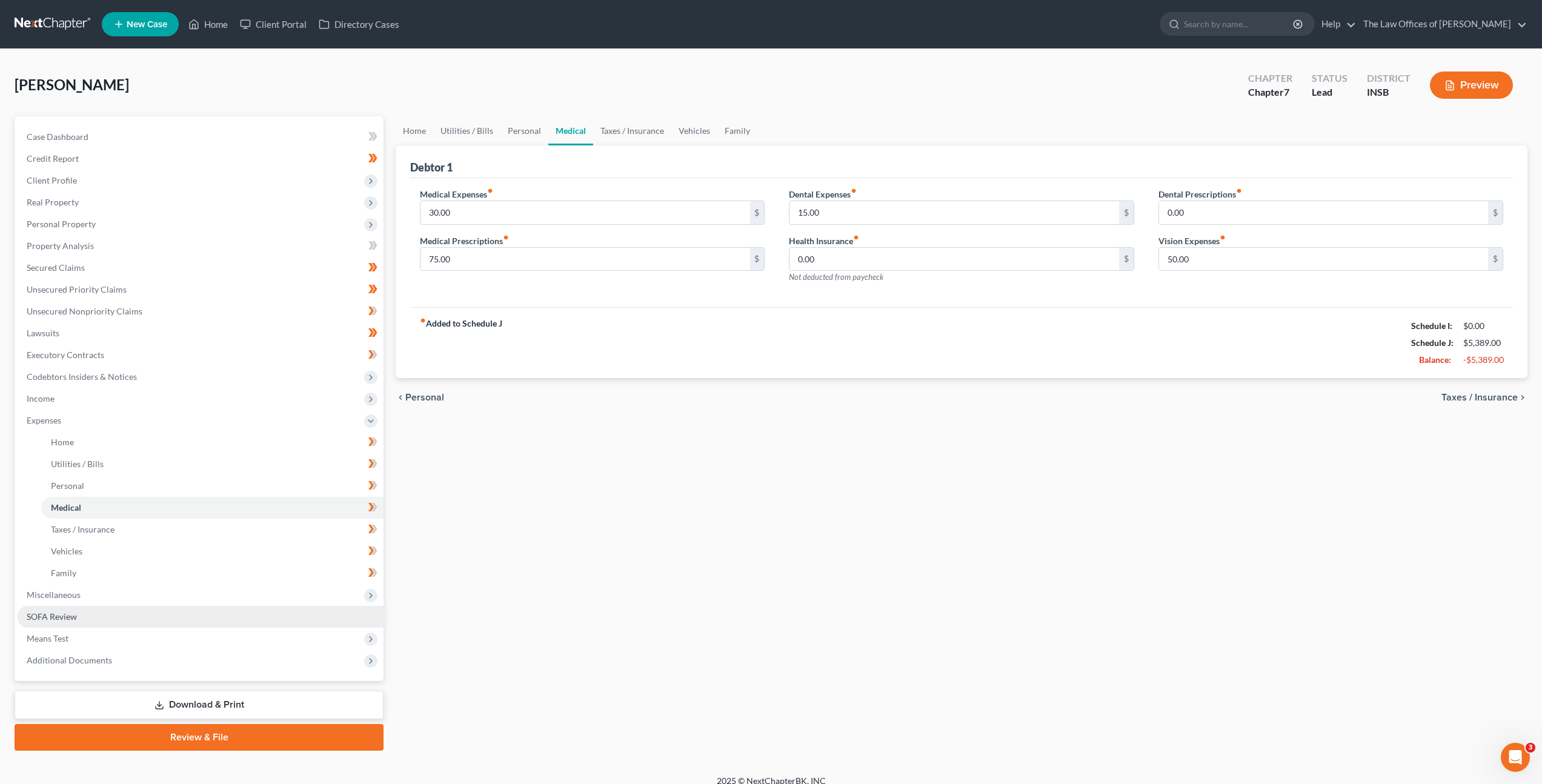
click at [170, 619] on link "SOFA Review" at bounding box center [200, 616] width 366 height 22
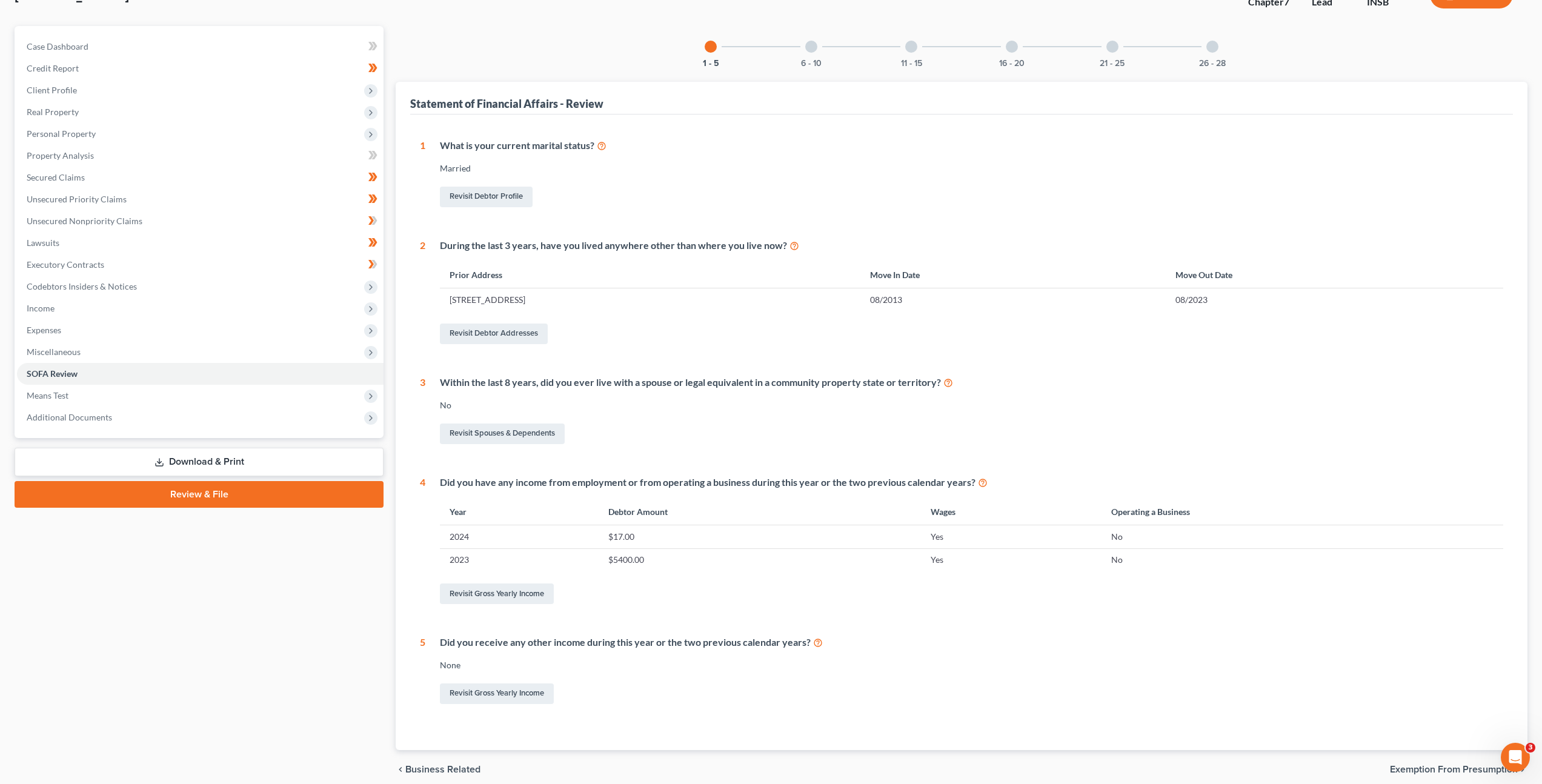
scroll to position [2, 0]
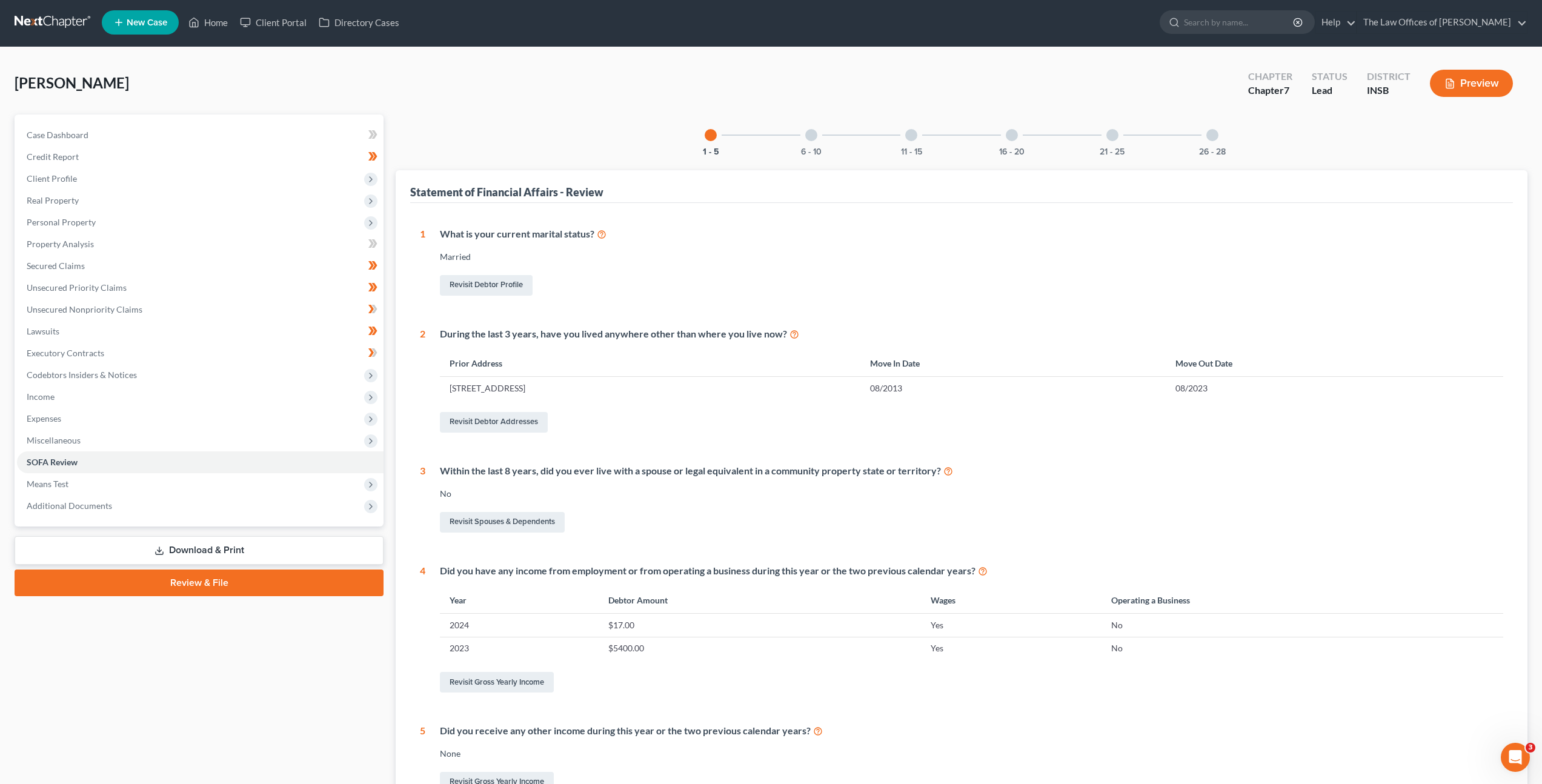
click at [812, 140] on div "6 - 10" at bounding box center [811, 135] width 41 height 41
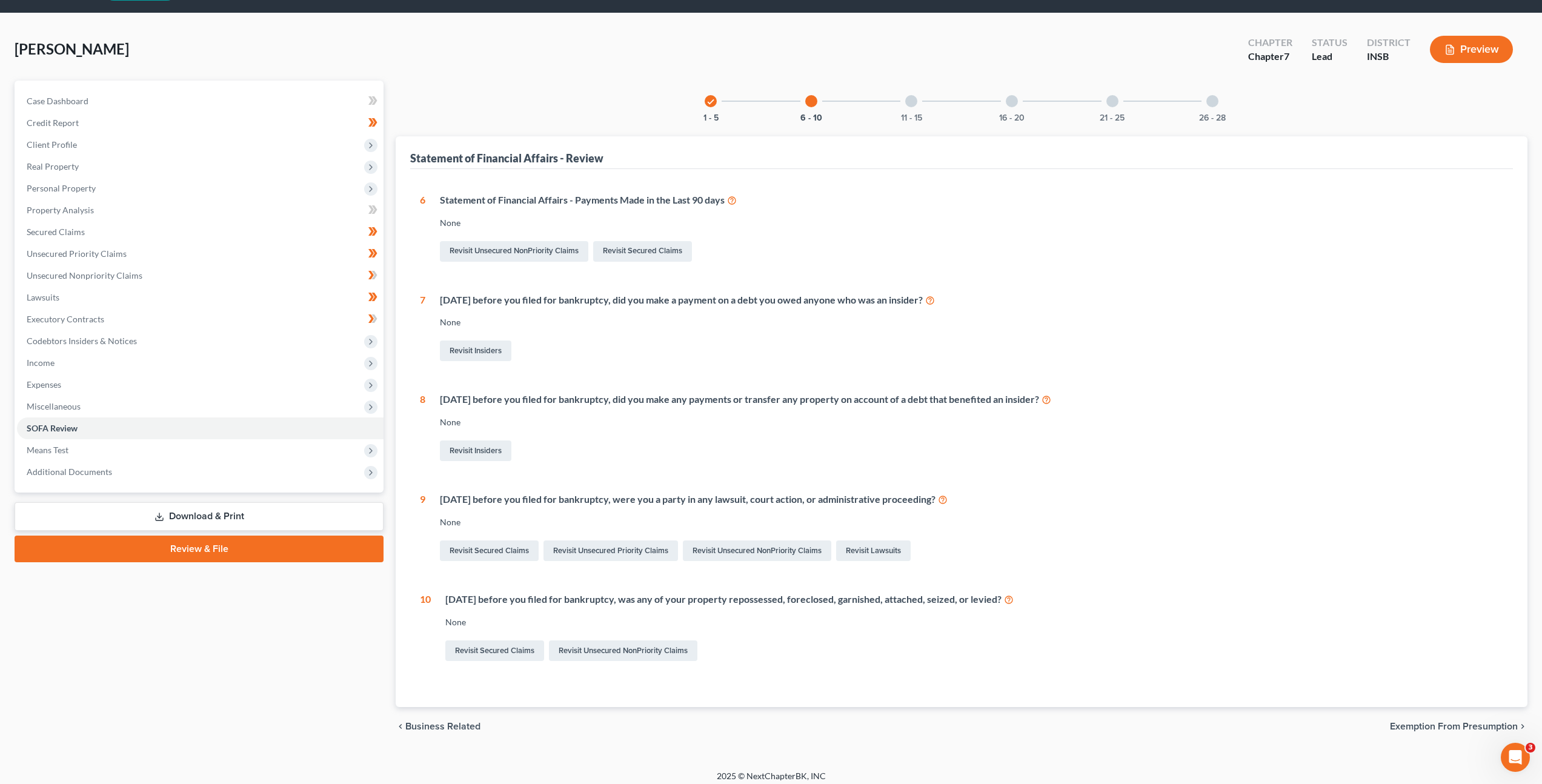
scroll to position [44, 0]
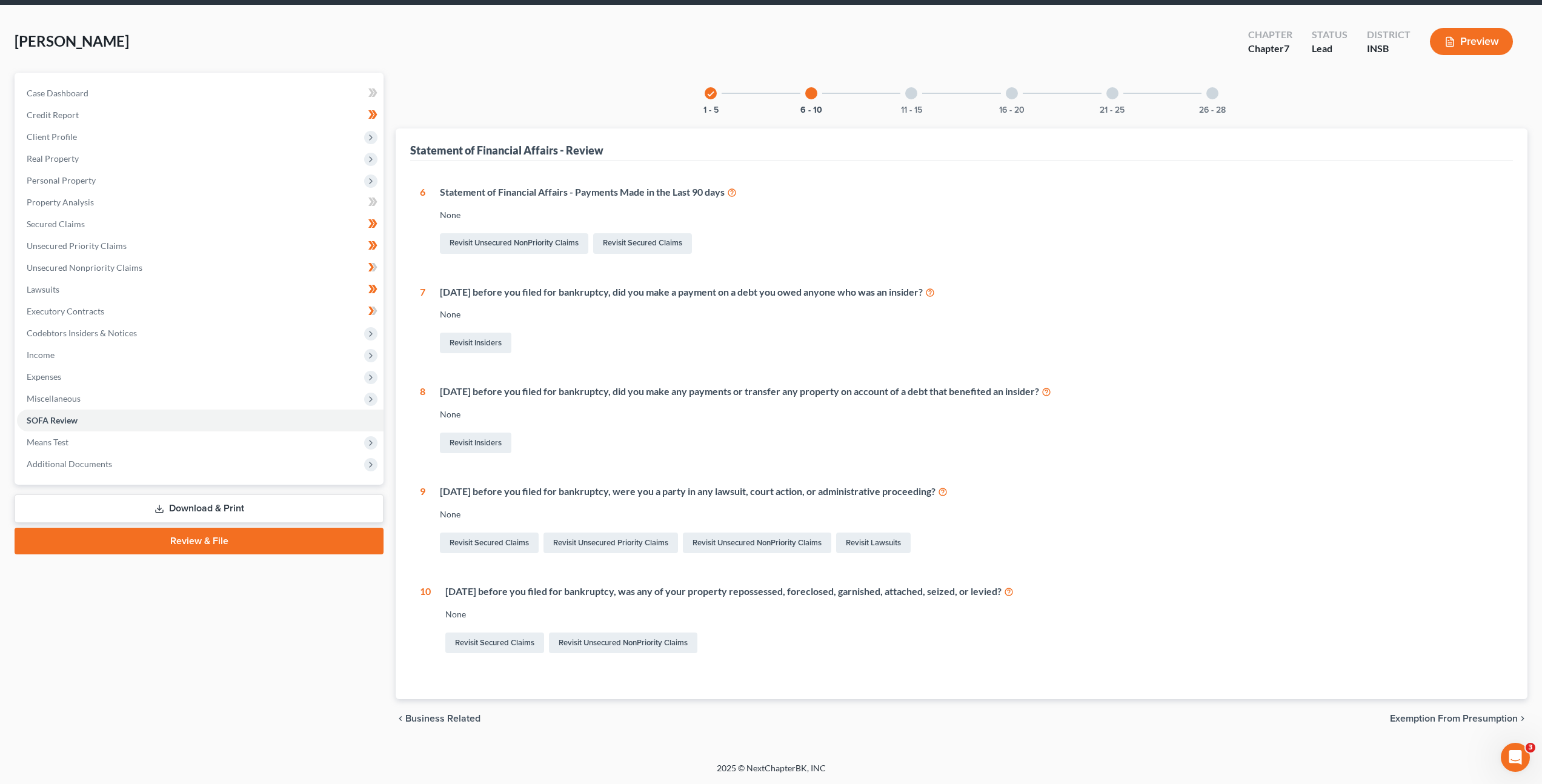
click at [975, 441] on div "Revisit Insiders" at bounding box center [971, 443] width 1063 height 26
drag, startPoint x: 978, startPoint y: 387, endPoint x: 1044, endPoint y: 387, distance: 66.0
click at [1044, 387] on div "[DATE] before you filed for bankruptcy, did you make any payments or transfer a…" at bounding box center [971, 392] width 1063 height 14
click at [1038, 420] on div "[DATE] before you filed for bankruptcy, did you make any payments or transfer a…" at bounding box center [964, 420] width 1078 height 71
drag, startPoint x: 909, startPoint y: 94, endPoint x: 818, endPoint y: 302, distance: 227.0
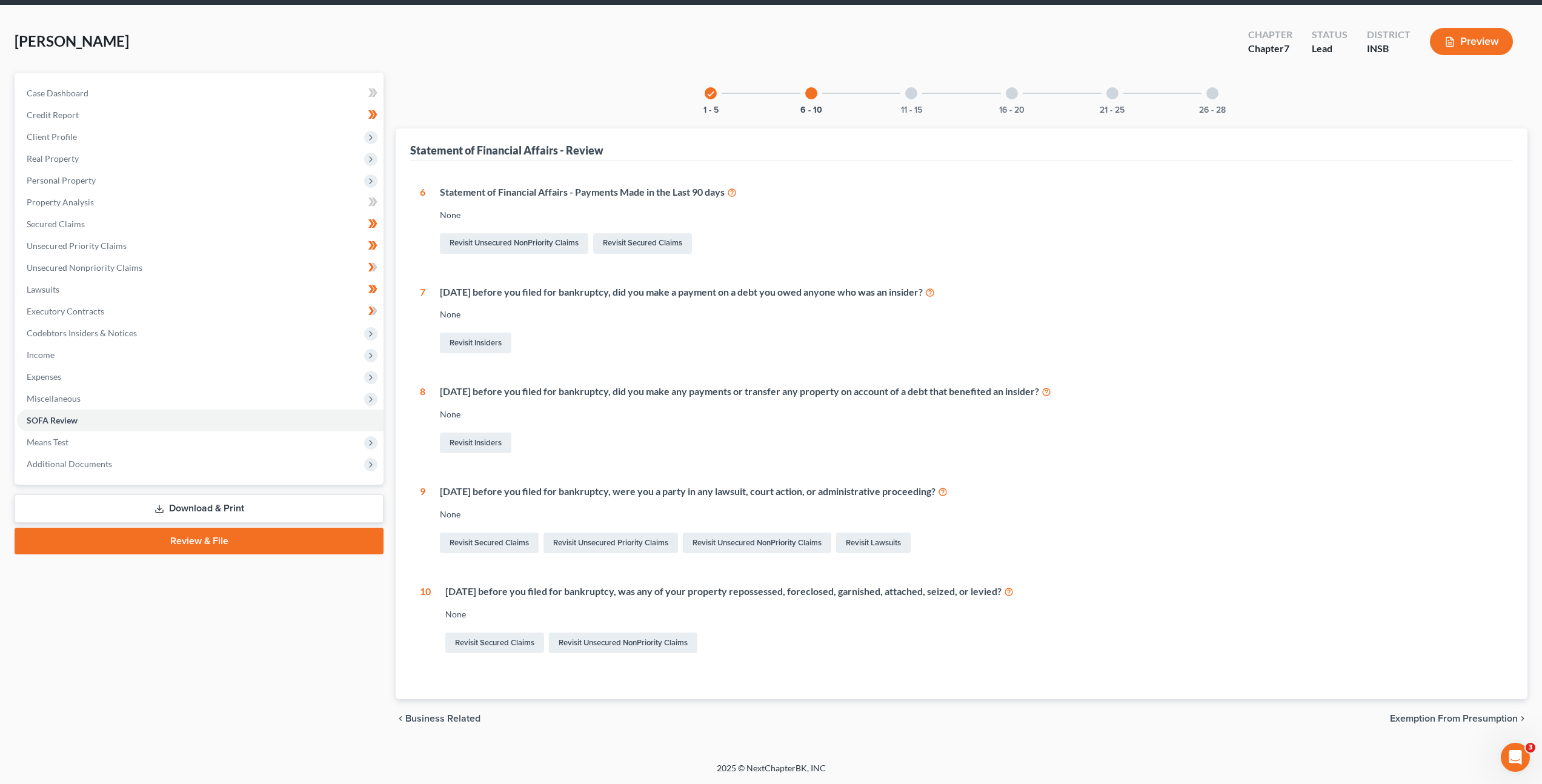
click at [909, 94] on div at bounding box center [911, 94] width 12 height 12
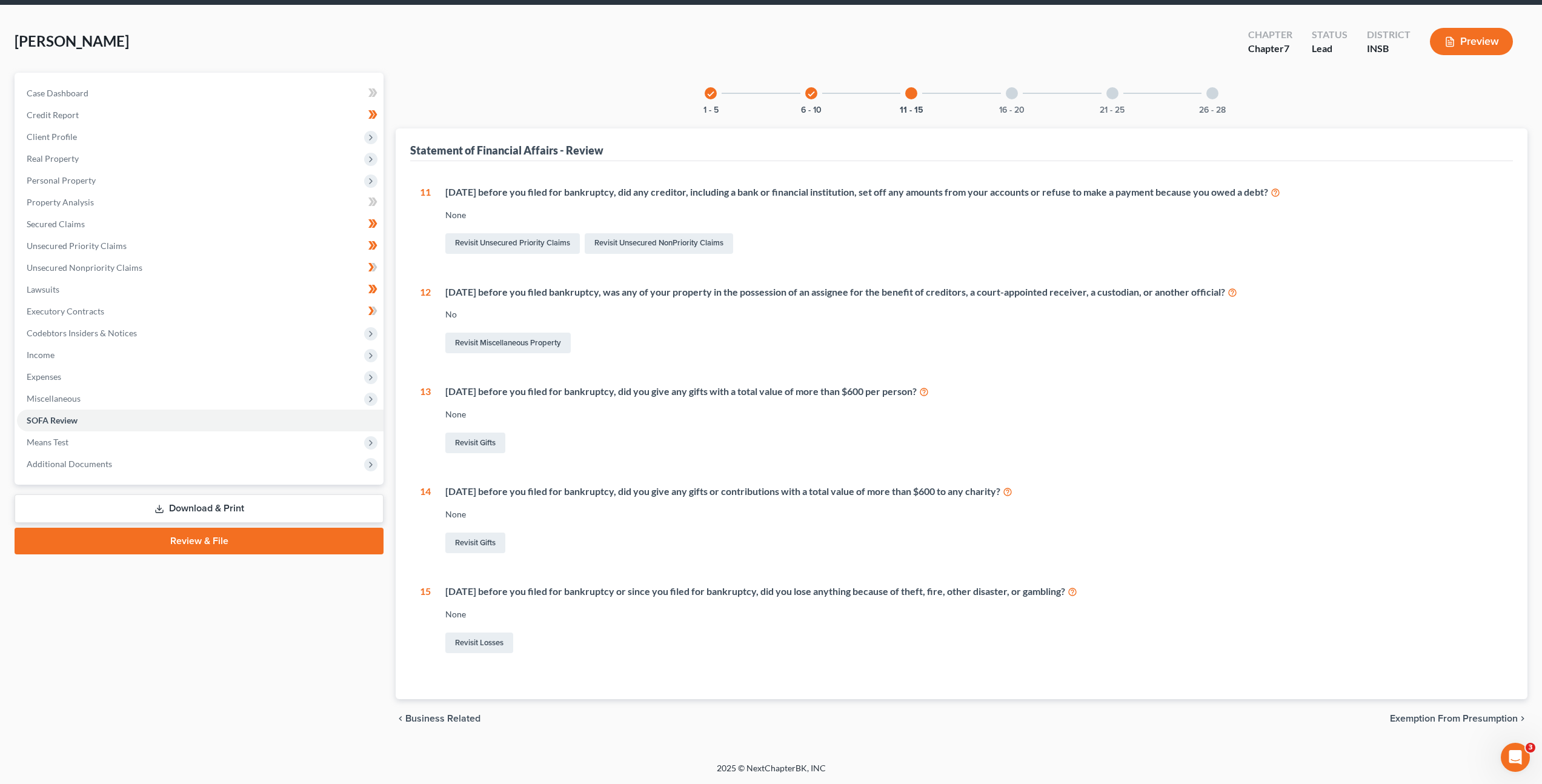
click at [1016, 99] on div "16 - 20" at bounding box center [1012, 93] width 41 height 41
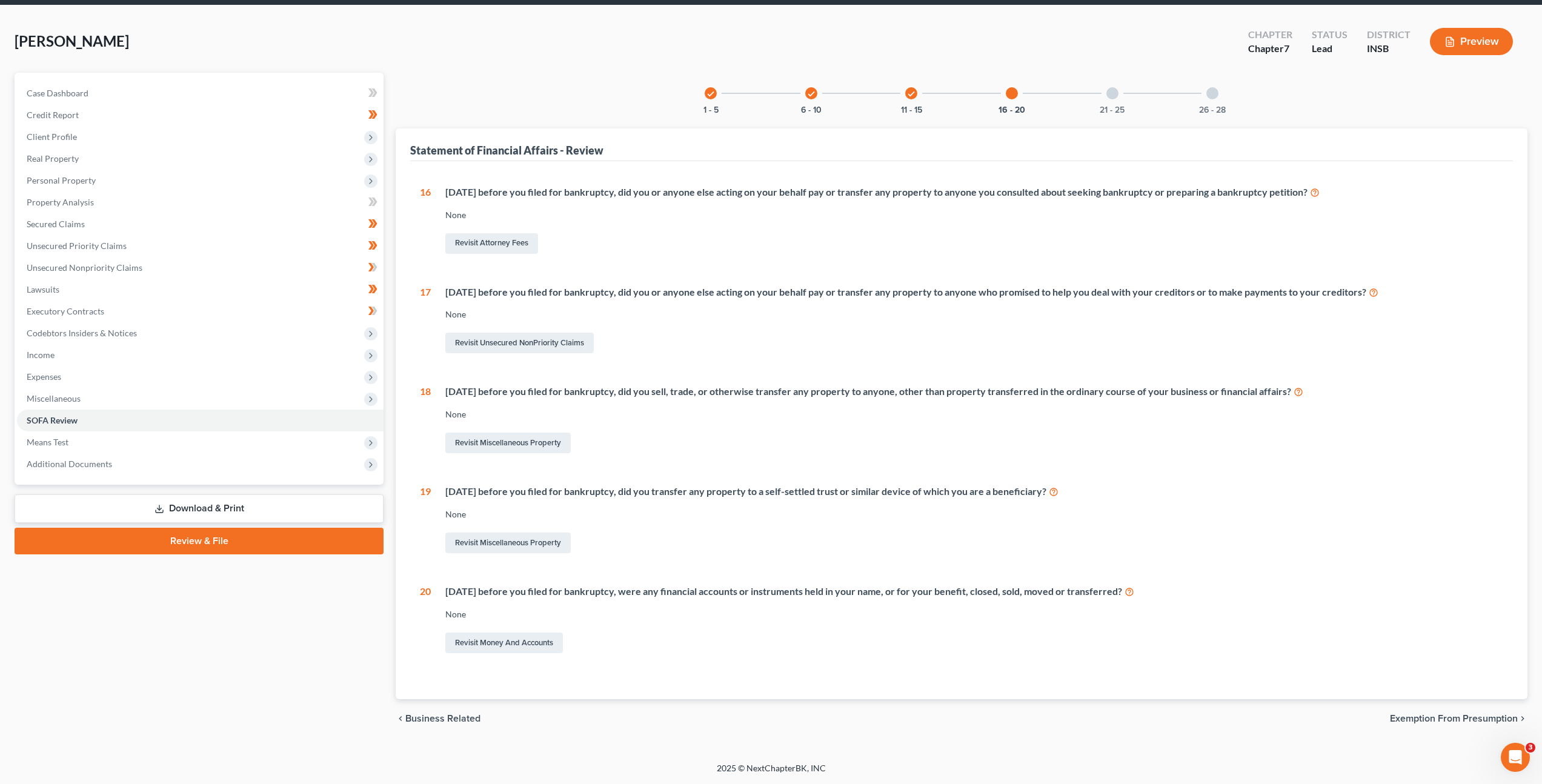
click at [915, 99] on div "check 11 - 15" at bounding box center [911, 93] width 41 height 41
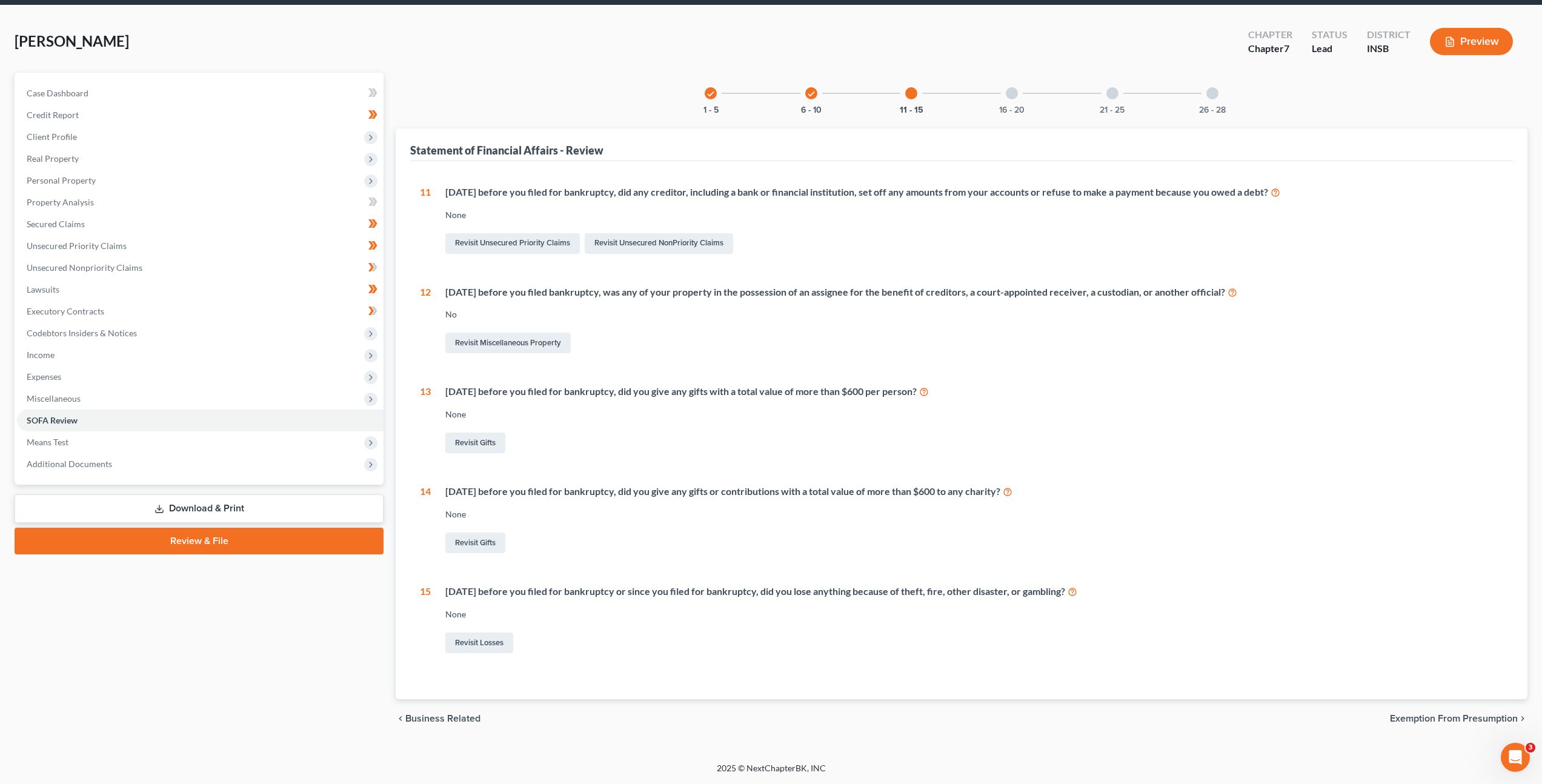
click at [1016, 99] on div "16 - 20" at bounding box center [1012, 93] width 41 height 41
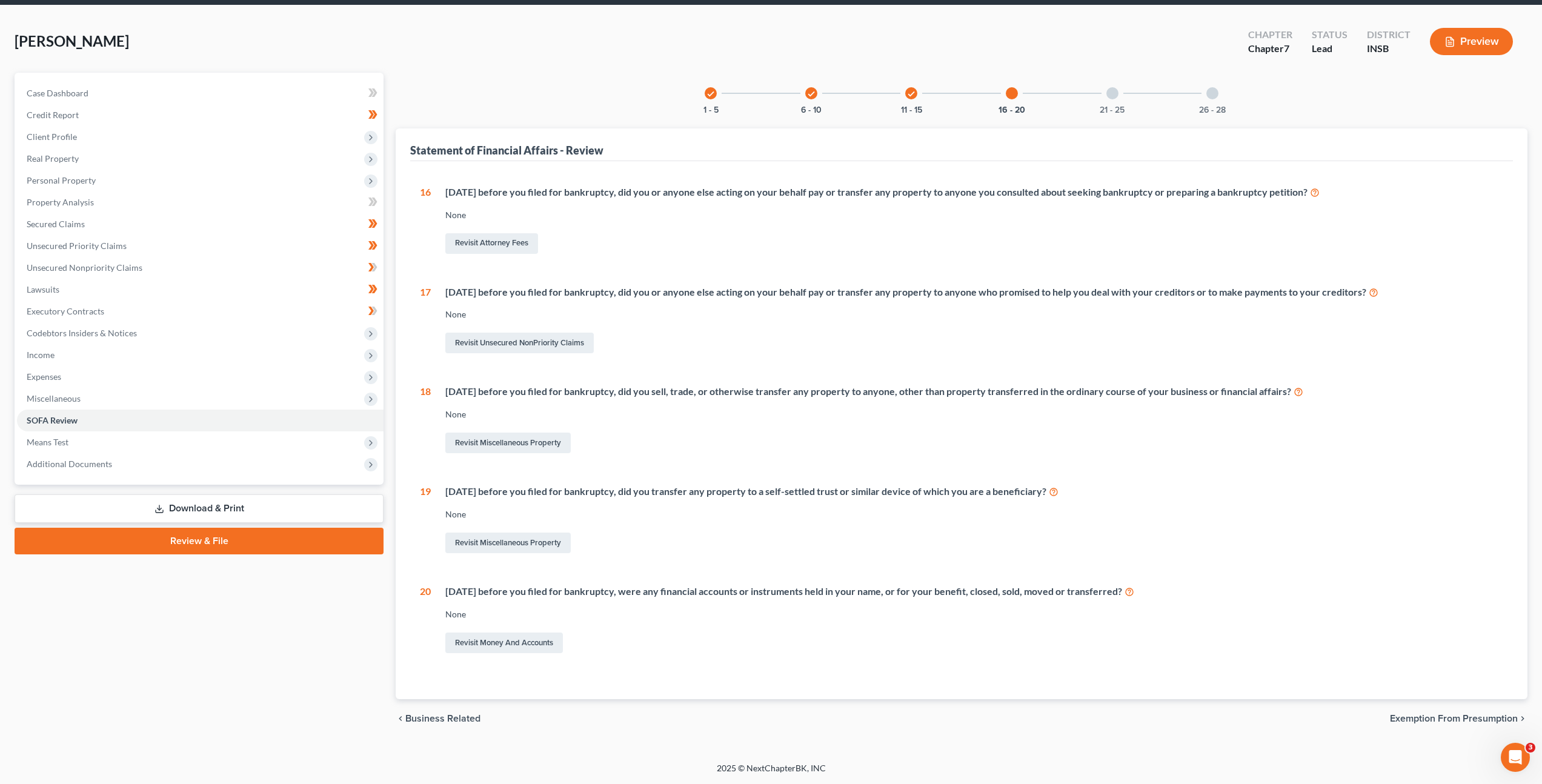
click at [1116, 97] on div at bounding box center [1112, 94] width 12 height 12
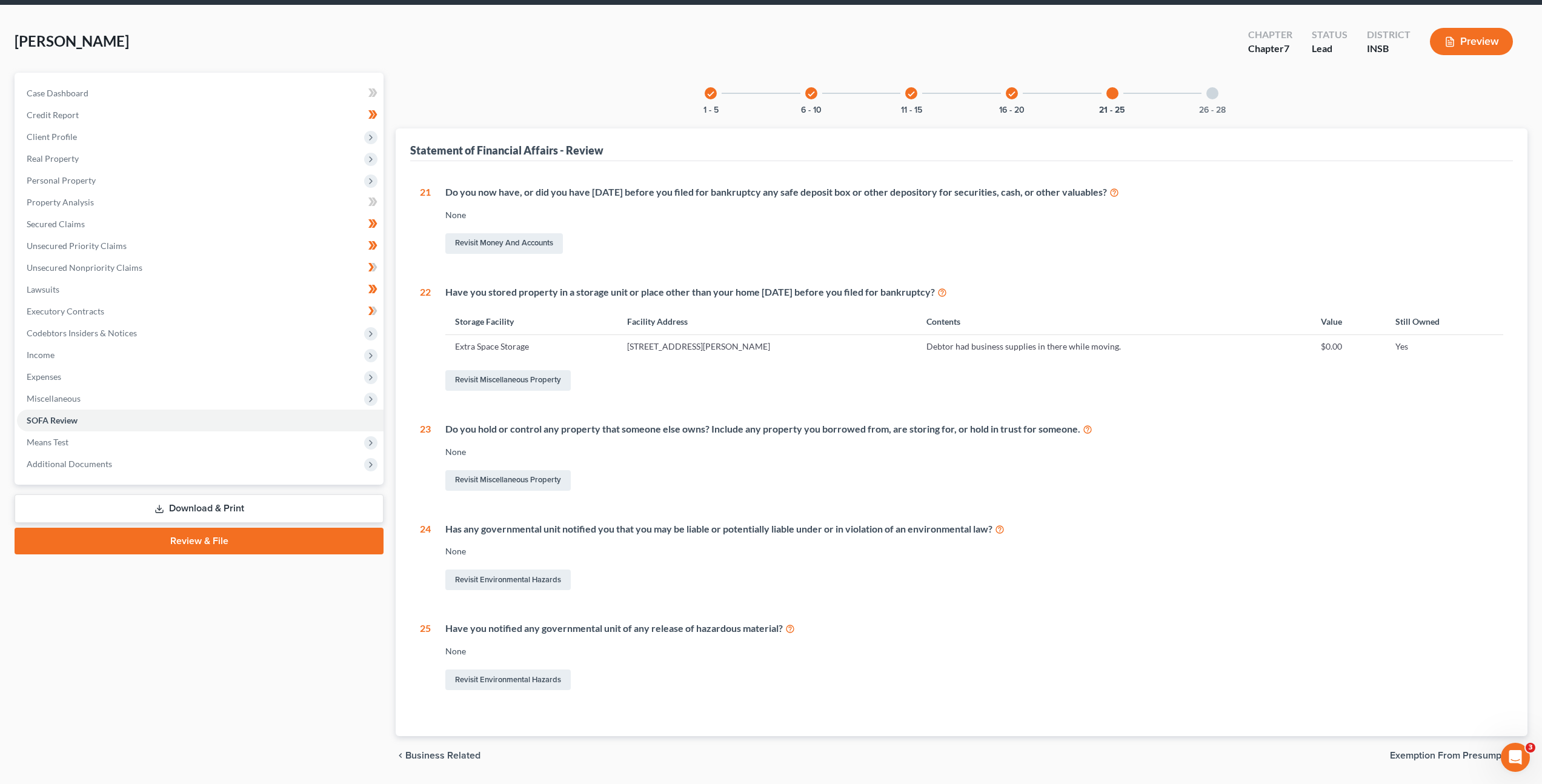
click at [1214, 90] on div at bounding box center [1213, 94] width 12 height 12
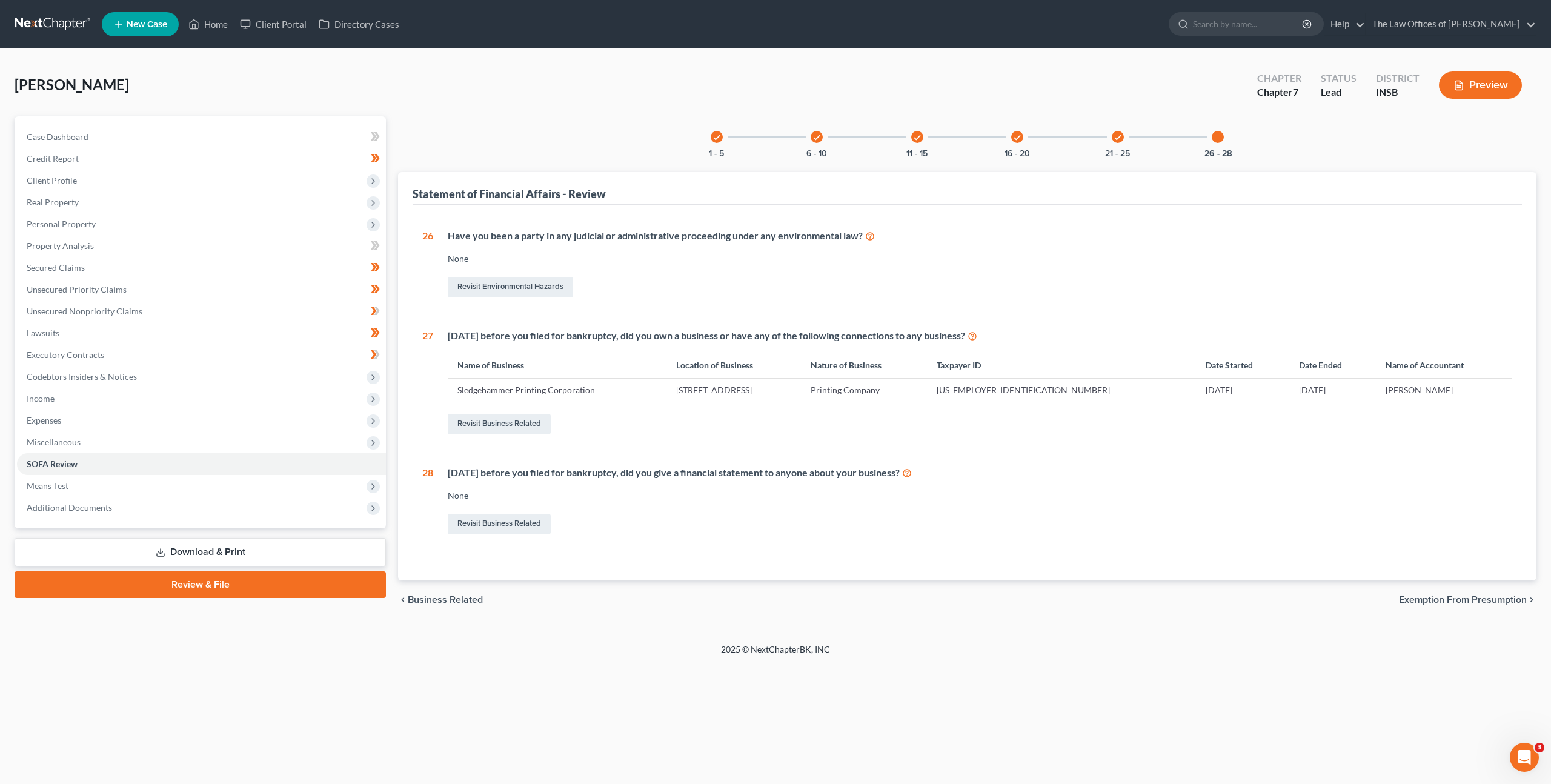
click at [1119, 138] on icon "check" at bounding box center [1118, 137] width 9 height 9
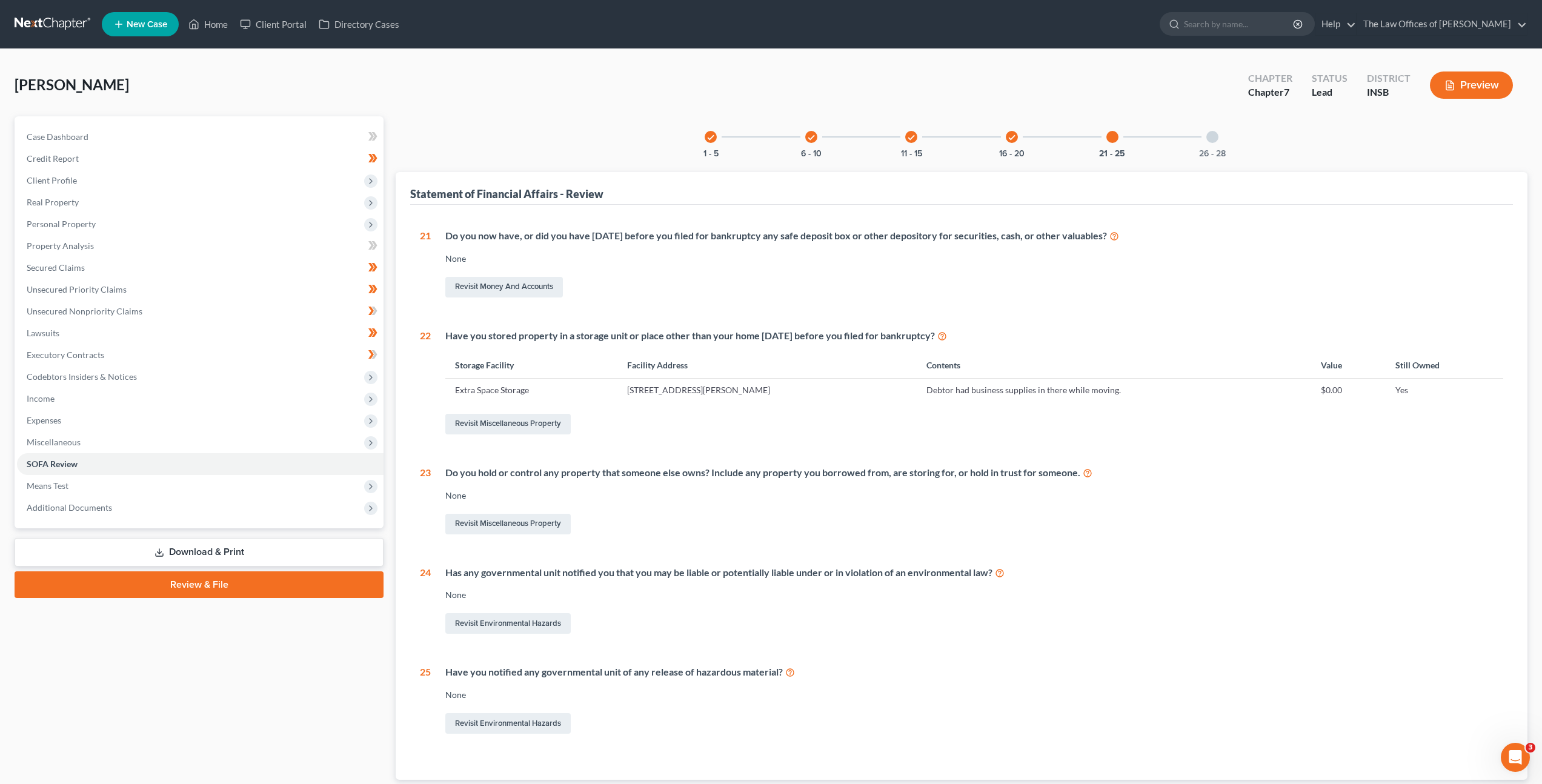
click at [1214, 146] on div "26 - 28" at bounding box center [1212, 136] width 41 height 41
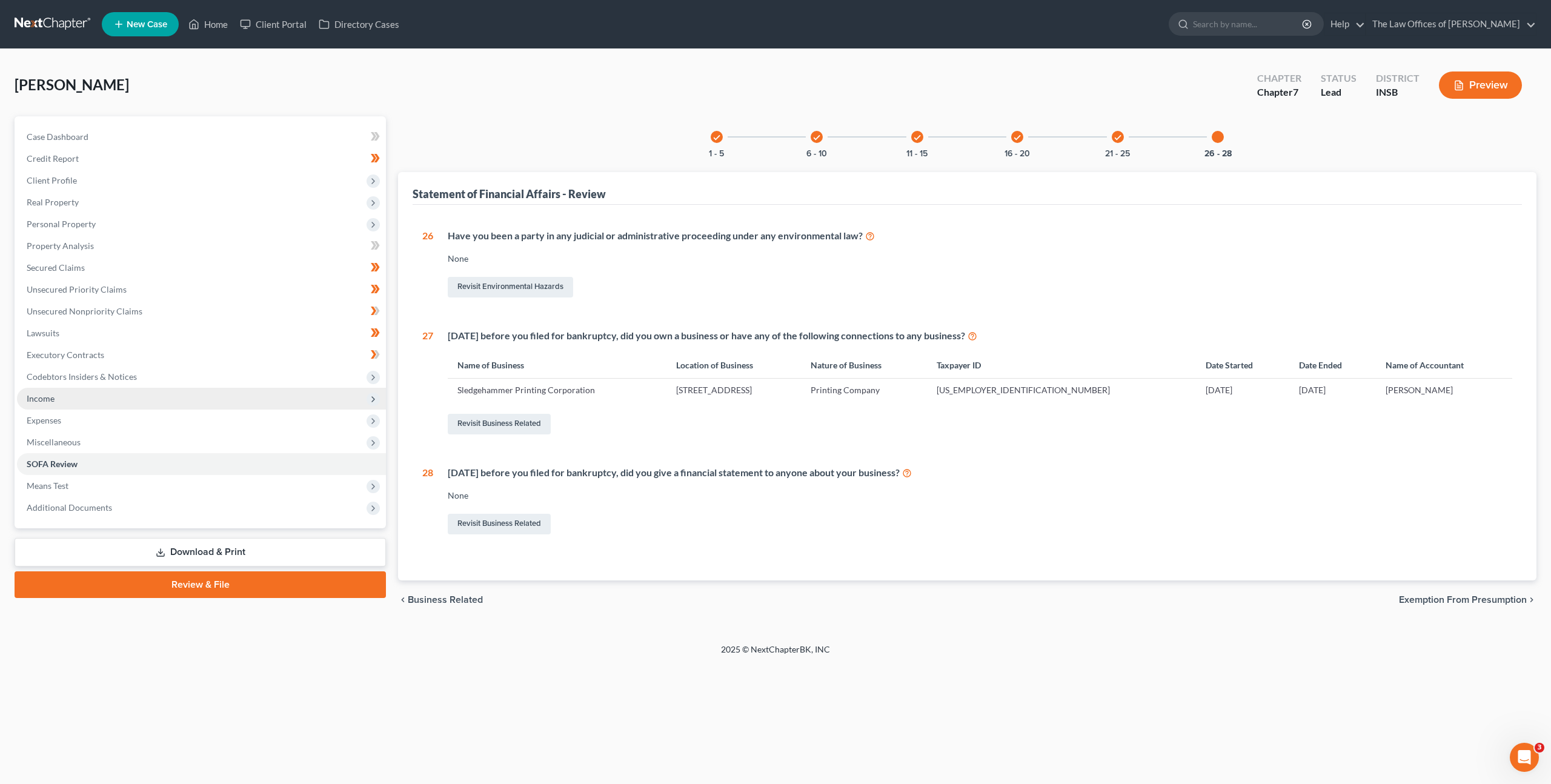
click at [209, 387] on span "Income" at bounding box center [201, 398] width 369 height 22
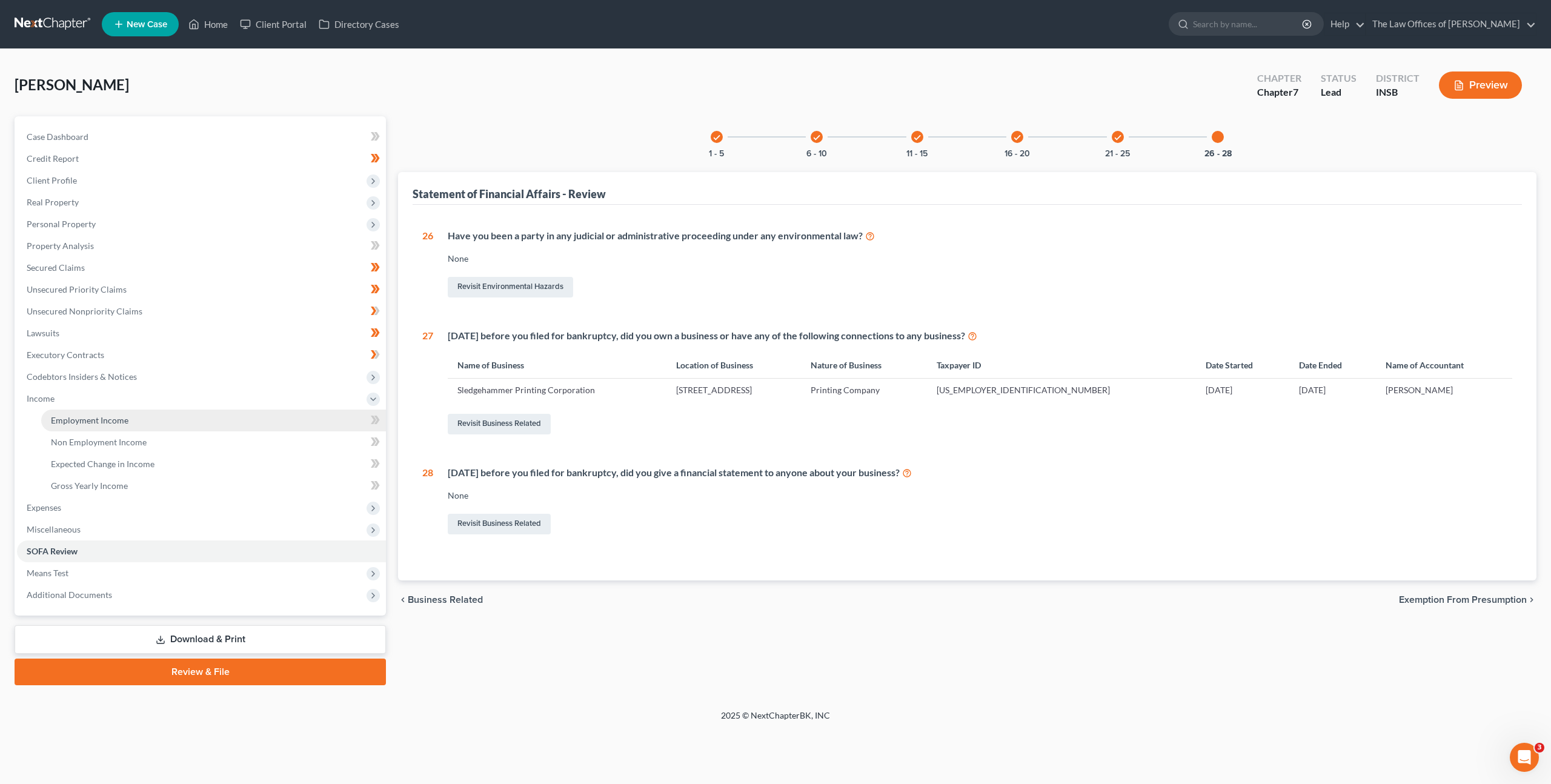
click at [197, 429] on link "Employment Income" at bounding box center [214, 420] width 344 height 22
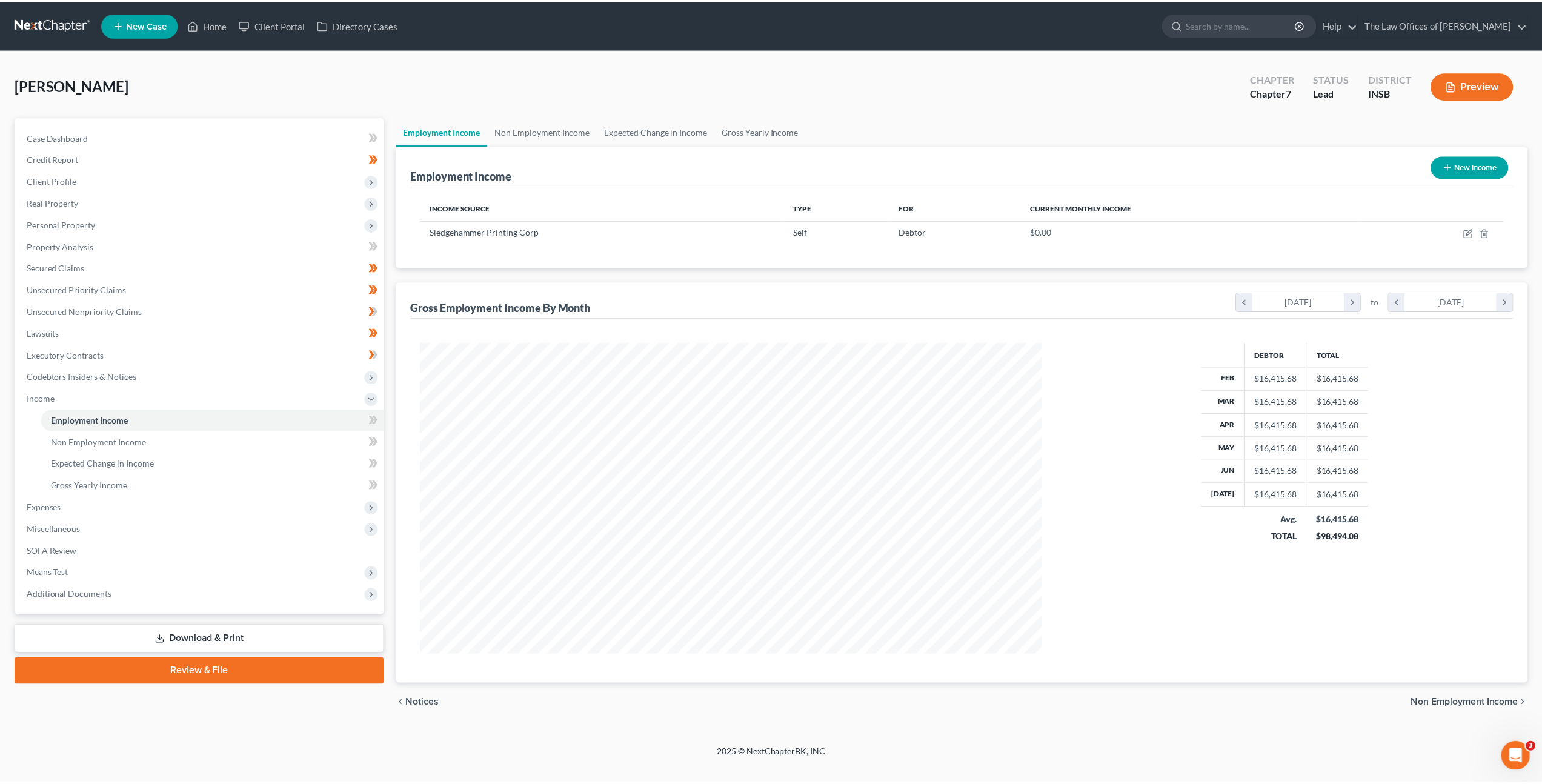
scroll to position [313, 650]
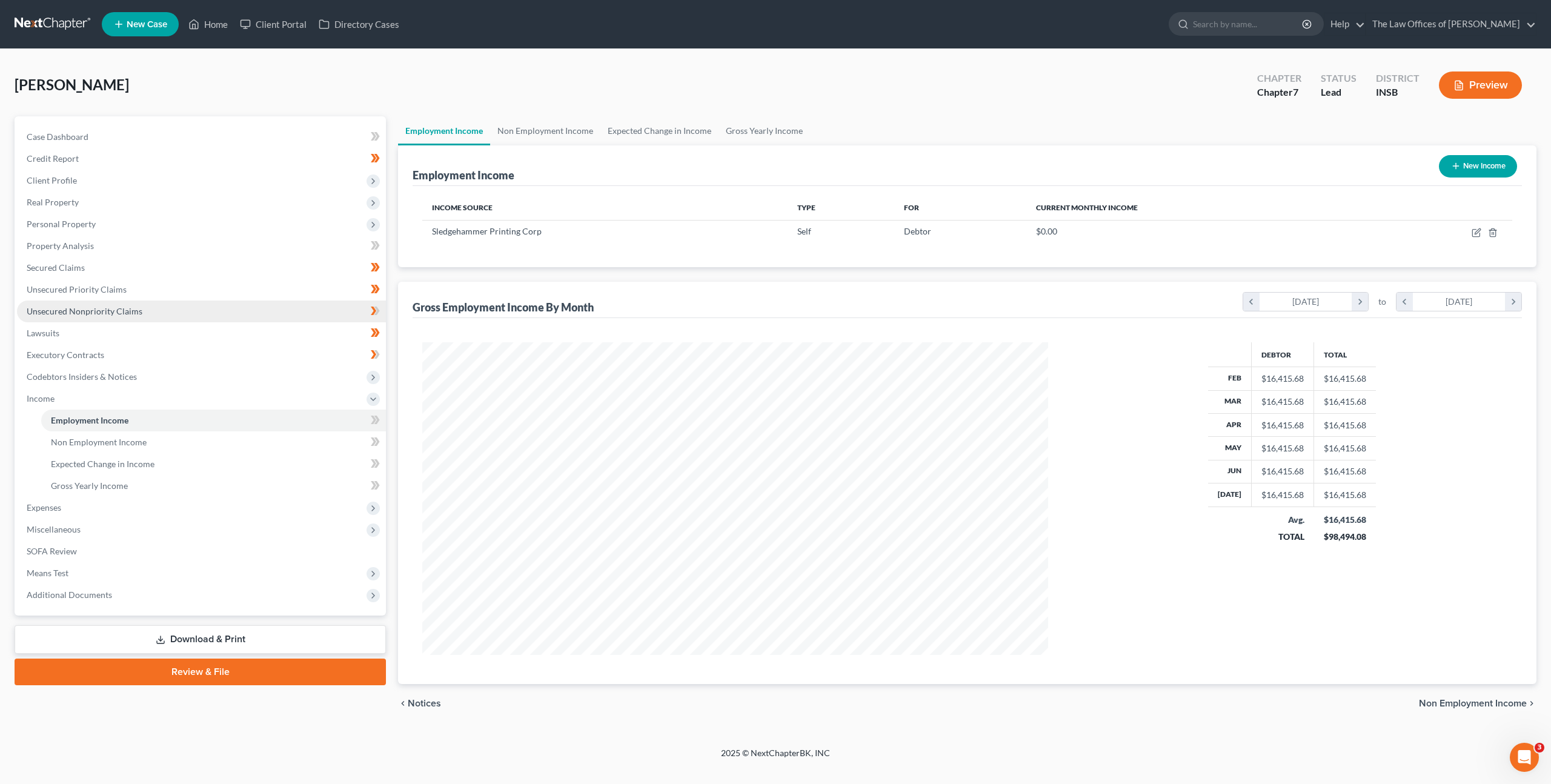
click at [312, 309] on link "Unsecured Nonpriority Claims" at bounding box center [201, 312] width 369 height 22
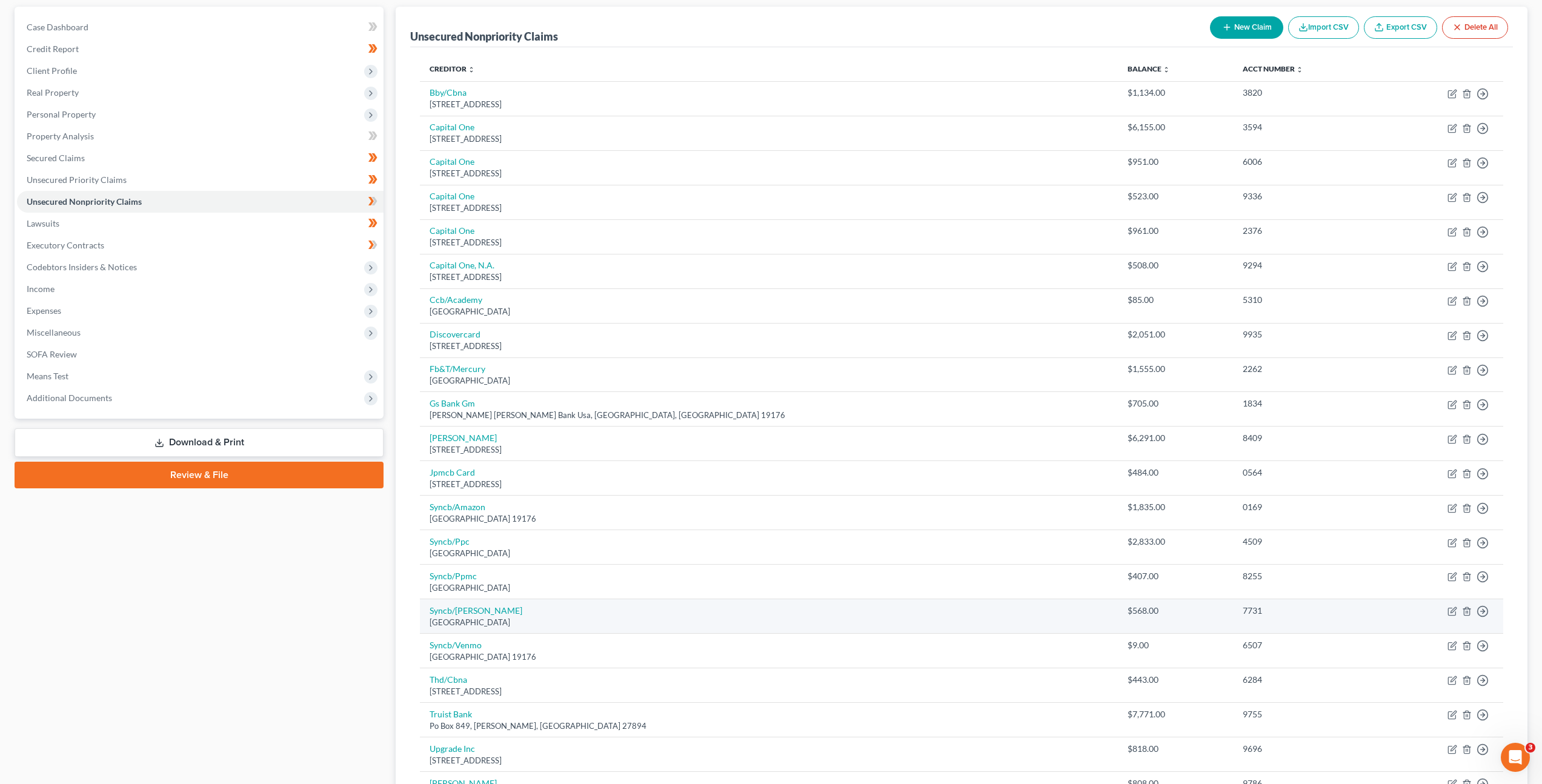
scroll to position [8, 0]
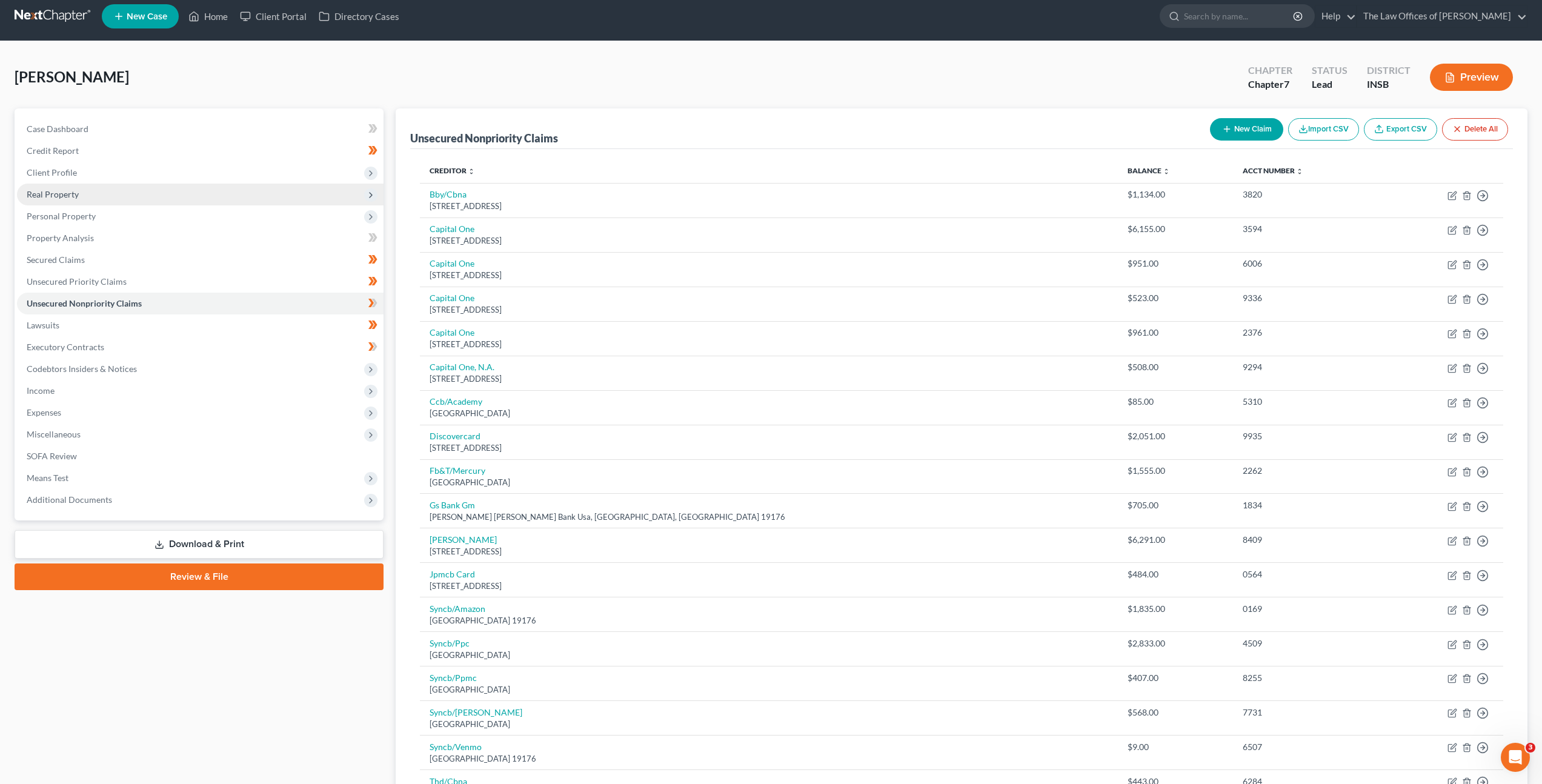
click at [181, 196] on span "Real Property" at bounding box center [200, 195] width 366 height 22
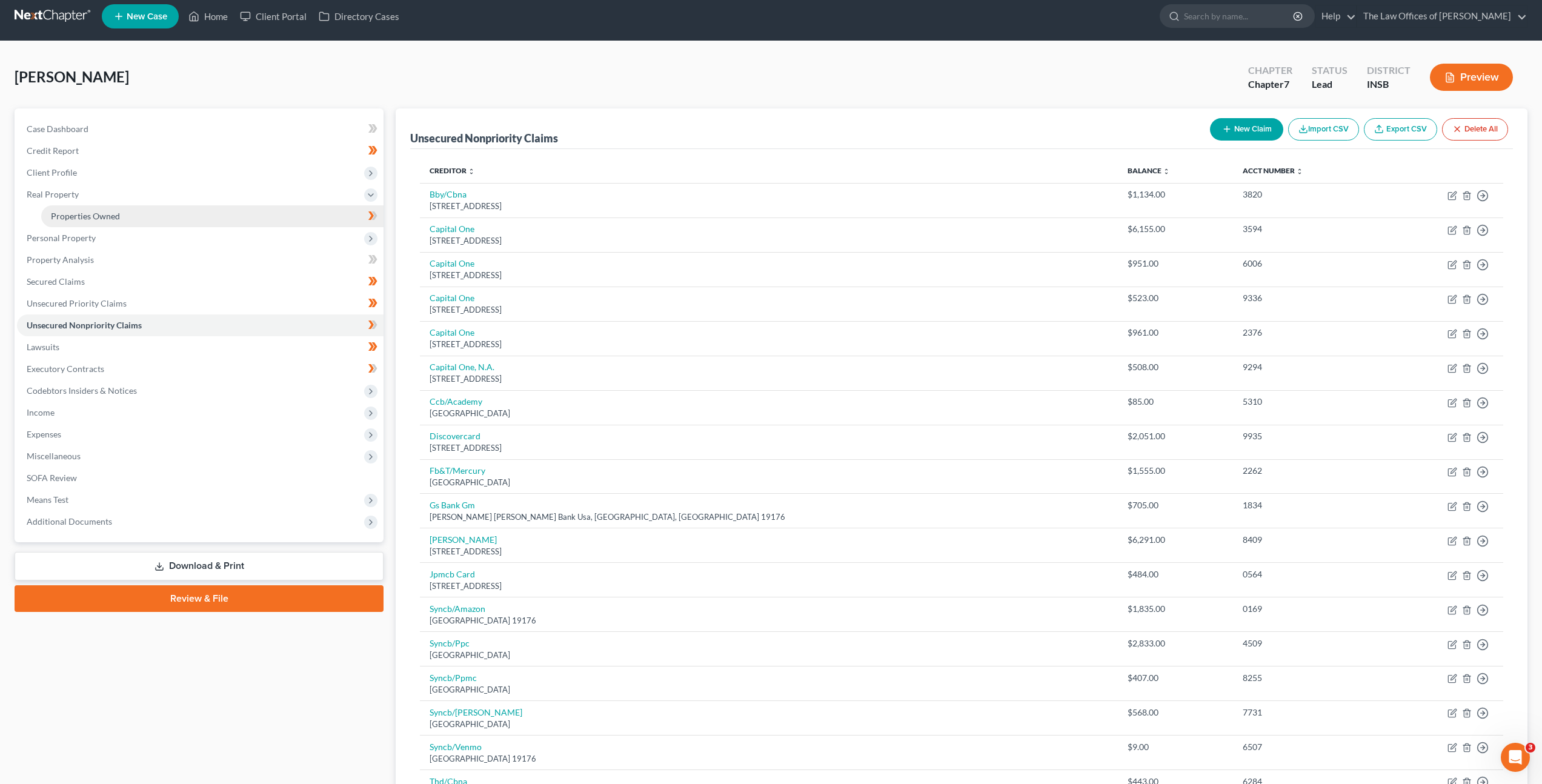
click at [179, 226] on link "Properties Owned" at bounding box center [212, 216] width 342 height 22
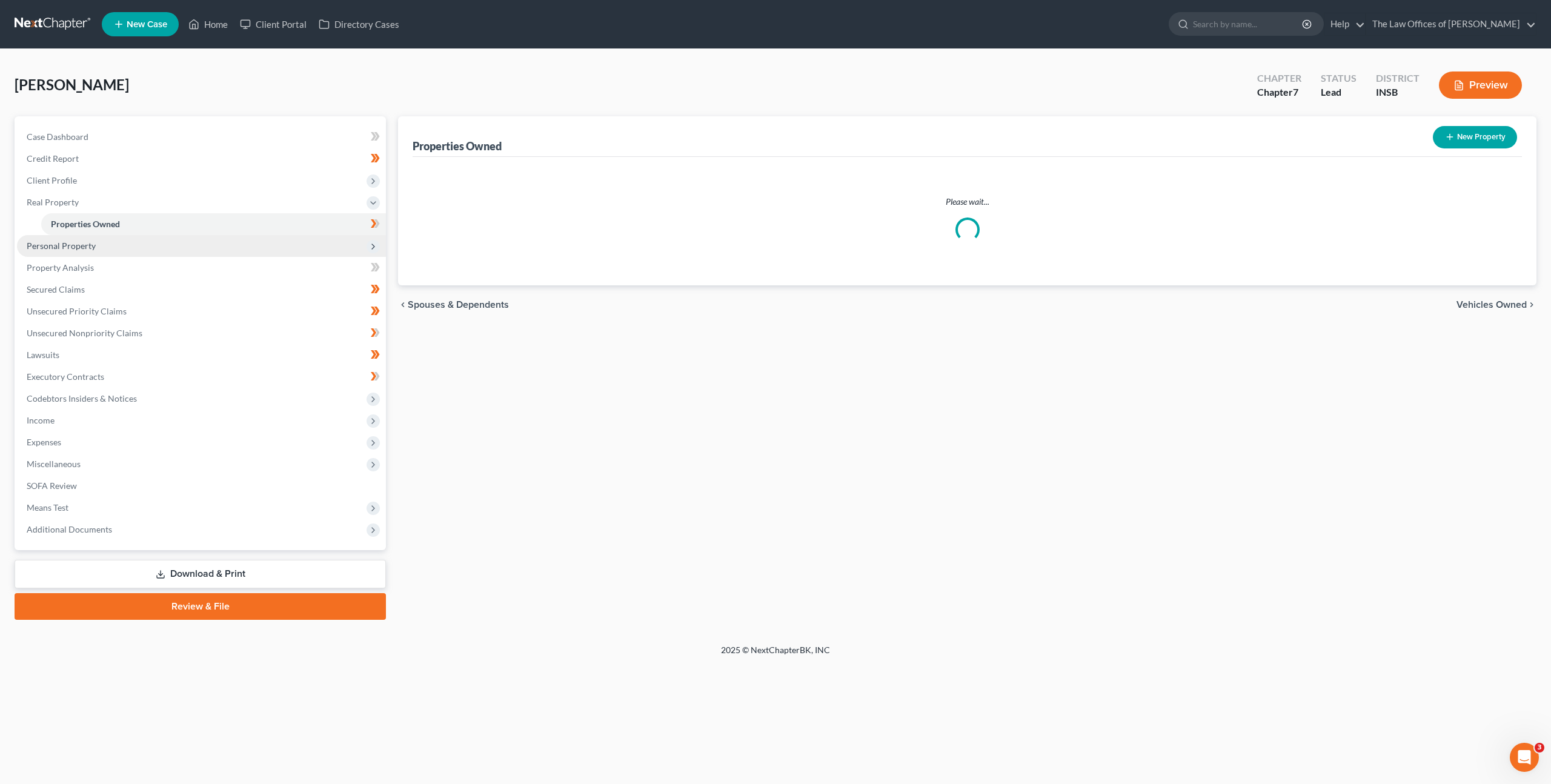
click at [178, 239] on span "Personal Property" at bounding box center [201, 246] width 369 height 22
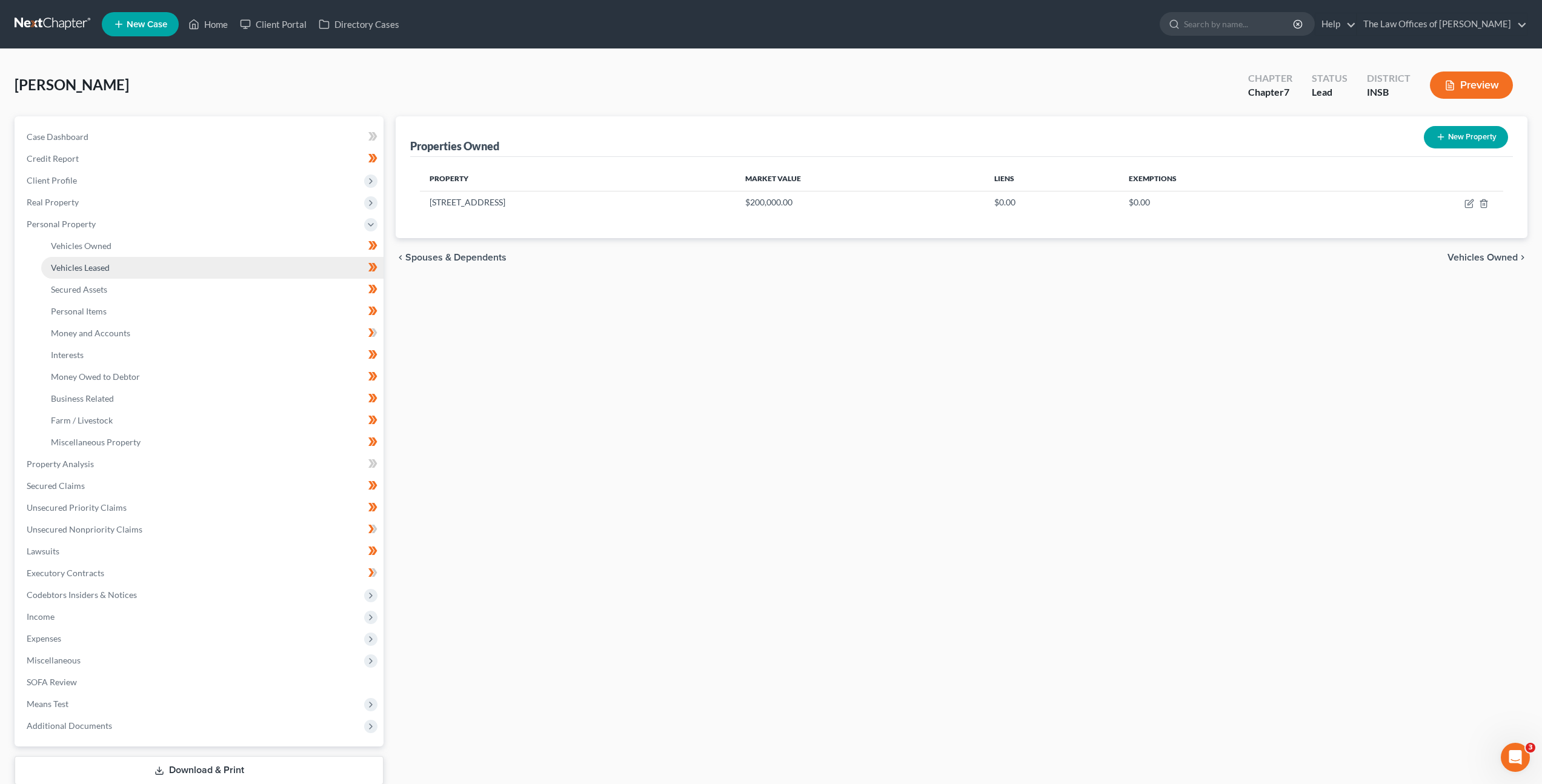
click at [181, 260] on link "Vehicles Leased" at bounding box center [212, 268] width 342 height 22
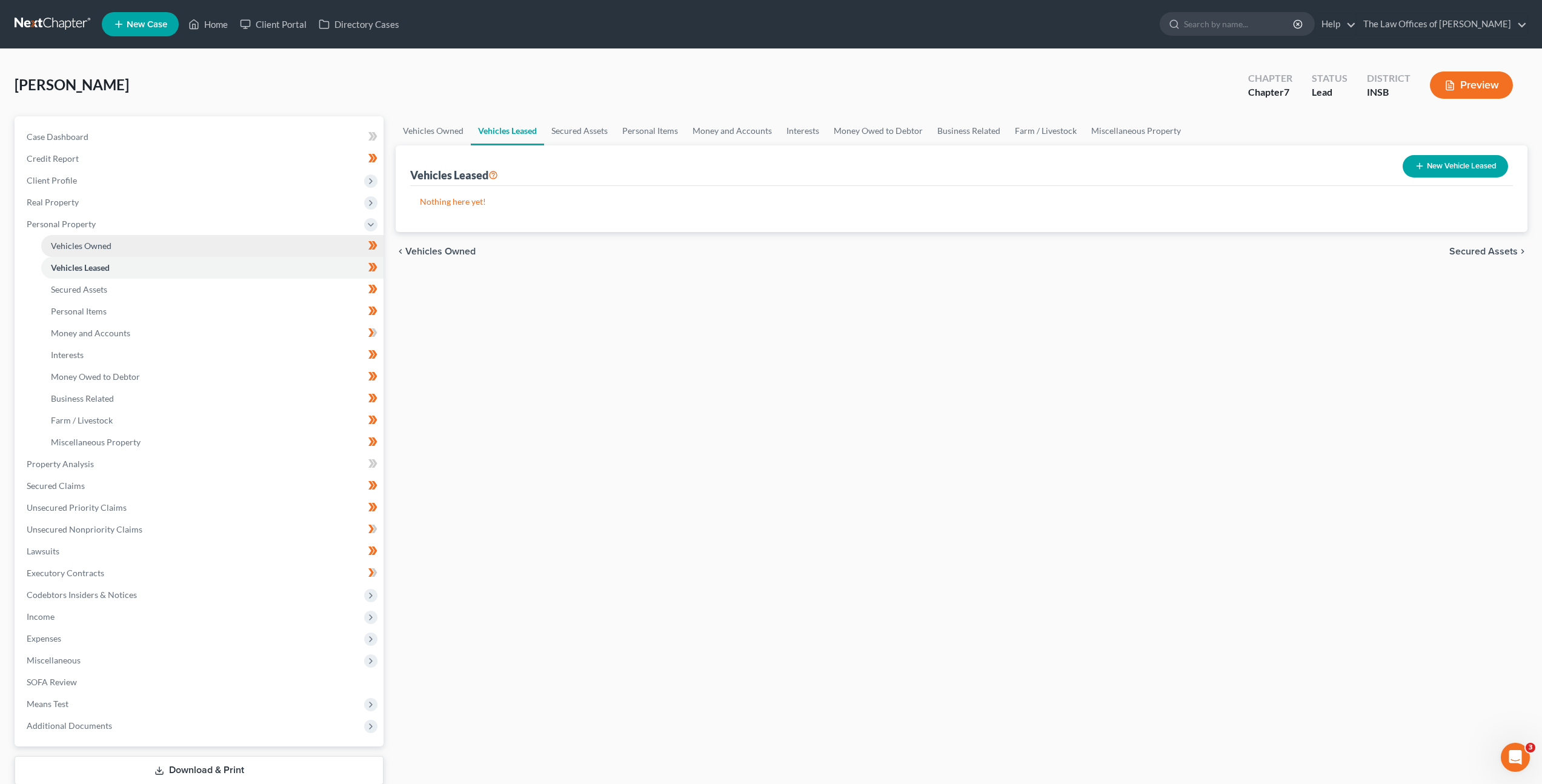
click at [188, 243] on link "Vehicles Owned" at bounding box center [212, 246] width 342 height 22
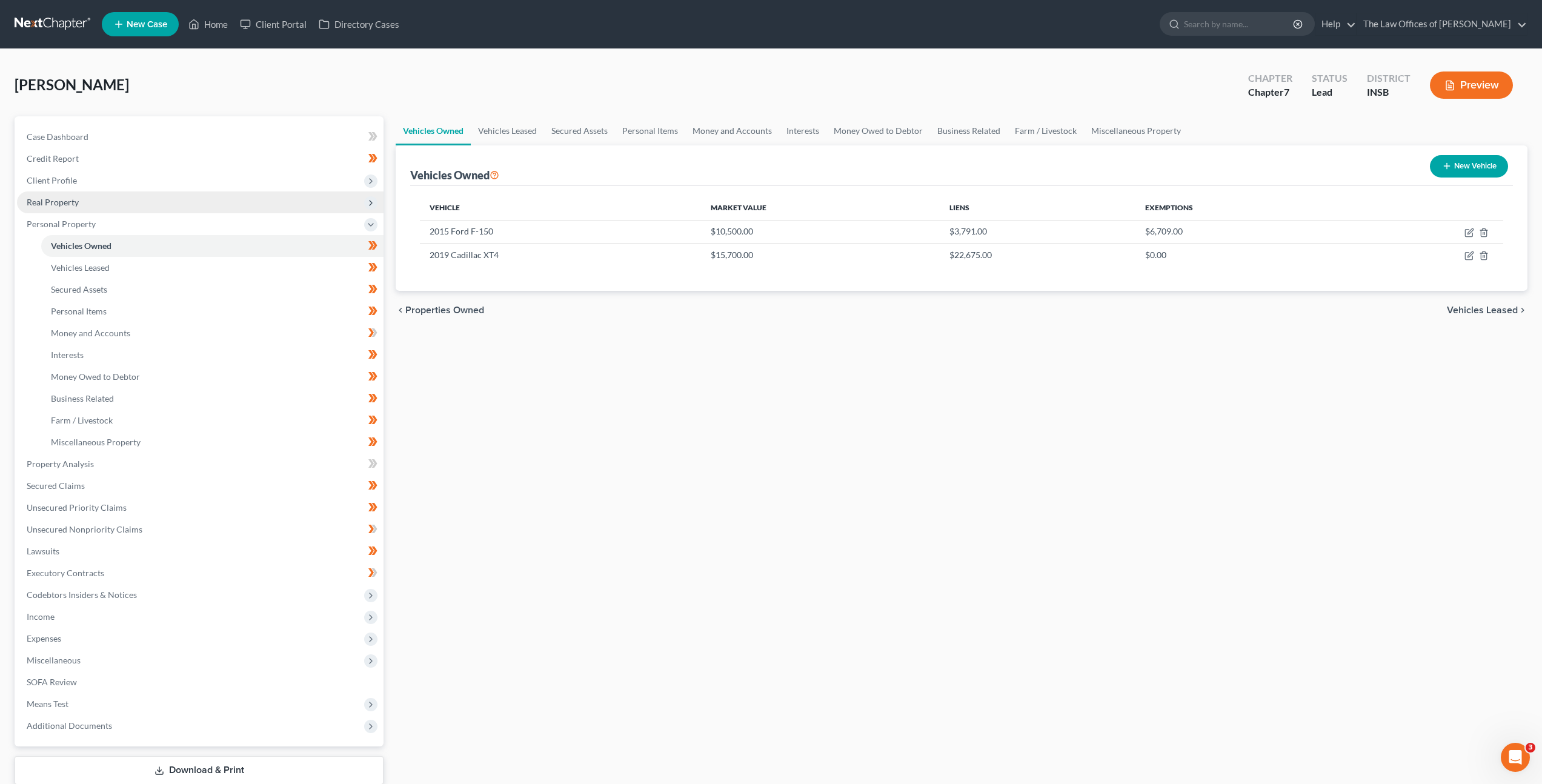
click at [86, 199] on span "Real Property" at bounding box center [200, 203] width 366 height 22
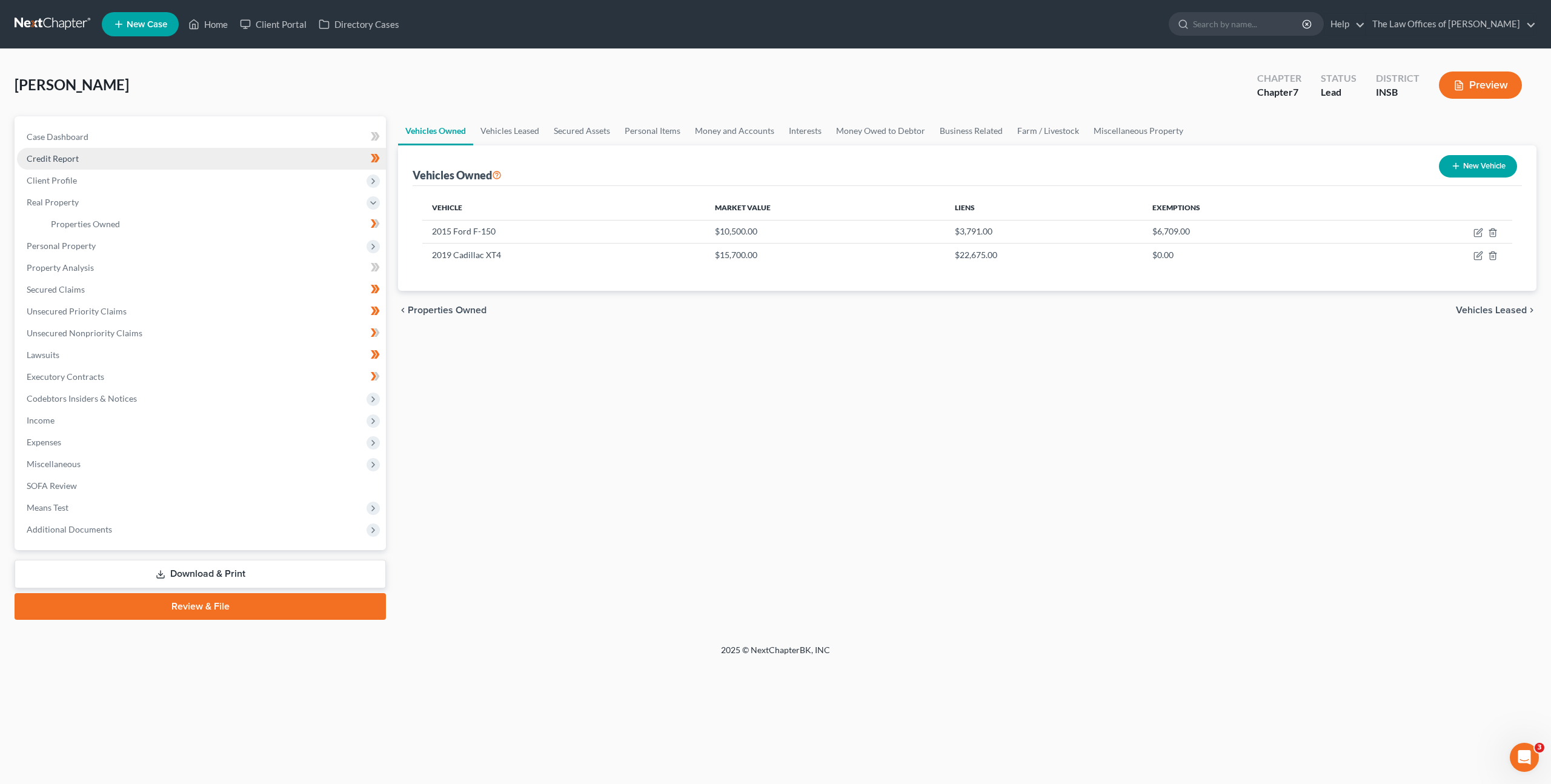
click at [163, 151] on link "Credit Report" at bounding box center [201, 159] width 369 height 22
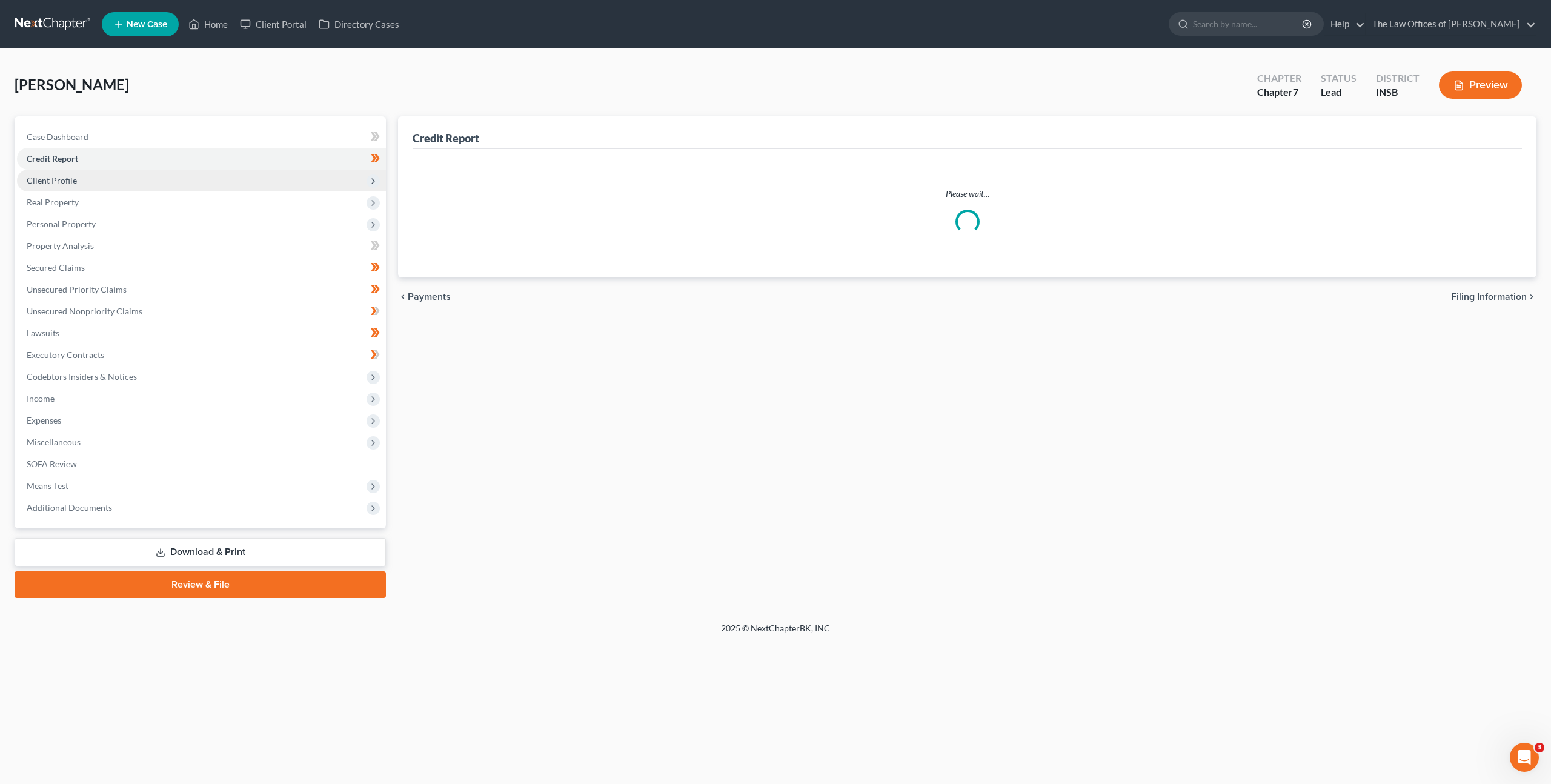
click at [147, 178] on span "Client Profile" at bounding box center [201, 181] width 369 height 22
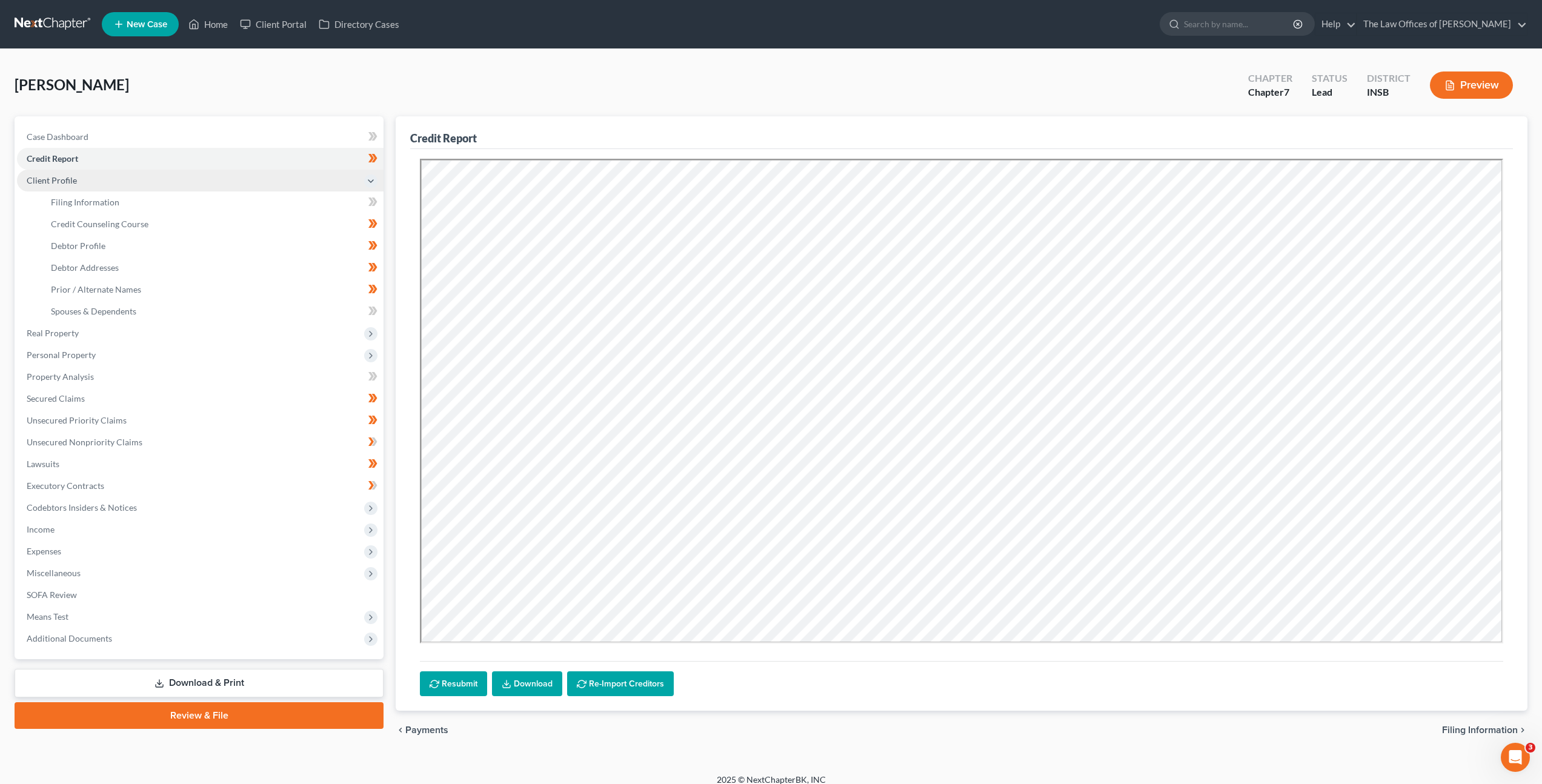
click at [150, 181] on span "Client Profile" at bounding box center [200, 181] width 366 height 22
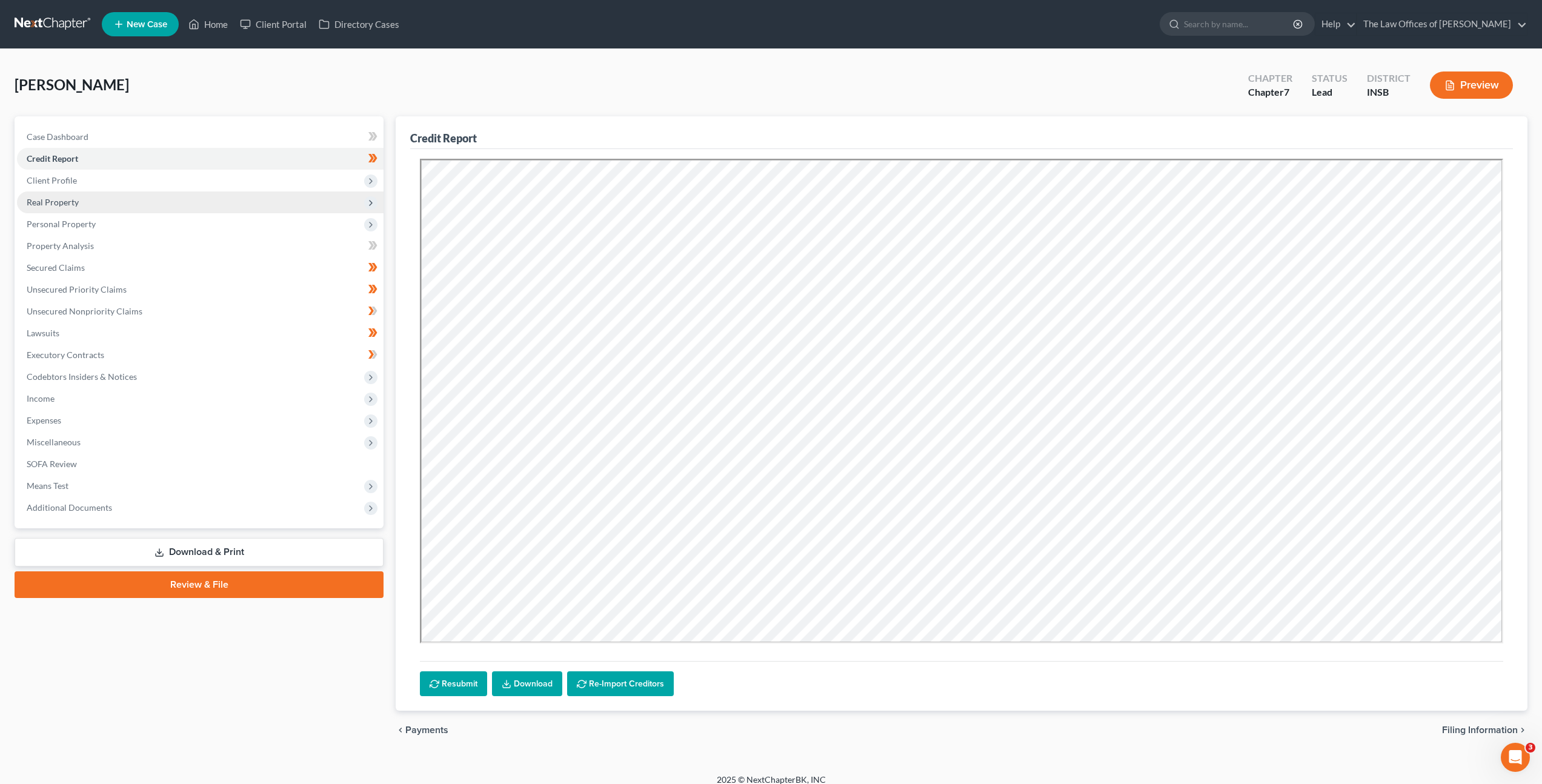
click at [143, 205] on span "Real Property" at bounding box center [200, 203] width 366 height 22
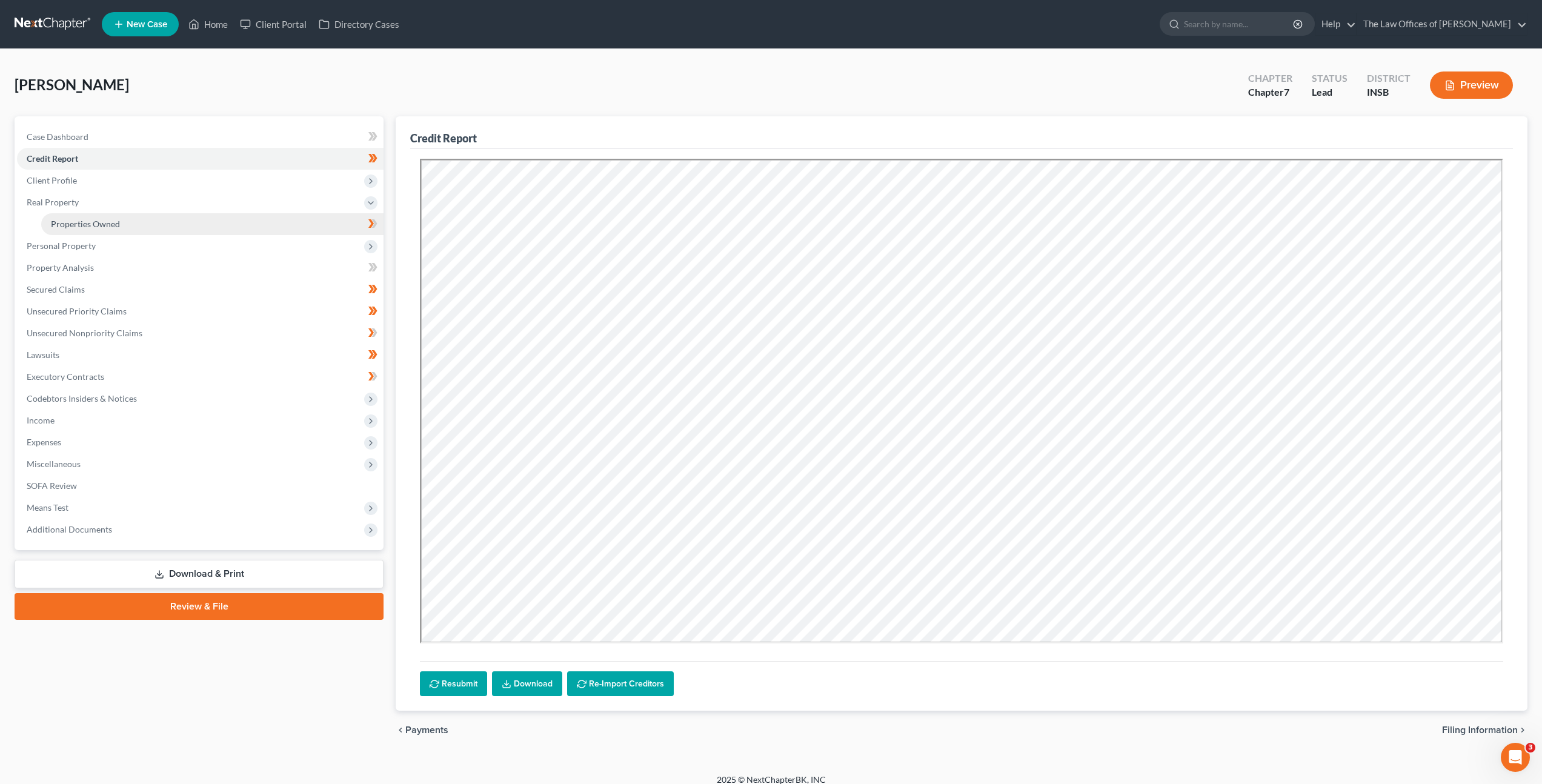
click at [134, 221] on link "Properties Owned" at bounding box center [212, 224] width 342 height 22
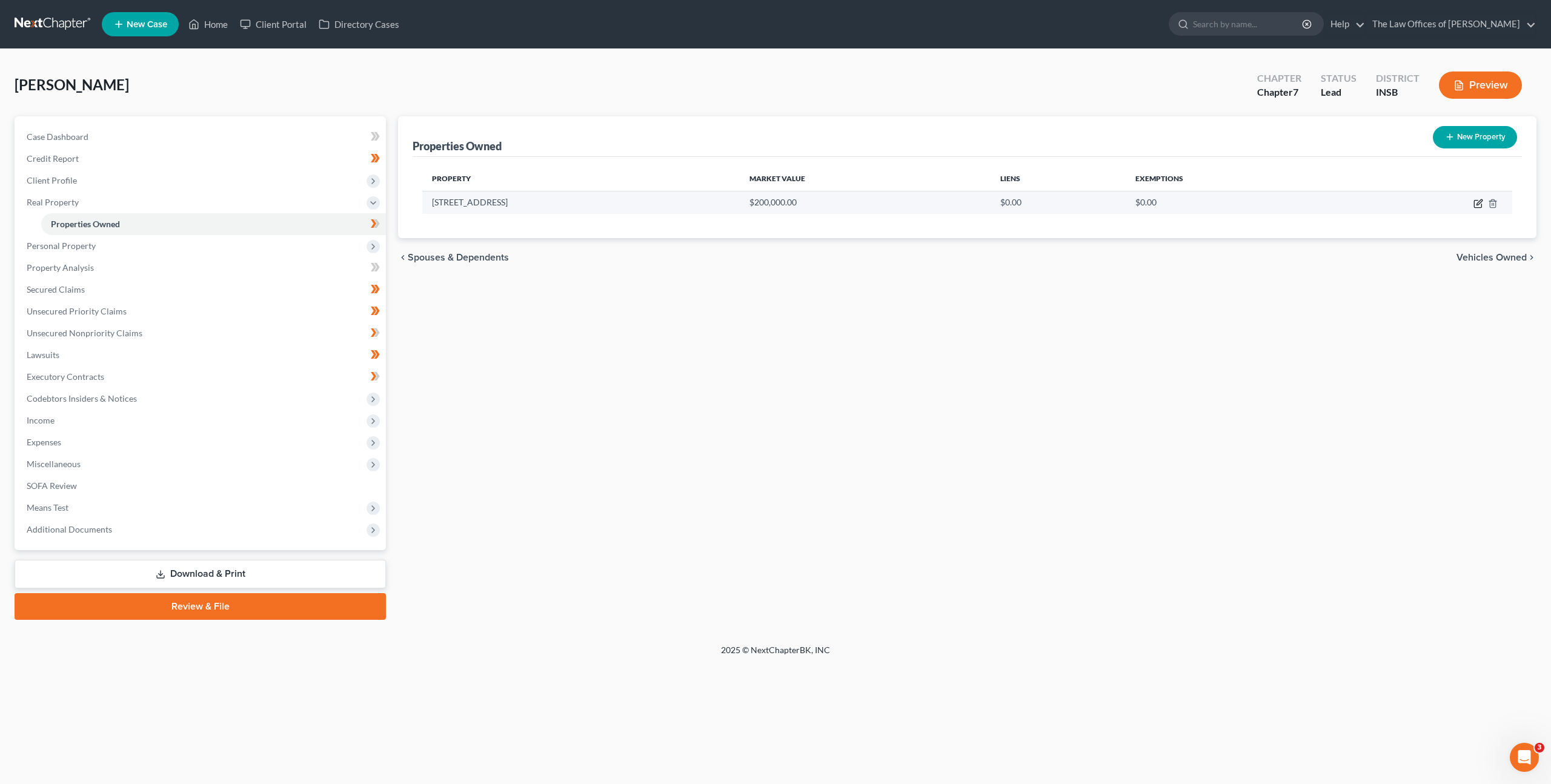
click at [1476, 206] on icon "button" at bounding box center [1478, 203] width 9 height 9
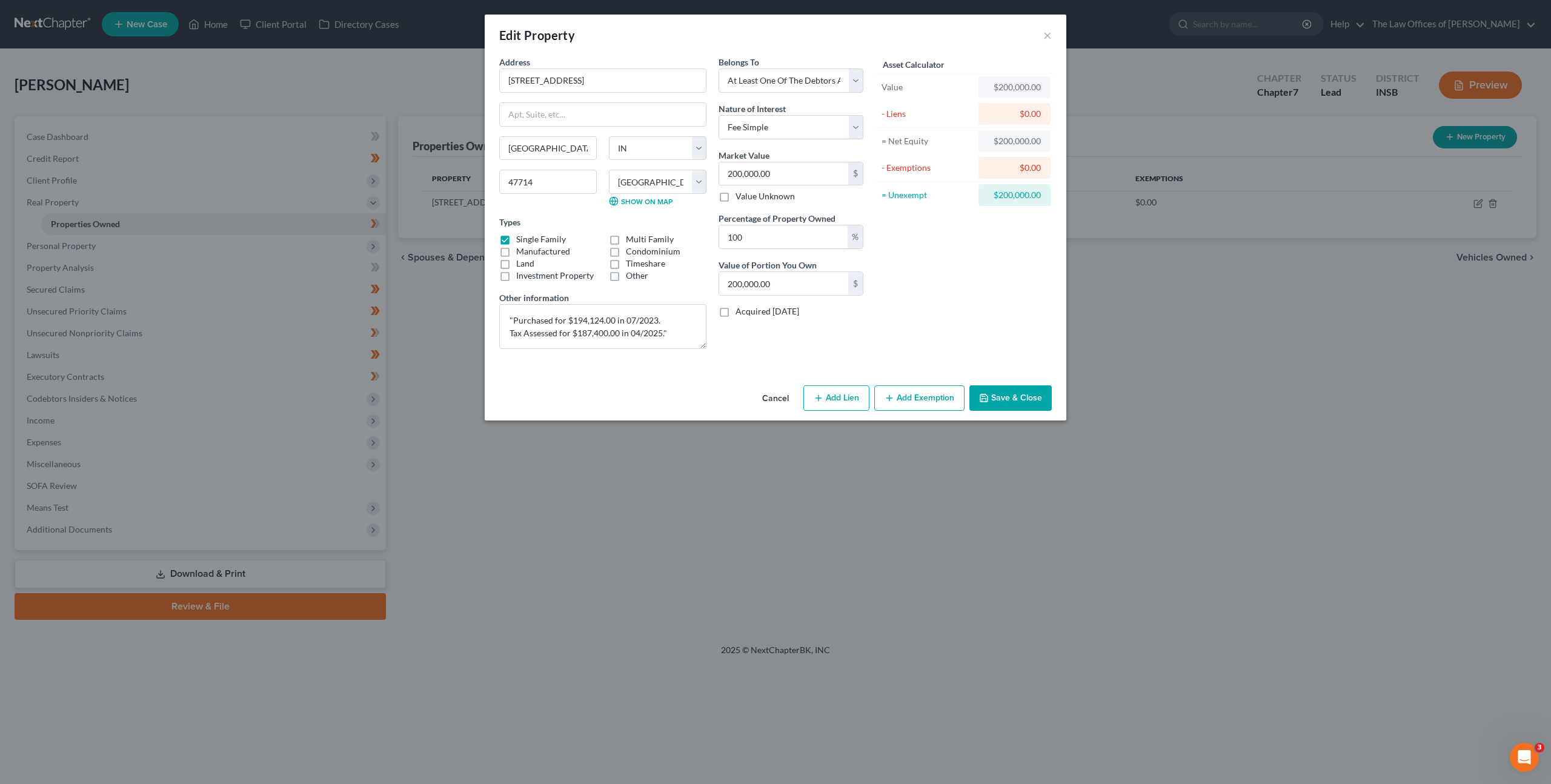
click at [898, 398] on button "Add Exemption" at bounding box center [920, 397] width 90 height 26
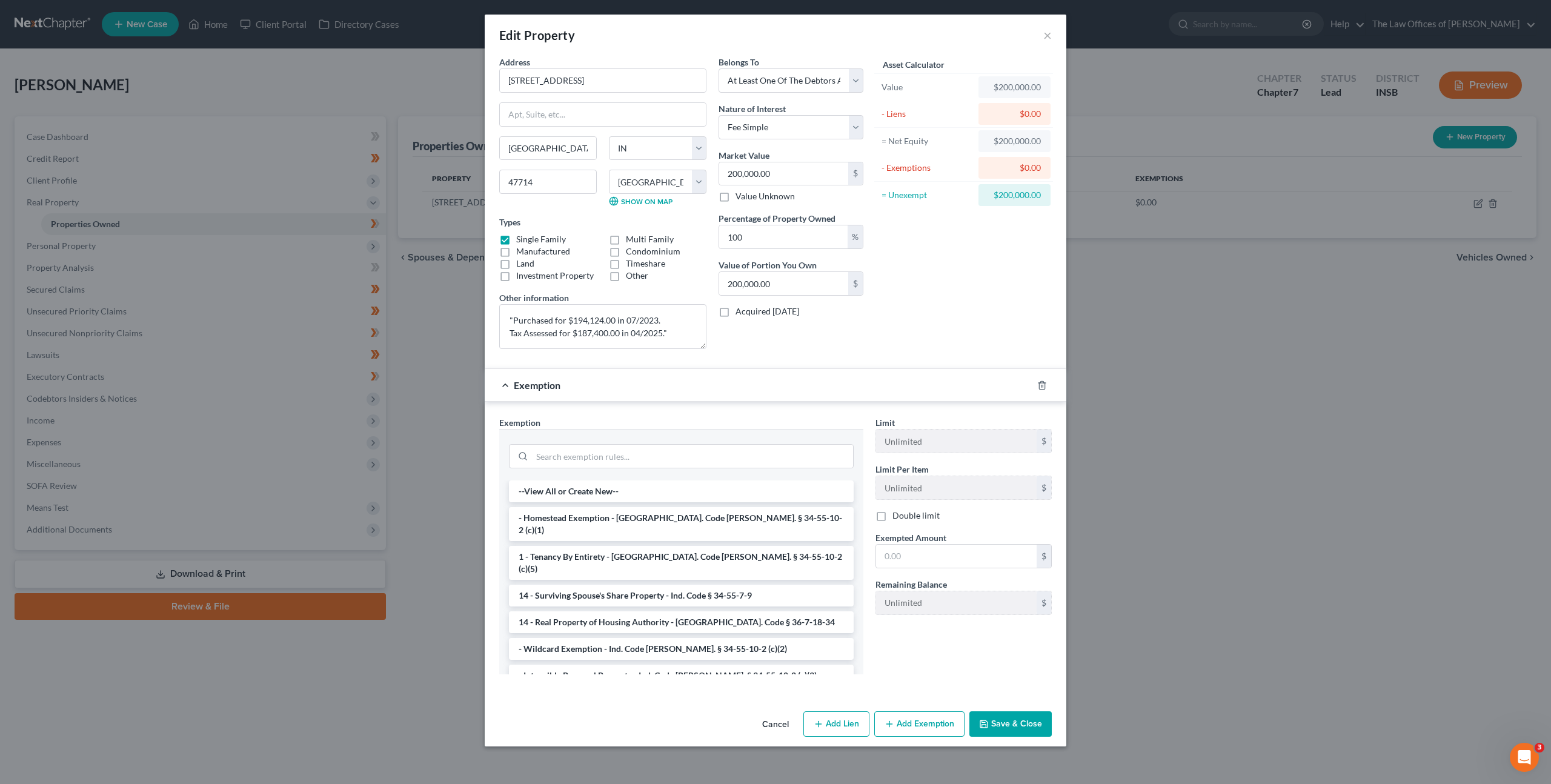
drag, startPoint x: 714, startPoint y: 510, endPoint x: 846, endPoint y: 500, distance: 132.4
click at [714, 510] on li "- Homestead Exemption - [GEOGRAPHIC_DATA]. Code [PERSON_NAME]. § 34-55-10-2 (c)…" at bounding box center [681, 524] width 344 height 34
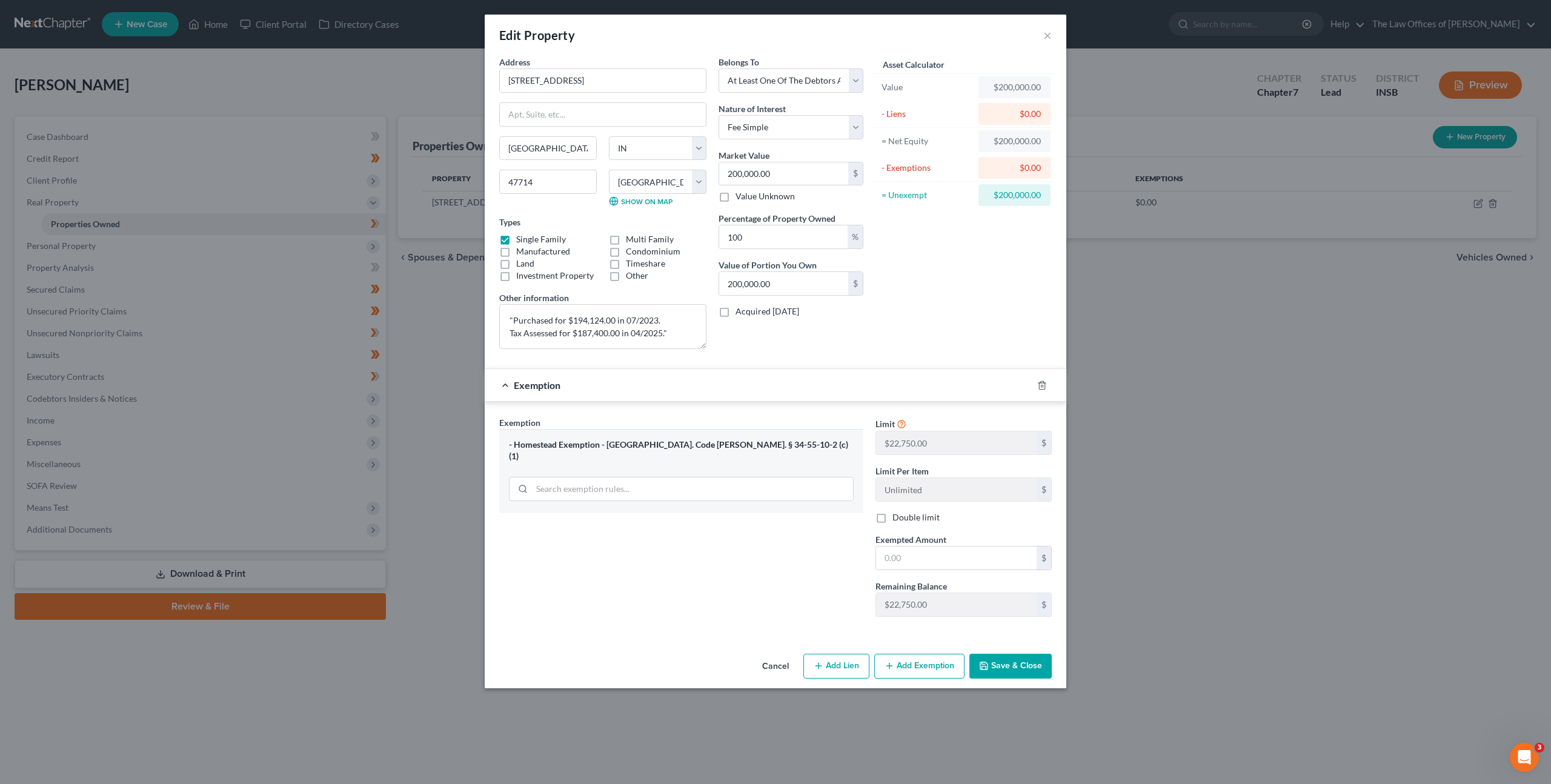
click at [997, 664] on button "Save & Close" at bounding box center [1011, 666] width 83 height 26
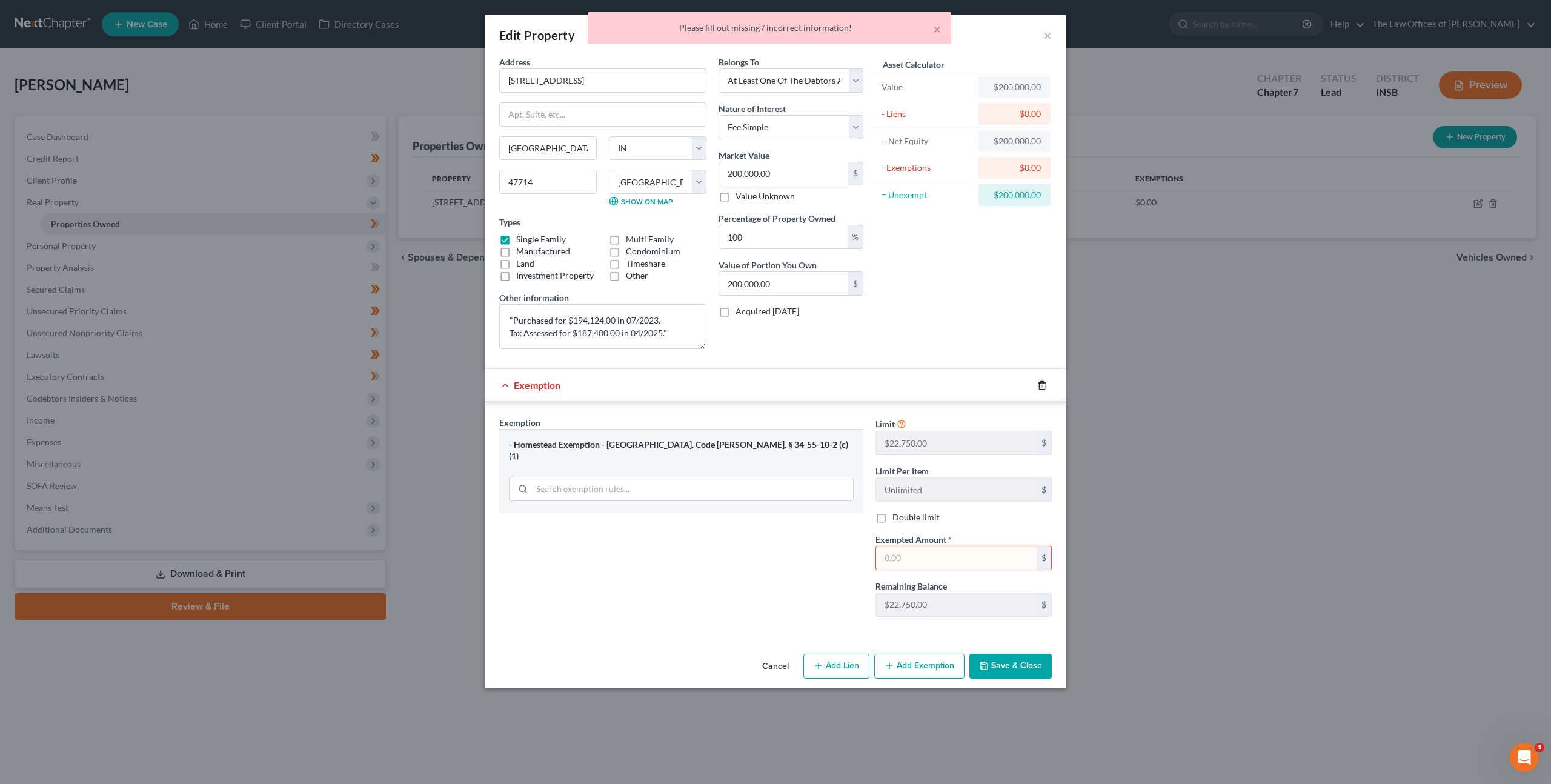
click at [1046, 380] on div at bounding box center [1049, 385] width 34 height 19
click at [1044, 383] on polyline "button" at bounding box center [1041, 383] width 7 height 0
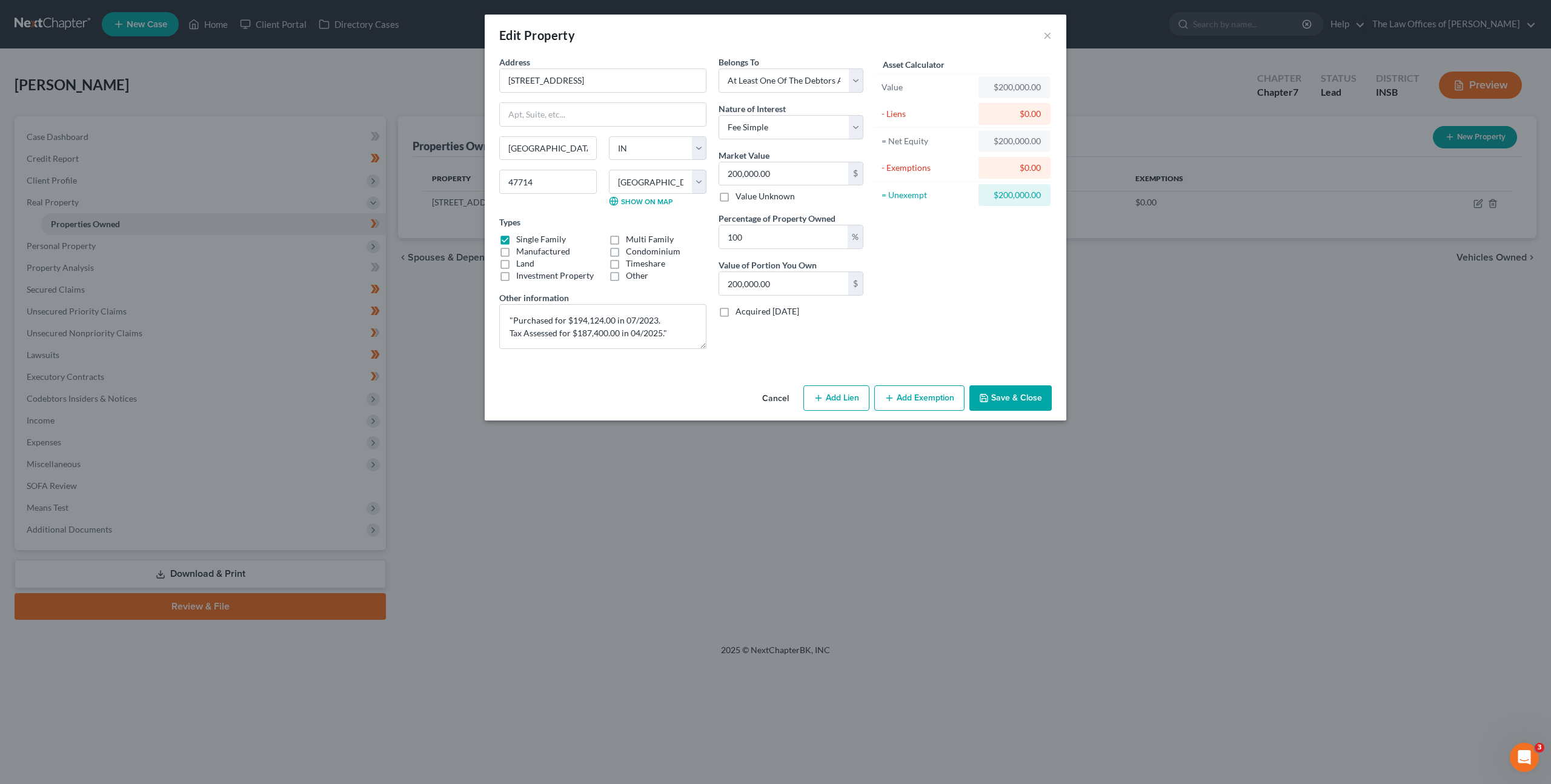
click at [1013, 402] on button "Save & Close" at bounding box center [1011, 397] width 83 height 26
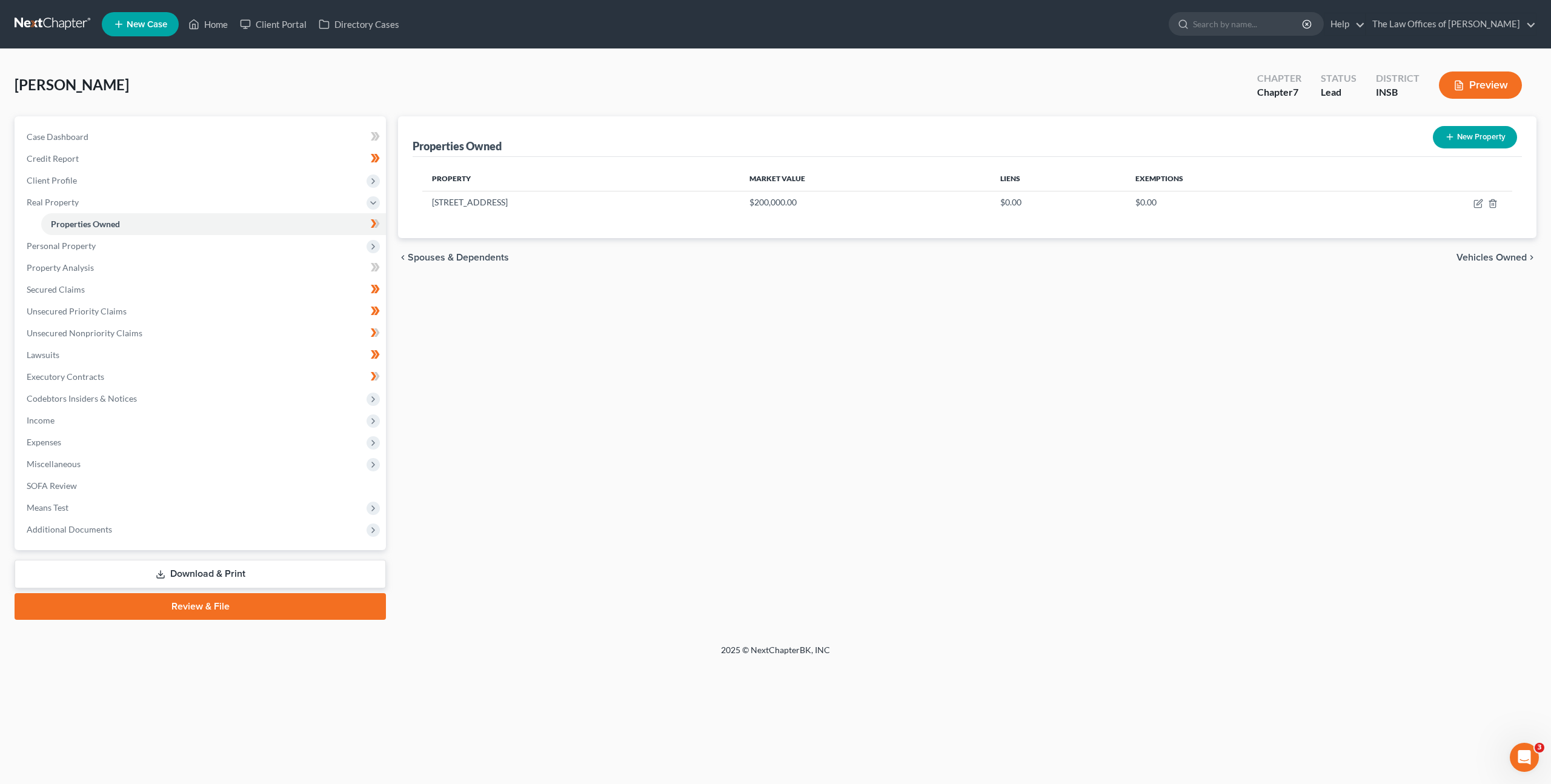
drag, startPoint x: 991, startPoint y: 377, endPoint x: 1534, endPoint y: 337, distance: 544.5
click at [991, 378] on div "Properties Owned New Property Property Market Value Liens Exemptions [STREET_AD…" at bounding box center [967, 368] width 1150 height 503
drag, startPoint x: 1249, startPoint y: 327, endPoint x: 1285, endPoint y: 313, distance: 38.6
click at [1248, 328] on div "Properties Owned New Property Property Market Value Liens Exemptions [STREET_AD…" at bounding box center [967, 368] width 1150 height 503
click at [496, 320] on div "Properties Owned New Property Property Market Value Liens Exemptions [STREET_AD…" at bounding box center [967, 368] width 1150 height 503
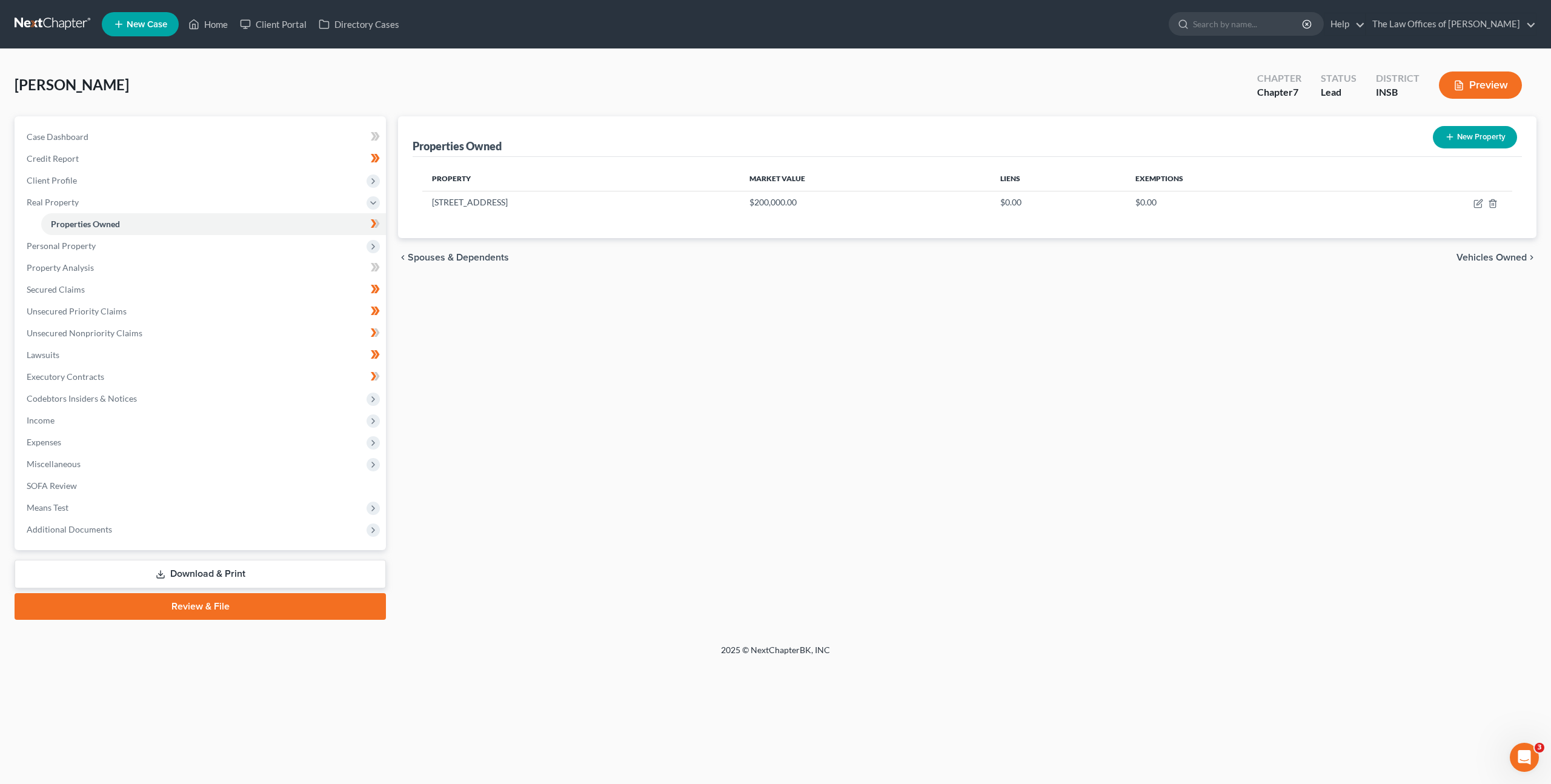
click at [43, 26] on link at bounding box center [53, 24] width 77 height 22
